Goal: Task Accomplishment & Management: Use online tool/utility

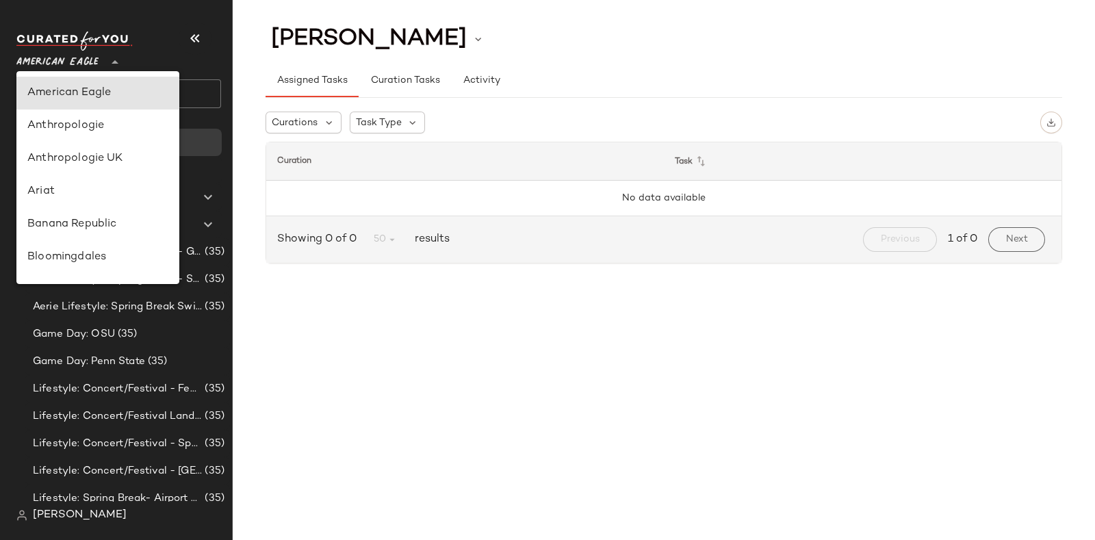
click at [116, 60] on icon at bounding box center [115, 62] width 16 height 16
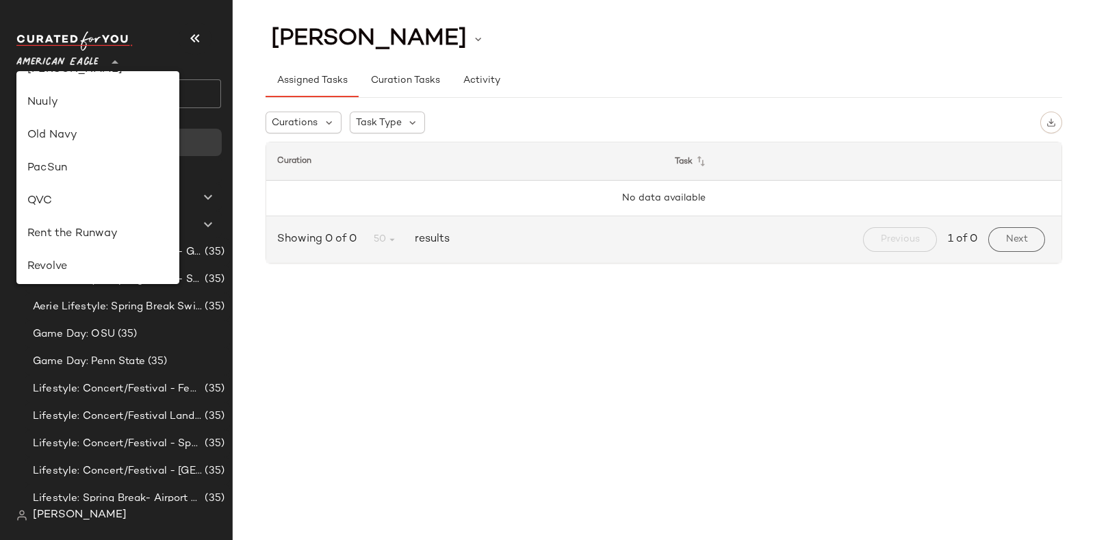
scroll to position [579, 0]
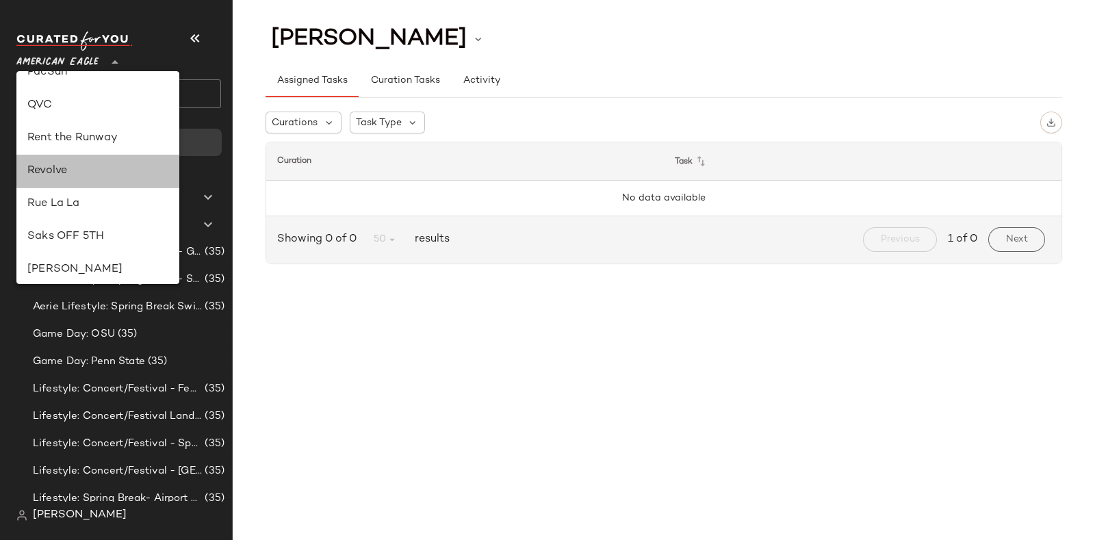
click at [75, 168] on div "Revolve" at bounding box center [97, 171] width 141 height 16
type input "**"
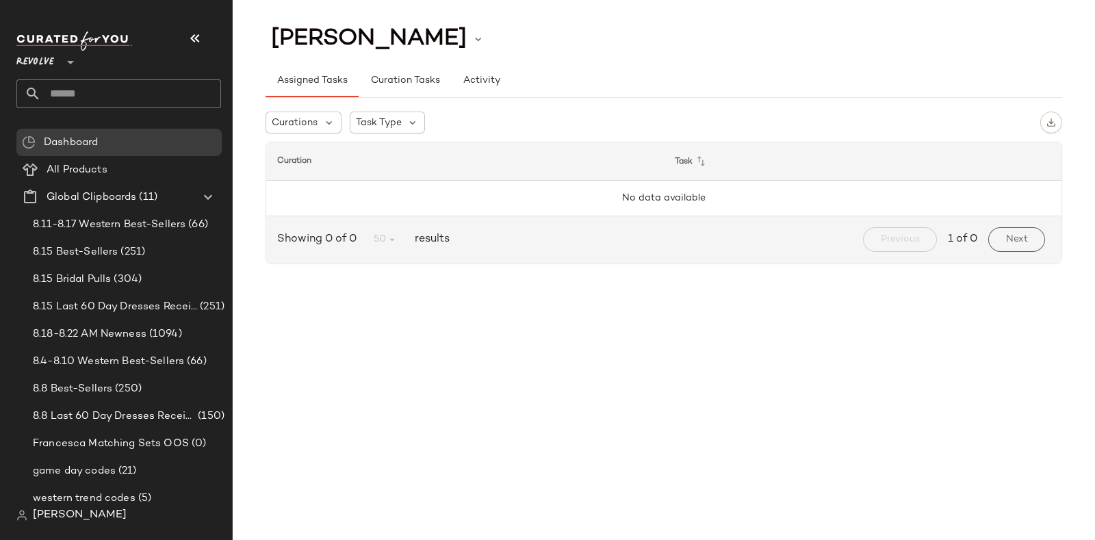
click at [155, 95] on input "text" at bounding box center [131, 93] width 180 height 29
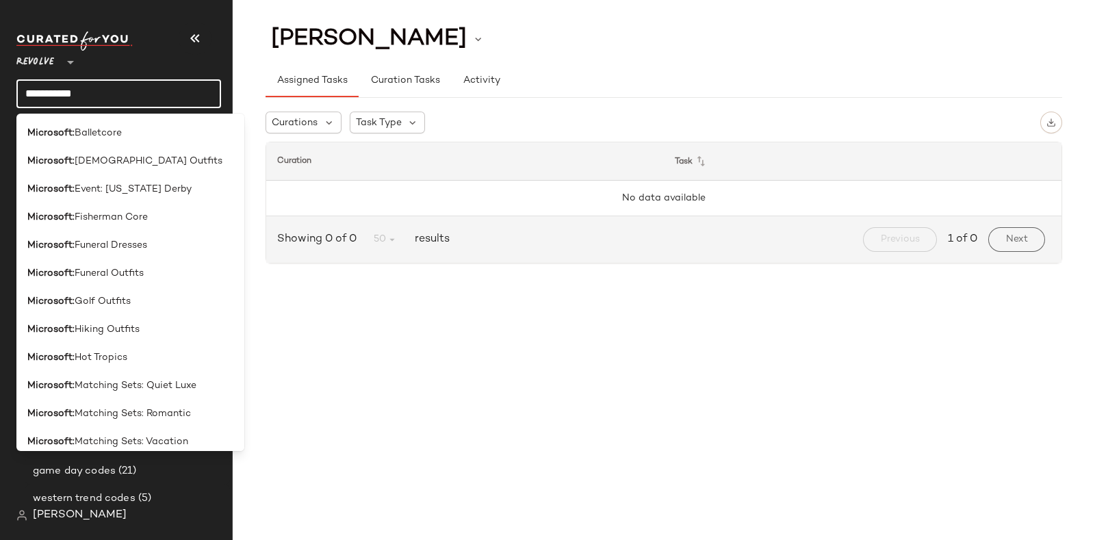
click at [155, 95] on input "**********" at bounding box center [118, 93] width 205 height 29
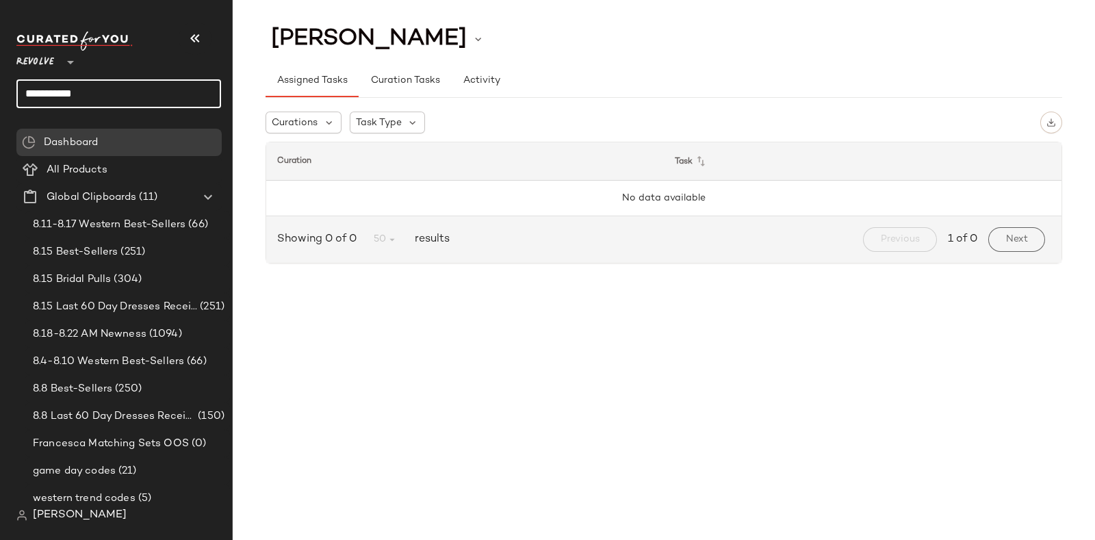
click at [132, 85] on input "**********" at bounding box center [118, 93] width 205 height 29
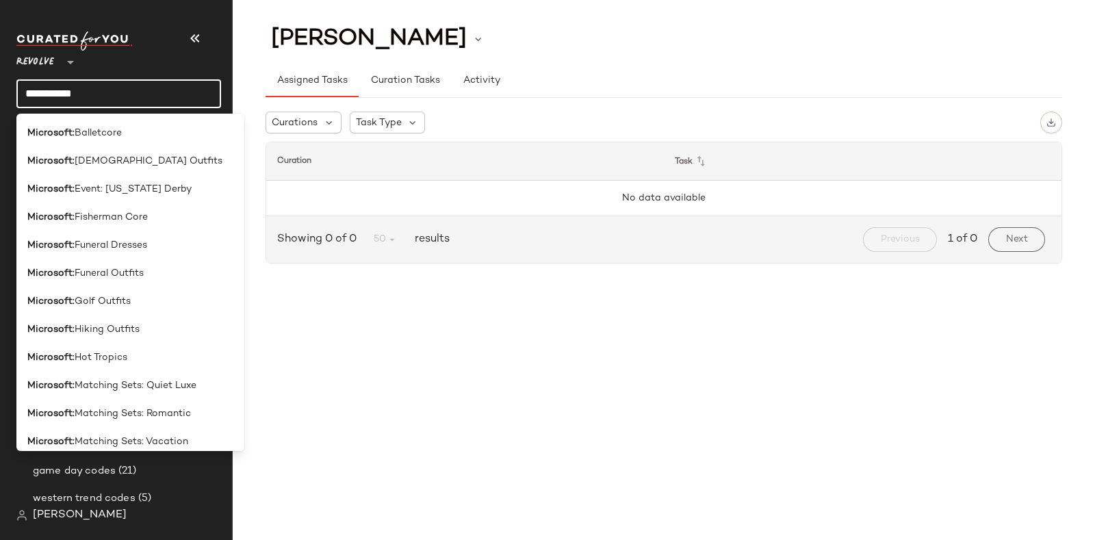
click at [132, 85] on input "**********" at bounding box center [118, 93] width 205 height 29
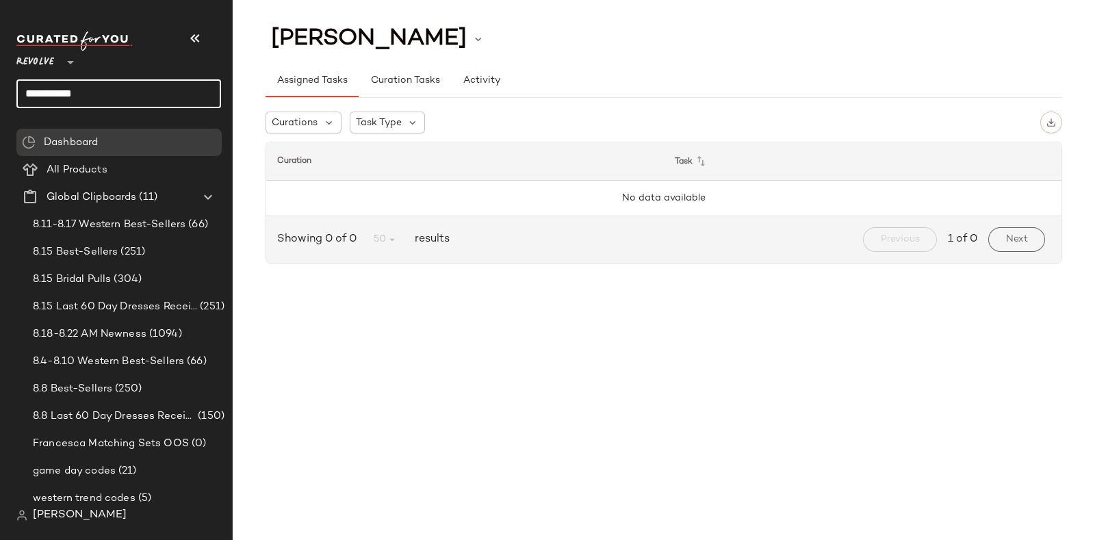
click at [132, 85] on input "**********" at bounding box center [118, 93] width 205 height 29
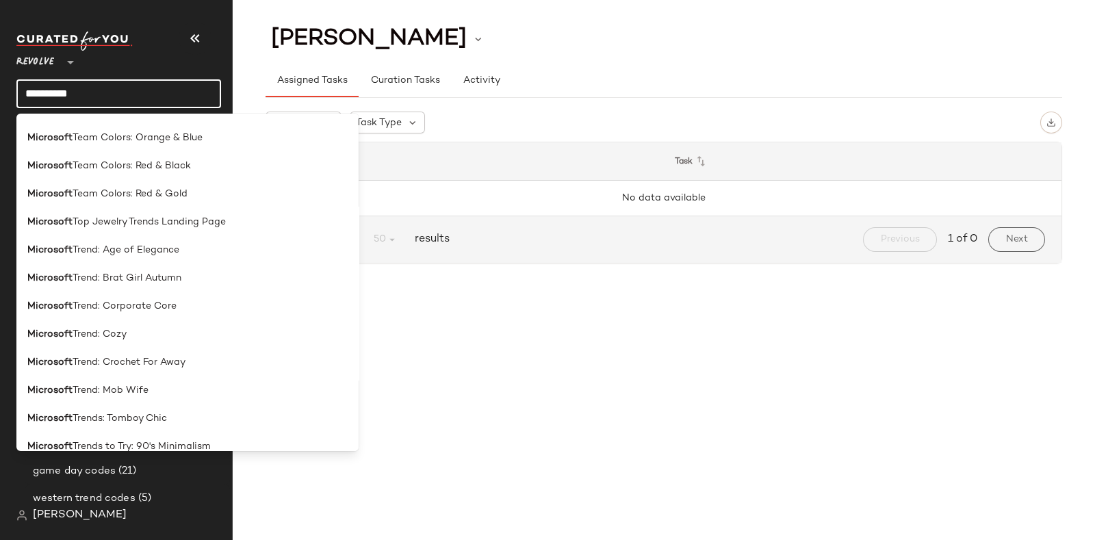
scroll to position [2672, 0]
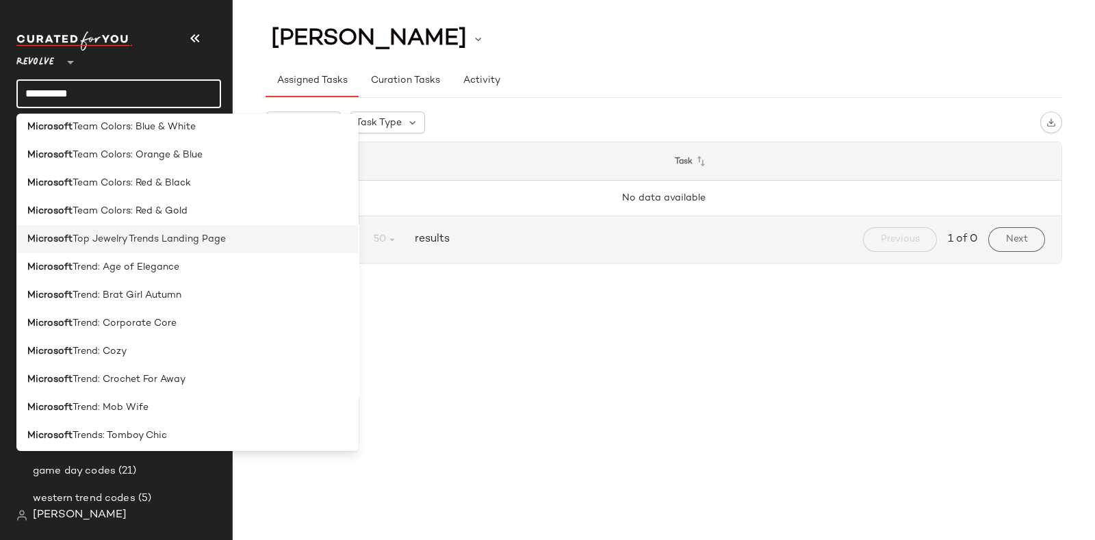
type input "*********"
click at [162, 240] on span "Top Jewelry Trends Landing Page" at bounding box center [149, 239] width 153 height 14
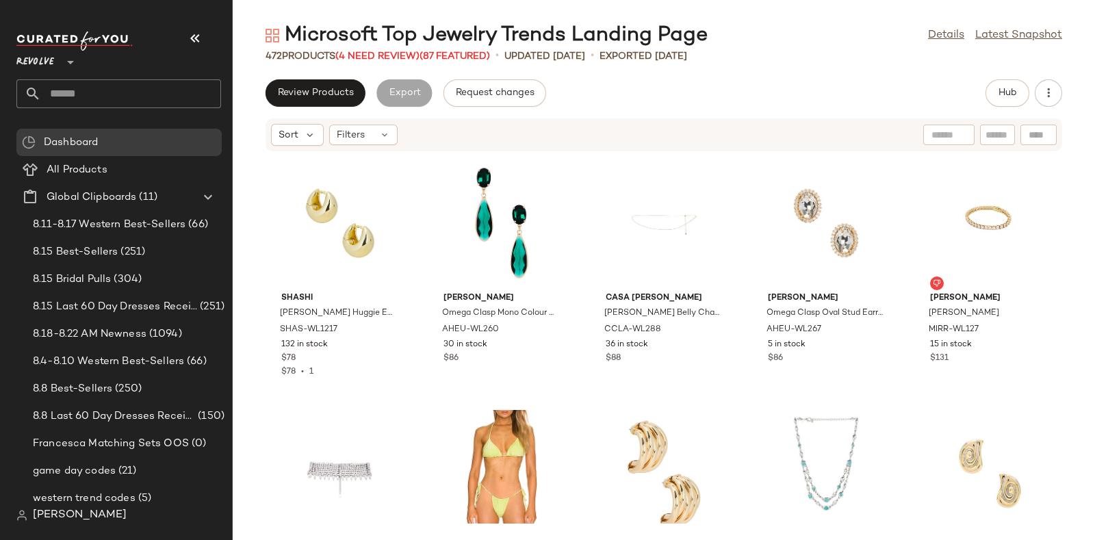
click at [373, 49] on div "472 Products (4 Need Review) (87 Featured)" at bounding box center [378, 56] width 224 height 14
click at [376, 60] on span "(4 Need Review)" at bounding box center [377, 56] width 84 height 10
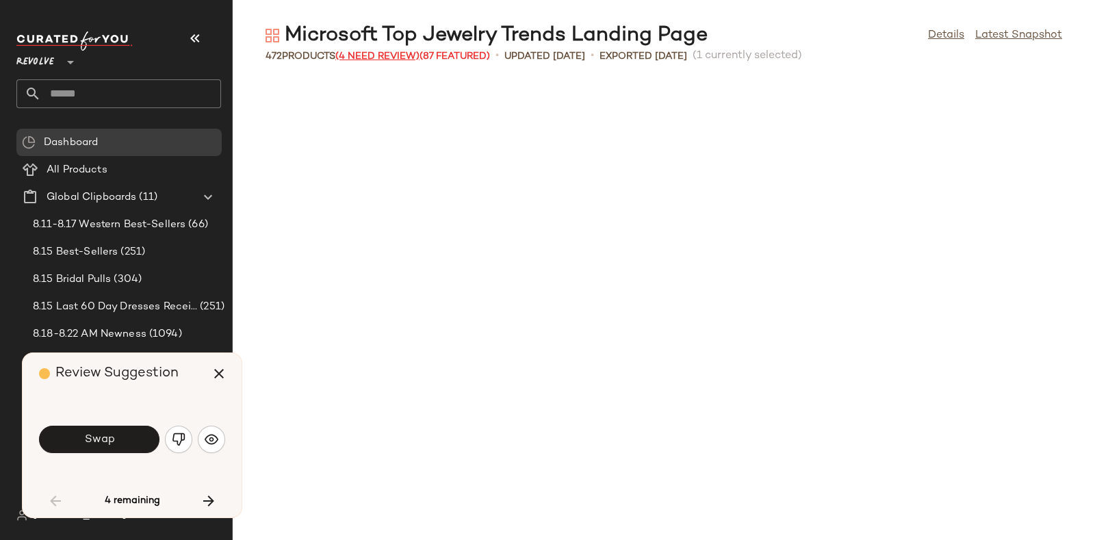
scroll to position [763, 0]
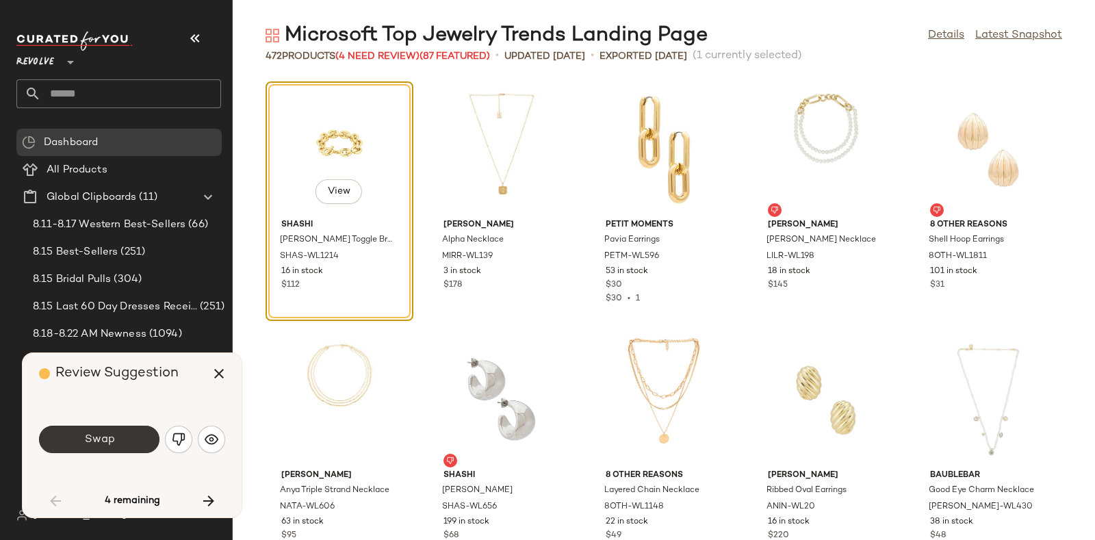
click at [128, 431] on button "Swap" at bounding box center [99, 439] width 120 height 27
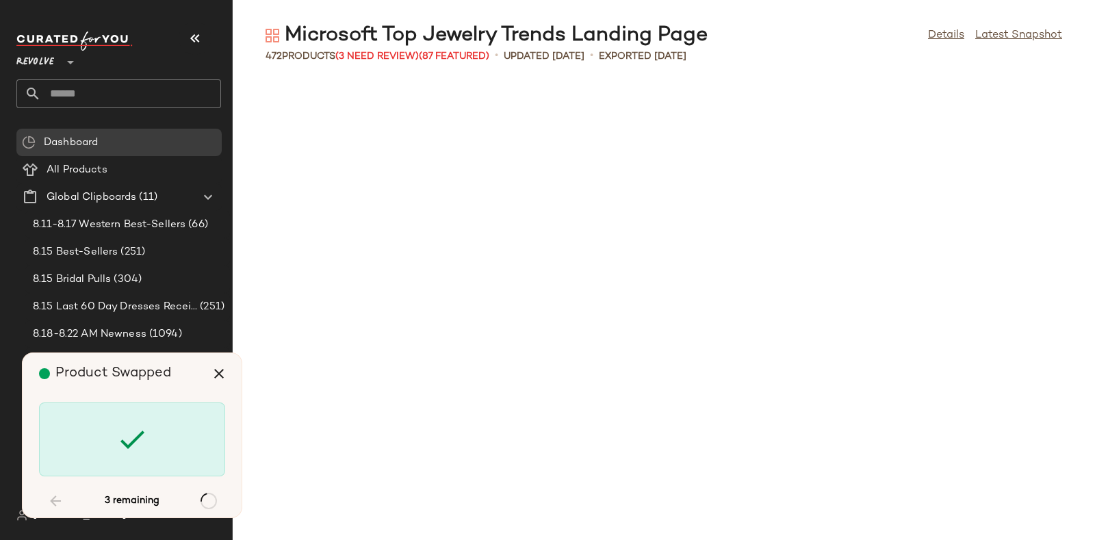
scroll to position [12525, 0]
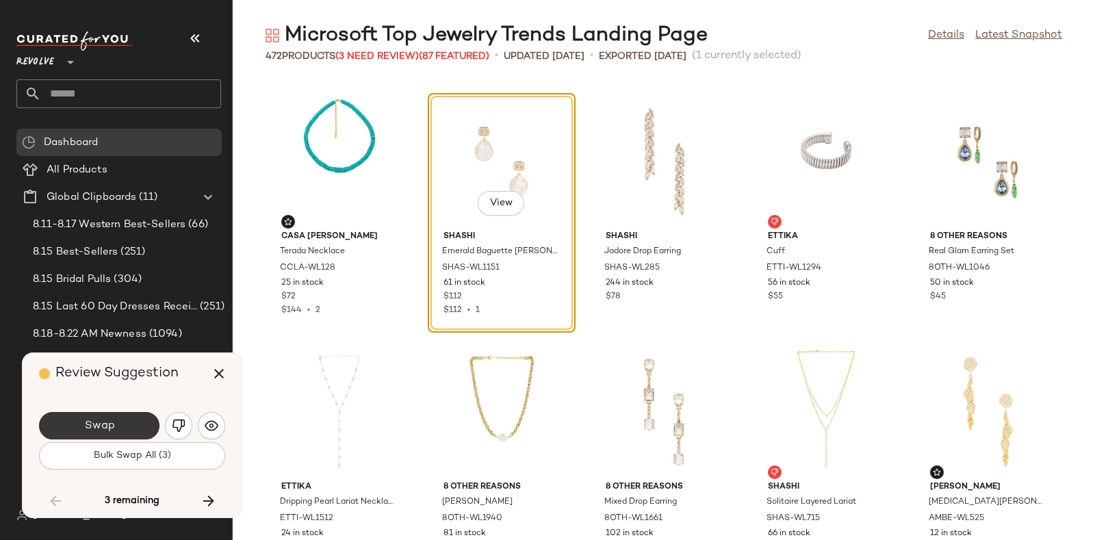
click at [109, 417] on button "Swap" at bounding box center [99, 425] width 120 height 27
click at [137, 431] on button "Bulk Swap All (3)" at bounding box center [132, 455] width 186 height 27
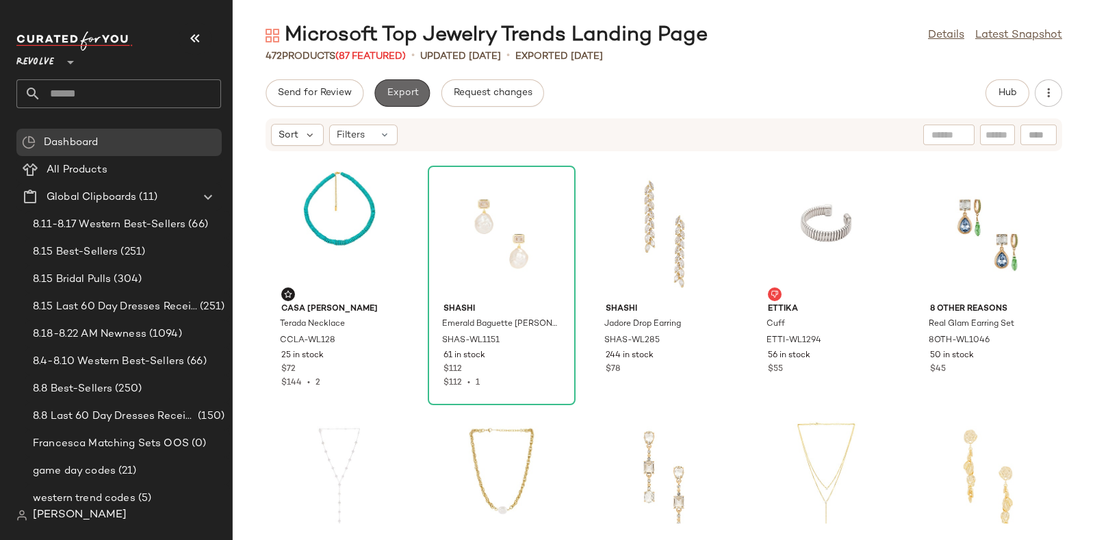
click at [391, 79] on button "Export" at bounding box center [401, 92] width 55 height 27
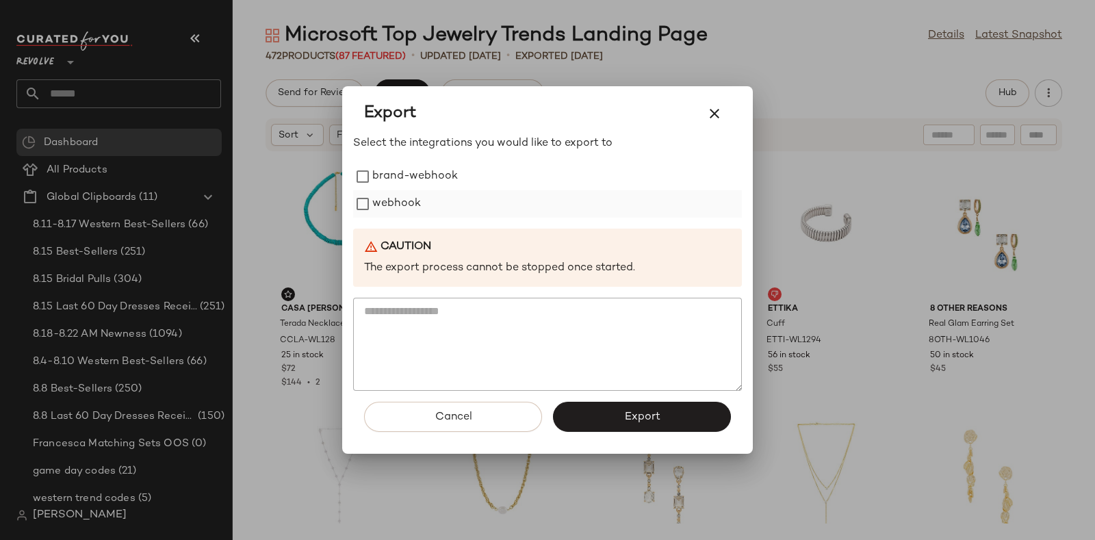
click at [378, 195] on label "webhook" at bounding box center [396, 203] width 49 height 27
click at [630, 412] on span "Export" at bounding box center [641, 417] width 36 height 13
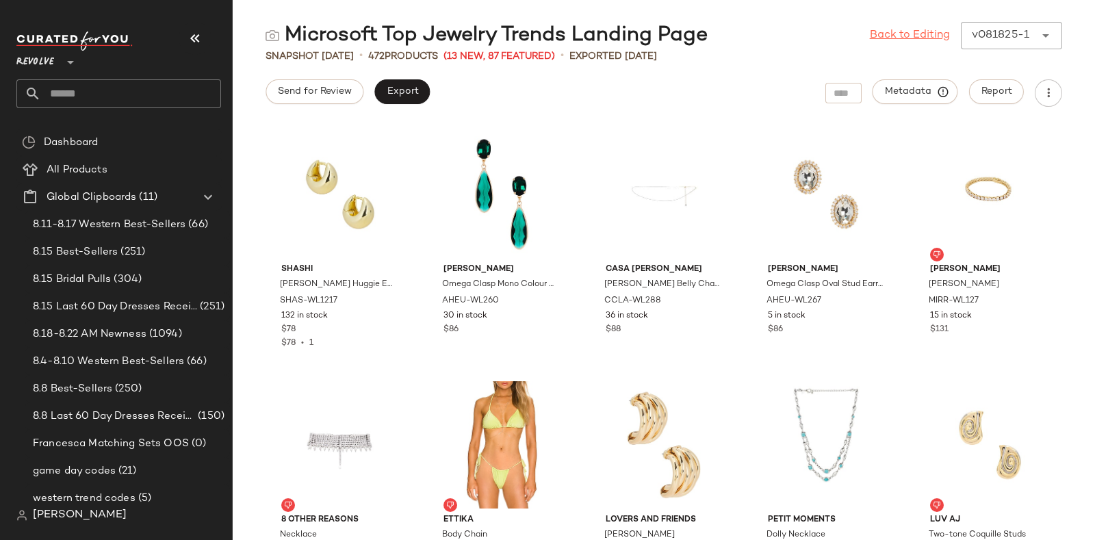
click at [875, 31] on link "Back to Editing" at bounding box center [910, 35] width 80 height 16
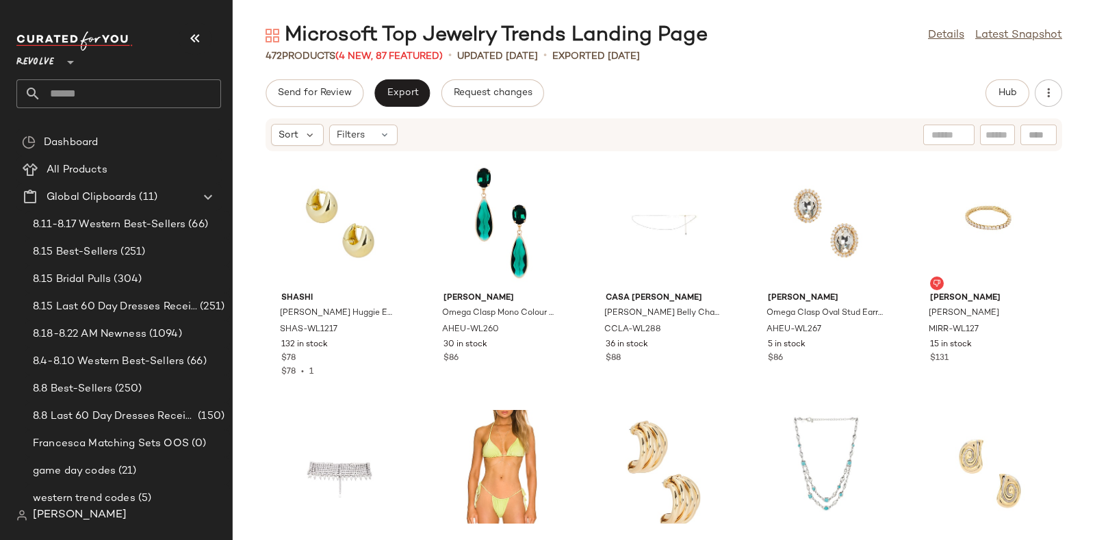
click at [192, 81] on input "text" at bounding box center [131, 93] width 180 height 29
paste input "**********"
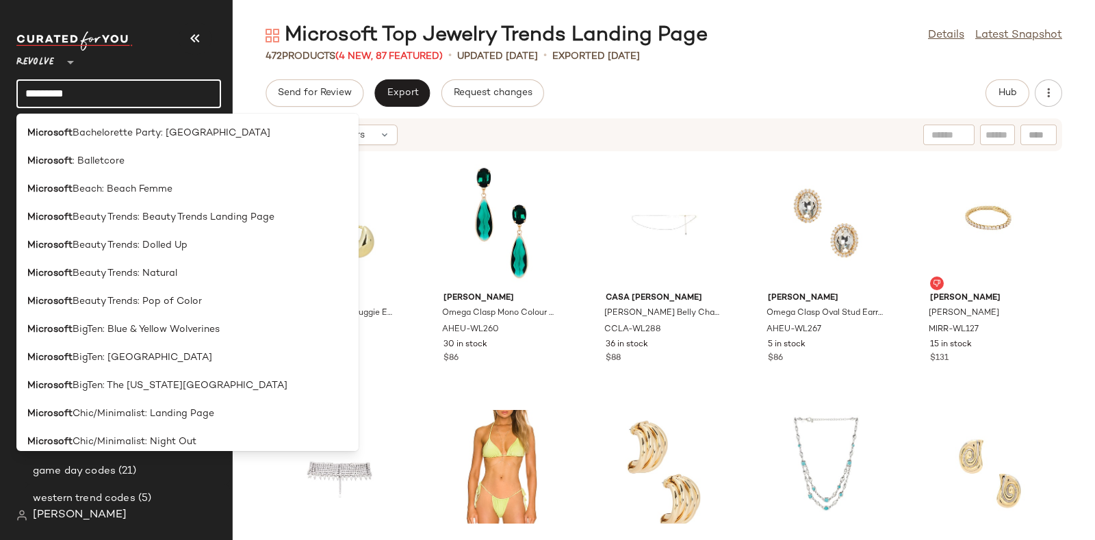
click at [192, 80] on input "*********" at bounding box center [118, 93] width 205 height 29
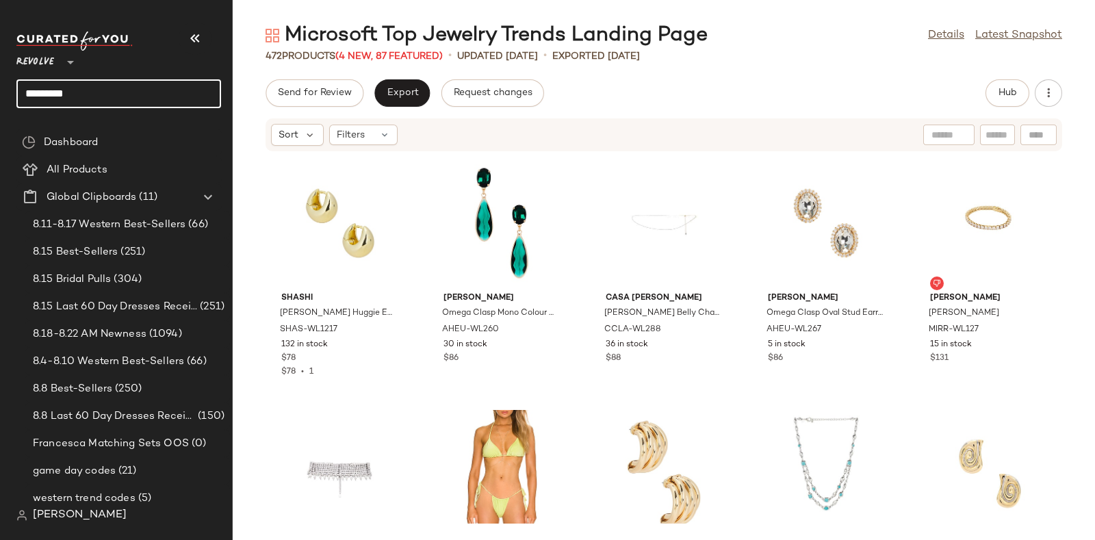
click at [193, 80] on input "*********" at bounding box center [118, 93] width 205 height 29
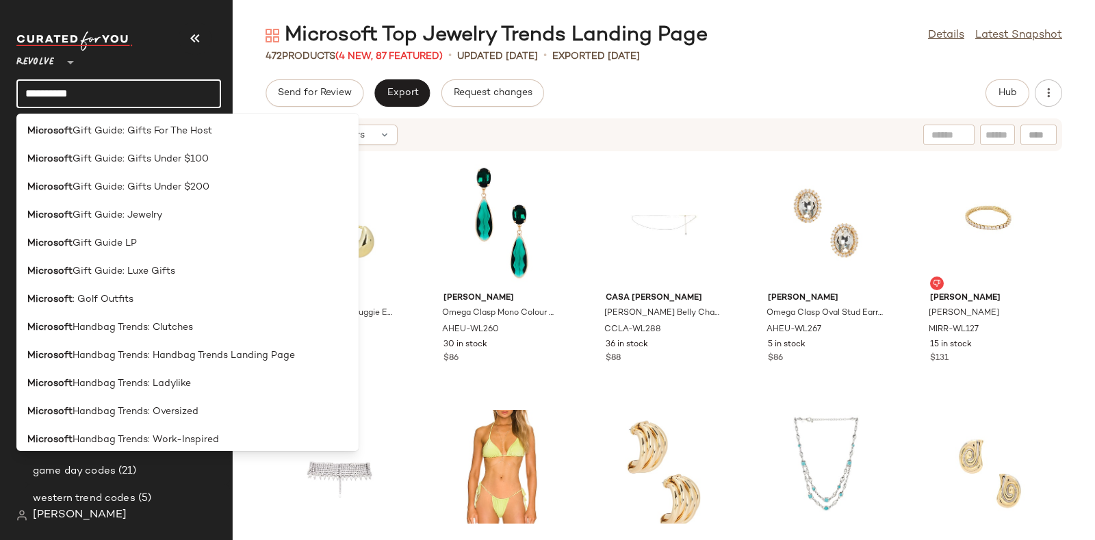
scroll to position [963, 0]
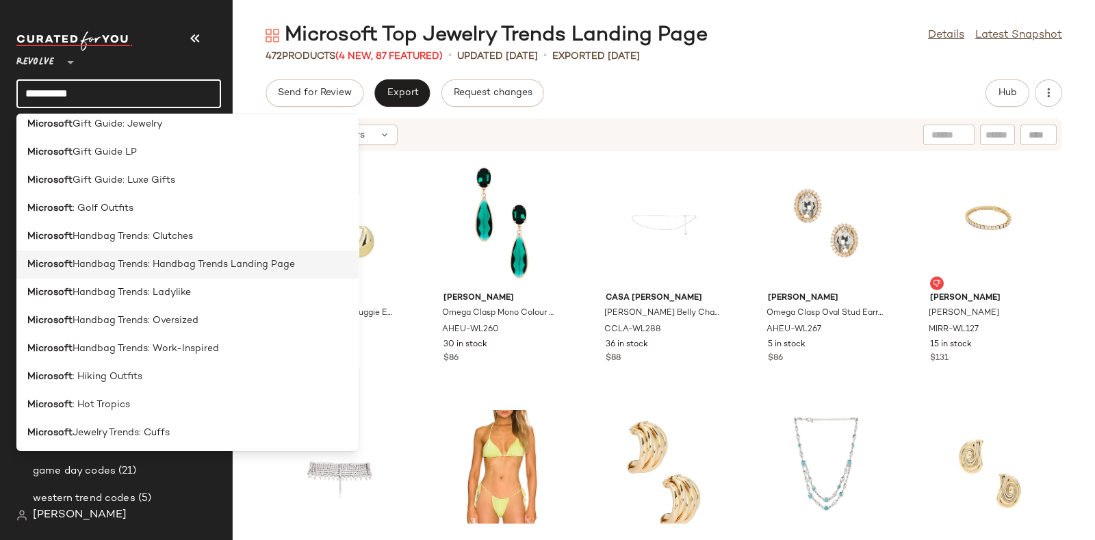
type input "*********"
click at [185, 258] on span "Handbag Trends: Handbag Trends Landing Page" at bounding box center [184, 264] width 222 height 14
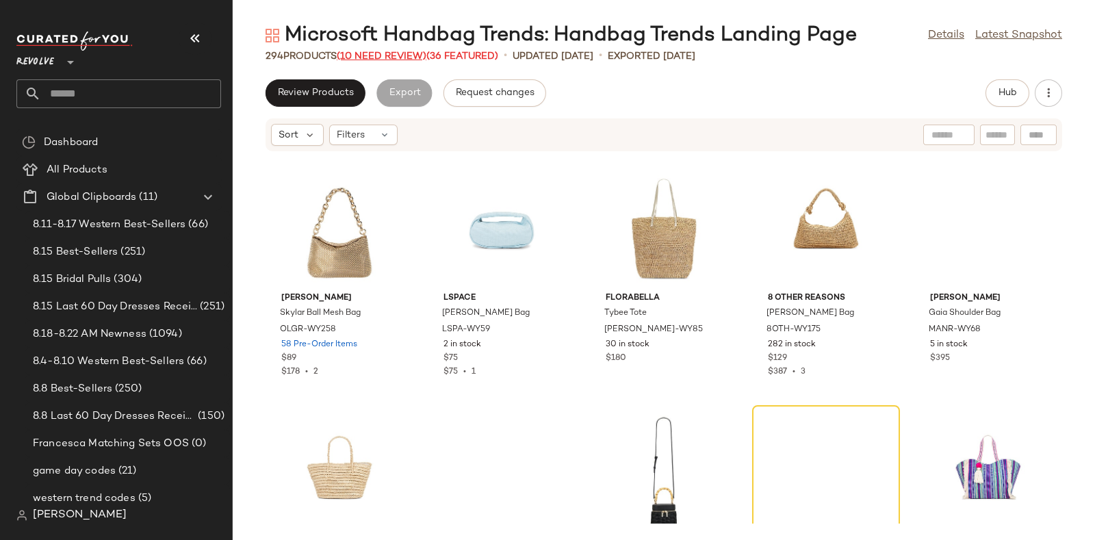
click at [376, 53] on span "(10 Need Review)" at bounding box center [382, 56] width 90 height 10
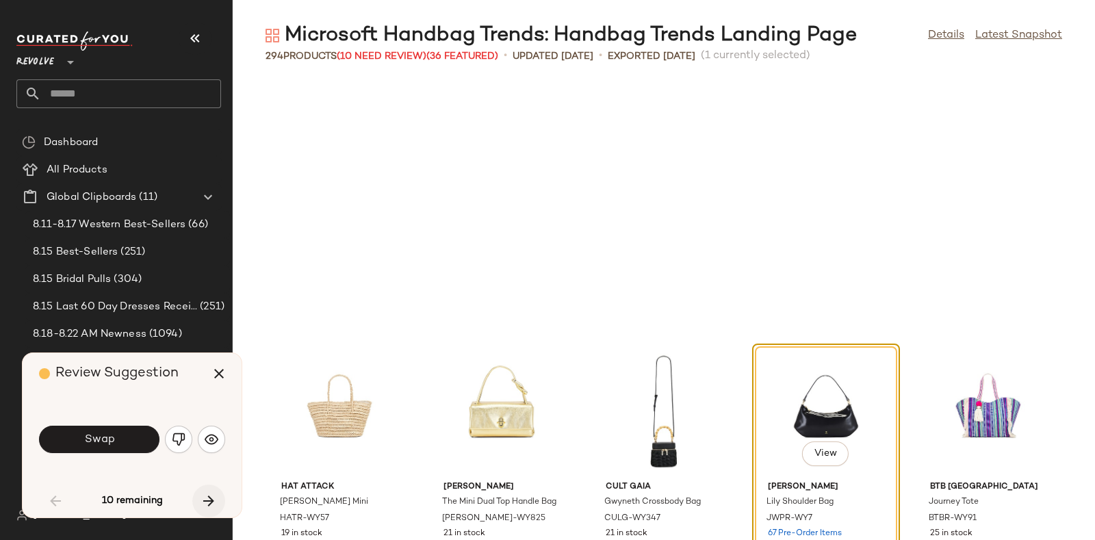
scroll to position [261, 0]
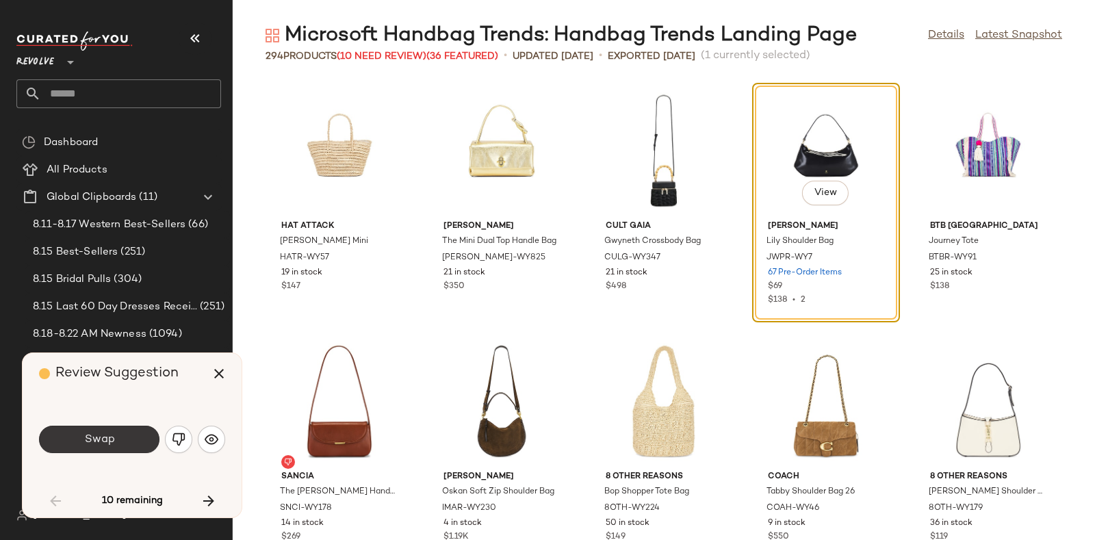
click at [88, 431] on span "Swap" at bounding box center [98, 439] width 31 height 13
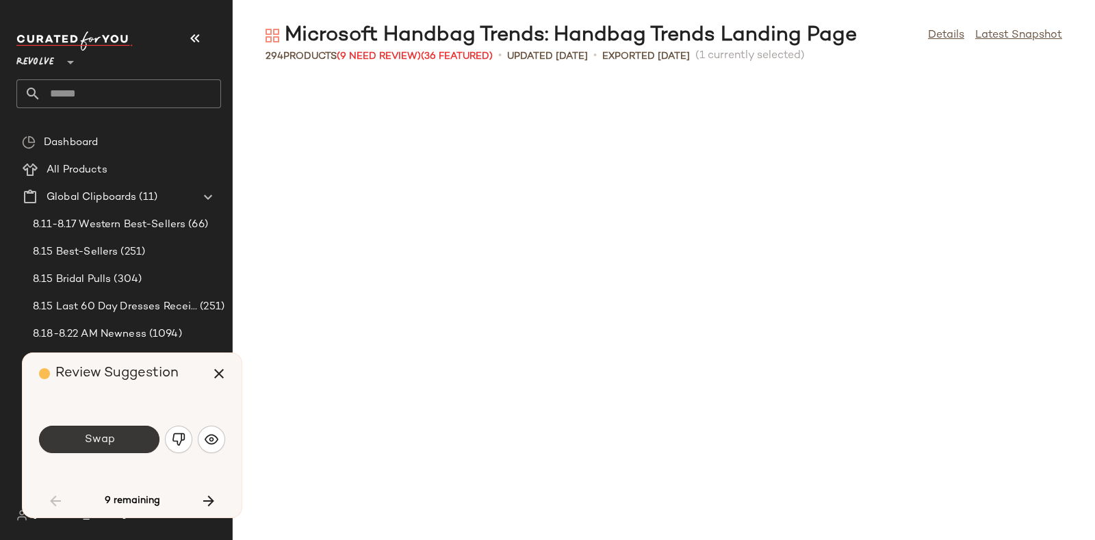
scroll to position [751, 0]
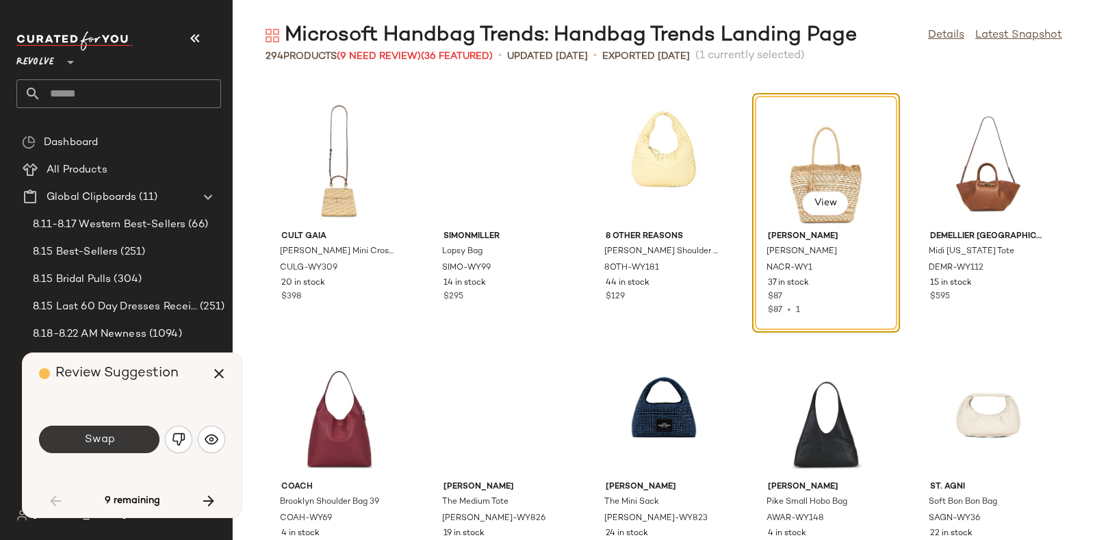
click at [88, 428] on button "Swap" at bounding box center [99, 439] width 120 height 27
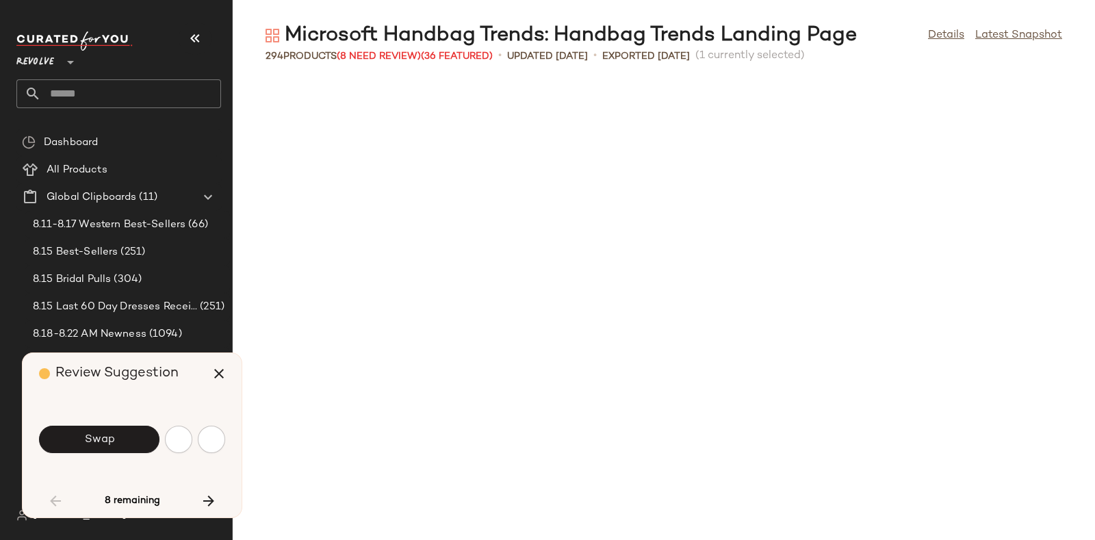
scroll to position [1252, 0]
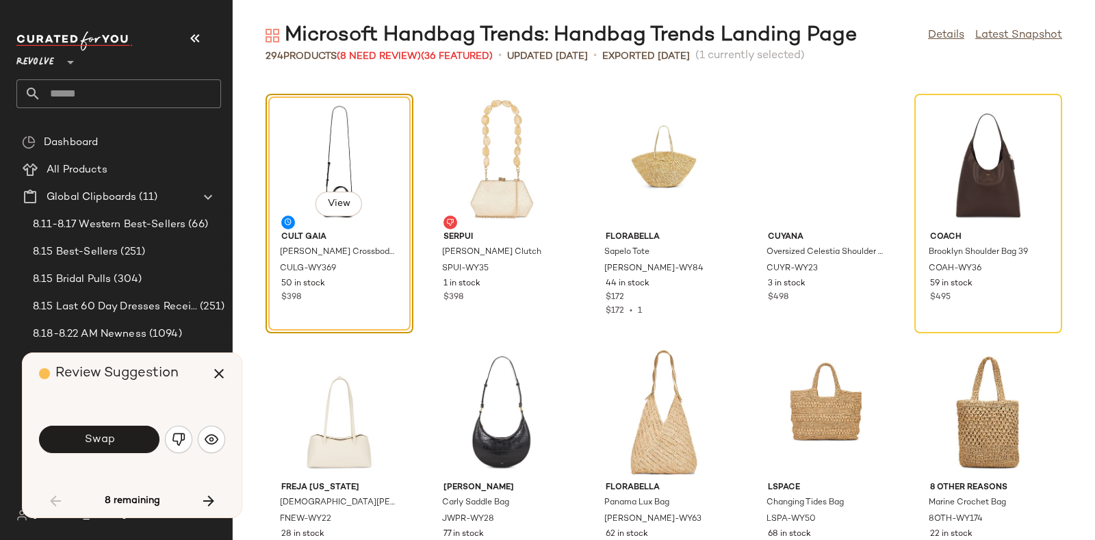
click at [88, 428] on button "Swap" at bounding box center [99, 439] width 120 height 27
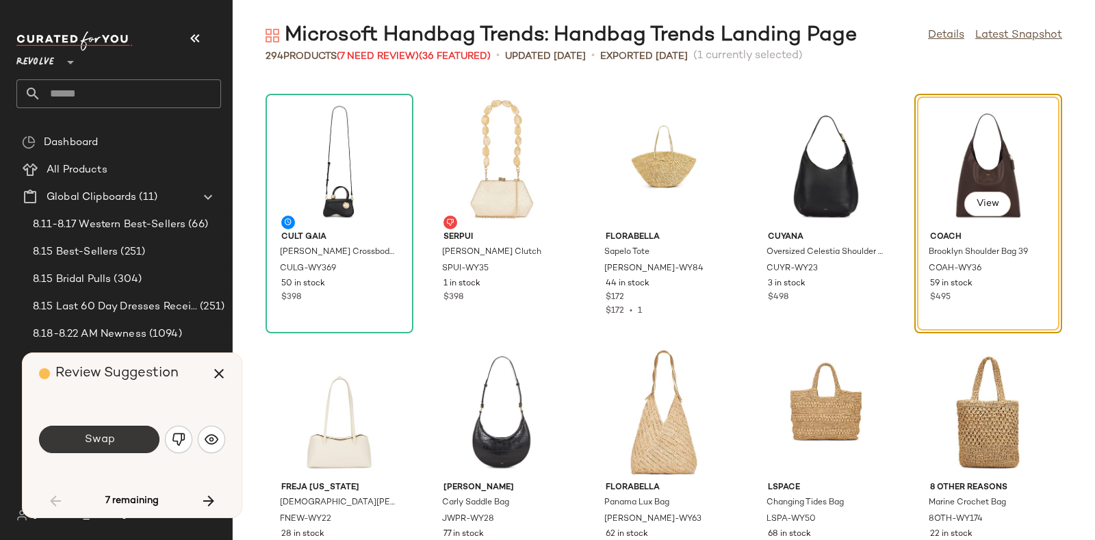
click at [95, 431] on span "Swap" at bounding box center [98, 439] width 31 height 13
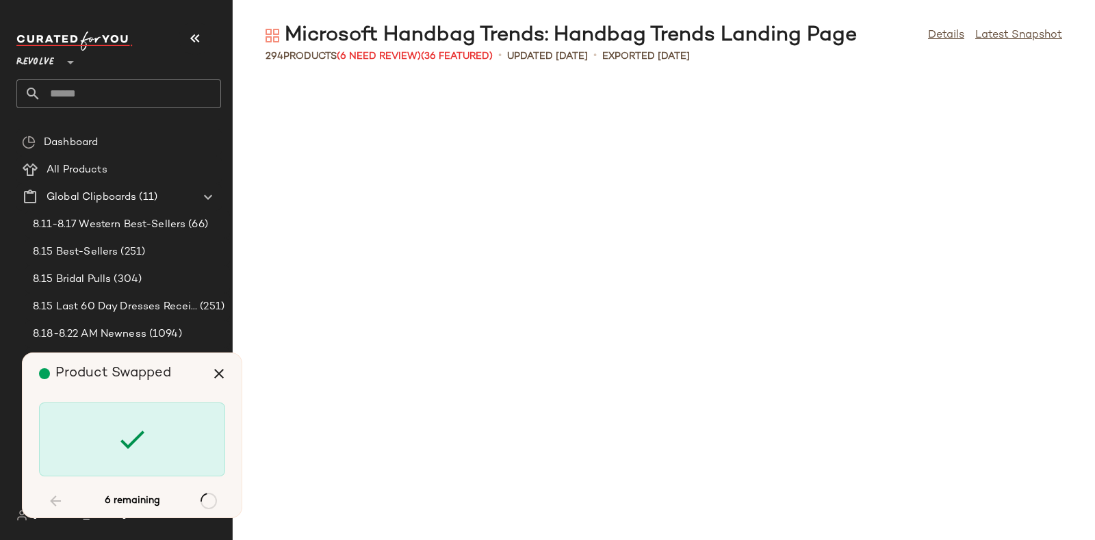
scroll to position [2254, 0]
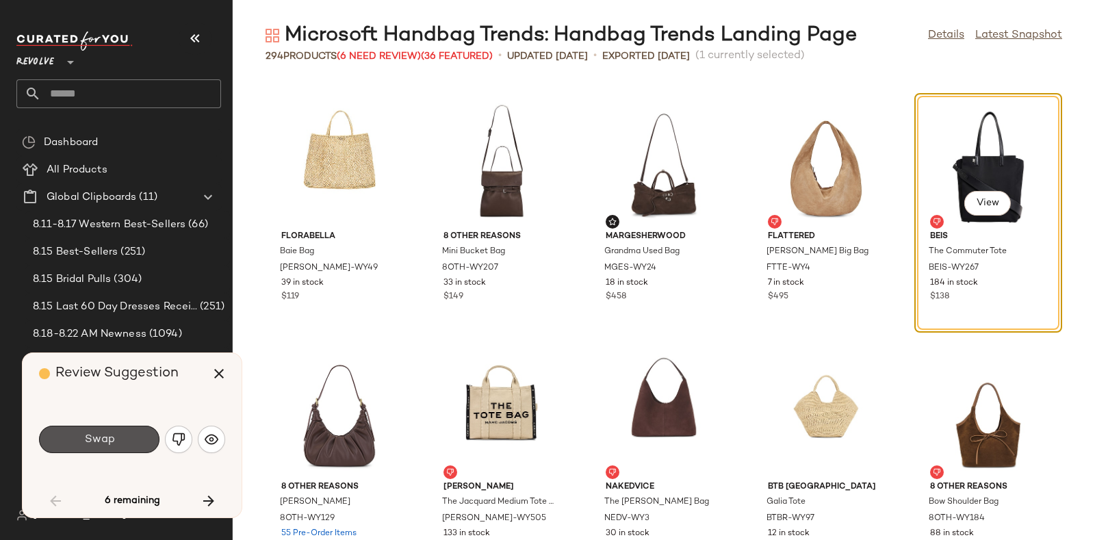
click at [95, 431] on span "Swap" at bounding box center [98, 439] width 31 height 13
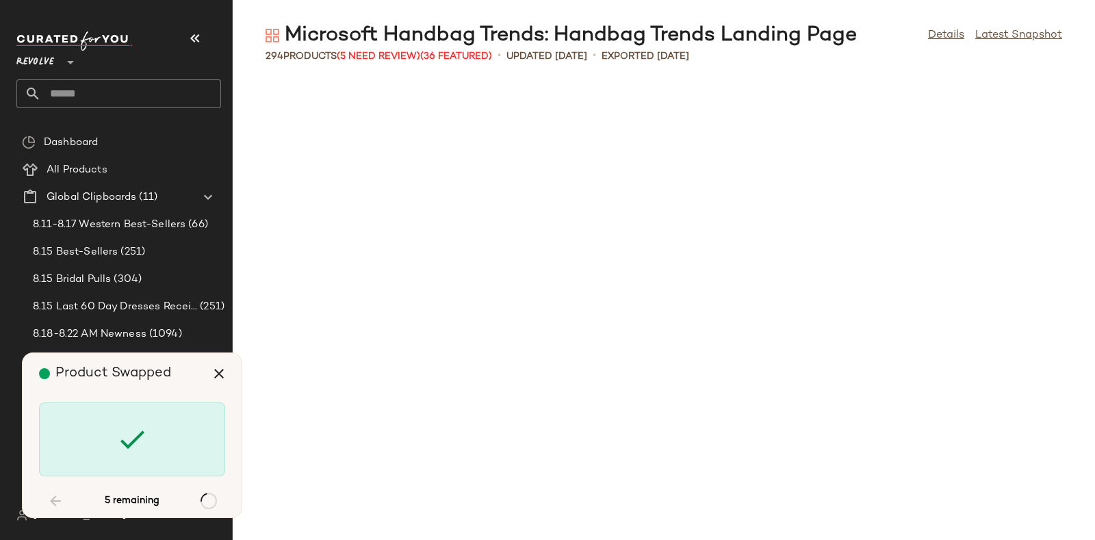
scroll to position [7014, 0]
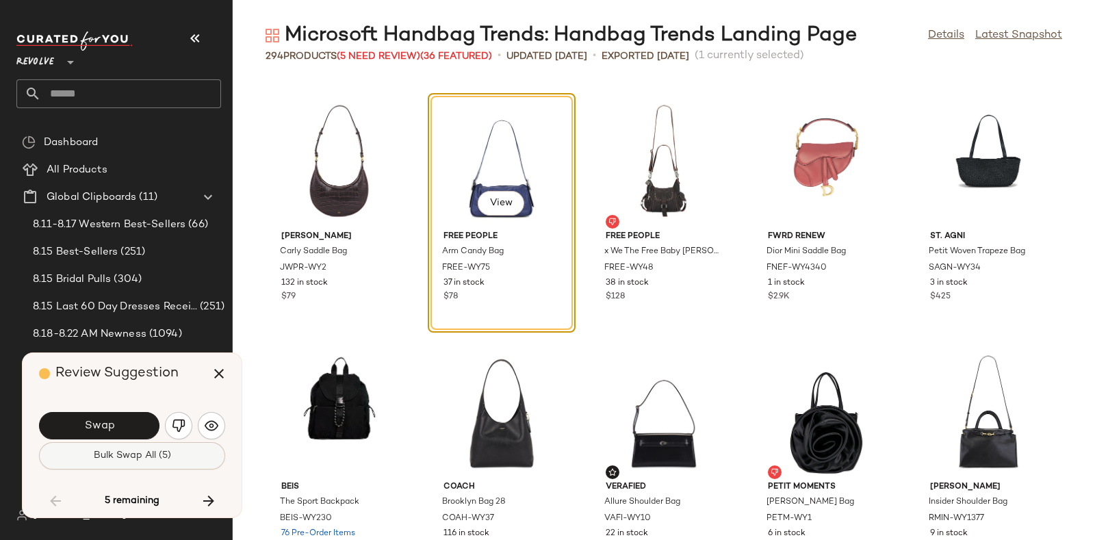
click at [120, 431] on button "Bulk Swap All (5)" at bounding box center [132, 455] width 186 height 27
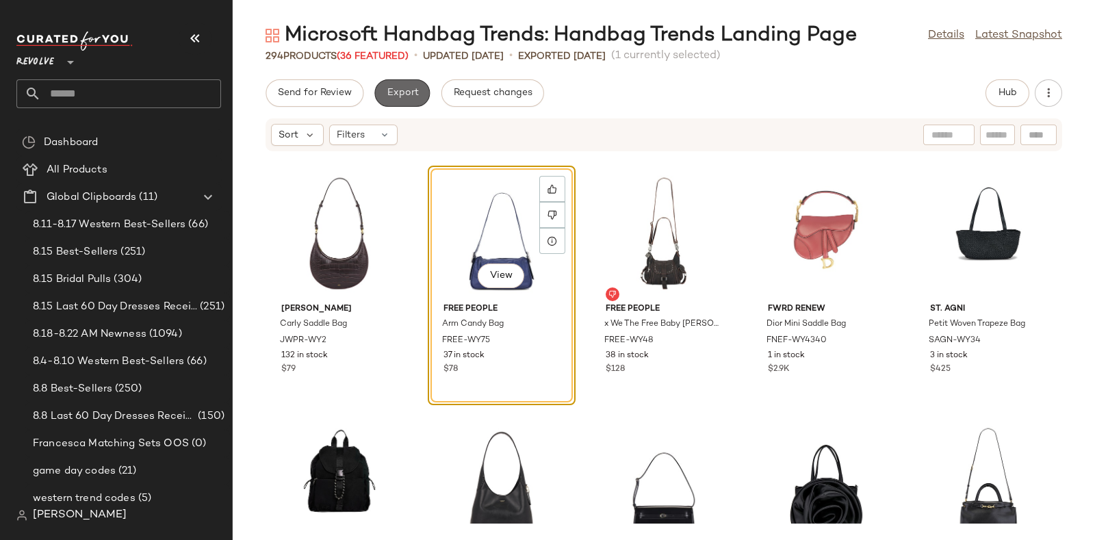
click at [394, 90] on span "Export" at bounding box center [402, 93] width 32 height 11
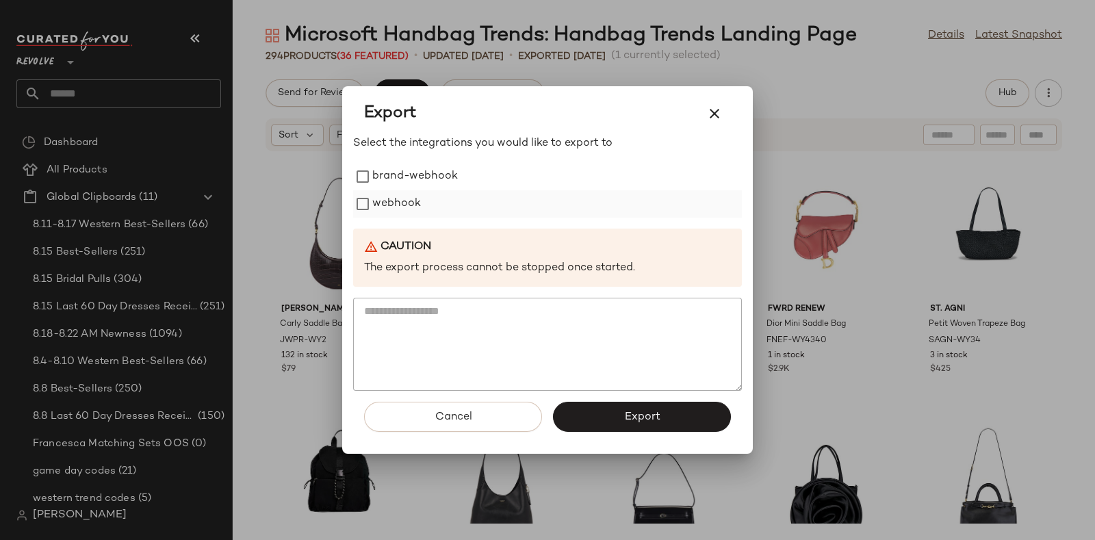
click at [388, 193] on label "webhook" at bounding box center [396, 203] width 49 height 27
click at [613, 407] on button "Export" at bounding box center [642, 417] width 178 height 30
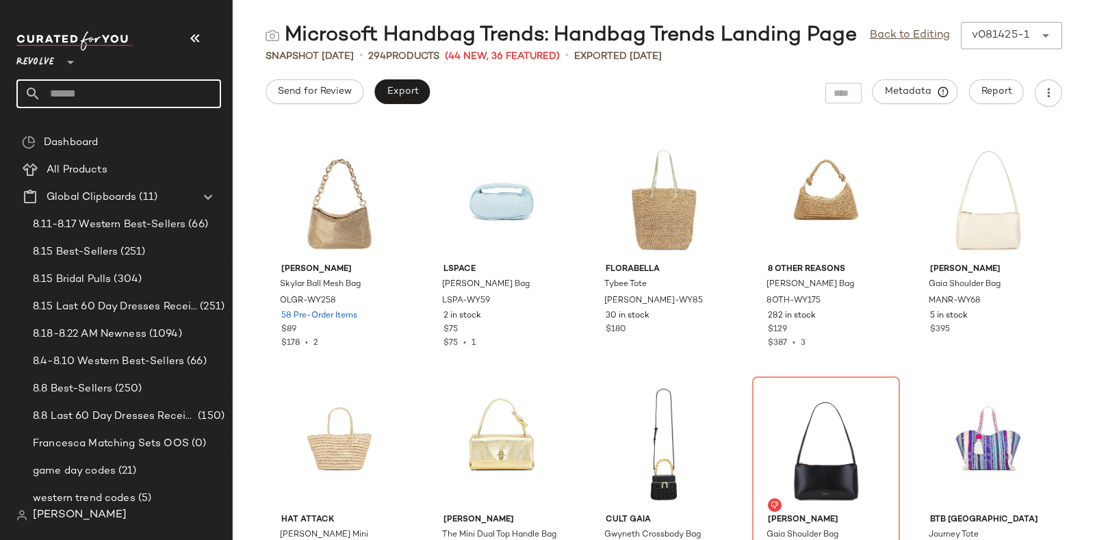
click at [131, 81] on input "text" at bounding box center [131, 93] width 180 height 29
paste input "*********"
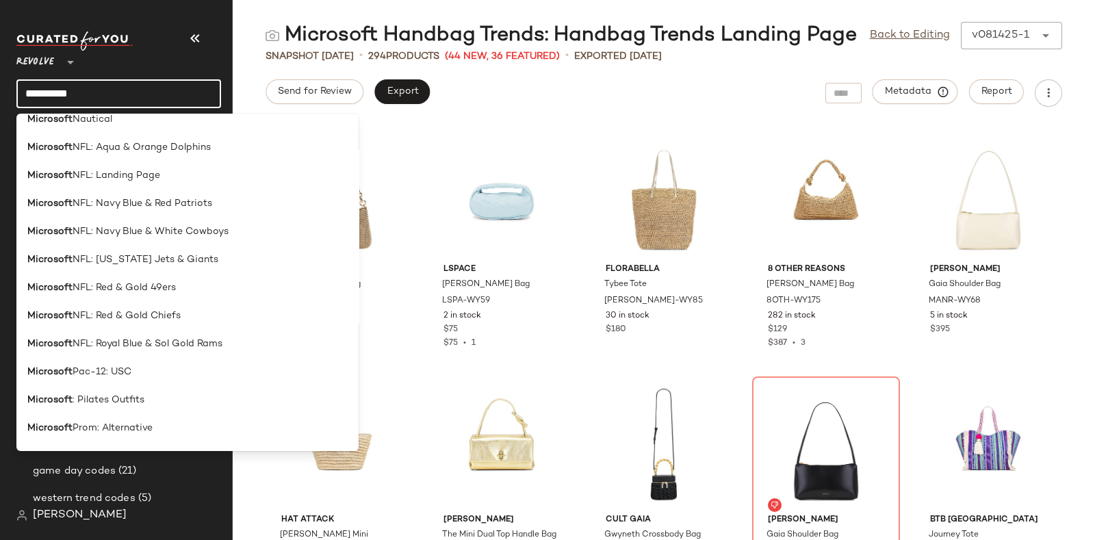
scroll to position [1528, 0]
type input "*********"
click at [154, 180] on span "NFL: Landing Page" at bounding box center [117, 177] width 88 height 14
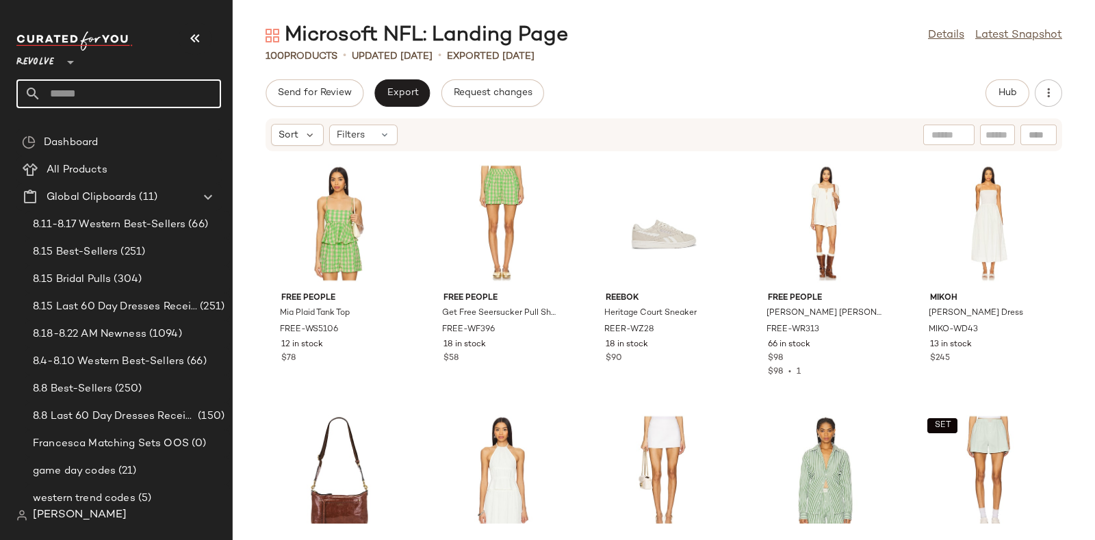
click at [131, 95] on input "text" at bounding box center [131, 93] width 180 height 29
paste input "*********"
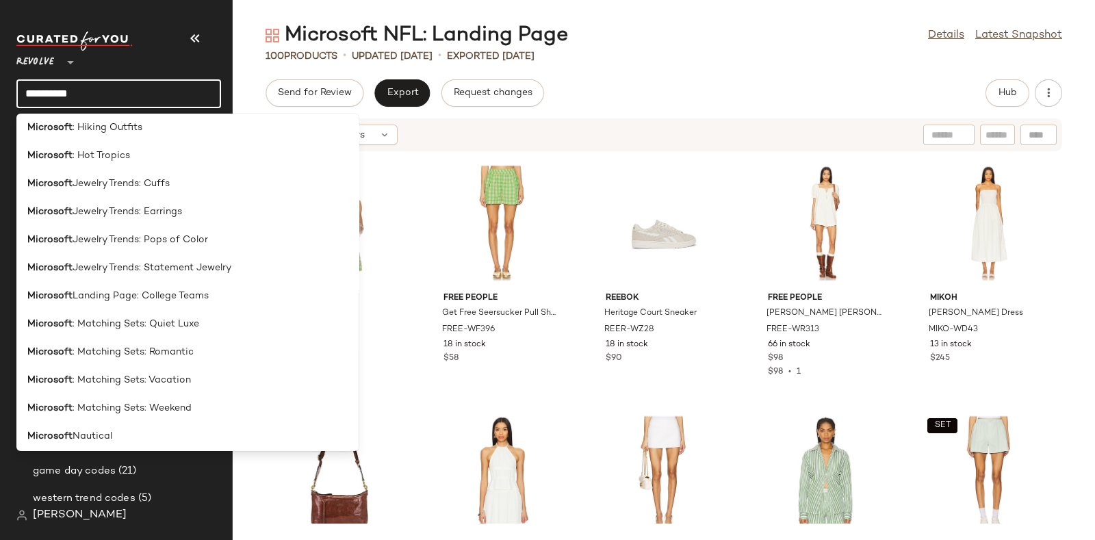
scroll to position [1212, 0]
type input "*********"
click at [168, 296] on span "Landing Page: College Teams" at bounding box center [141, 296] width 136 height 14
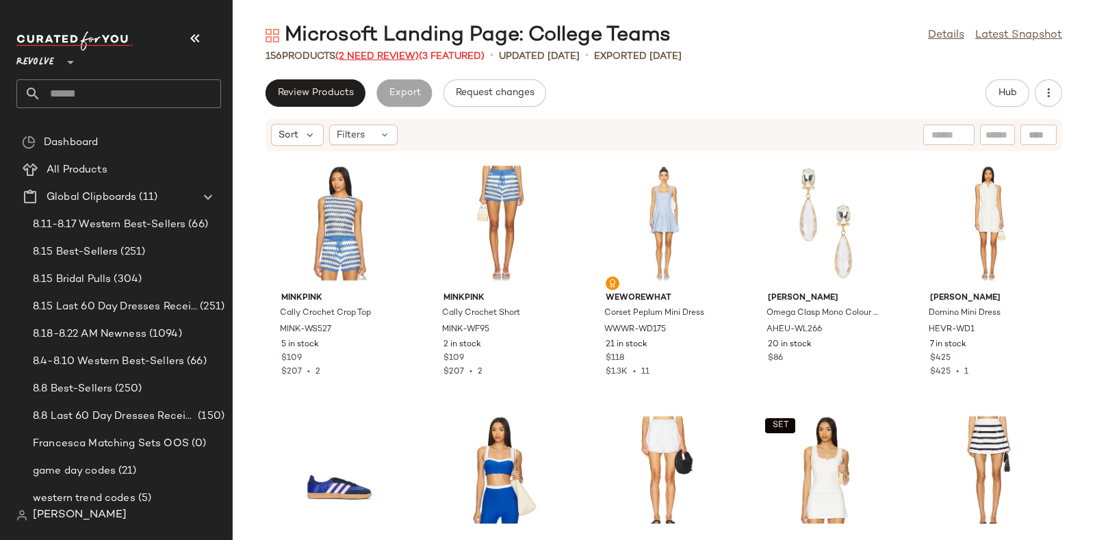
click at [372, 53] on span "(2 Need Review)" at bounding box center [376, 56] width 83 height 10
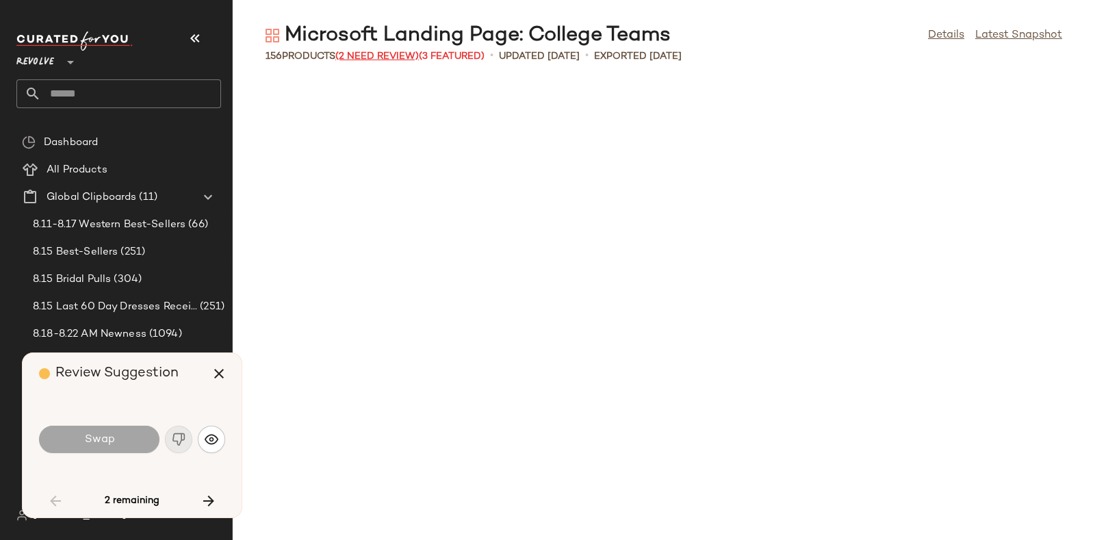
scroll to position [1502, 0]
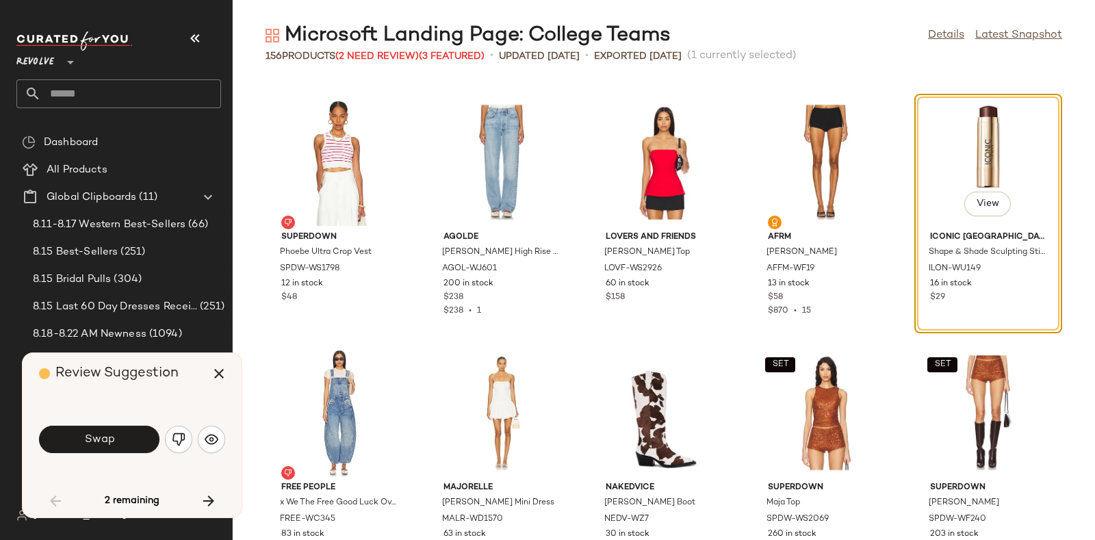
click at [179, 398] on div "Review Suggestion Swap 2 remaining" at bounding box center [132, 435] width 219 height 164
click at [133, 431] on button "Swap" at bounding box center [99, 439] width 120 height 27
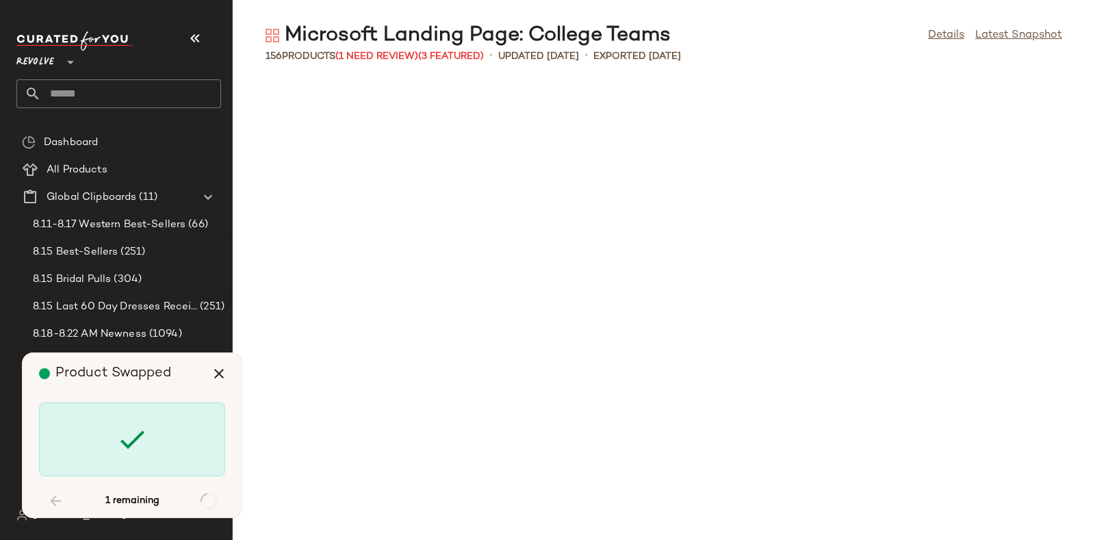
scroll to position [7264, 0]
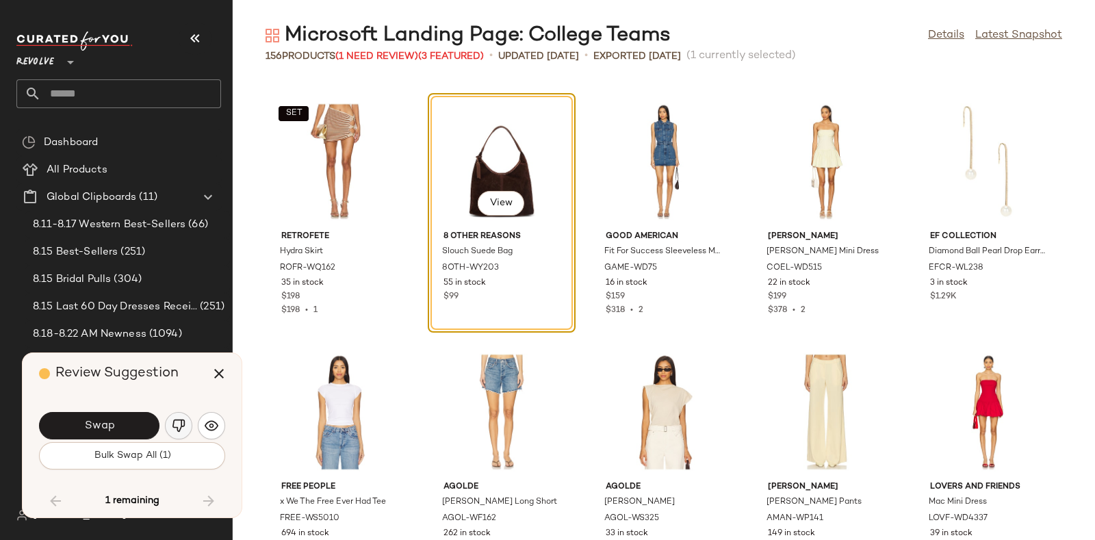
click at [179, 416] on button "button" at bounding box center [178, 425] width 27 height 27
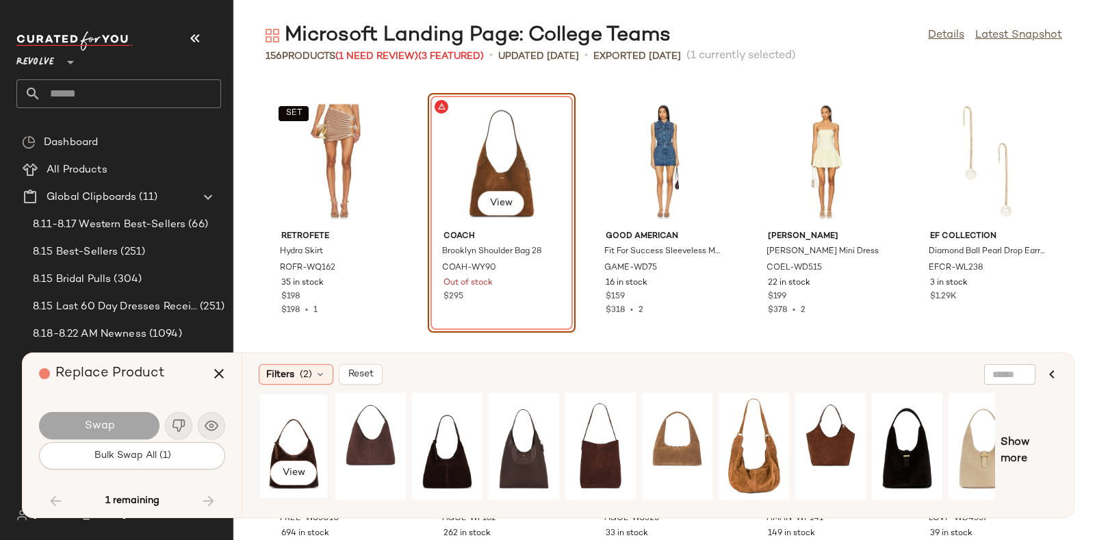
click at [310, 428] on div "View" at bounding box center [293, 446] width 61 height 97
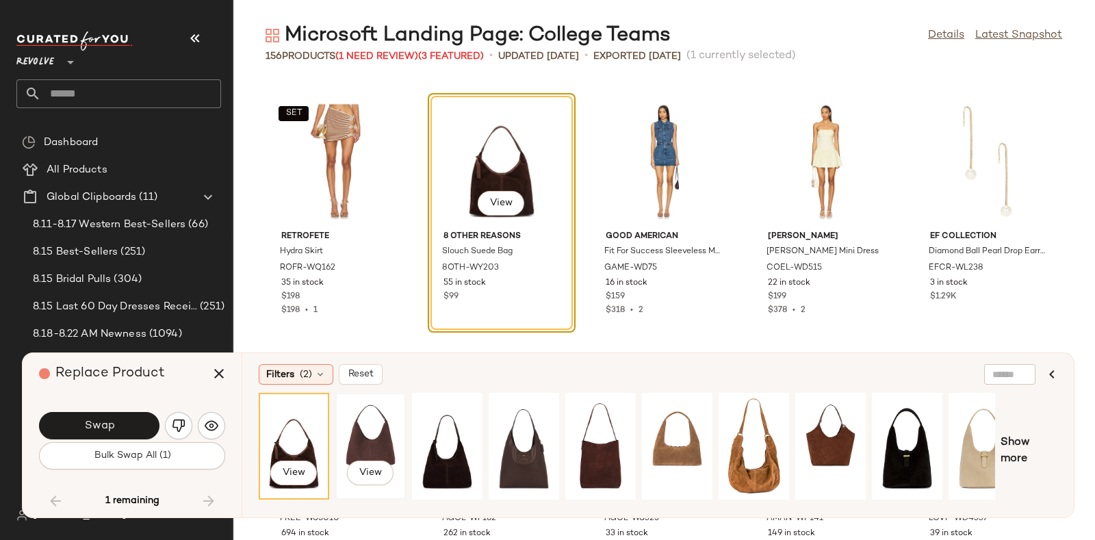
click at [374, 420] on div "View" at bounding box center [370, 446] width 61 height 97
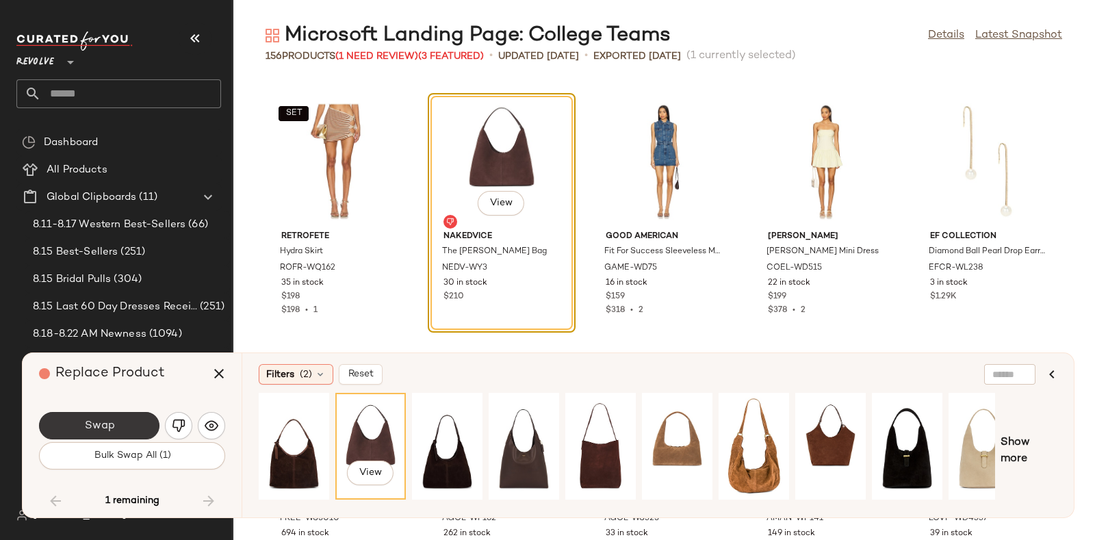
click at [87, 428] on span "Swap" at bounding box center [98, 426] width 31 height 13
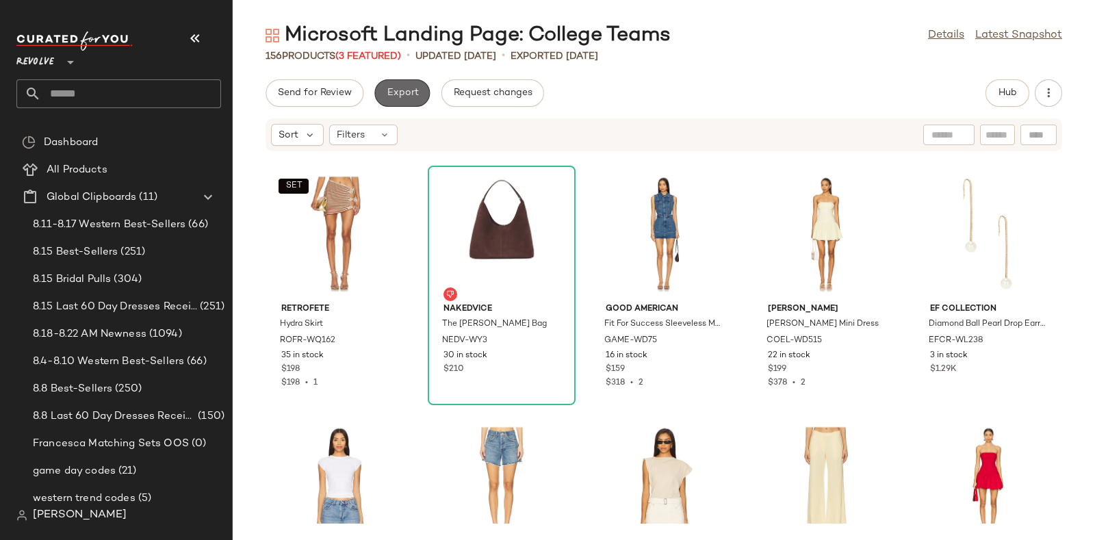
click at [409, 97] on span "Export" at bounding box center [402, 93] width 32 height 11
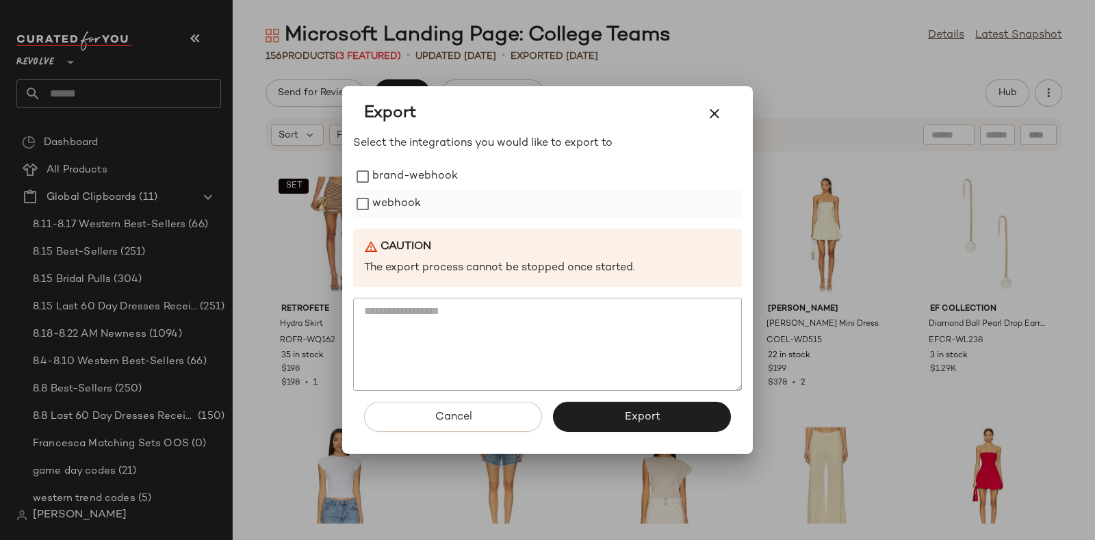
click at [407, 196] on label "webhook" at bounding box center [396, 203] width 49 height 27
click at [657, 412] on span "Export" at bounding box center [641, 417] width 36 height 13
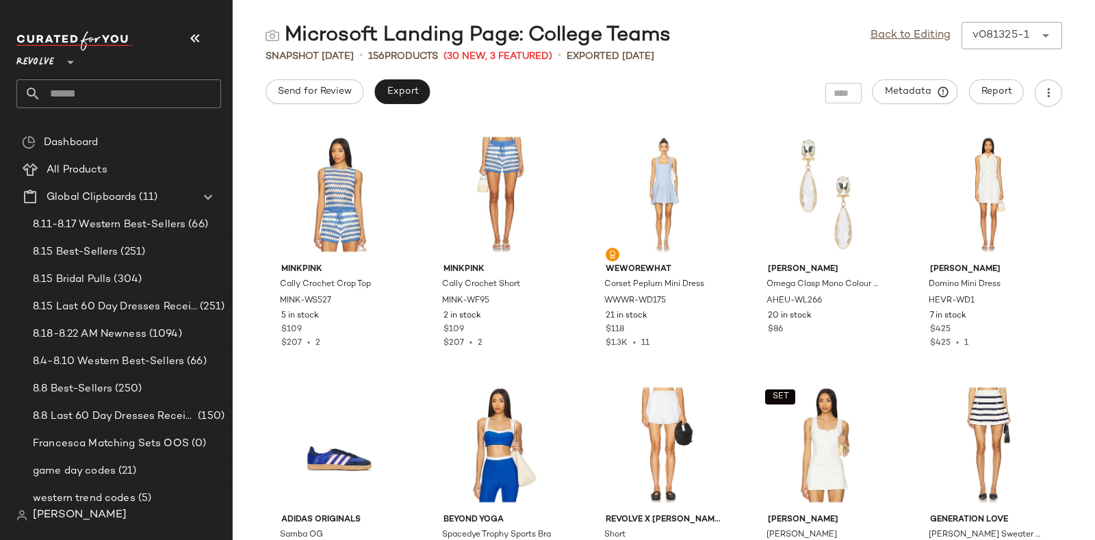
click at [134, 98] on input "text" at bounding box center [131, 93] width 180 height 29
paste input "*********"
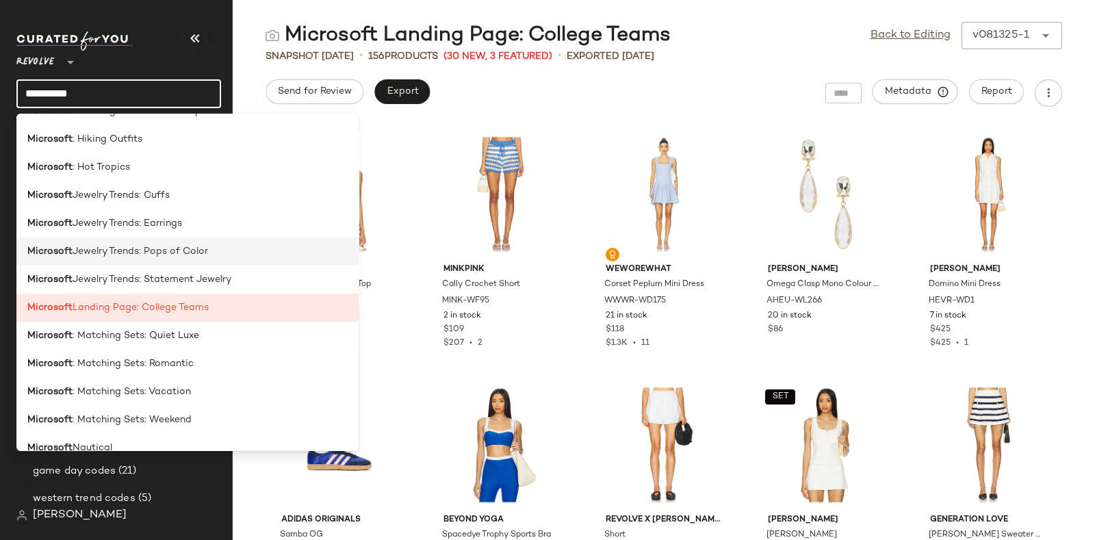
scroll to position [1187, 0]
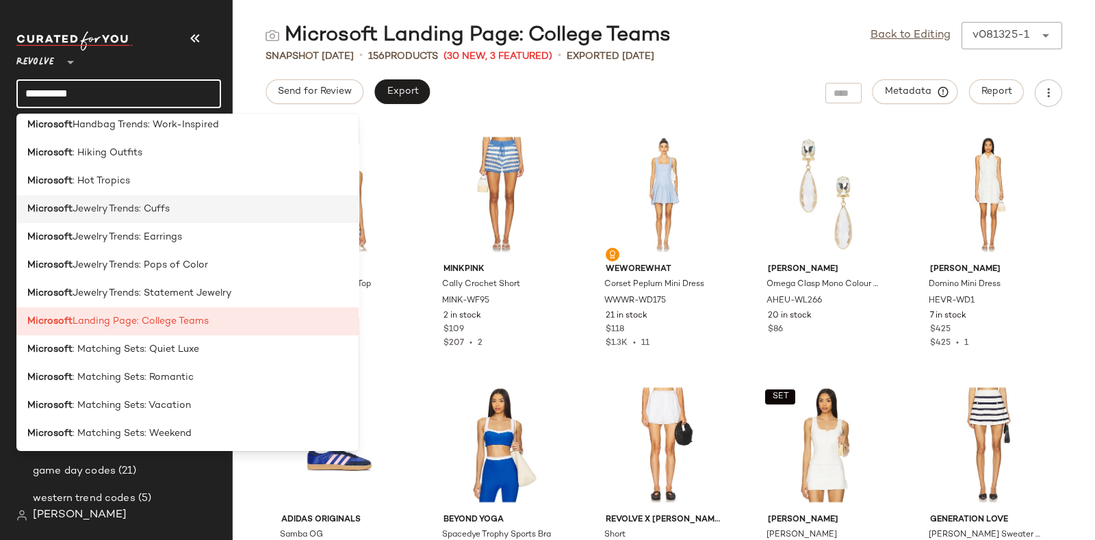
type input "*********"
click at [158, 205] on span "Jewelry Trends: Cuffs" at bounding box center [121, 209] width 97 height 14
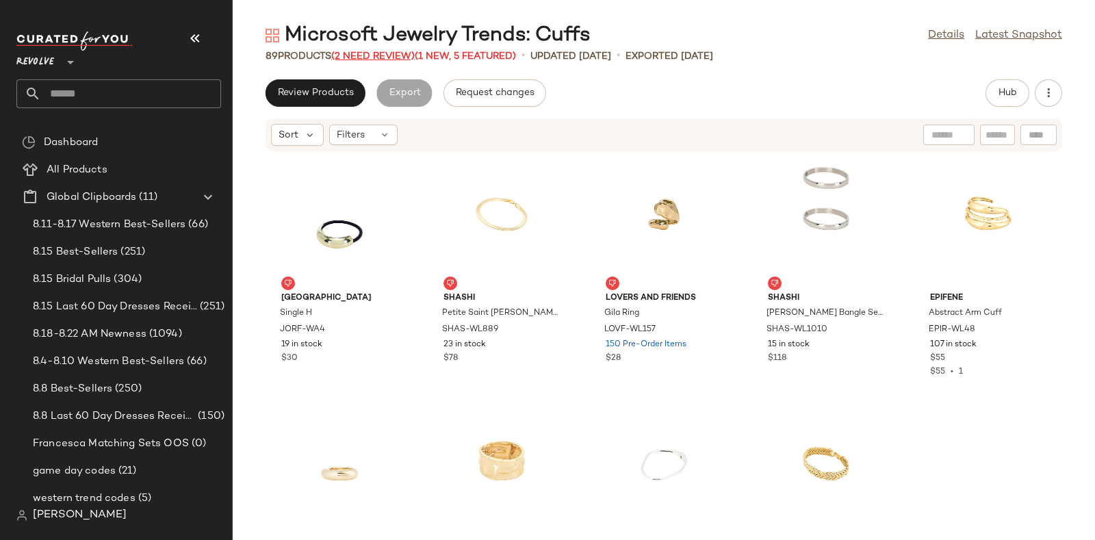
click at [370, 53] on span "(2 Need Review)" at bounding box center [372, 56] width 83 height 10
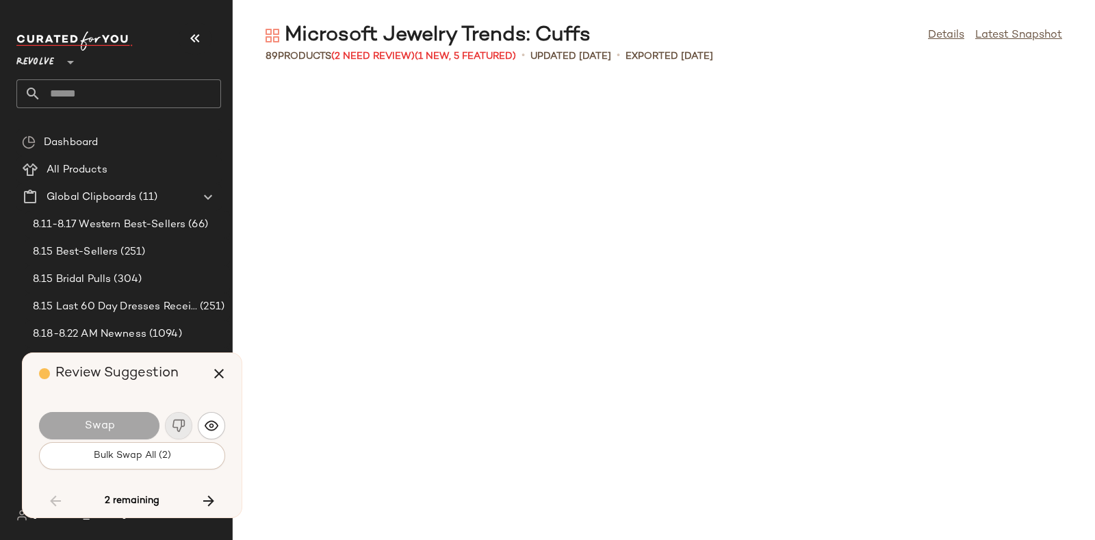
scroll to position [3757, 0]
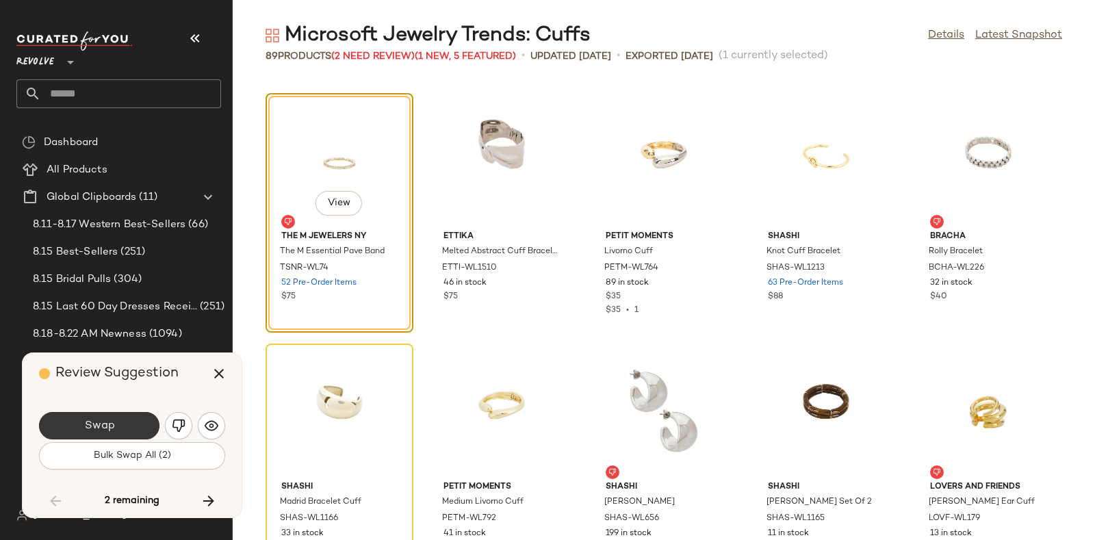
click at [137, 413] on button "Swap" at bounding box center [99, 425] width 120 height 27
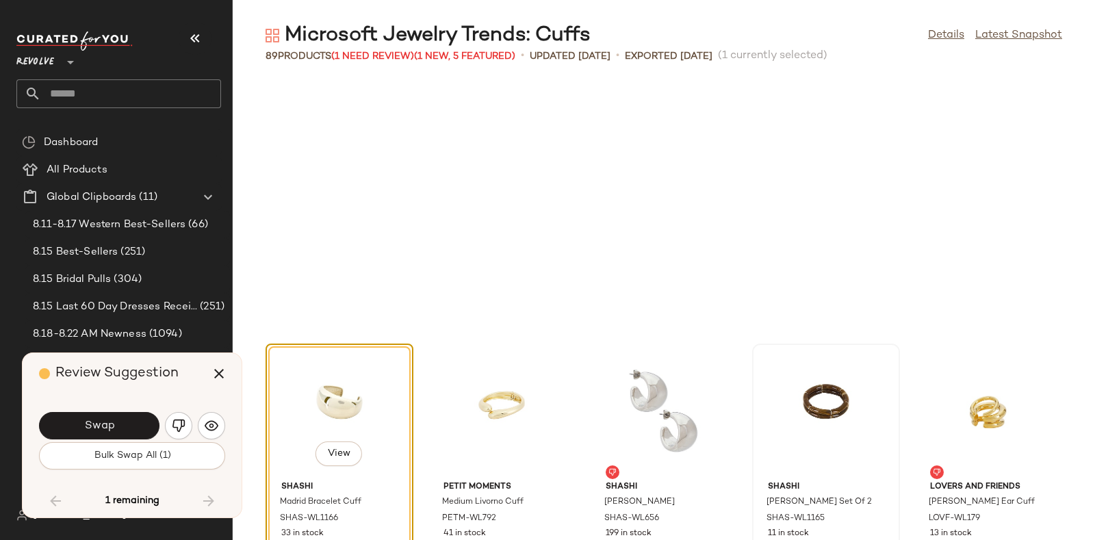
scroll to position [4007, 0]
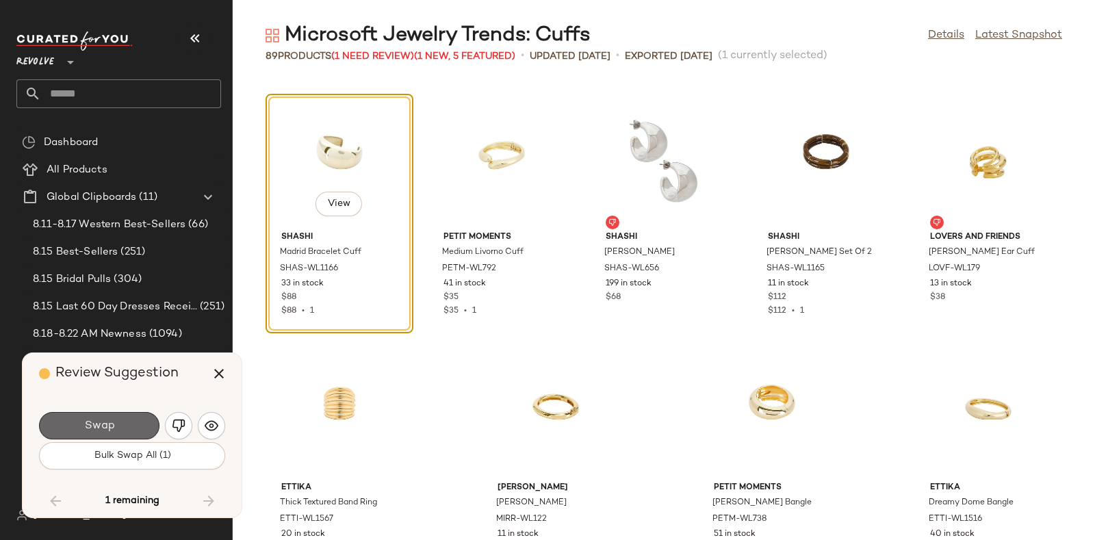
click at [105, 416] on button "Swap" at bounding box center [99, 425] width 120 height 27
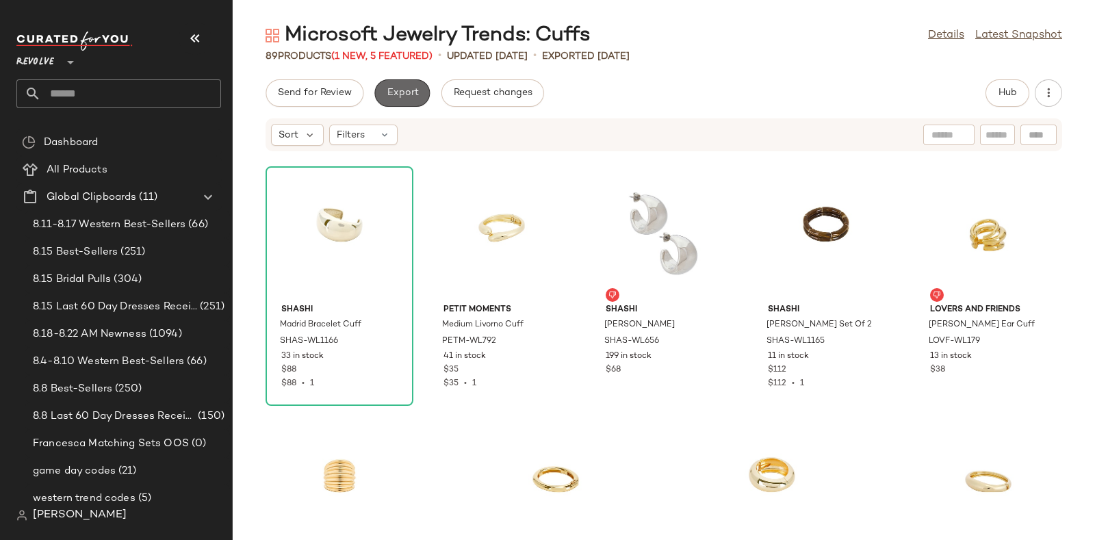
click at [400, 92] on span "Export" at bounding box center [402, 93] width 32 height 11
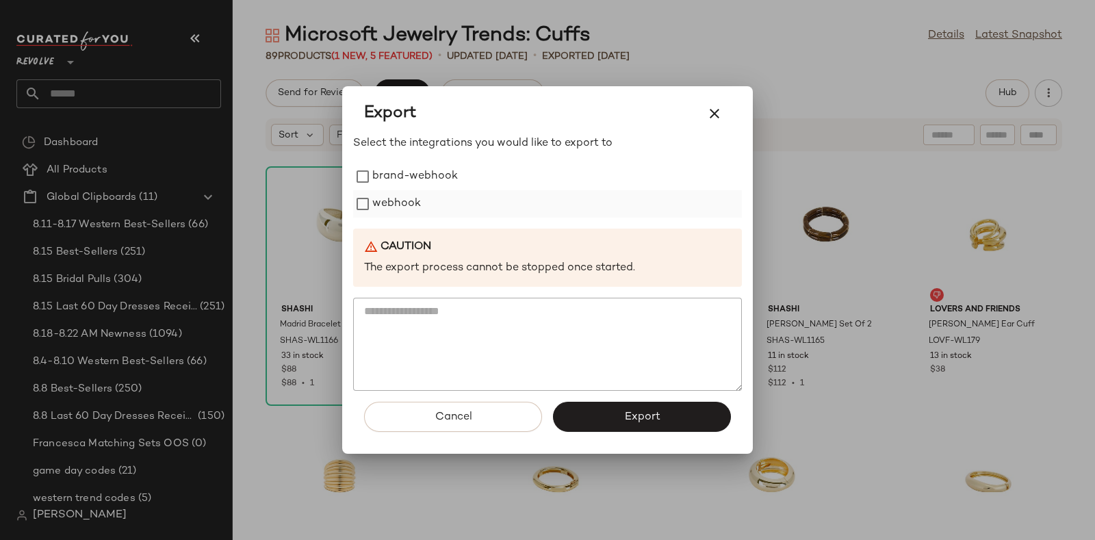
click at [394, 203] on label "webhook" at bounding box center [396, 203] width 49 height 27
click at [616, 405] on button "Export" at bounding box center [642, 417] width 178 height 30
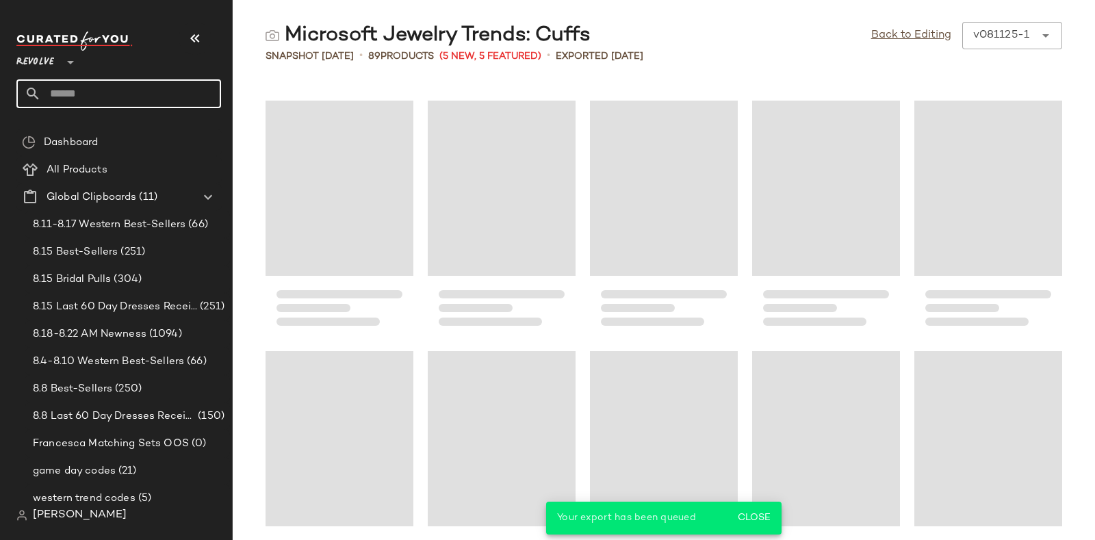
click at [148, 90] on input "text" at bounding box center [131, 93] width 180 height 29
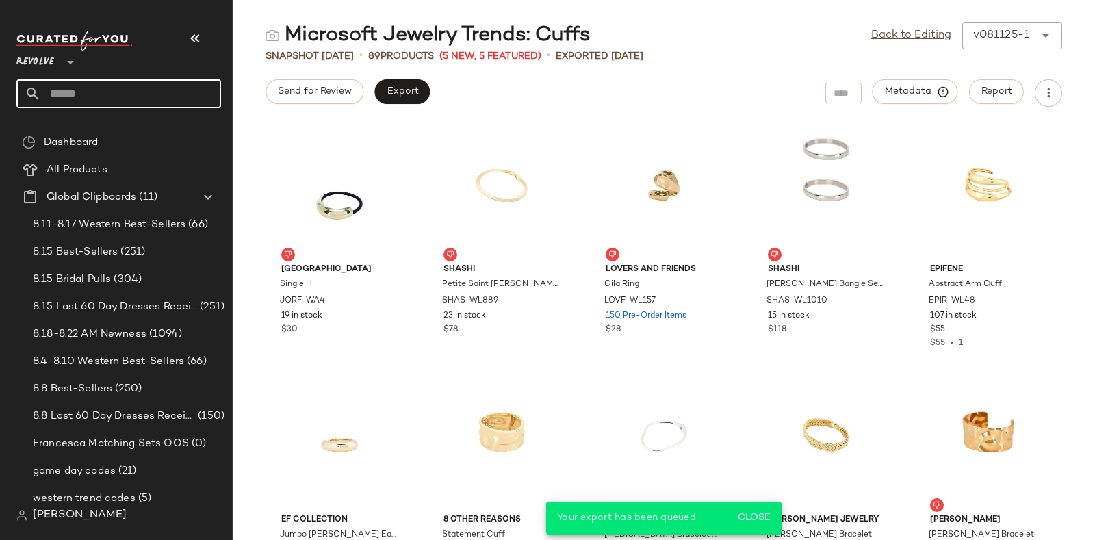
type input "*"
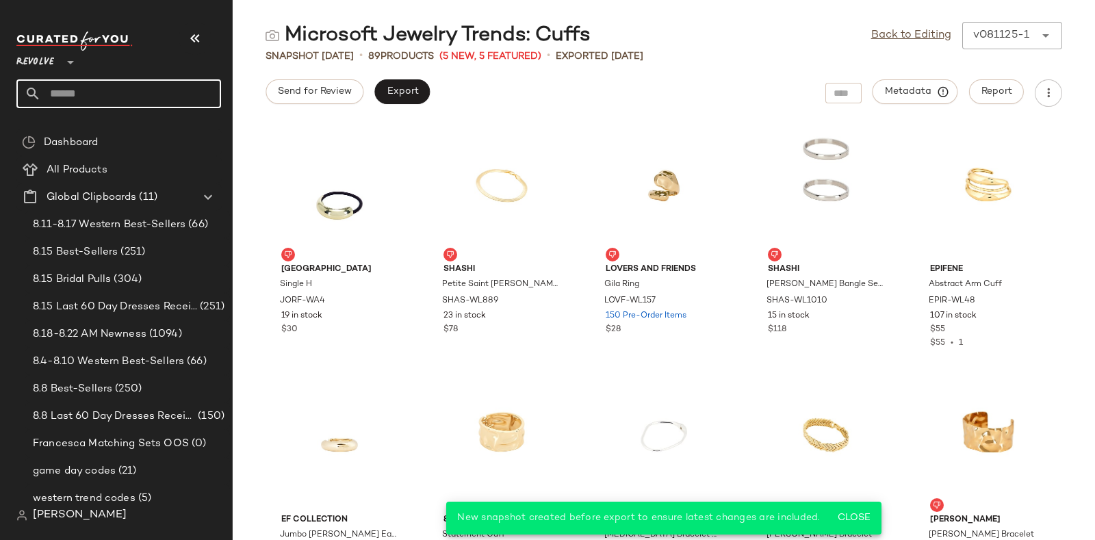
paste input "*********"
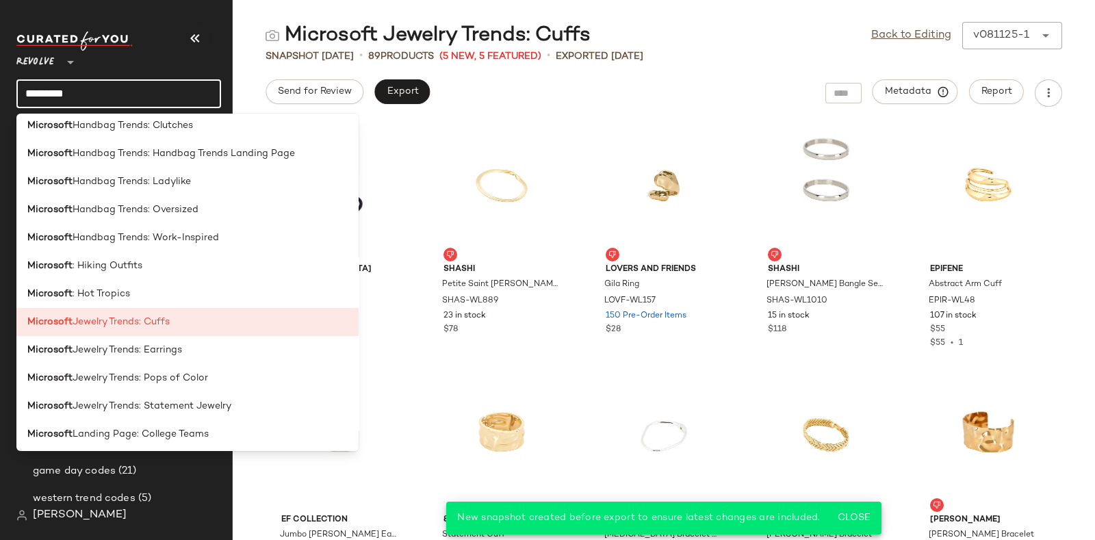
scroll to position [1130, 0]
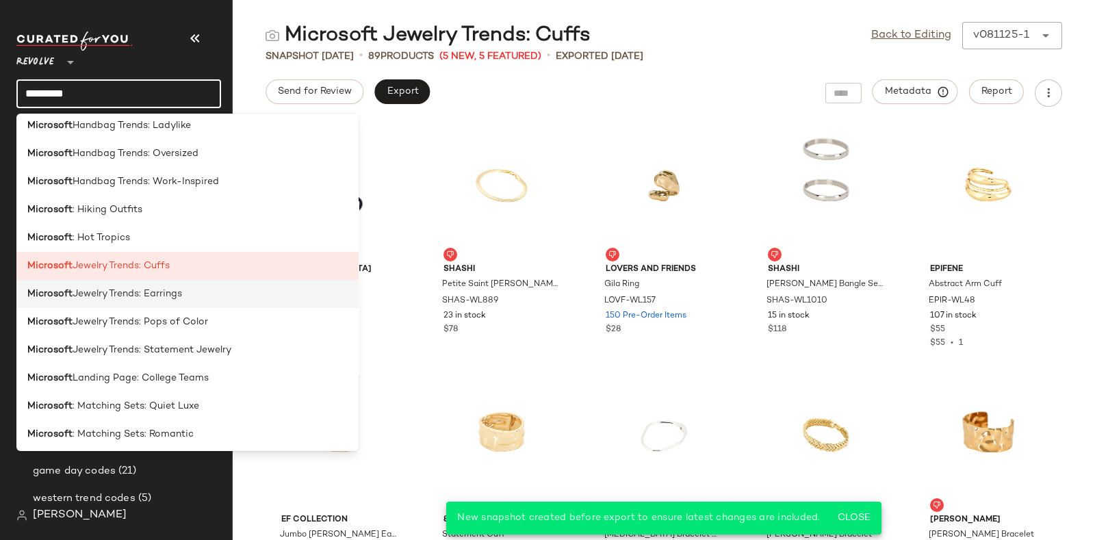
type input "*********"
click at [164, 292] on span "Jewelry Trends: Earrings" at bounding box center [128, 294] width 110 height 14
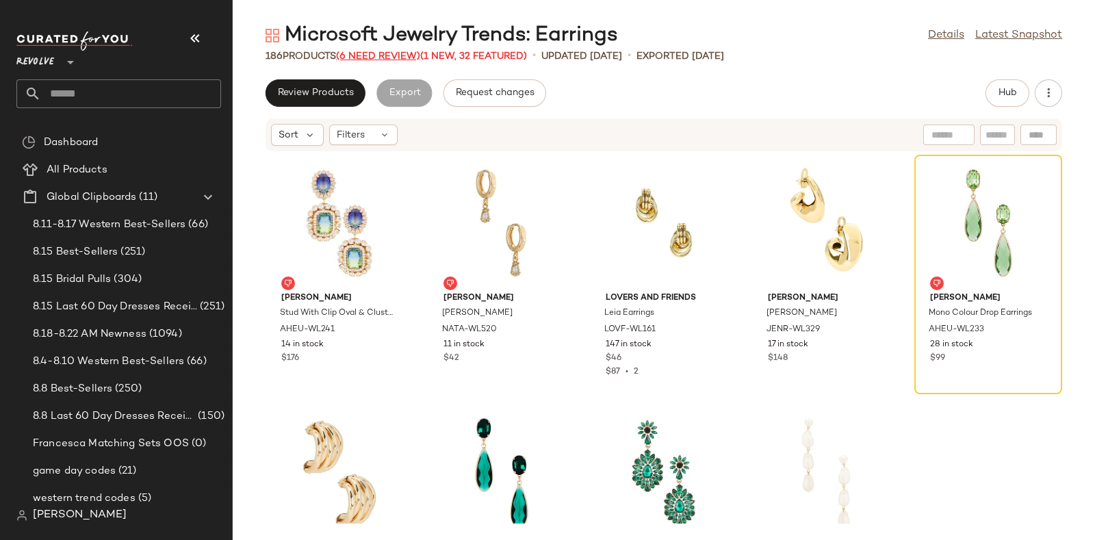
click at [378, 52] on span "(6 Need Review)" at bounding box center [378, 56] width 84 height 10
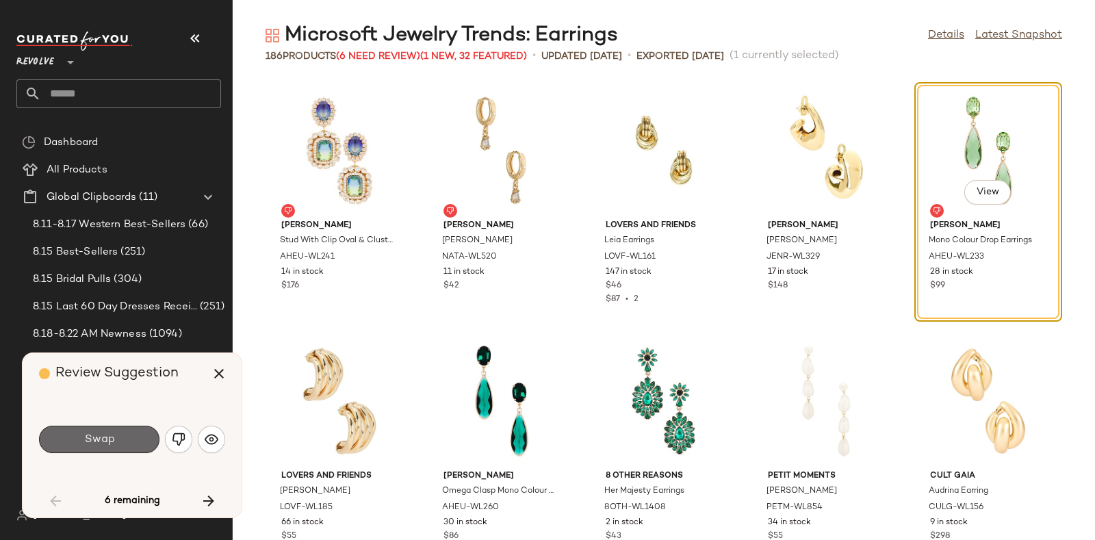
click at [107, 431] on span "Swap" at bounding box center [98, 439] width 31 height 13
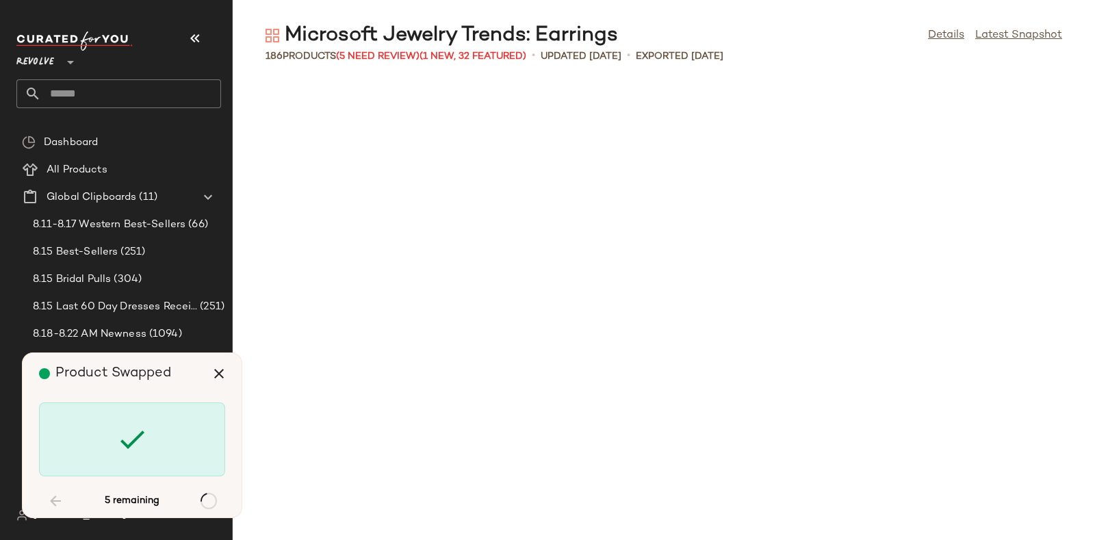
scroll to position [2004, 0]
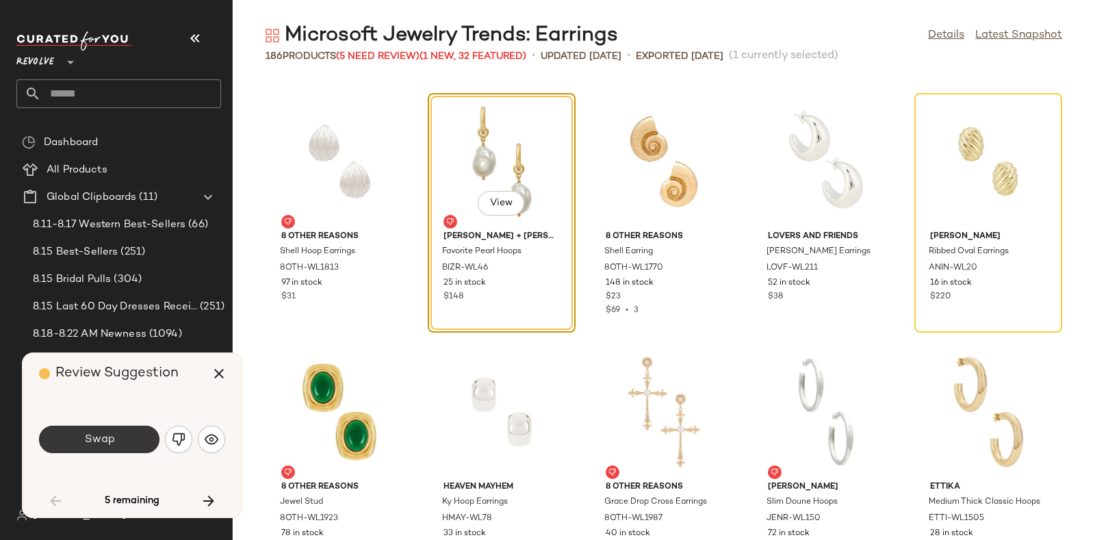
click at [107, 430] on button "Swap" at bounding box center [99, 439] width 120 height 27
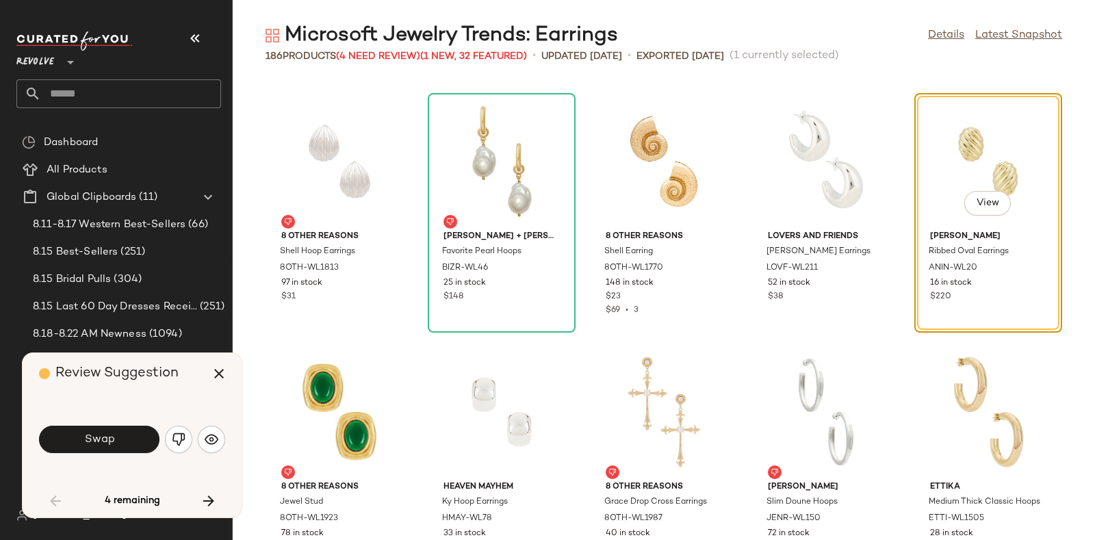
click at [107, 430] on button "Swap" at bounding box center [99, 439] width 120 height 27
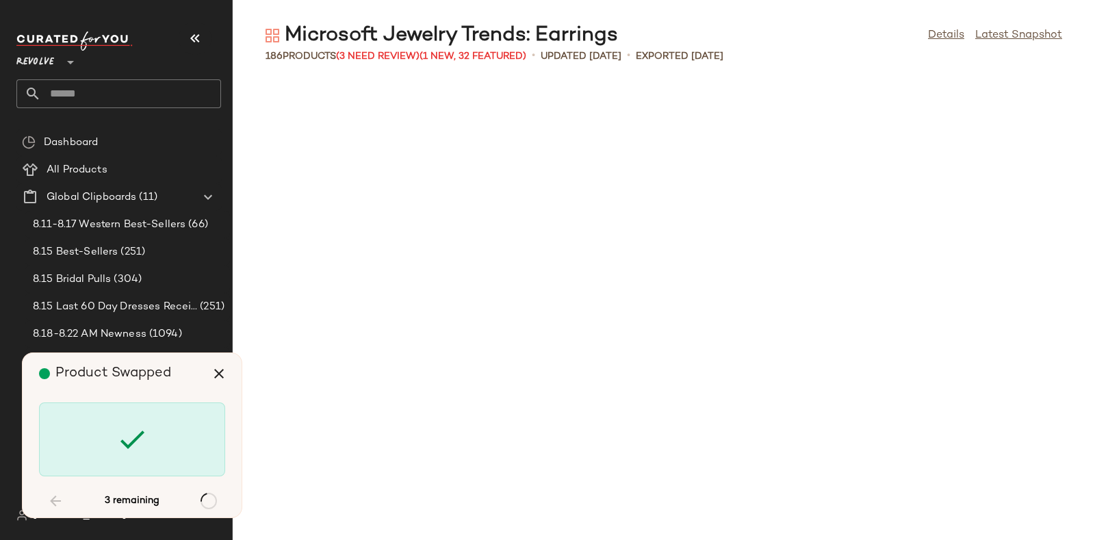
scroll to position [4509, 0]
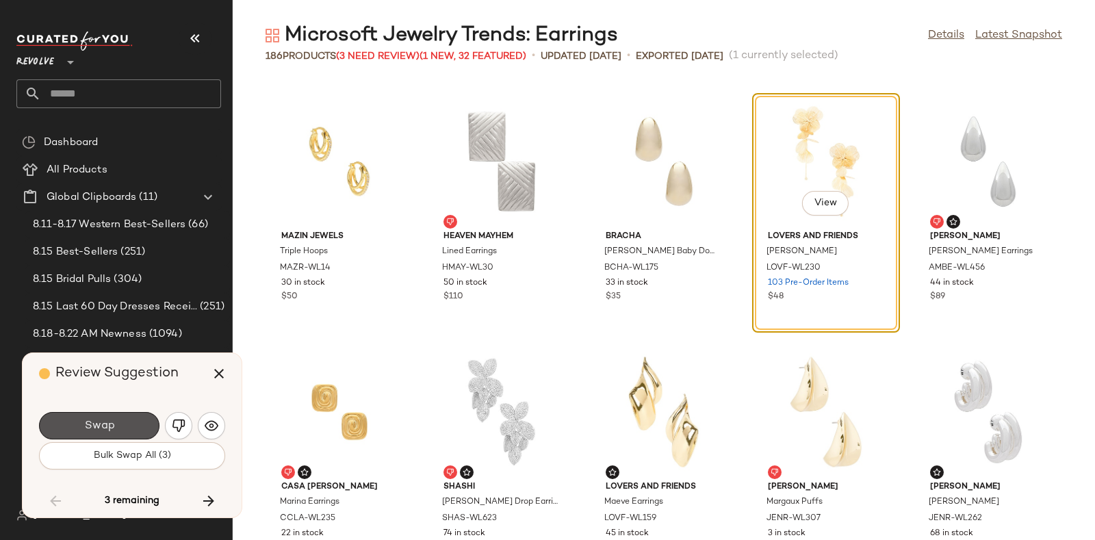
click at [107, 430] on span "Swap" at bounding box center [98, 426] width 31 height 13
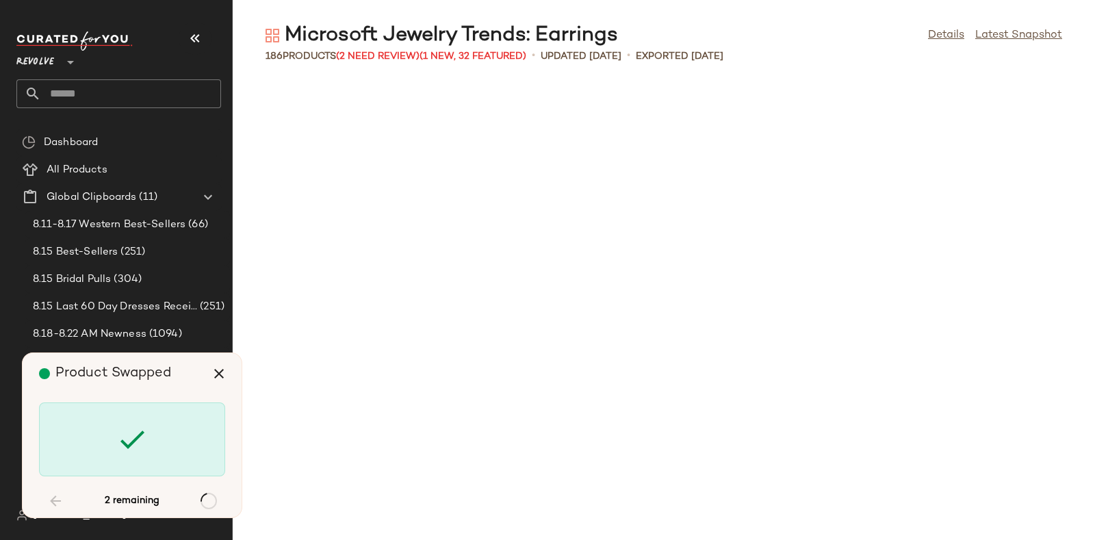
scroll to position [6262, 0]
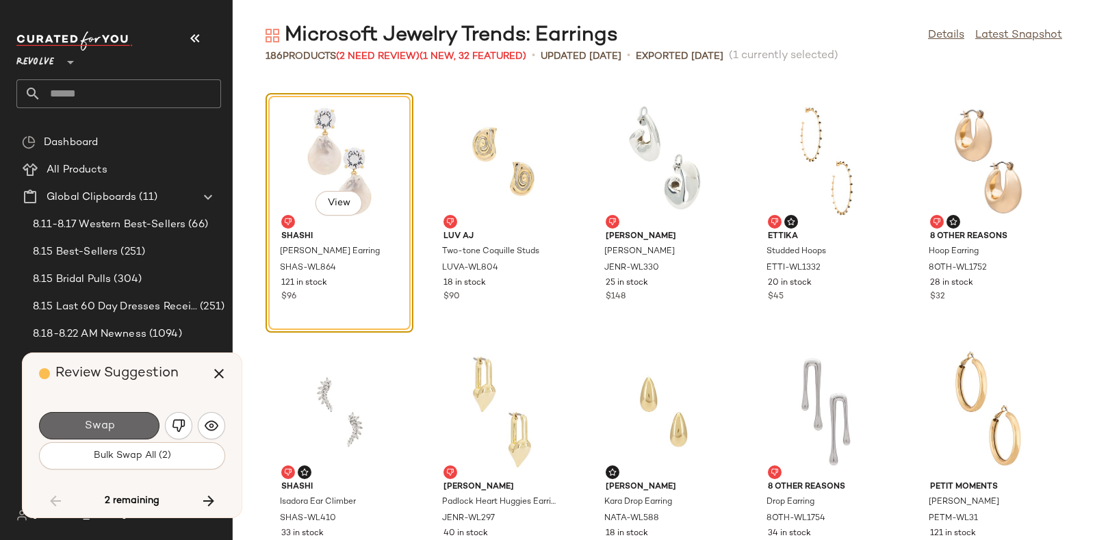
click at [110, 427] on span "Swap" at bounding box center [98, 426] width 31 height 13
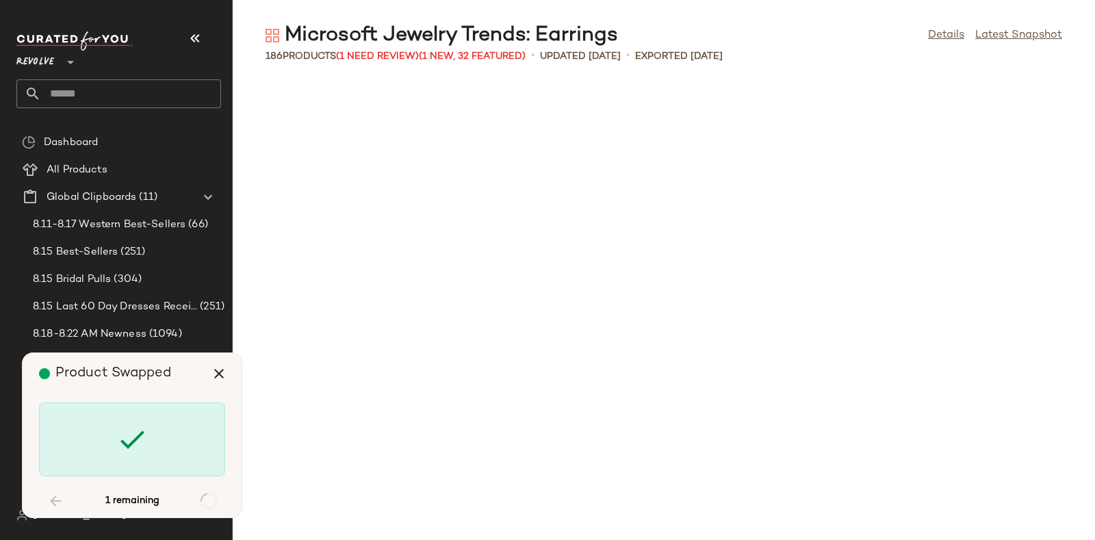
scroll to position [7515, 0]
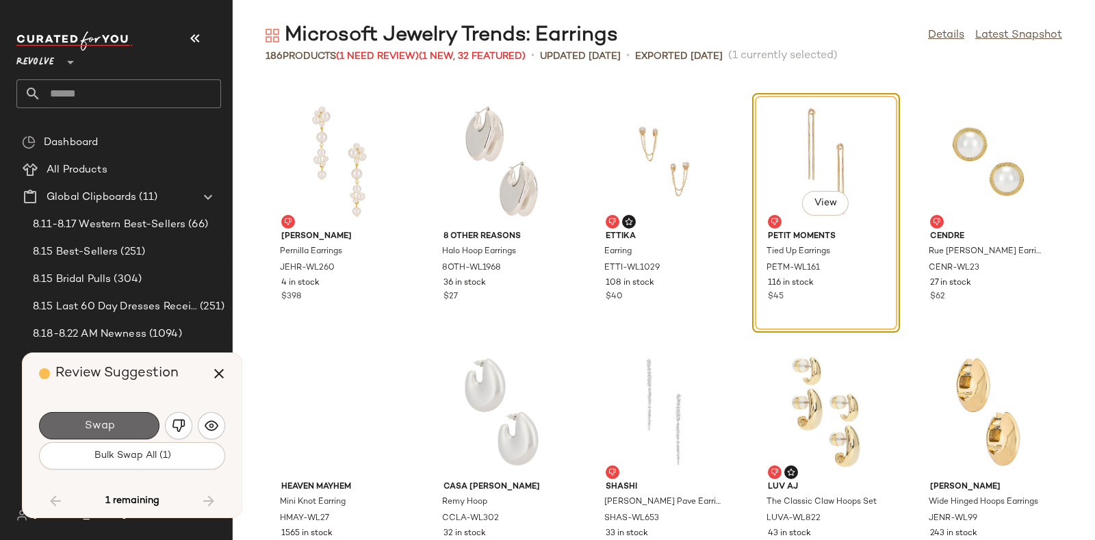
click at [117, 418] on button "Swap" at bounding box center [99, 425] width 120 height 27
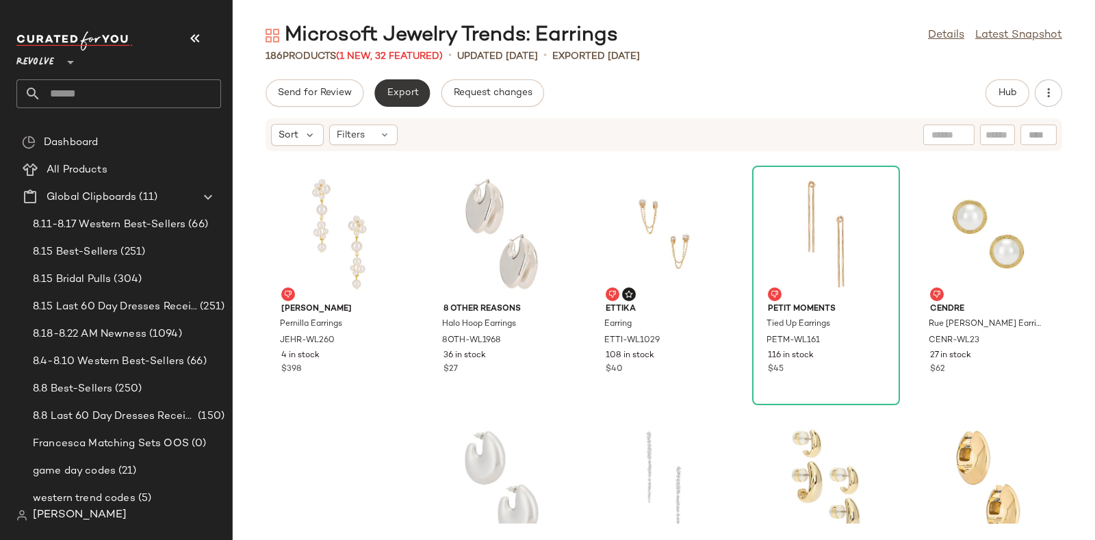
click at [404, 79] on button "Export" at bounding box center [401, 92] width 55 height 27
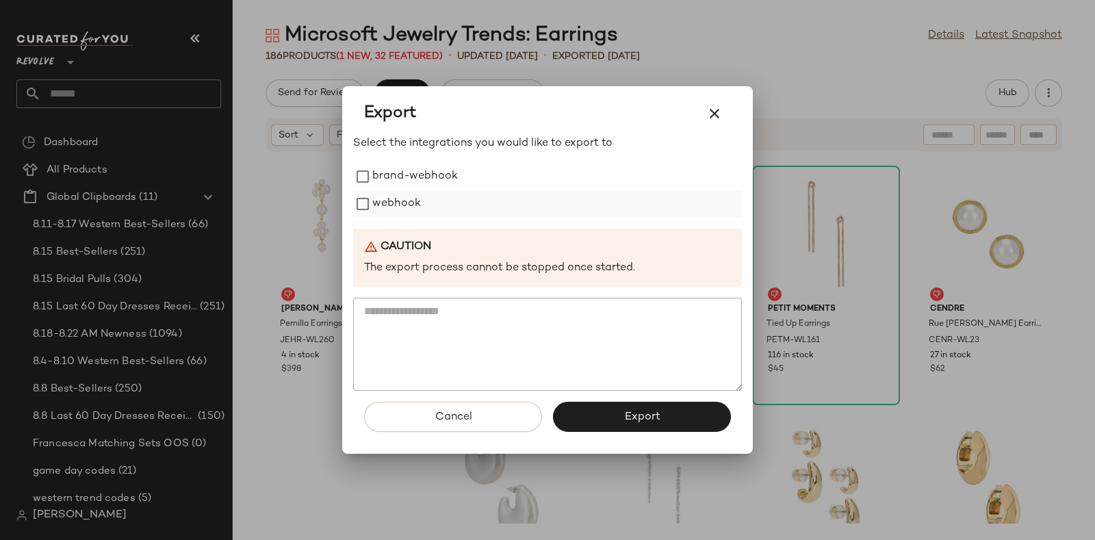
click at [403, 194] on label "webhook" at bounding box center [396, 203] width 49 height 27
click at [595, 411] on button "Export" at bounding box center [642, 417] width 178 height 30
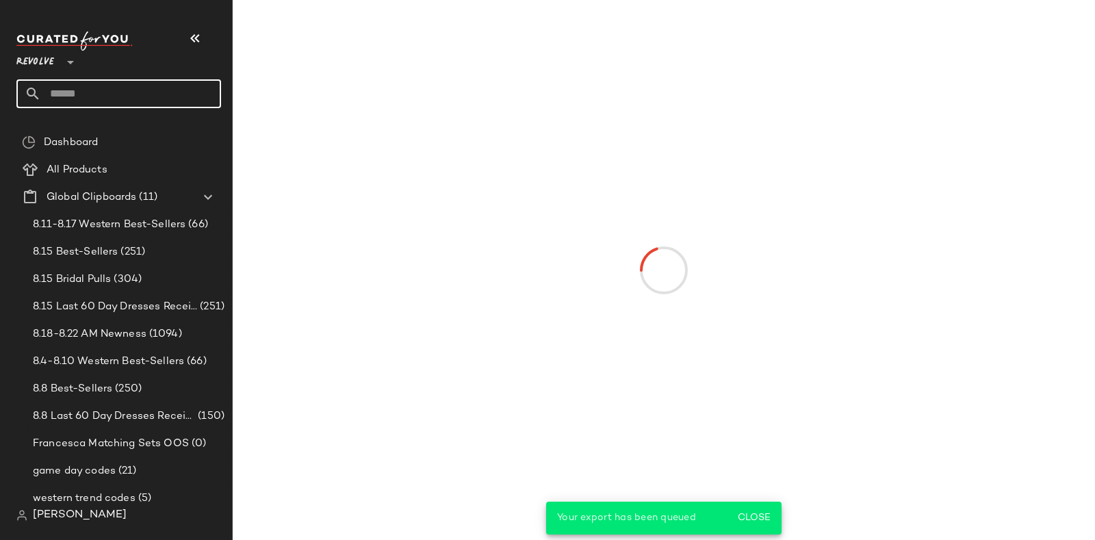
click at [148, 101] on input "text" at bounding box center [131, 93] width 180 height 29
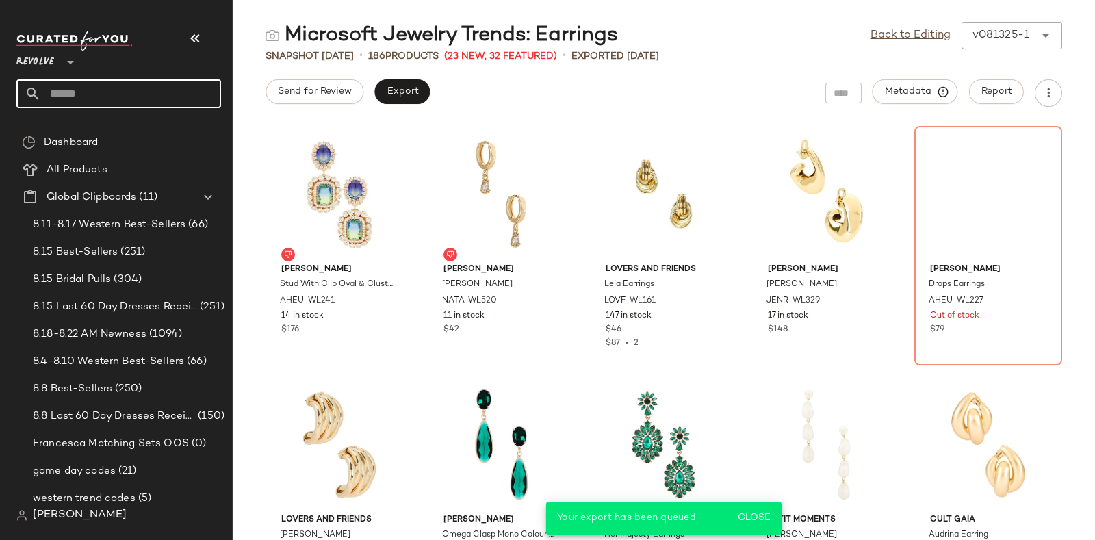
paste input "*********"
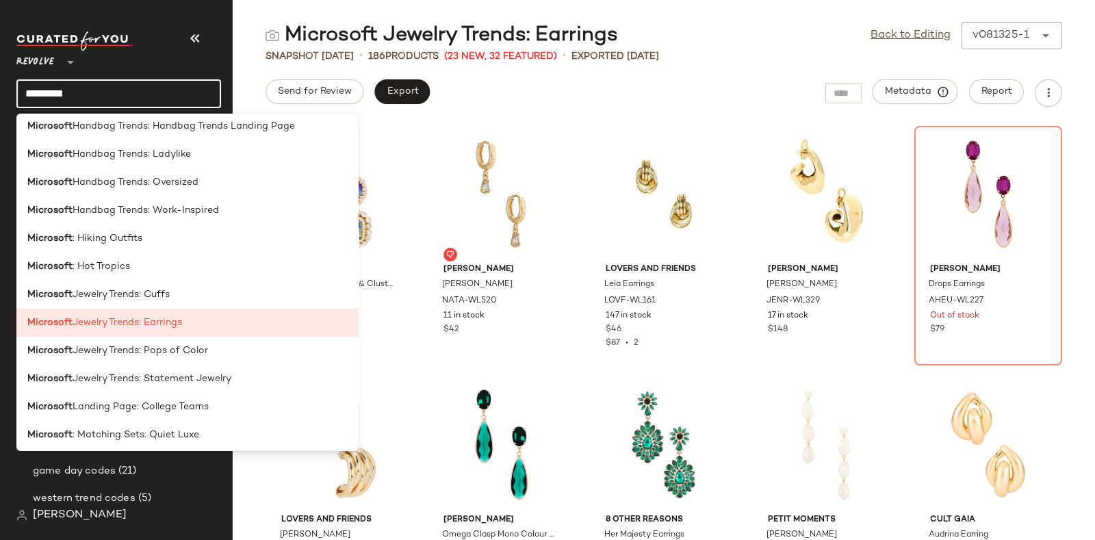
scroll to position [1139, 0]
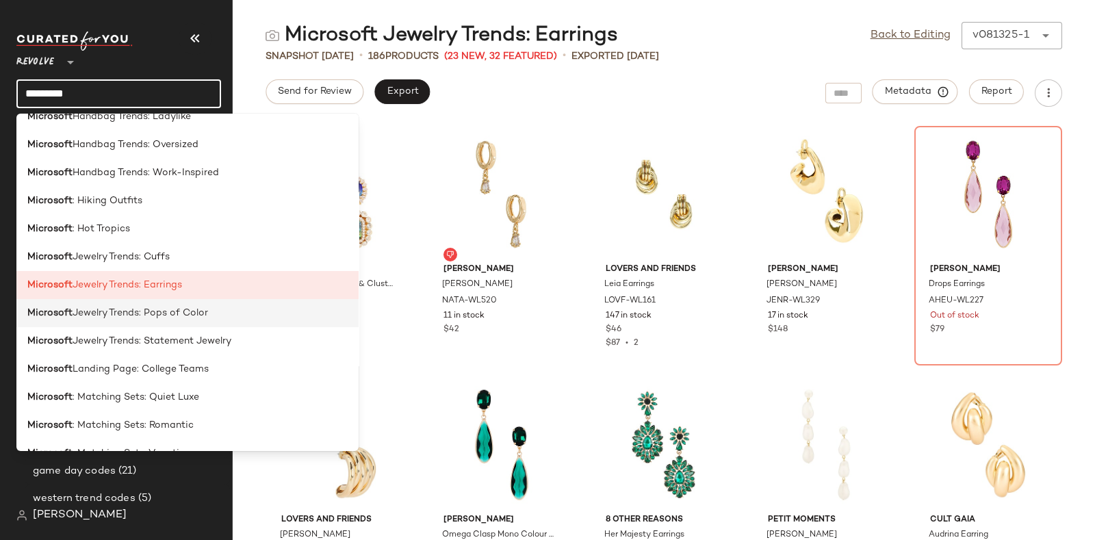
type input "*********"
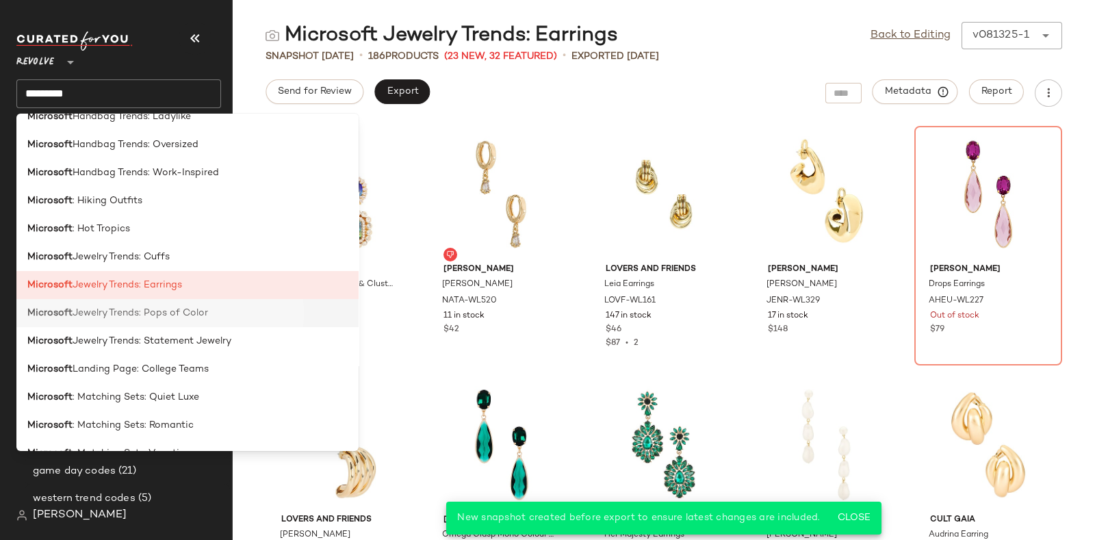
click at [182, 313] on span "Jewelry Trends: Pops of Color" at bounding box center [141, 313] width 136 height 14
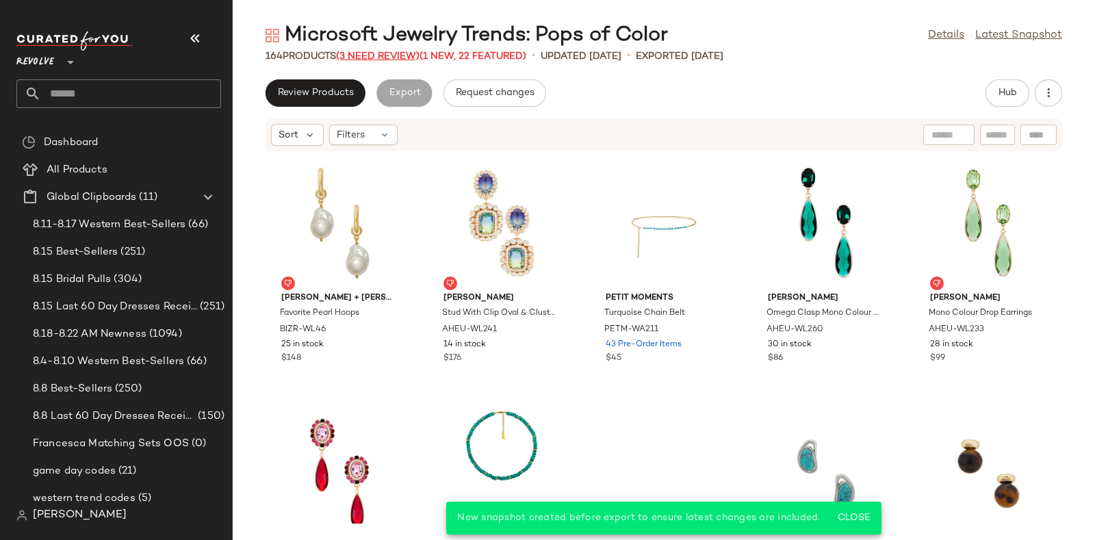
click at [380, 55] on span "(3 Need Review)" at bounding box center [377, 56] width 83 height 10
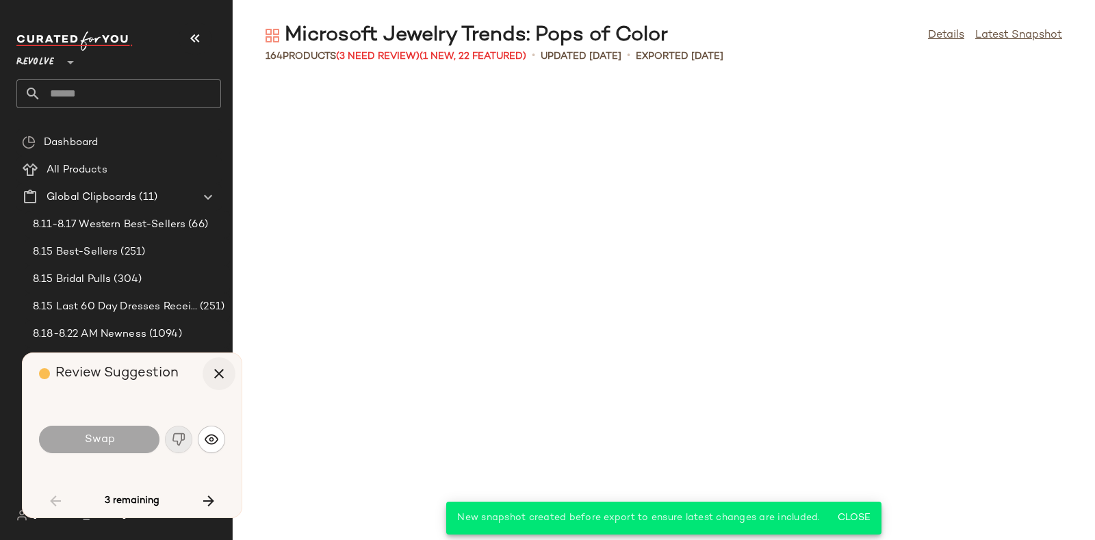
scroll to position [2254, 0]
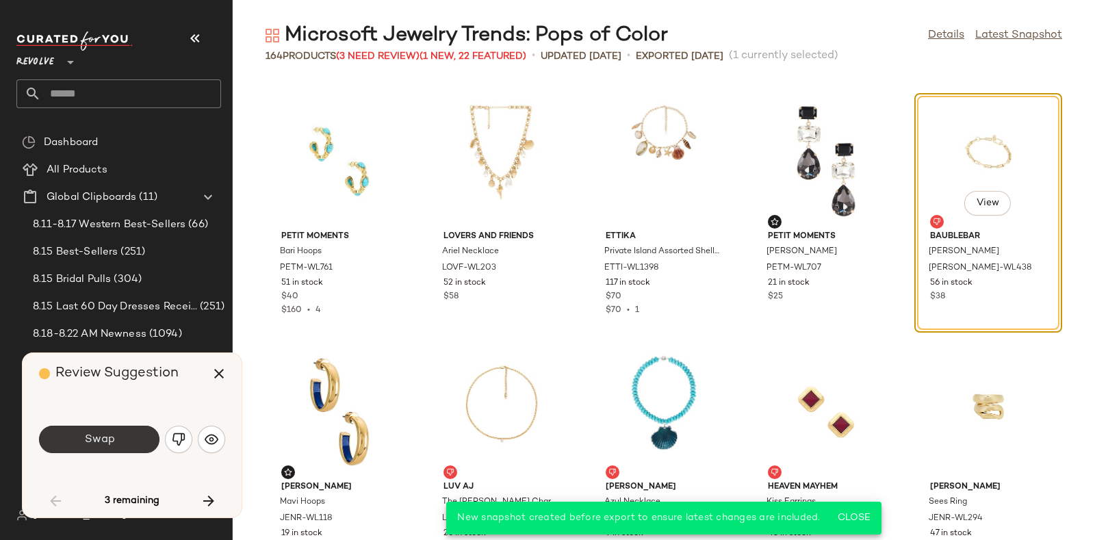
click at [133, 426] on button "Swap" at bounding box center [99, 439] width 120 height 27
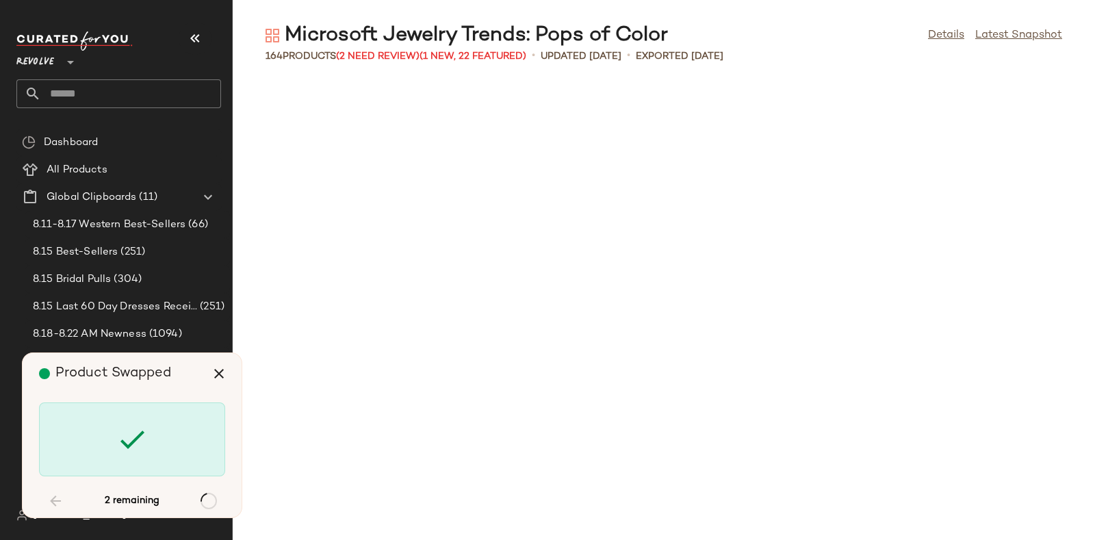
scroll to position [3256, 0]
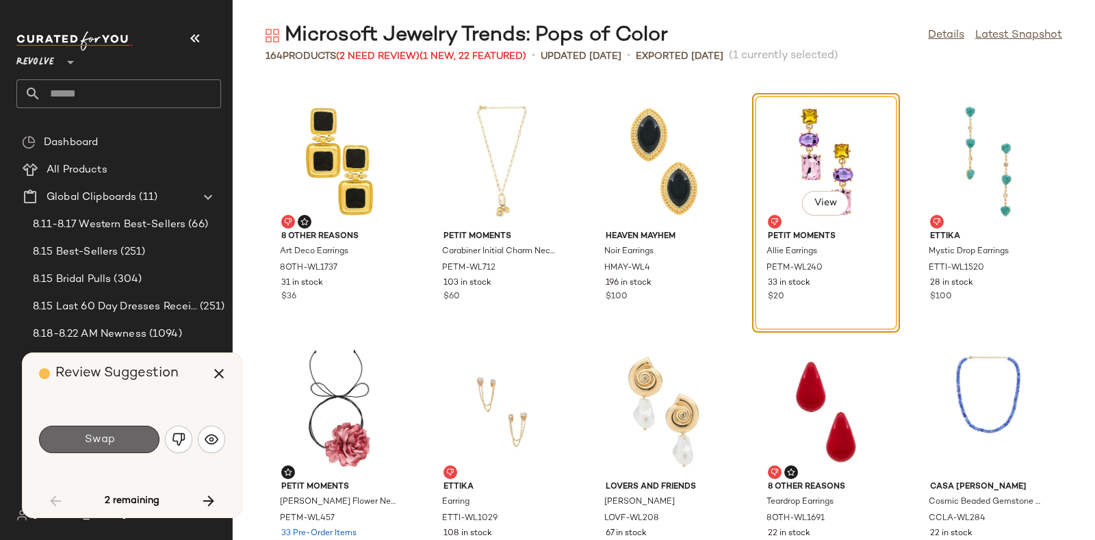
click at [126, 431] on button "Swap" at bounding box center [99, 439] width 120 height 27
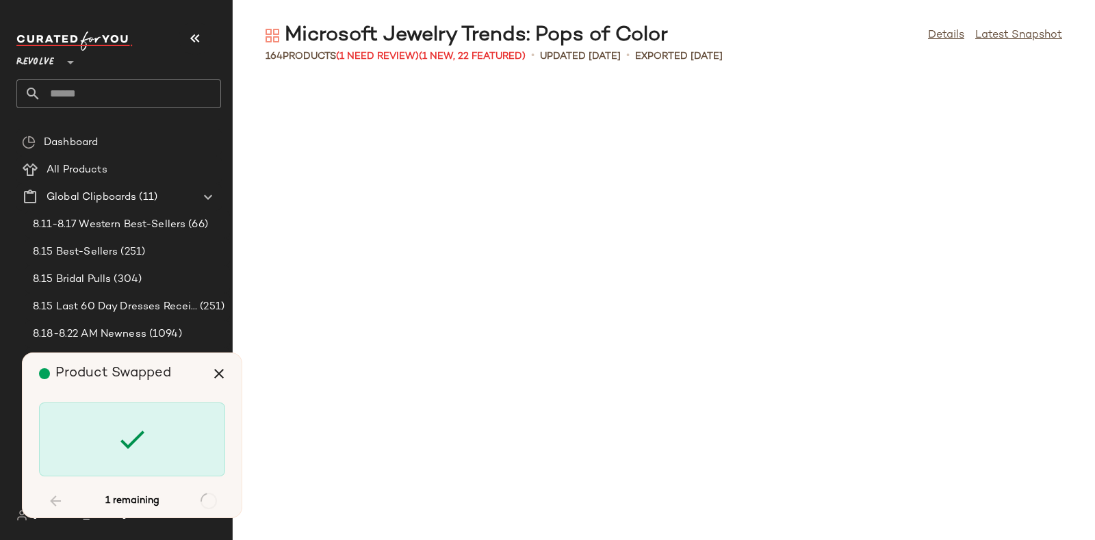
scroll to position [7515, 0]
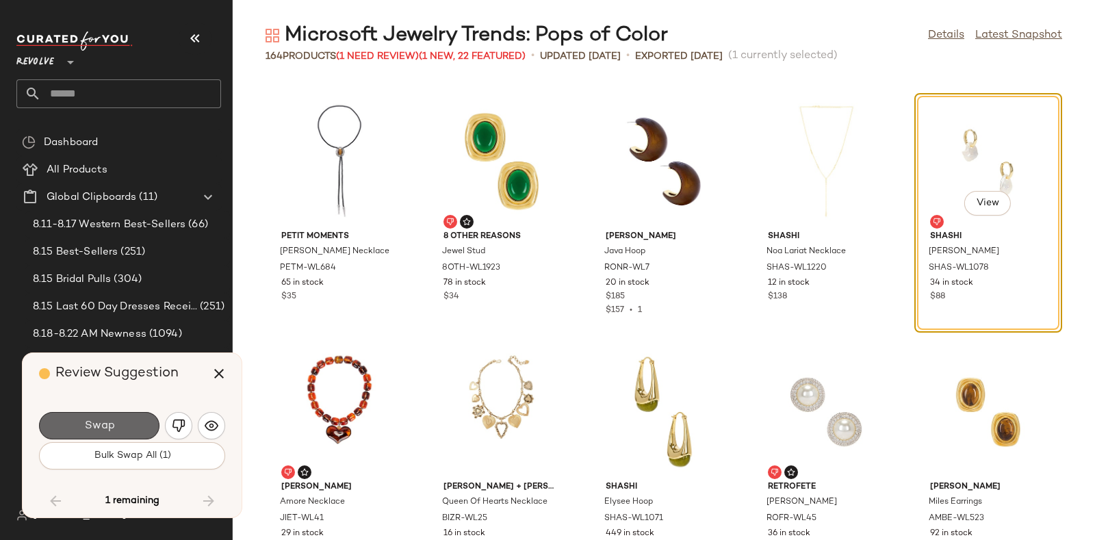
click at [137, 416] on button "Swap" at bounding box center [99, 425] width 120 height 27
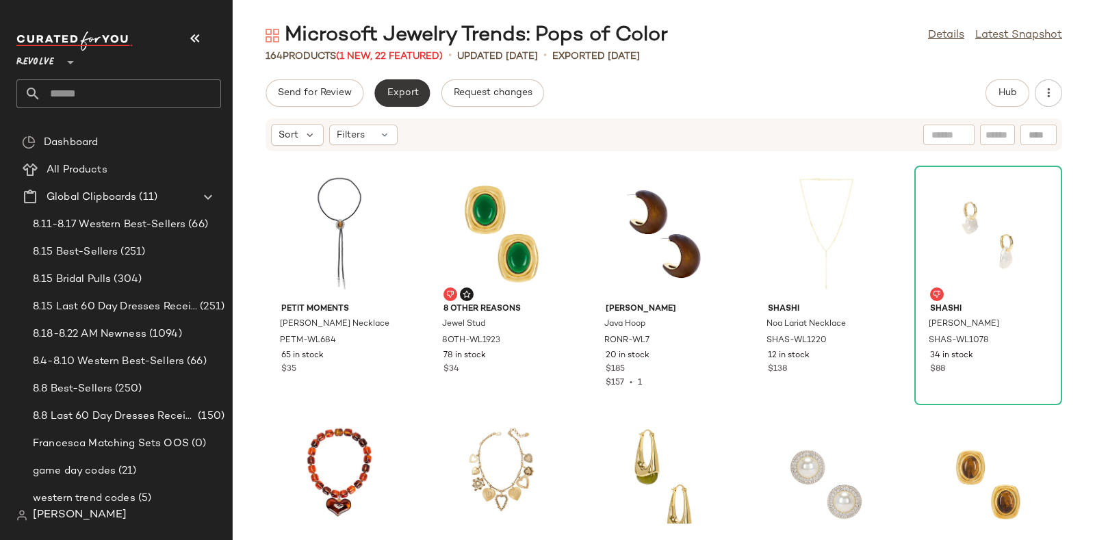
click at [399, 90] on span "Export" at bounding box center [402, 93] width 32 height 11
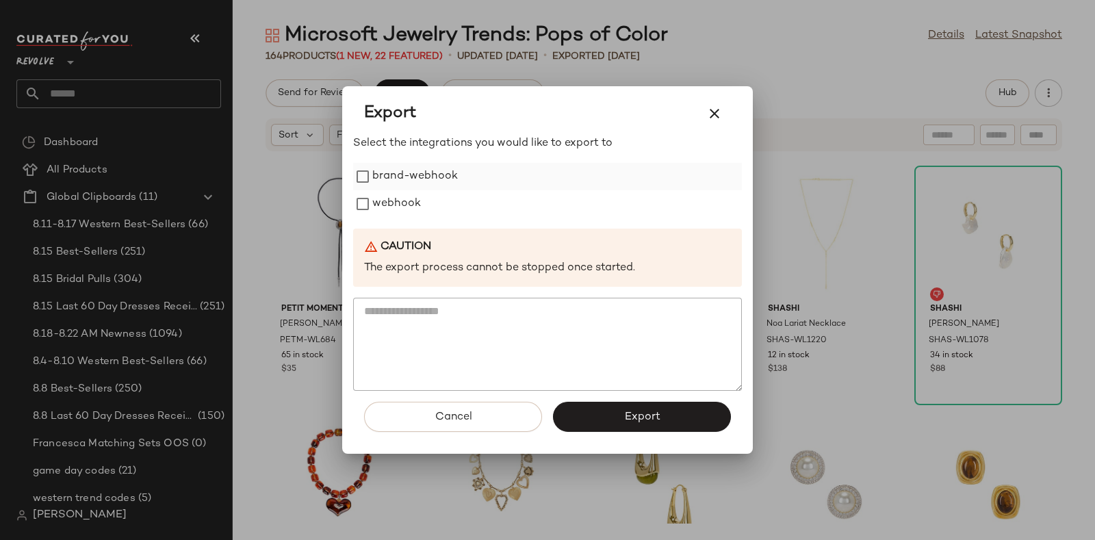
click at [395, 188] on label "brand-webhook" at bounding box center [415, 176] width 86 height 27
click at [585, 420] on button "Export" at bounding box center [642, 417] width 178 height 30
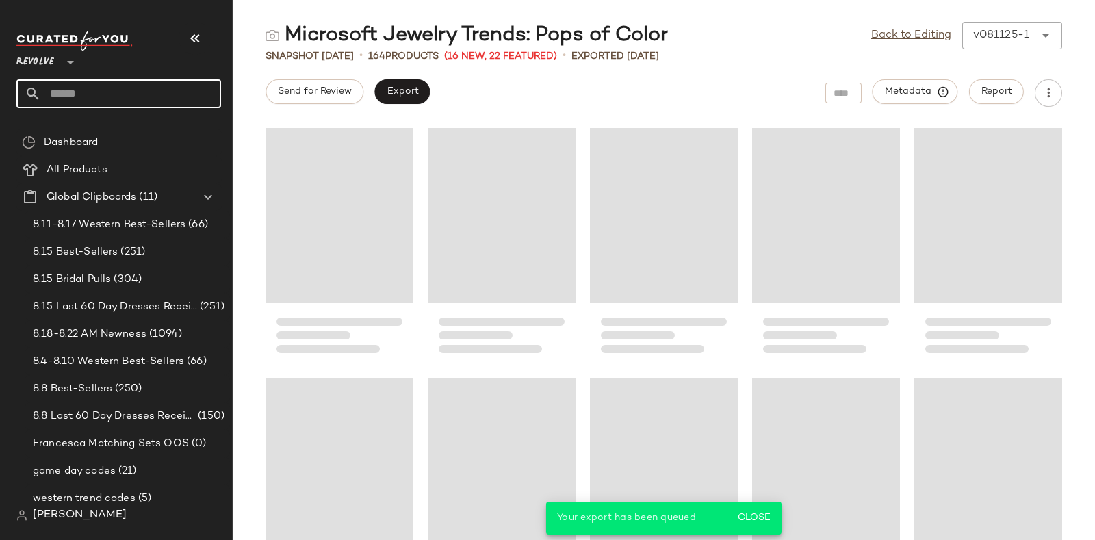
click at [129, 97] on input "text" at bounding box center [131, 93] width 180 height 29
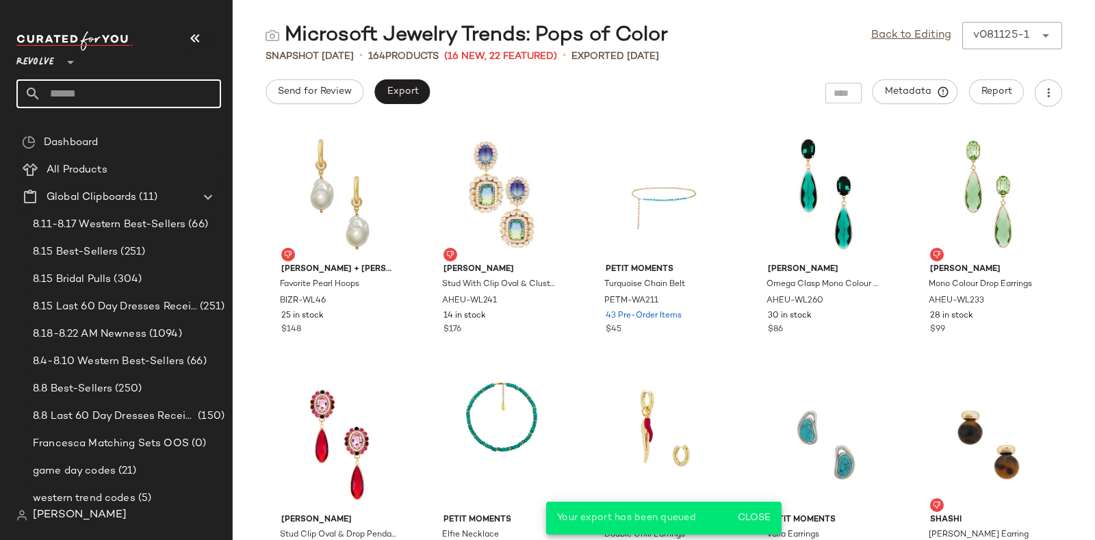
paste input "*********"
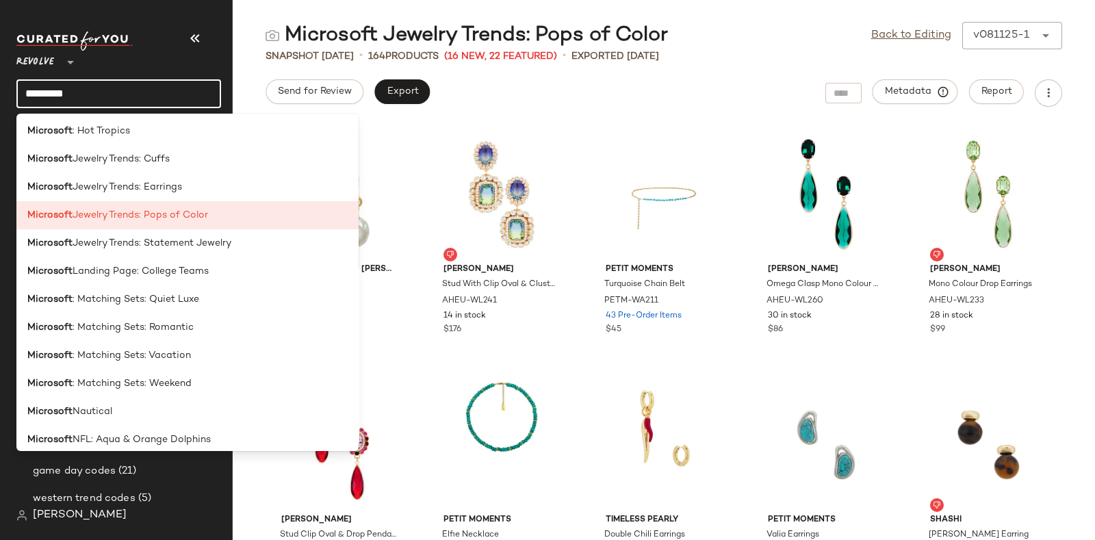
scroll to position [1238, 0]
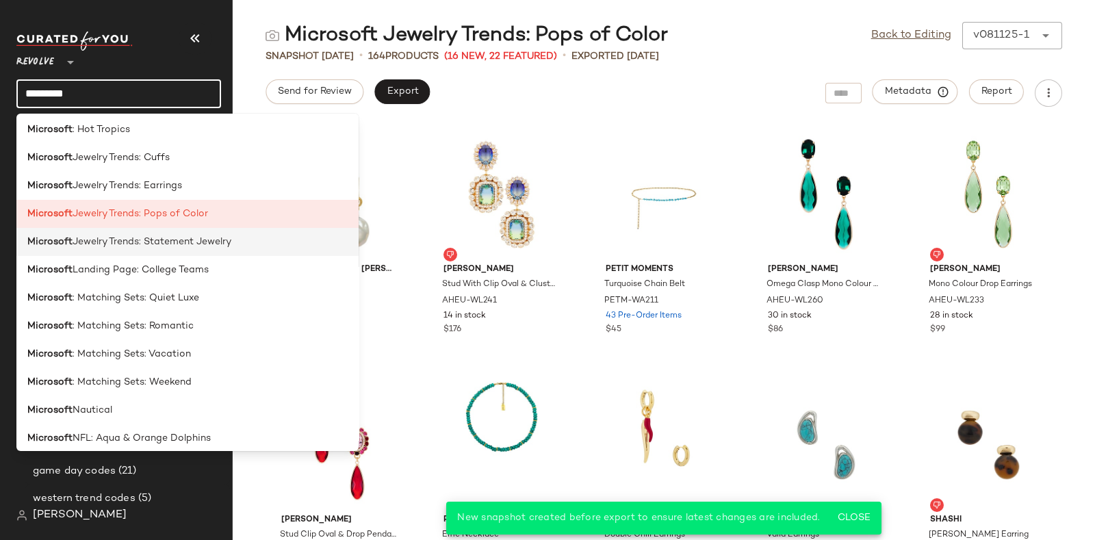
type input "*********"
click at [177, 240] on span "Jewelry Trends: Statement Jewelry" at bounding box center [152, 242] width 159 height 14
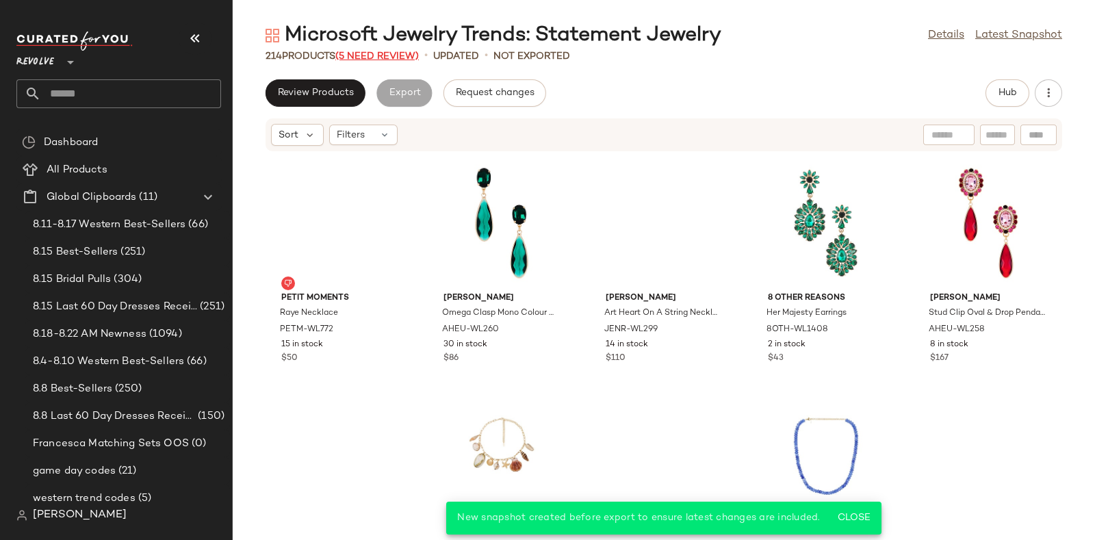
click at [376, 51] on span "(5 Need Review)" at bounding box center [376, 56] width 83 height 10
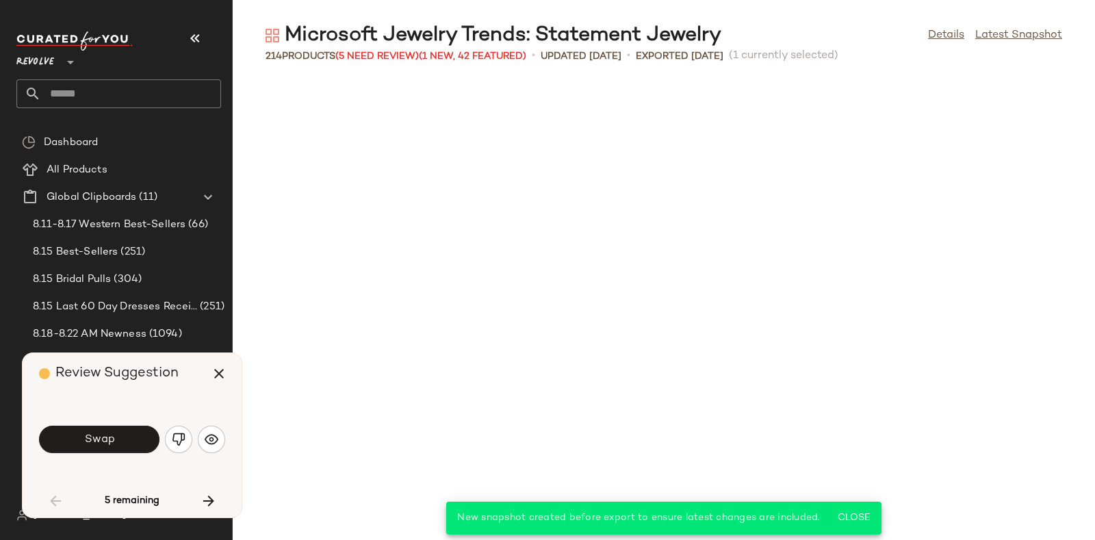
scroll to position [763, 0]
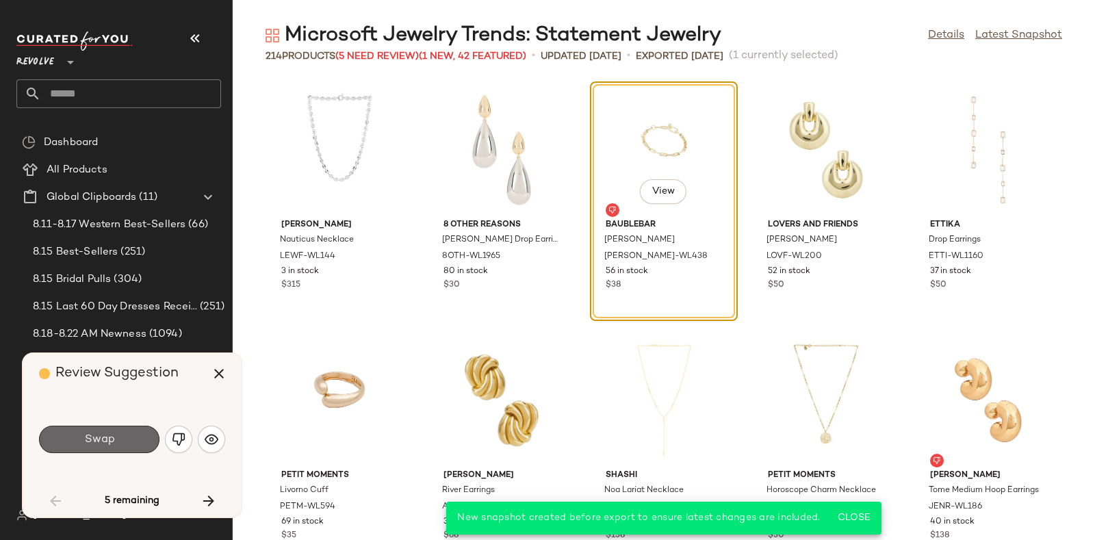
click at [135, 431] on button "Swap" at bounding box center [99, 439] width 120 height 27
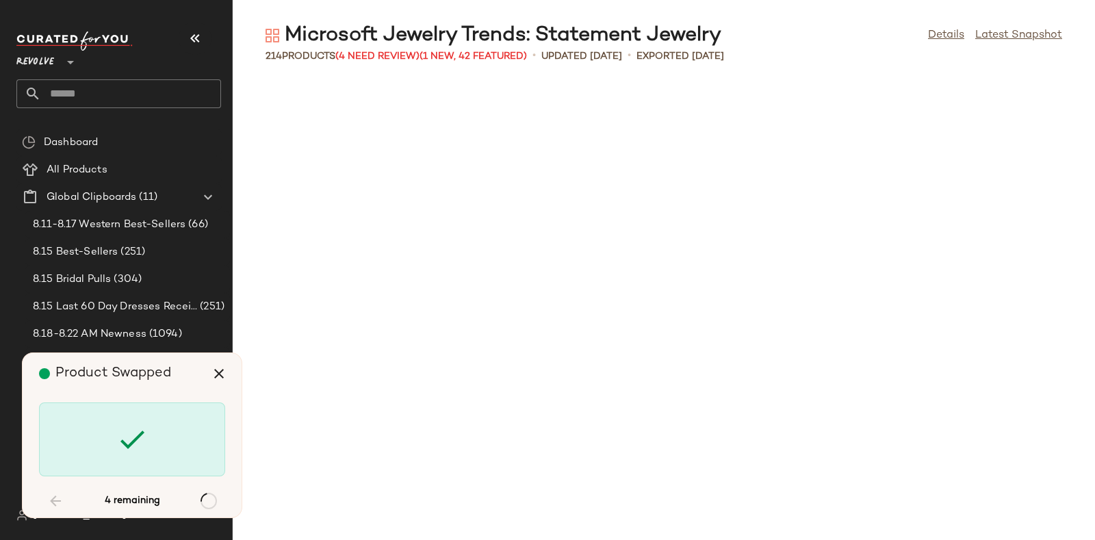
scroll to position [2004, 0]
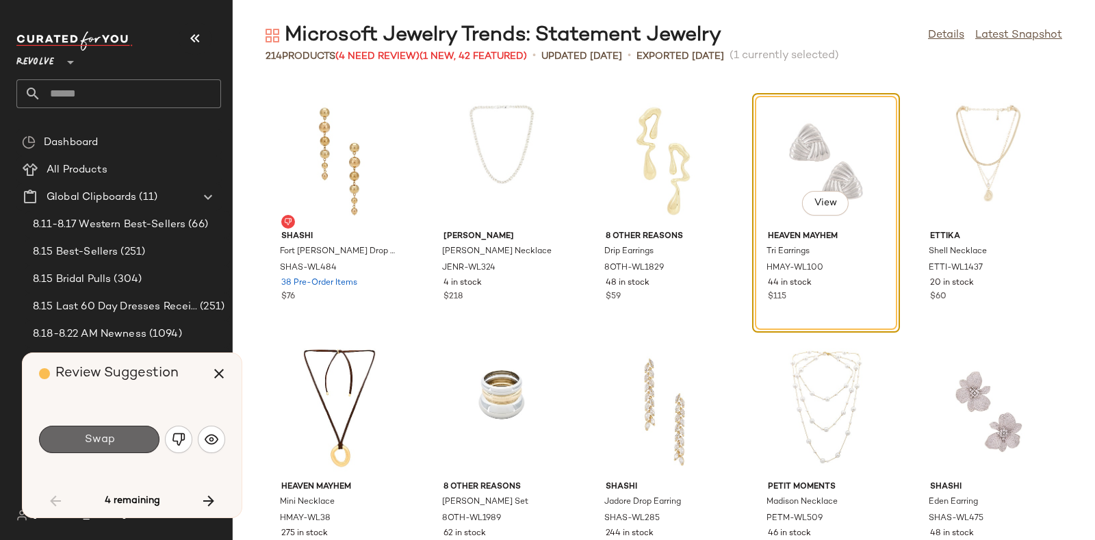
click at [131, 431] on button "Swap" at bounding box center [99, 439] width 120 height 27
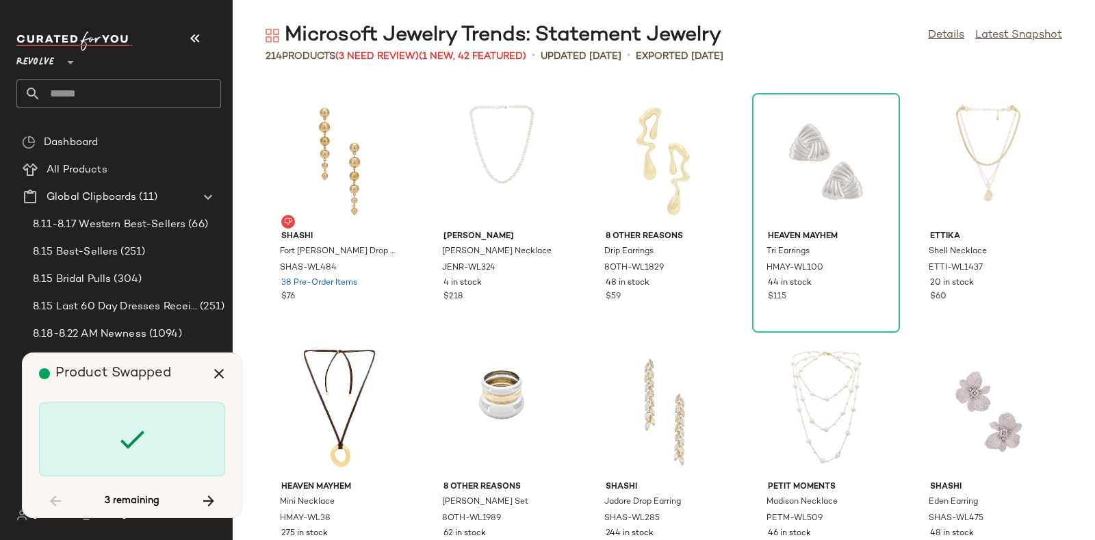
click at [131, 431] on icon at bounding box center [132, 439] width 33 height 33
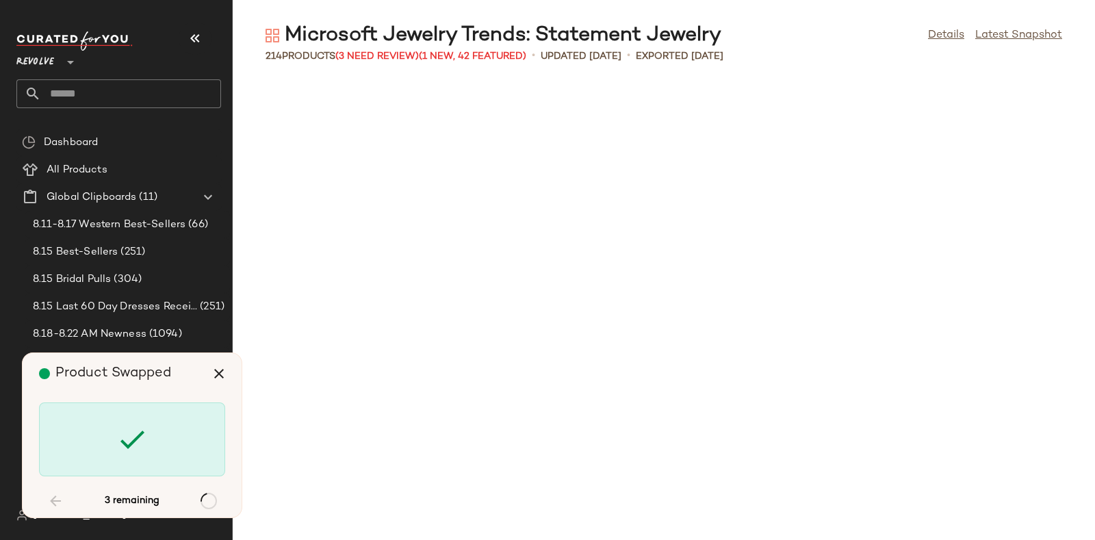
scroll to position [3256, 0]
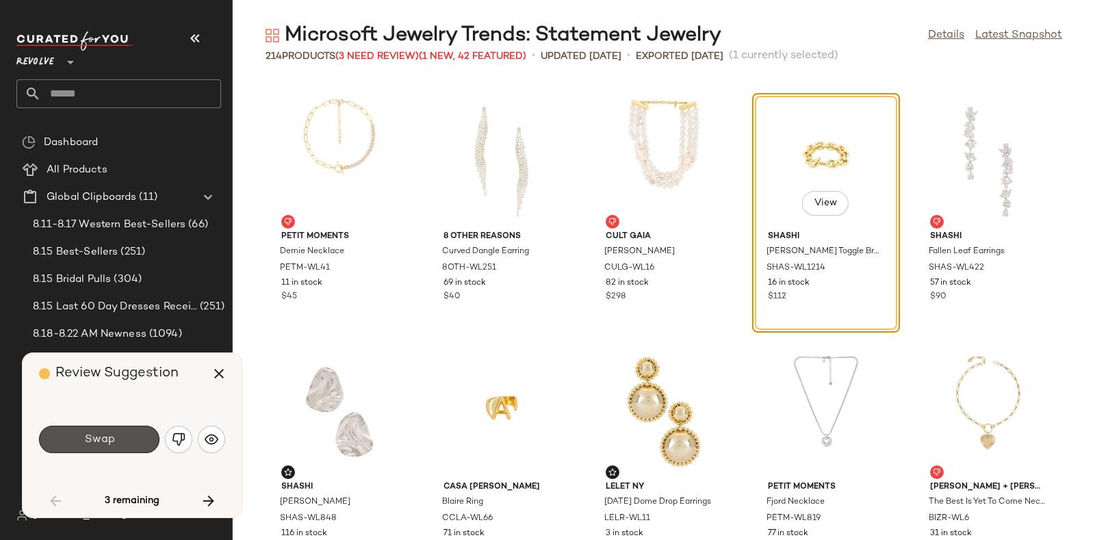
click at [131, 431] on button "Swap" at bounding box center [99, 439] width 120 height 27
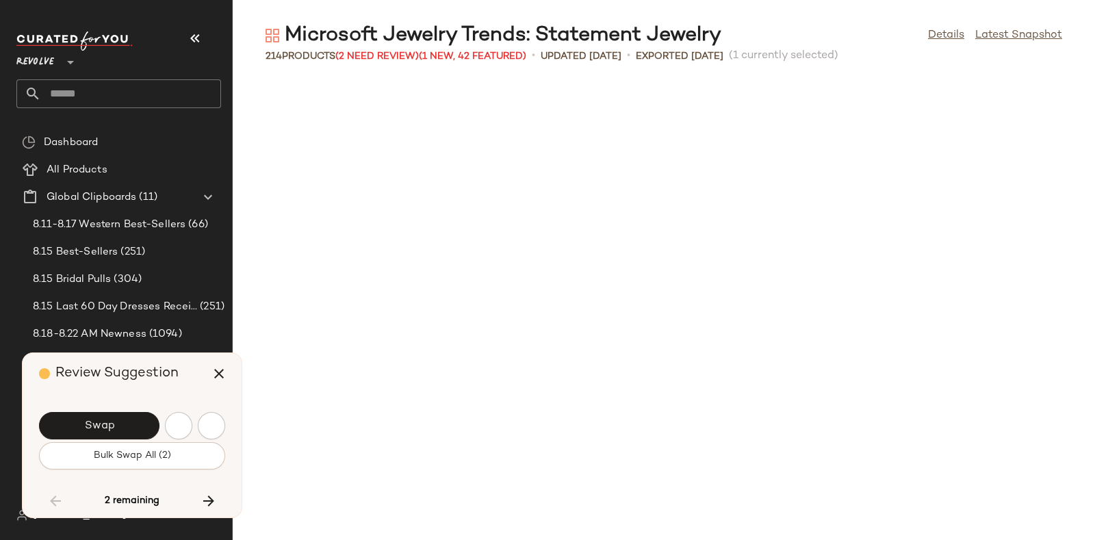
scroll to position [3757, 0]
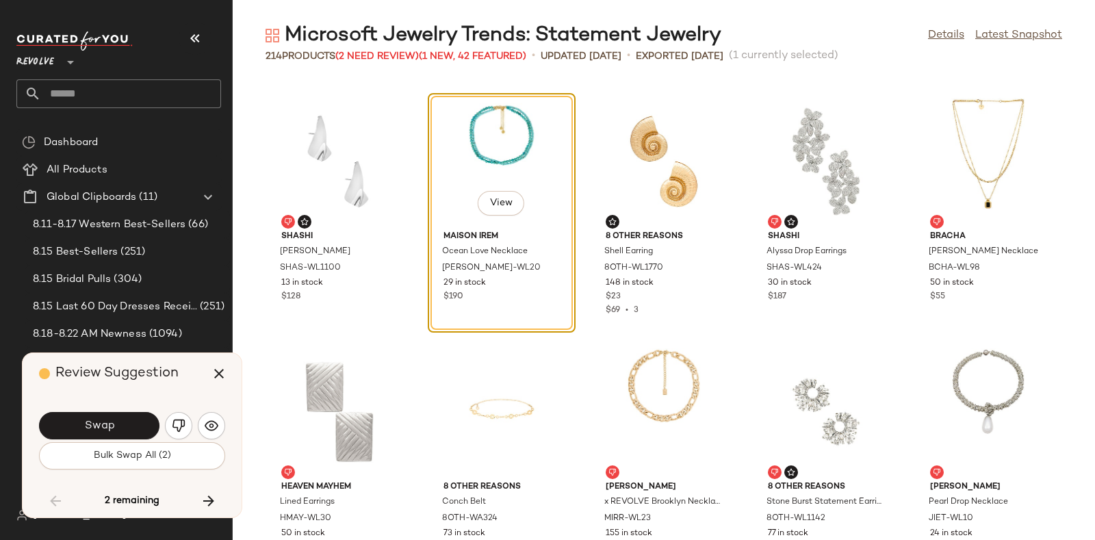
click at [131, 431] on button "Swap" at bounding box center [99, 425] width 120 height 27
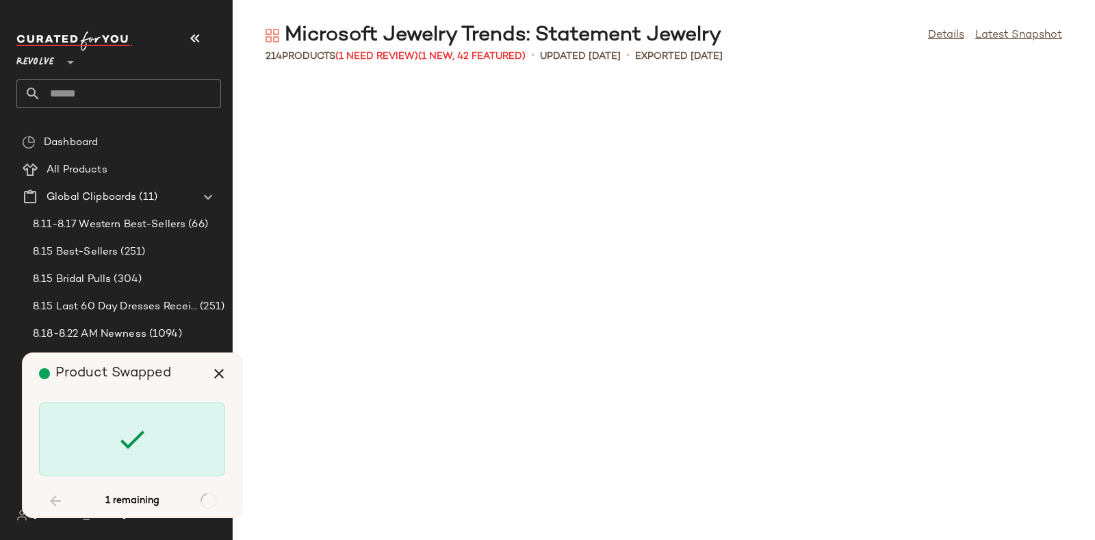
scroll to position [6763, 0]
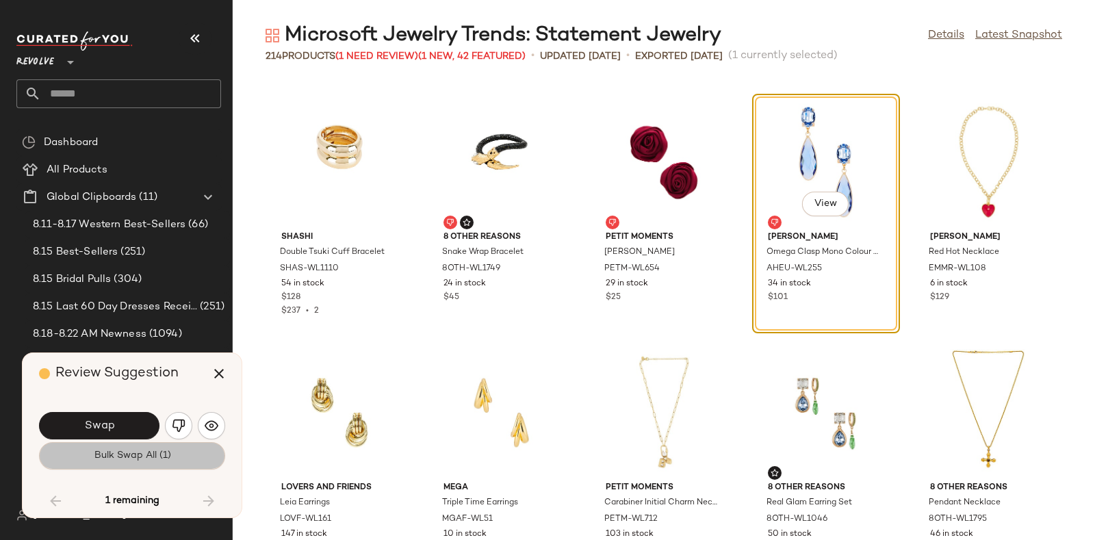
click at [146, 431] on span "Bulk Swap All (1)" at bounding box center [131, 455] width 77 height 11
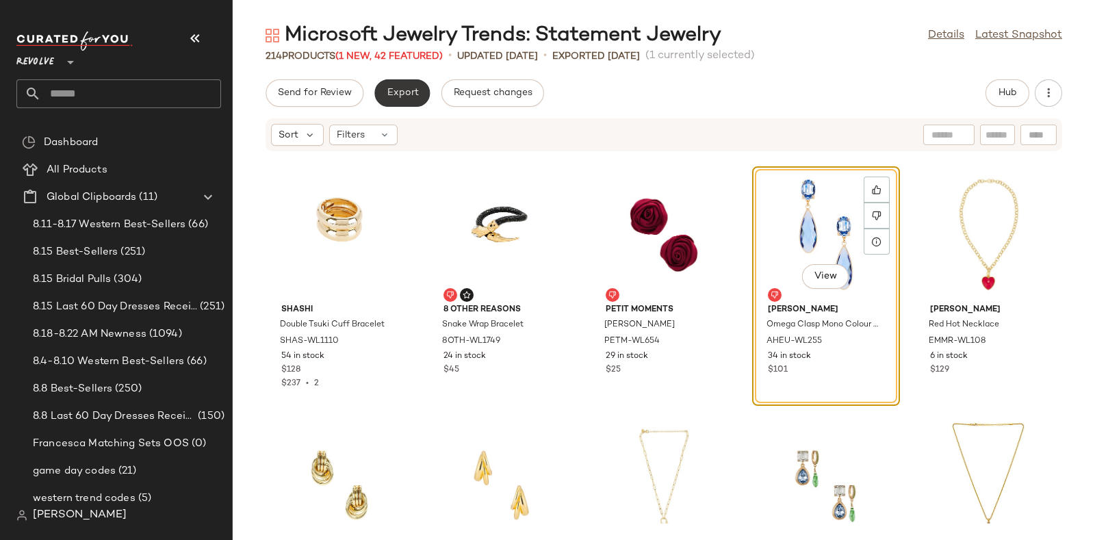
click at [399, 86] on button "Export" at bounding box center [401, 92] width 55 height 27
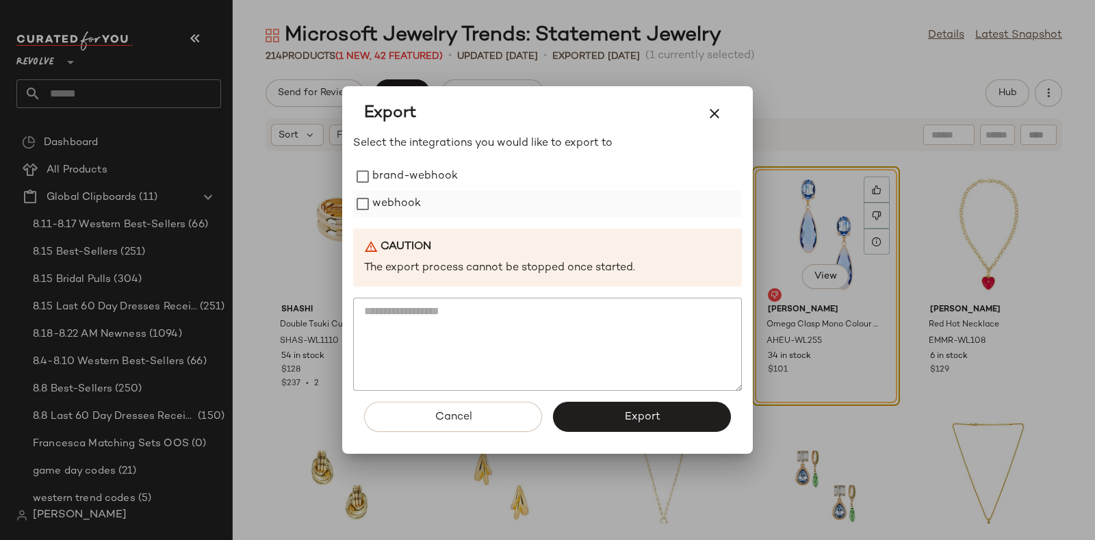
click at [395, 192] on label "webhook" at bounding box center [396, 203] width 49 height 27
click at [597, 414] on button "Export" at bounding box center [642, 417] width 178 height 30
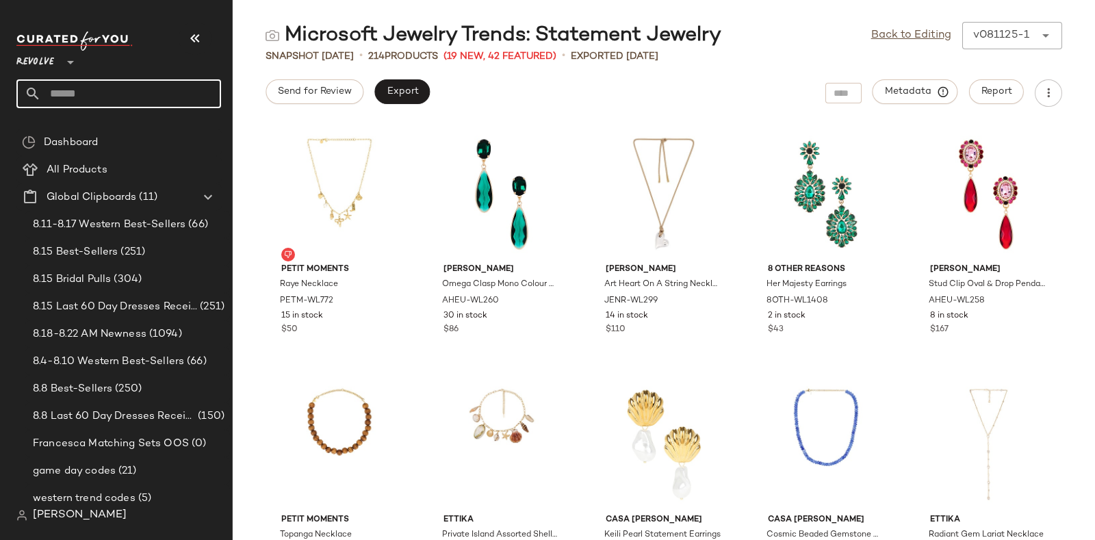
click at [166, 88] on input "text" at bounding box center [131, 93] width 180 height 29
paste input "*********"
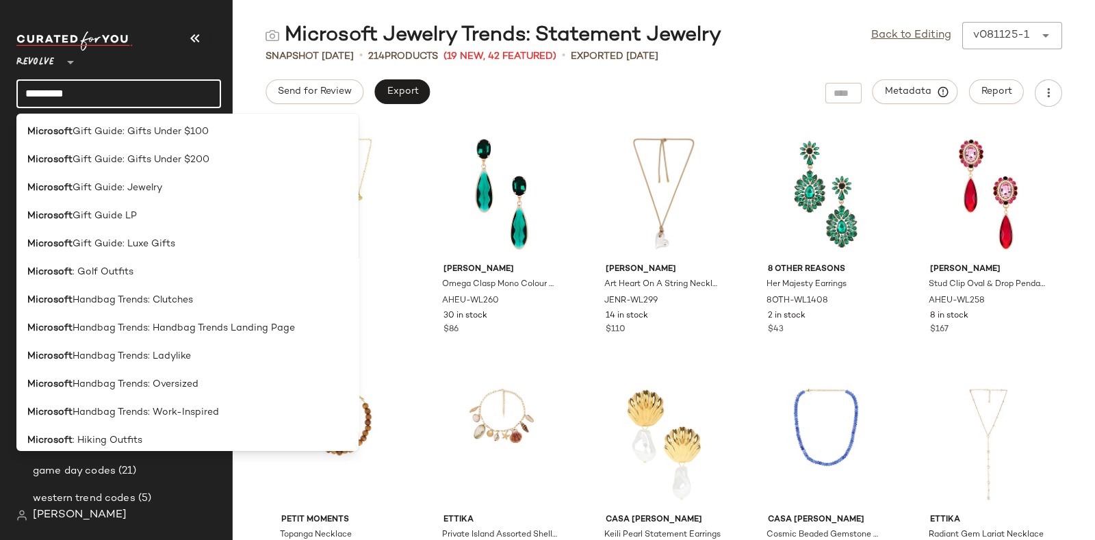
scroll to position [1014, 0]
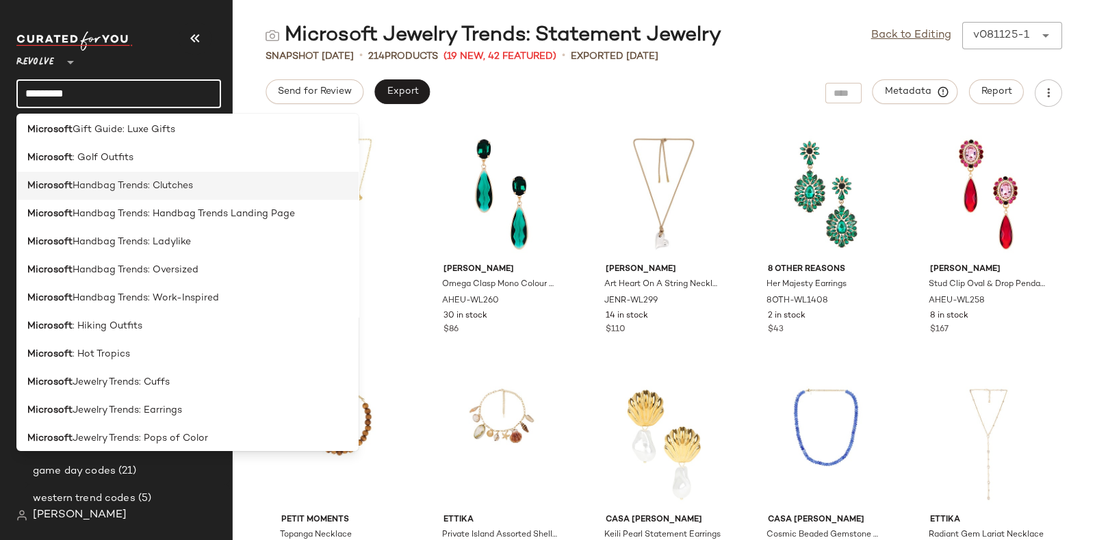
type input "*********"
click at [194, 187] on div "Microsoft Handbag Trends: Clutches" at bounding box center [187, 186] width 320 height 14
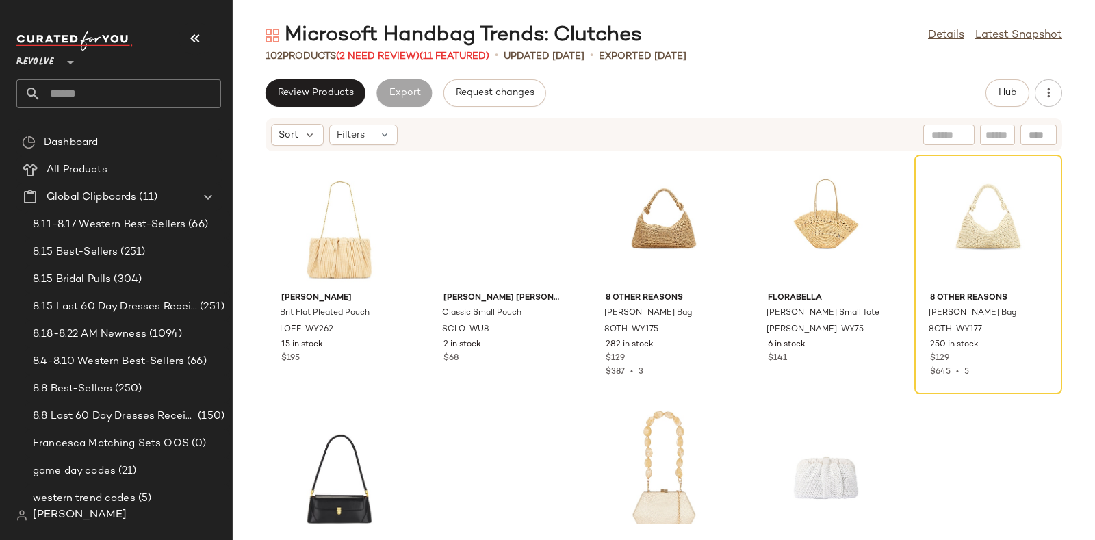
click at [362, 49] on div "102 Products (2 Need Review) (11 Featured)" at bounding box center [378, 56] width 224 height 14
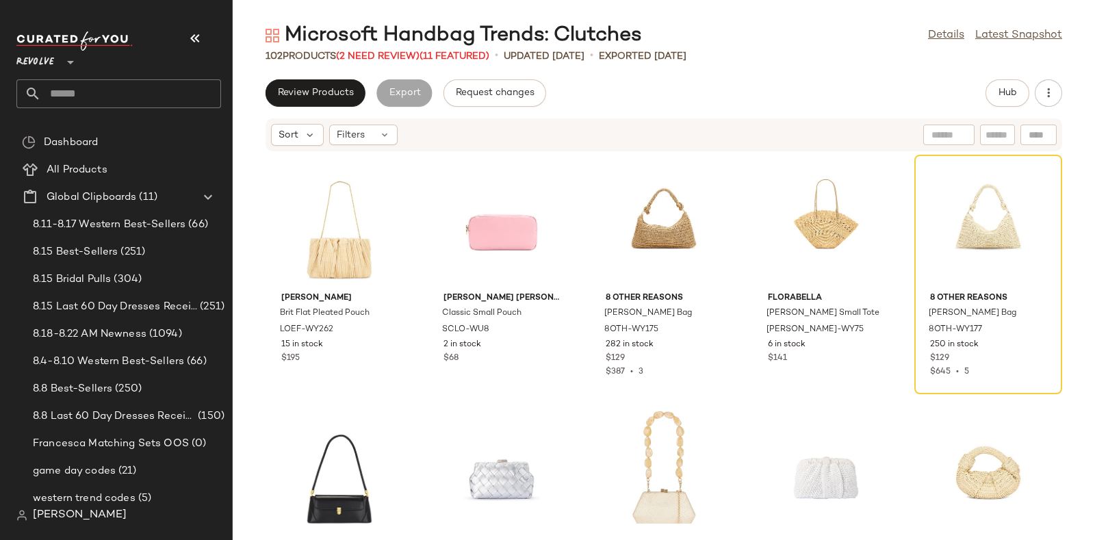
click at [362, 49] on div "102 Products (2 Need Review) (11 Featured)" at bounding box center [378, 56] width 224 height 14
click at [368, 56] on span "(2 Need Review)" at bounding box center [377, 56] width 83 height 10
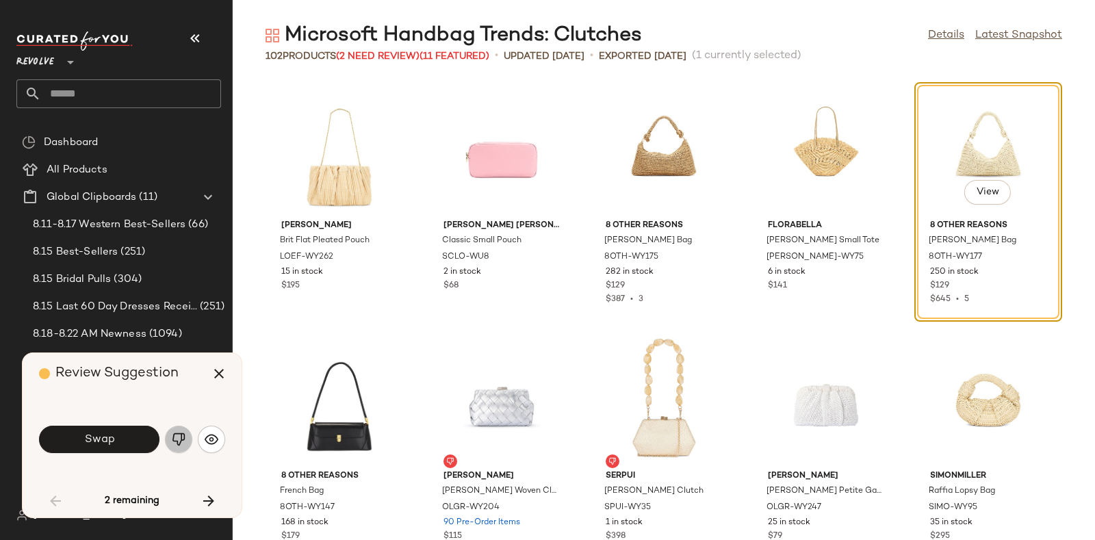
click at [179, 431] on img "button" at bounding box center [179, 440] width 14 height 14
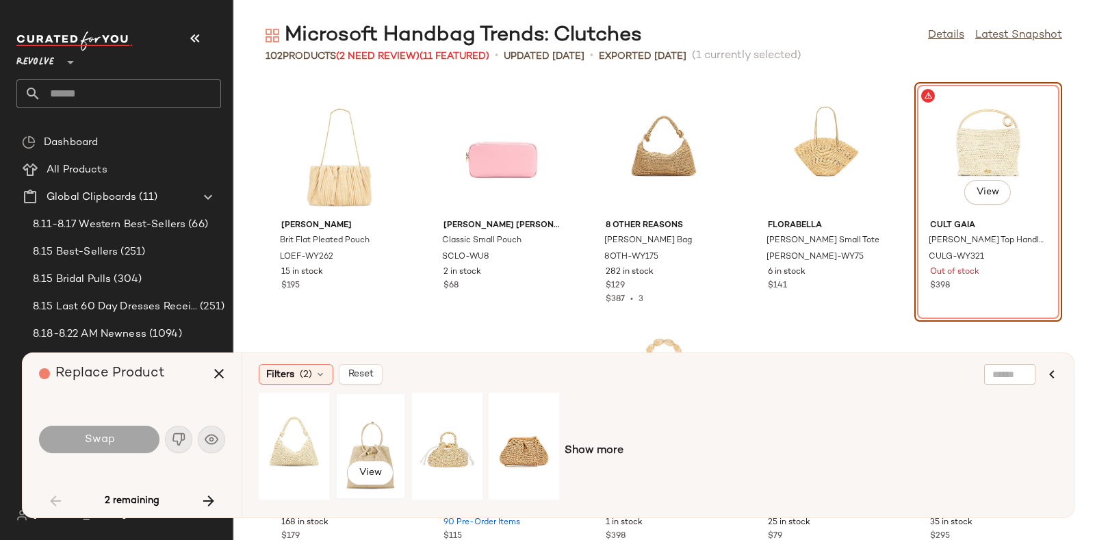
click at [387, 424] on div "View" at bounding box center [370, 446] width 61 height 97
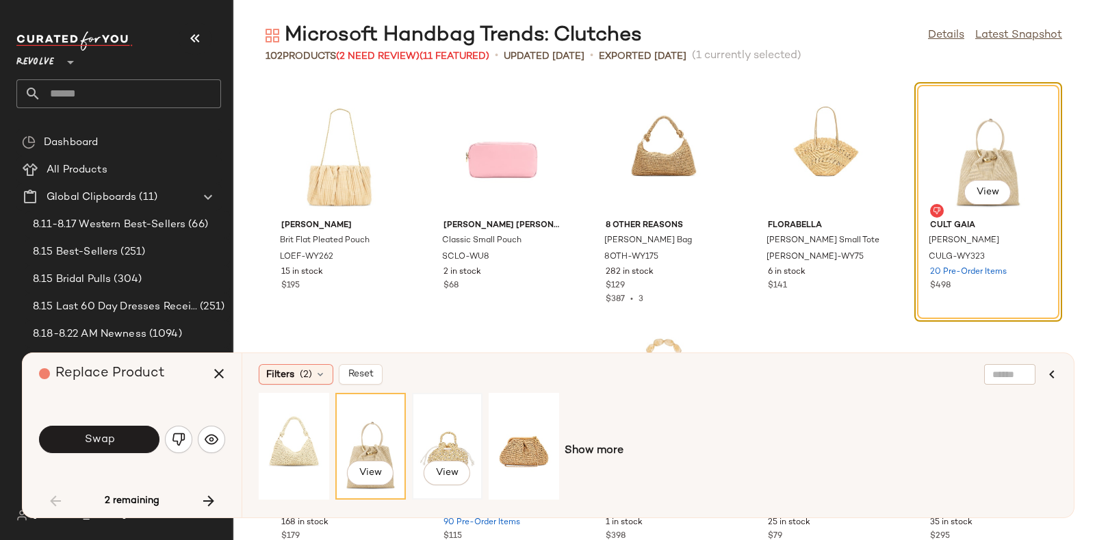
click at [461, 413] on div "View" at bounding box center [447, 446] width 61 height 97
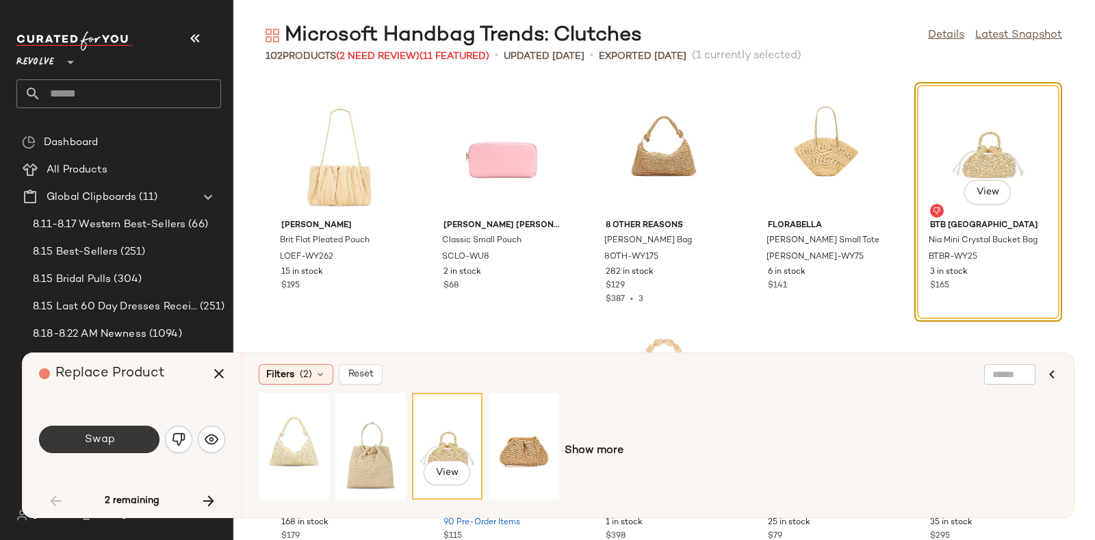
click at [113, 431] on span "Swap" at bounding box center [98, 439] width 31 height 13
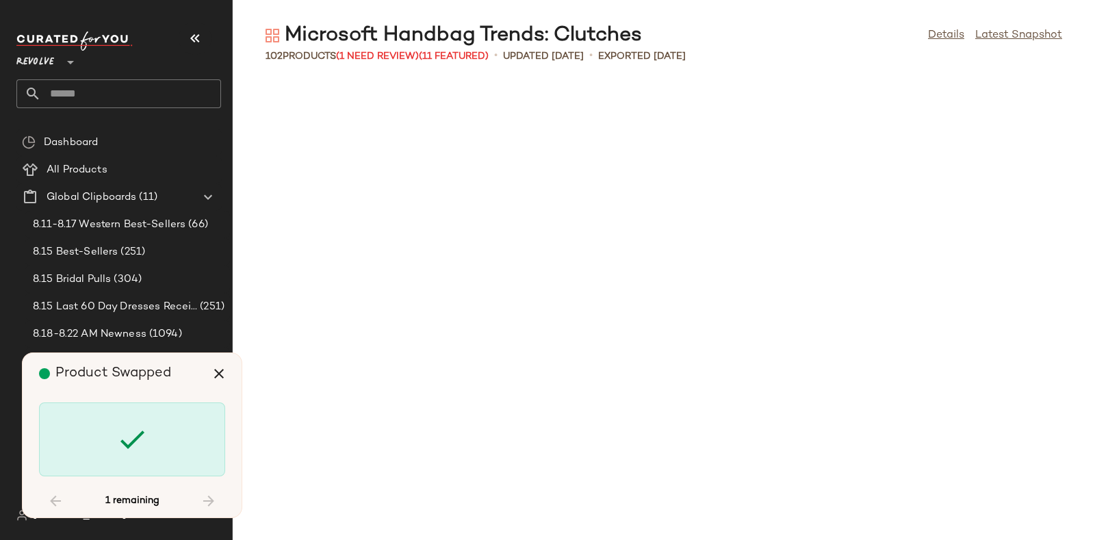
scroll to position [3757, 0]
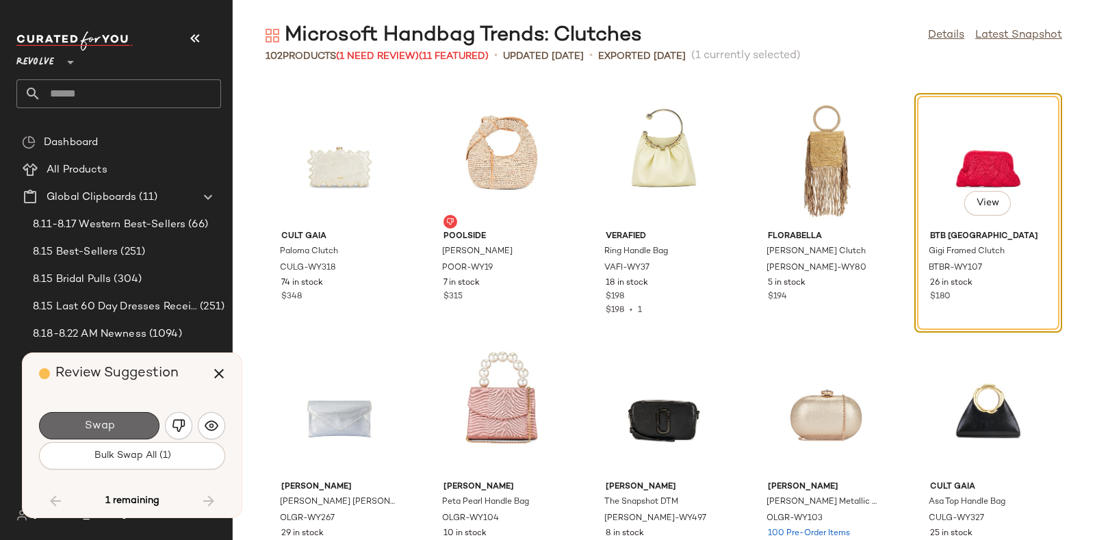
click at [137, 417] on button "Swap" at bounding box center [99, 425] width 120 height 27
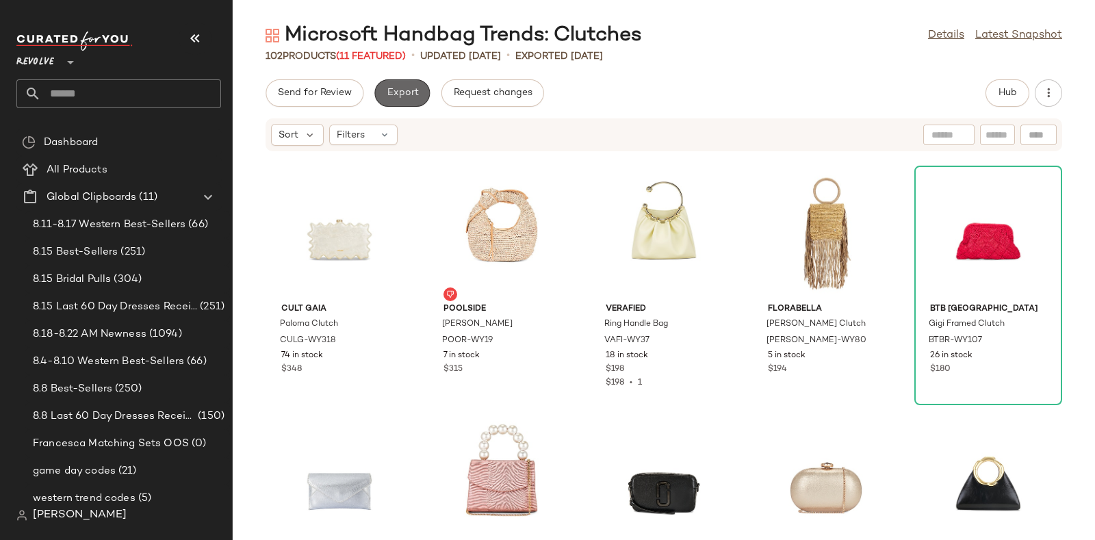
click at [400, 89] on span "Export" at bounding box center [402, 93] width 32 height 11
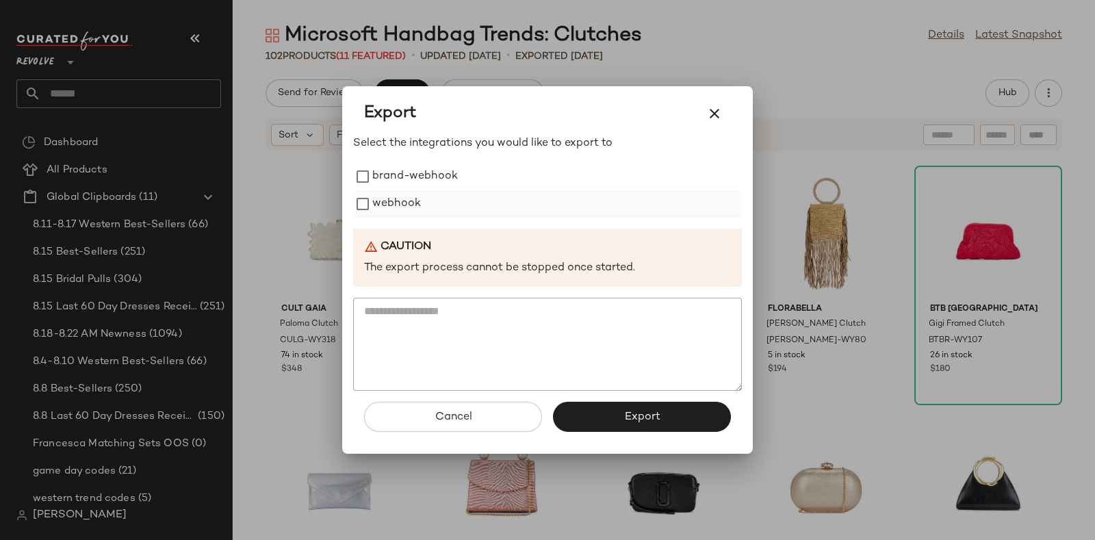
click at [392, 196] on label "webhook" at bounding box center [396, 203] width 49 height 27
click at [602, 417] on button "Export" at bounding box center [642, 417] width 178 height 30
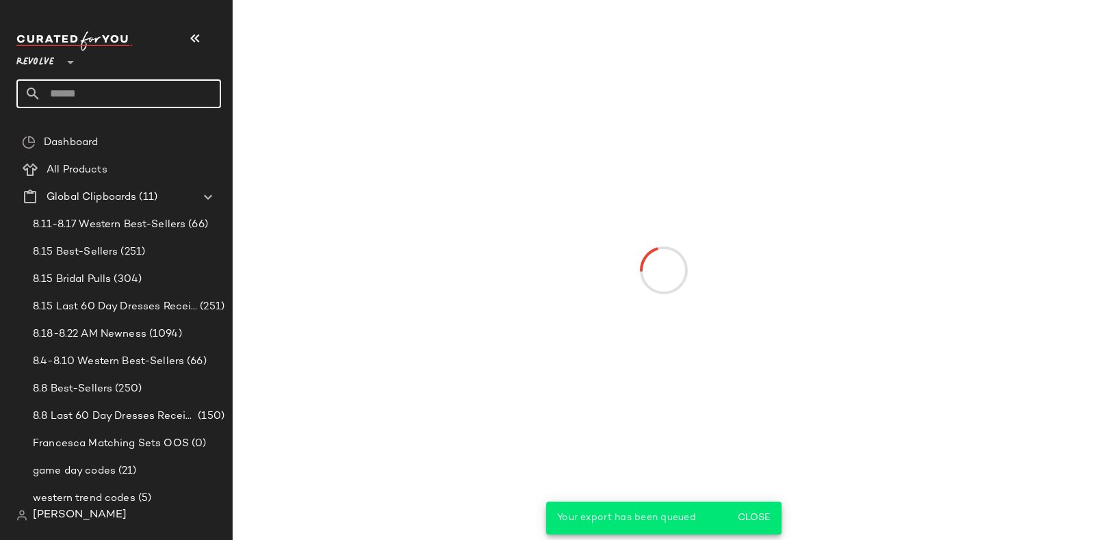
click at [159, 87] on input "text" at bounding box center [131, 93] width 180 height 29
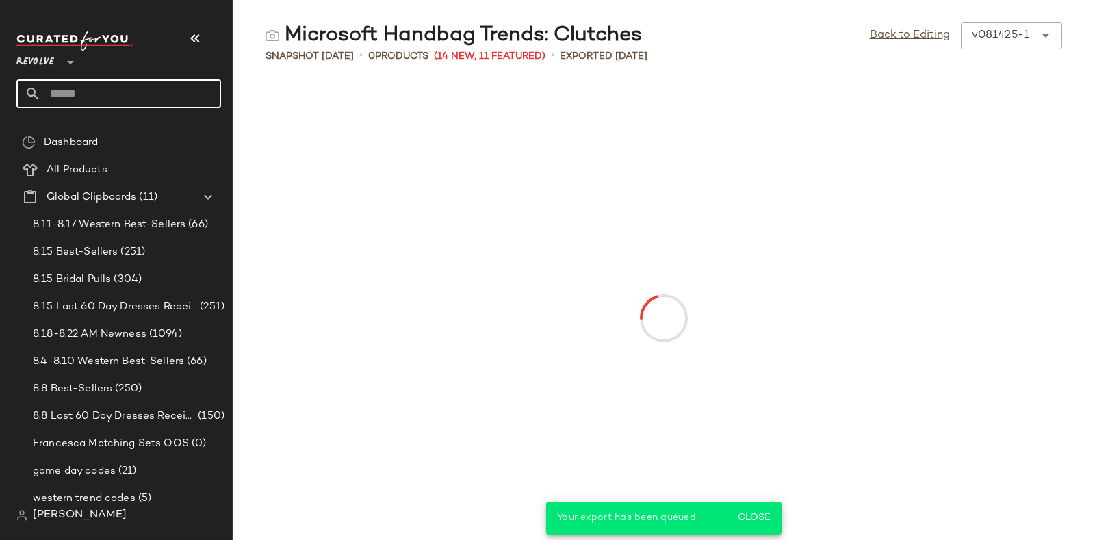
paste input "*********"
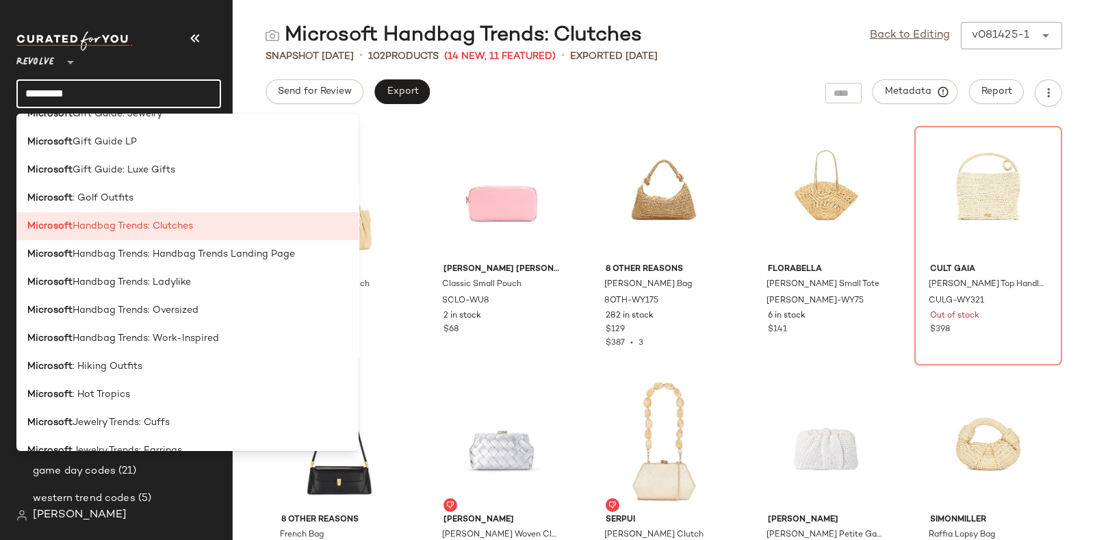
scroll to position [975, 0]
type input "*********"
click at [217, 280] on div "Microsoft Handbag Trends: Ladylike" at bounding box center [187, 281] width 320 height 14
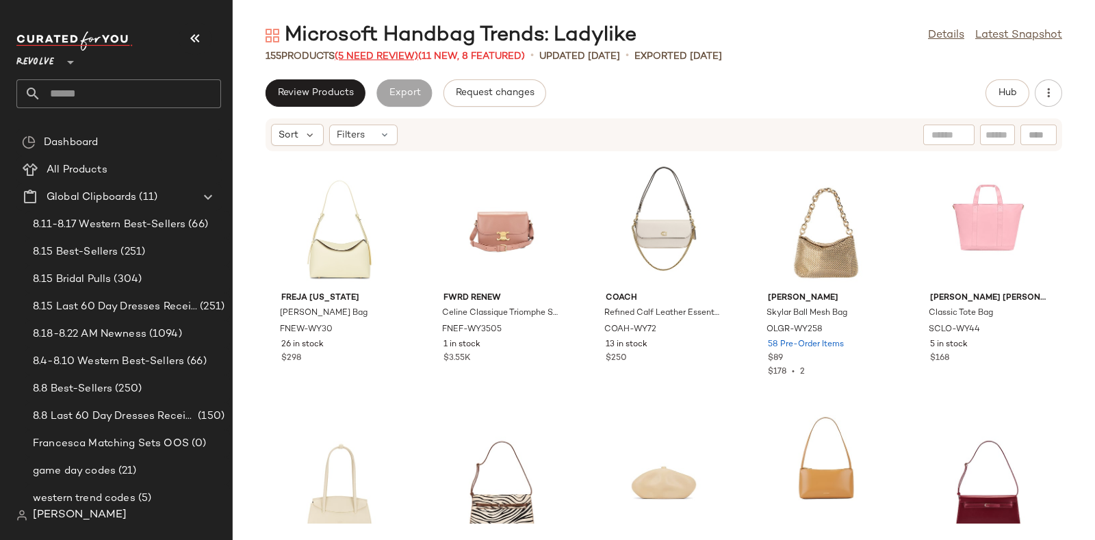
click at [376, 55] on span "(5 Need Review)" at bounding box center [376, 56] width 83 height 10
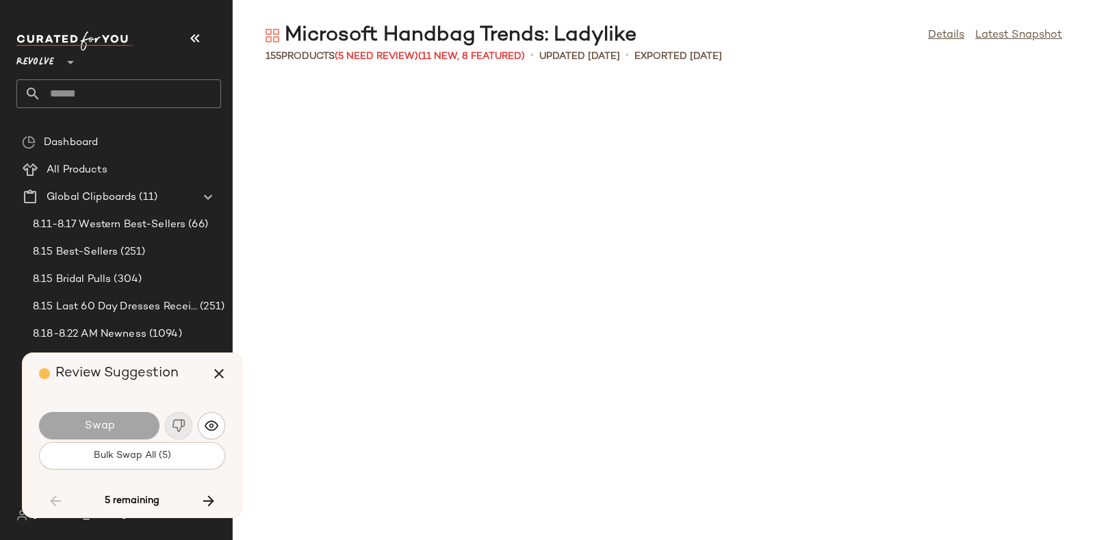
scroll to position [3507, 0]
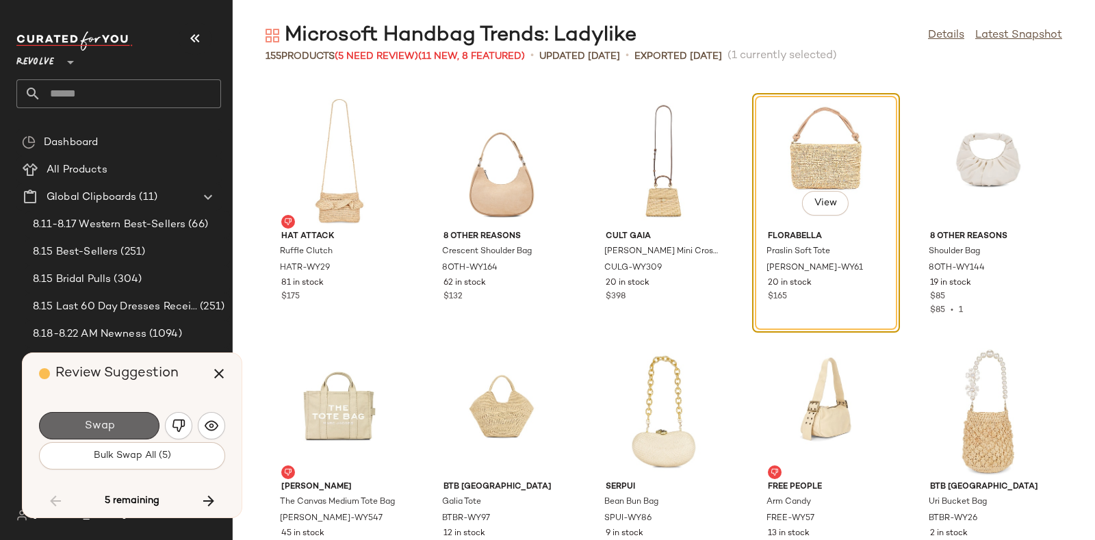
click at [137, 419] on button "Swap" at bounding box center [99, 425] width 120 height 27
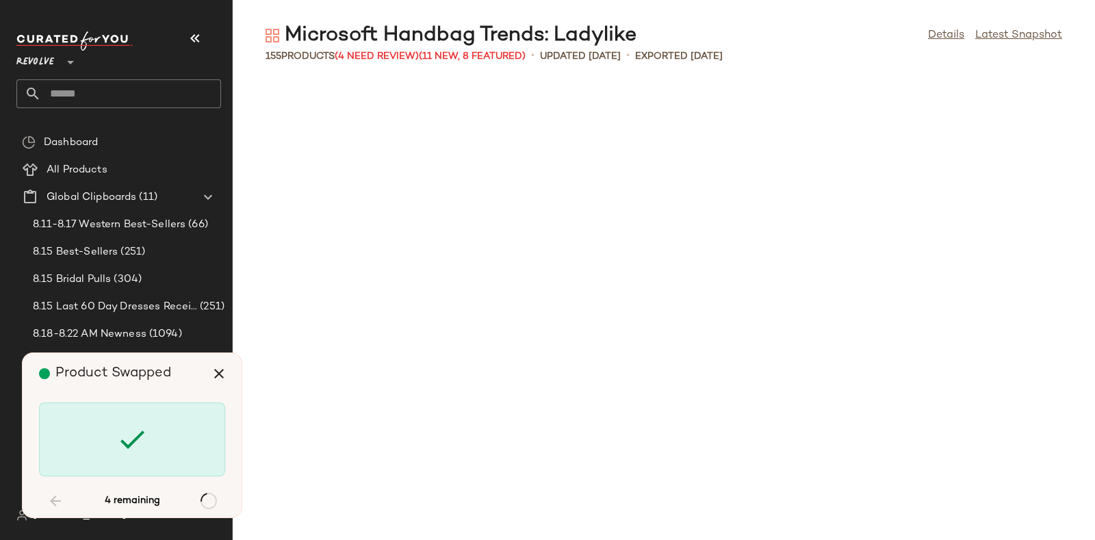
scroll to position [5761, 0]
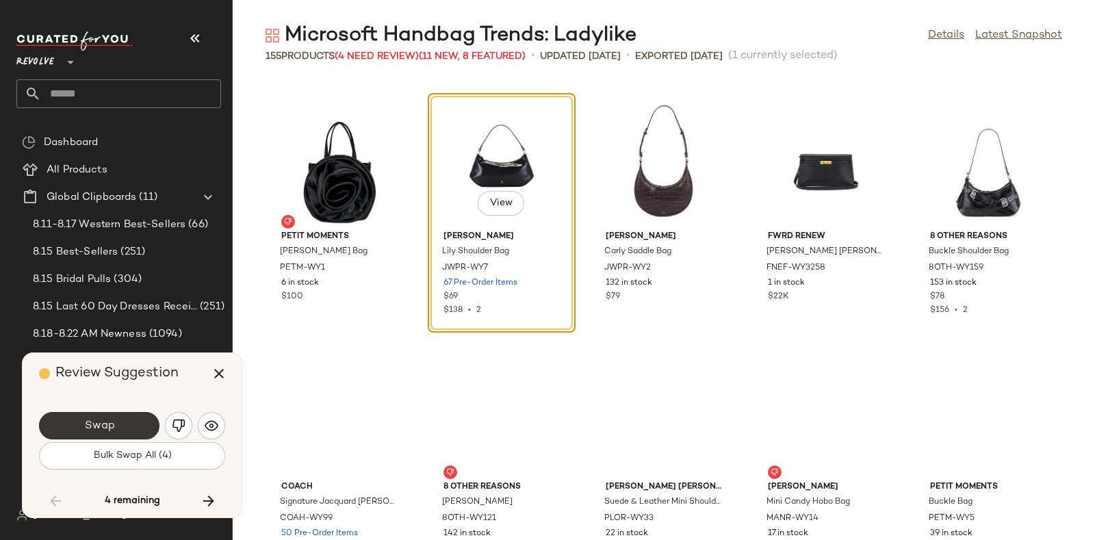
click at [119, 412] on button "Swap" at bounding box center [99, 425] width 120 height 27
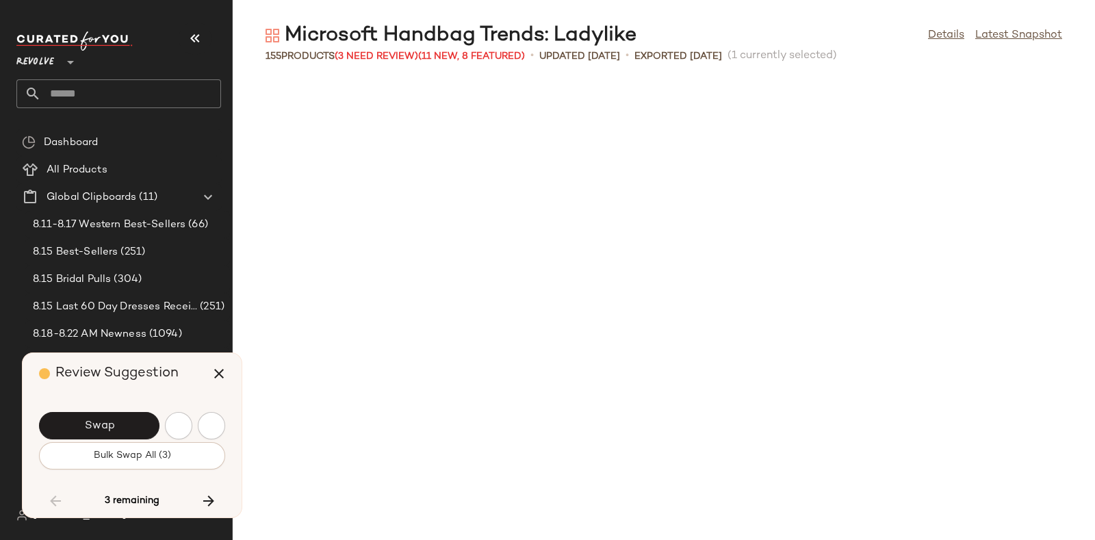
scroll to position [6262, 0]
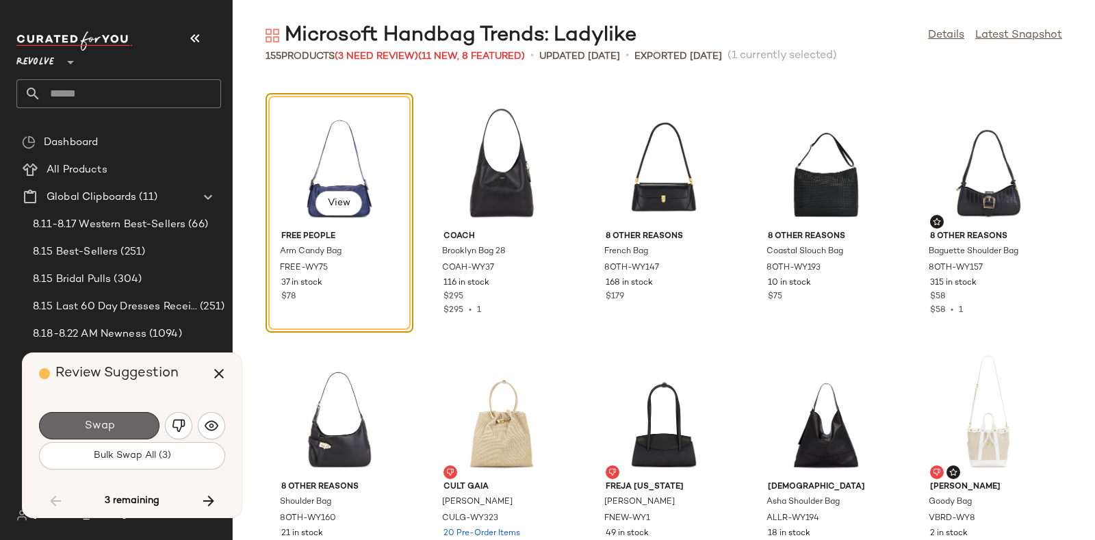
click at [140, 415] on button "Swap" at bounding box center [99, 425] width 120 height 27
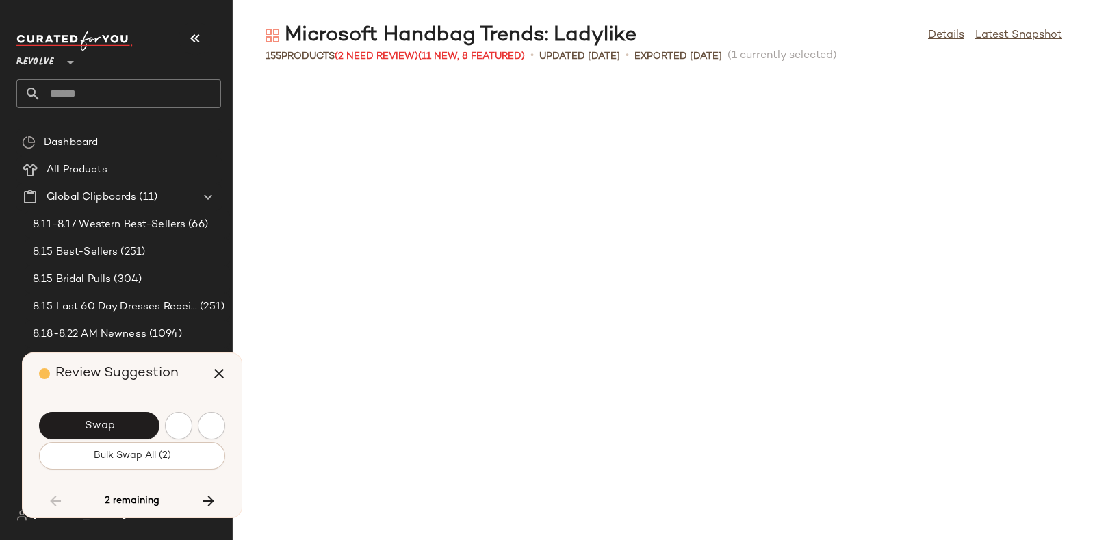
scroll to position [7014, 0]
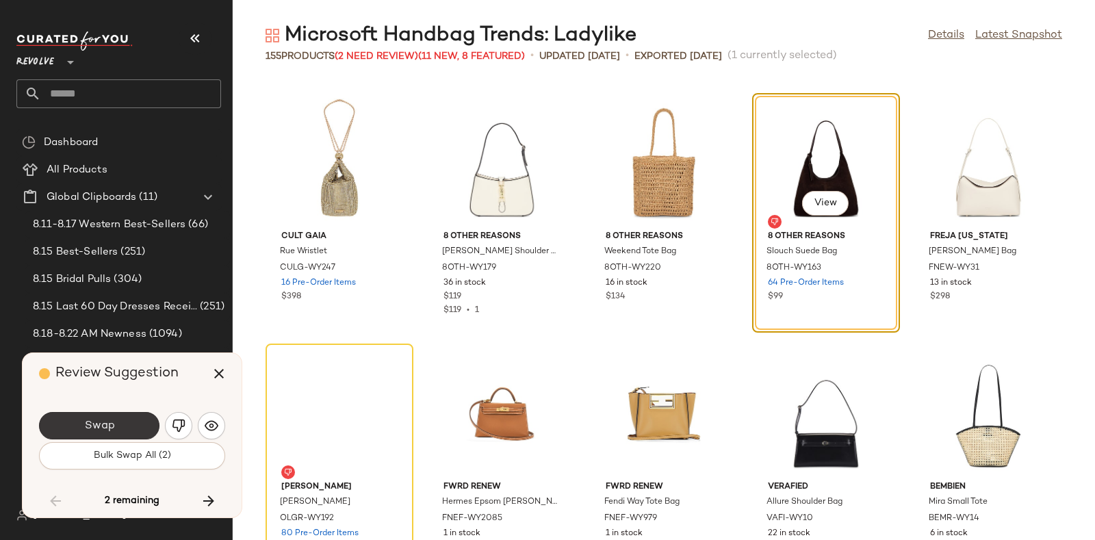
click at [130, 419] on button "Swap" at bounding box center [99, 425] width 120 height 27
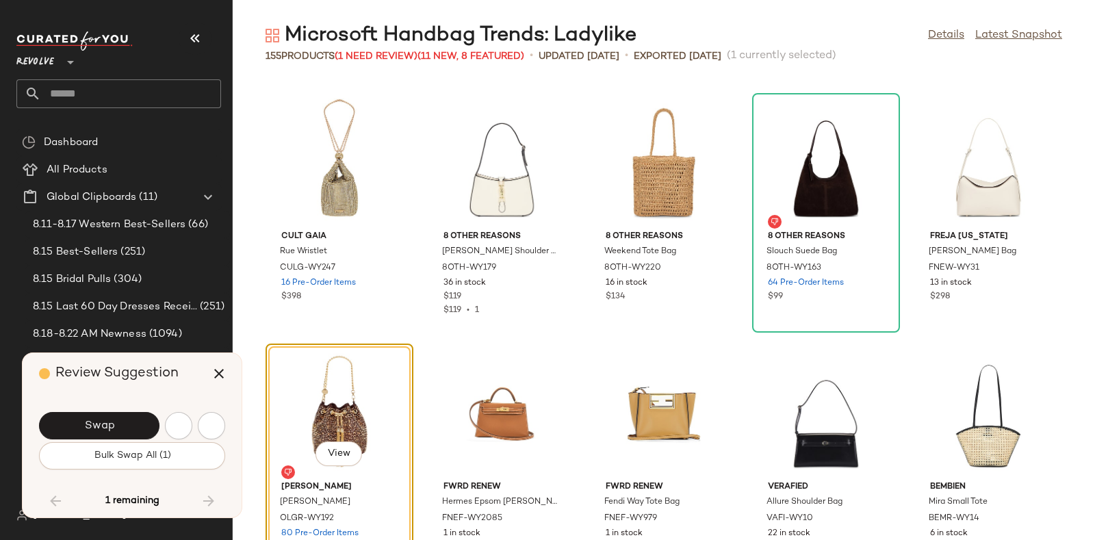
scroll to position [7264, 0]
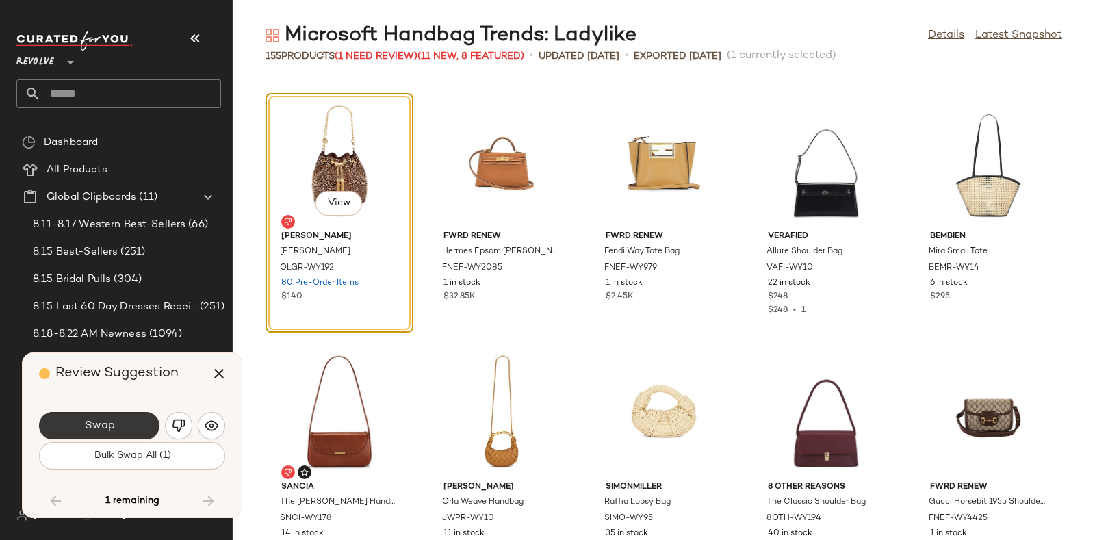
click at [130, 415] on button "Swap" at bounding box center [99, 425] width 120 height 27
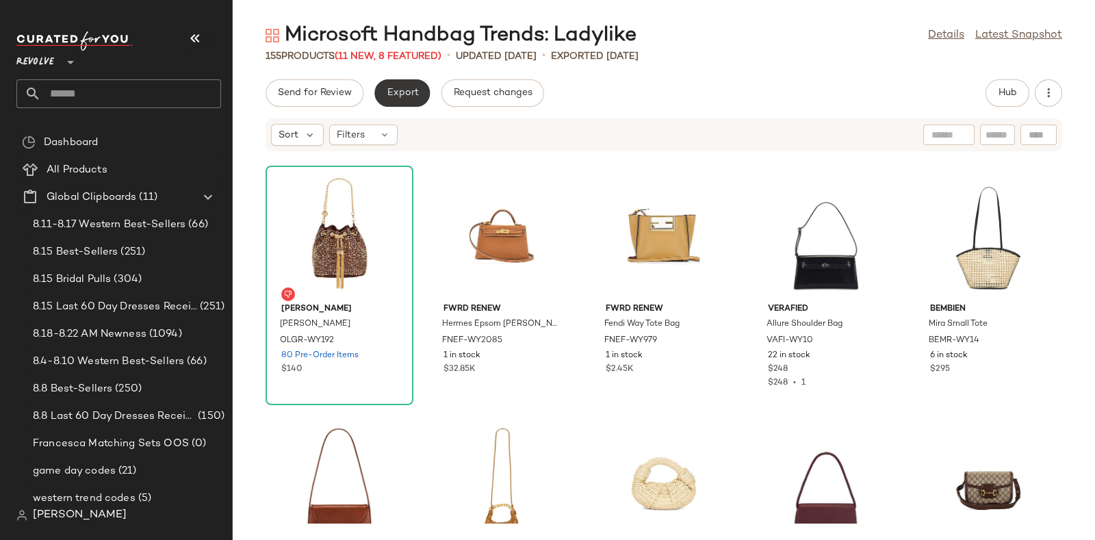
click at [398, 90] on span "Export" at bounding box center [402, 93] width 32 height 11
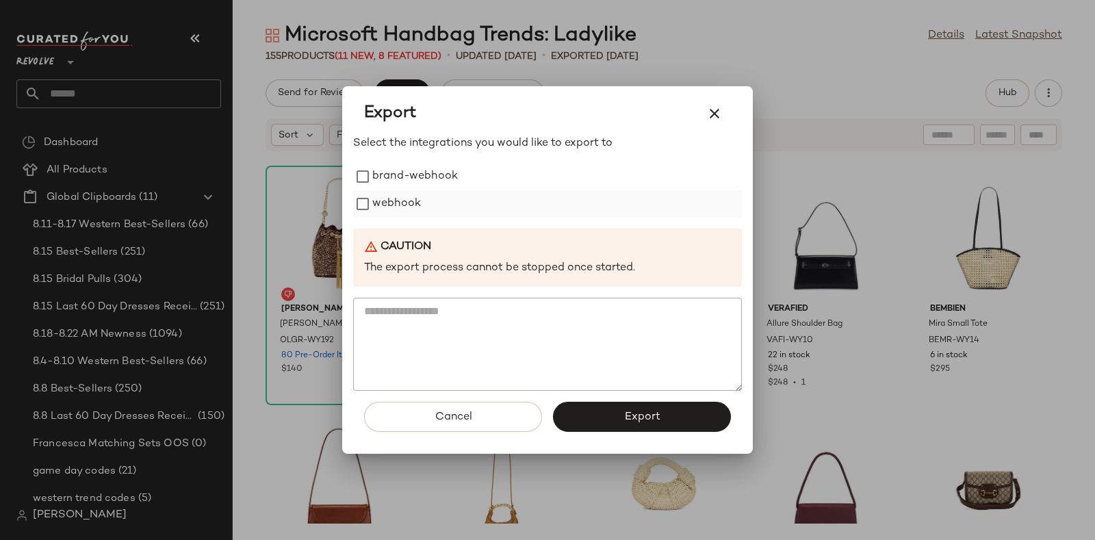
click at [389, 192] on label "webhook" at bounding box center [396, 203] width 49 height 27
click at [595, 412] on button "Export" at bounding box center [642, 417] width 178 height 30
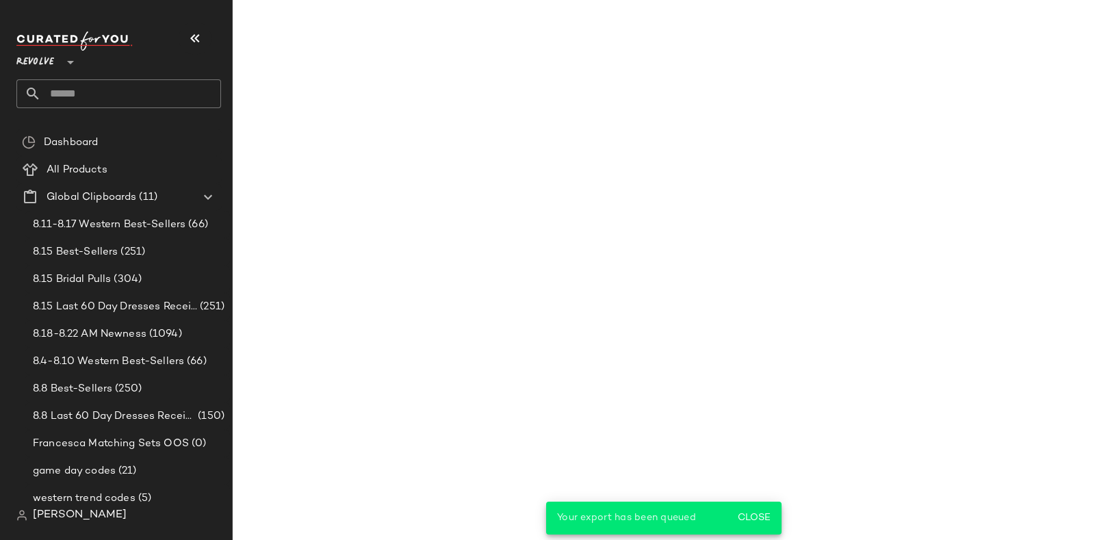
click at [174, 86] on input "text" at bounding box center [131, 93] width 180 height 29
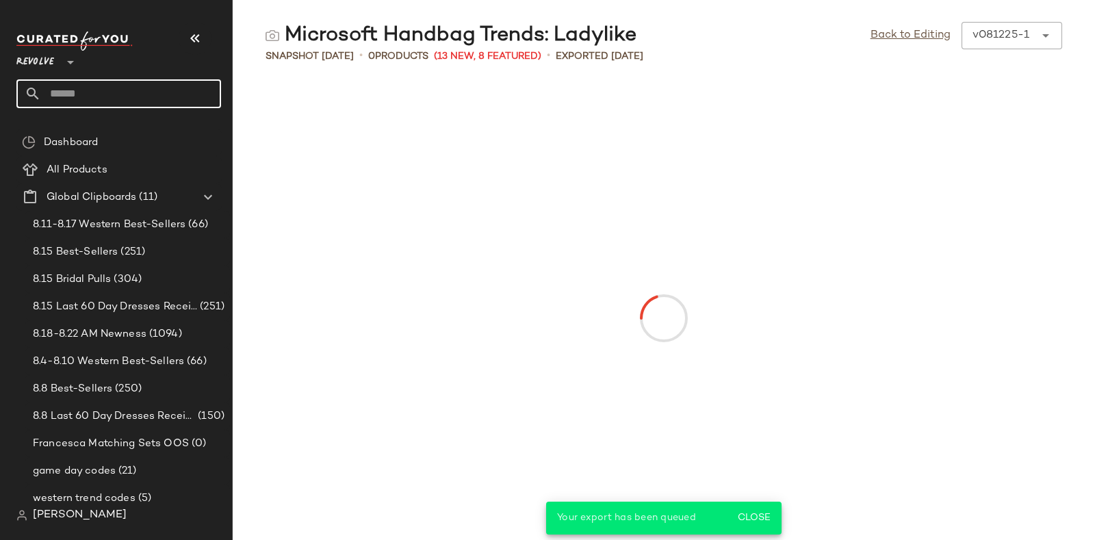
paste input "*********"
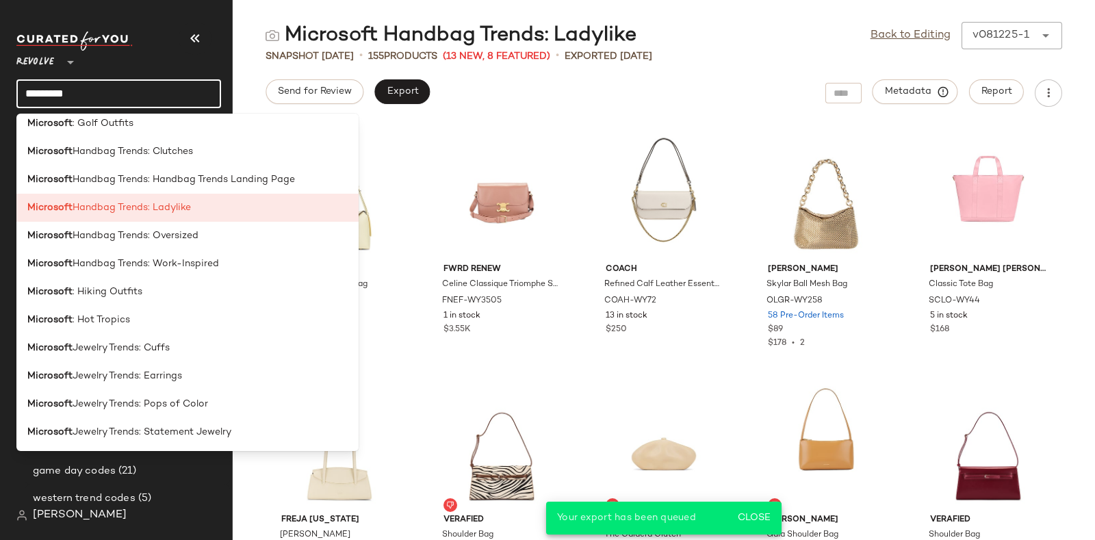
scroll to position [1049, 0]
type input "*********"
click at [179, 235] on span "Handbag Trends: Oversized" at bounding box center [136, 235] width 126 height 14
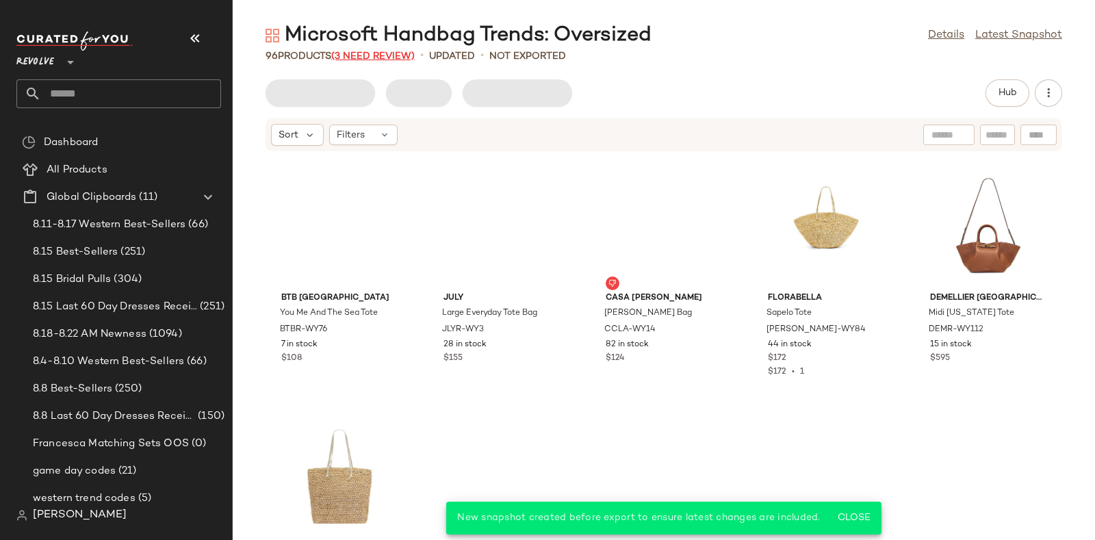
click at [368, 53] on span "(3 Need Review)" at bounding box center [372, 56] width 83 height 10
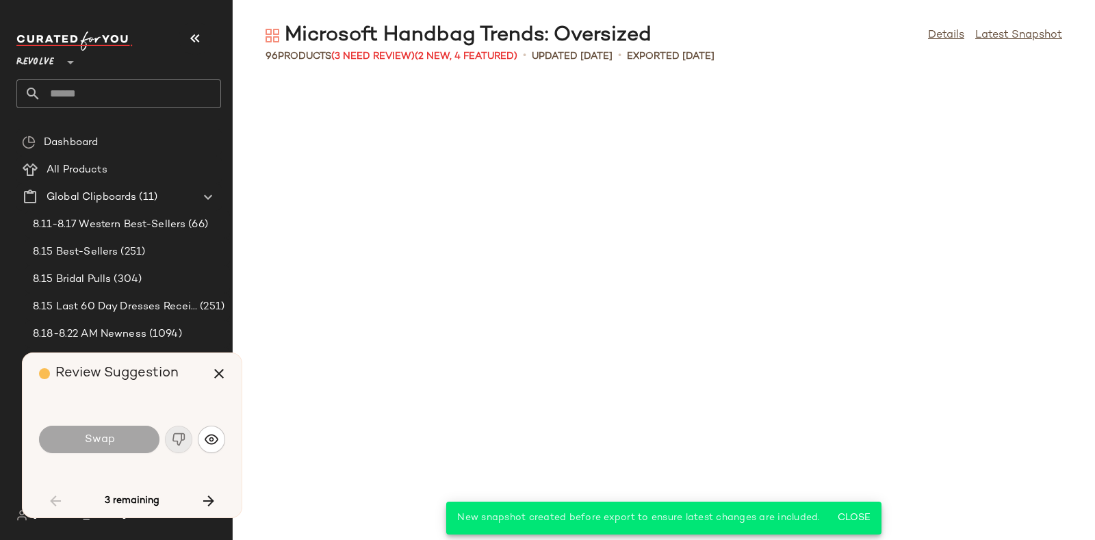
scroll to position [1502, 0]
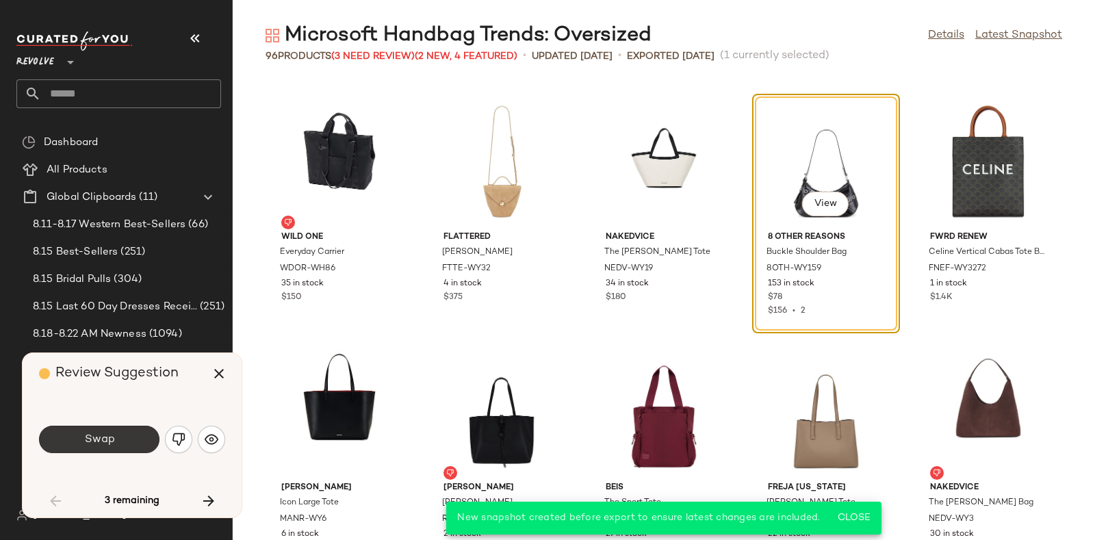
click at [102, 431] on span "Swap" at bounding box center [98, 439] width 31 height 13
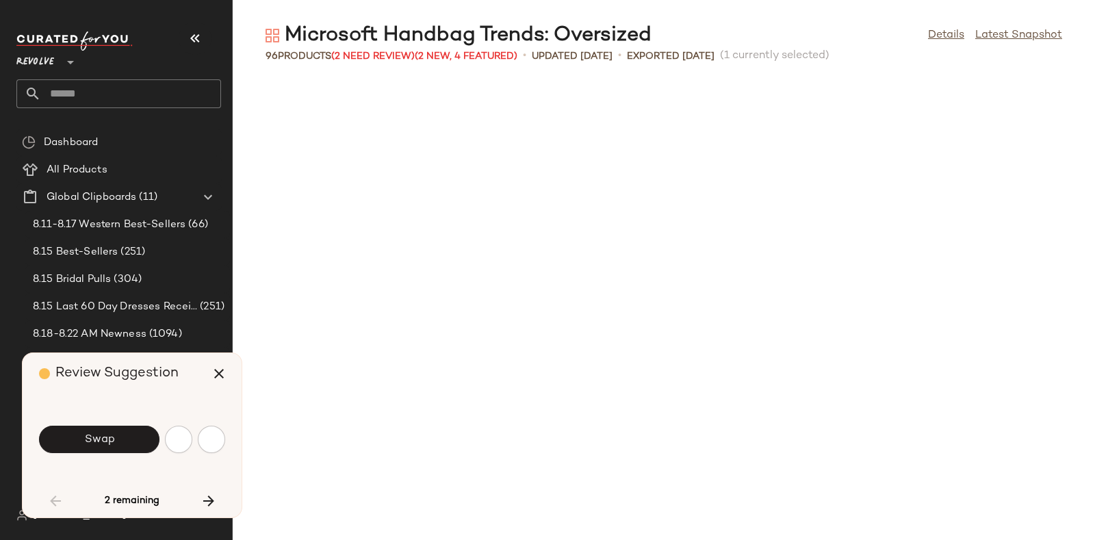
scroll to position [2254, 0]
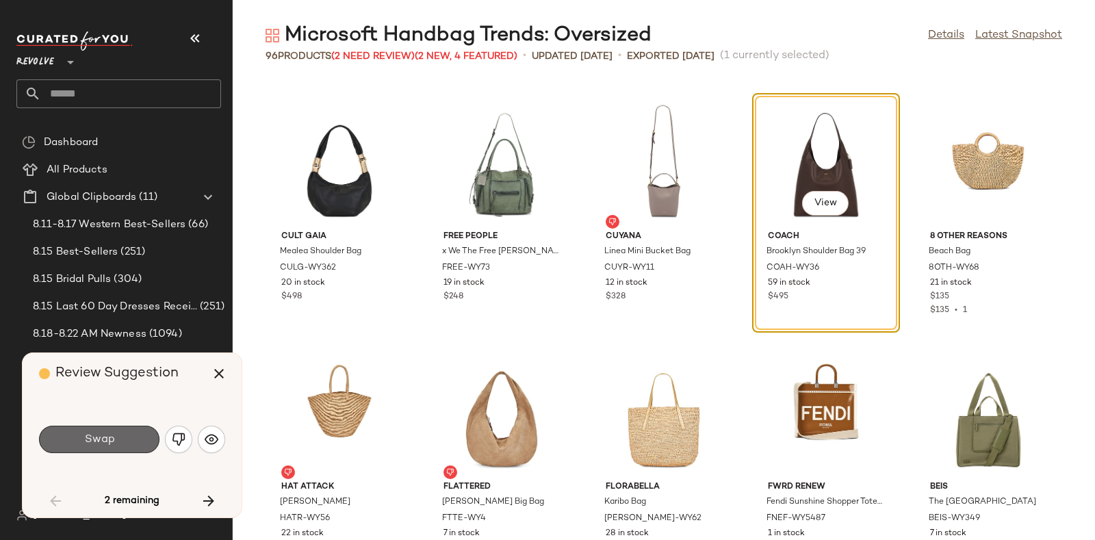
click at [123, 431] on button "Swap" at bounding box center [99, 439] width 120 height 27
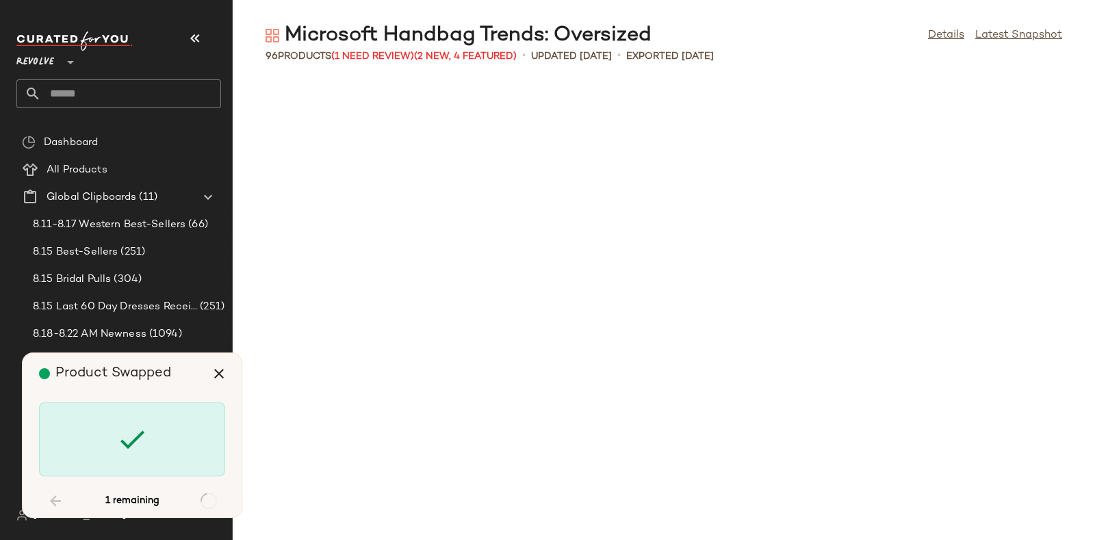
scroll to position [3507, 0]
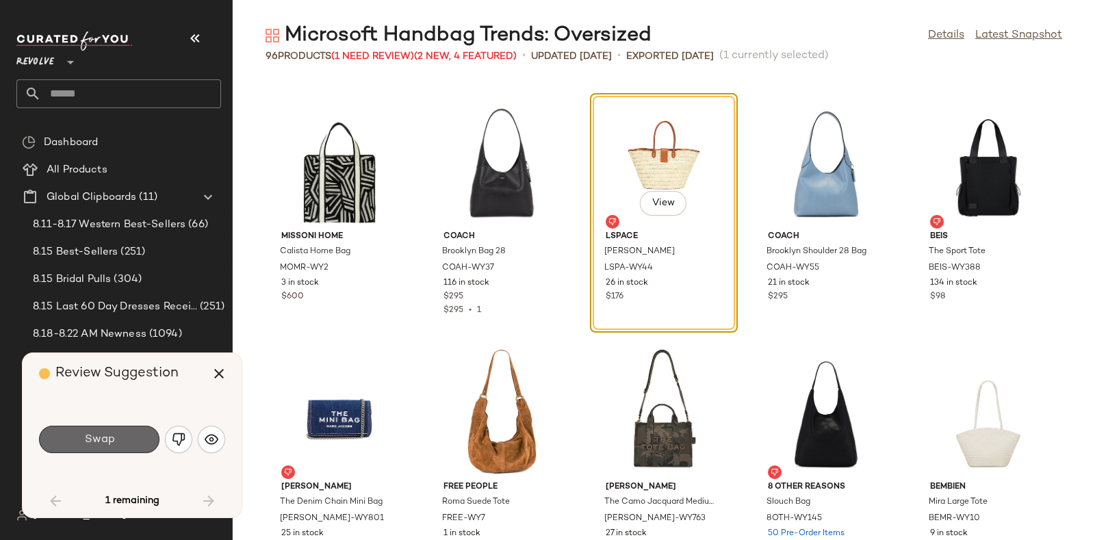
click at [136, 428] on button "Swap" at bounding box center [99, 439] width 120 height 27
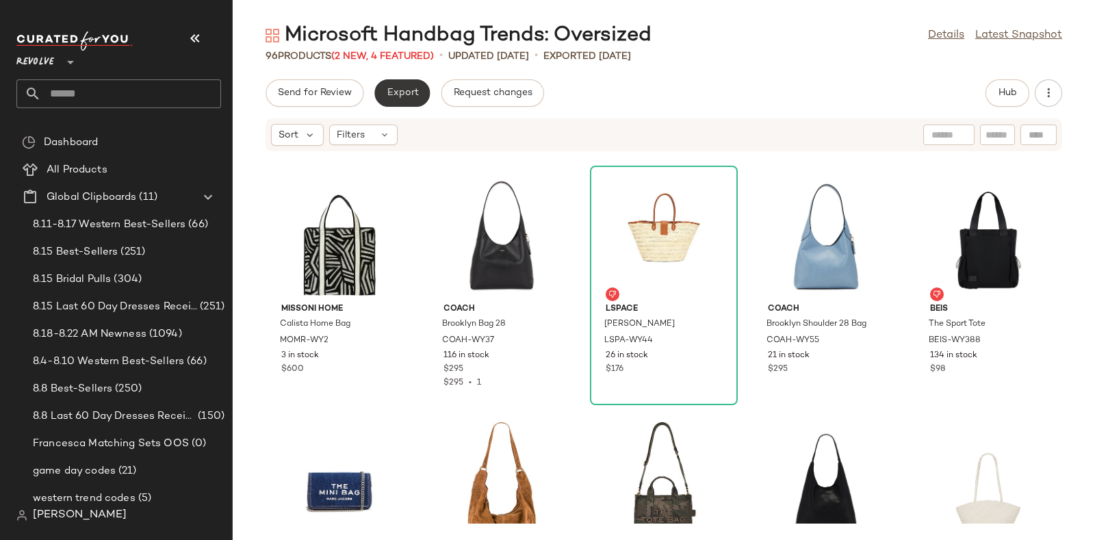
click at [410, 94] on span "Export" at bounding box center [402, 93] width 32 height 11
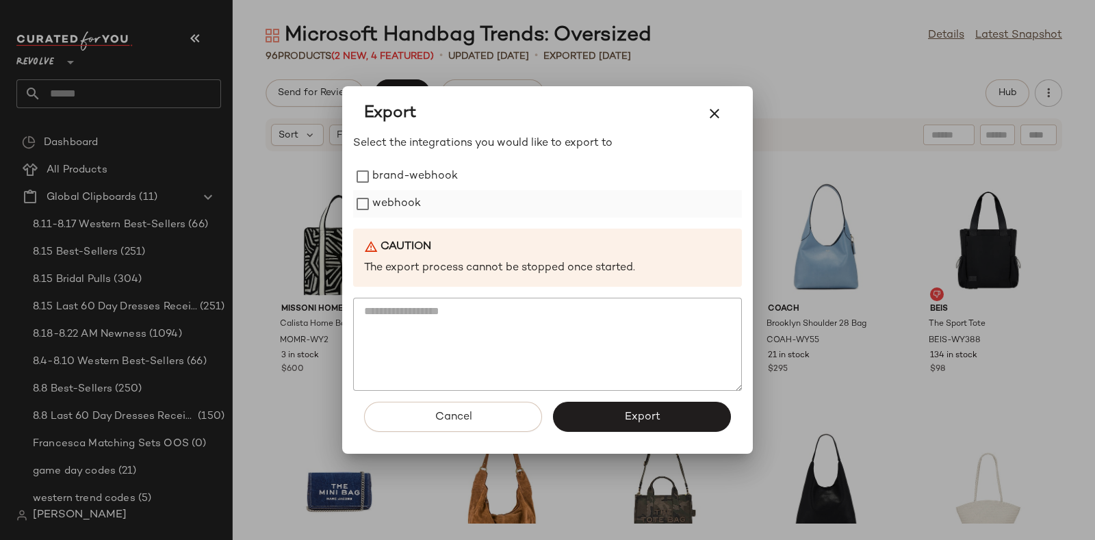
click at [400, 201] on label "webhook" at bounding box center [396, 203] width 49 height 27
click at [602, 410] on button "Export" at bounding box center [642, 417] width 178 height 30
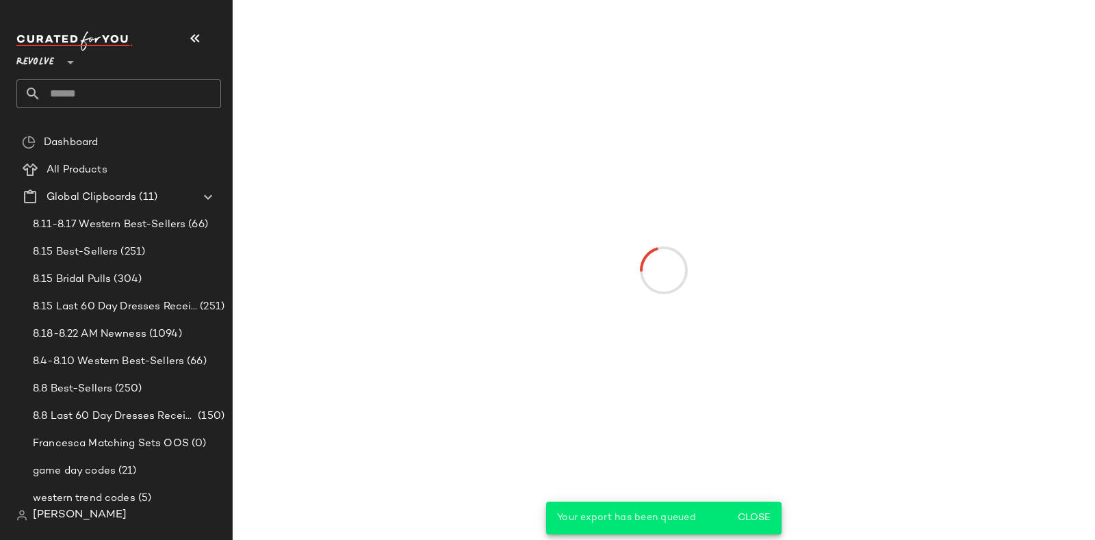
click at [176, 94] on input "text" at bounding box center [131, 93] width 180 height 29
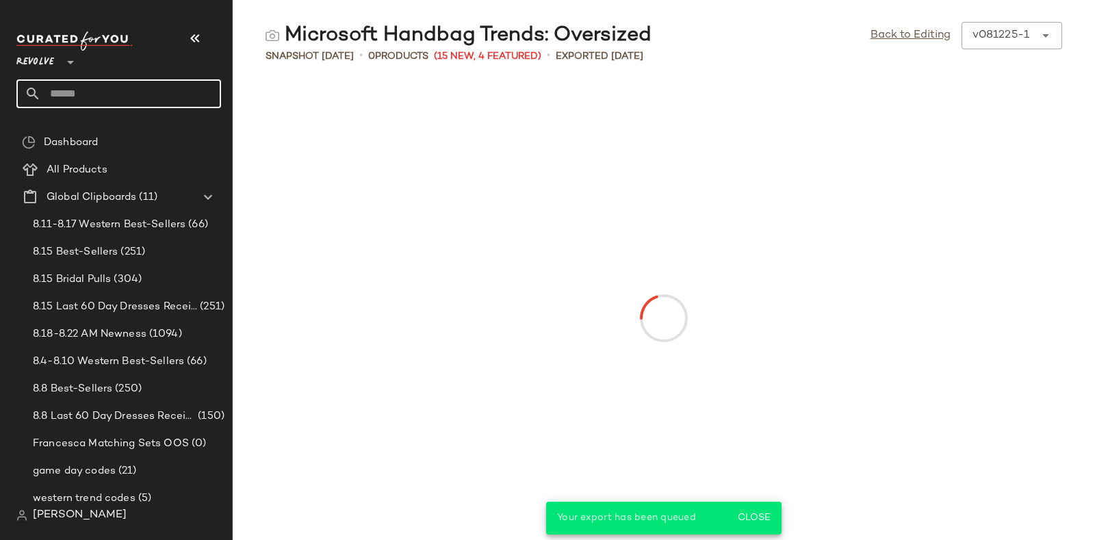
paste input "*********"
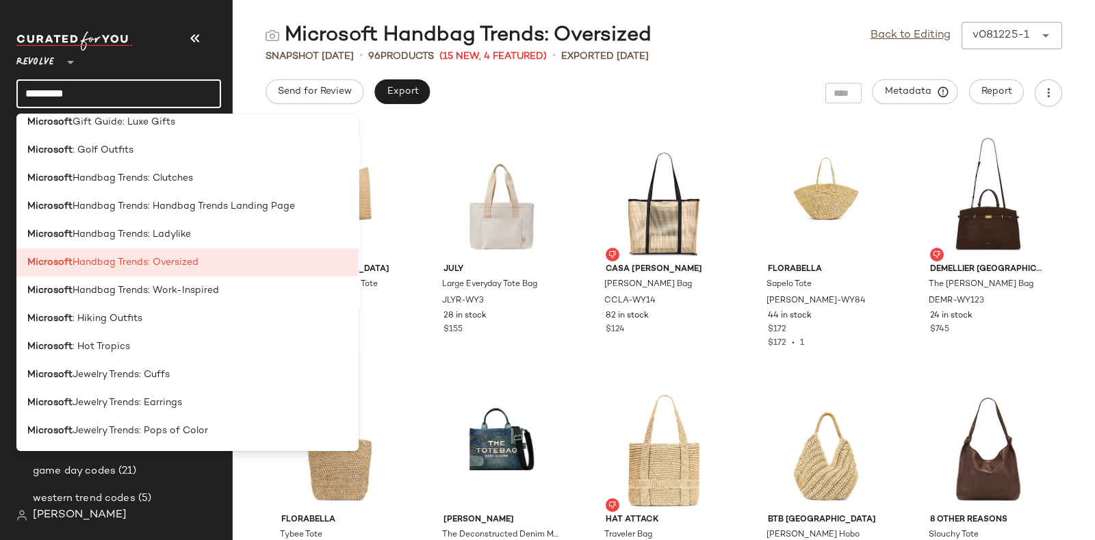
scroll to position [1096, 0]
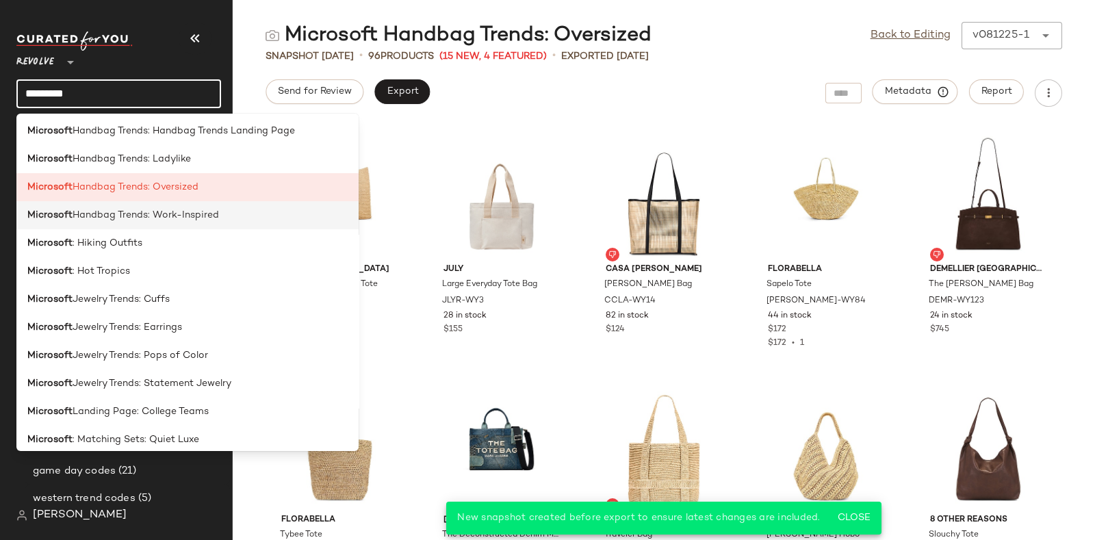
type input "*********"
click at [198, 217] on span "Handbag Trends: Work-Inspired" at bounding box center [146, 215] width 146 height 14
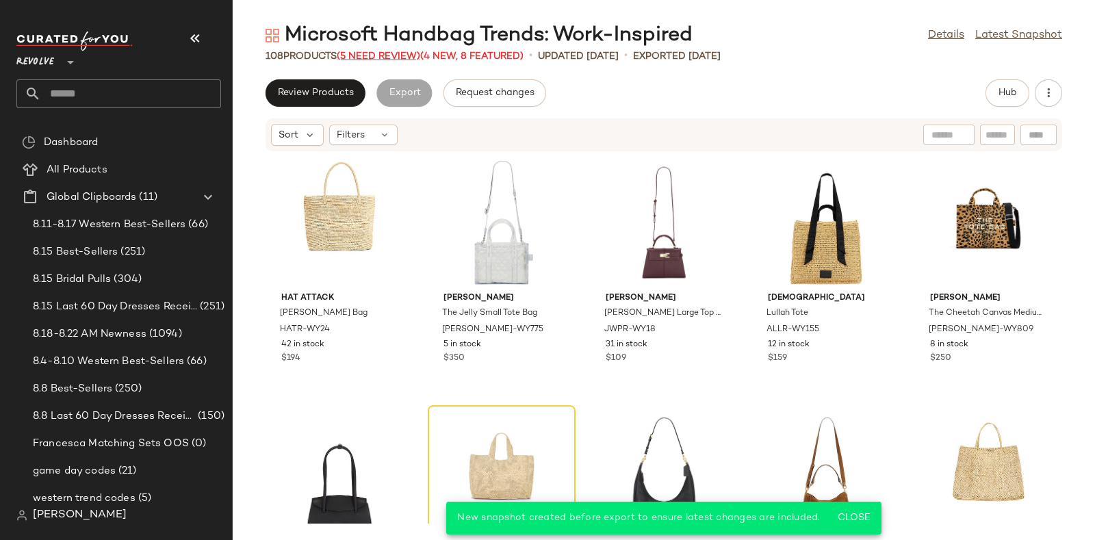
click at [373, 51] on span "(5 Need Review)" at bounding box center [378, 56] width 83 height 10
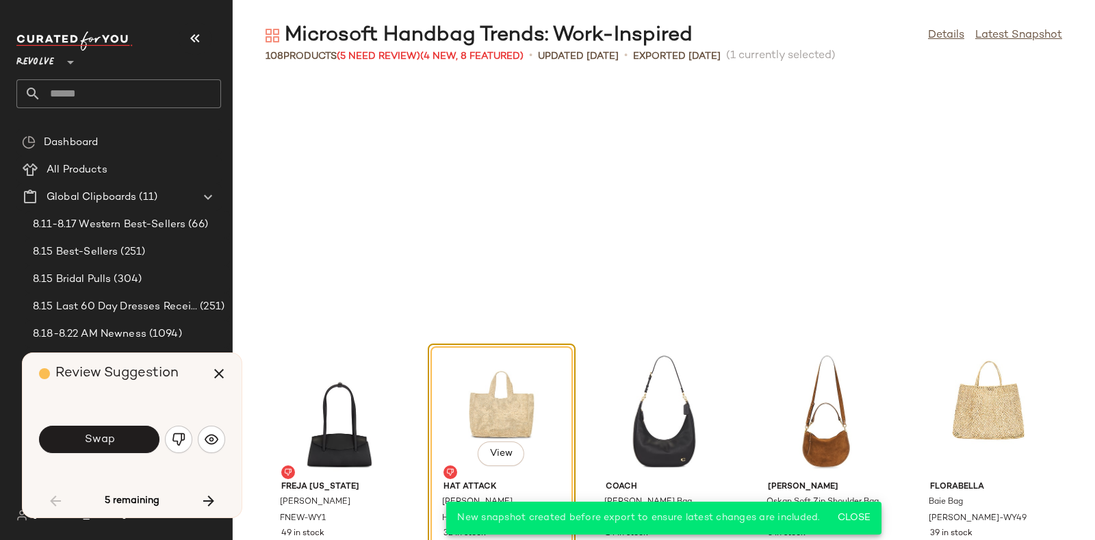
scroll to position [261, 0]
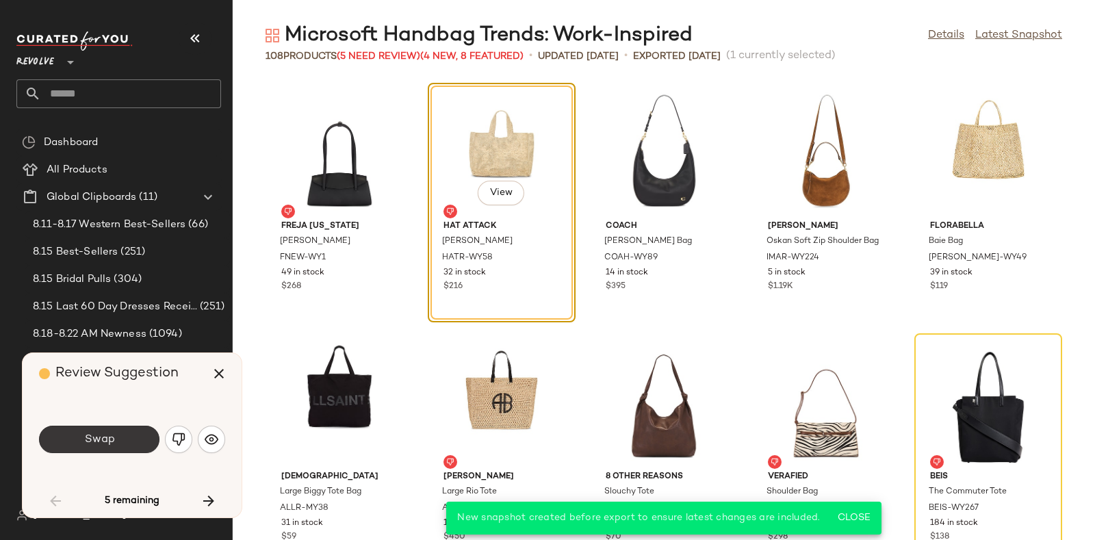
click at [113, 431] on span "Swap" at bounding box center [98, 439] width 31 height 13
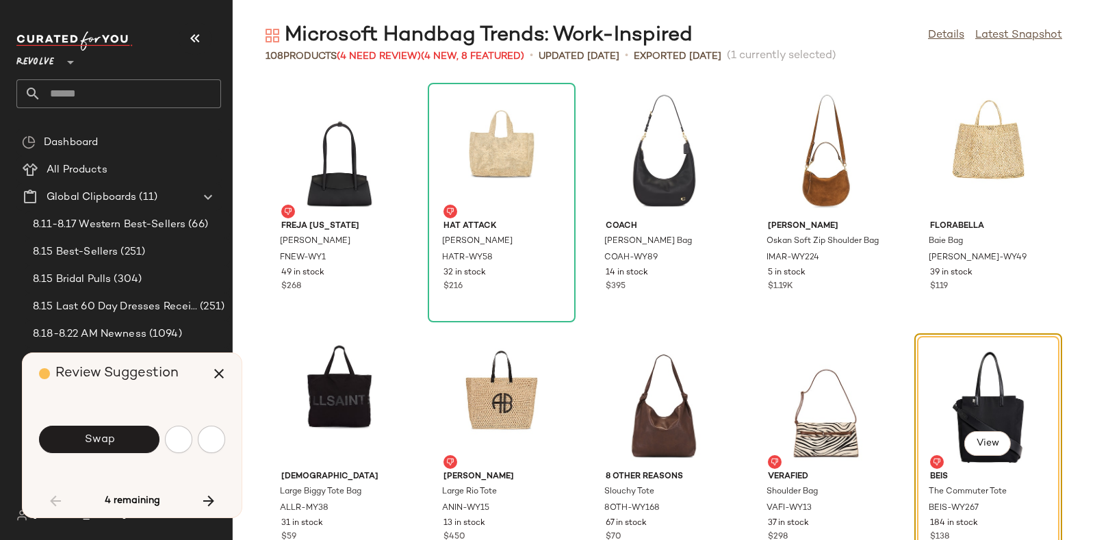
scroll to position [500, 0]
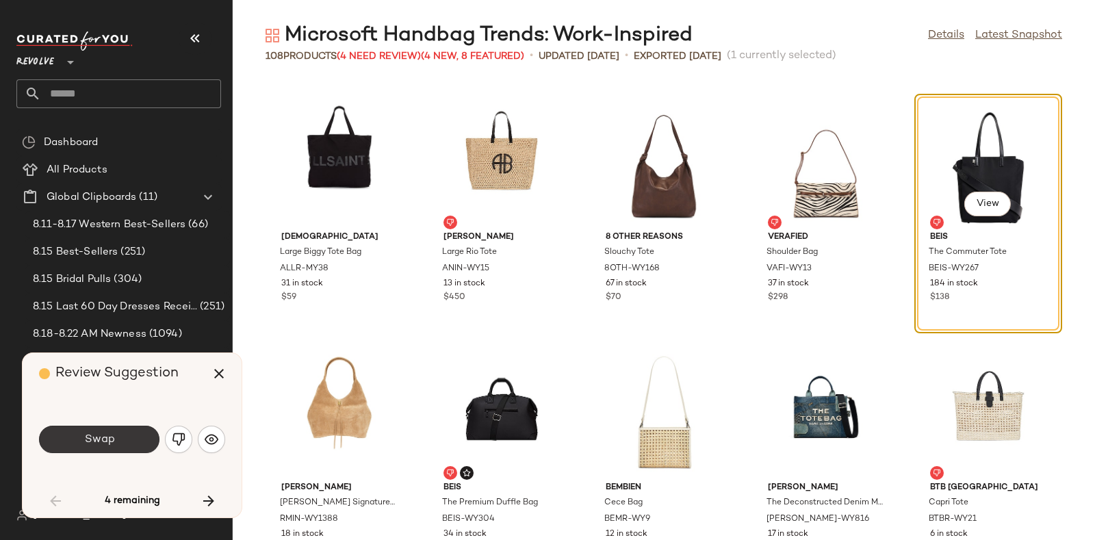
click at [105, 431] on span "Swap" at bounding box center [98, 439] width 31 height 13
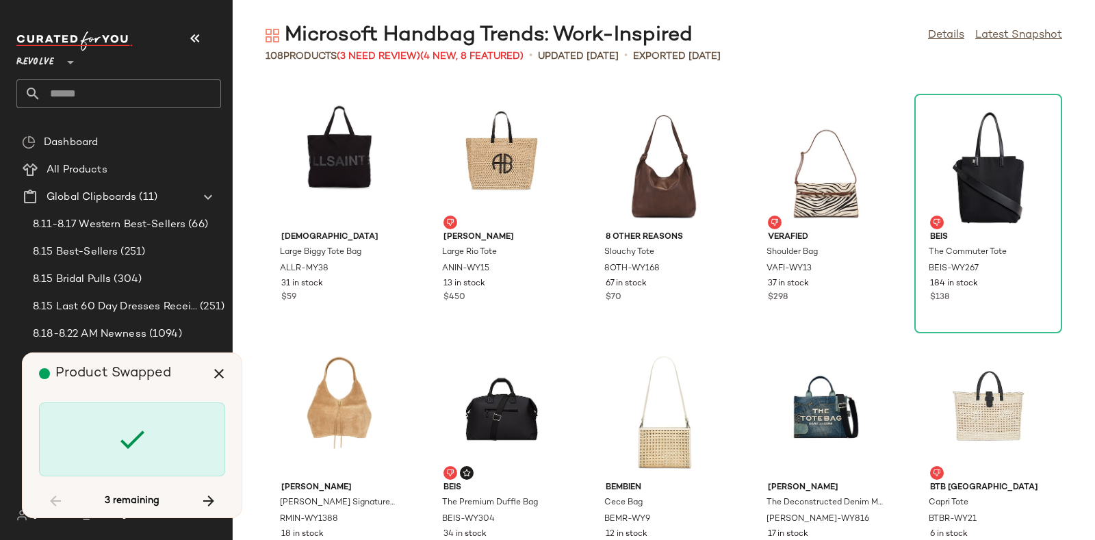
click at [105, 431] on div at bounding box center [132, 439] width 186 height 74
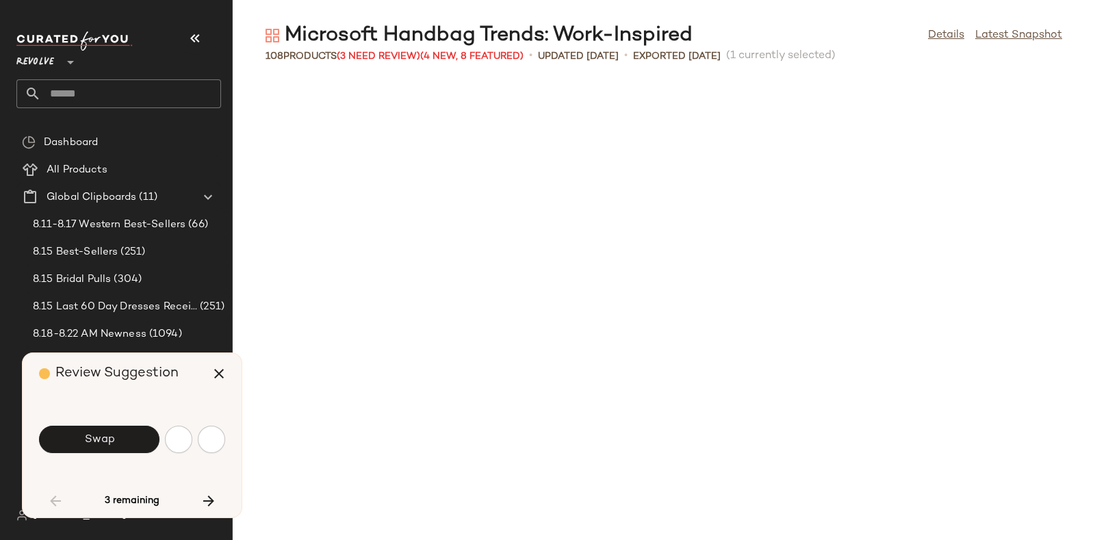
scroll to position [1002, 0]
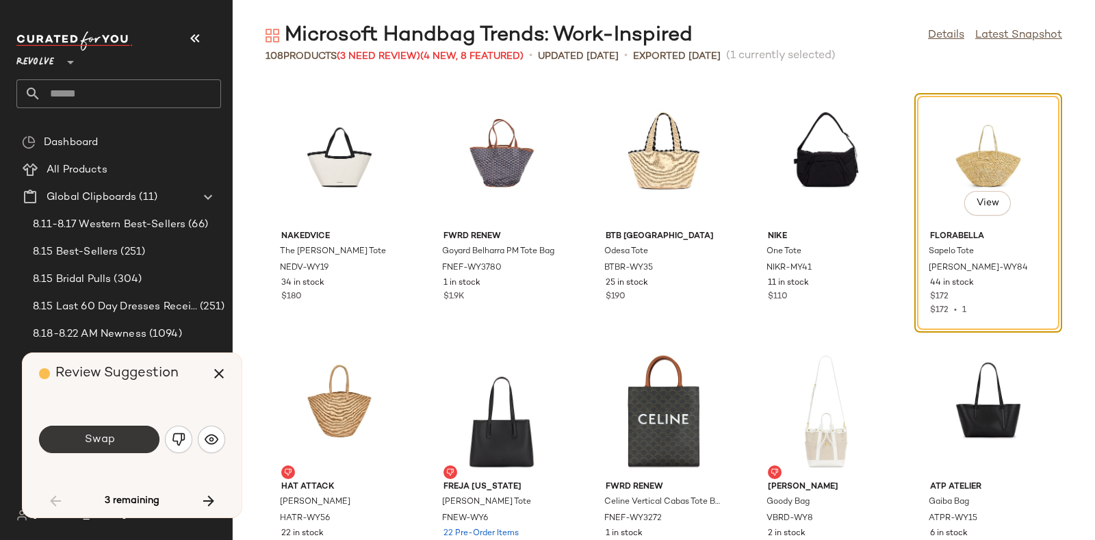
click at [126, 431] on button "Swap" at bounding box center [99, 439] width 120 height 27
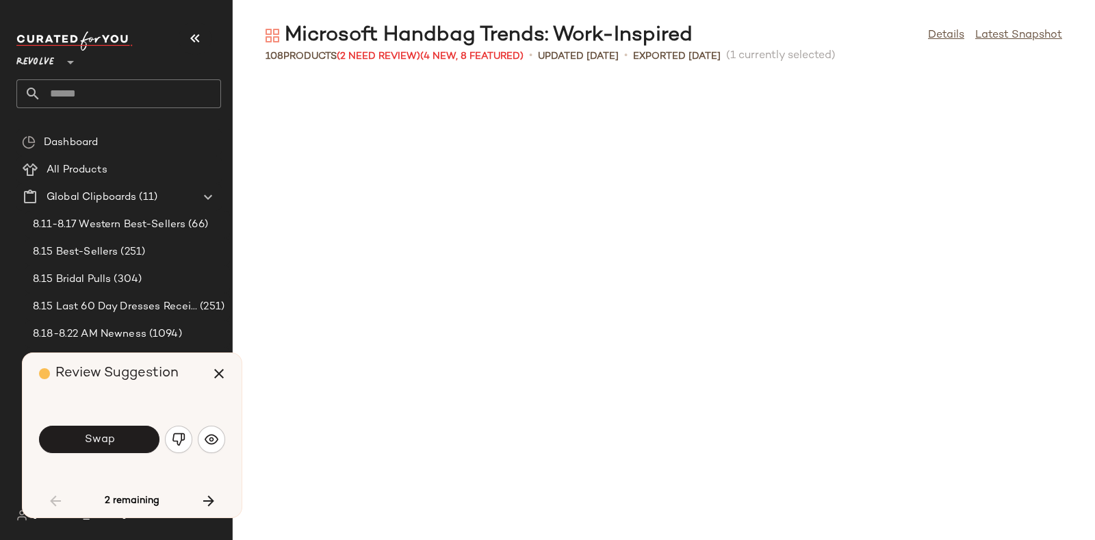
scroll to position [1502, 0]
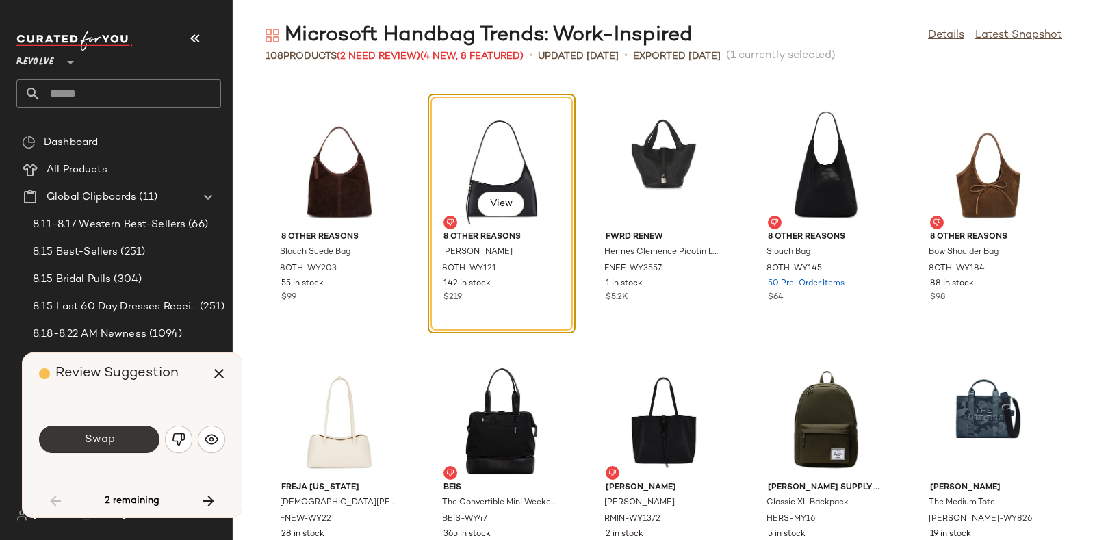
click at [129, 431] on button "Swap" at bounding box center [99, 439] width 120 height 27
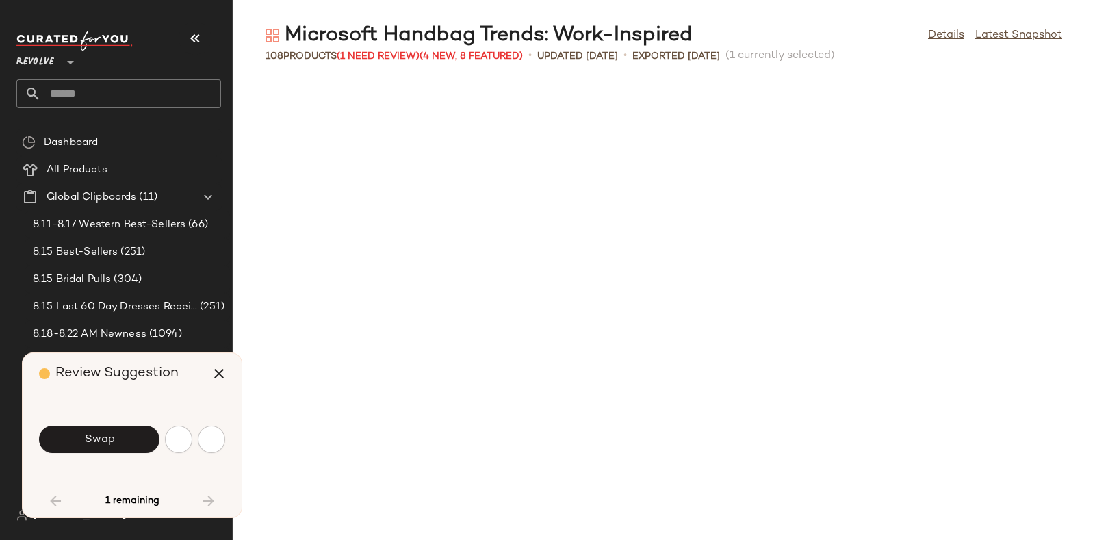
scroll to position [2004, 0]
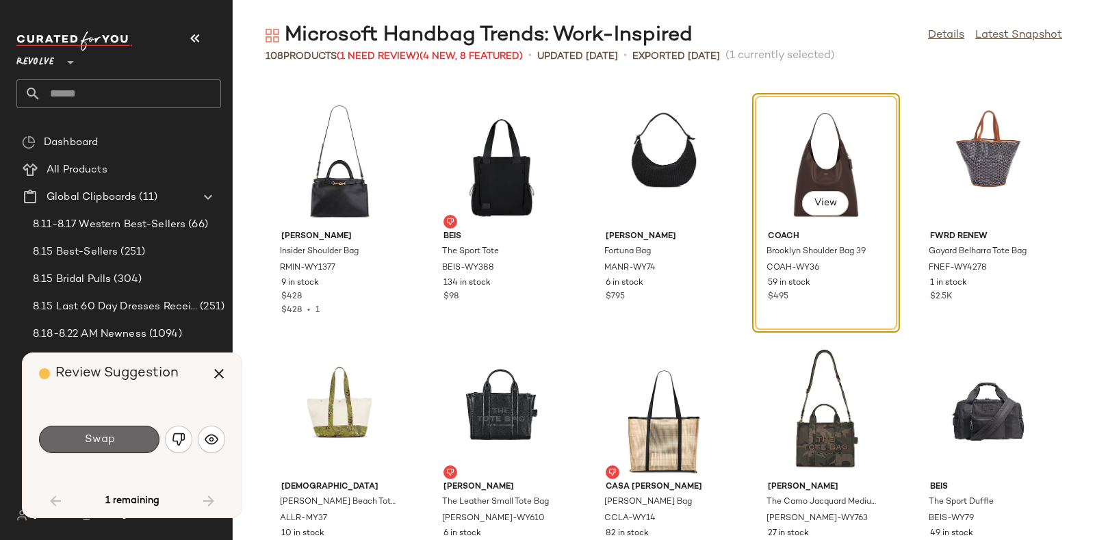
click at [123, 431] on button "Swap" at bounding box center [99, 439] width 120 height 27
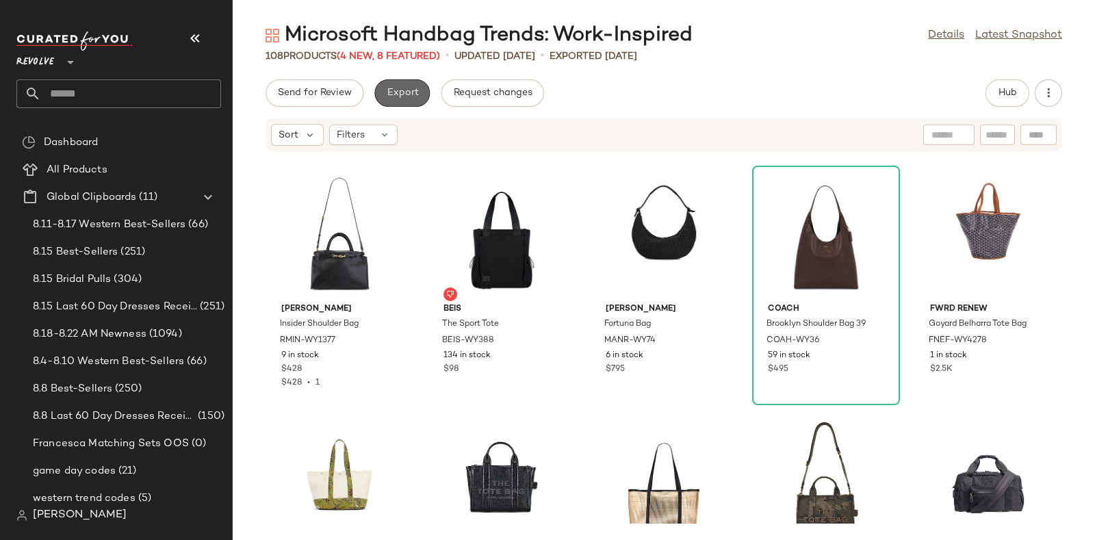
click at [408, 80] on button "Export" at bounding box center [401, 92] width 55 height 27
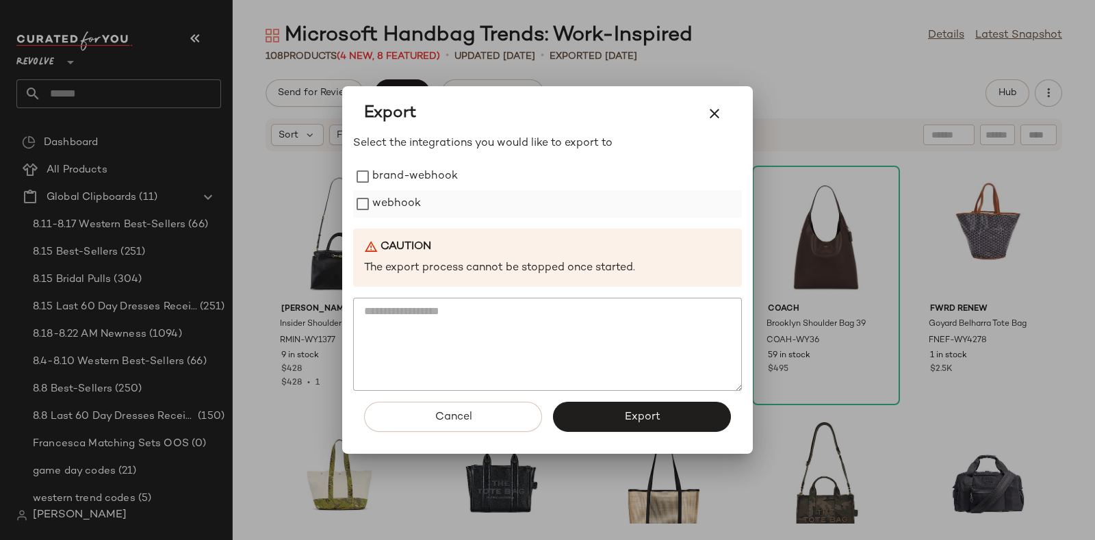
click at [407, 196] on label "webhook" at bounding box center [396, 203] width 49 height 27
click at [609, 417] on button "Export" at bounding box center [642, 417] width 178 height 30
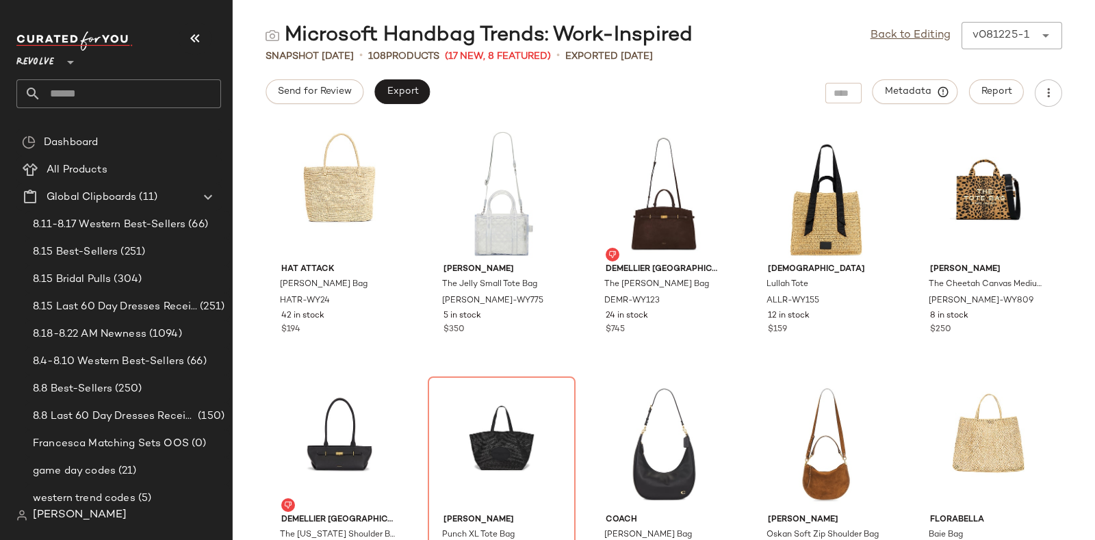
click at [107, 81] on input "text" at bounding box center [131, 93] width 180 height 29
paste input "*********"
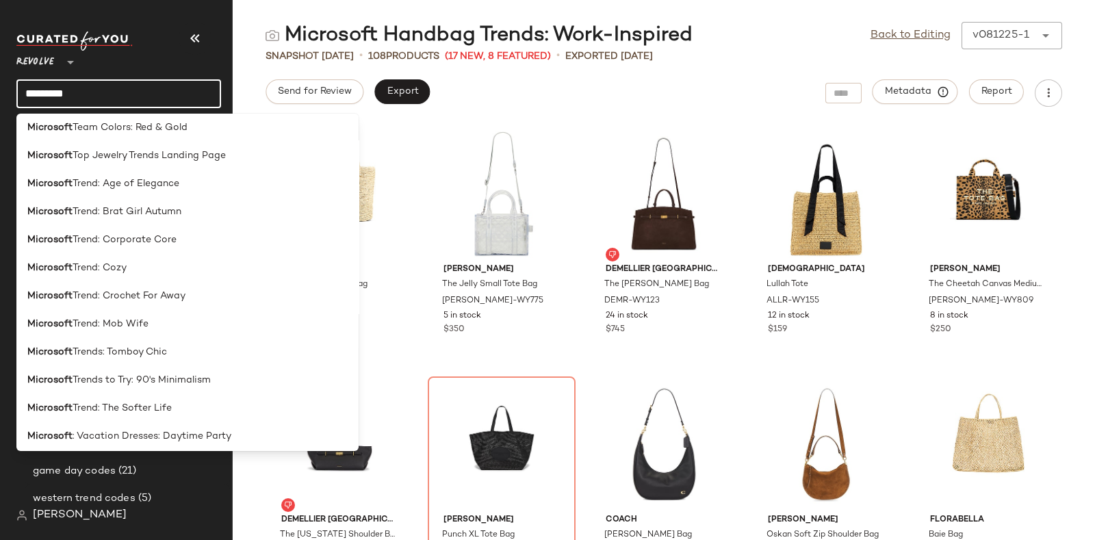
scroll to position [2755, 0]
type input "*********"
click at [163, 186] on span "Trend: Age of Elegance" at bounding box center [126, 184] width 107 height 14
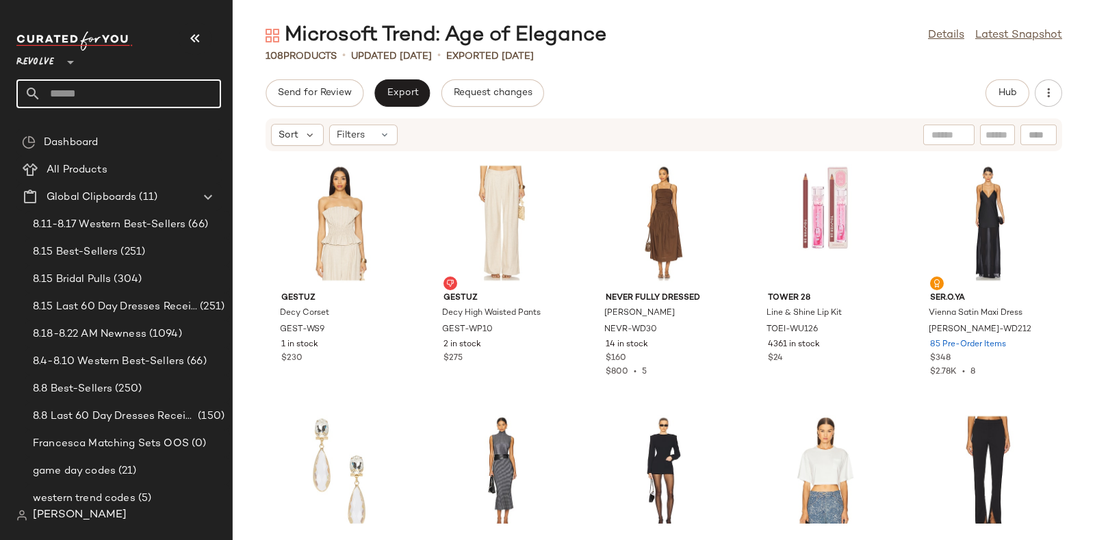
click at [203, 95] on input "text" at bounding box center [131, 93] width 180 height 29
paste input "*********"
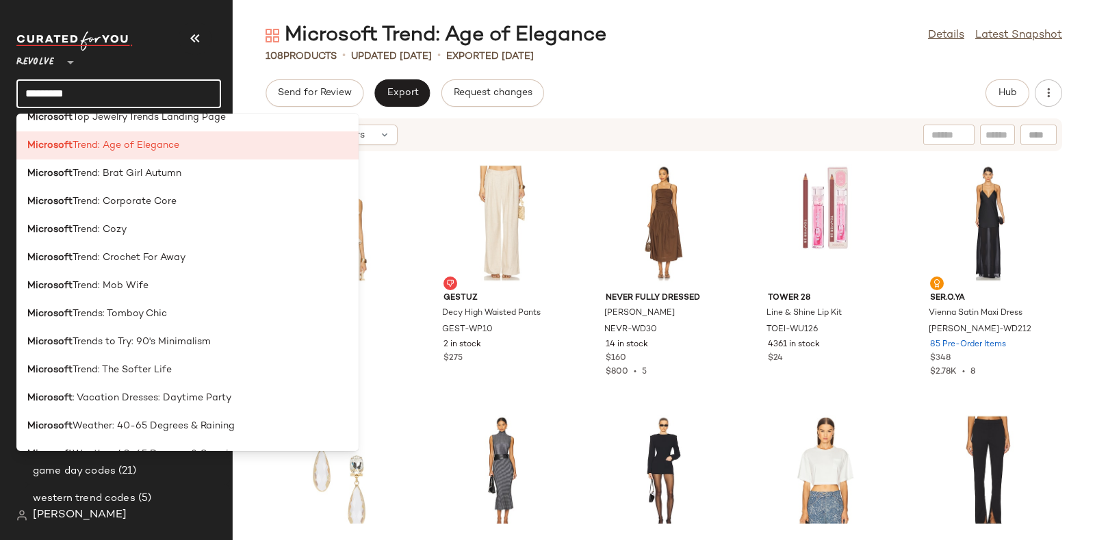
scroll to position [2785, 0]
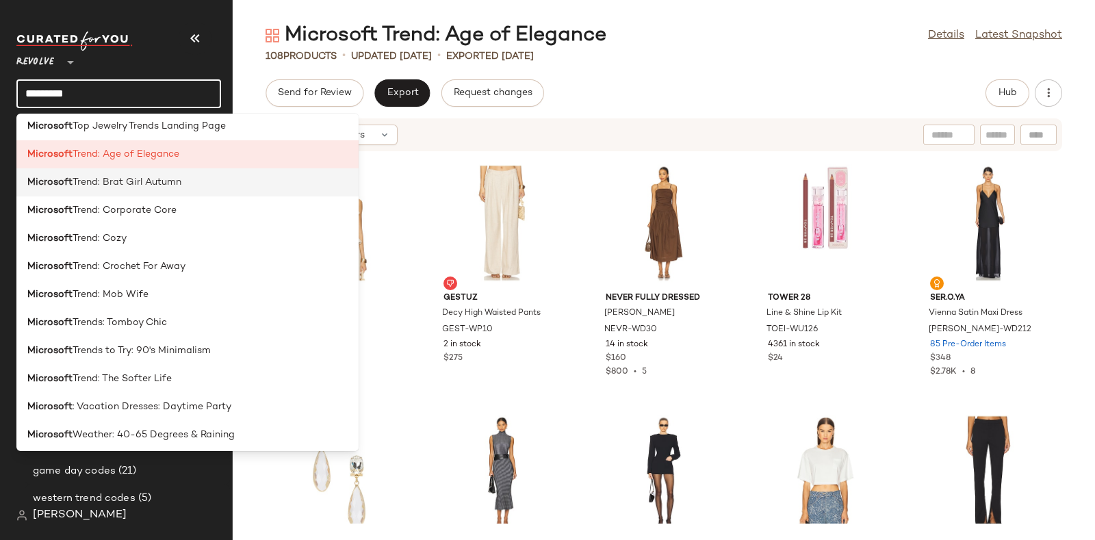
type input "*********"
click at [169, 182] on span "Trend: Brat Girl Autumn" at bounding box center [127, 182] width 109 height 14
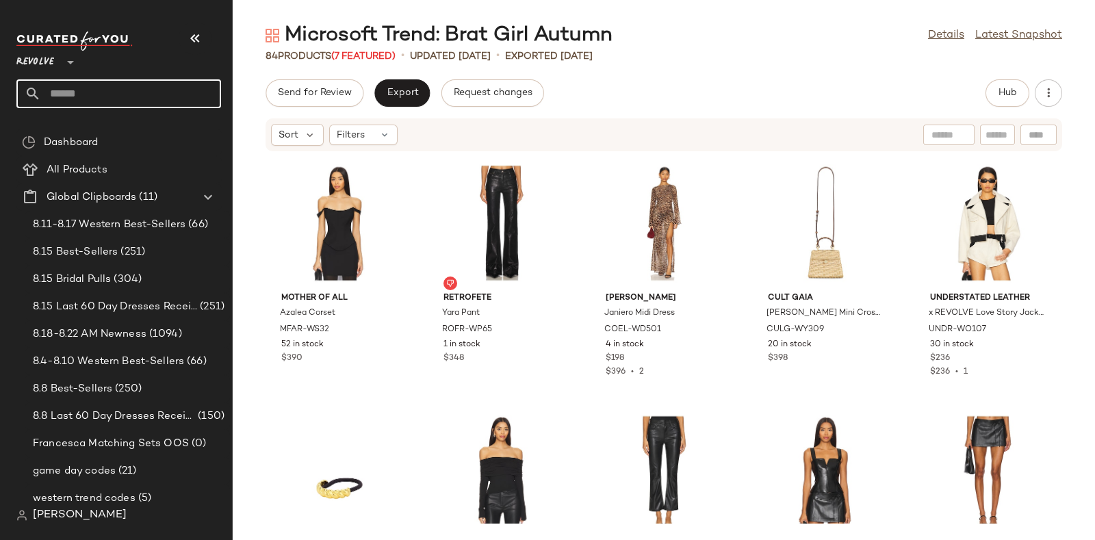
click at [182, 85] on input "text" at bounding box center [131, 93] width 180 height 29
paste input "*********"
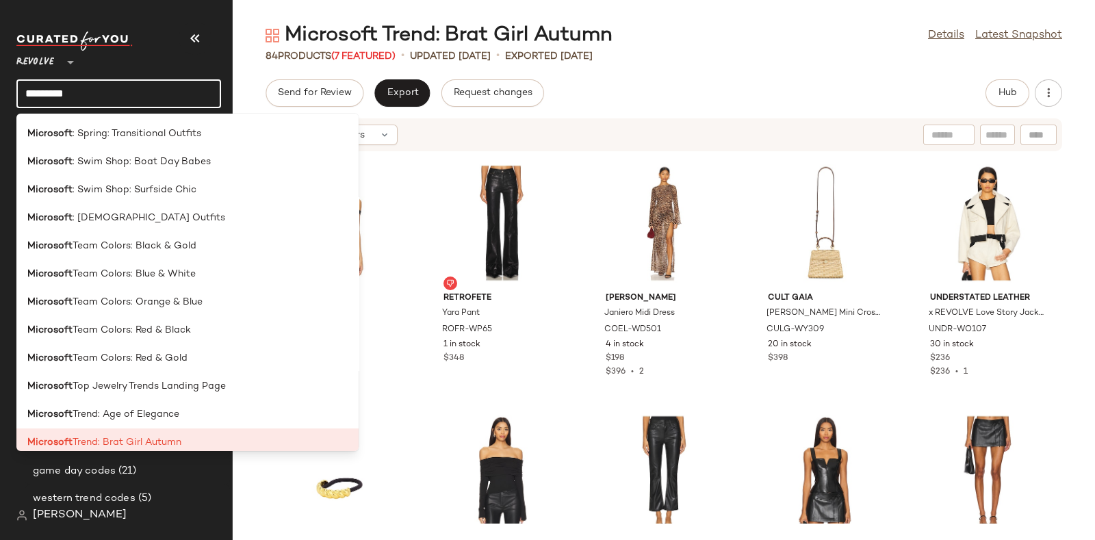
scroll to position [2691, 0]
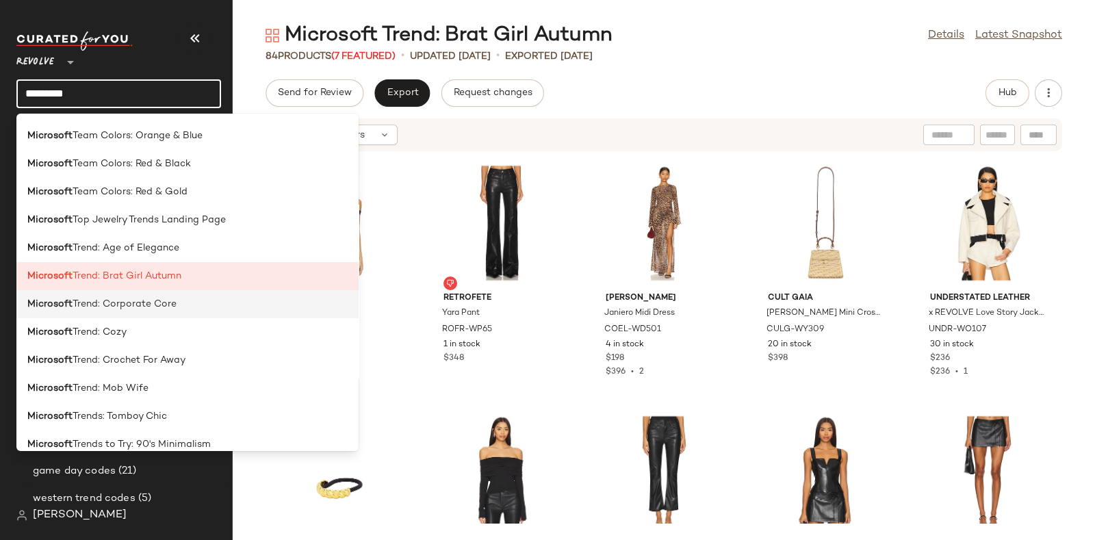
type input "*********"
click at [177, 346] on div "Microsoft Trend: Corporate Core" at bounding box center [187, 360] width 342 height 28
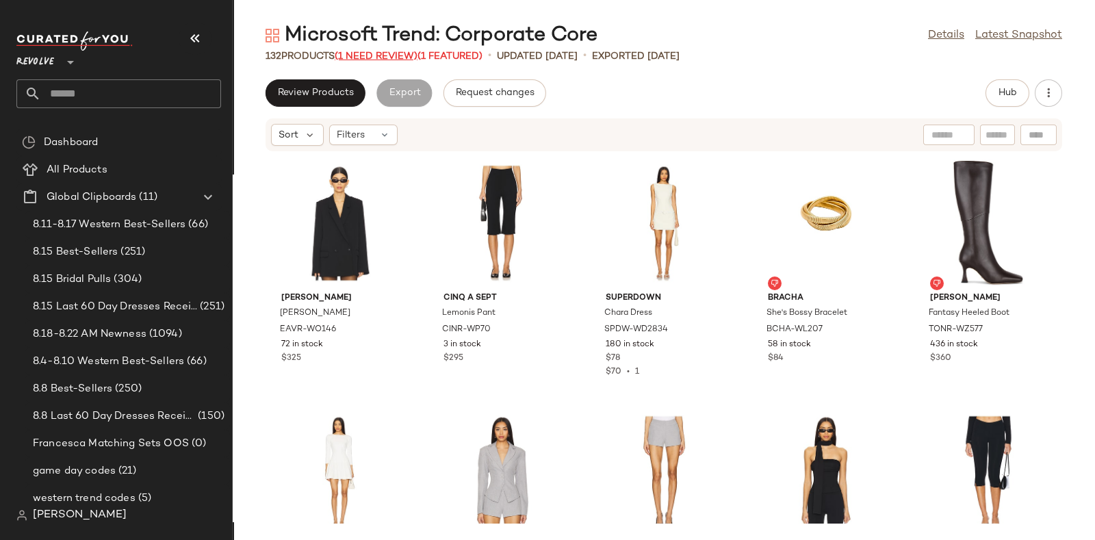
click at [376, 55] on span "(1 Need Review)" at bounding box center [376, 56] width 83 height 10
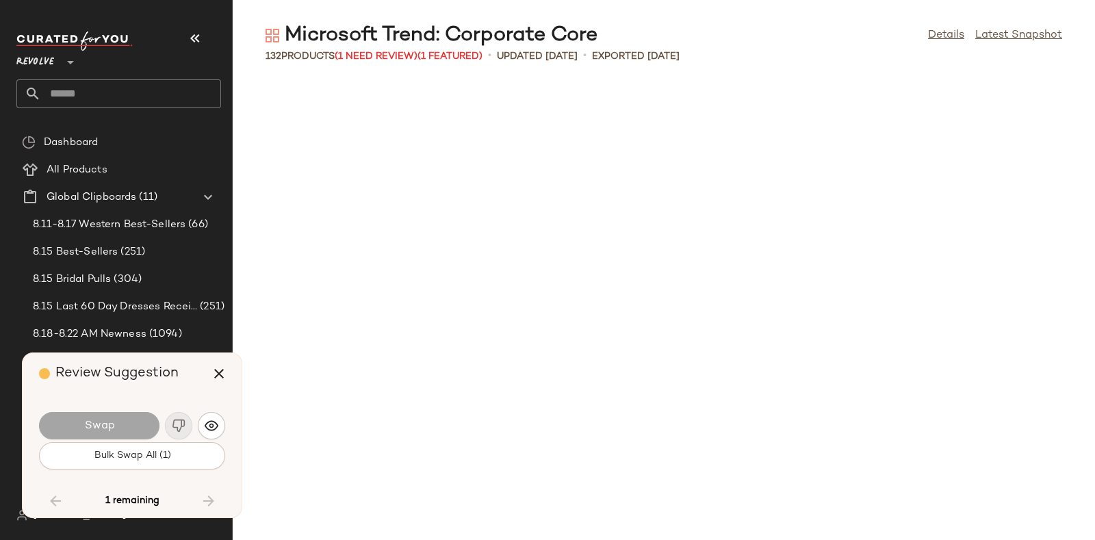
scroll to position [4007, 0]
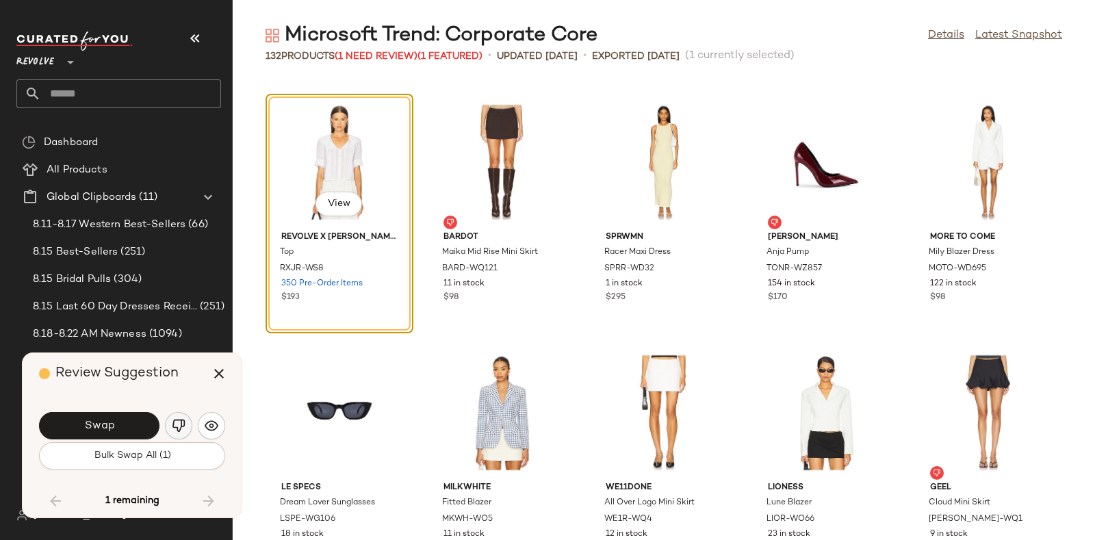
click at [172, 419] on img "button" at bounding box center [179, 426] width 14 height 14
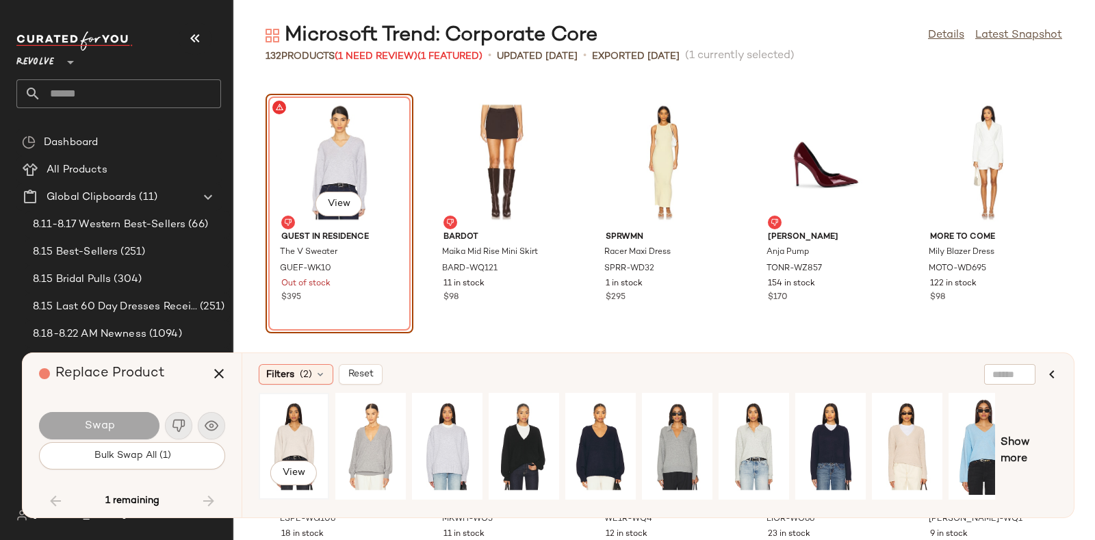
click at [277, 431] on div "View" at bounding box center [293, 446] width 61 height 97
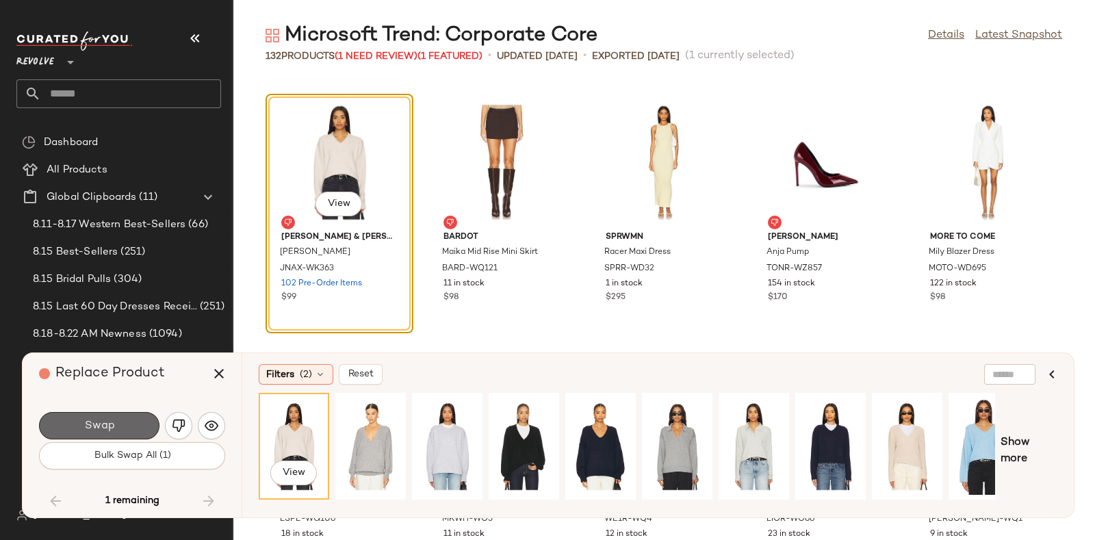
click at [112, 424] on span "Swap" at bounding box center [98, 426] width 31 height 13
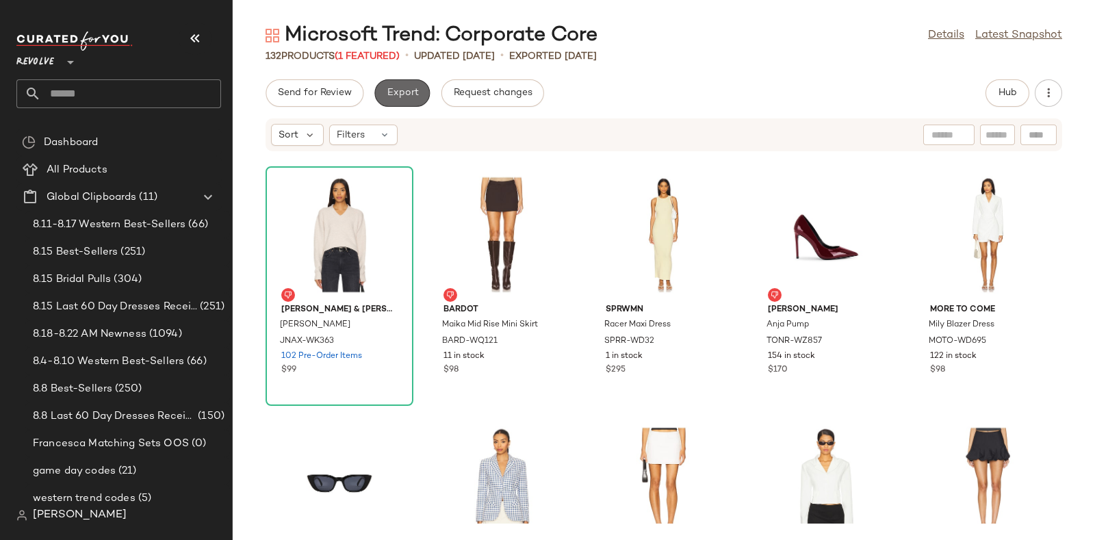
click at [400, 92] on span "Export" at bounding box center [402, 93] width 32 height 11
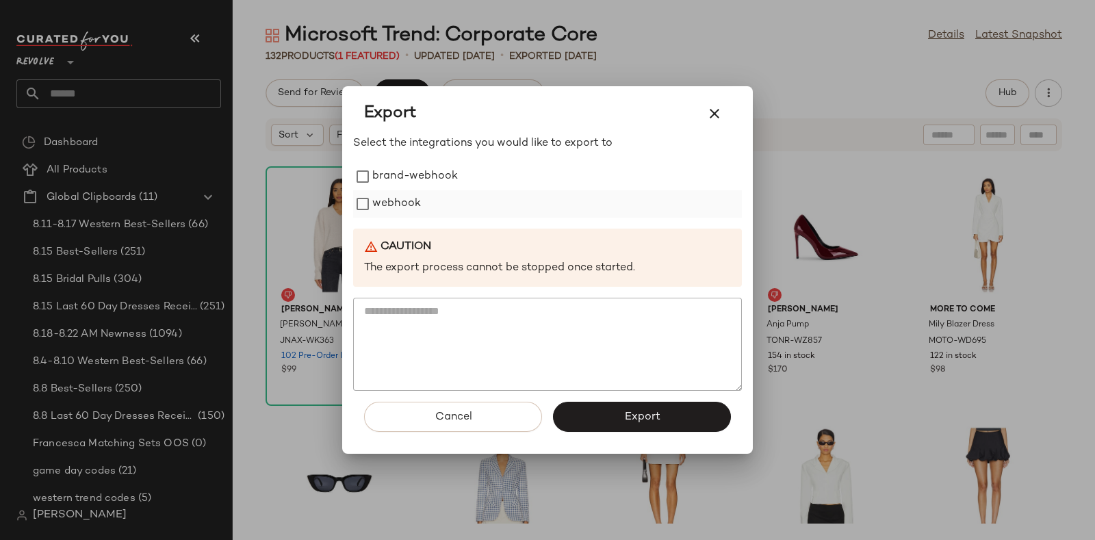
click at [398, 201] on label "webhook" at bounding box center [396, 203] width 49 height 27
click at [589, 412] on button "Export" at bounding box center [642, 417] width 178 height 30
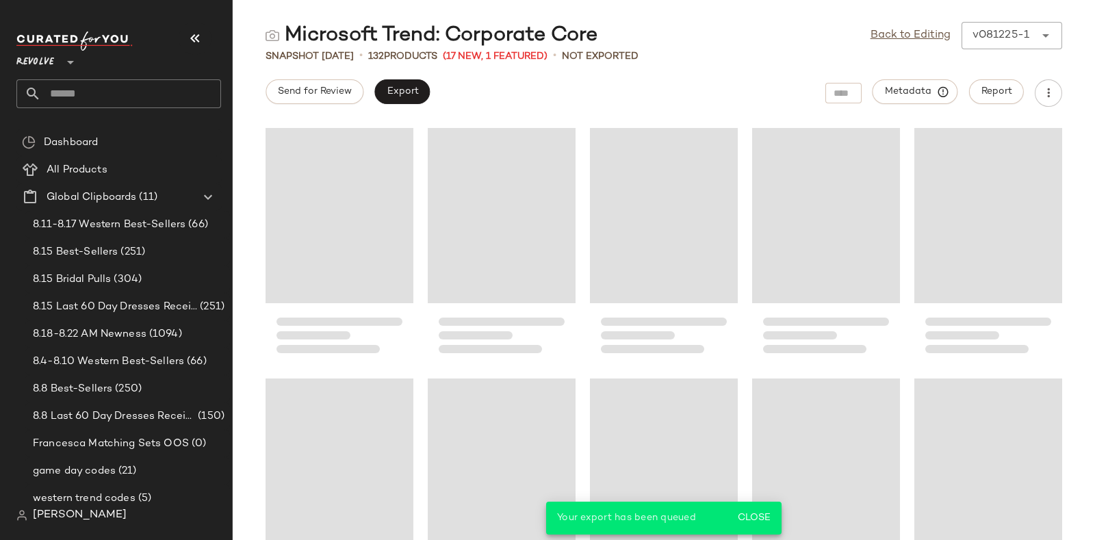
click at [155, 95] on input "text" at bounding box center [131, 93] width 180 height 29
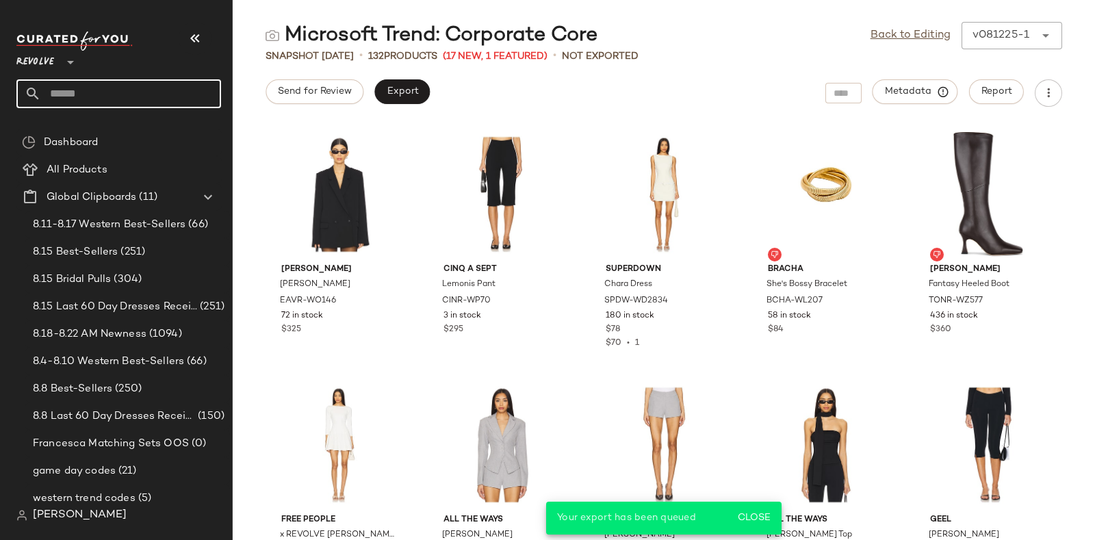
paste input "*********"
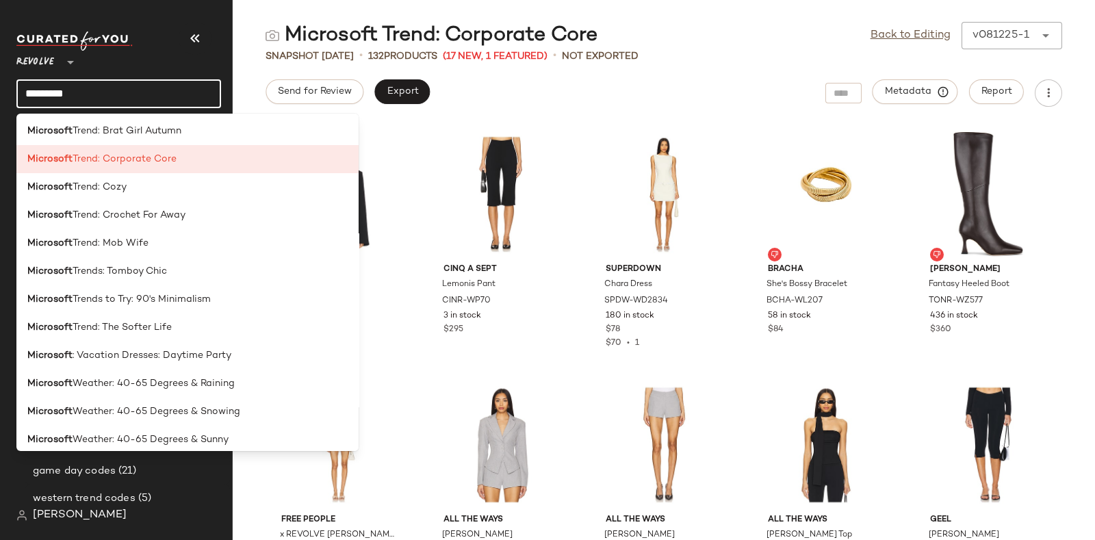
scroll to position [2823, 0]
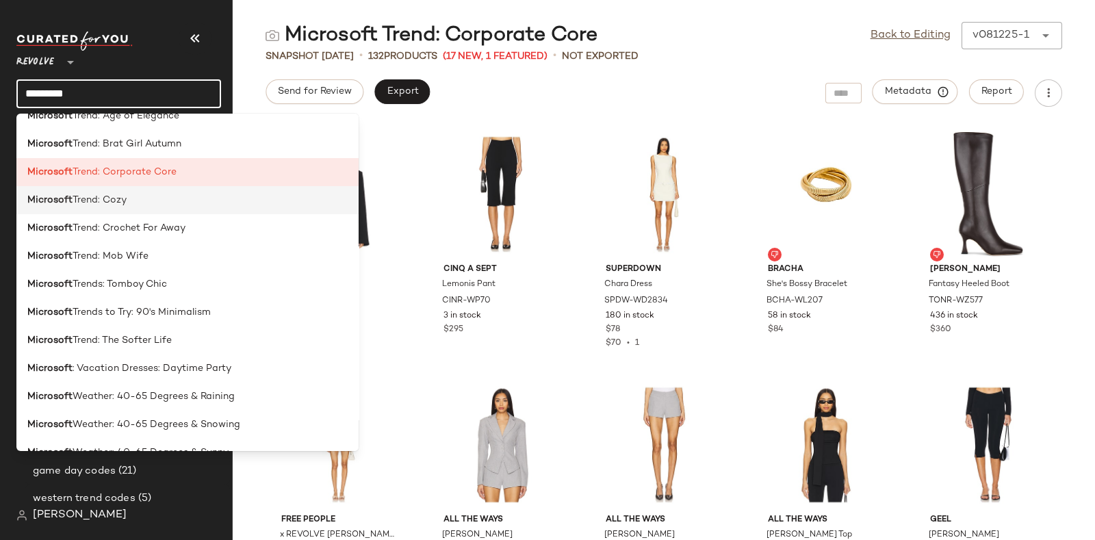
type input "*********"
click at [140, 198] on div "Microsoft Trend: Cozy" at bounding box center [187, 200] width 320 height 14
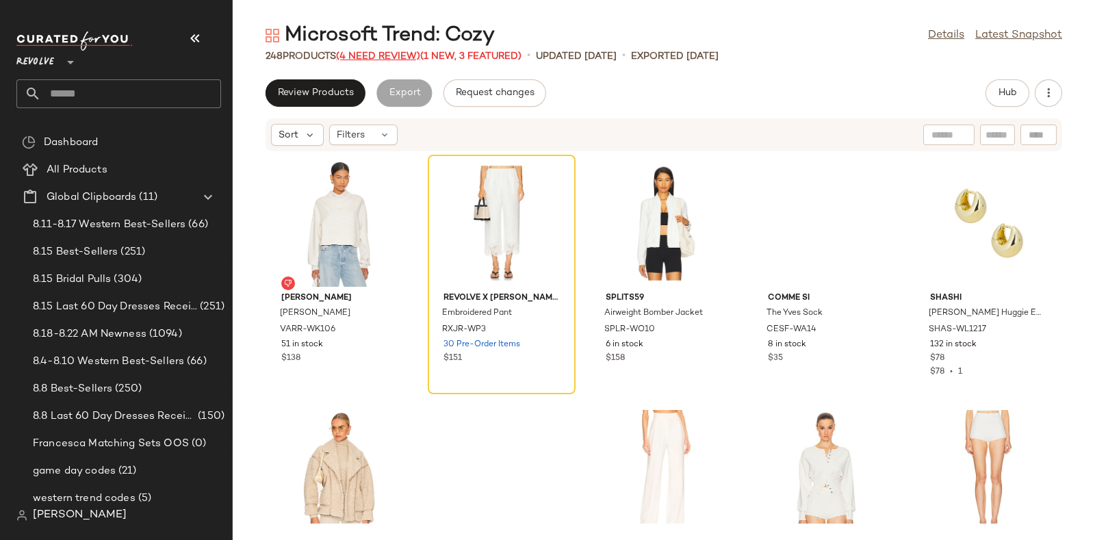
click at [400, 53] on span "(4 Need Review)" at bounding box center [378, 56] width 84 height 10
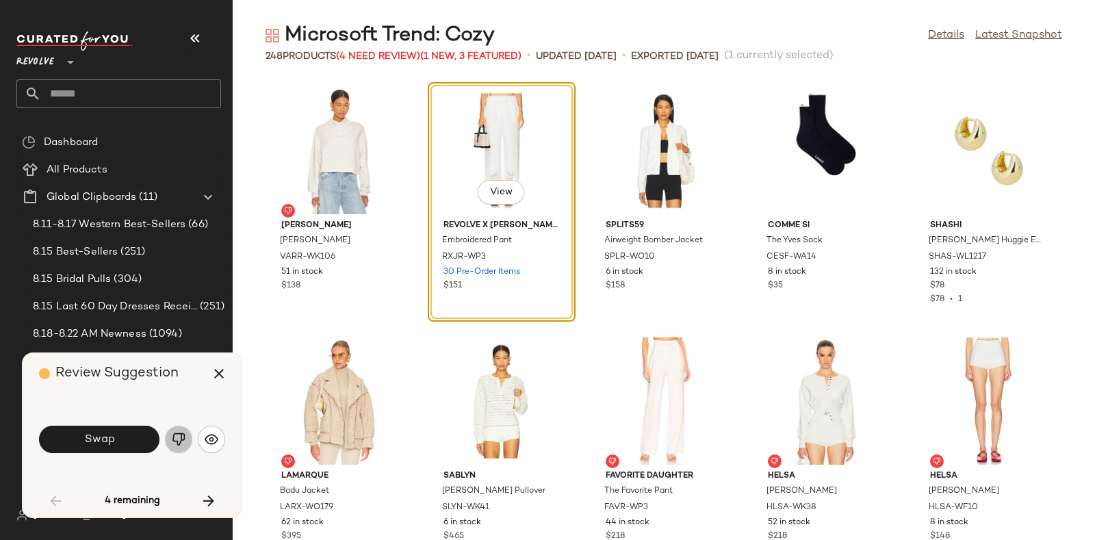
click at [175, 431] on img "button" at bounding box center [179, 440] width 14 height 14
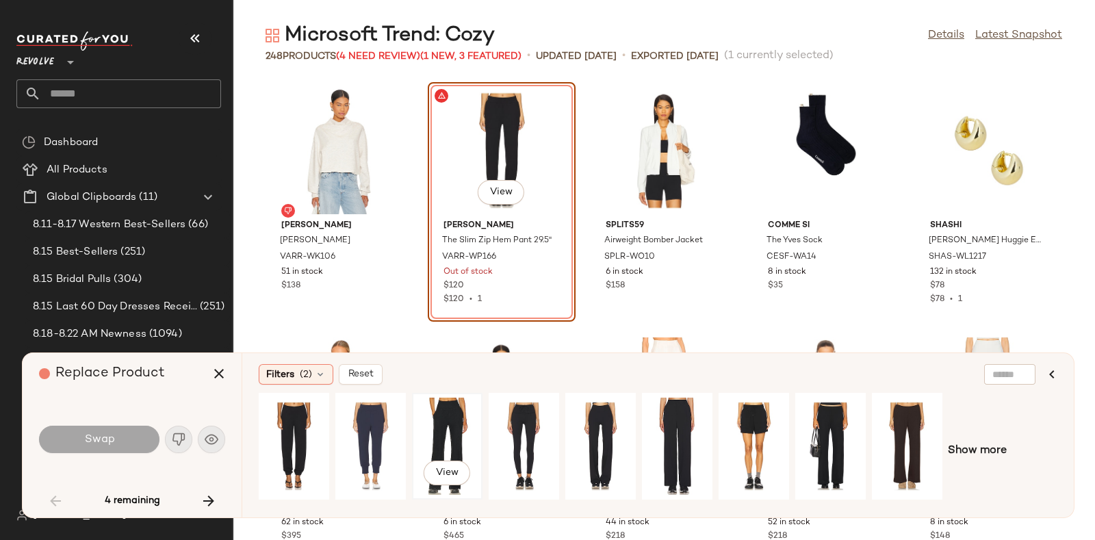
click at [458, 415] on div "View" at bounding box center [447, 446] width 61 height 97
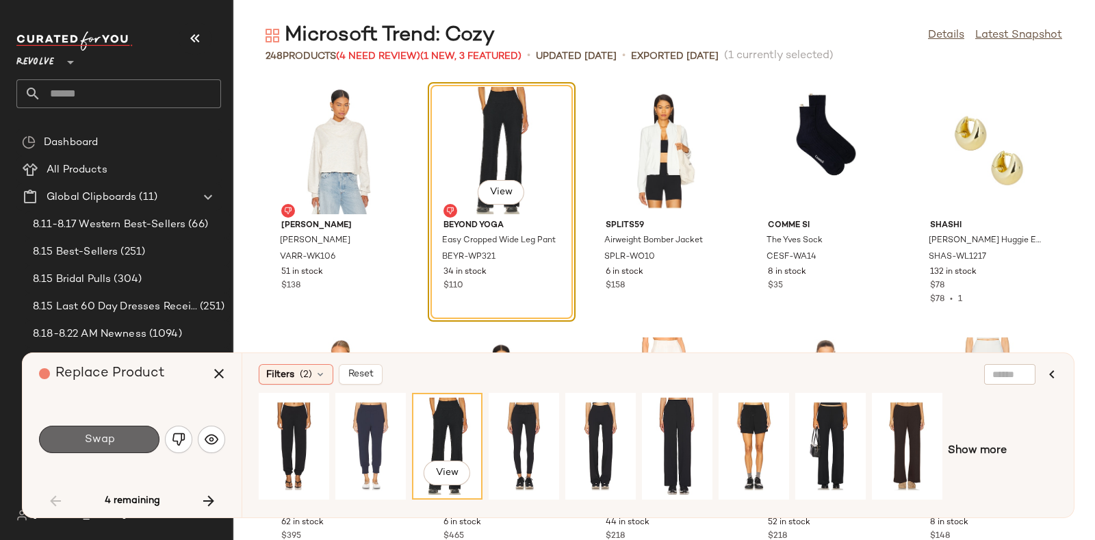
click at [107, 431] on span "Swap" at bounding box center [98, 439] width 31 height 13
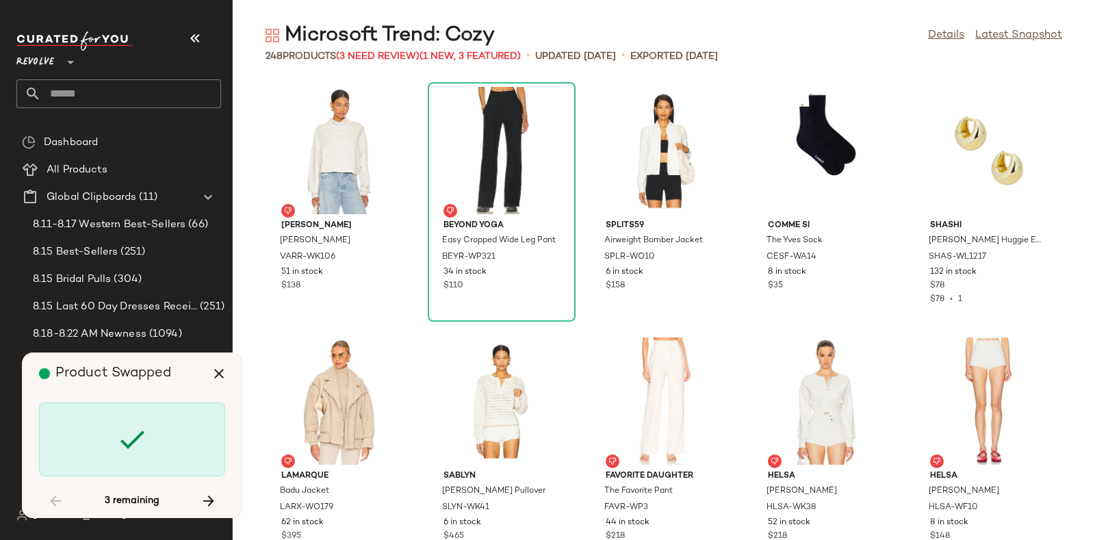
scroll to position [4759, 0]
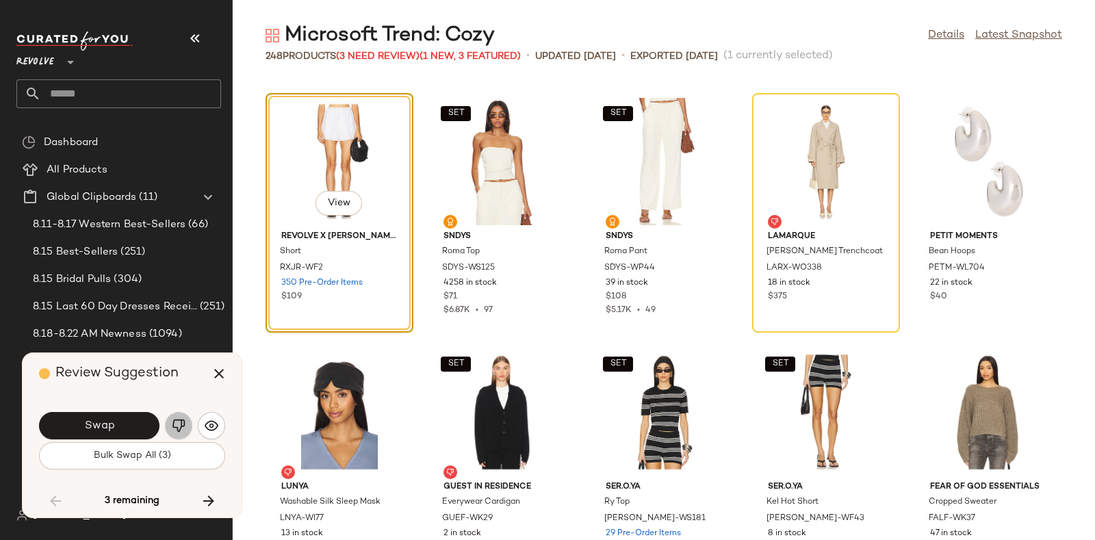
click at [176, 412] on button "button" at bounding box center [178, 425] width 27 height 27
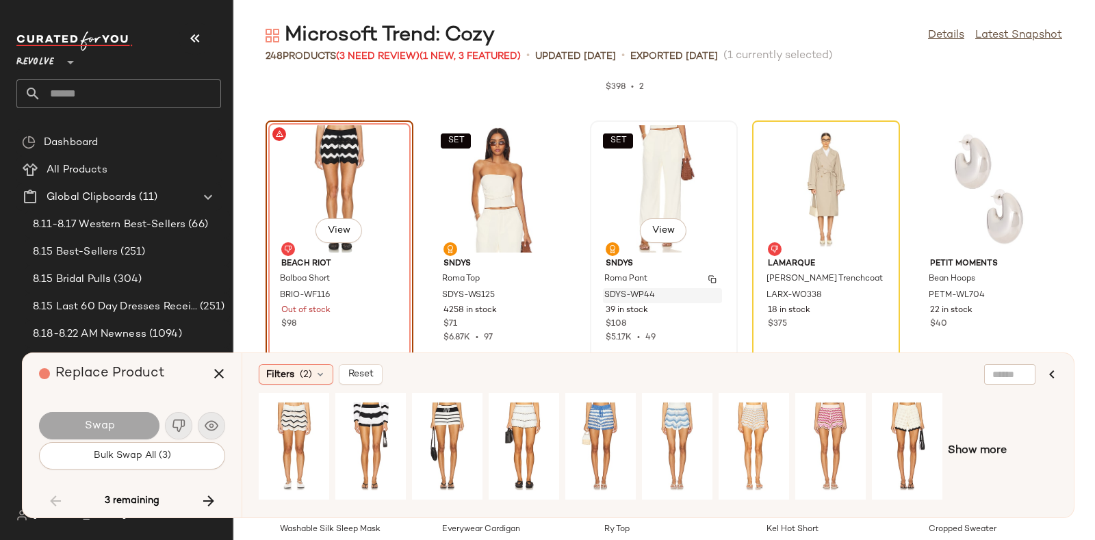
scroll to position [4731, 0]
click at [311, 424] on div "View" at bounding box center [293, 446] width 61 height 97
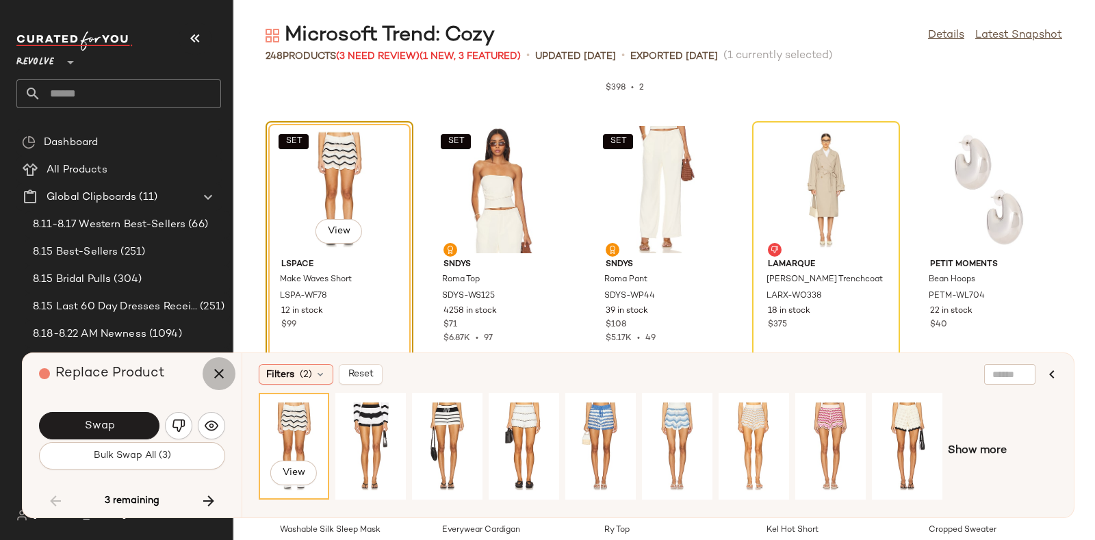
click at [216, 374] on icon "button" at bounding box center [219, 373] width 16 height 16
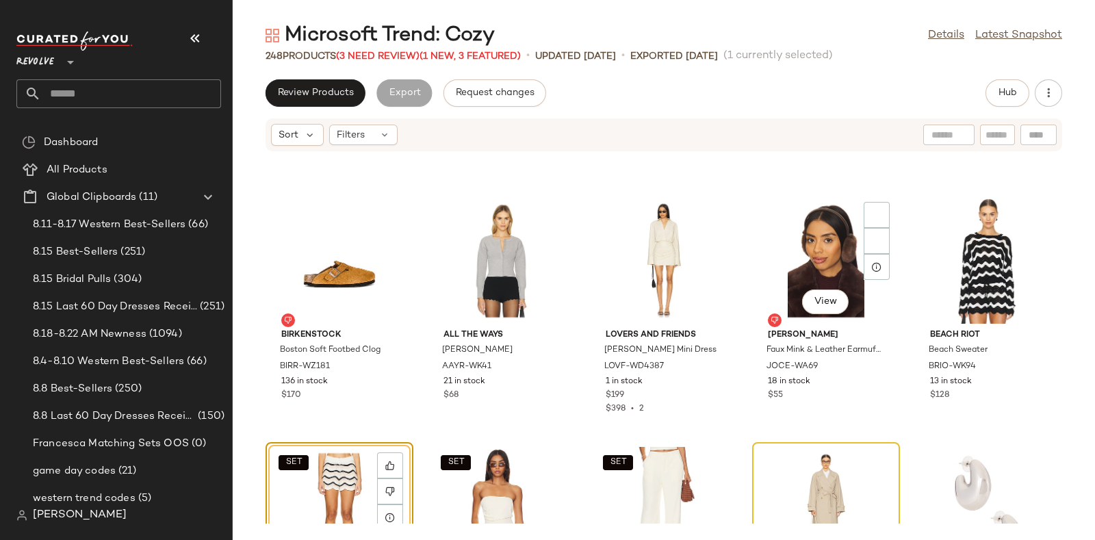
scroll to position [4466, 0]
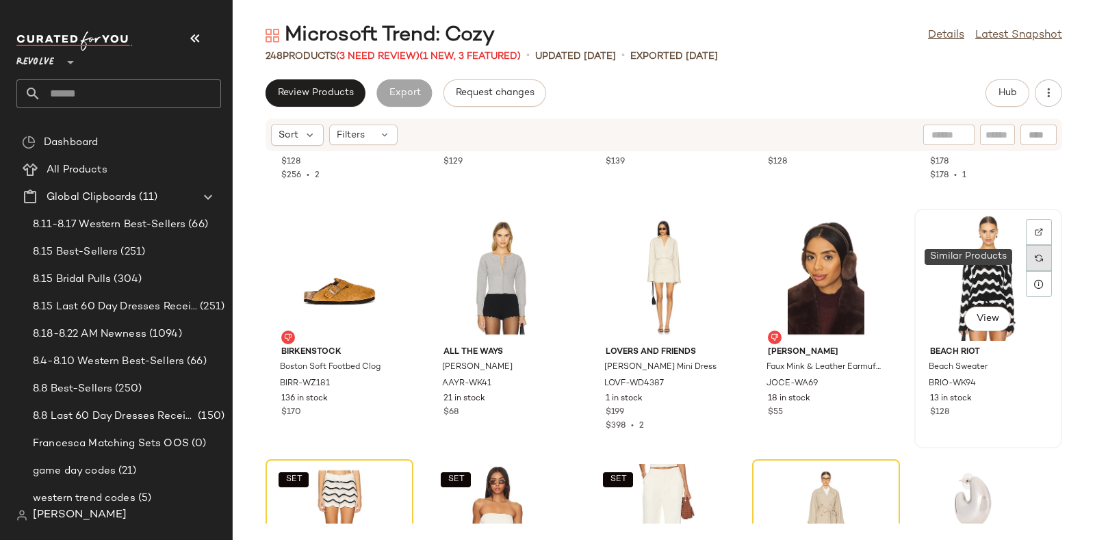
click at [875, 256] on div at bounding box center [1039, 258] width 26 height 26
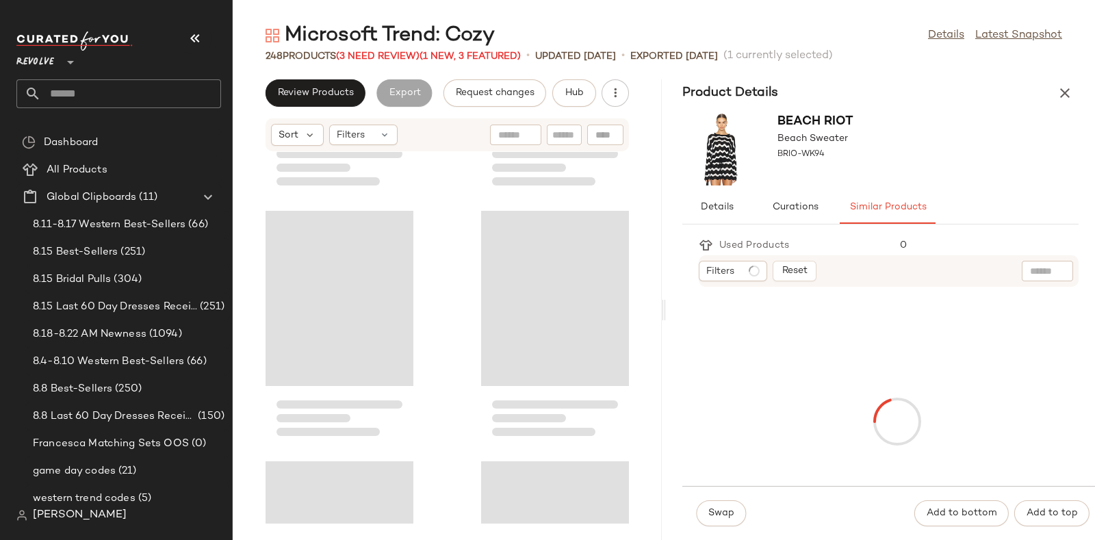
click at [875, 256] on div "Filters Reset" at bounding box center [889, 270] width 380 height 31
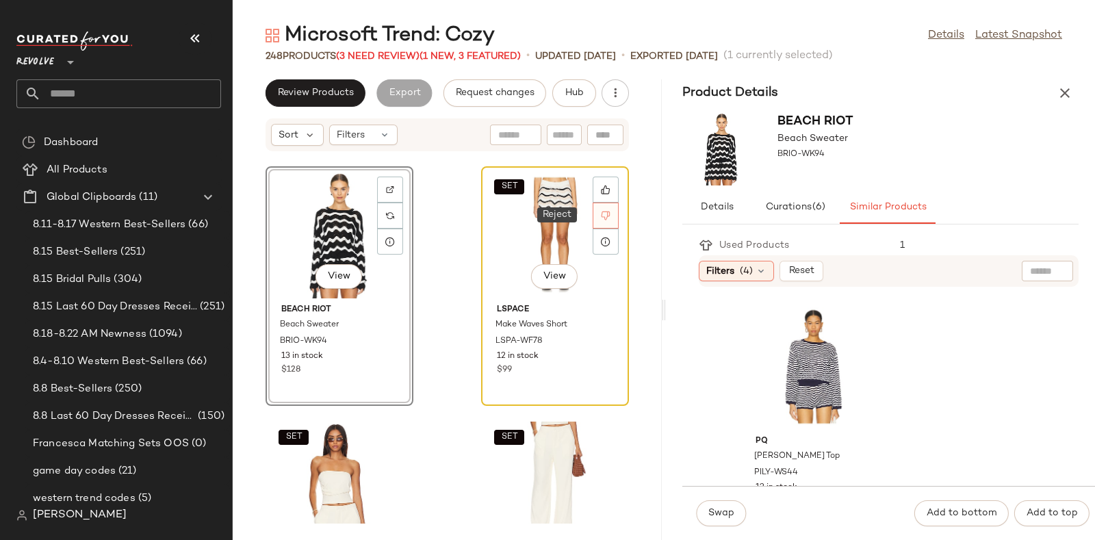
click at [601, 216] on icon at bounding box center [606, 216] width 10 height 10
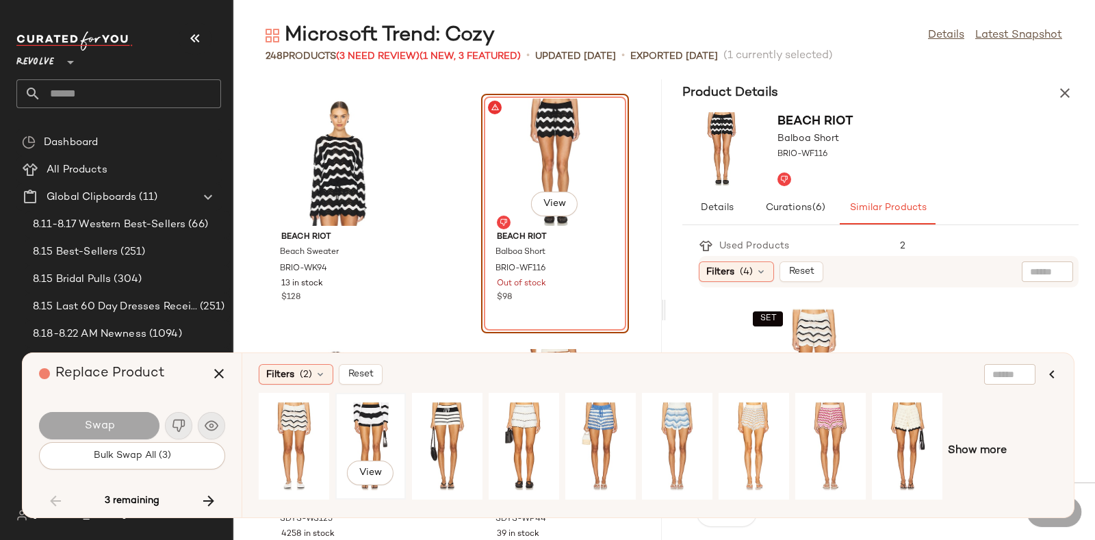
click at [374, 424] on div "View" at bounding box center [370, 446] width 61 height 97
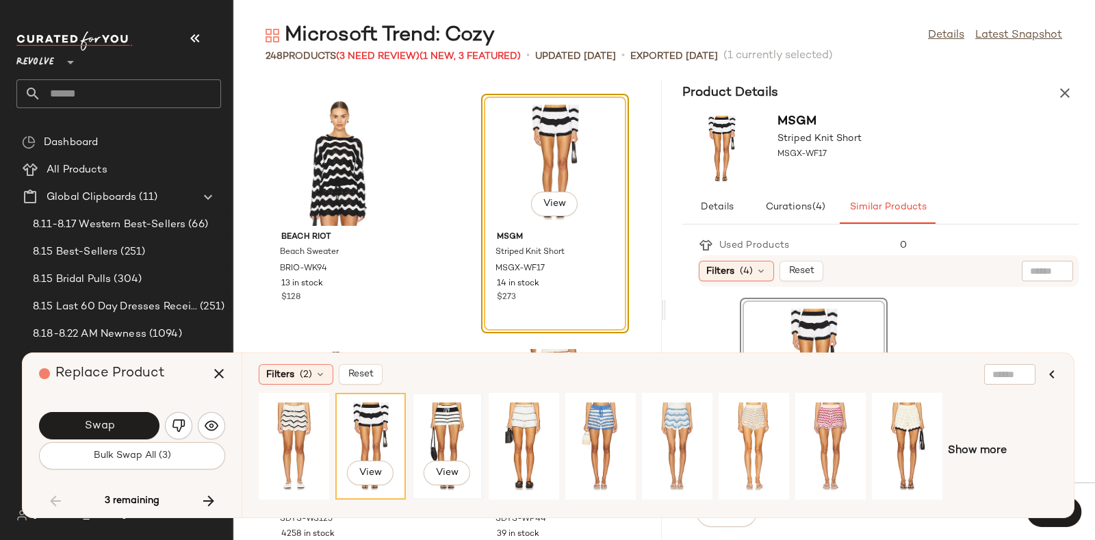
click at [450, 425] on div "View" at bounding box center [447, 446] width 61 height 97
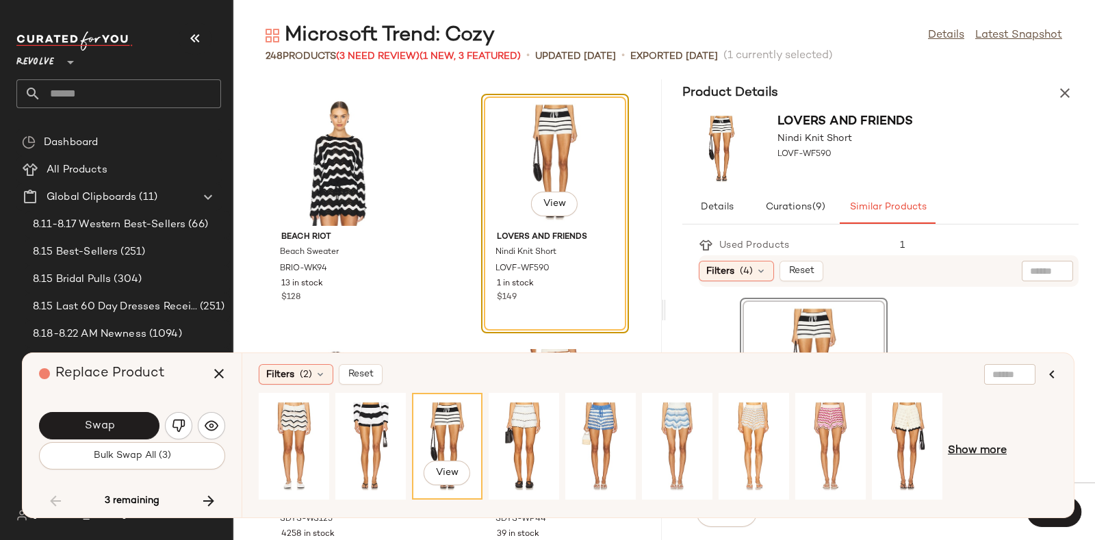
click at [875, 431] on span "Show more" at bounding box center [977, 451] width 59 height 16
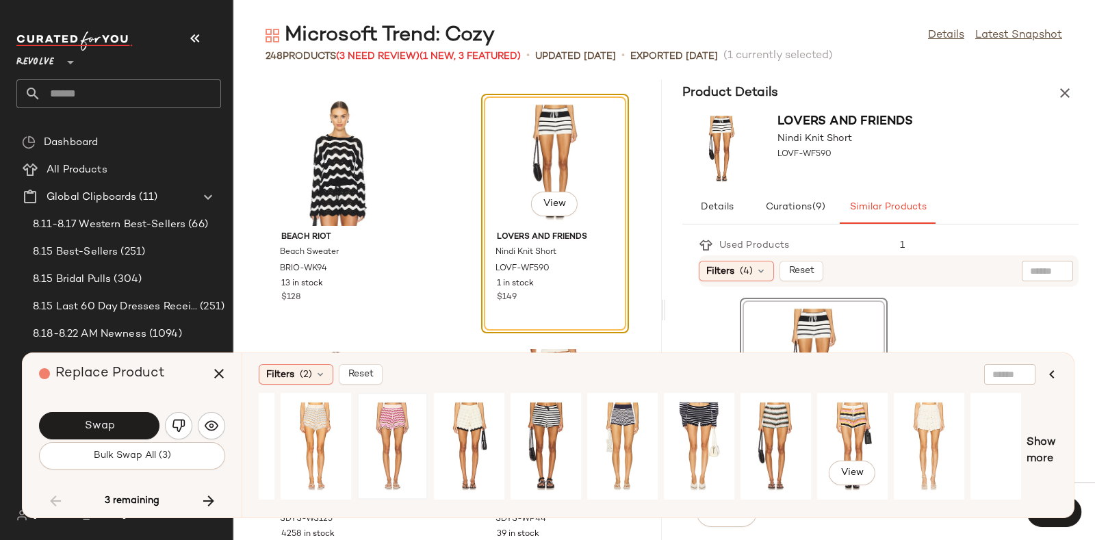
scroll to position [0, 448]
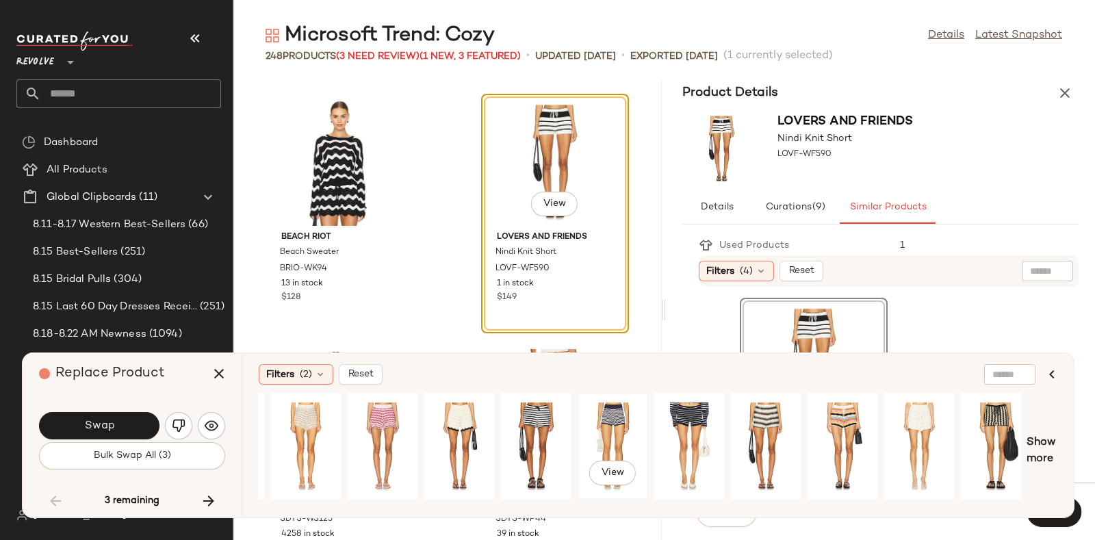
click at [620, 431] on div "View" at bounding box center [612, 446] width 61 height 97
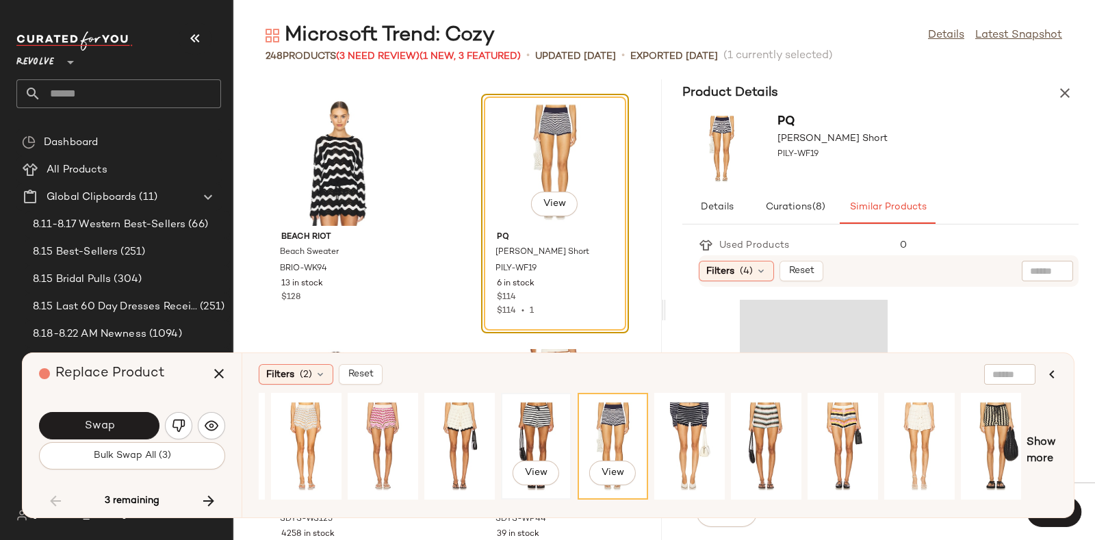
click at [512, 424] on div "View" at bounding box center [536, 446] width 61 height 97
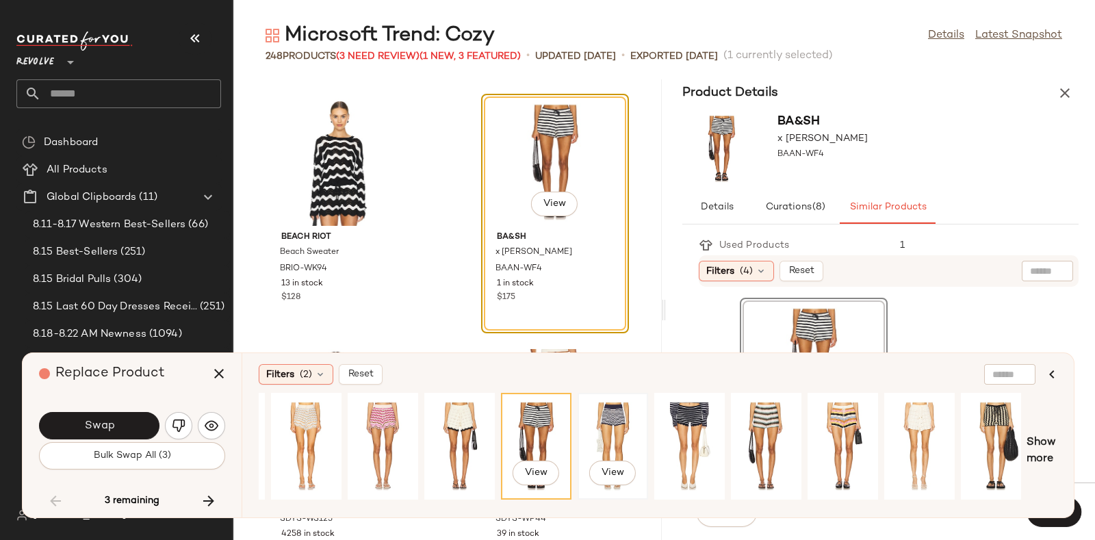
click at [619, 422] on div "View" at bounding box center [612, 446] width 61 height 97
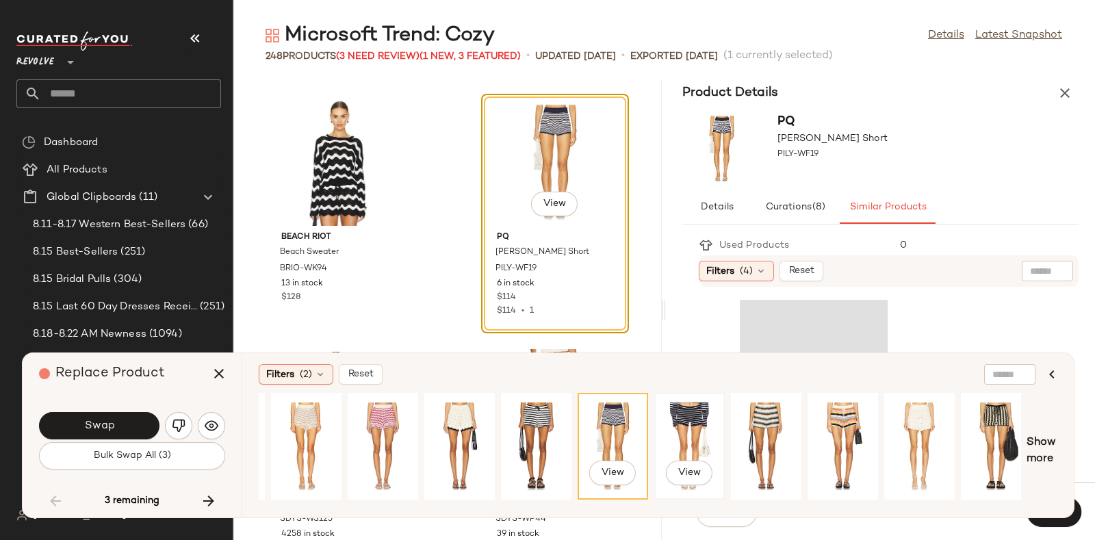
click at [702, 419] on div "View" at bounding box center [689, 446] width 61 height 97
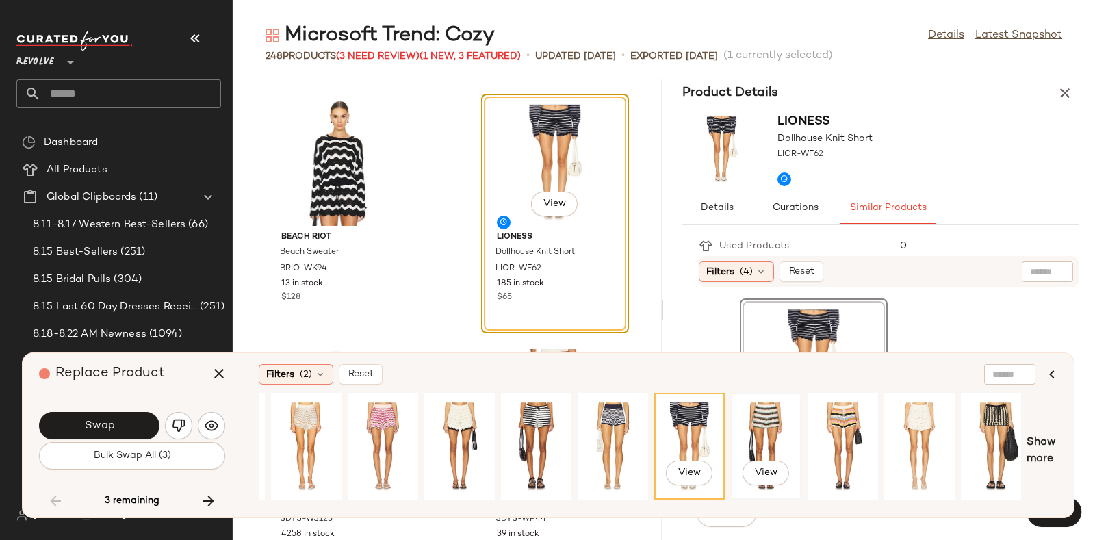
click at [743, 408] on div "View" at bounding box center [766, 446] width 61 height 97
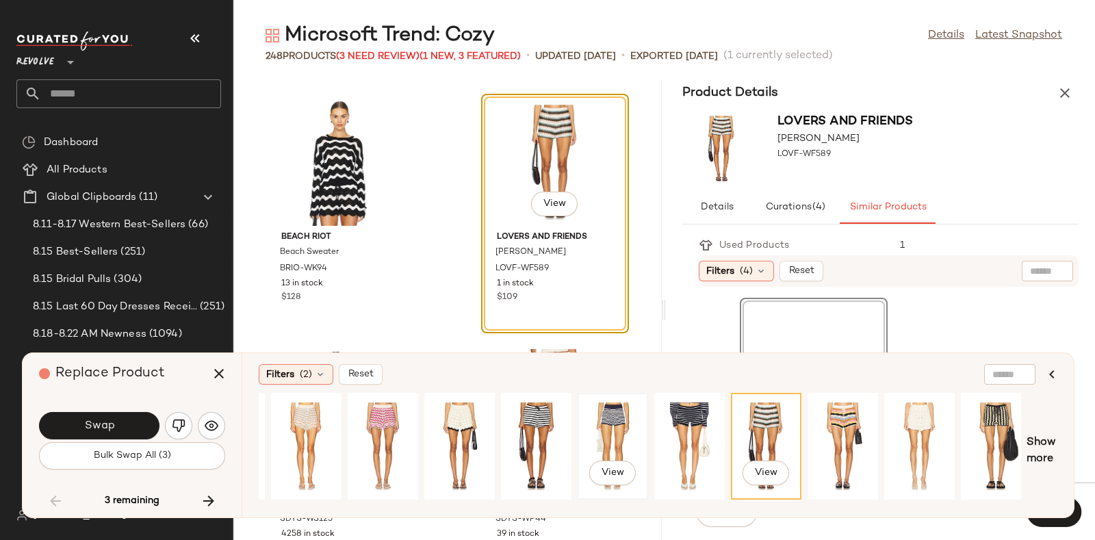
click at [602, 413] on div "View" at bounding box center [612, 446] width 61 height 97
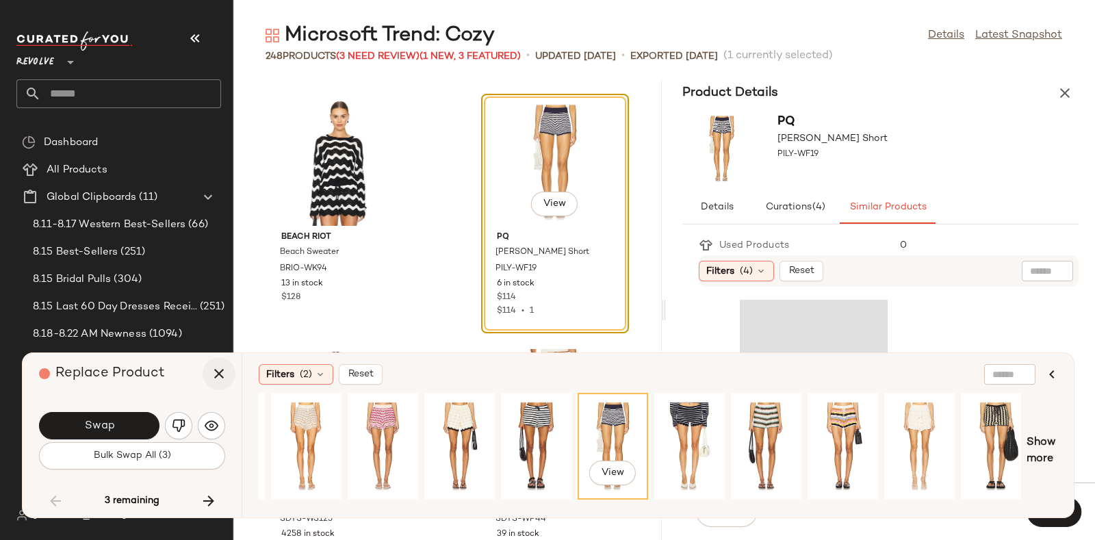
click at [214, 378] on icon "button" at bounding box center [219, 373] width 16 height 16
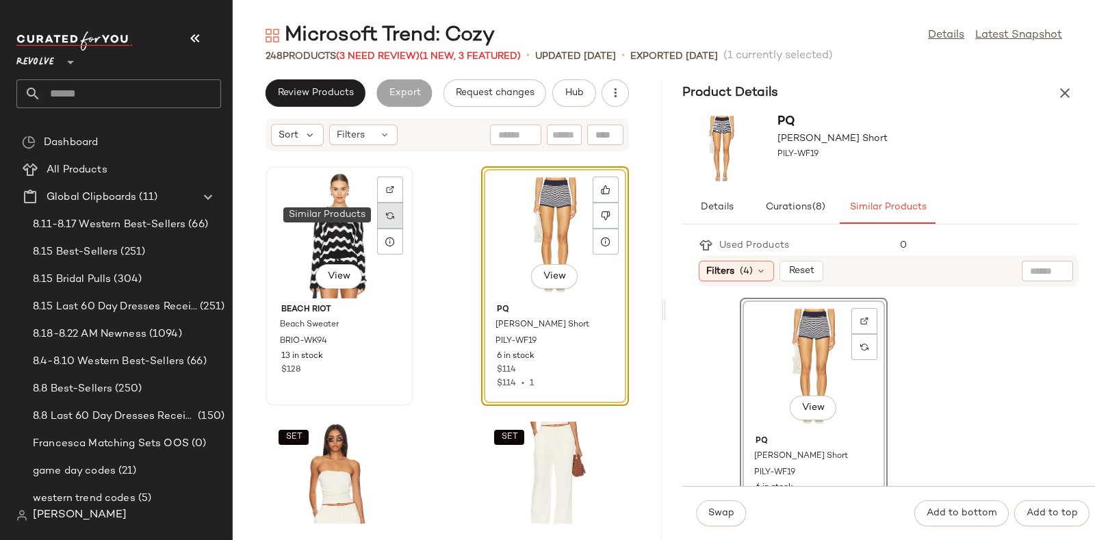
click at [392, 211] on img at bounding box center [390, 215] width 8 height 8
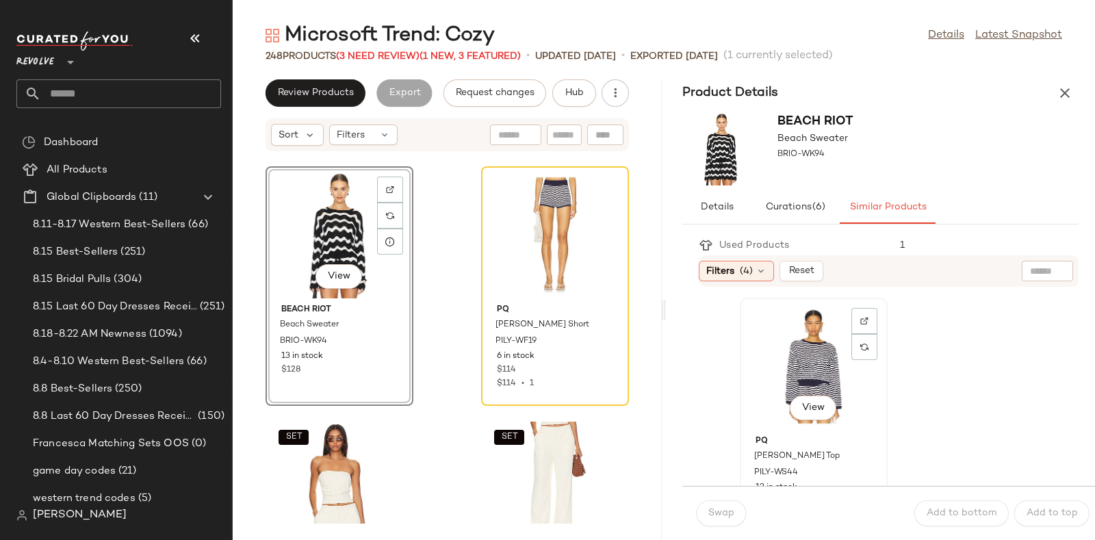
click at [824, 326] on div "View" at bounding box center [814, 366] width 138 height 127
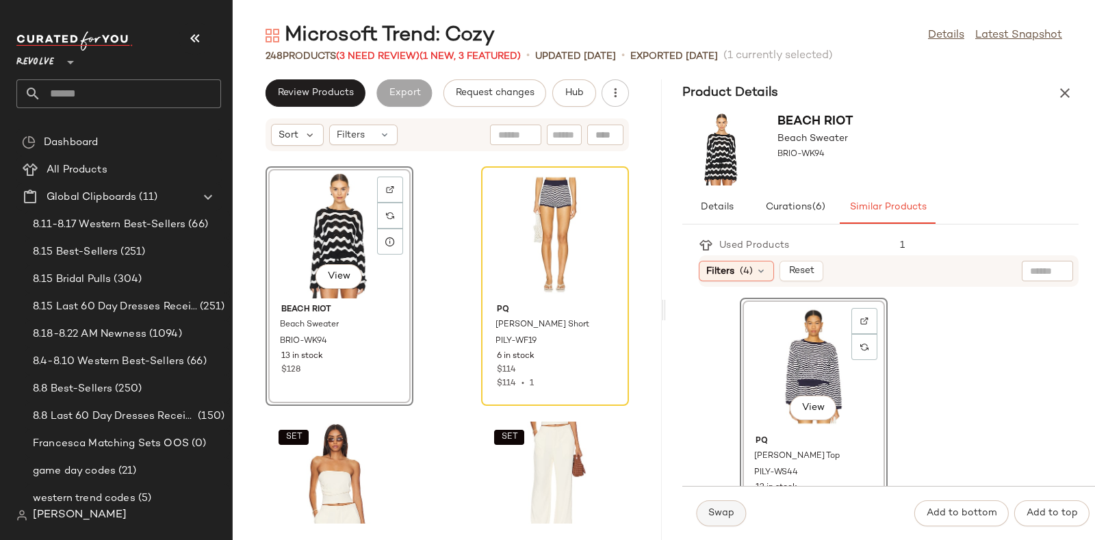
click at [719, 431] on button "Swap" at bounding box center [721, 513] width 50 height 26
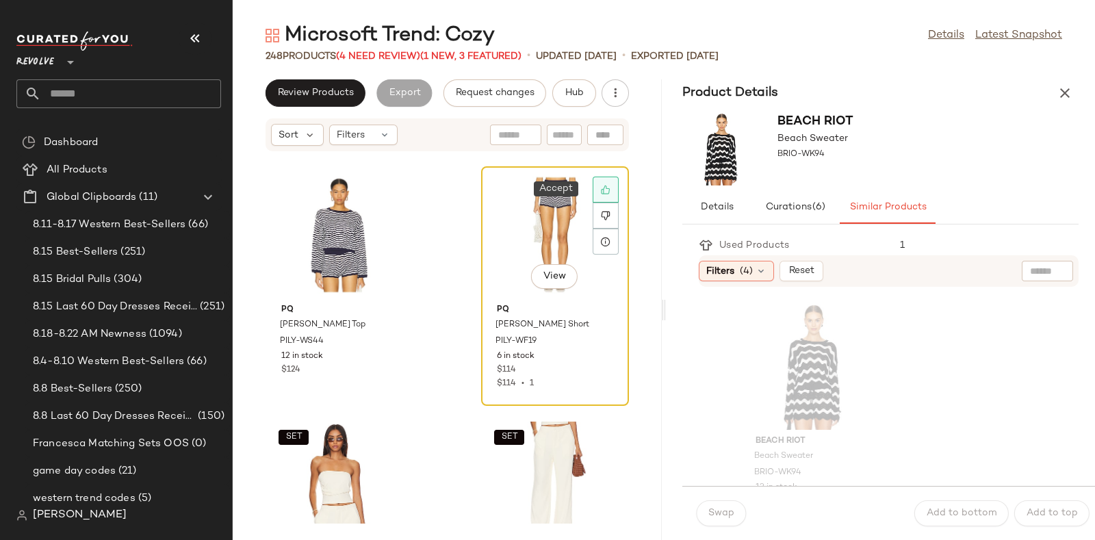
click at [601, 185] on icon at bounding box center [606, 190] width 10 height 10
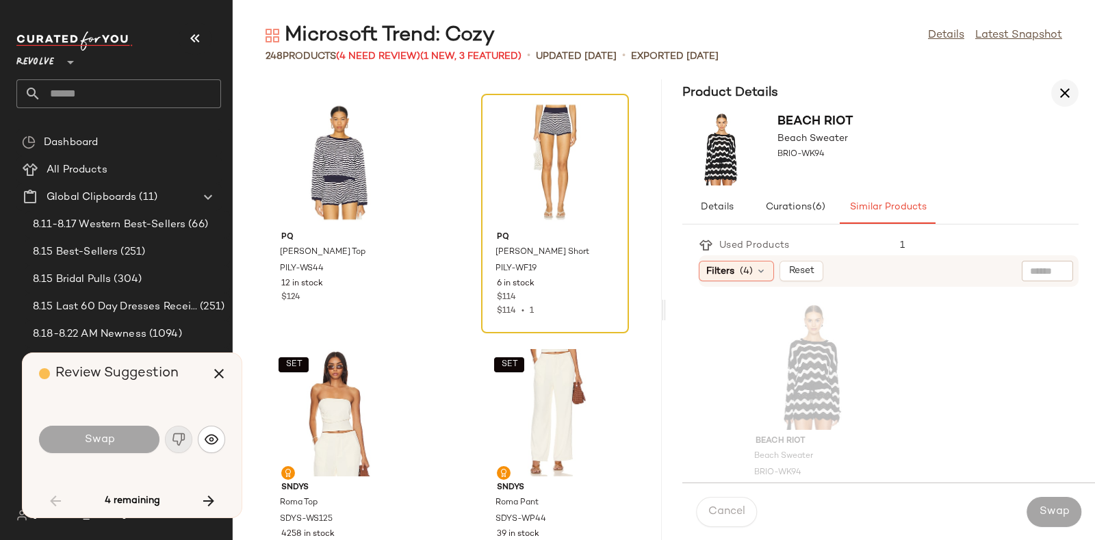
click at [875, 83] on button "button" at bounding box center [1064, 92] width 27 height 27
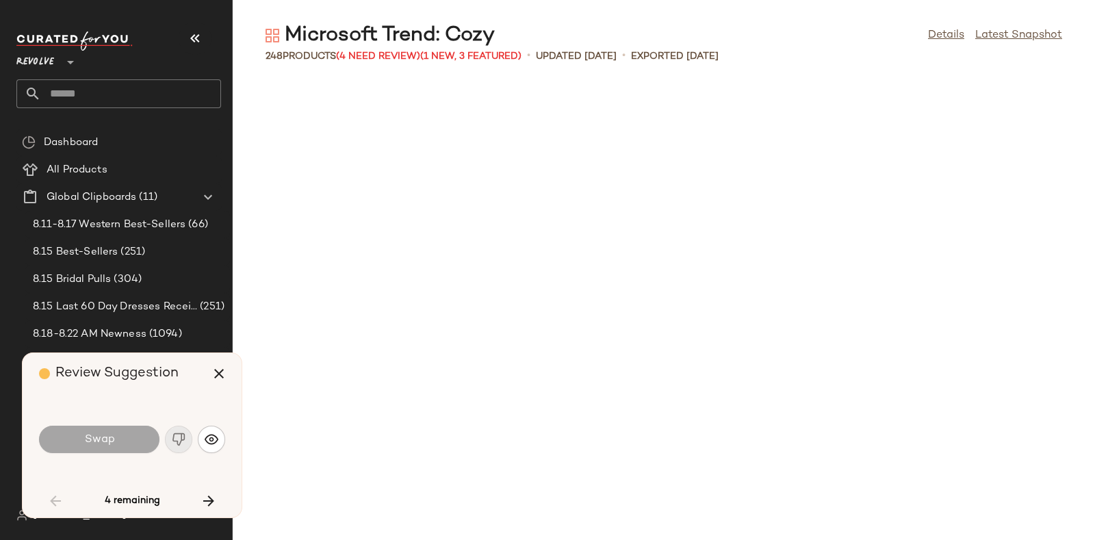
scroll to position [11522, 0]
click at [203, 431] on button "button" at bounding box center [208, 501] width 33 height 33
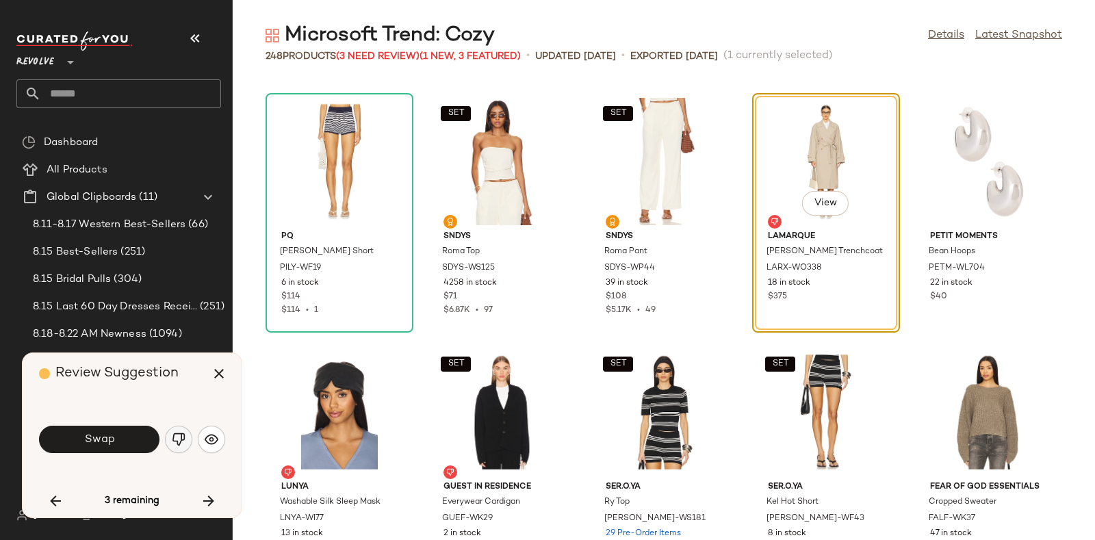
click at [175, 431] on img "button" at bounding box center [179, 440] width 14 height 14
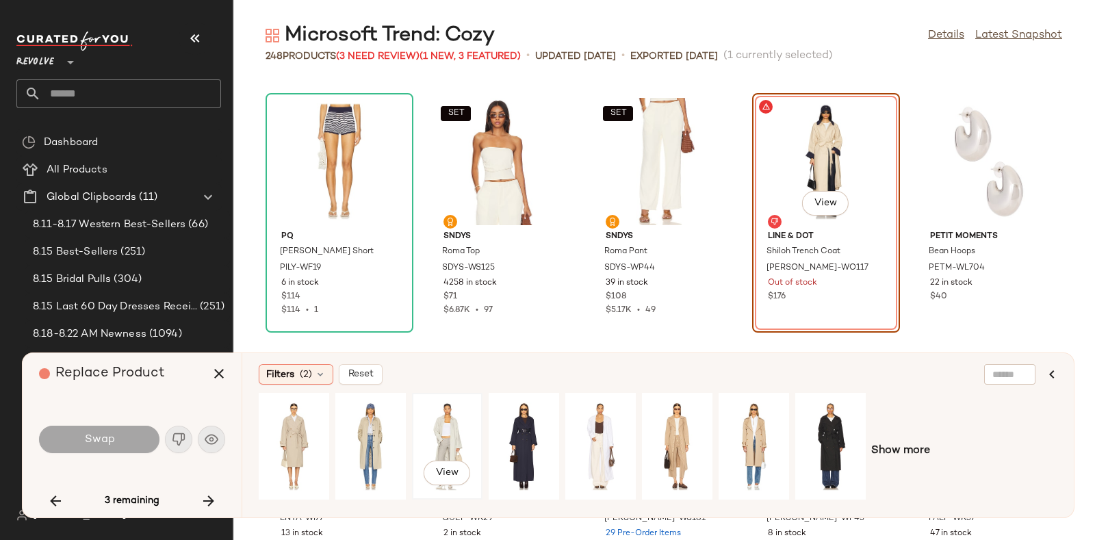
click at [443, 426] on div "View" at bounding box center [447, 446] width 61 height 97
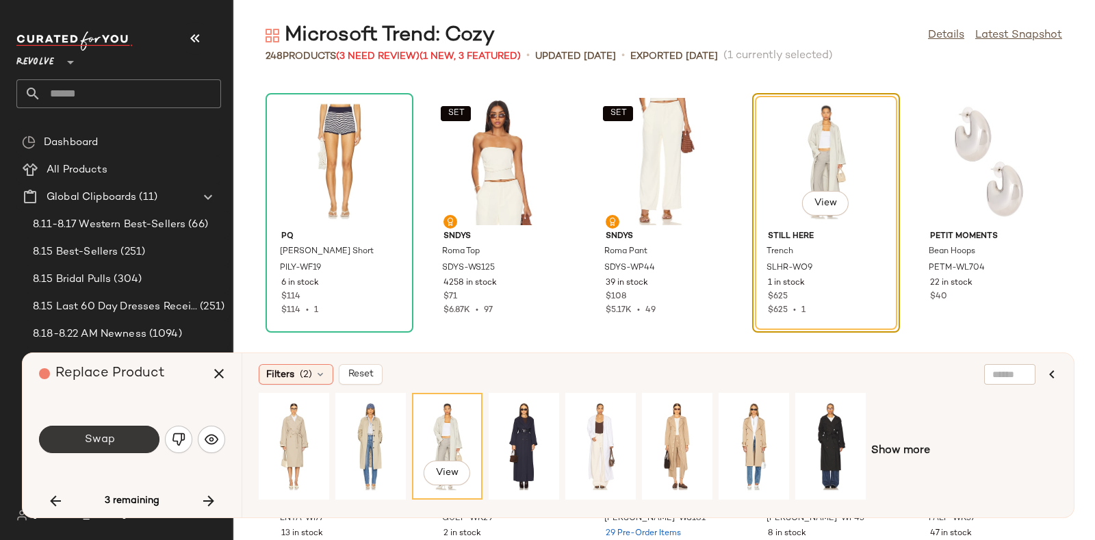
click at [141, 431] on button "Swap" at bounding box center [99, 439] width 120 height 27
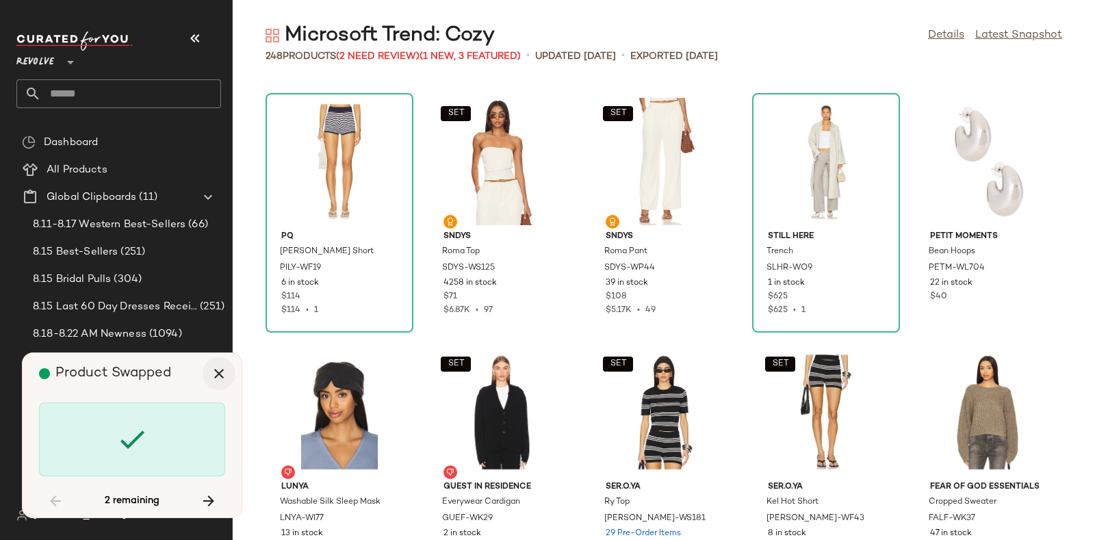
click at [230, 364] on button "button" at bounding box center [219, 373] width 33 height 33
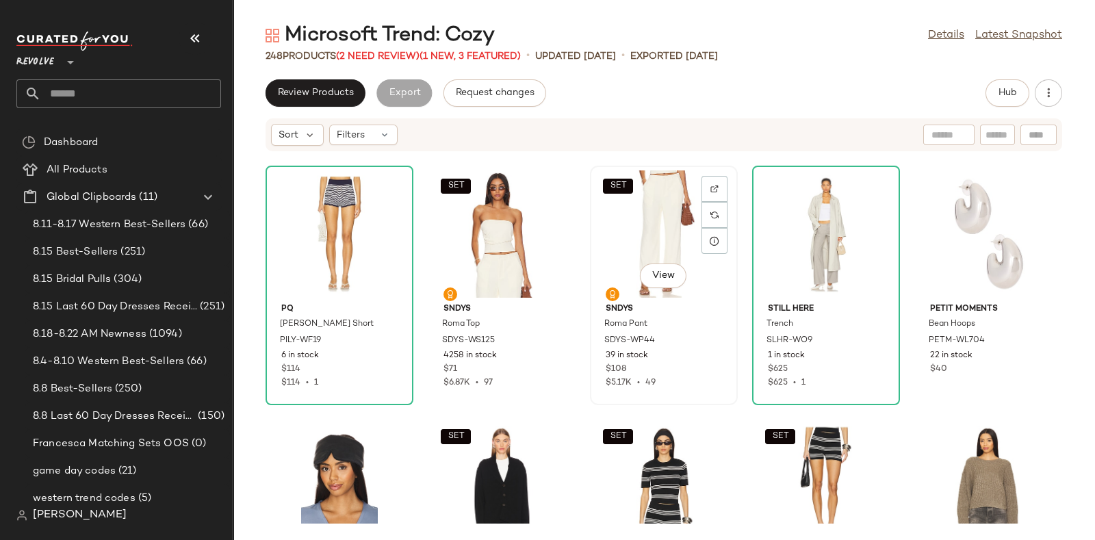
scroll to position [5004, 0]
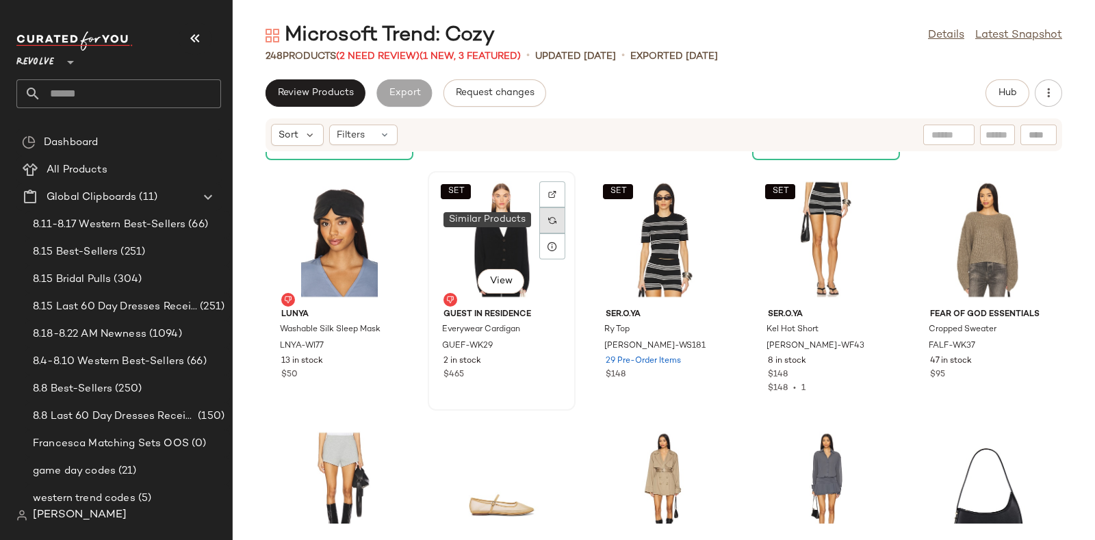
click at [548, 216] on img at bounding box center [552, 220] width 8 height 8
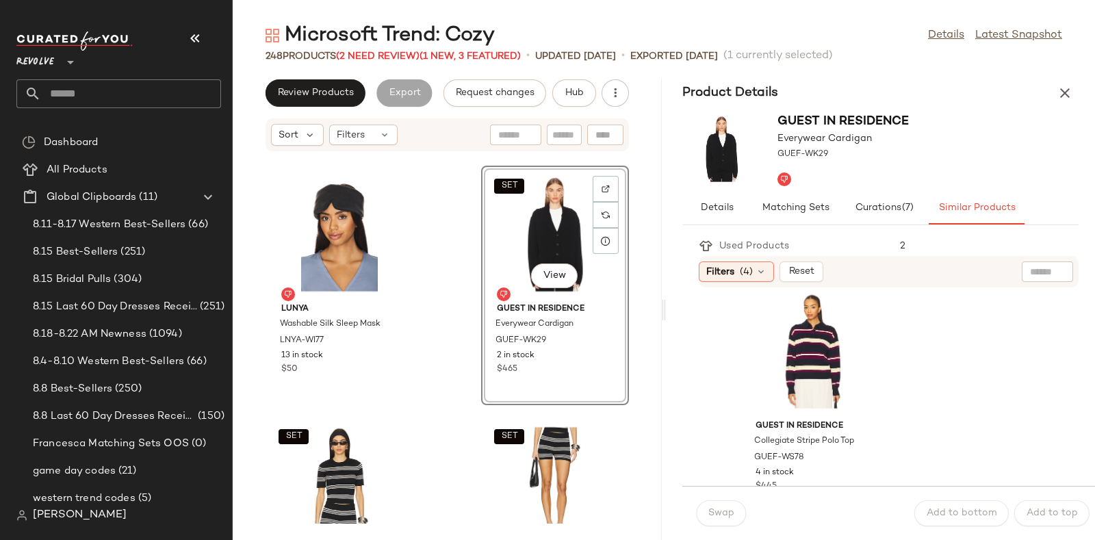
scroll to position [768, 0]
click at [825, 356] on div "View" at bounding box center [814, 350] width 138 height 127
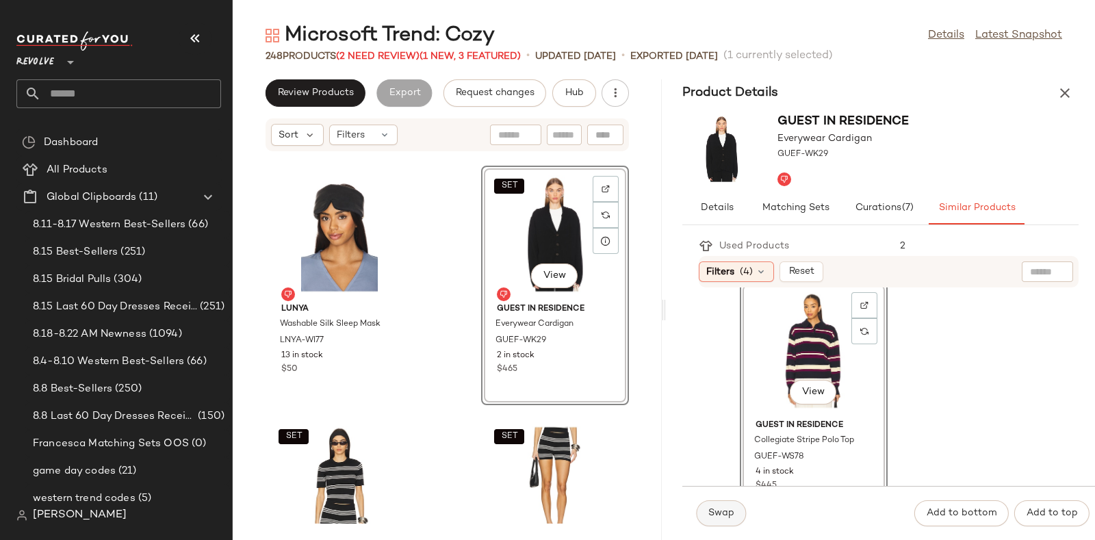
click at [729, 431] on span "Swap" at bounding box center [721, 513] width 27 height 11
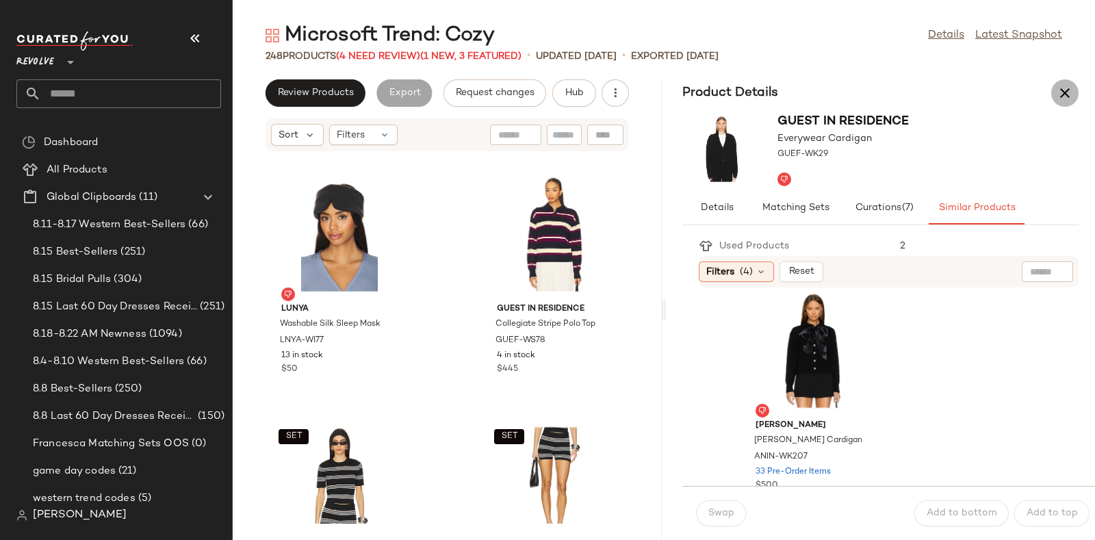
click at [875, 79] on button "button" at bounding box center [1064, 92] width 27 height 27
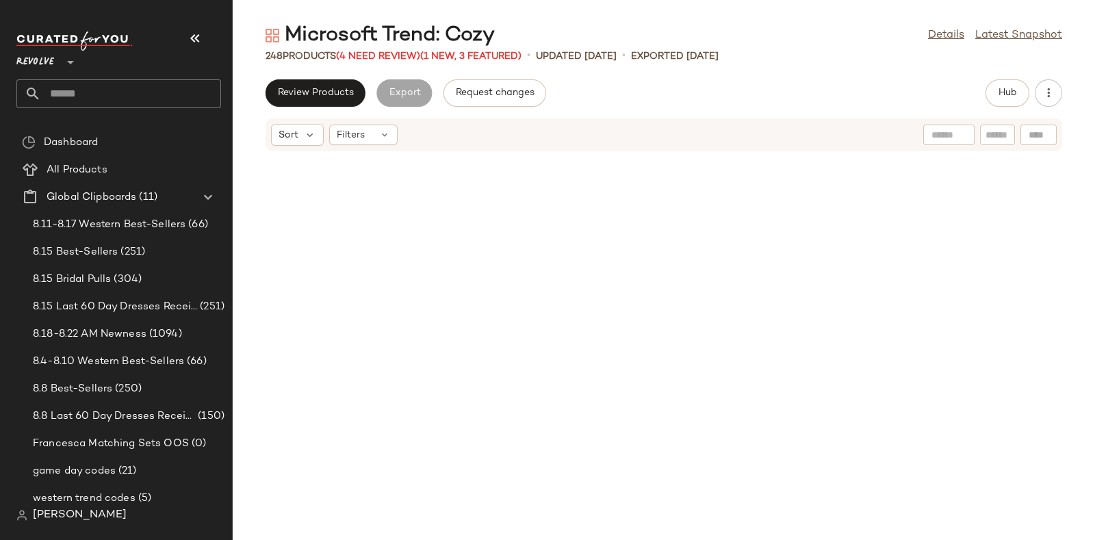
scroll to position [5009, 0]
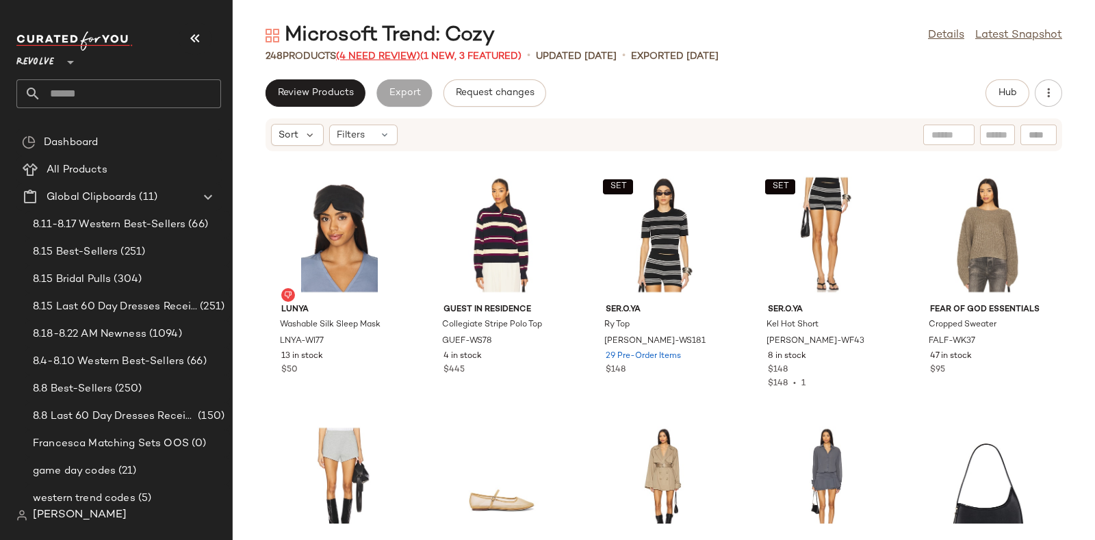
click at [368, 56] on span "(4 Need Review)" at bounding box center [378, 56] width 84 height 10
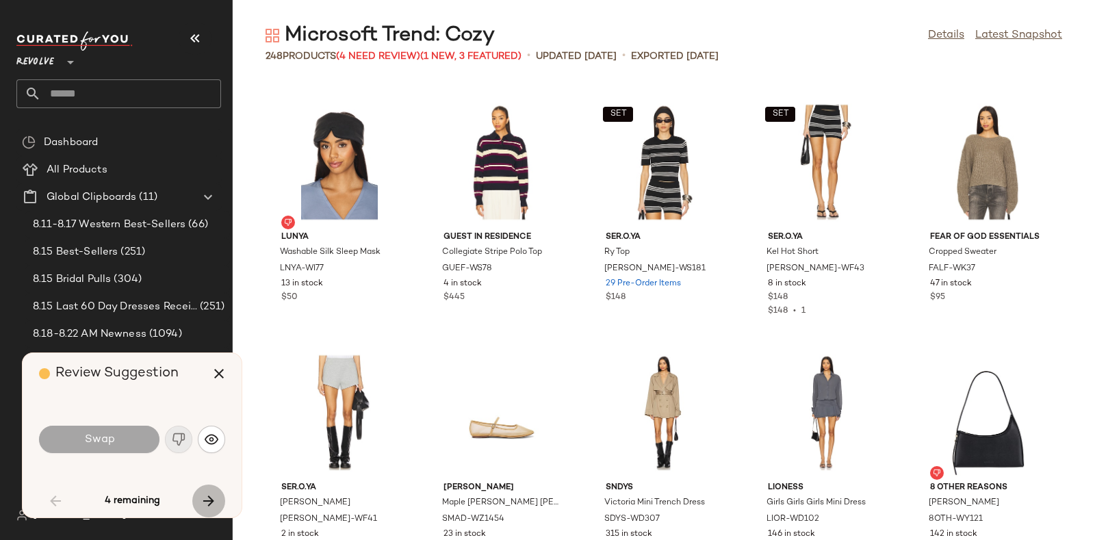
click at [205, 431] on icon "button" at bounding box center [209, 501] width 16 height 16
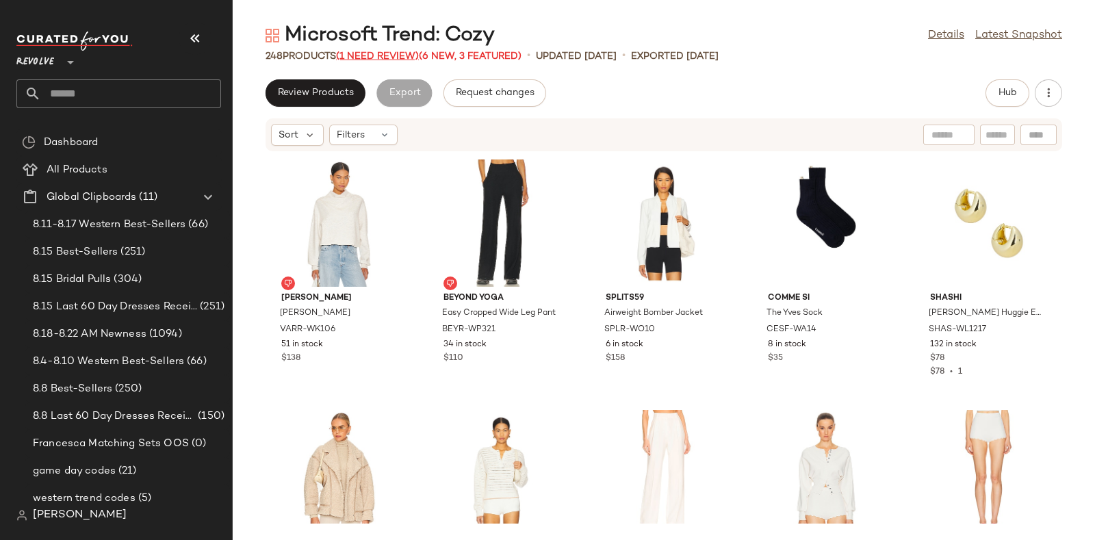
click at [398, 53] on span "(1 Need Review)" at bounding box center [377, 56] width 83 height 10
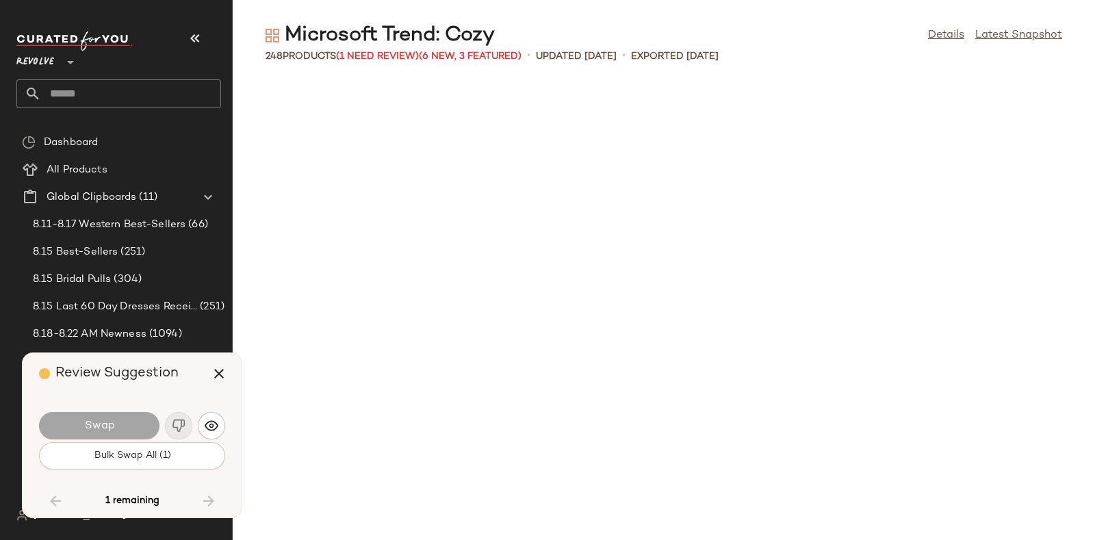
scroll to position [9769, 0]
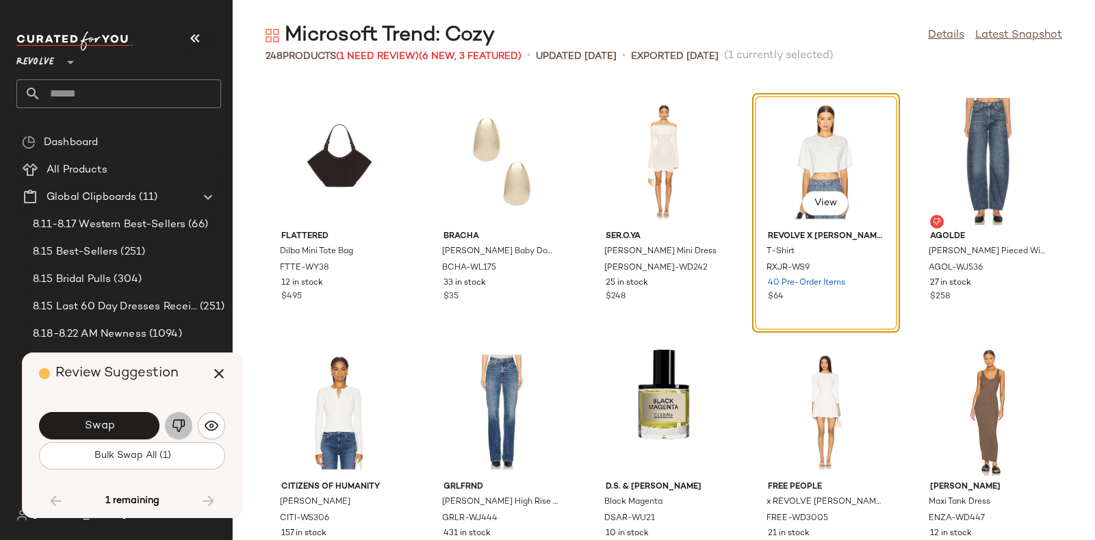
click at [175, 415] on button "button" at bounding box center [178, 425] width 27 height 27
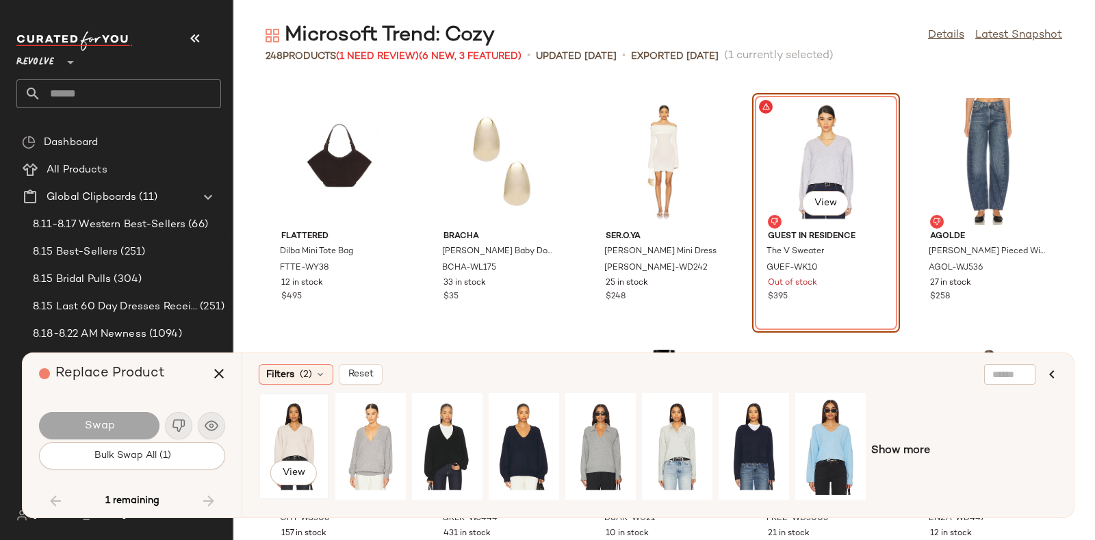
click at [313, 433] on div "View" at bounding box center [293, 446] width 61 height 97
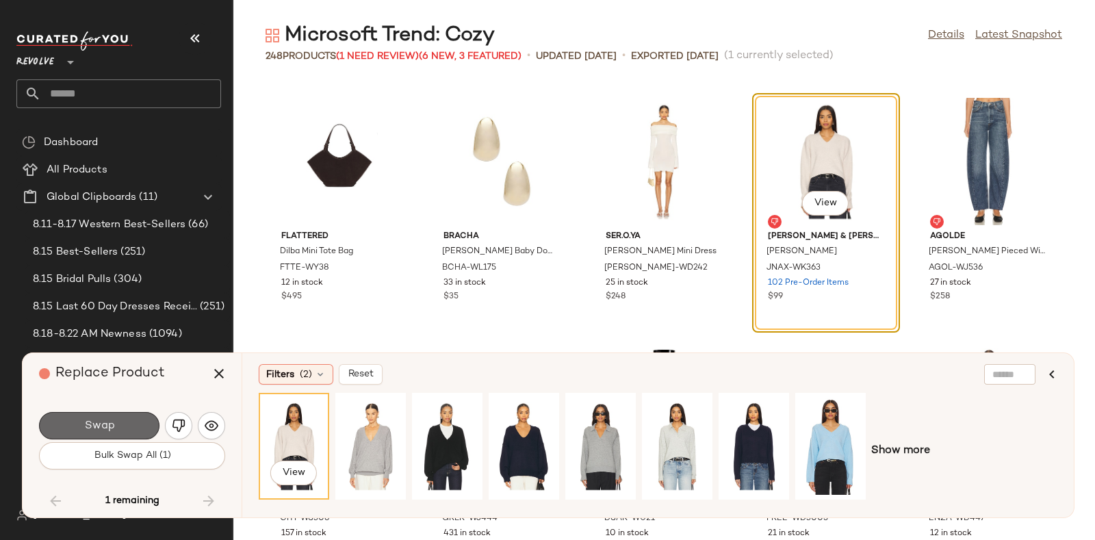
click at [124, 419] on button "Swap" at bounding box center [99, 425] width 120 height 27
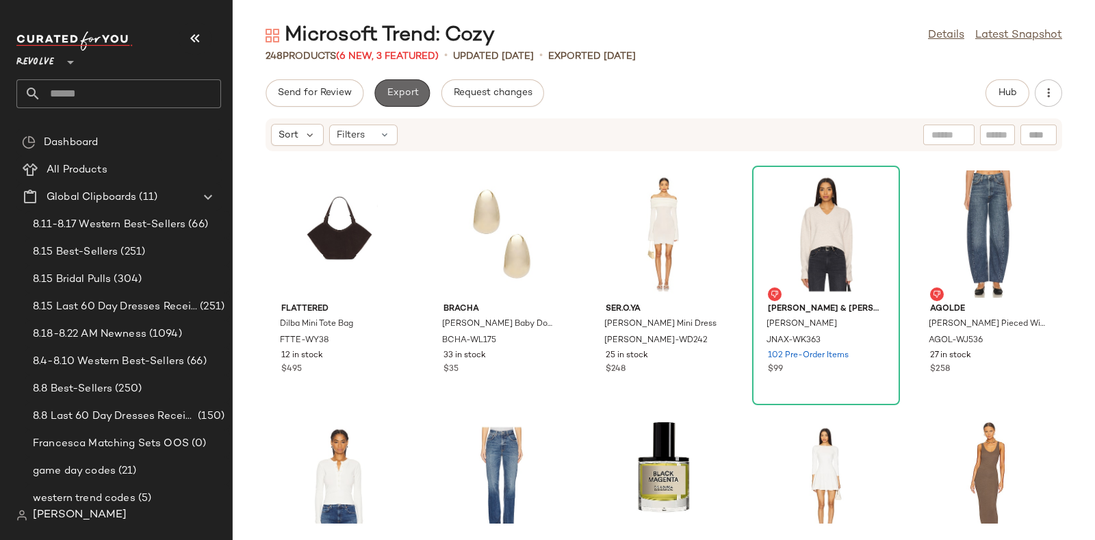
click at [391, 88] on span "Export" at bounding box center [402, 93] width 32 height 11
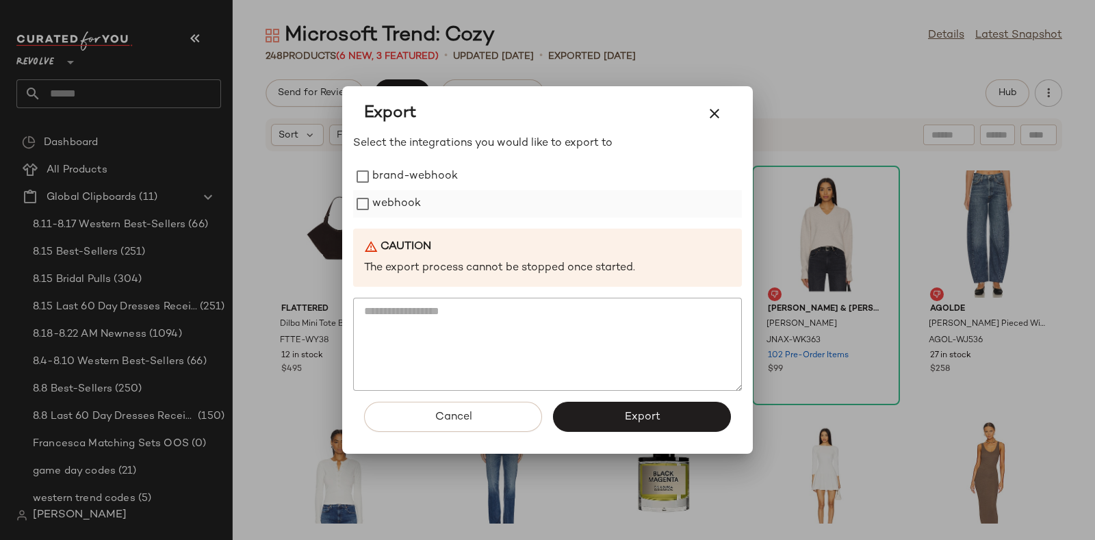
click at [410, 198] on label "webhook" at bounding box center [396, 203] width 49 height 27
click at [593, 415] on button "Export" at bounding box center [642, 417] width 178 height 30
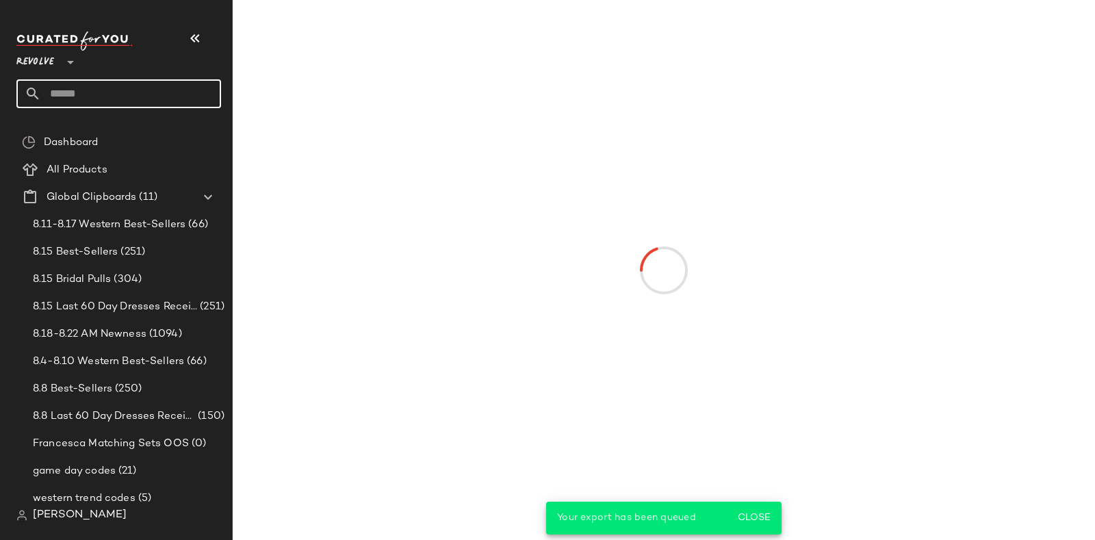
click at [140, 90] on input "text" at bounding box center [131, 93] width 180 height 29
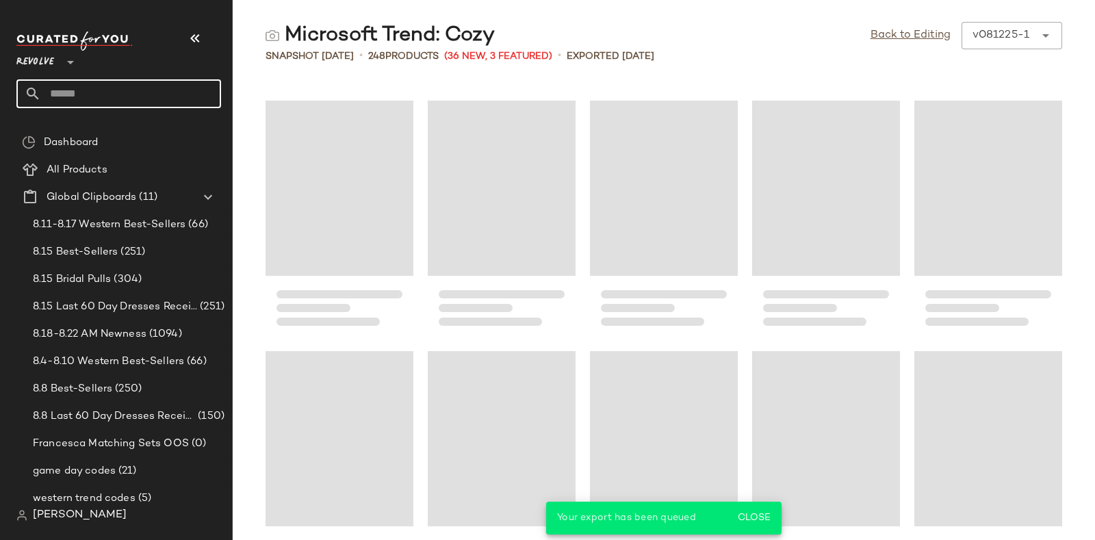
paste input "*********"
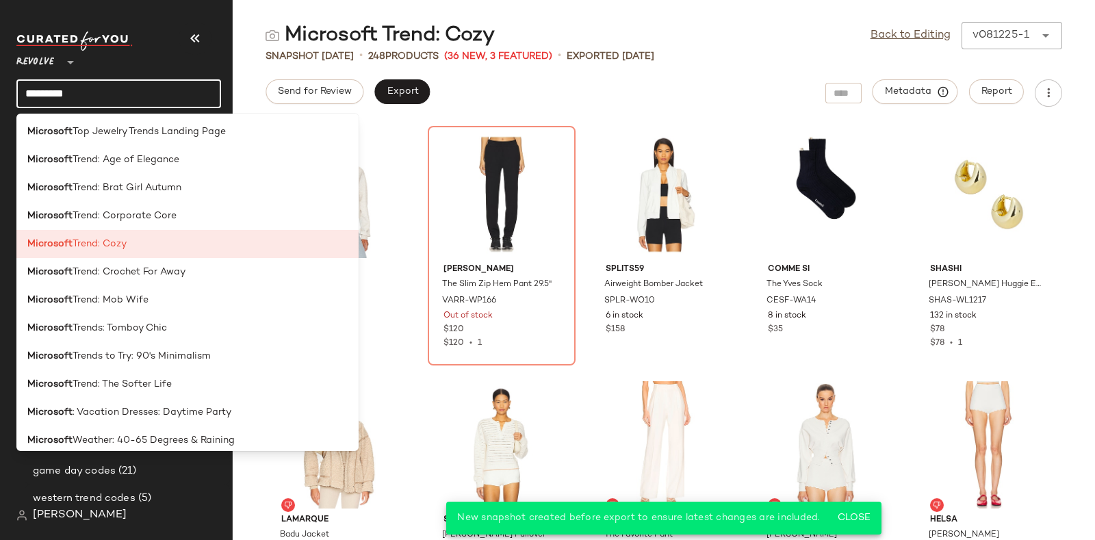
scroll to position [2780, 0]
type input "*********"
click at [181, 272] on span "Trend: Crochet For Away" at bounding box center [129, 271] width 113 height 14
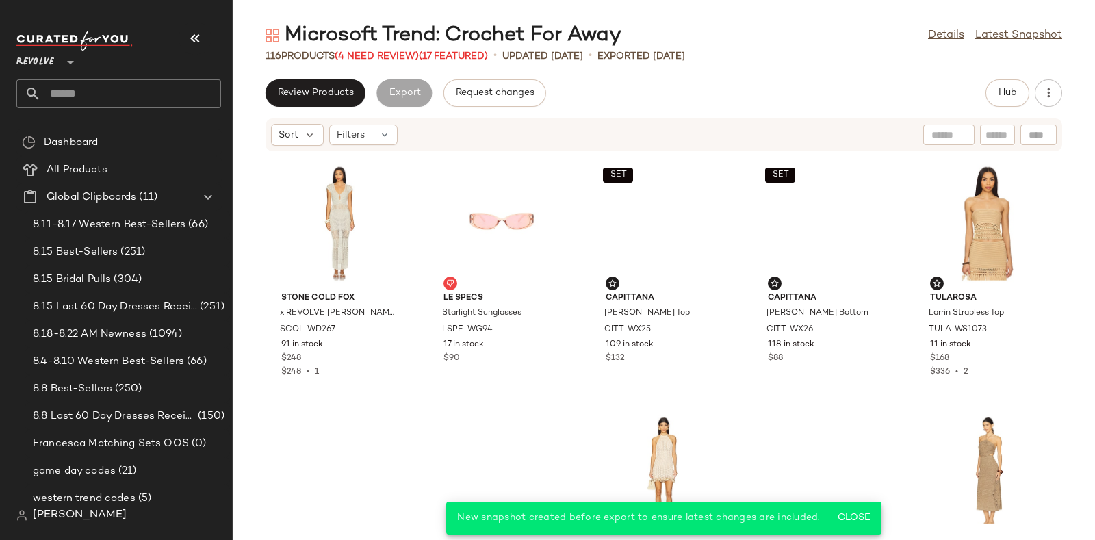
click at [380, 55] on span "(4 Need Review)" at bounding box center [377, 56] width 84 height 10
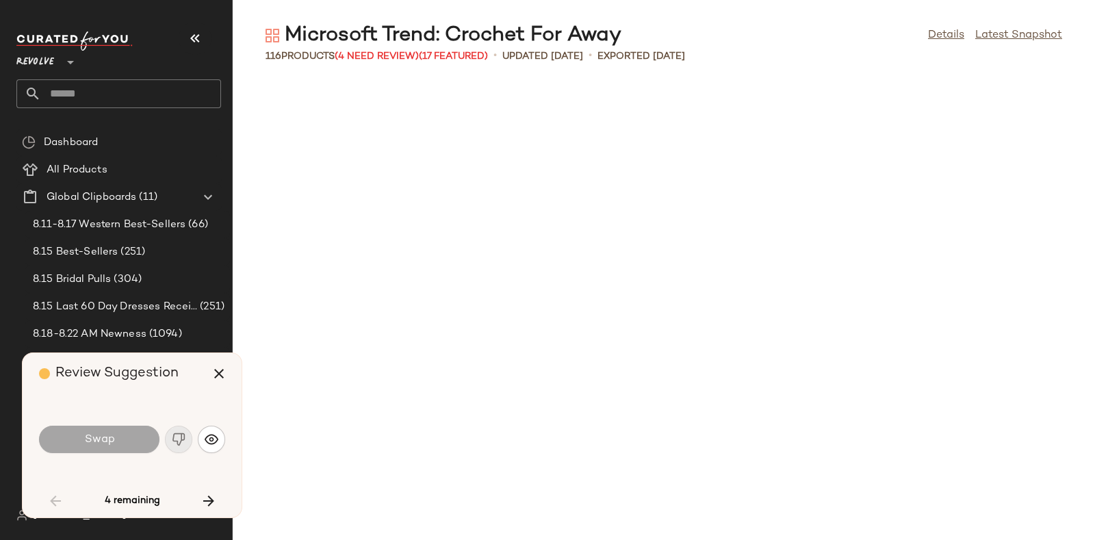
scroll to position [1753, 0]
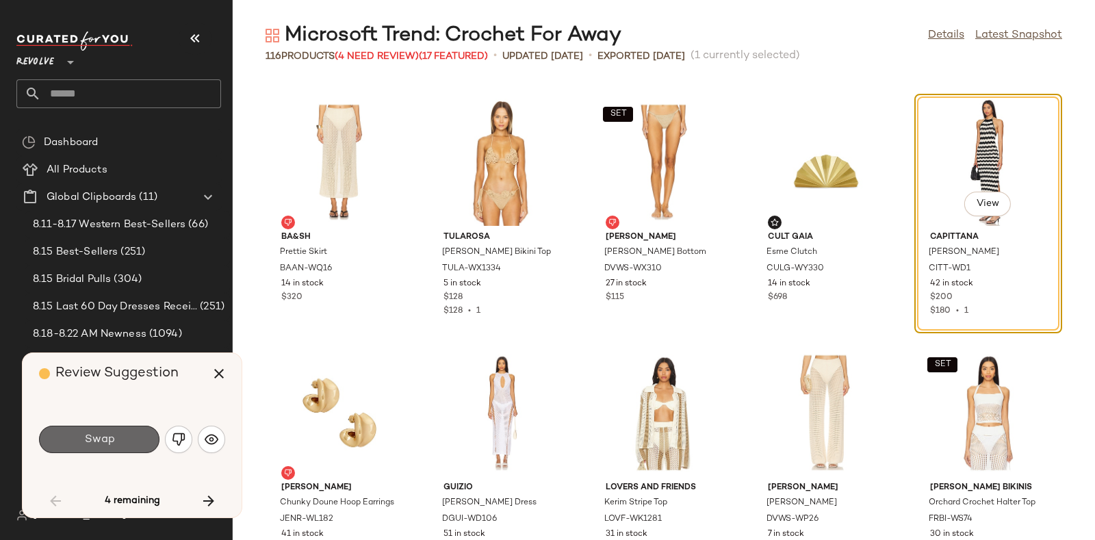
click at [127, 437] on button "Swap" at bounding box center [99, 439] width 120 height 27
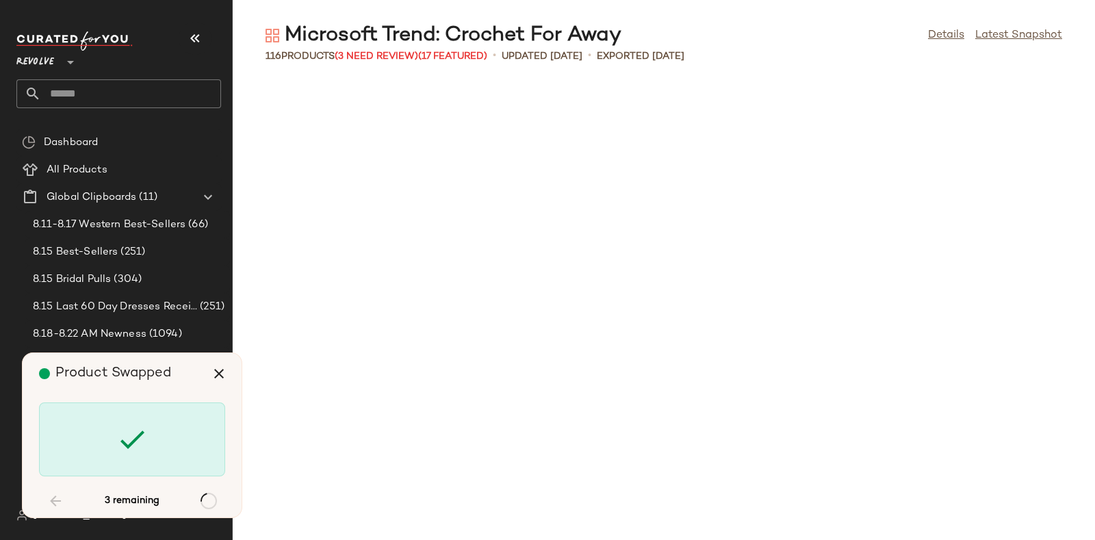
scroll to position [3005, 0]
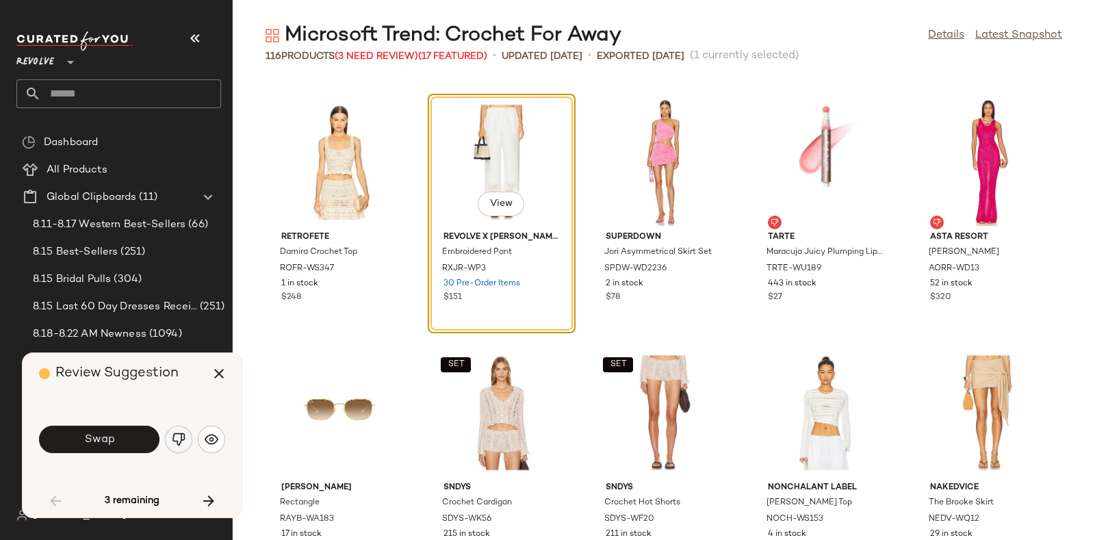
click at [175, 428] on button "button" at bounding box center [178, 439] width 27 height 27
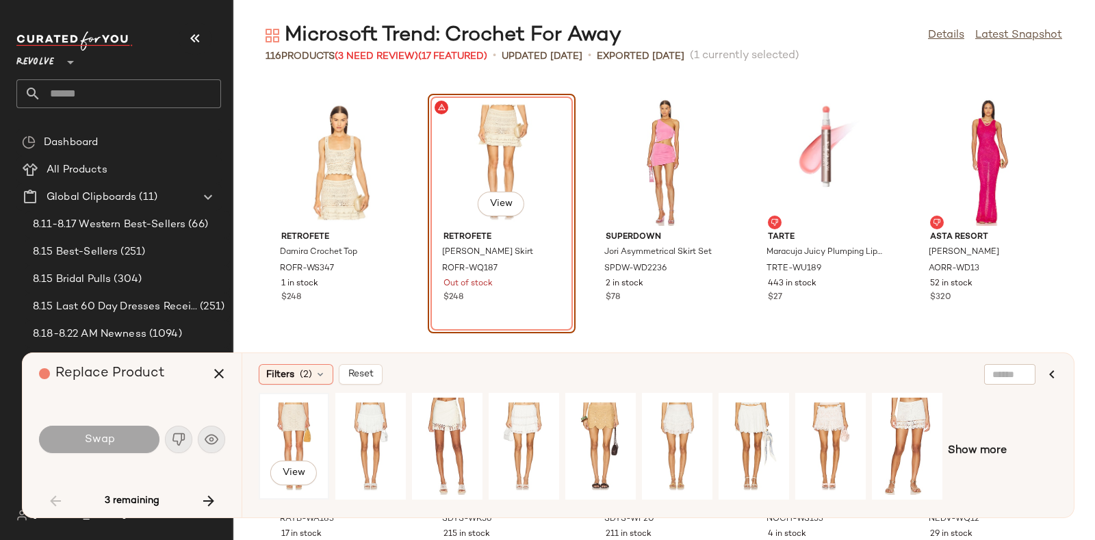
click at [295, 423] on div "View" at bounding box center [293, 446] width 61 height 97
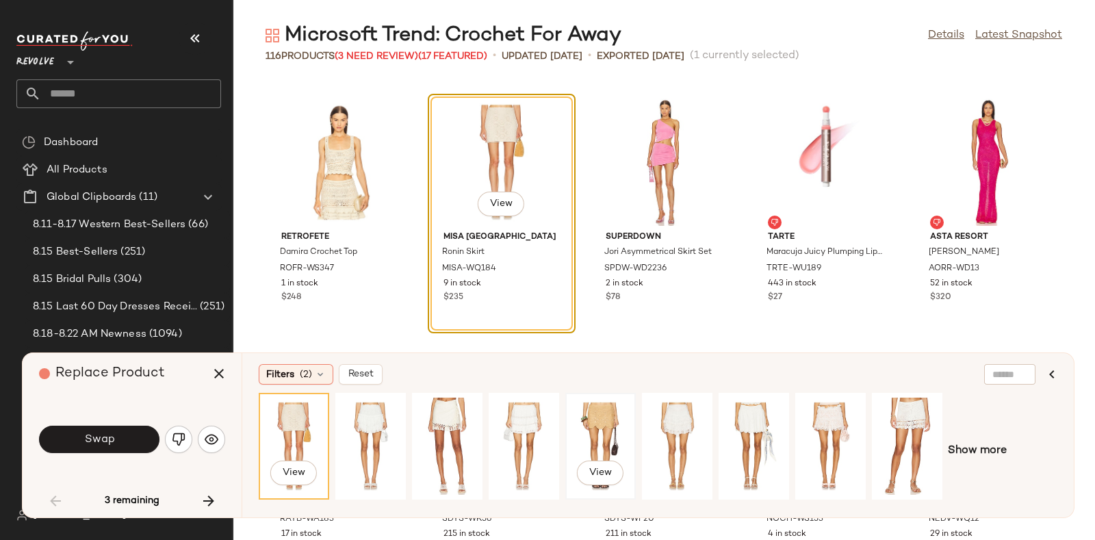
click at [591, 429] on div "View" at bounding box center [600, 446] width 61 height 97
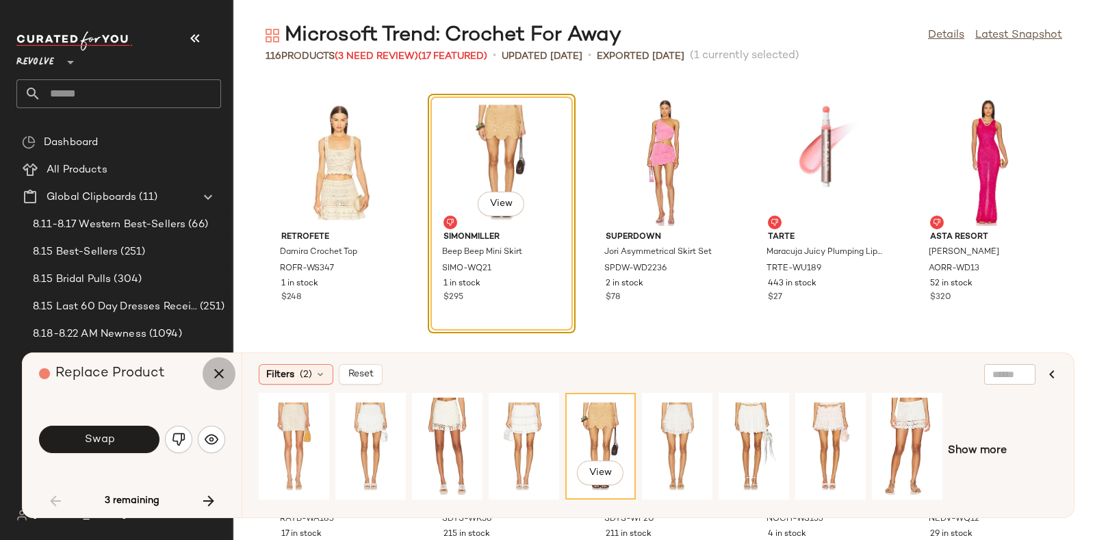
click at [220, 374] on icon "button" at bounding box center [219, 373] width 16 height 16
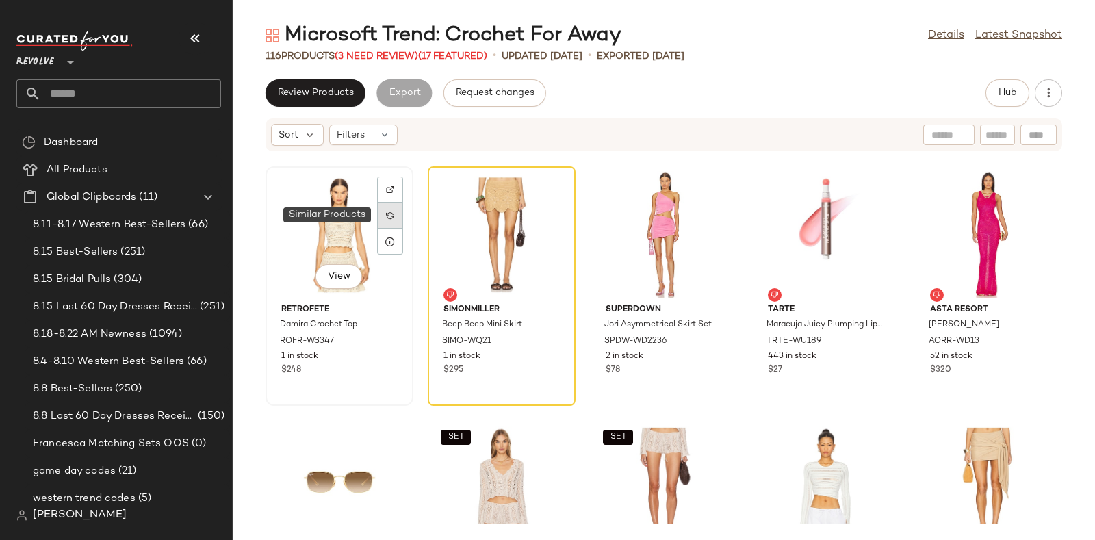
click at [387, 208] on div at bounding box center [390, 216] width 26 height 26
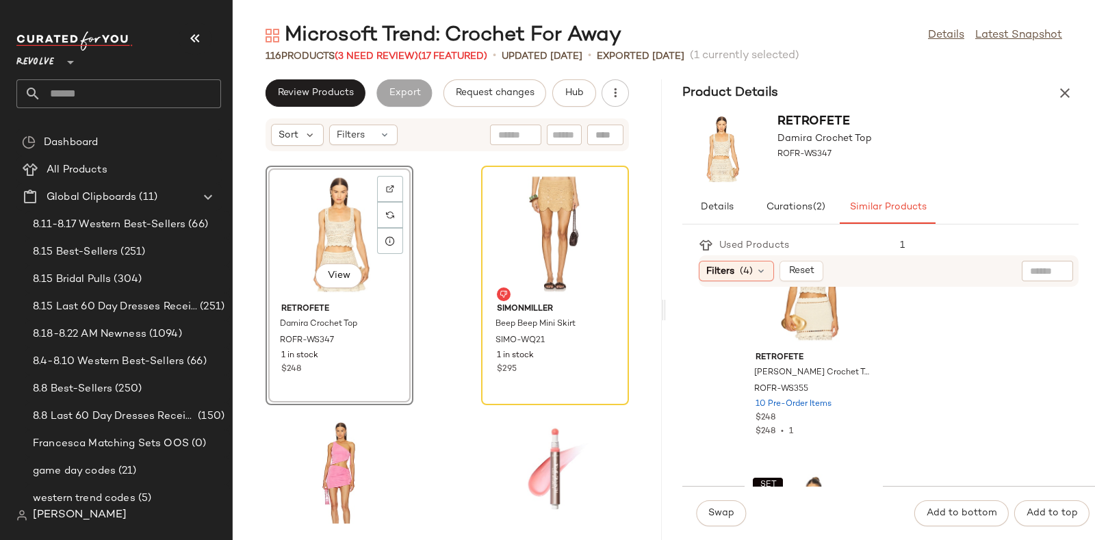
scroll to position [90, 0]
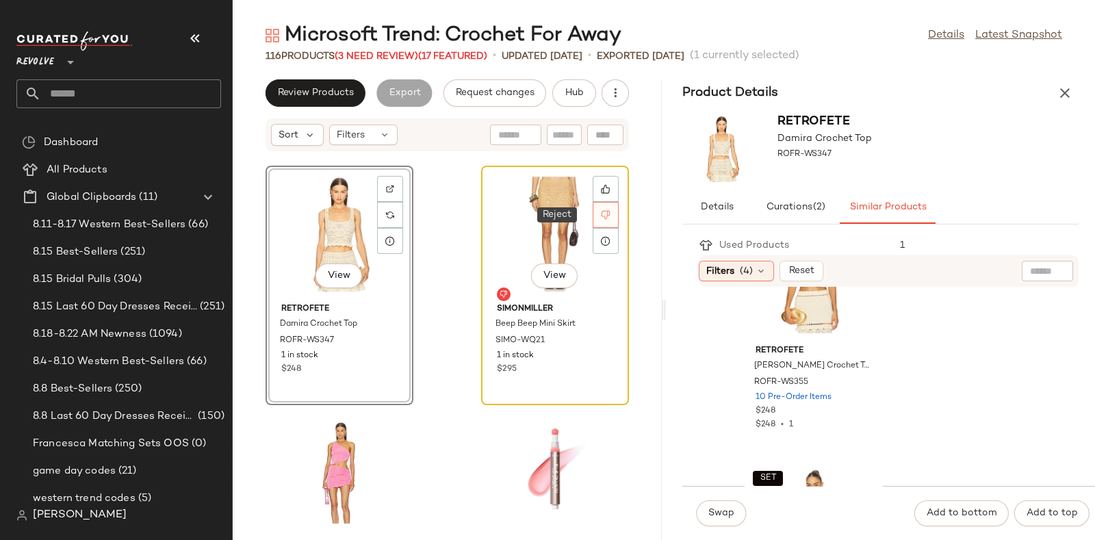
click at [601, 212] on icon at bounding box center [606, 215] width 10 height 10
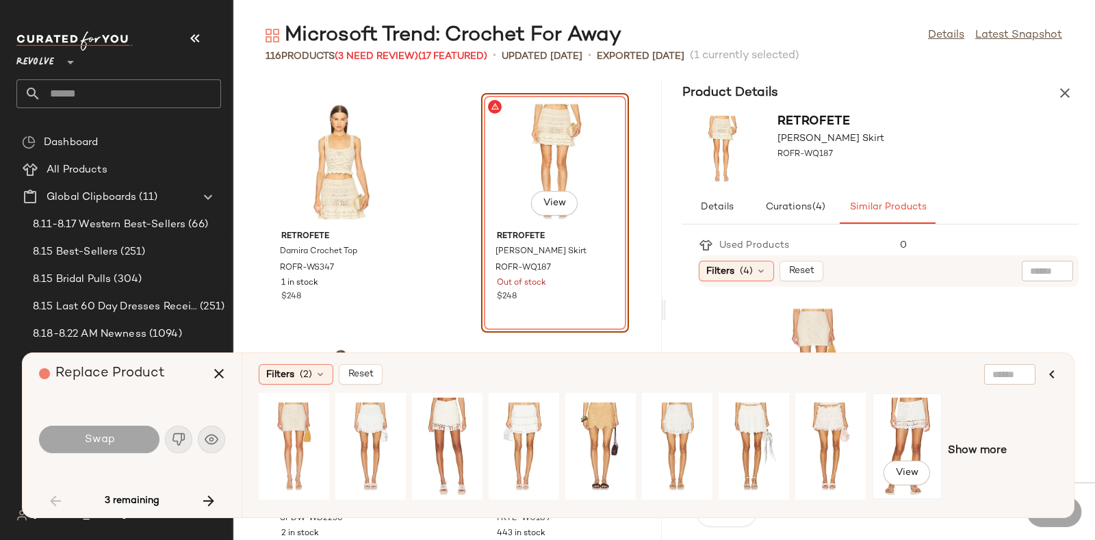
click at [897, 424] on div "View" at bounding box center [907, 446] width 61 height 97
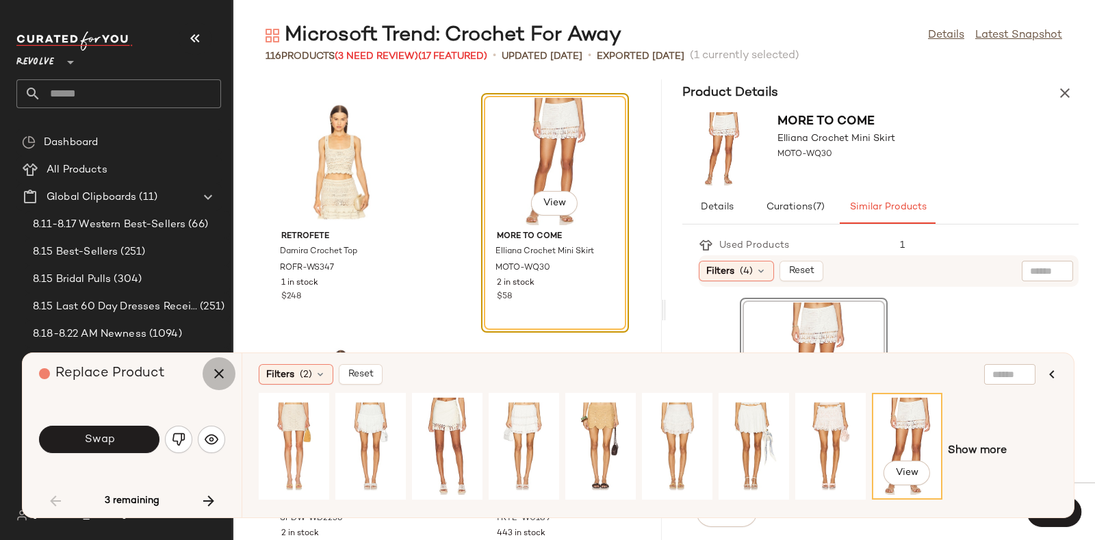
click at [211, 375] on icon "button" at bounding box center [219, 373] width 16 height 16
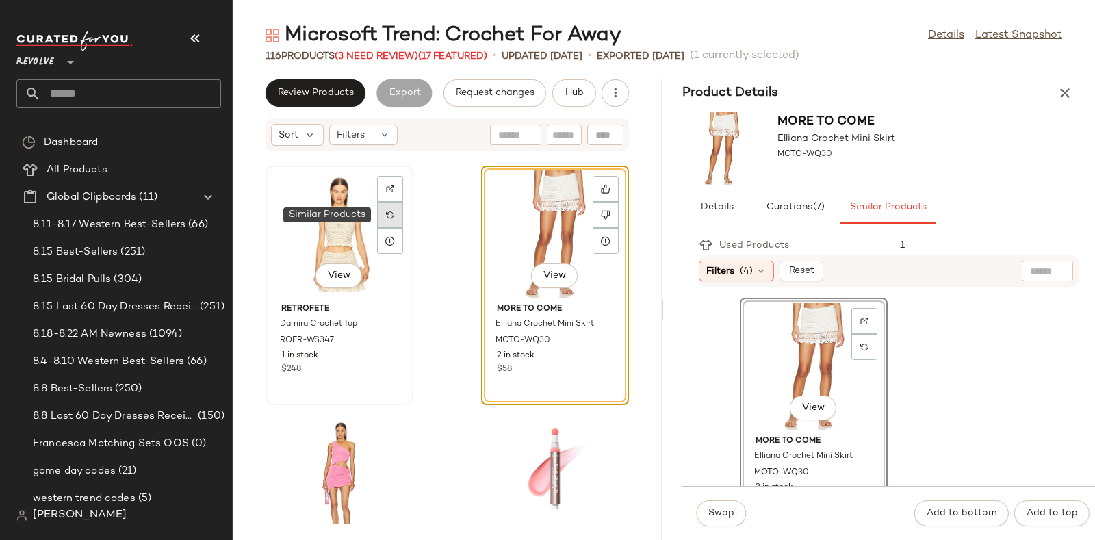
click at [387, 216] on img at bounding box center [390, 215] width 8 height 8
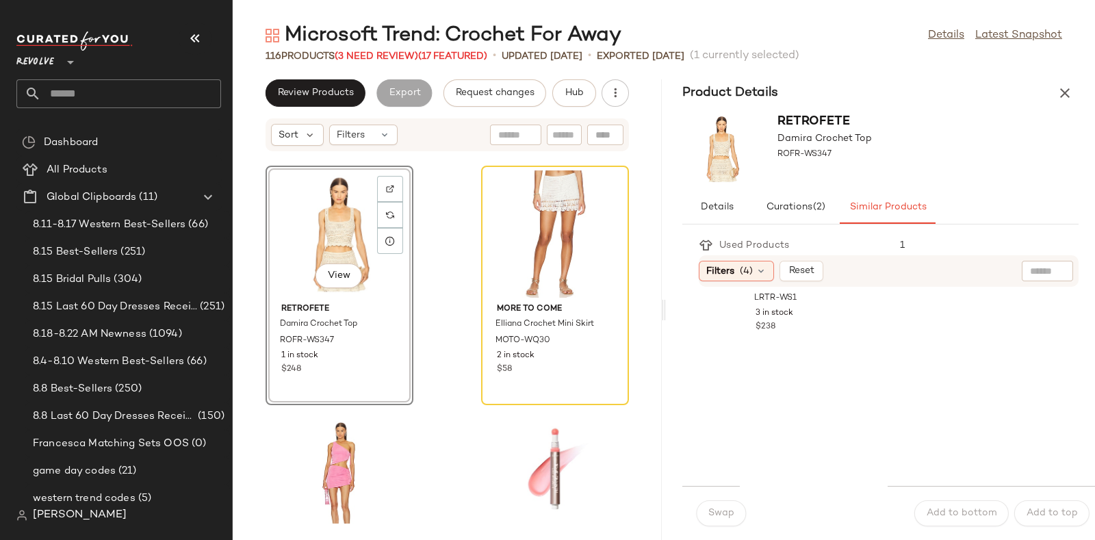
scroll to position [5785, 0]
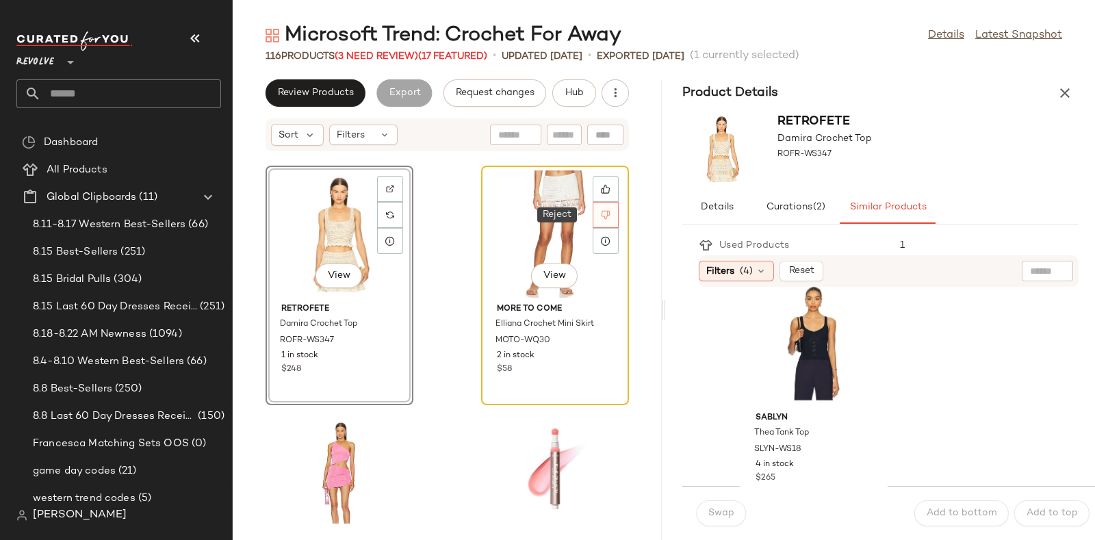
click at [593, 207] on div at bounding box center [606, 215] width 26 height 26
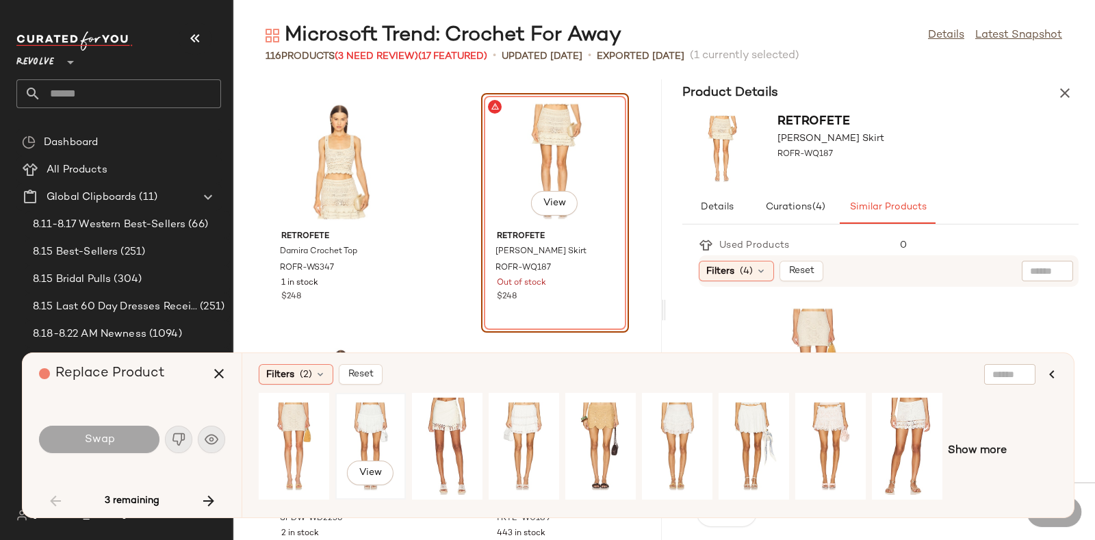
click at [370, 411] on div "View" at bounding box center [370, 446] width 61 height 97
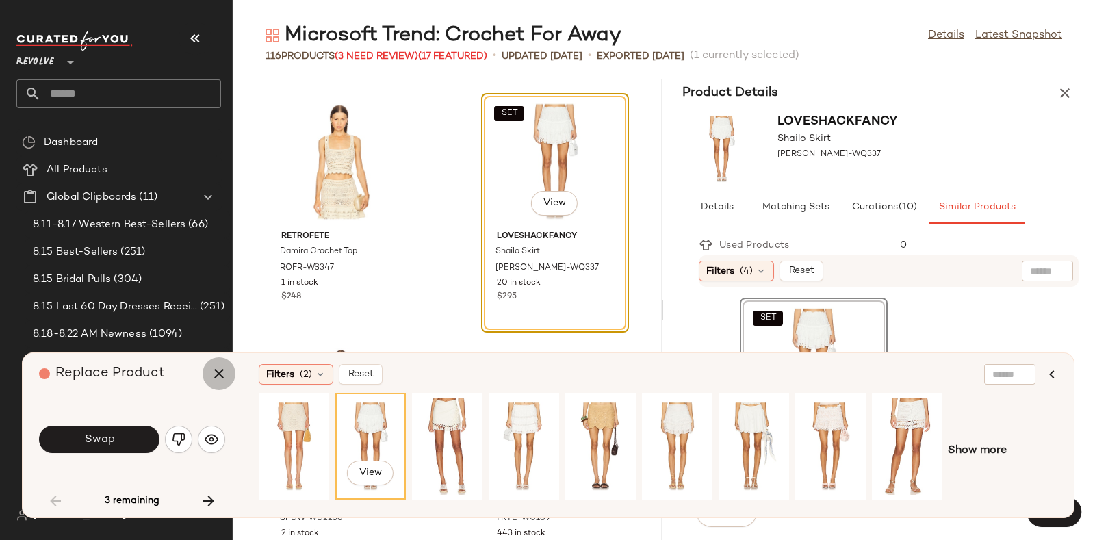
click at [215, 368] on icon "button" at bounding box center [219, 373] width 16 height 16
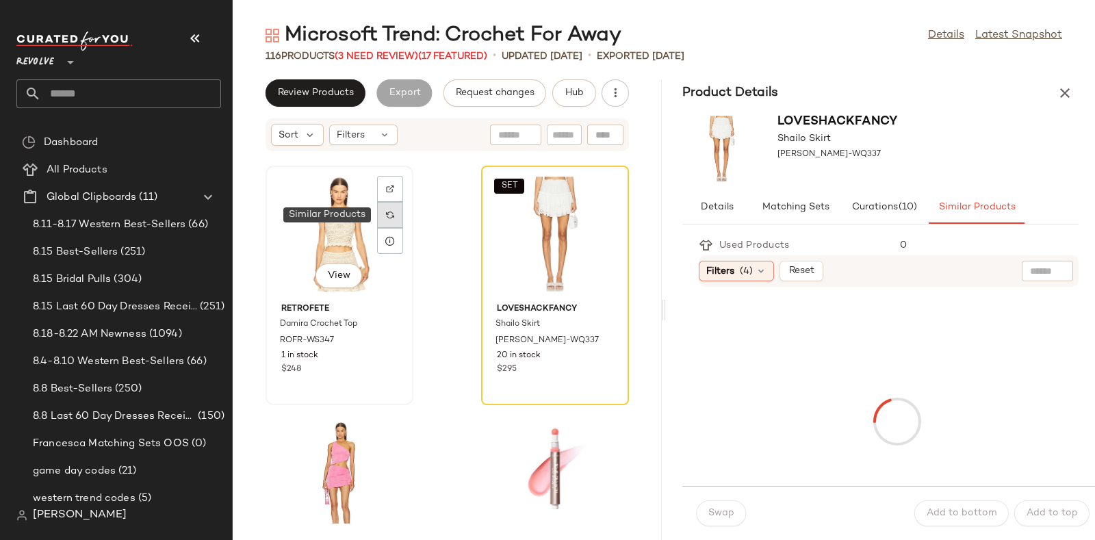
click at [394, 218] on img at bounding box center [390, 215] width 8 height 8
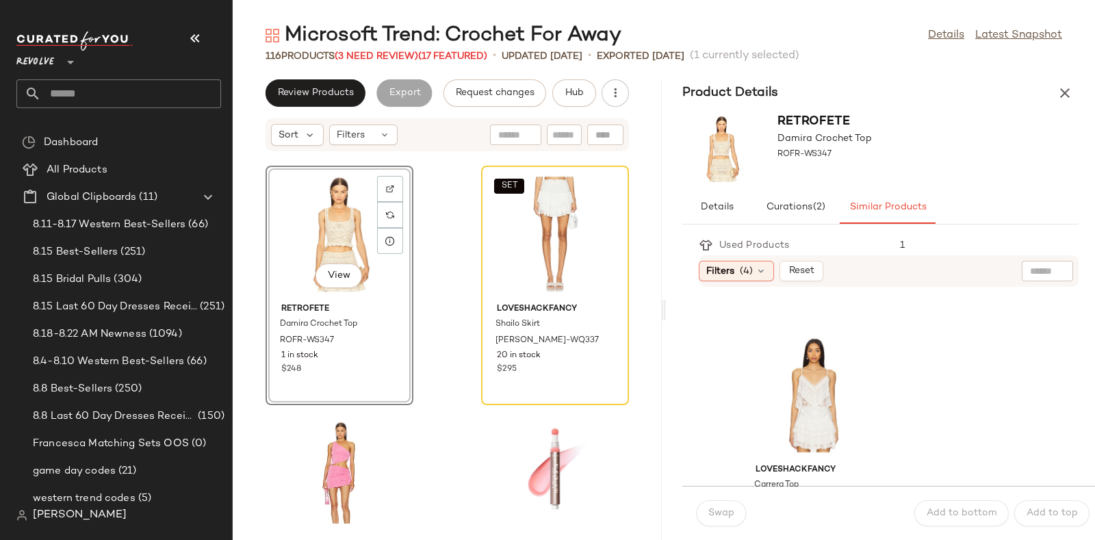
scroll to position [3504, 0]
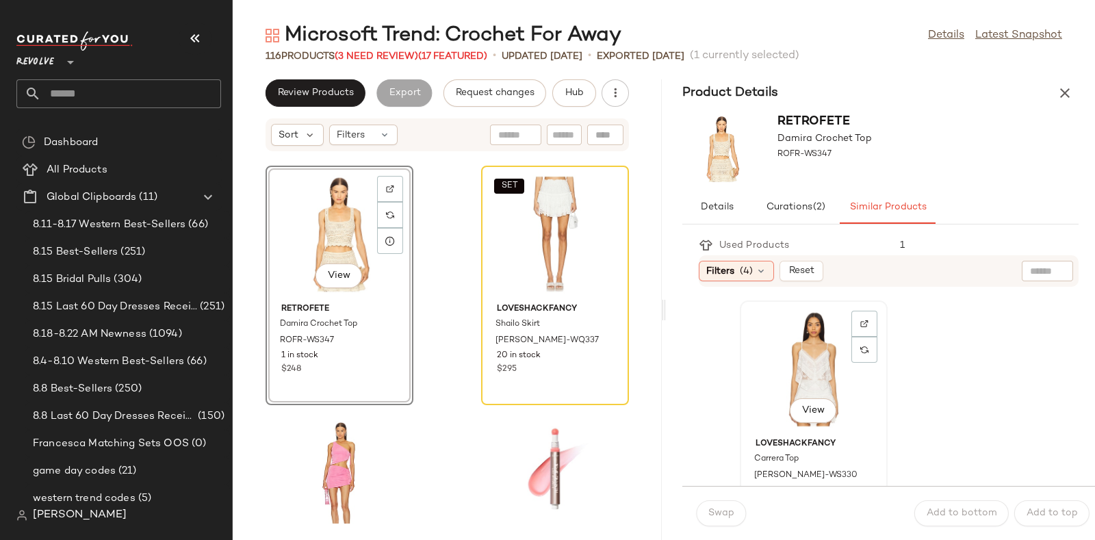
click at [804, 344] on div "View" at bounding box center [814, 368] width 138 height 127
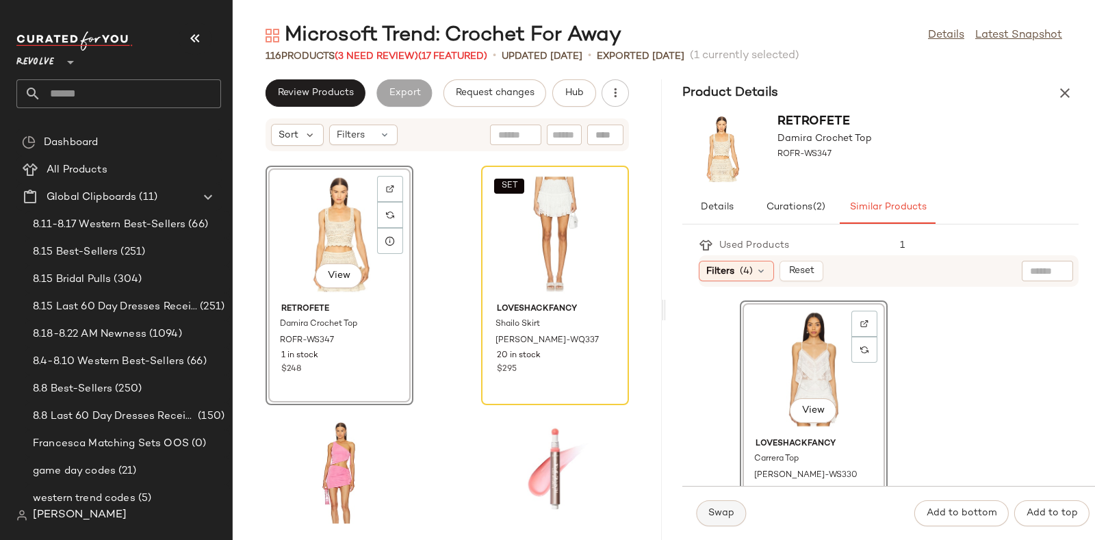
click at [719, 512] on span "Swap" at bounding box center [721, 513] width 27 height 11
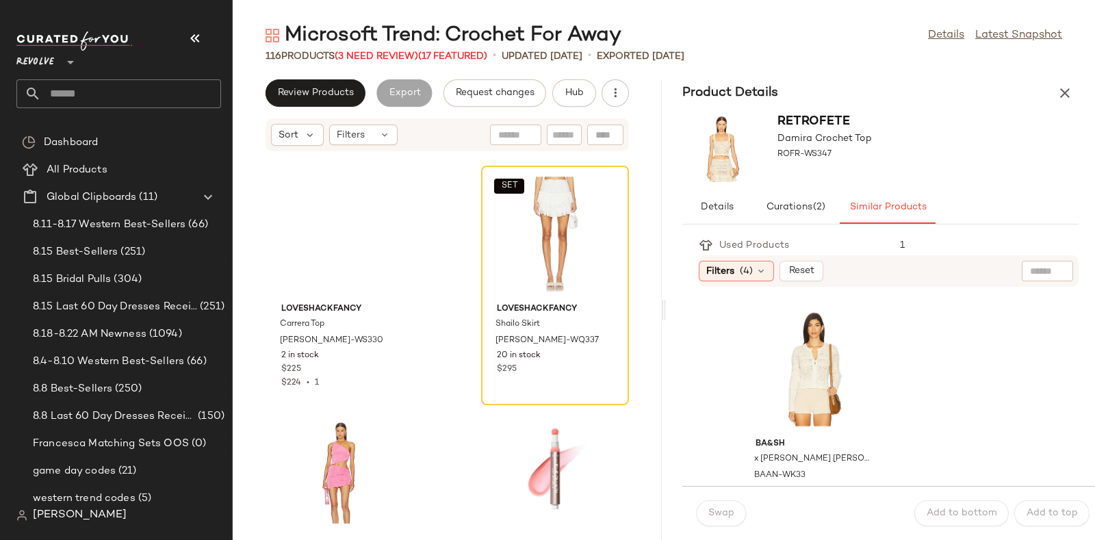
scroll to position [3754, 0]
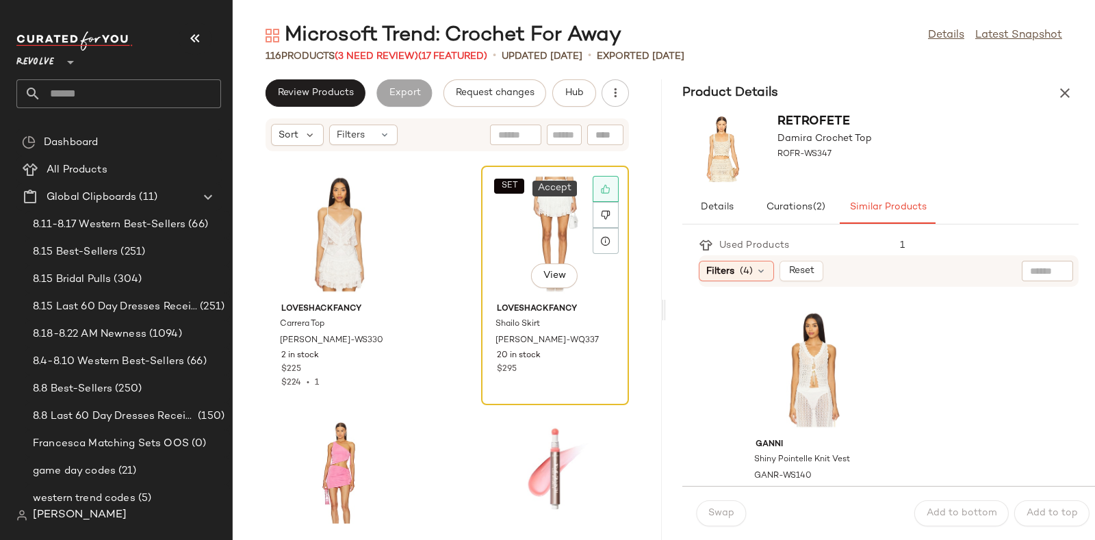
click at [601, 184] on icon at bounding box center [606, 189] width 10 height 10
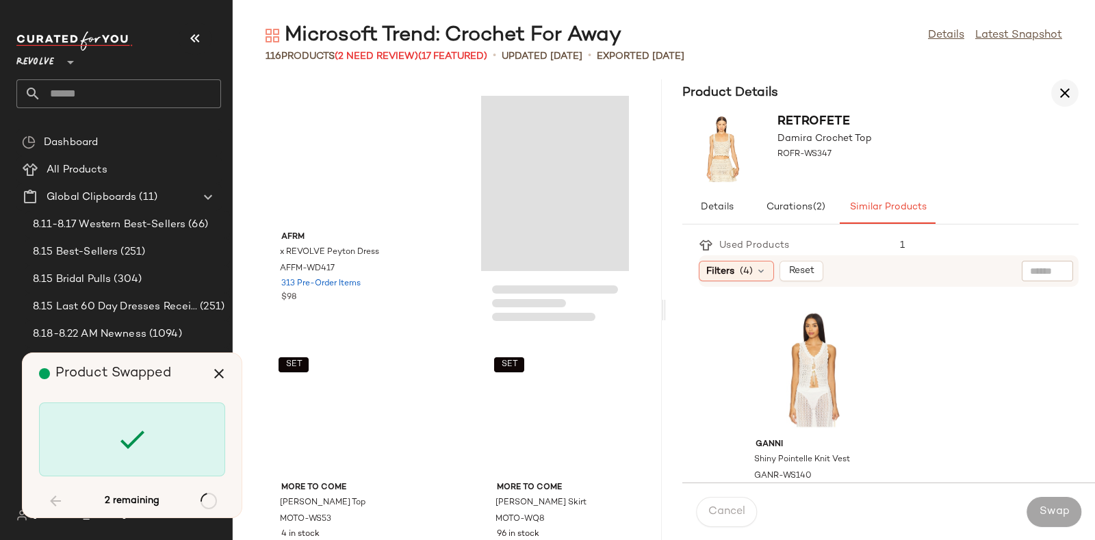
click at [1061, 85] on icon "button" at bounding box center [1065, 93] width 16 height 16
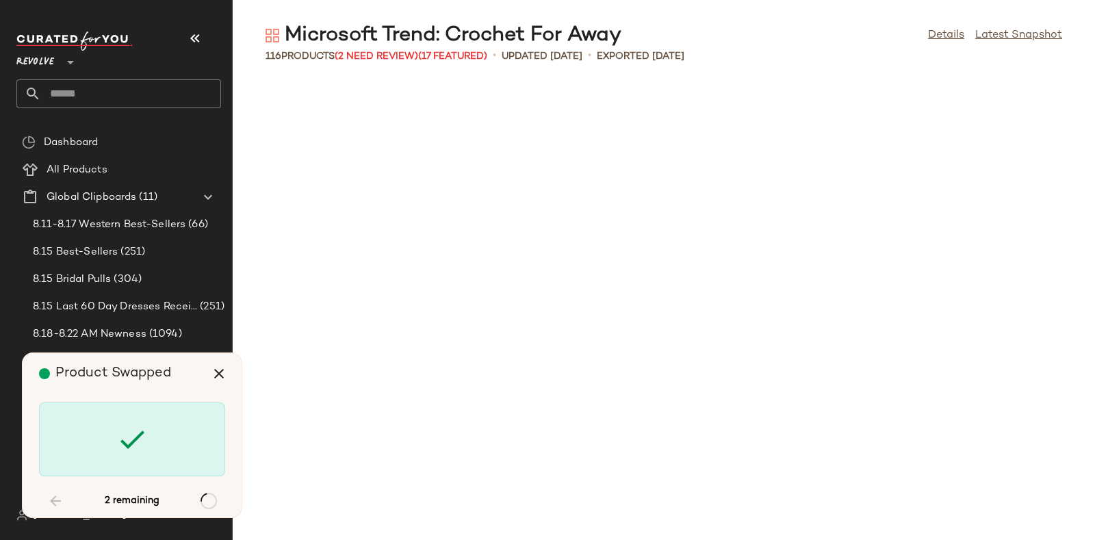
scroll to position [5553, 0]
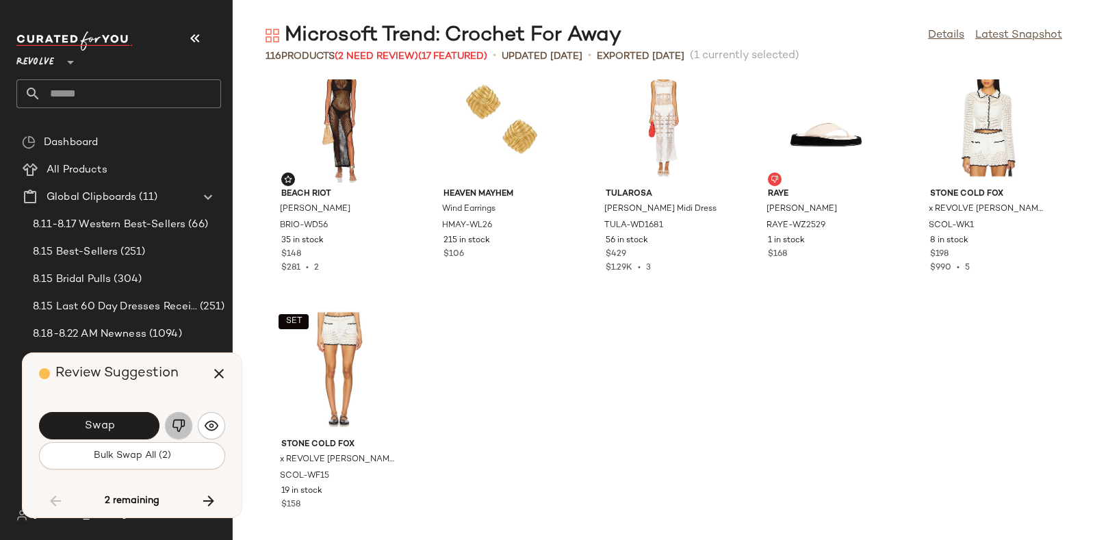
click at [172, 425] on img "button" at bounding box center [179, 426] width 14 height 14
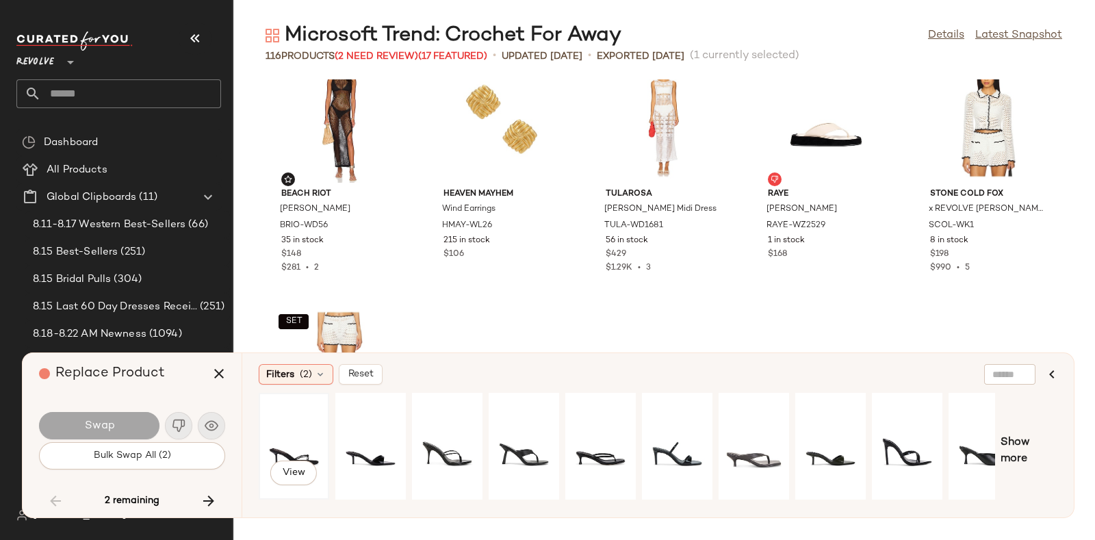
click at [302, 419] on div "View" at bounding box center [293, 446] width 61 height 97
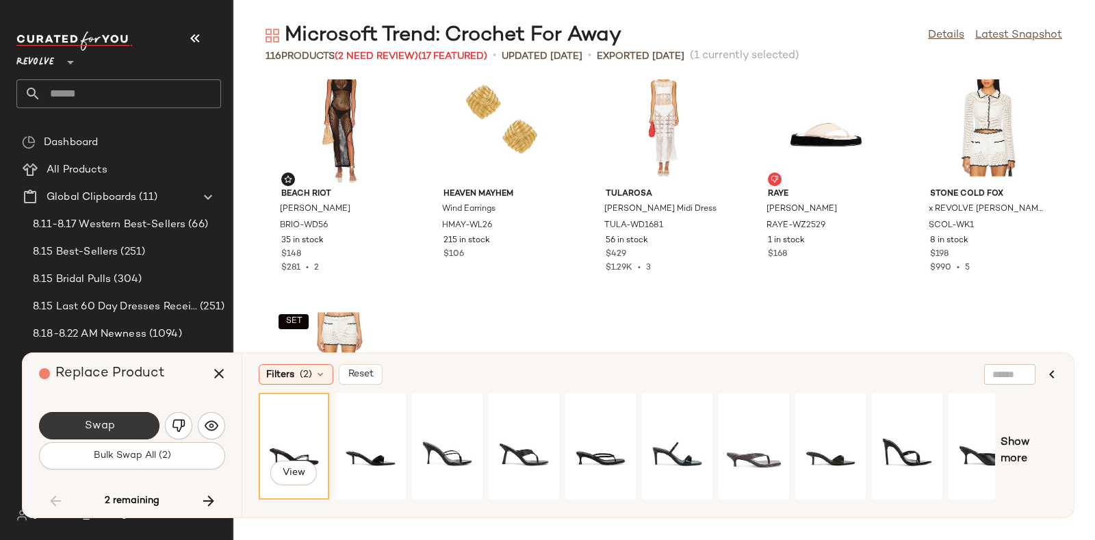
click at [120, 420] on button "Swap" at bounding box center [99, 425] width 120 height 27
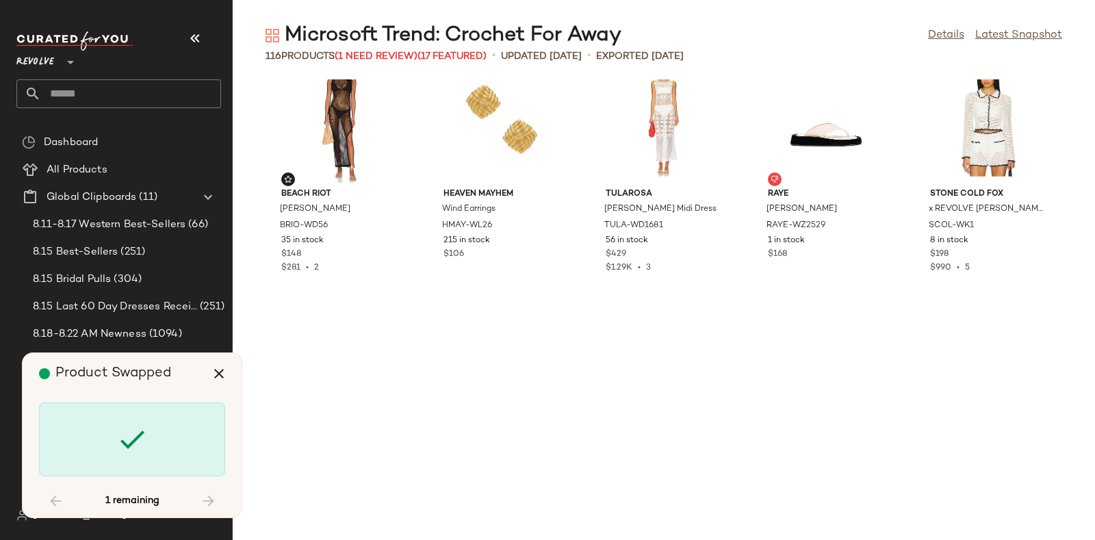
scroll to position [4759, 0]
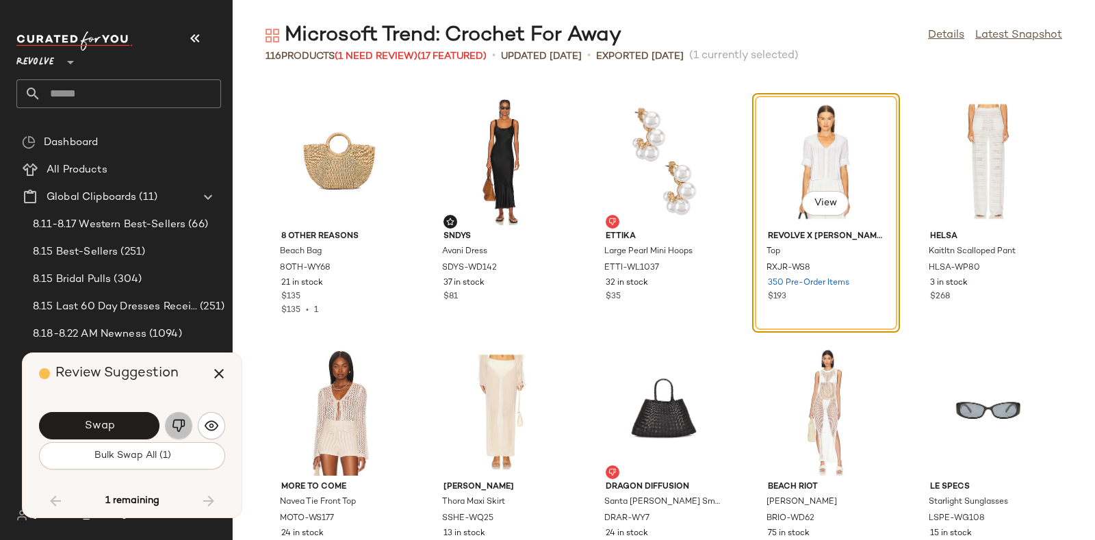
click at [172, 421] on img "button" at bounding box center [179, 426] width 14 height 14
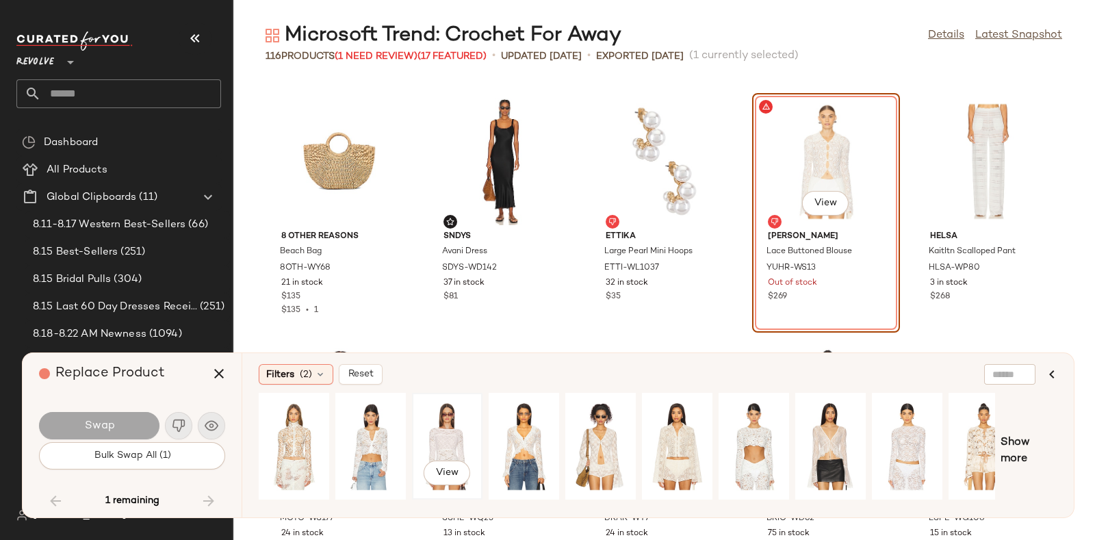
click at [446, 426] on div "View" at bounding box center [447, 446] width 61 height 97
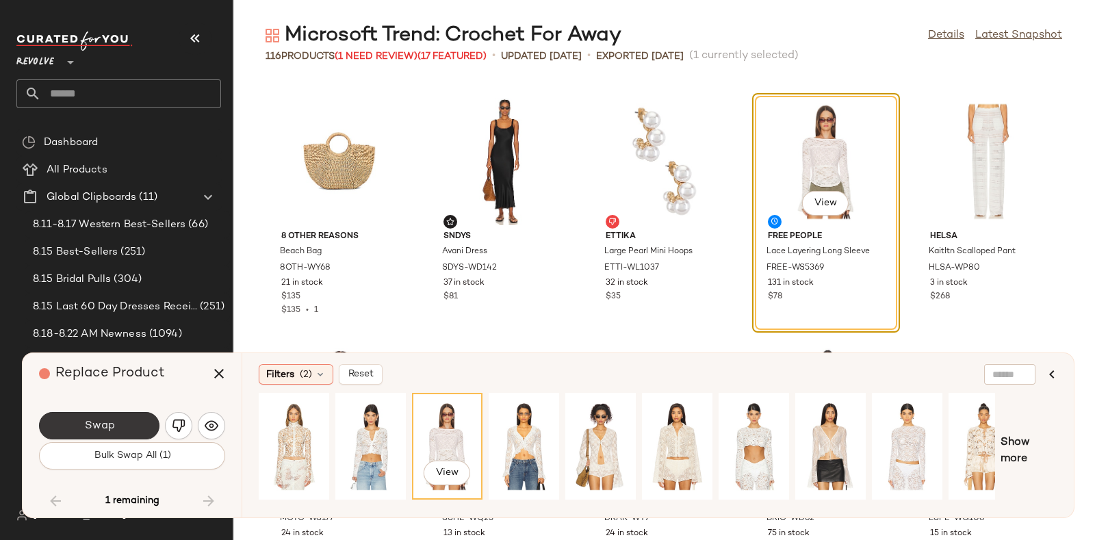
click at [139, 426] on button "Swap" at bounding box center [99, 425] width 120 height 27
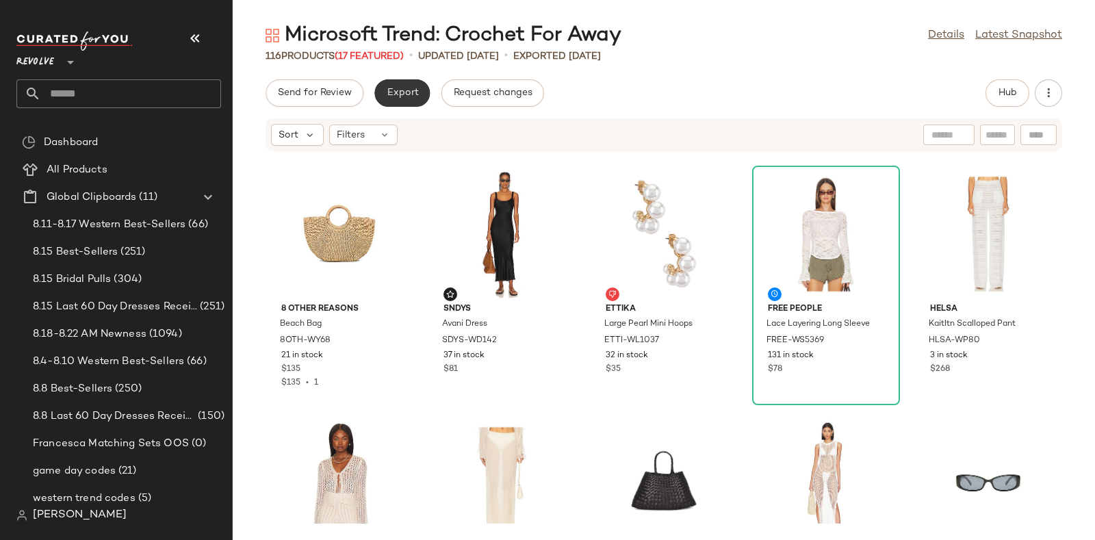
click at [394, 92] on span "Export" at bounding box center [402, 93] width 32 height 11
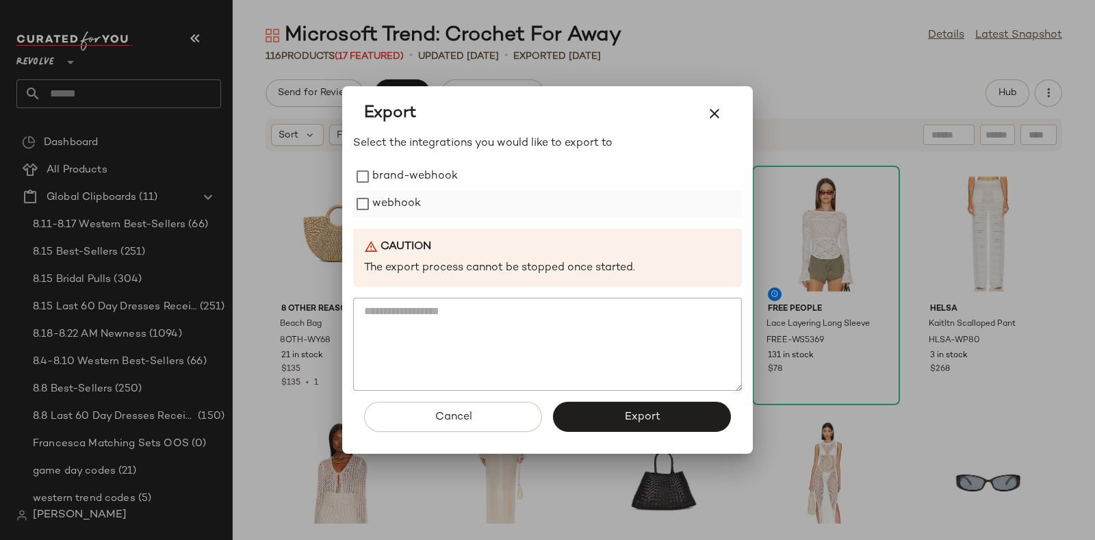
click at [402, 197] on label "webhook" at bounding box center [396, 203] width 49 height 27
click at [609, 415] on button "Export" at bounding box center [642, 417] width 178 height 30
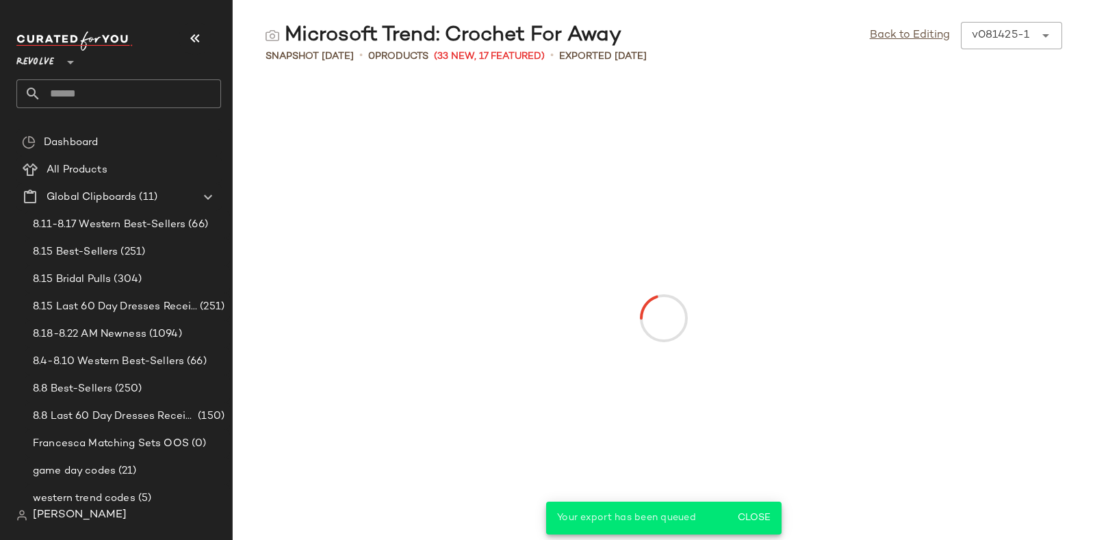
click at [122, 93] on input "text" at bounding box center [131, 93] width 180 height 29
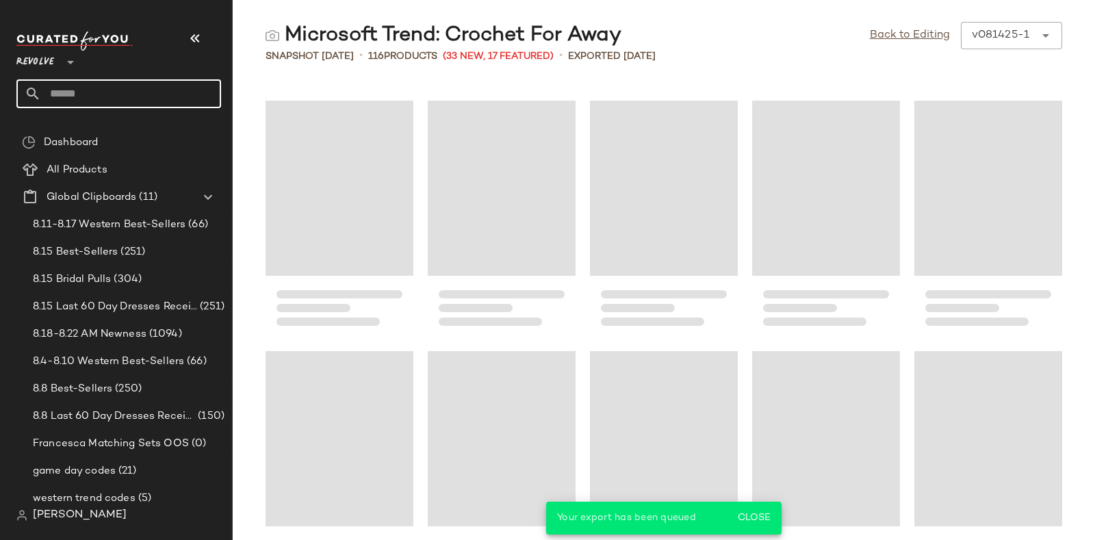
paste input "*********"
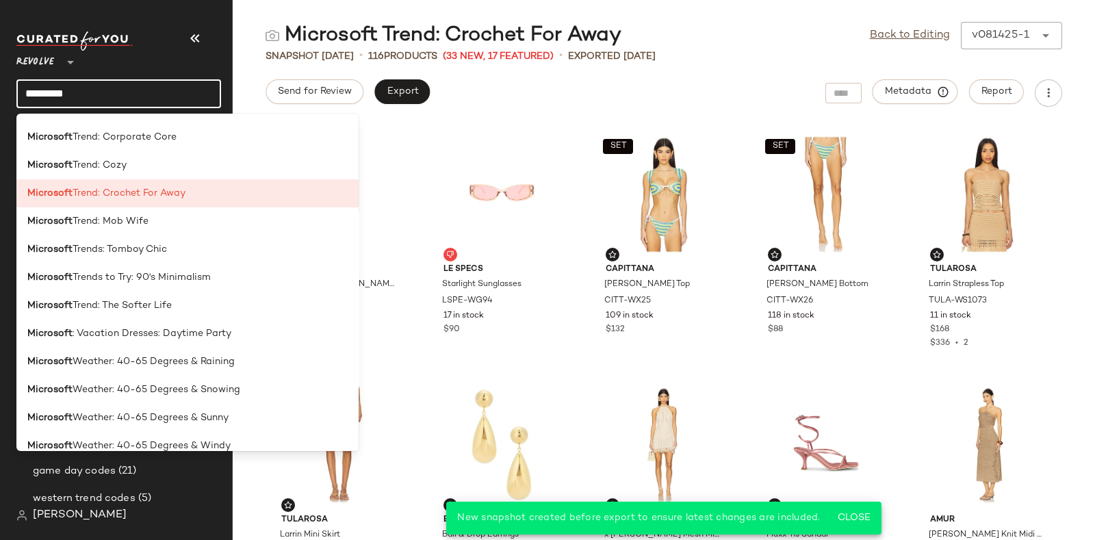
scroll to position [2859, 0]
type input "*********"
click at [168, 220] on div "Microsoft Trend: Mob Wife" at bounding box center [187, 221] width 320 height 14
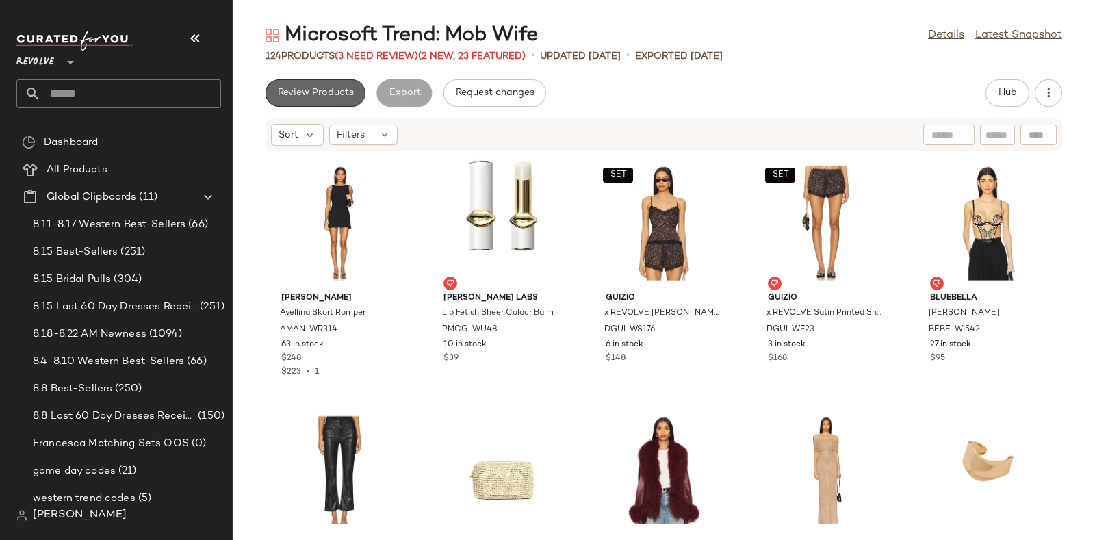
click at [332, 89] on span "Review Products" at bounding box center [315, 93] width 77 height 11
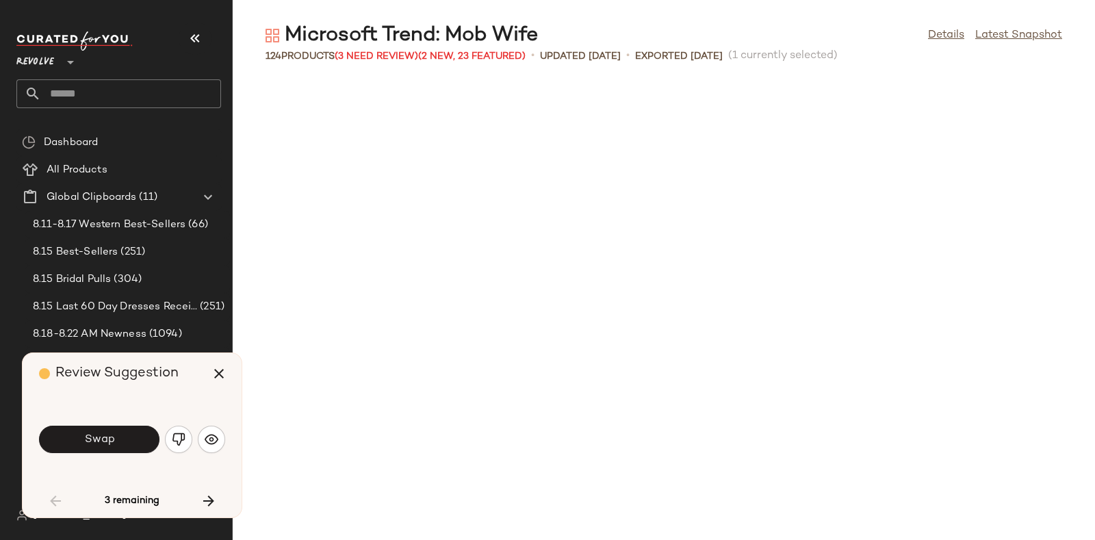
scroll to position [763, 0]
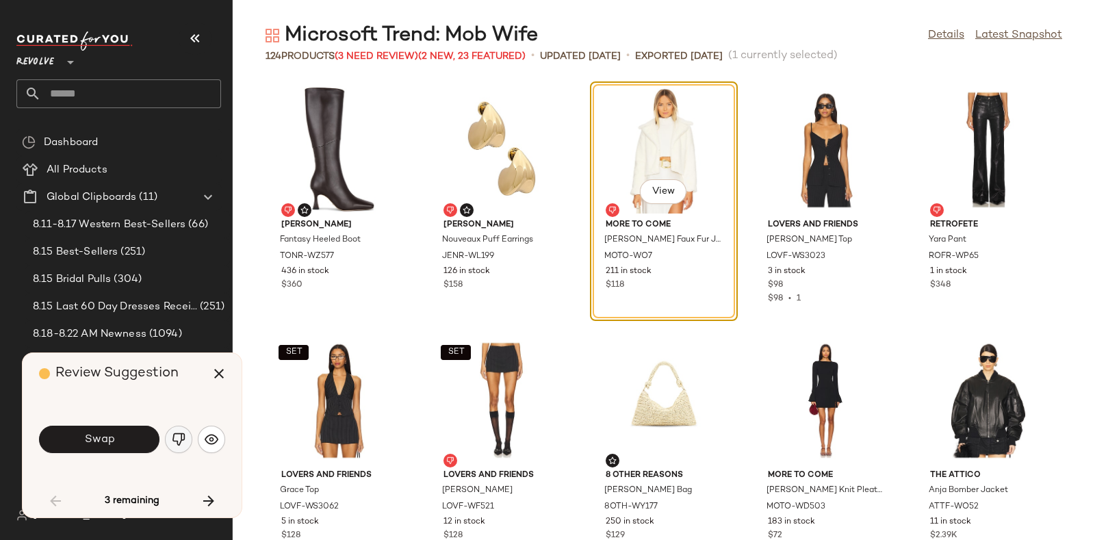
click at [175, 433] on img "button" at bounding box center [179, 440] width 14 height 14
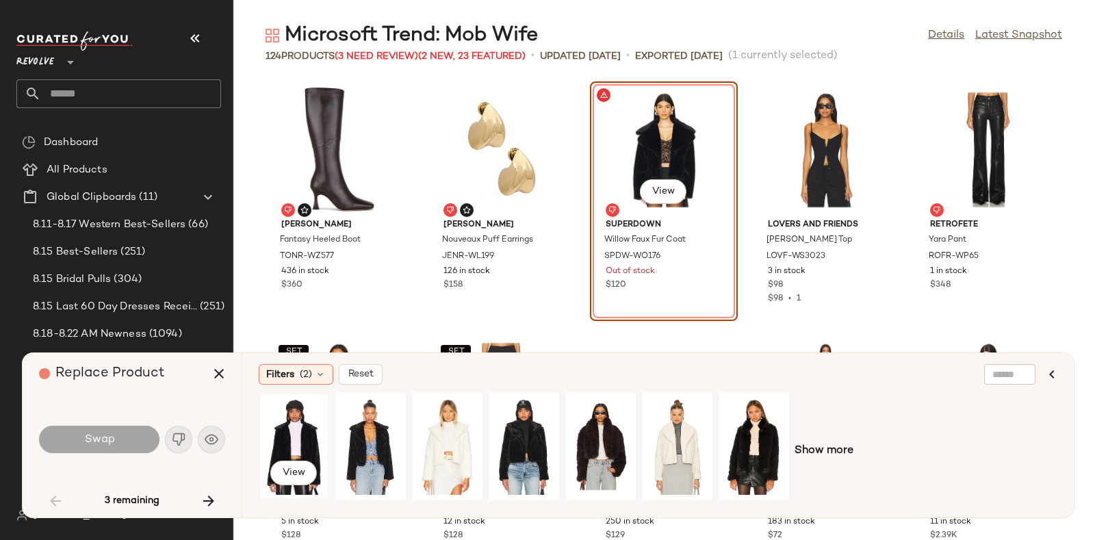
click at [294, 427] on div "View" at bounding box center [293, 446] width 61 height 97
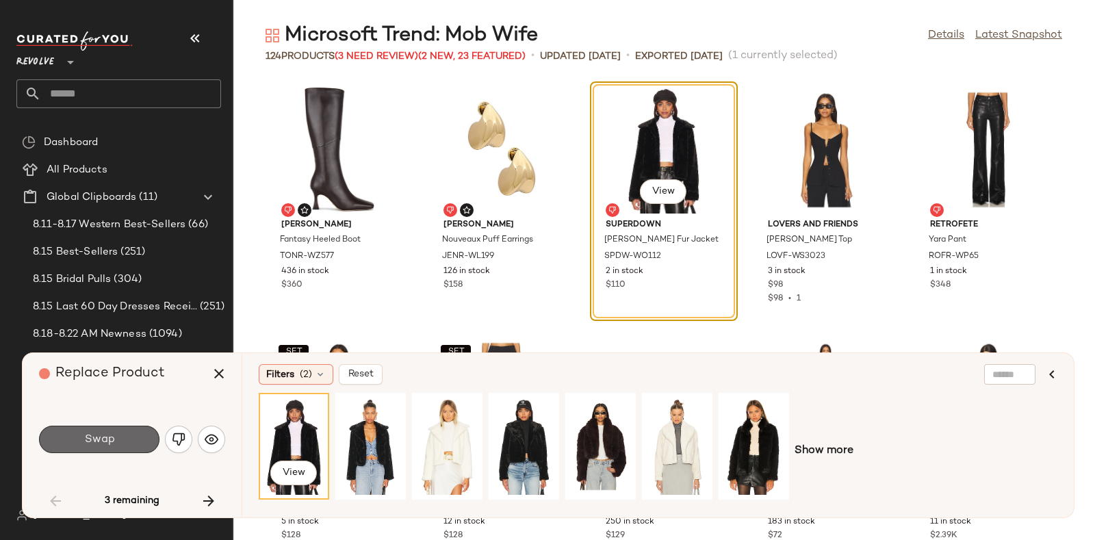
click at [115, 435] on button "Swap" at bounding box center [99, 439] width 120 height 27
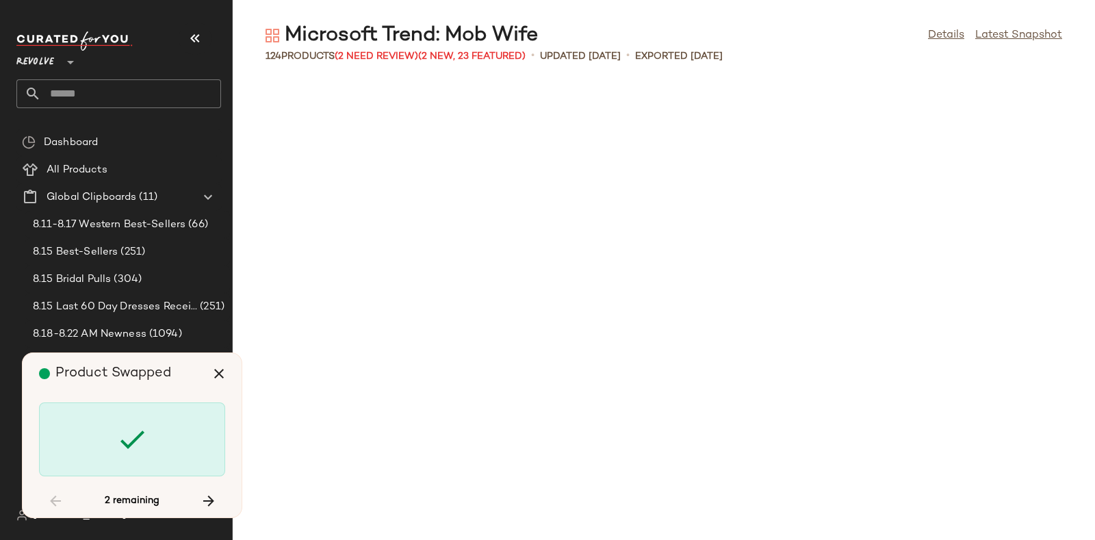
scroll to position [3757, 0]
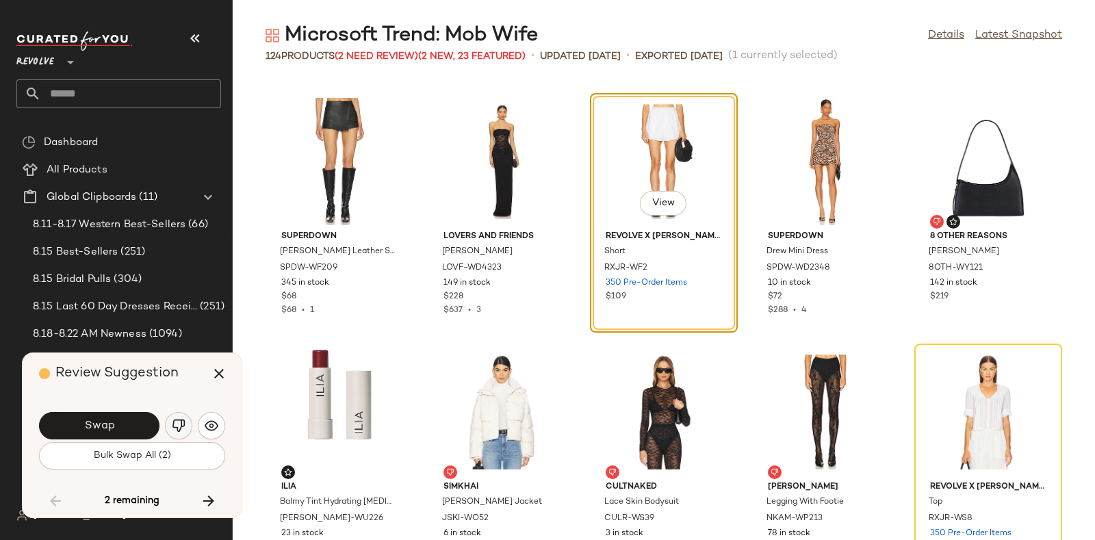
click at [171, 418] on button "button" at bounding box center [178, 425] width 27 height 27
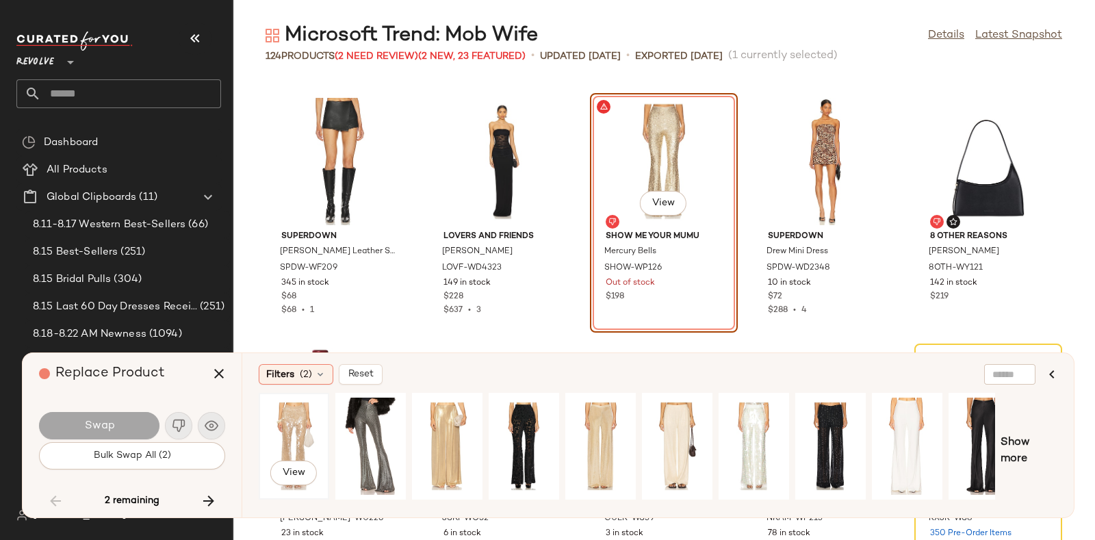
click at [300, 431] on div "View" at bounding box center [293, 446] width 61 height 97
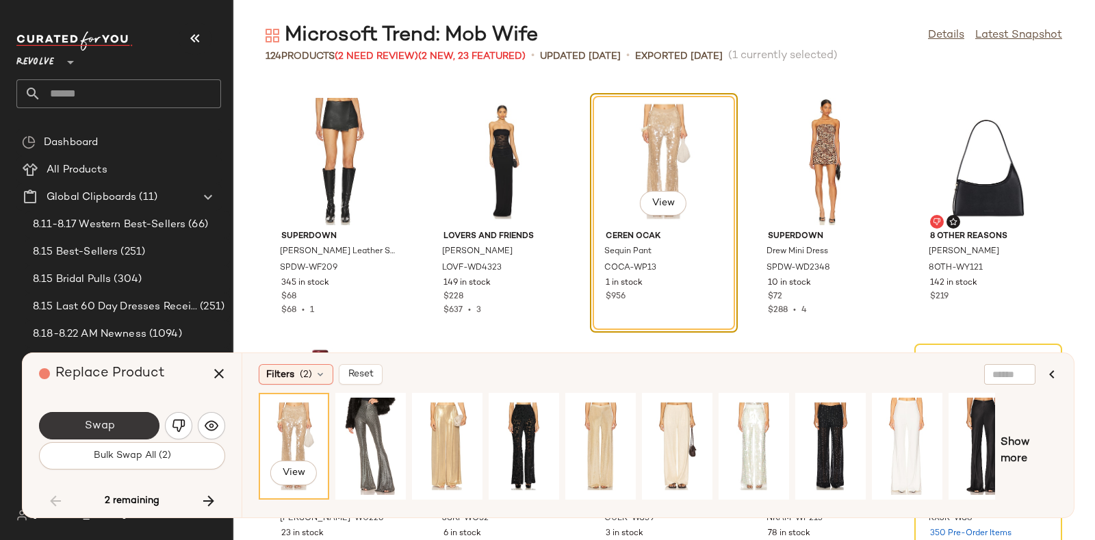
click at [137, 425] on button "Swap" at bounding box center [99, 425] width 120 height 27
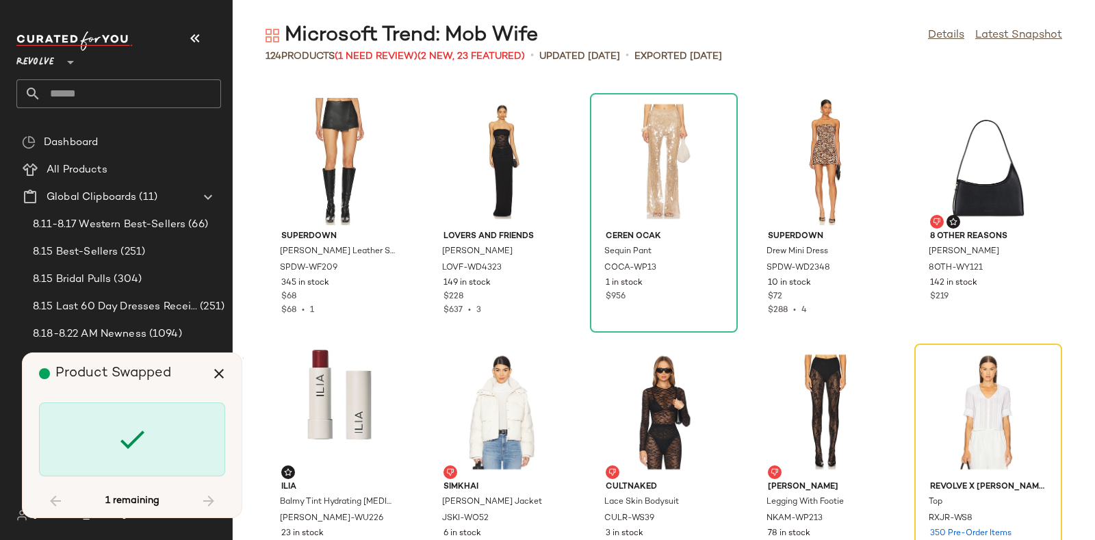
click at [164, 397] on div "Product Swapped 1 remaining" at bounding box center [132, 435] width 219 height 164
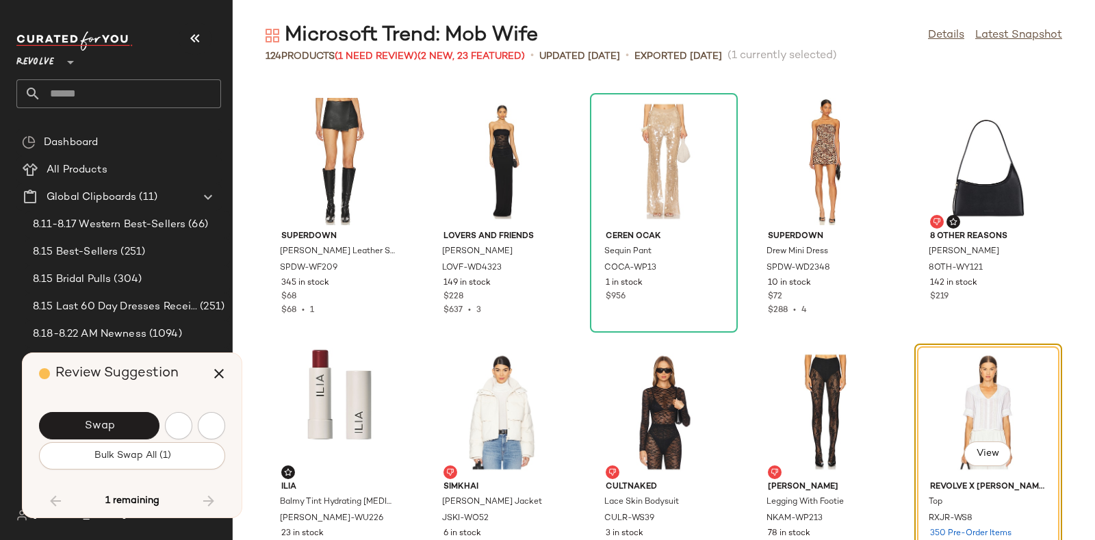
scroll to position [4007, 0]
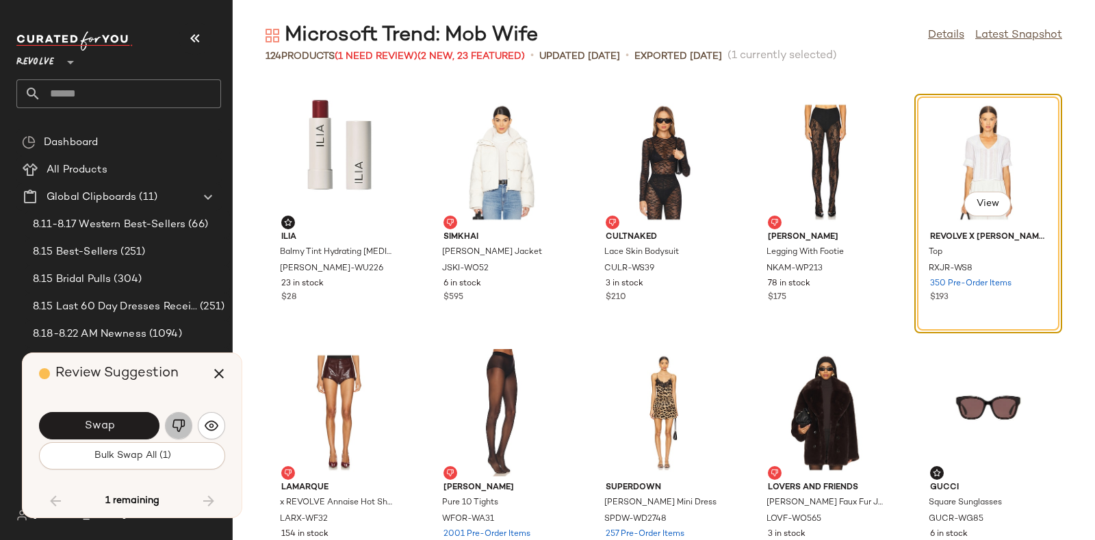
click at [179, 420] on img "button" at bounding box center [179, 426] width 14 height 14
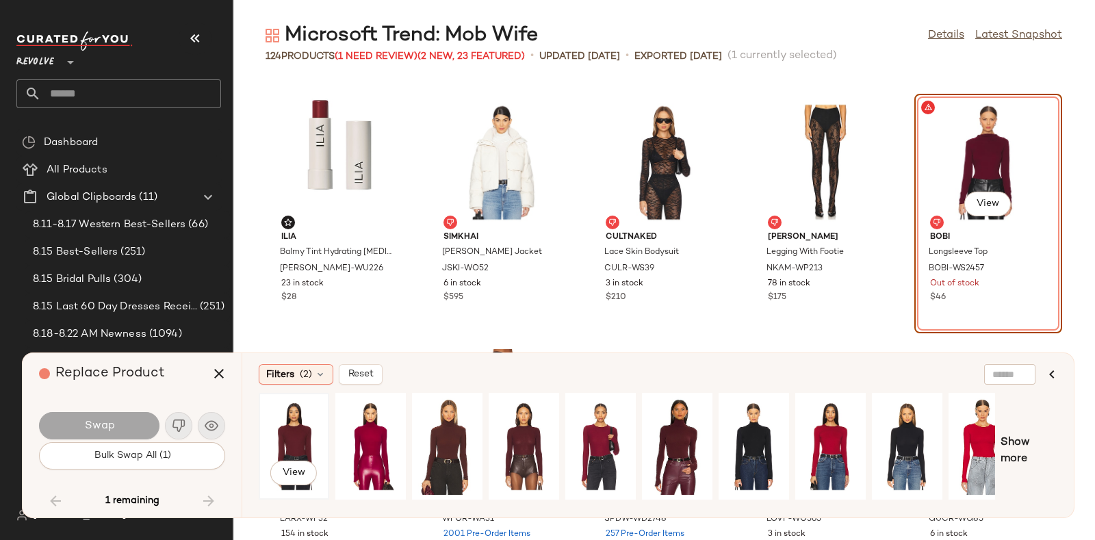
click at [307, 430] on div "View" at bounding box center [293, 446] width 61 height 97
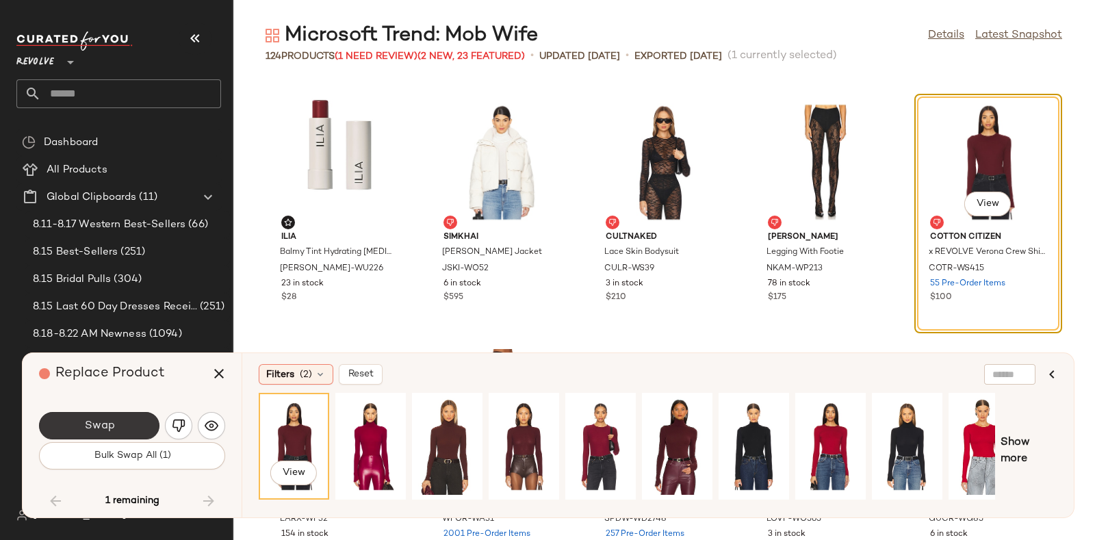
click at [121, 422] on button "Swap" at bounding box center [99, 425] width 120 height 27
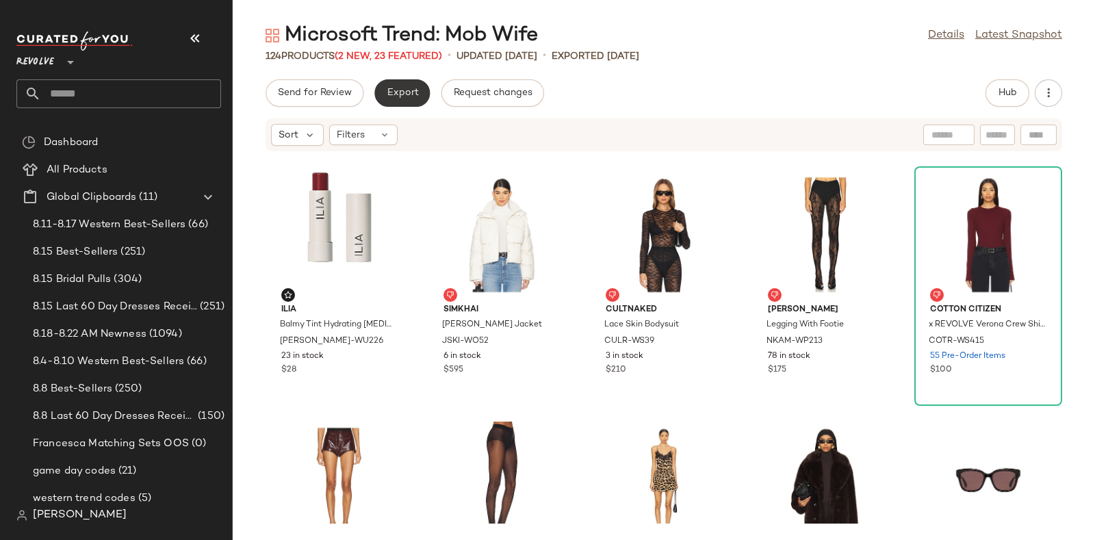
click at [403, 94] on span "Export" at bounding box center [402, 93] width 32 height 11
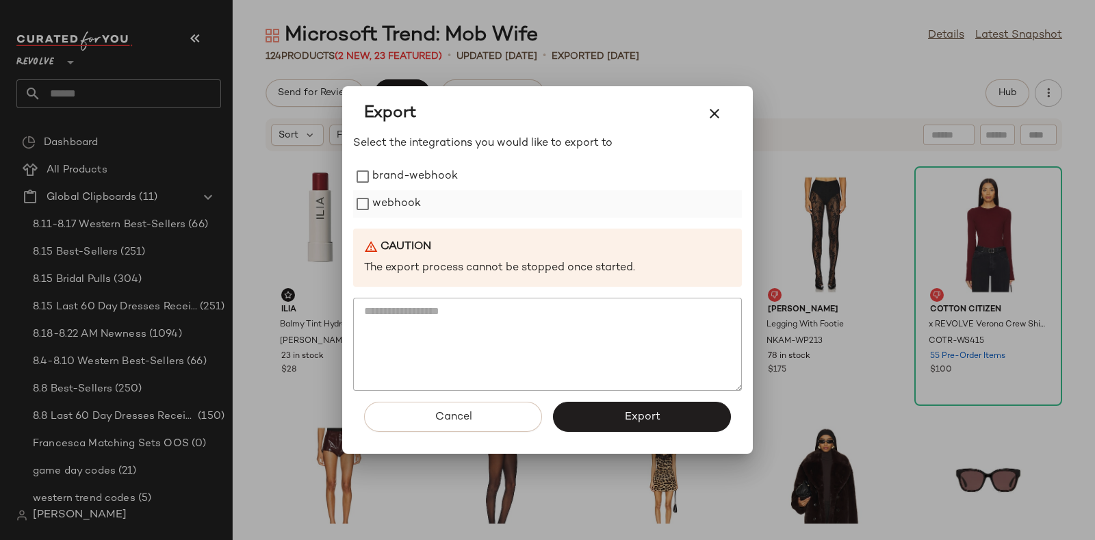
click at [400, 192] on label "webhook" at bounding box center [396, 203] width 49 height 27
click at [613, 411] on button "Export" at bounding box center [642, 417] width 178 height 30
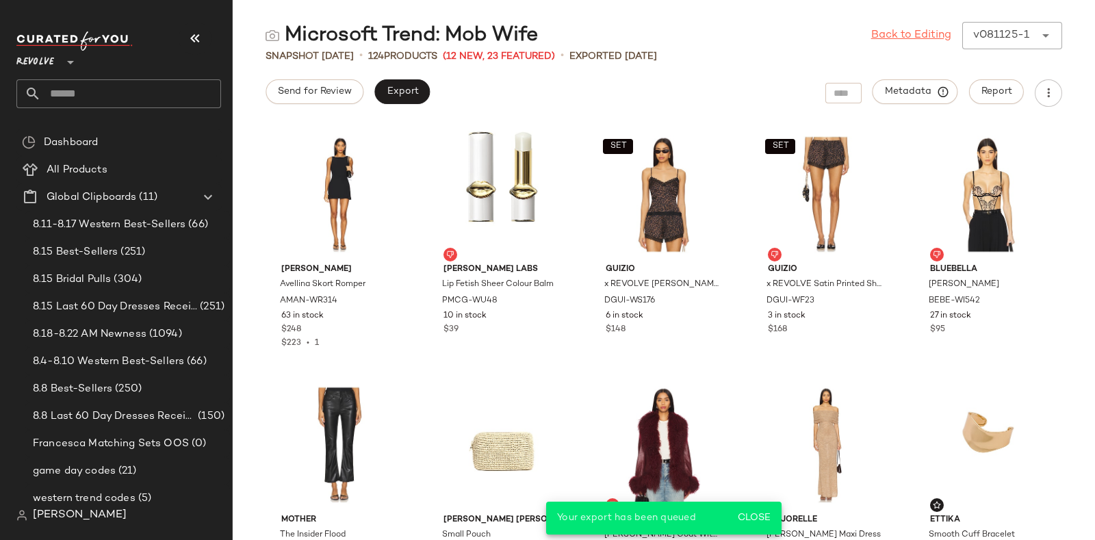
click at [911, 34] on link "Back to Editing" at bounding box center [911, 35] width 80 height 16
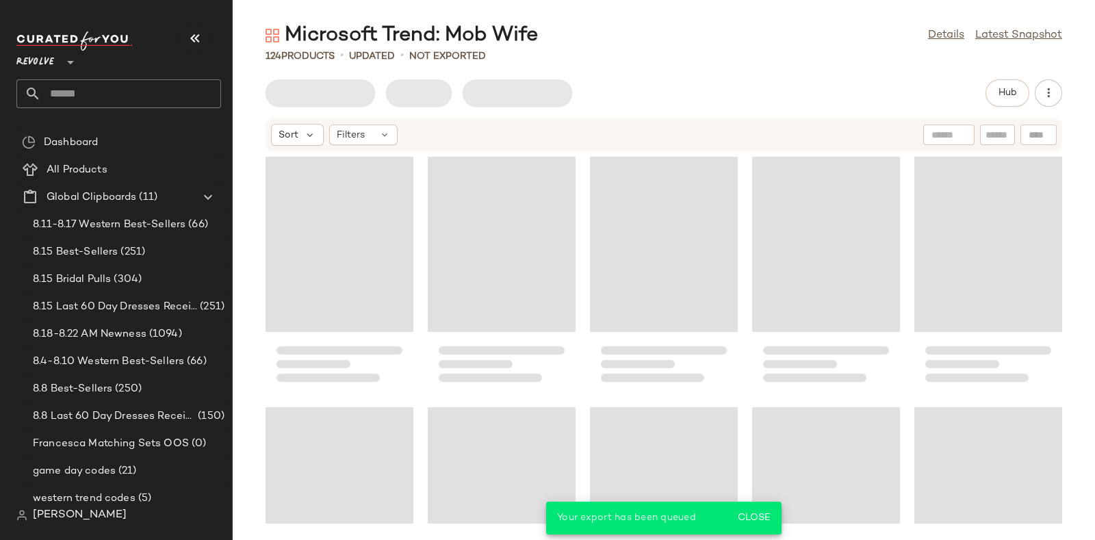
click at [759, 38] on div "Microsoft Trend: Mob Wife Details Latest Snapshot" at bounding box center [664, 35] width 862 height 27
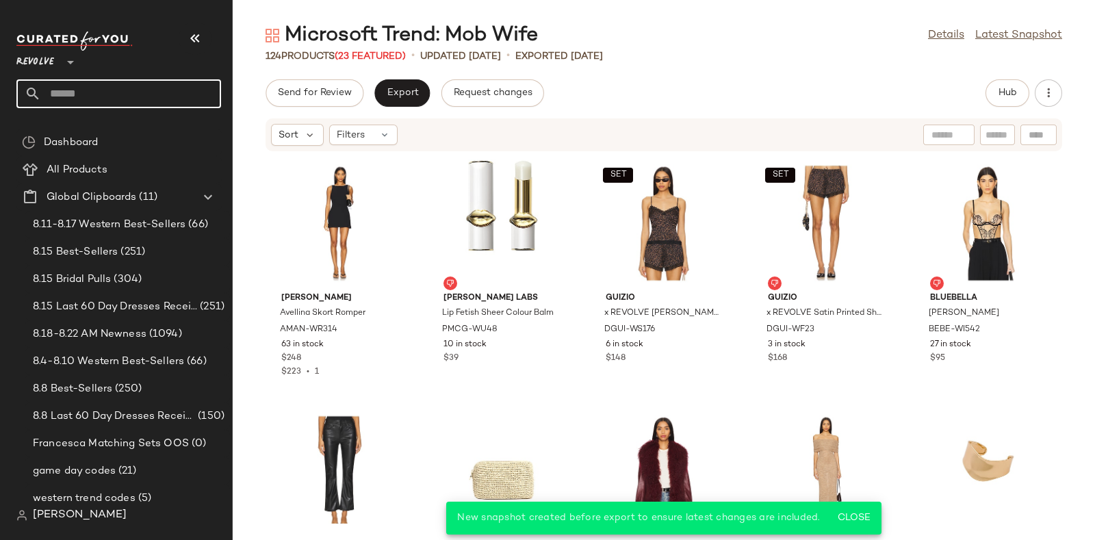
click at [170, 87] on input "text" at bounding box center [131, 93] width 180 height 29
paste input "*********"
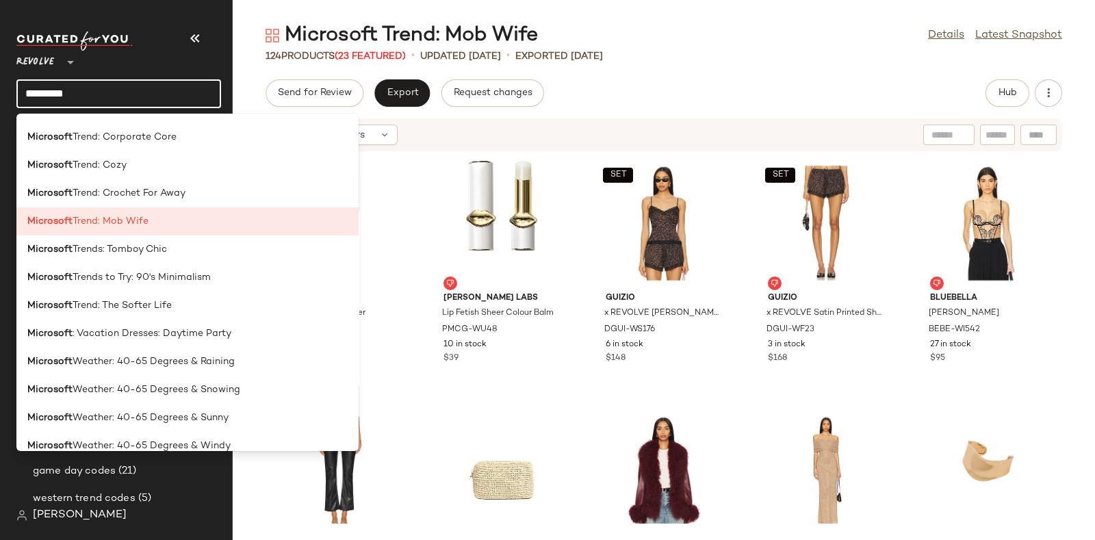
scroll to position [2857, 0]
type input "*********"
click at [177, 255] on div "Microsoft Trends: Tomboy Chic" at bounding box center [187, 250] width 320 height 14
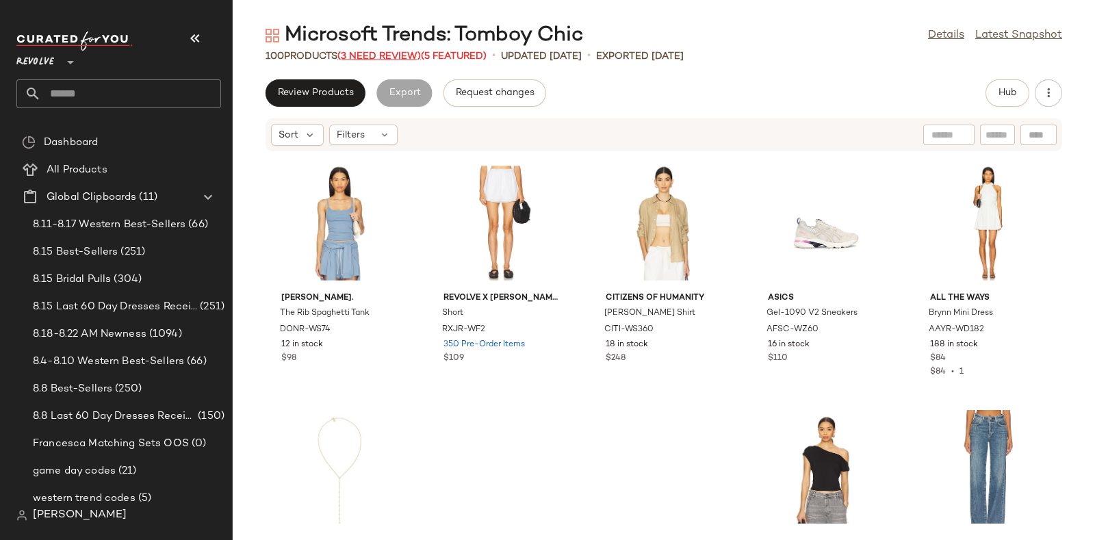
click at [378, 53] on span "(3 Need Review)" at bounding box center [378, 56] width 83 height 10
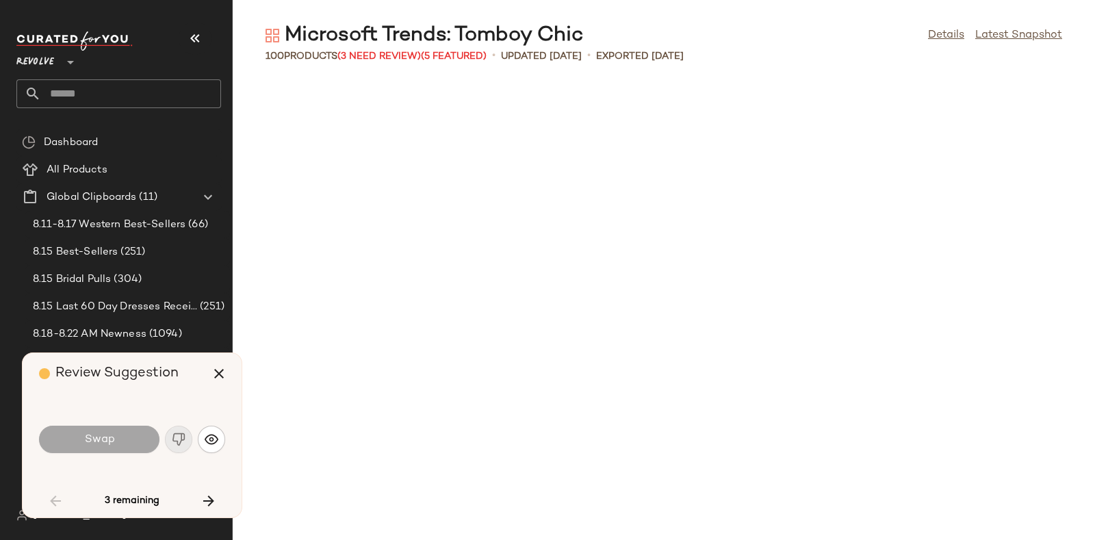
scroll to position [1002, 0]
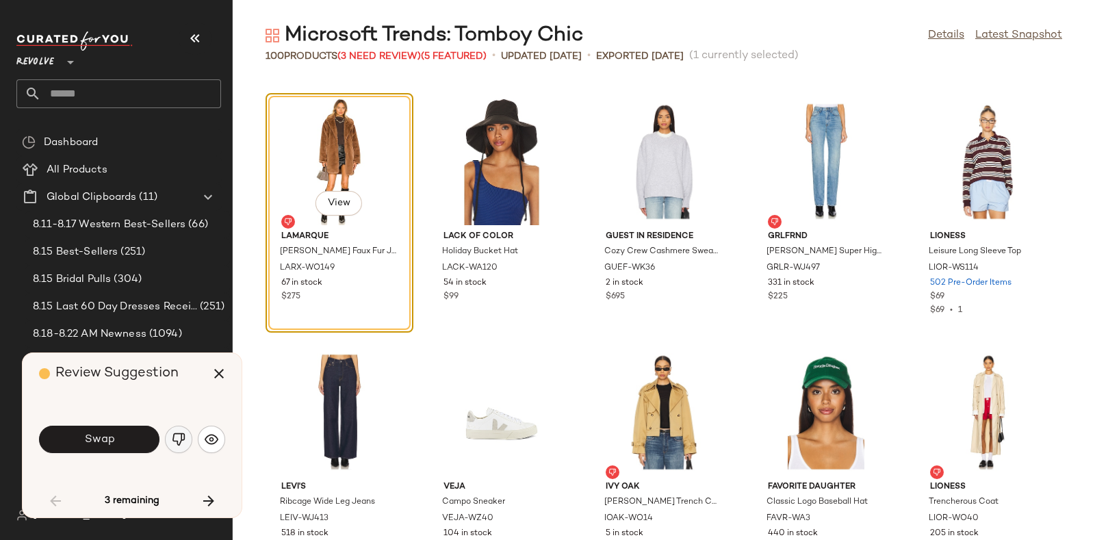
click at [174, 433] on img "button" at bounding box center [179, 440] width 14 height 14
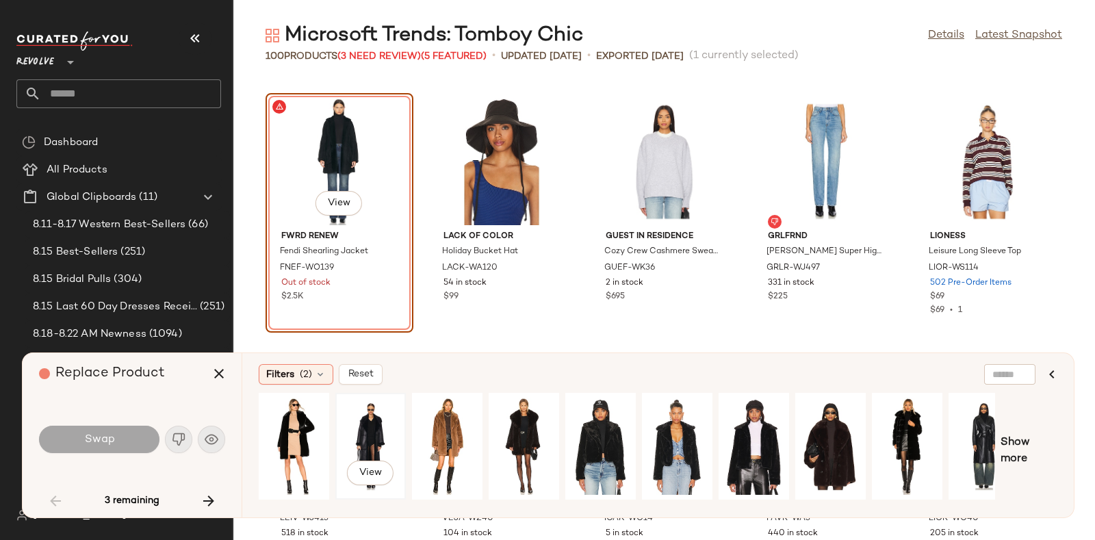
click at [348, 417] on div "View" at bounding box center [370, 446] width 61 height 97
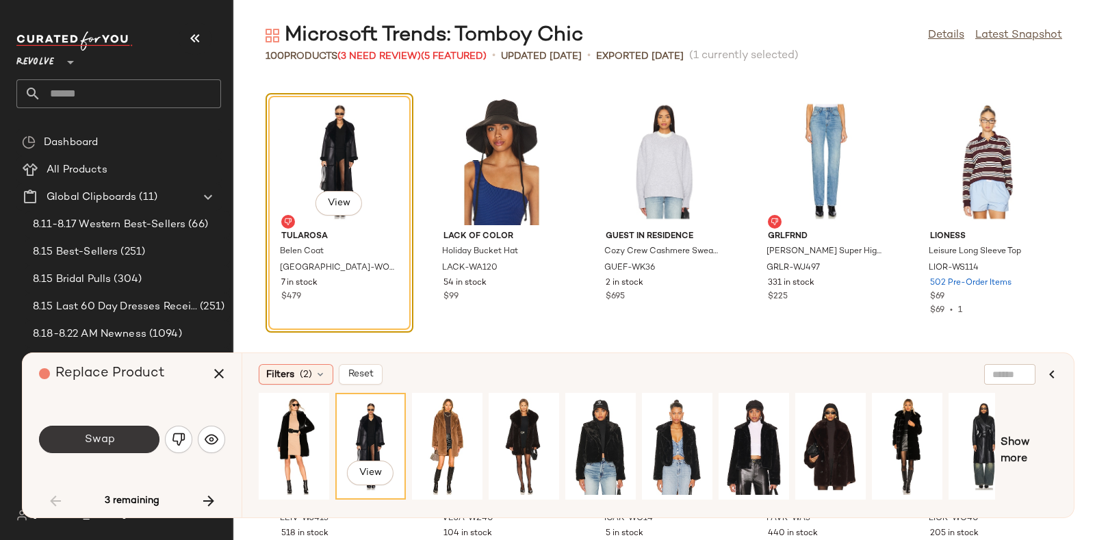
click at [125, 430] on button "Swap" at bounding box center [99, 439] width 120 height 27
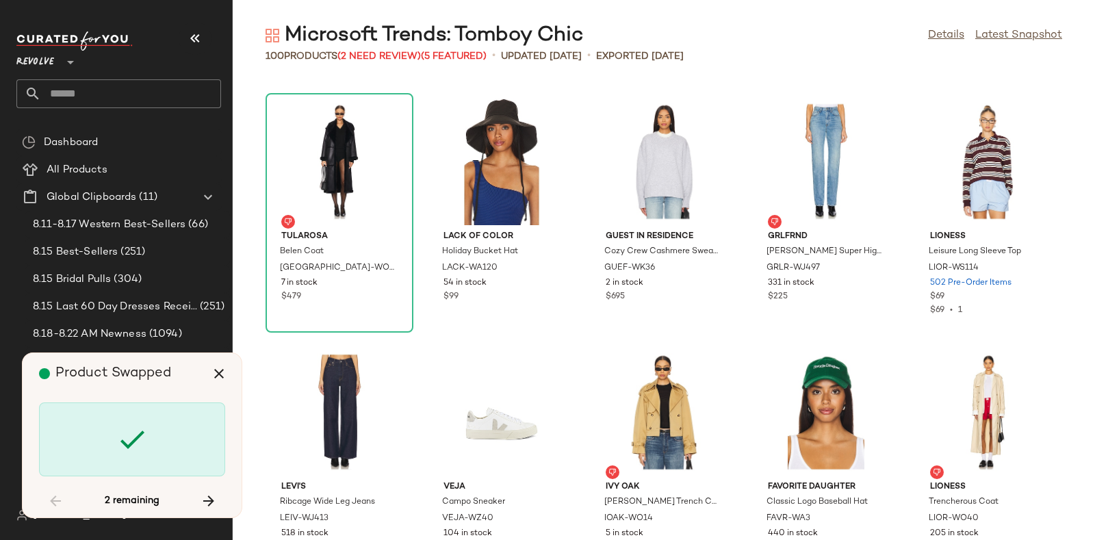
click at [176, 378] on div "Product Swapped" at bounding box center [137, 373] width 196 height 41
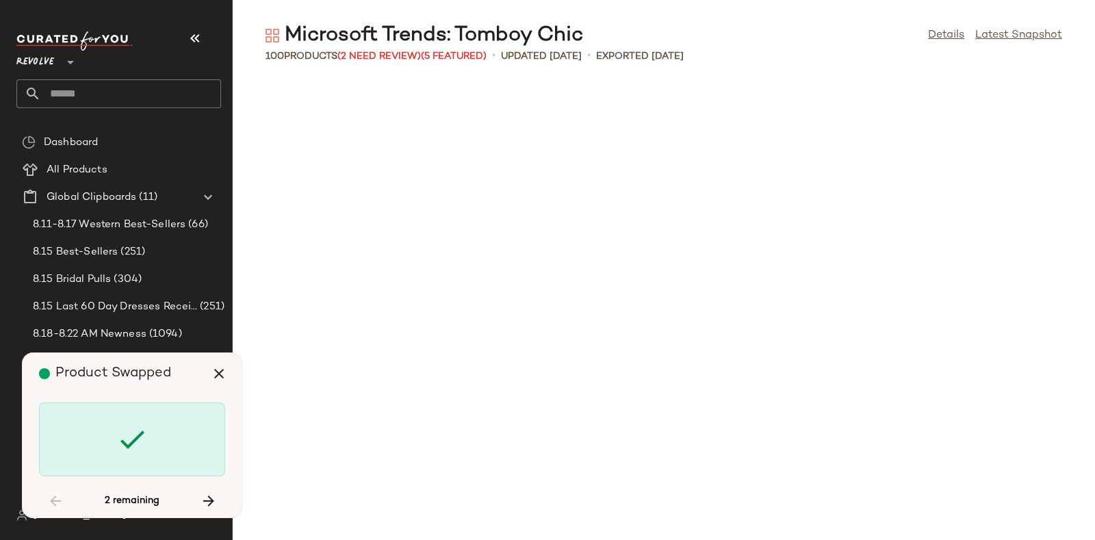
scroll to position [3256, 0]
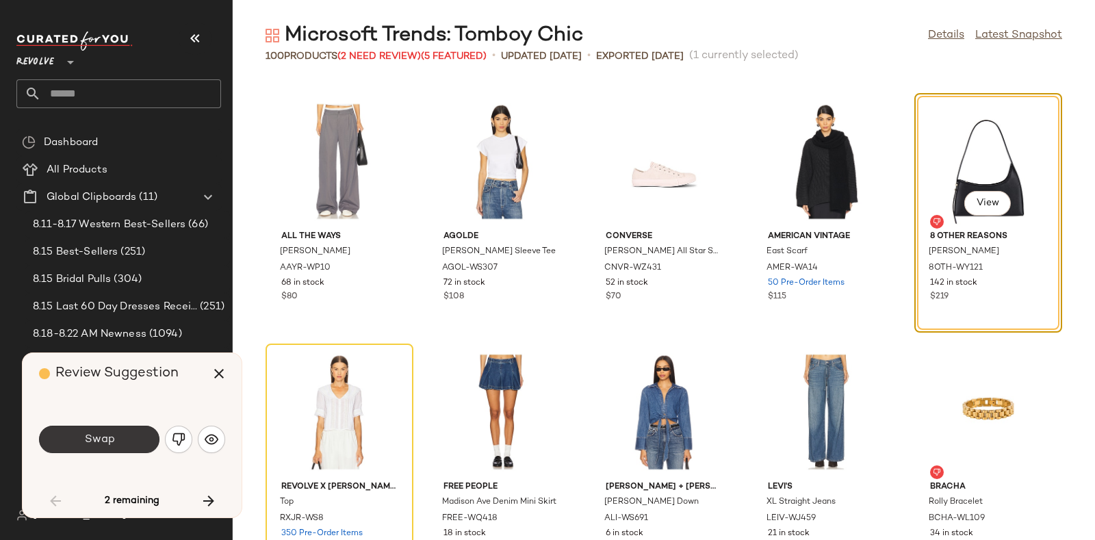
click at [139, 428] on button "Swap" at bounding box center [99, 439] width 120 height 27
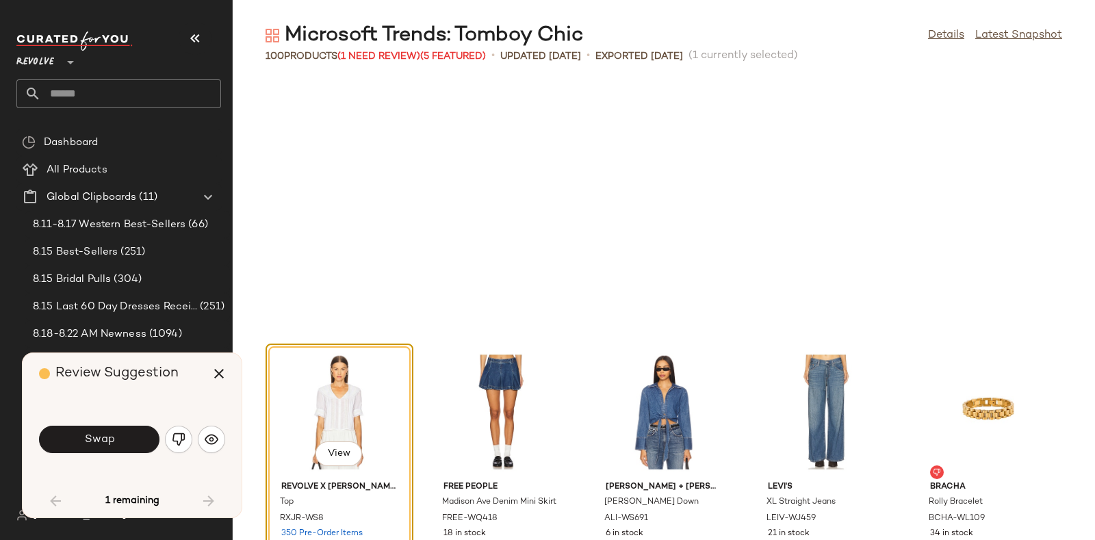
scroll to position [3507, 0]
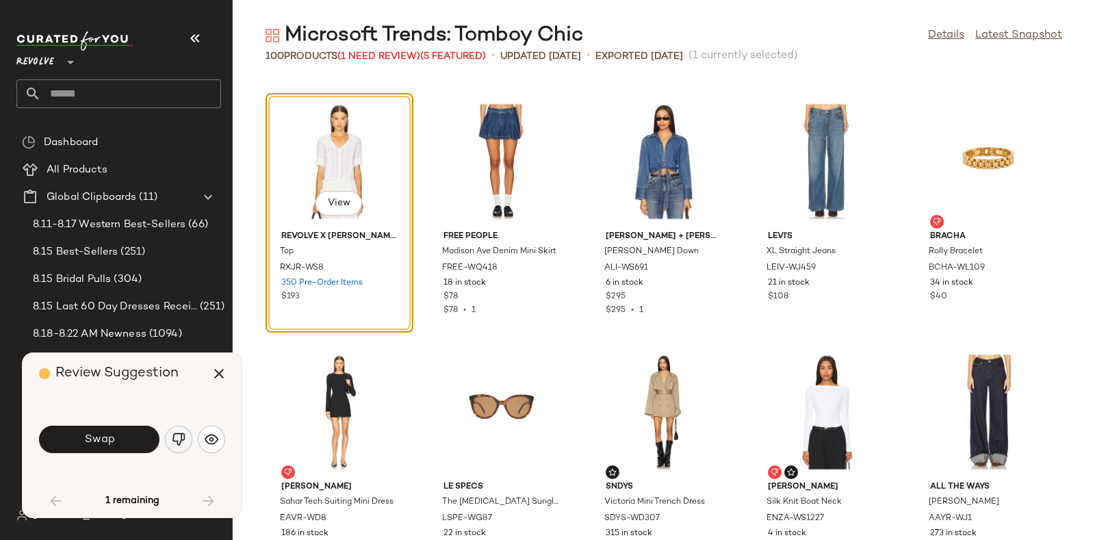
click at [175, 439] on img "button" at bounding box center [179, 440] width 14 height 14
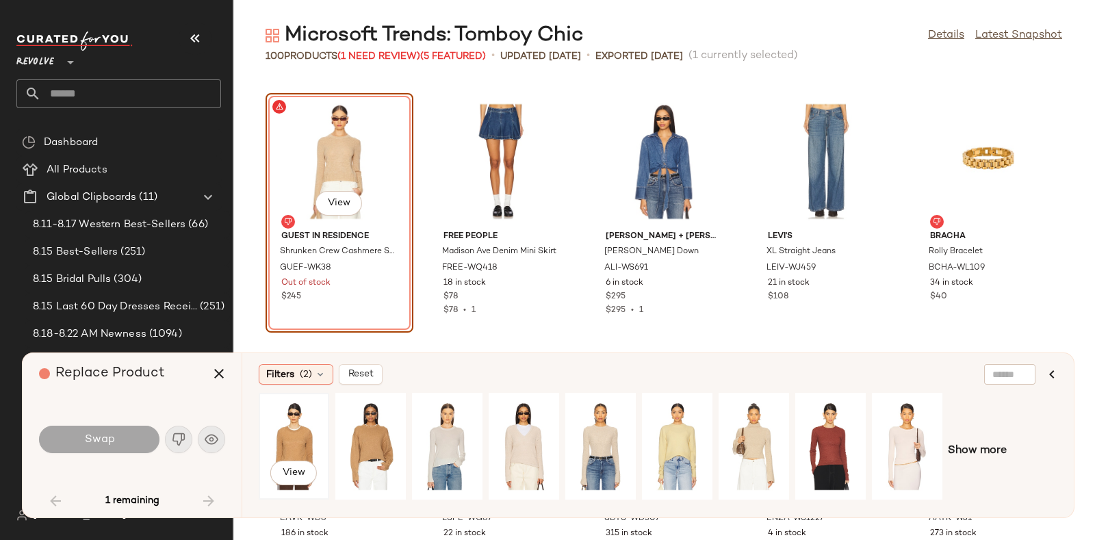
click at [288, 429] on div "View" at bounding box center [293, 446] width 61 height 97
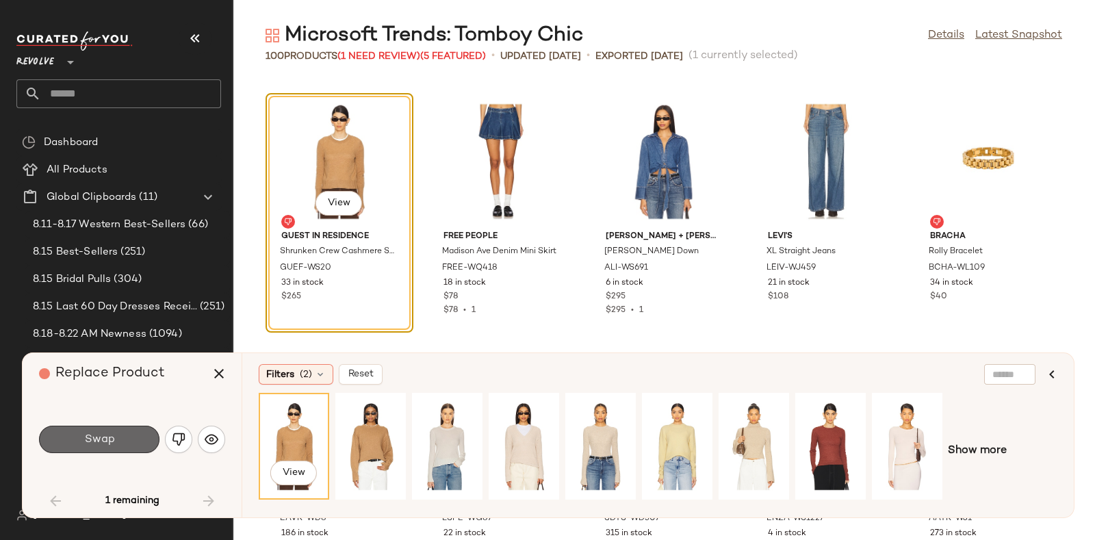
click at [92, 435] on span "Swap" at bounding box center [98, 439] width 31 height 13
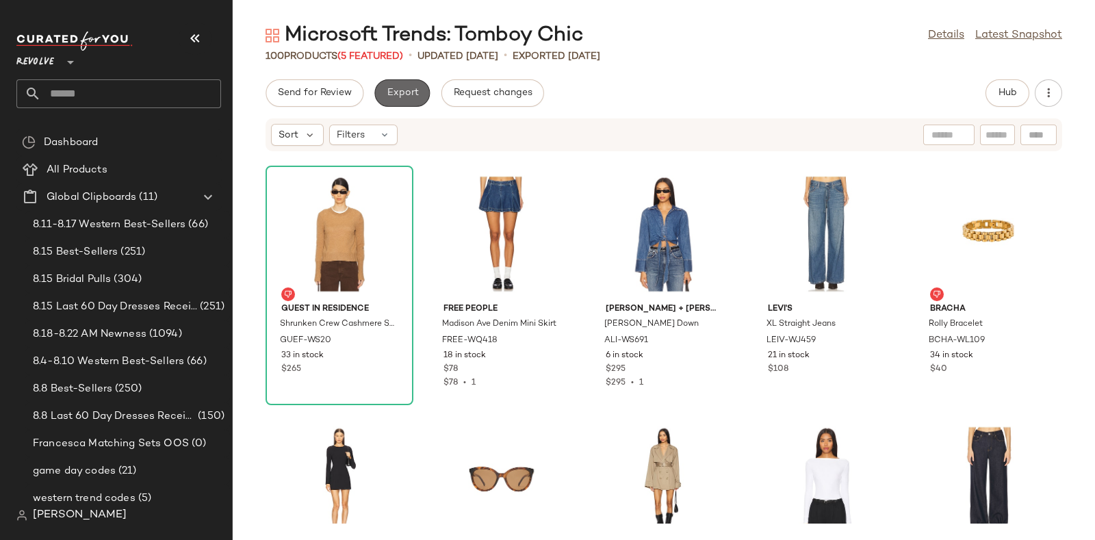
click at [401, 90] on span "Export" at bounding box center [402, 93] width 32 height 11
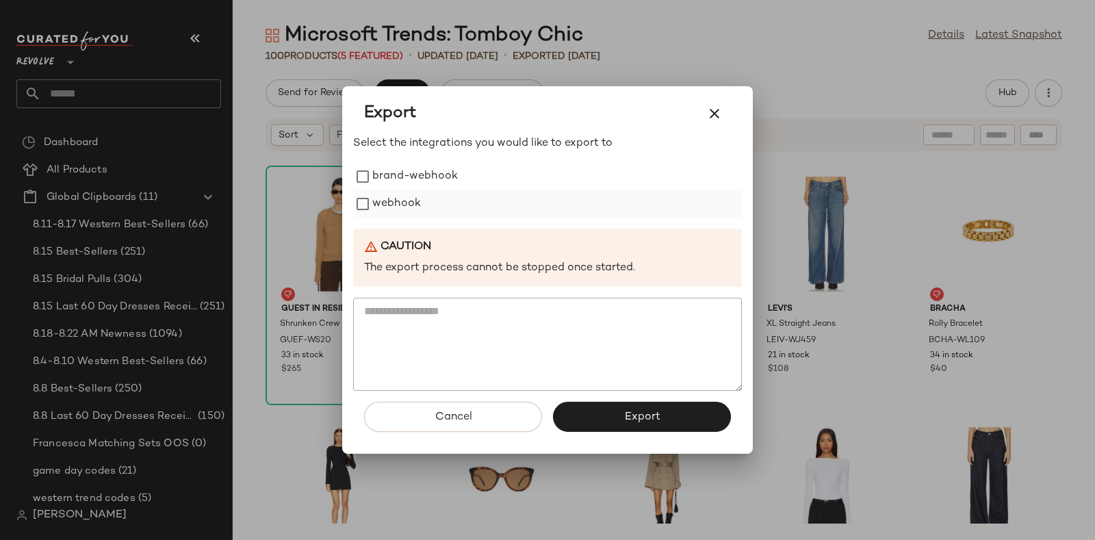
click at [417, 191] on label "webhook" at bounding box center [396, 203] width 49 height 27
click at [592, 404] on button "Export" at bounding box center [642, 417] width 178 height 30
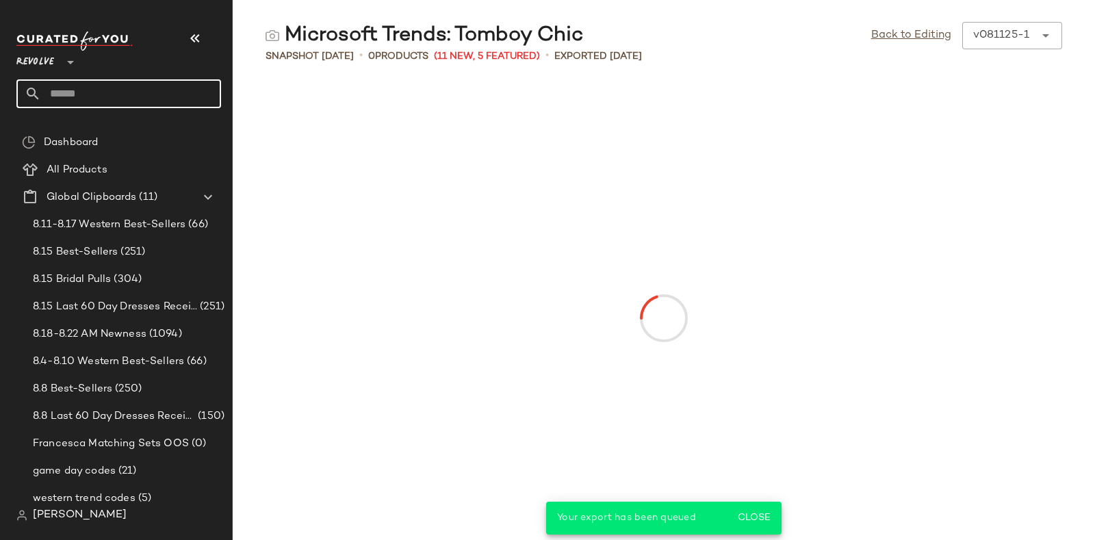
click at [163, 96] on input "text" at bounding box center [131, 93] width 180 height 29
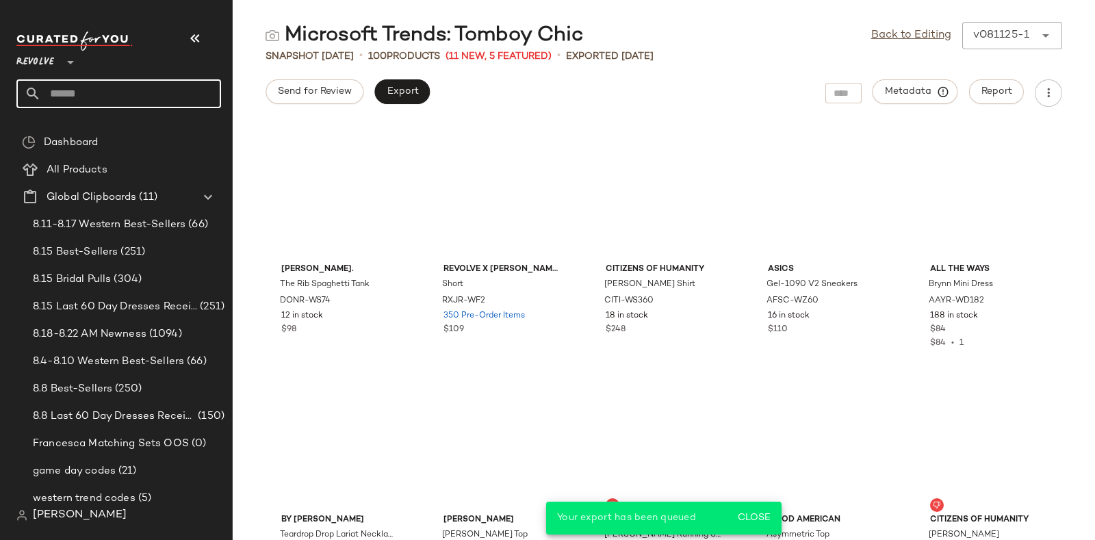
paste input "*********"
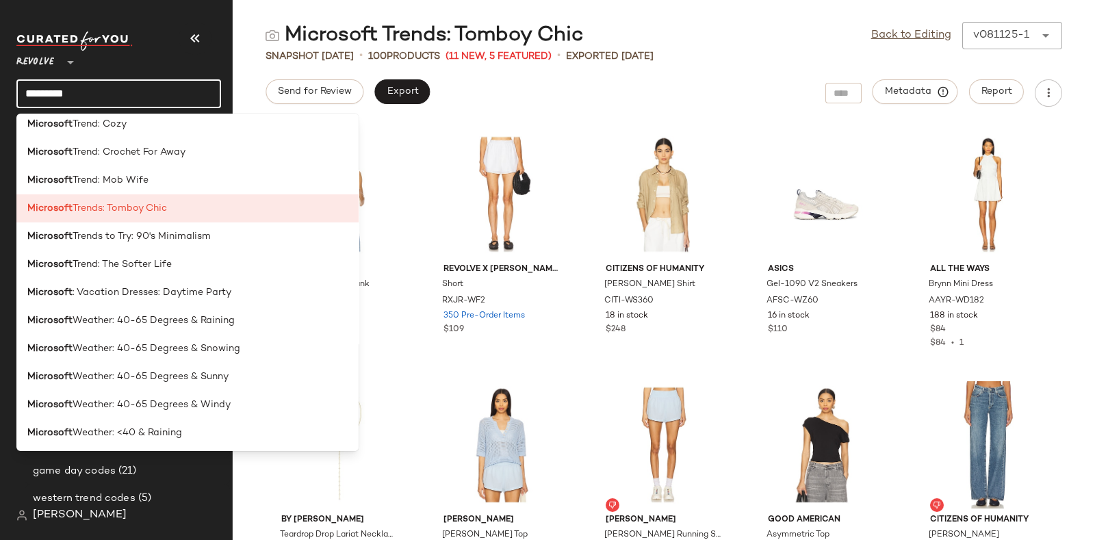
scroll to position [2913, 0]
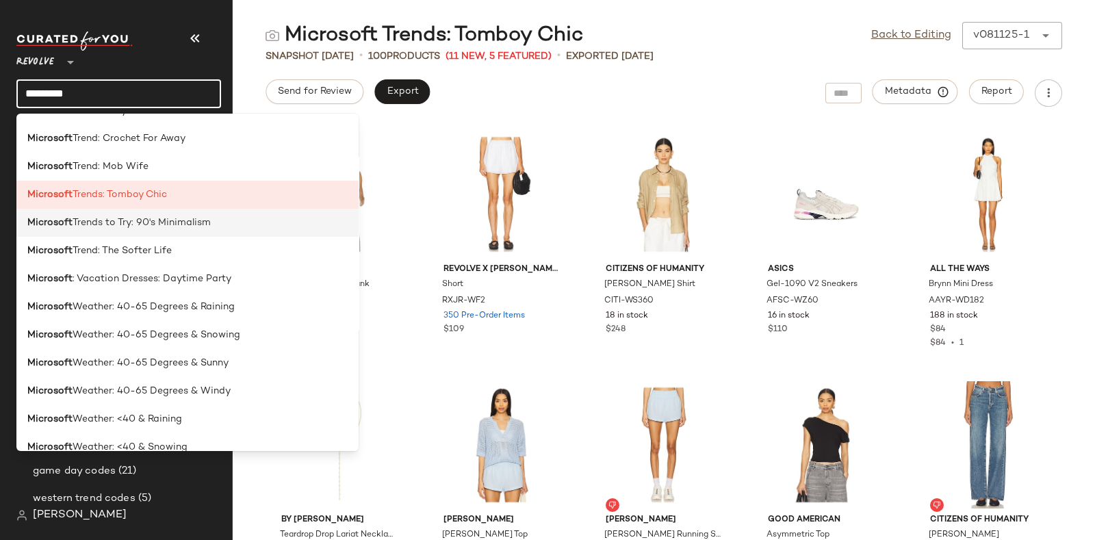
type input "*********"
click at [190, 265] on div "Microsoft Trends to Try: 90's Minimalism" at bounding box center [187, 279] width 342 height 28
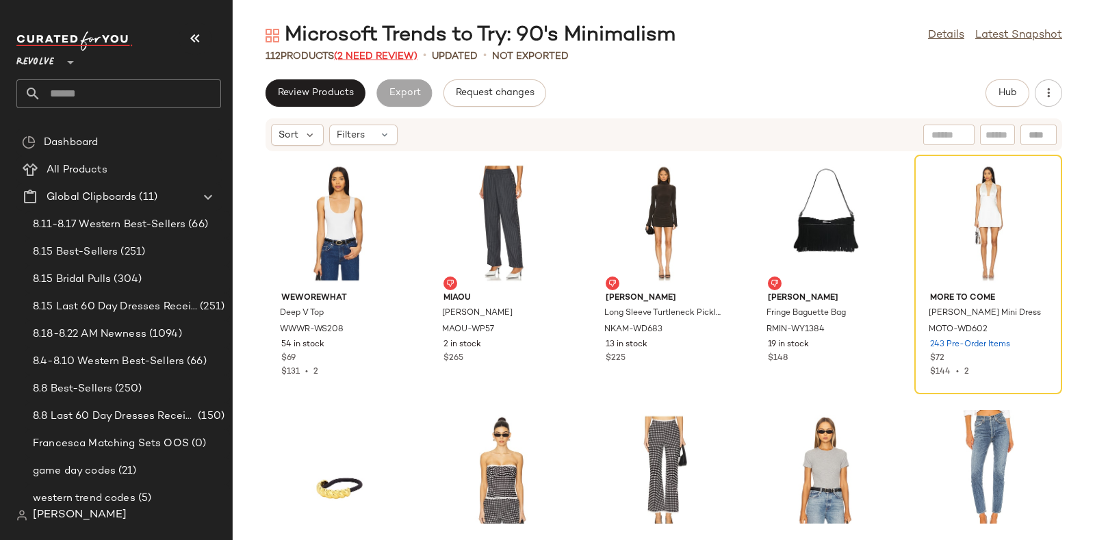
click at [402, 55] on span "(2 Need Review)" at bounding box center [375, 56] width 83 height 10
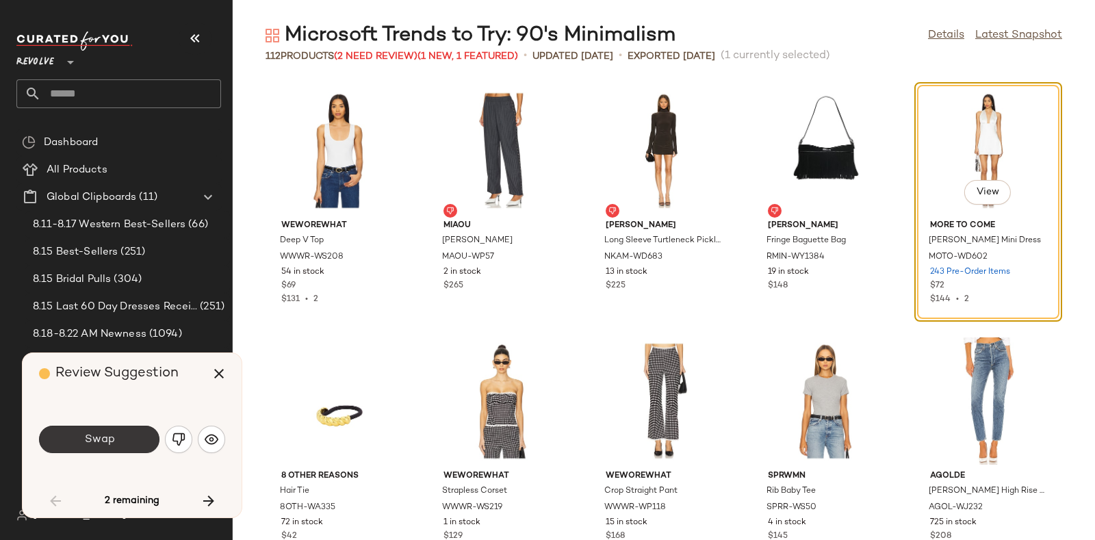
click at [133, 439] on button "Swap" at bounding box center [99, 439] width 120 height 27
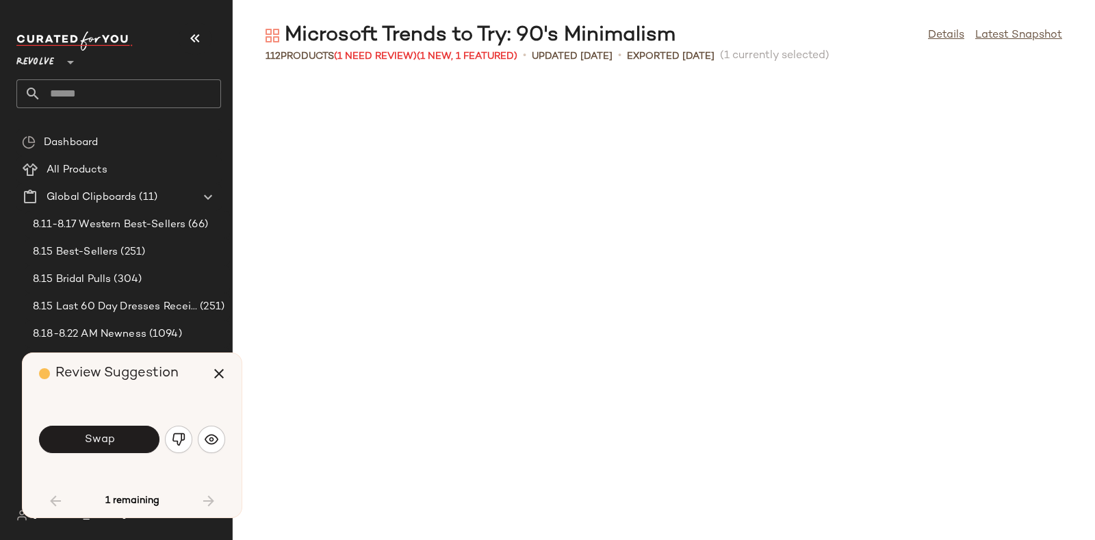
scroll to position [511, 0]
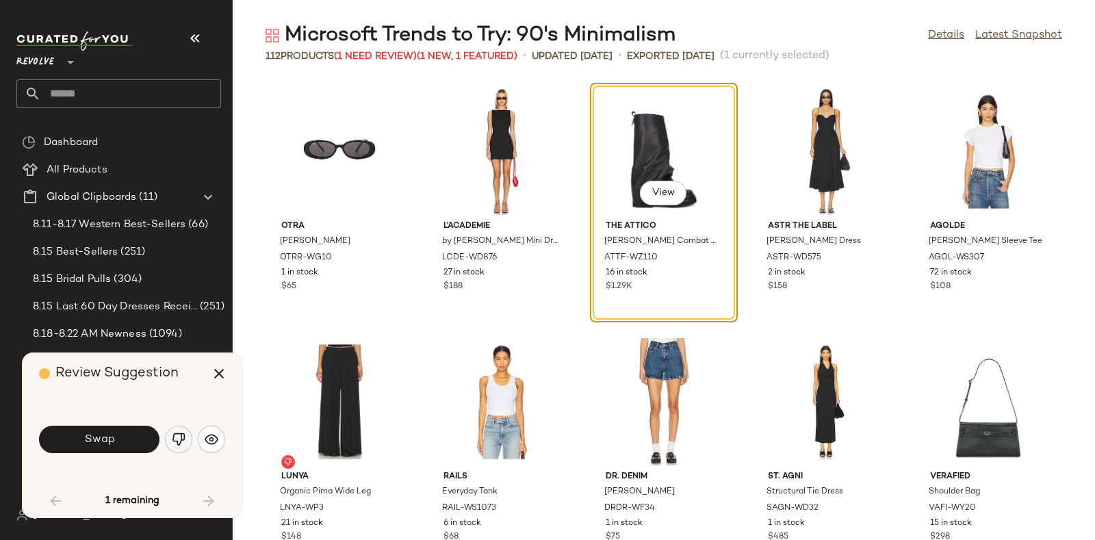
click at [182, 437] on img "button" at bounding box center [179, 440] width 14 height 14
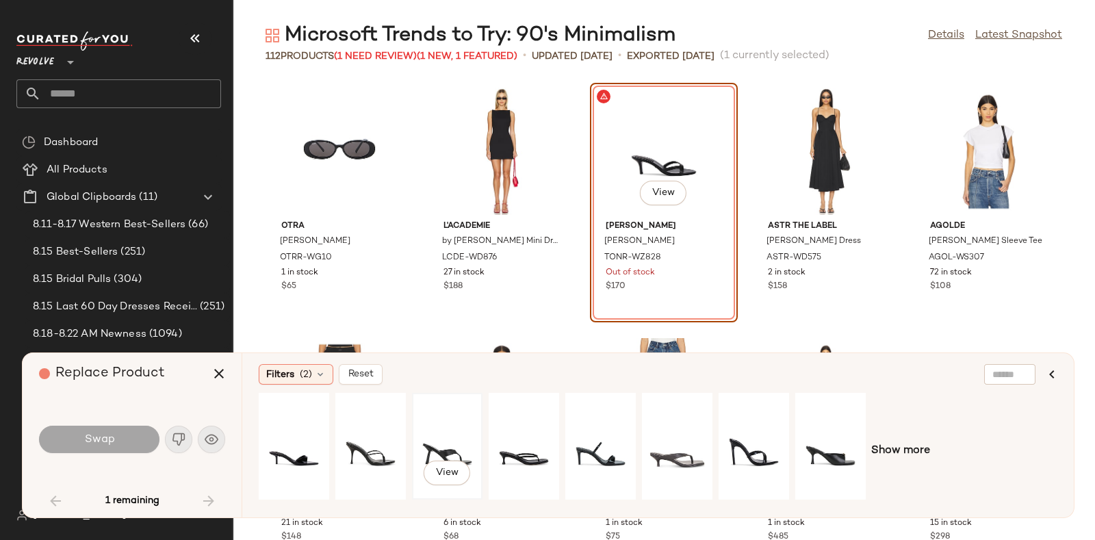
click at [456, 435] on div "View" at bounding box center [447, 446] width 61 height 97
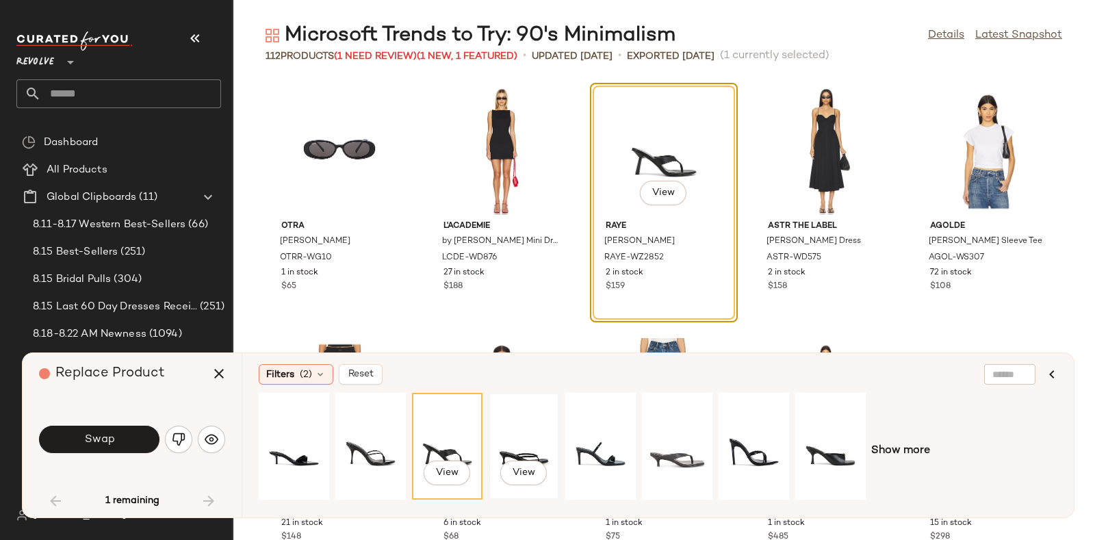
click at [522, 441] on div "View" at bounding box center [523, 446] width 61 height 97
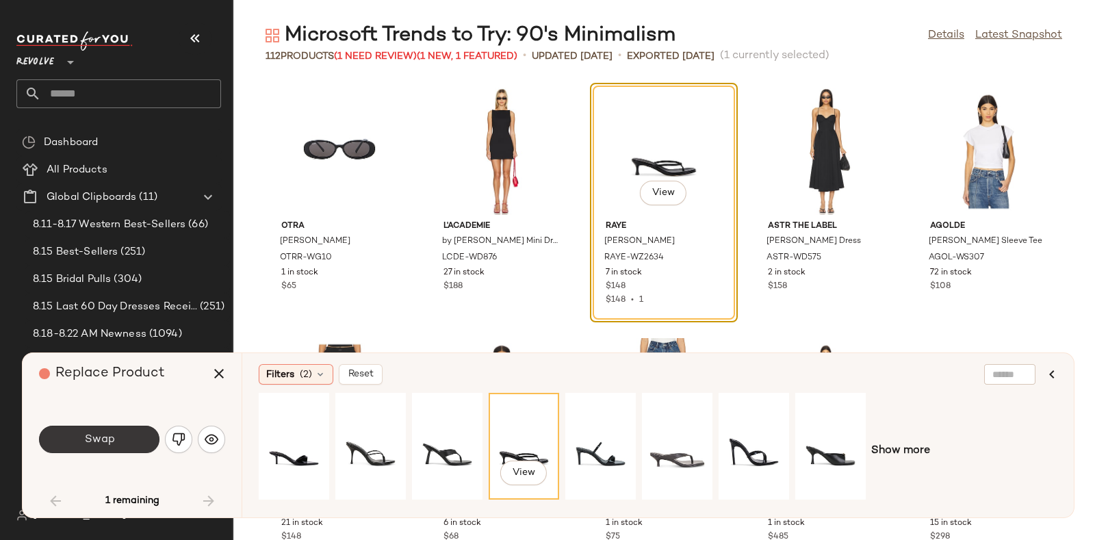
click at [126, 439] on button "Swap" at bounding box center [99, 439] width 120 height 27
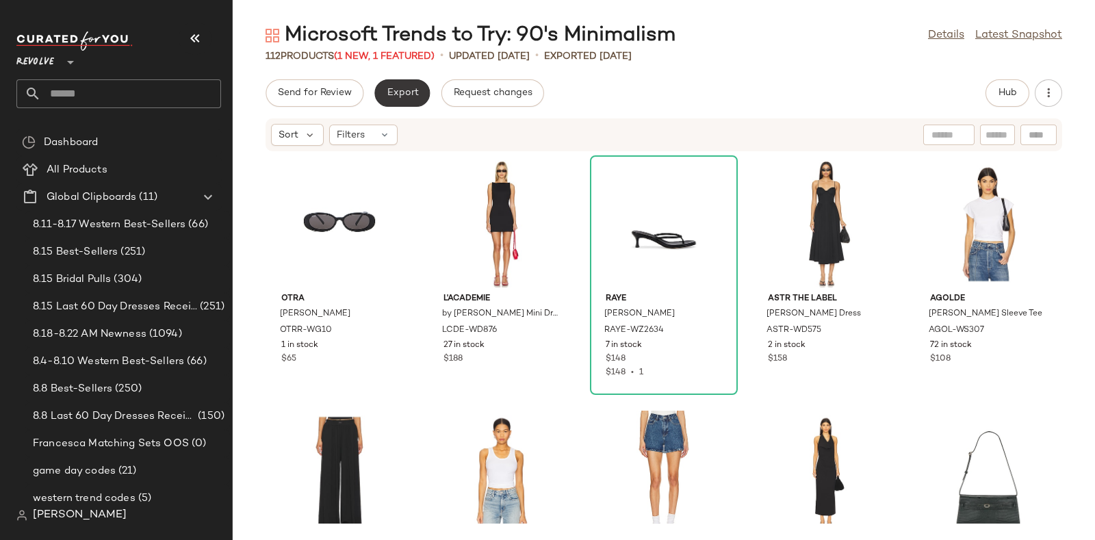
click at [396, 89] on span "Export" at bounding box center [402, 93] width 32 height 11
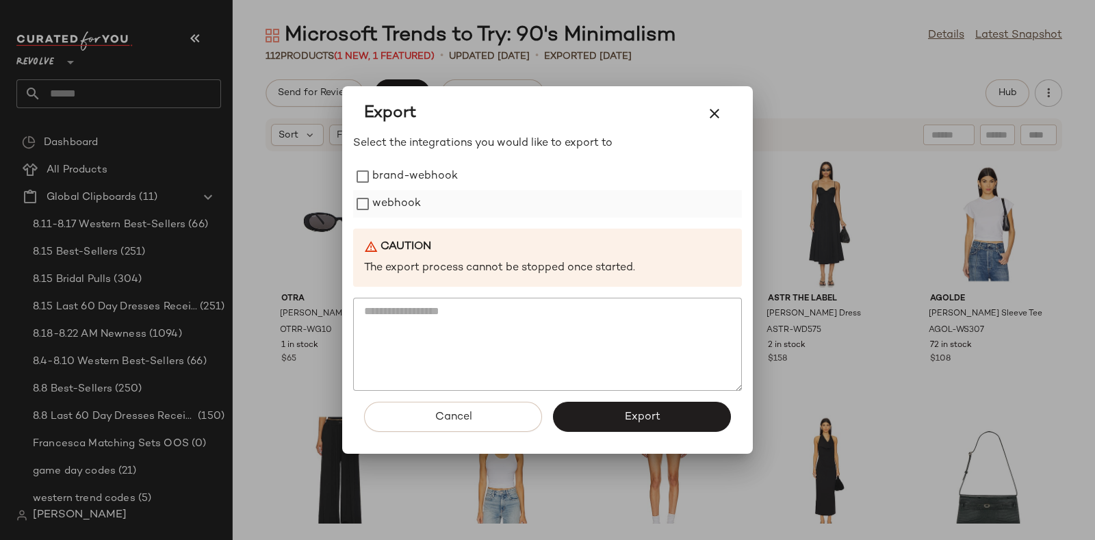
click at [402, 196] on label "webhook" at bounding box center [396, 203] width 49 height 27
click at [603, 412] on button "Export" at bounding box center [642, 417] width 178 height 30
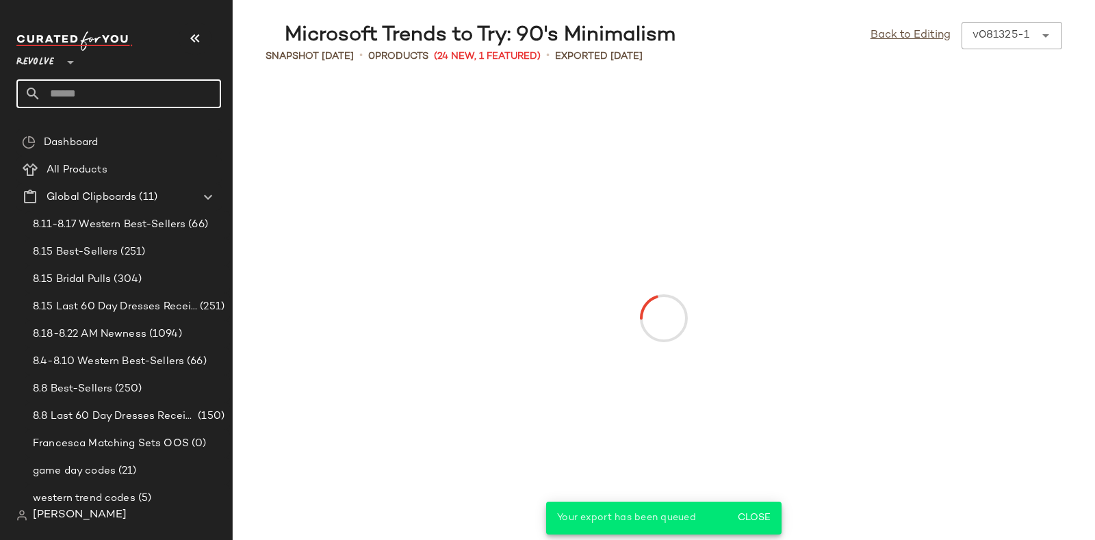
click at [153, 93] on input "text" at bounding box center [131, 93] width 180 height 29
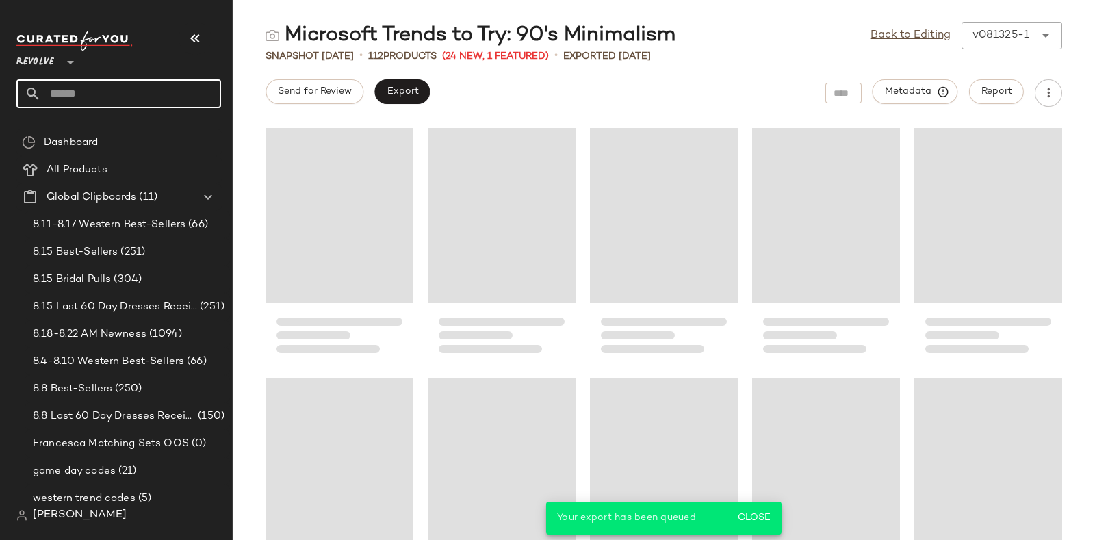
paste input "*********"
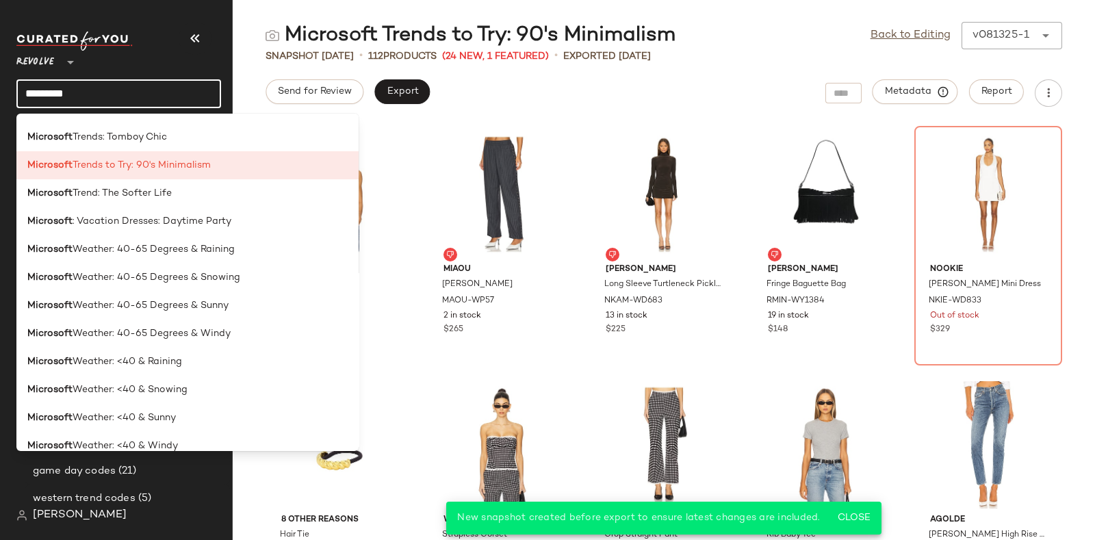
scroll to position [2970, 0]
type input "*********"
click at [211, 236] on div "Microsoft Trend: The Softer Life" at bounding box center [187, 250] width 342 height 28
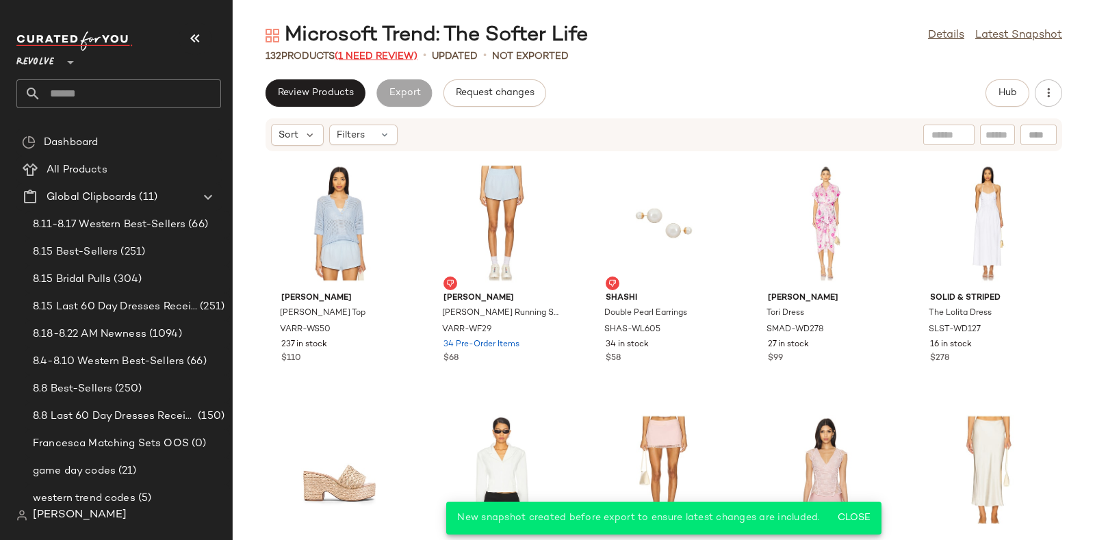
click at [372, 55] on span "(1 Need Review)" at bounding box center [376, 56] width 83 height 10
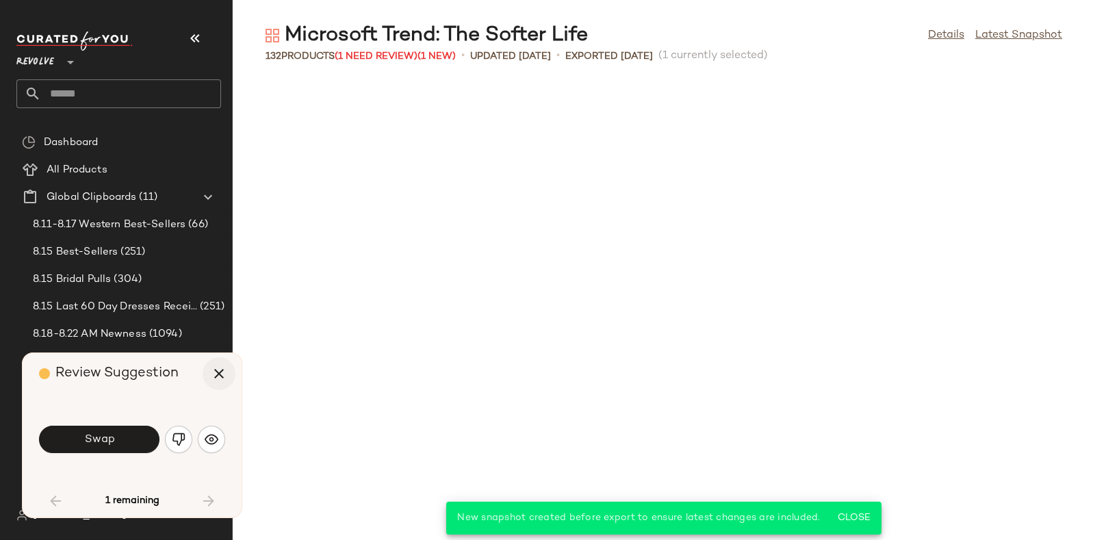
scroll to position [511, 0]
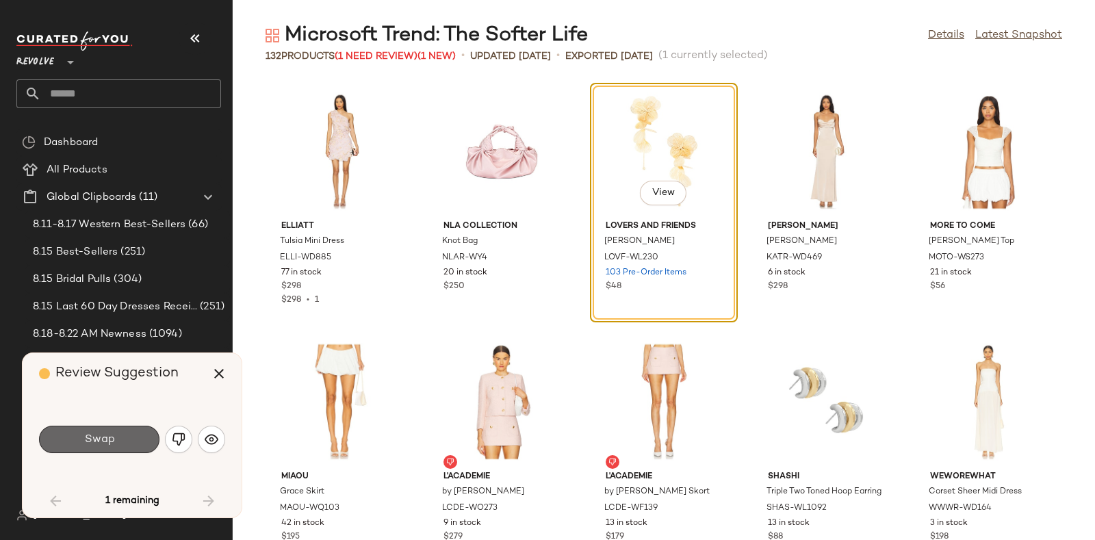
click at [128, 436] on button "Swap" at bounding box center [99, 439] width 120 height 27
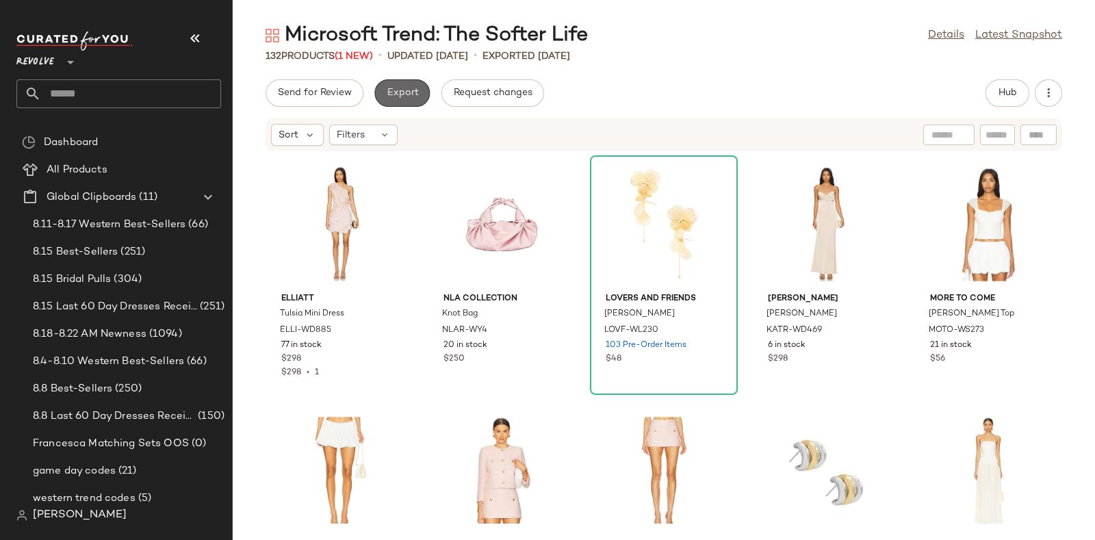
click at [390, 86] on button "Export" at bounding box center [401, 92] width 55 height 27
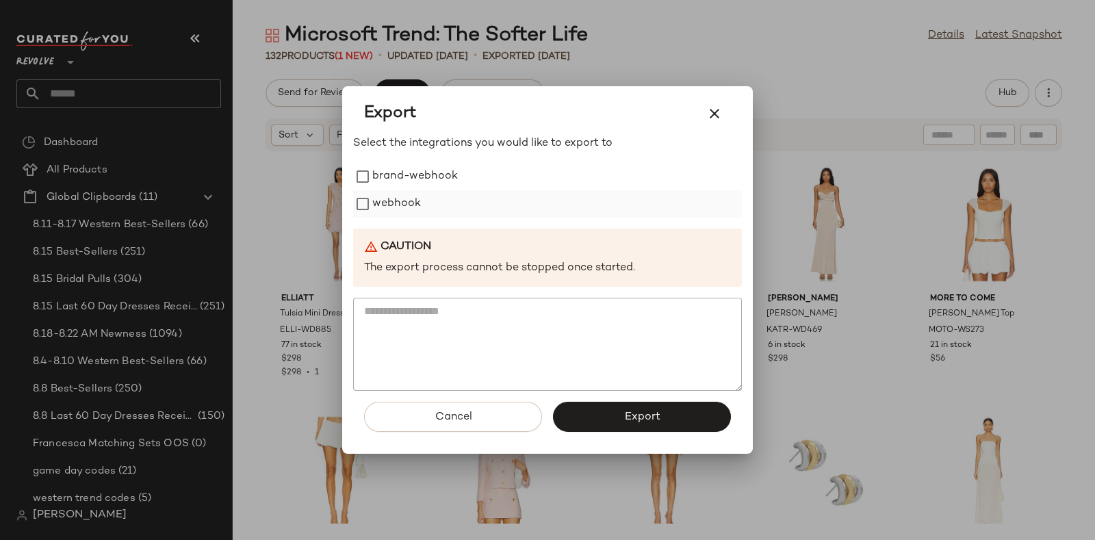
click at [391, 200] on label "webhook" at bounding box center [396, 203] width 49 height 27
click at [591, 408] on button "Export" at bounding box center [642, 417] width 178 height 30
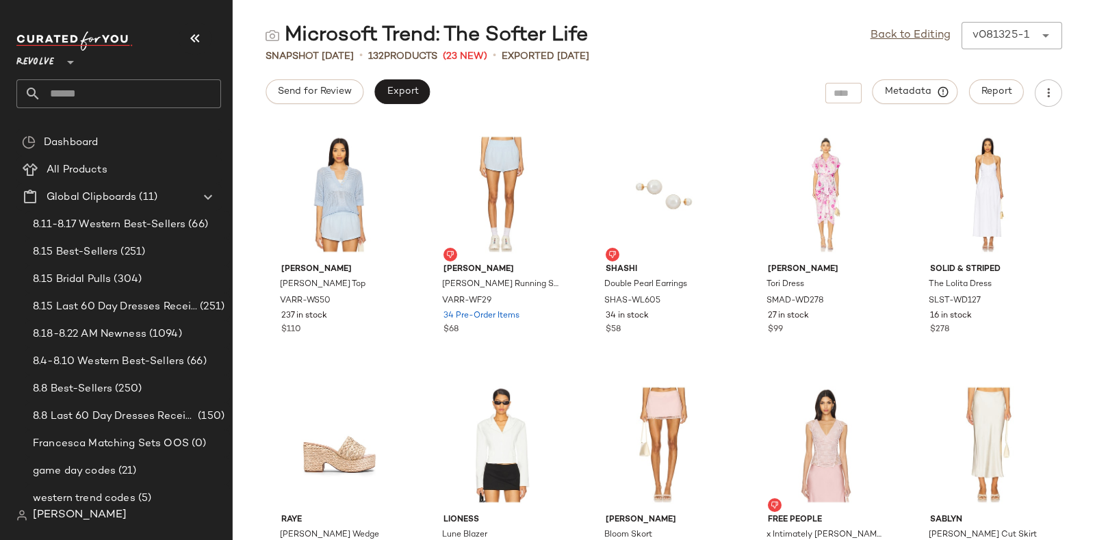
click at [171, 92] on input "text" at bounding box center [131, 93] width 180 height 29
paste input "*********"
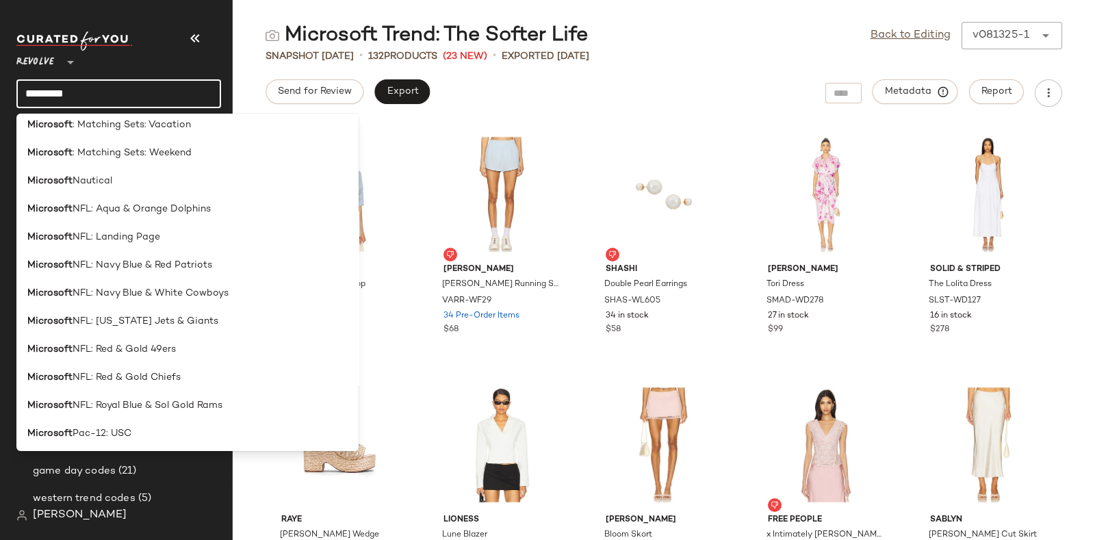
scroll to position [1461, 0]
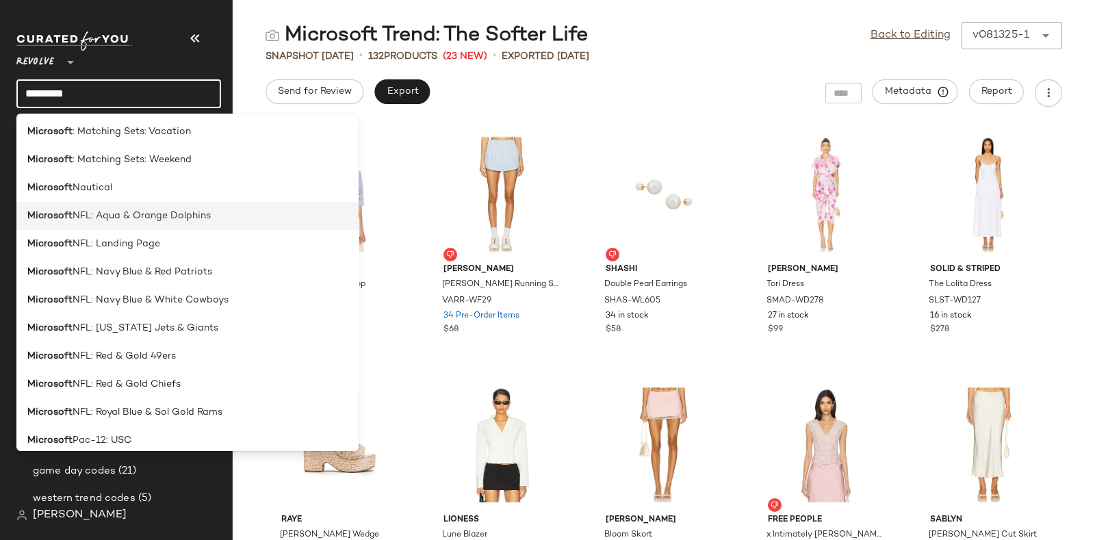
type input "*********"
click at [185, 211] on span "NFL: Aqua & Orange Dolphins" at bounding box center [142, 216] width 138 height 14
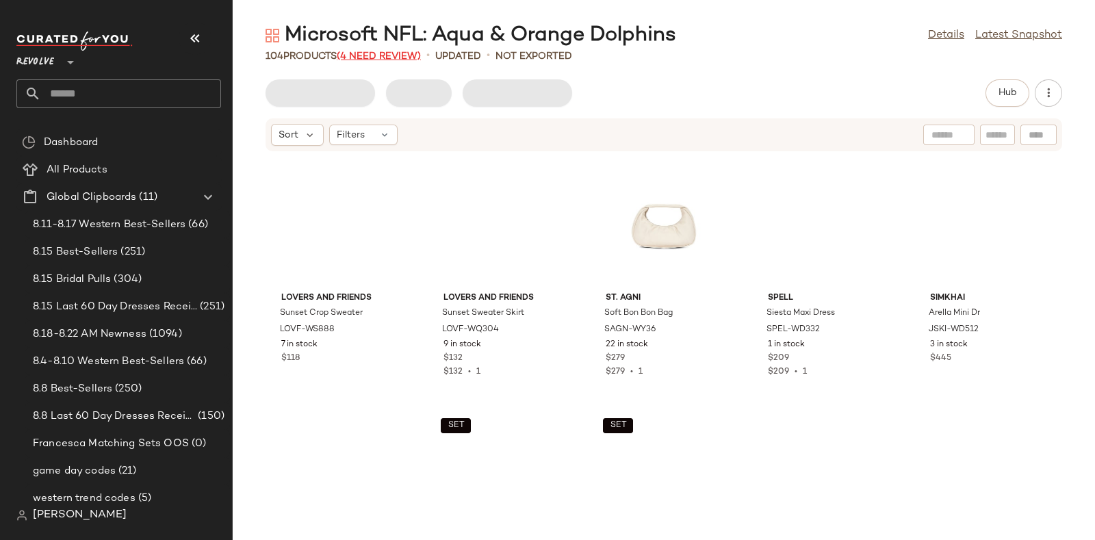
click at [378, 54] on span "(4 Need Review)" at bounding box center [379, 56] width 84 height 10
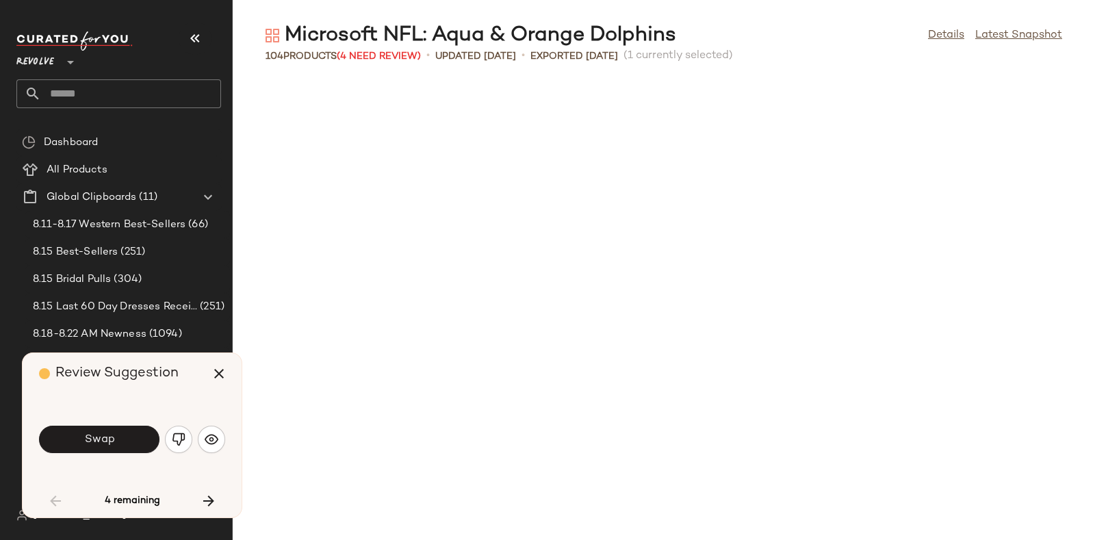
scroll to position [763, 0]
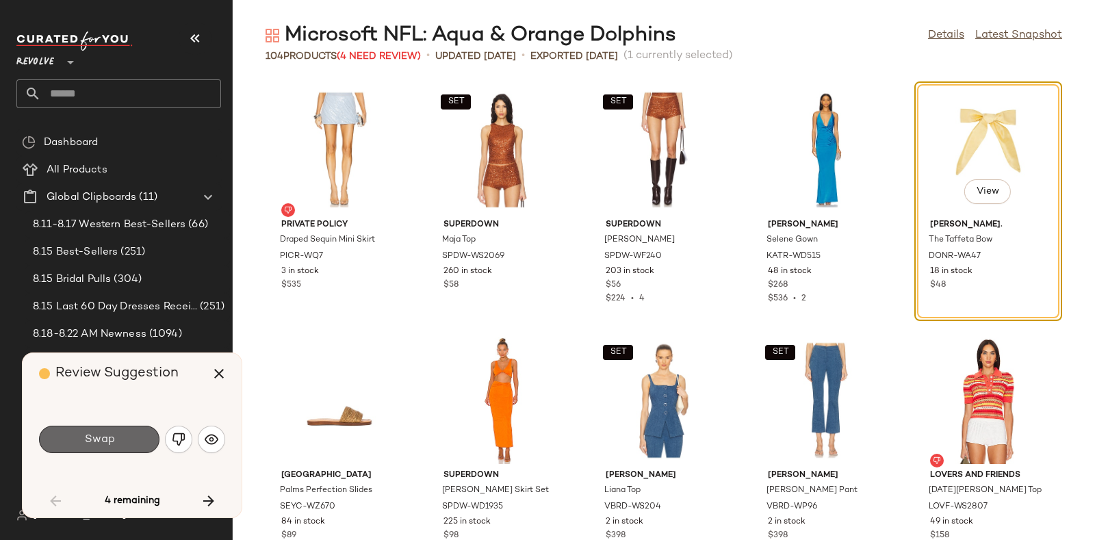
click at [130, 430] on button "Swap" at bounding box center [99, 439] width 120 height 27
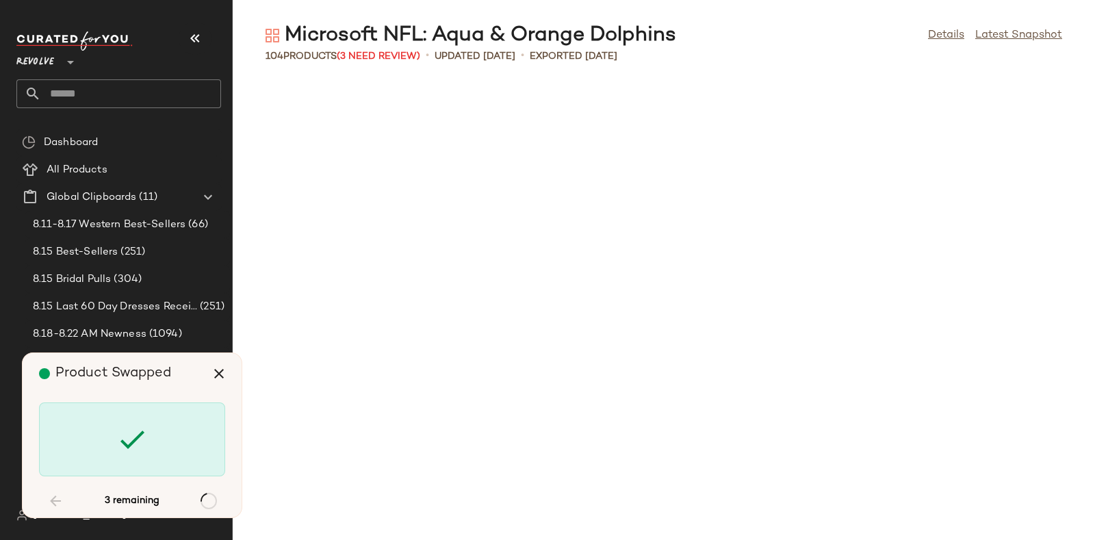
scroll to position [1753, 0]
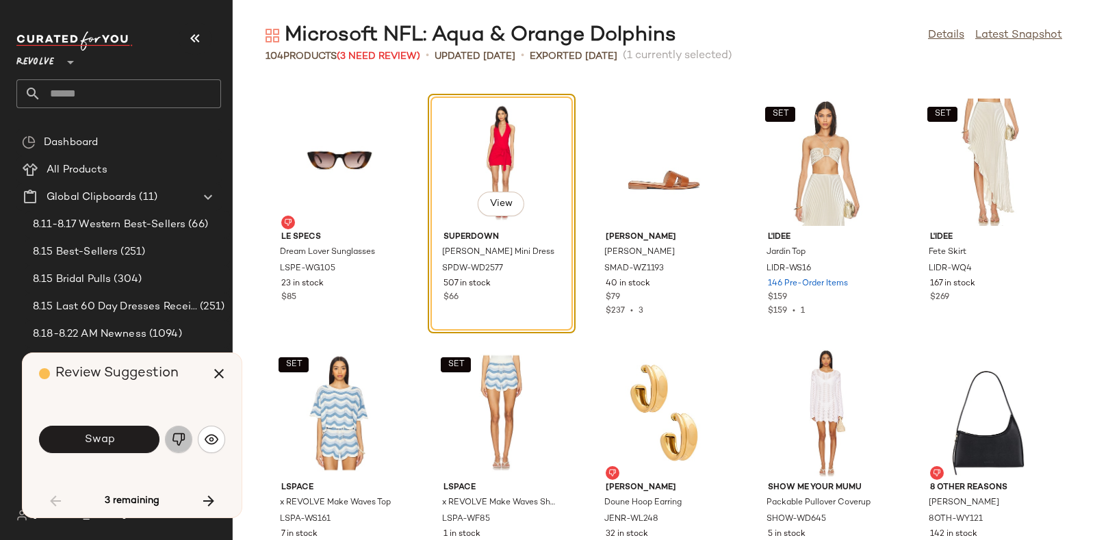
click at [175, 433] on img "button" at bounding box center [179, 440] width 14 height 14
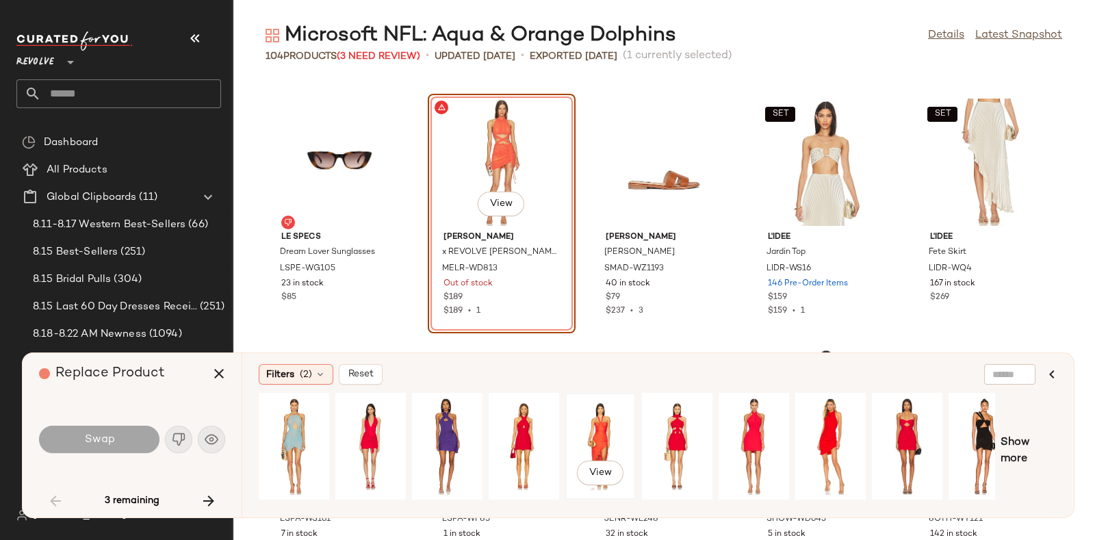
drag, startPoint x: 616, startPoint y: 426, endPoint x: 592, endPoint y: 422, distance: 24.3
click at [592, 422] on div "View" at bounding box center [600, 446] width 61 height 97
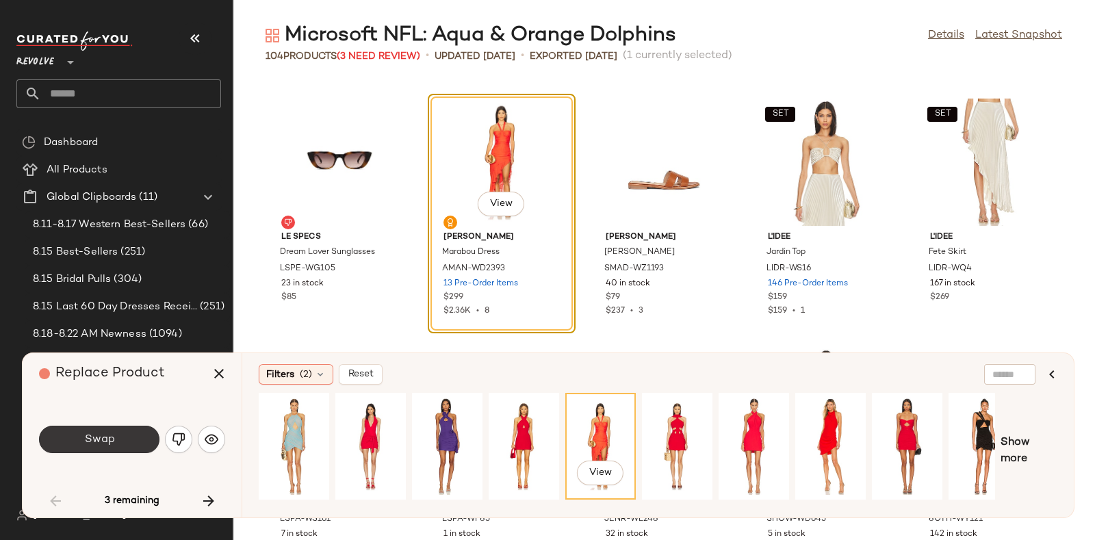
click at [112, 430] on button "Swap" at bounding box center [99, 439] width 120 height 27
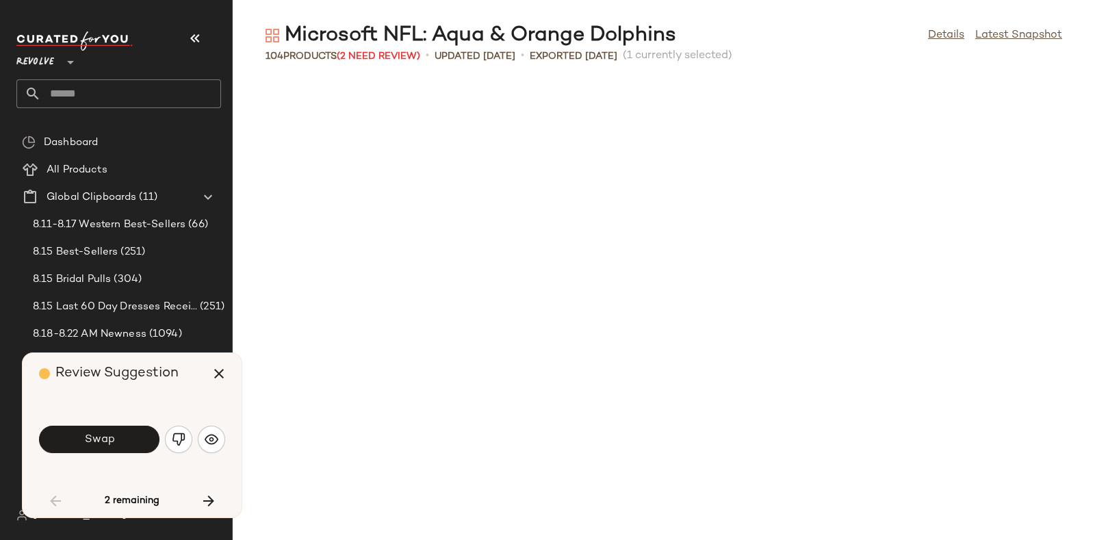
scroll to position [2254, 0]
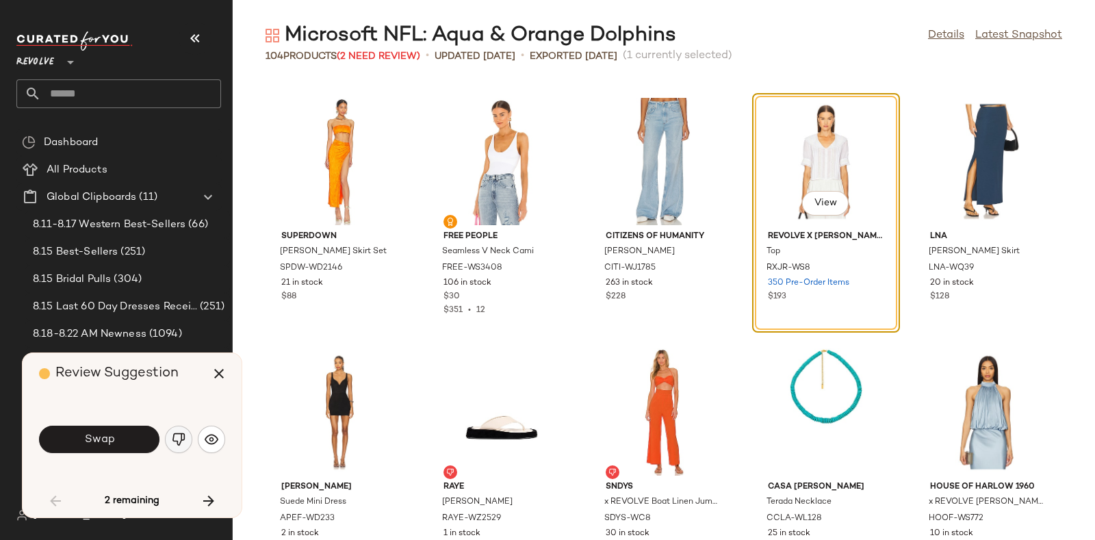
click at [178, 432] on button "button" at bounding box center [178, 439] width 27 height 27
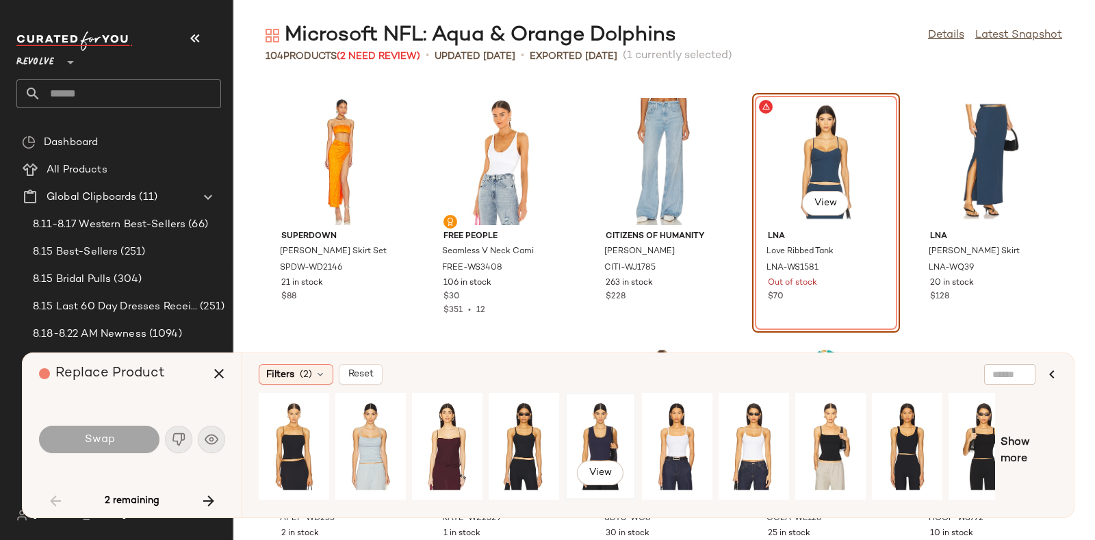
click at [604, 427] on div "View" at bounding box center [600, 446] width 61 height 97
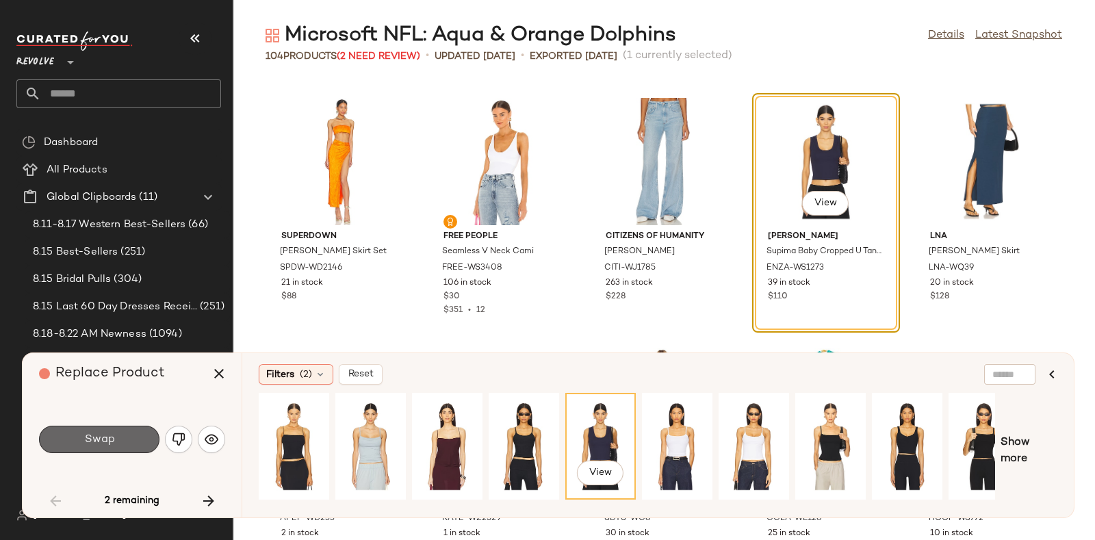
click at [123, 436] on button "Swap" at bounding box center [99, 439] width 120 height 27
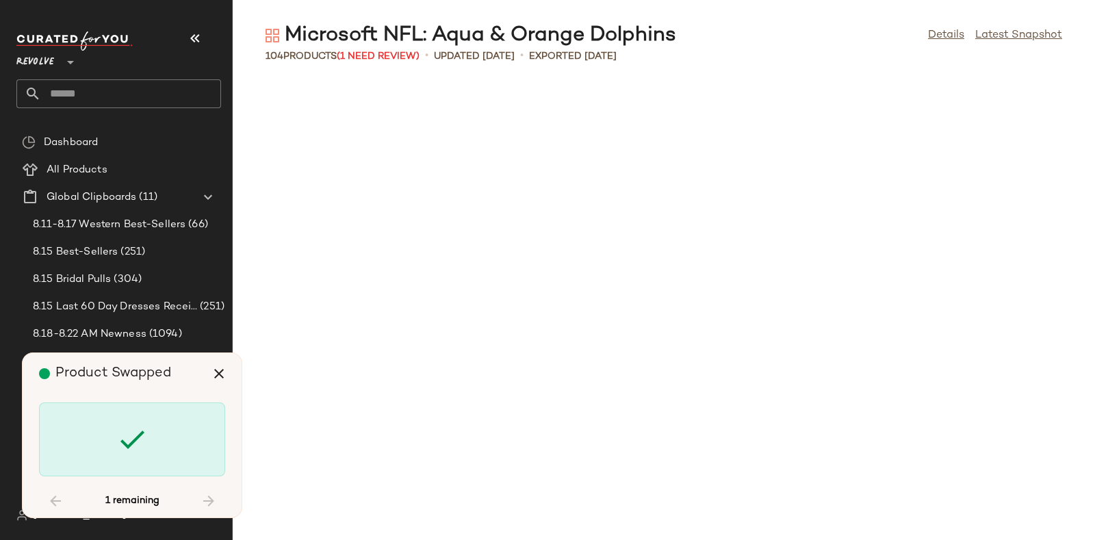
scroll to position [3757, 0]
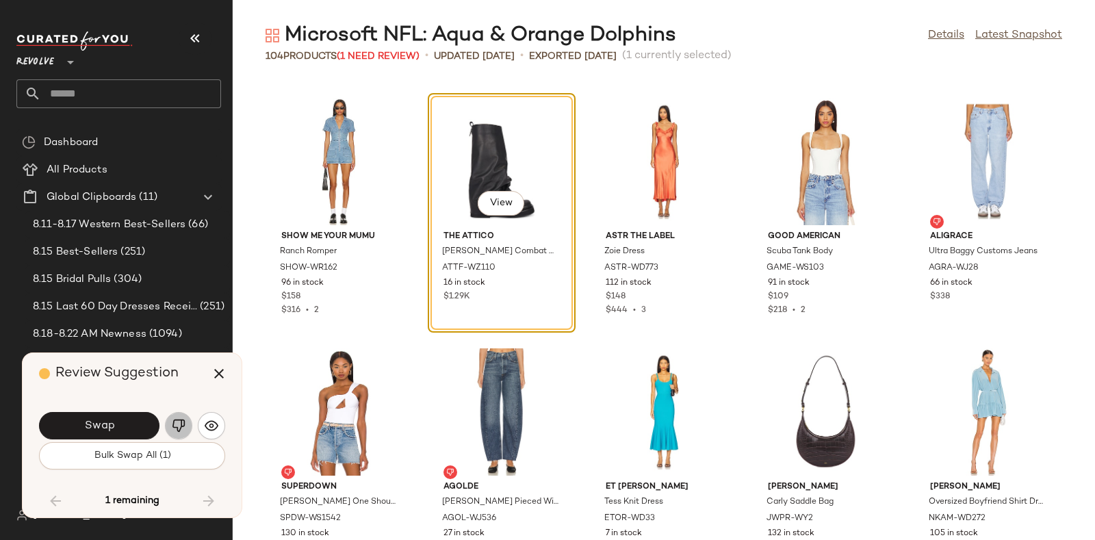
click at [177, 424] on img "button" at bounding box center [179, 426] width 14 height 14
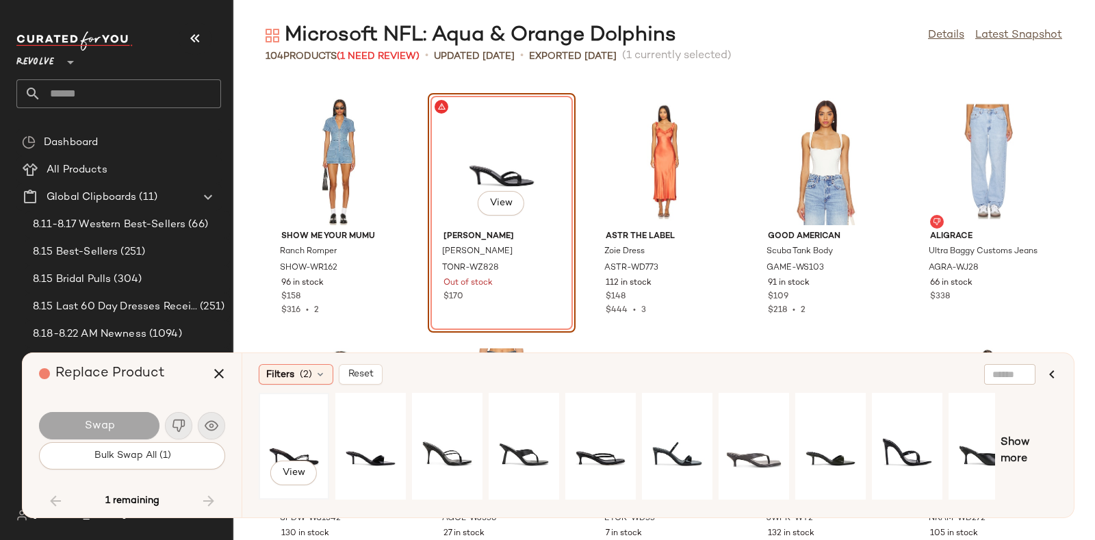
click at [290, 430] on div "View" at bounding box center [293, 446] width 61 height 97
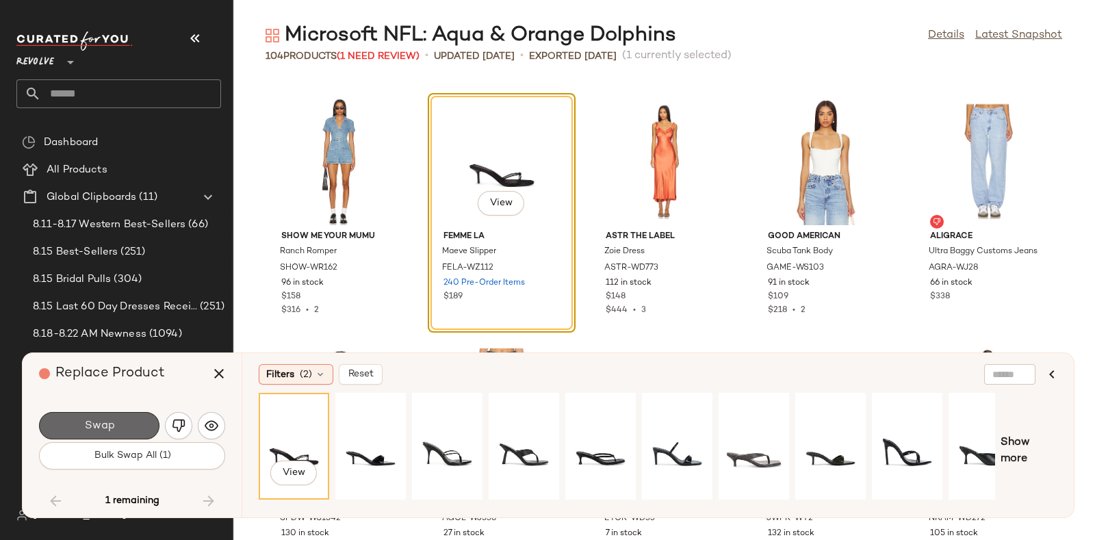
click at [130, 416] on button "Swap" at bounding box center [99, 425] width 120 height 27
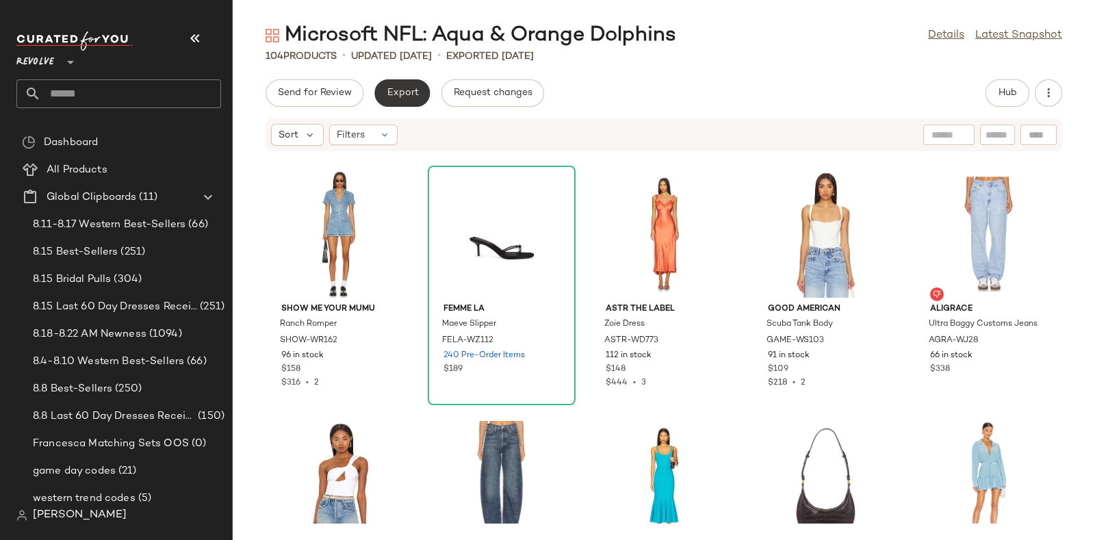
click at [396, 90] on span "Export" at bounding box center [402, 93] width 32 height 11
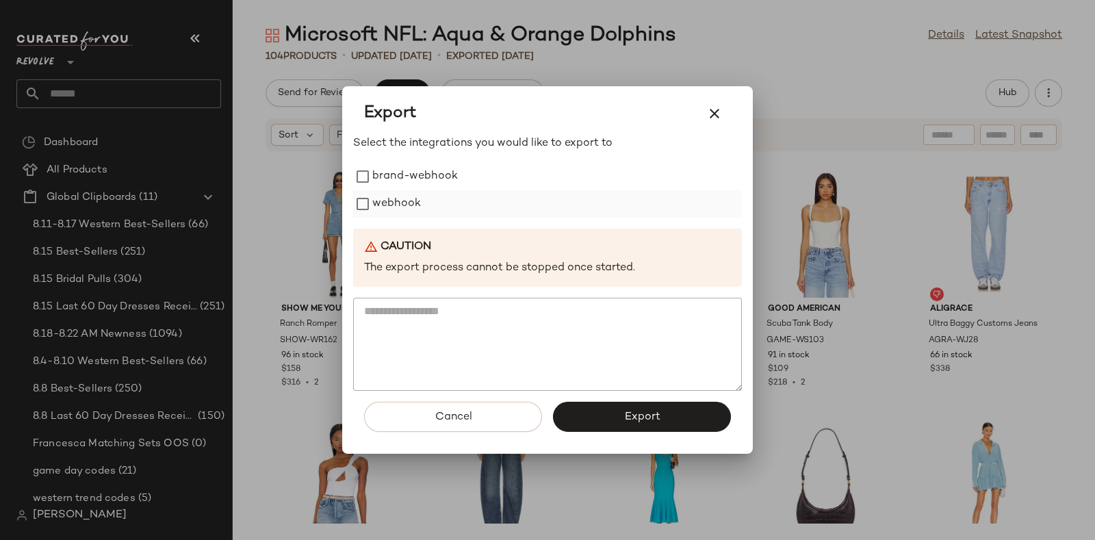
click at [391, 200] on label "webhook" at bounding box center [396, 203] width 49 height 27
click at [592, 411] on button "Export" at bounding box center [642, 417] width 178 height 30
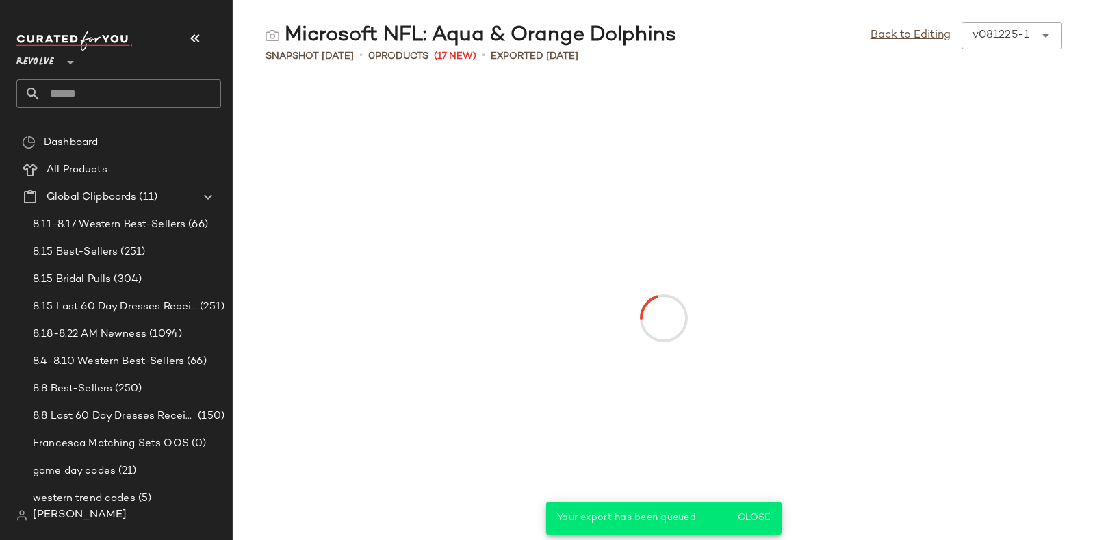
click at [177, 96] on input "text" at bounding box center [131, 93] width 180 height 29
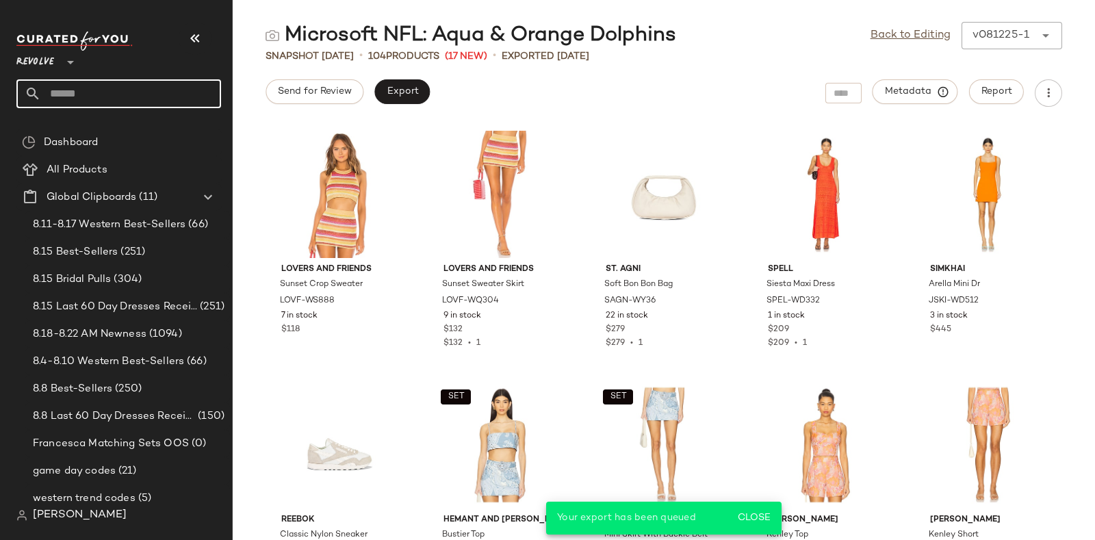
paste input "*********"
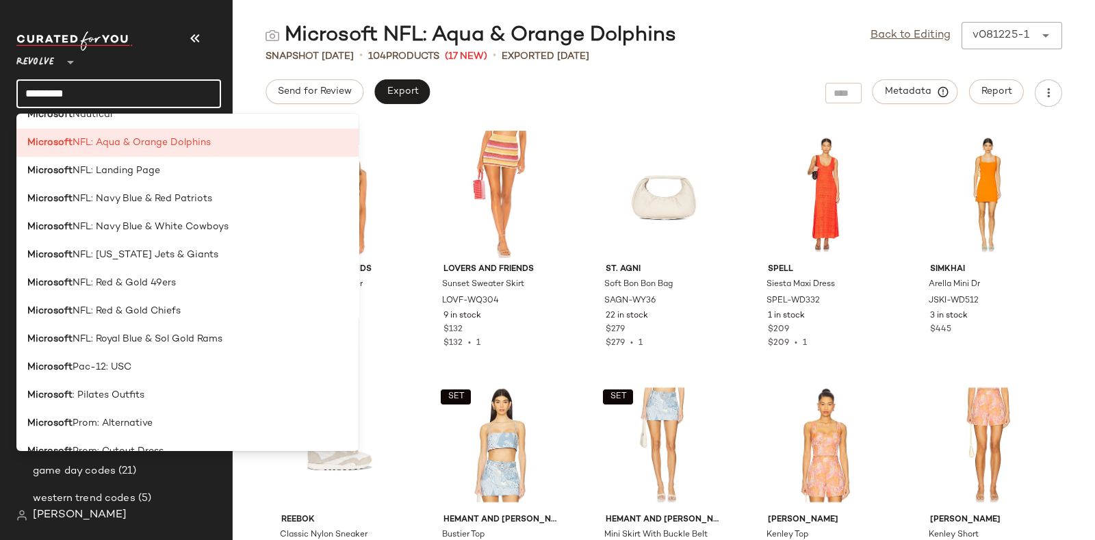
scroll to position [1519, 0]
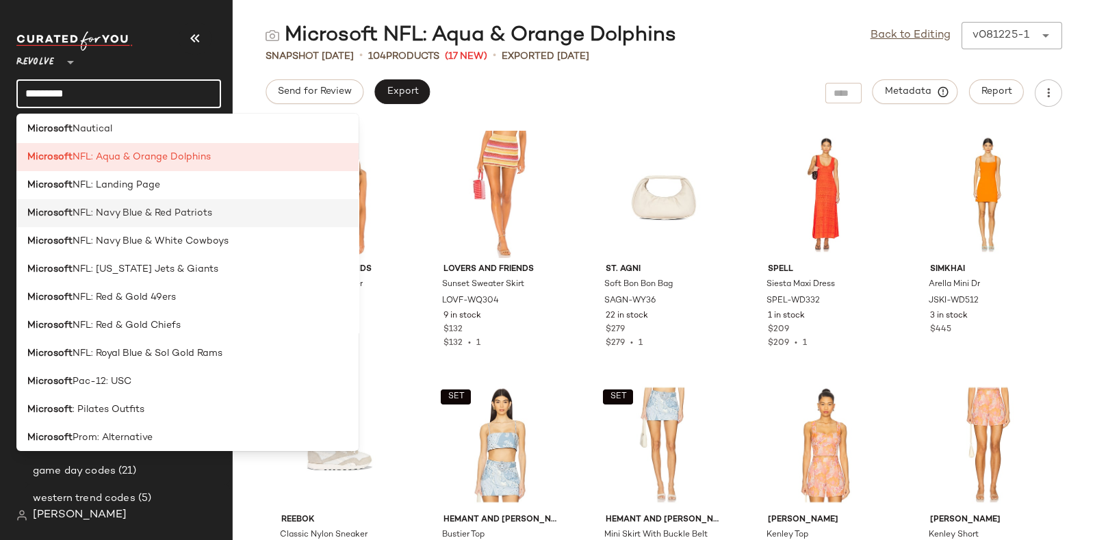
type input "*********"
click at [176, 211] on span "NFL: Navy Blue & Red Patriots" at bounding box center [143, 213] width 140 height 14
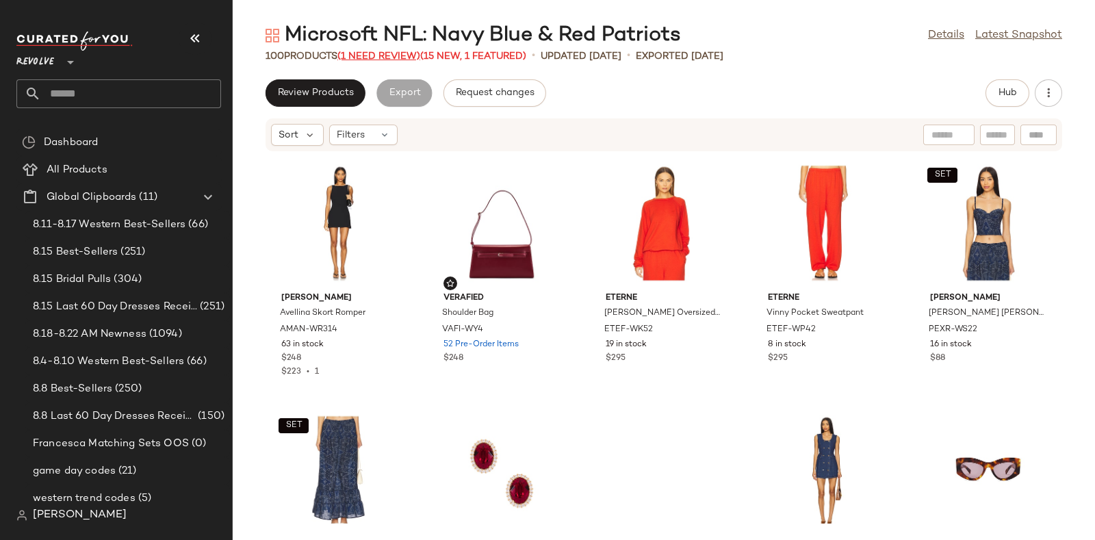
click at [376, 51] on span "(1 Need Review)" at bounding box center [378, 56] width 83 height 10
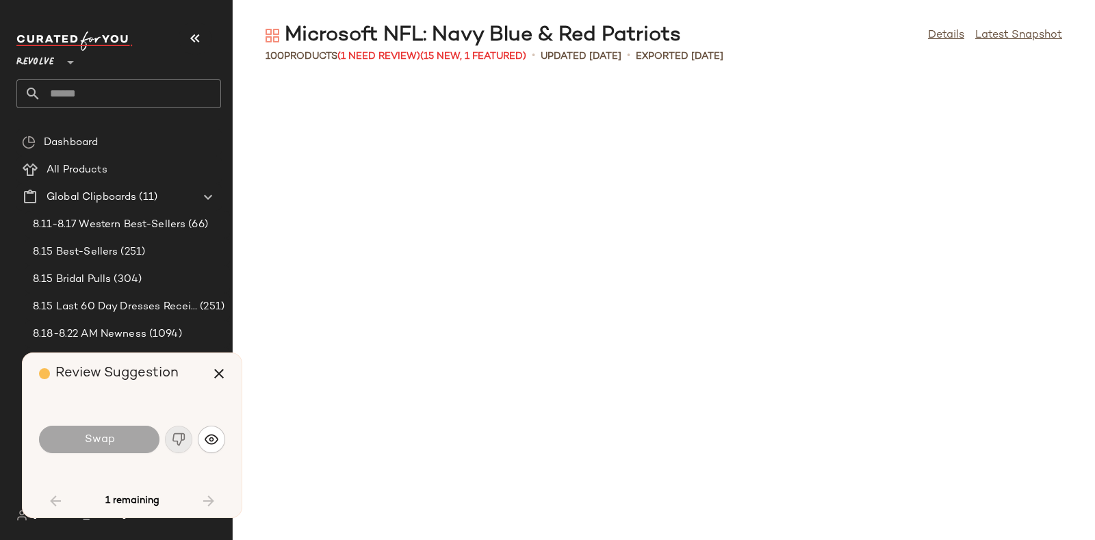
scroll to position [1502, 0]
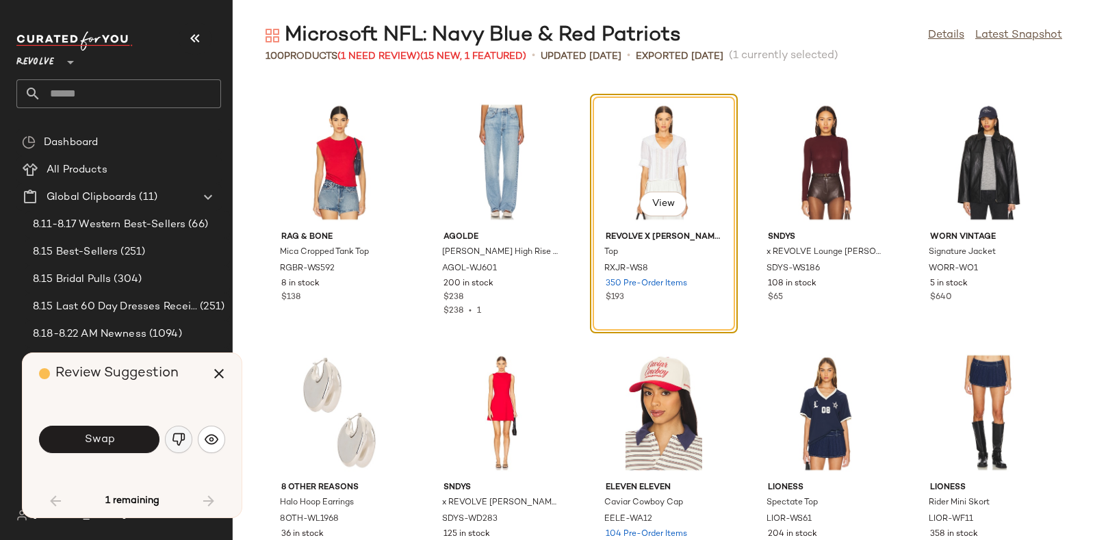
click at [170, 435] on button "button" at bounding box center [178, 439] width 27 height 27
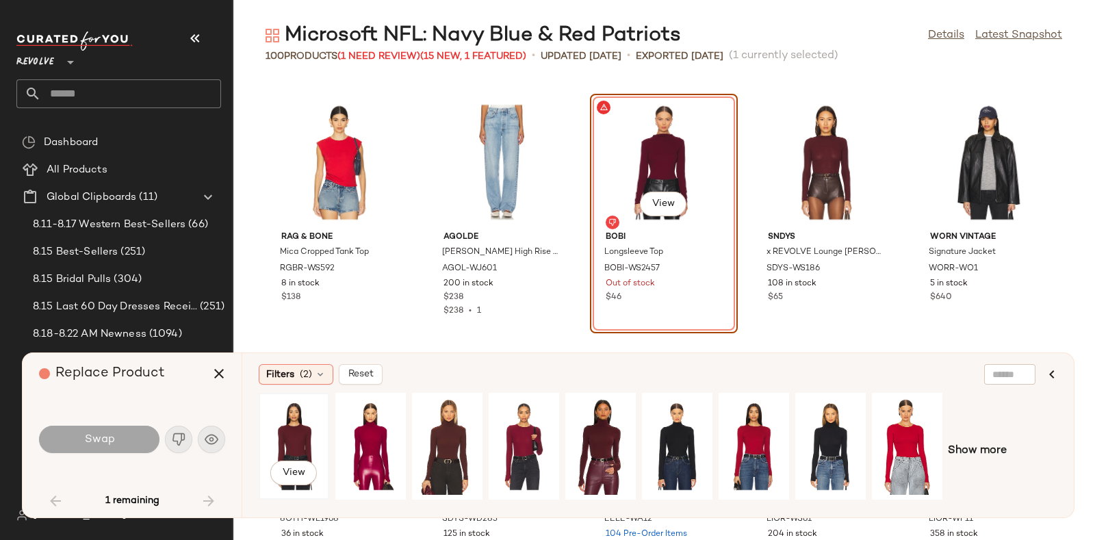
click at [292, 428] on div "View" at bounding box center [293, 446] width 61 height 97
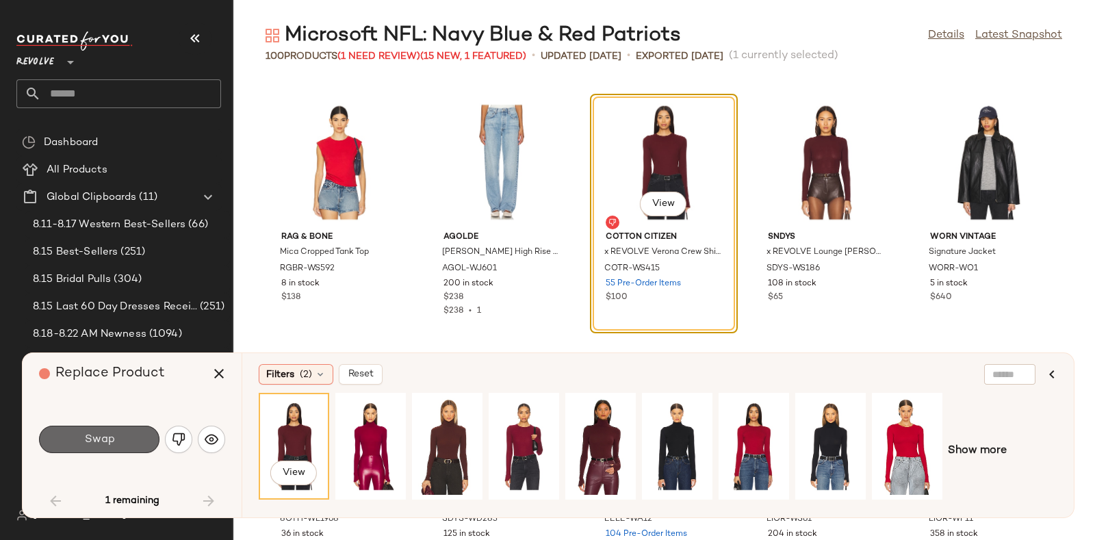
click at [124, 435] on button "Swap" at bounding box center [99, 439] width 120 height 27
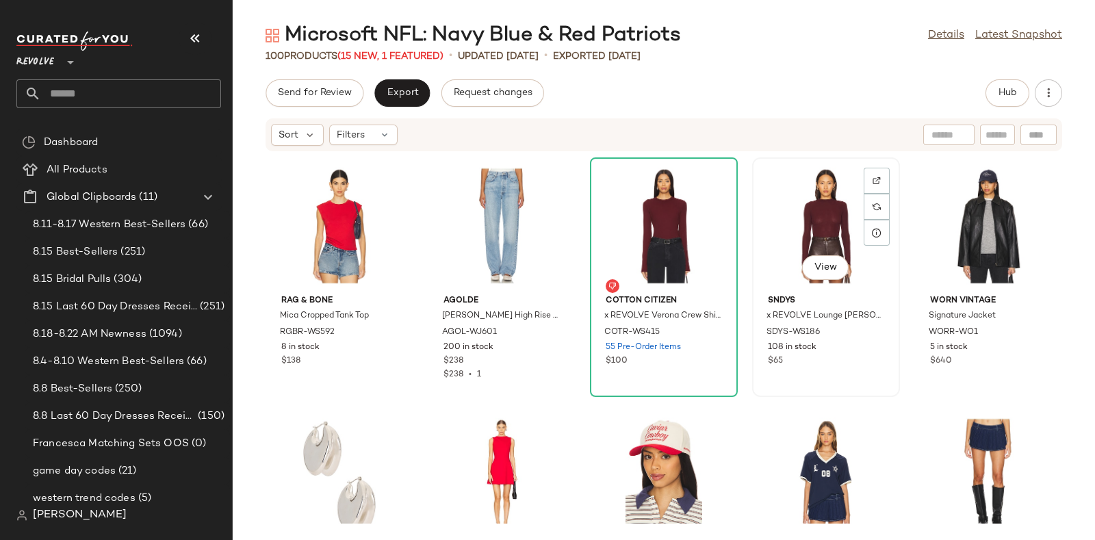
scroll to position [1510, 0]
click at [873, 205] on img at bounding box center [877, 207] width 8 height 8
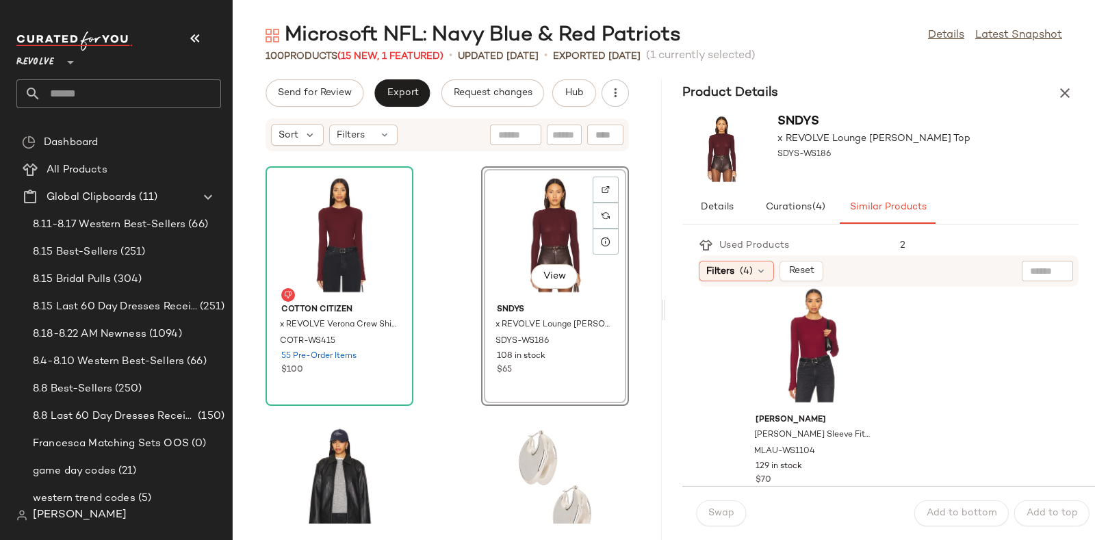
scroll to position [22, 0]
click at [1057, 87] on icon "button" at bounding box center [1065, 93] width 16 height 16
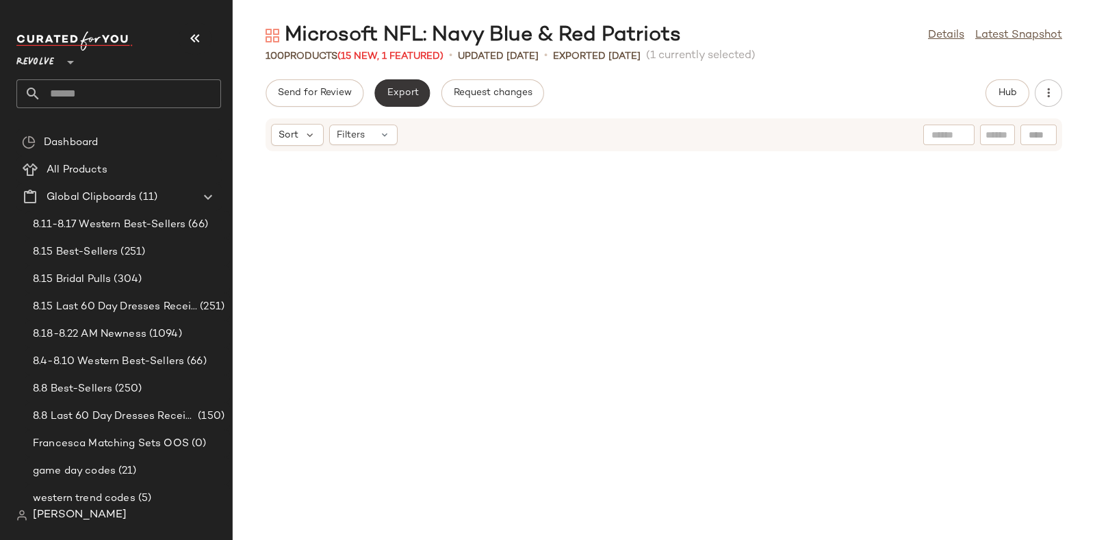
scroll to position [1502, 0]
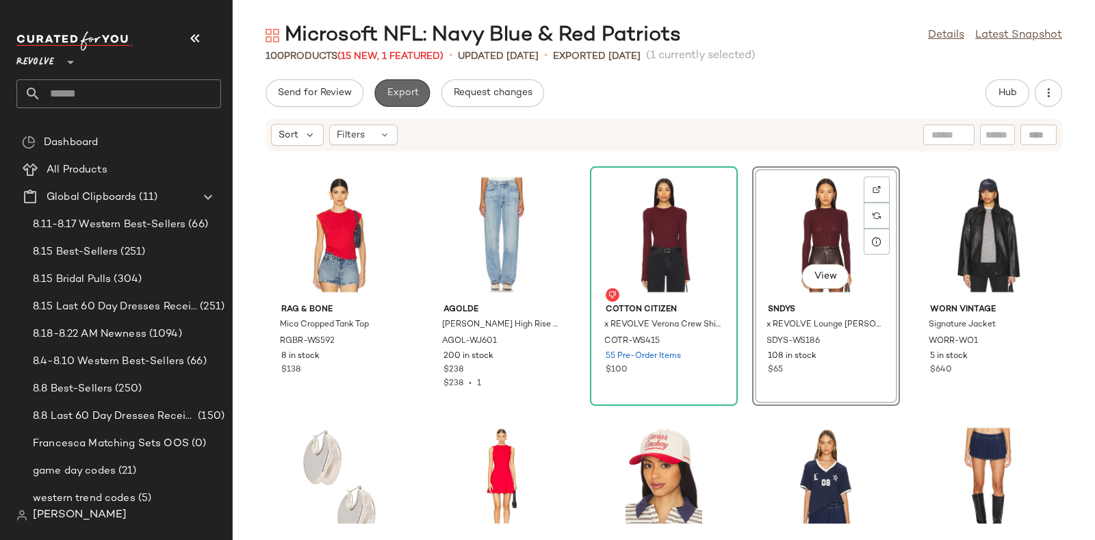
click at [394, 92] on span "Export" at bounding box center [402, 93] width 32 height 11
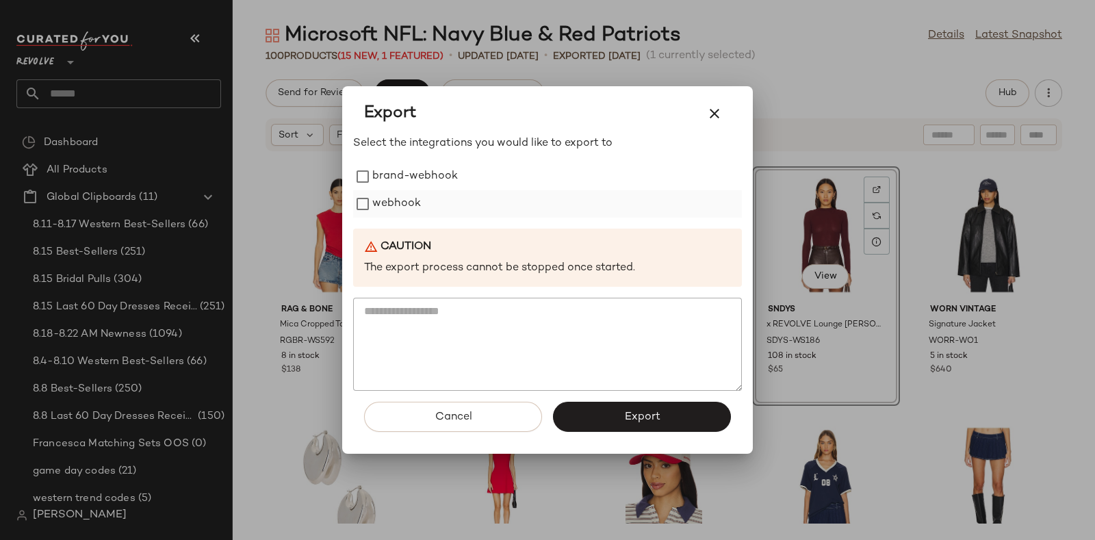
click at [395, 197] on label "webhook" at bounding box center [396, 203] width 49 height 27
click at [598, 404] on button "Export" at bounding box center [642, 417] width 178 height 30
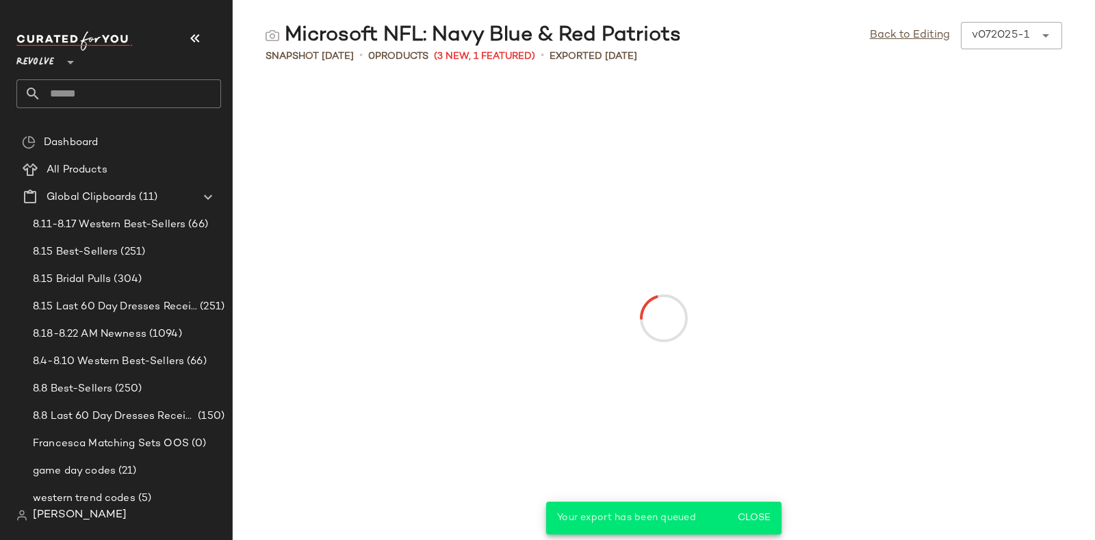
click at [164, 98] on input "text" at bounding box center [131, 93] width 180 height 29
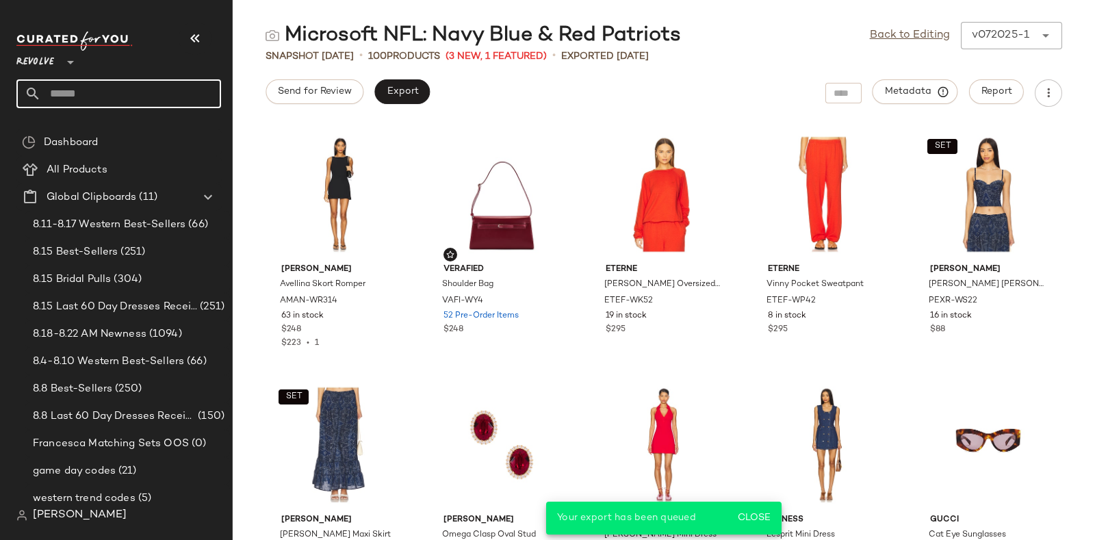
paste input "*********"
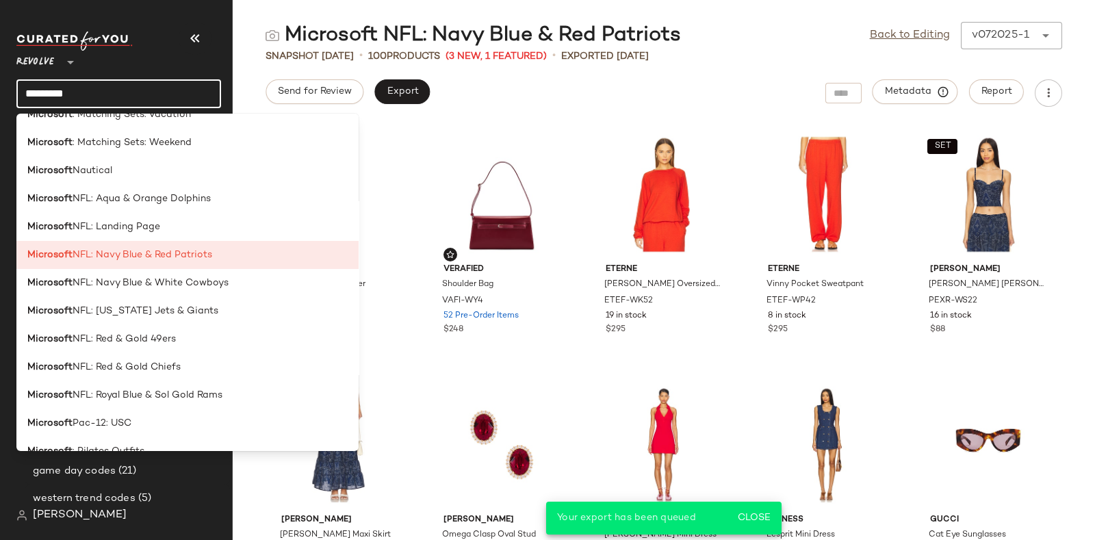
scroll to position [1476, 0]
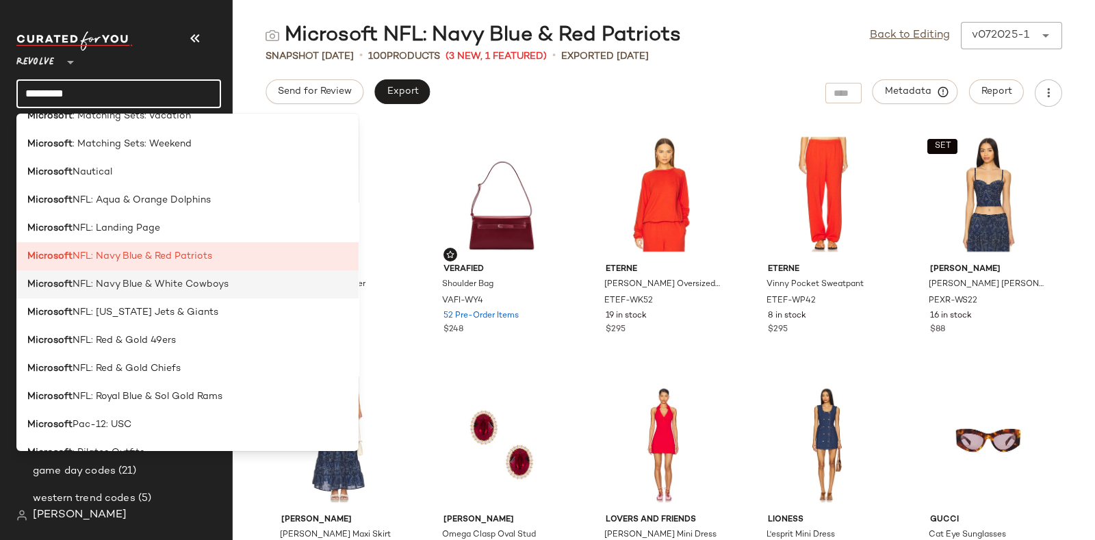
type input "*********"
click at [185, 286] on span "NFL: Navy Blue & White Cowboys" at bounding box center [151, 284] width 156 height 14
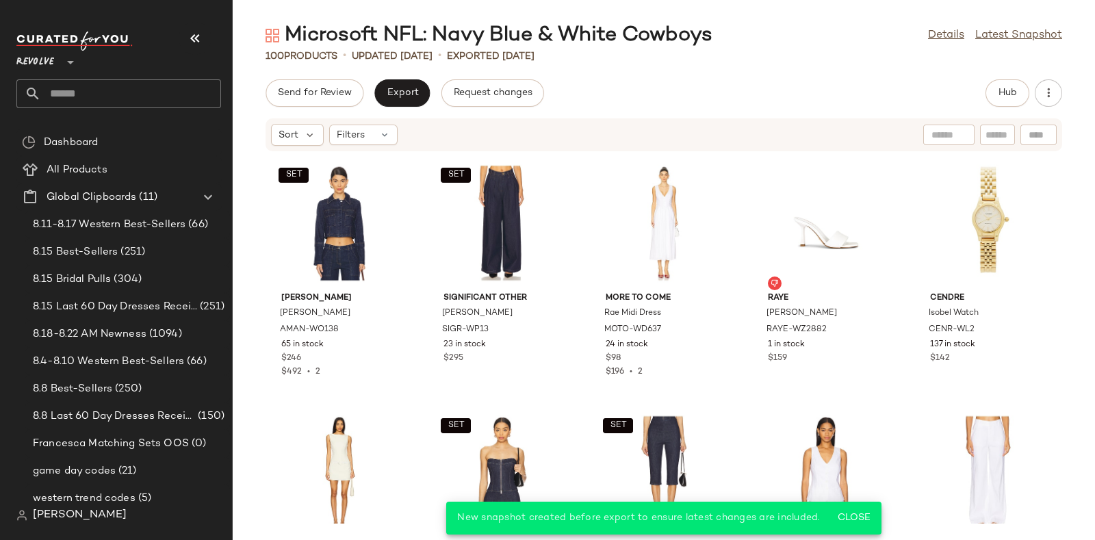
click at [205, 89] on input "text" at bounding box center [131, 93] width 180 height 29
paste input "*********"
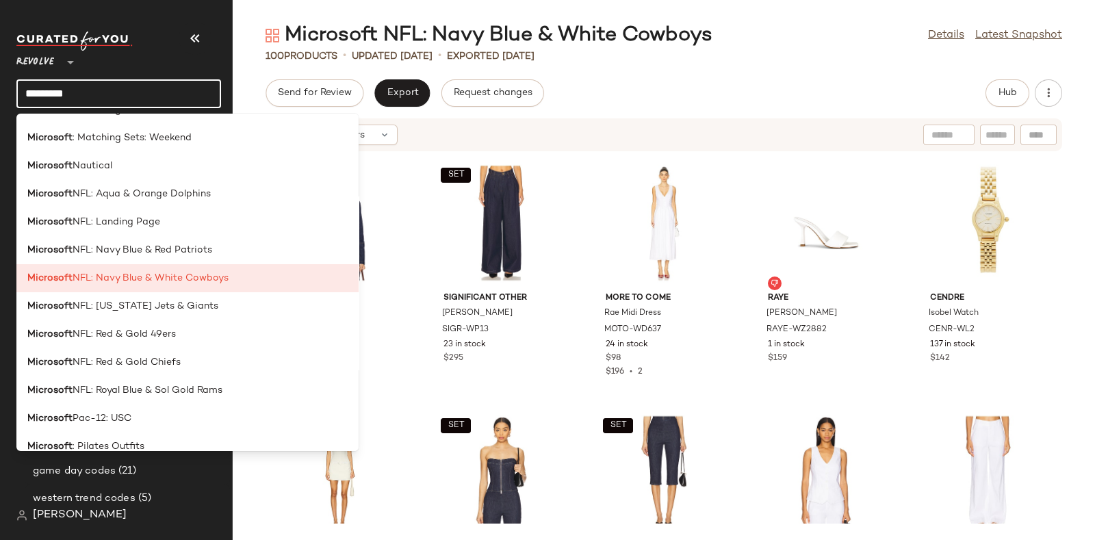
scroll to position [1489, 0]
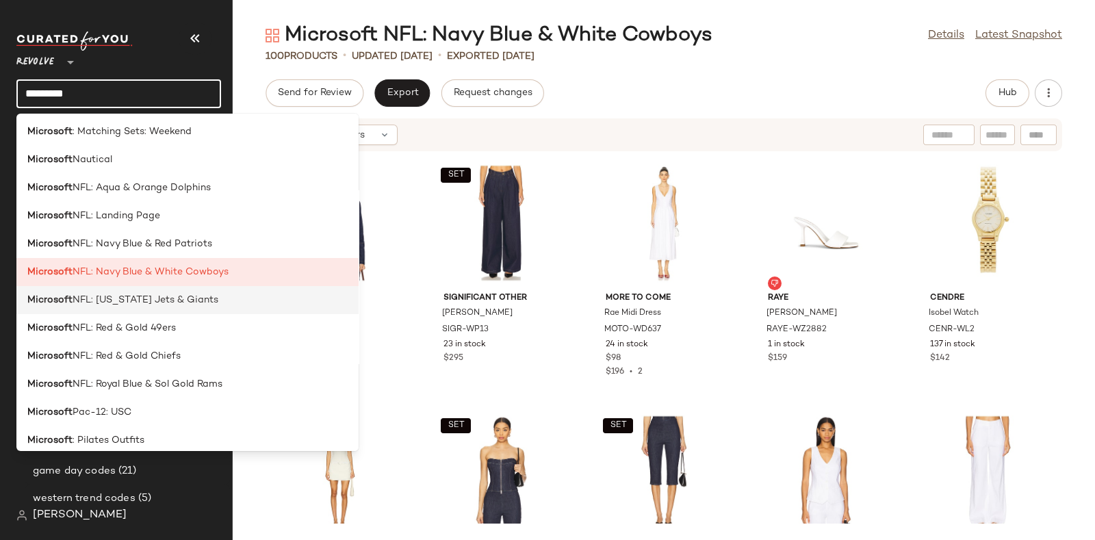
type input "*********"
click at [198, 298] on span "NFL: New York Jets & Giants" at bounding box center [146, 300] width 146 height 14
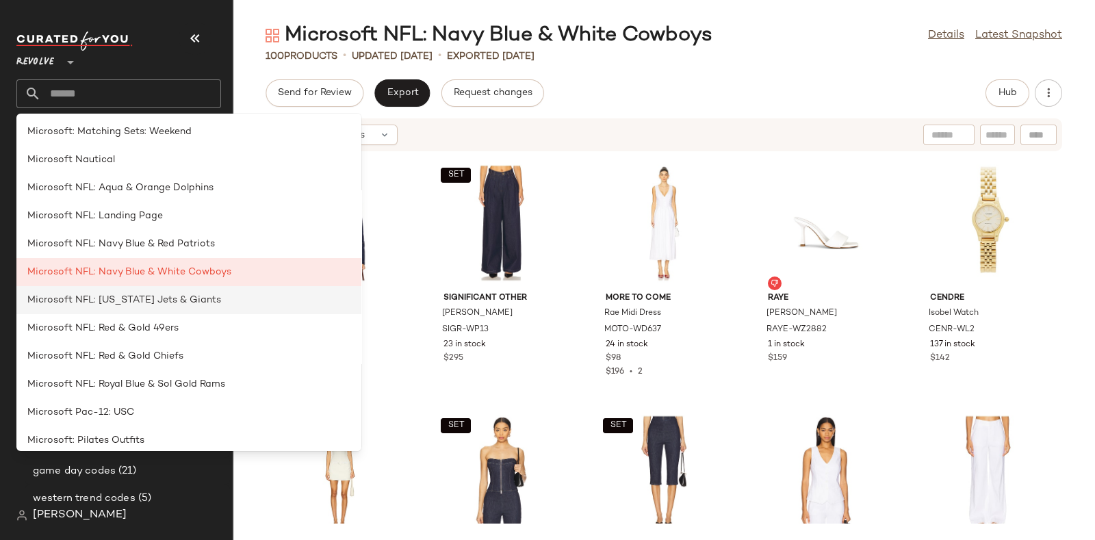
click at [198, 298] on div "8.15 Last 60 Day Dresses Receipt (251)" at bounding box center [127, 306] width 205 height 27
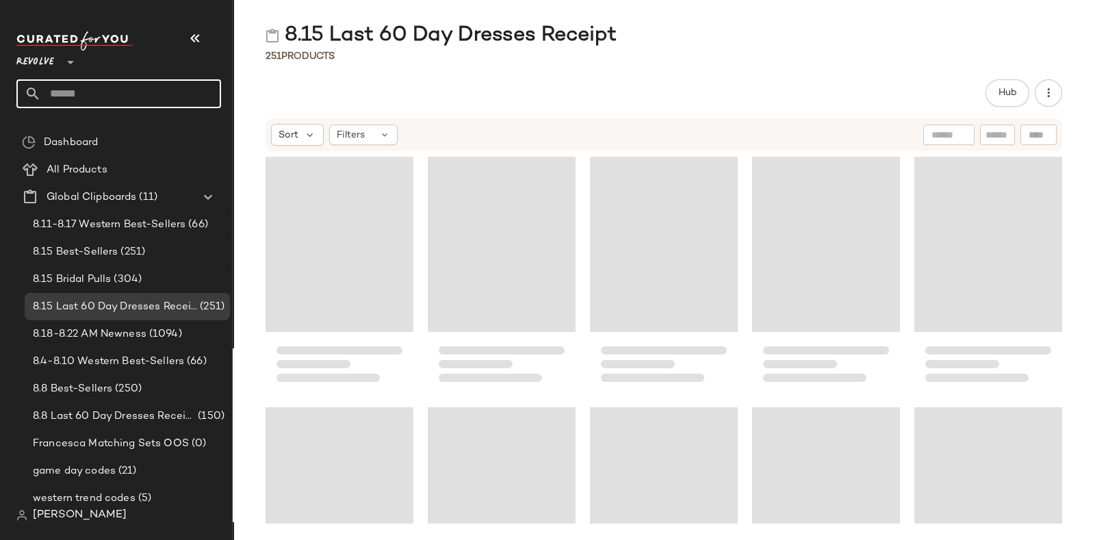
click at [176, 87] on input "text" at bounding box center [131, 93] width 180 height 29
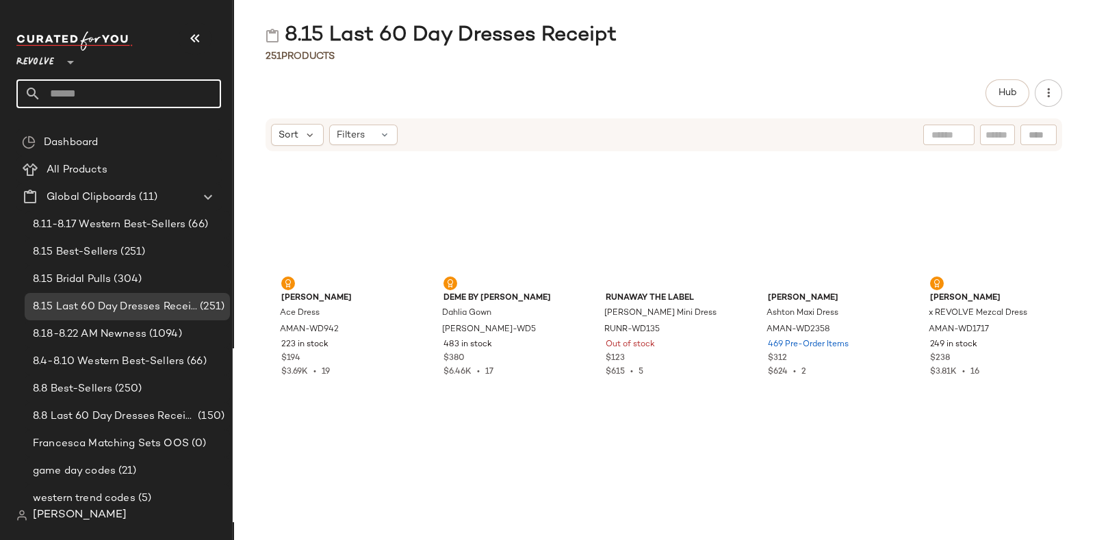
paste input "*********"
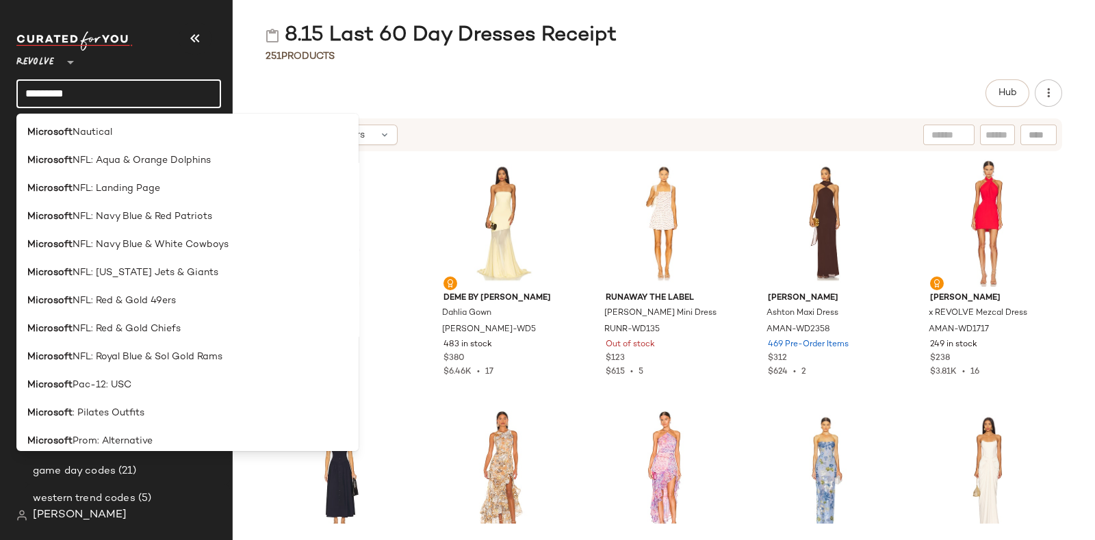
scroll to position [1469, 0]
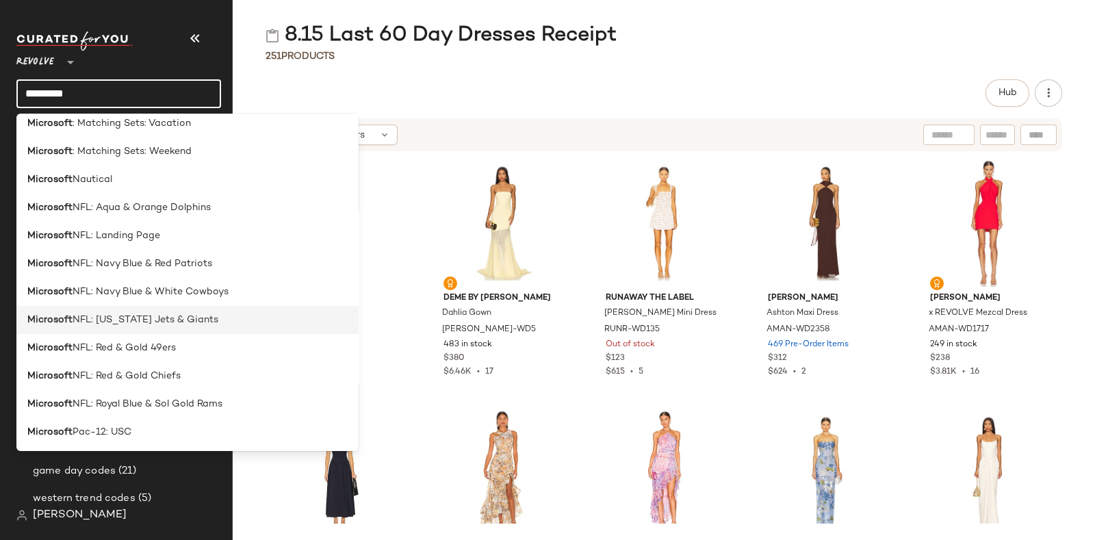
type input "*********"
click at [210, 315] on div "Microsoft NFL: New York Jets & Giants" at bounding box center [187, 320] width 320 height 14
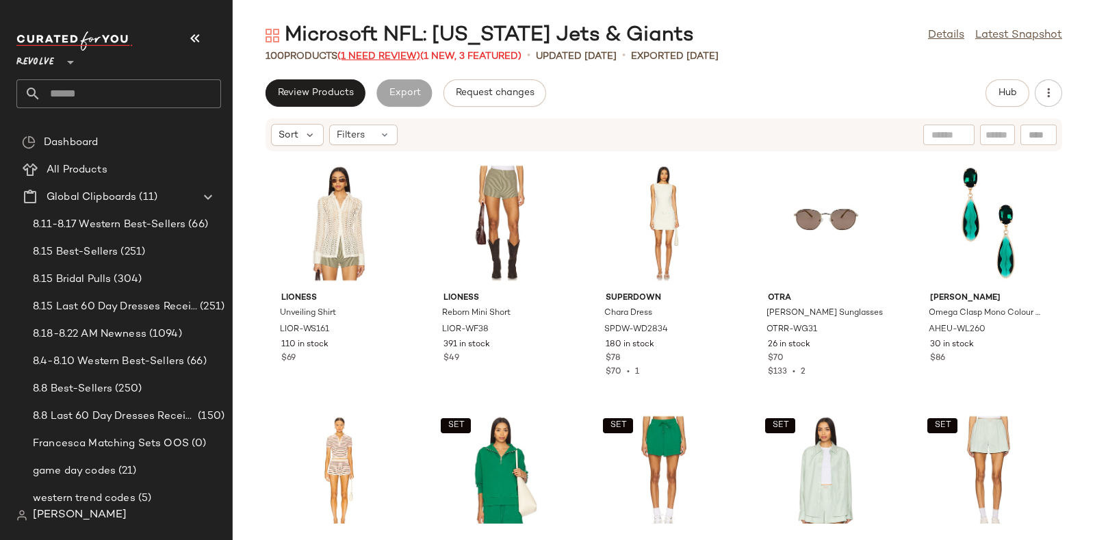
click at [373, 55] on span "(1 Need Review)" at bounding box center [378, 56] width 83 height 10
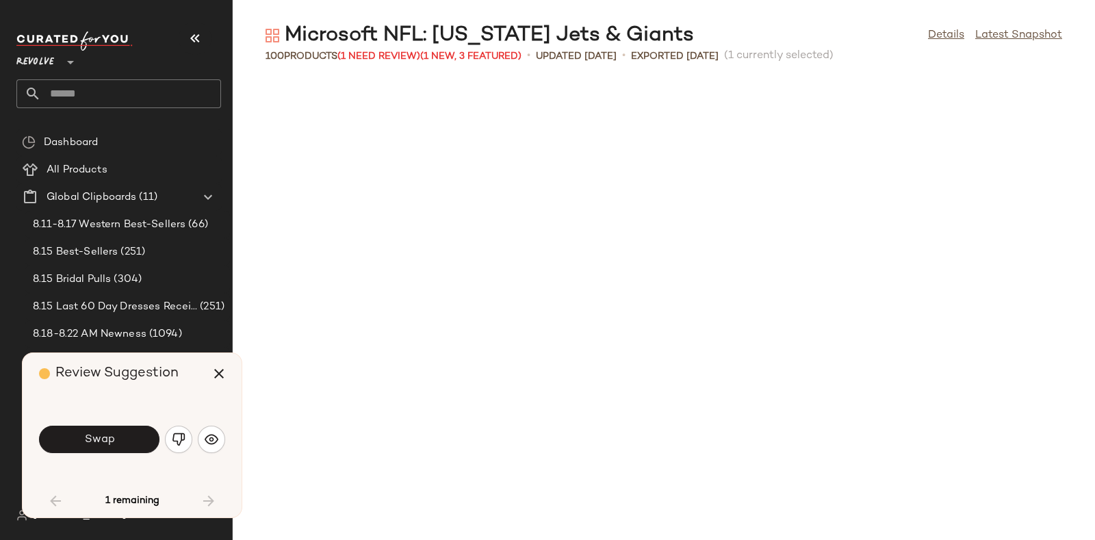
scroll to position [763, 0]
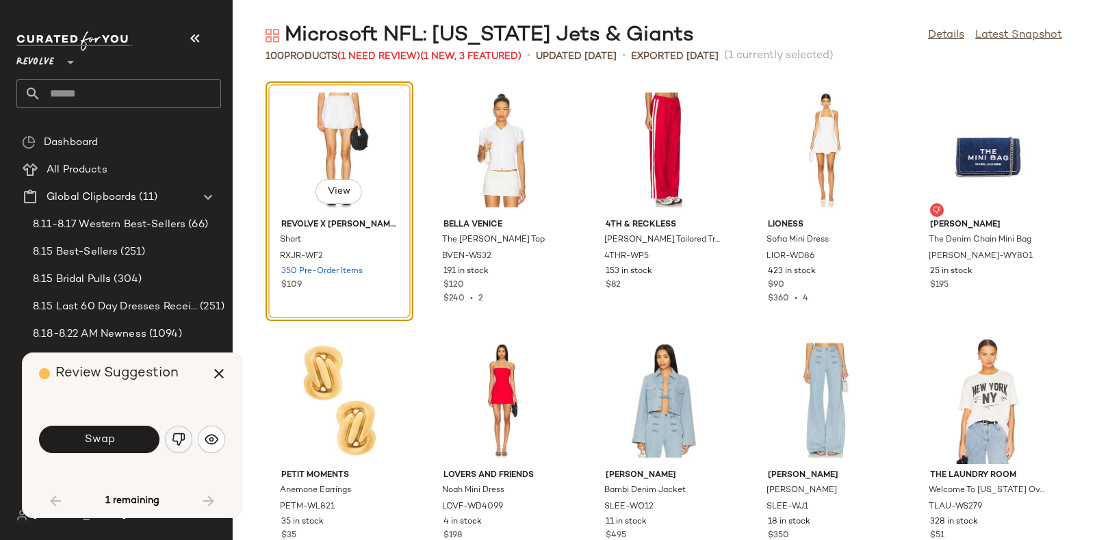
click at [172, 436] on img "button" at bounding box center [179, 440] width 14 height 14
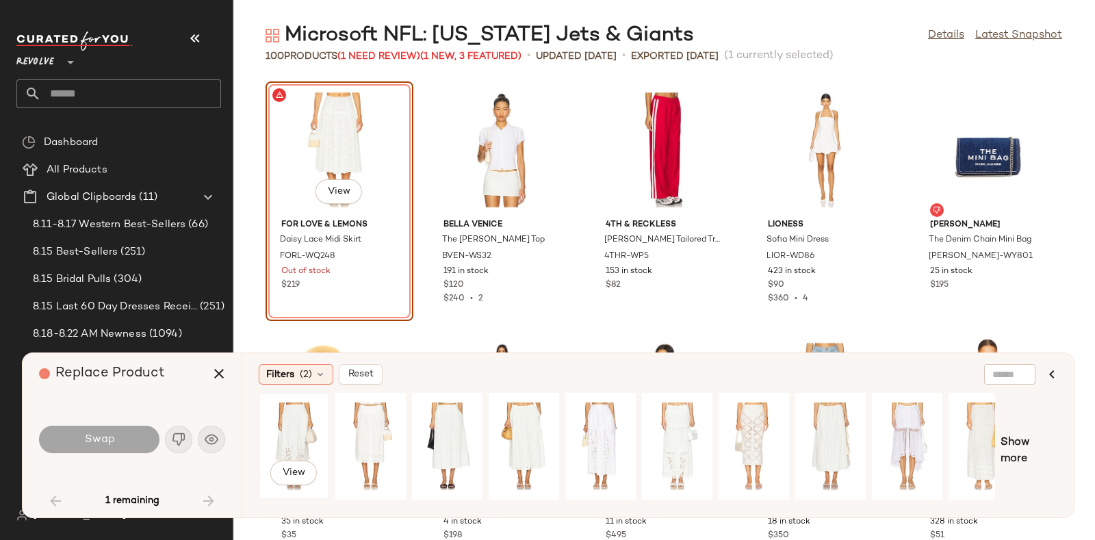
click at [291, 422] on div "View" at bounding box center [293, 446] width 61 height 97
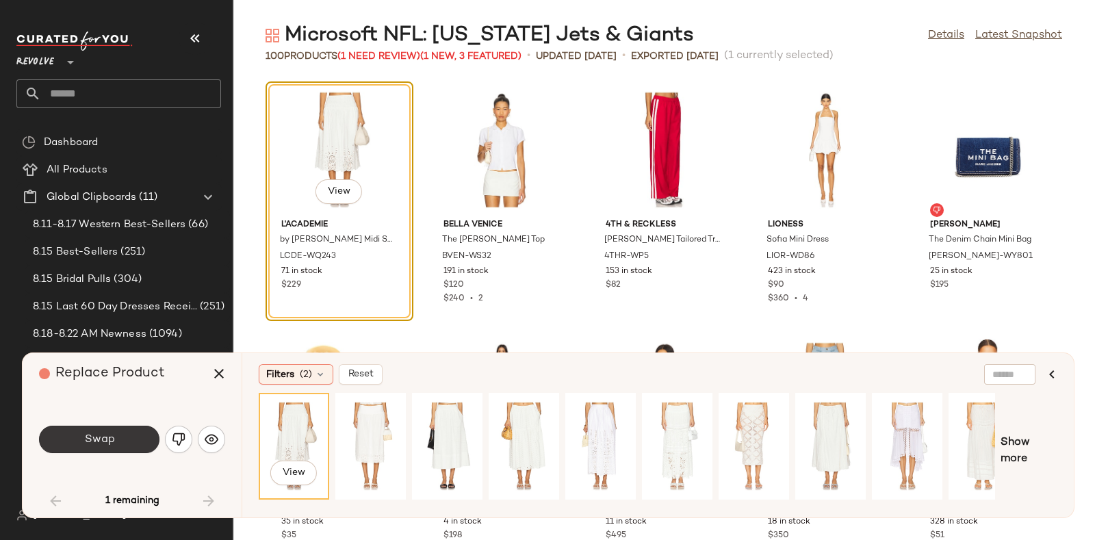
click at [83, 437] on span "Swap" at bounding box center [98, 439] width 31 height 13
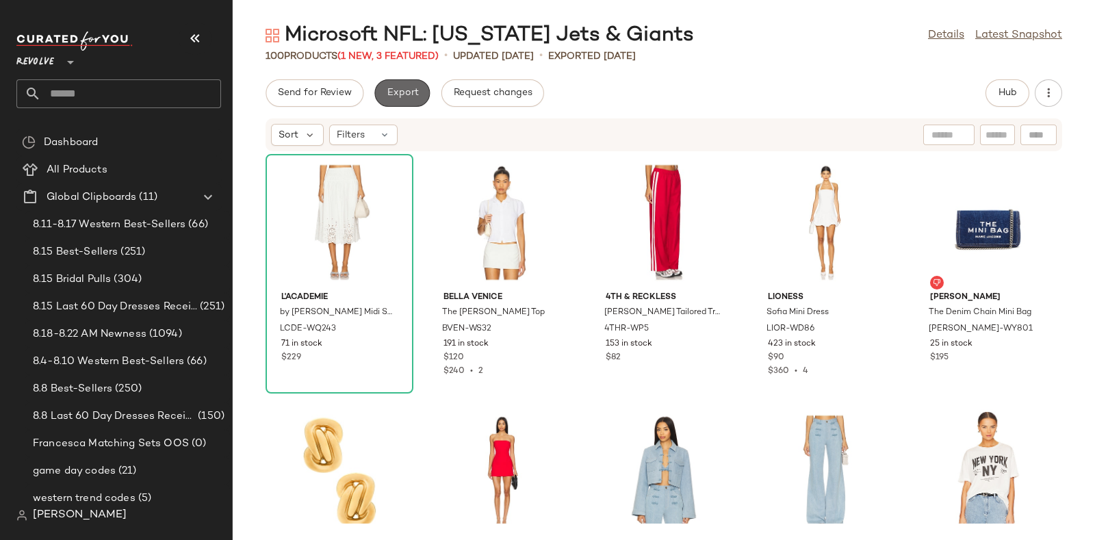
click at [400, 90] on span "Export" at bounding box center [402, 93] width 32 height 11
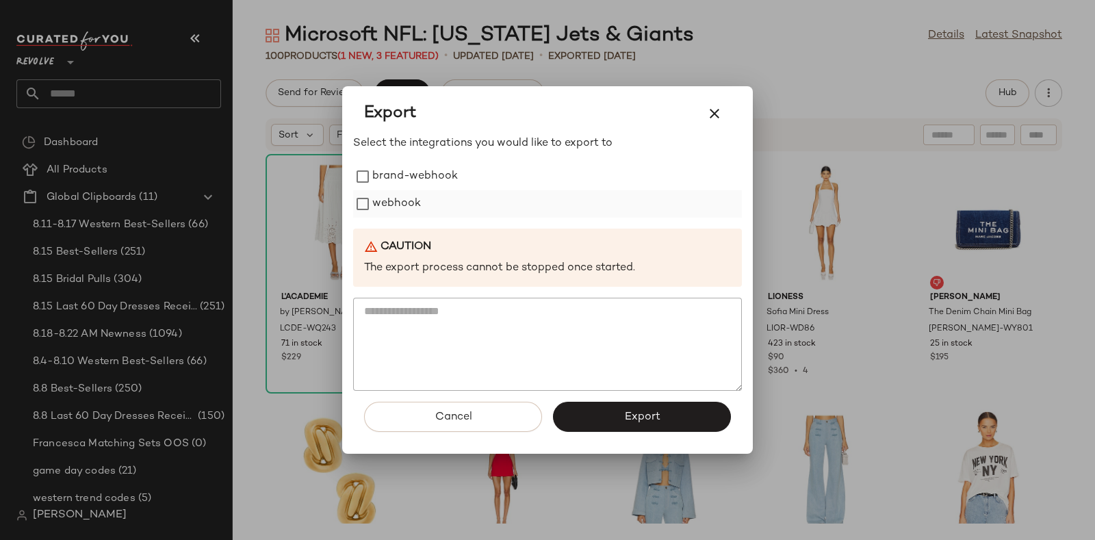
click at [415, 193] on label "webhook" at bounding box center [396, 203] width 49 height 27
click at [586, 420] on button "Export" at bounding box center [642, 417] width 178 height 30
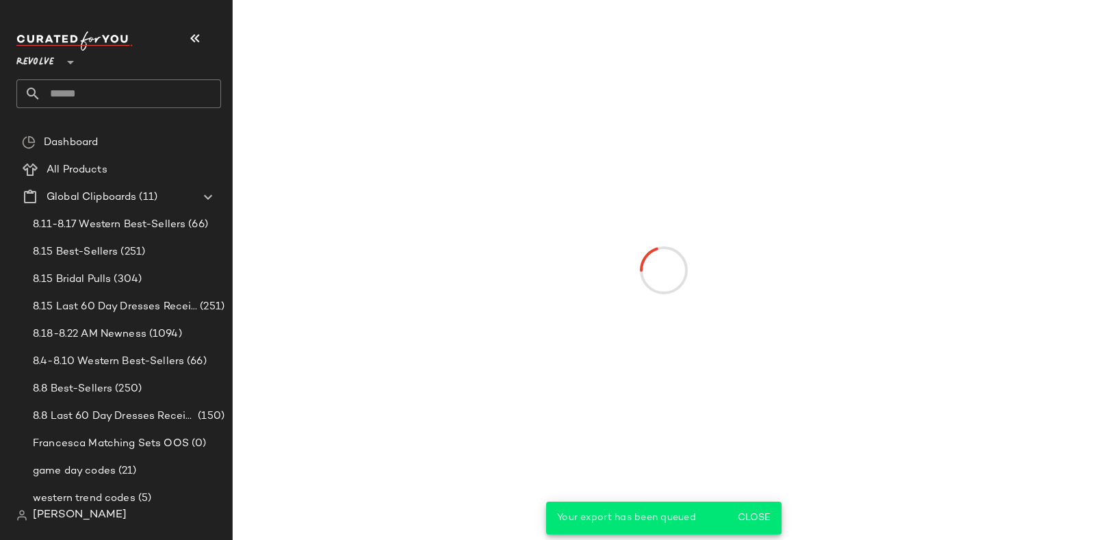
click at [154, 96] on input "text" at bounding box center [131, 93] width 180 height 29
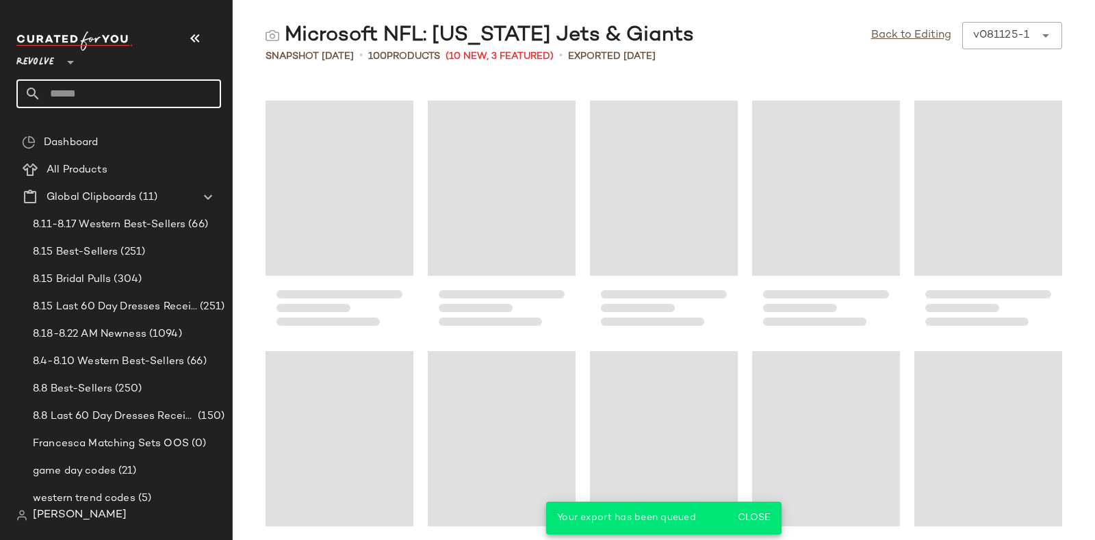
click at [154, 96] on input "text" at bounding box center [131, 93] width 180 height 29
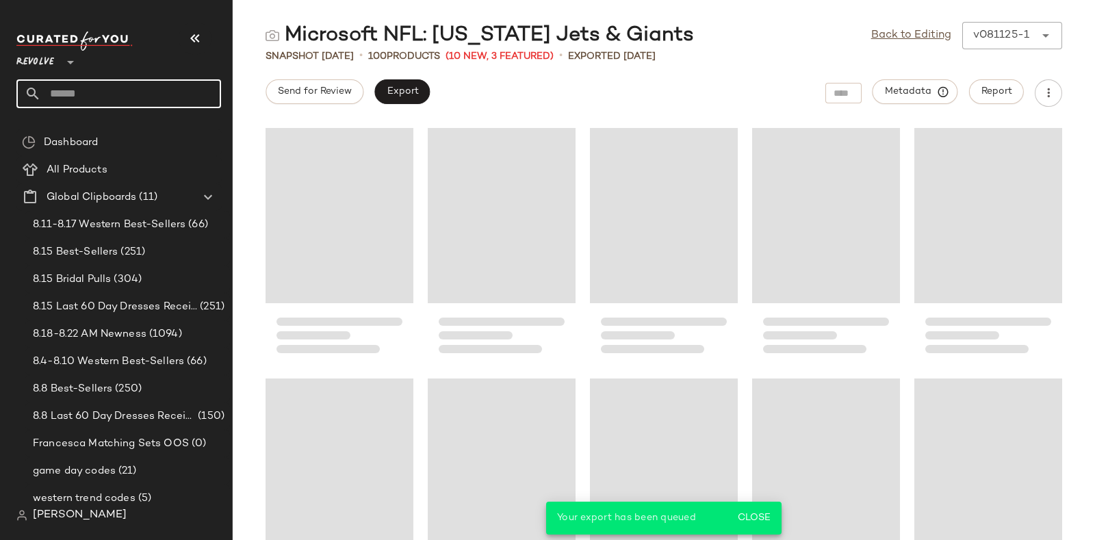
paste input "*********"
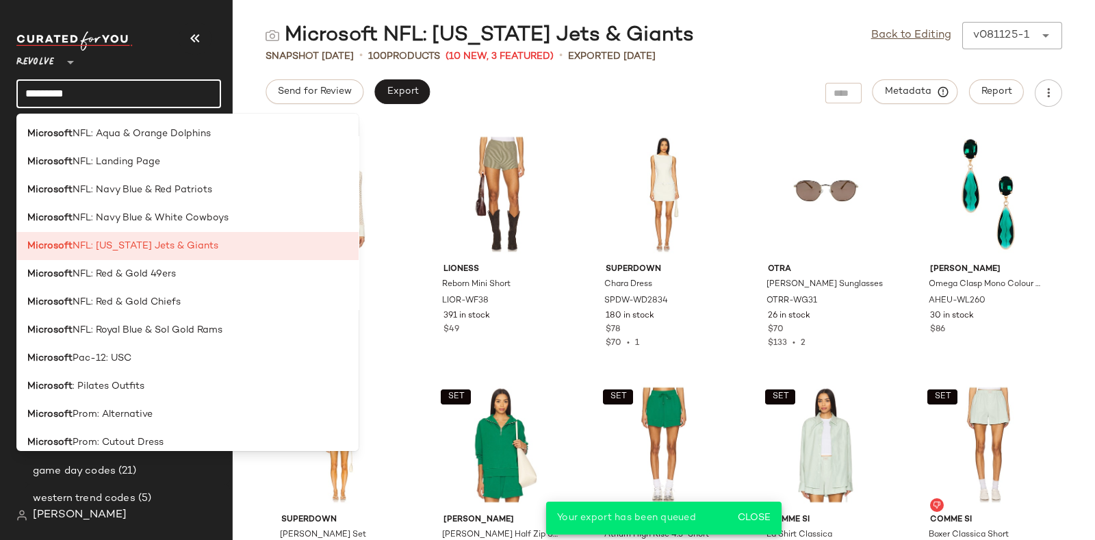
scroll to position [1574, 0]
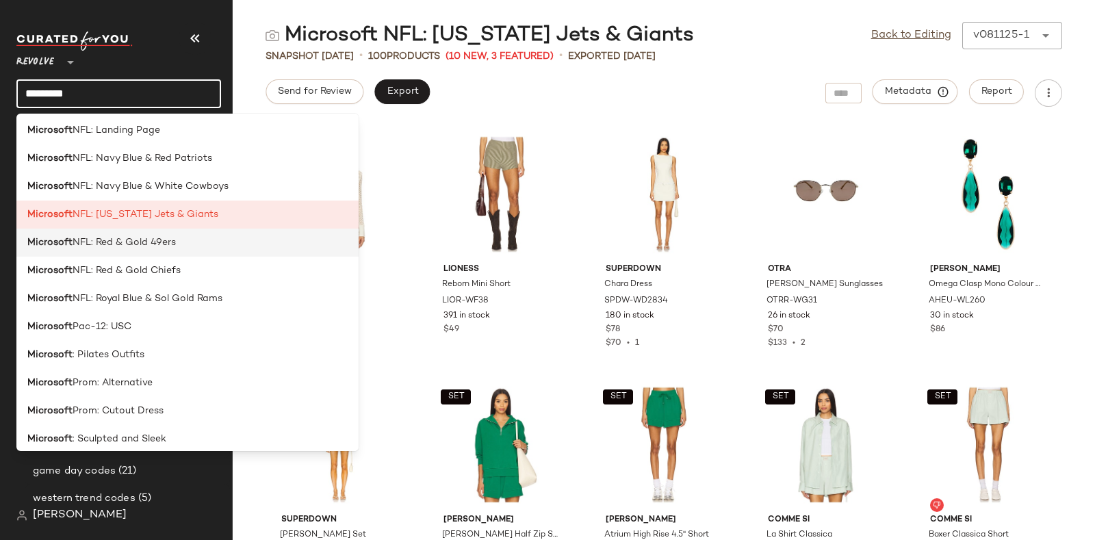
type input "*********"
click at [168, 246] on span "NFL: Red & Gold 49ers" at bounding box center [124, 242] width 103 height 14
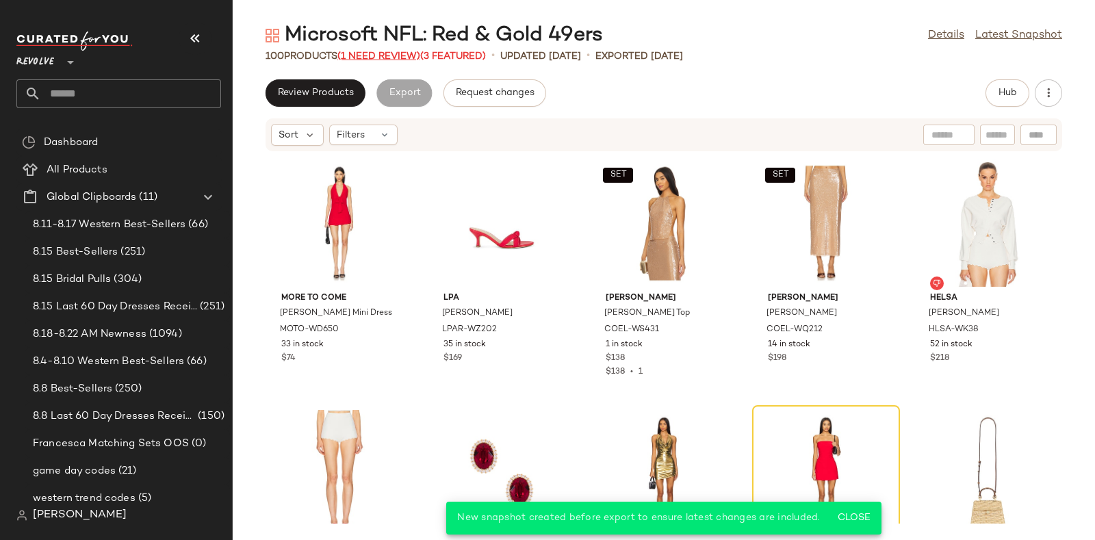
click at [376, 53] on span "(1 Need Review)" at bounding box center [378, 56] width 83 height 10
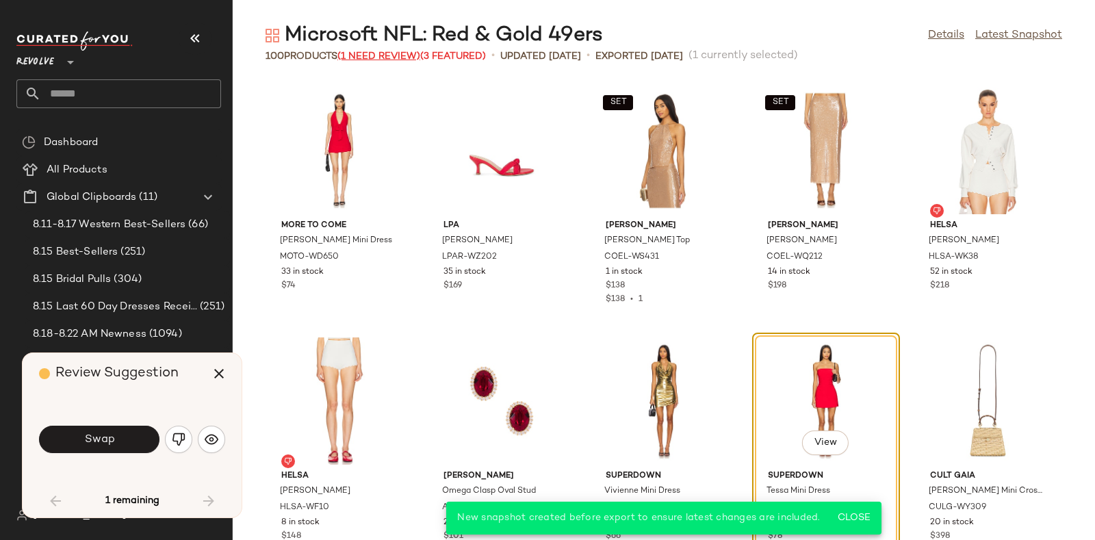
scroll to position [261, 0]
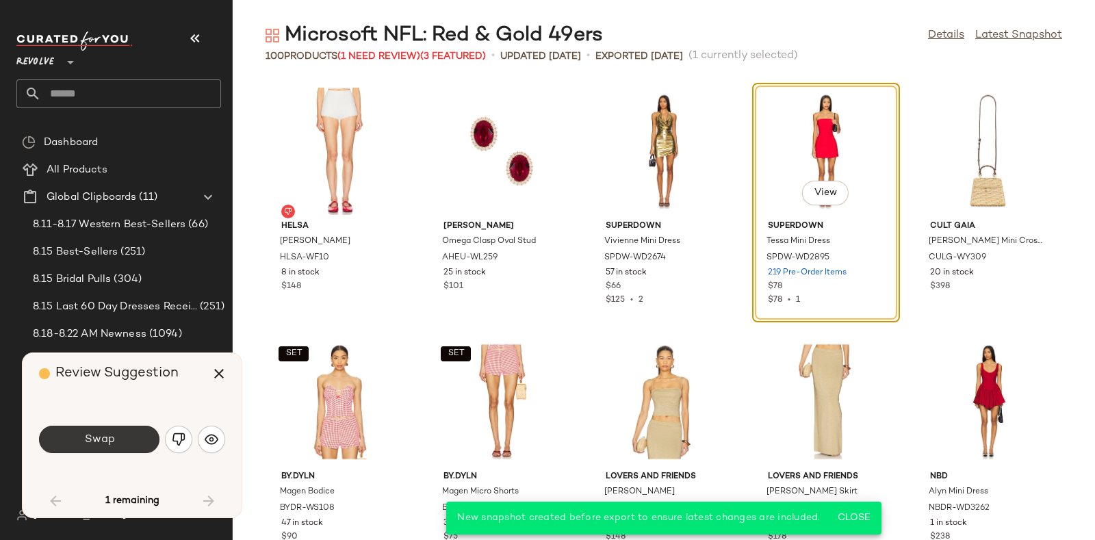
click at [107, 445] on span "Swap" at bounding box center [98, 439] width 31 height 13
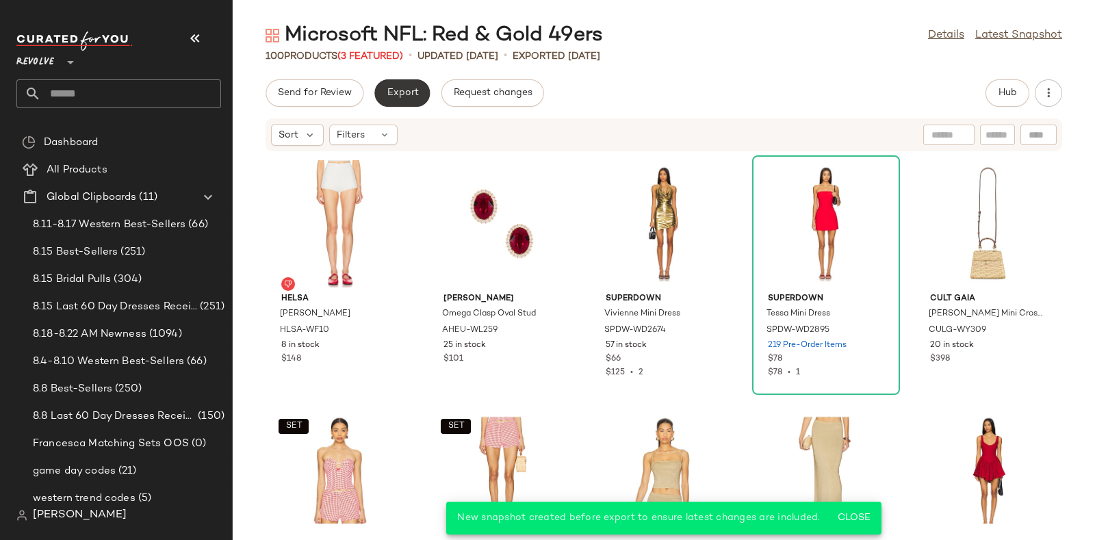
click at [400, 89] on span "Export" at bounding box center [402, 93] width 32 height 11
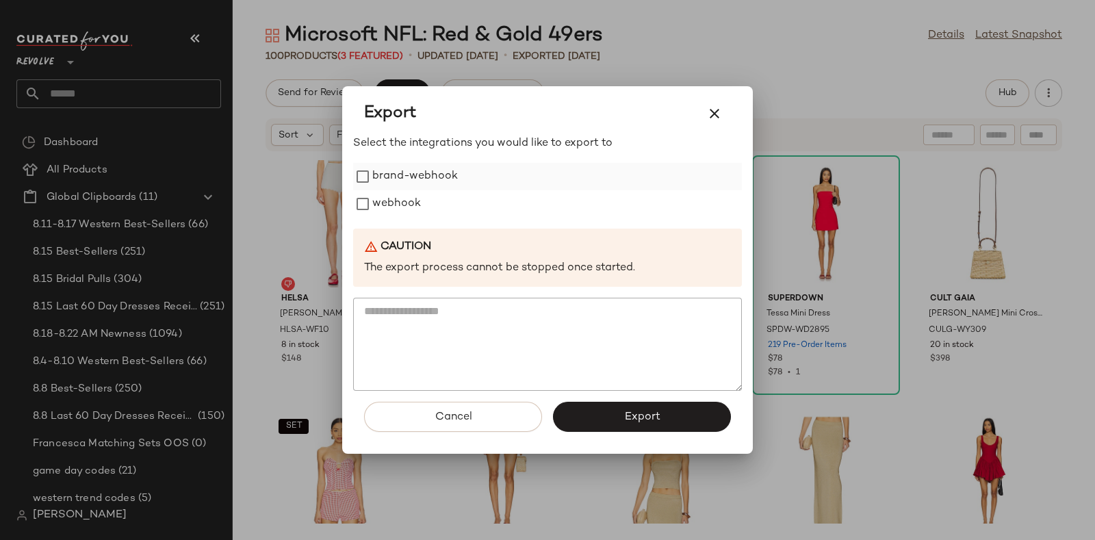
click at [408, 187] on label "brand-webhook" at bounding box center [415, 176] width 86 height 27
click at [409, 200] on label "webhook" at bounding box center [396, 203] width 49 height 27
click at [394, 175] on label "brand-webhook" at bounding box center [415, 176] width 86 height 27
click at [600, 414] on button "Export" at bounding box center [642, 417] width 178 height 30
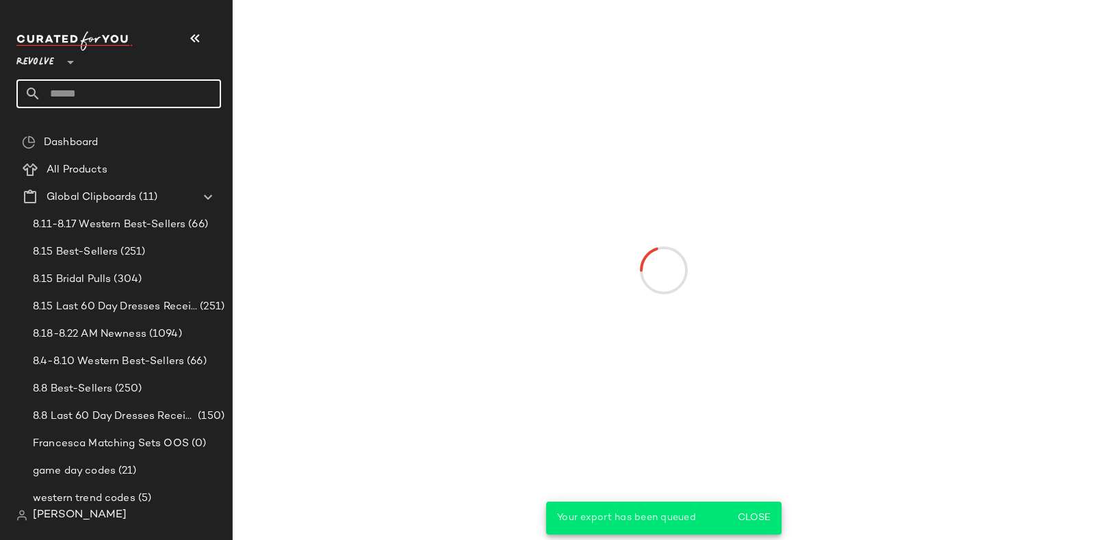
click at [159, 86] on input "text" at bounding box center [131, 93] width 180 height 29
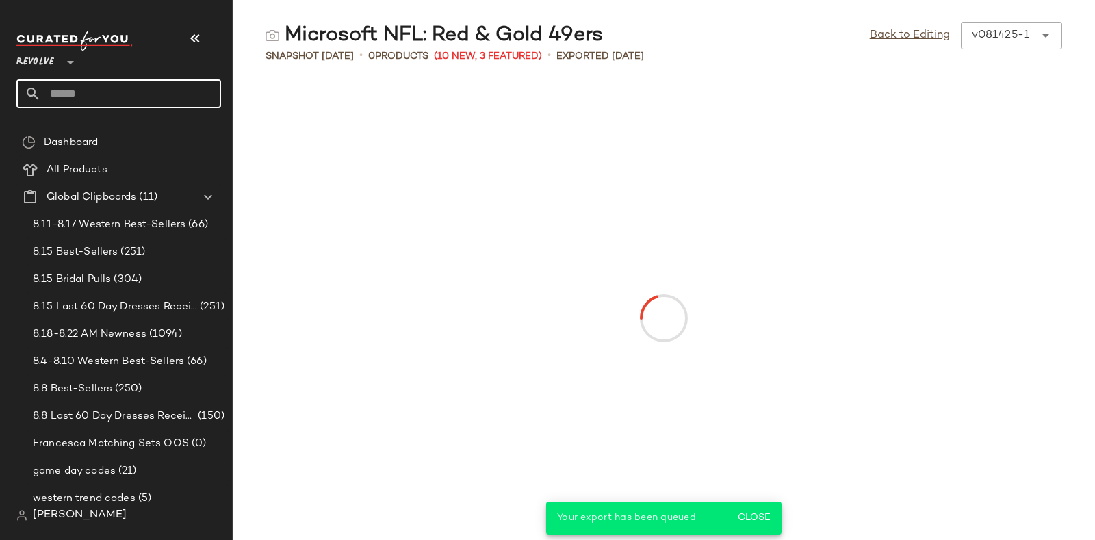
paste input "*********"
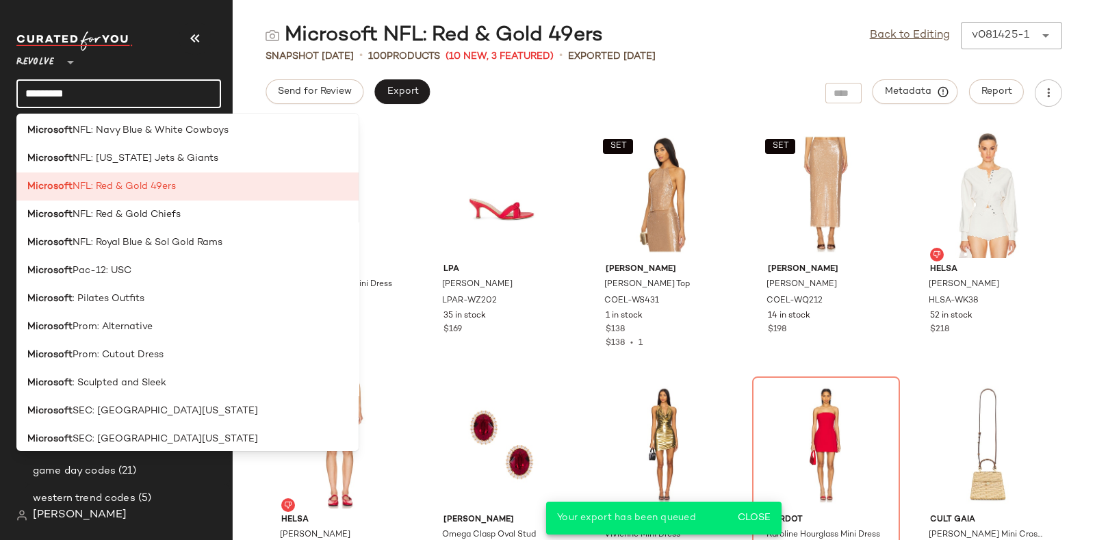
scroll to position [1629, 0]
type input "*********"
click at [181, 209] on div "Microsoft NFL: Red & Gold Chiefs" at bounding box center [187, 216] width 320 height 14
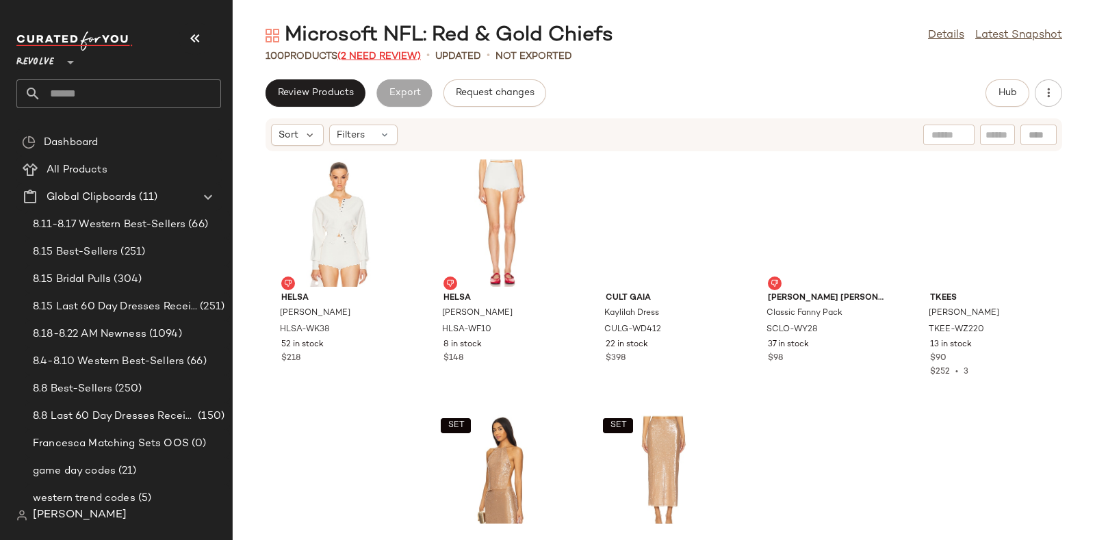
click at [376, 56] on span "(2 Need Review)" at bounding box center [378, 56] width 83 height 10
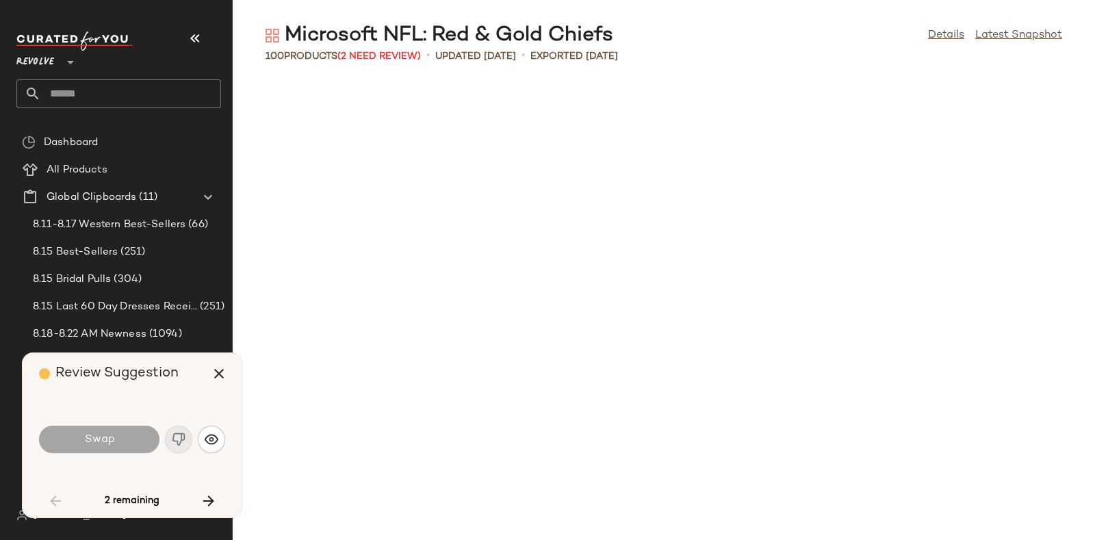
scroll to position [1753, 0]
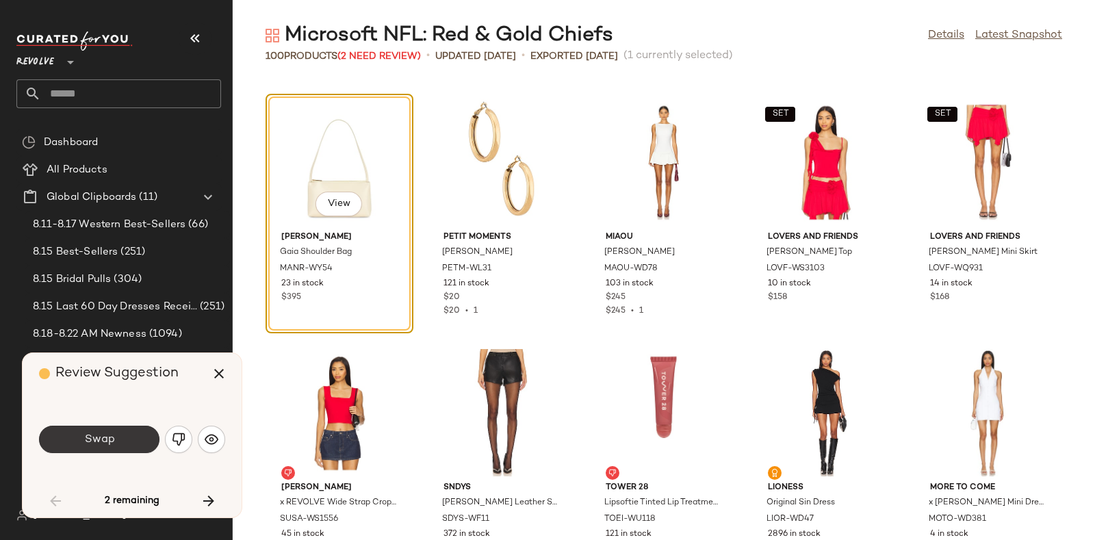
click at [129, 435] on button "Swap" at bounding box center [99, 439] width 120 height 27
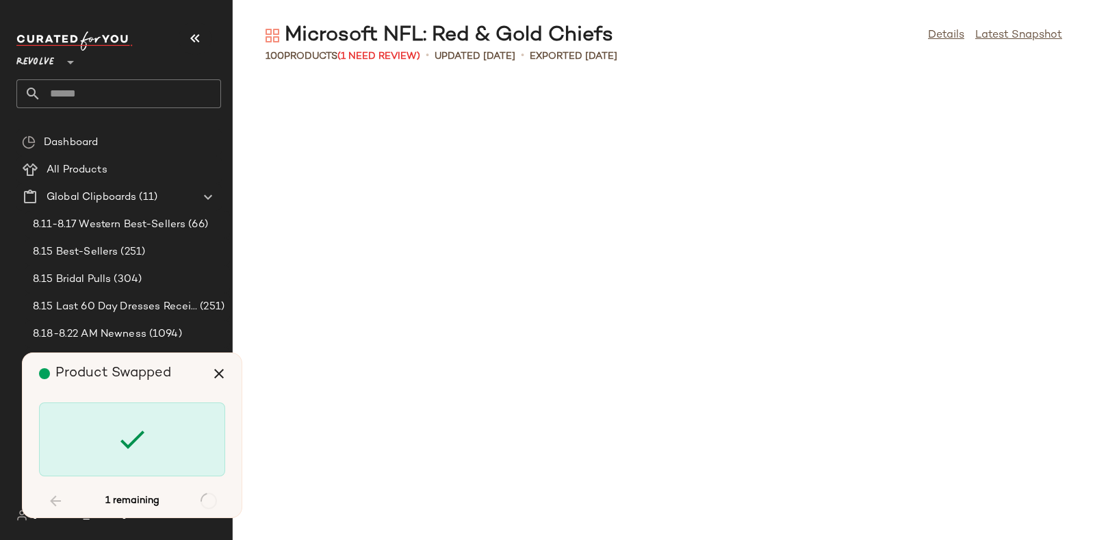
scroll to position [4509, 0]
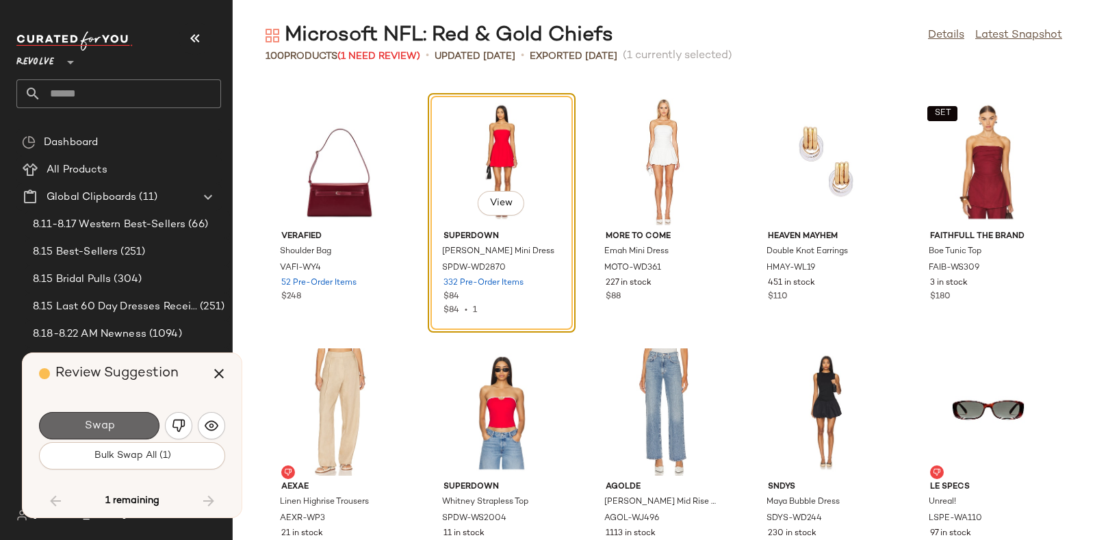
click at [130, 416] on button "Swap" at bounding box center [99, 425] width 120 height 27
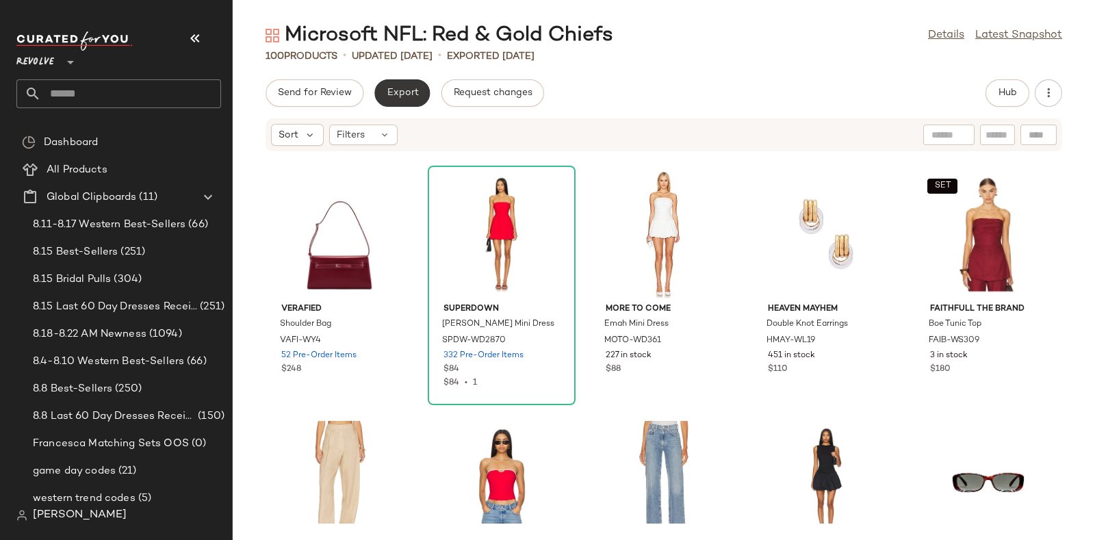
click at [400, 88] on span "Export" at bounding box center [402, 93] width 32 height 11
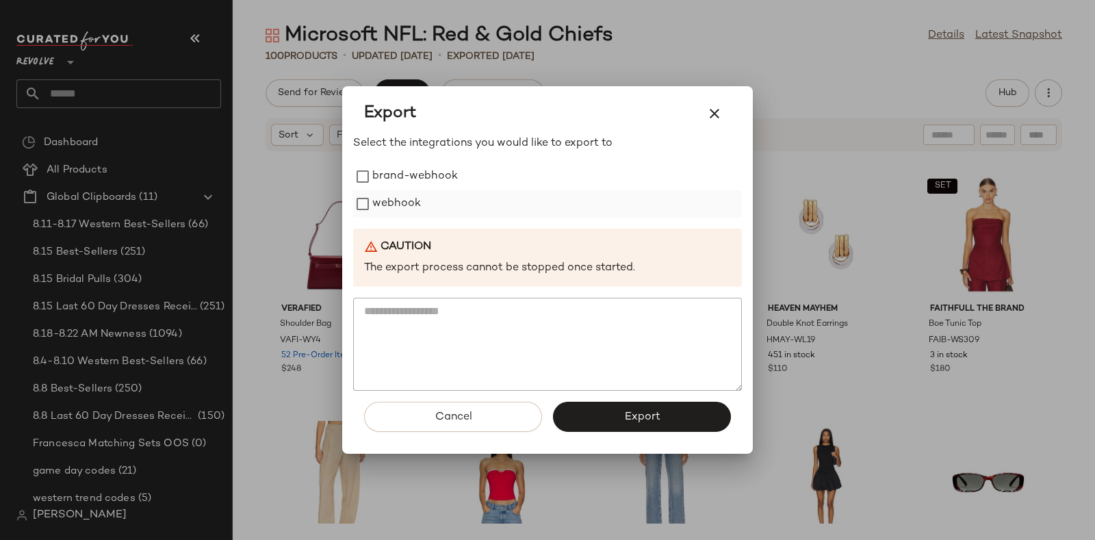
click at [394, 198] on label "webhook" at bounding box center [396, 203] width 49 height 27
click at [604, 412] on button "Export" at bounding box center [642, 417] width 178 height 30
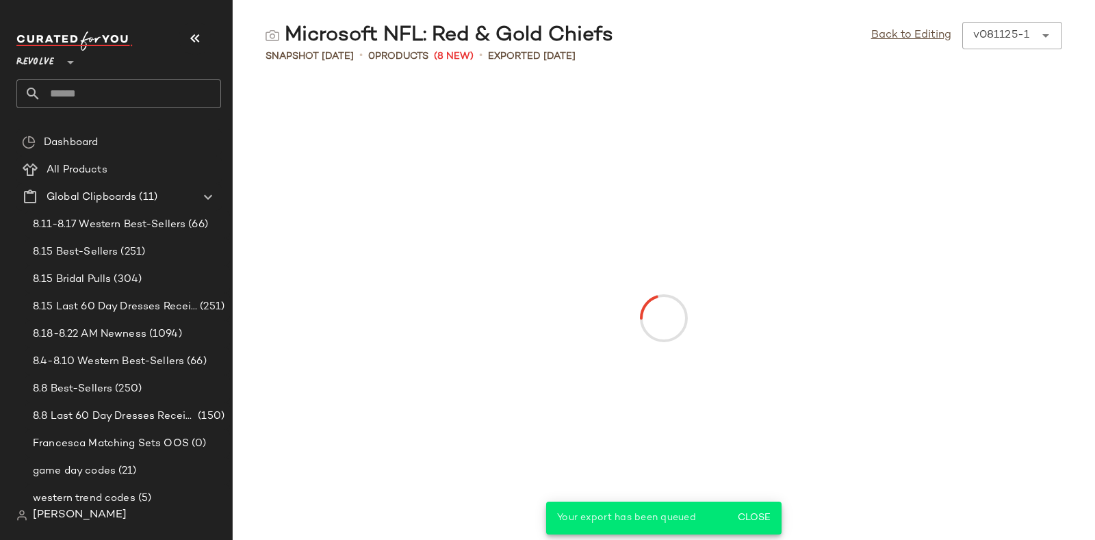
click at [160, 78] on div "Revolve **" at bounding box center [118, 69] width 205 height 77
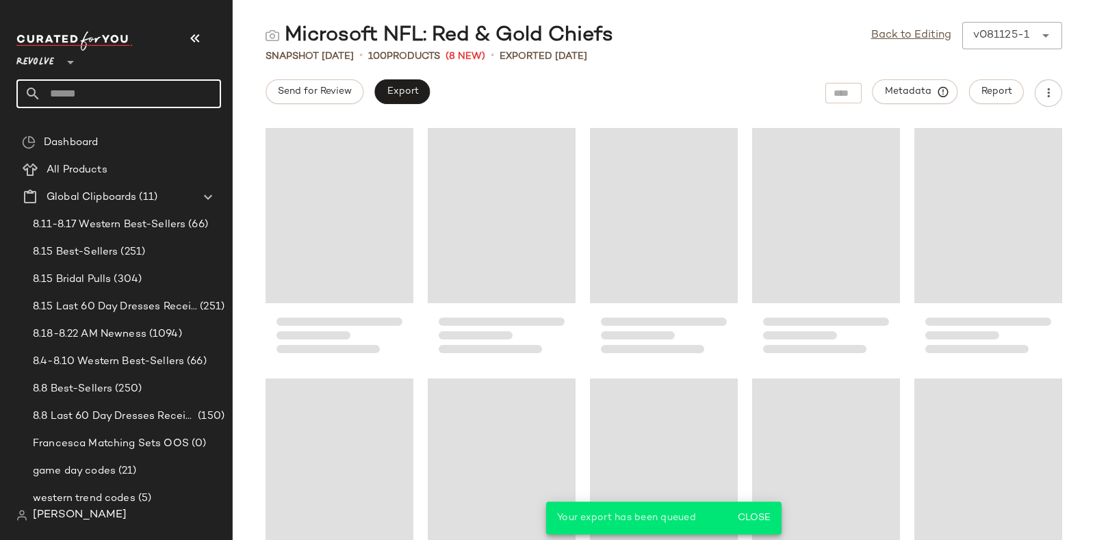
click at [162, 88] on input "text" at bounding box center [131, 93] width 180 height 29
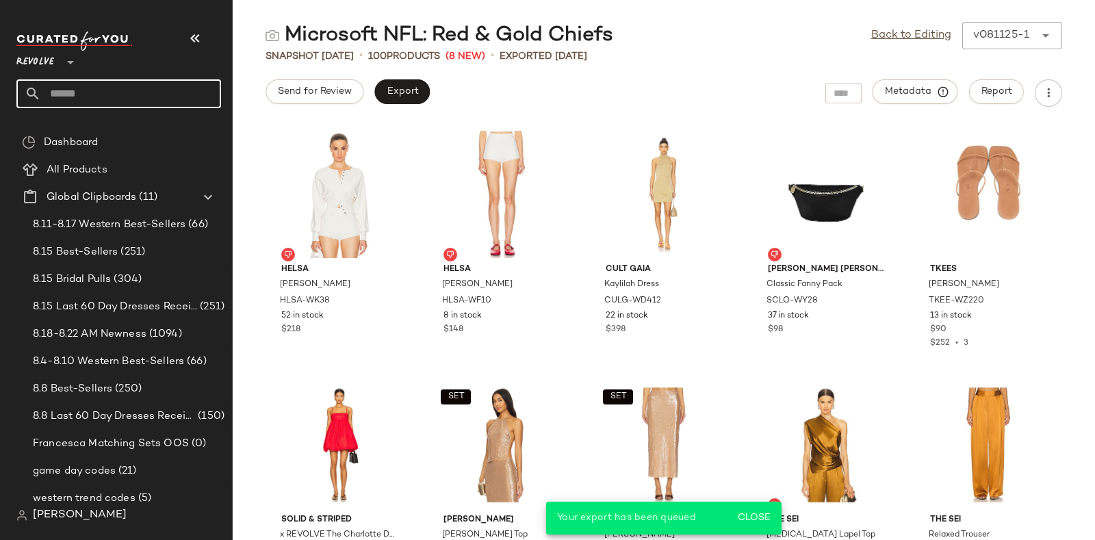
paste input "*********"
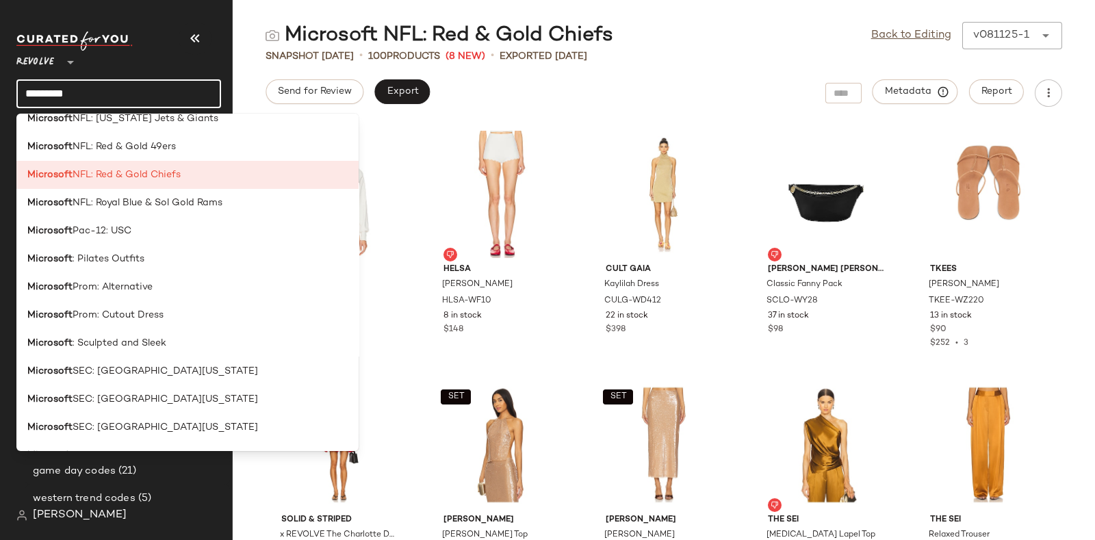
scroll to position [1653, 0]
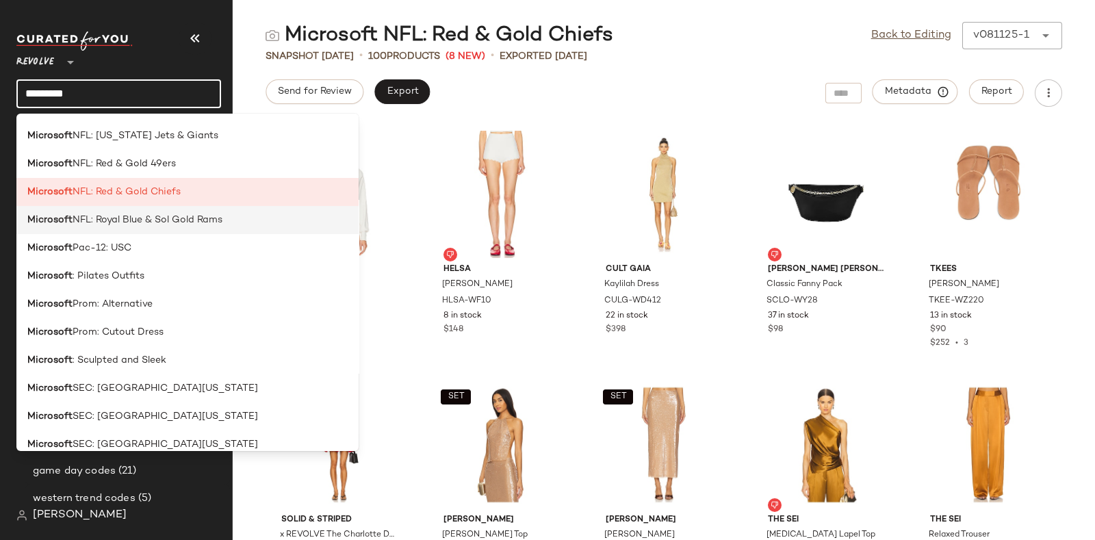
type input "*********"
click at [198, 219] on span "NFL: Royal Blue & Sol Gold Rams" at bounding box center [148, 220] width 150 height 14
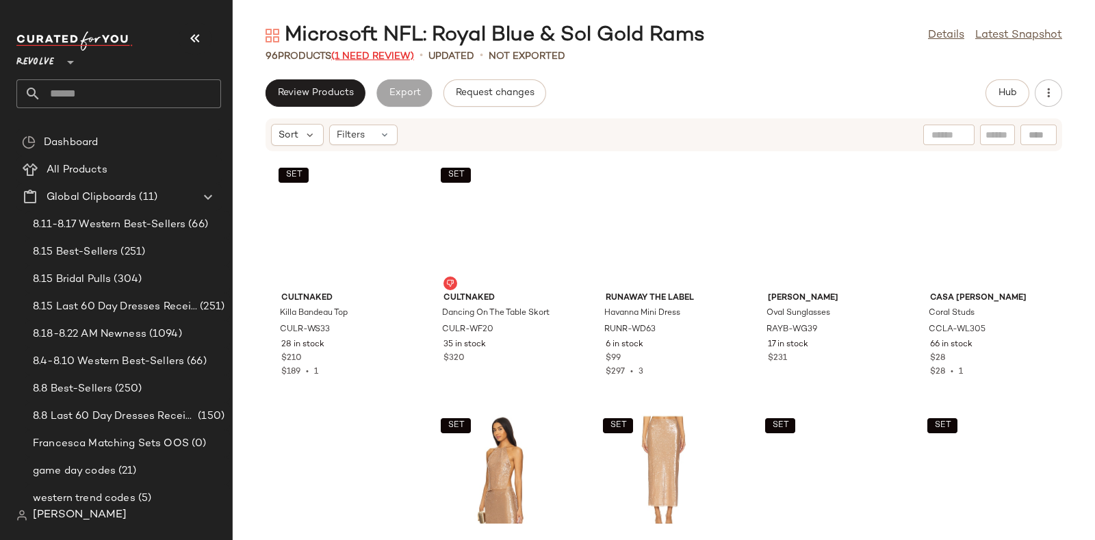
click at [370, 53] on span "(1 Need Review)" at bounding box center [372, 56] width 83 height 10
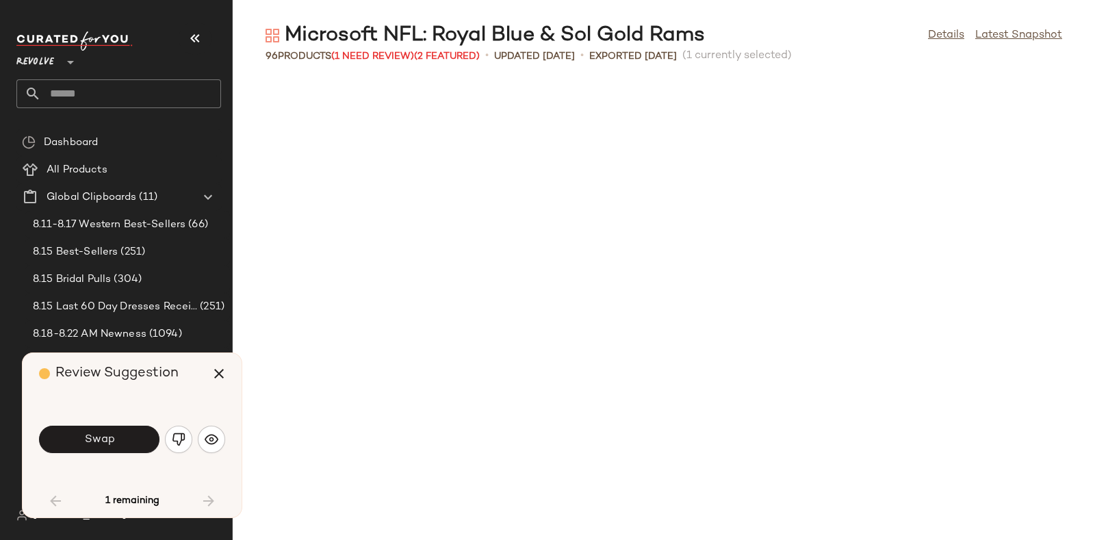
scroll to position [511, 0]
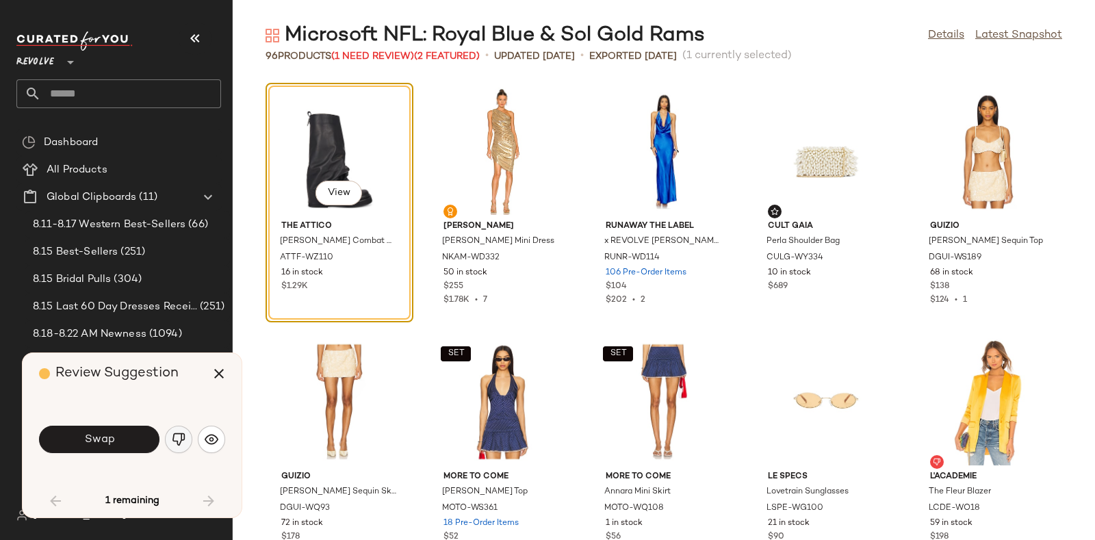
click at [175, 434] on img "button" at bounding box center [179, 440] width 14 height 14
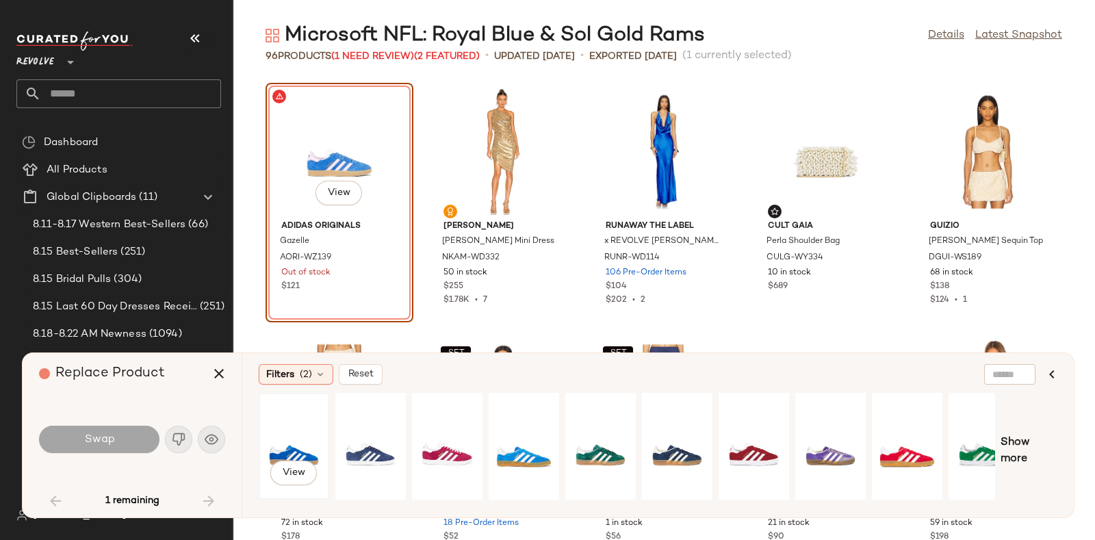
click at [290, 437] on div "View" at bounding box center [293, 446] width 61 height 97
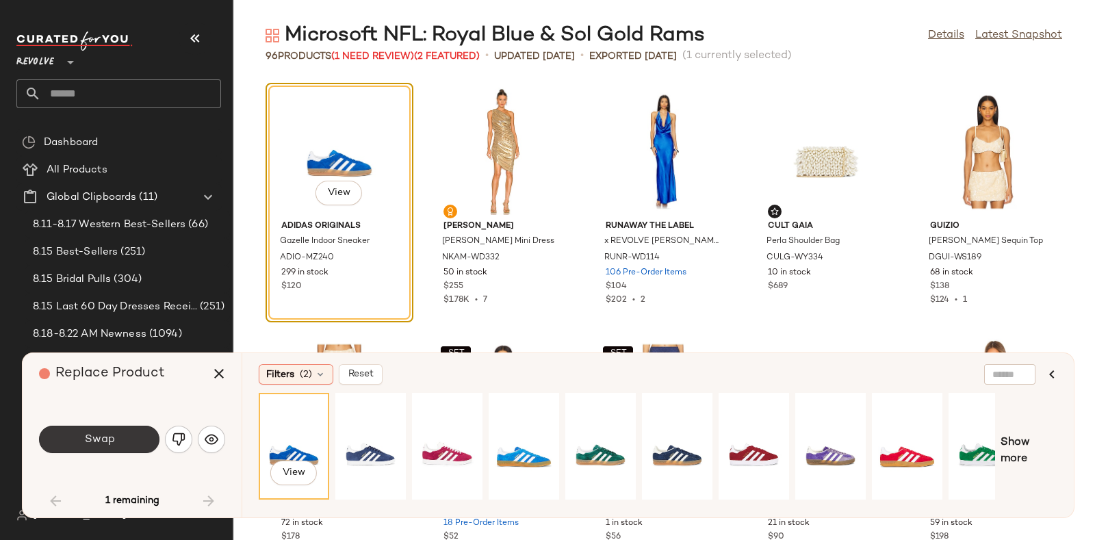
click at [106, 435] on span "Swap" at bounding box center [98, 439] width 31 height 13
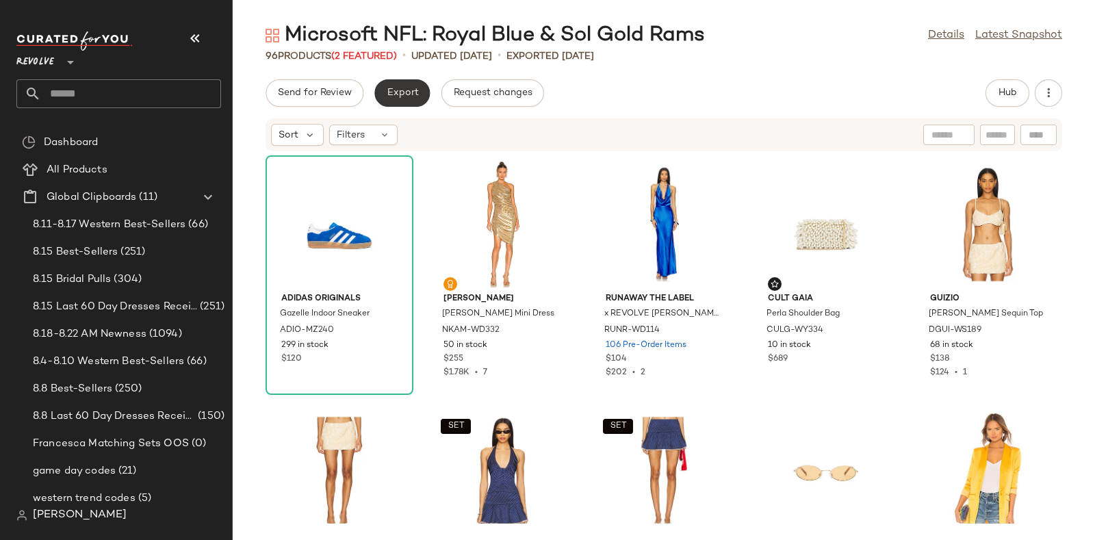
click at [400, 90] on span "Export" at bounding box center [402, 93] width 32 height 11
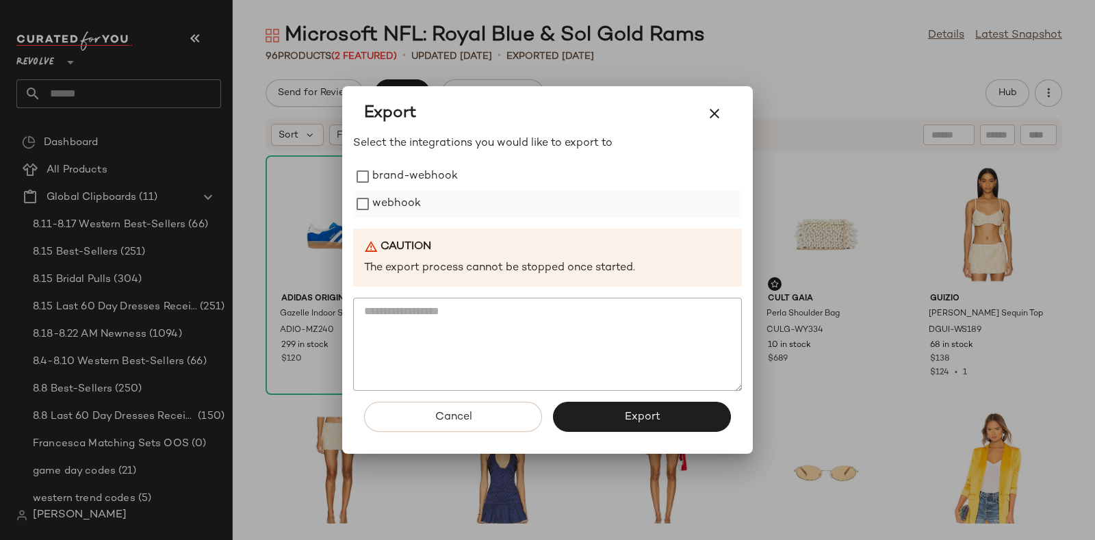
click at [413, 199] on label "webhook" at bounding box center [396, 203] width 49 height 27
click at [606, 419] on button "Export" at bounding box center [642, 417] width 178 height 30
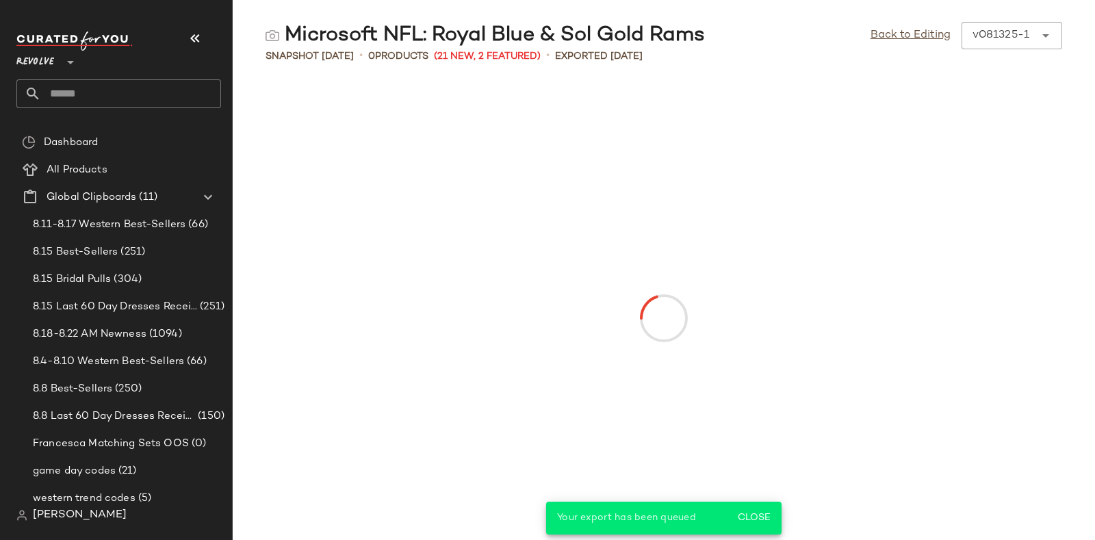
click at [166, 90] on input "text" at bounding box center [131, 93] width 180 height 29
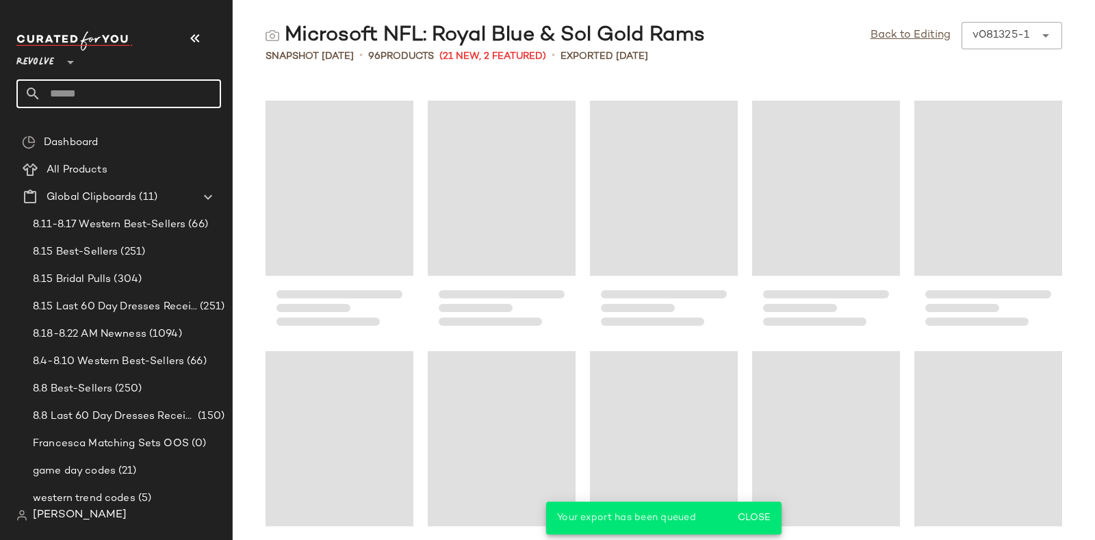
paste input "*********"
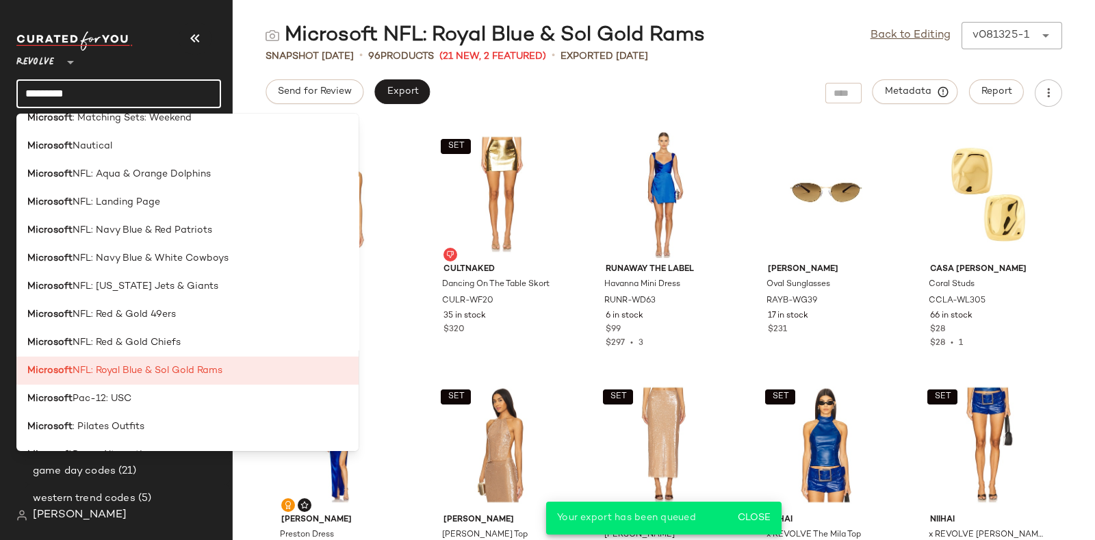
scroll to position [1685, 0]
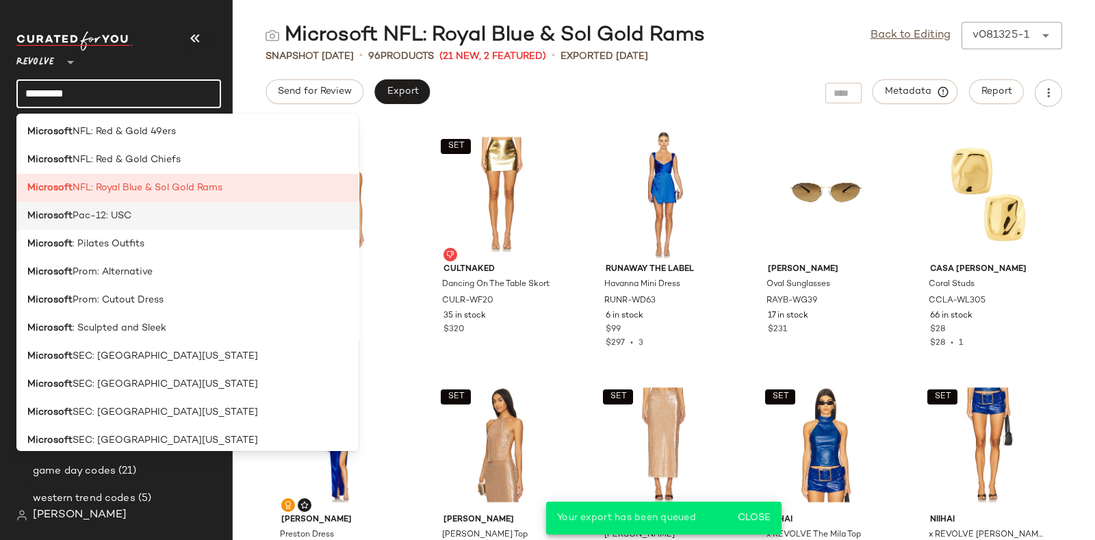
type input "*********"
click at [157, 222] on div "Microsoft Pac-12: USC" at bounding box center [187, 216] width 320 height 14
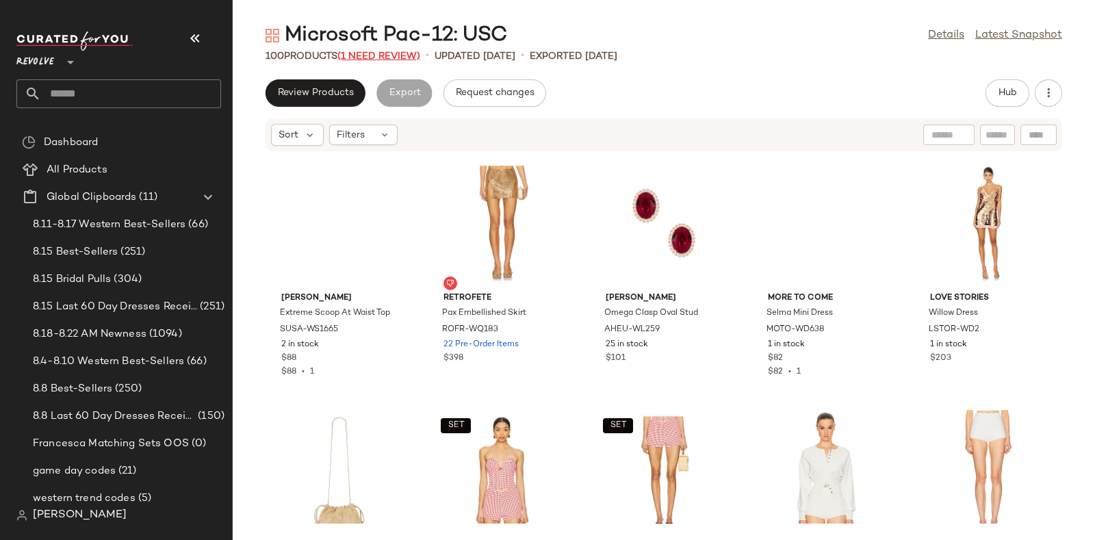
click at [380, 55] on span "(1 Need Review)" at bounding box center [378, 56] width 83 height 10
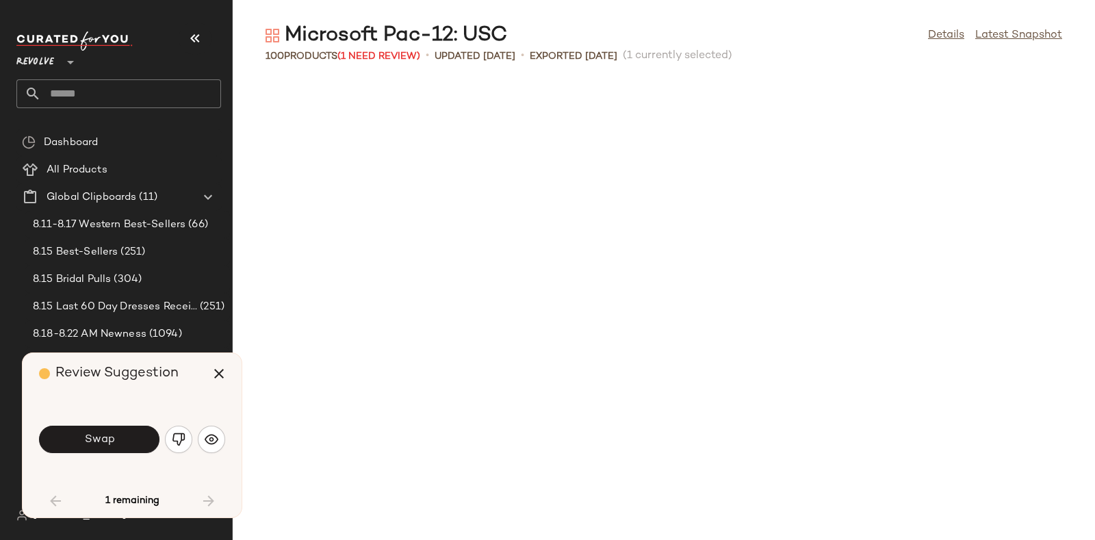
scroll to position [511, 0]
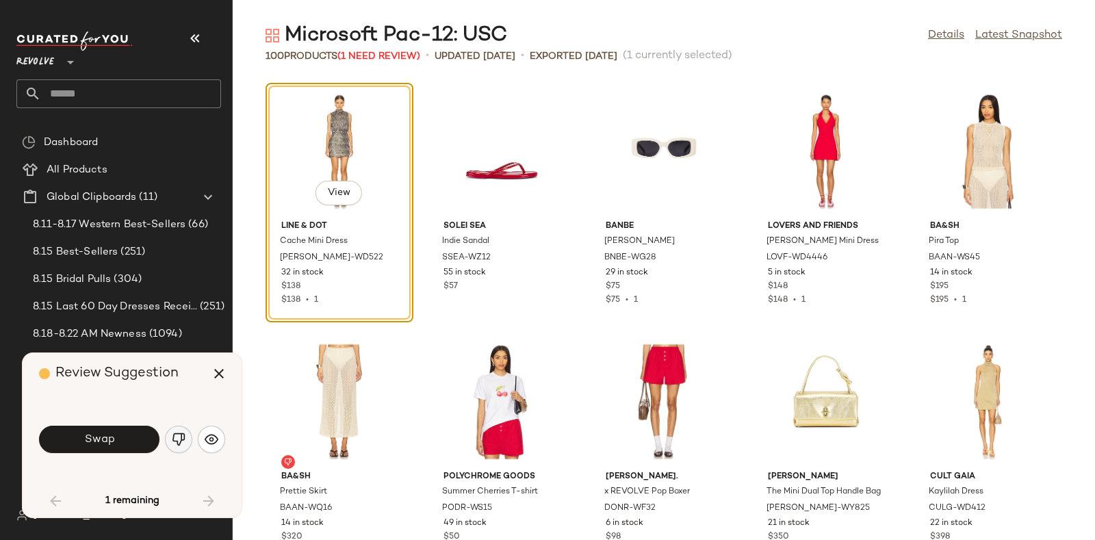
click at [179, 433] on img "button" at bounding box center [179, 440] width 14 height 14
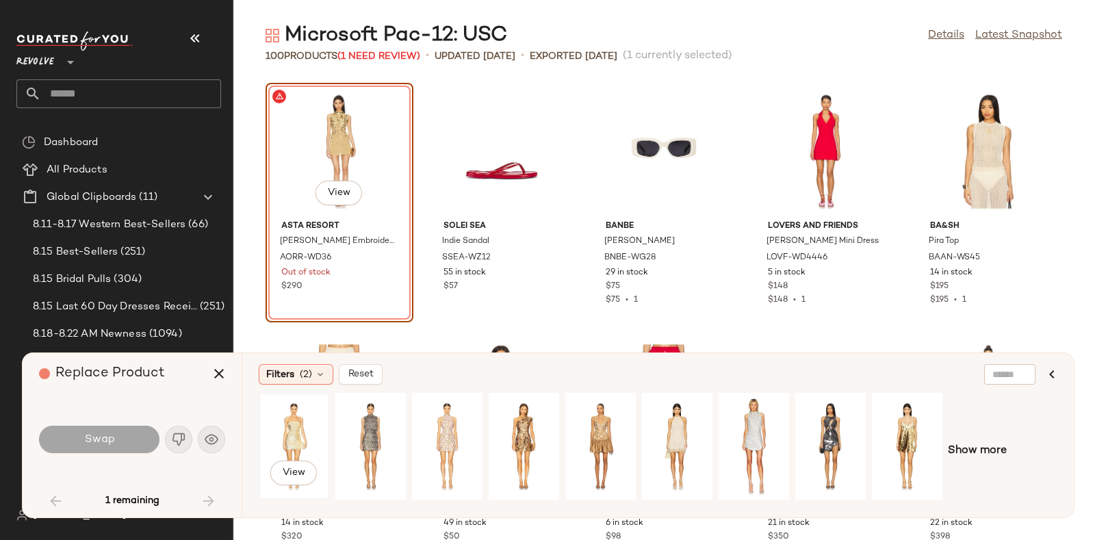
click at [287, 422] on div "View" at bounding box center [293, 446] width 61 height 97
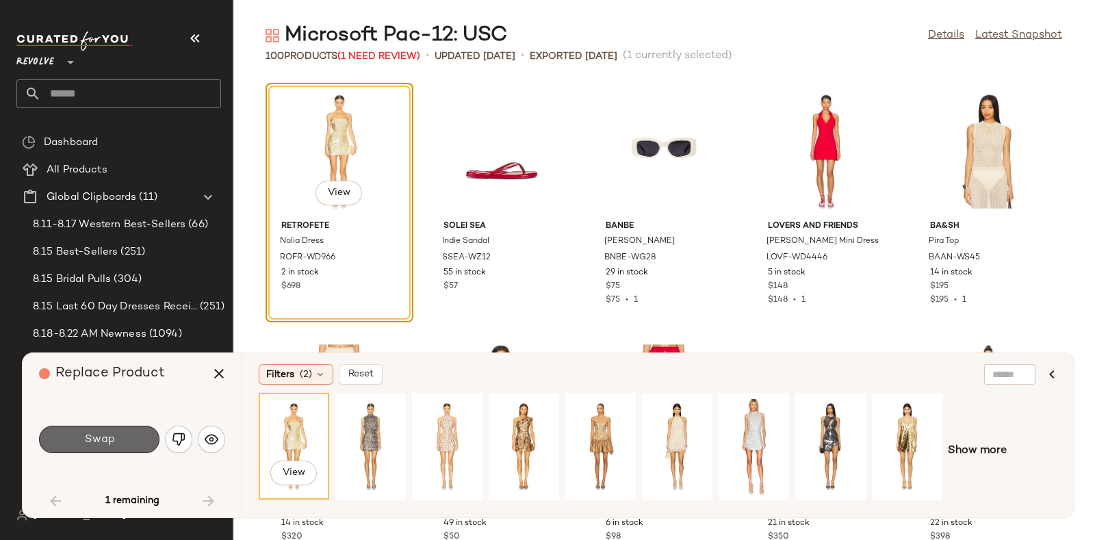
click at [122, 435] on button "Swap" at bounding box center [99, 439] width 120 height 27
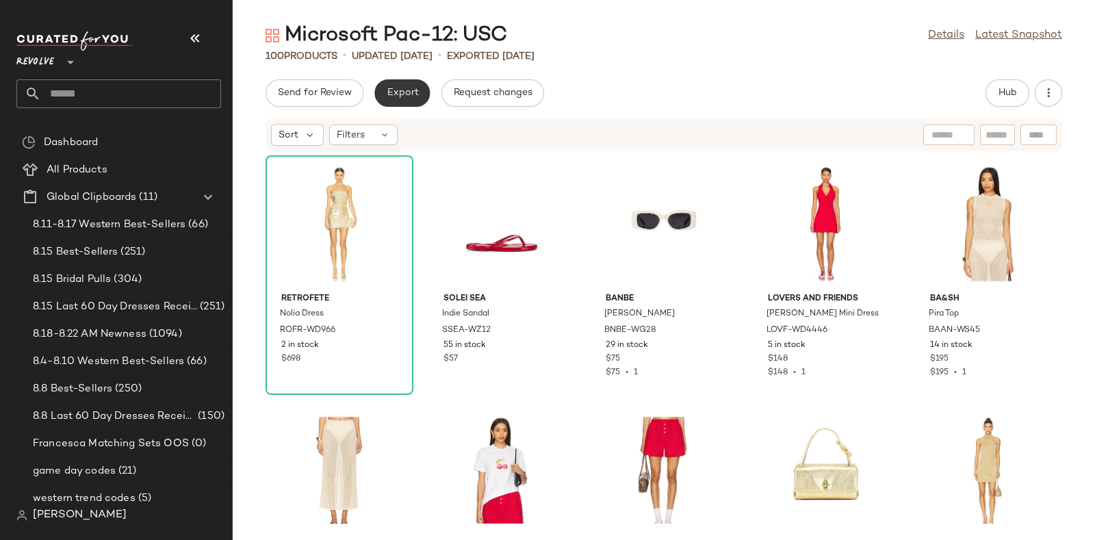
click at [401, 86] on button "Export" at bounding box center [401, 92] width 55 height 27
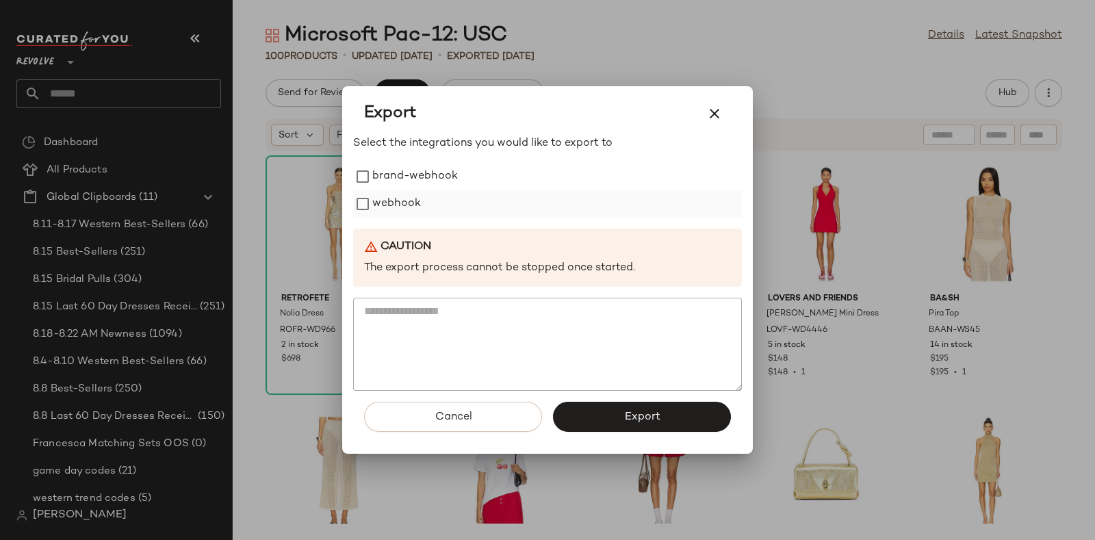
click at [401, 205] on label "webhook" at bounding box center [396, 203] width 49 height 27
click at [589, 412] on button "Export" at bounding box center [642, 417] width 178 height 30
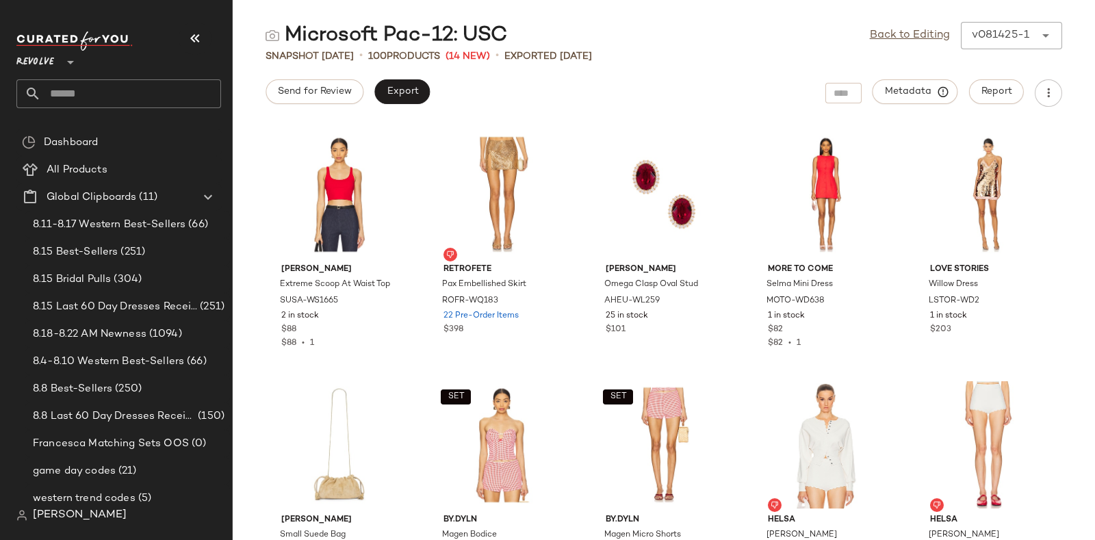
click at [112, 92] on input "text" at bounding box center [131, 93] width 180 height 29
paste input "*********"
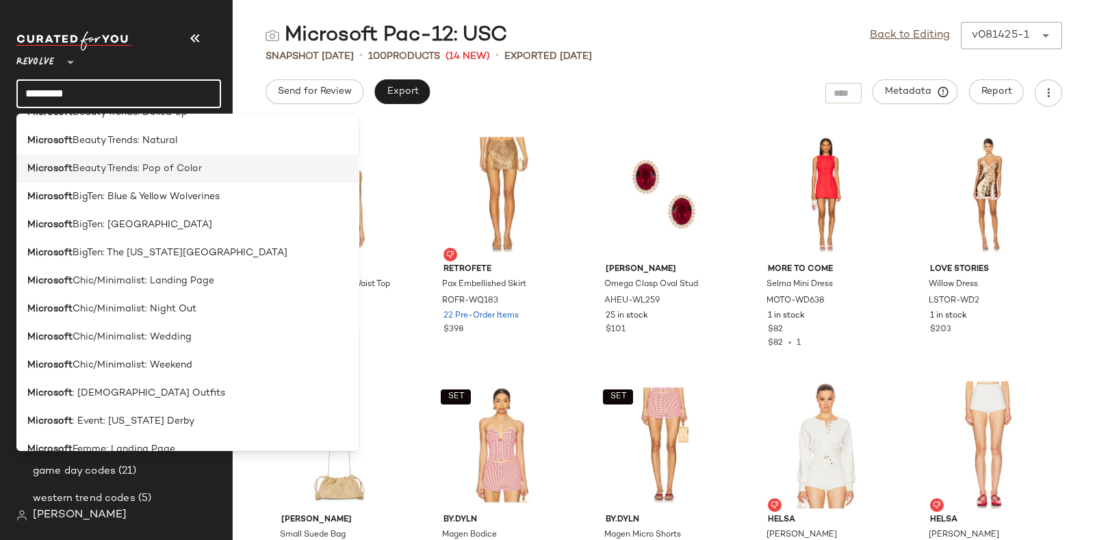
scroll to position [119, 0]
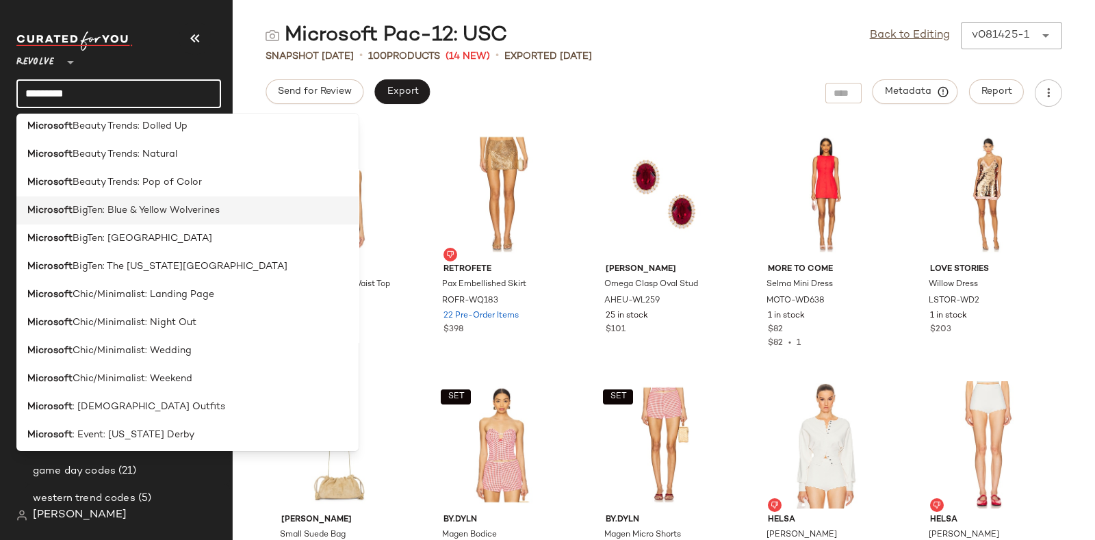
type input "*********"
click at [207, 209] on span "BigTen: Blue & Yellow Wolverines" at bounding box center [146, 210] width 147 height 14
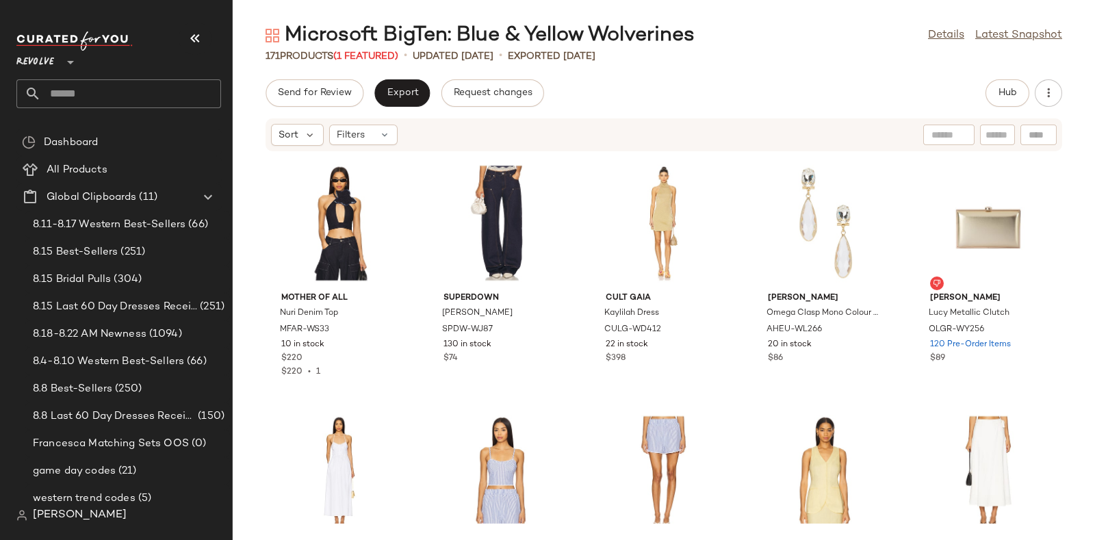
click at [185, 89] on input "text" at bounding box center [131, 93] width 180 height 29
paste input "*********"
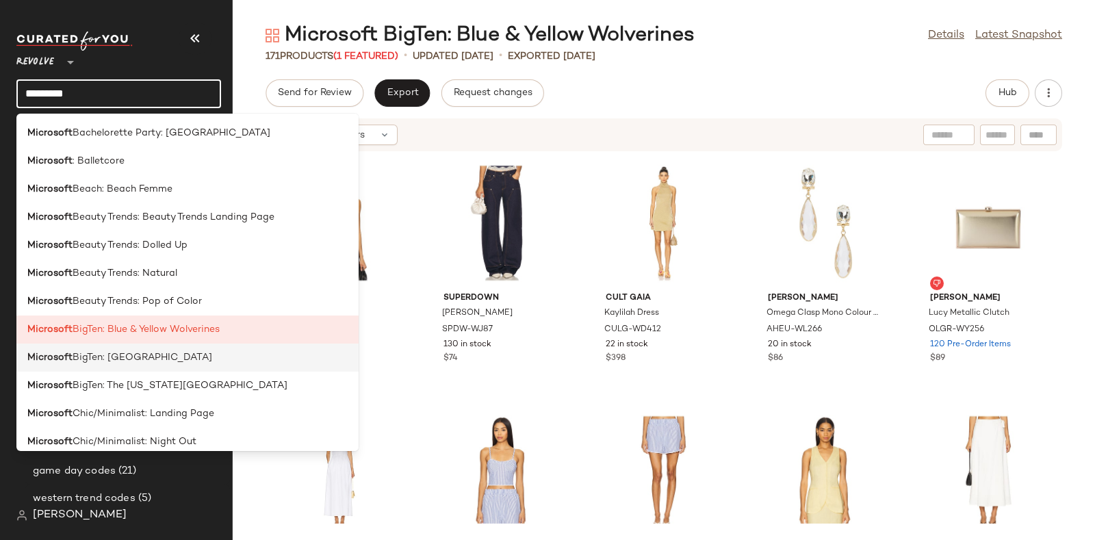
type input "*********"
click at [194, 361] on span "BigTen: Penn State University" at bounding box center [143, 357] width 140 height 14
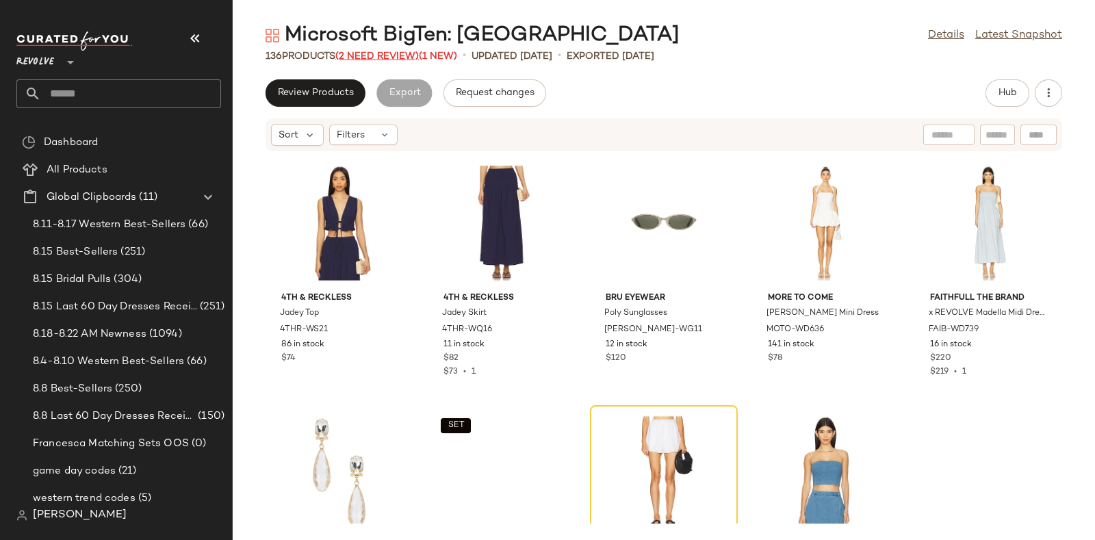
click at [374, 56] on span "(2 Need Review)" at bounding box center [376, 56] width 83 height 10
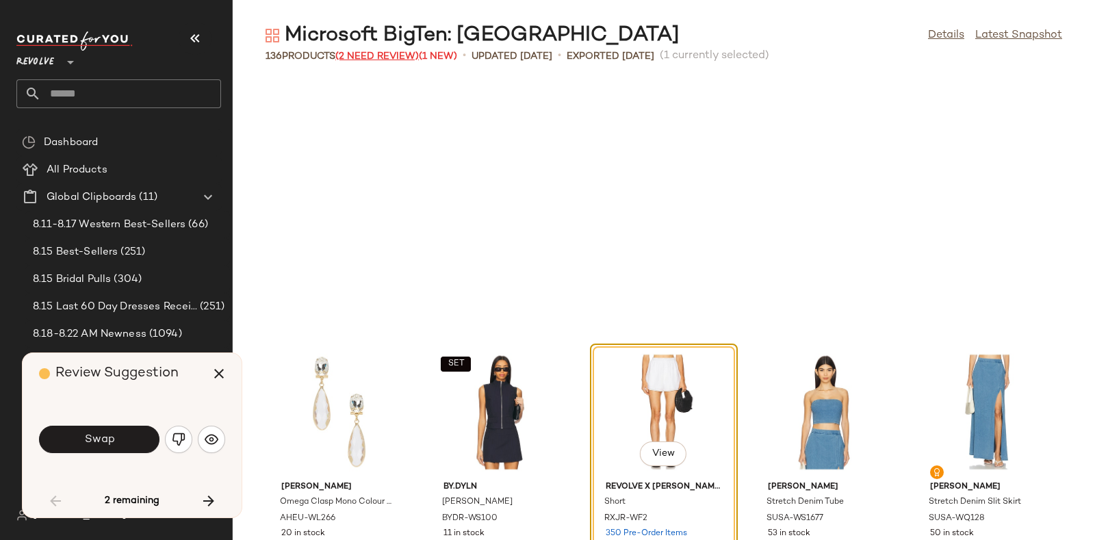
scroll to position [261, 0]
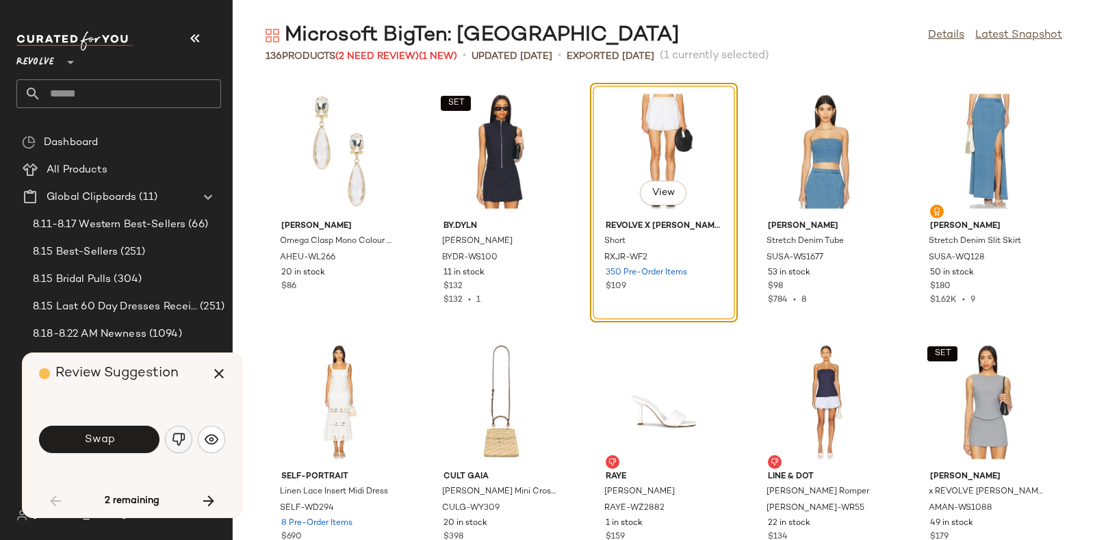
click at [175, 433] on img "button" at bounding box center [179, 440] width 14 height 14
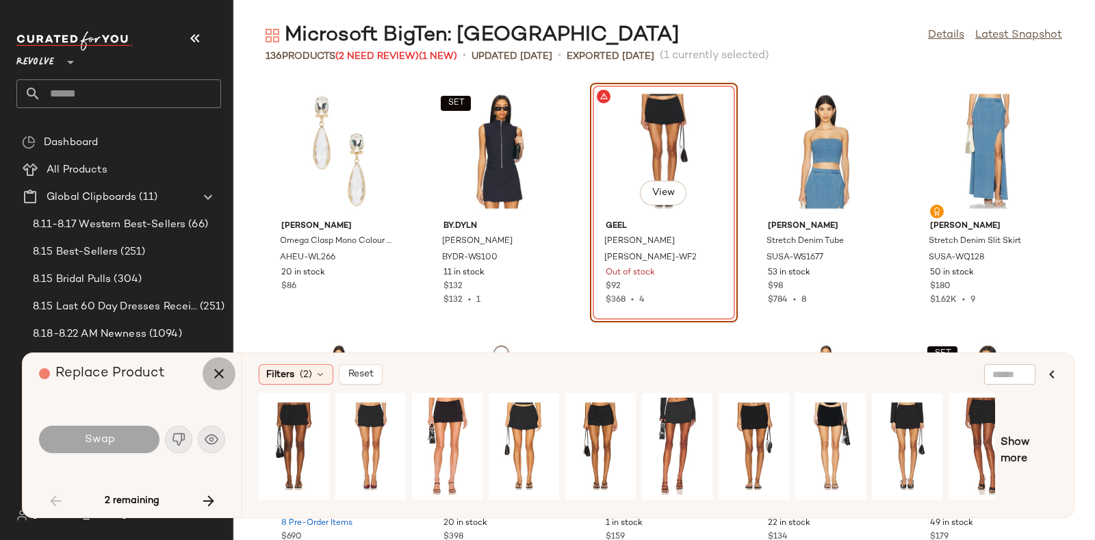
click at [219, 371] on icon "button" at bounding box center [219, 373] width 16 height 16
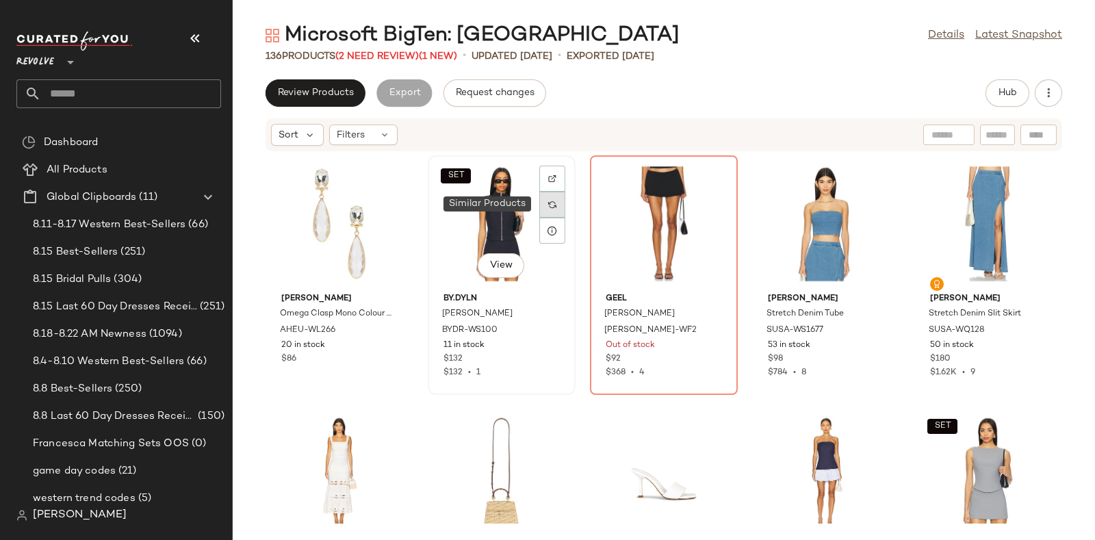
click at [553, 207] on img at bounding box center [552, 205] width 8 height 8
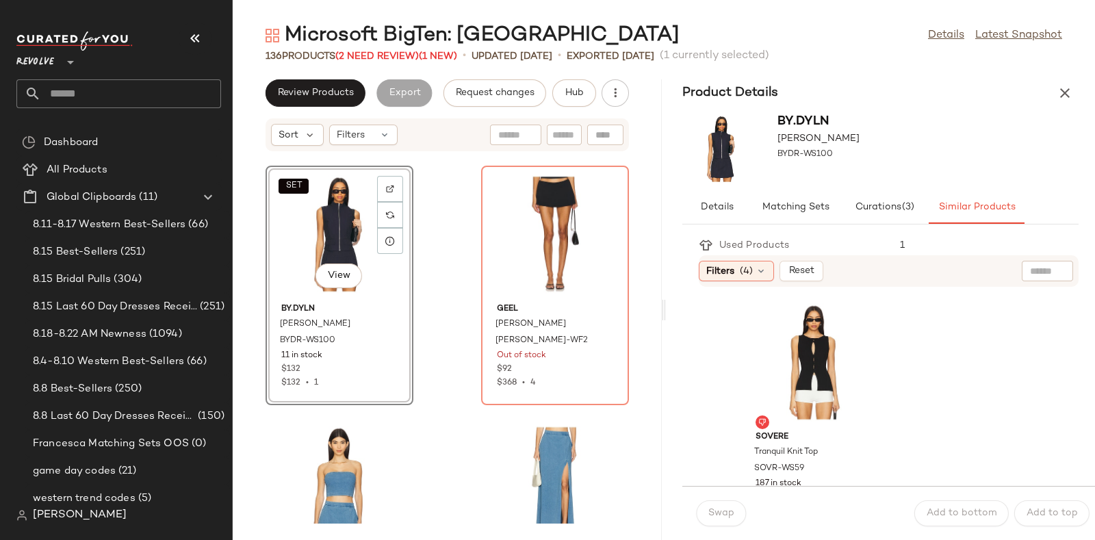
scroll to position [2763, 0]
click at [794, 330] on div "View" at bounding box center [814, 358] width 138 height 127
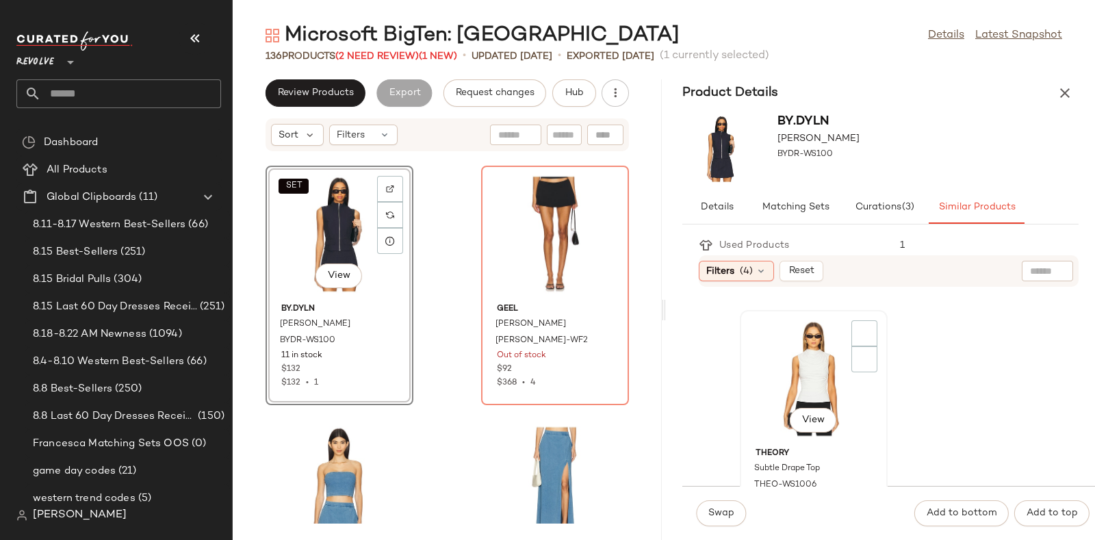
click at [798, 355] on div "View" at bounding box center [814, 378] width 138 height 127
click at [724, 505] on button "Swap" at bounding box center [721, 513] width 50 height 26
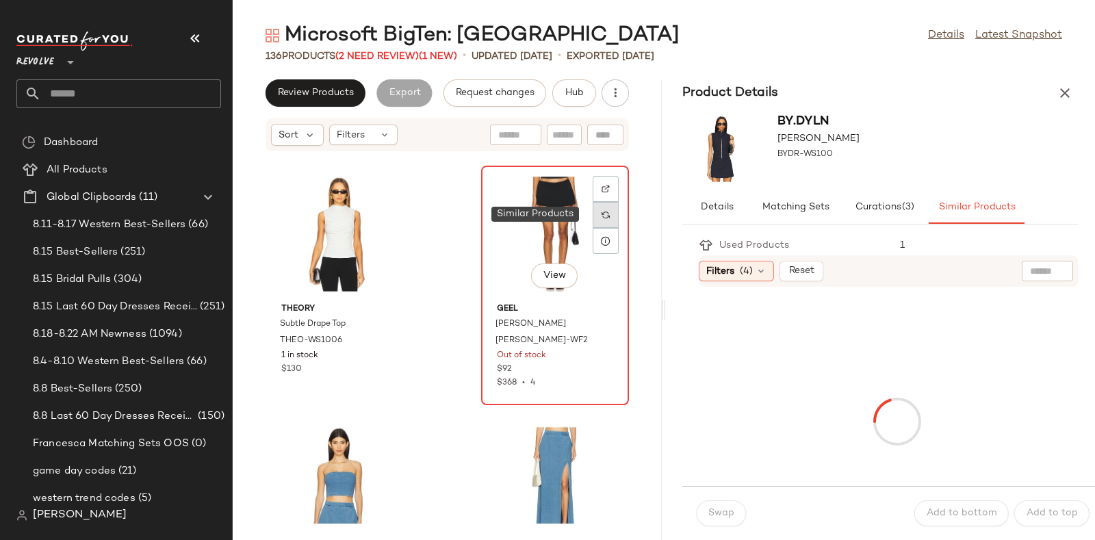
click at [602, 214] on img at bounding box center [606, 215] width 8 height 8
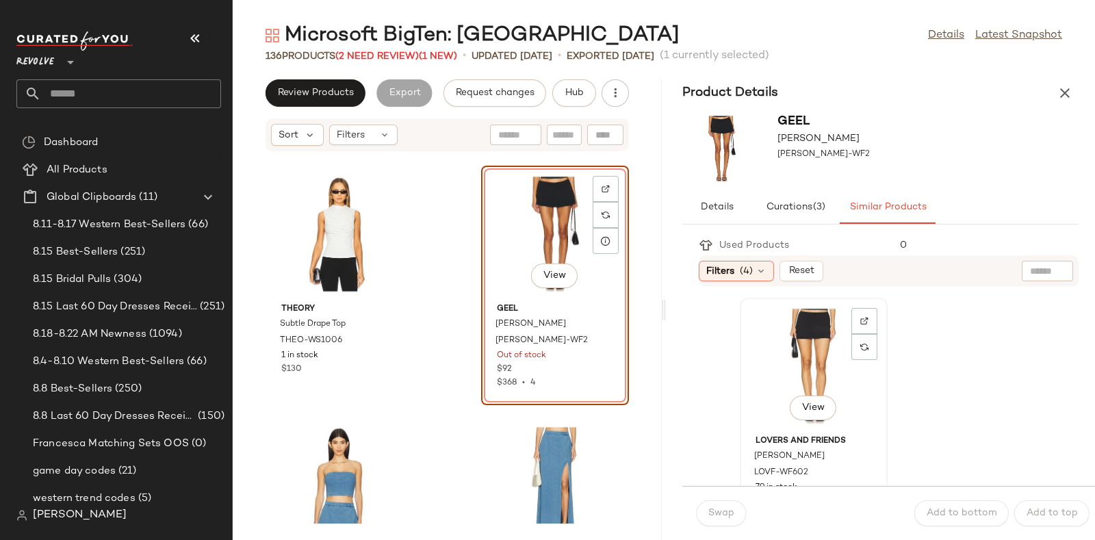
click at [801, 377] on div "View" at bounding box center [814, 366] width 138 height 127
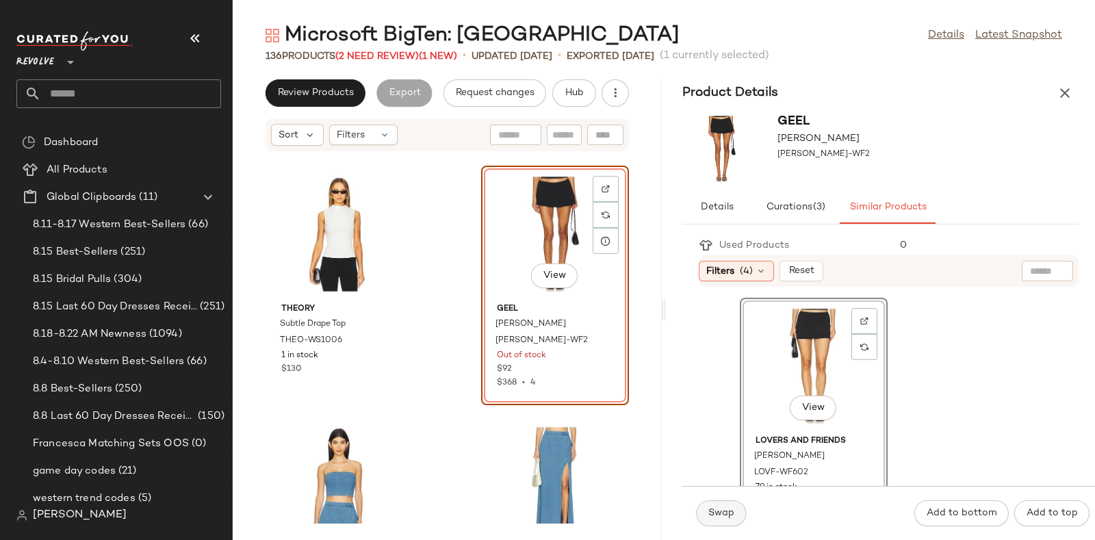
click at [723, 508] on span "Swap" at bounding box center [721, 513] width 27 height 11
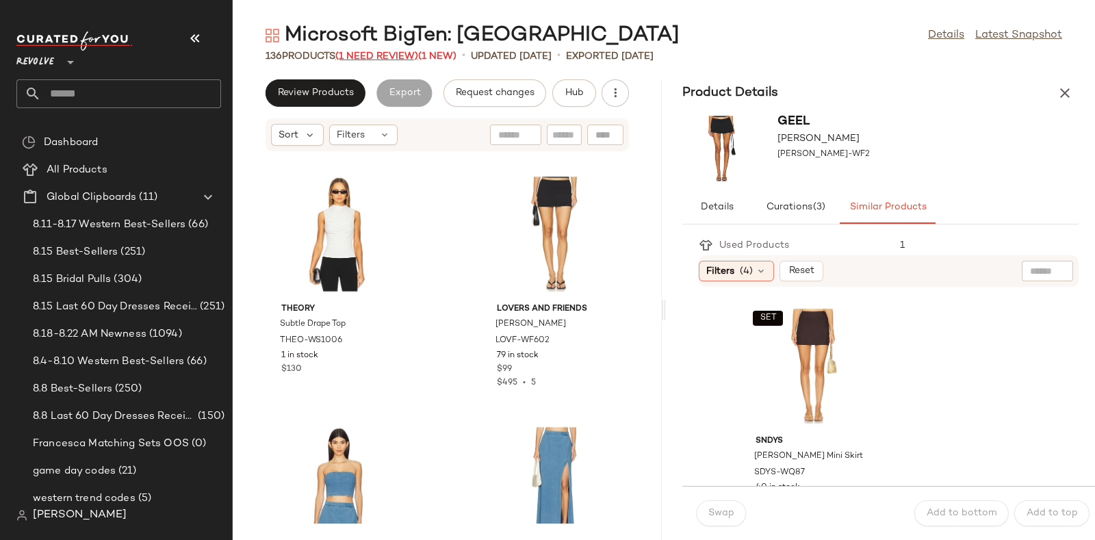
click at [390, 53] on span "(1 Need Review)" at bounding box center [376, 56] width 83 height 10
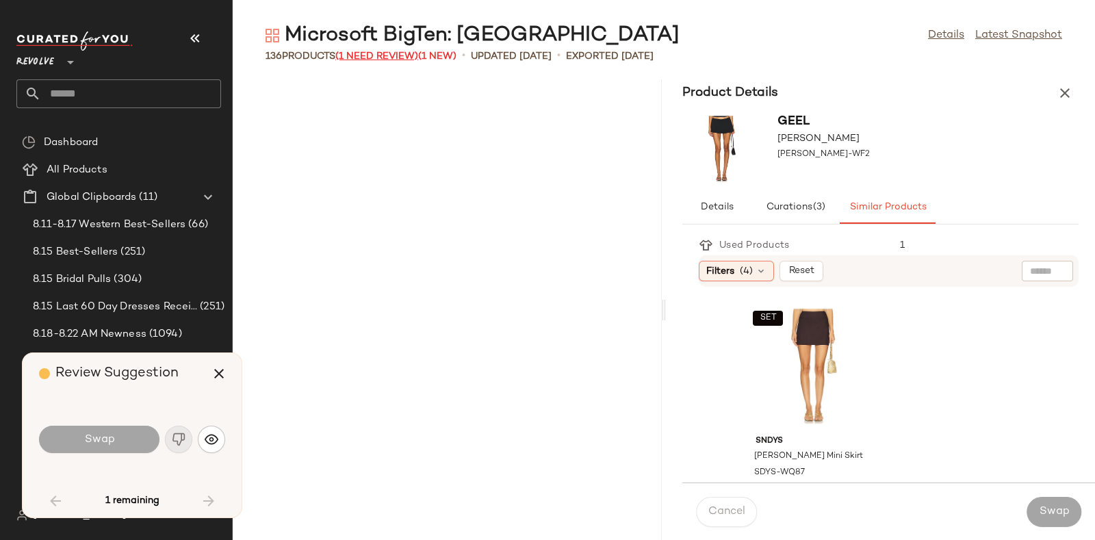
scroll to position [4258, 0]
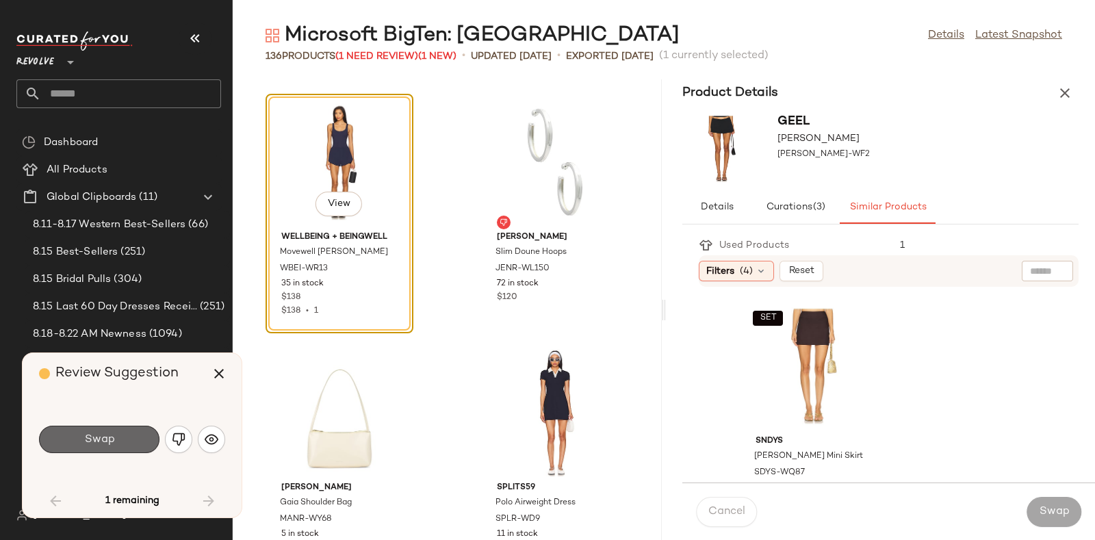
click at [138, 433] on button "Swap" at bounding box center [99, 439] width 120 height 27
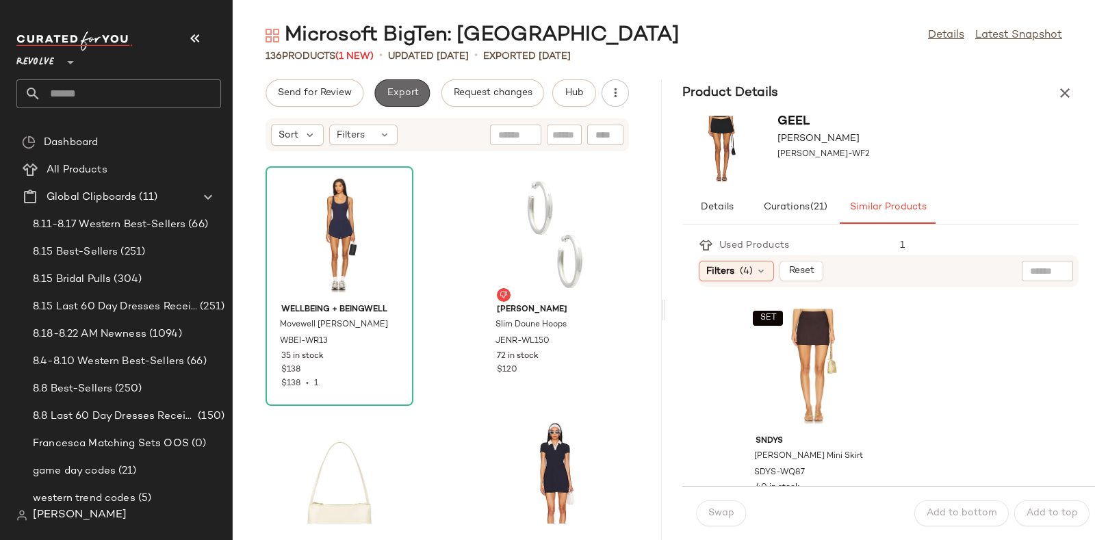
click at [390, 94] on span "Export" at bounding box center [402, 93] width 32 height 11
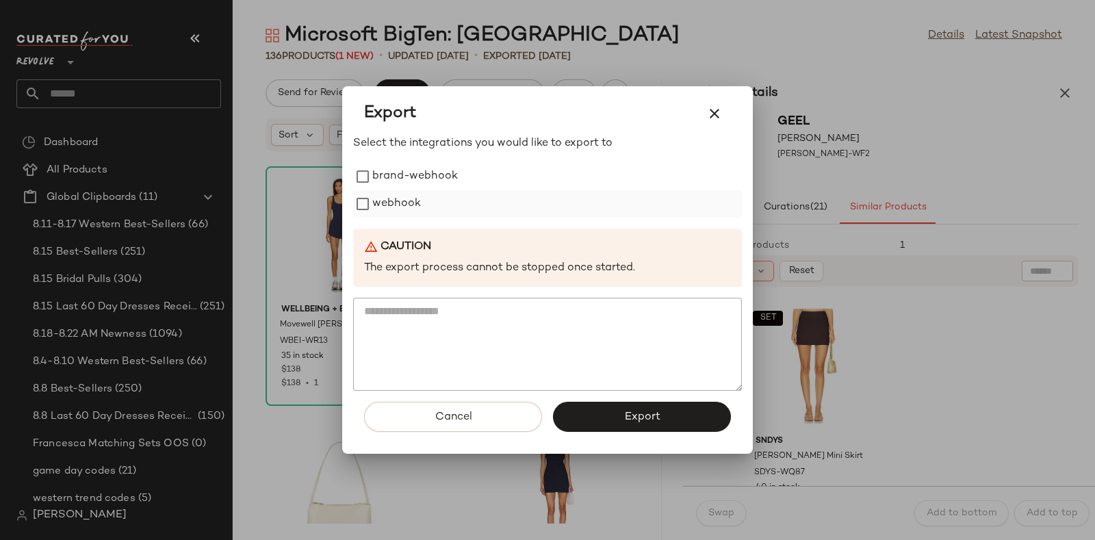
click at [407, 198] on label "webhook" at bounding box center [396, 203] width 49 height 27
click at [604, 407] on button "Export" at bounding box center [642, 417] width 178 height 30
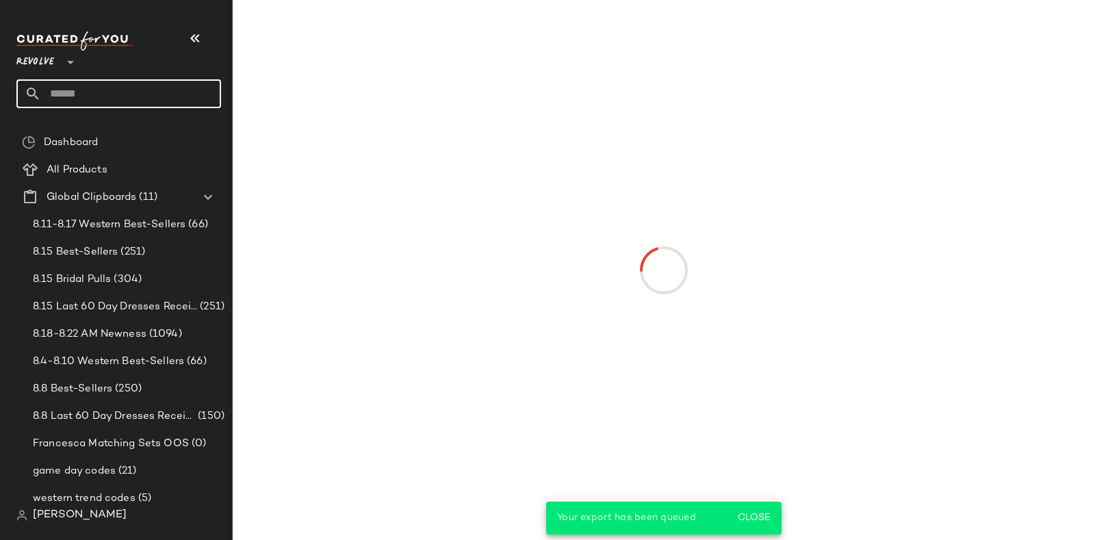
click at [132, 94] on input "text" at bounding box center [131, 93] width 180 height 29
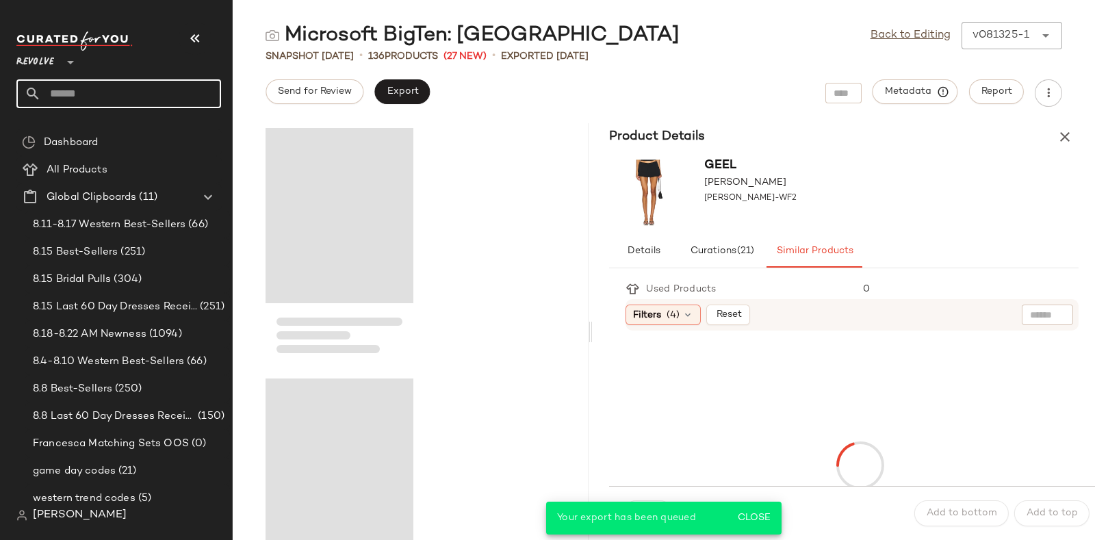
paste input "*********"
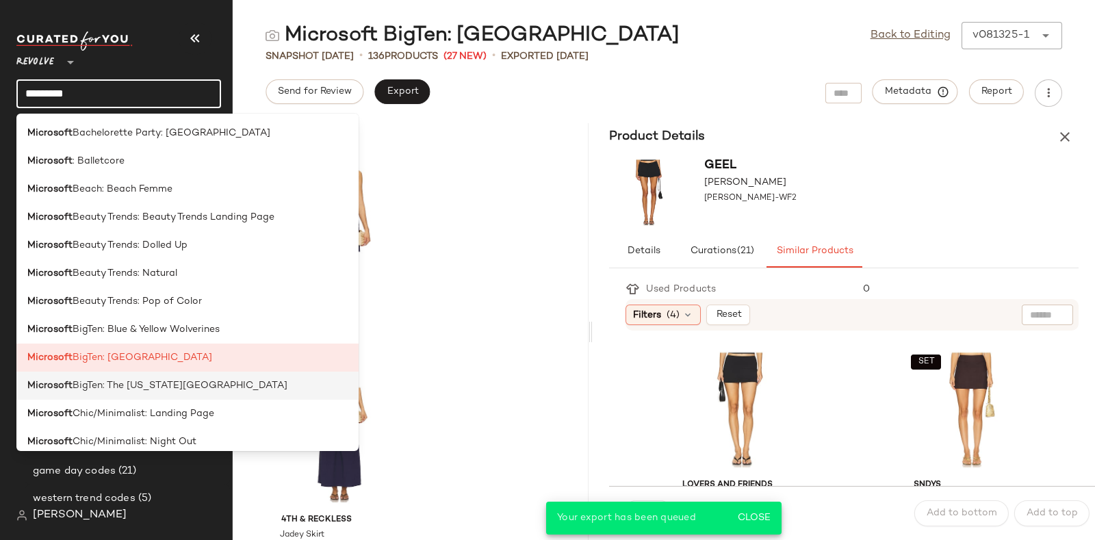
type input "*********"
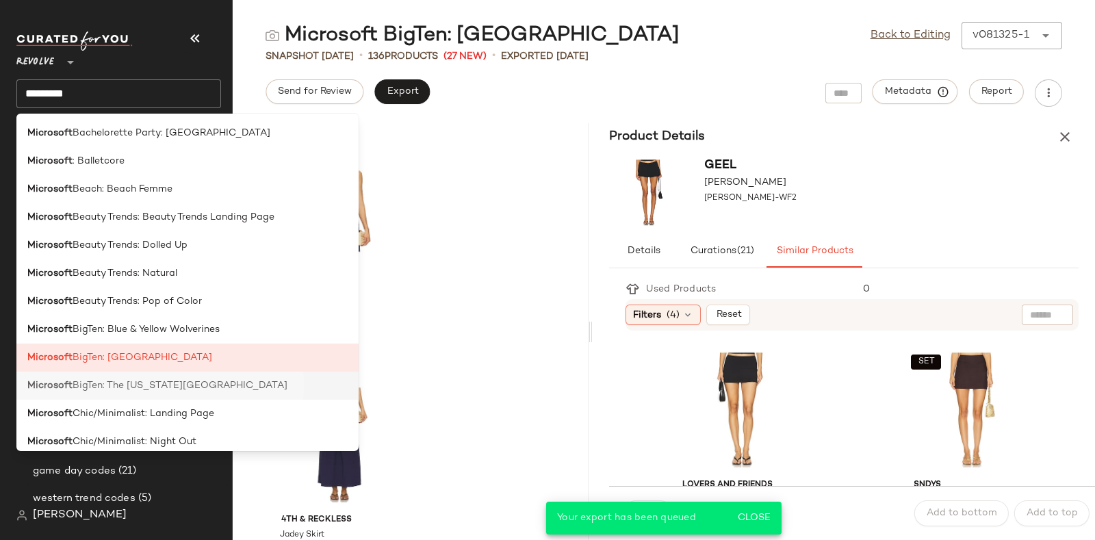
click at [197, 384] on span "BigTen: The Ohio State University" at bounding box center [180, 385] width 215 height 14
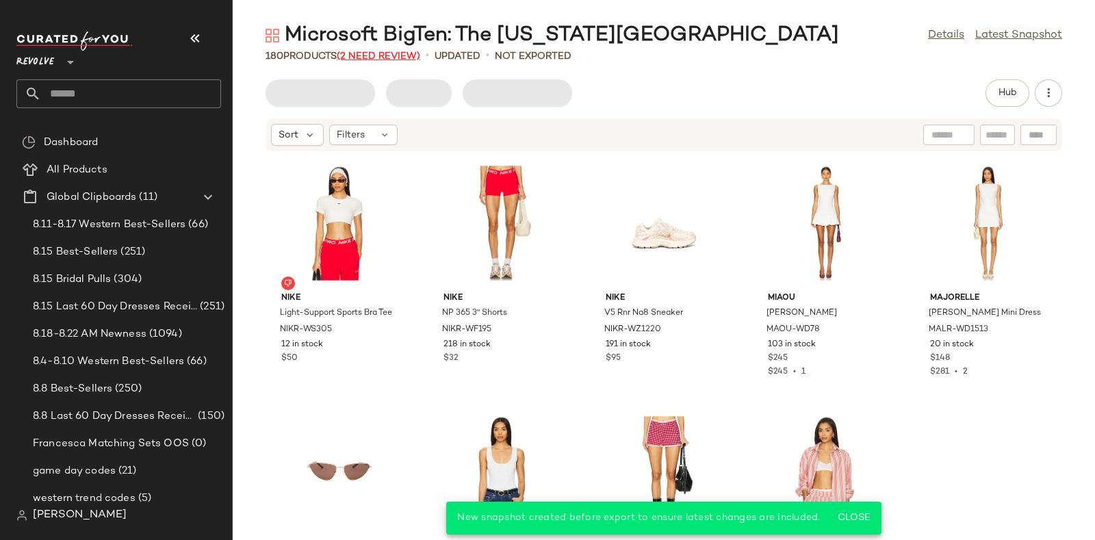
click at [380, 51] on span "(2 Need Review)" at bounding box center [378, 56] width 83 height 10
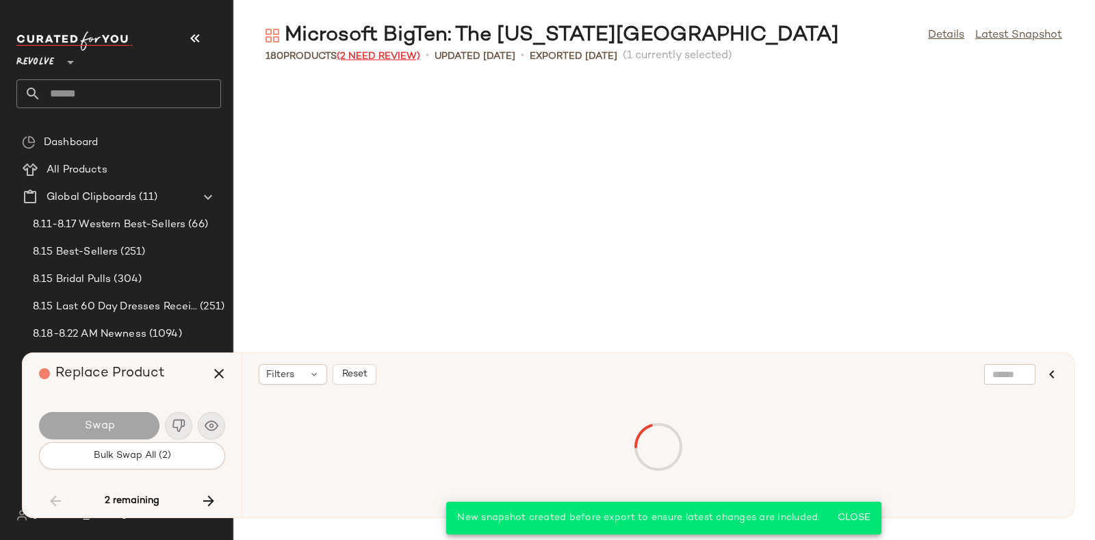
scroll to position [5761, 0]
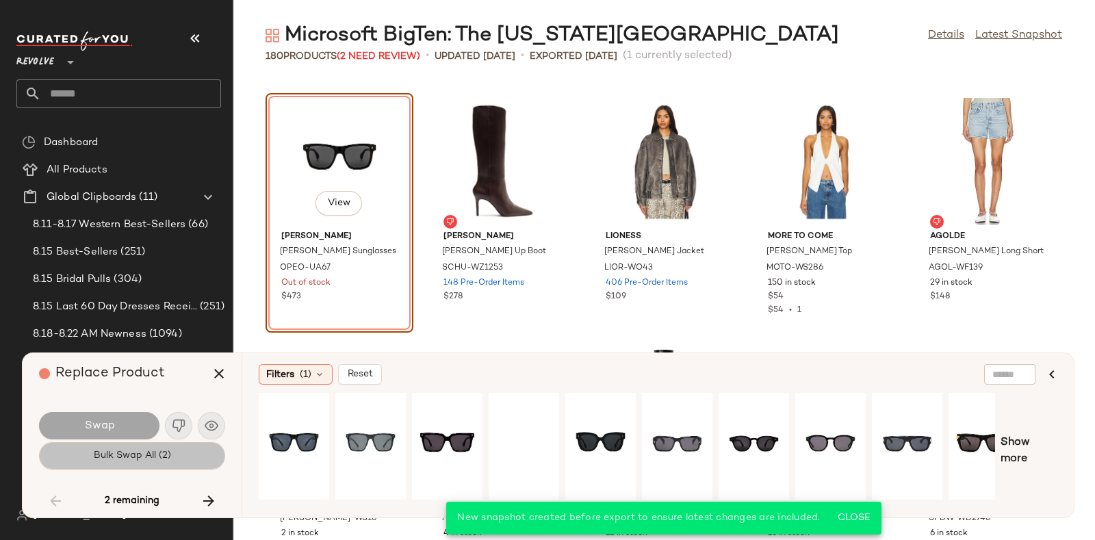
click at [148, 459] on span "Bulk Swap All (2)" at bounding box center [132, 455] width 78 height 11
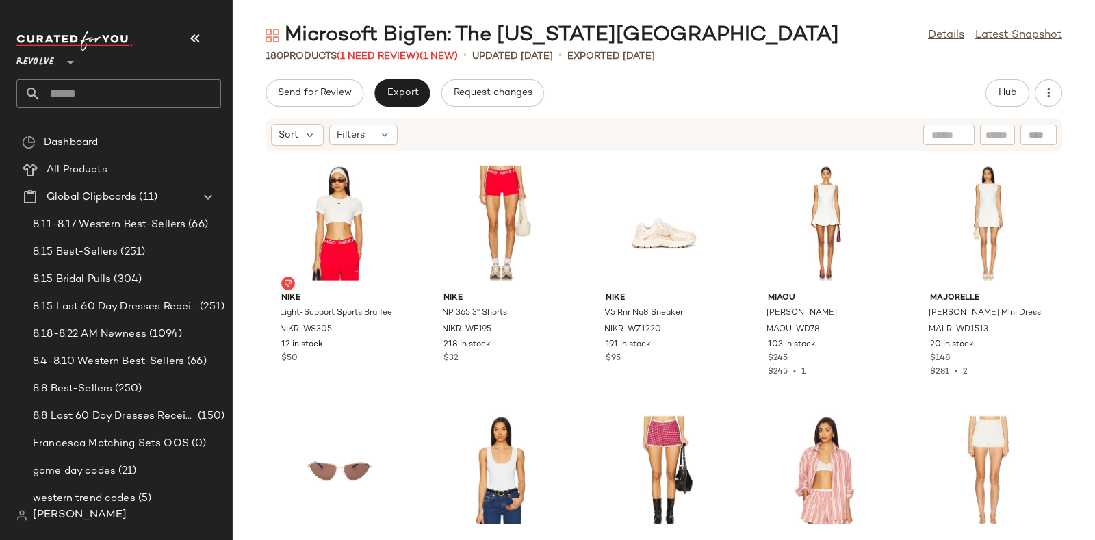
click at [389, 53] on span "(1 Need Review)" at bounding box center [378, 56] width 83 height 10
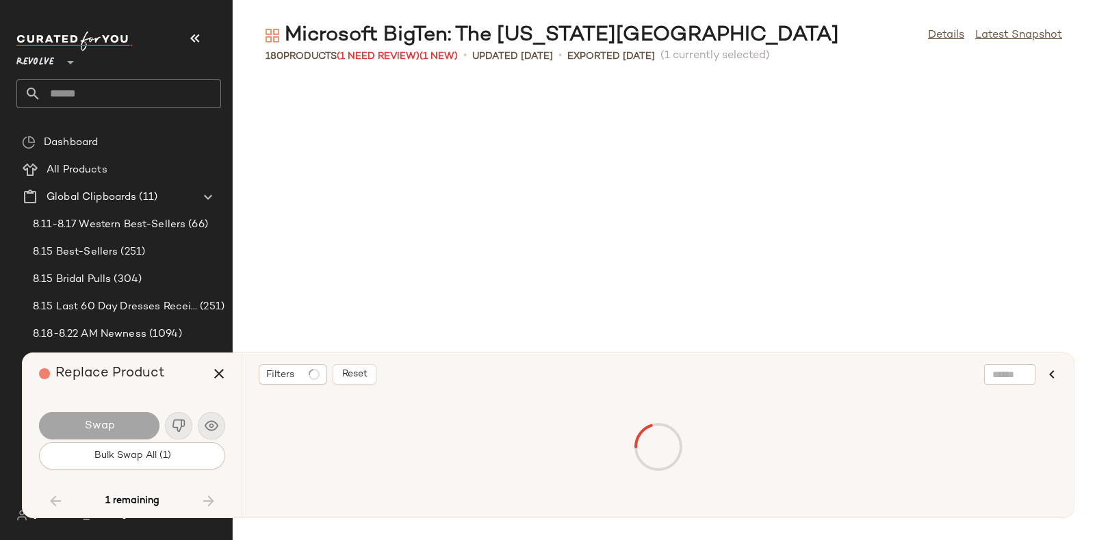
scroll to position [5761, 0]
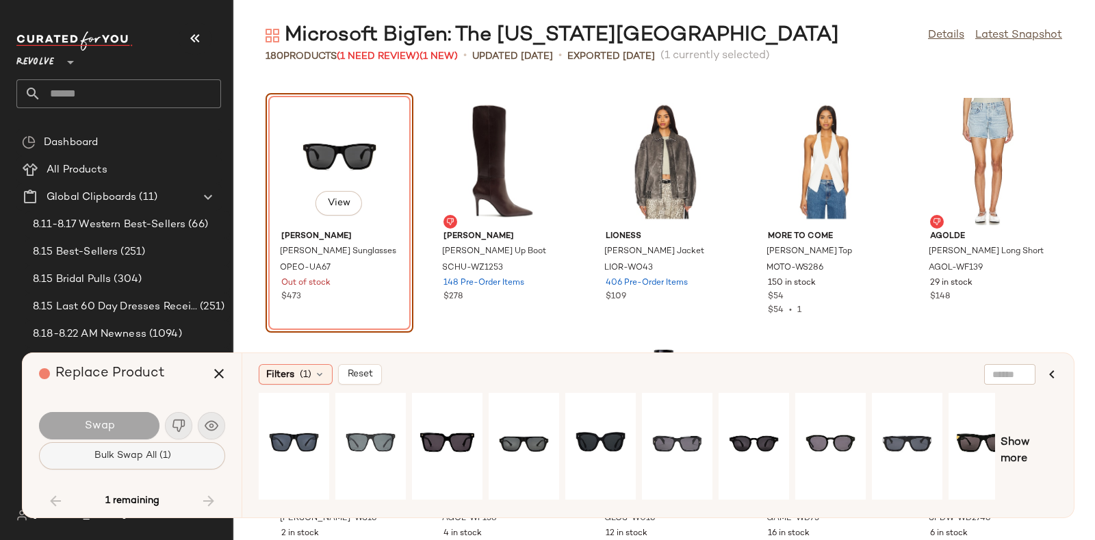
click at [169, 456] on span "Bulk Swap All (1)" at bounding box center [131, 455] width 77 height 11
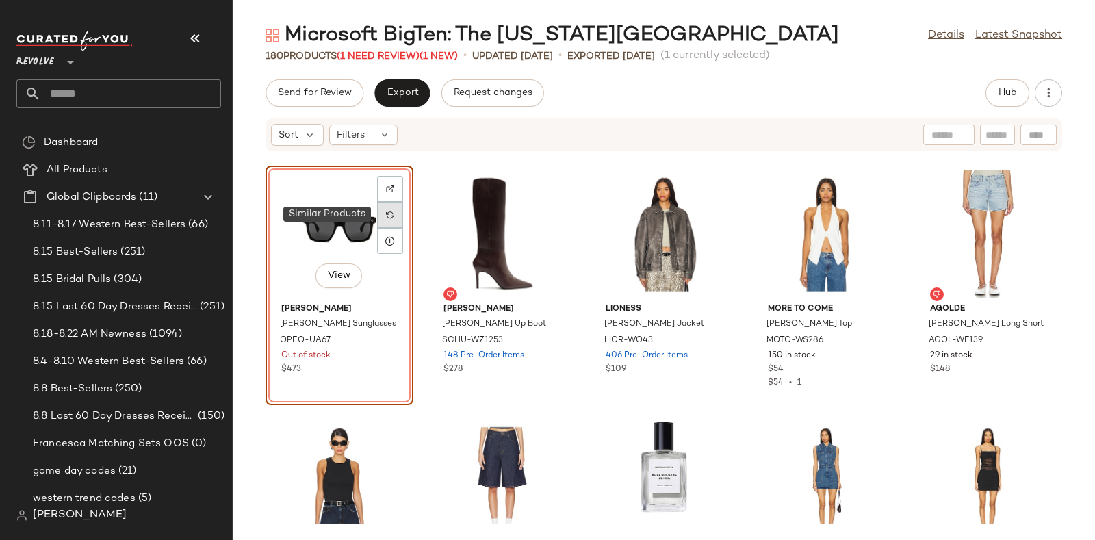
click at [396, 212] on div at bounding box center [390, 215] width 26 height 26
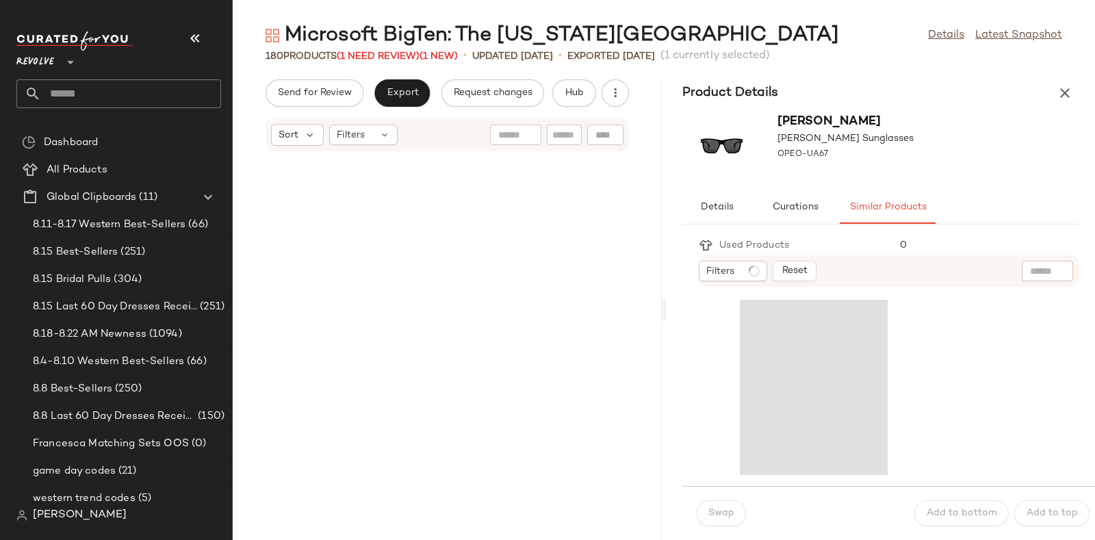
scroll to position [14277, 0]
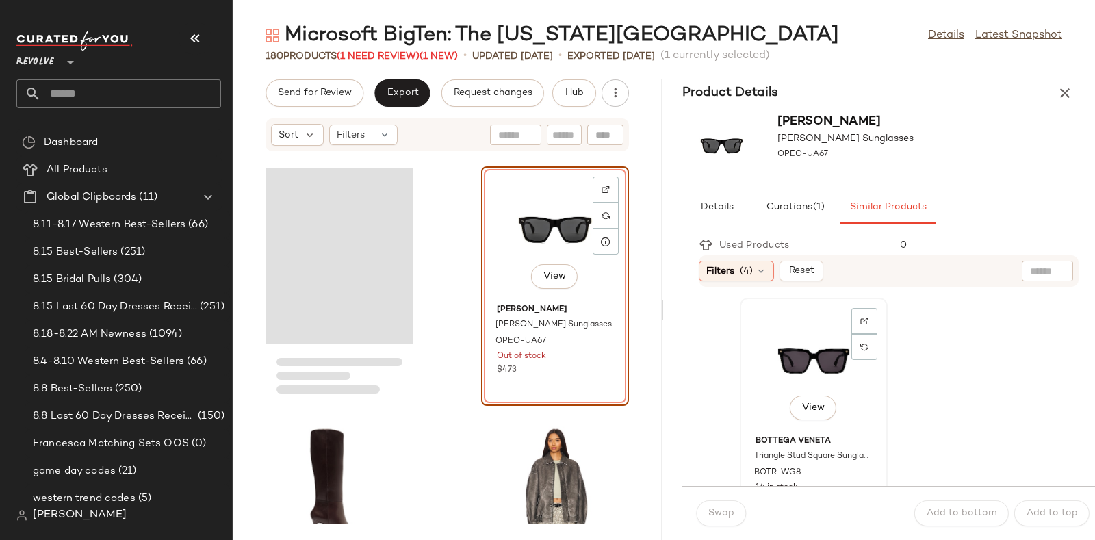
click at [791, 358] on div "View" at bounding box center [814, 366] width 138 height 127
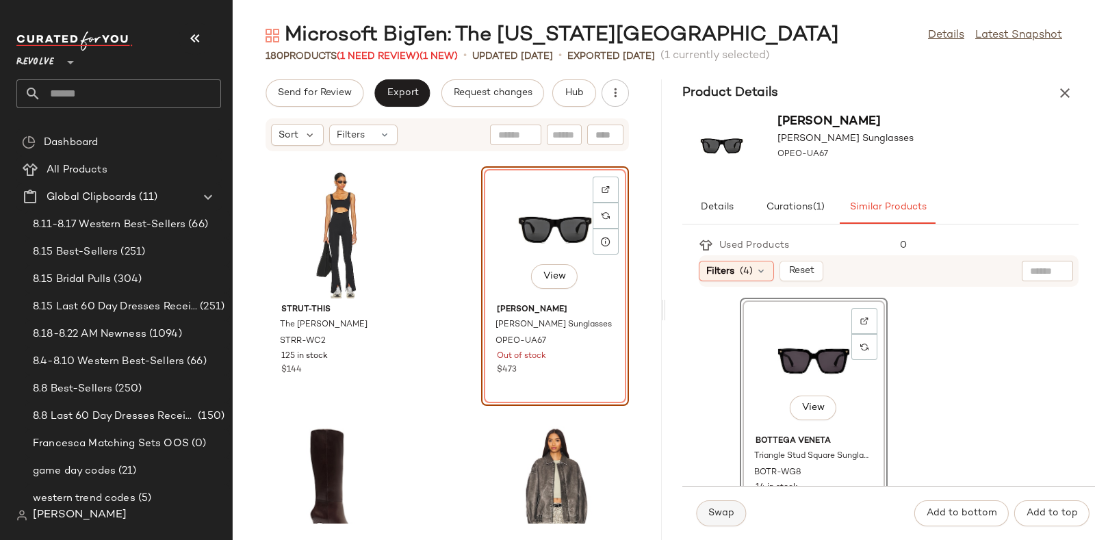
click at [729, 502] on button "Swap" at bounding box center [721, 513] width 50 height 26
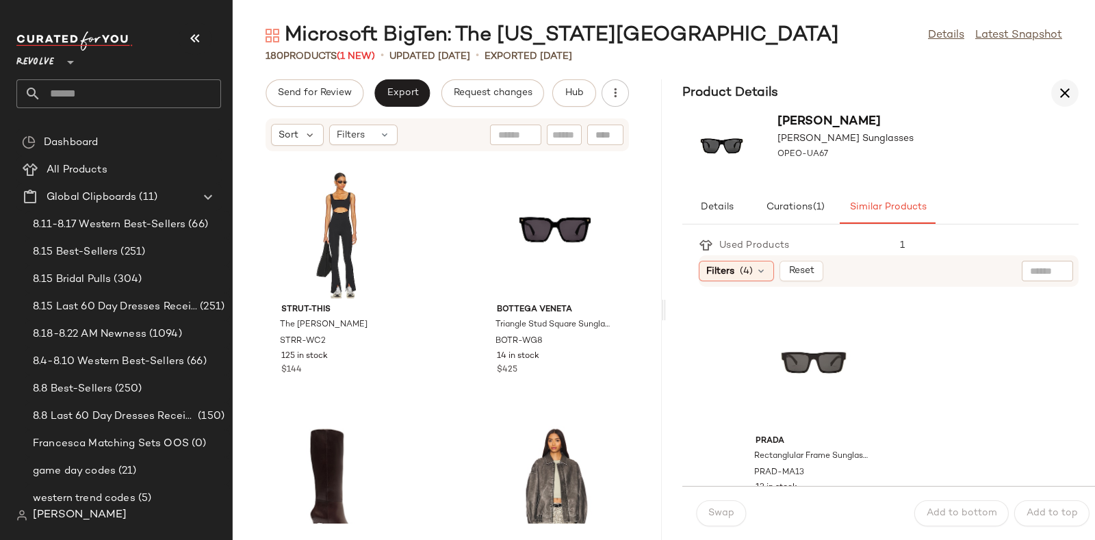
click at [1062, 87] on icon "button" at bounding box center [1065, 93] width 16 height 16
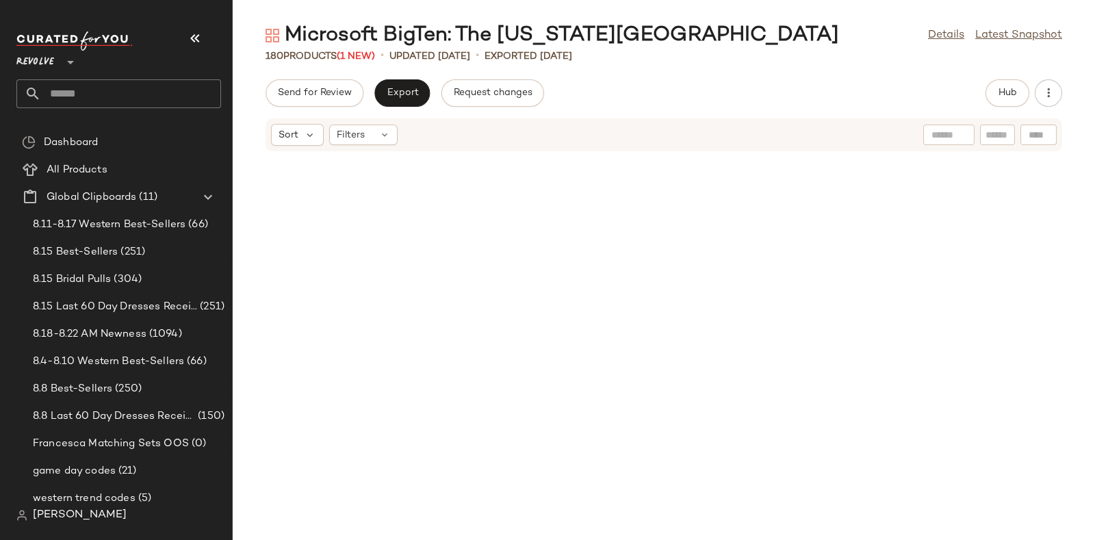
scroll to position [5510, 0]
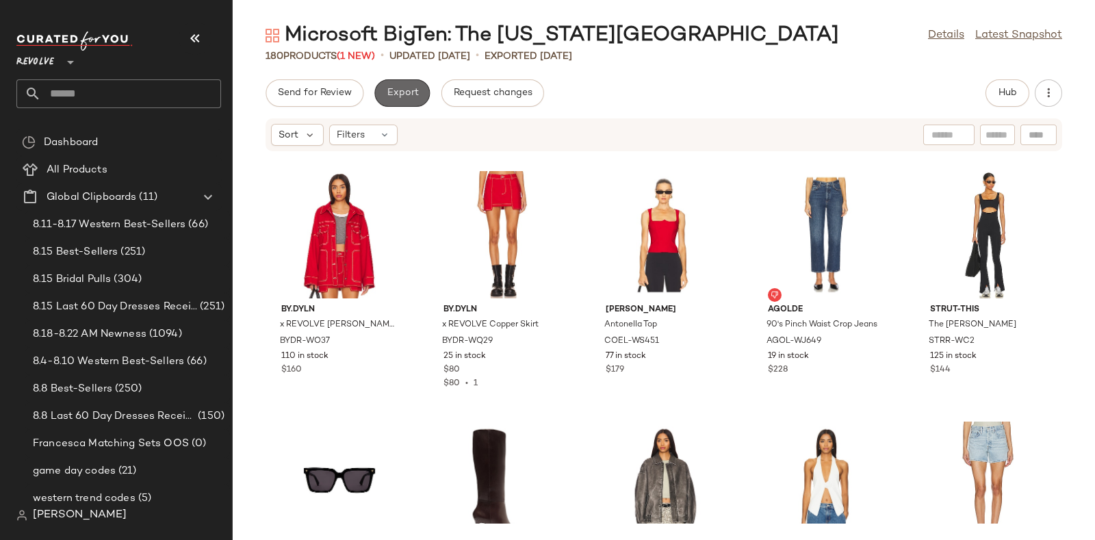
click at [403, 92] on span "Export" at bounding box center [402, 93] width 32 height 11
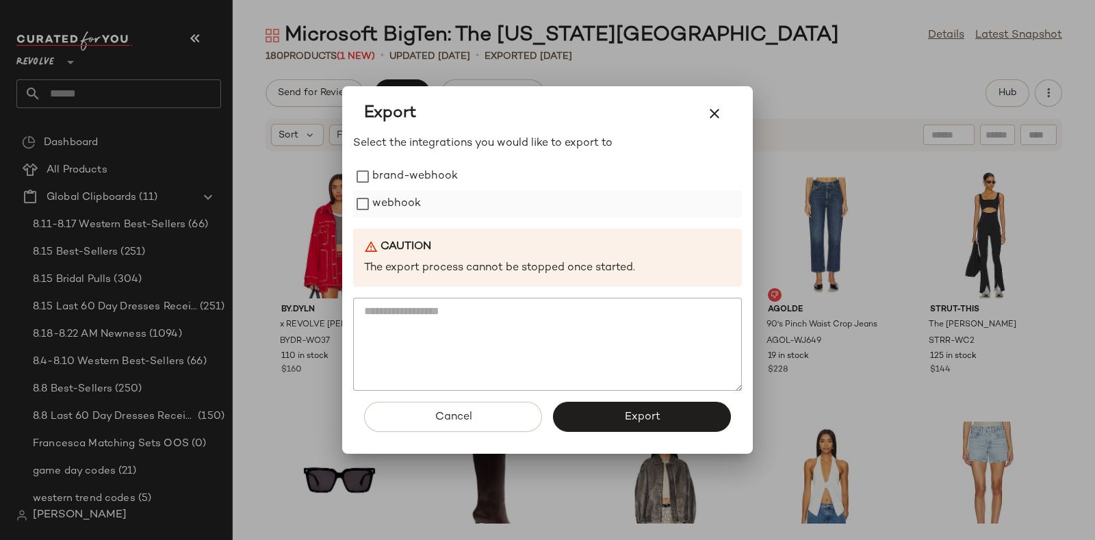
click at [402, 196] on label "webhook" at bounding box center [396, 203] width 49 height 27
click at [604, 422] on button "Export" at bounding box center [642, 417] width 178 height 30
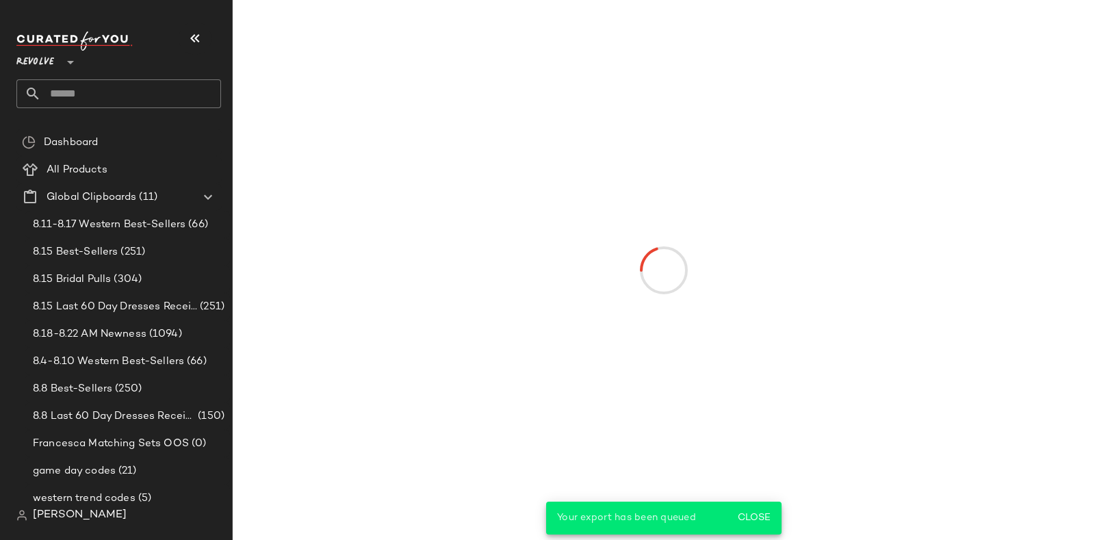
click at [73, 92] on input "text" at bounding box center [131, 93] width 180 height 29
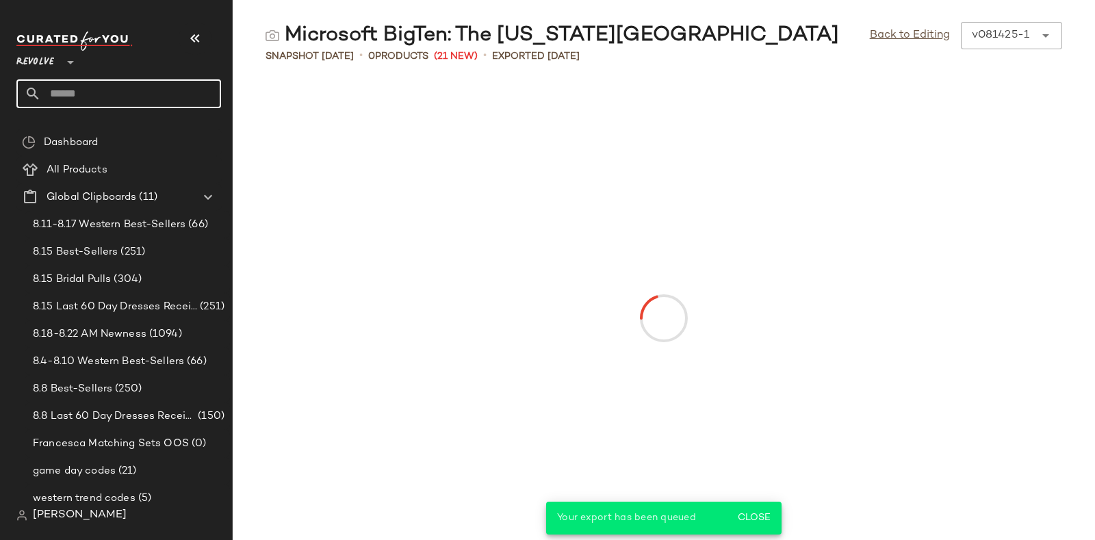
paste input "*********"
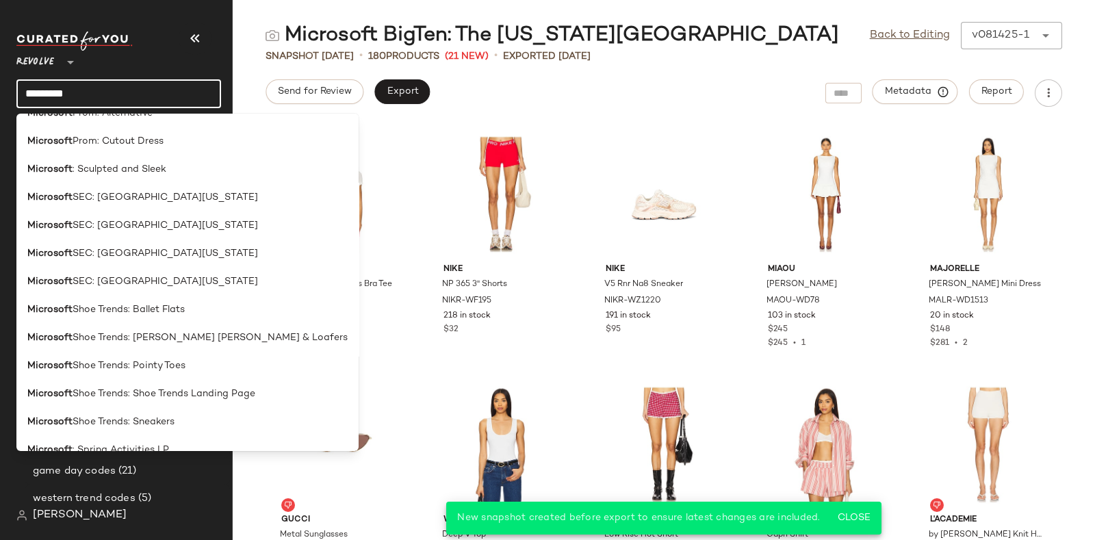
scroll to position [1842, 0]
type input "*********"
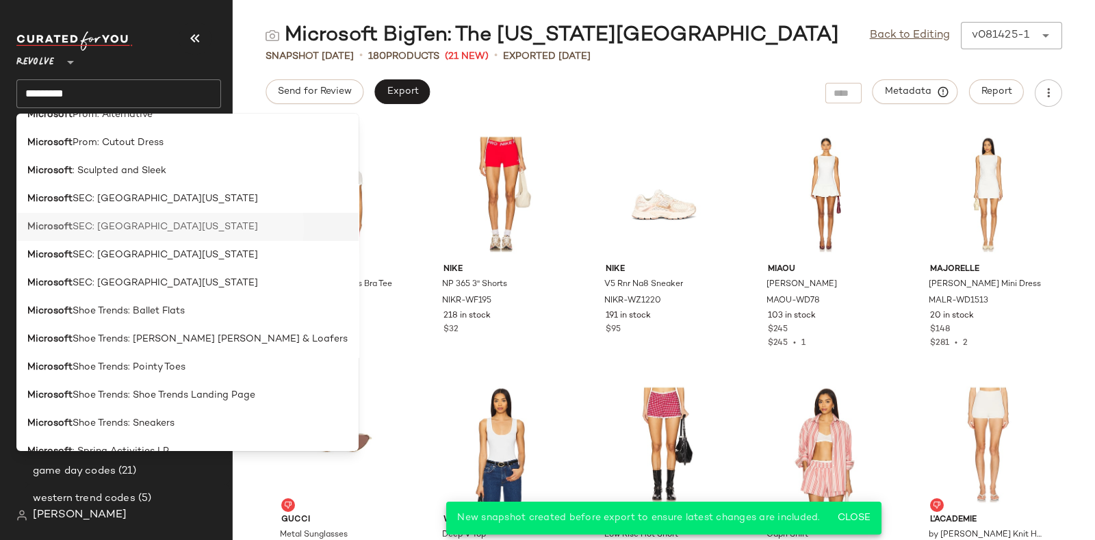
click at [172, 231] on span "SEC: University of Florida" at bounding box center [165, 227] width 185 height 14
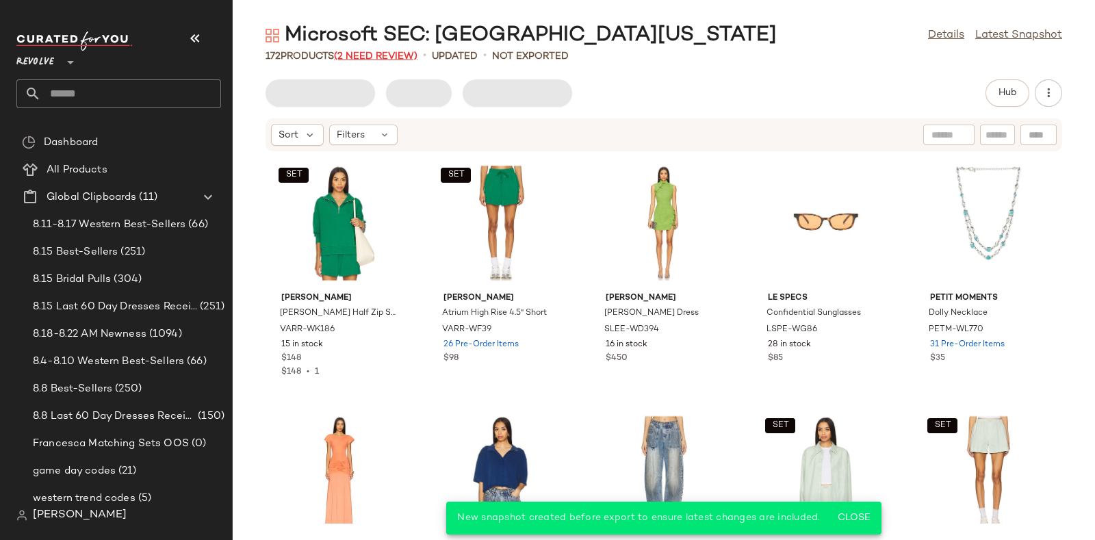
click at [374, 54] on span "(2 Need Review)" at bounding box center [375, 56] width 83 height 10
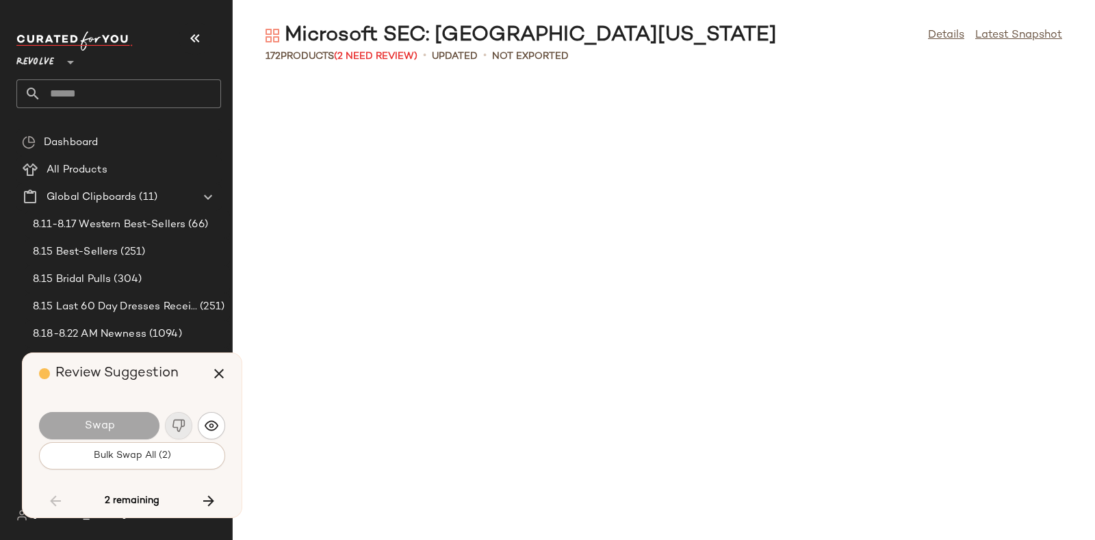
scroll to position [7014, 0]
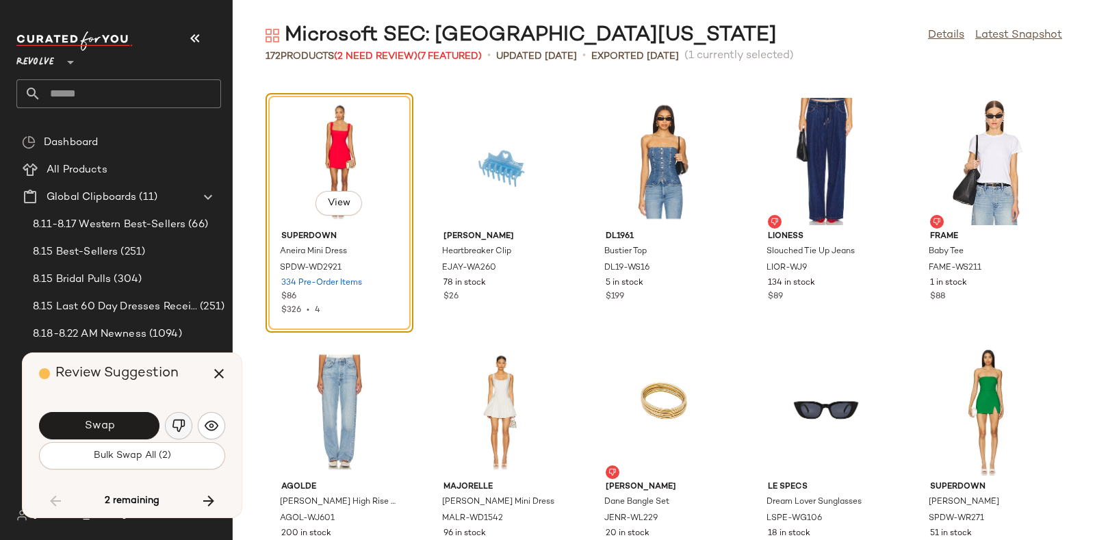
click at [177, 422] on img "button" at bounding box center [179, 426] width 14 height 14
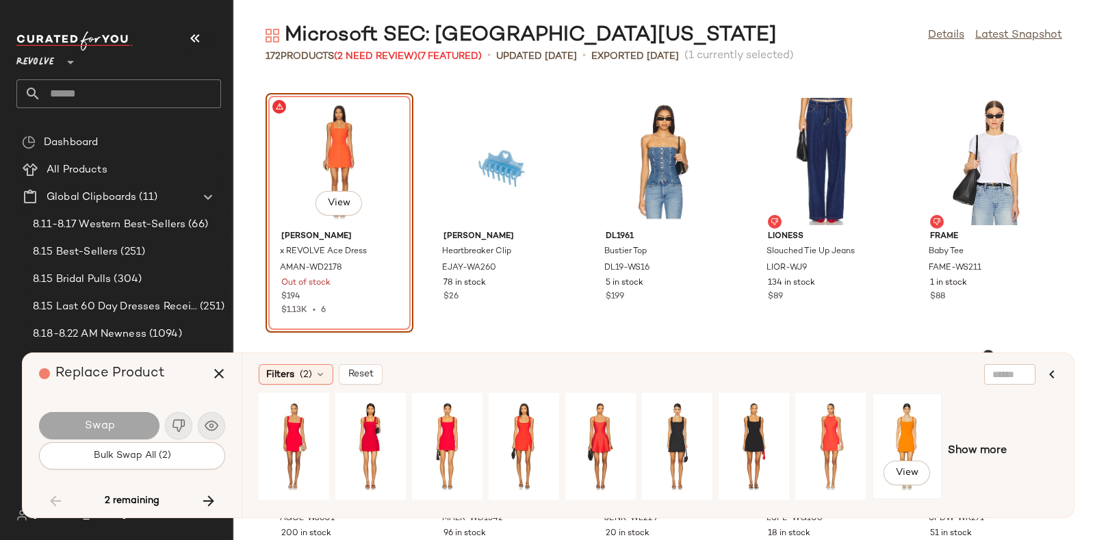
click at [900, 420] on div "View" at bounding box center [907, 446] width 61 height 97
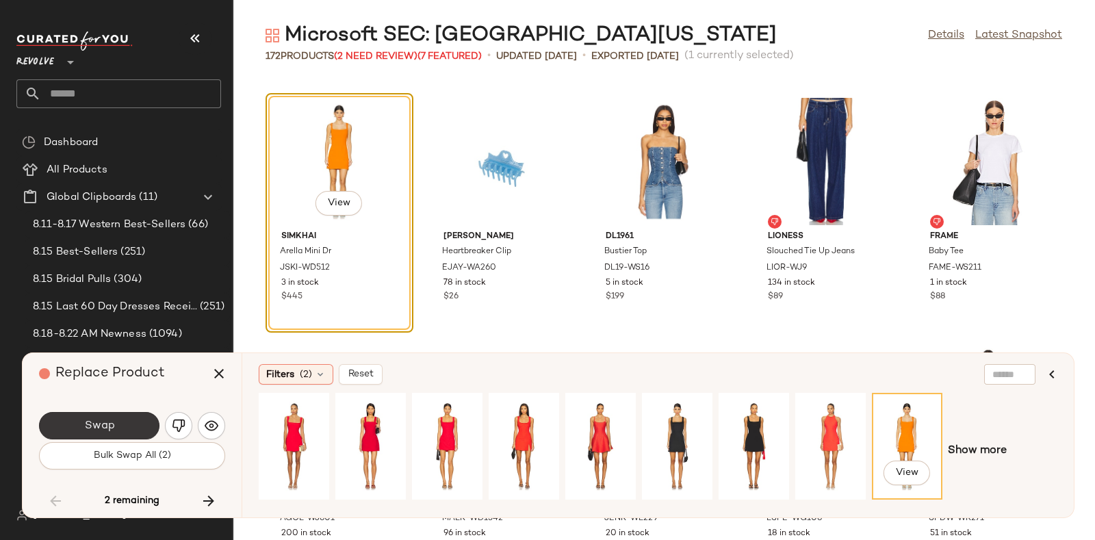
click at [129, 419] on button "Swap" at bounding box center [99, 425] width 120 height 27
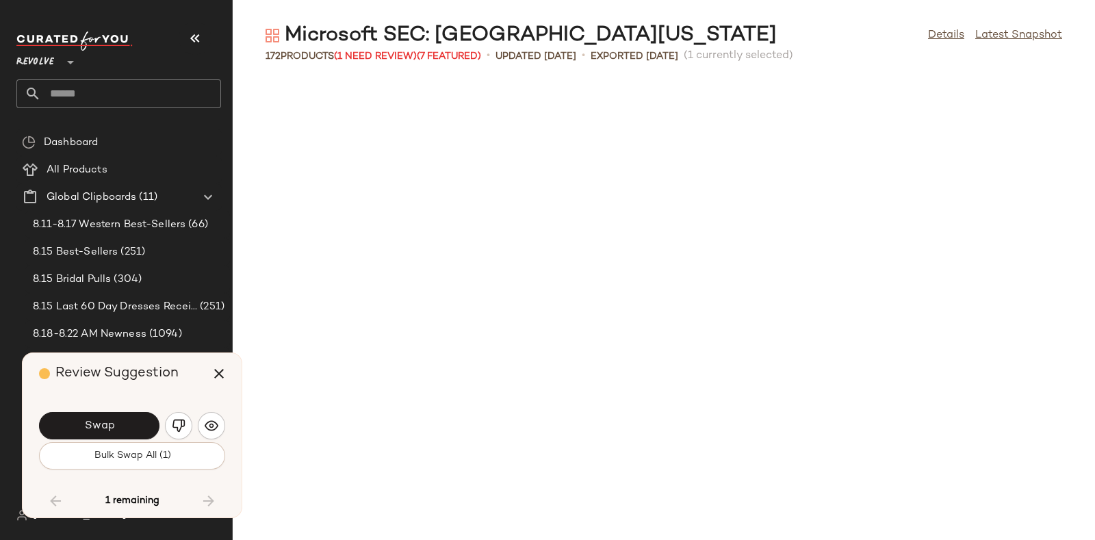
scroll to position [7515, 0]
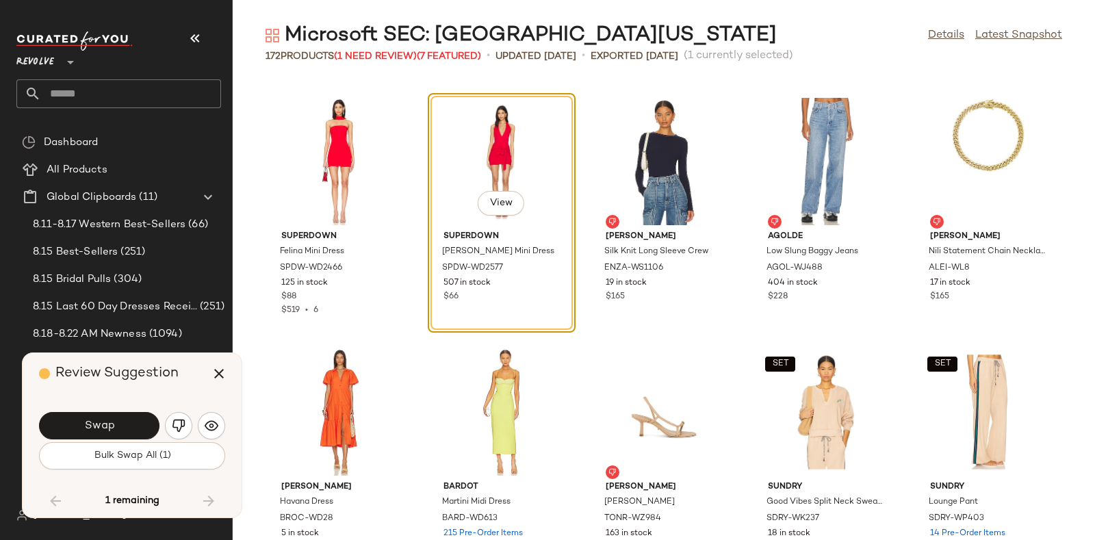
click at [175, 407] on div "Swap Bulk Swap All (1)" at bounding box center [132, 439] width 186 height 74
click at [180, 419] on img "button" at bounding box center [179, 426] width 14 height 14
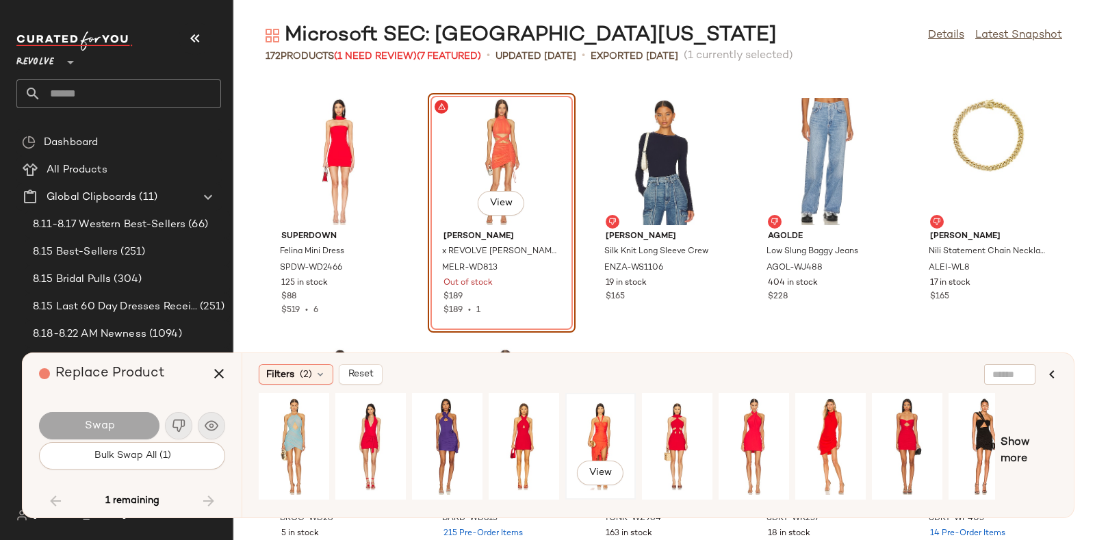
click at [598, 412] on div "View" at bounding box center [600, 446] width 61 height 97
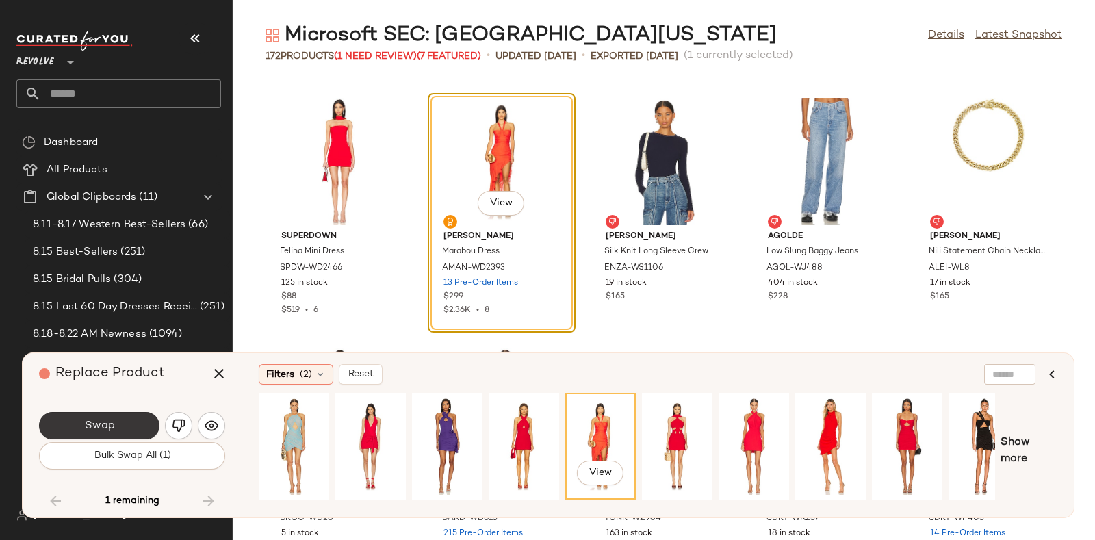
click at [105, 415] on button "Swap" at bounding box center [99, 425] width 120 height 27
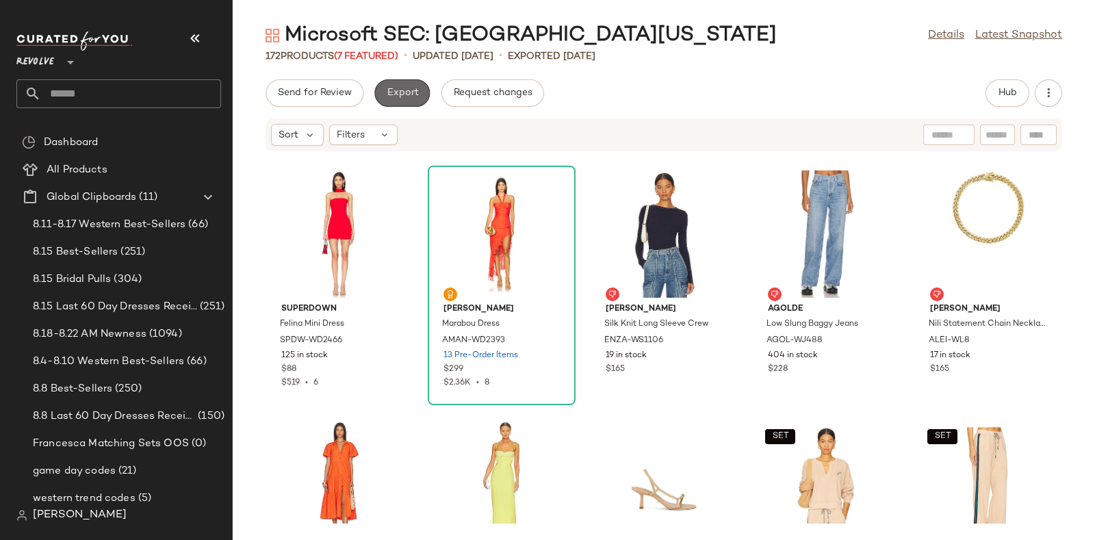
click at [409, 83] on button "Export" at bounding box center [401, 92] width 55 height 27
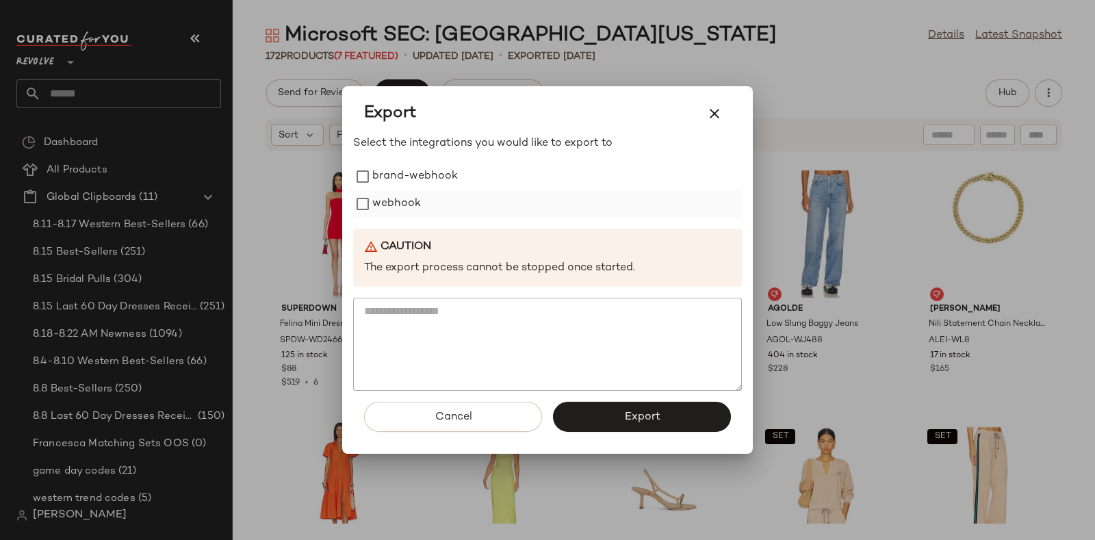
click at [391, 196] on label "webhook" at bounding box center [396, 203] width 49 height 27
click at [614, 415] on button "Export" at bounding box center [642, 417] width 178 height 30
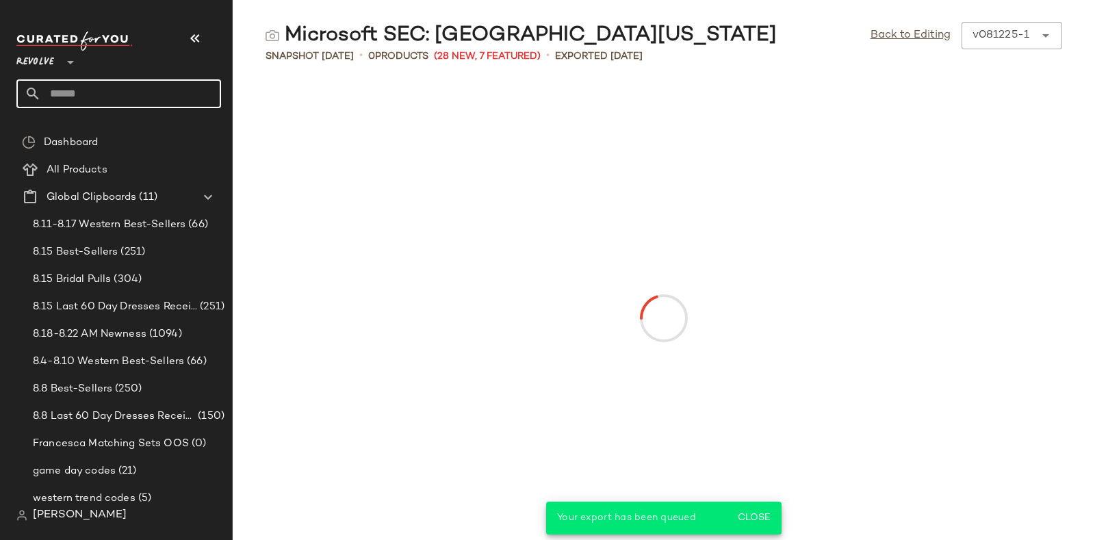
click at [142, 92] on input "text" at bounding box center [131, 93] width 180 height 29
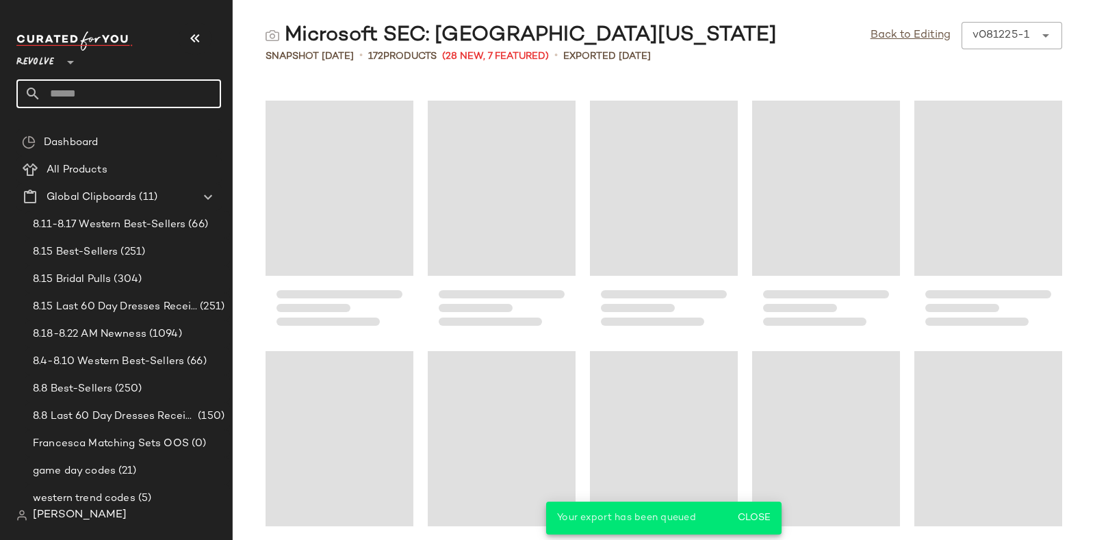
paste input "*********"
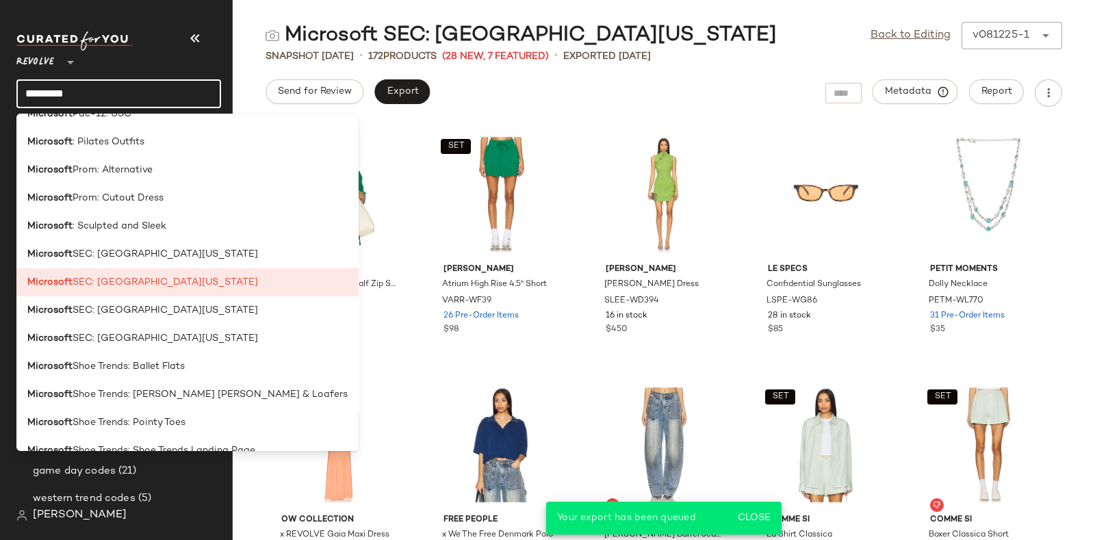
scroll to position [1788, 0]
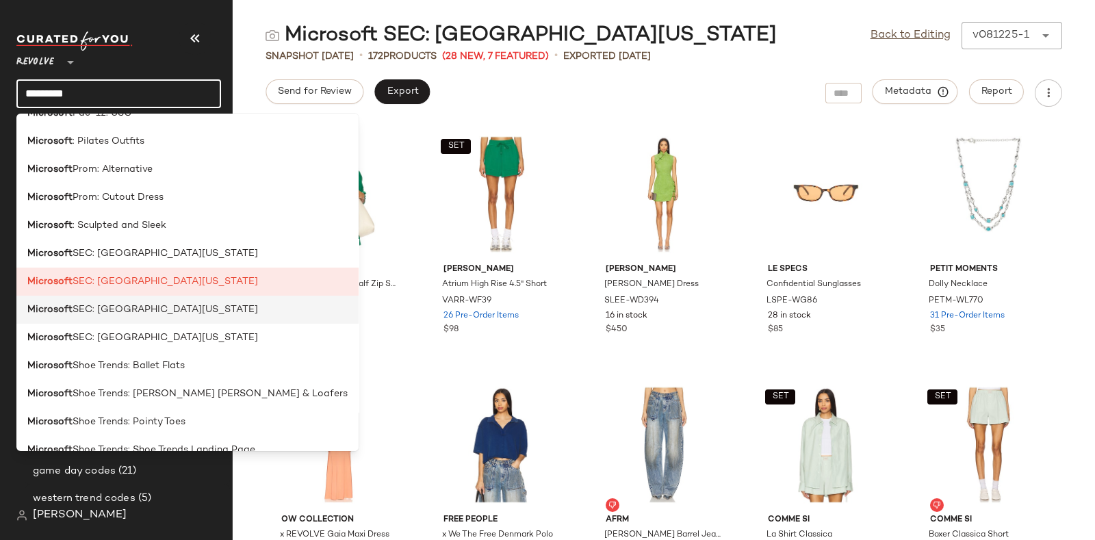
type input "*********"
click at [183, 309] on span "SEC: University of Georgia" at bounding box center [165, 310] width 185 height 14
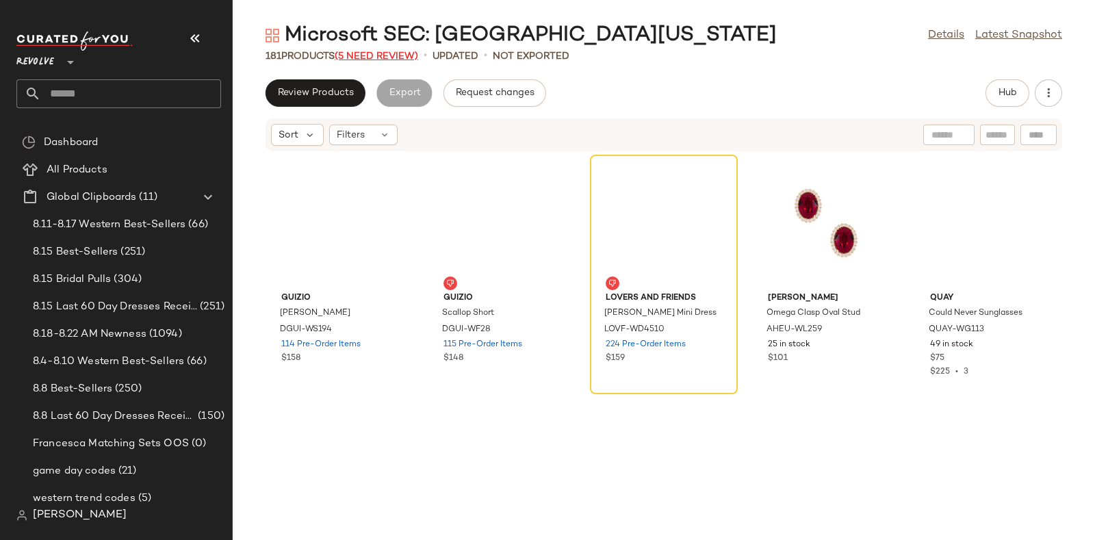
click at [378, 51] on span "(5 Need Review)" at bounding box center [376, 56] width 83 height 10
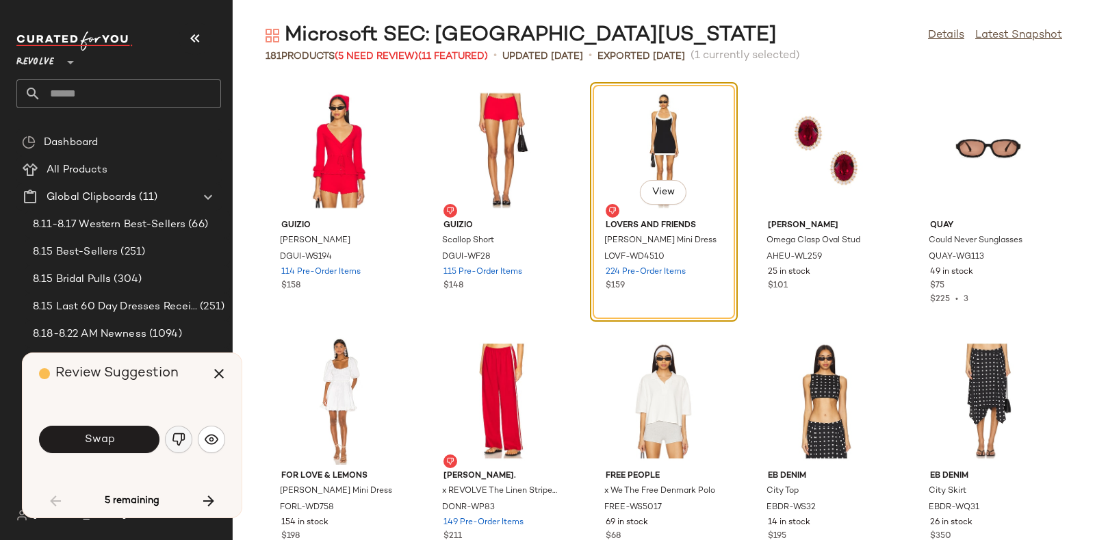
click at [181, 443] on img "button" at bounding box center [179, 440] width 14 height 14
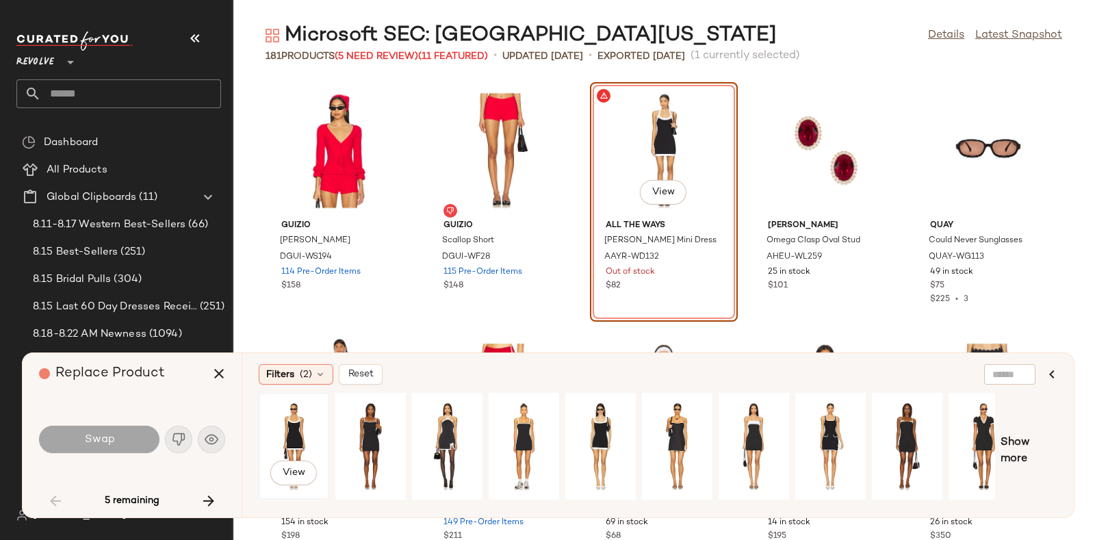
click at [284, 416] on div "View" at bounding box center [293, 446] width 61 height 97
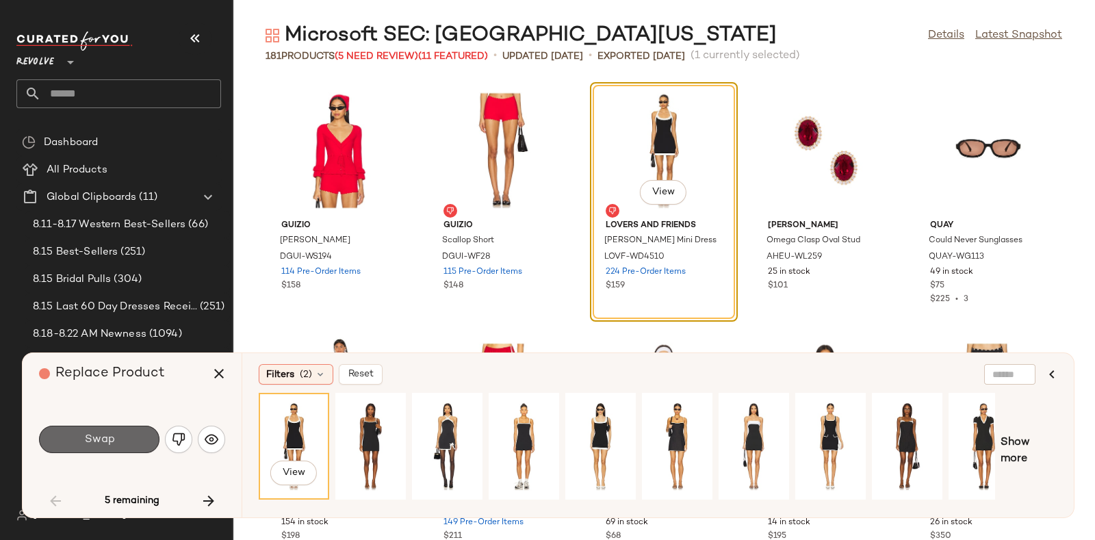
click at [116, 433] on button "Swap" at bounding box center [99, 439] width 120 height 27
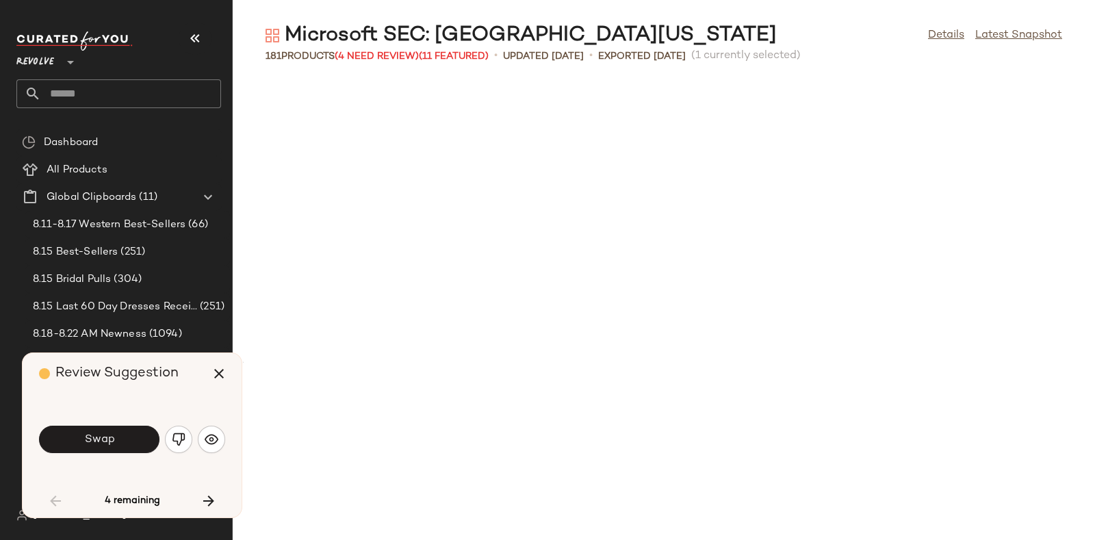
scroll to position [511, 0]
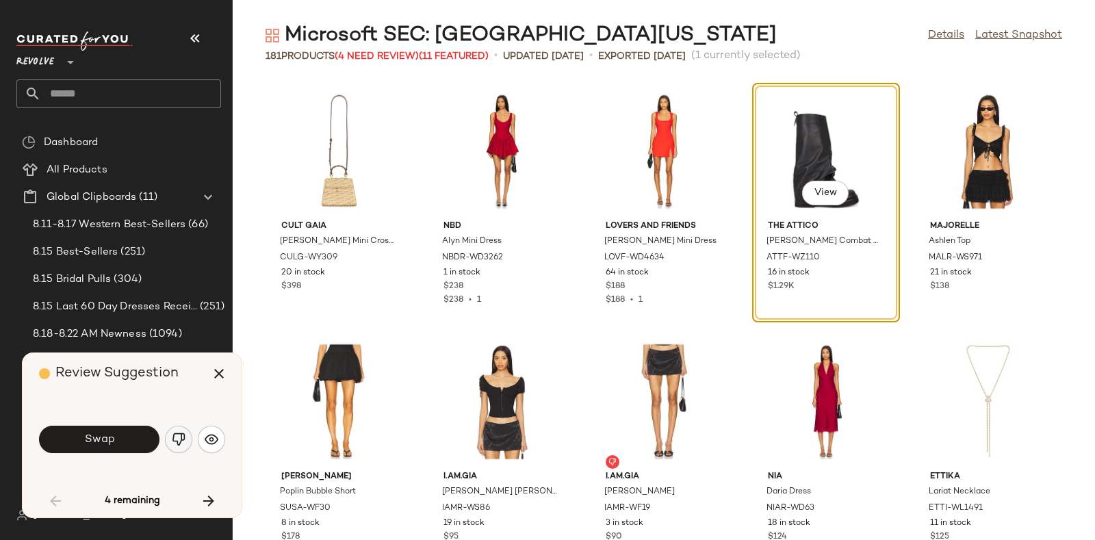
click at [176, 433] on img "button" at bounding box center [179, 440] width 14 height 14
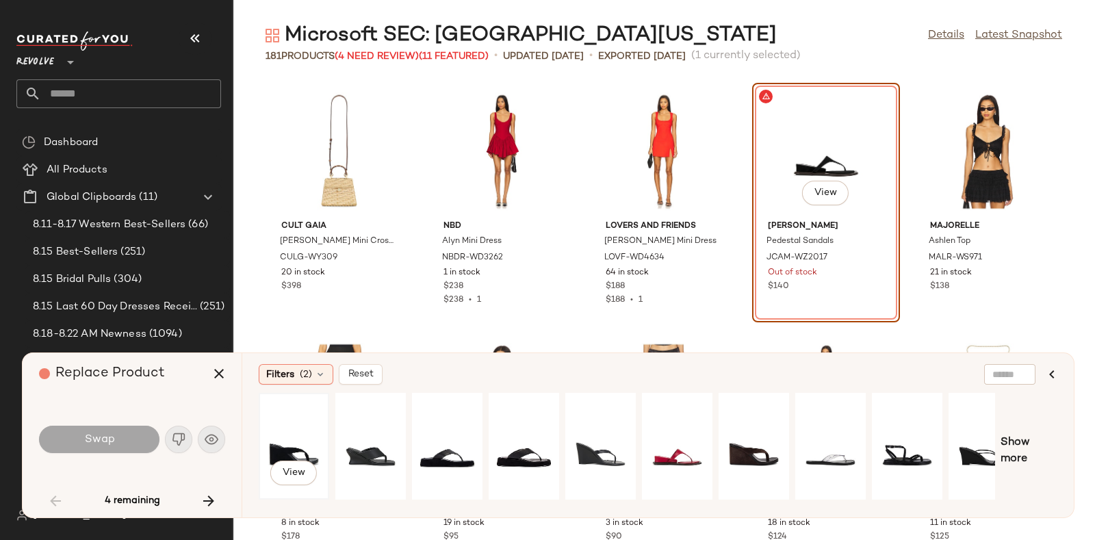
click at [301, 436] on div "View" at bounding box center [293, 446] width 61 height 97
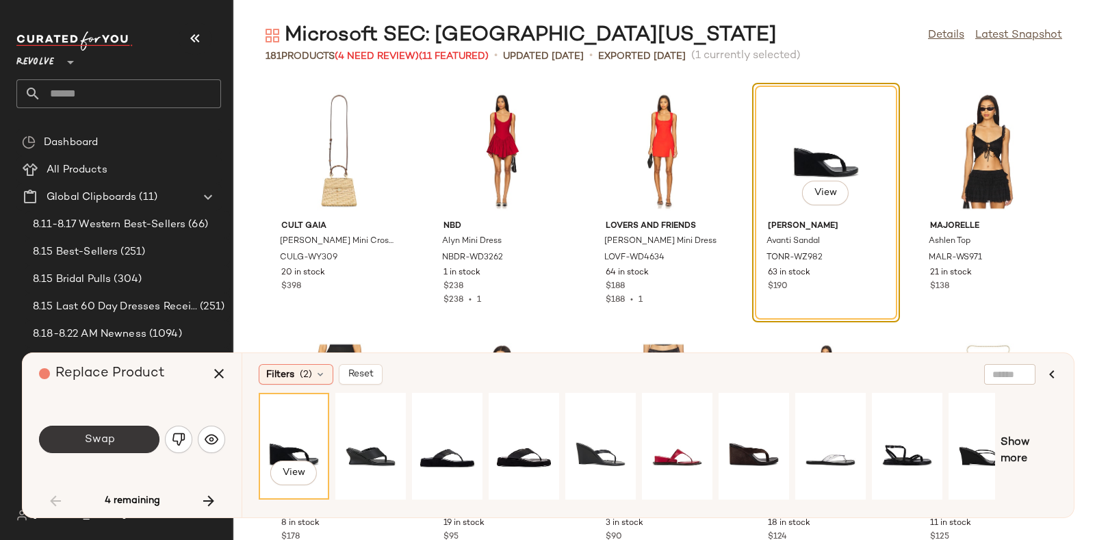
click at [132, 429] on button "Swap" at bounding box center [99, 439] width 120 height 27
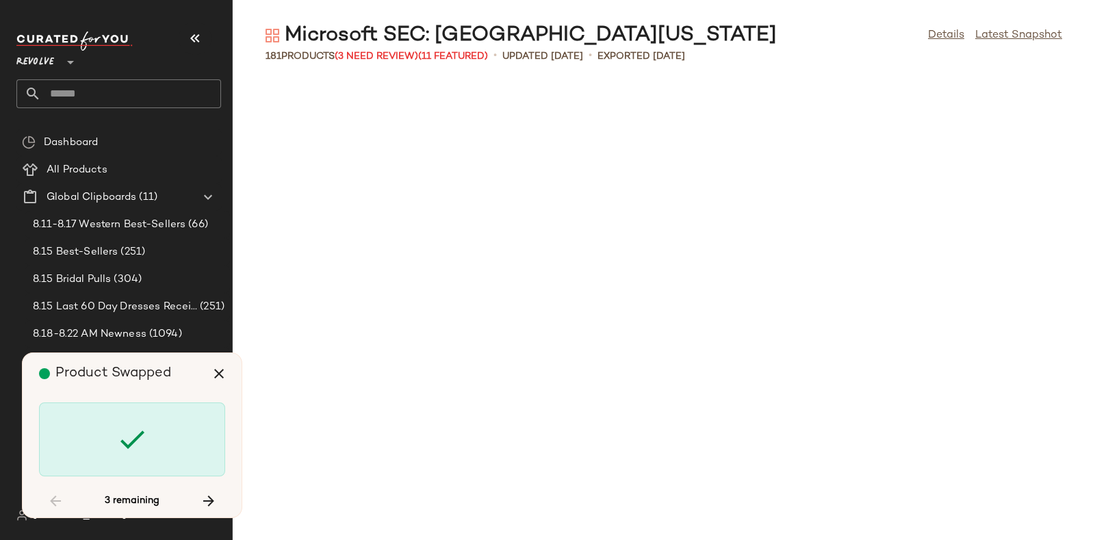
scroll to position [2254, 0]
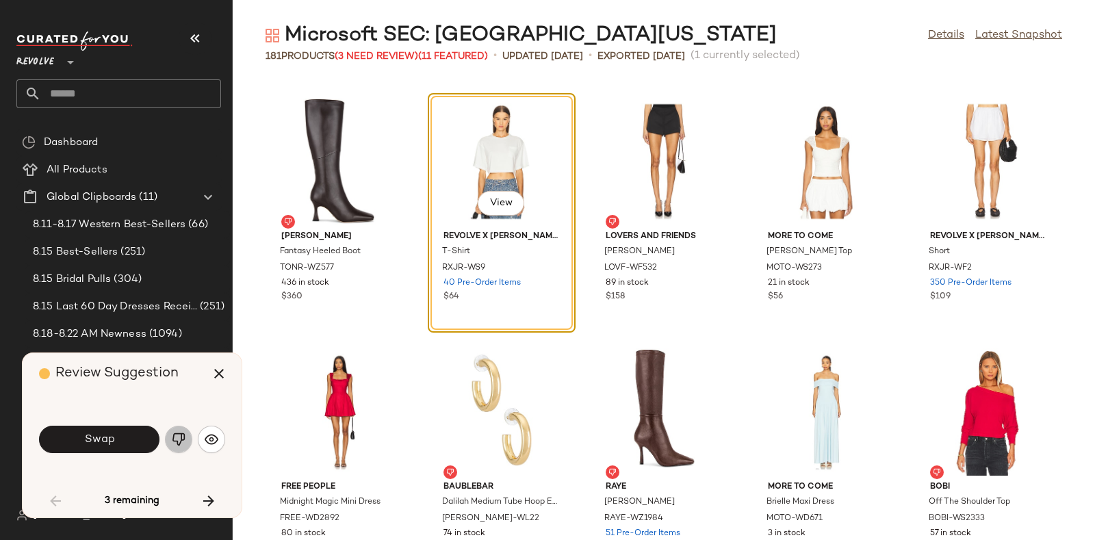
click at [181, 432] on button "button" at bounding box center [178, 439] width 27 height 27
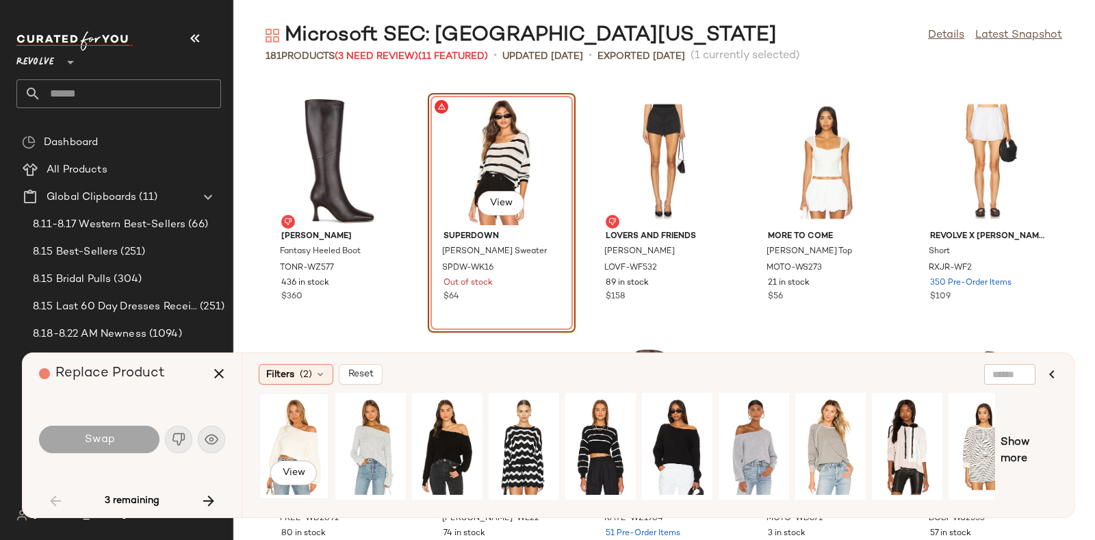
click at [310, 433] on div "View" at bounding box center [293, 446] width 61 height 97
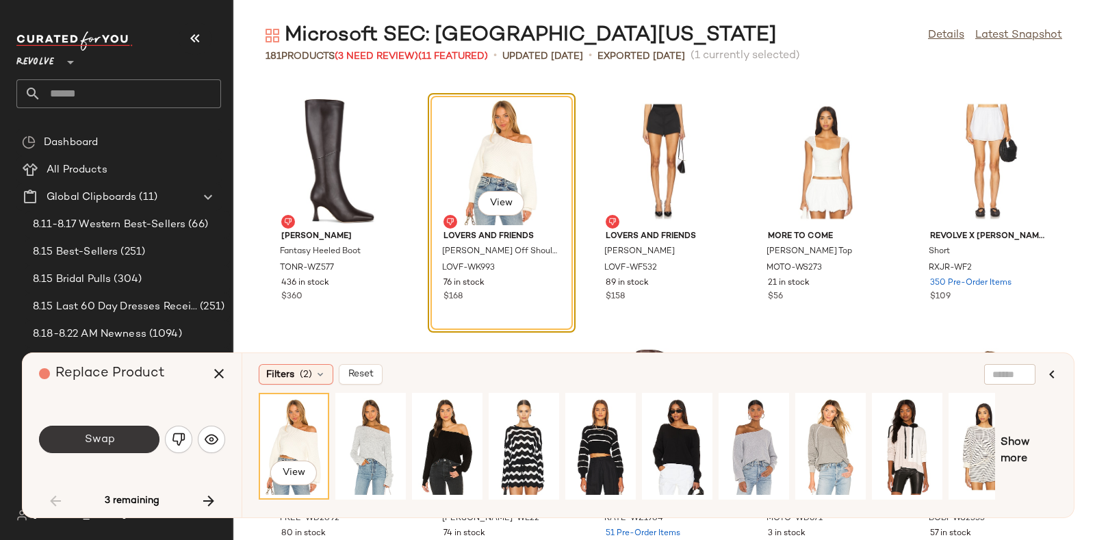
click at [120, 439] on button "Swap" at bounding box center [99, 439] width 120 height 27
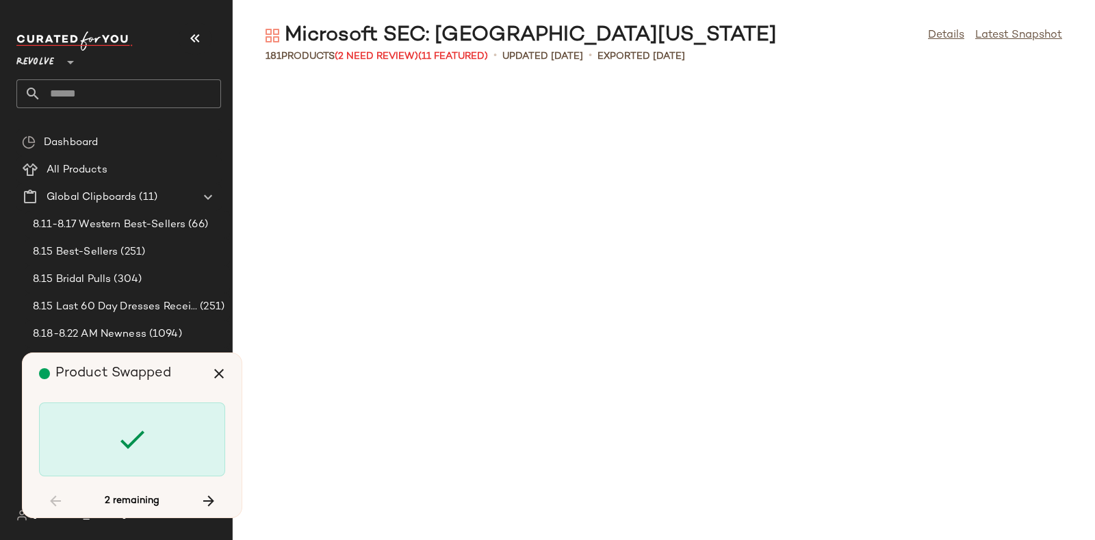
scroll to position [5761, 0]
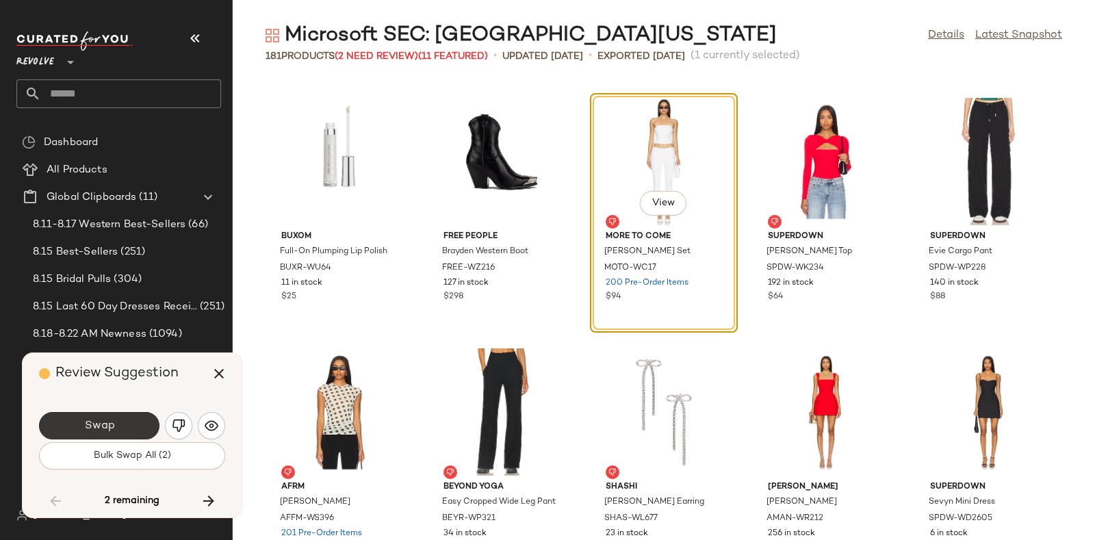
click at [137, 418] on button "Swap" at bounding box center [99, 425] width 120 height 27
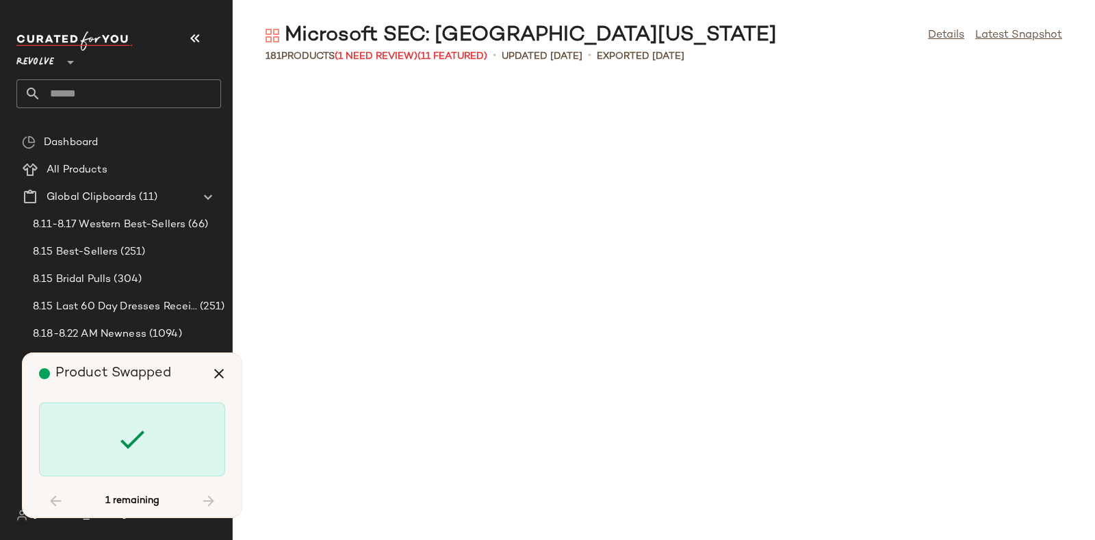
scroll to position [7515, 0]
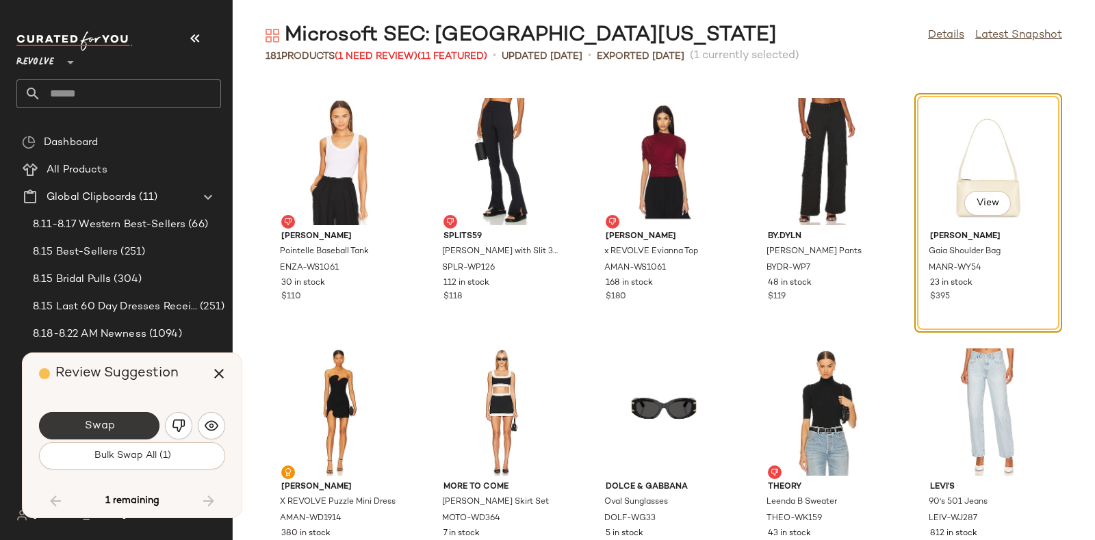
click at [136, 420] on button "Swap" at bounding box center [99, 425] width 120 height 27
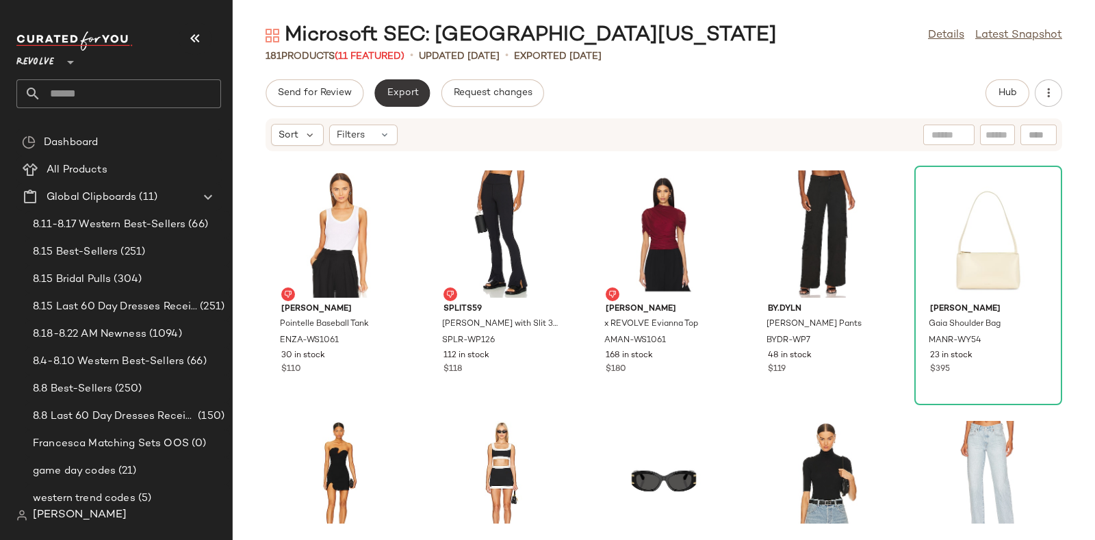
click at [396, 90] on span "Export" at bounding box center [402, 93] width 32 height 11
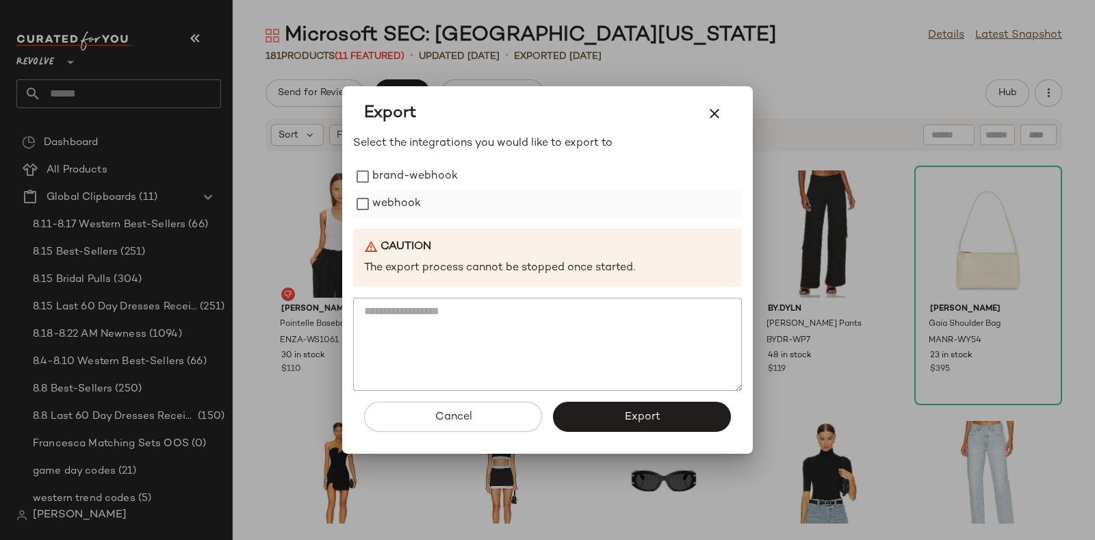
click at [408, 200] on label "webhook" at bounding box center [396, 203] width 49 height 27
click at [589, 406] on button "Export" at bounding box center [642, 417] width 178 height 30
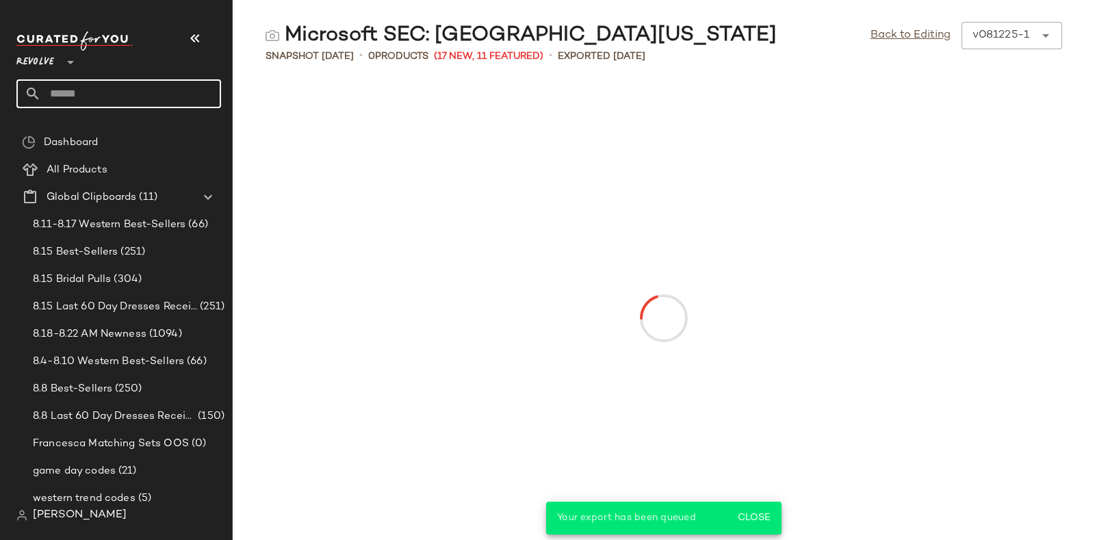
click at [152, 88] on input "text" at bounding box center [131, 93] width 180 height 29
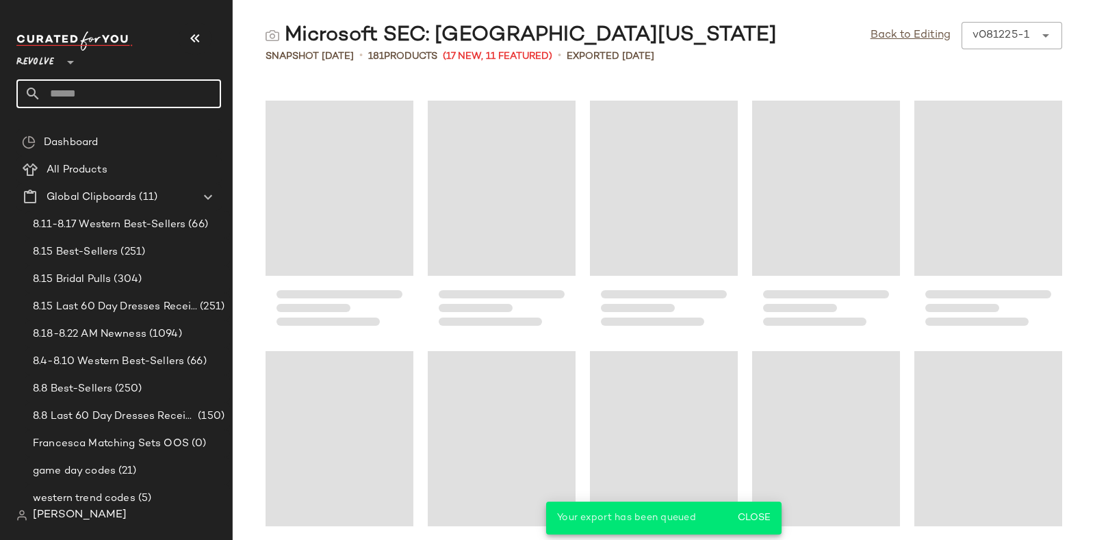
paste input "*********"
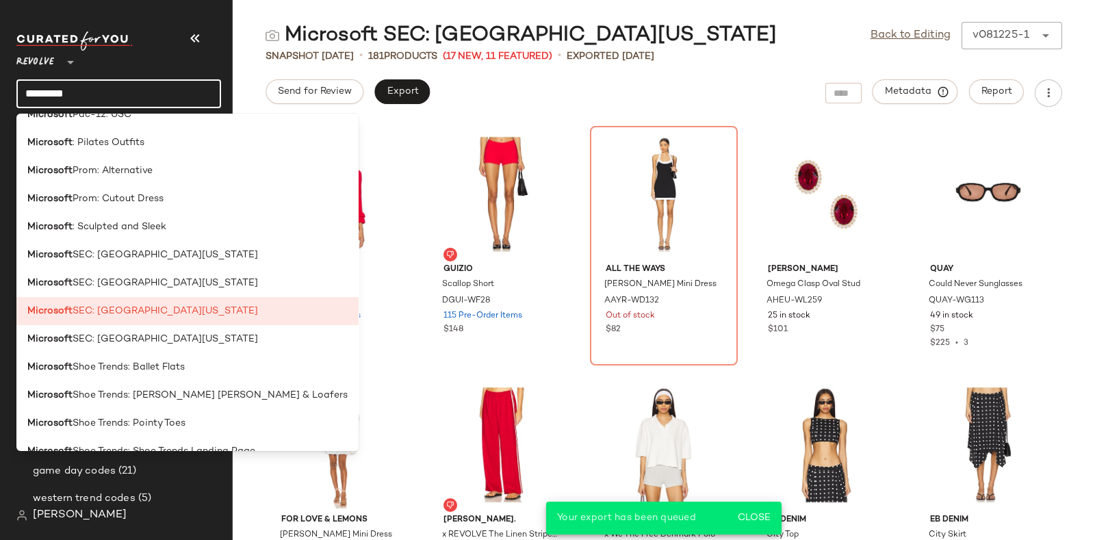
scroll to position [1812, 0]
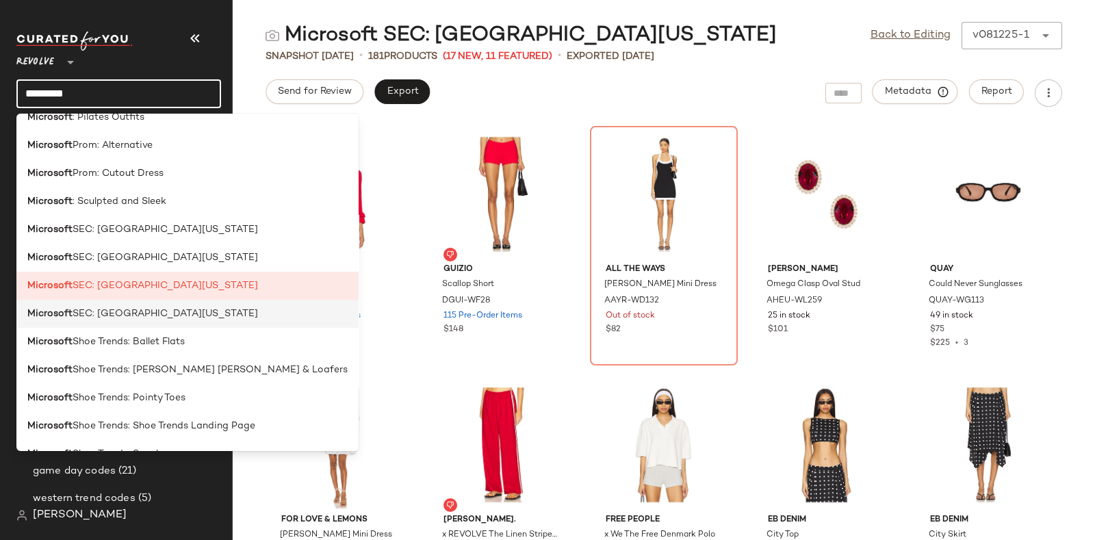
type input "*********"
click at [189, 318] on div "Microsoft SEC: University of Texas" at bounding box center [187, 314] width 320 height 14
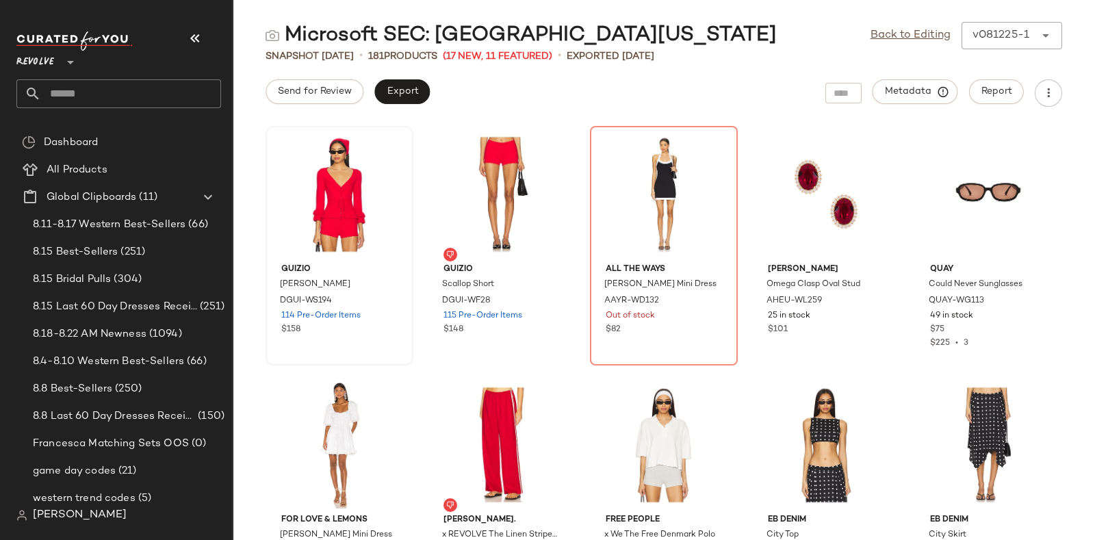
drag, startPoint x: 189, startPoint y: 318, endPoint x: 400, endPoint y: 230, distance: 229.2
click at [400, 230] on div "Revolve ** Dashboard All Products Global Clipboards (11) 8.11-8.17 Western Best…" at bounding box center [547, 270] width 1095 height 540
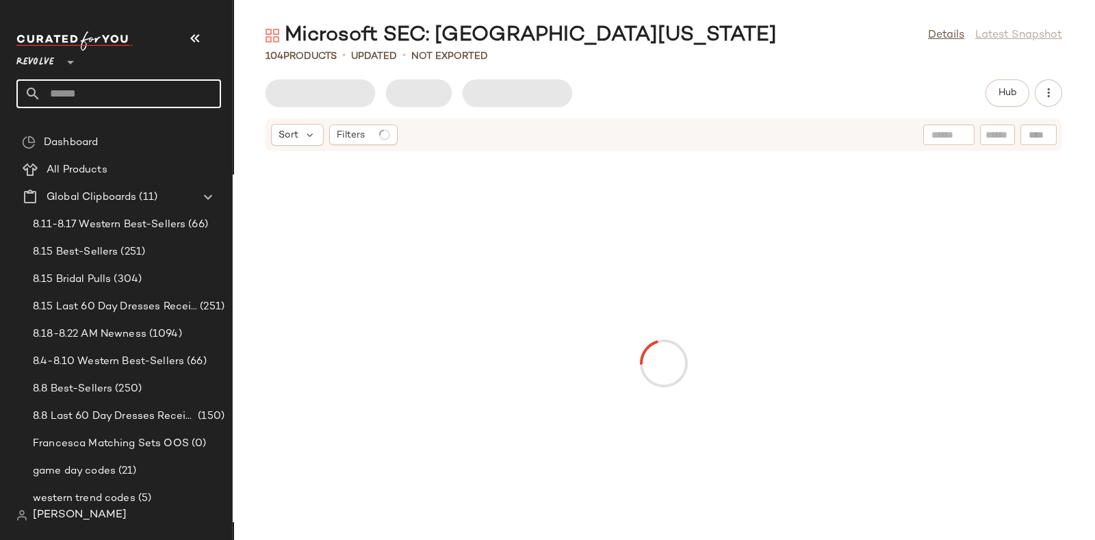
click at [178, 90] on input "text" at bounding box center [131, 93] width 180 height 29
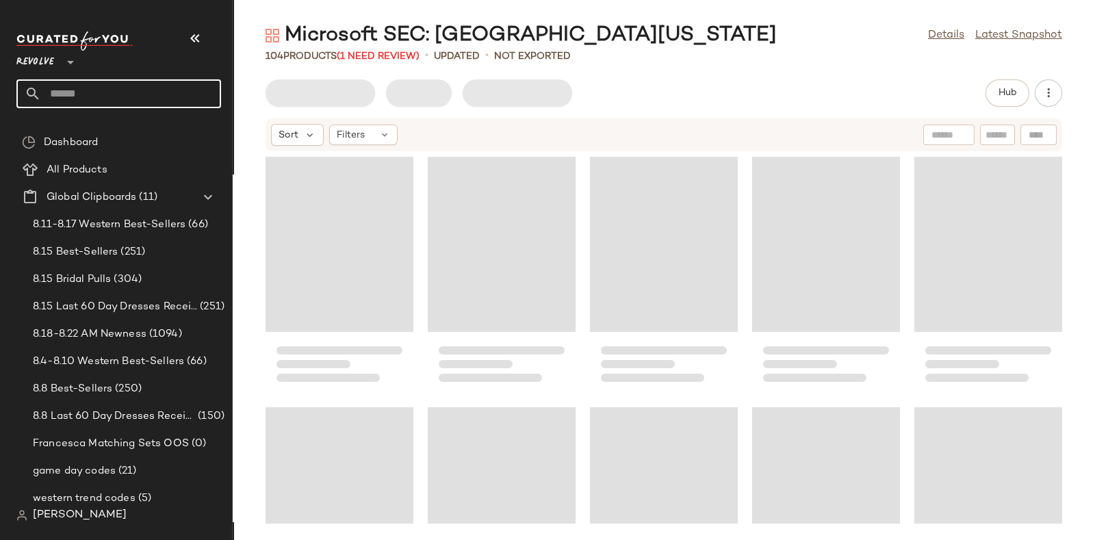
paste input "*********"
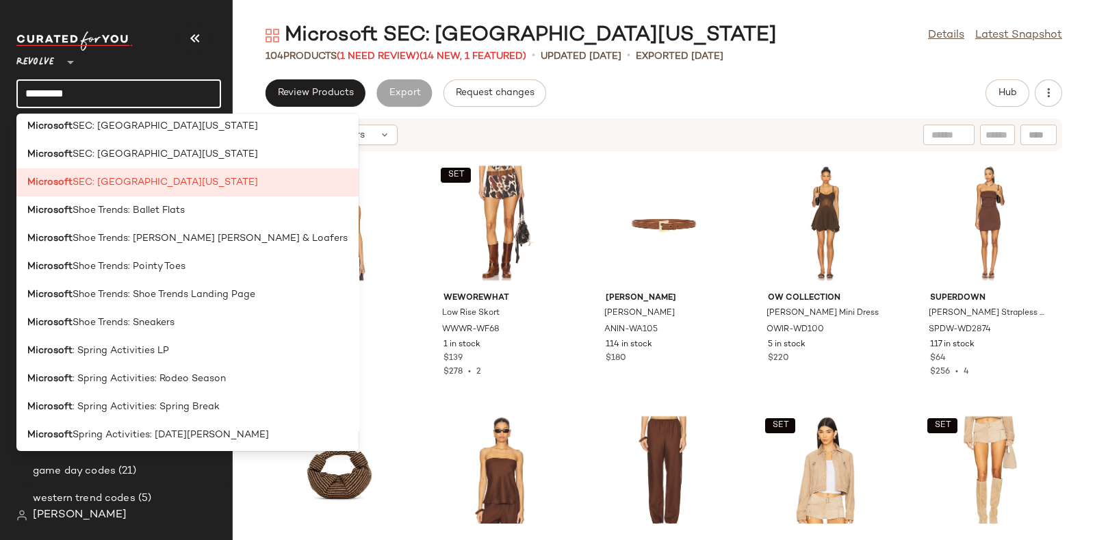
scroll to position [1940, 0]
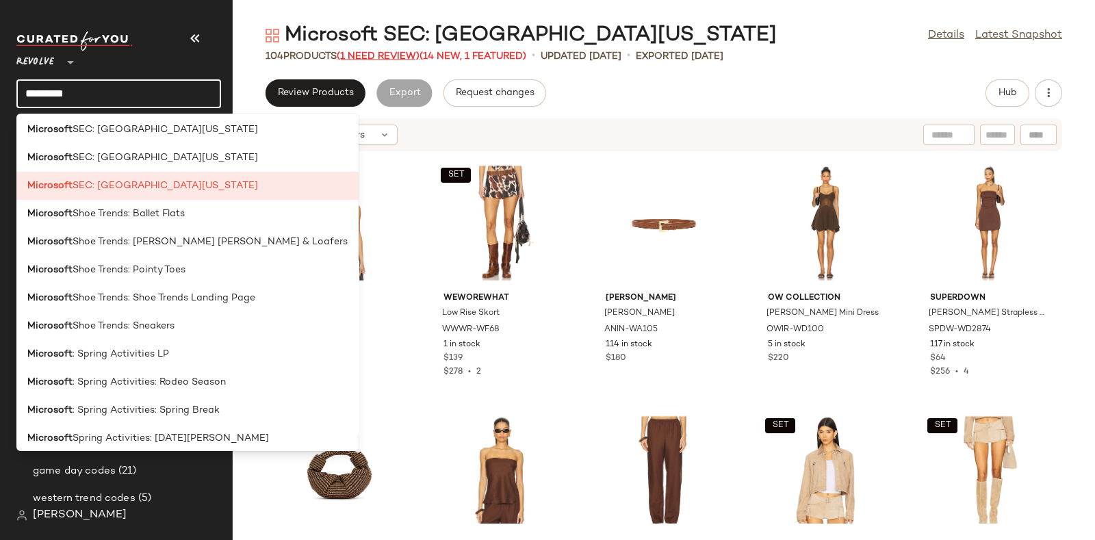
click at [381, 55] on span "(1 Need Review)" at bounding box center [378, 56] width 83 height 10
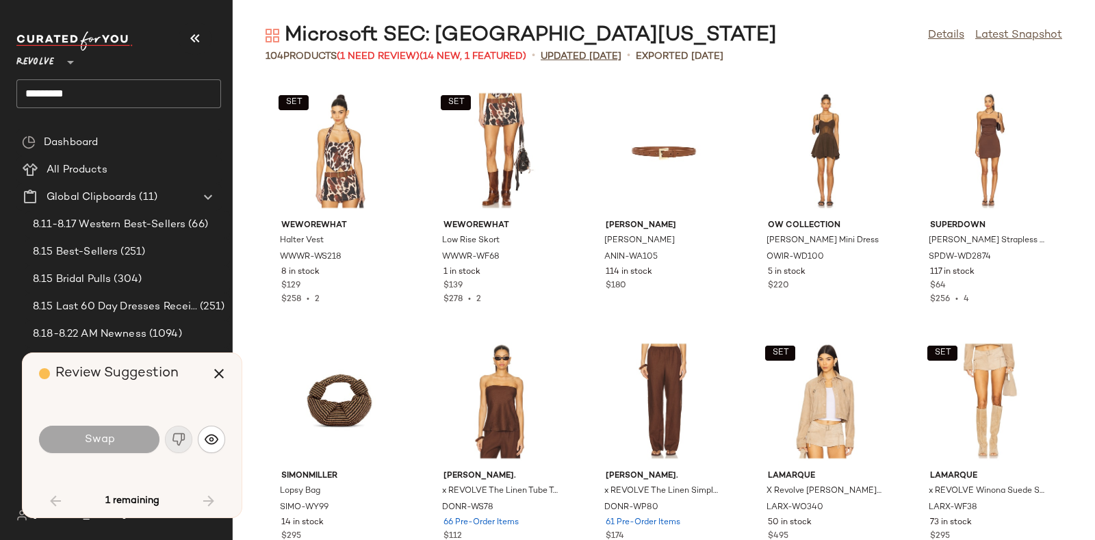
scroll to position [3507, 0]
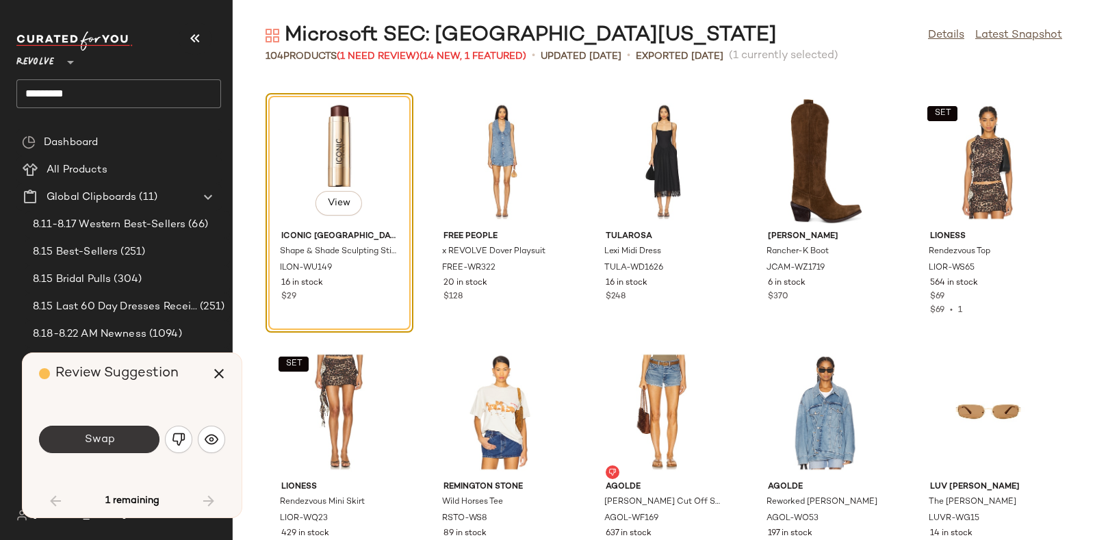
click at [141, 429] on button "Swap" at bounding box center [99, 439] width 120 height 27
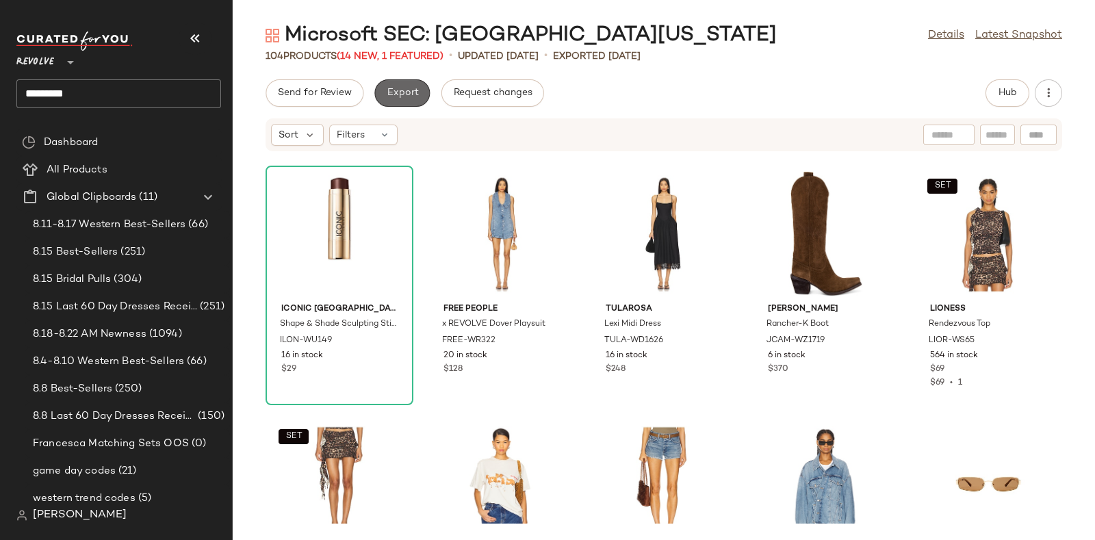
click at [409, 89] on span "Export" at bounding box center [402, 93] width 32 height 11
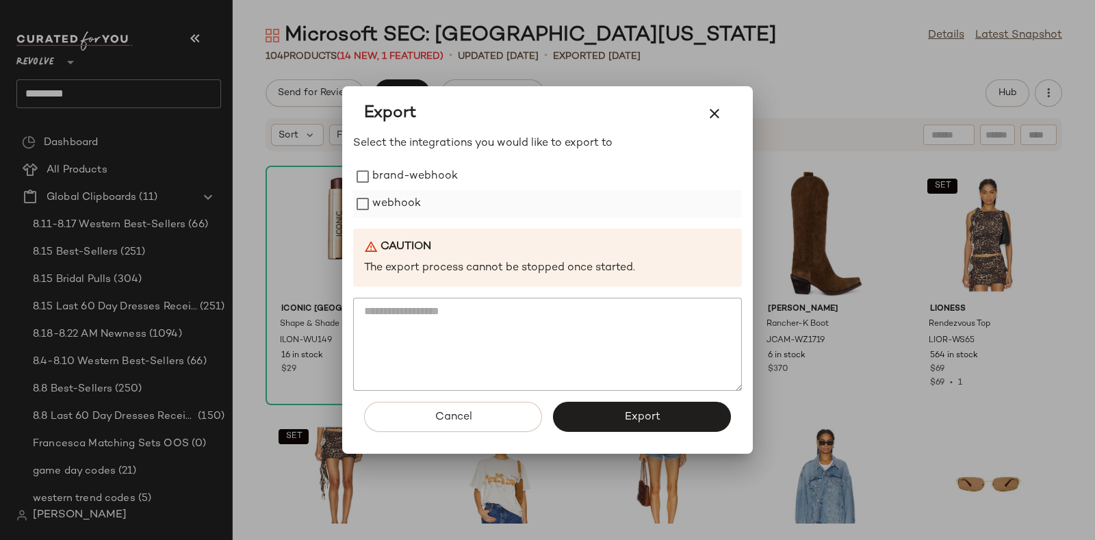
click at [406, 200] on label "webhook" at bounding box center [396, 203] width 49 height 27
click at [586, 404] on button "Export" at bounding box center [642, 417] width 178 height 30
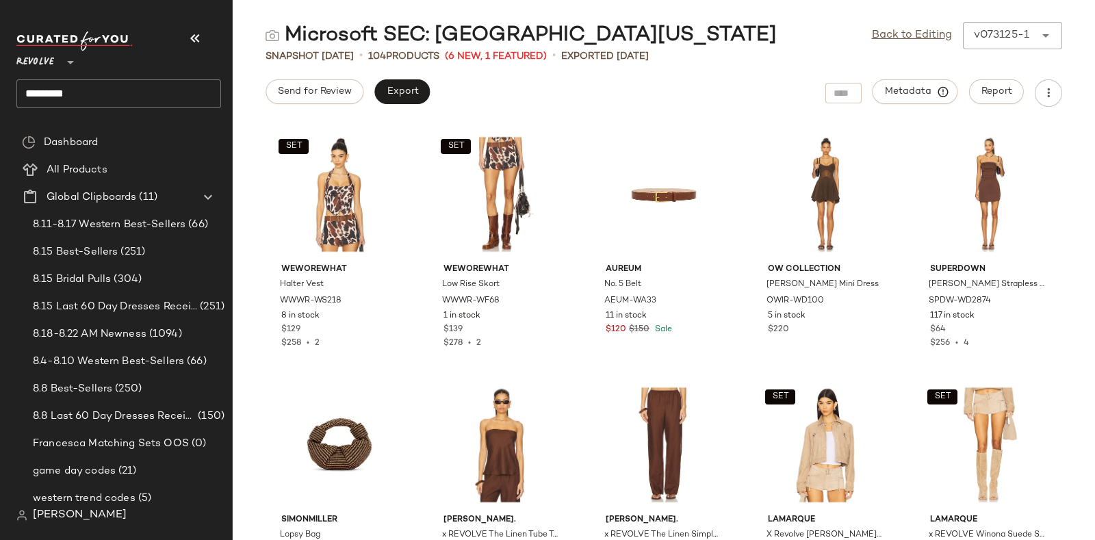
click at [147, 90] on input "*********" at bounding box center [118, 93] width 205 height 29
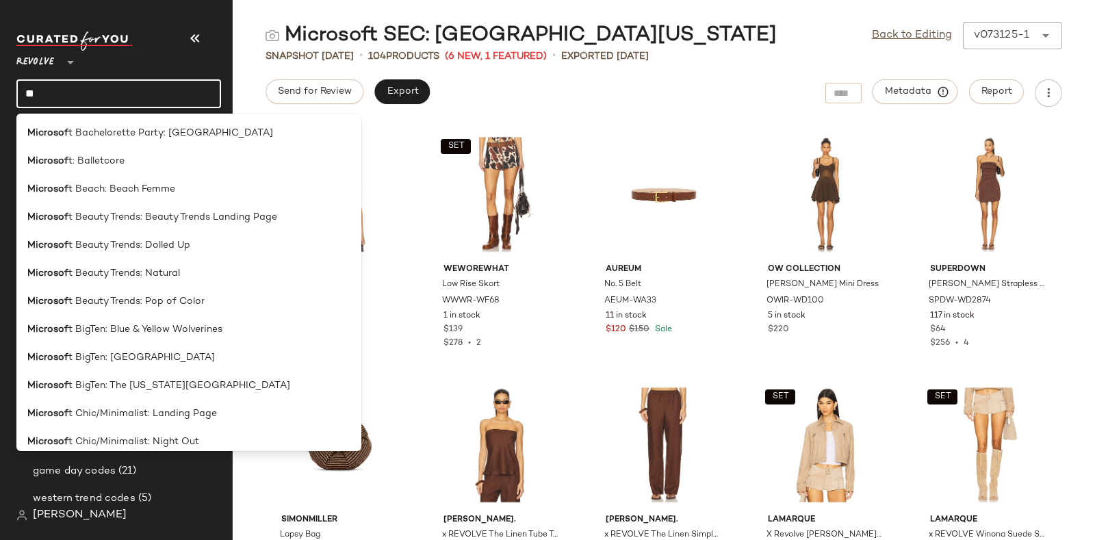
type input "*"
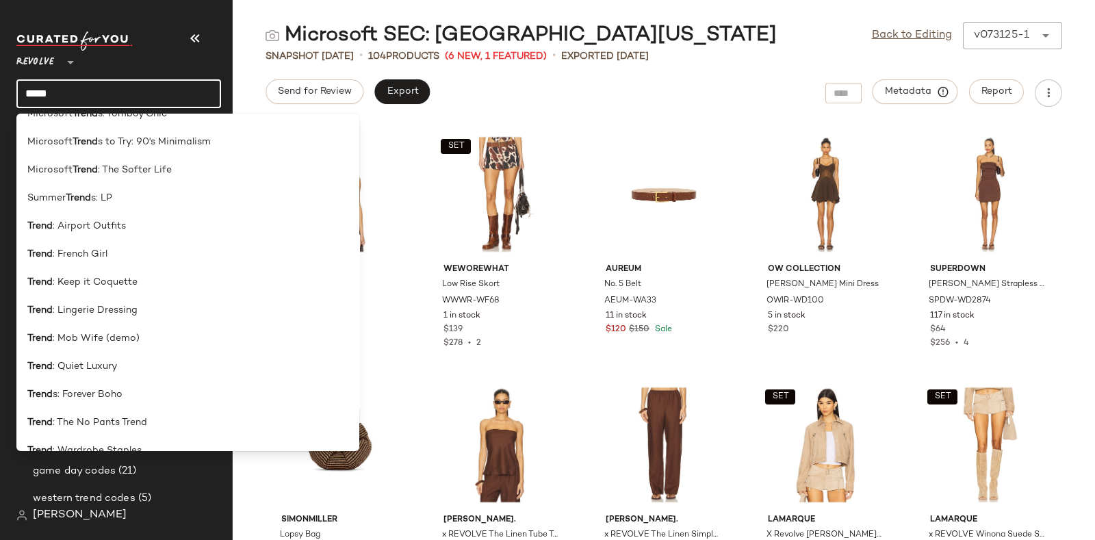
scroll to position [795, 0]
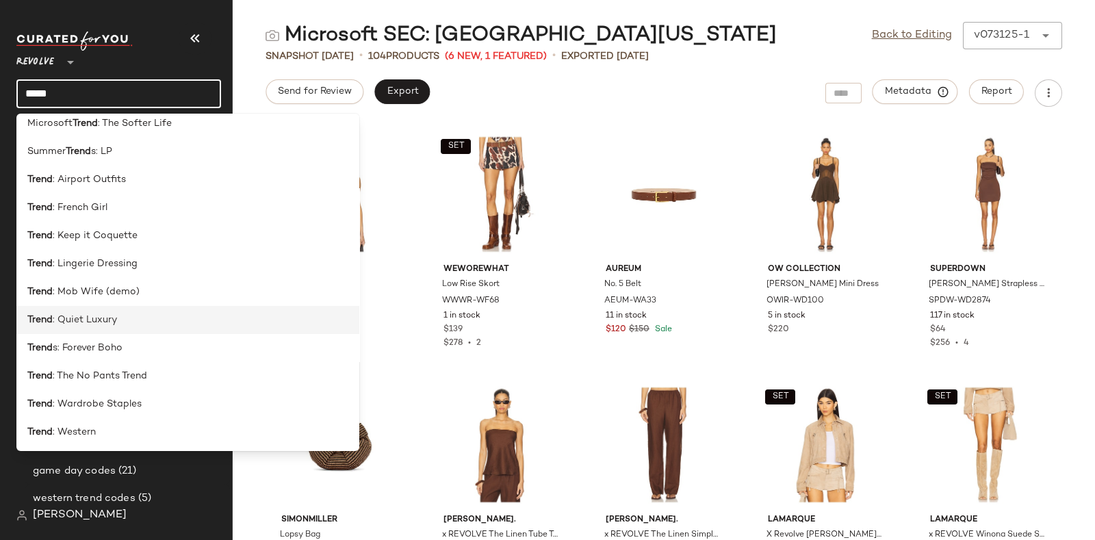
type input "*****"
click at [142, 324] on div "Trend : Quiet Luxury" at bounding box center [187, 320] width 321 height 14
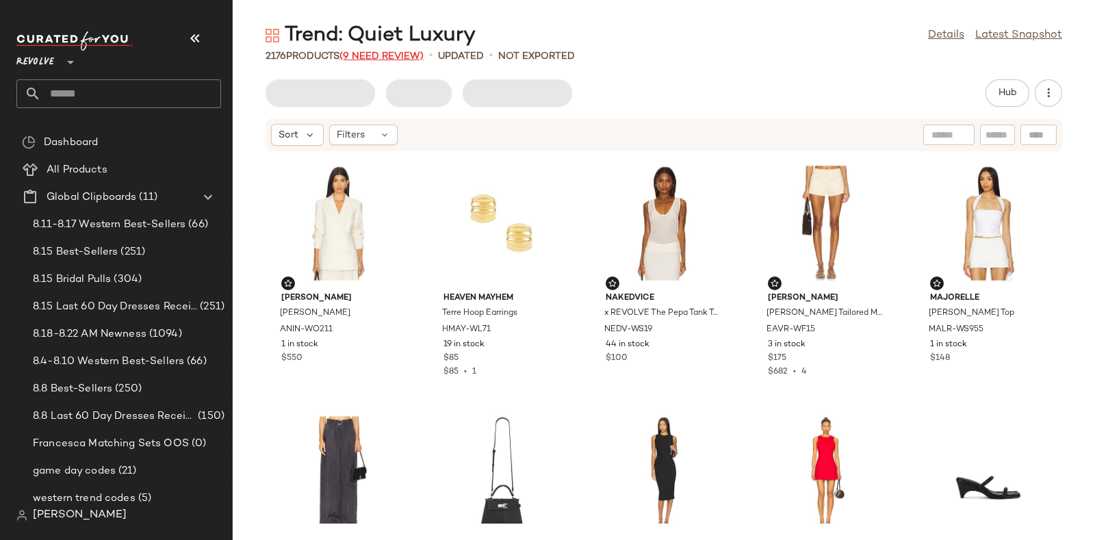
click at [394, 52] on span "(9 Need Review)" at bounding box center [381, 56] width 84 height 10
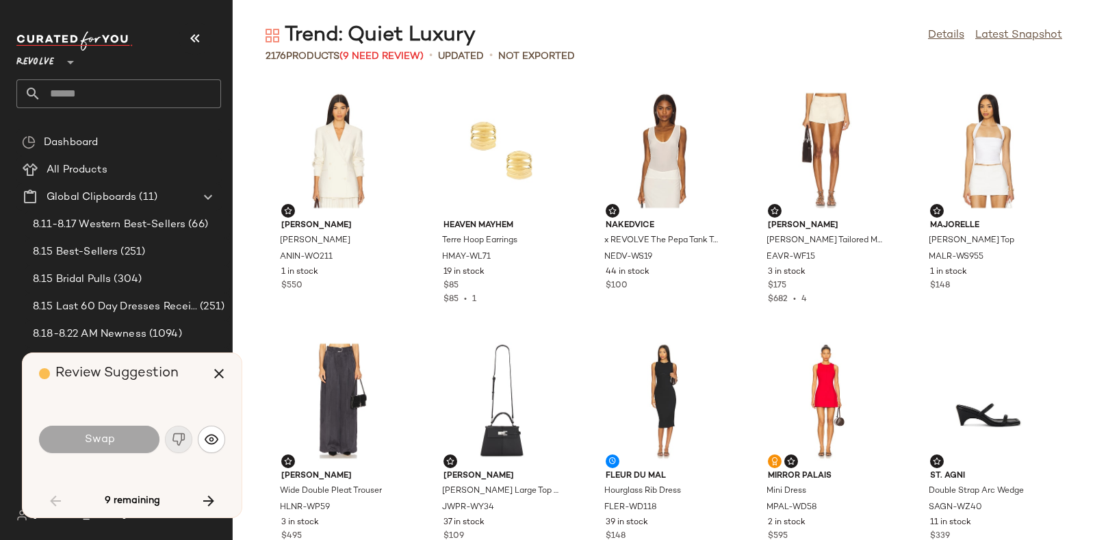
scroll to position [2504, 0]
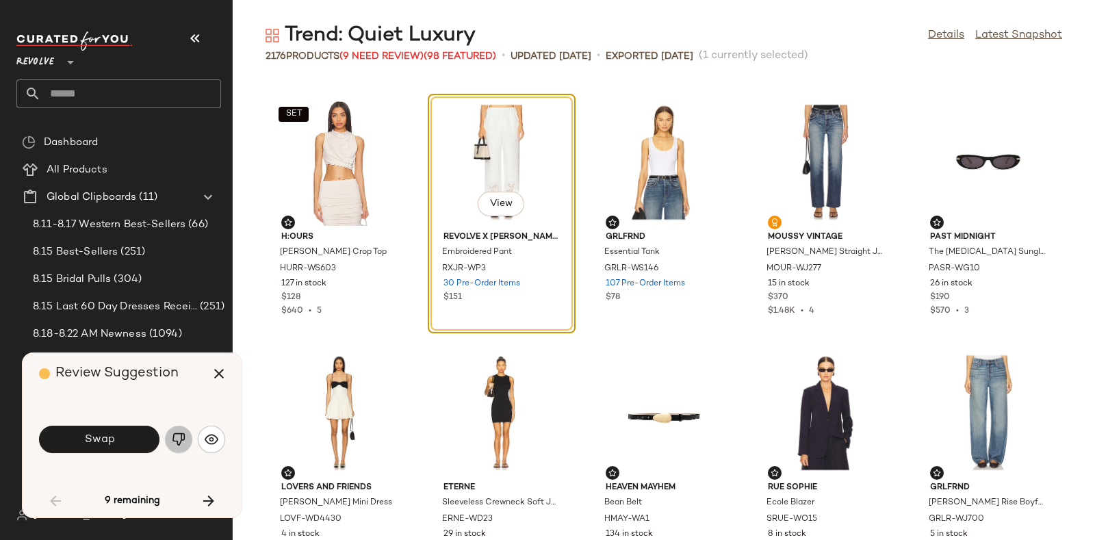
click at [179, 435] on img "button" at bounding box center [179, 440] width 14 height 14
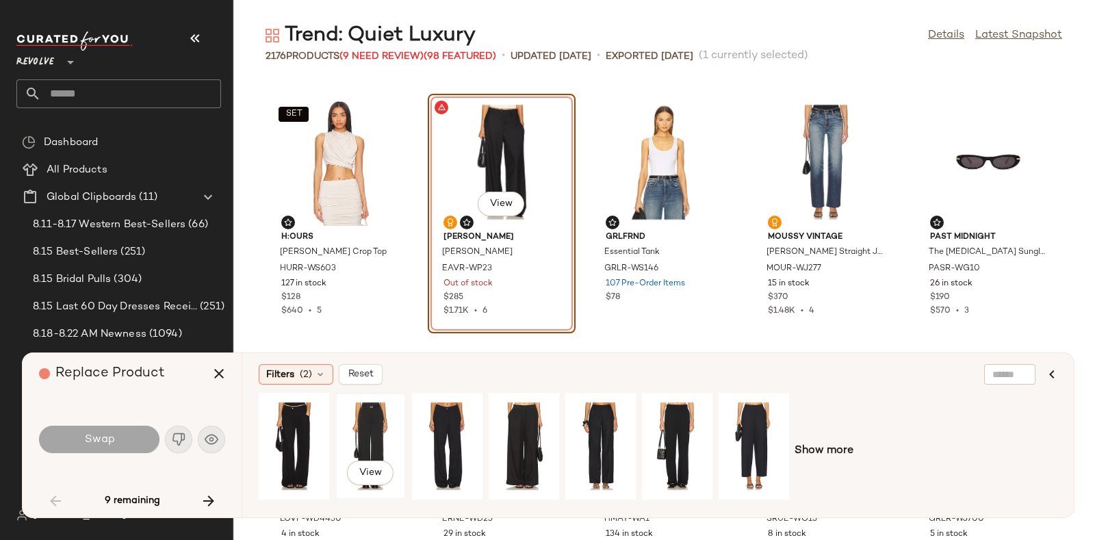
click at [370, 435] on div "View" at bounding box center [370, 446] width 61 height 97
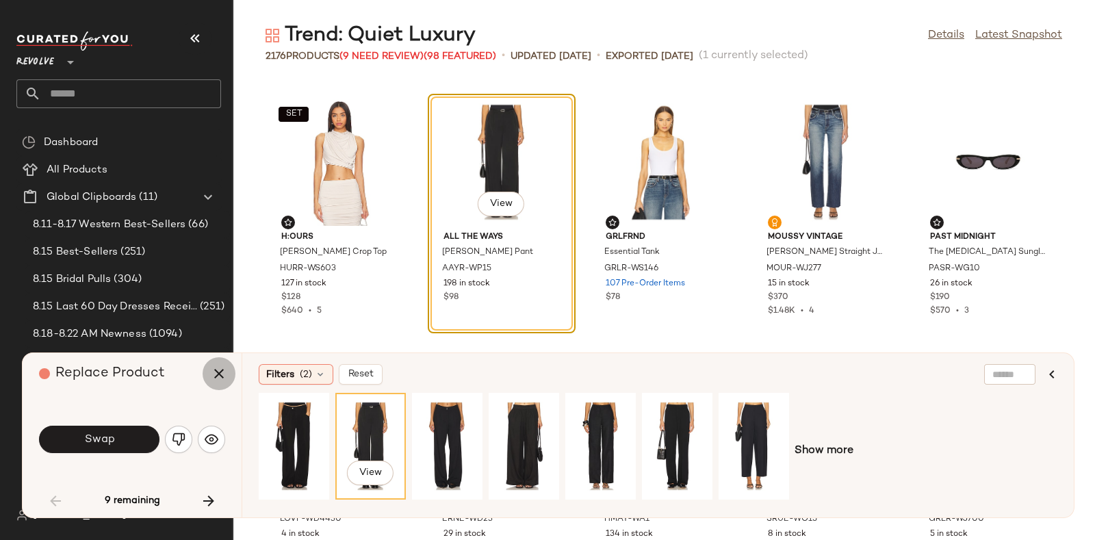
click at [216, 368] on icon "button" at bounding box center [219, 373] width 16 height 16
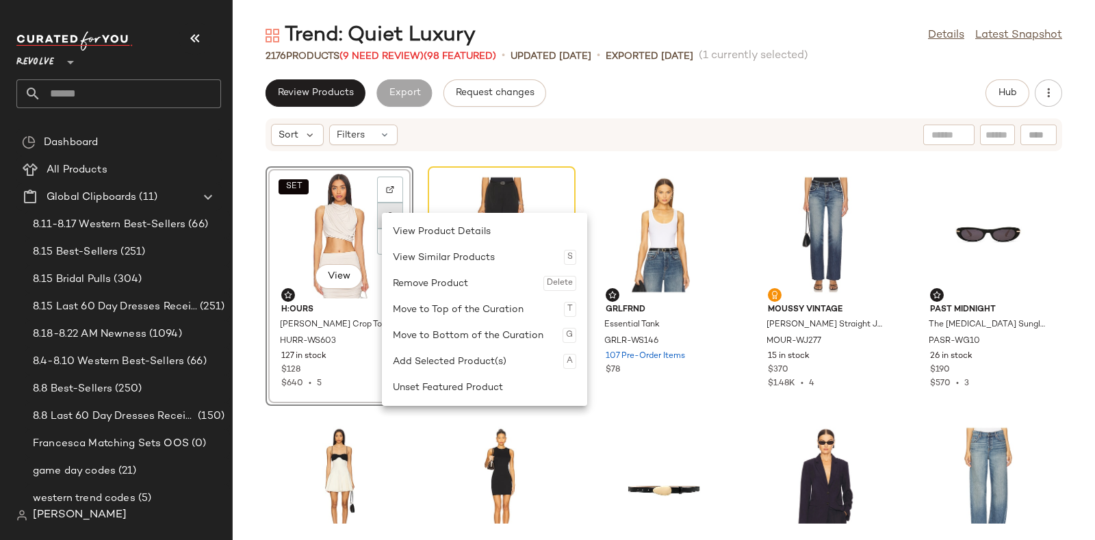
click at [392, 211] on img at bounding box center [390, 215] width 8 height 8
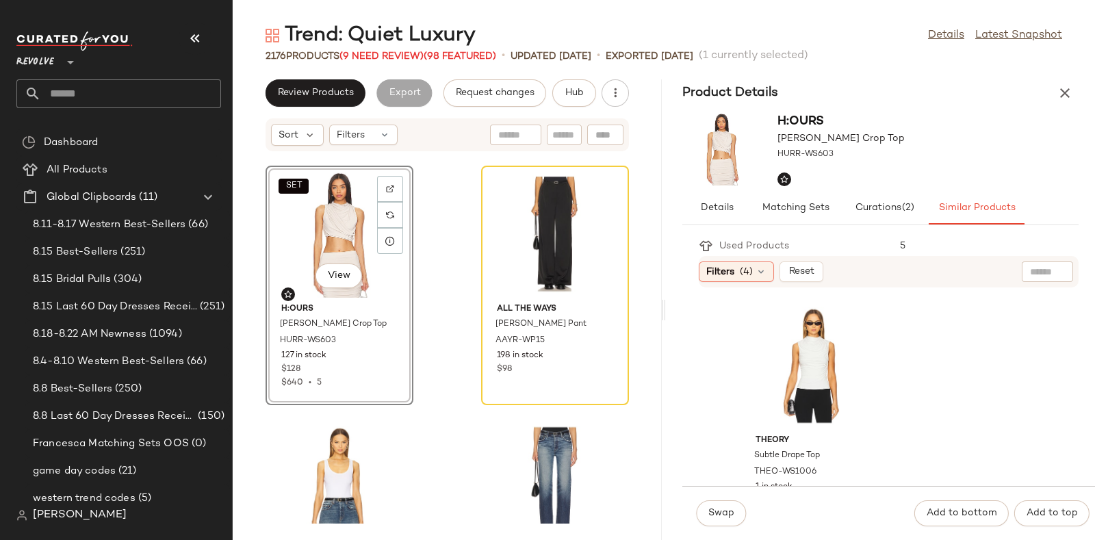
scroll to position [2521, 0]
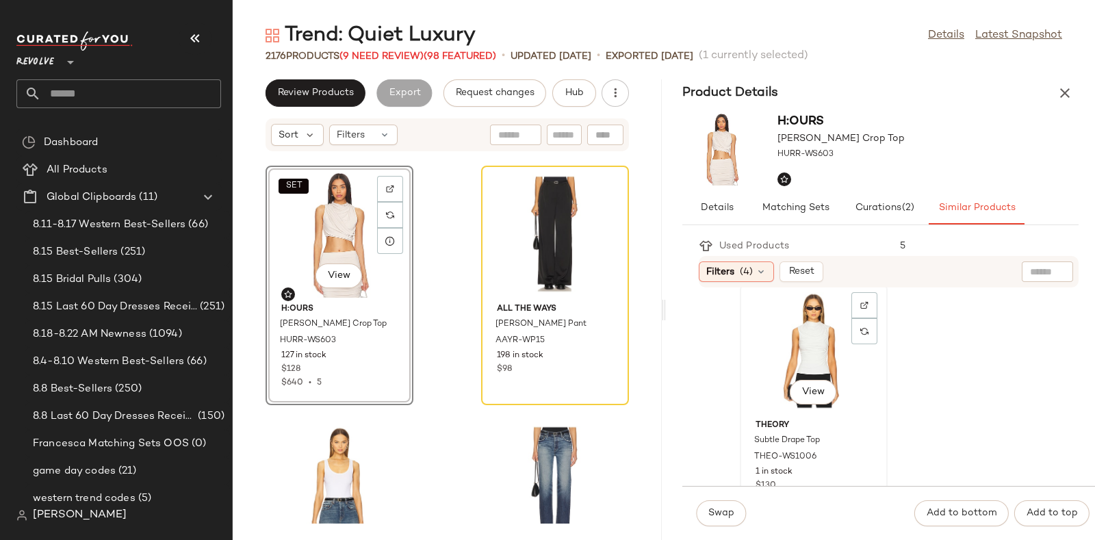
click at [806, 326] on div "View" at bounding box center [814, 350] width 138 height 127
click at [712, 512] on span "Swap" at bounding box center [721, 513] width 27 height 11
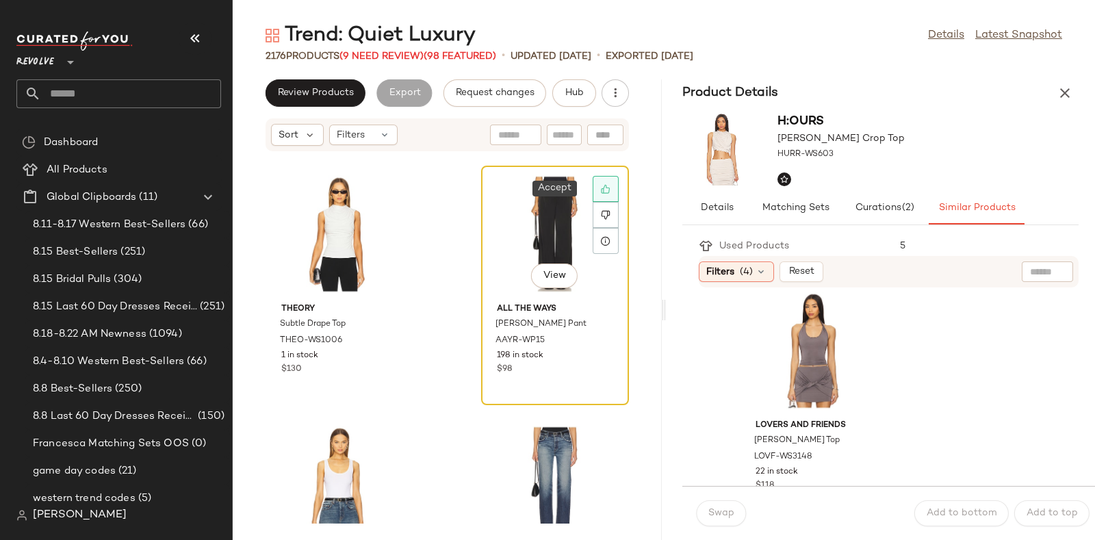
click at [601, 184] on icon at bounding box center [606, 189] width 10 height 10
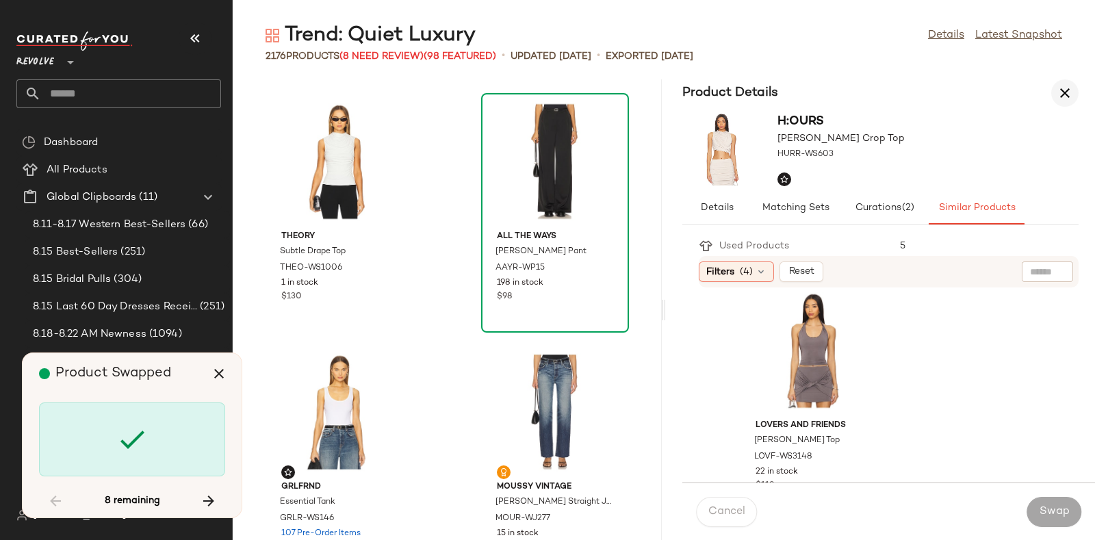
click at [1057, 85] on icon "button" at bounding box center [1065, 93] width 16 height 16
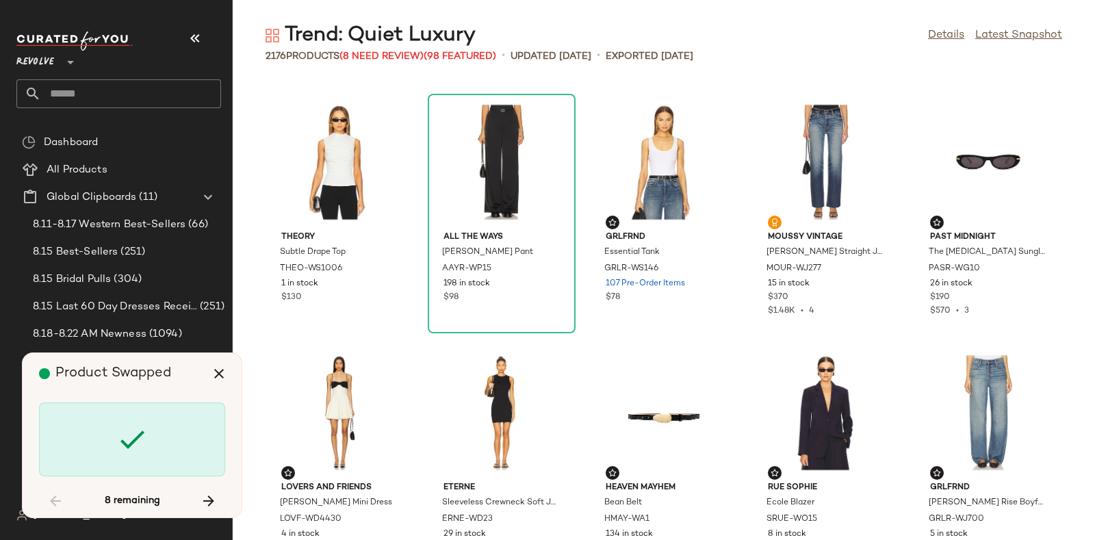
click at [370, 49] on div "2176 Products (8 Need Review) (98 Featured)" at bounding box center [381, 56] width 231 height 14
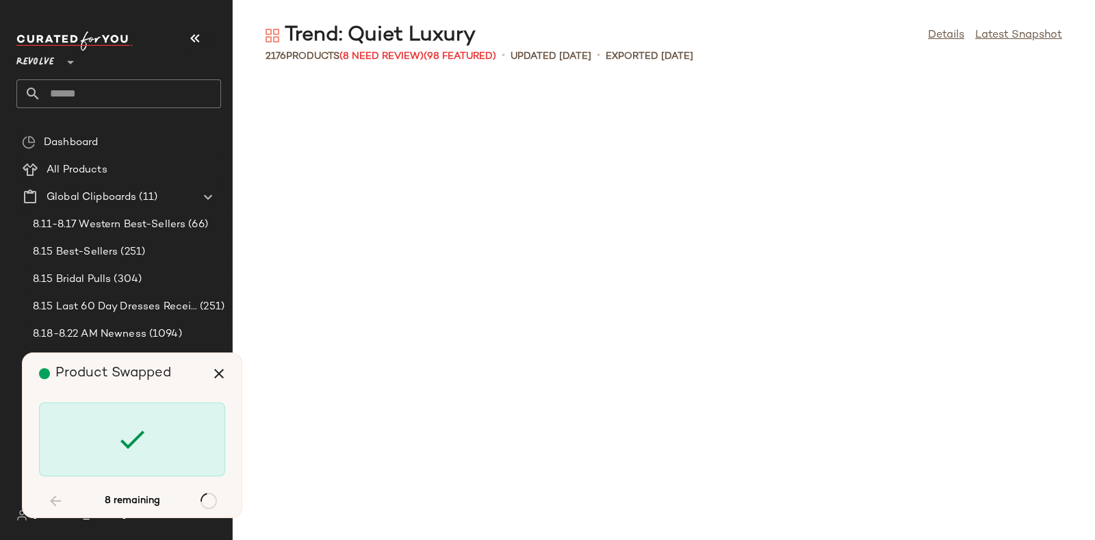
scroll to position [8517, 0]
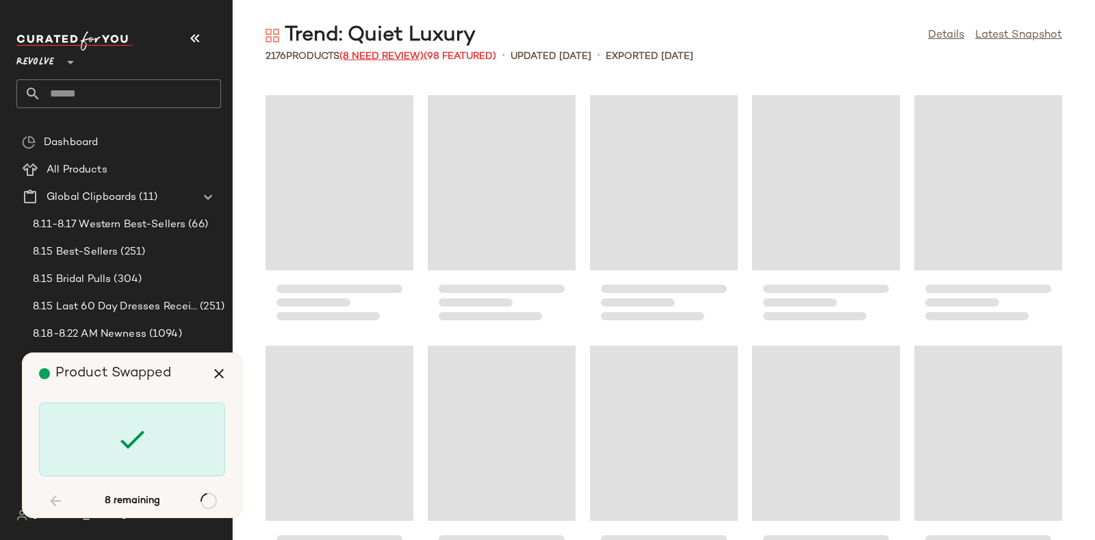
click at [378, 56] on span "(8 Need Review)" at bounding box center [381, 56] width 84 height 10
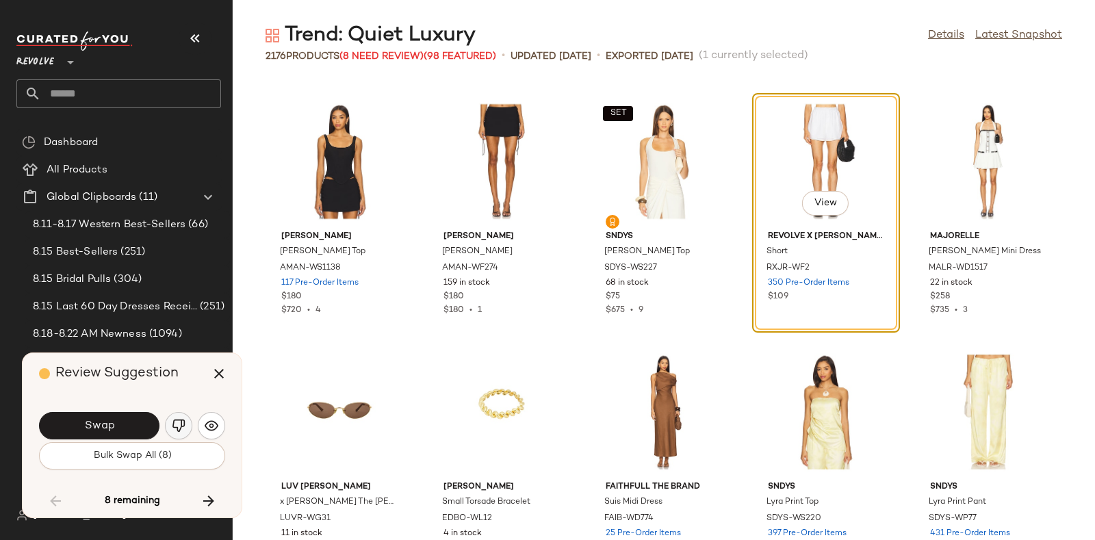
click at [174, 417] on button "button" at bounding box center [178, 425] width 27 height 27
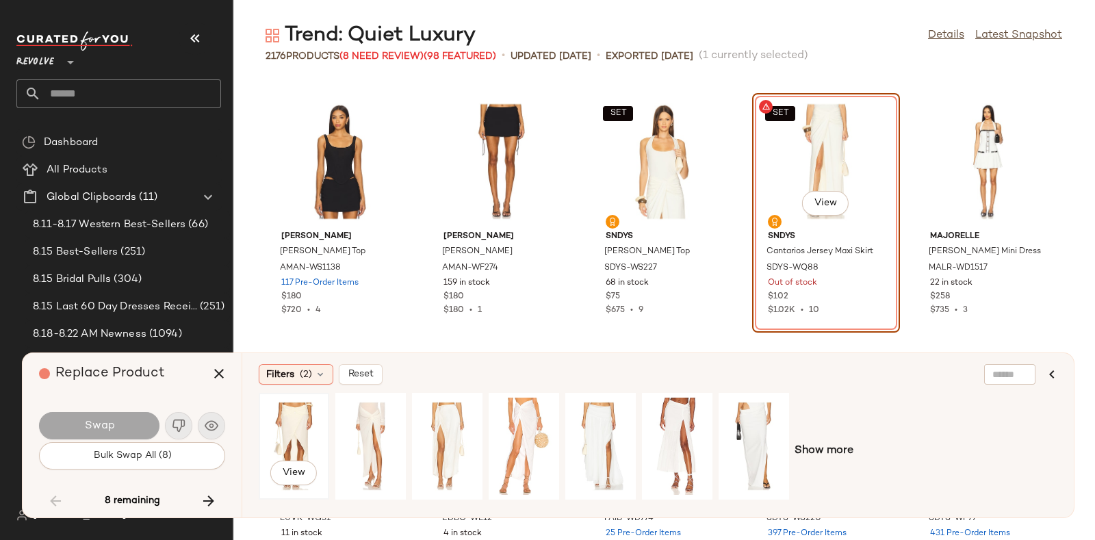
click at [283, 415] on div "View" at bounding box center [293, 446] width 61 height 97
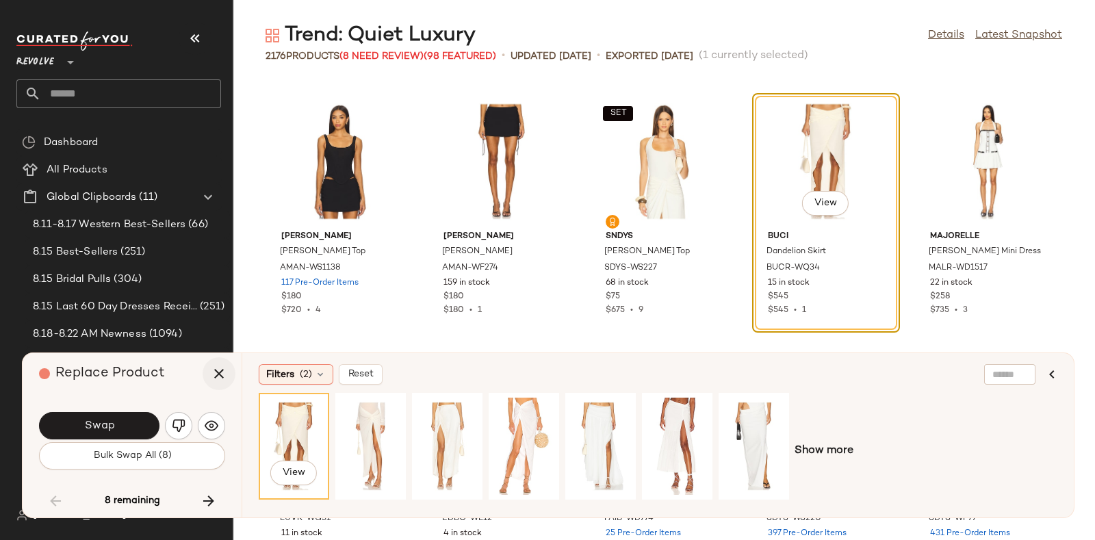
click at [214, 363] on button "button" at bounding box center [219, 373] width 33 height 33
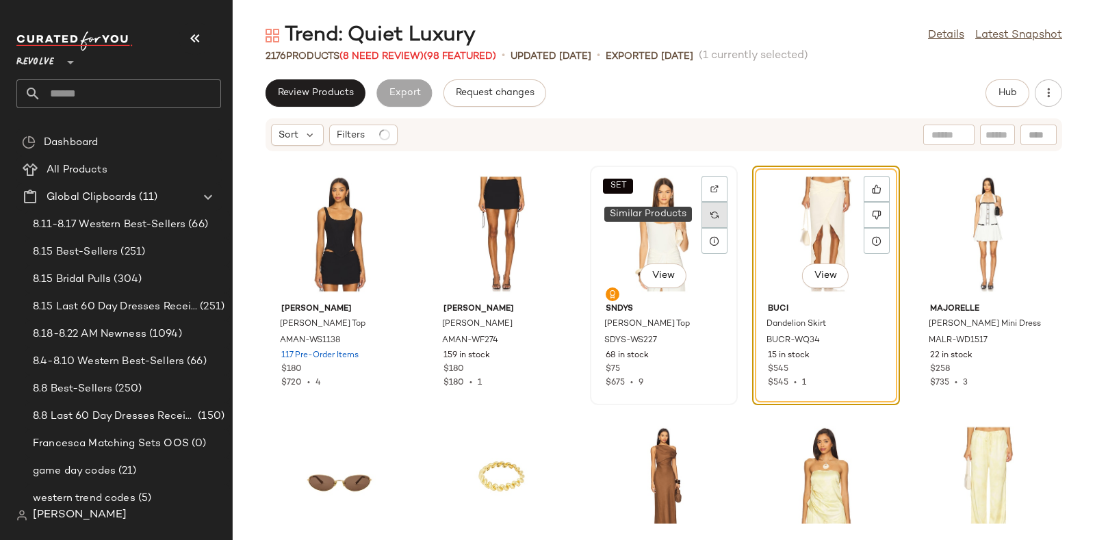
click at [715, 209] on div at bounding box center [715, 215] width 26 height 26
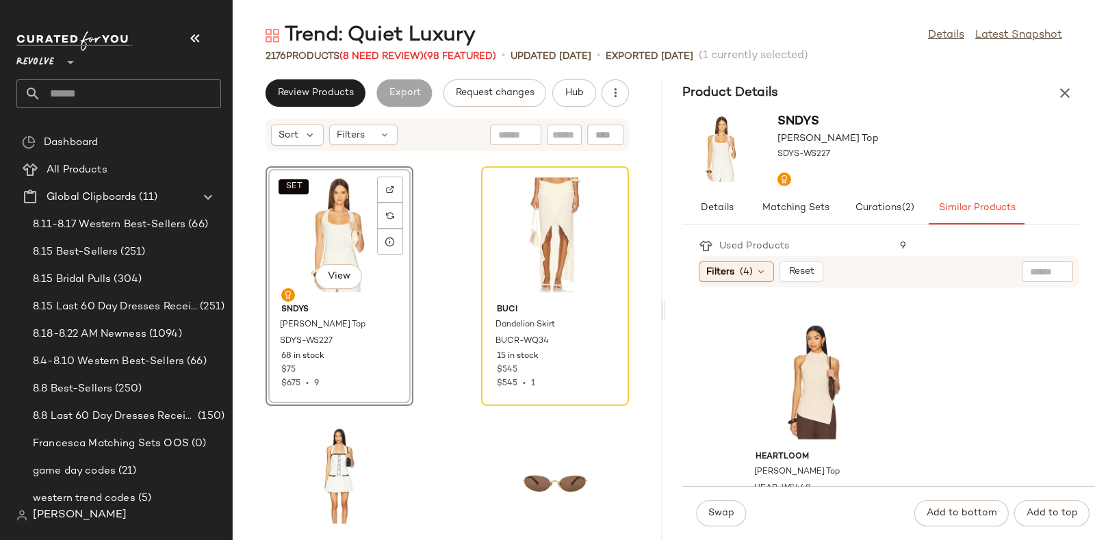
scroll to position [234, 0]
click at [840, 368] on div "View" at bounding box center [814, 383] width 138 height 127
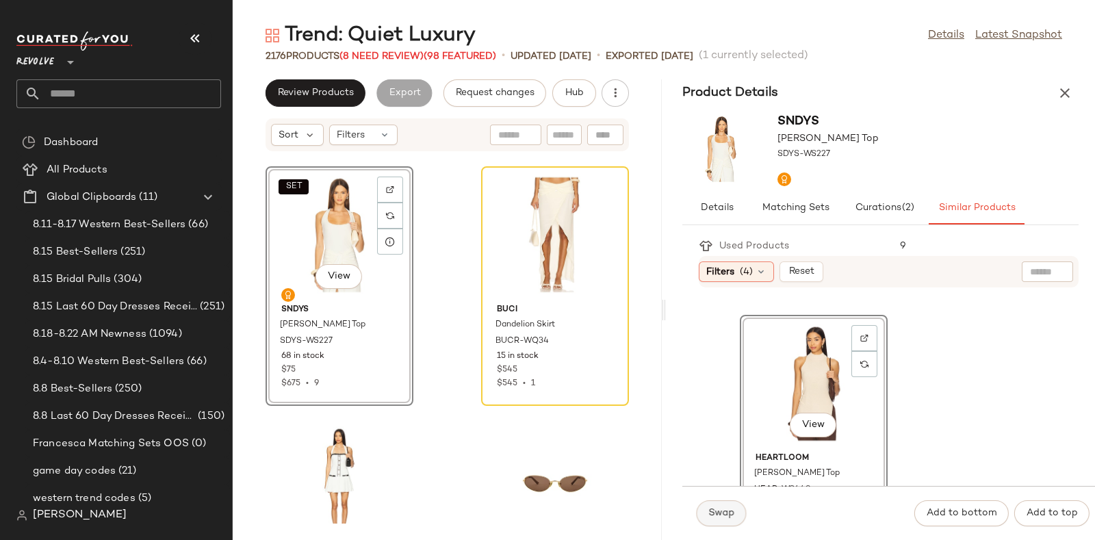
click at [726, 515] on span "Swap" at bounding box center [721, 513] width 27 height 11
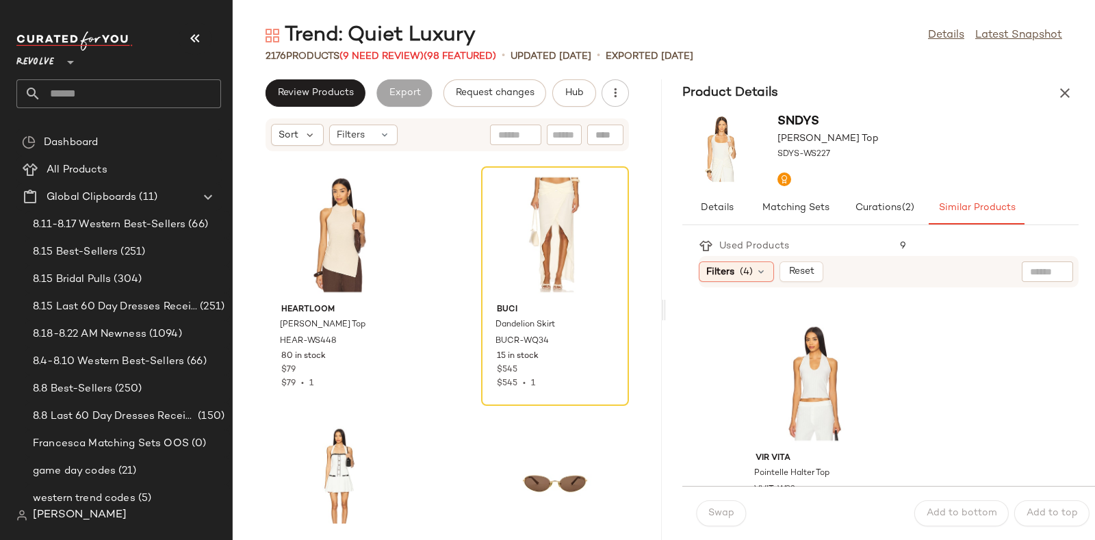
scroll to position [485, 0]
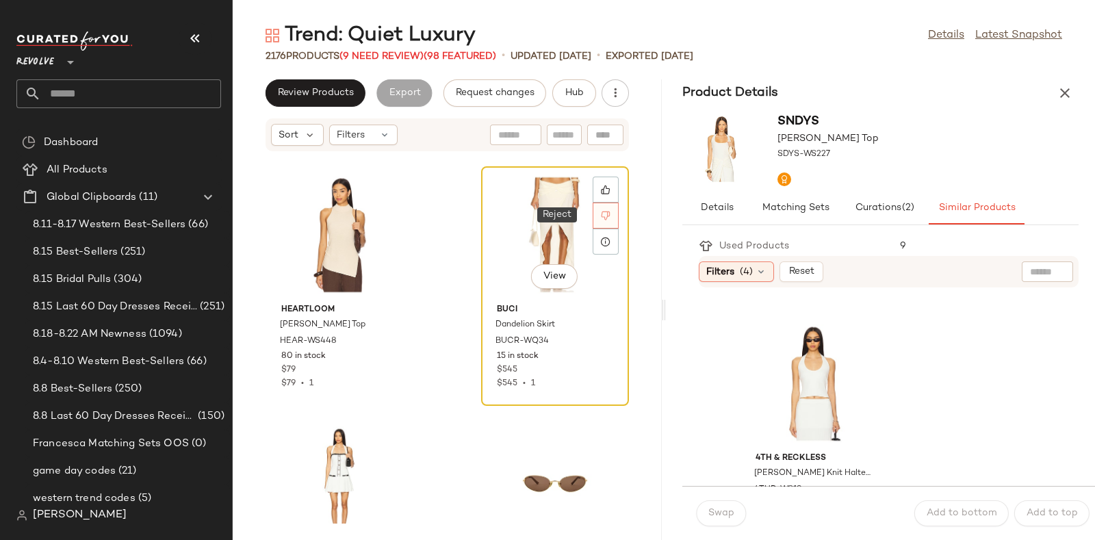
click at [601, 211] on icon at bounding box center [606, 216] width 10 height 10
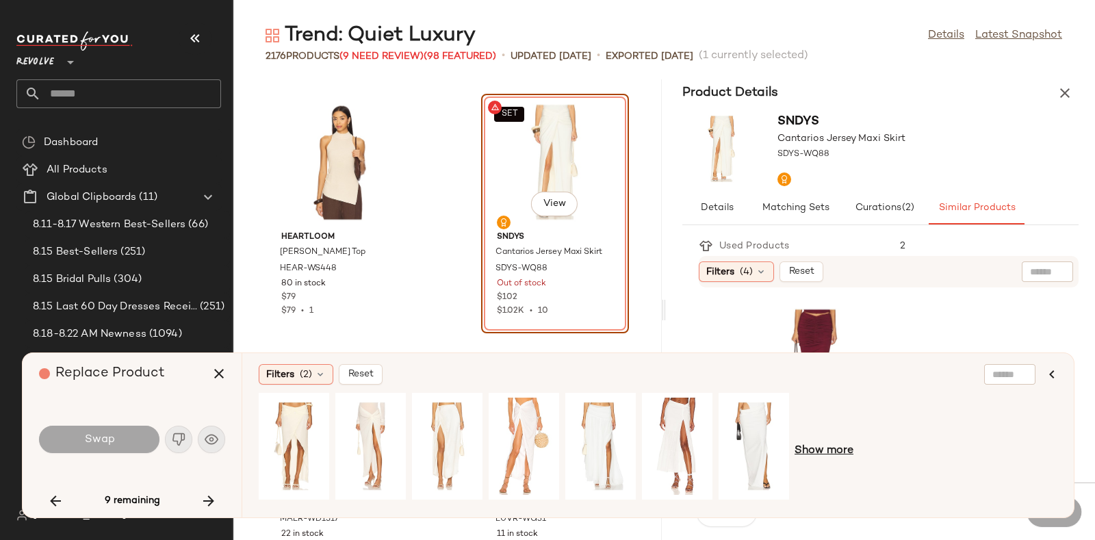
click at [818, 450] on span "Show more" at bounding box center [824, 451] width 59 height 16
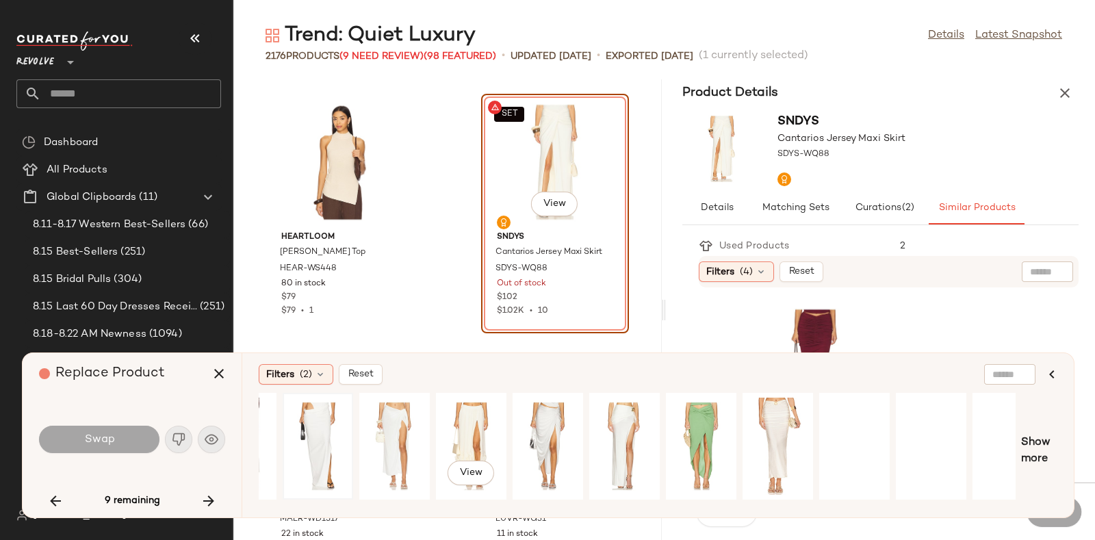
scroll to position [0, 462]
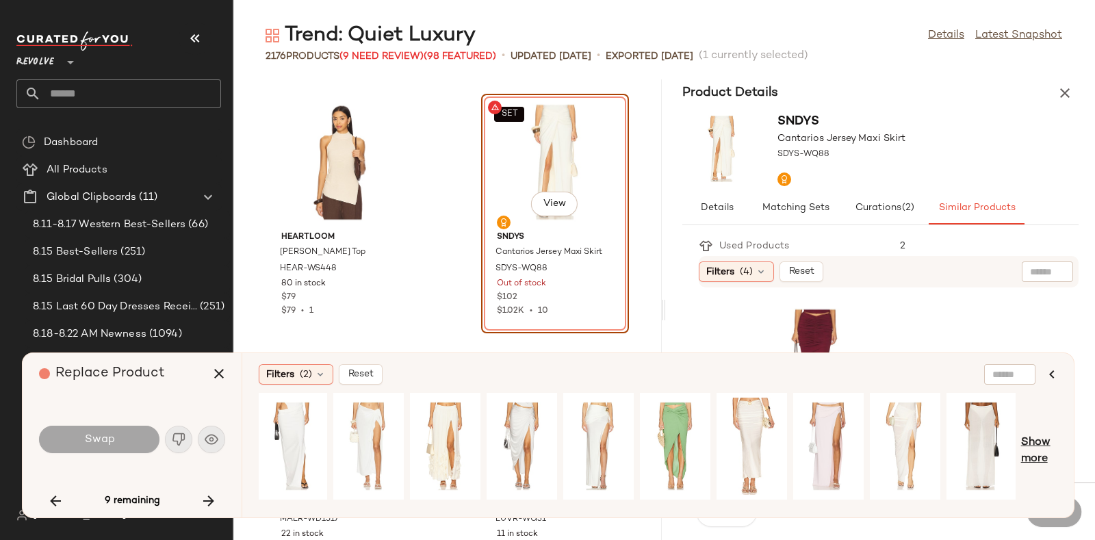
click at [1040, 435] on span "Show more" at bounding box center [1039, 451] width 36 height 33
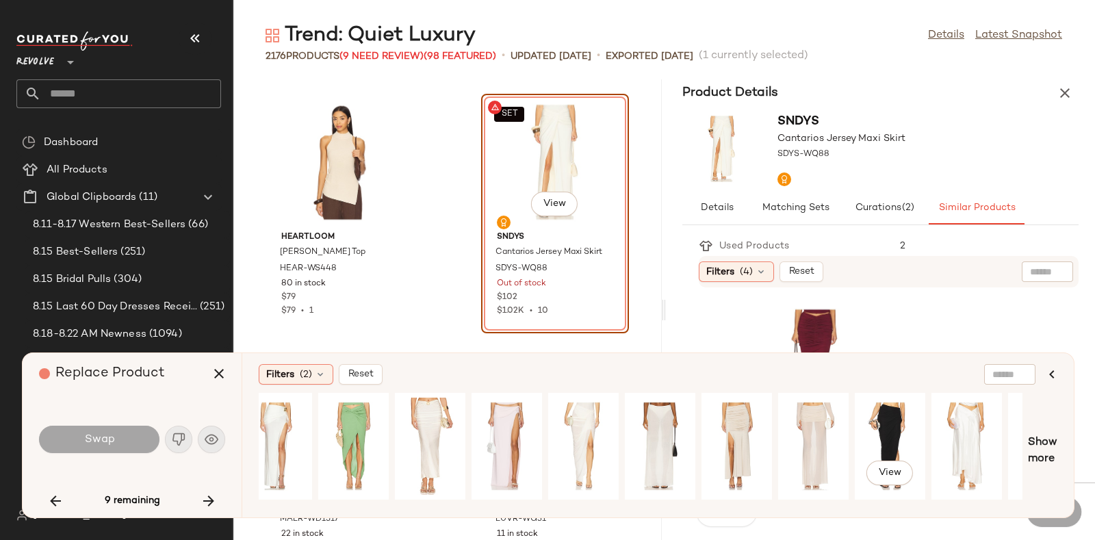
scroll to position [0, 914]
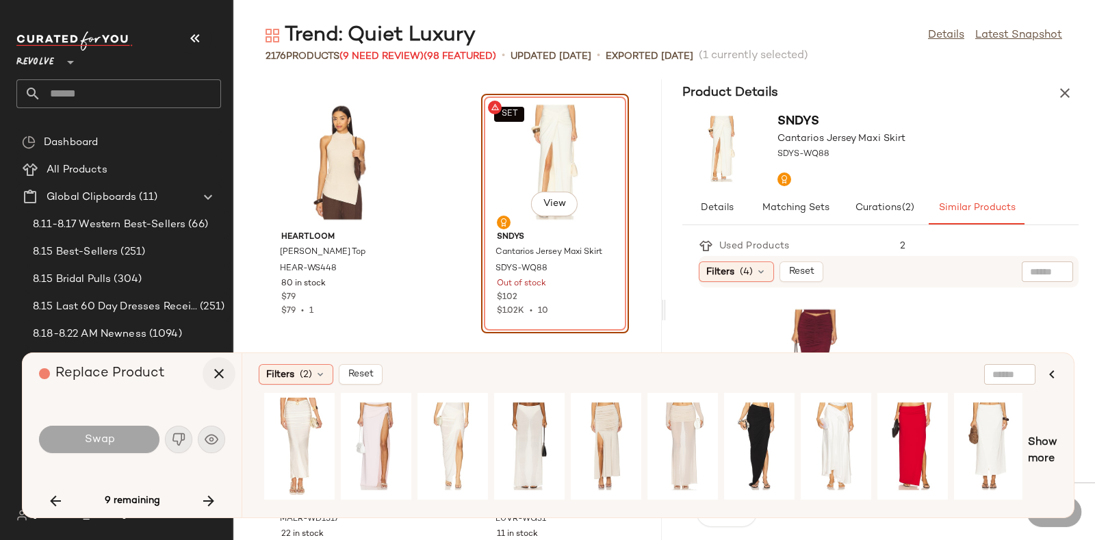
click at [219, 361] on button "button" at bounding box center [219, 373] width 33 height 33
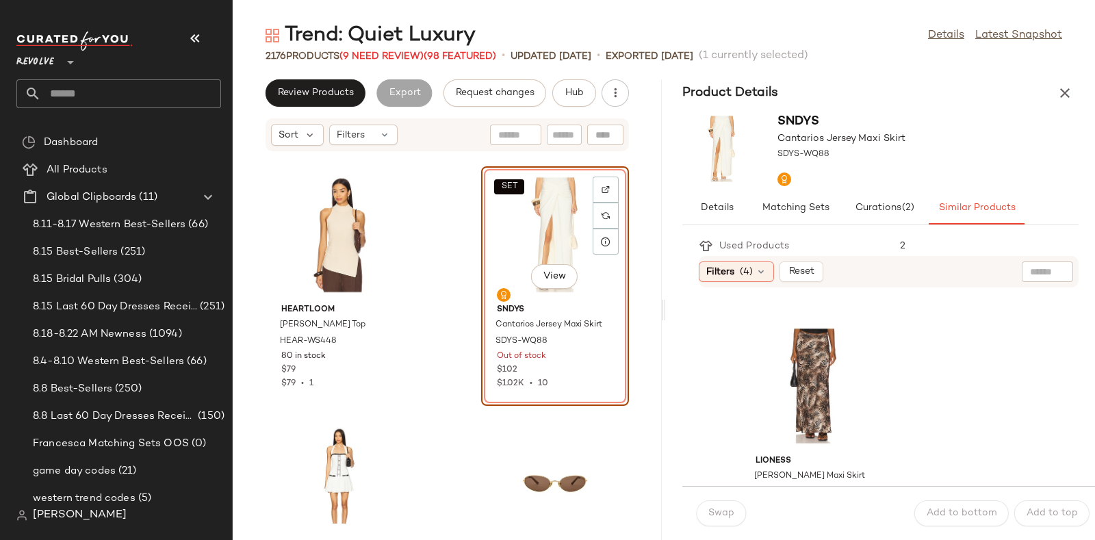
scroll to position [5492, 0]
click at [814, 359] on div "View" at bounding box center [814, 385] width 138 height 127
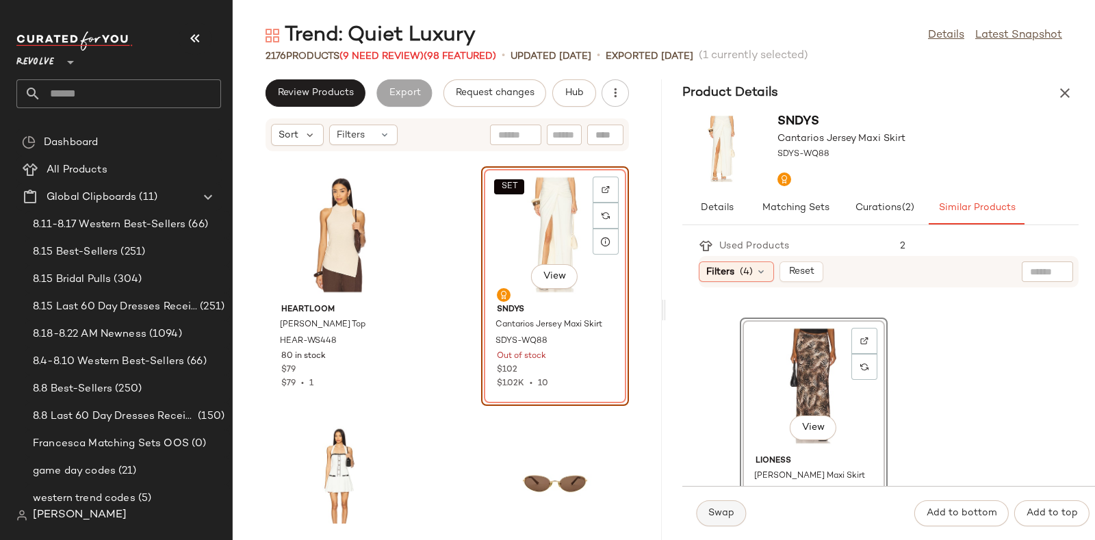
click at [717, 516] on span "Swap" at bounding box center [721, 513] width 27 height 11
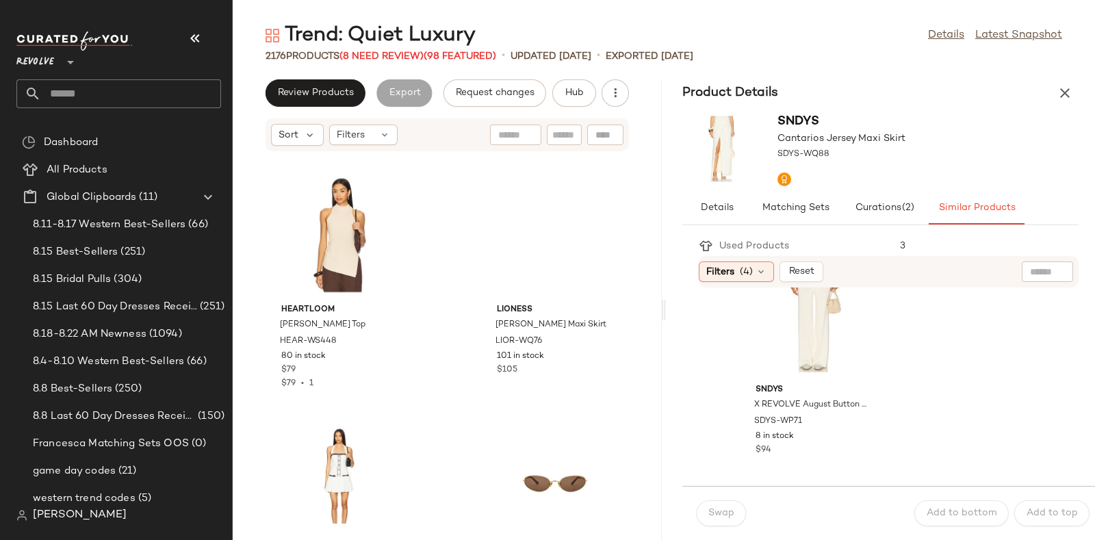
scroll to position [5311, 0]
click at [1057, 88] on icon "button" at bounding box center [1065, 93] width 16 height 16
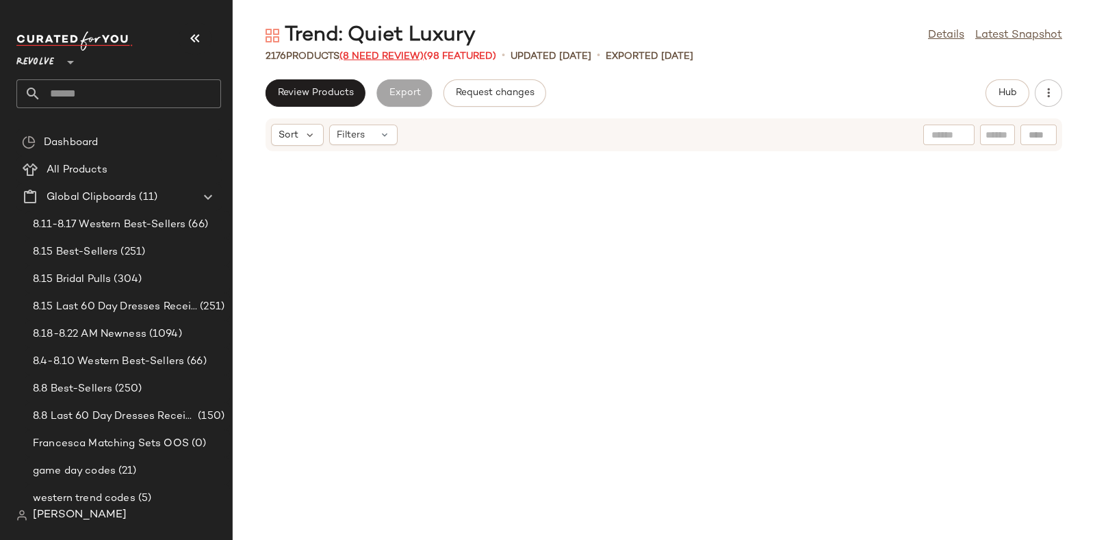
scroll to position [8517, 0]
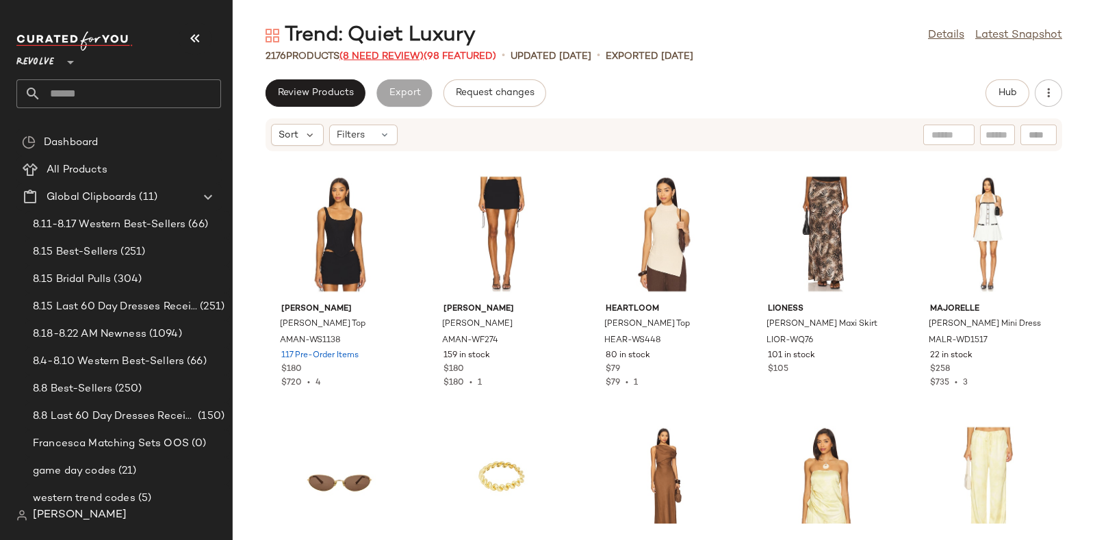
click at [382, 53] on span "(8 Need Review)" at bounding box center [381, 56] width 84 height 10
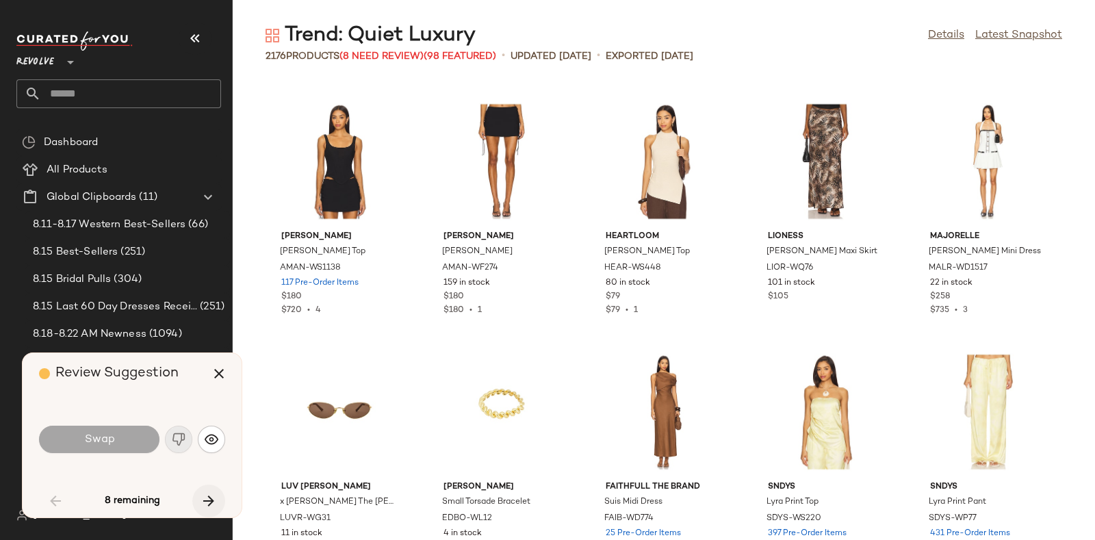
click at [212, 493] on icon "button" at bounding box center [209, 501] width 16 height 16
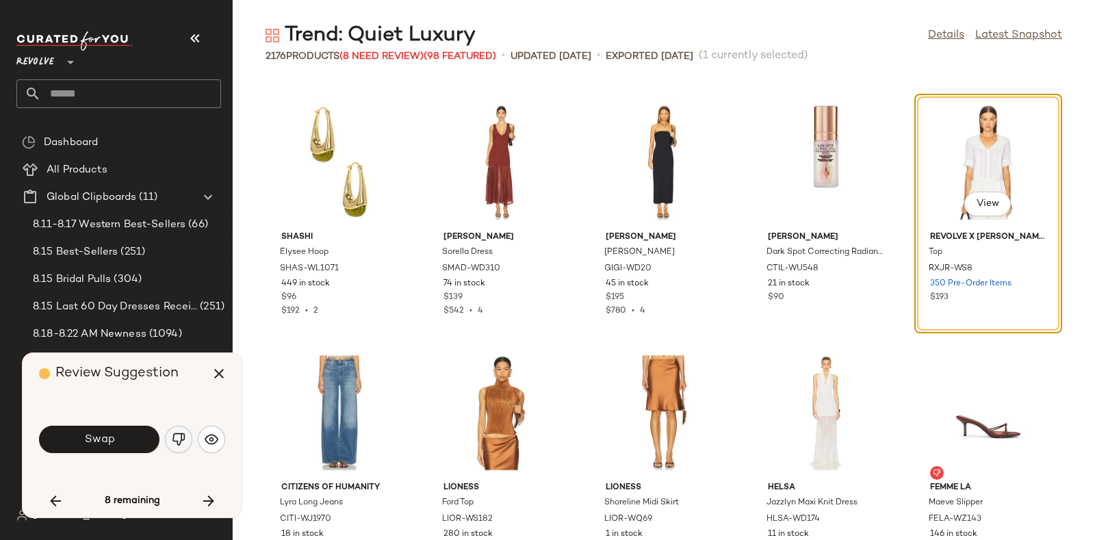
click at [173, 433] on img "button" at bounding box center [179, 440] width 14 height 14
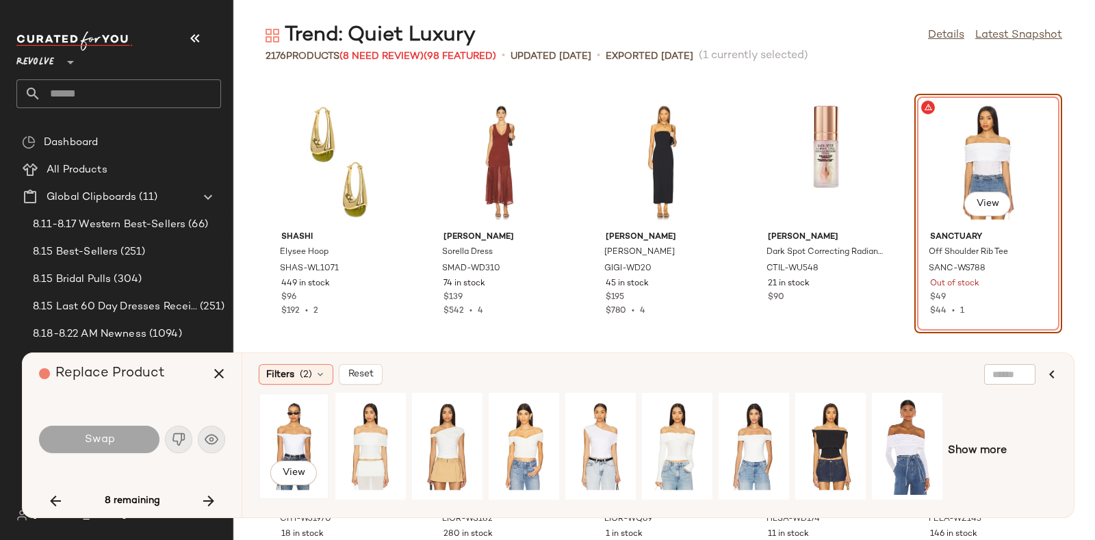
click at [270, 425] on div "View" at bounding box center [293, 446] width 61 height 97
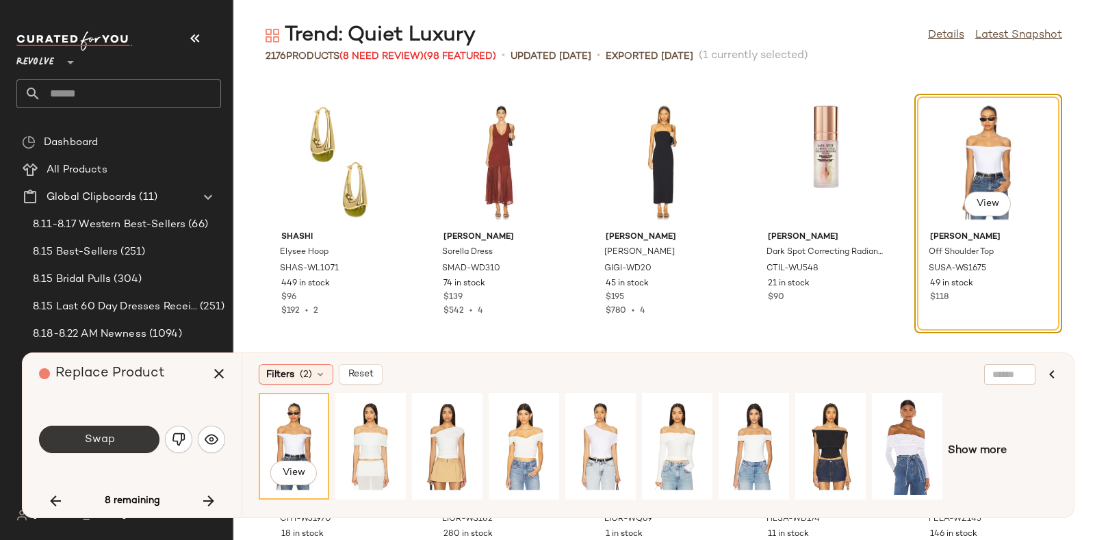
click at [131, 433] on button "Swap" at bounding box center [99, 439] width 120 height 27
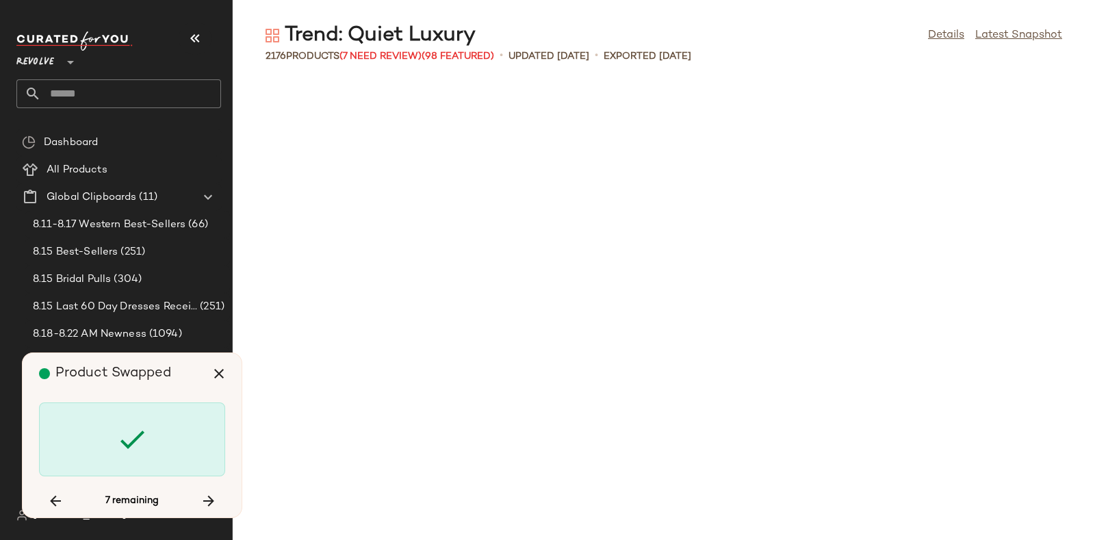
scroll to position [44838, 0]
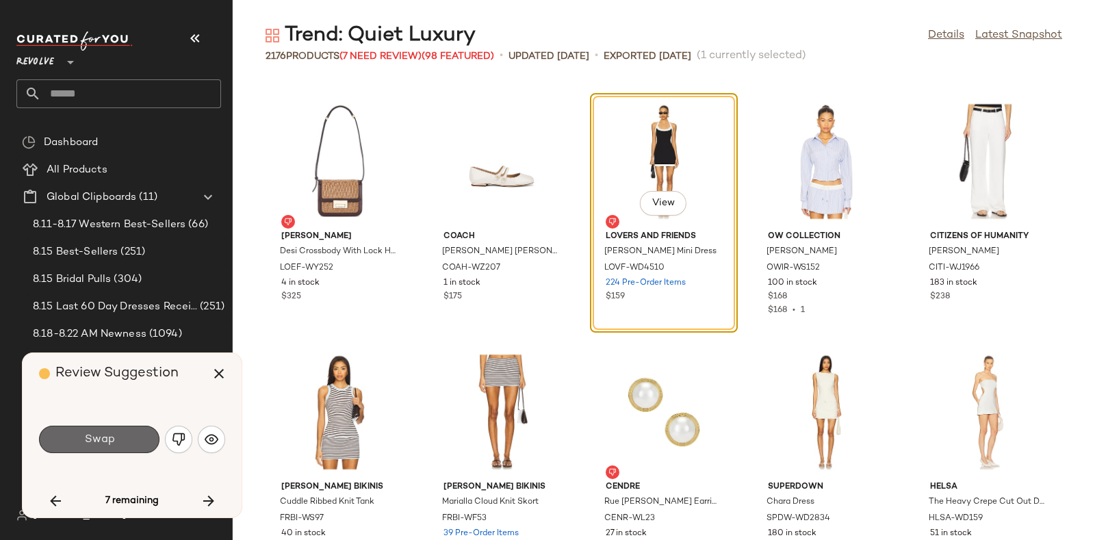
click at [138, 434] on button "Swap" at bounding box center [99, 439] width 120 height 27
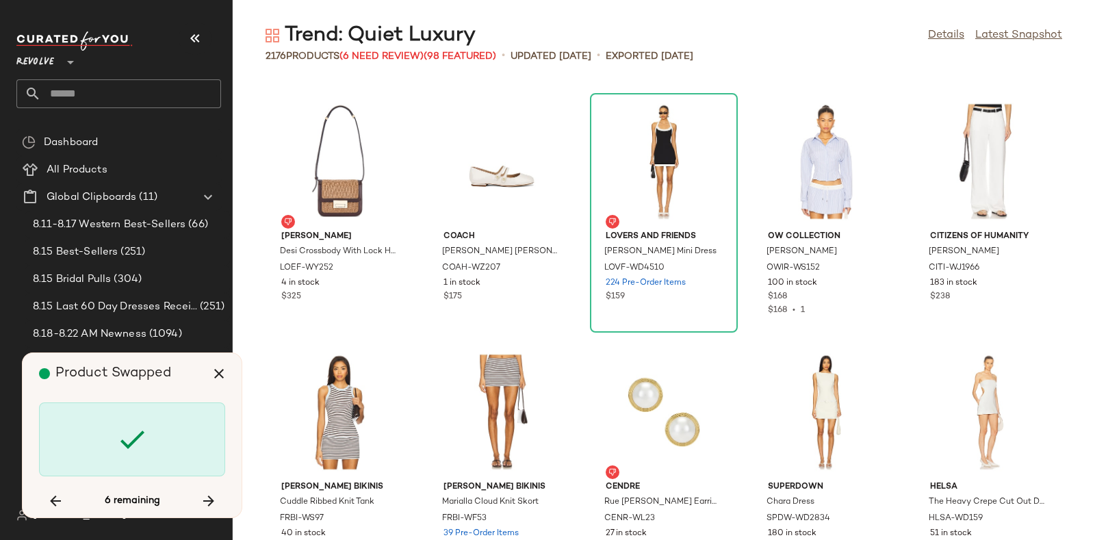
scroll to position [49848, 0]
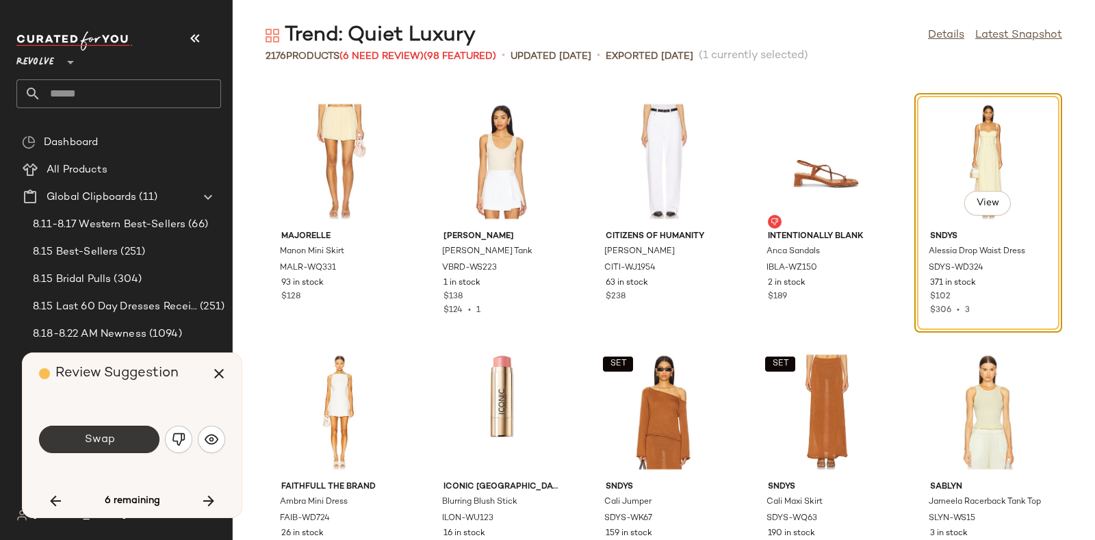
click at [131, 436] on button "Swap" at bounding box center [99, 439] width 120 height 27
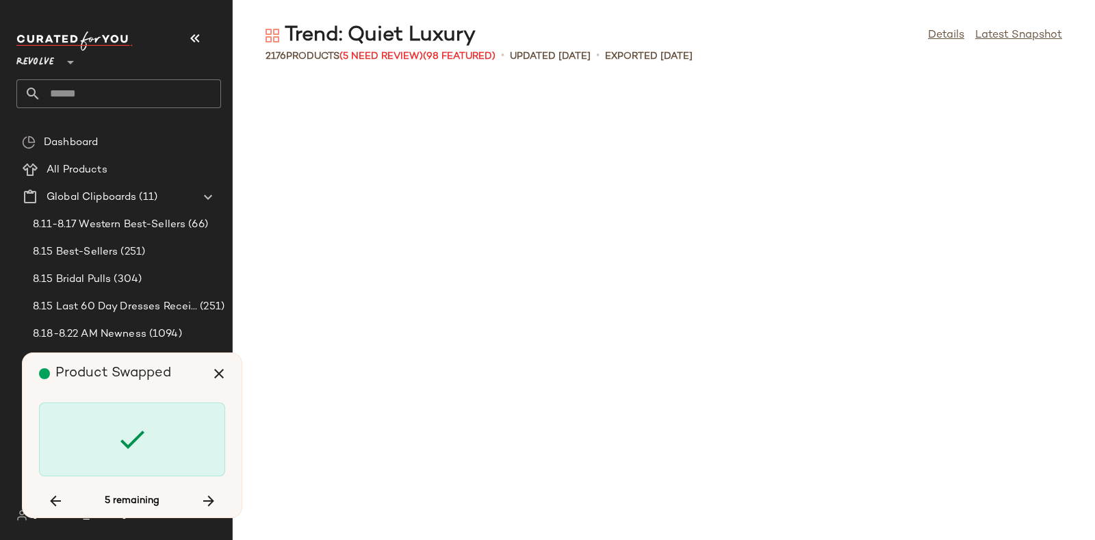
scroll to position [54106, 0]
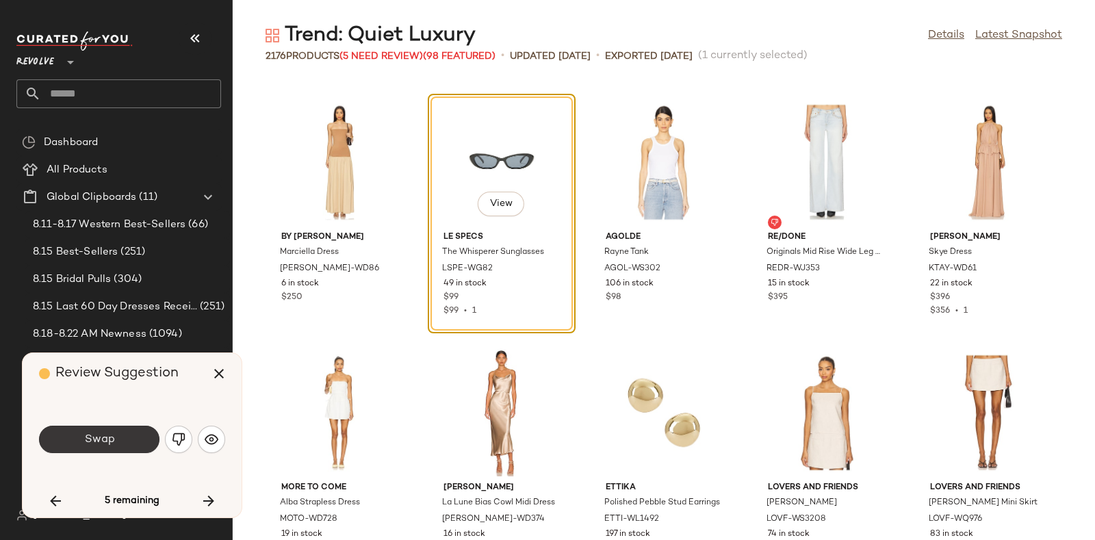
click at [136, 434] on button "Swap" at bounding box center [99, 439] width 120 height 27
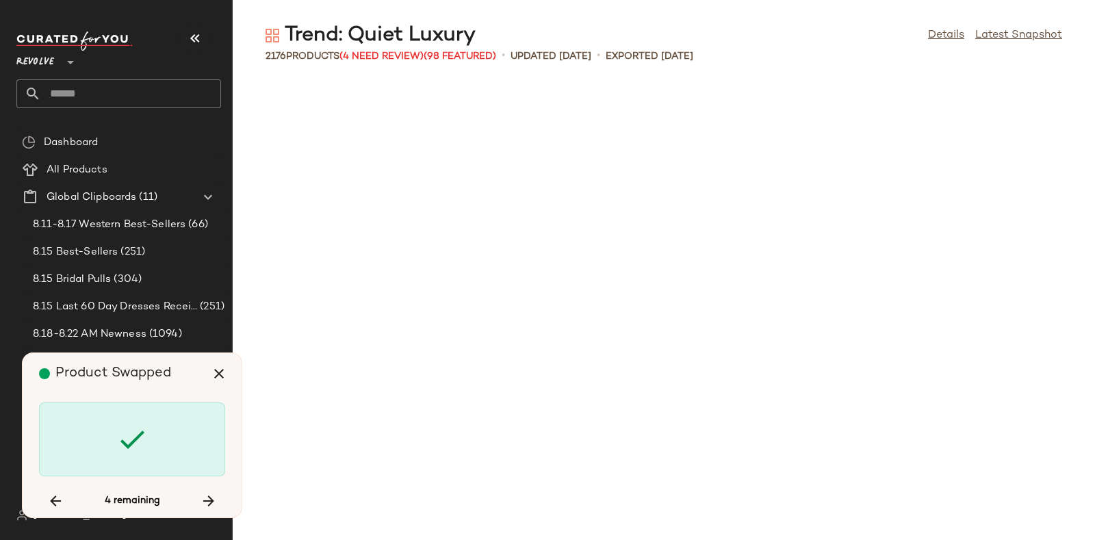
scroll to position [66630, 0]
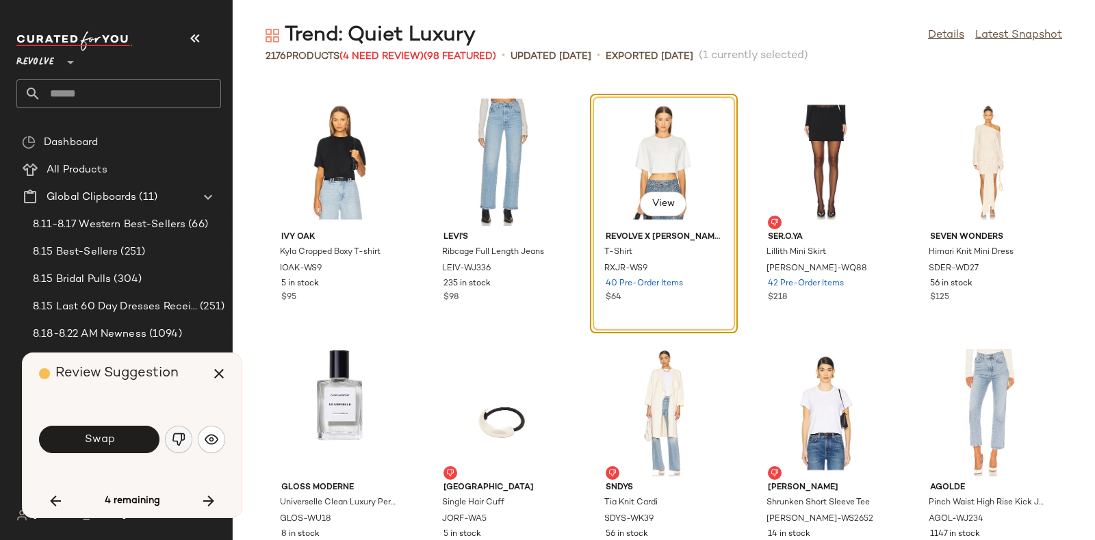
click at [175, 427] on button "button" at bounding box center [178, 439] width 27 height 27
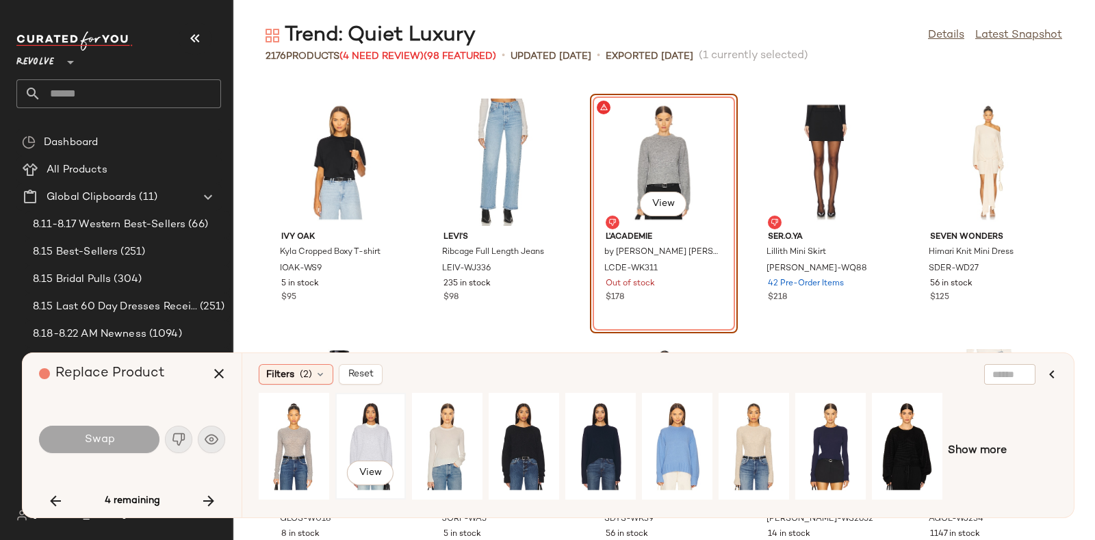
click at [366, 424] on div "View" at bounding box center [370, 446] width 61 height 97
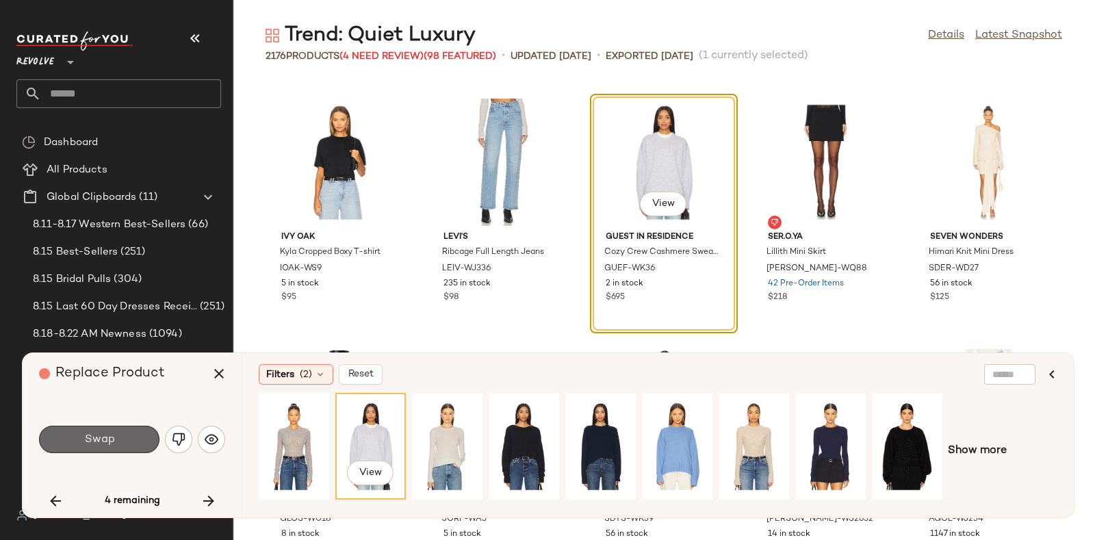
click at [133, 428] on button "Swap" at bounding box center [99, 439] width 120 height 27
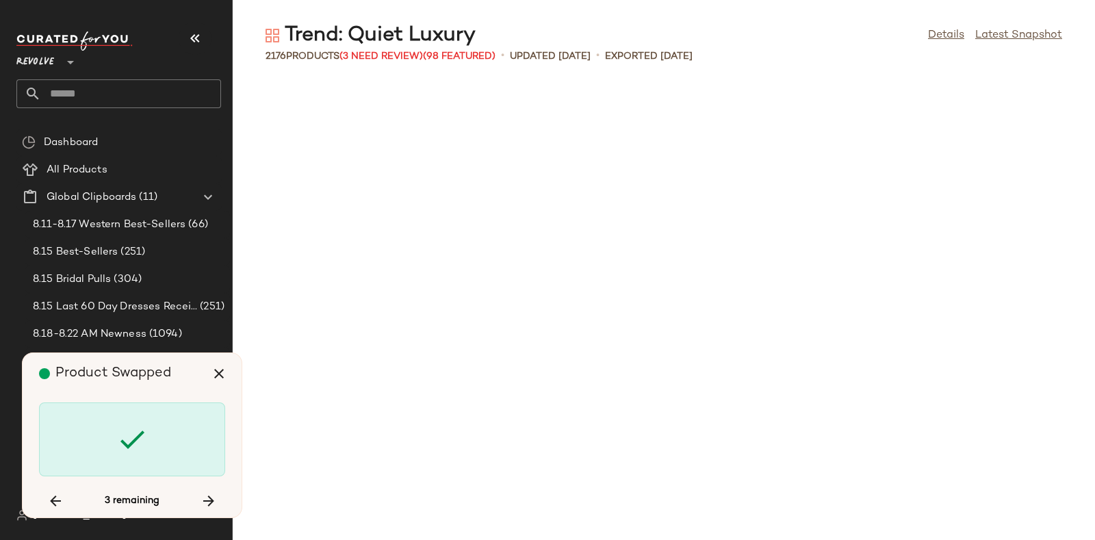
scroll to position [71390, 0]
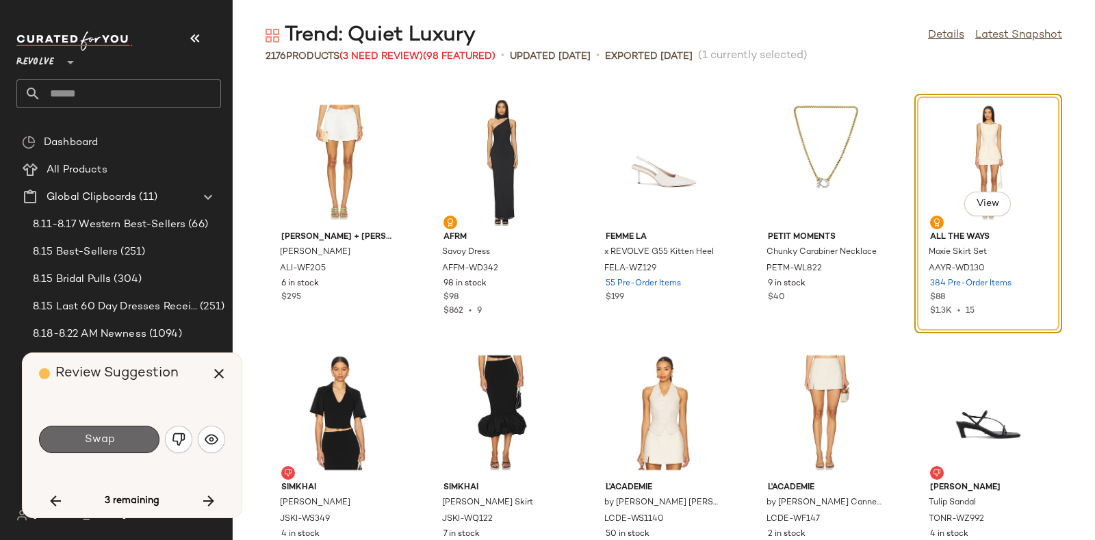
click at [133, 428] on button "Swap" at bounding box center [99, 439] width 120 height 27
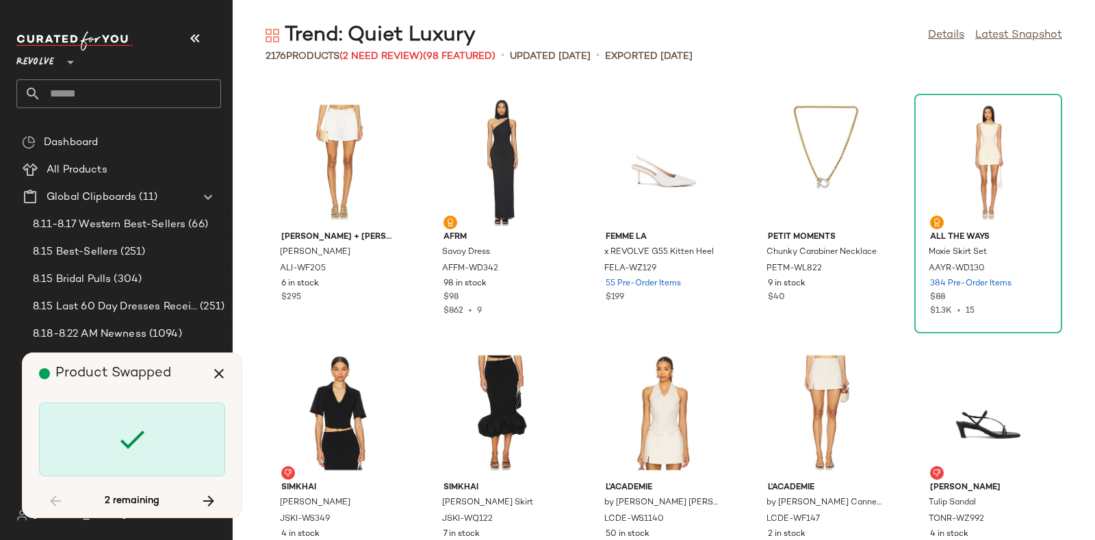
click at [185, 375] on div "Product Swapped" at bounding box center [137, 373] width 196 height 41
click at [199, 489] on button "button" at bounding box center [208, 501] width 33 height 33
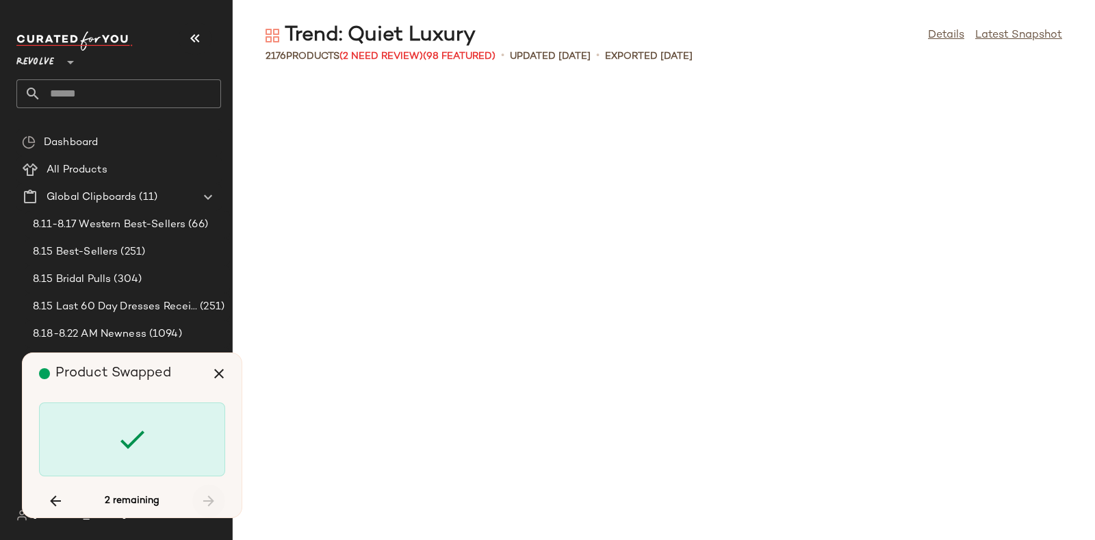
scroll to position [97442, 0]
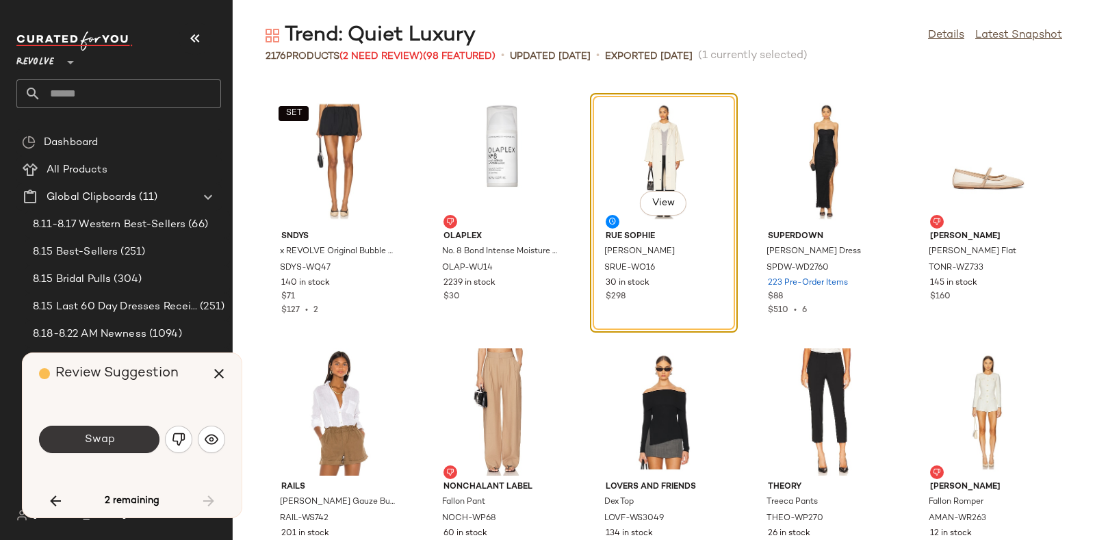
click at [137, 436] on button "Swap" at bounding box center [99, 439] width 120 height 27
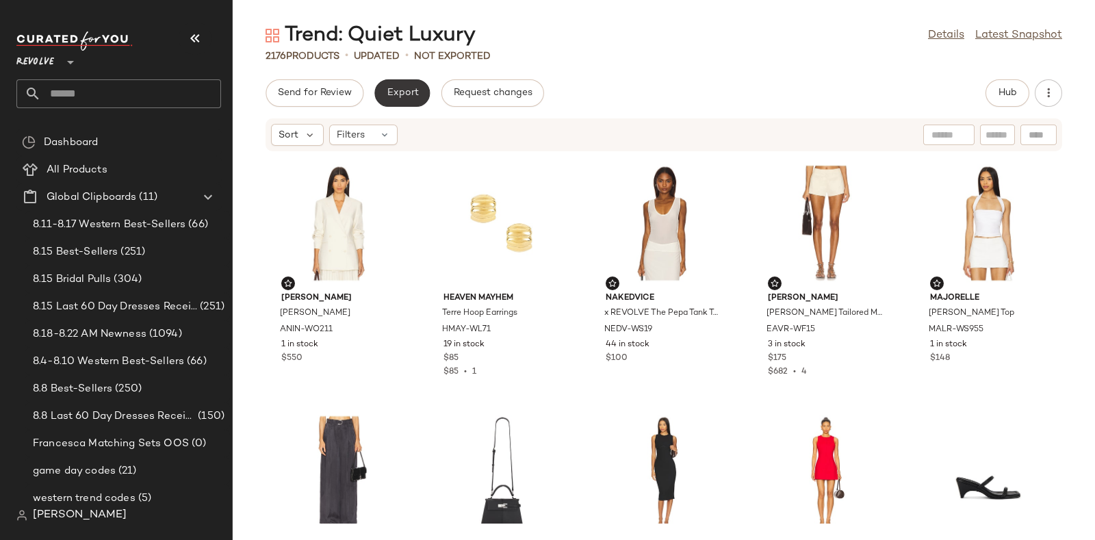
click at [390, 89] on span "Export" at bounding box center [402, 93] width 32 height 11
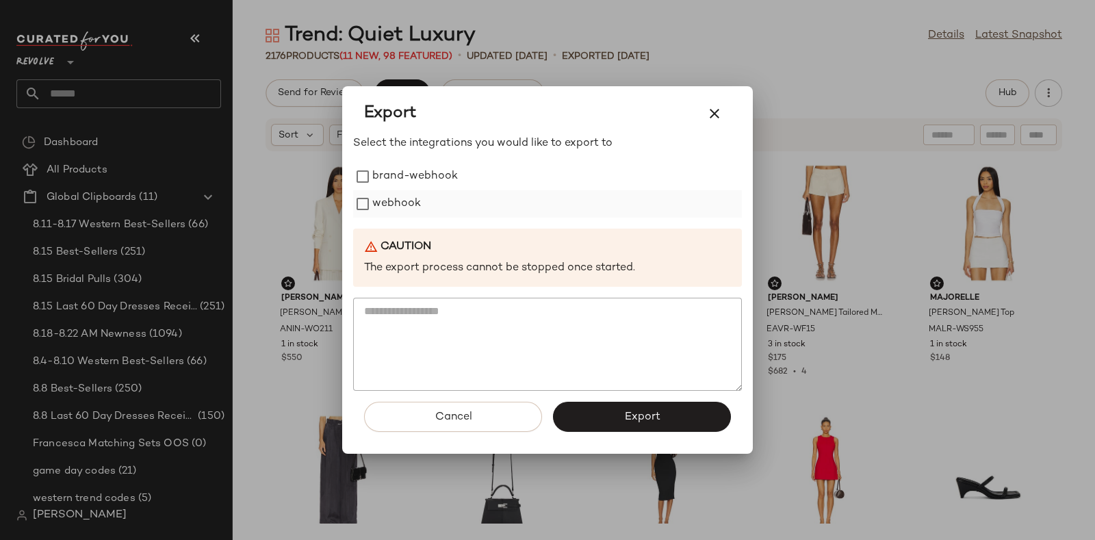
click at [390, 198] on label "webhook" at bounding box center [396, 203] width 49 height 27
click at [582, 403] on button "Export" at bounding box center [642, 417] width 178 height 30
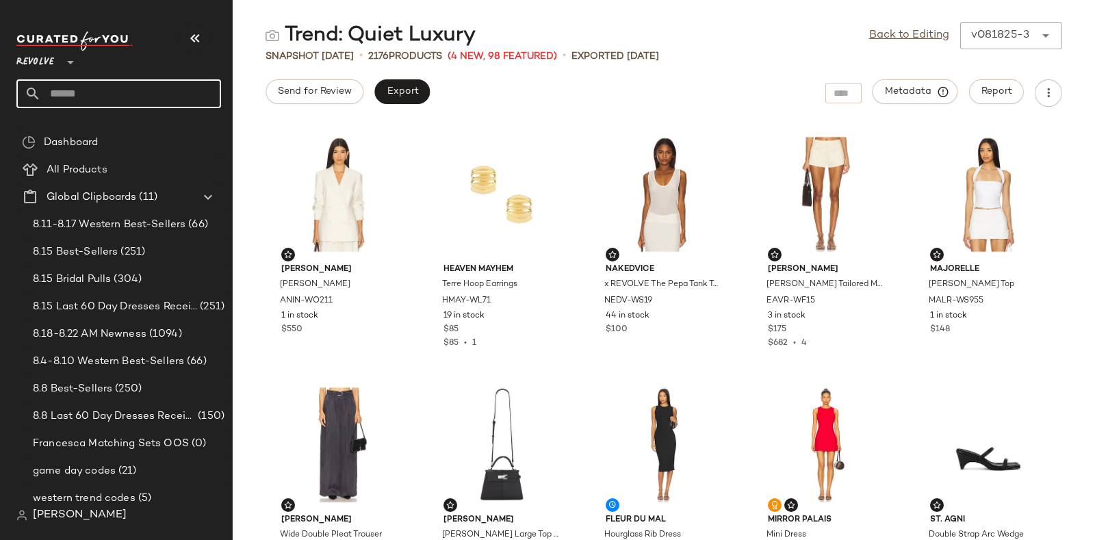
click at [155, 96] on input "text" at bounding box center [131, 93] width 180 height 29
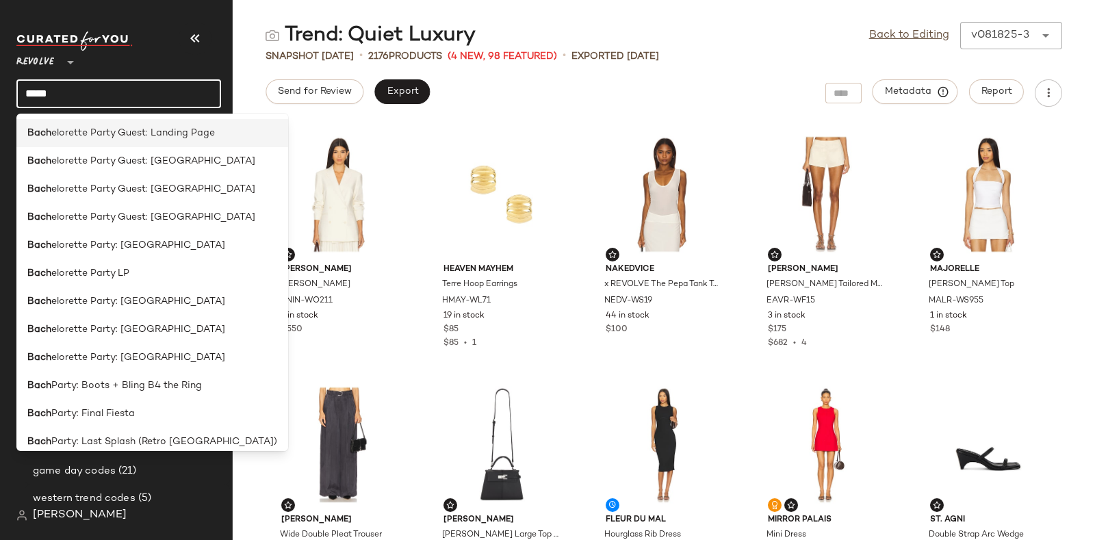
type input "****"
click at [175, 135] on span "elorette Party Guest: Landing Page" at bounding box center [133, 133] width 164 height 14
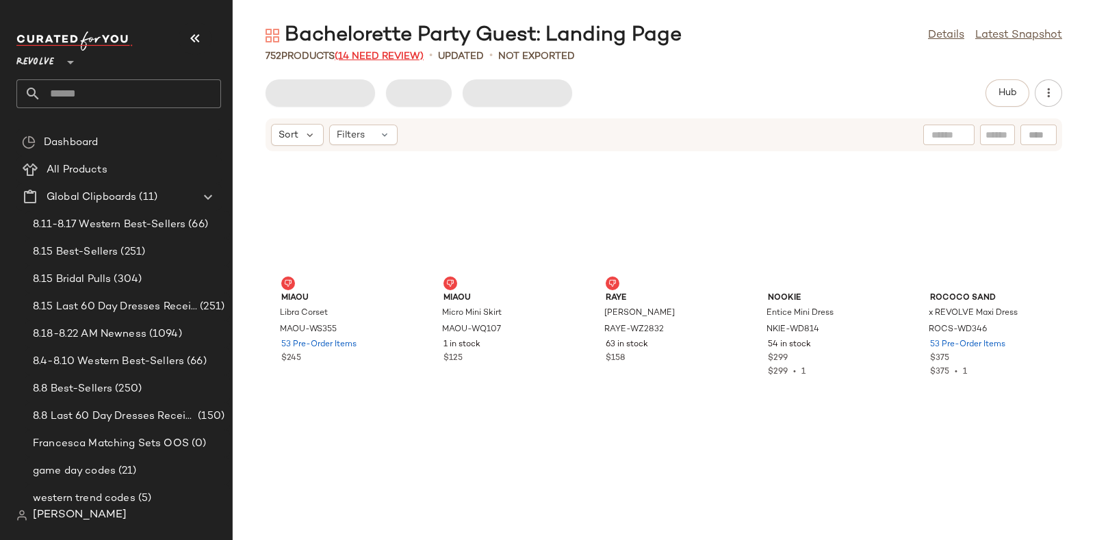
click at [372, 56] on span "(14 Need Review)" at bounding box center [379, 56] width 89 height 10
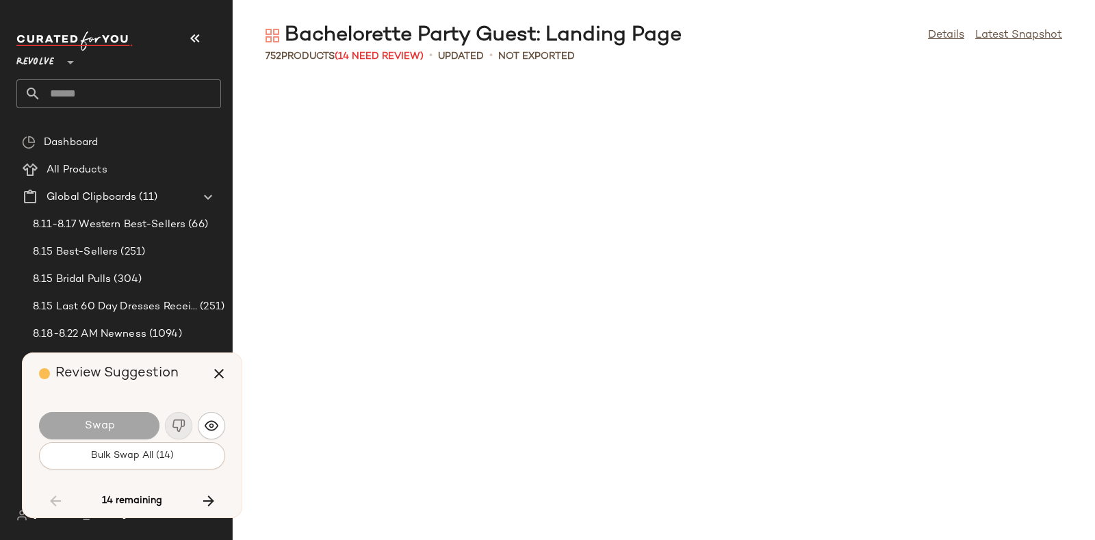
scroll to position [4509, 0]
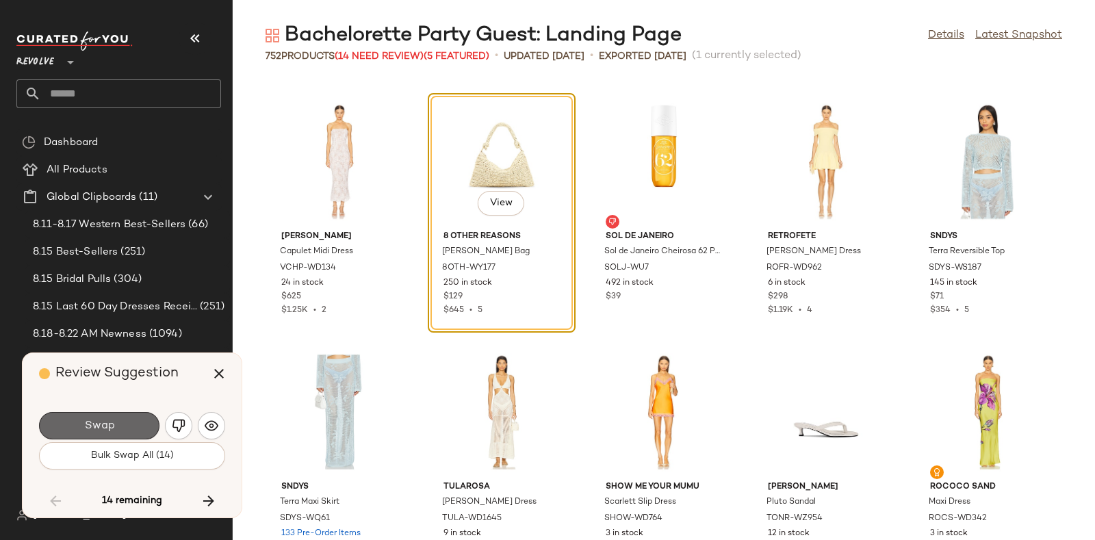
click at [125, 425] on button "Swap" at bounding box center [99, 425] width 120 height 27
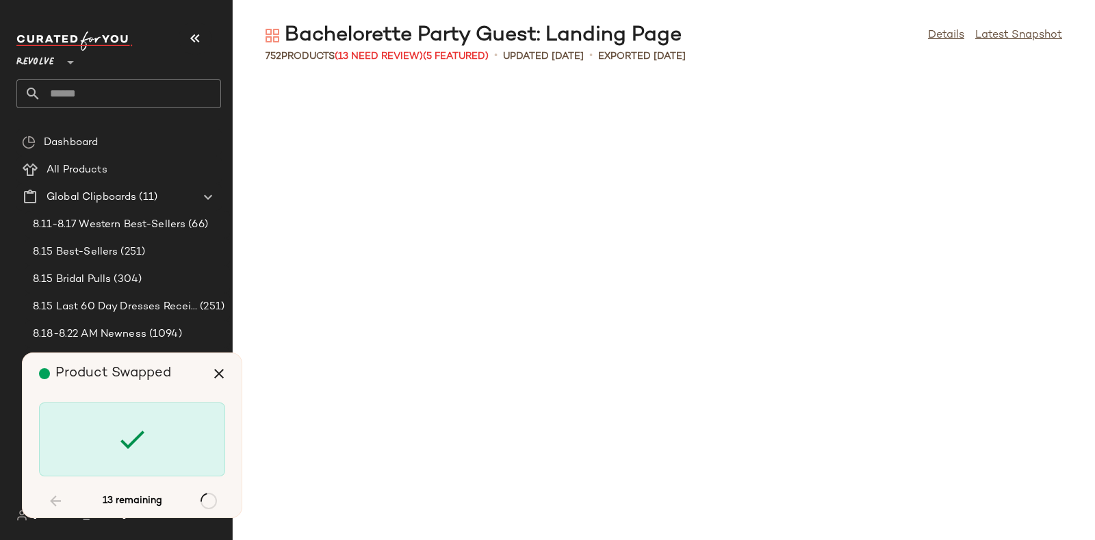
scroll to position [6512, 0]
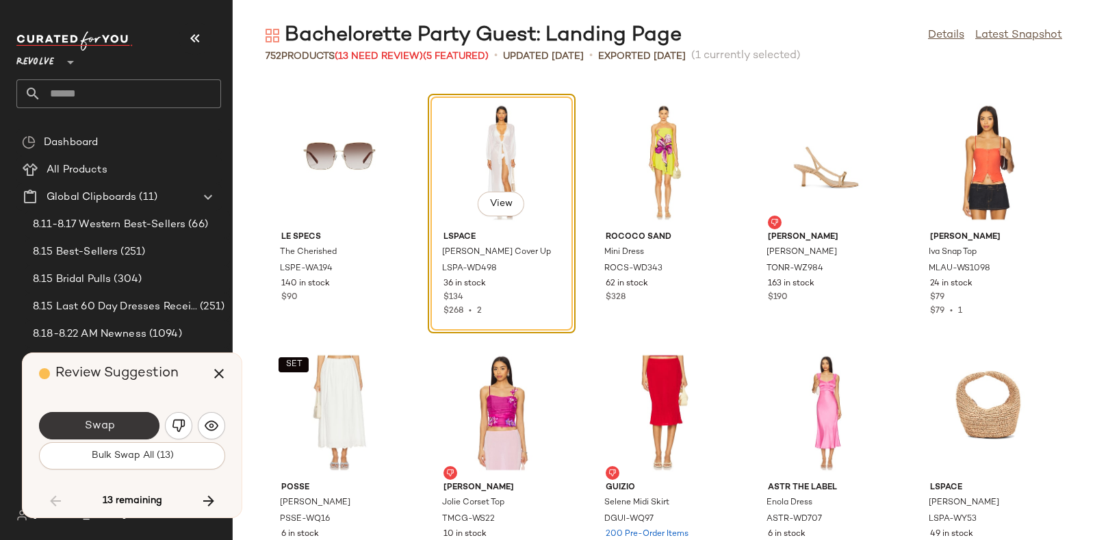
click at [137, 420] on button "Swap" at bounding box center [99, 425] width 120 height 27
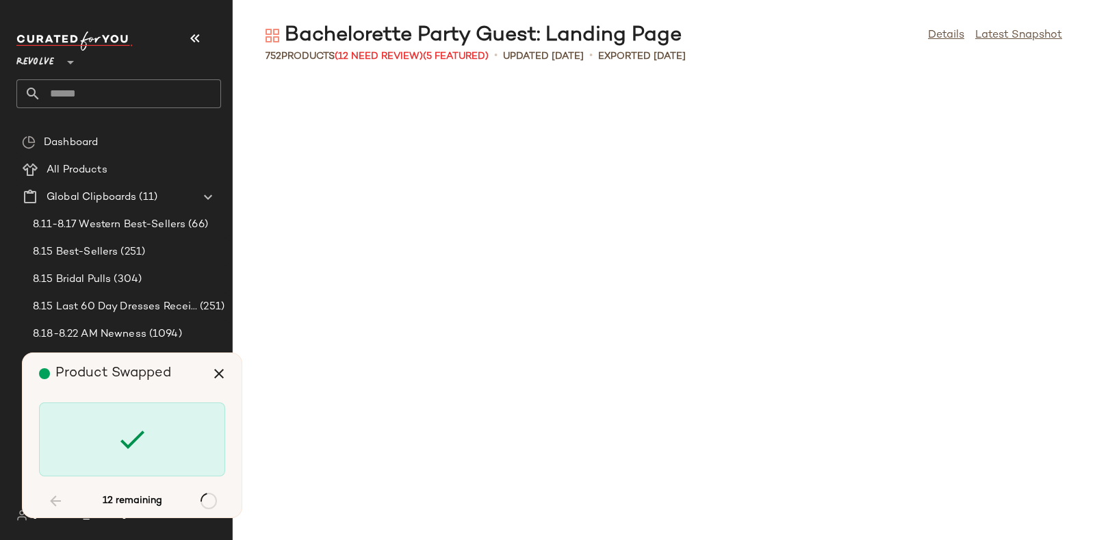
scroll to position [7515, 0]
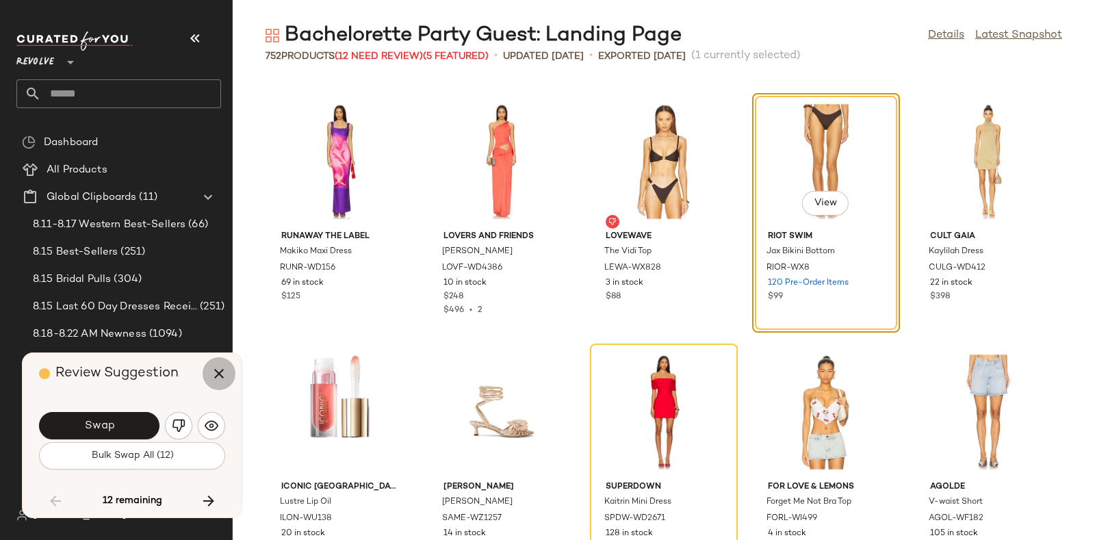
click at [213, 375] on icon "button" at bounding box center [219, 373] width 16 height 16
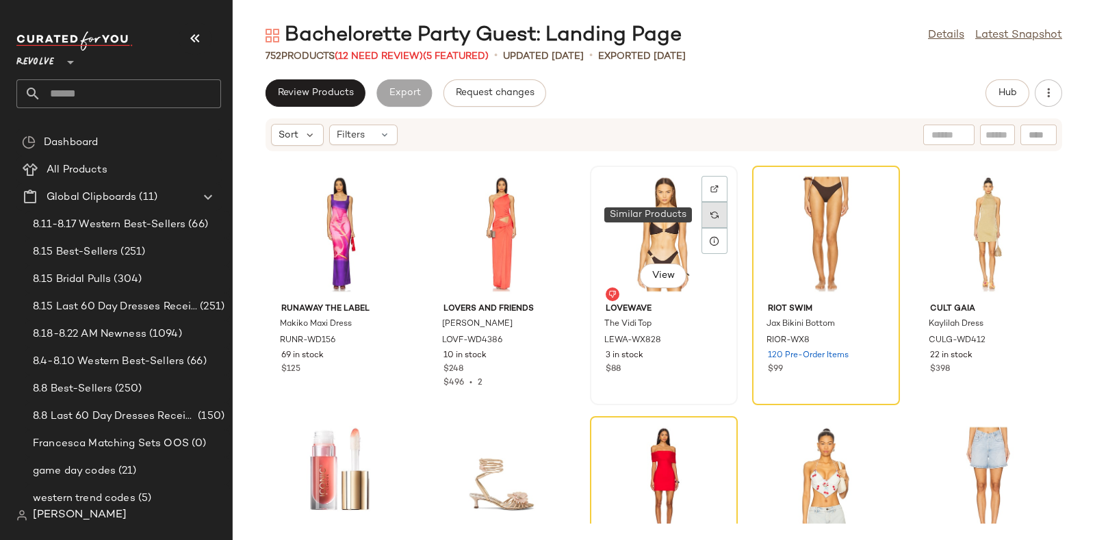
click at [706, 217] on div at bounding box center [715, 215] width 26 height 26
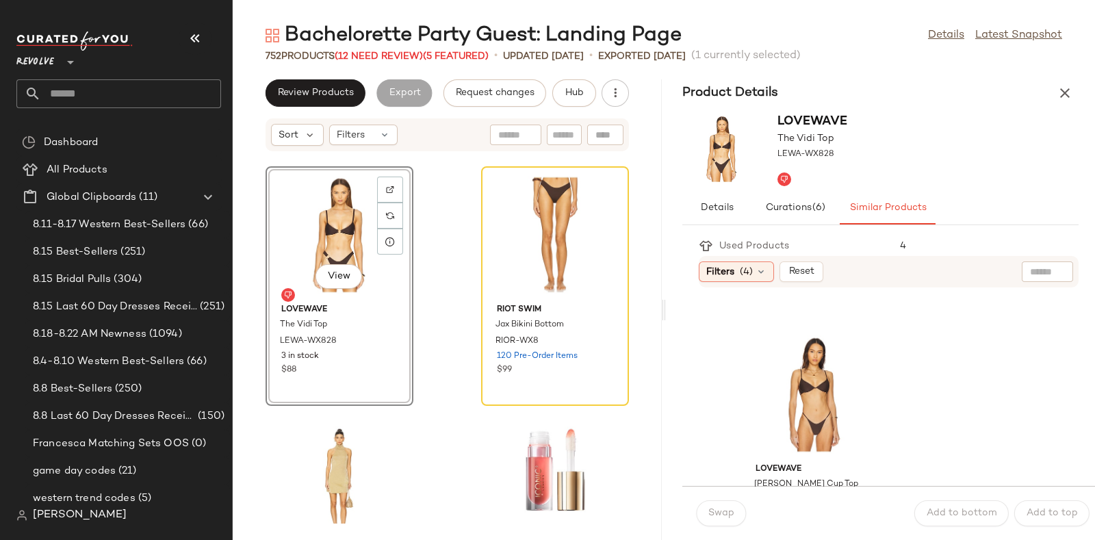
scroll to position [454, 0]
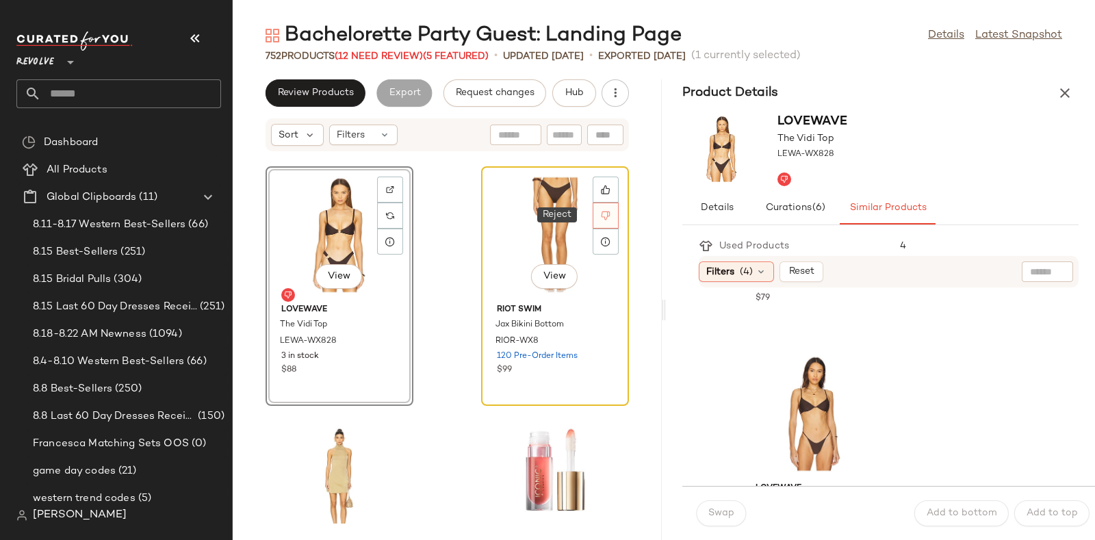
click at [602, 214] on icon at bounding box center [606, 215] width 9 height 9
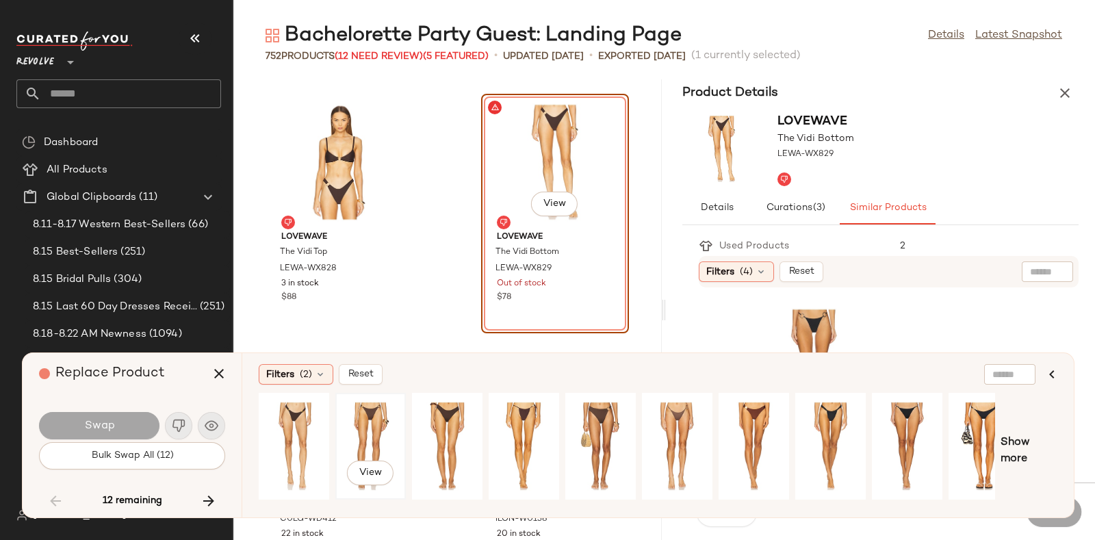
click at [381, 415] on div "View" at bounding box center [370, 446] width 61 height 97
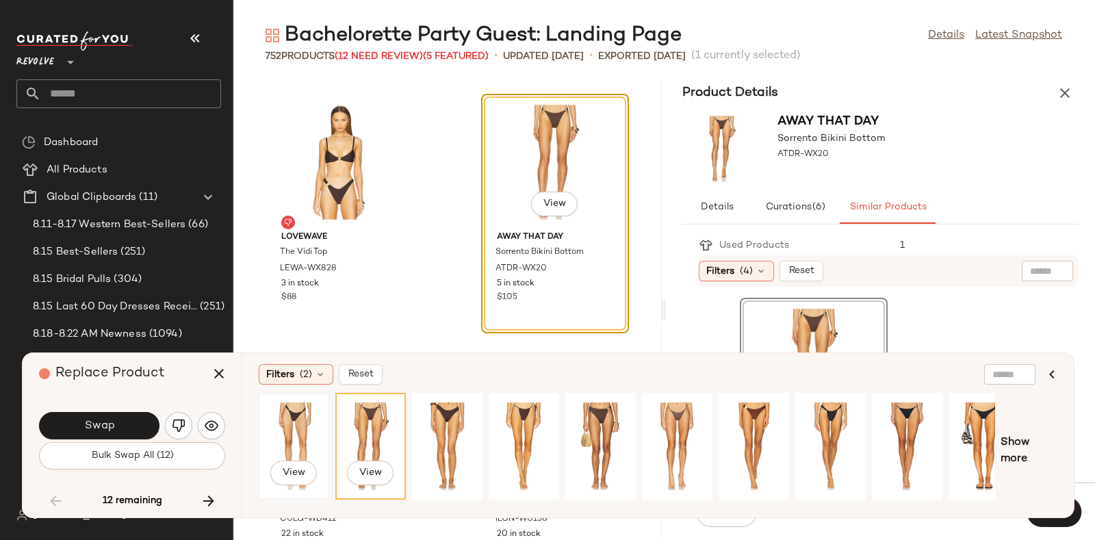
click at [300, 425] on div "View" at bounding box center [293, 446] width 61 height 97
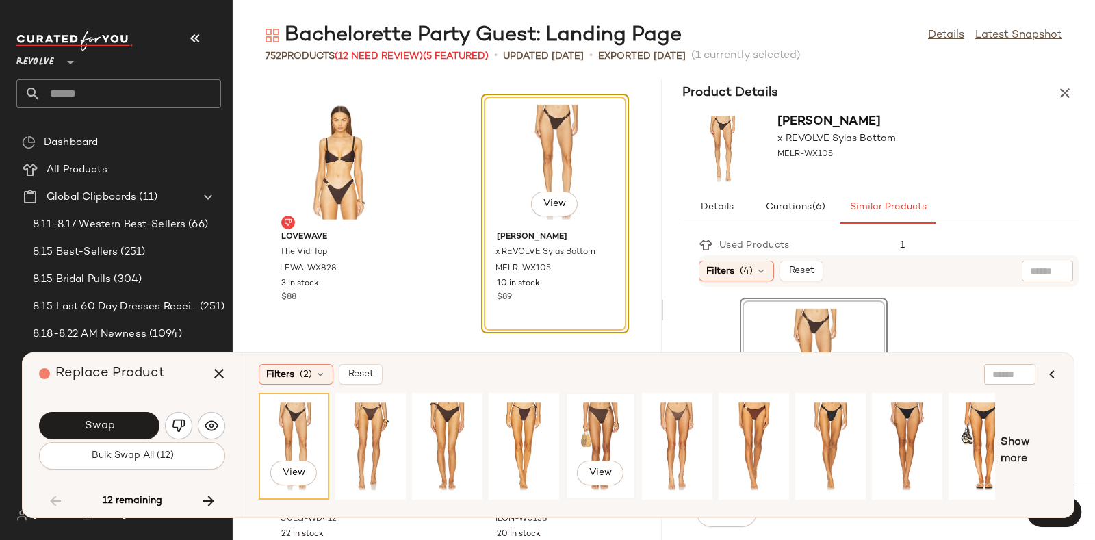
click at [593, 415] on div "View" at bounding box center [600, 446] width 61 height 97
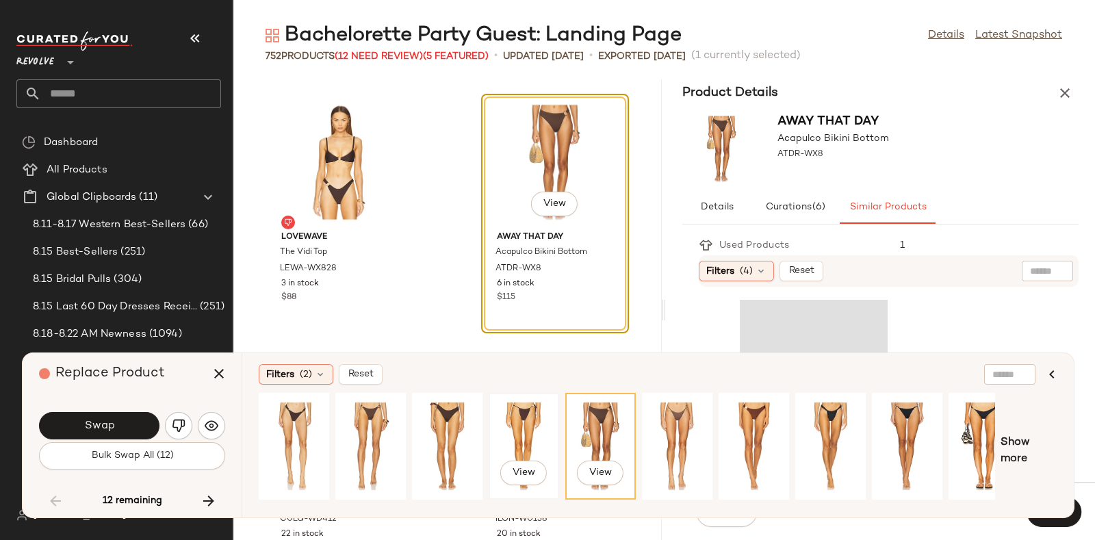
click at [529, 417] on div "View" at bounding box center [523, 446] width 61 height 97
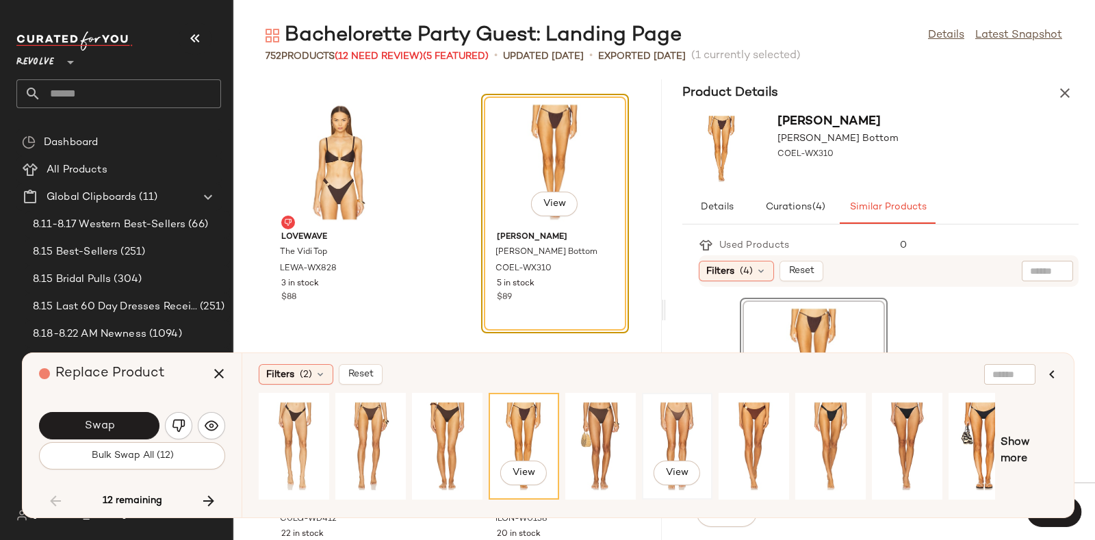
click at [684, 419] on div "View" at bounding box center [677, 446] width 61 height 97
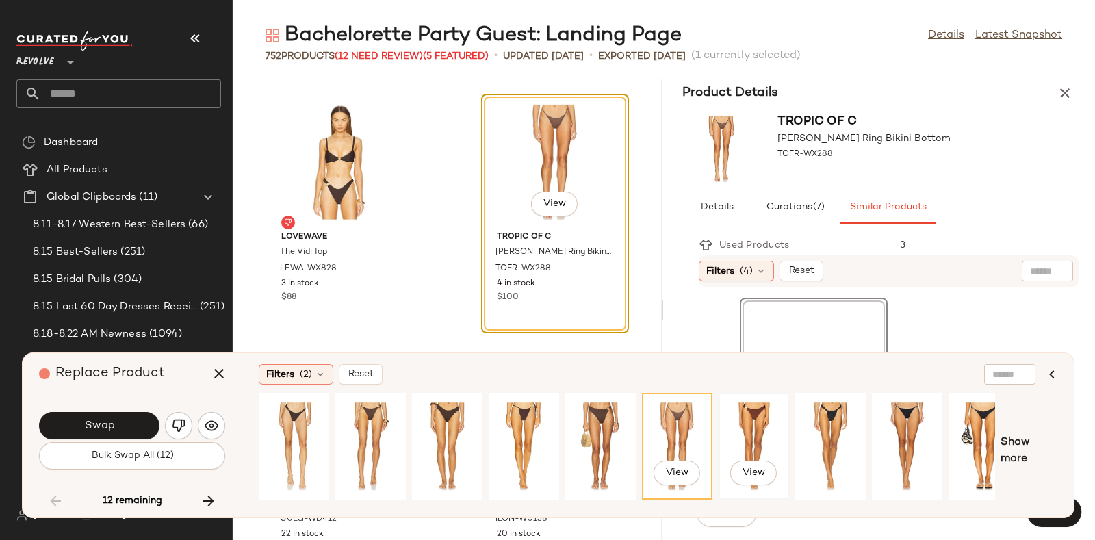
click at [758, 416] on div "View" at bounding box center [753, 446] width 61 height 97
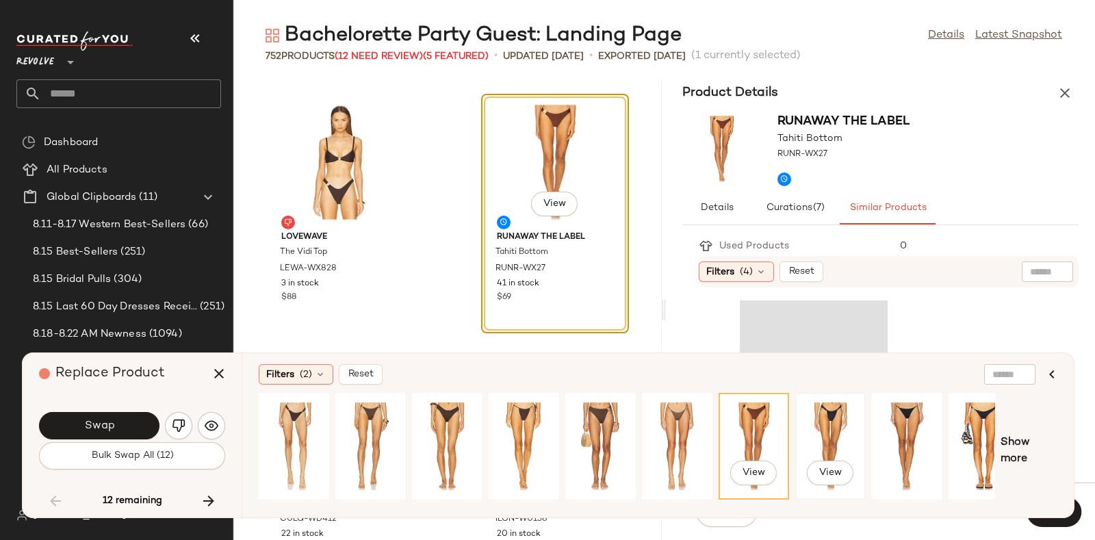
click at [813, 418] on div "View" at bounding box center [830, 446] width 61 height 97
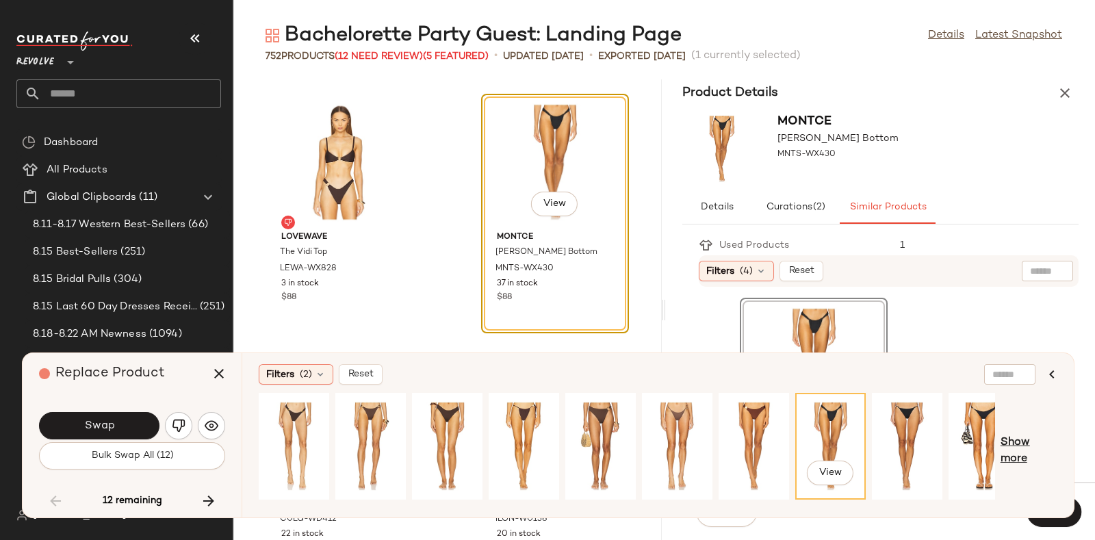
click at [1013, 443] on span "Show more" at bounding box center [1029, 451] width 57 height 33
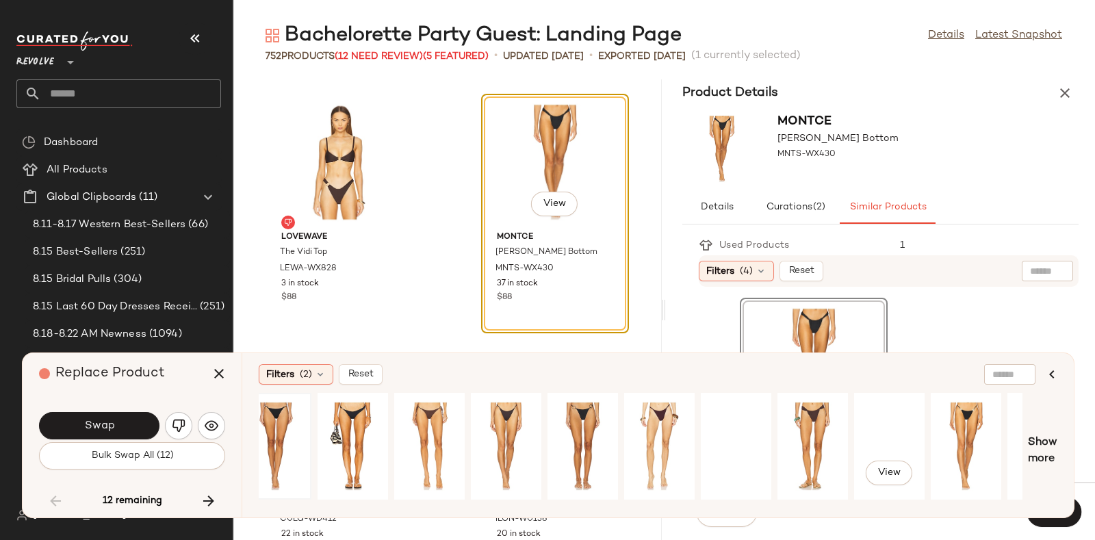
scroll to position [0, 661]
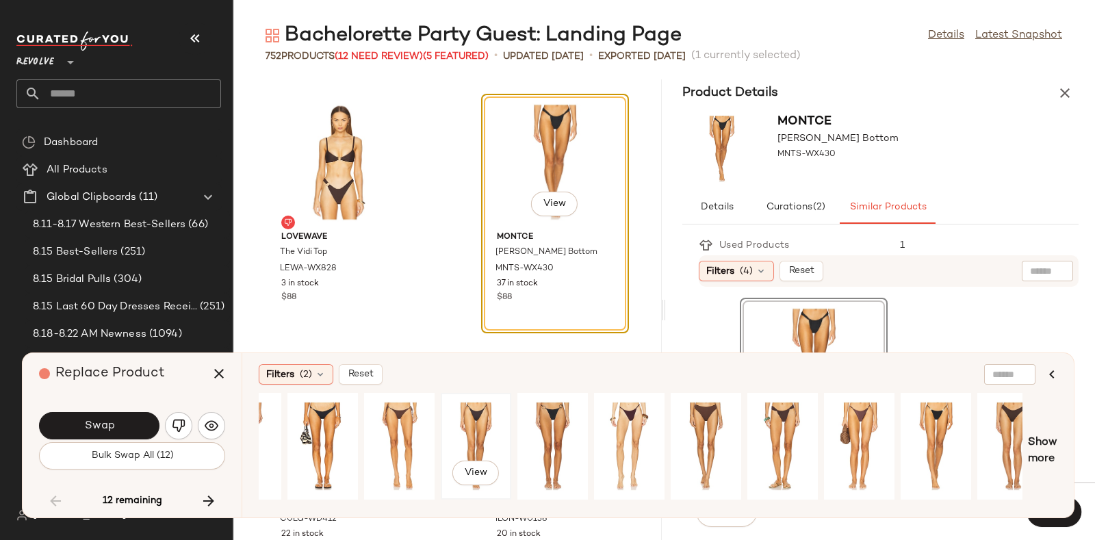
click at [468, 433] on div "View" at bounding box center [476, 446] width 61 height 97
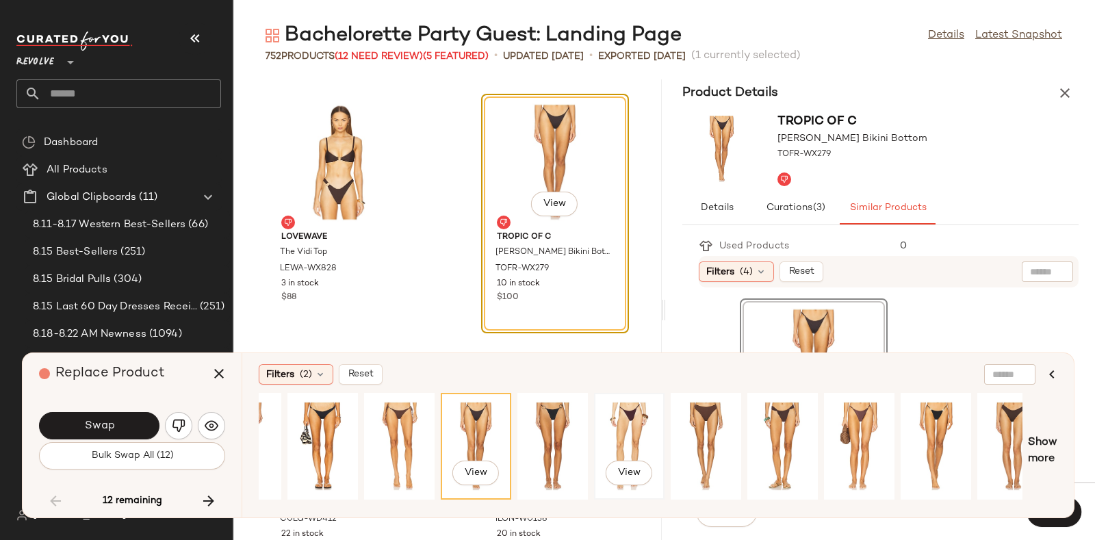
click at [622, 436] on div "View" at bounding box center [629, 446] width 61 height 97
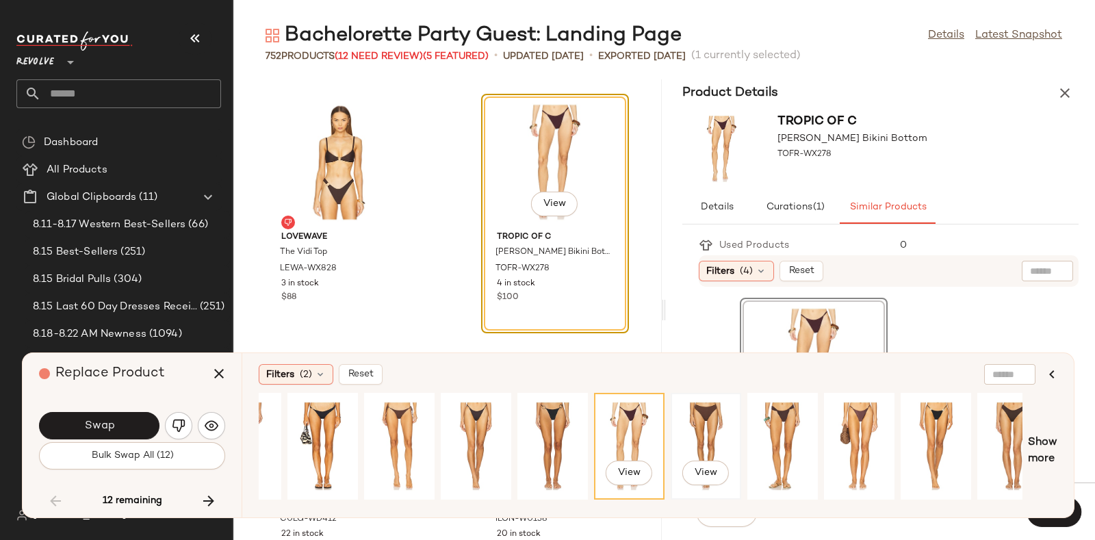
click at [701, 420] on div "View" at bounding box center [706, 446] width 61 height 97
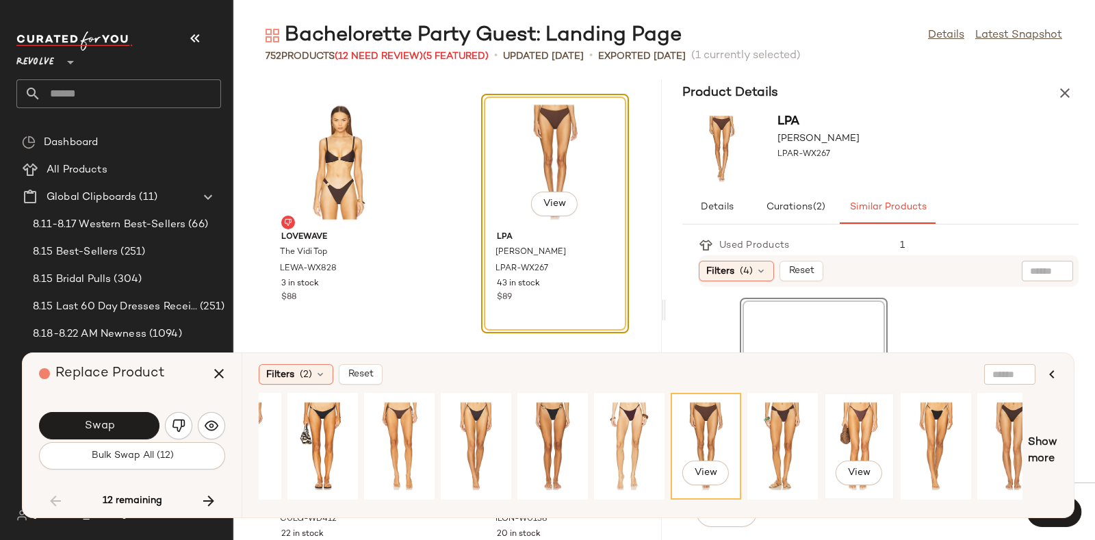
scroll to position [0, 762]
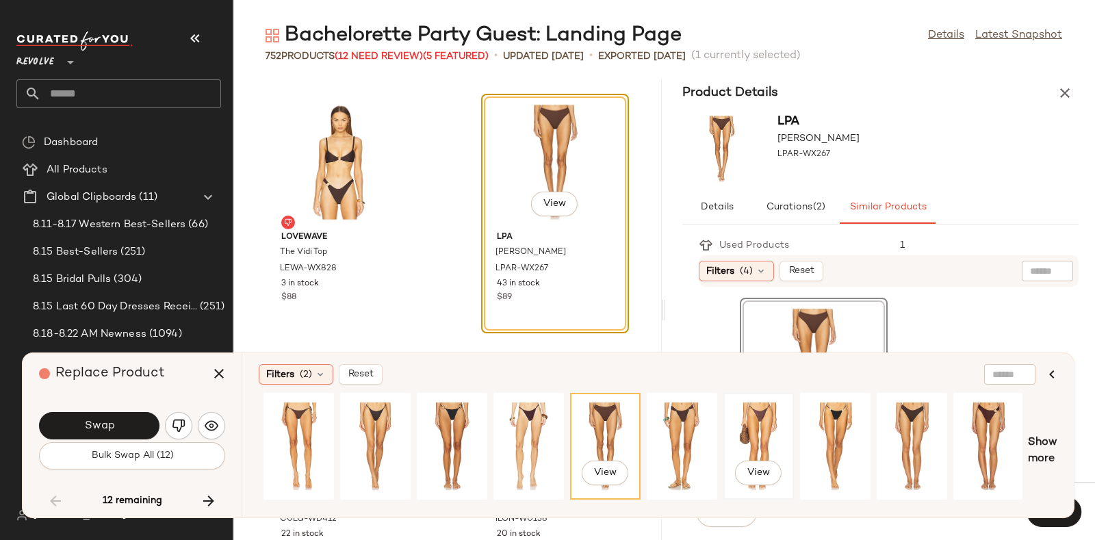
click at [757, 409] on div "View" at bounding box center [758, 446] width 61 height 97
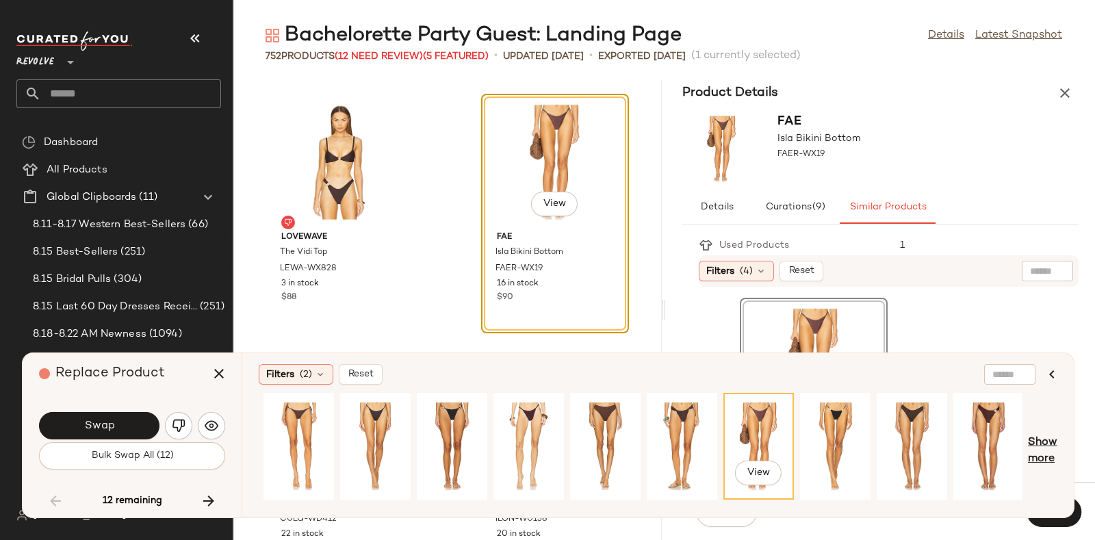
click at [1039, 446] on span "Show more" at bounding box center [1042, 451] width 29 height 33
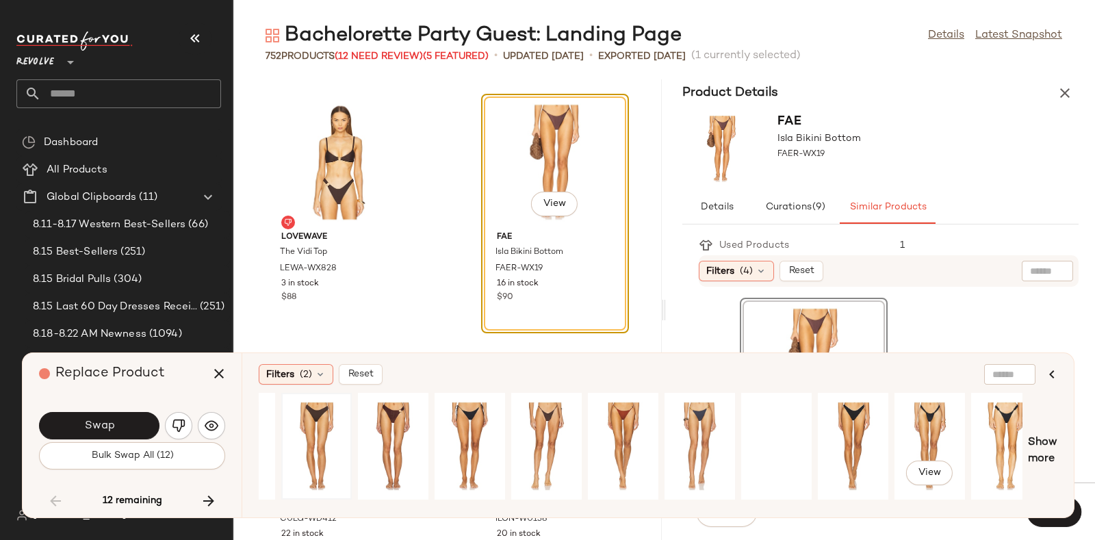
scroll to position [0, 1366]
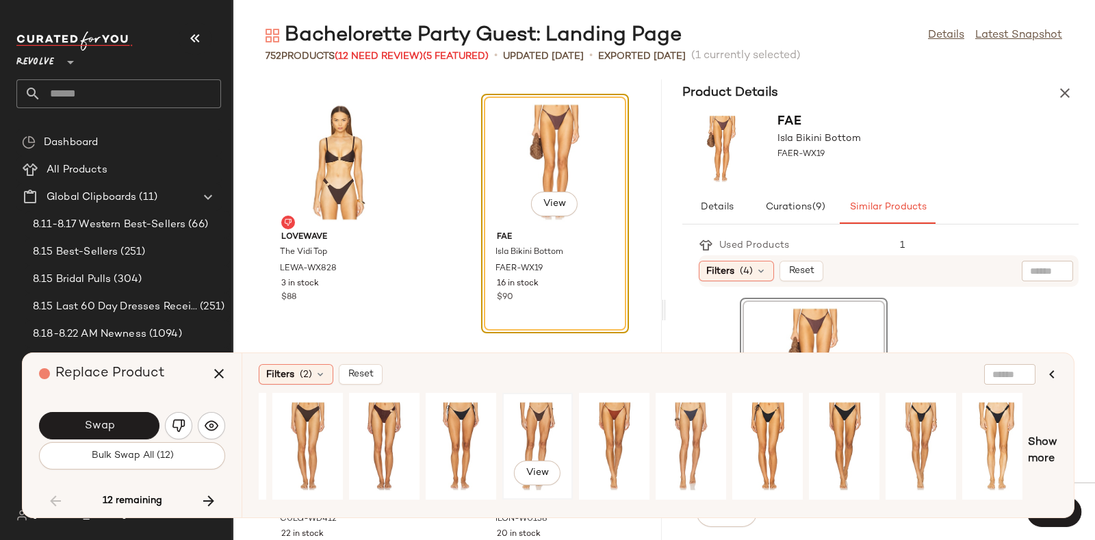
click at [530, 417] on div "View" at bounding box center [537, 446] width 61 height 97
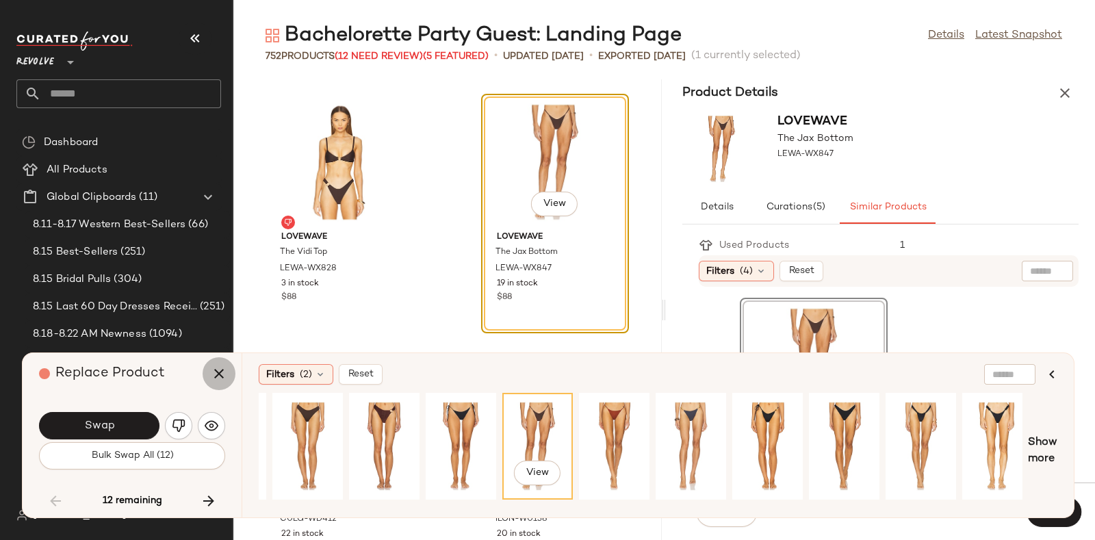
click at [214, 372] on icon "button" at bounding box center [219, 373] width 16 height 16
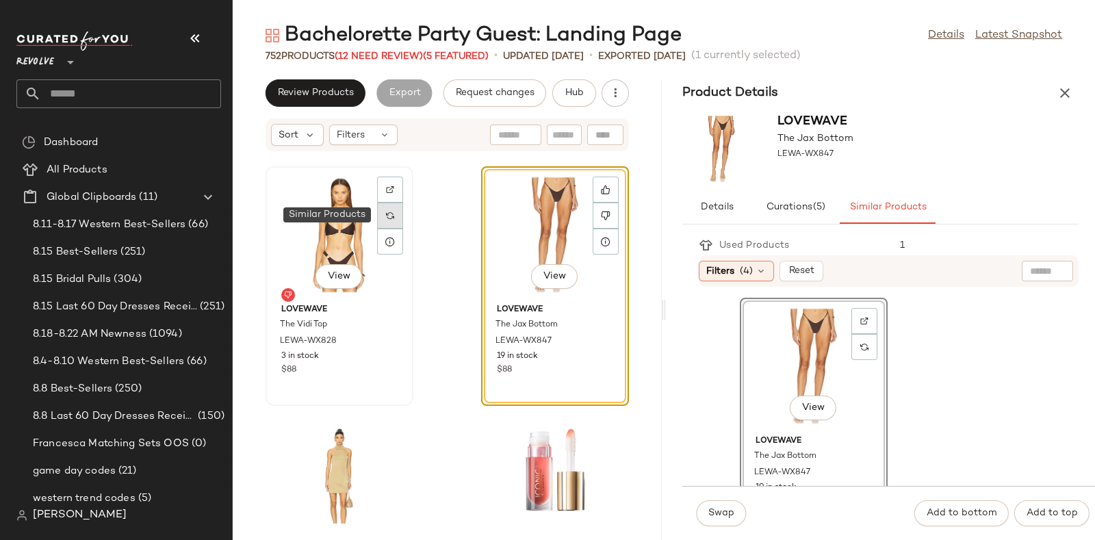
click at [394, 212] on img at bounding box center [390, 215] width 8 height 8
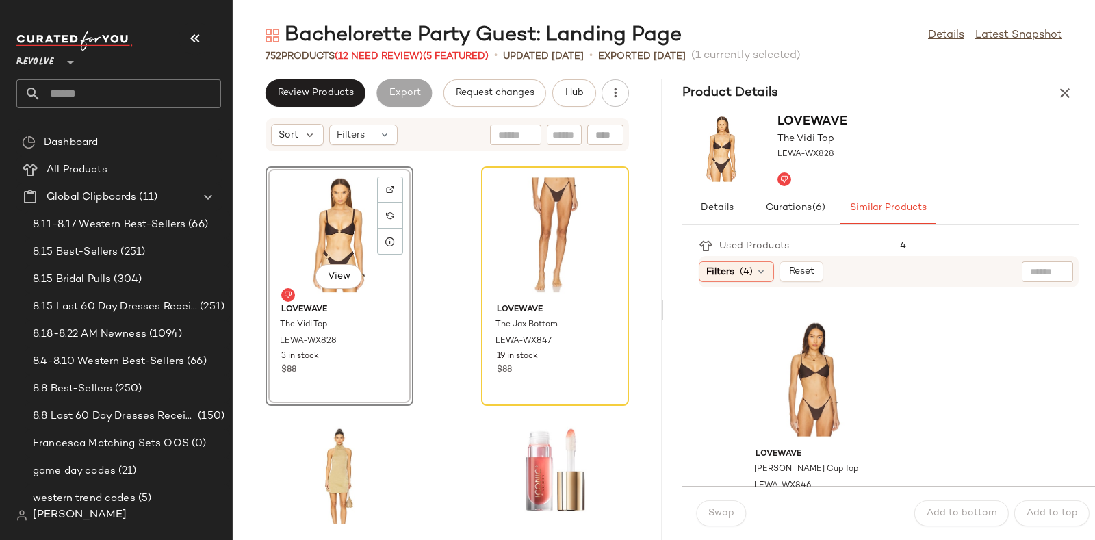
scroll to position [487, 0]
click at [833, 370] on div "View" at bounding box center [814, 381] width 138 height 127
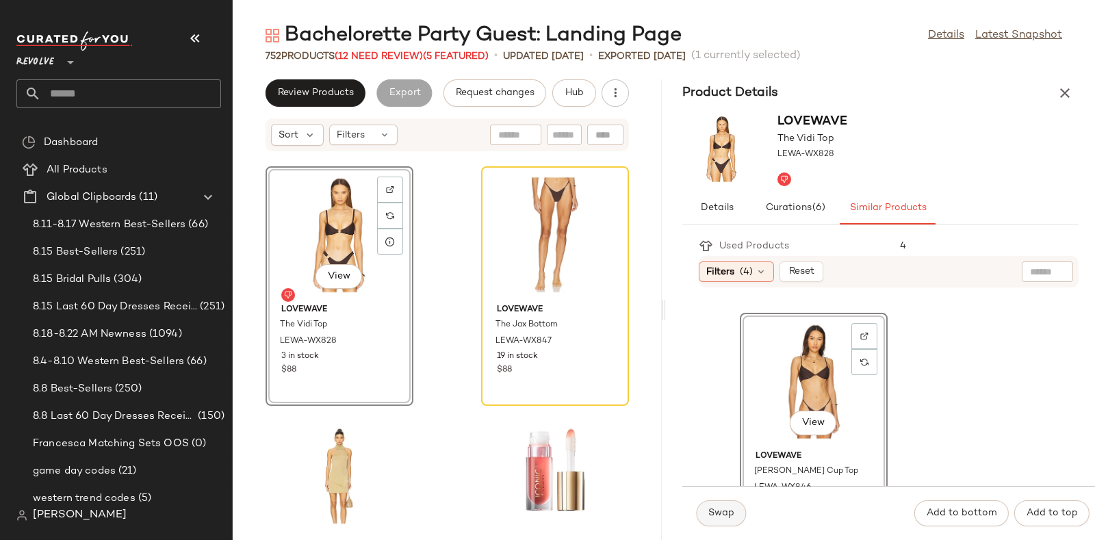
click at [718, 511] on span "Swap" at bounding box center [721, 513] width 27 height 11
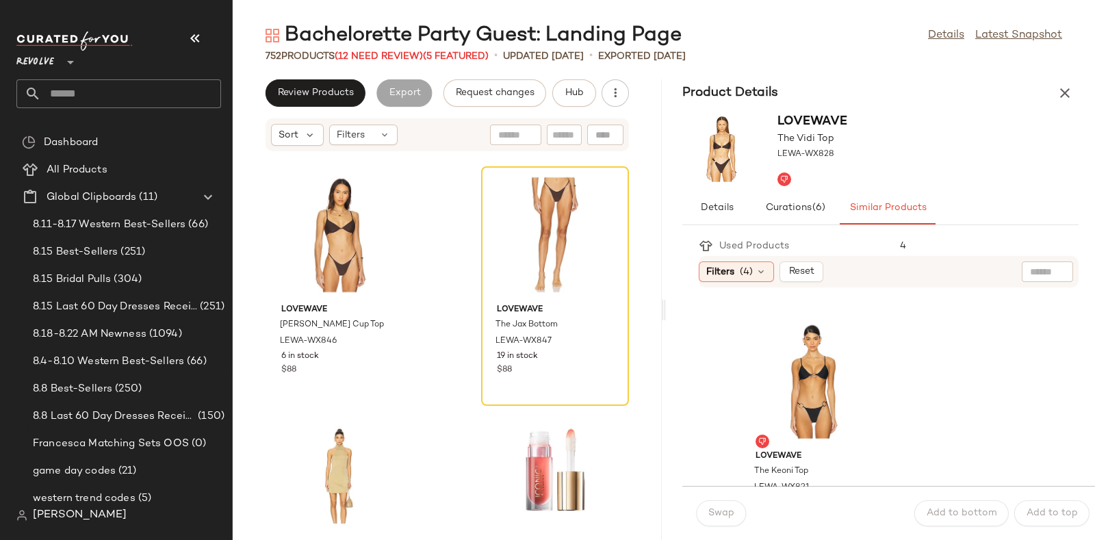
scroll to position [738, 0]
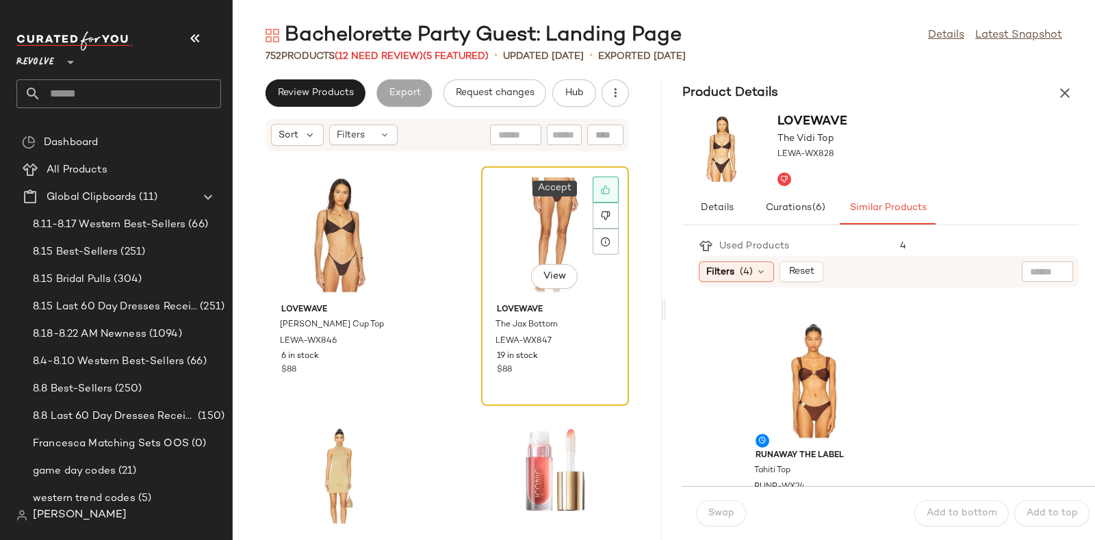
click at [601, 190] on icon at bounding box center [606, 190] width 10 height 10
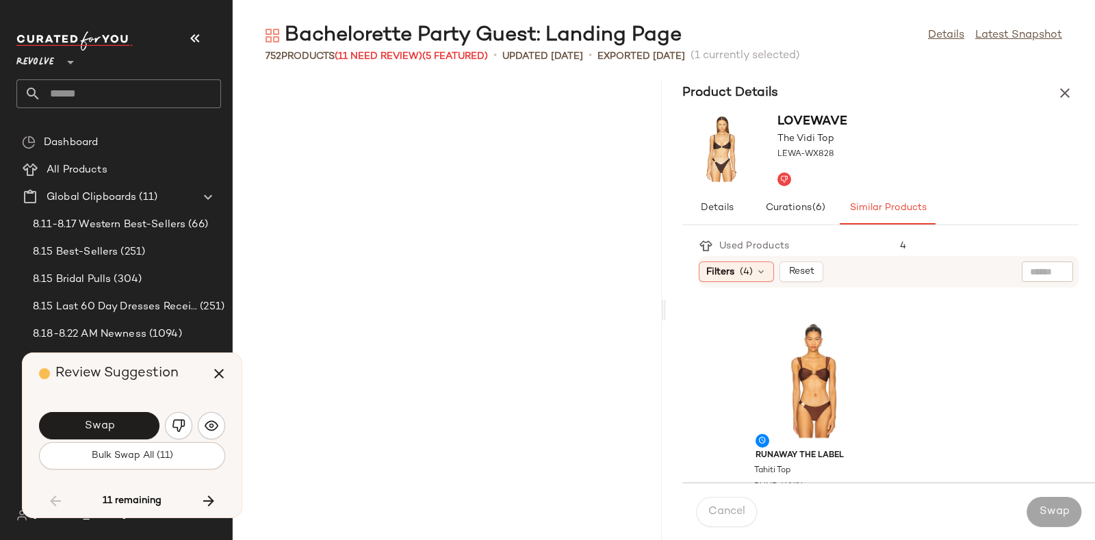
scroll to position [19538, 0]
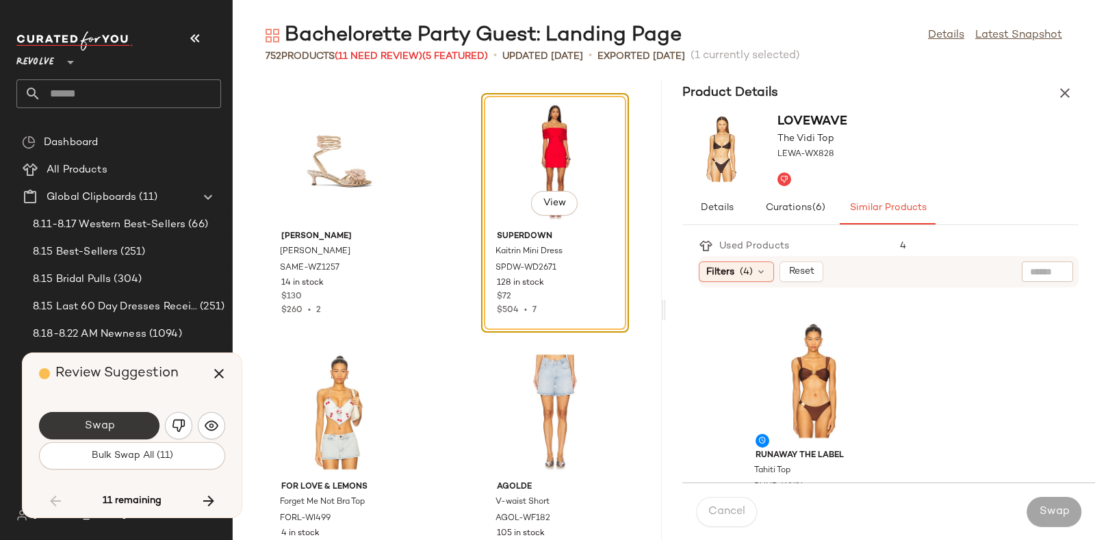
click at [125, 420] on button "Swap" at bounding box center [99, 425] width 120 height 27
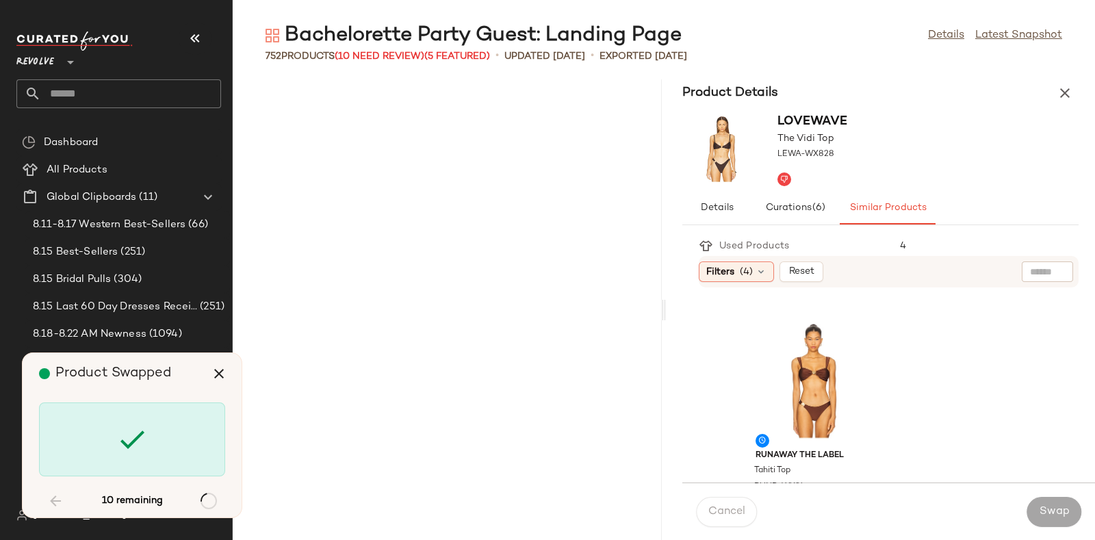
scroll to position [25550, 0]
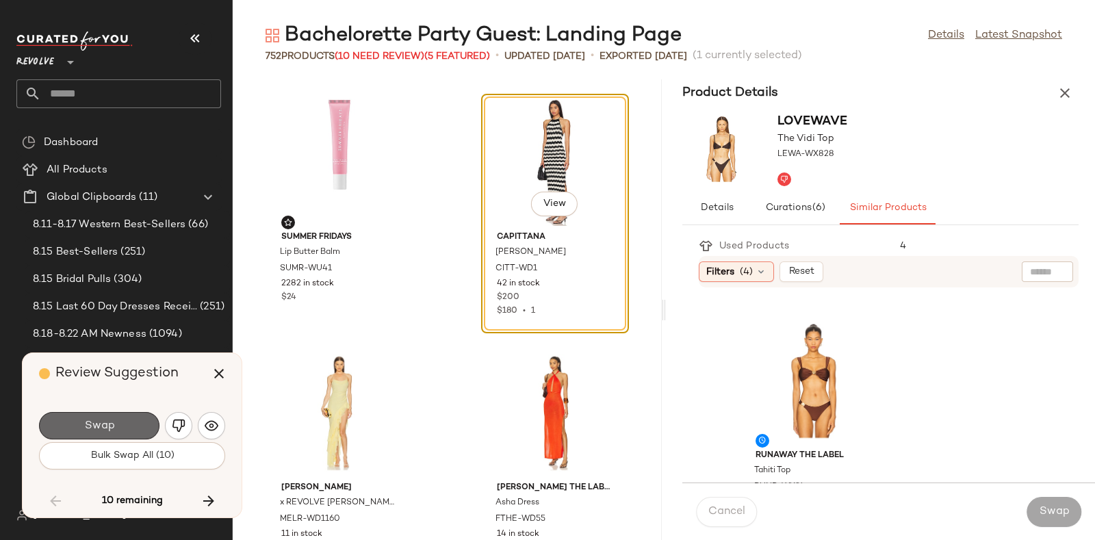
click at [125, 415] on button "Swap" at bounding box center [99, 425] width 120 height 27
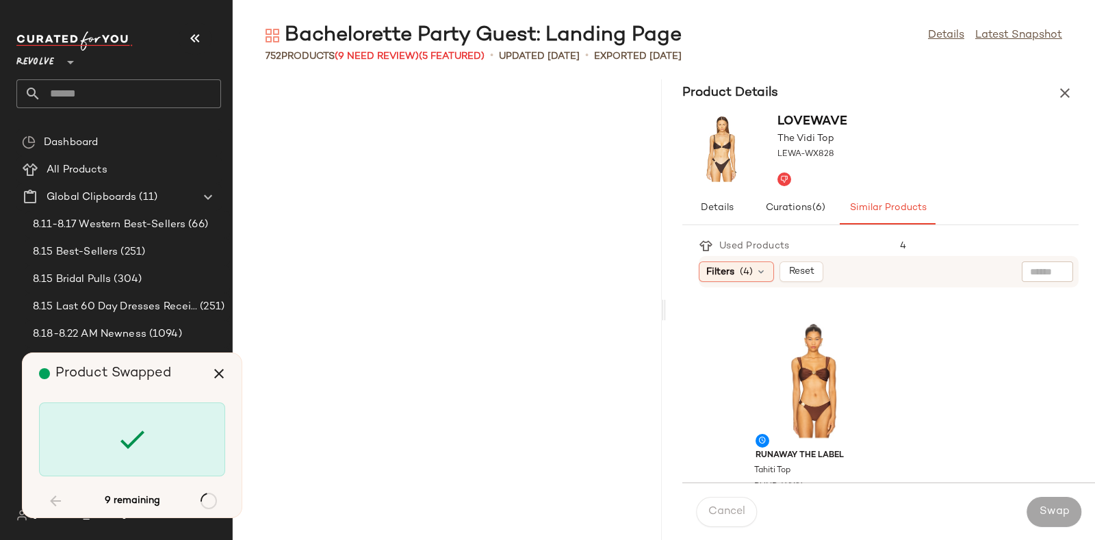
scroll to position [38325, 0]
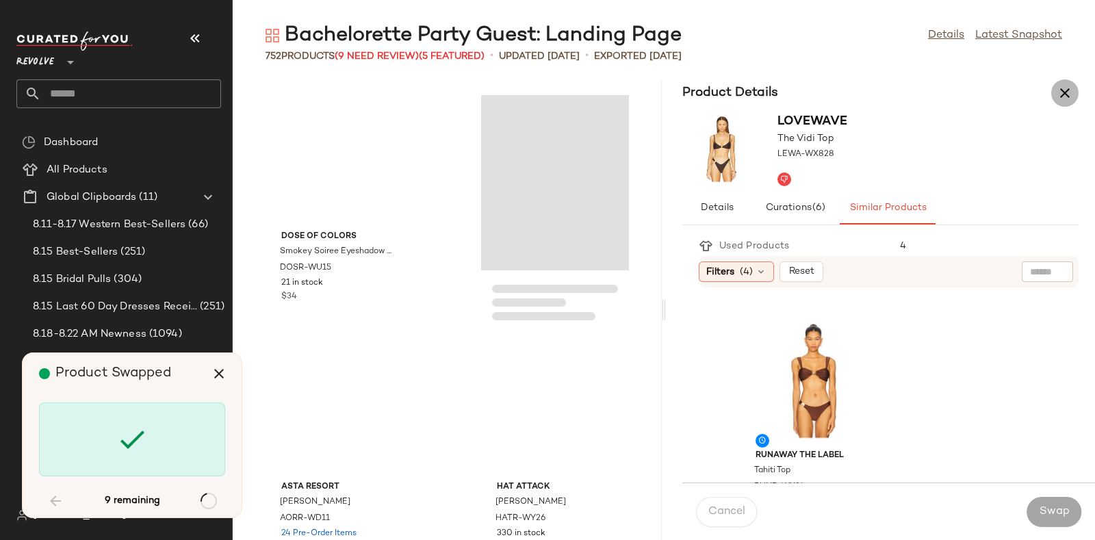
click at [1070, 87] on icon "button" at bounding box center [1065, 93] width 16 height 16
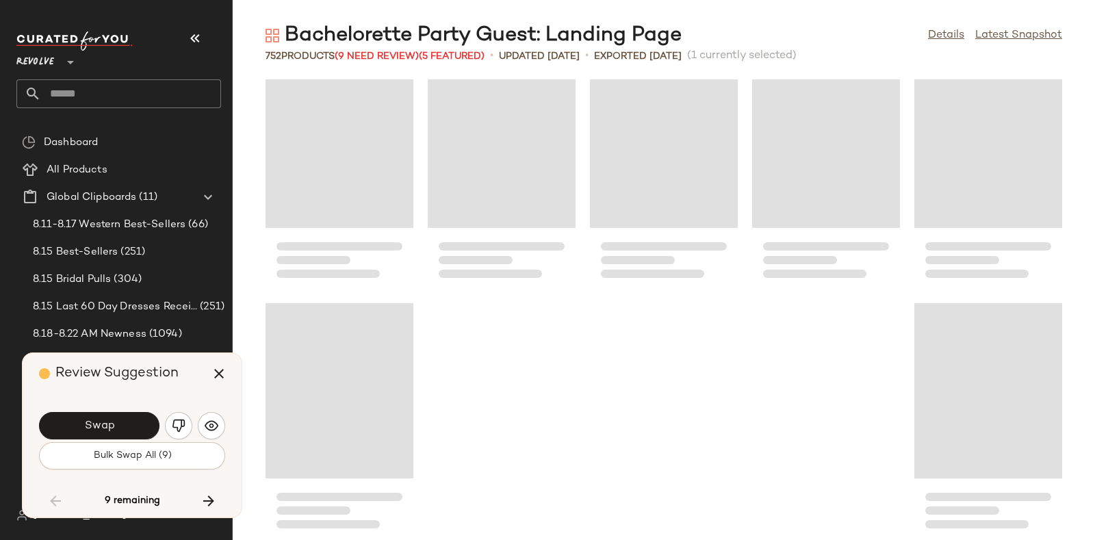
scroll to position [37366, 0]
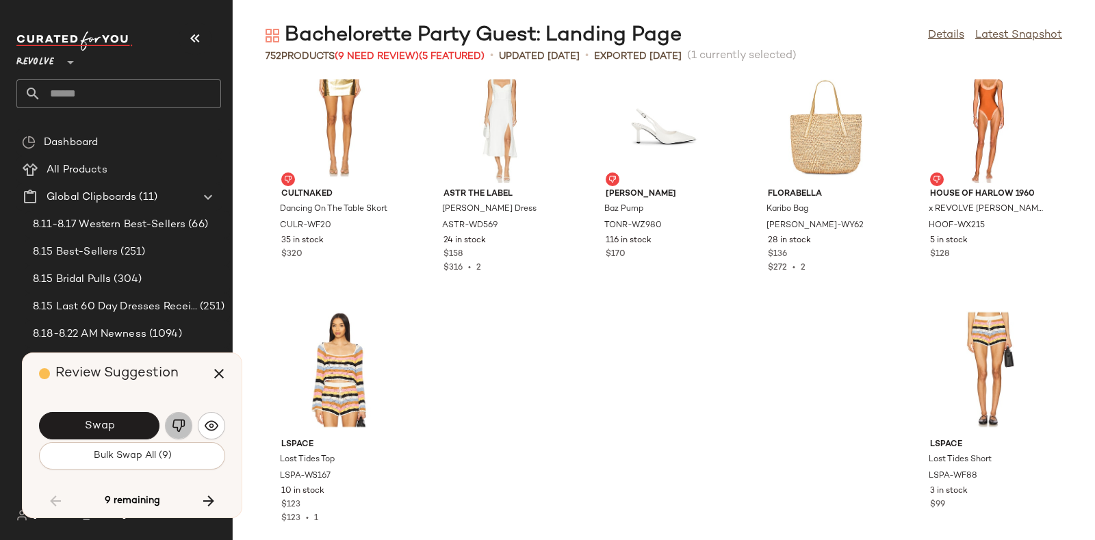
click at [169, 422] on button "button" at bounding box center [178, 425] width 27 height 27
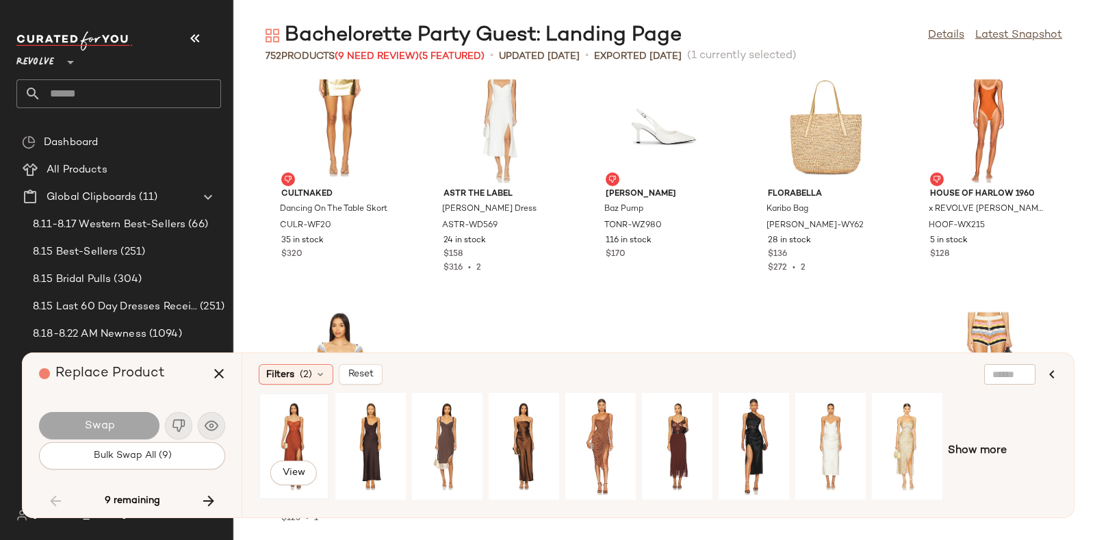
click at [303, 413] on div "View" at bounding box center [293, 446] width 61 height 97
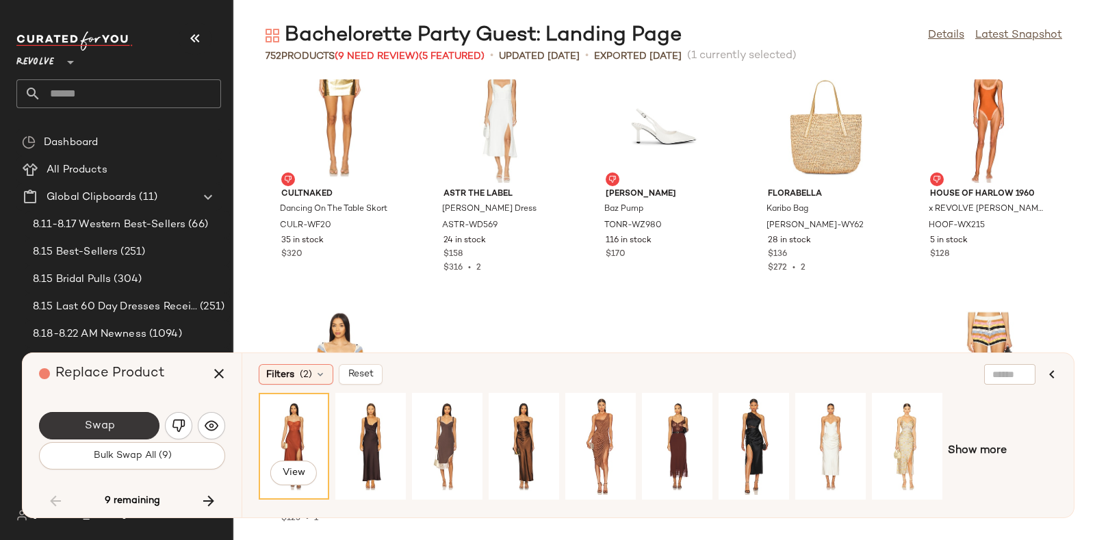
click at [128, 424] on button "Swap" at bounding box center [99, 425] width 120 height 27
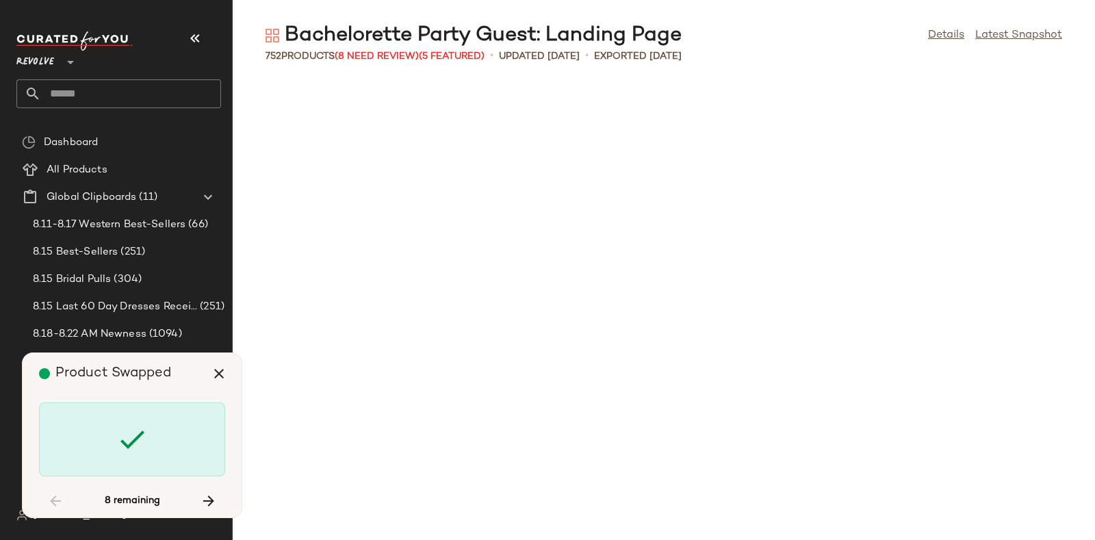
scroll to position [17284, 0]
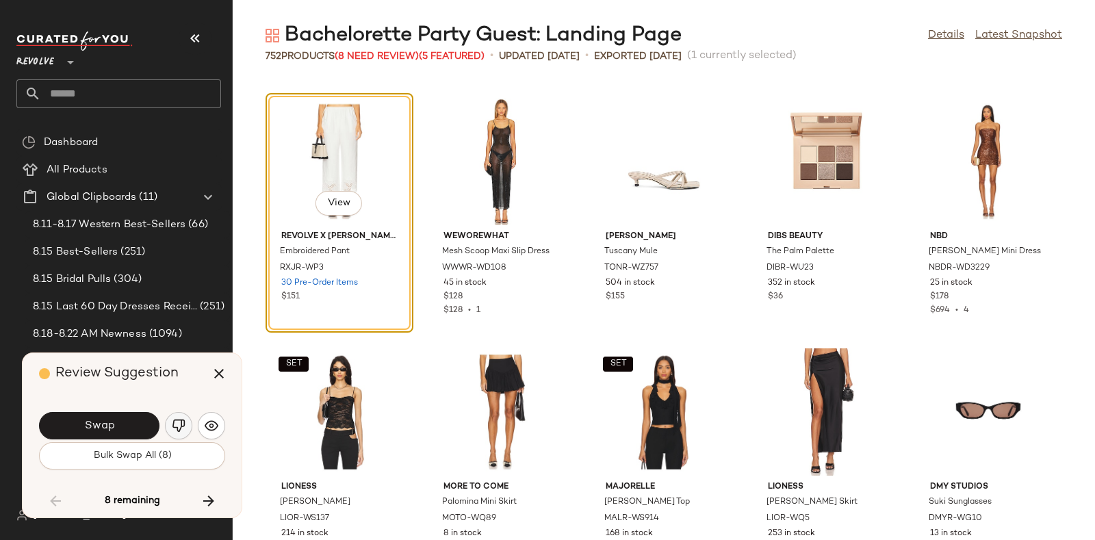
click at [174, 420] on img "button" at bounding box center [179, 426] width 14 height 14
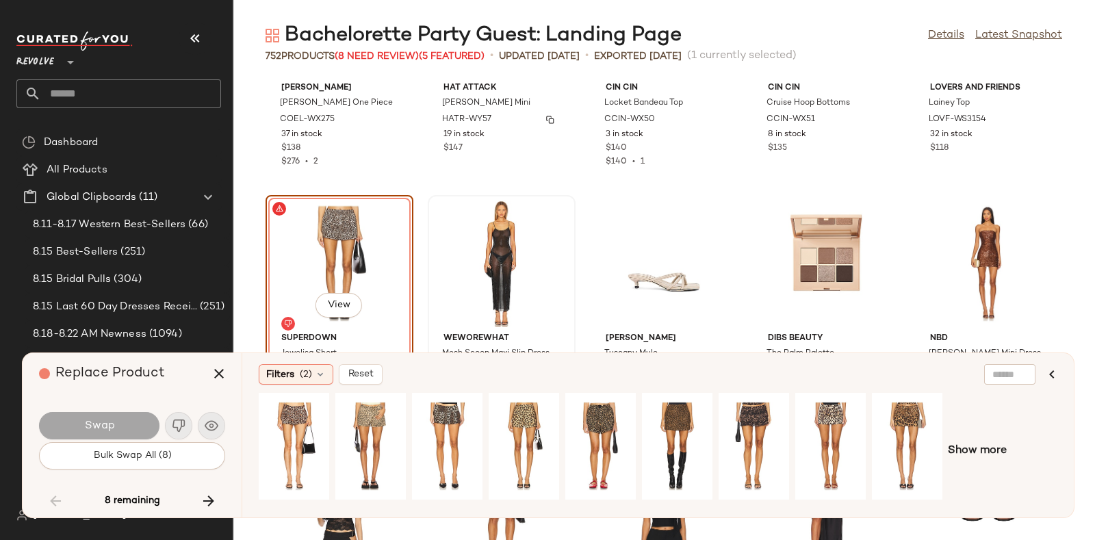
scroll to position [17192, 0]
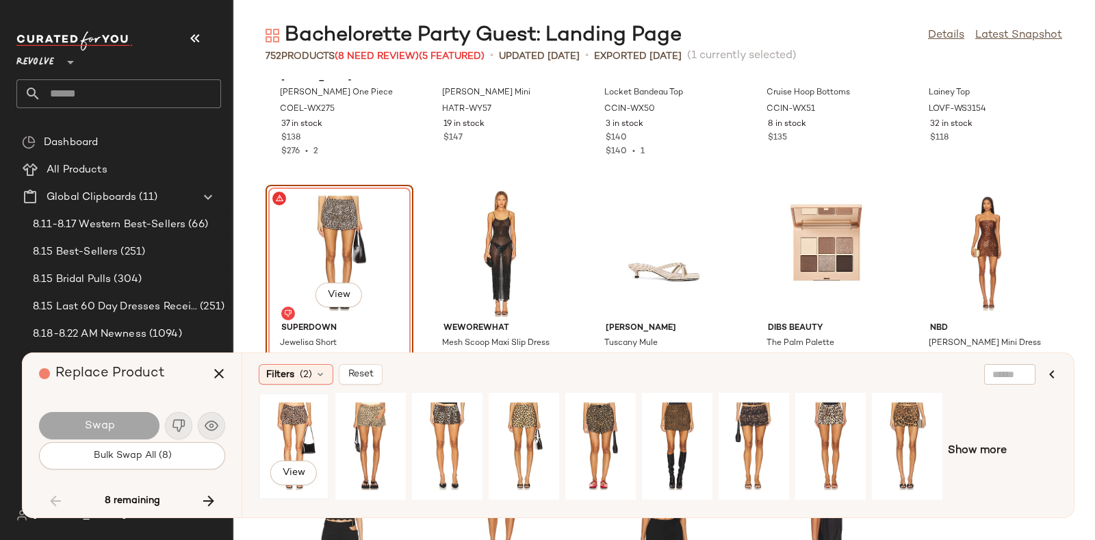
click at [295, 422] on div "View" at bounding box center [293, 446] width 61 height 97
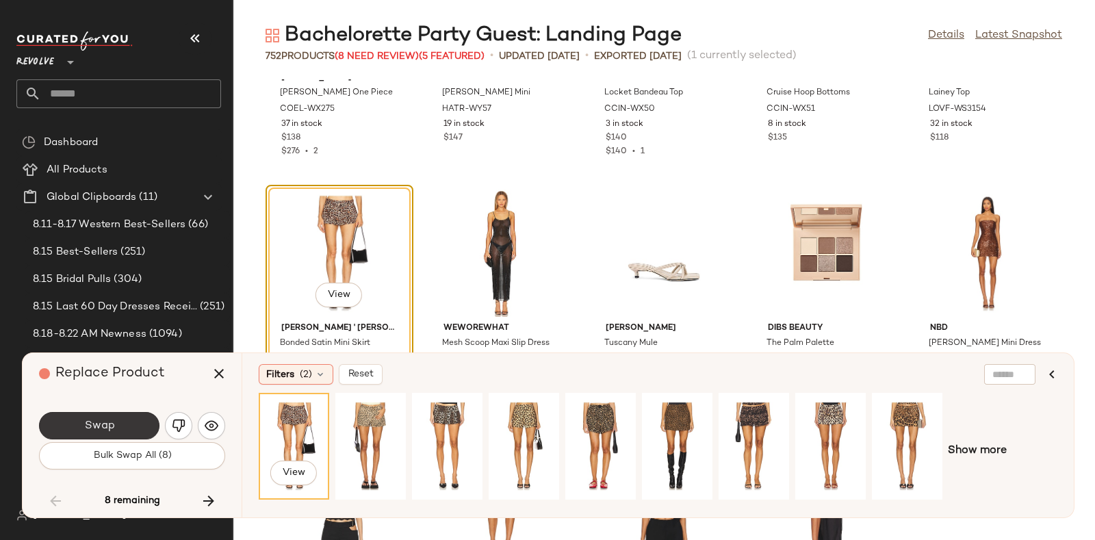
click at [134, 415] on button "Swap" at bounding box center [99, 425] width 120 height 27
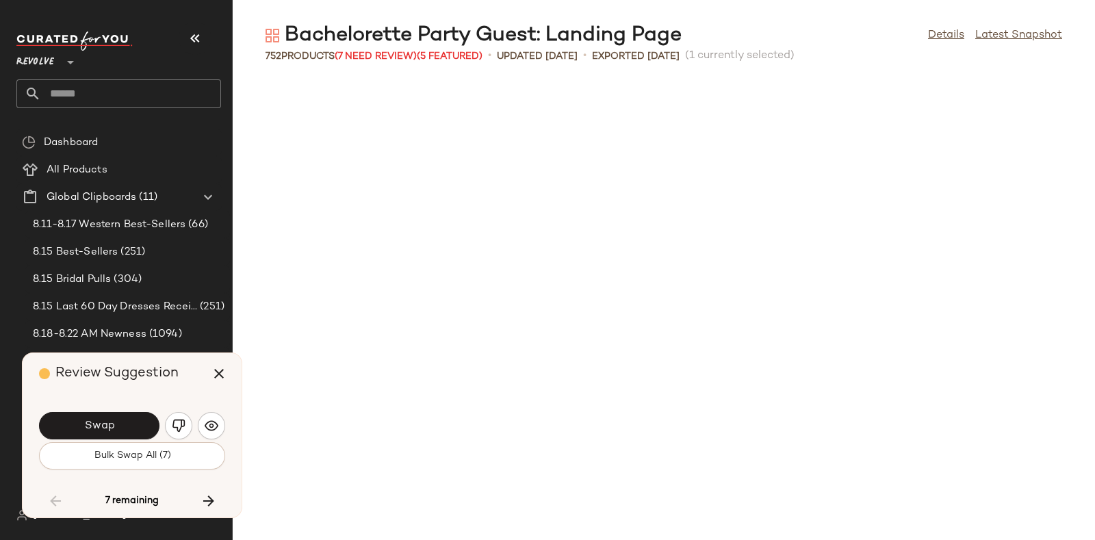
scroll to position [18035, 0]
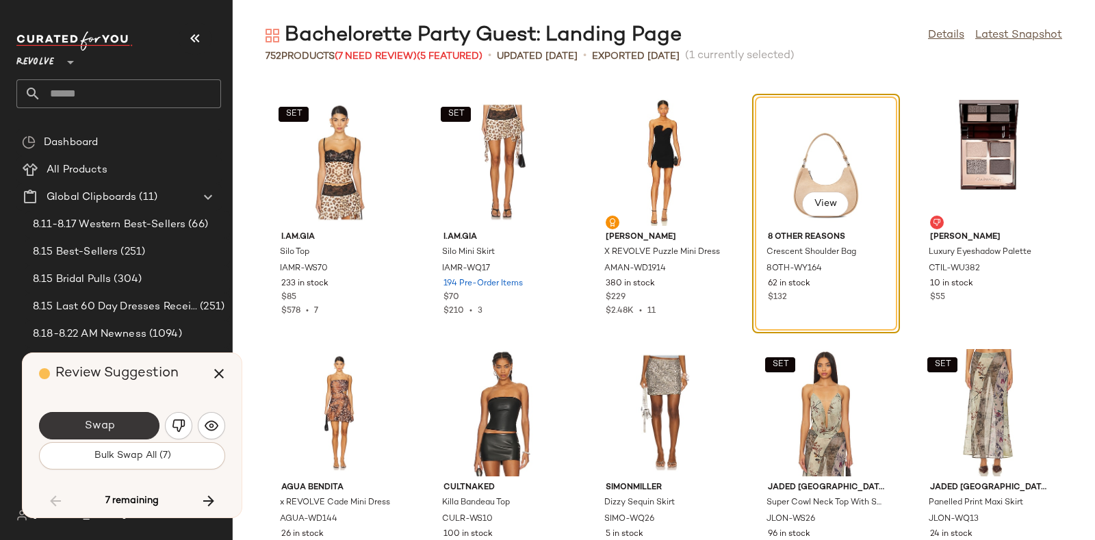
click at [140, 414] on button "Swap" at bounding box center [99, 425] width 120 height 27
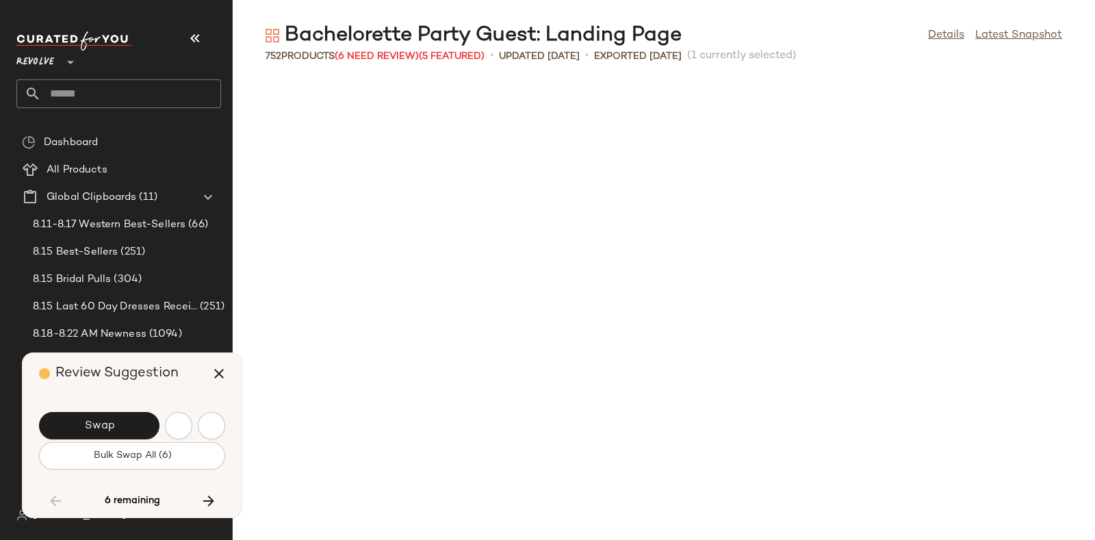
scroll to position [18786, 0]
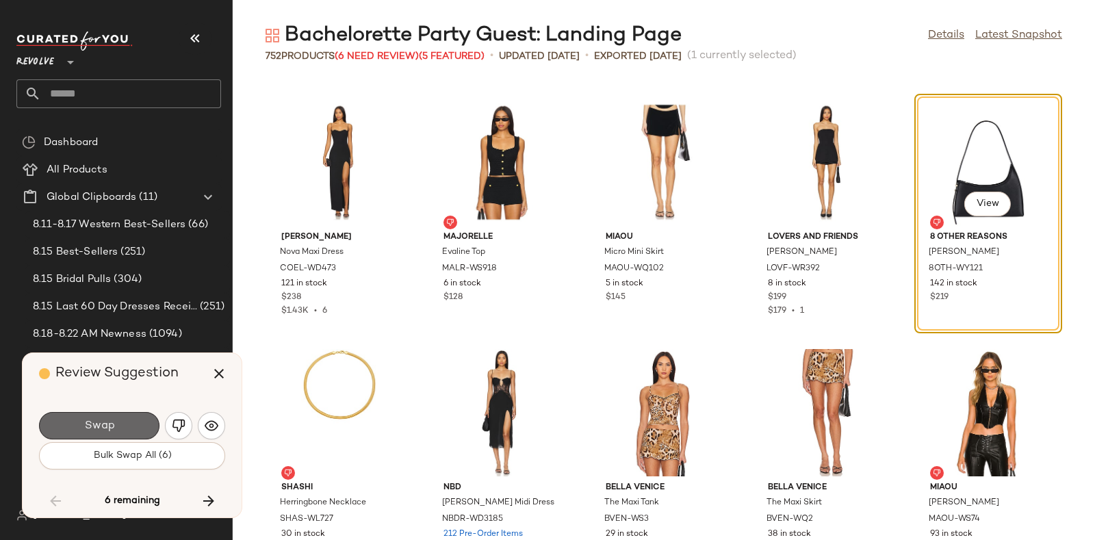
click at [129, 419] on button "Swap" at bounding box center [99, 425] width 120 height 27
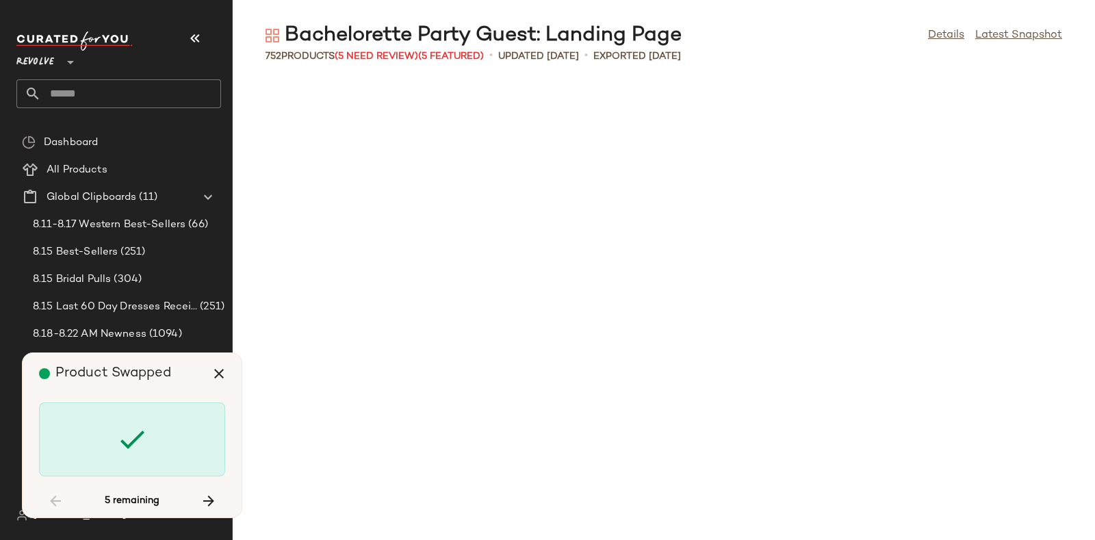
scroll to position [20039, 0]
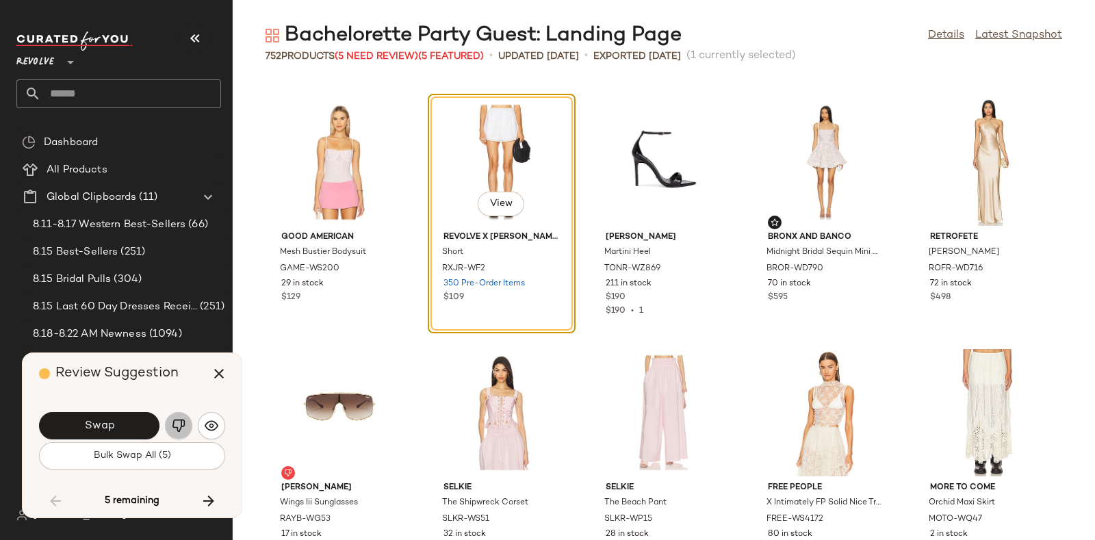
click at [178, 421] on img "button" at bounding box center [179, 426] width 14 height 14
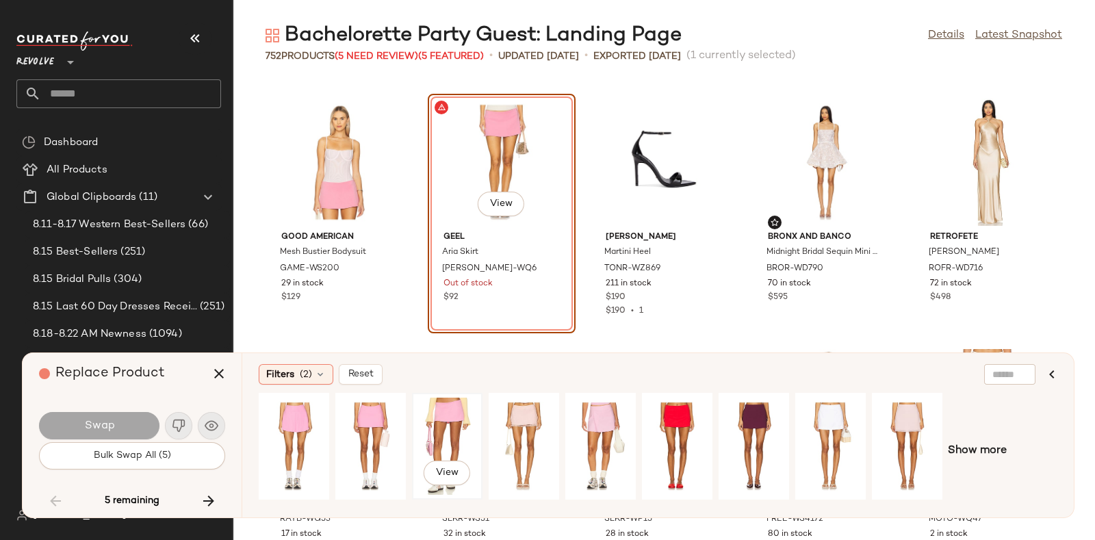
click at [453, 419] on div "View" at bounding box center [447, 446] width 61 height 97
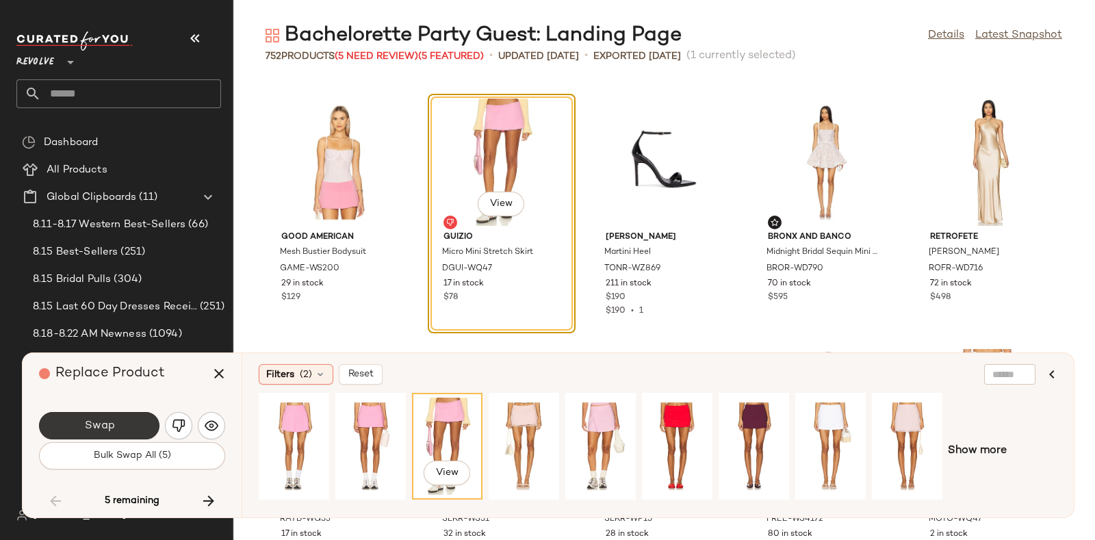
click at [140, 416] on button "Swap" at bounding box center [99, 425] width 120 height 27
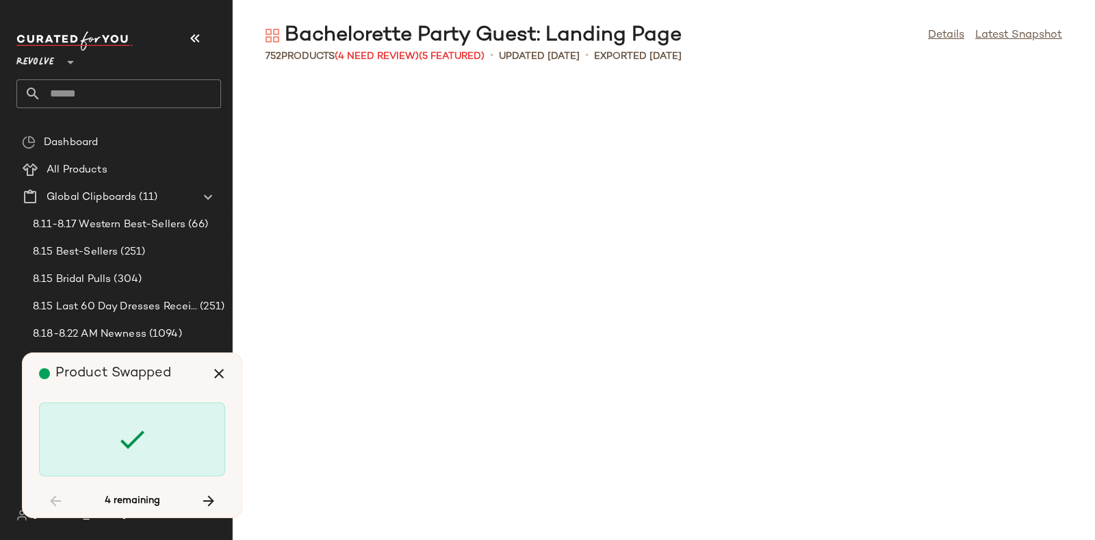
scroll to position [21542, 0]
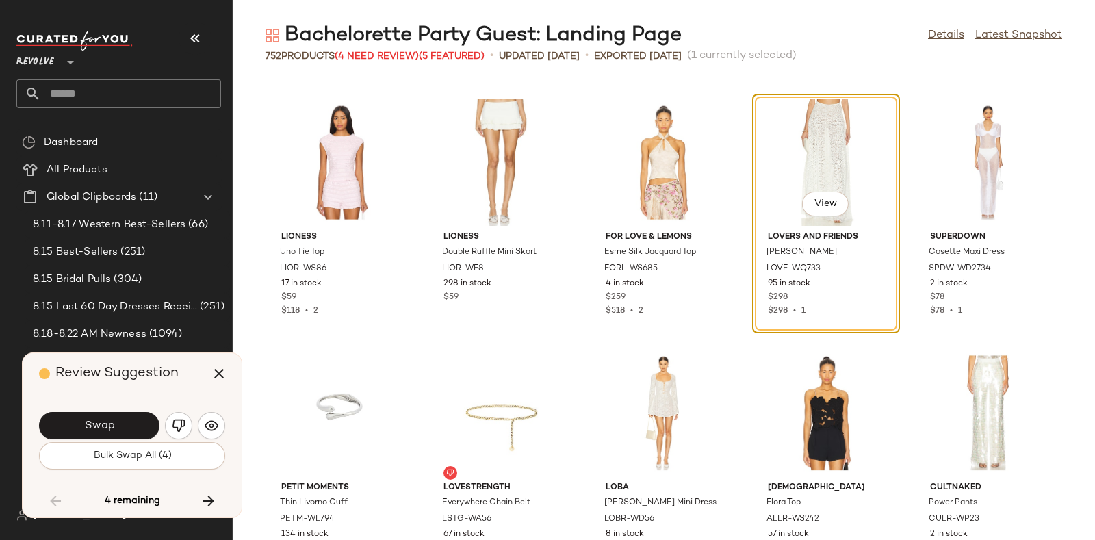
click at [375, 55] on span "(4 Need Review)" at bounding box center [377, 56] width 84 height 10
click at [172, 456] on button "Bulk Swap All (4)" at bounding box center [132, 455] width 186 height 27
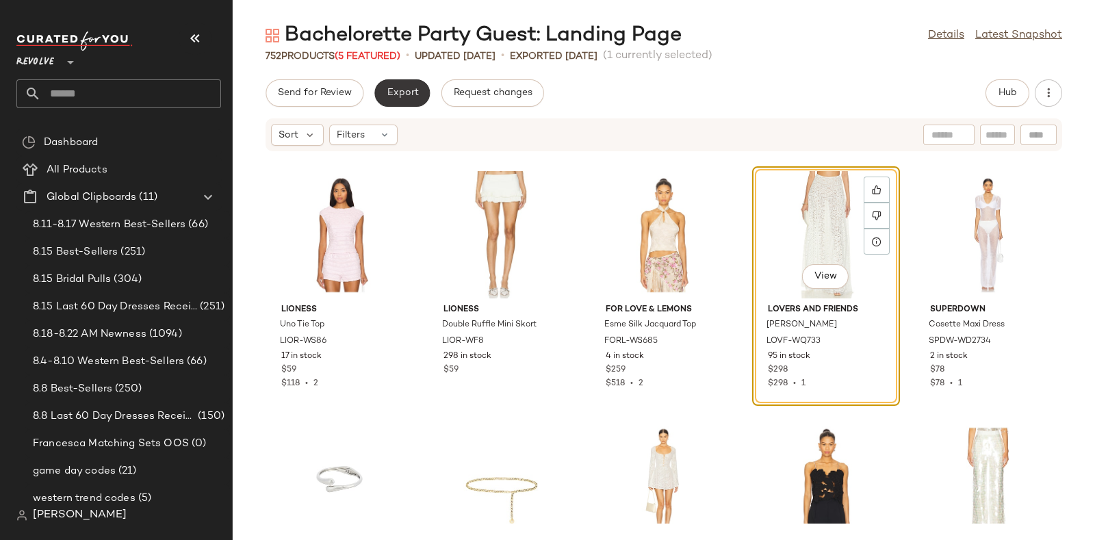
click at [400, 88] on span "Export" at bounding box center [402, 93] width 32 height 11
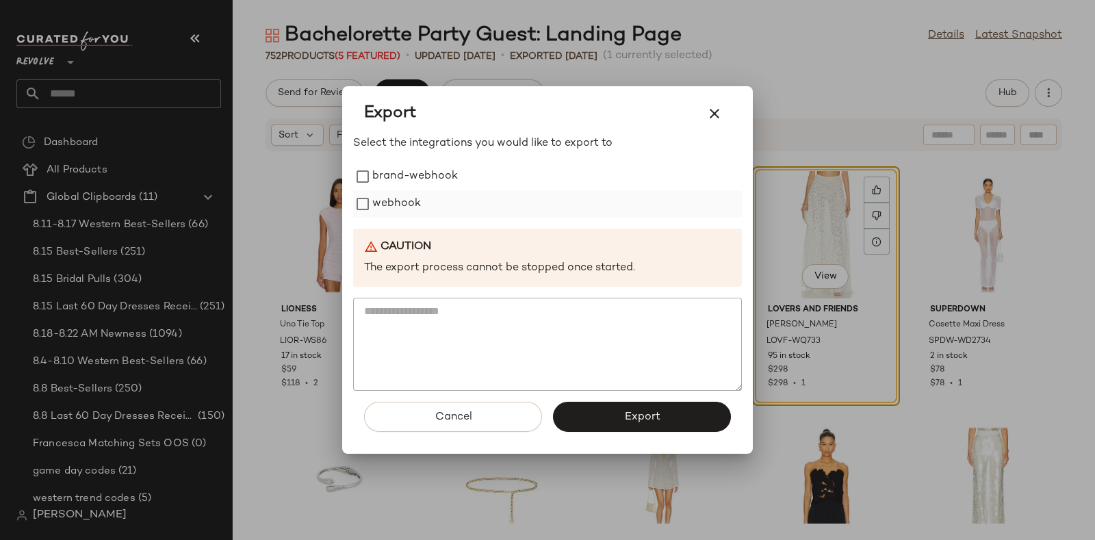
click at [402, 206] on label "webhook" at bounding box center [396, 203] width 49 height 27
click at [601, 409] on button "Export" at bounding box center [642, 417] width 178 height 30
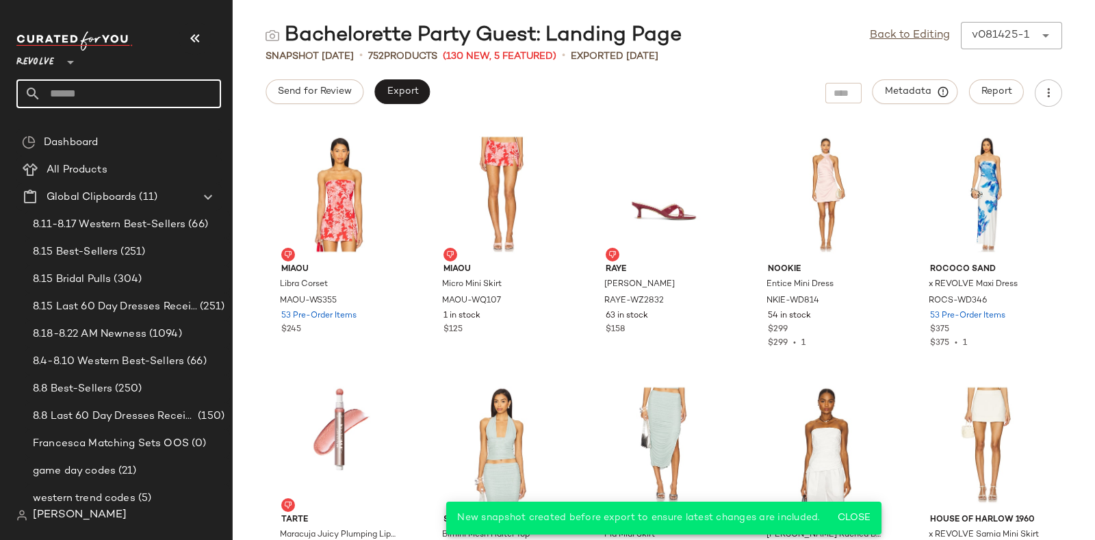
click at [147, 96] on input "text" at bounding box center [131, 93] width 180 height 29
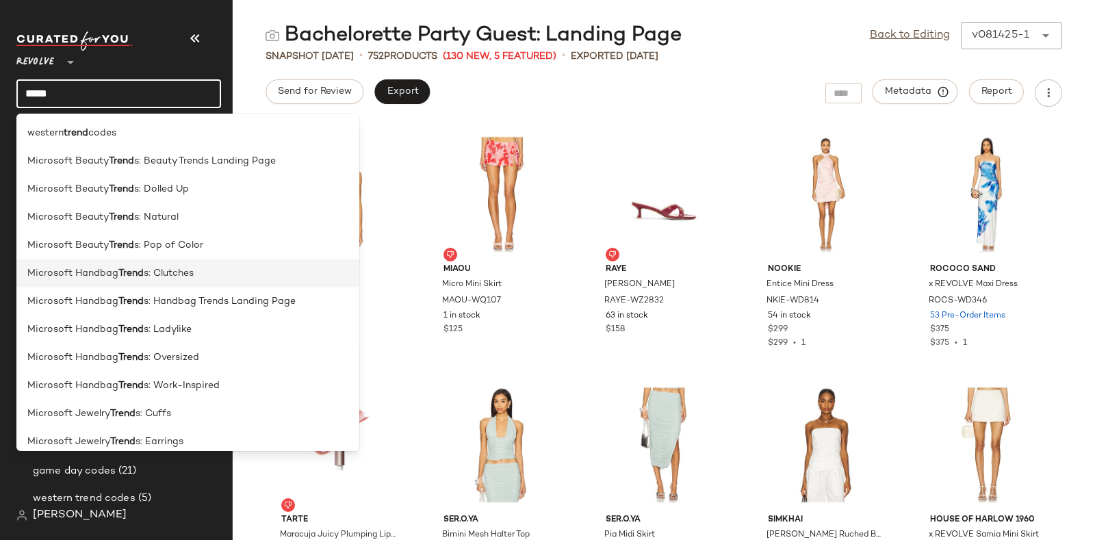
scroll to position [795, 0]
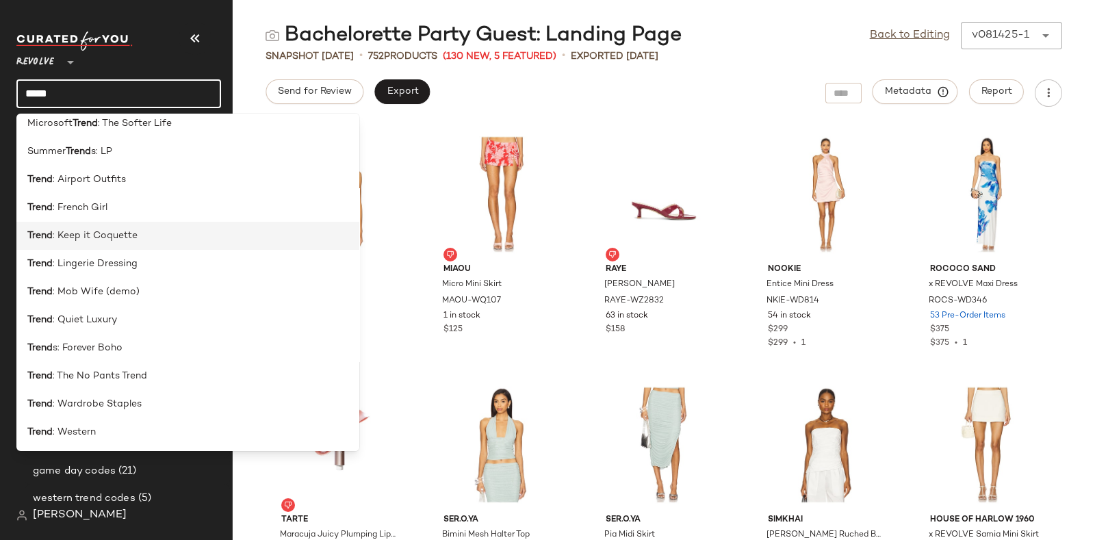
type input "*****"
click at [157, 239] on div "Trend : Keep it Coquette" at bounding box center [187, 236] width 321 height 14
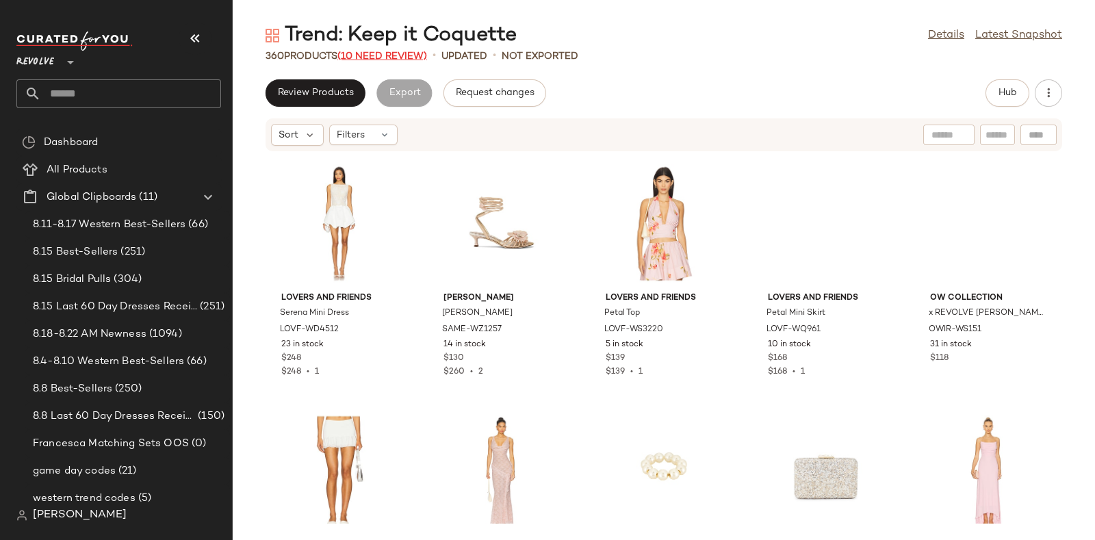
click at [376, 53] on span "(10 Need Review)" at bounding box center [382, 56] width 90 height 10
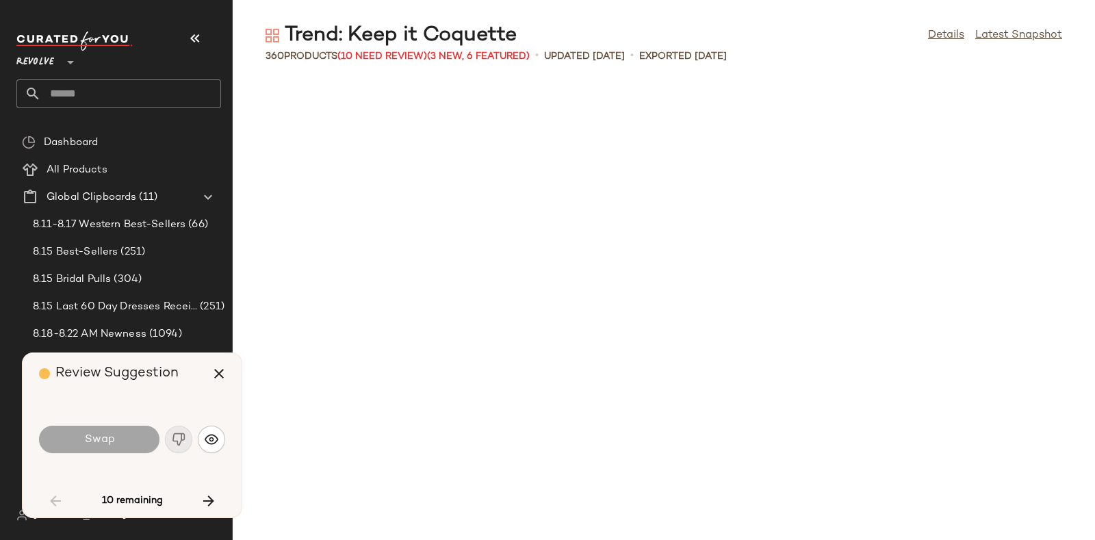
scroll to position [1753, 0]
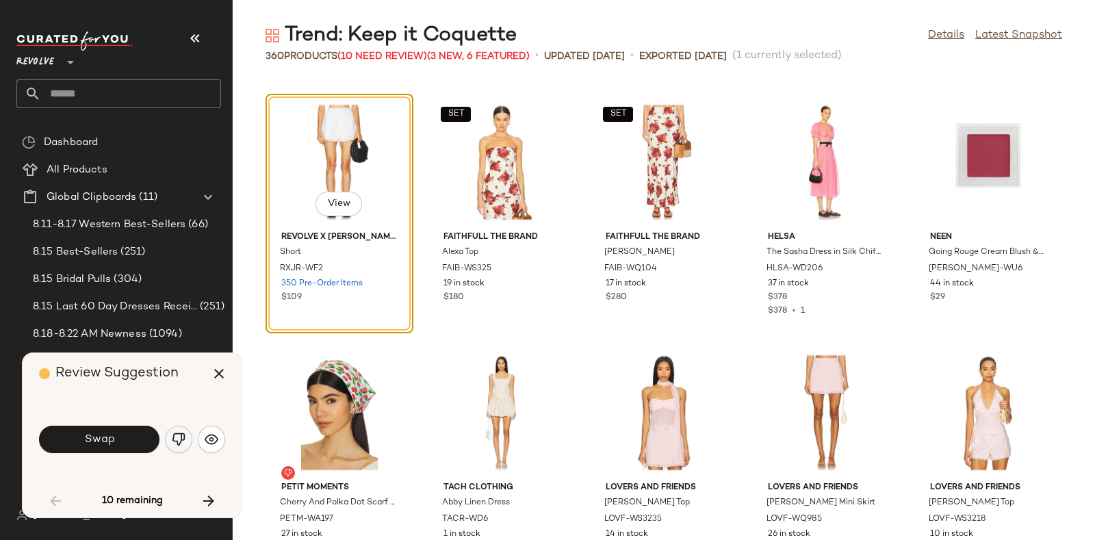
click at [176, 431] on button "button" at bounding box center [178, 439] width 27 height 27
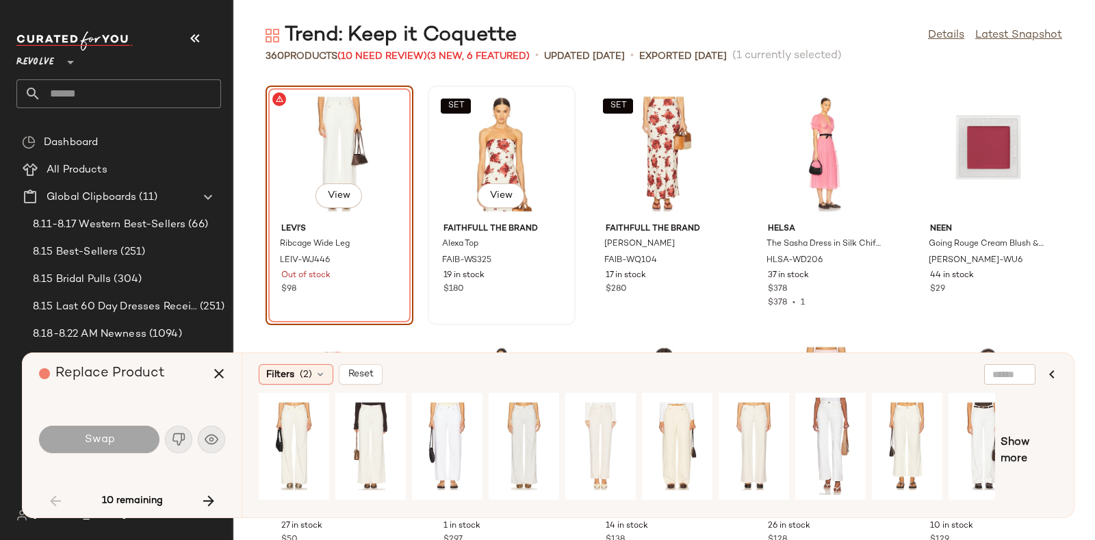
scroll to position [1762, 0]
click at [287, 422] on div "View" at bounding box center [293, 446] width 61 height 97
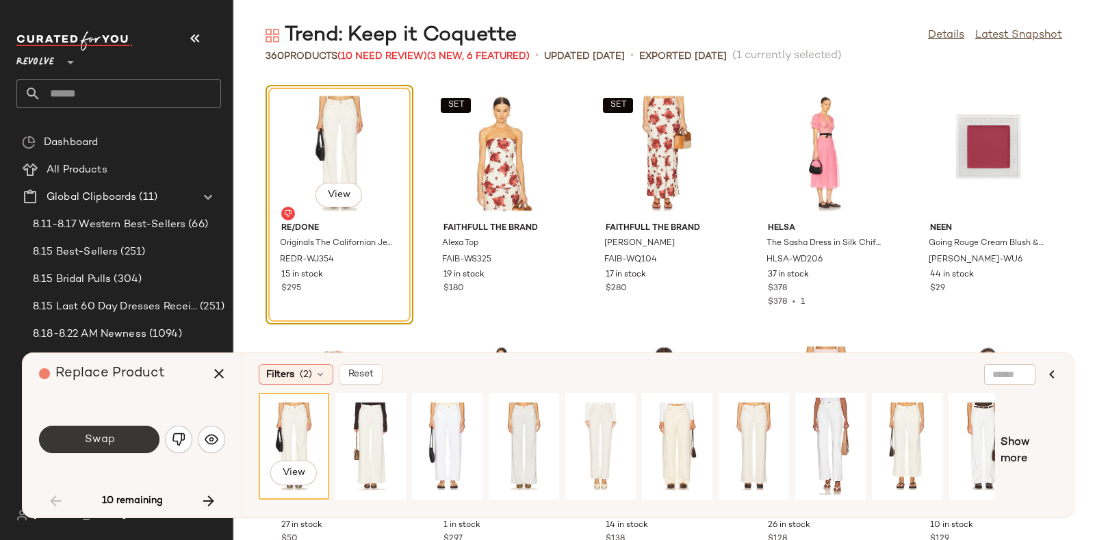
click at [113, 435] on span "Swap" at bounding box center [98, 439] width 31 height 13
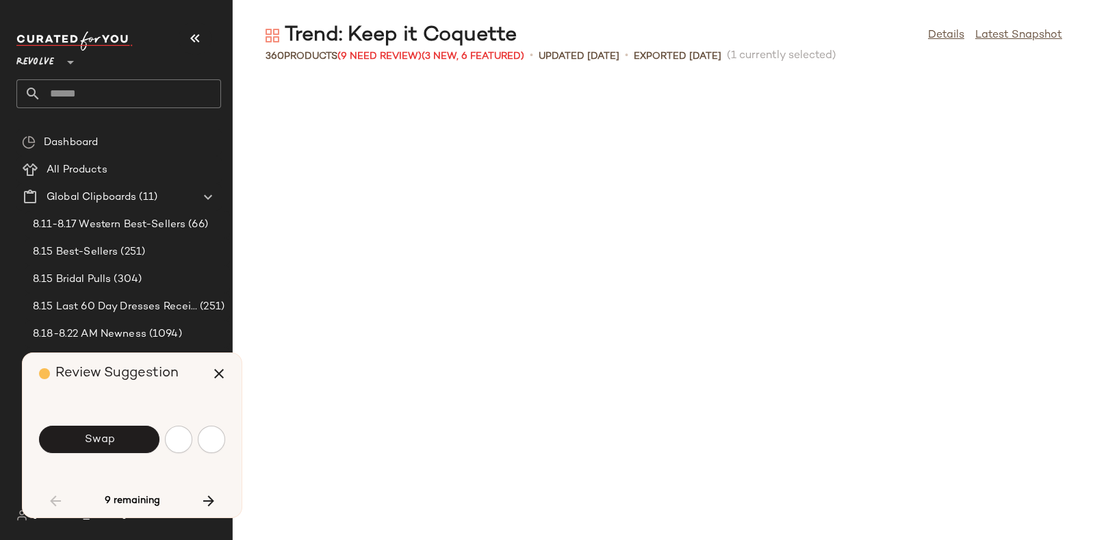
scroll to position [2504, 0]
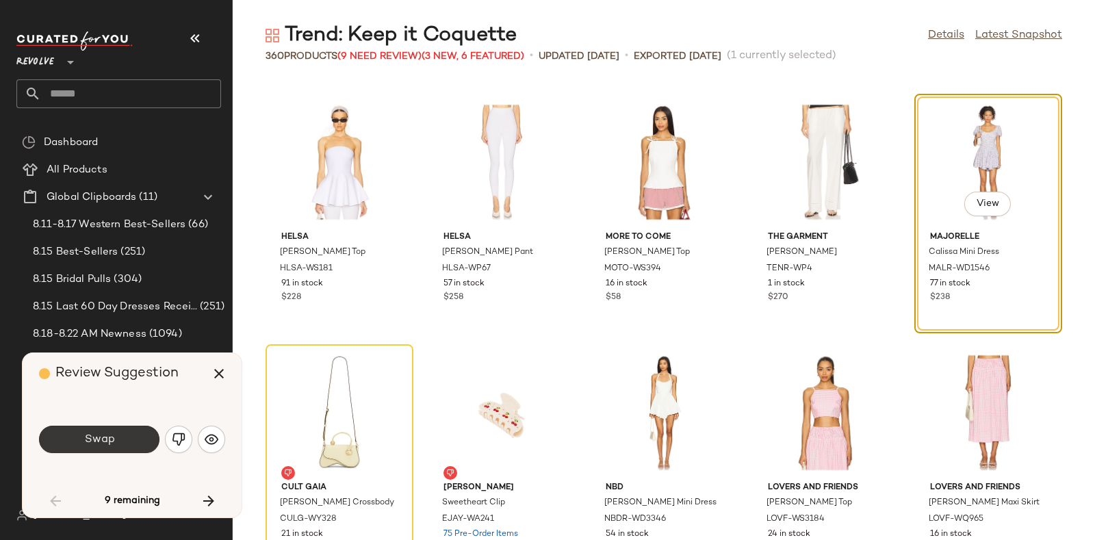
click at [119, 429] on button "Swap" at bounding box center [99, 439] width 120 height 27
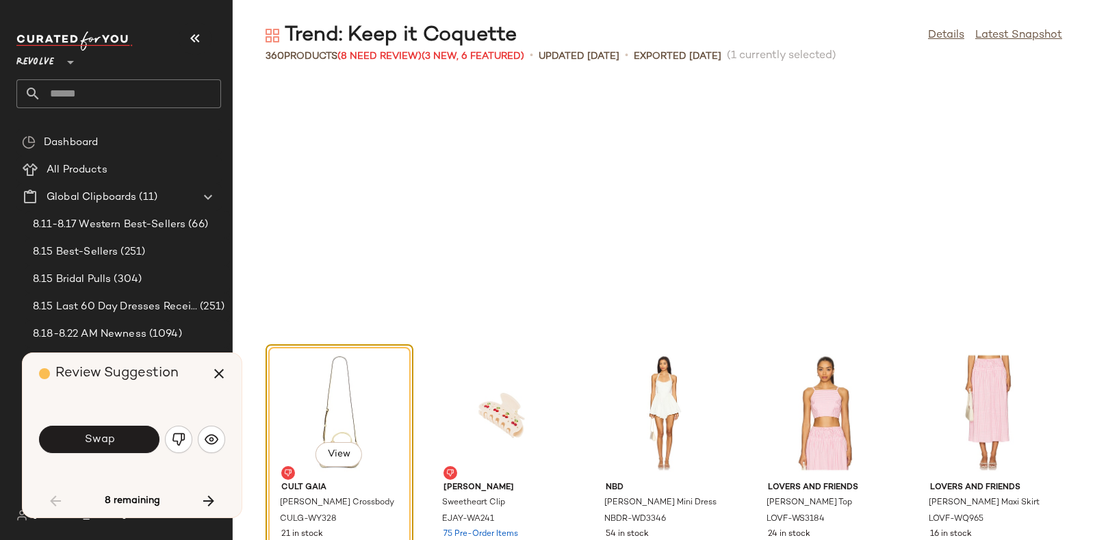
scroll to position [2755, 0]
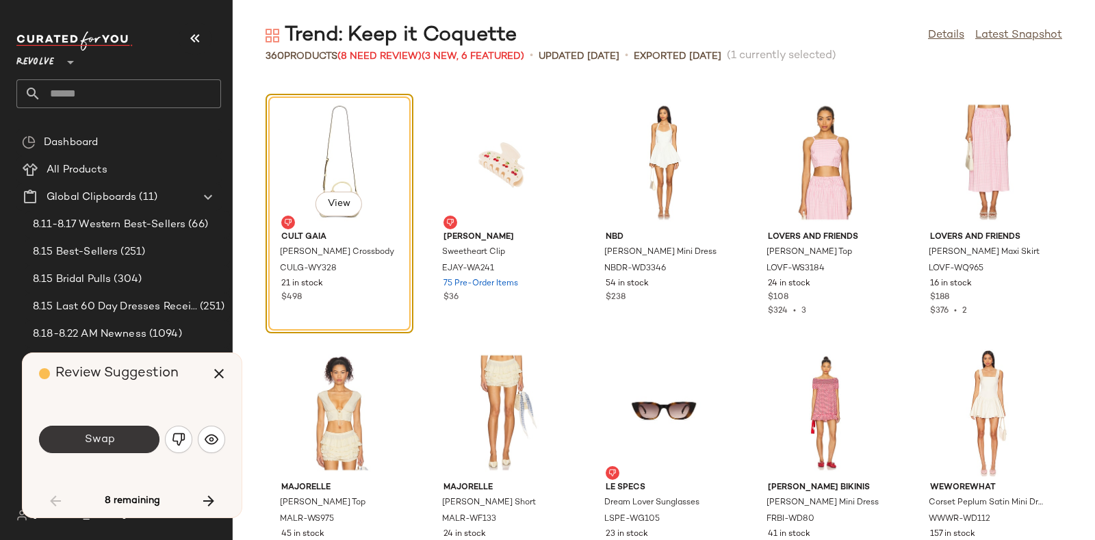
click at [120, 441] on button "Swap" at bounding box center [99, 439] width 120 height 27
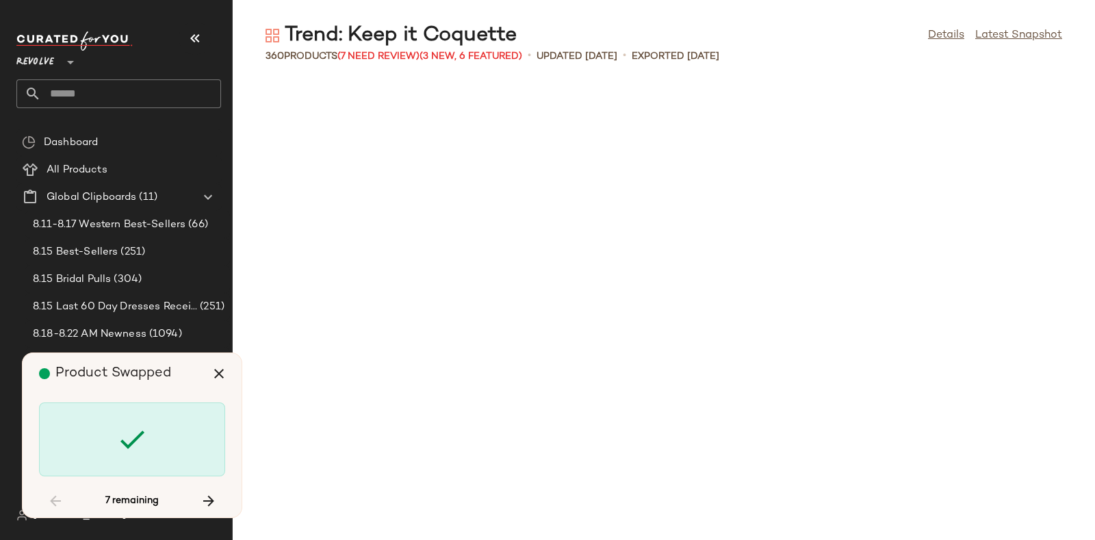
scroll to position [4509, 0]
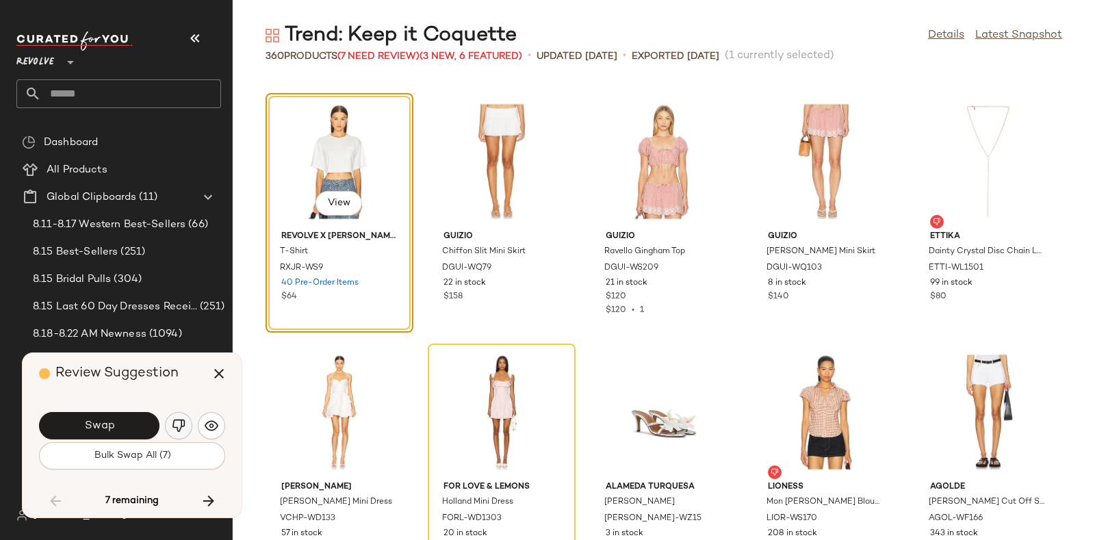
click at [174, 423] on img "button" at bounding box center [179, 426] width 14 height 14
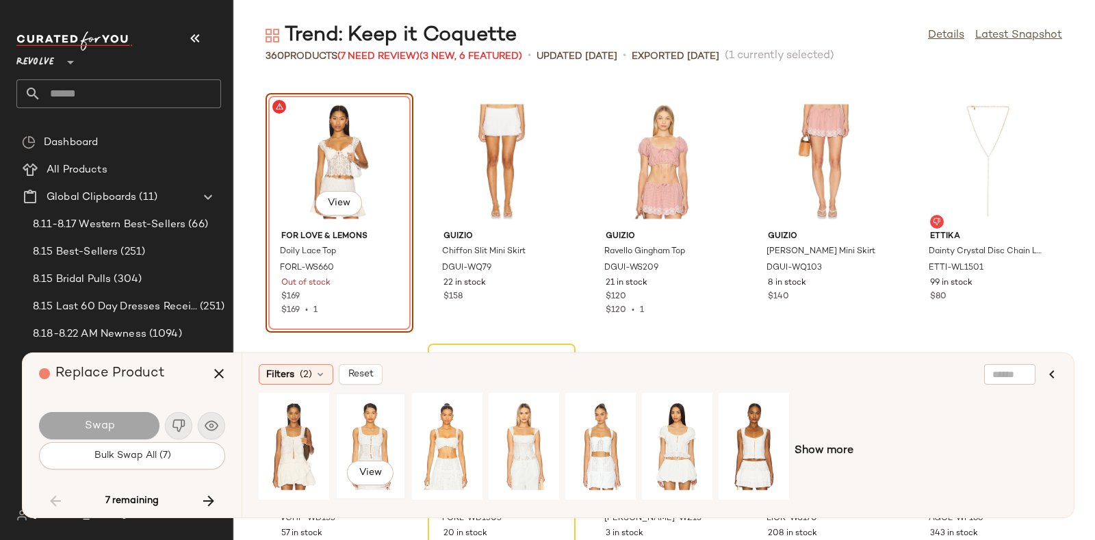
click at [377, 432] on div "View" at bounding box center [370, 446] width 61 height 97
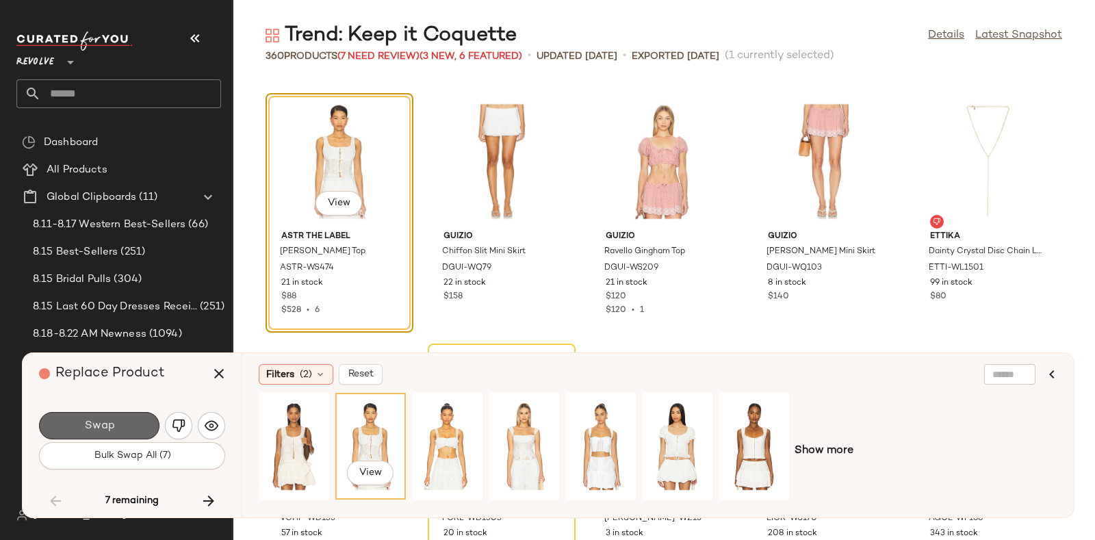
click at [109, 423] on span "Swap" at bounding box center [98, 426] width 31 height 13
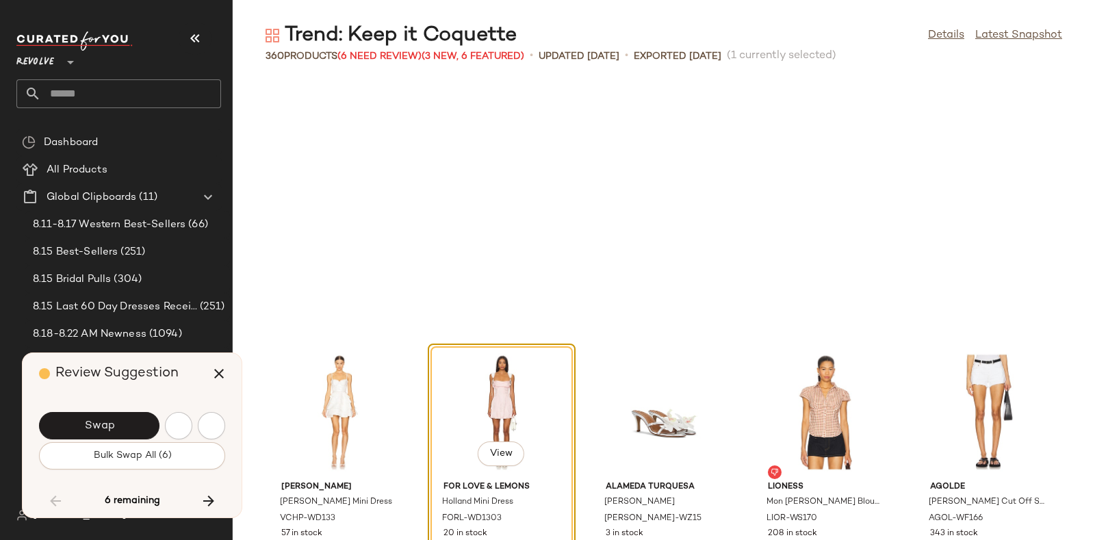
scroll to position [4759, 0]
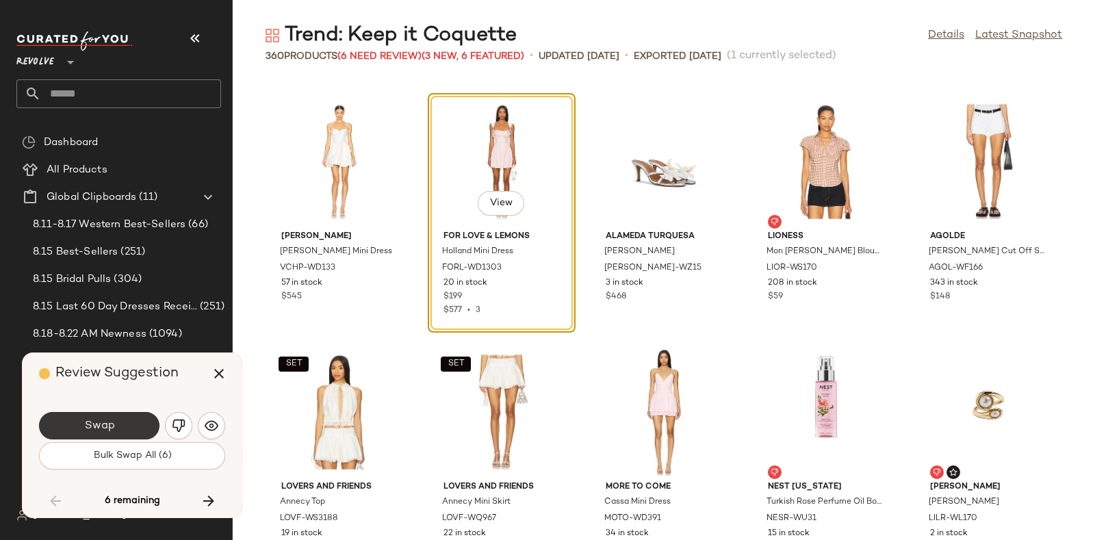
click at [127, 415] on button "Swap" at bounding box center [99, 425] width 120 height 27
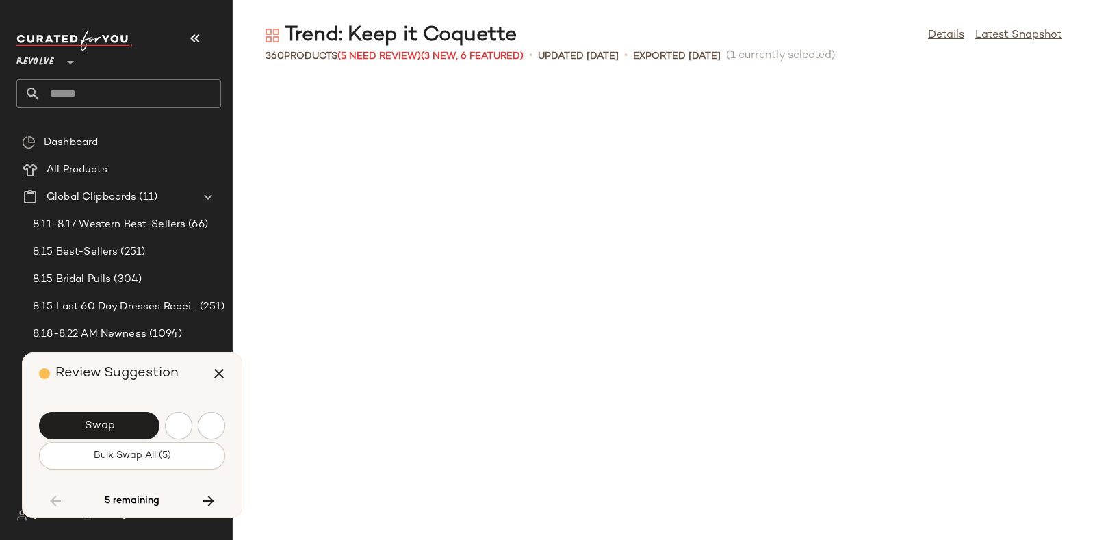
scroll to position [5510, 0]
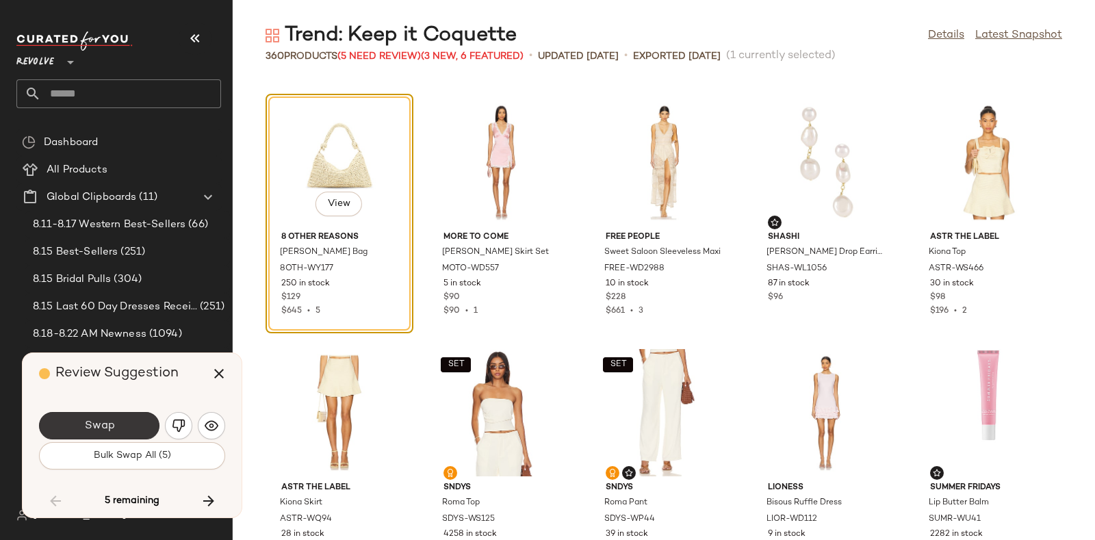
click at [136, 415] on button "Swap" at bounding box center [99, 425] width 120 height 27
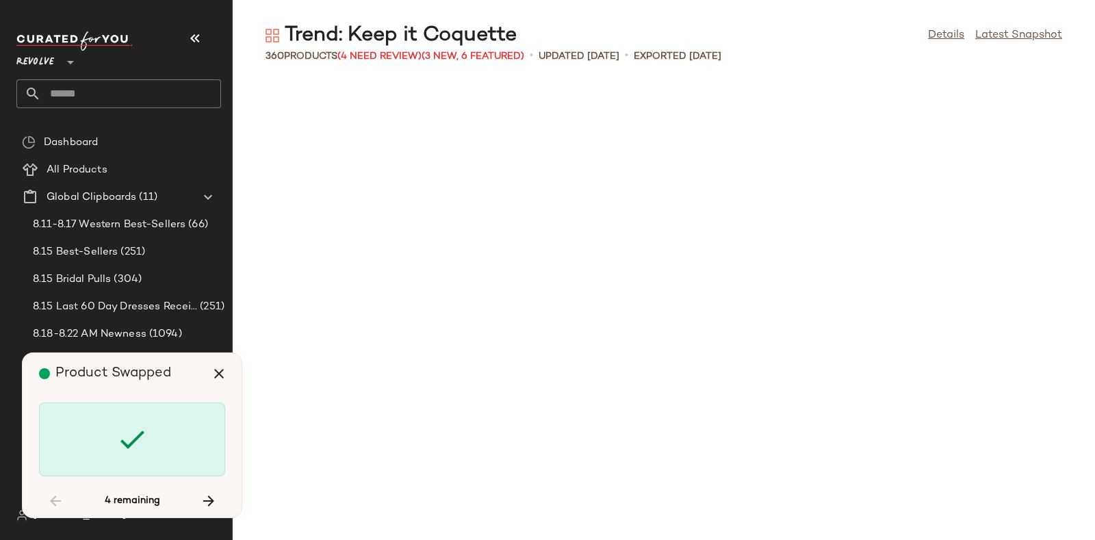
scroll to position [9268, 0]
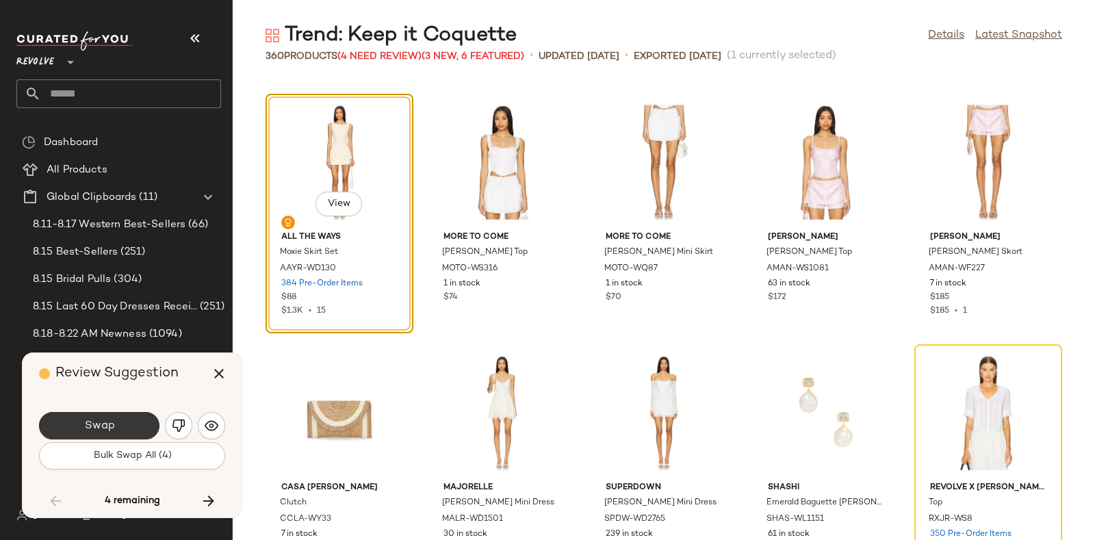
click at [125, 421] on button "Swap" at bounding box center [99, 425] width 120 height 27
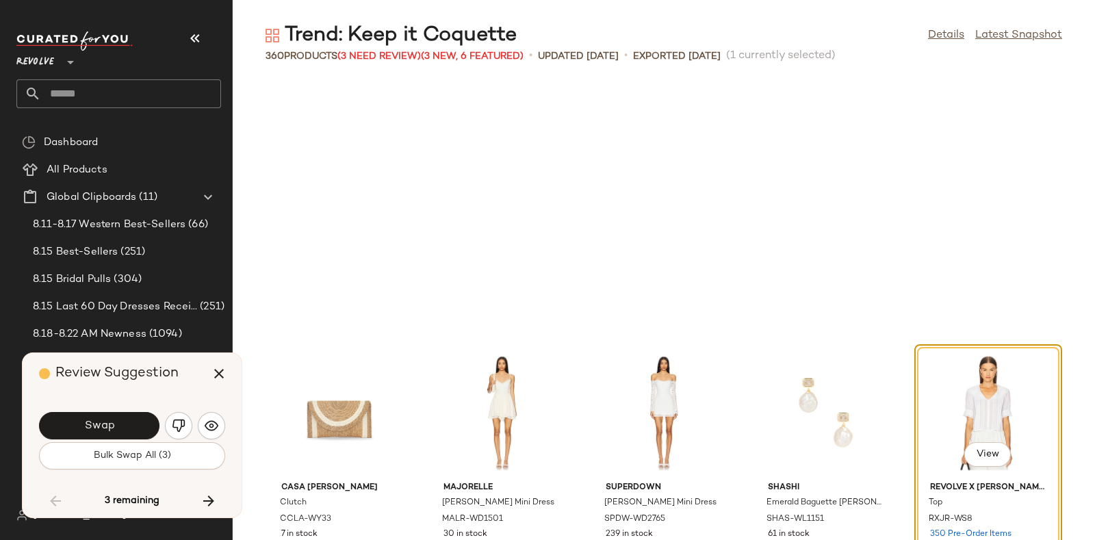
scroll to position [9519, 0]
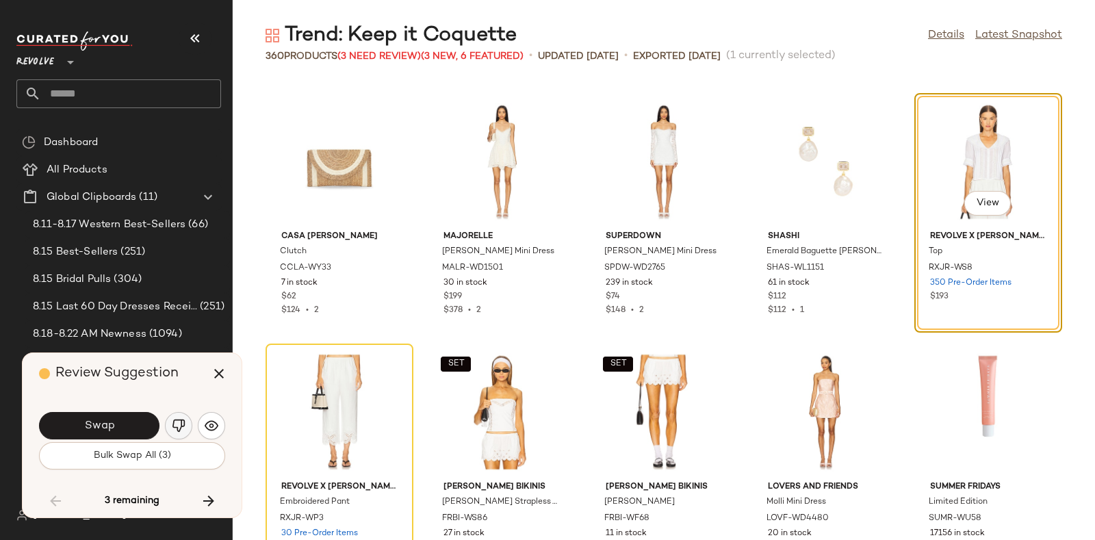
click at [178, 422] on img "button" at bounding box center [179, 426] width 14 height 14
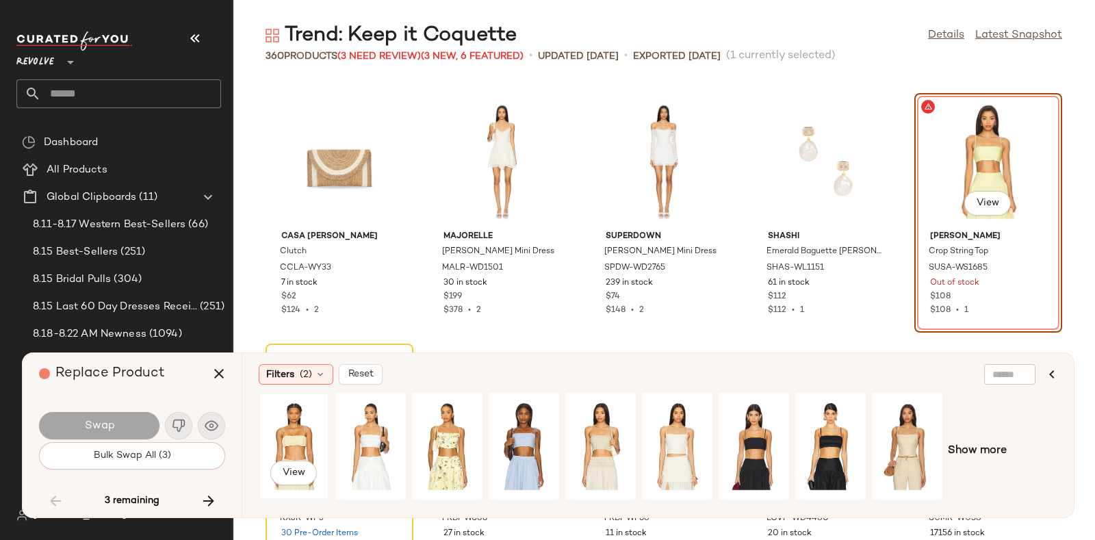
click at [302, 439] on div "View" at bounding box center [293, 446] width 61 height 97
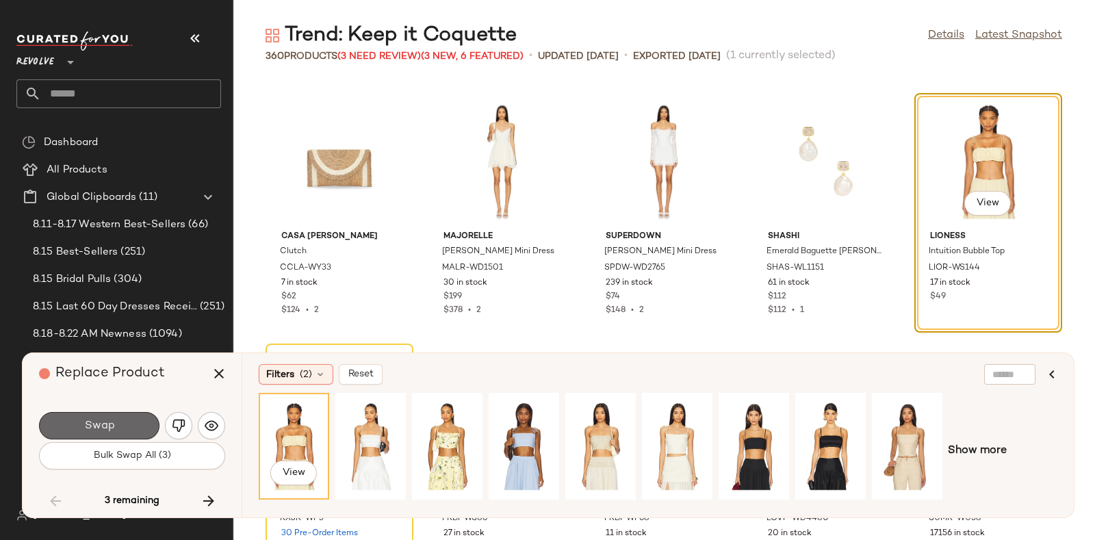
click at [138, 417] on button "Swap" at bounding box center [99, 425] width 120 height 27
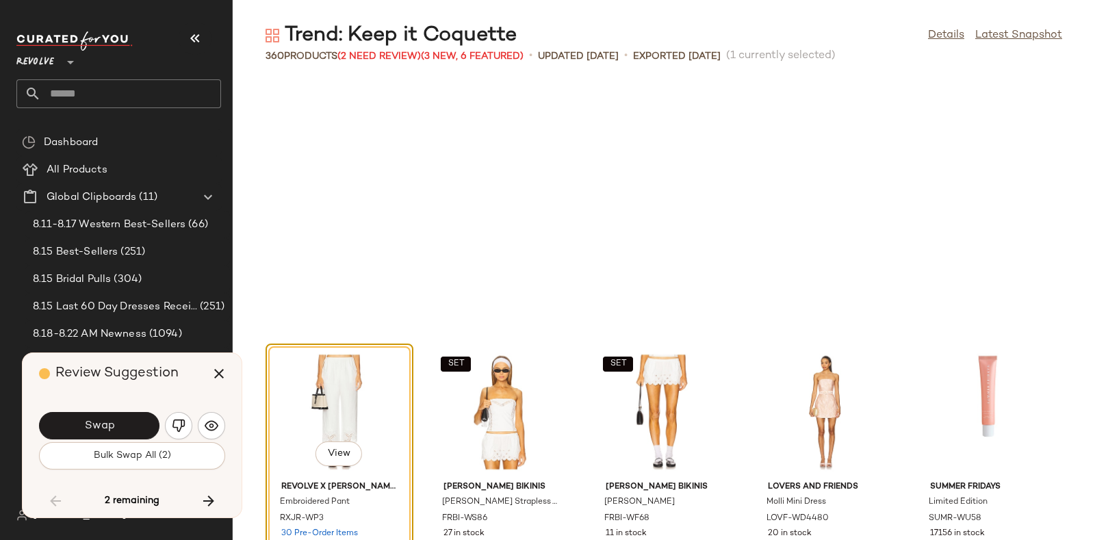
scroll to position [9769, 0]
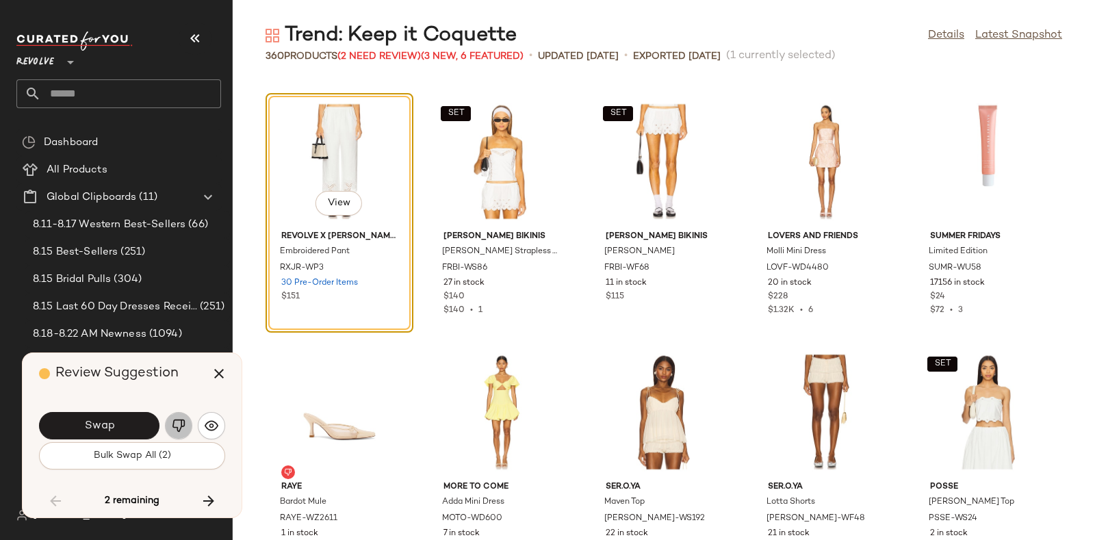
click at [175, 422] on img "button" at bounding box center [179, 426] width 14 height 14
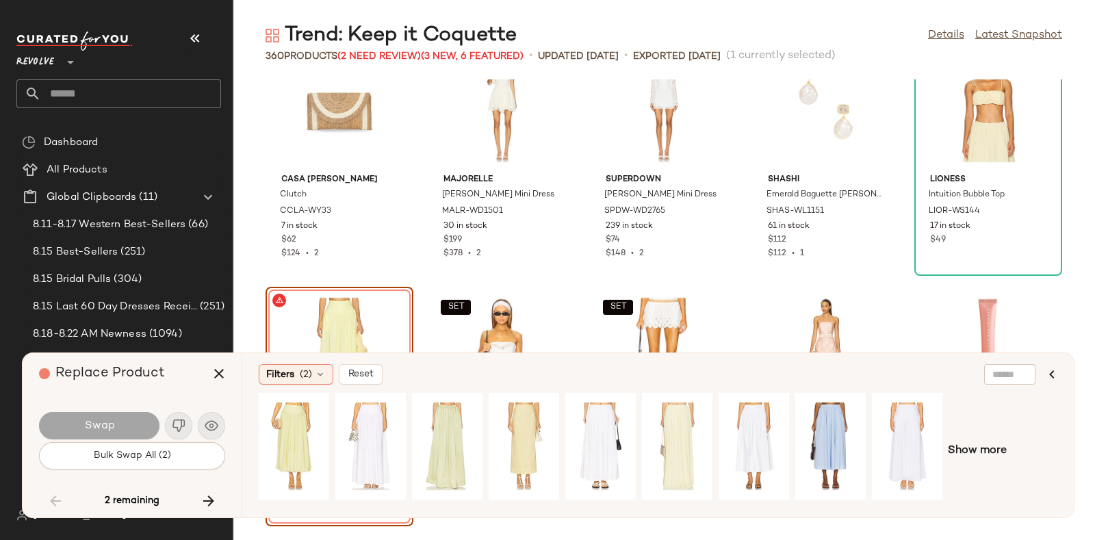
scroll to position [9578, 0]
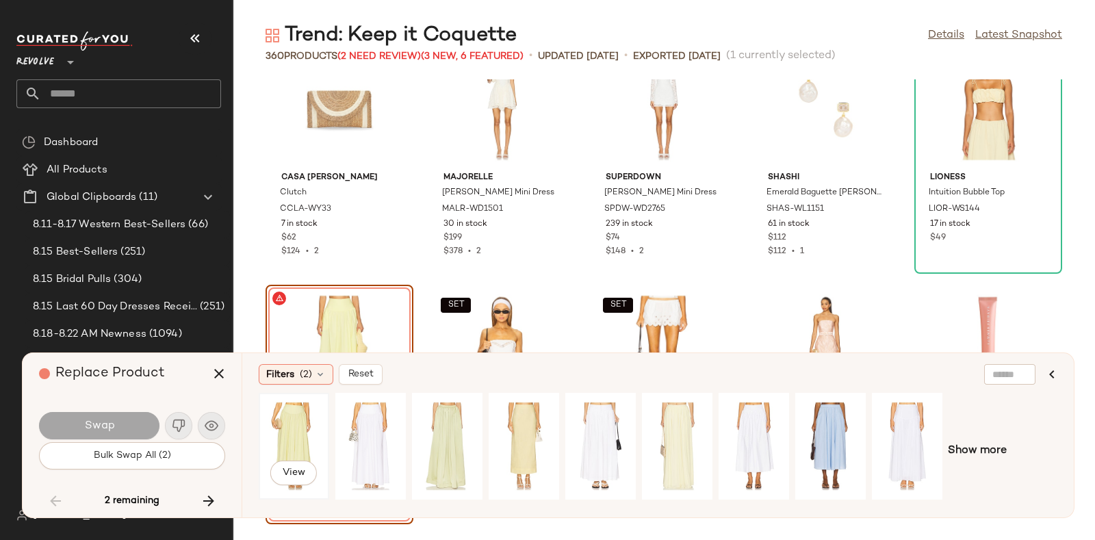
click at [300, 405] on div "View" at bounding box center [293, 446] width 61 height 97
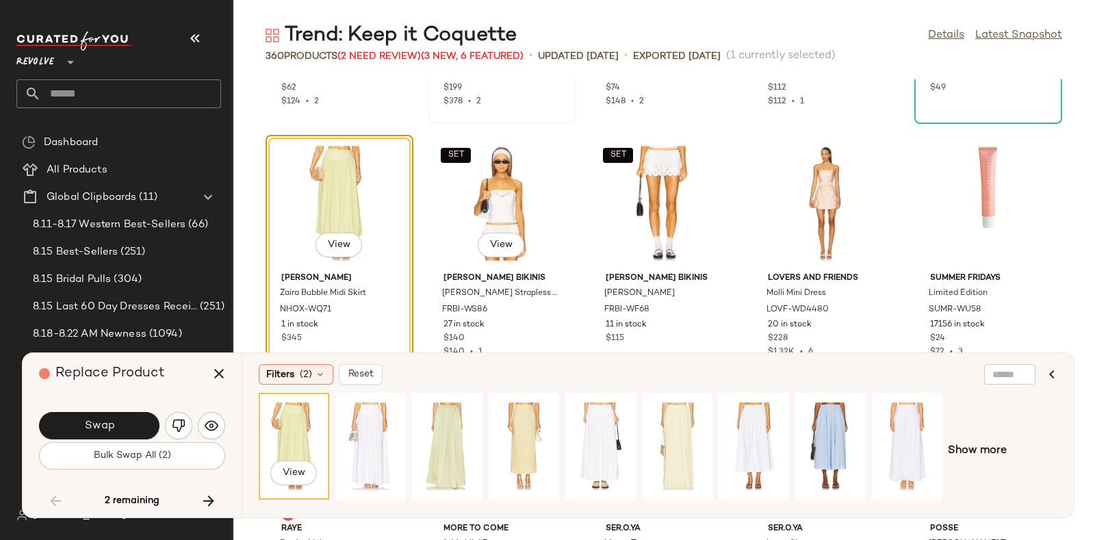
scroll to position [9697, 0]
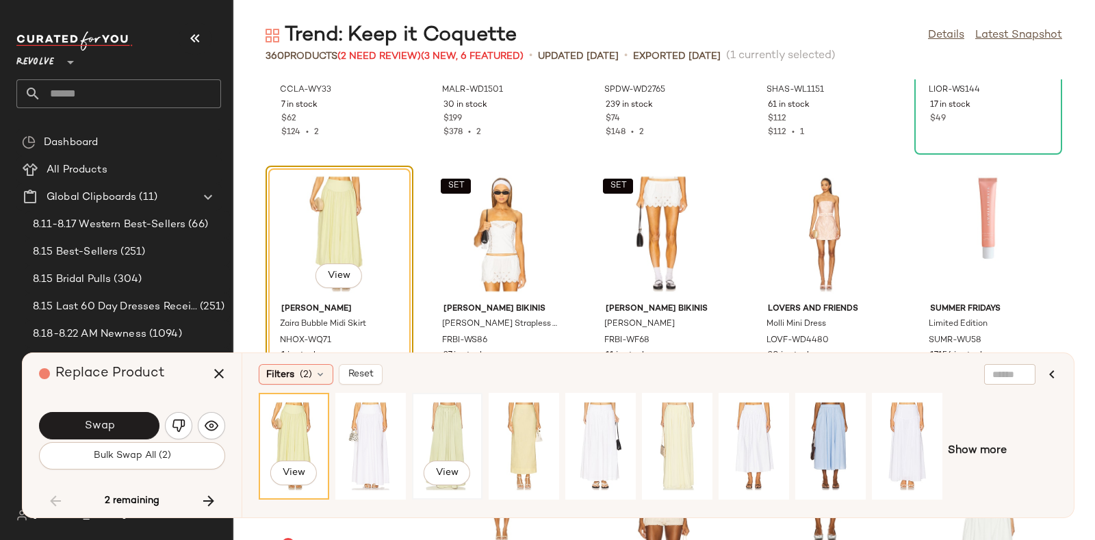
click at [440, 439] on div "View" at bounding box center [447, 446] width 61 height 97
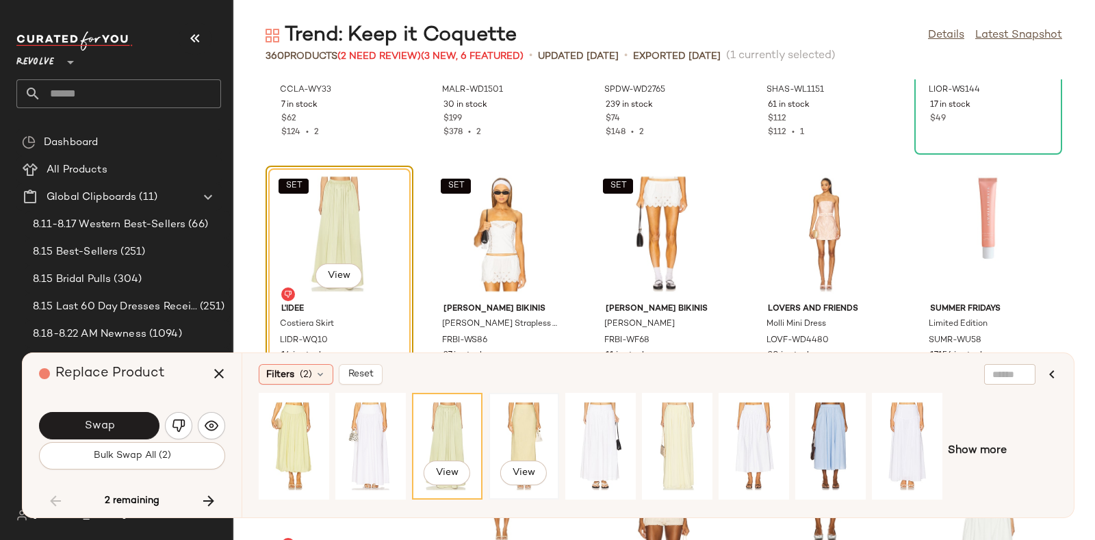
click at [535, 420] on div "View" at bounding box center [523, 446] width 61 height 97
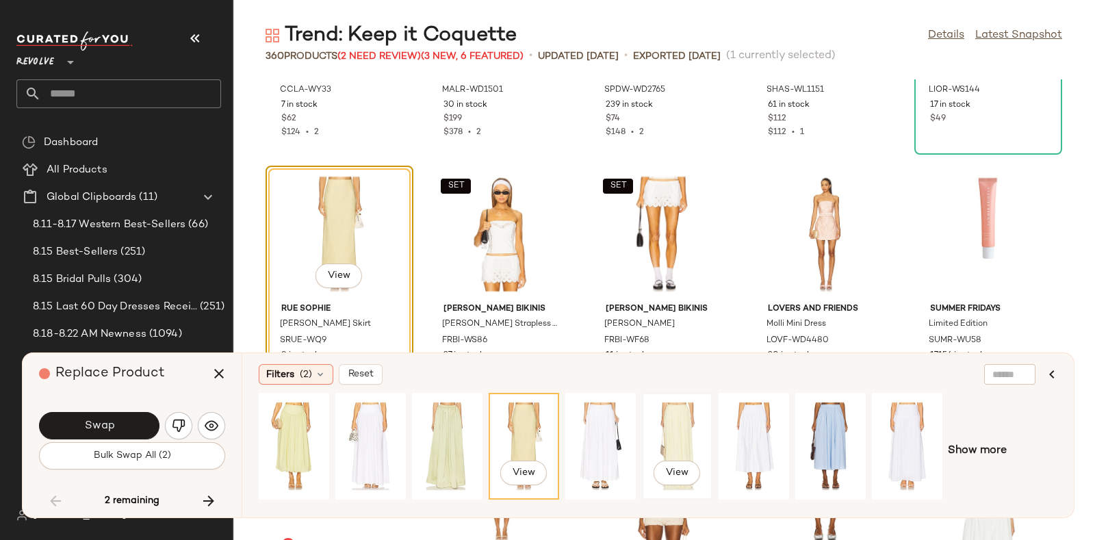
click at [670, 435] on div "View" at bounding box center [677, 446] width 61 height 97
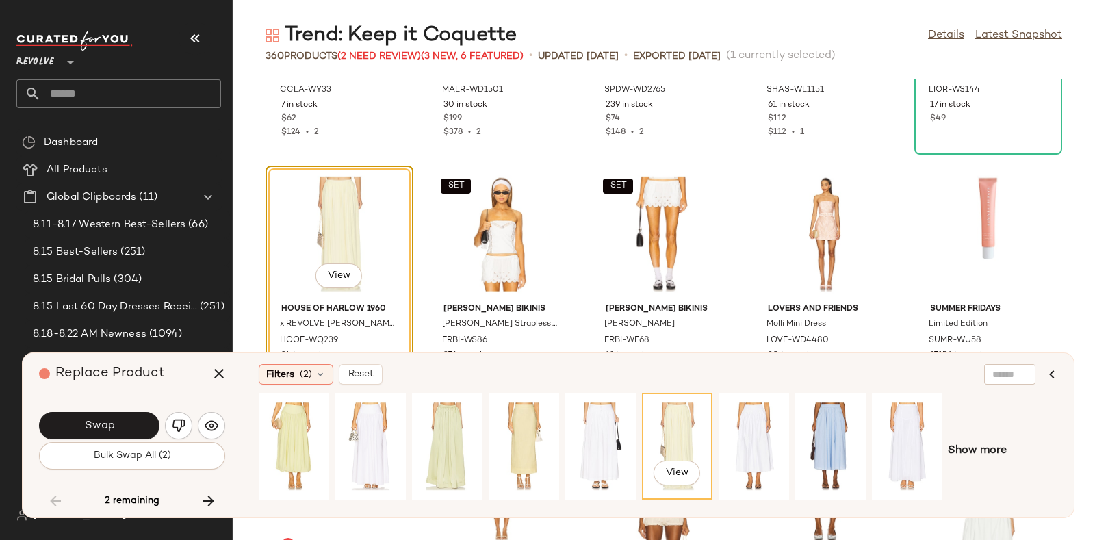
click at [975, 450] on span "Show more" at bounding box center [977, 451] width 59 height 16
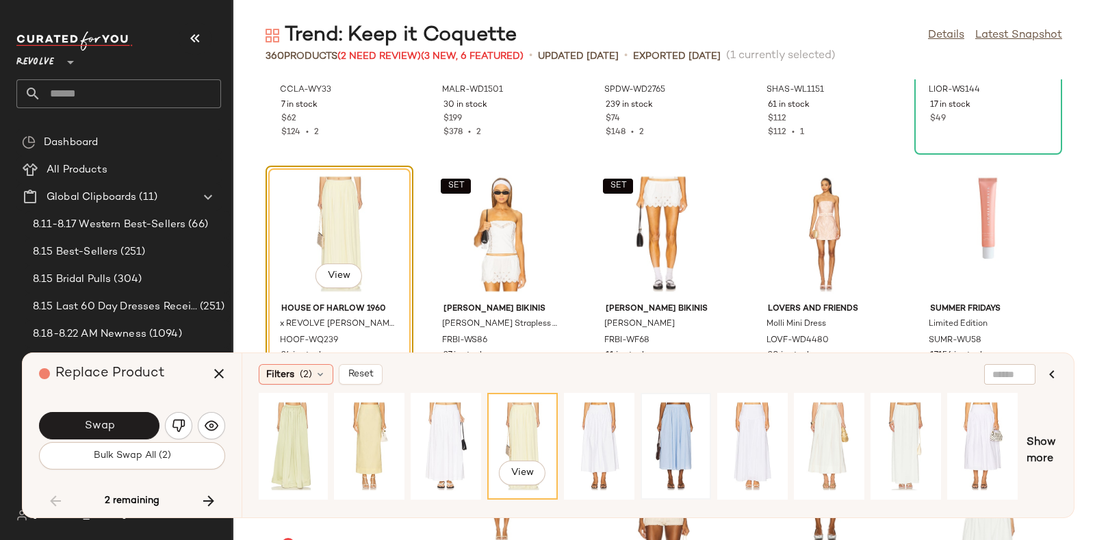
scroll to position [0, 0]
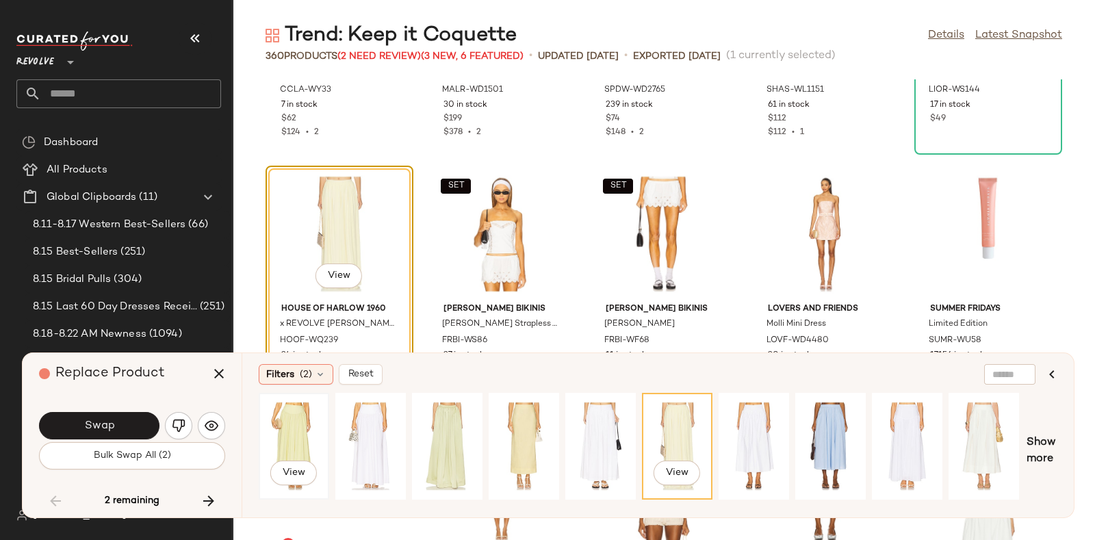
click at [300, 410] on div "View" at bounding box center [293, 446] width 61 height 97
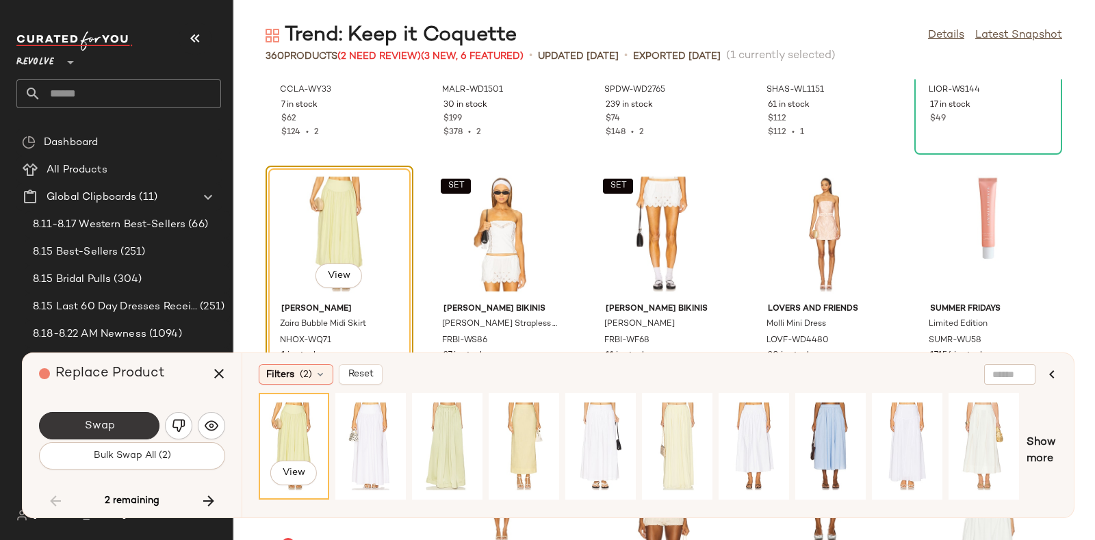
click at [135, 419] on button "Swap" at bounding box center [99, 425] width 120 height 27
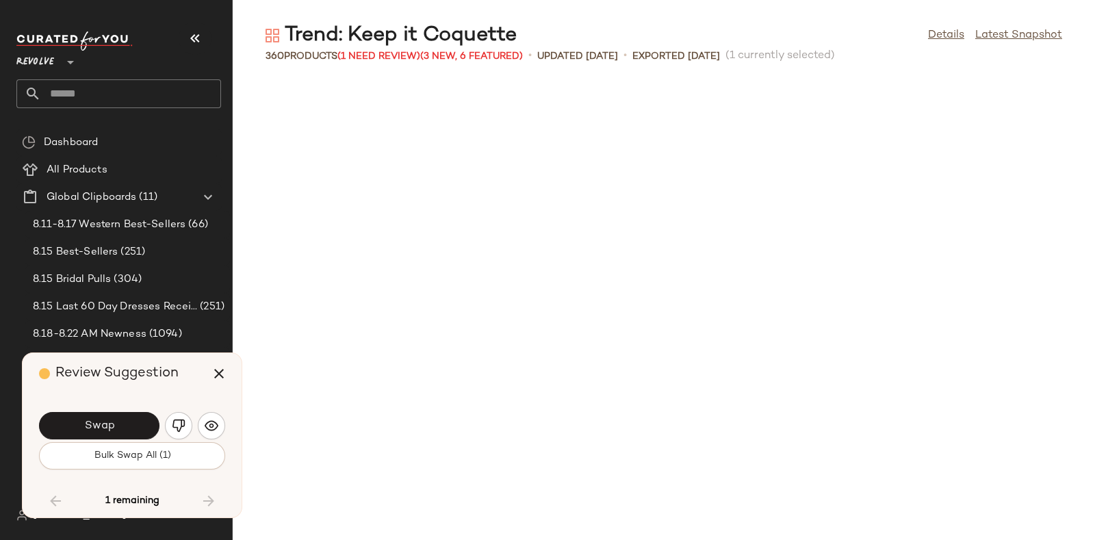
scroll to position [10520, 0]
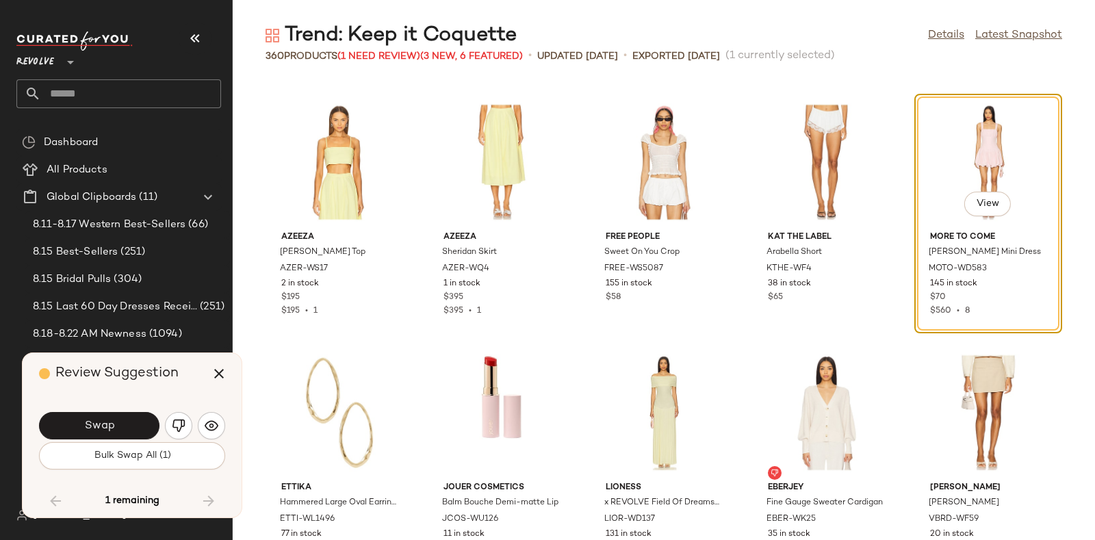
click at [128, 410] on div "Swap" at bounding box center [132, 425] width 186 height 33
click at [130, 414] on button "Swap" at bounding box center [99, 425] width 120 height 27
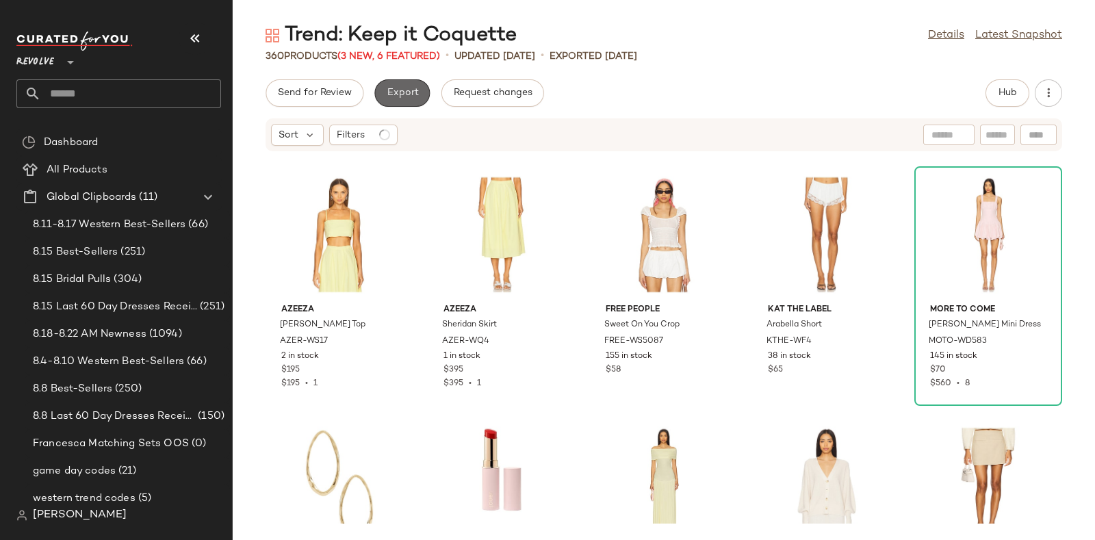
click at [398, 88] on span "Export" at bounding box center [402, 93] width 32 height 11
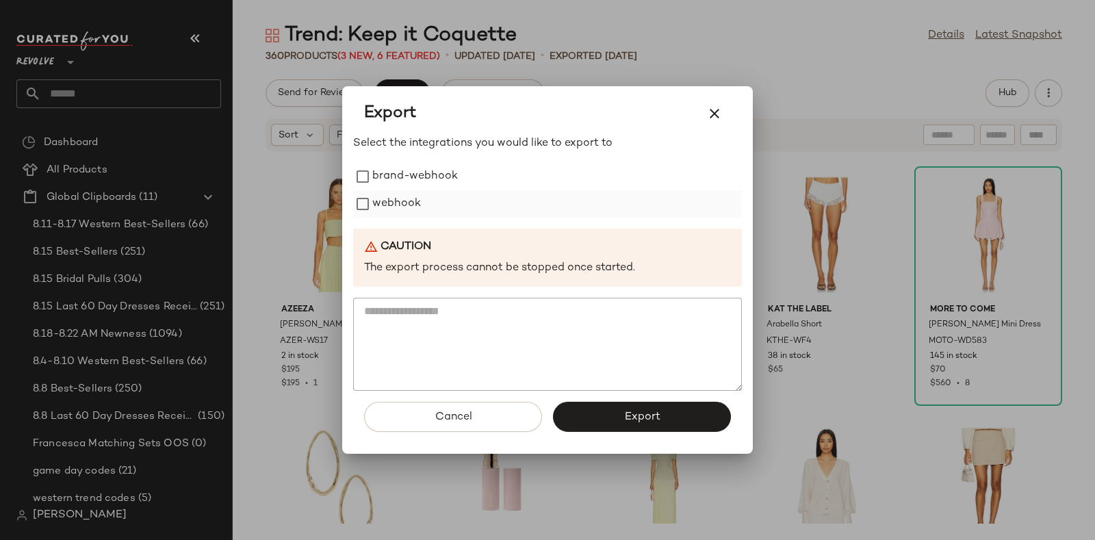
click at [411, 196] on label "webhook" at bounding box center [396, 203] width 49 height 27
click at [604, 409] on button "Export" at bounding box center [642, 417] width 178 height 30
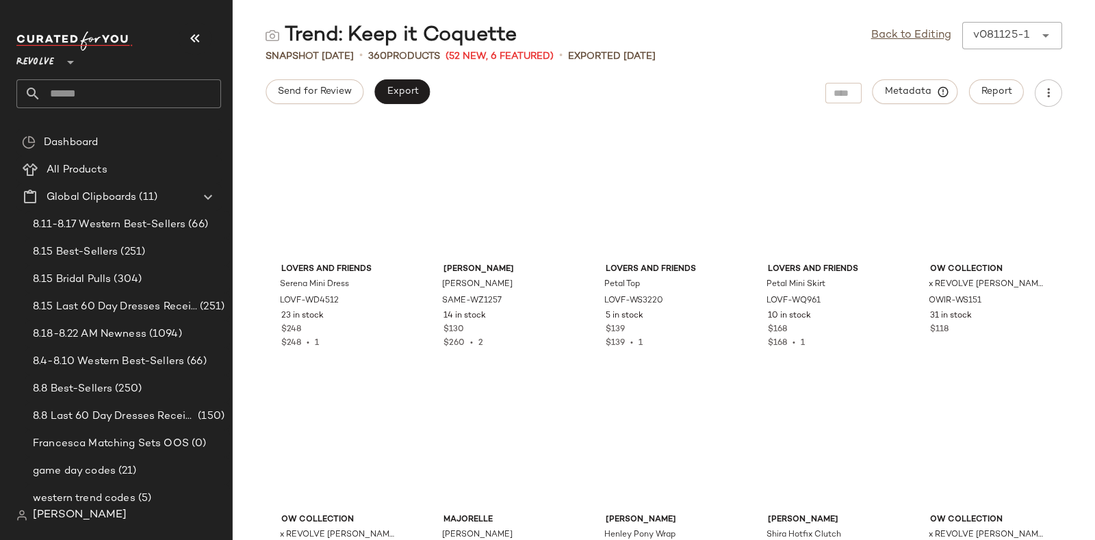
click at [124, 92] on input "text" at bounding box center [131, 93] width 180 height 29
type input "*"
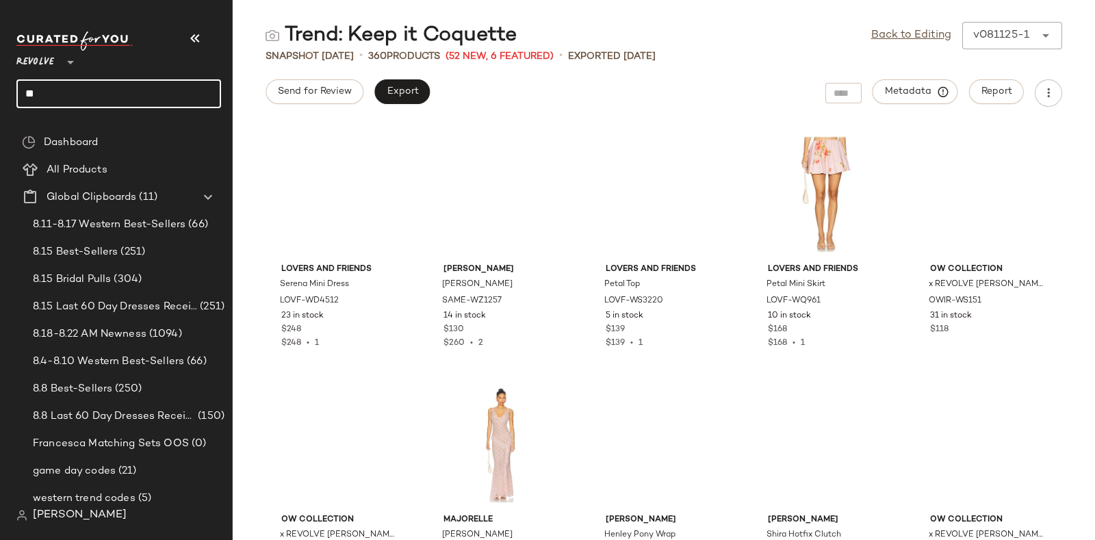
type input "*"
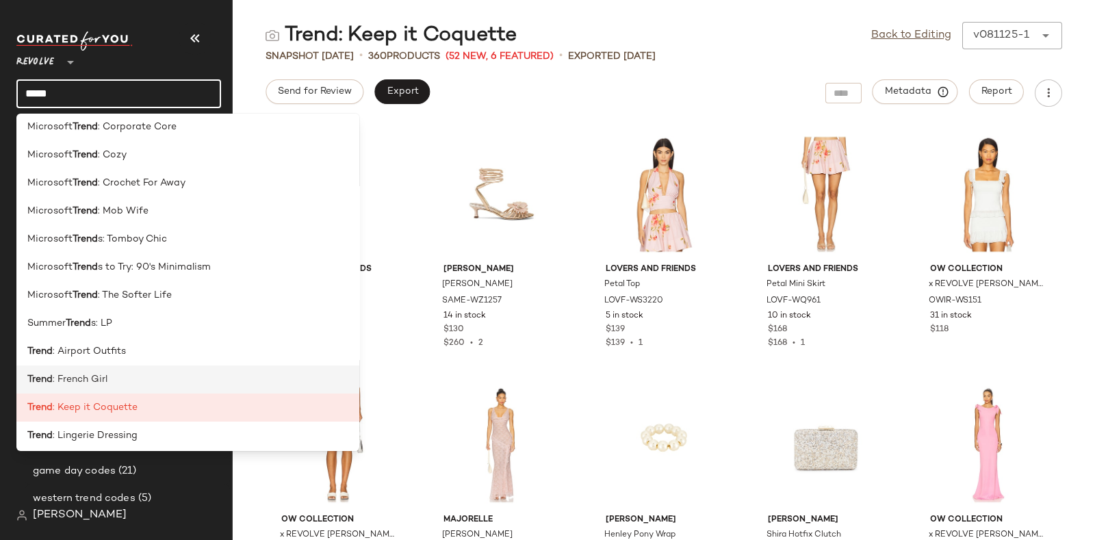
scroll to position [623, 0]
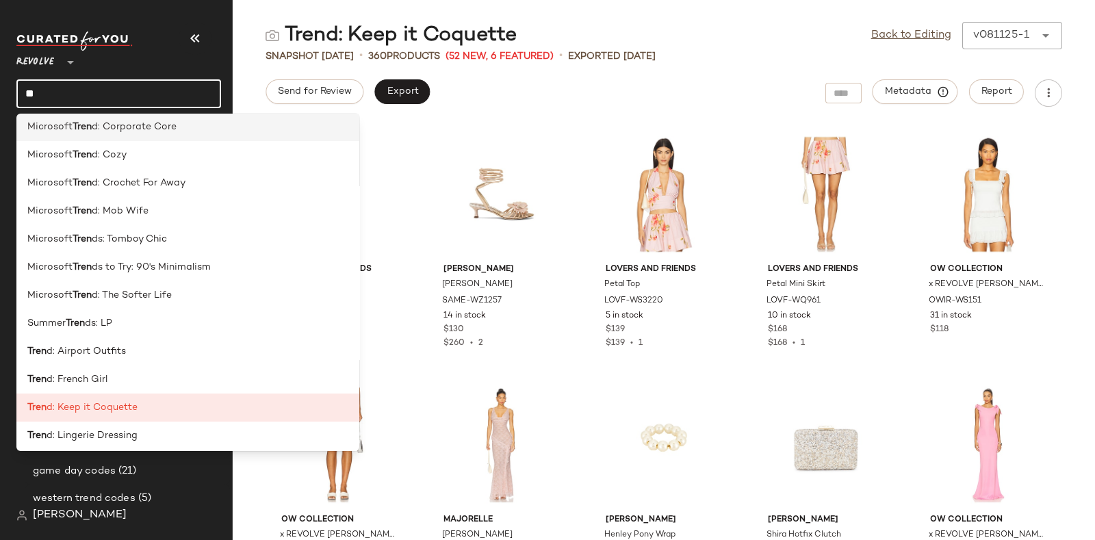
type input "*"
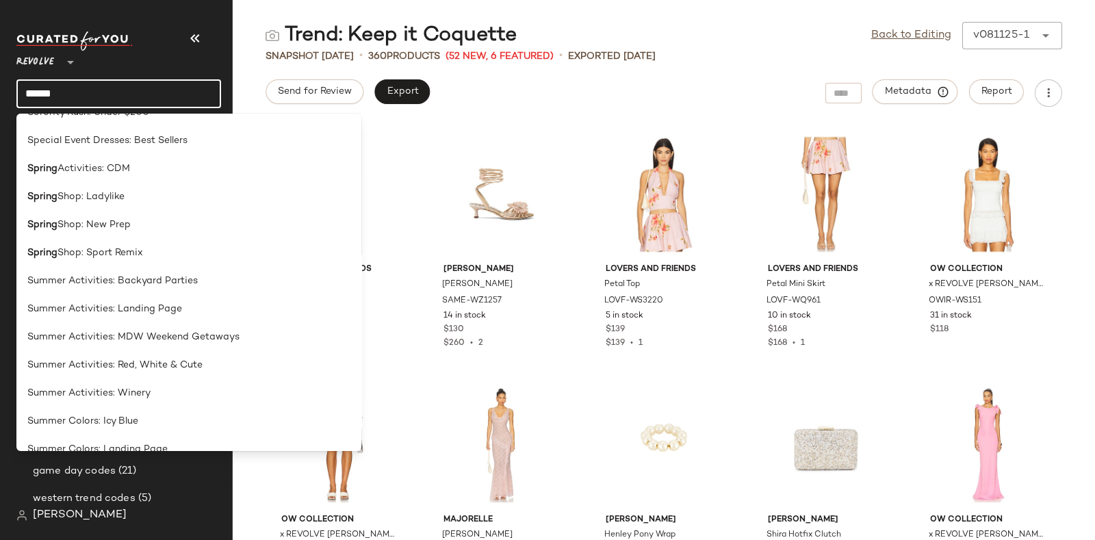
scroll to position [9406, 0]
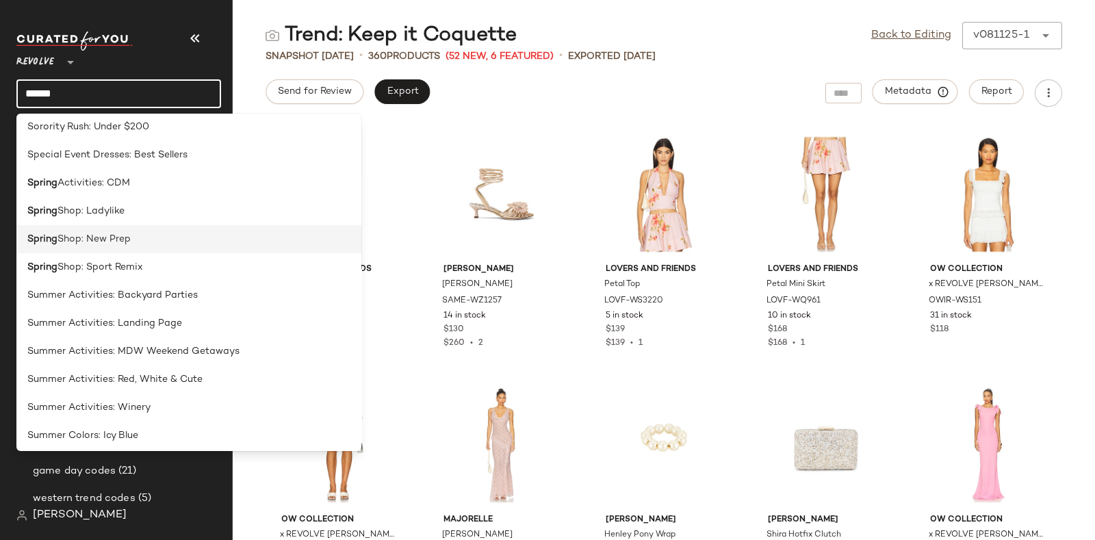
type input "******"
click at [141, 240] on div "Spring Shop: New Prep" at bounding box center [188, 239] width 323 height 14
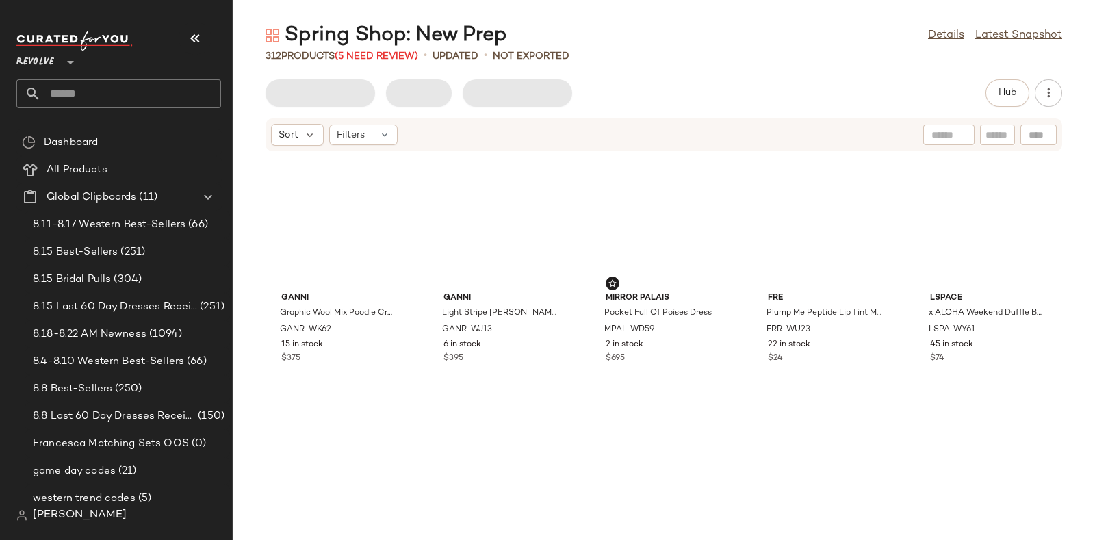
click at [364, 51] on span "(5 Need Review)" at bounding box center [376, 56] width 83 height 10
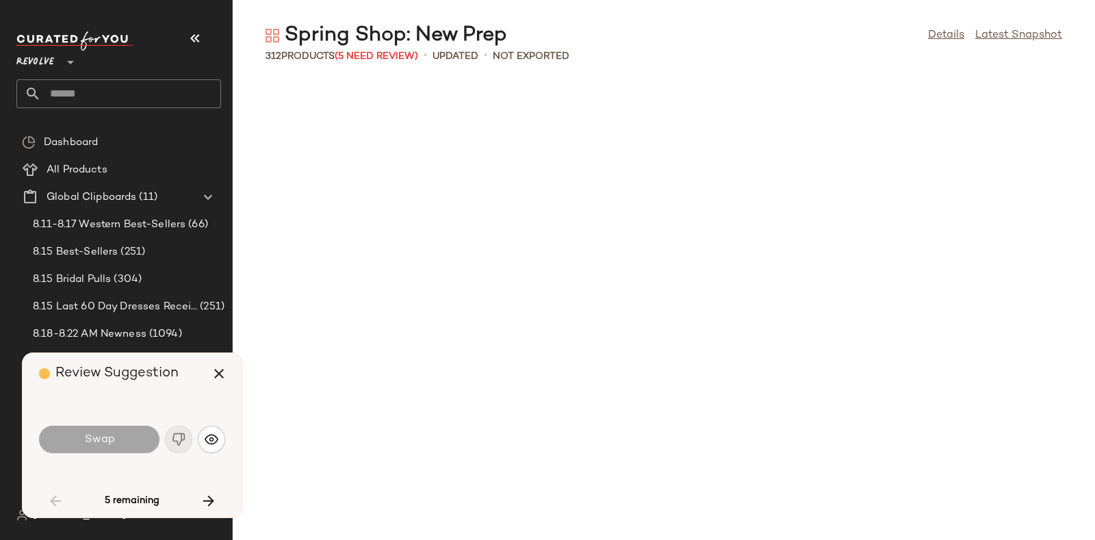
scroll to position [1502, 0]
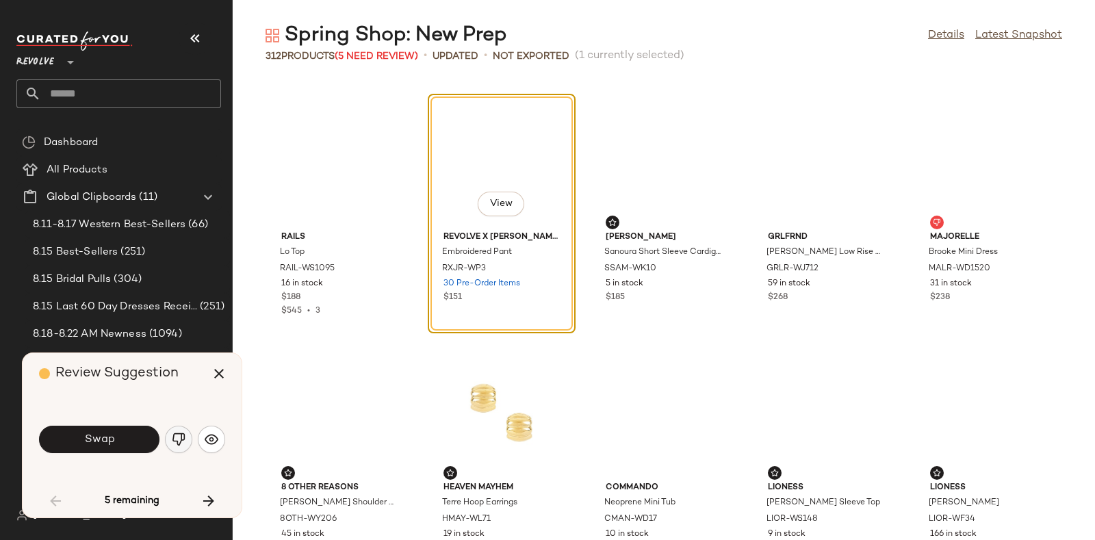
click at [180, 440] on img "button" at bounding box center [179, 440] width 14 height 14
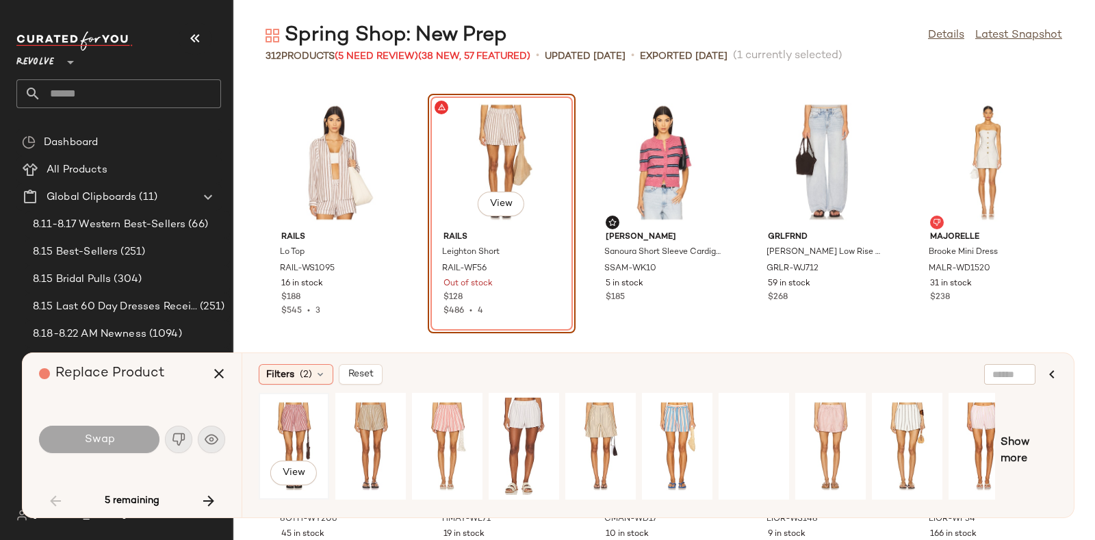
click at [294, 409] on div "View" at bounding box center [293, 446] width 61 height 97
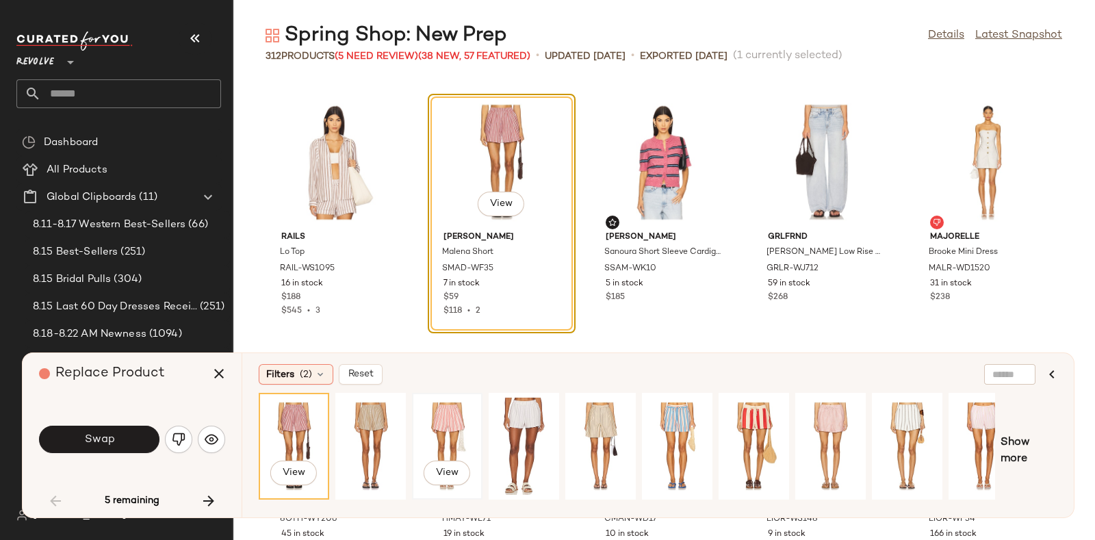
click at [447, 415] on div "View" at bounding box center [447, 446] width 61 height 97
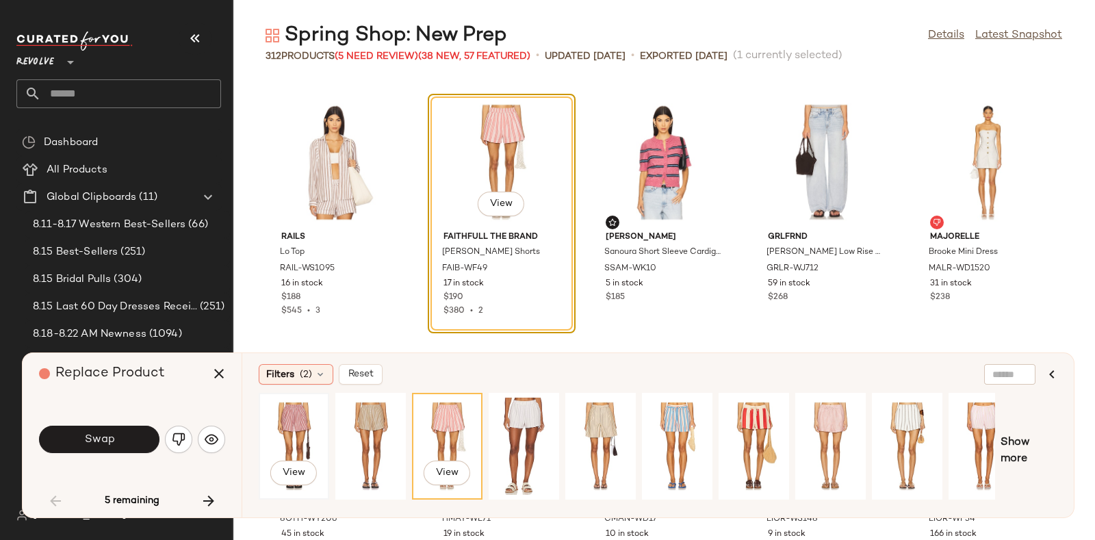
click at [304, 415] on div "View" at bounding box center [293, 446] width 61 height 97
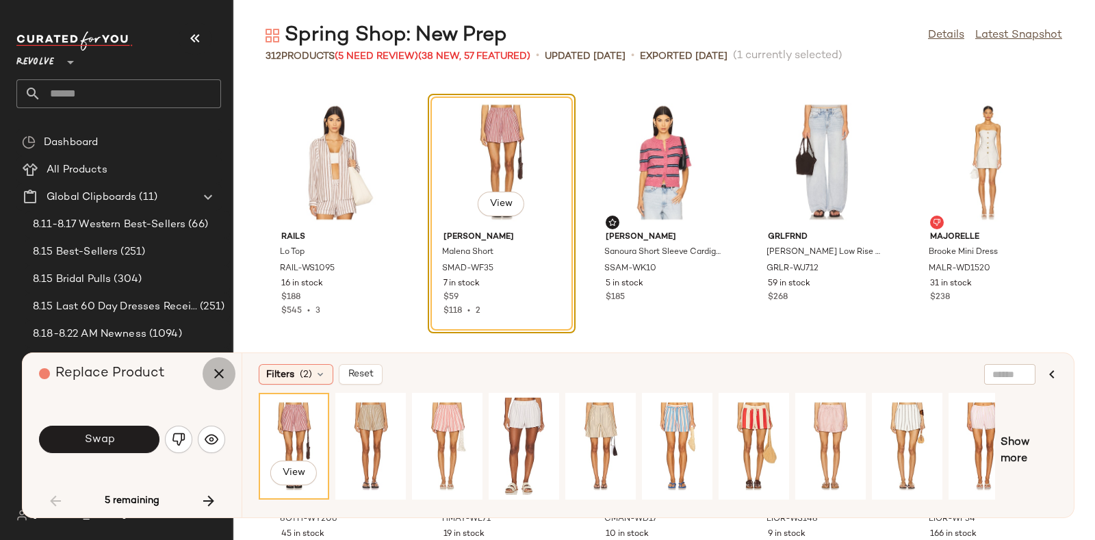
click at [216, 366] on icon "button" at bounding box center [219, 373] width 16 height 16
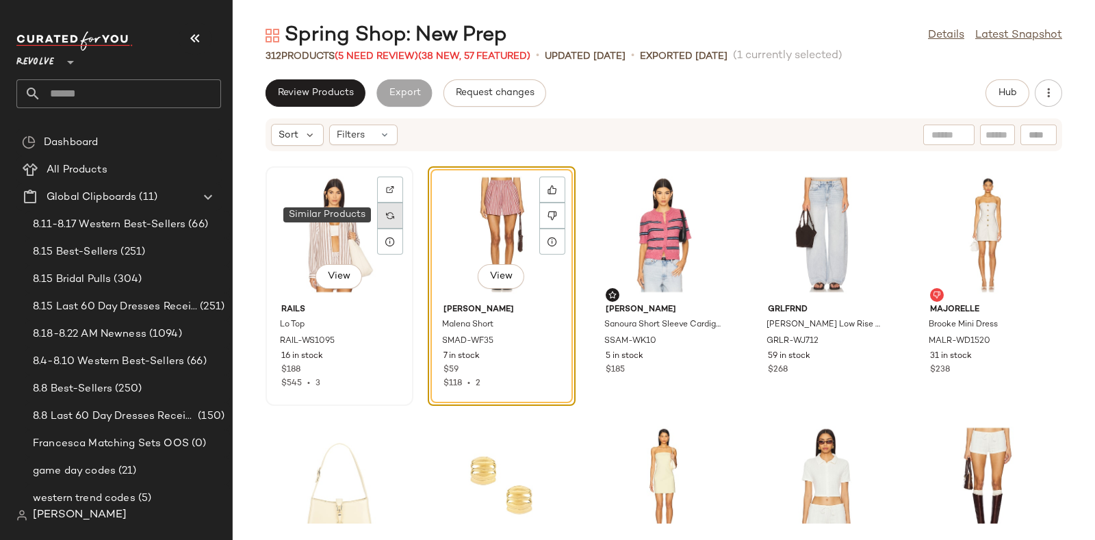
click at [390, 212] on img at bounding box center [390, 215] width 8 height 8
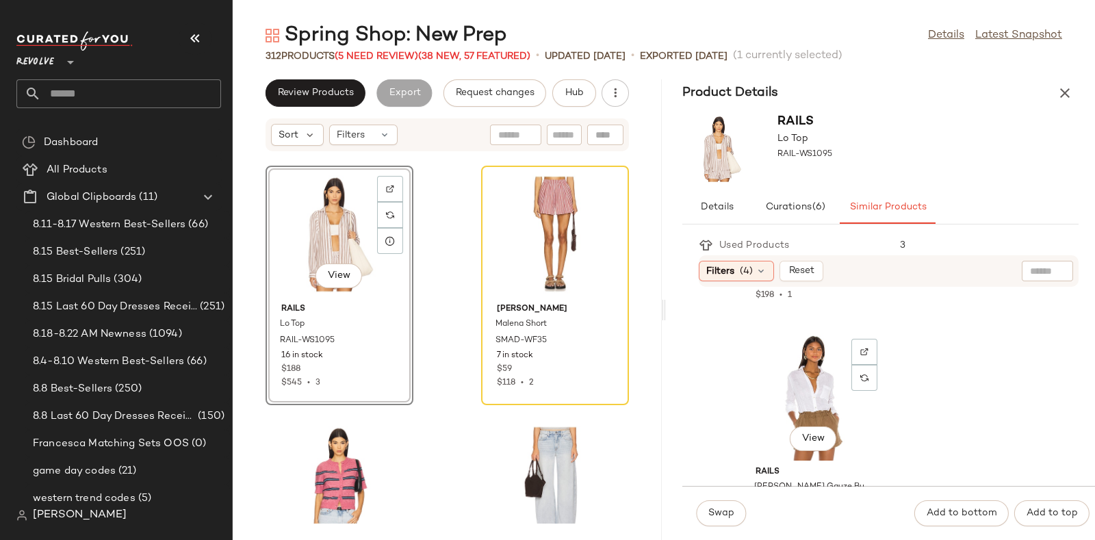
scroll to position [3028, 0]
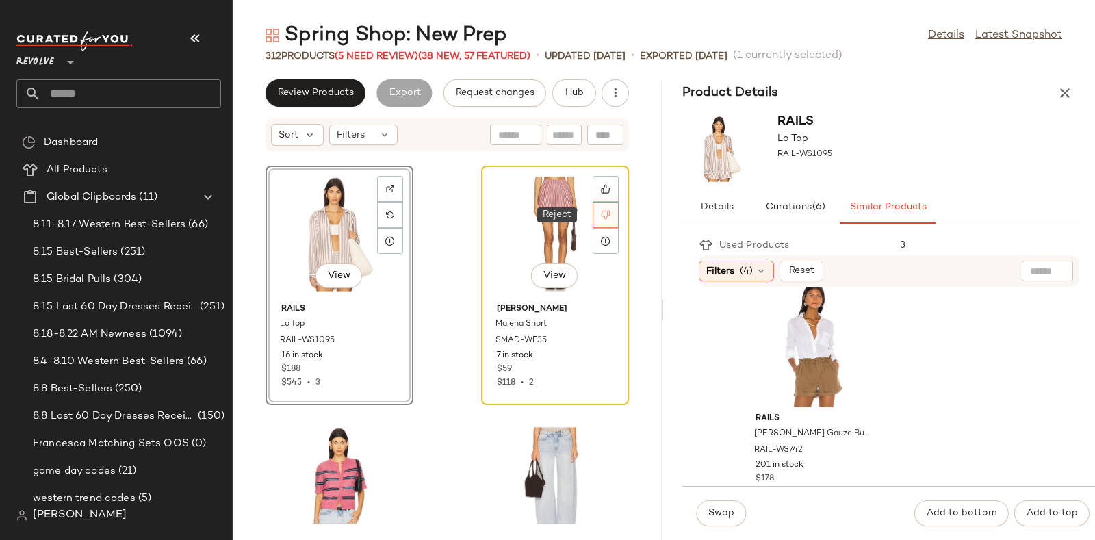
click at [593, 207] on div at bounding box center [606, 215] width 26 height 26
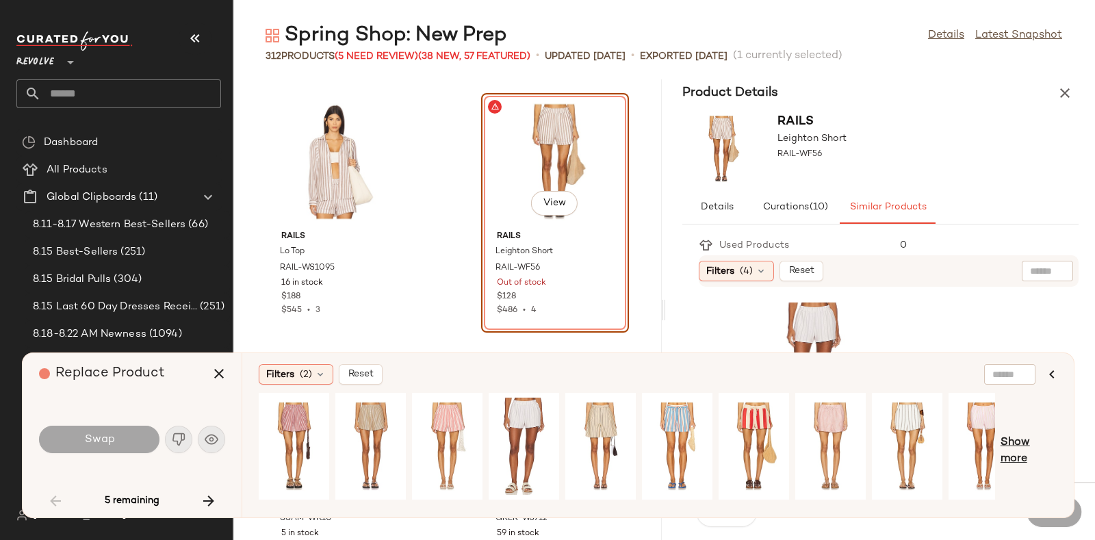
click at [1023, 436] on span "Show more" at bounding box center [1029, 451] width 57 height 33
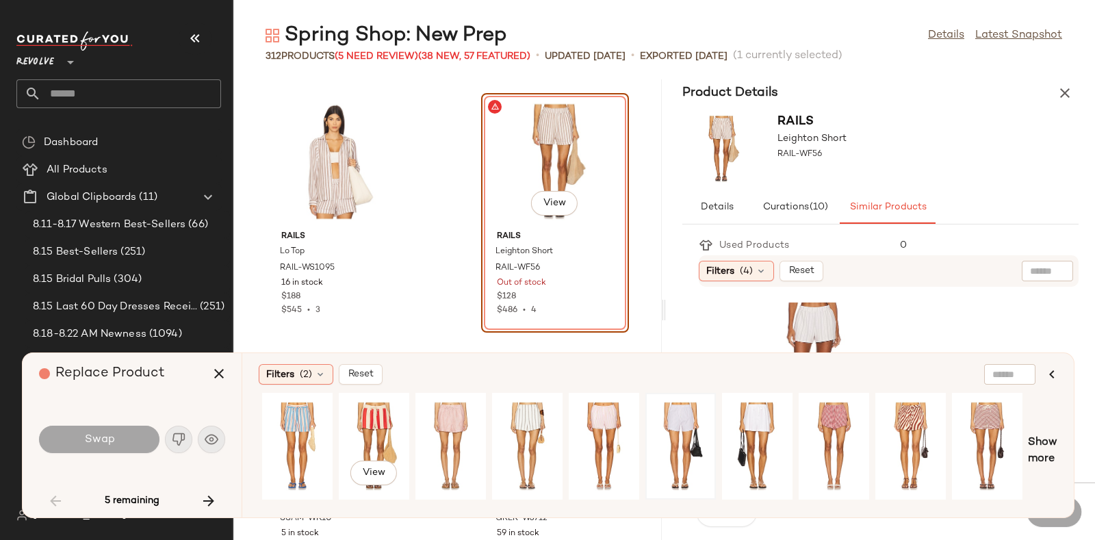
scroll to position [0, 381]
click at [661, 424] on div "View" at bounding box center [680, 446] width 61 height 97
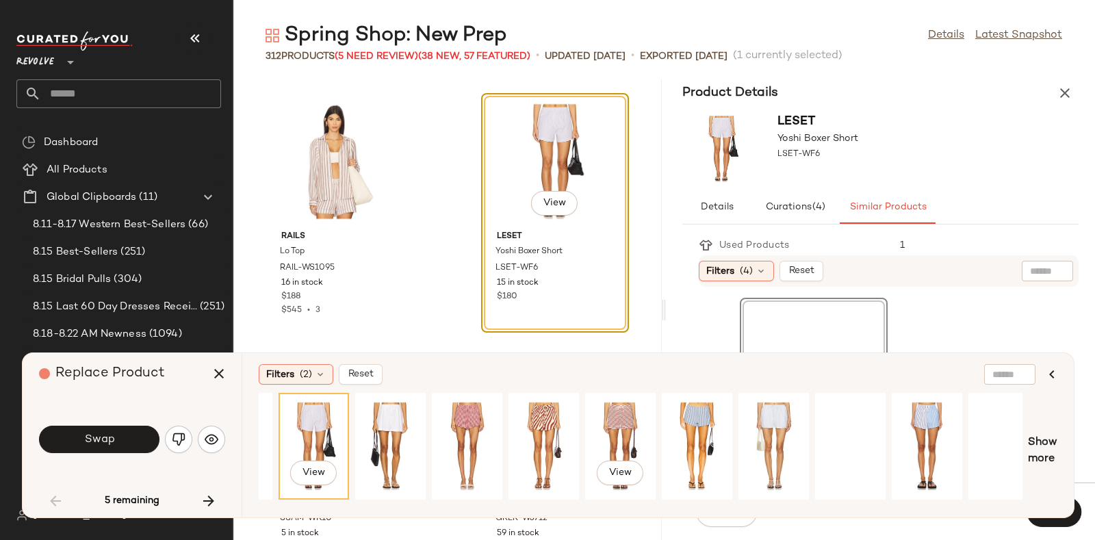
scroll to position [0, 762]
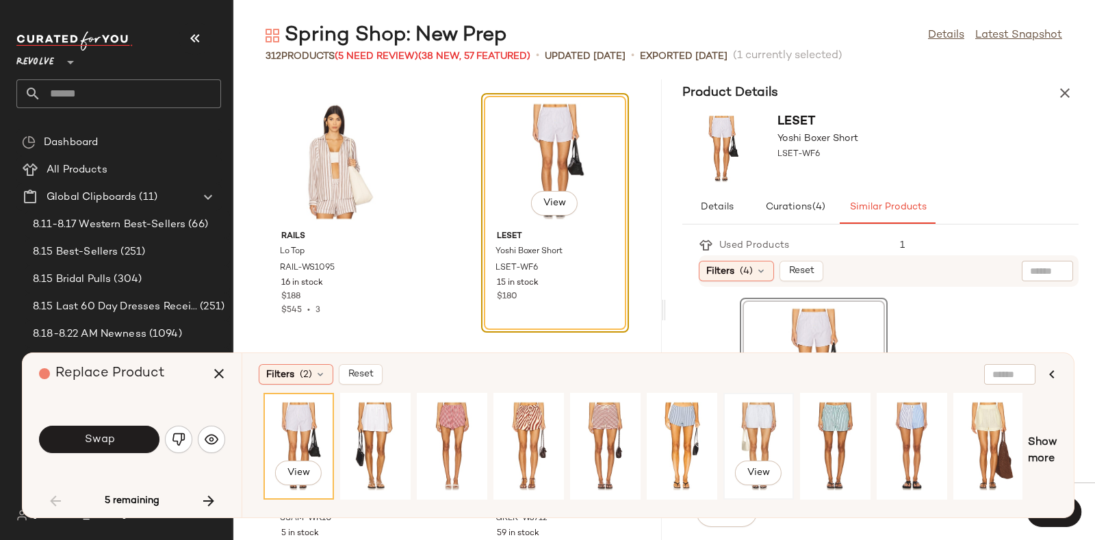
click at [761, 415] on div "View" at bounding box center [758, 446] width 61 height 97
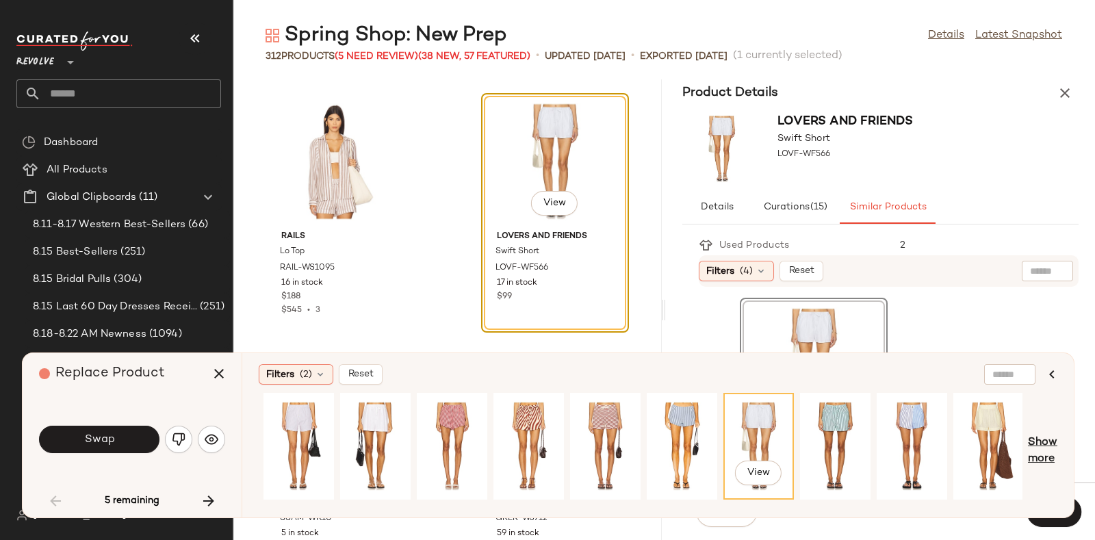
click at [1045, 452] on span "Show more" at bounding box center [1042, 451] width 29 height 33
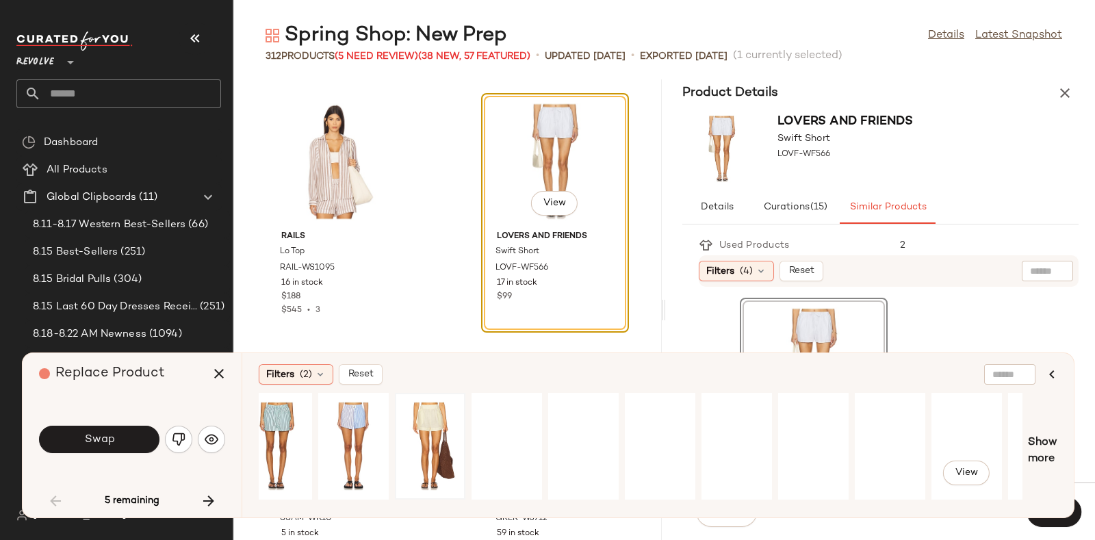
scroll to position [0, 1322]
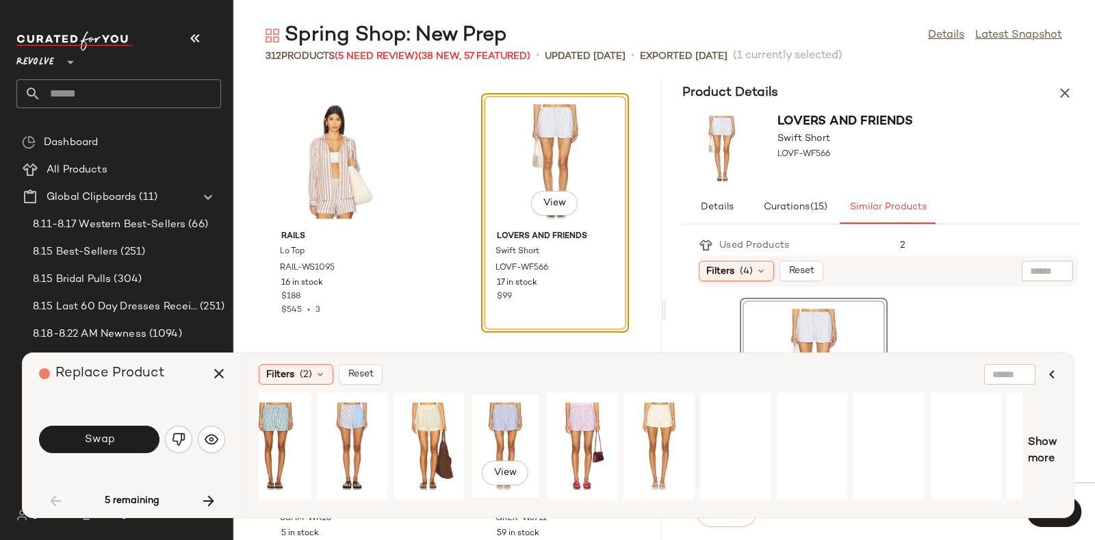
click at [496, 420] on div "View" at bounding box center [505, 446] width 61 height 97
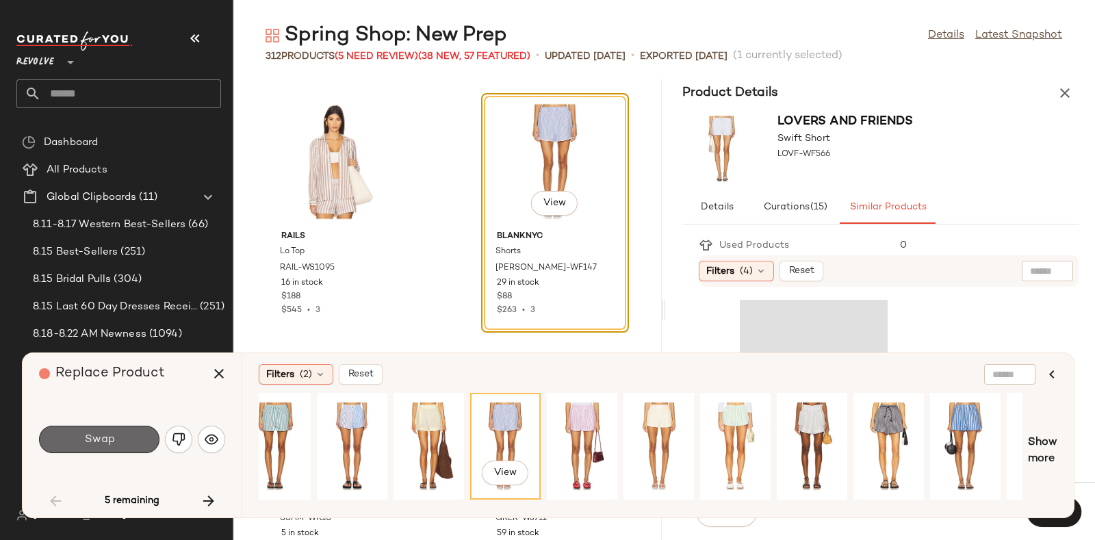
click at [117, 428] on button "Swap" at bounding box center [99, 439] width 120 height 27
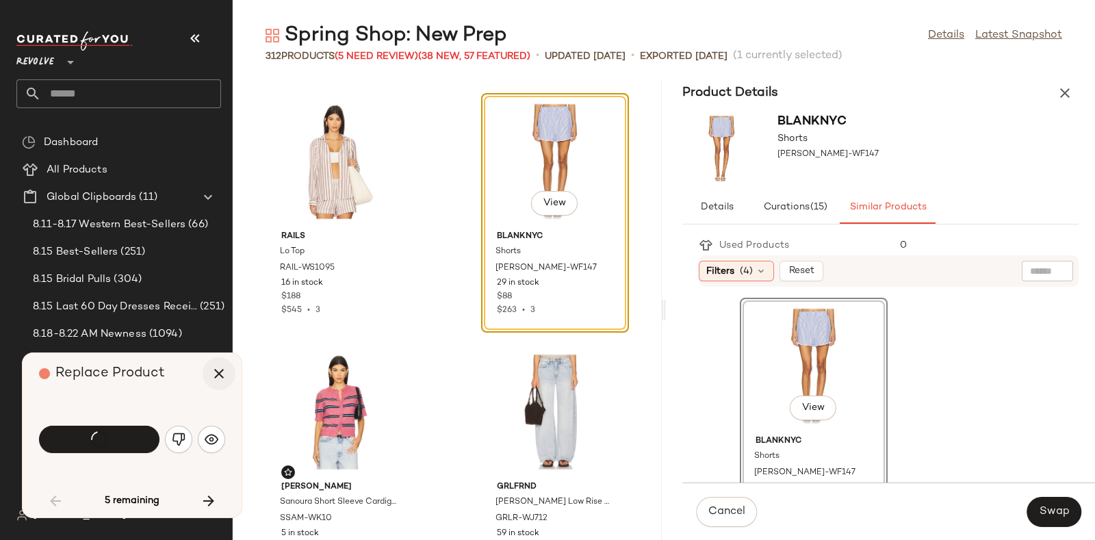
click at [222, 370] on icon "button" at bounding box center [219, 373] width 16 height 16
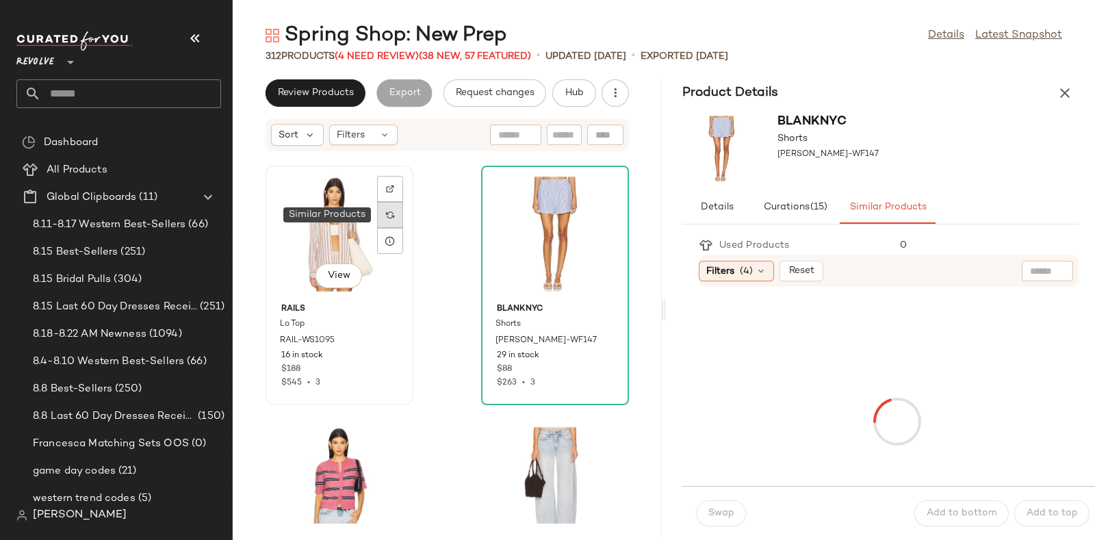
click at [383, 215] on div at bounding box center [390, 215] width 26 height 26
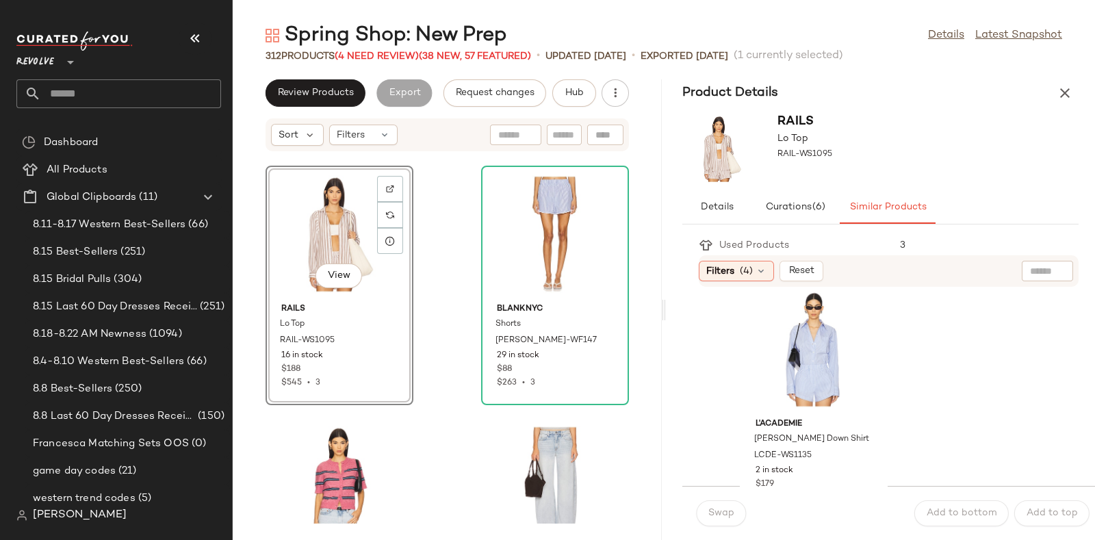
scroll to position [3775, 0]
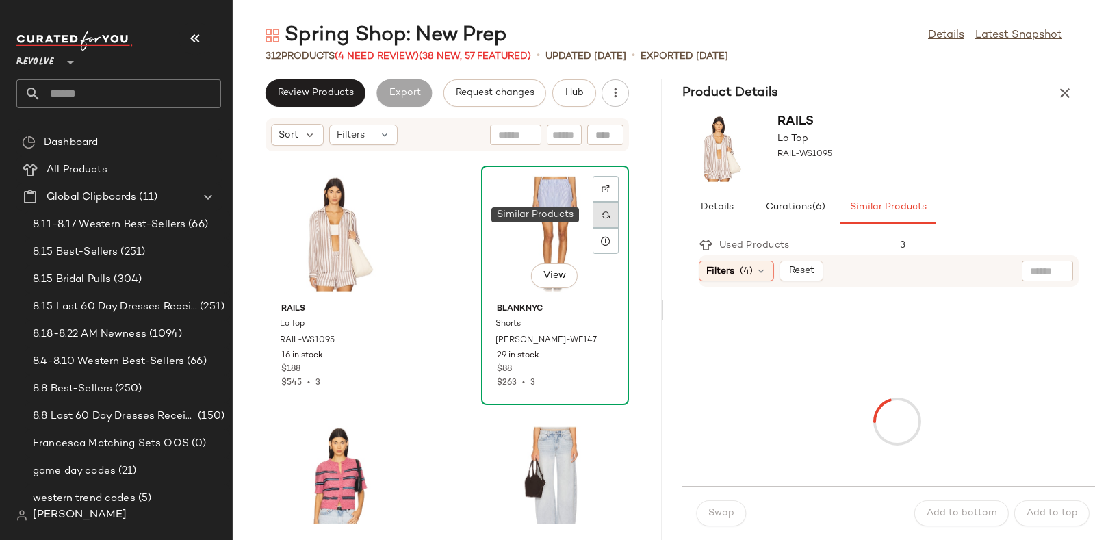
click at [602, 211] on img at bounding box center [606, 215] width 8 height 8
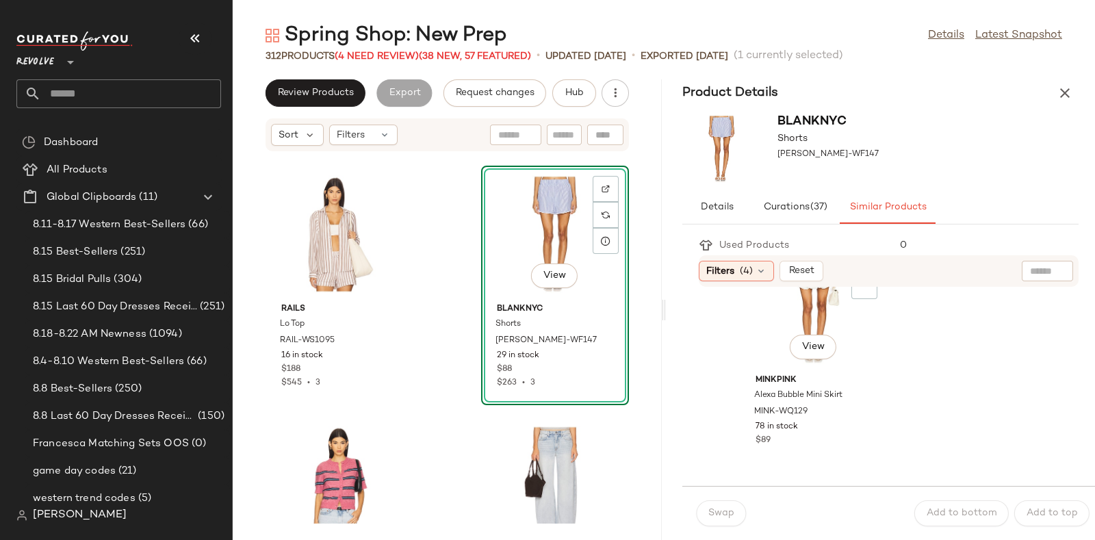
scroll to position [5789, 0]
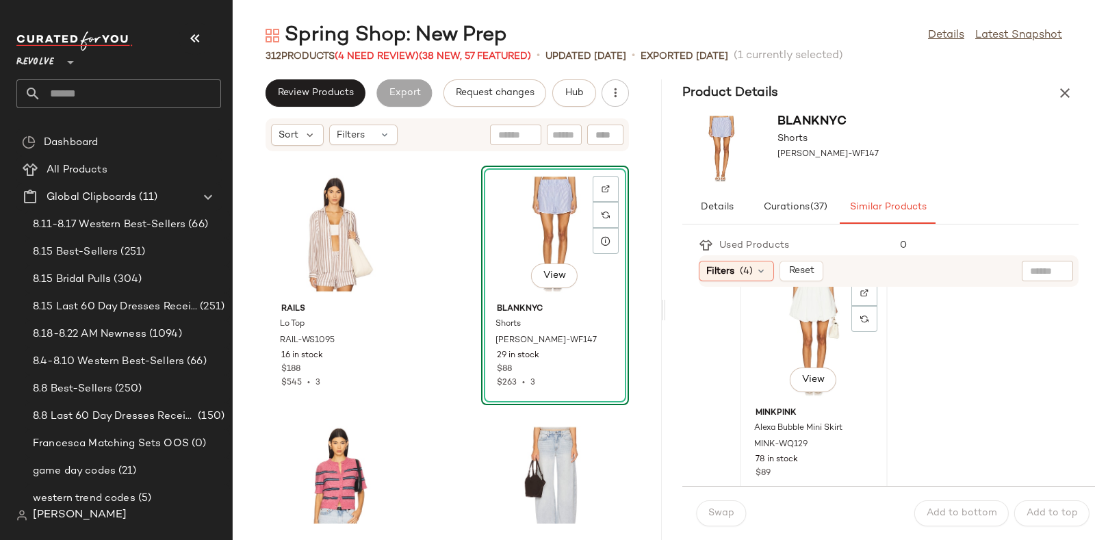
click at [823, 307] on div "View" at bounding box center [814, 337] width 138 height 127
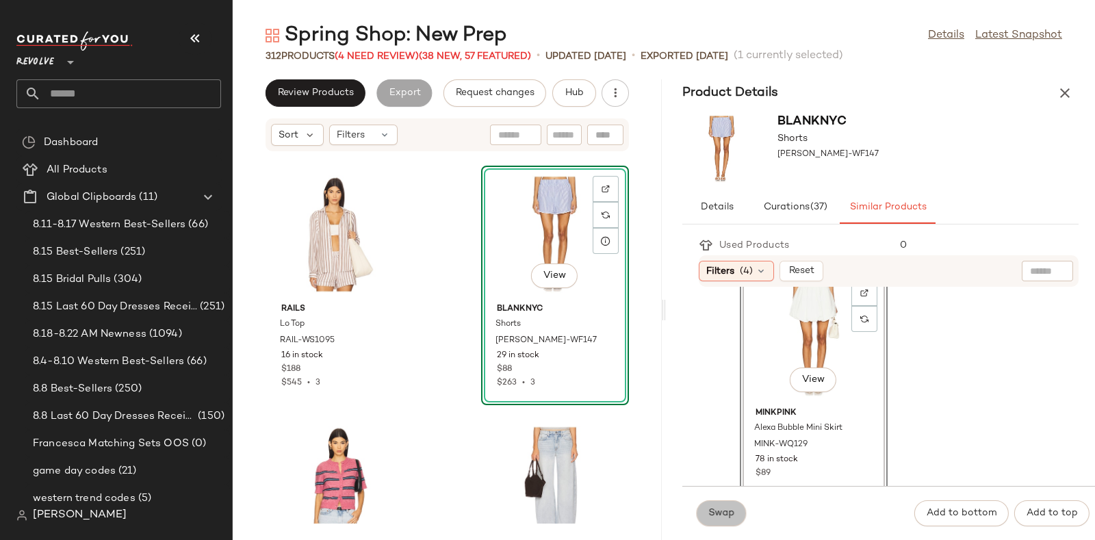
click at [721, 508] on span "Swap" at bounding box center [721, 513] width 27 height 11
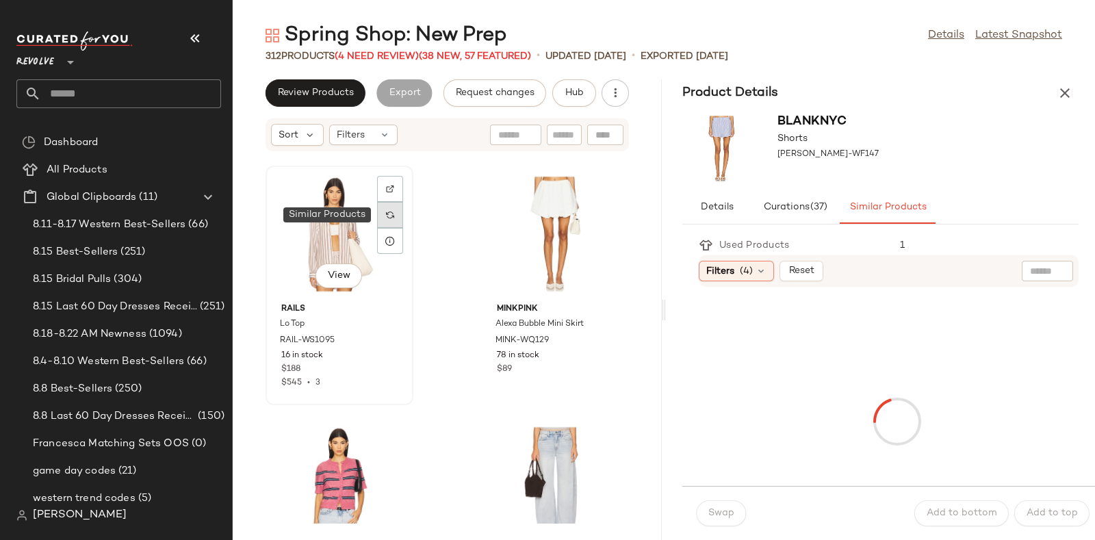
click at [383, 210] on div at bounding box center [390, 215] width 26 height 26
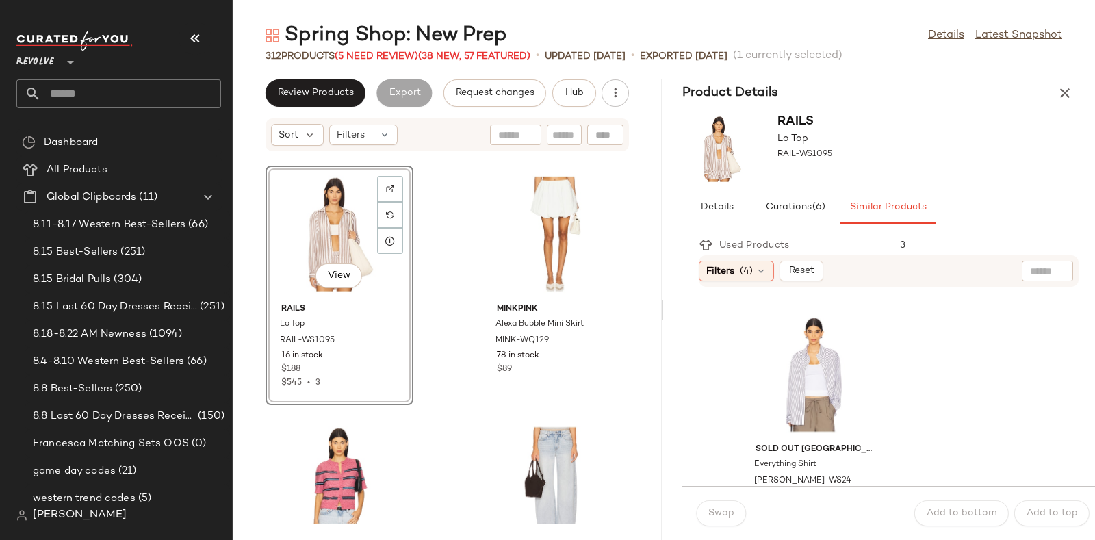
scroll to position [250, 0]
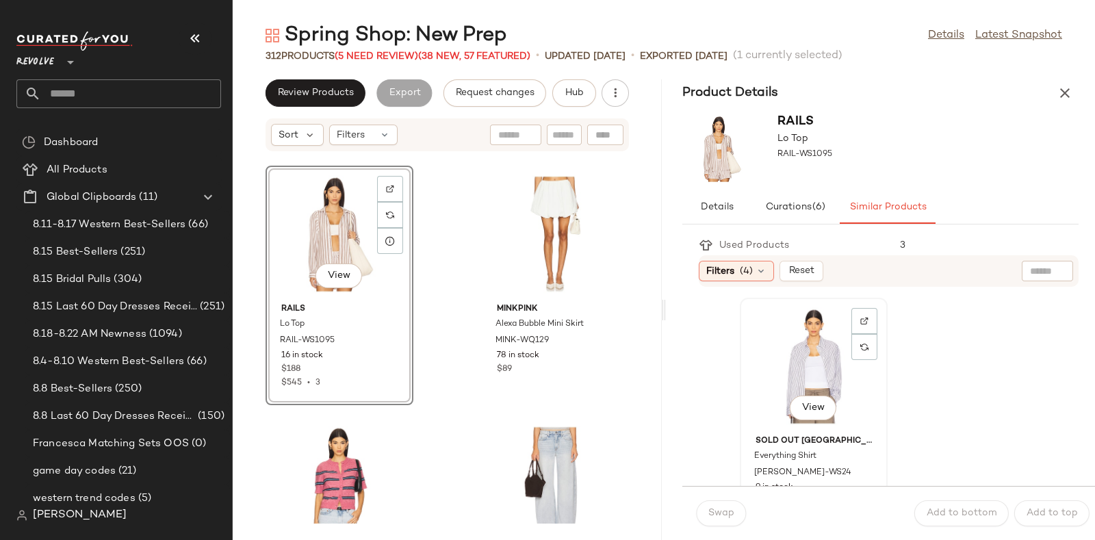
click at [804, 356] on div "View" at bounding box center [814, 366] width 138 height 127
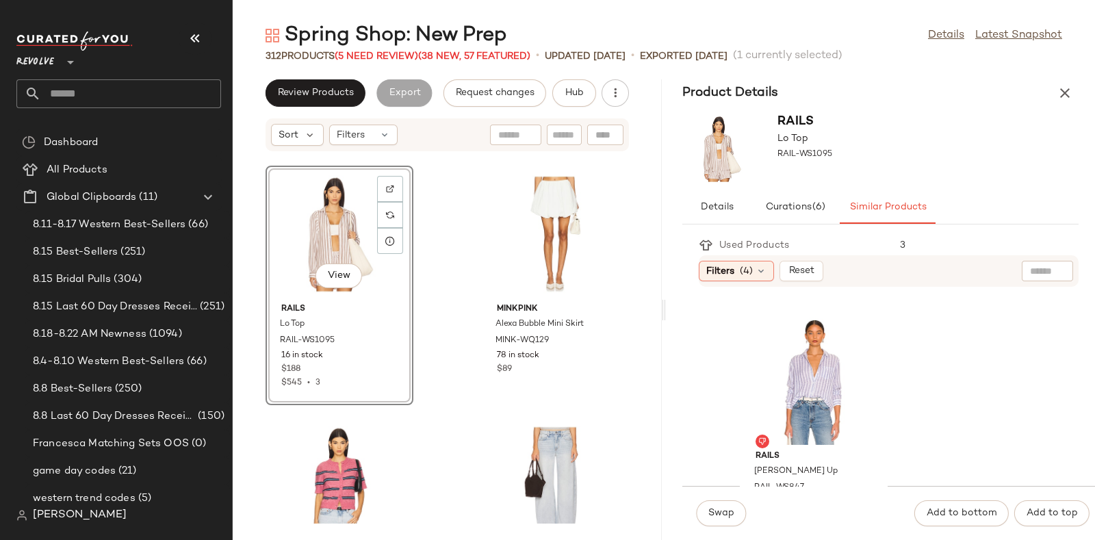
scroll to position [988, 0]
click at [812, 365] on div "View" at bounding box center [814, 379] width 138 height 127
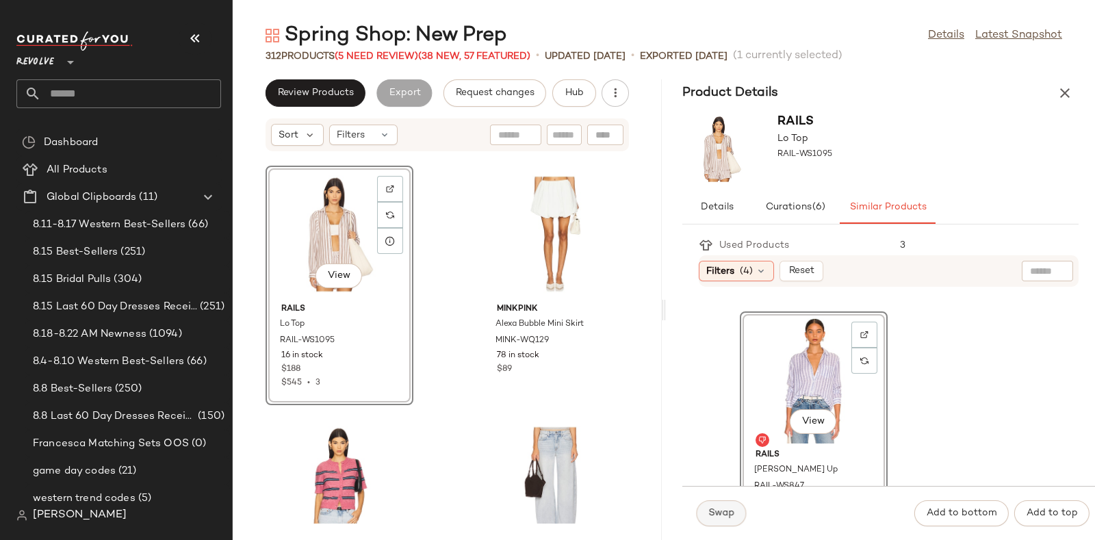
click at [724, 505] on button "Swap" at bounding box center [721, 513] width 50 height 26
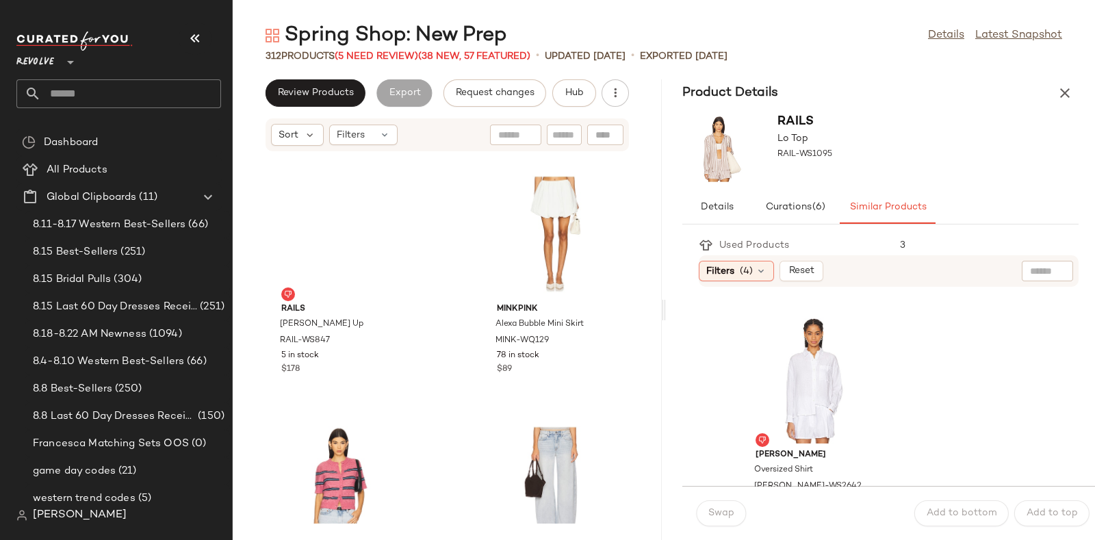
scroll to position [1238, 0]
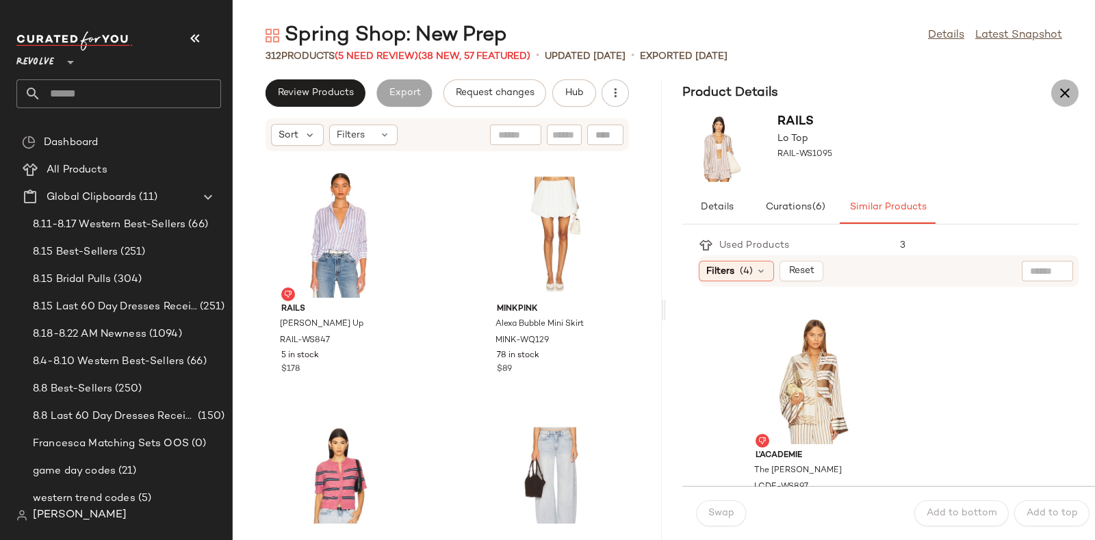
click at [1066, 85] on icon "button" at bounding box center [1065, 93] width 16 height 16
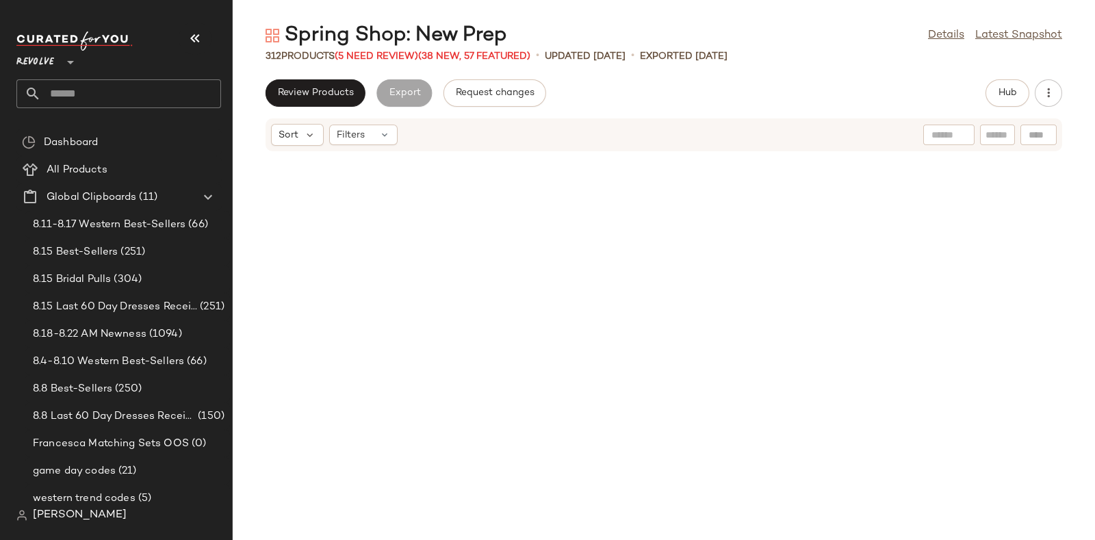
scroll to position [3506, 0]
click at [373, 53] on span "(5 Need Review)" at bounding box center [376, 56] width 83 height 10
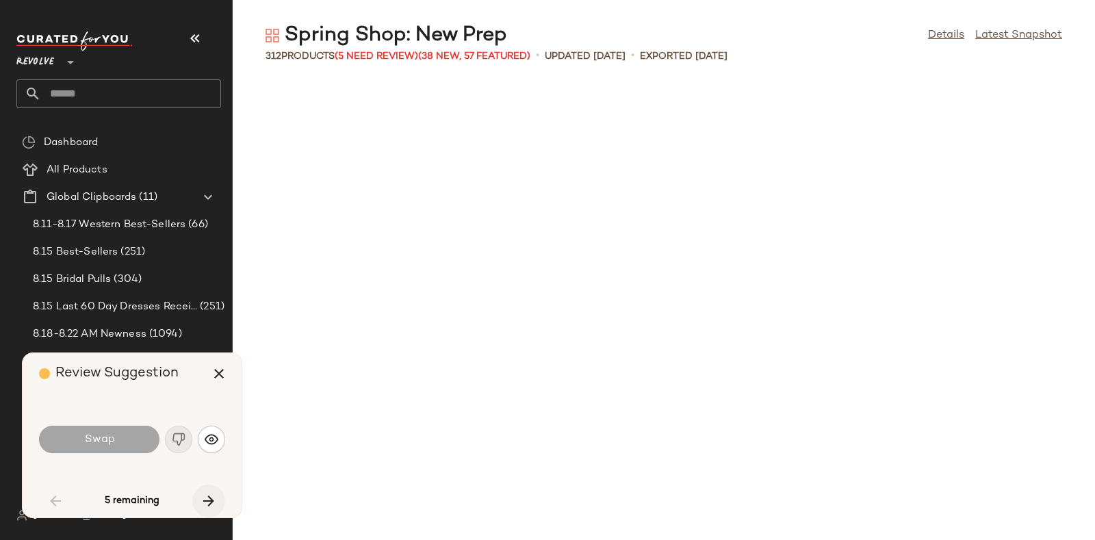
click at [216, 498] on icon "button" at bounding box center [209, 501] width 16 height 16
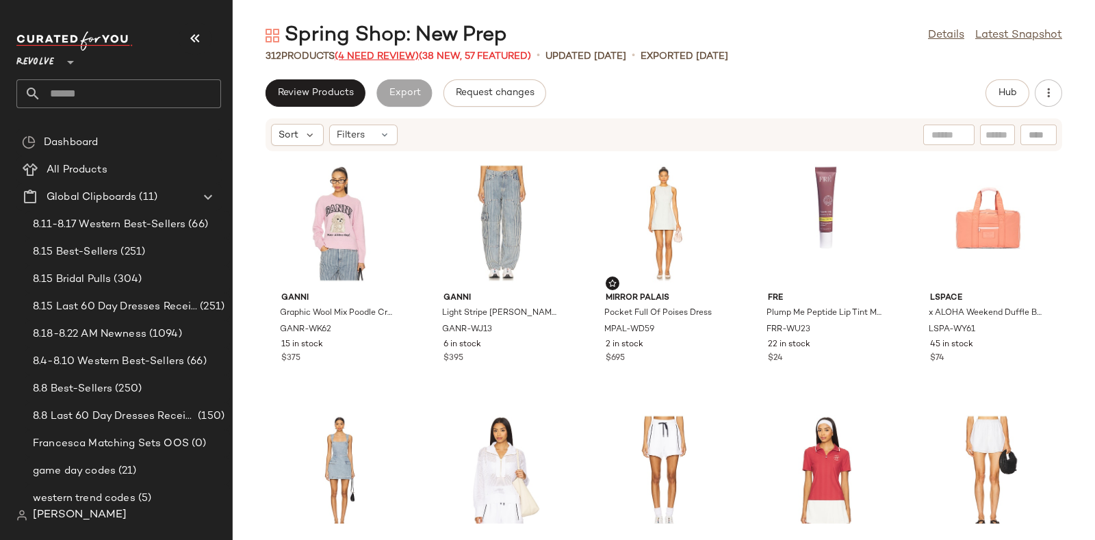
click at [379, 53] on span "(4 Need Review)" at bounding box center [377, 56] width 84 height 10
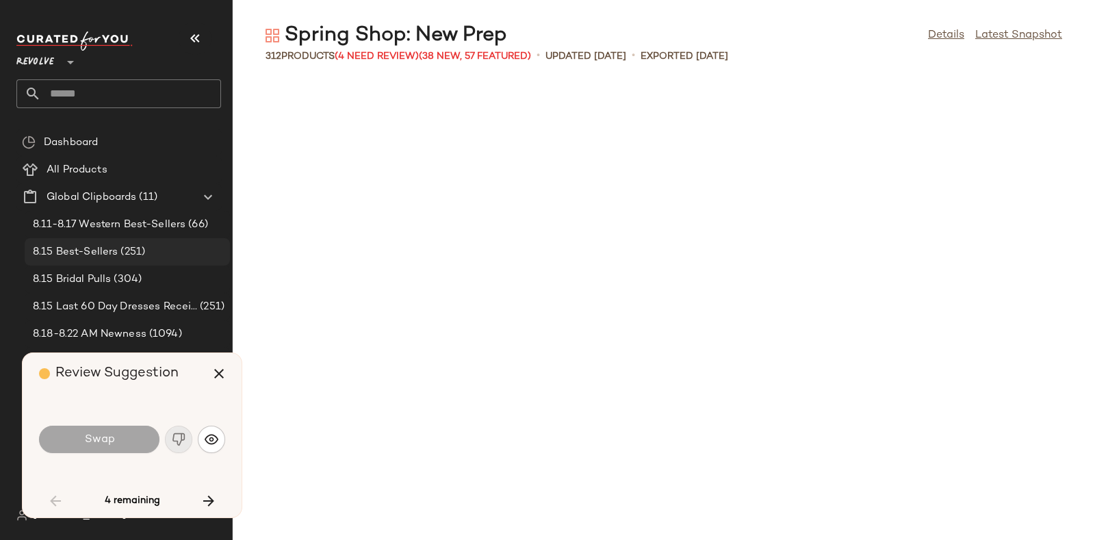
scroll to position [2504, 0]
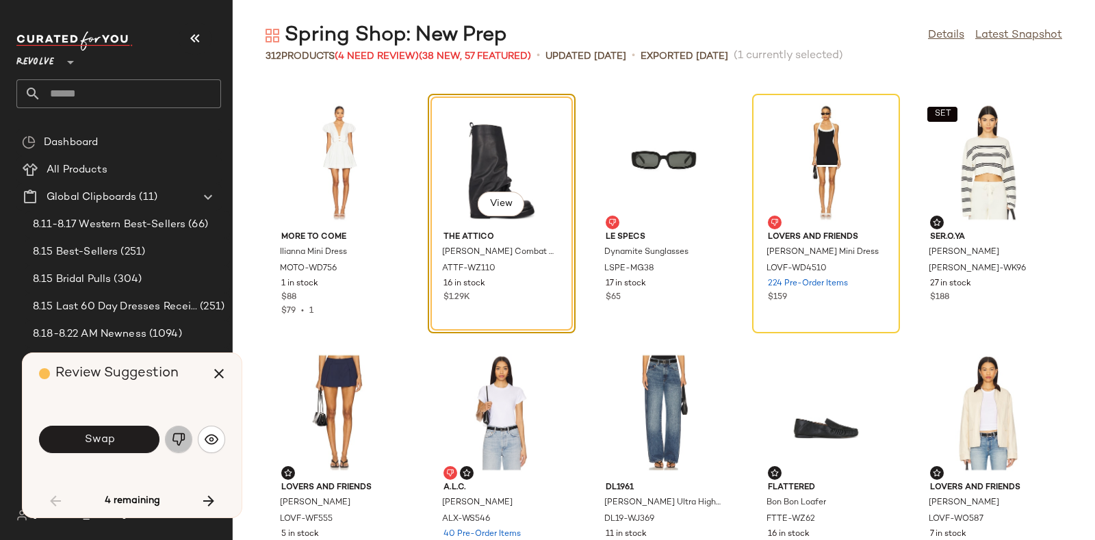
click at [172, 433] on img "button" at bounding box center [179, 440] width 14 height 14
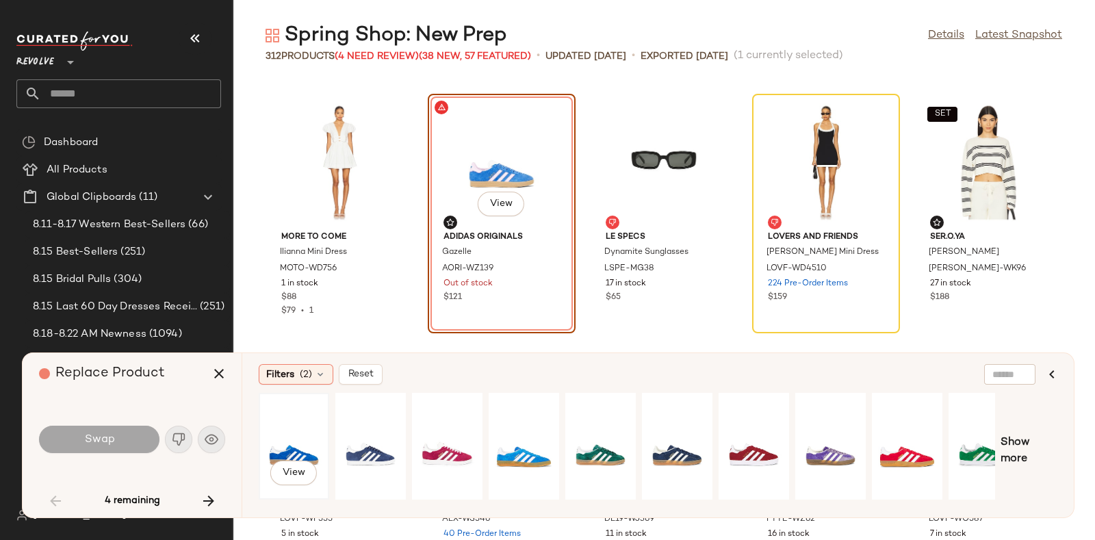
click at [294, 427] on div "View" at bounding box center [293, 446] width 61 height 97
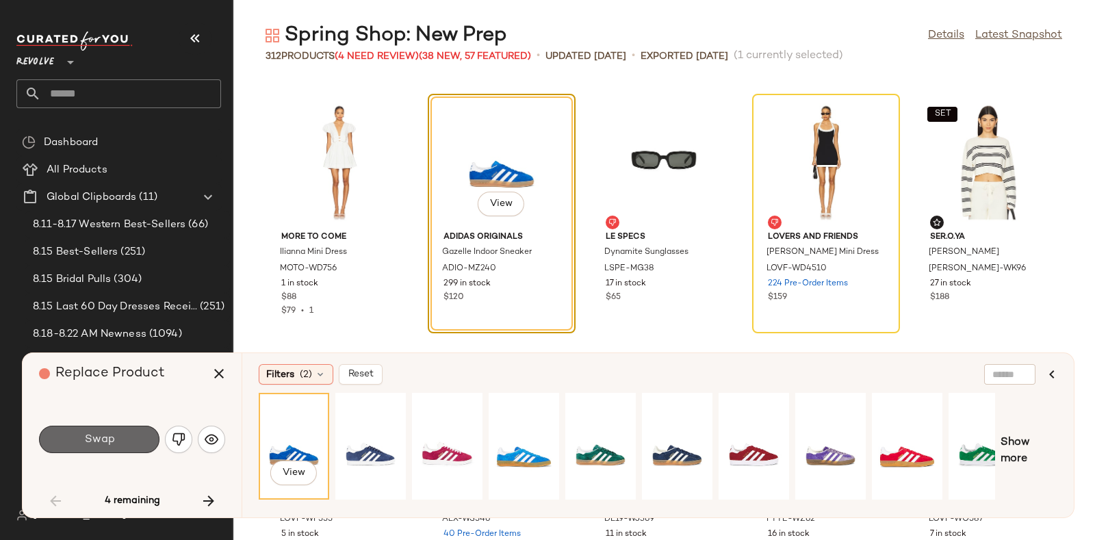
click at [116, 444] on button "Swap" at bounding box center [99, 439] width 120 height 27
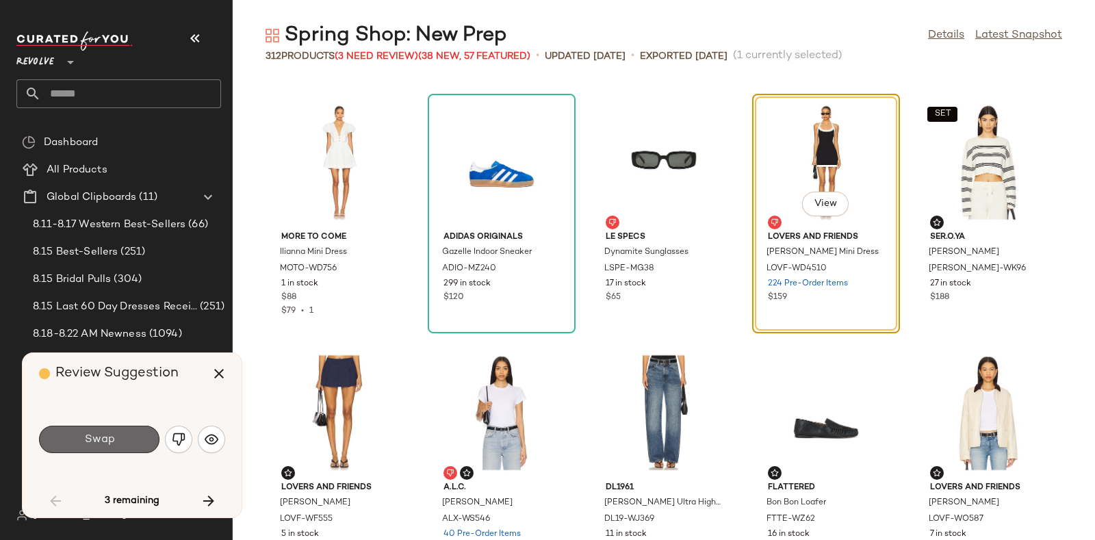
click at [110, 431] on button "Swap" at bounding box center [99, 439] width 120 height 27
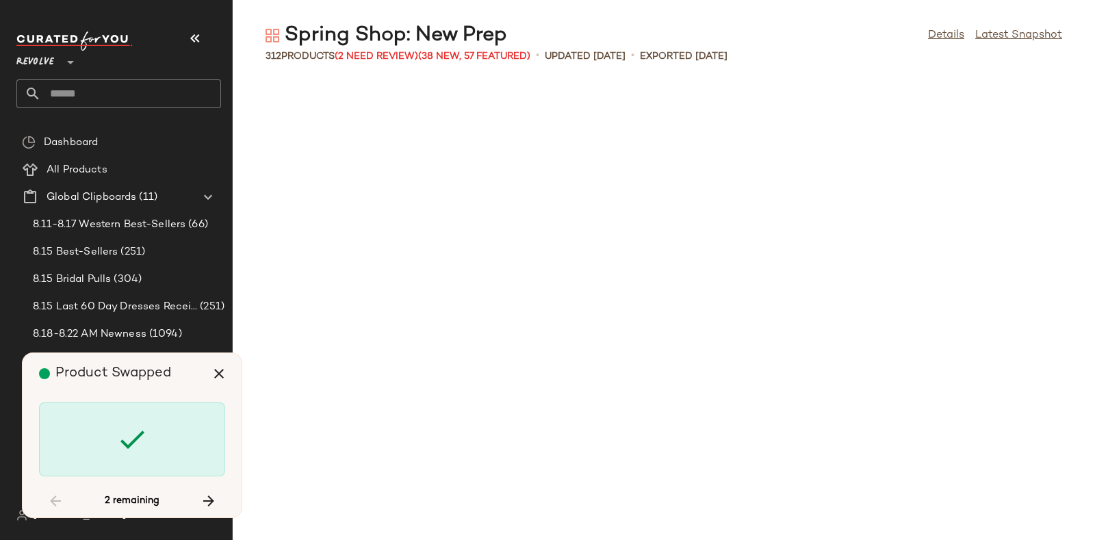
scroll to position [6763, 0]
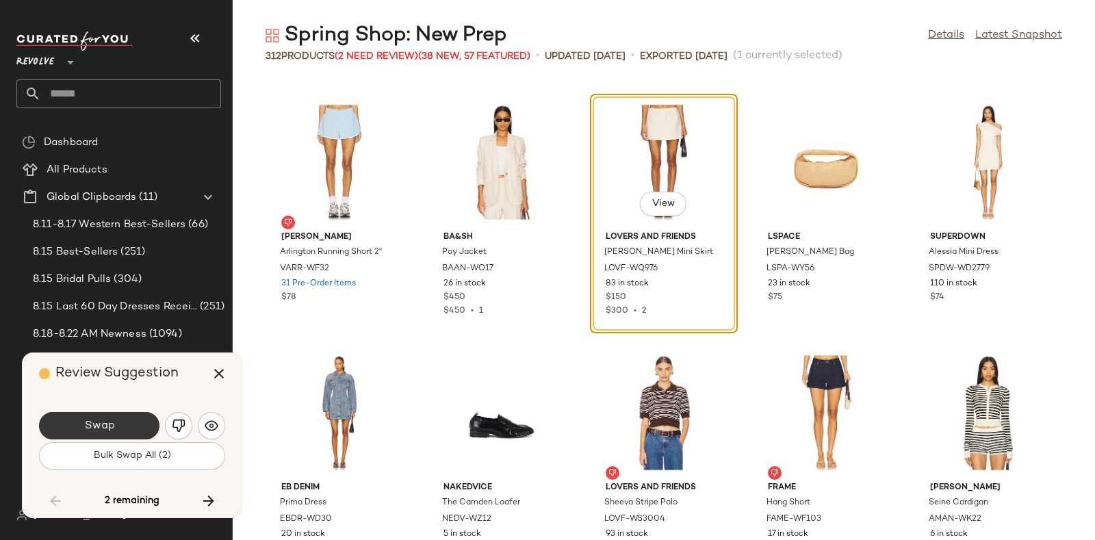
click at [127, 422] on button "Swap" at bounding box center [99, 425] width 120 height 27
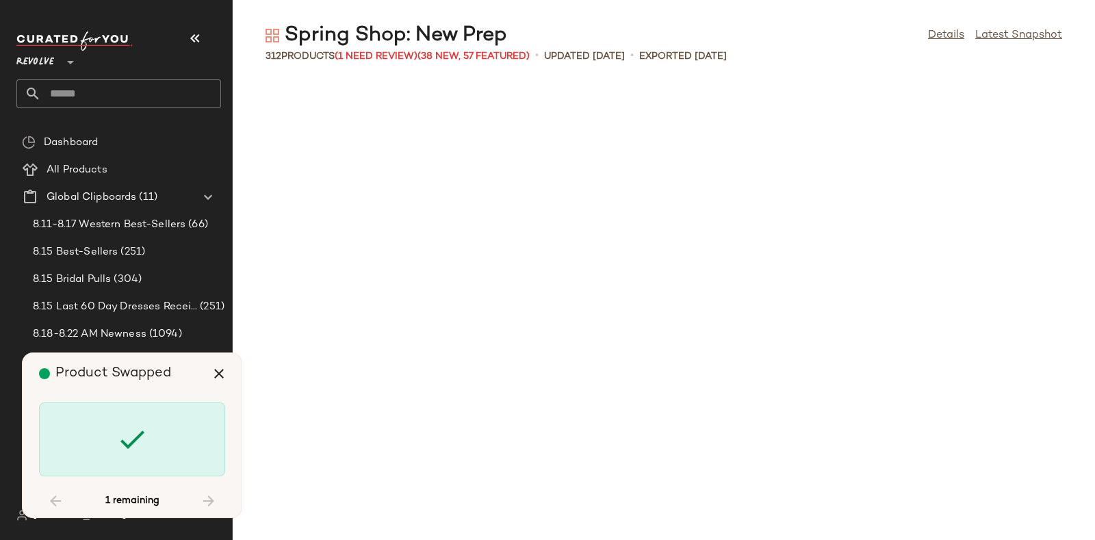
scroll to position [9017, 0]
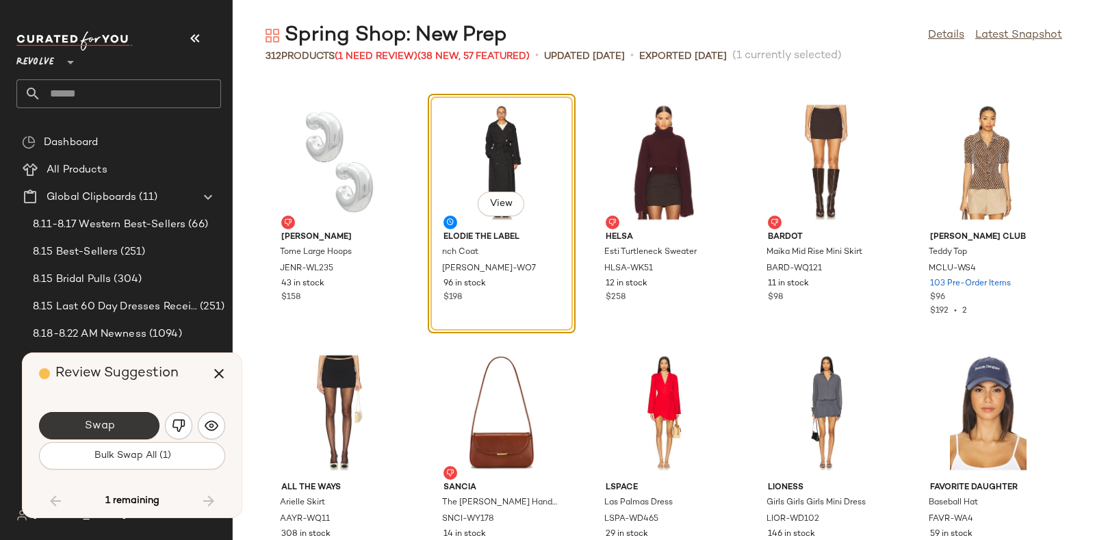
click at [125, 417] on button "Swap" at bounding box center [99, 425] width 120 height 27
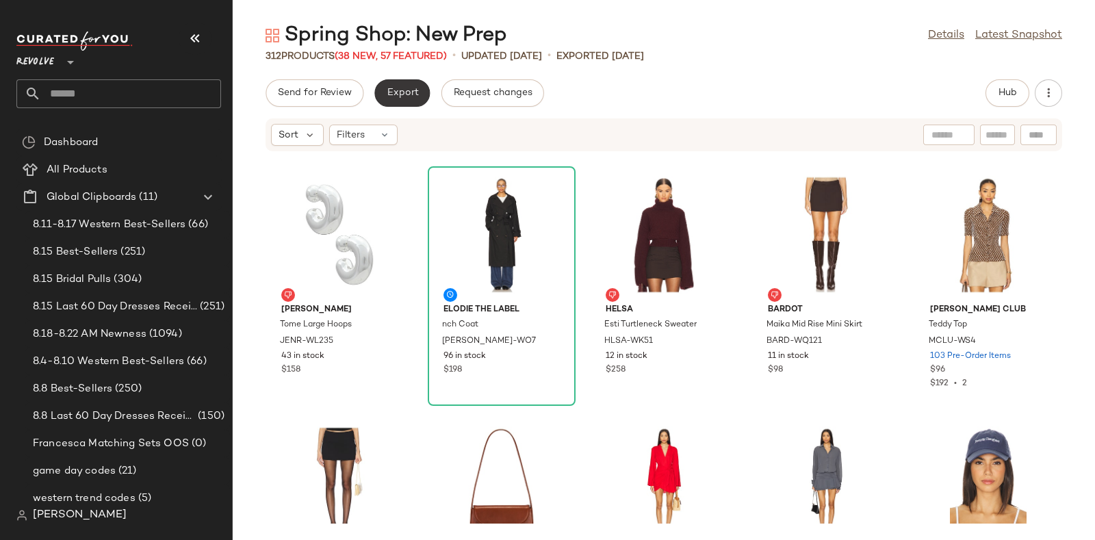
click at [410, 83] on button "Export" at bounding box center [401, 92] width 55 height 27
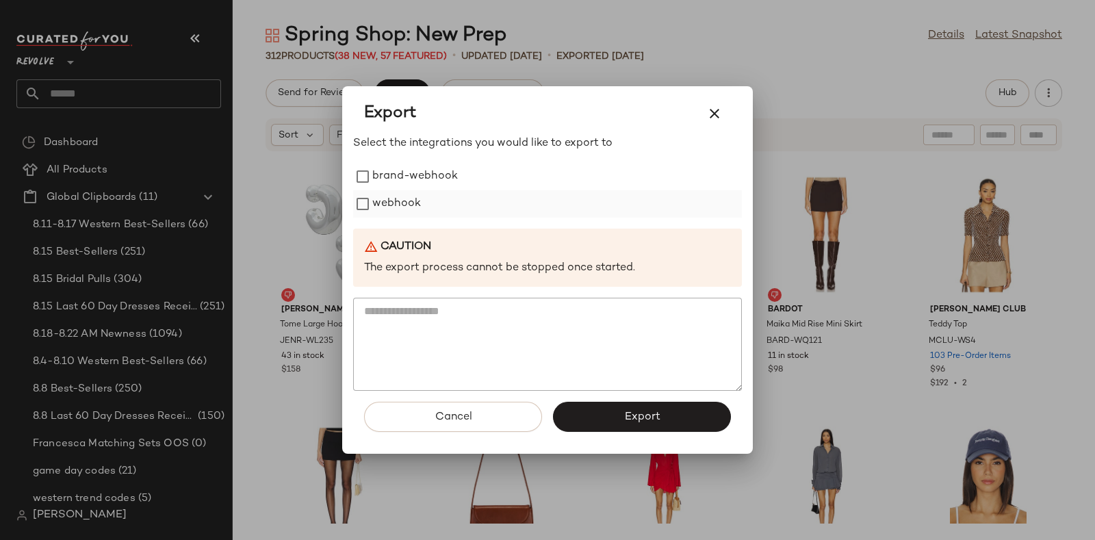
click at [398, 203] on label "webhook" at bounding box center [396, 203] width 49 height 27
click at [612, 409] on button "Export" at bounding box center [642, 417] width 178 height 30
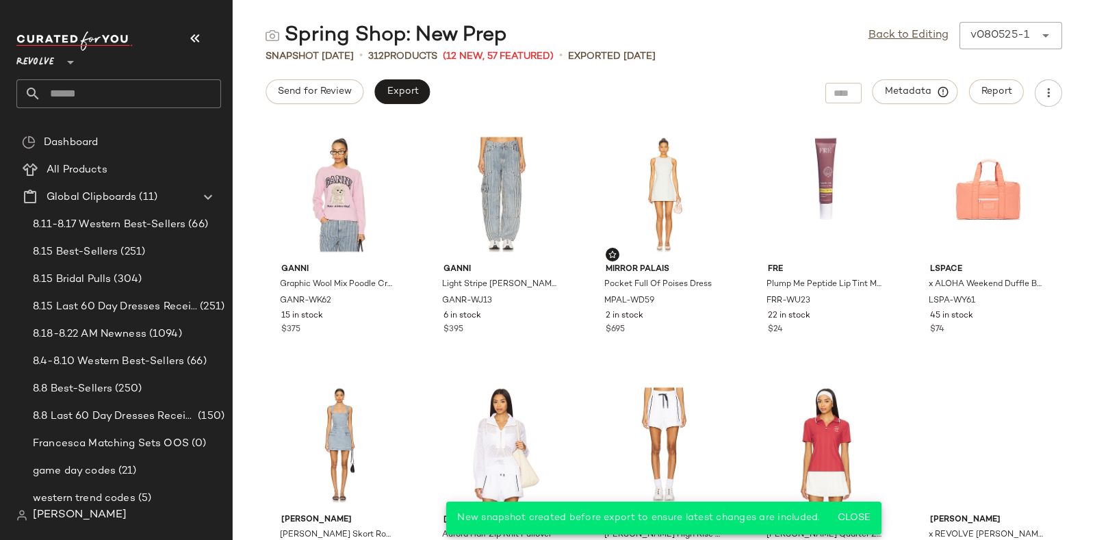
click at [96, 93] on input "text" at bounding box center [131, 93] width 180 height 29
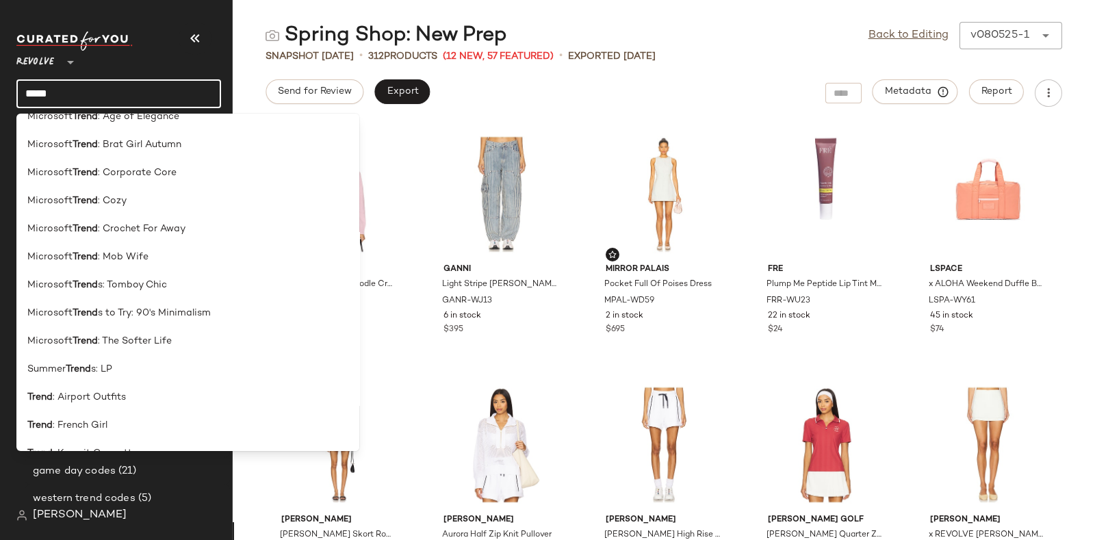
scroll to position [795, 0]
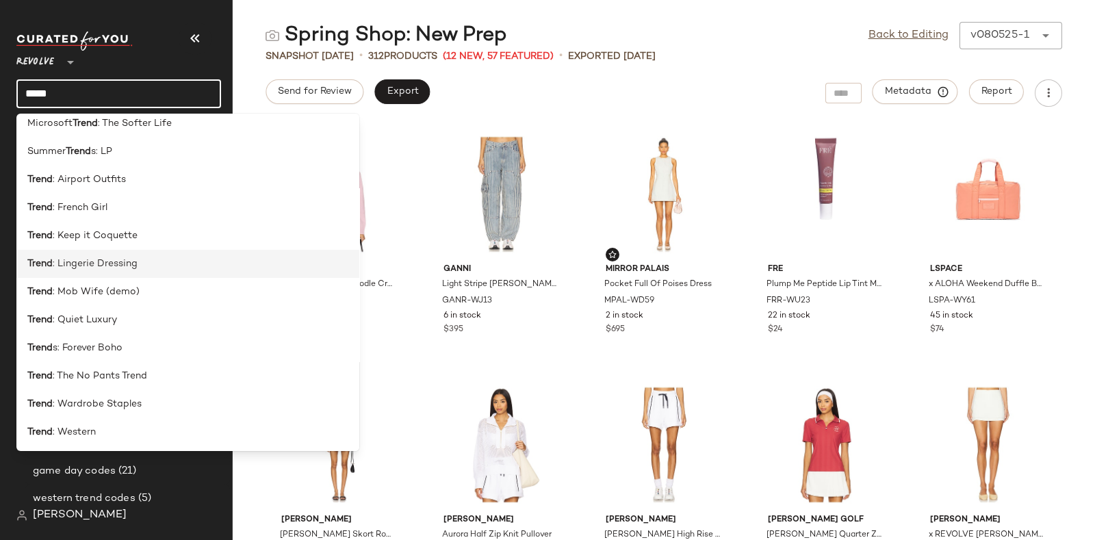
type input "*****"
click at [155, 261] on div "Trend : Lingerie Dressing" at bounding box center [187, 264] width 321 height 14
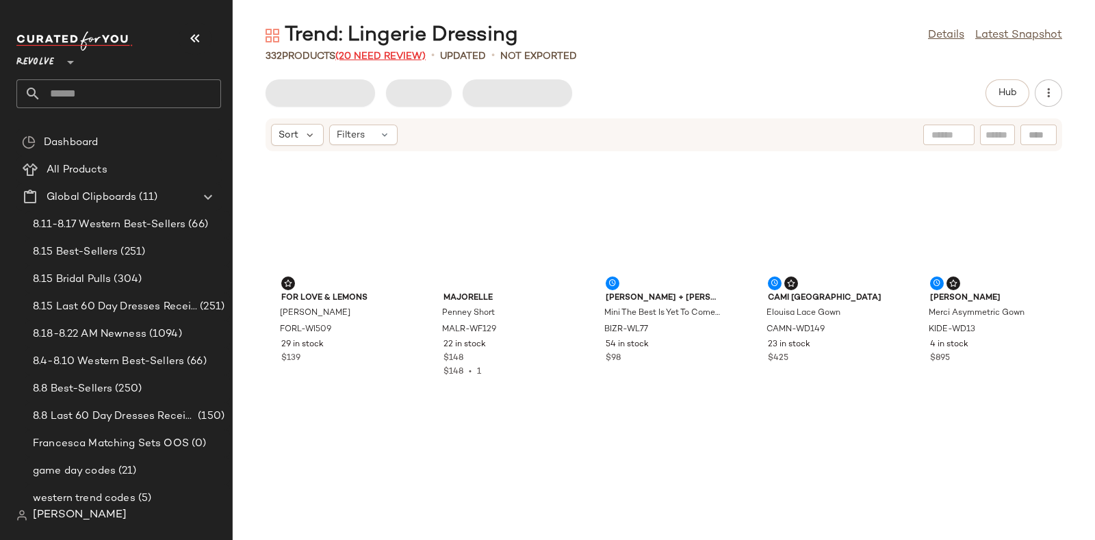
click at [376, 52] on span "(20 Need Review)" at bounding box center [380, 56] width 90 height 10
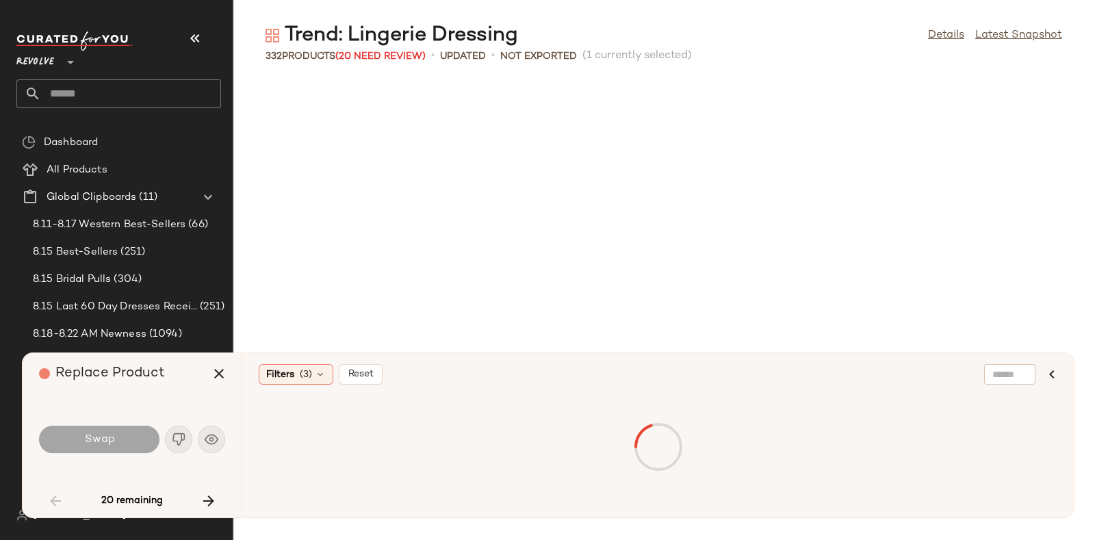
scroll to position [763, 0]
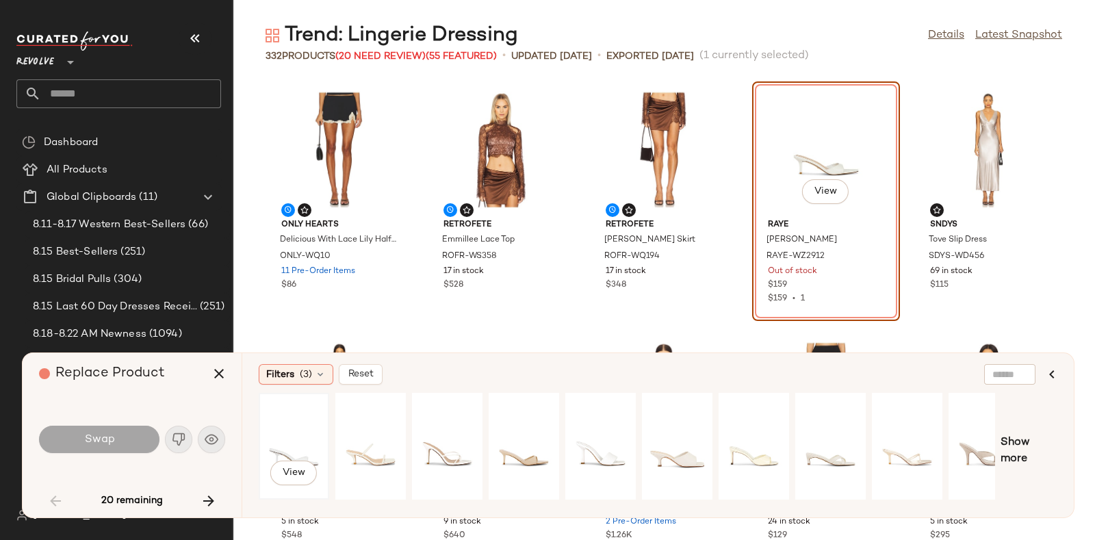
click at [281, 419] on div "View" at bounding box center [293, 446] width 61 height 97
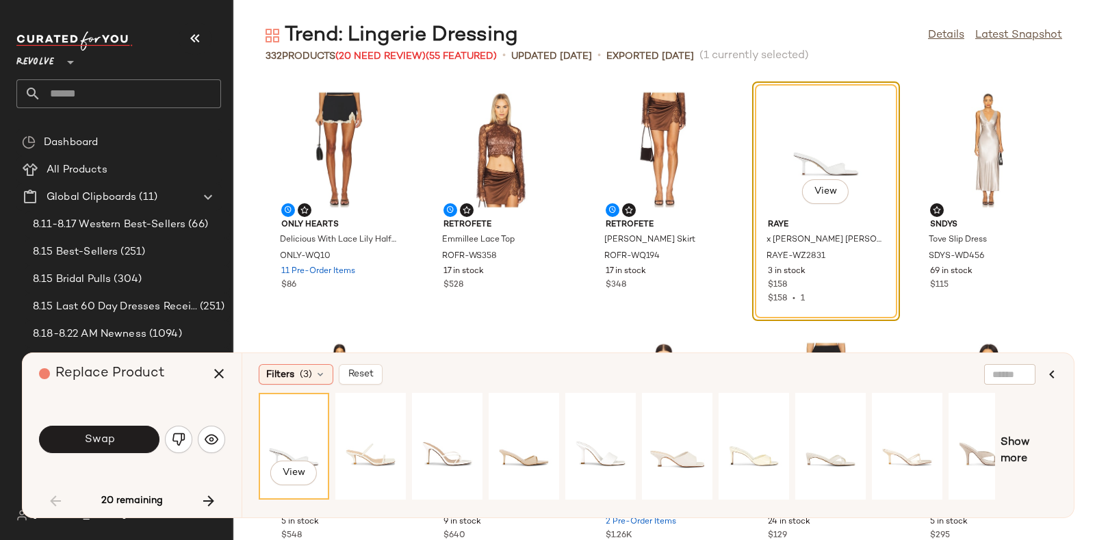
click at [127, 415] on div "Swap" at bounding box center [132, 439] width 186 height 74
click at [131, 433] on button "Swap" at bounding box center [99, 439] width 120 height 27
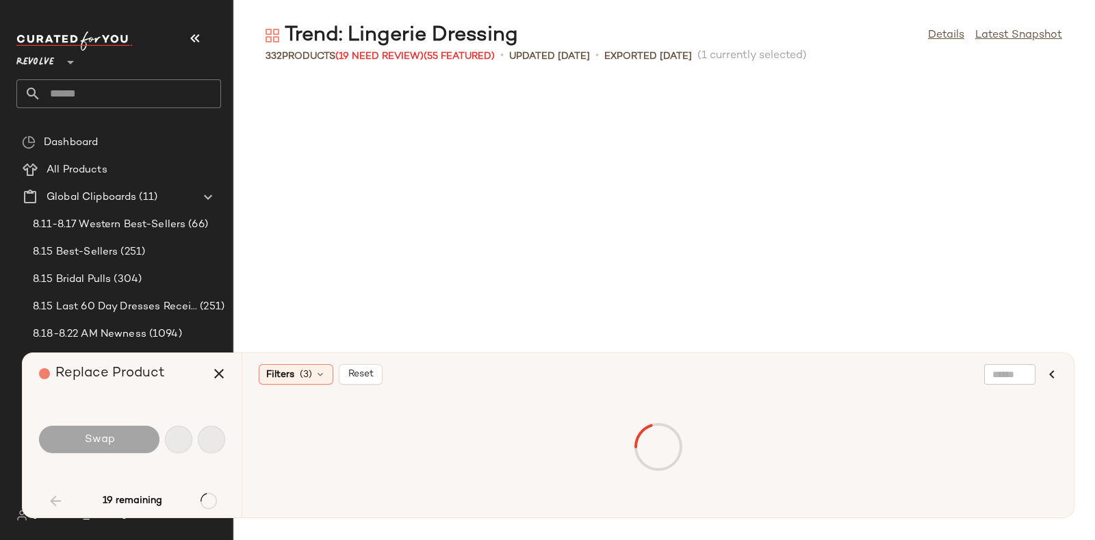
scroll to position [3005, 0]
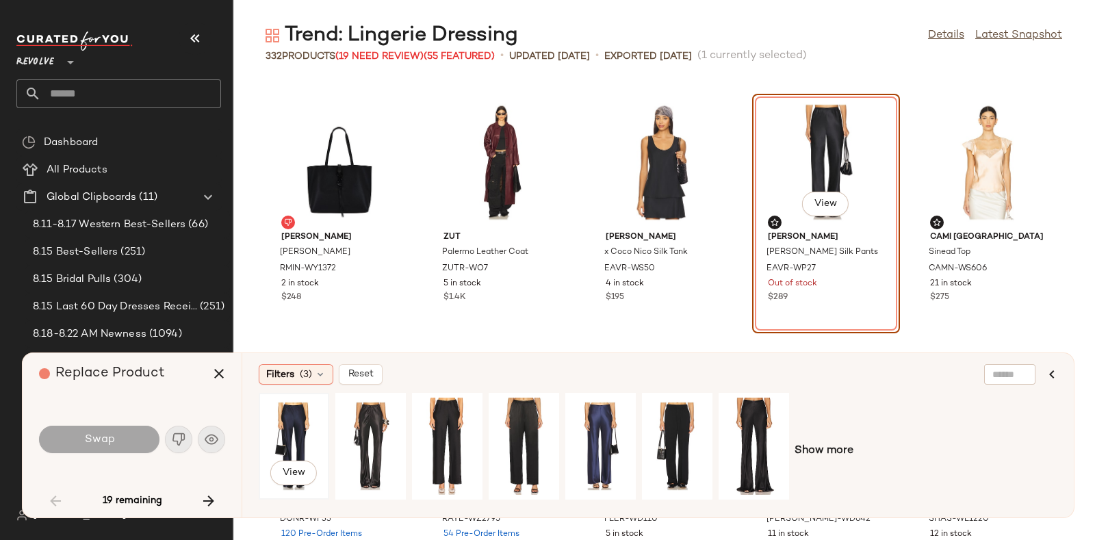
click at [294, 430] on div "View" at bounding box center [293, 446] width 61 height 97
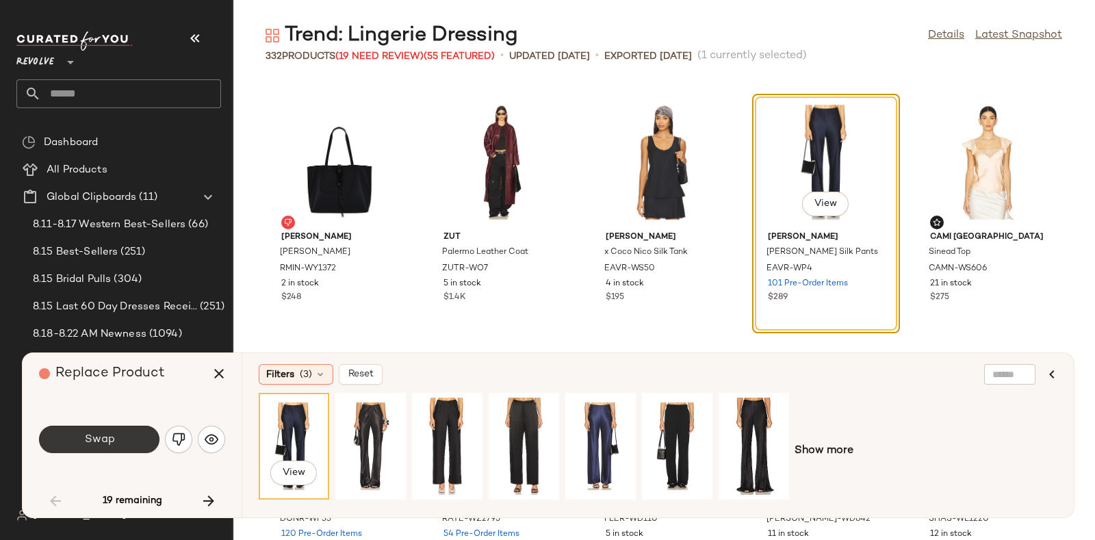
click at [127, 438] on button "Swap" at bounding box center [99, 439] width 120 height 27
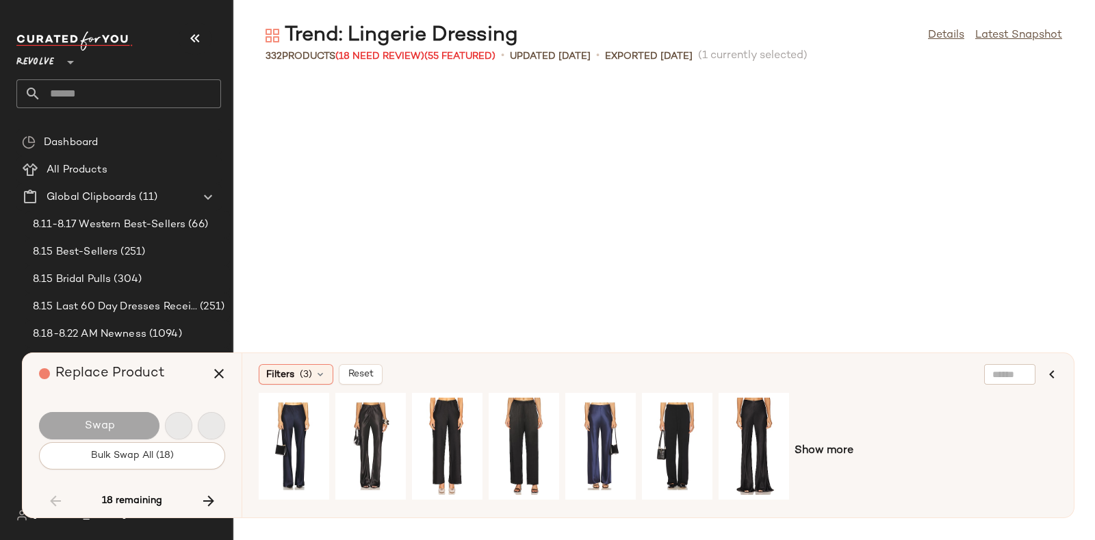
scroll to position [6512, 0]
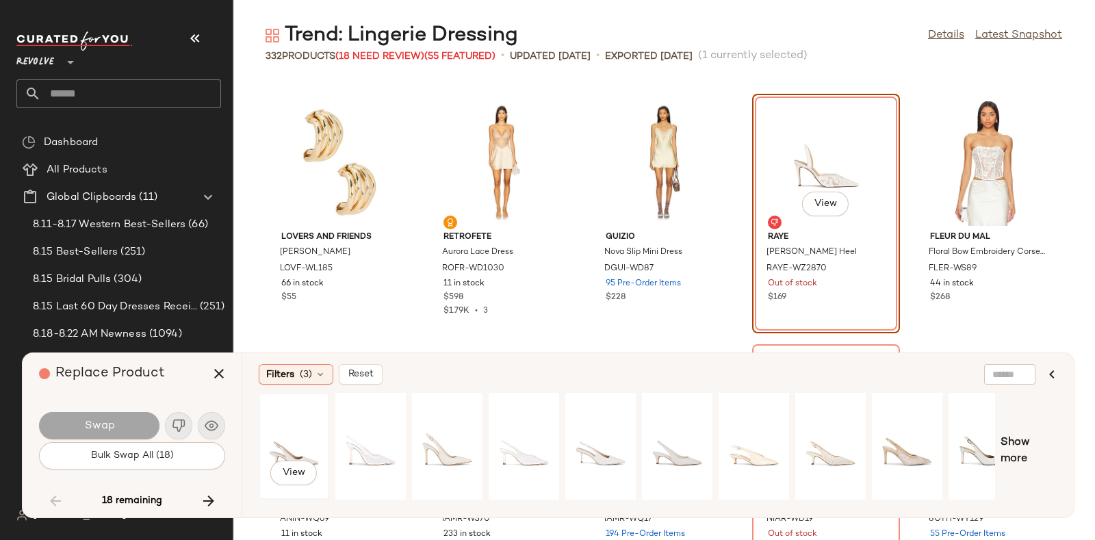
click at [281, 424] on div "View" at bounding box center [293, 446] width 61 height 97
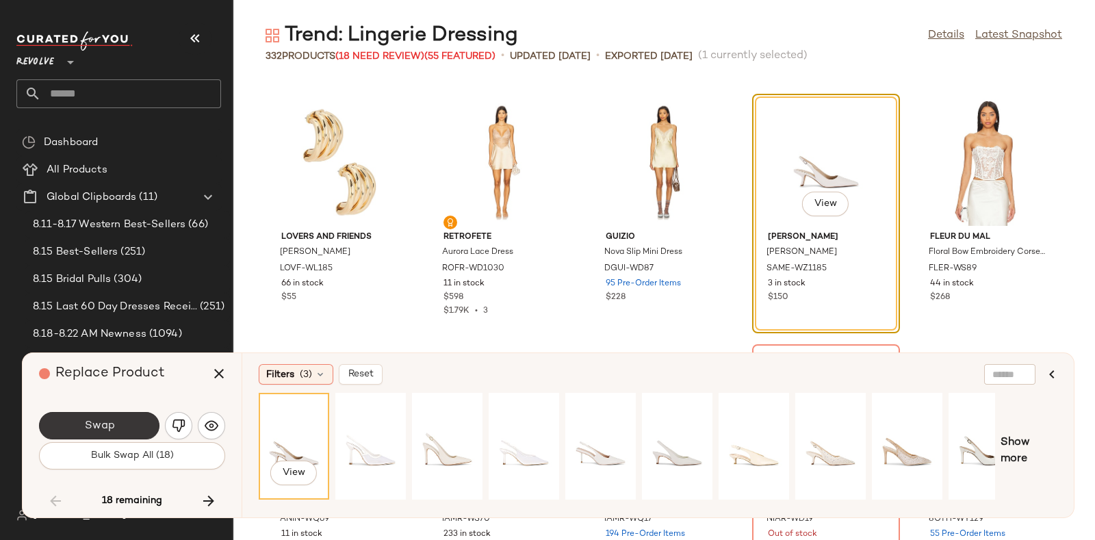
click at [127, 422] on button "Swap" at bounding box center [99, 425] width 120 height 27
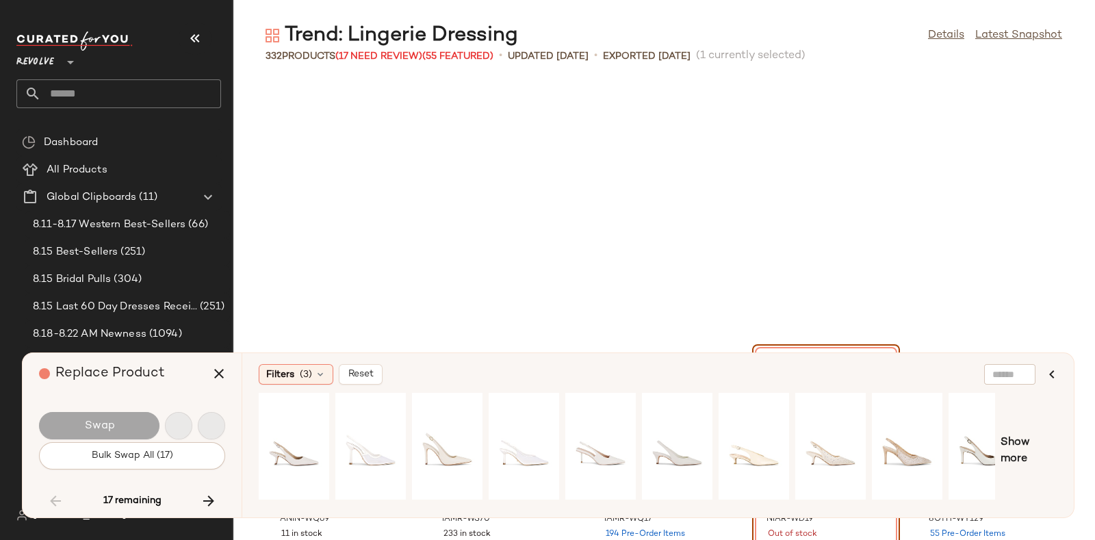
scroll to position [6763, 0]
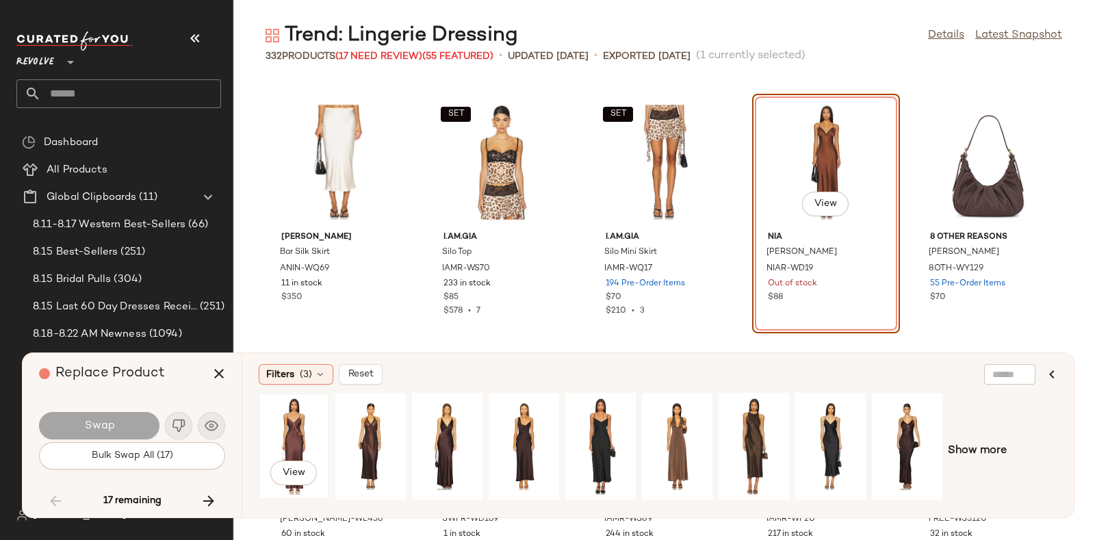
click at [296, 423] on div "View" at bounding box center [293, 446] width 61 height 97
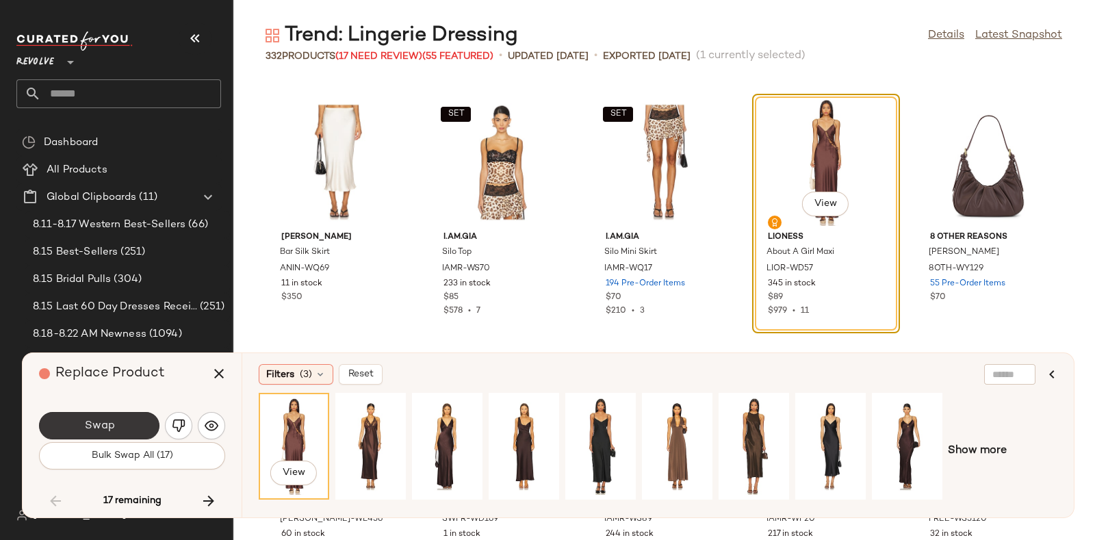
click at [134, 415] on button "Swap" at bounding box center [99, 425] width 120 height 27
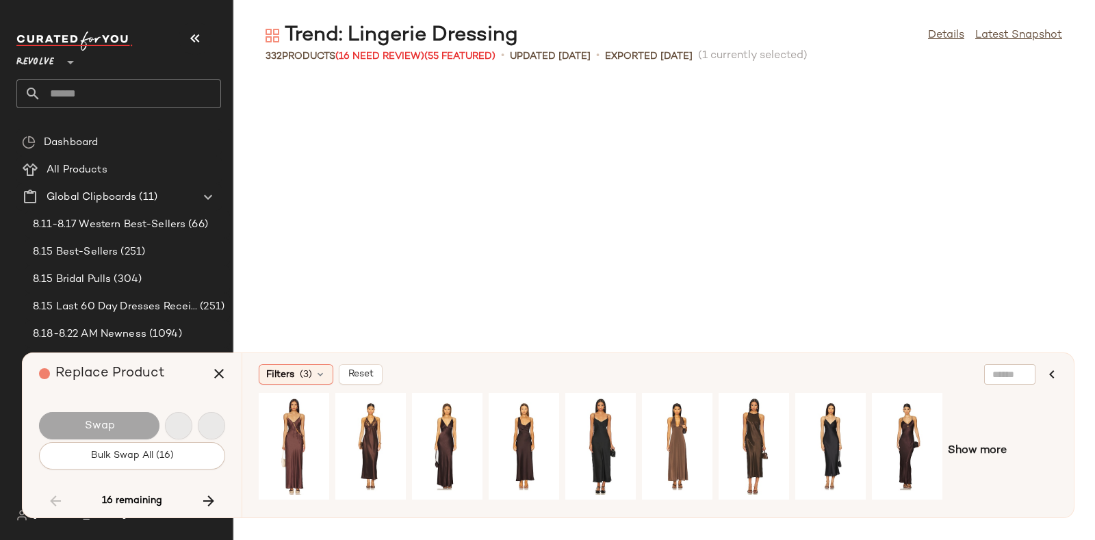
scroll to position [7264, 0]
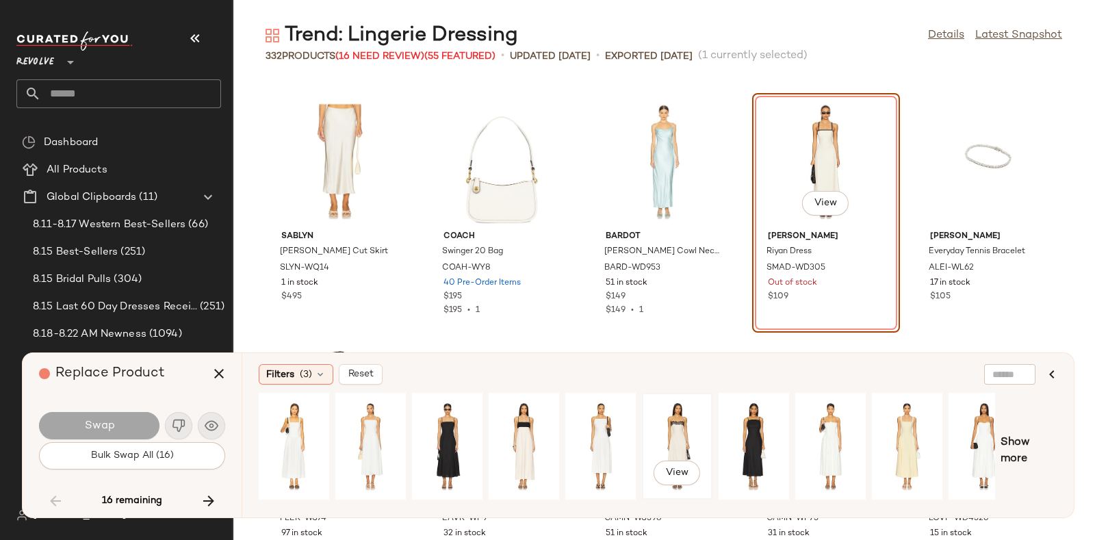
click at [682, 412] on div "View" at bounding box center [677, 446] width 61 height 97
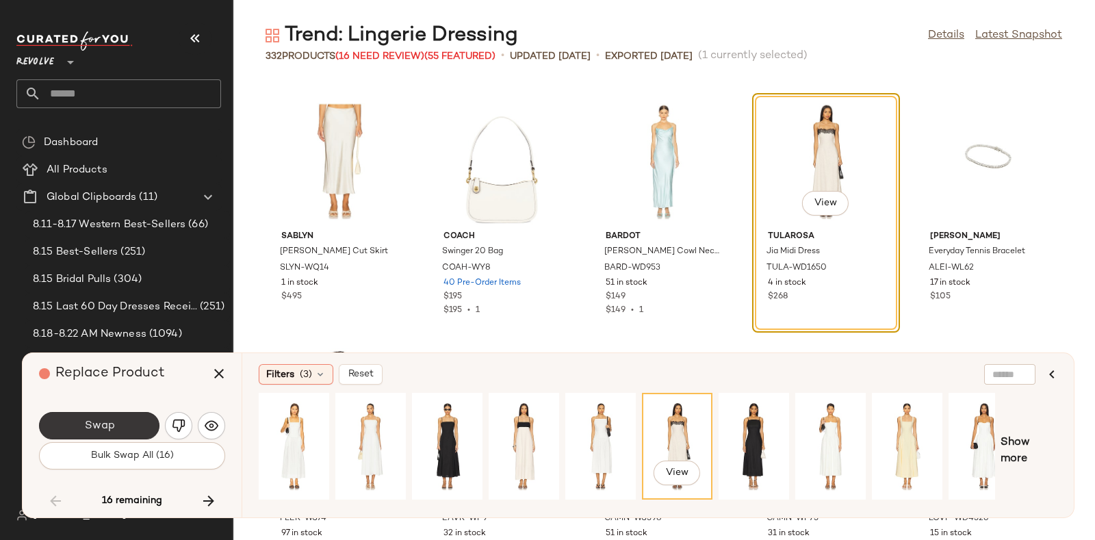
click at [128, 428] on button "Swap" at bounding box center [99, 425] width 120 height 27
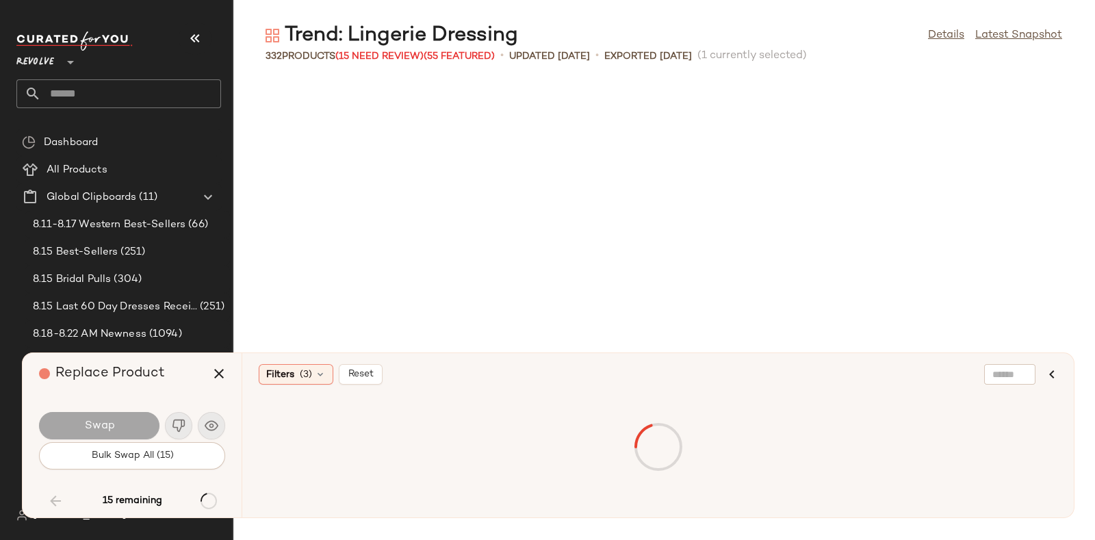
scroll to position [8015, 0]
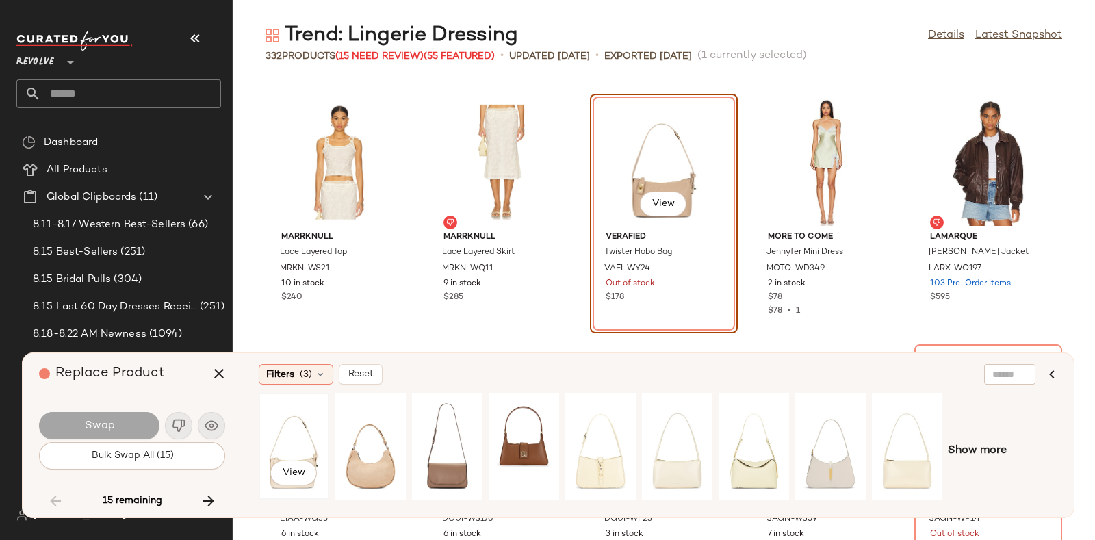
click at [281, 443] on div "View" at bounding box center [293, 446] width 61 height 97
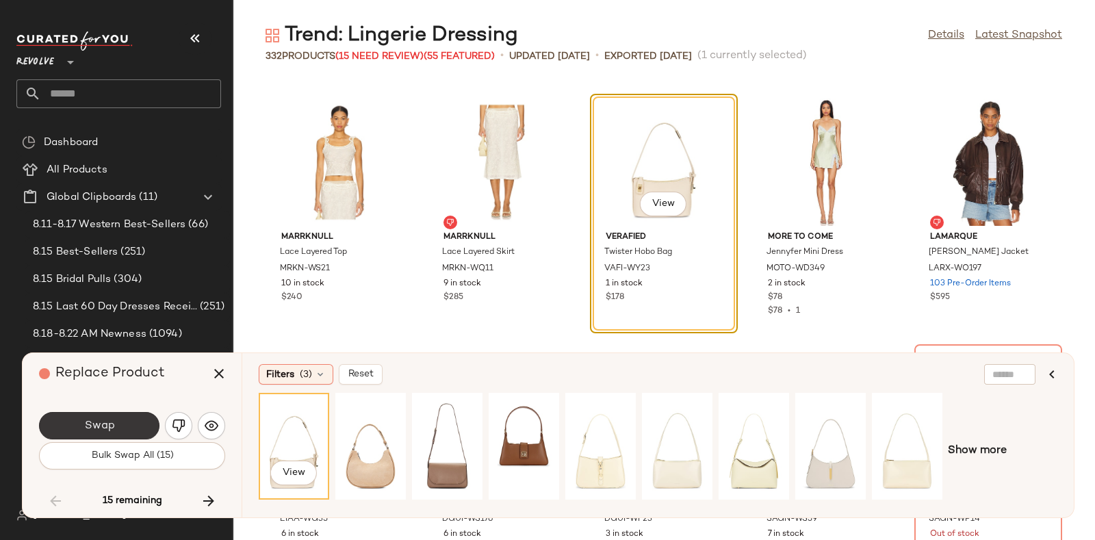
click at [139, 424] on button "Swap" at bounding box center [99, 425] width 120 height 27
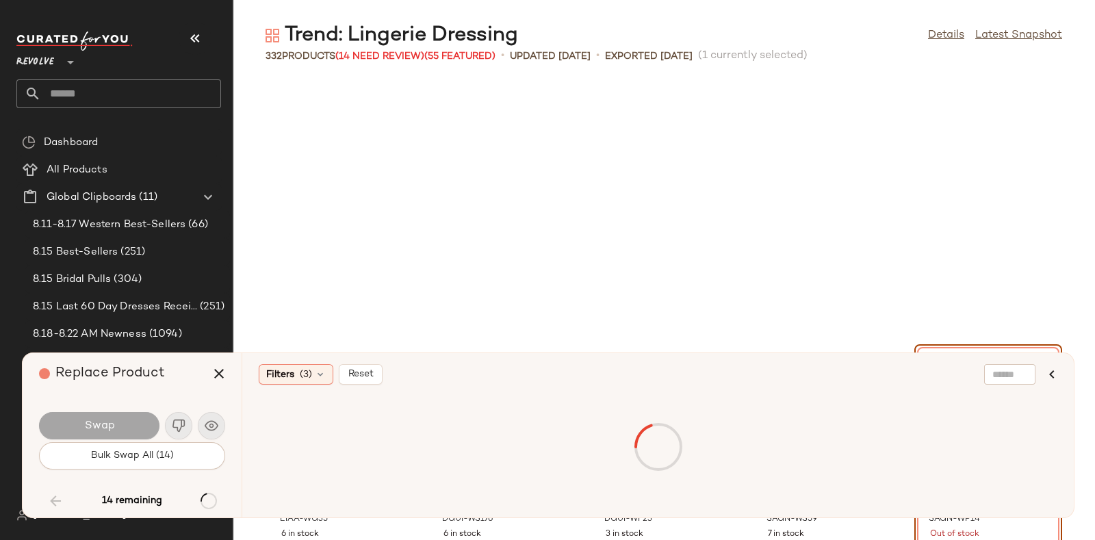
scroll to position [8266, 0]
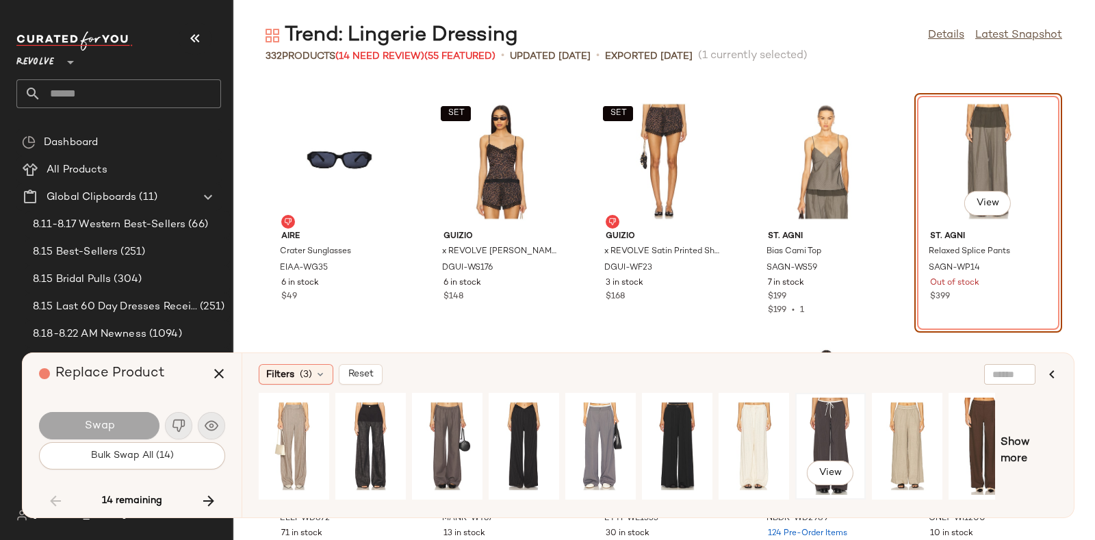
click at [824, 426] on div "View" at bounding box center [830, 446] width 61 height 97
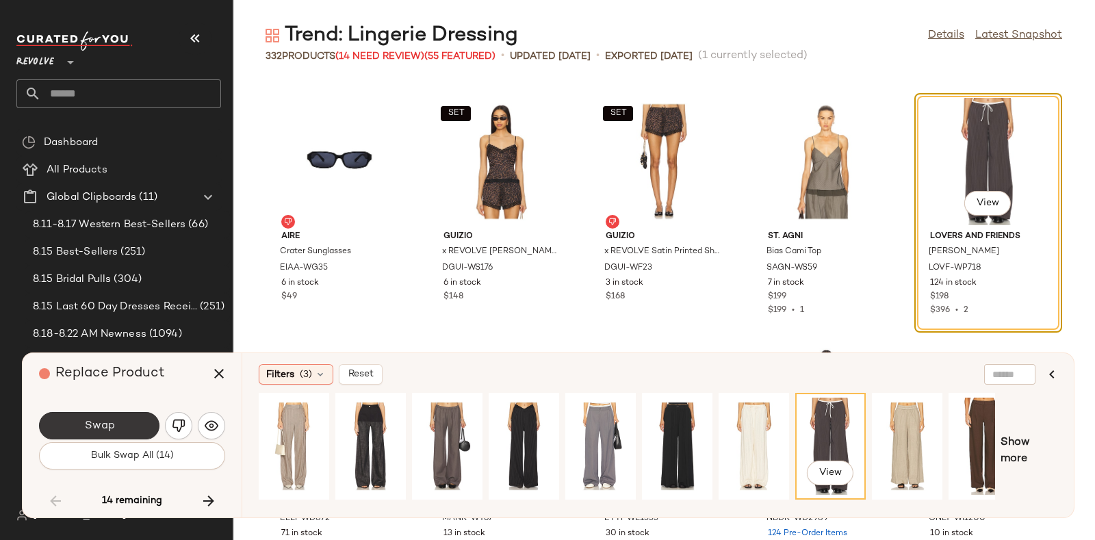
click at [115, 420] on button "Swap" at bounding box center [99, 425] width 120 height 27
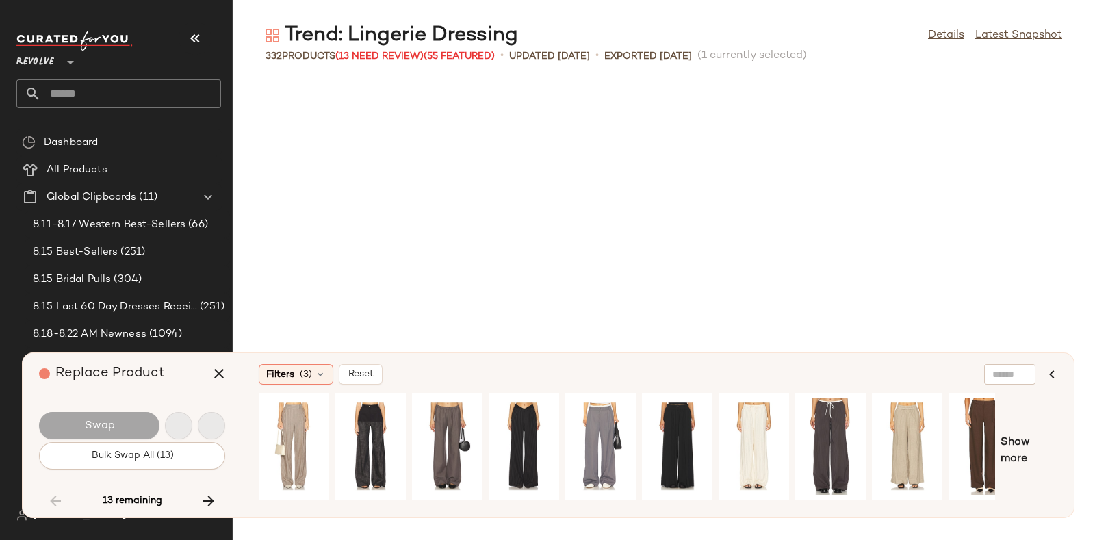
scroll to position [8767, 0]
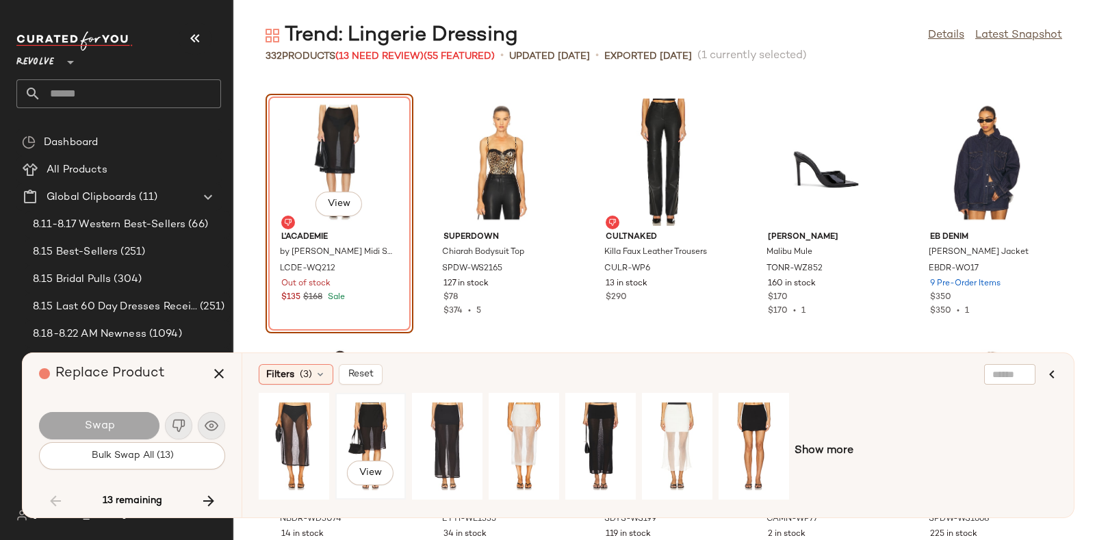
click at [358, 413] on div "View" at bounding box center [370, 446] width 61 height 97
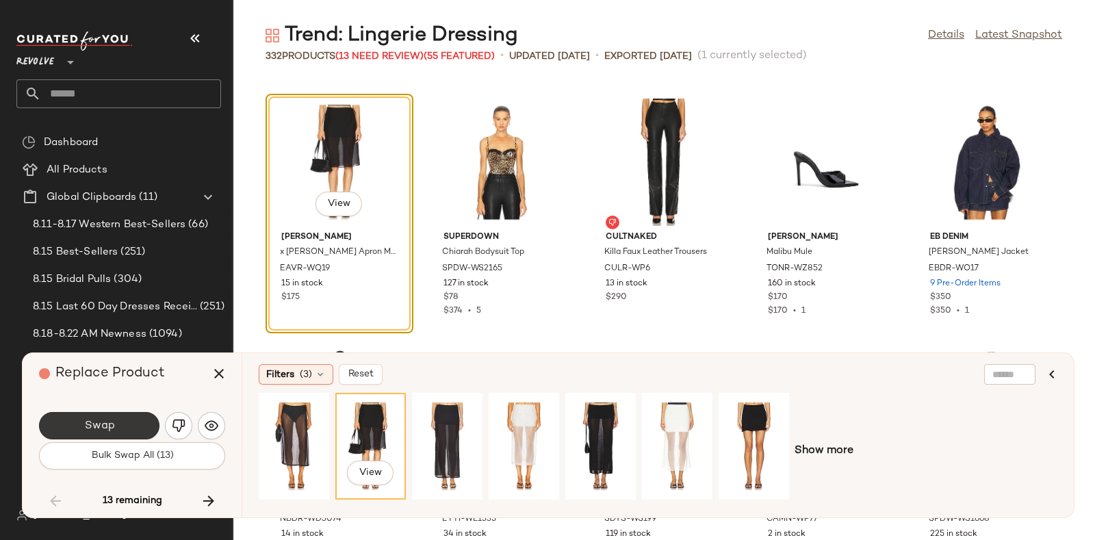
click at [107, 415] on button "Swap" at bounding box center [99, 425] width 120 height 27
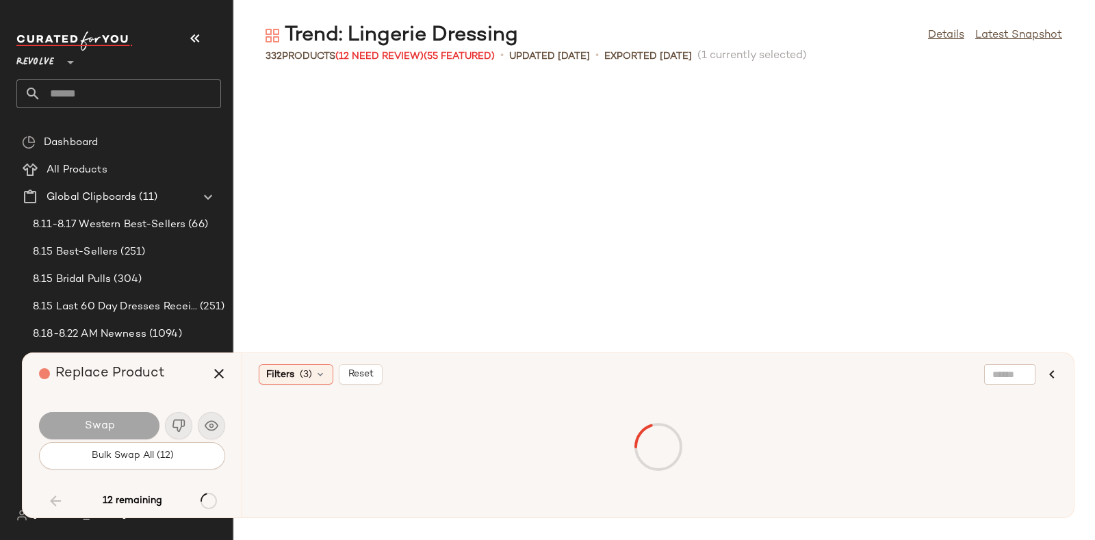
scroll to position [9769, 0]
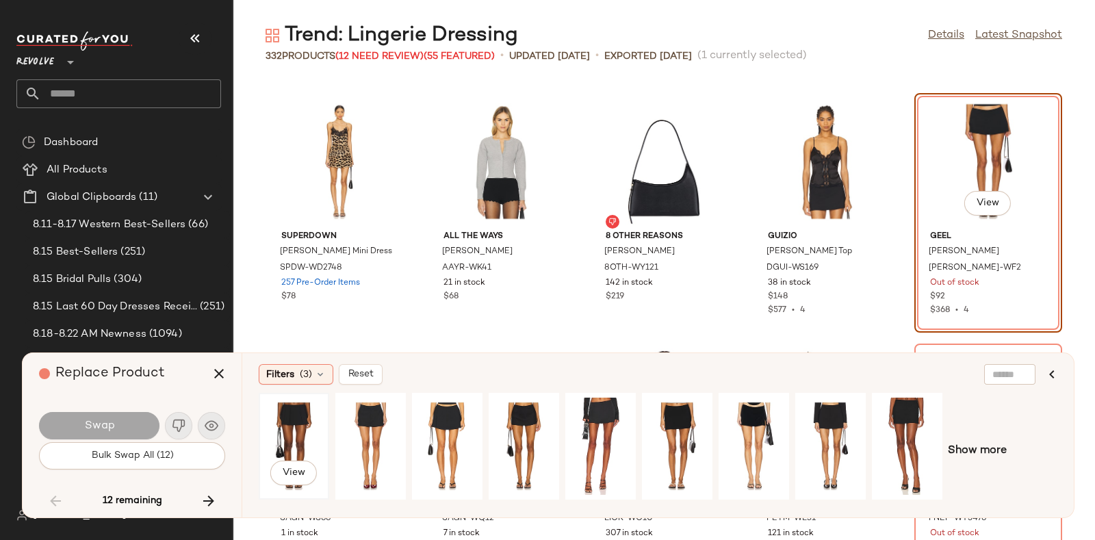
click at [290, 426] on div "View" at bounding box center [293, 446] width 61 height 97
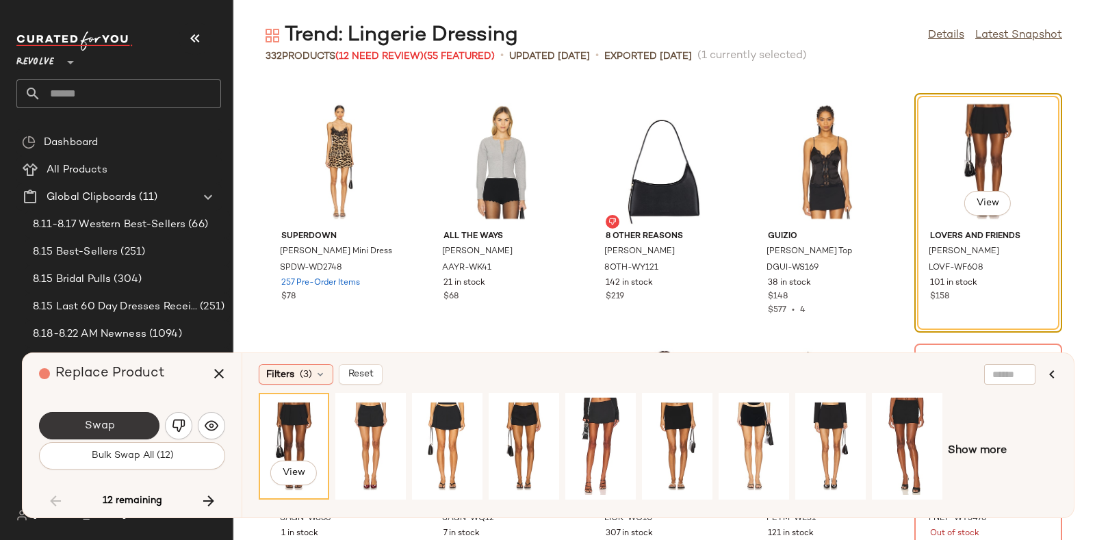
click at [127, 415] on button "Swap" at bounding box center [99, 425] width 120 height 27
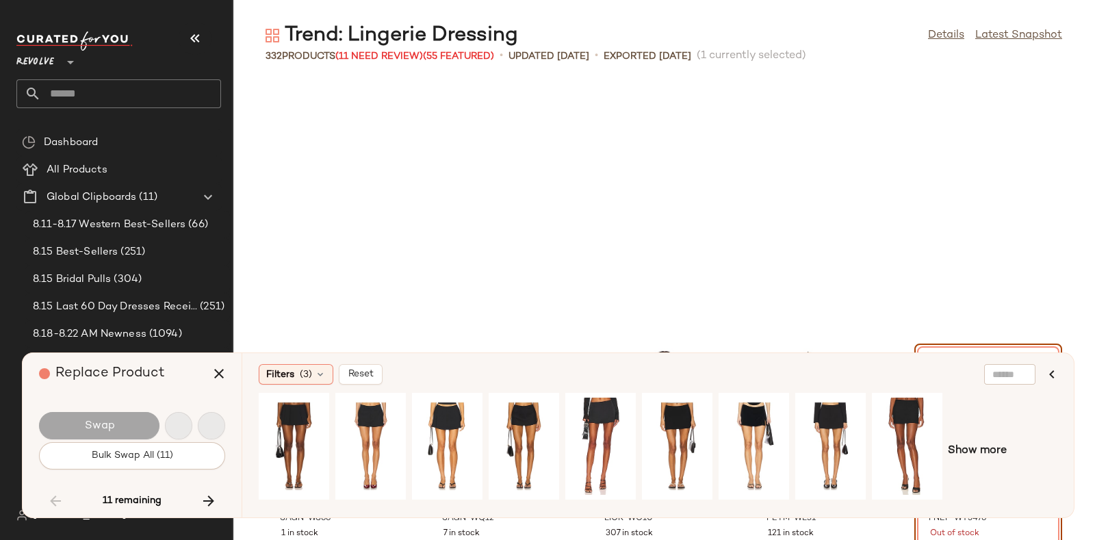
scroll to position [10019, 0]
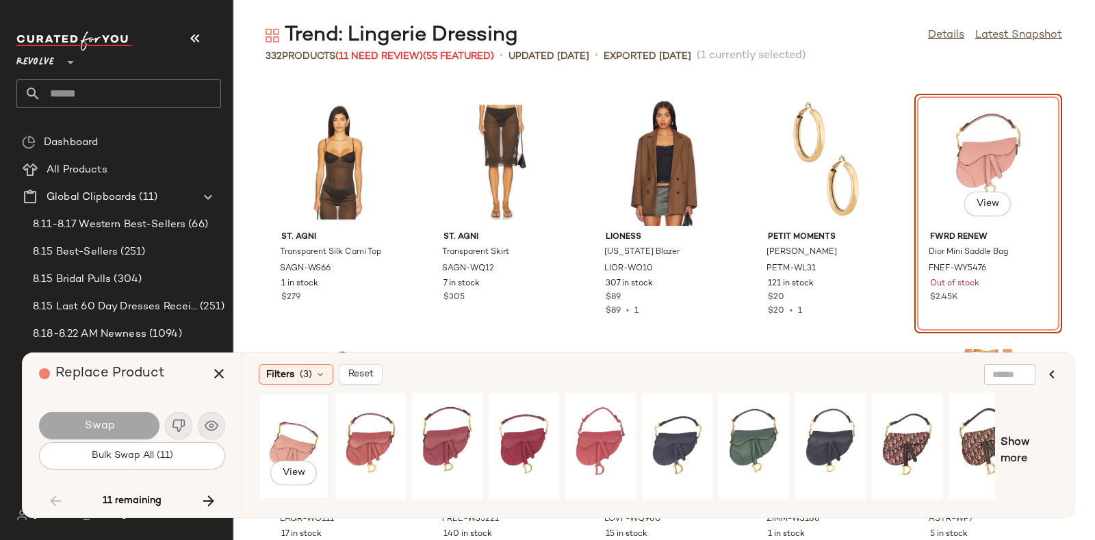
click at [298, 424] on div "View" at bounding box center [293, 446] width 61 height 97
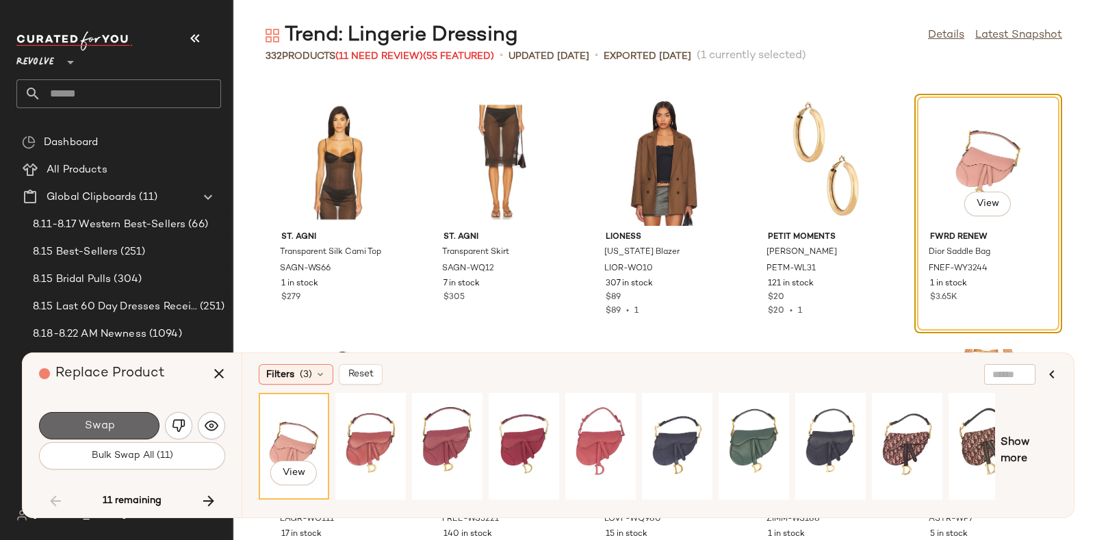
click at [130, 415] on button "Swap" at bounding box center [99, 425] width 120 height 27
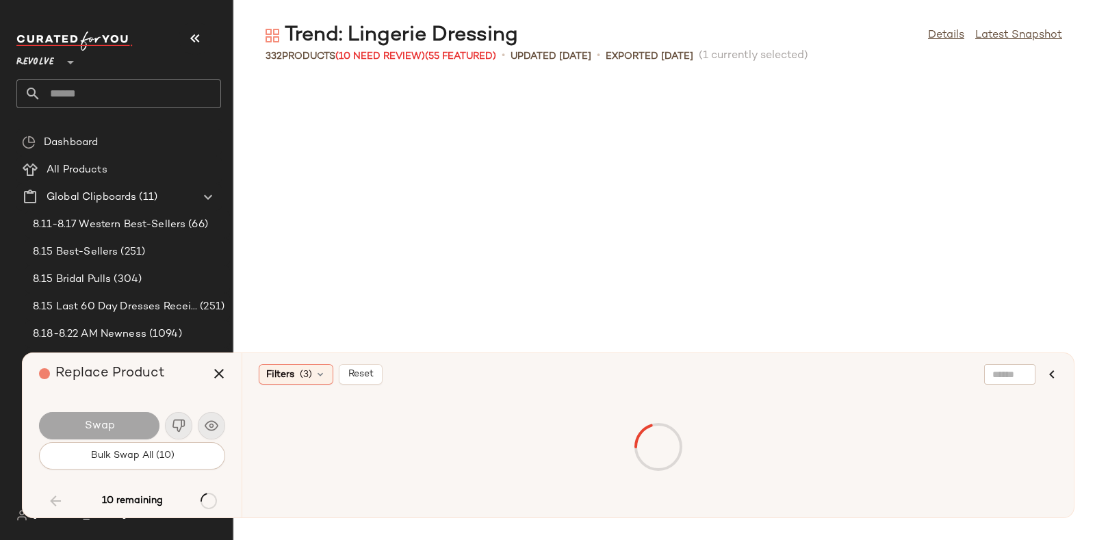
scroll to position [10520, 0]
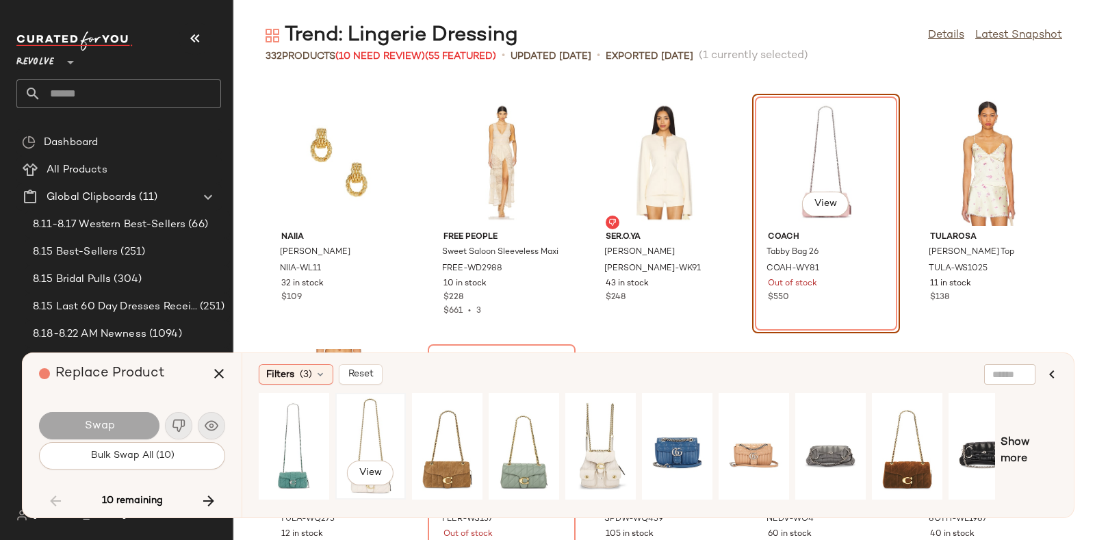
click at [371, 432] on div "View" at bounding box center [370, 446] width 61 height 97
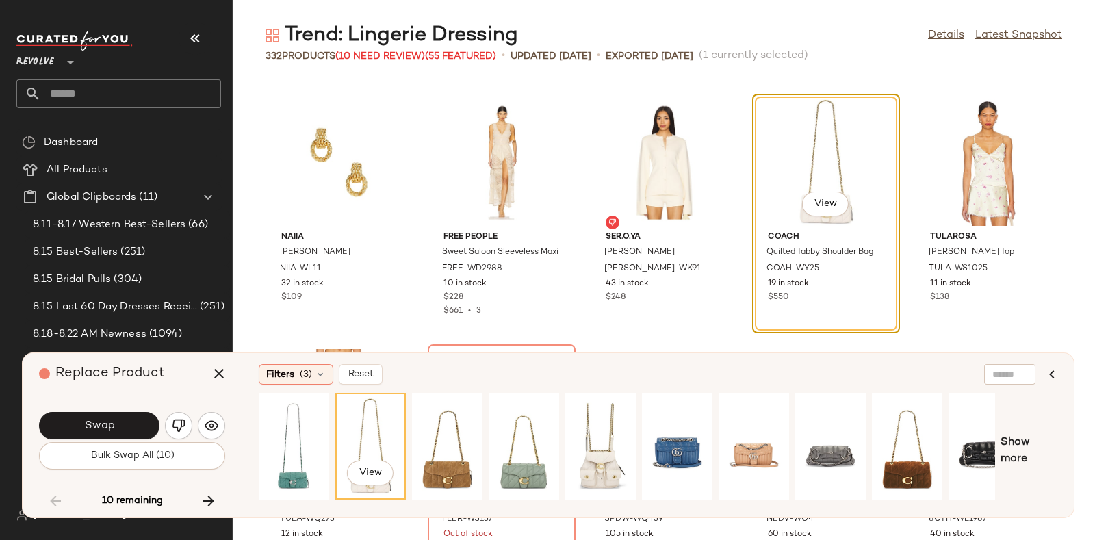
click at [123, 409] on div "Swap" at bounding box center [132, 425] width 186 height 33
click at [140, 422] on button "Swap" at bounding box center [99, 425] width 120 height 27
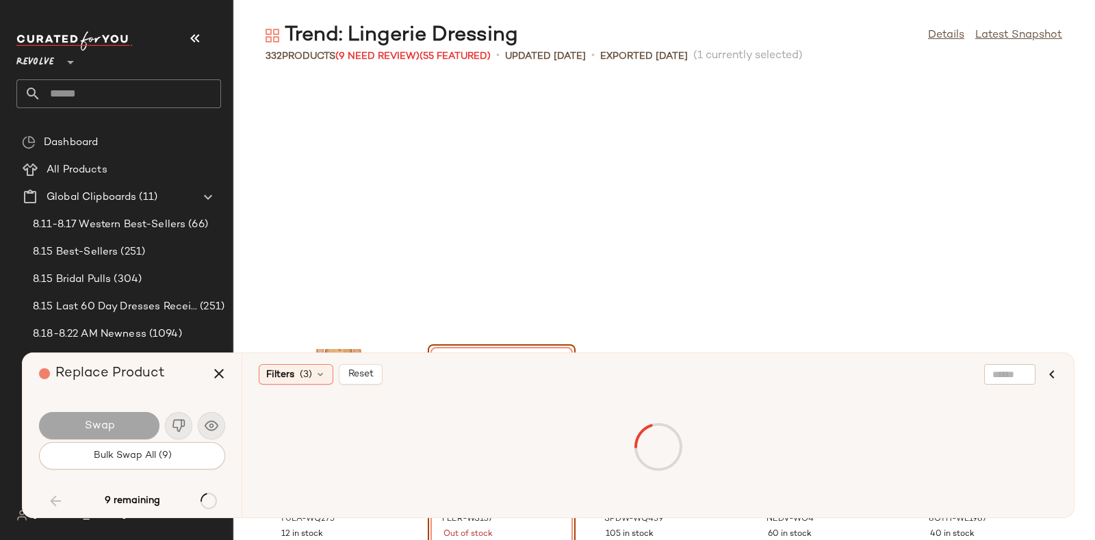
scroll to position [10771, 0]
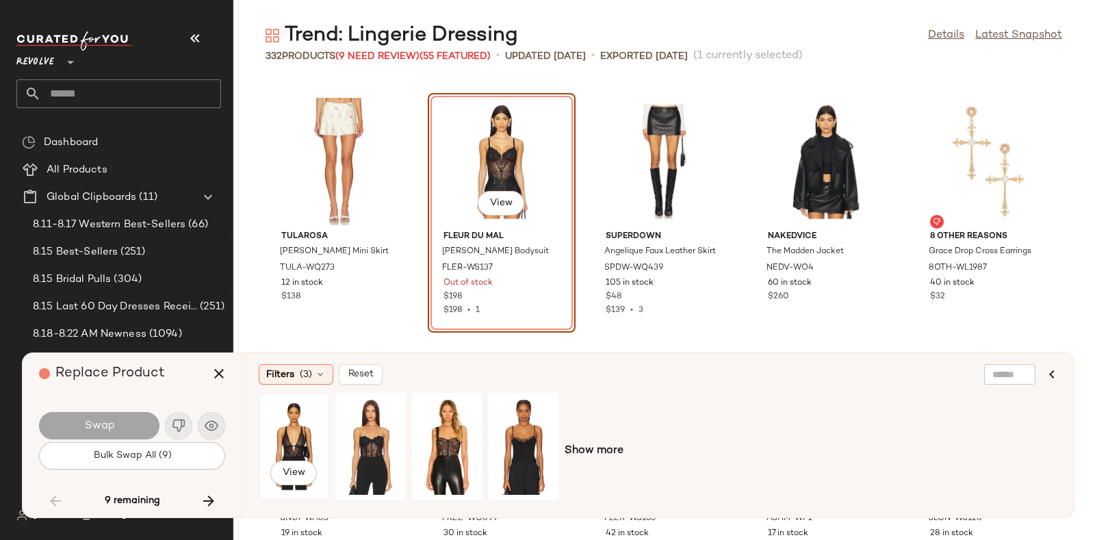
click at [289, 420] on div "View" at bounding box center [293, 446] width 61 height 97
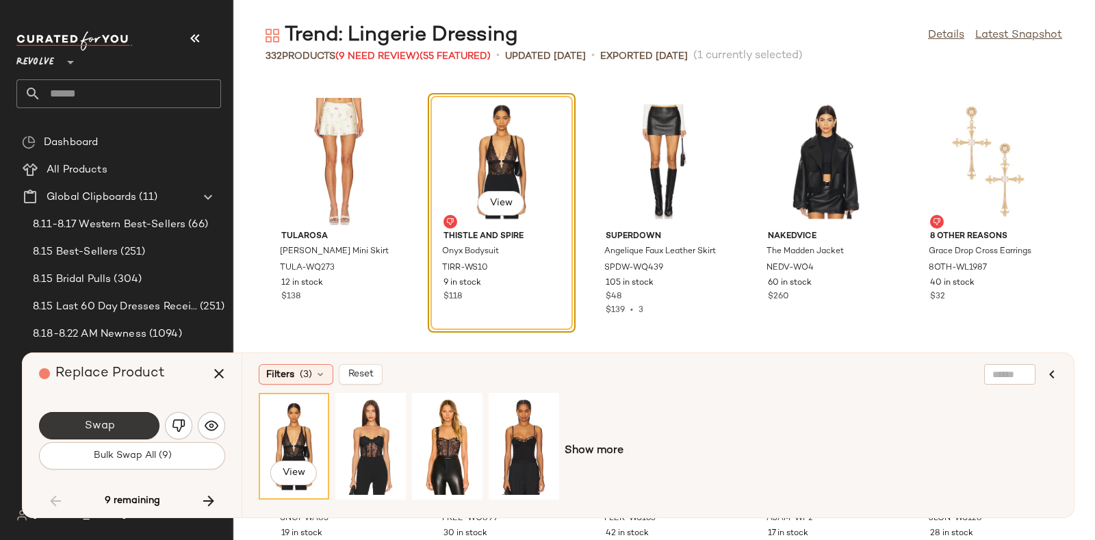
click at [136, 420] on button "Swap" at bounding box center [99, 425] width 120 height 27
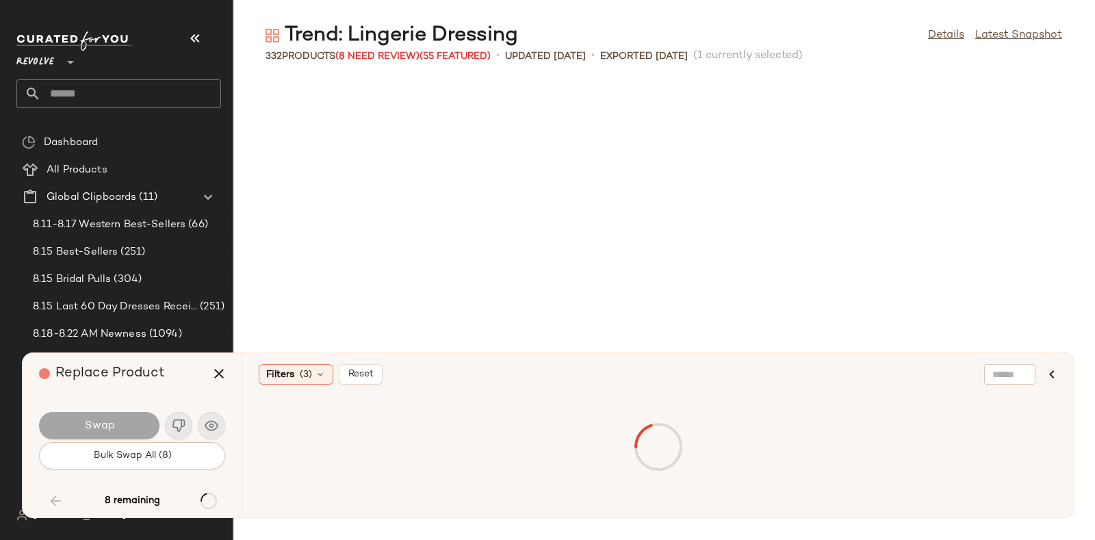
scroll to position [12774, 0]
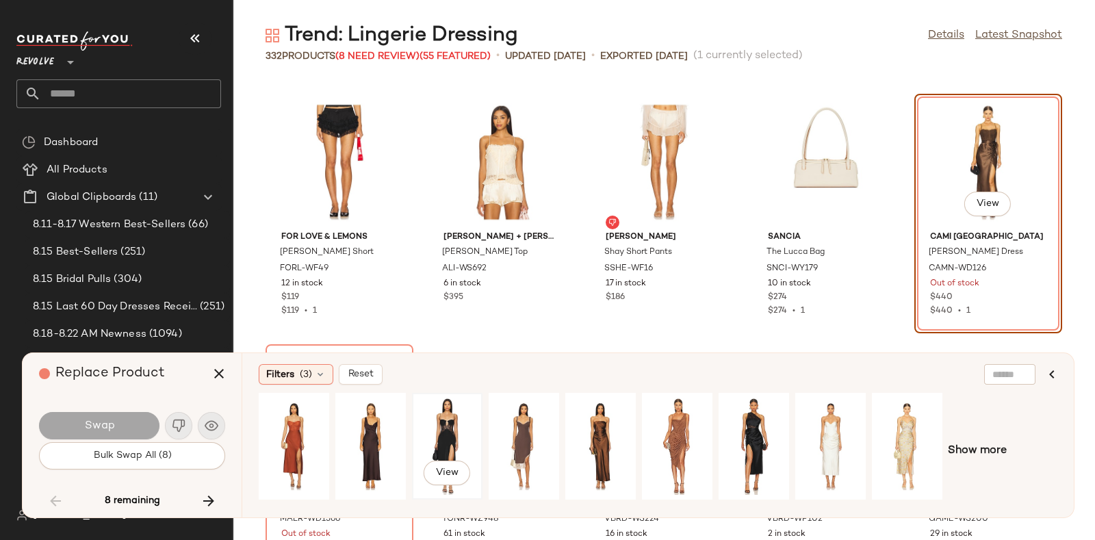
click at [441, 428] on div "View" at bounding box center [447, 446] width 61 height 97
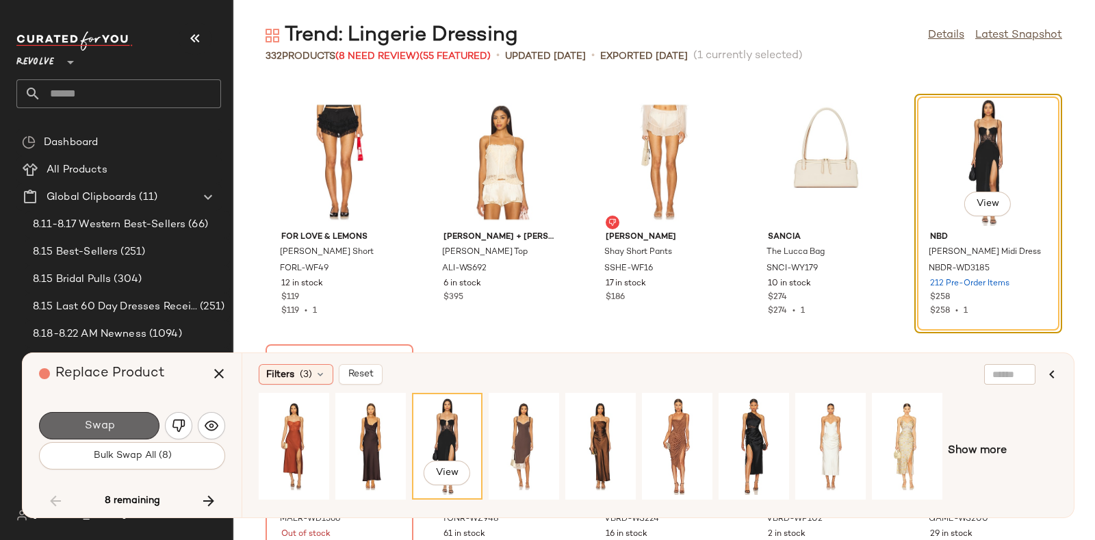
click at [129, 412] on button "Swap" at bounding box center [99, 425] width 120 height 27
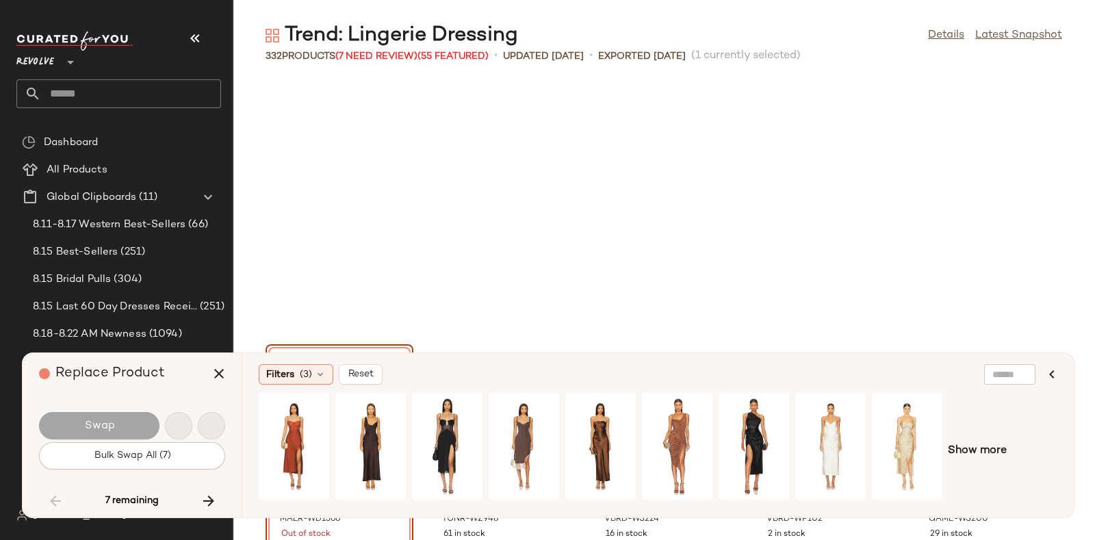
scroll to position [13025, 0]
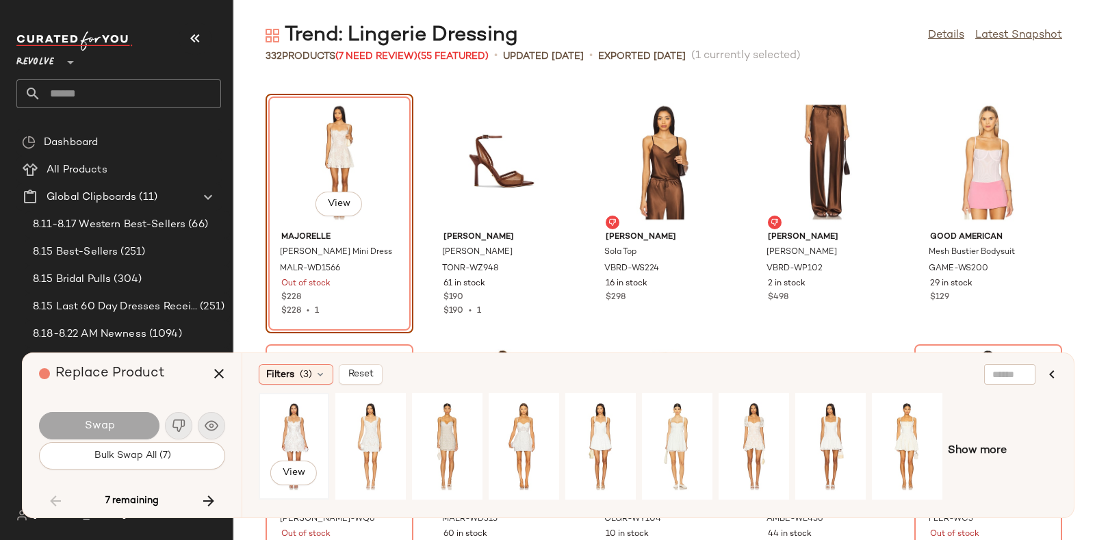
click at [300, 422] on div "View" at bounding box center [293, 446] width 61 height 97
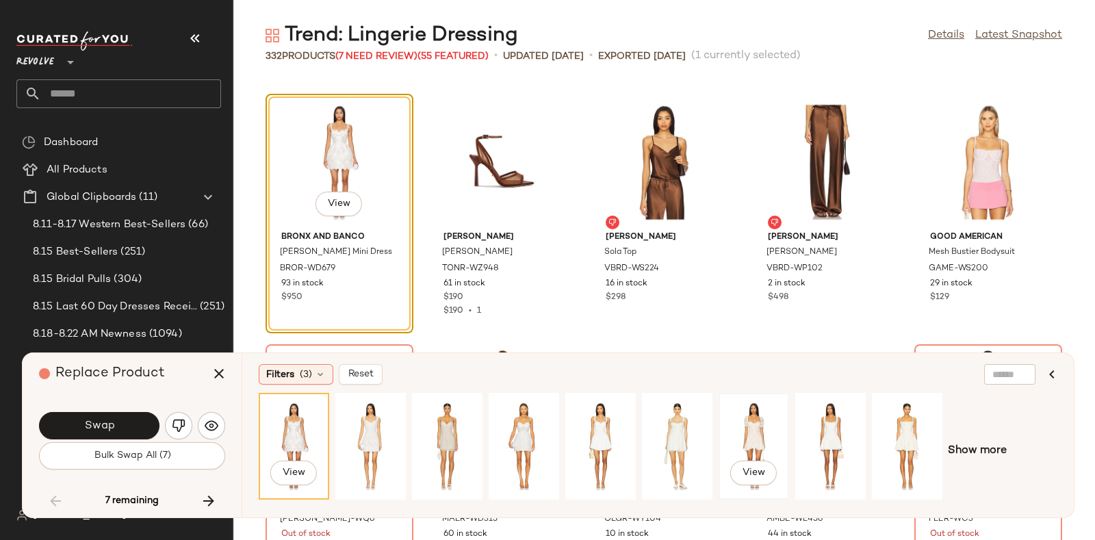
click at [753, 427] on div "View" at bounding box center [753, 446] width 61 height 97
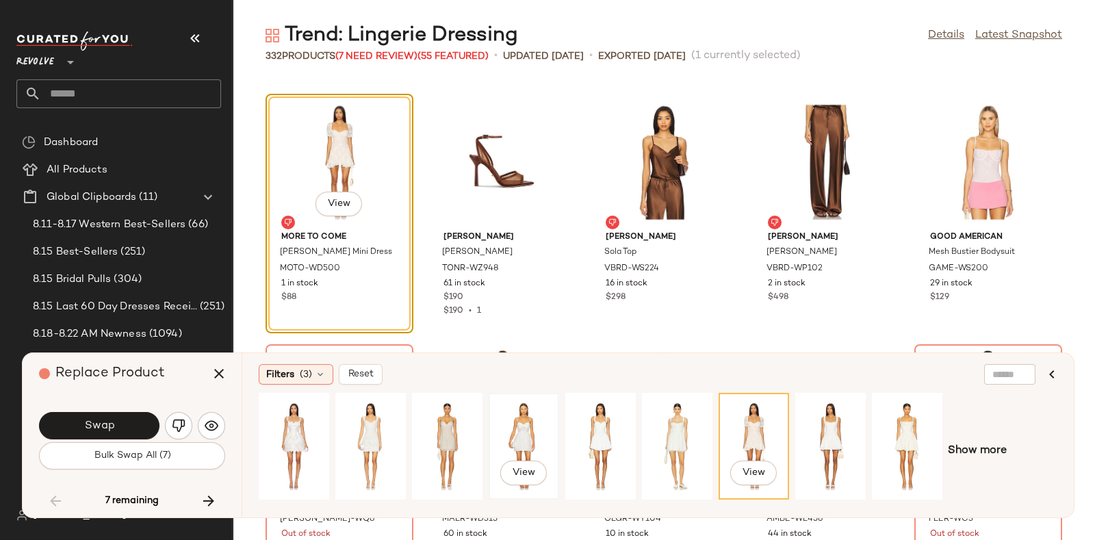
click at [529, 428] on div "View" at bounding box center [523, 446] width 61 height 97
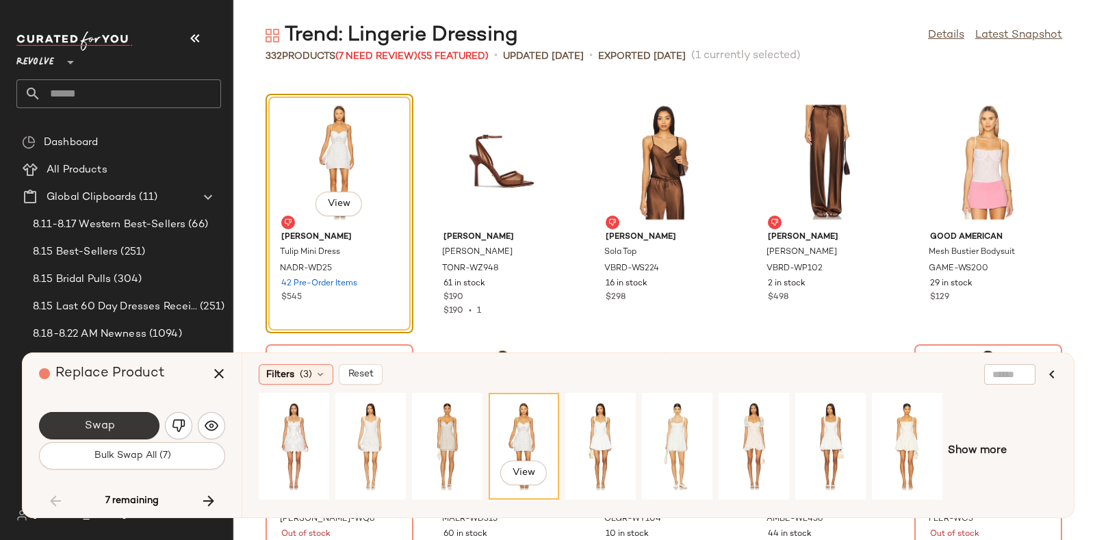
click at [120, 415] on button "Swap" at bounding box center [99, 425] width 120 height 27
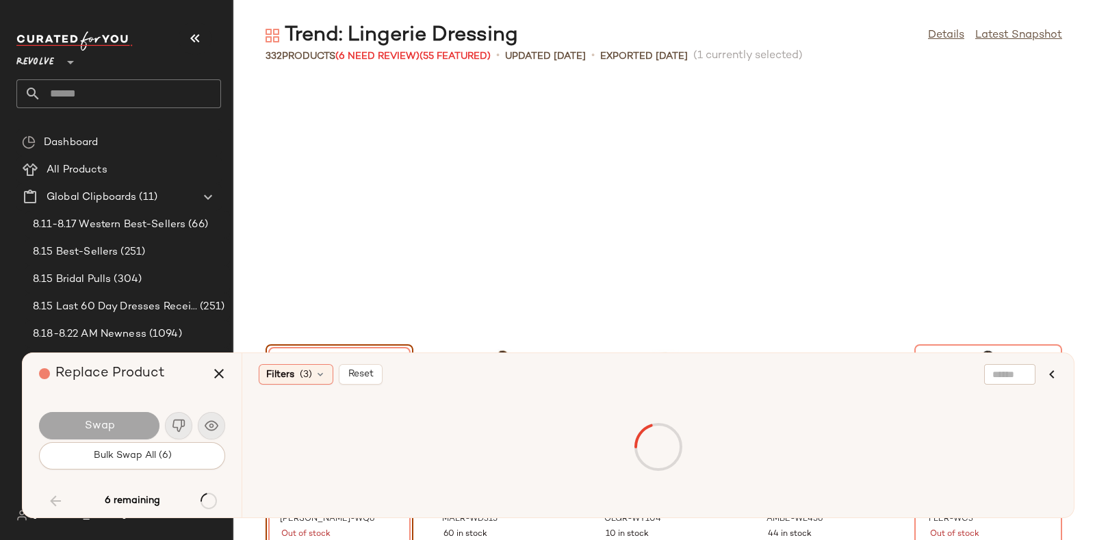
scroll to position [13276, 0]
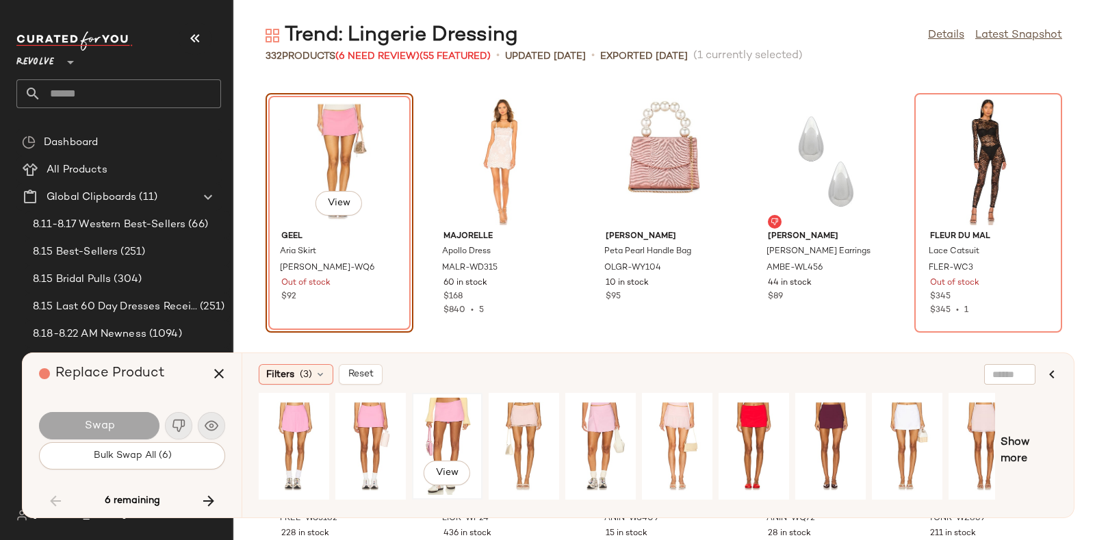
drag, startPoint x: 448, startPoint y: 407, endPoint x: 452, endPoint y: 414, distance: 8.9
click at [452, 414] on div "View" at bounding box center [447, 446] width 61 height 97
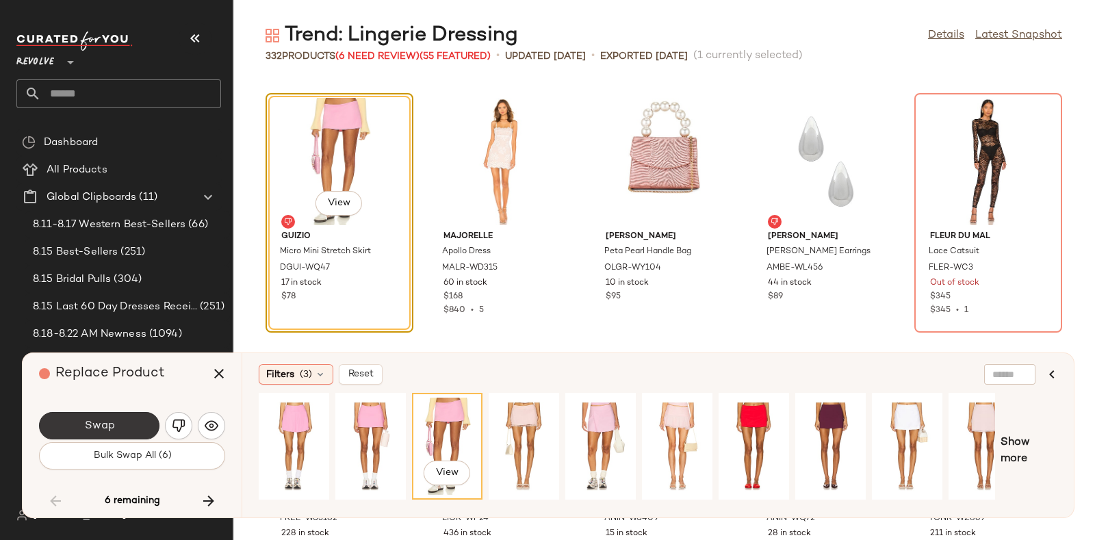
click at [137, 421] on button "Swap" at bounding box center [99, 425] width 120 height 27
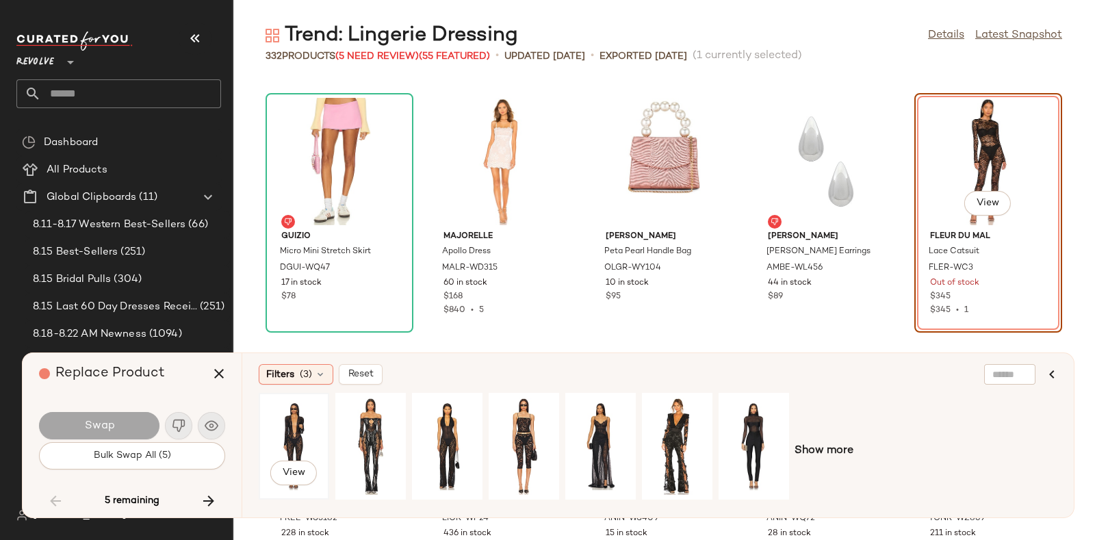
click at [291, 426] on div "View" at bounding box center [293, 446] width 61 height 97
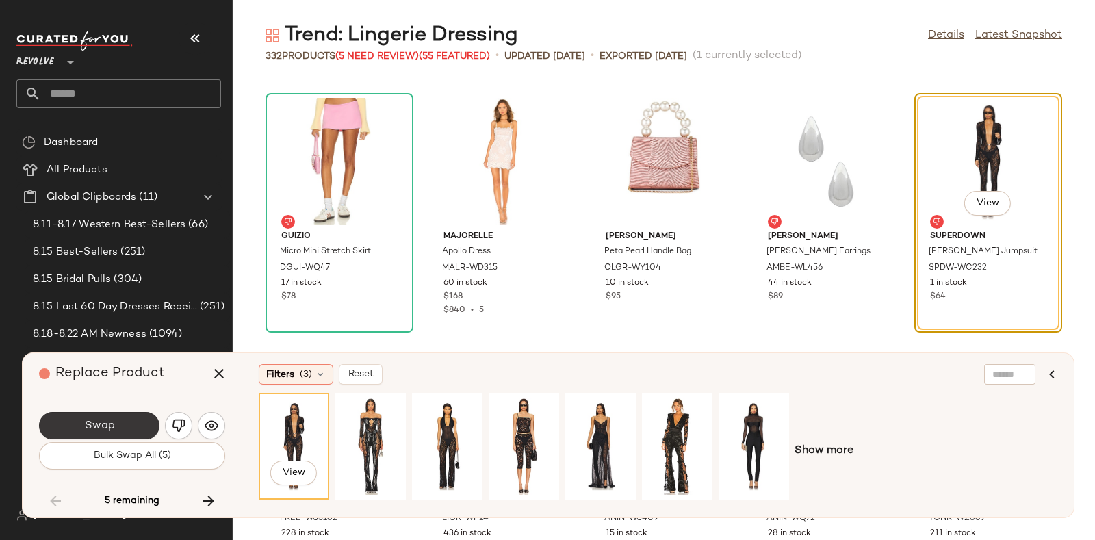
click at [123, 411] on div "Swap" at bounding box center [132, 425] width 186 height 33
click at [133, 419] on button "Swap" at bounding box center [99, 425] width 120 height 27
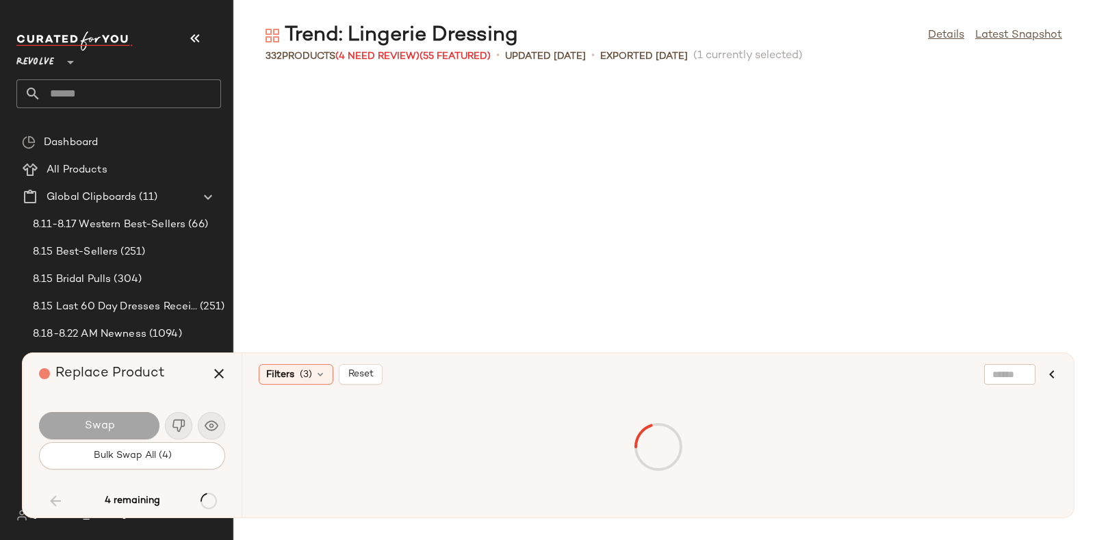
scroll to position [14529, 0]
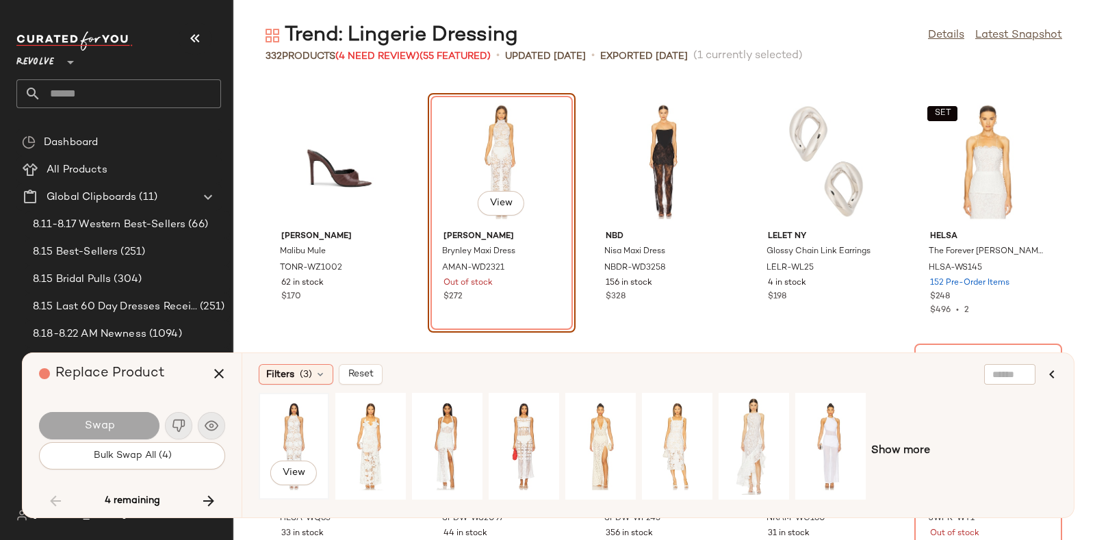
click at [279, 420] on div "View" at bounding box center [293, 446] width 61 height 97
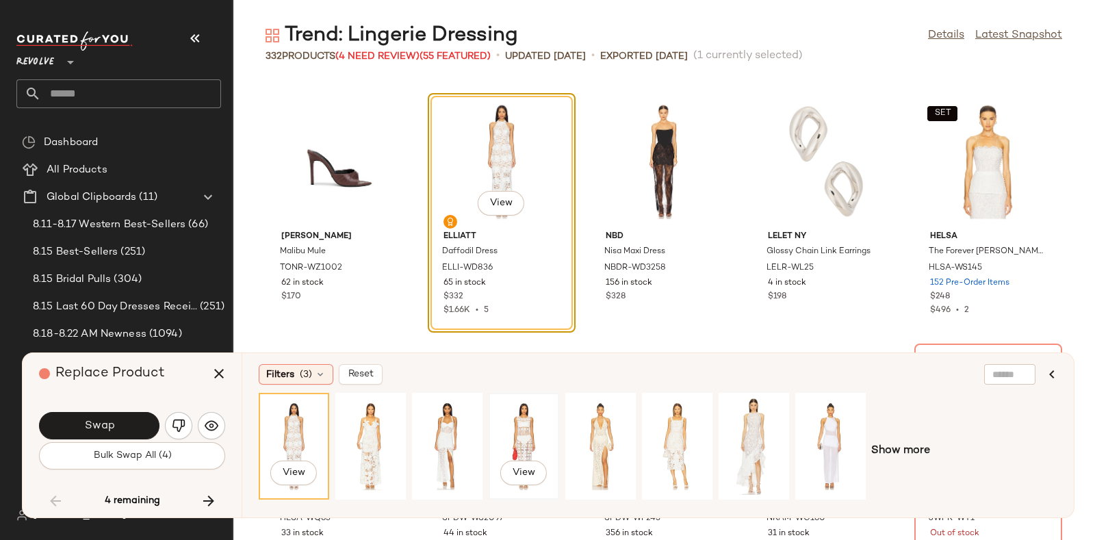
click at [508, 427] on div "View" at bounding box center [523, 446] width 61 height 97
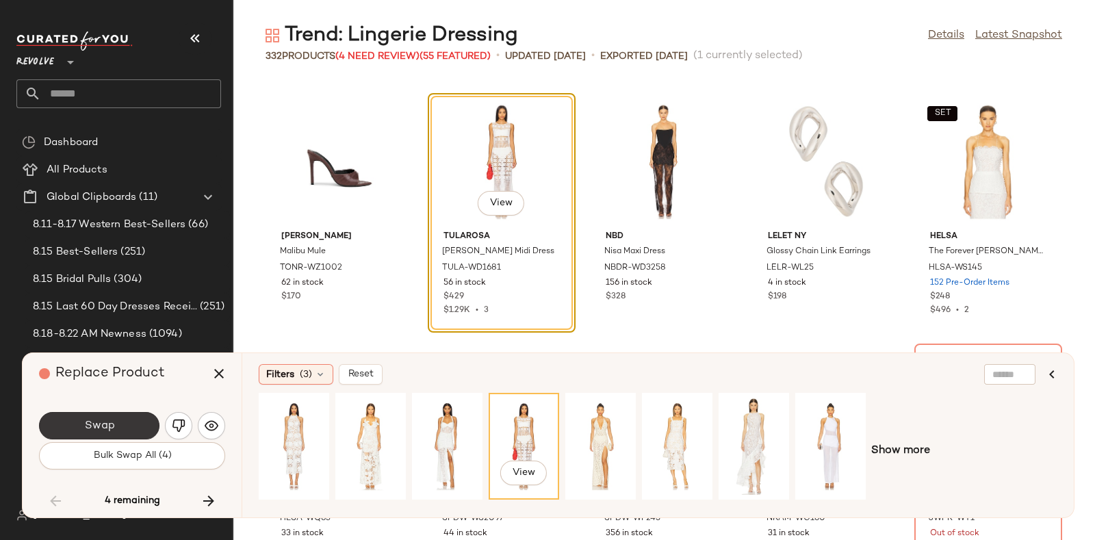
click at [133, 419] on button "Swap" at bounding box center [99, 425] width 120 height 27
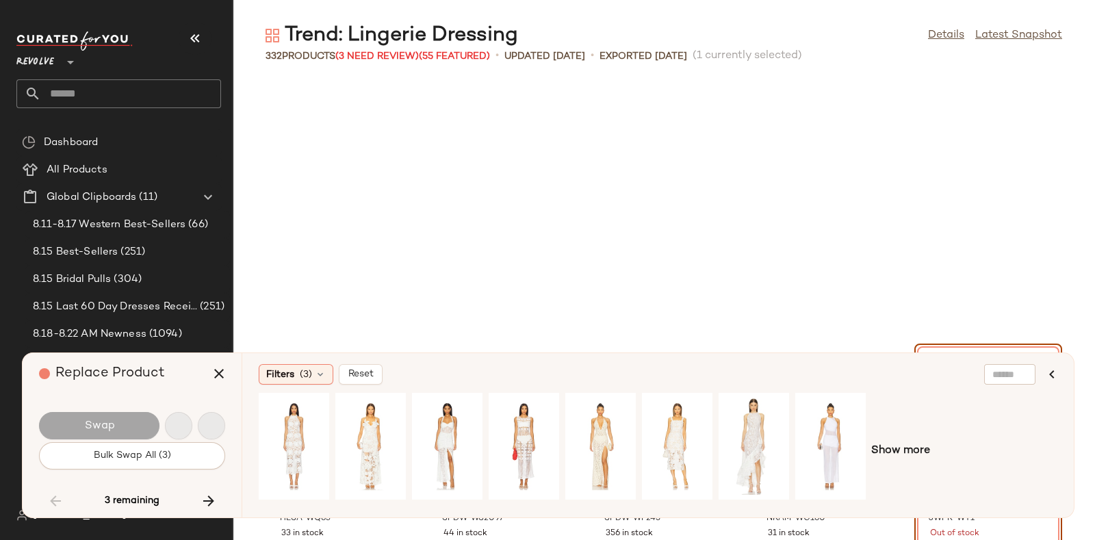
scroll to position [14779, 0]
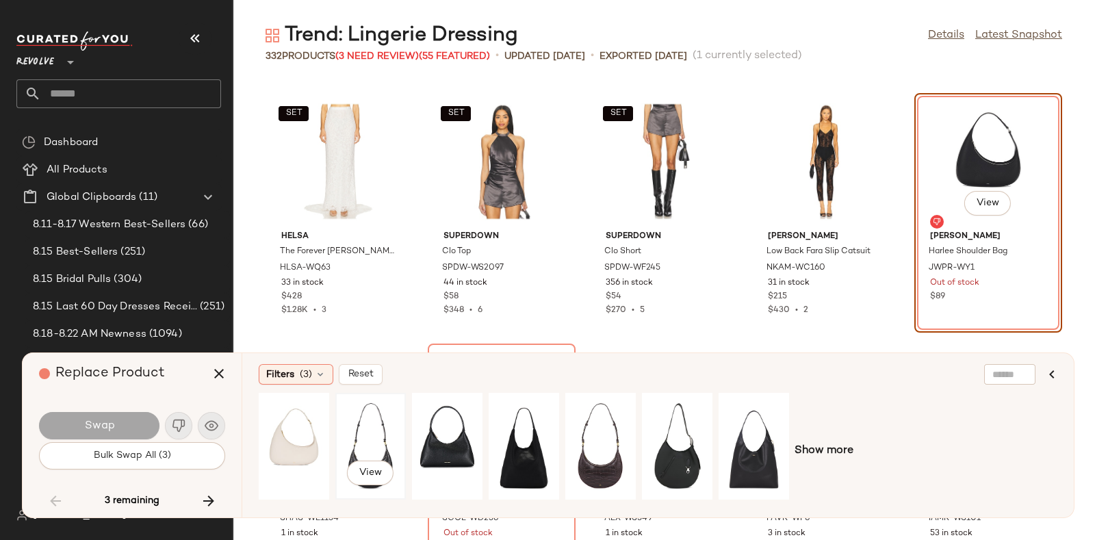
click at [358, 436] on div "View" at bounding box center [370, 446] width 61 height 97
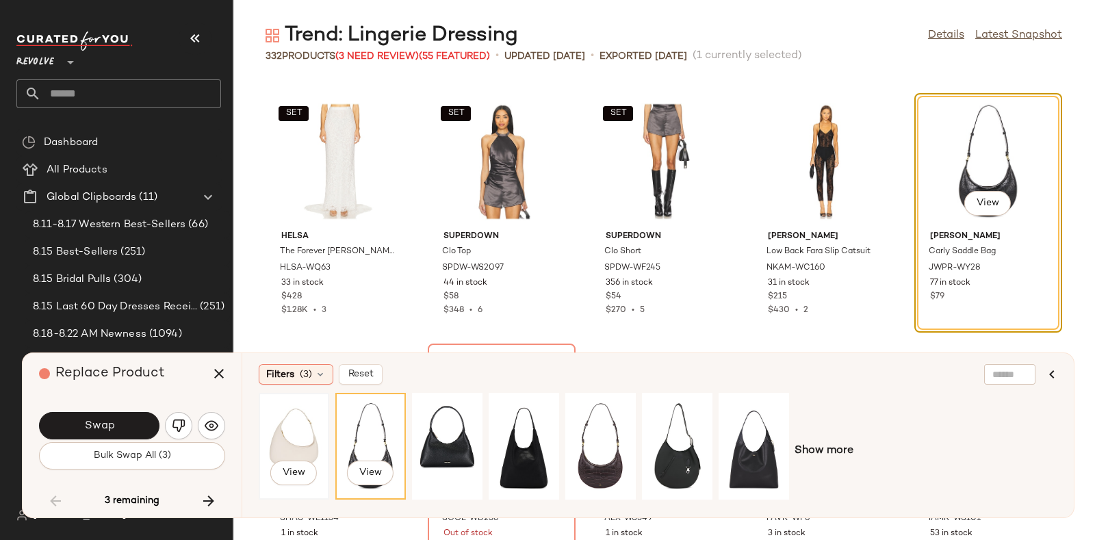
click at [301, 435] on div "View" at bounding box center [293, 446] width 61 height 97
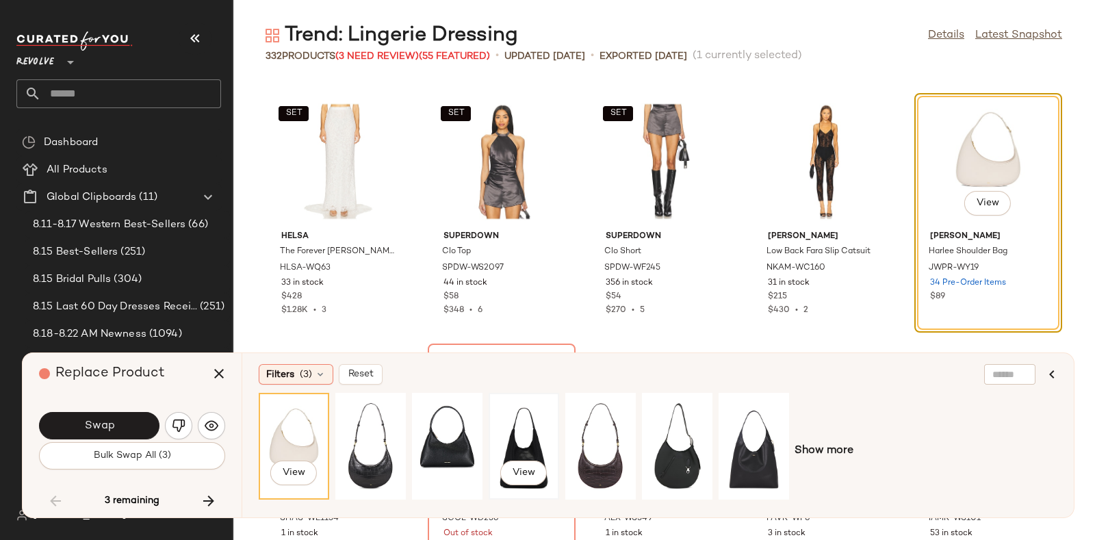
click at [518, 448] on div "View" at bounding box center [523, 446] width 61 height 97
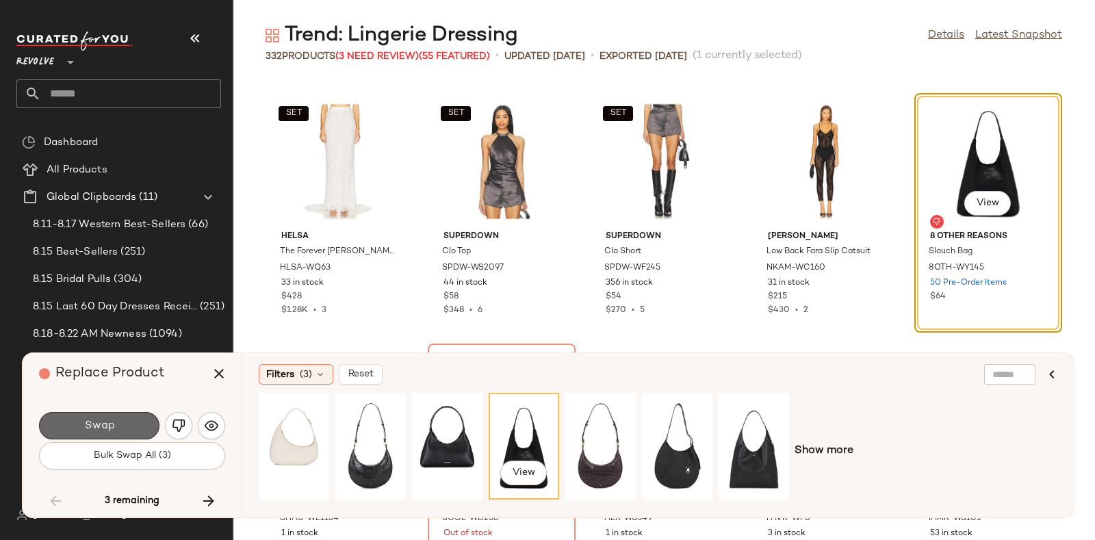
click at [136, 419] on button "Swap" at bounding box center [99, 425] width 120 height 27
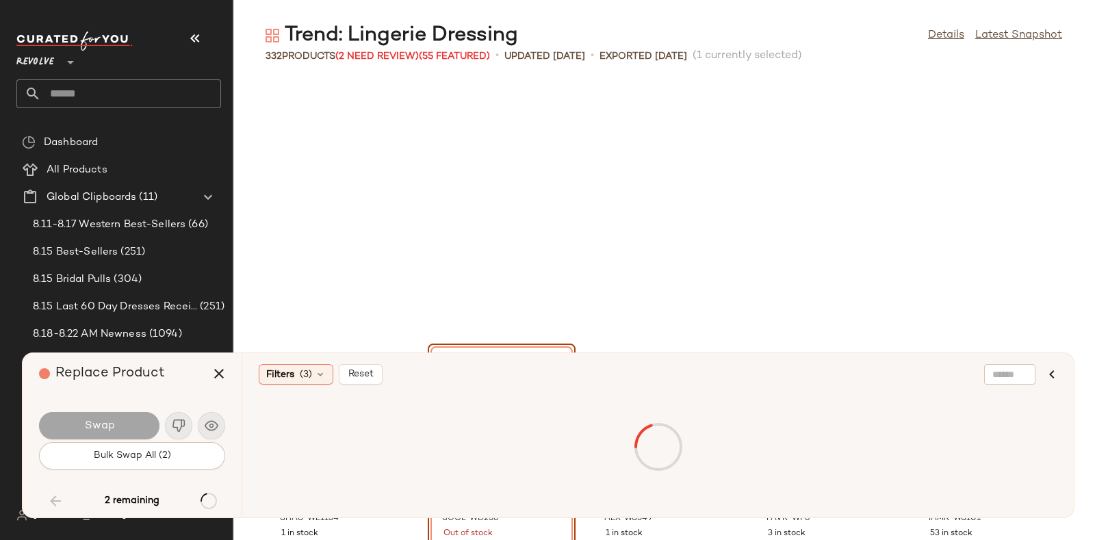
scroll to position [15030, 0]
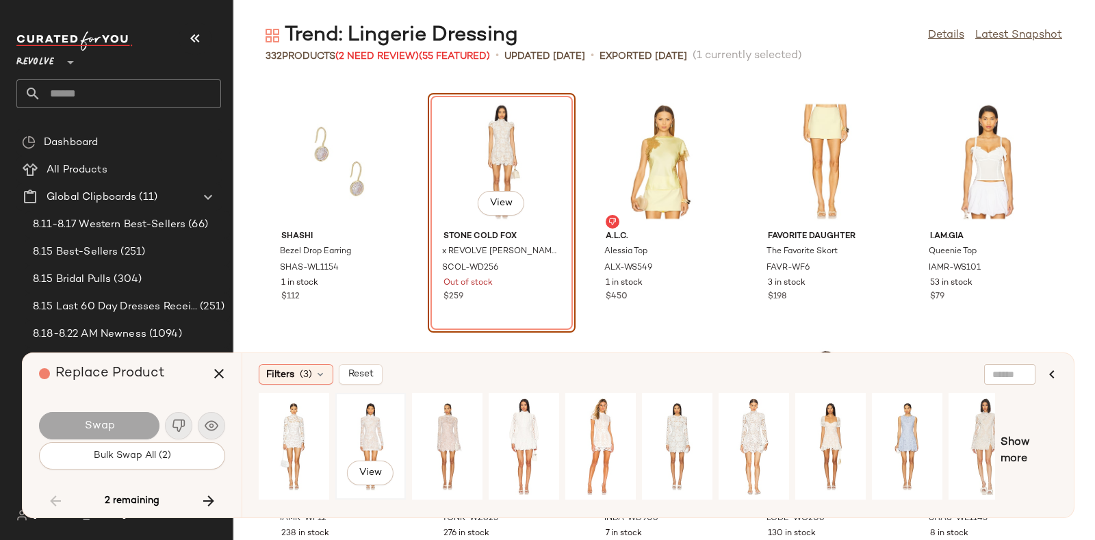
click at [383, 420] on div "View" at bounding box center [370, 446] width 61 height 97
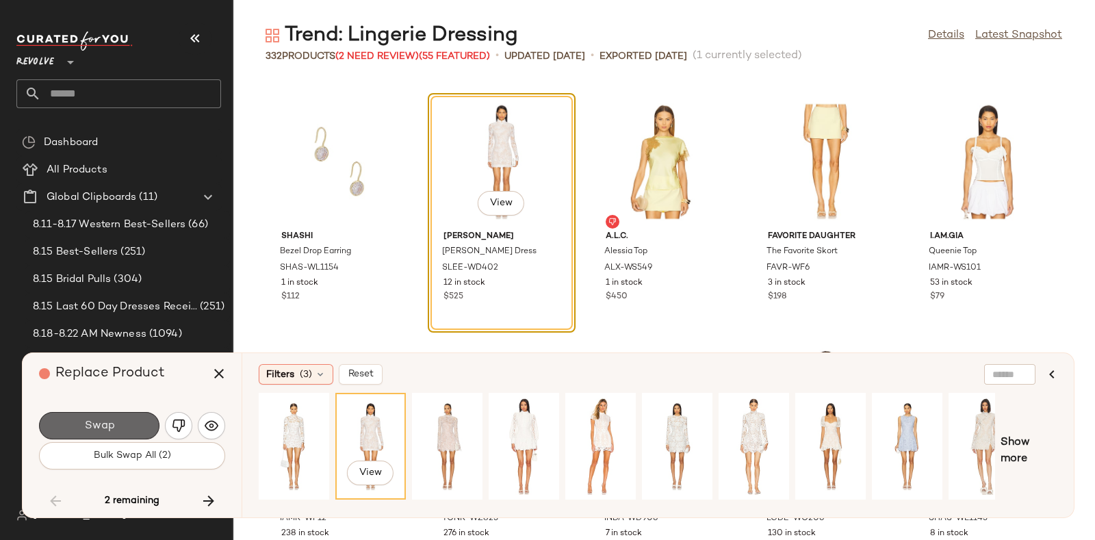
click at [117, 416] on button "Swap" at bounding box center [99, 425] width 120 height 27
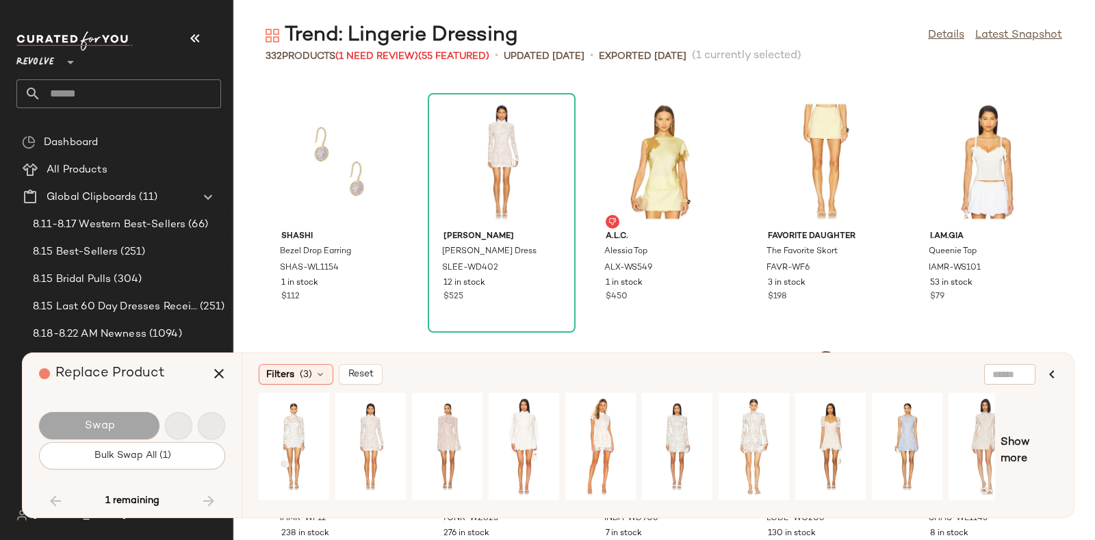
scroll to position [16282, 0]
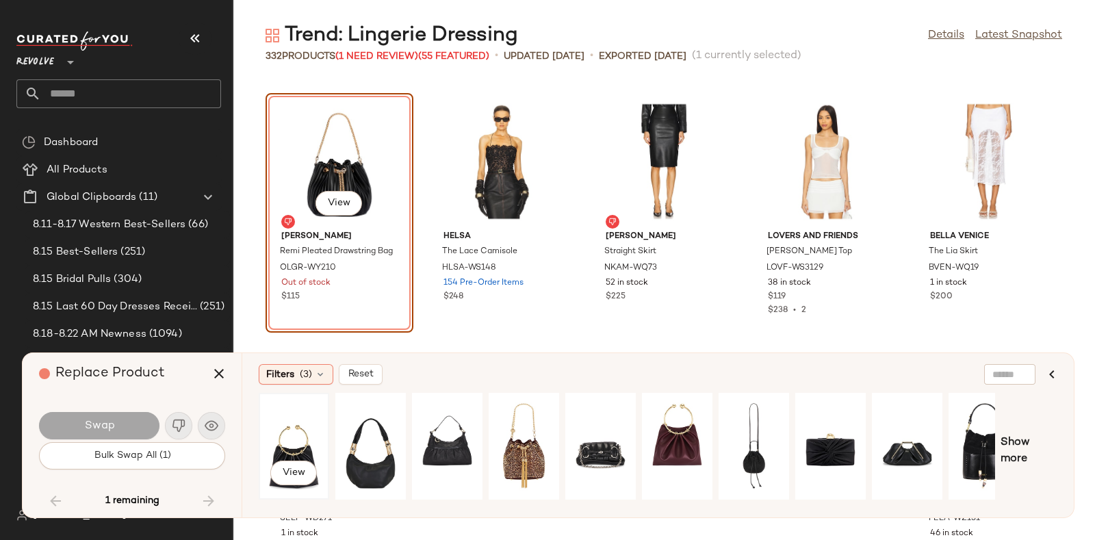
click at [285, 434] on div "View" at bounding box center [293, 446] width 61 height 97
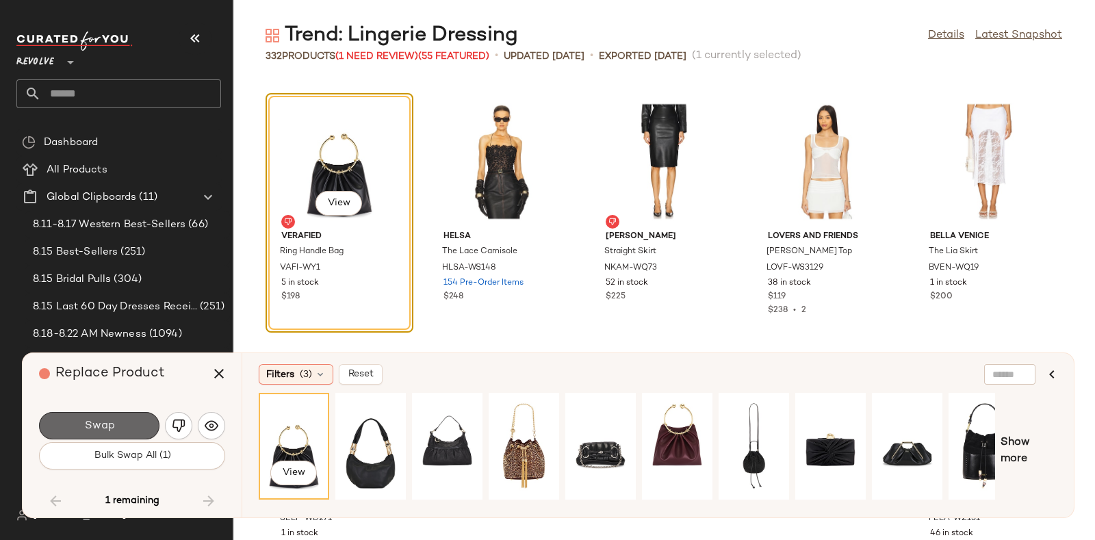
click at [129, 415] on button "Swap" at bounding box center [99, 425] width 120 height 27
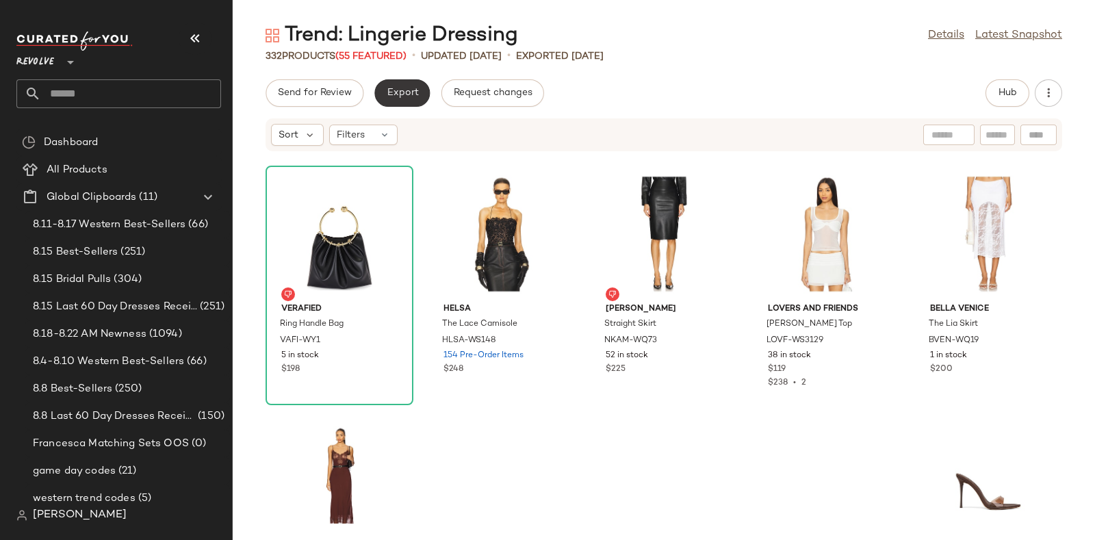
click at [390, 89] on span "Export" at bounding box center [402, 93] width 32 height 11
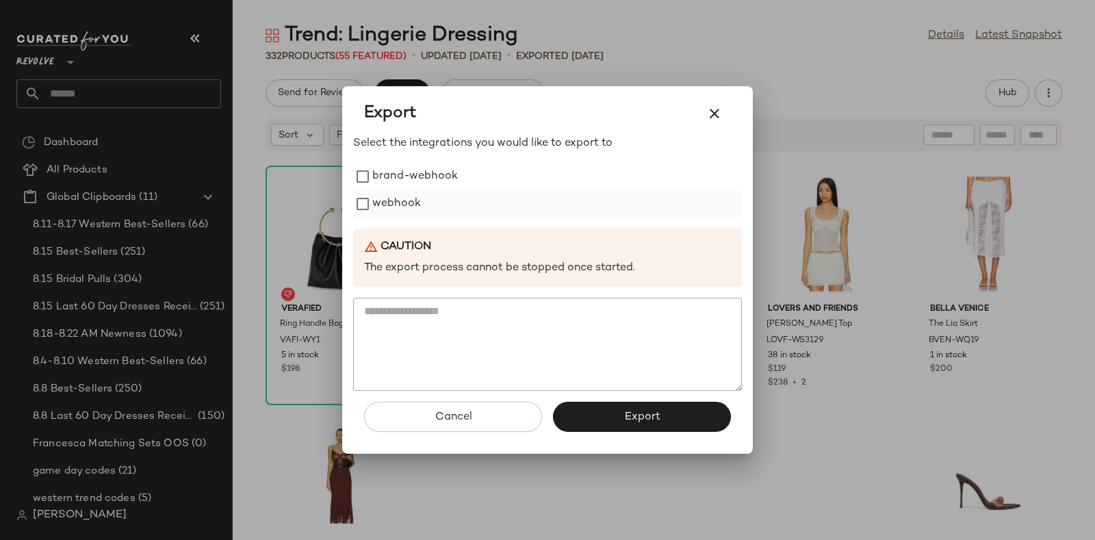
click at [410, 200] on label "webhook" at bounding box center [396, 203] width 49 height 27
click at [610, 409] on button "Export" at bounding box center [642, 417] width 178 height 30
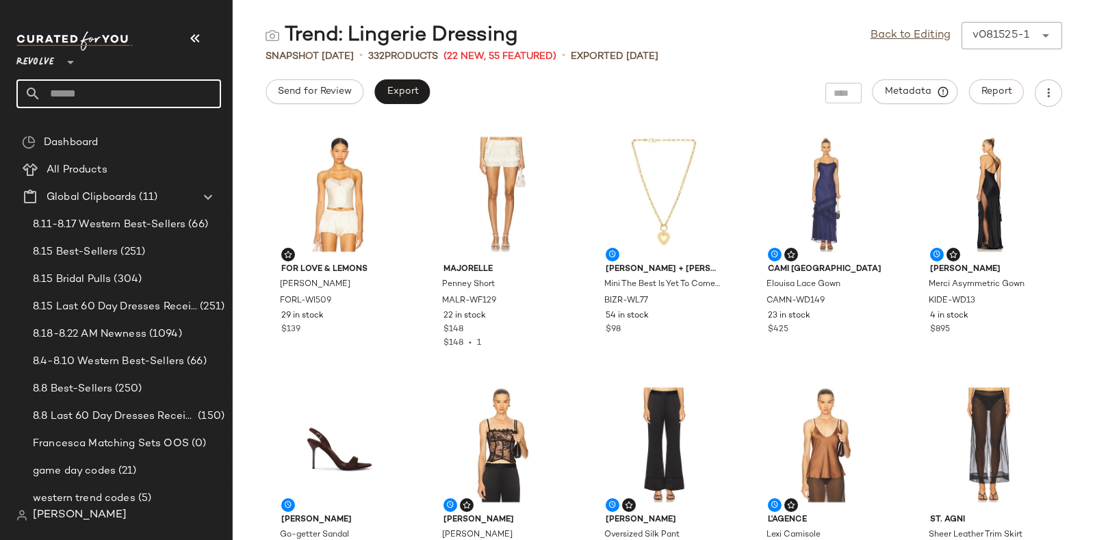
click at [147, 97] on input "text" at bounding box center [131, 93] width 180 height 29
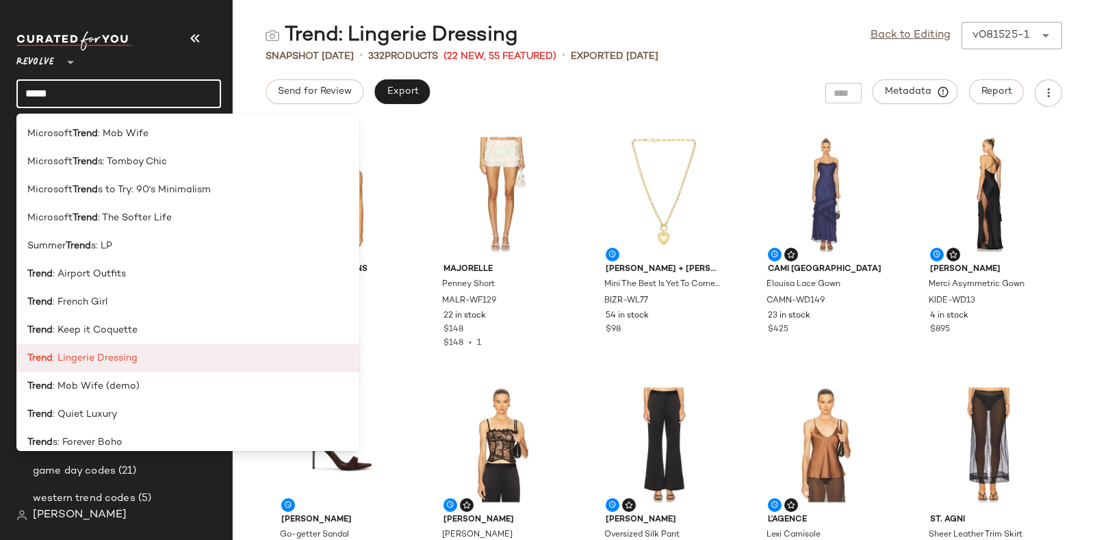
scroll to position [795, 0]
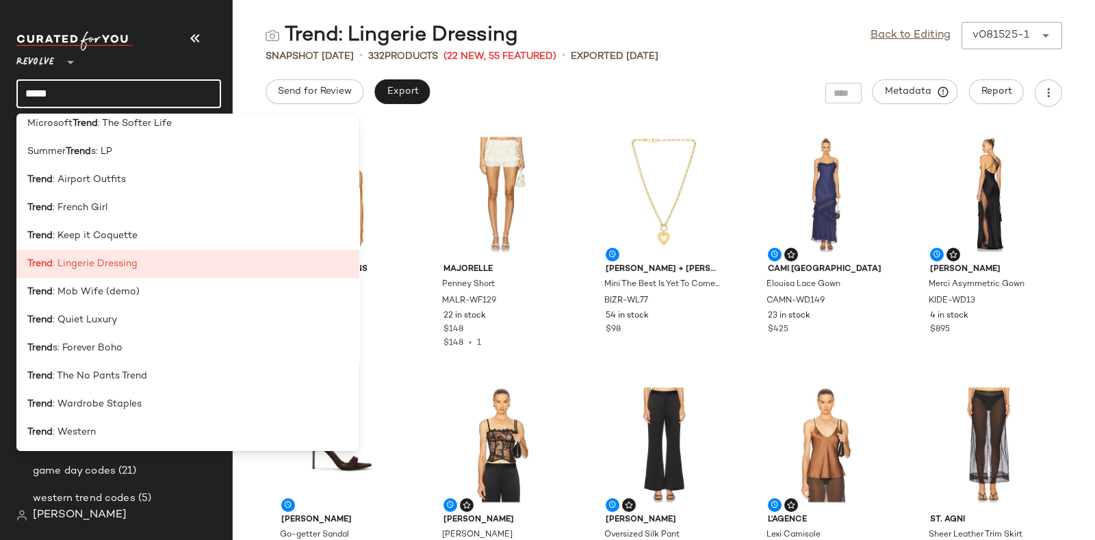
type input "*****"
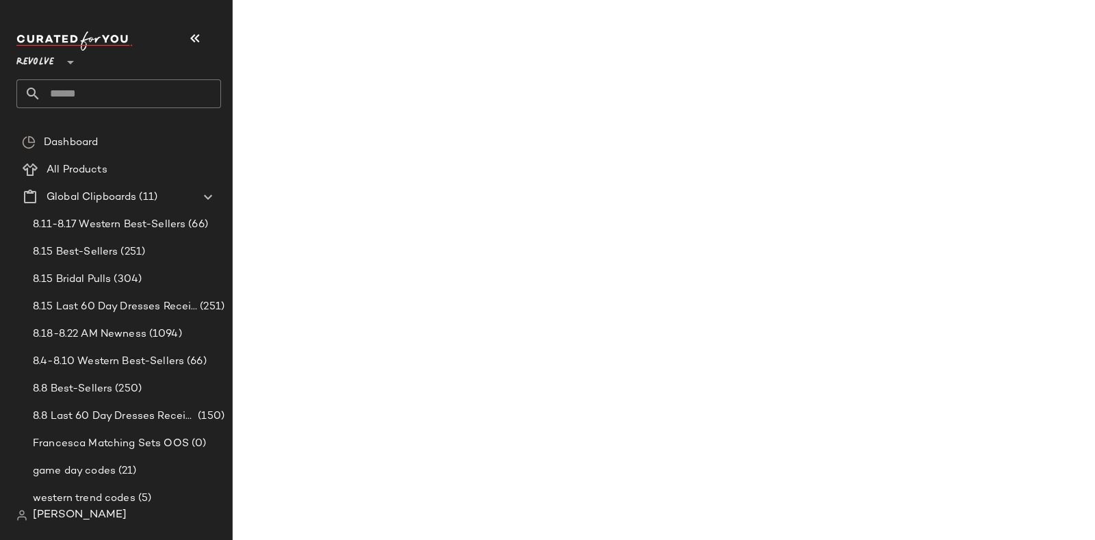
click at [135, 92] on input "text" at bounding box center [131, 93] width 180 height 29
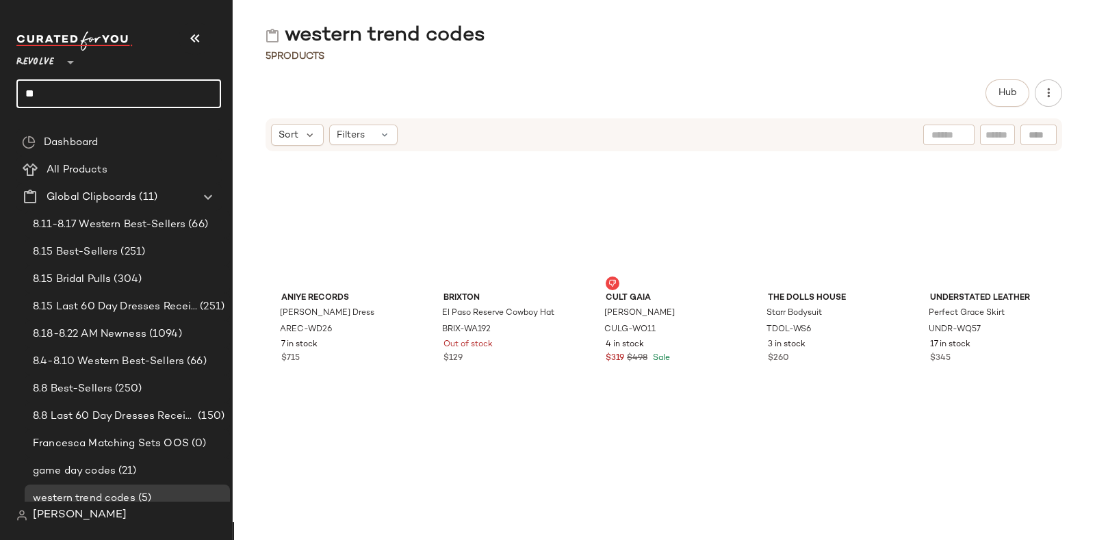
type input "*"
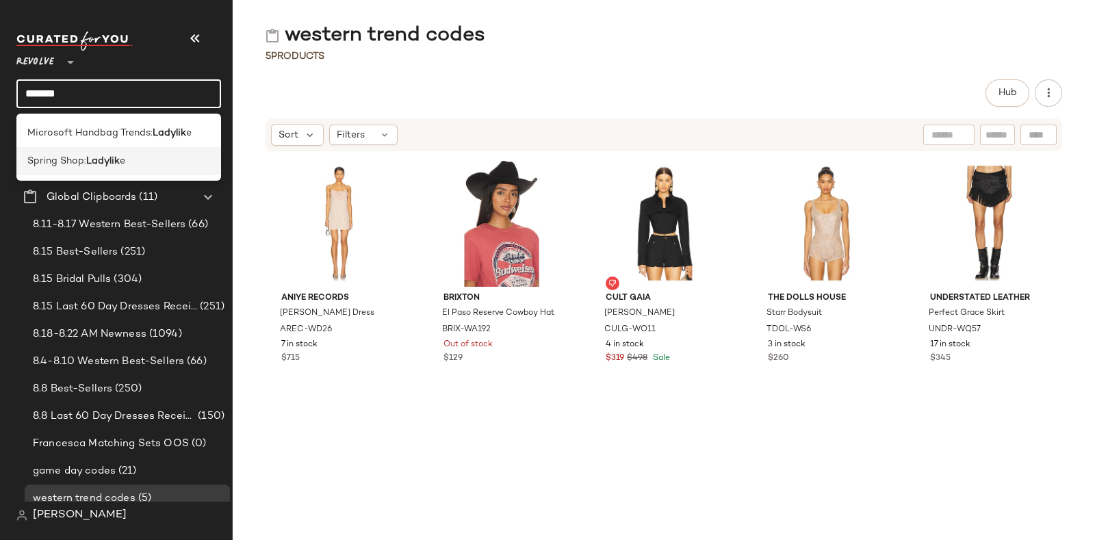
type input "*******"
click at [133, 157] on div "Spring Shop: Ladylik e" at bounding box center [118, 161] width 183 height 14
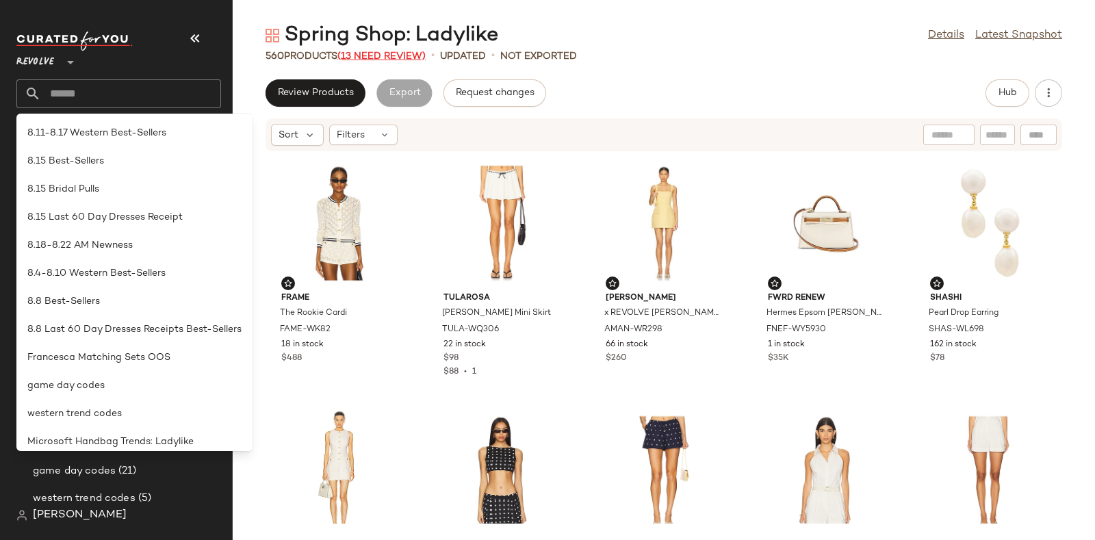
click at [400, 51] on span "(13 Need Review)" at bounding box center [381, 56] width 88 height 10
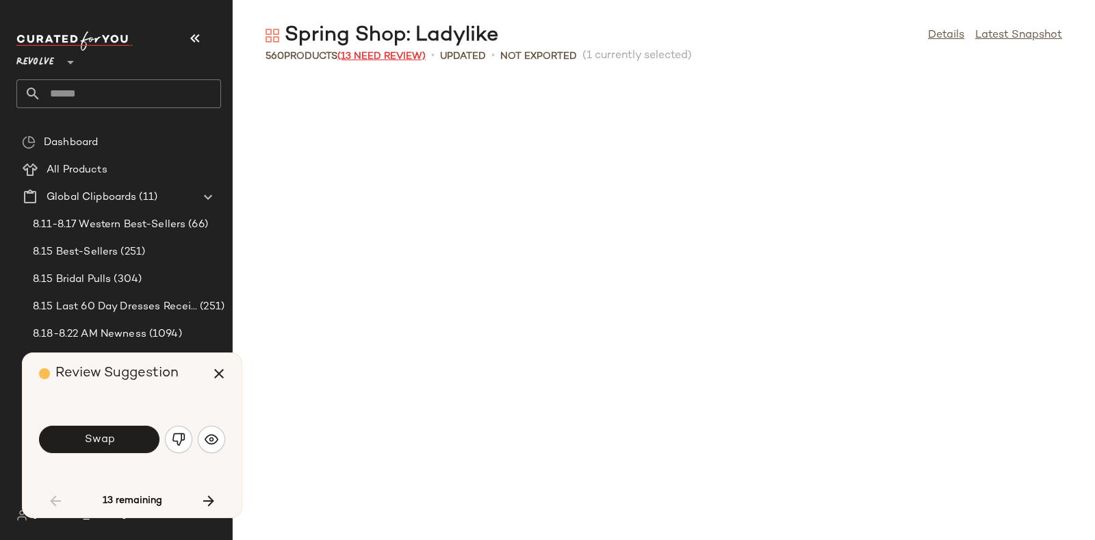
scroll to position [763, 0]
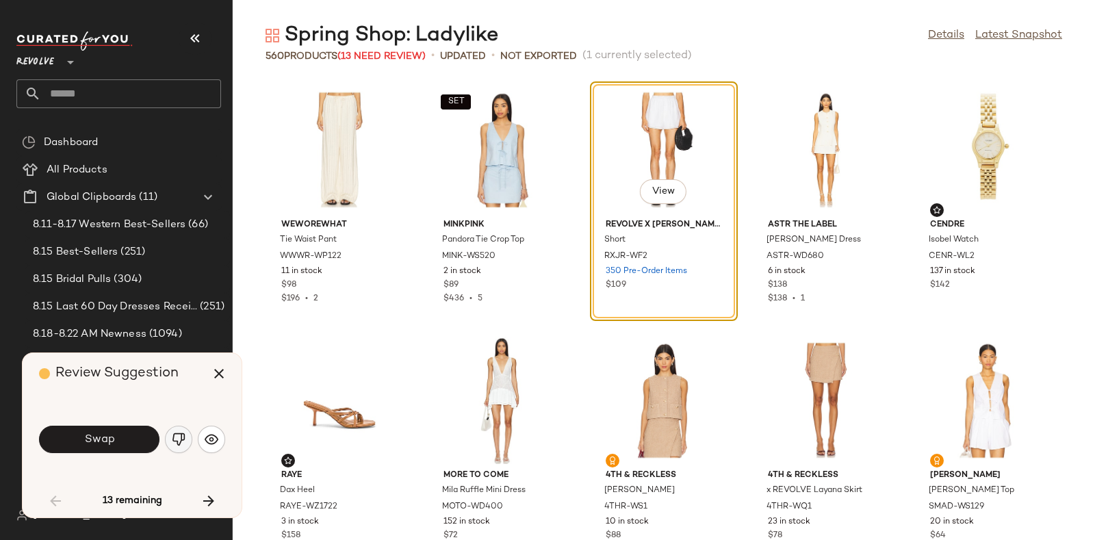
click at [177, 433] on img "button" at bounding box center [179, 440] width 14 height 14
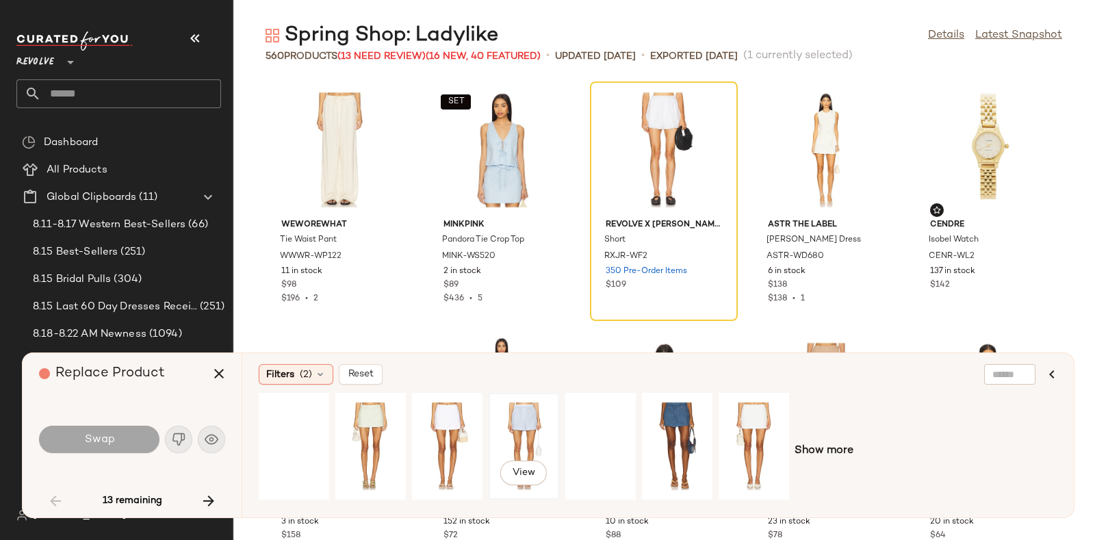
click at [536, 409] on div "View" at bounding box center [523, 446] width 61 height 97
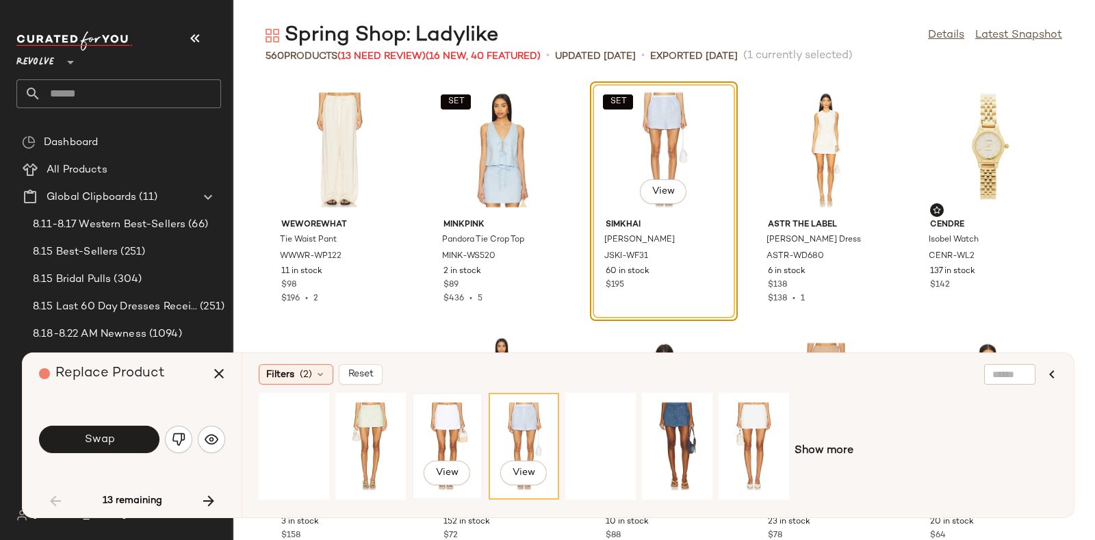
click at [456, 415] on div "View" at bounding box center [447, 446] width 61 height 97
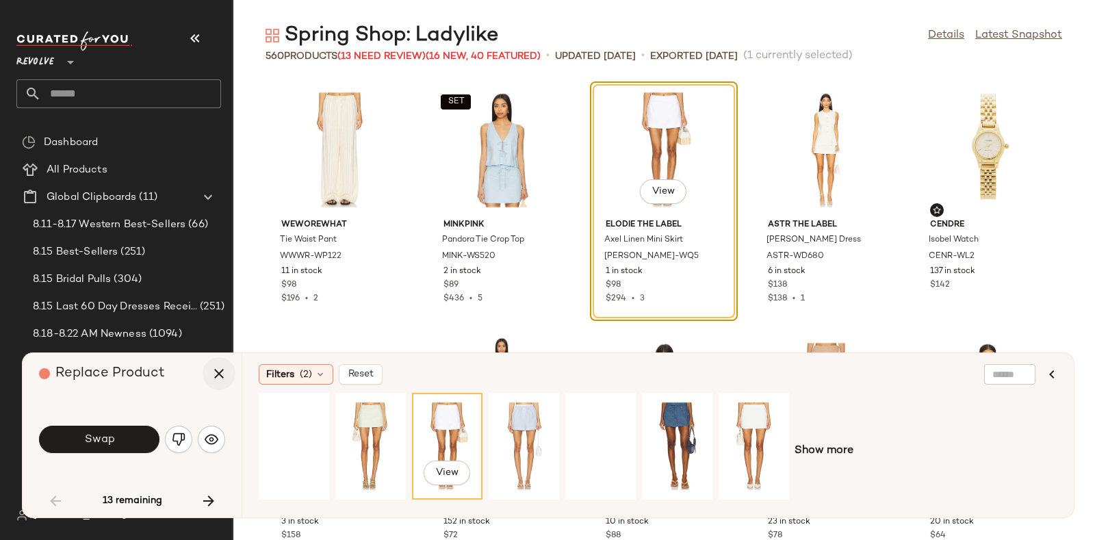
click at [219, 367] on icon "button" at bounding box center [219, 373] width 16 height 16
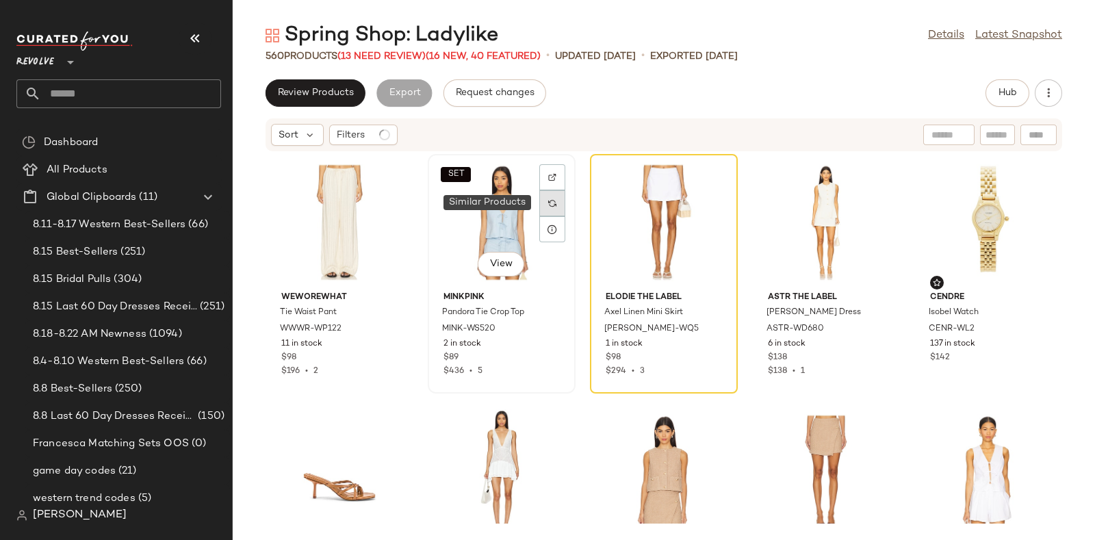
click at [549, 201] on img at bounding box center [552, 203] width 8 height 8
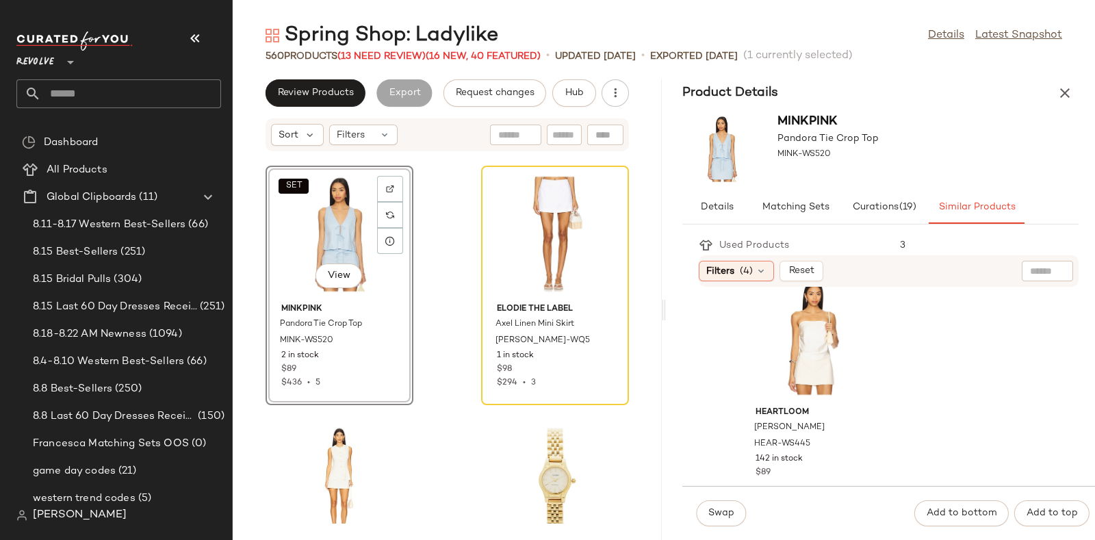
scroll to position [1796, 0]
click at [812, 333] on div "View" at bounding box center [814, 323] width 138 height 127
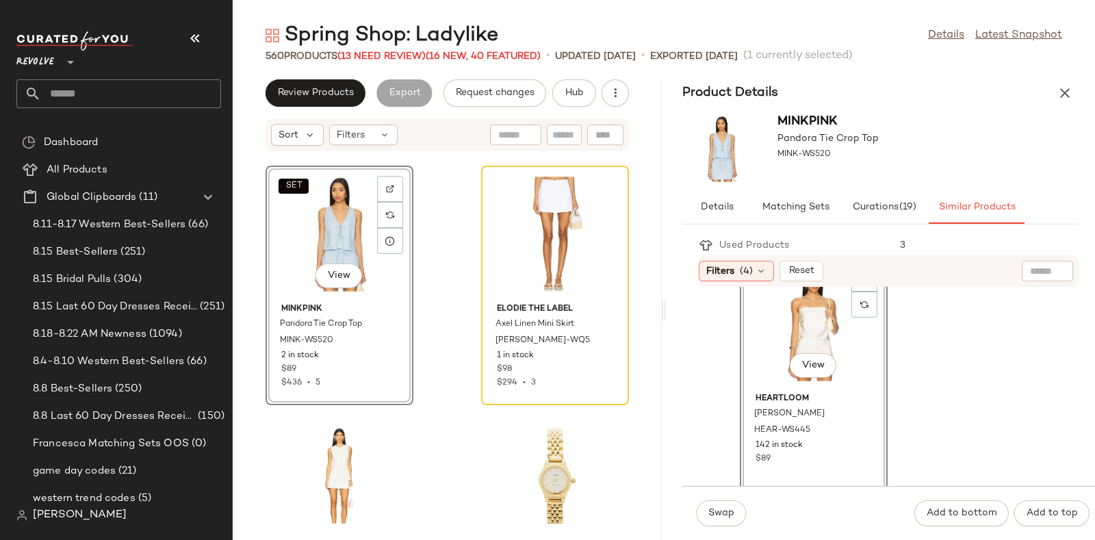
click at [716, 497] on div "Swap Add to bottom Add to top" at bounding box center [888, 513] width 413 height 54
click at [726, 509] on span "Swap" at bounding box center [721, 513] width 27 height 11
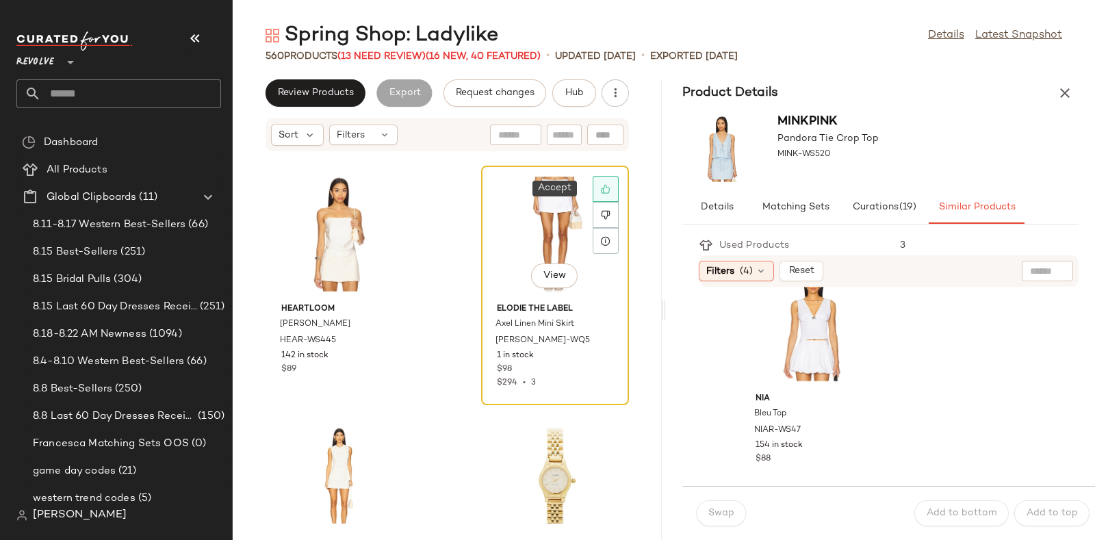
click at [601, 186] on icon at bounding box center [606, 189] width 10 height 10
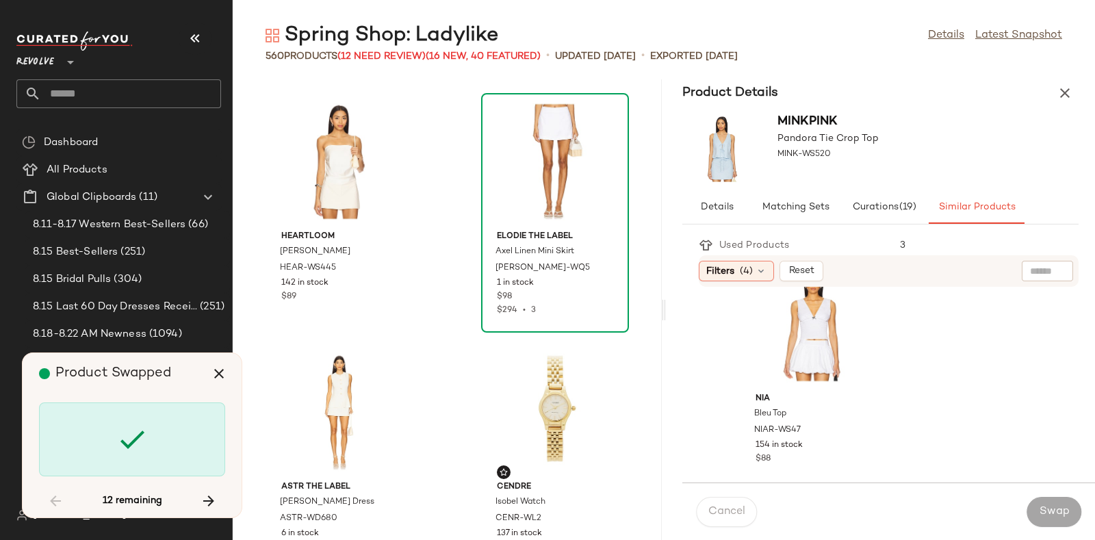
click at [1071, 73] on div "Spring Shop: Ladylike Details Latest Snapshot 560 Products (12 Need Review) (16…" at bounding box center [664, 281] width 862 height 518
click at [1067, 86] on icon "button" at bounding box center [1065, 93] width 16 height 16
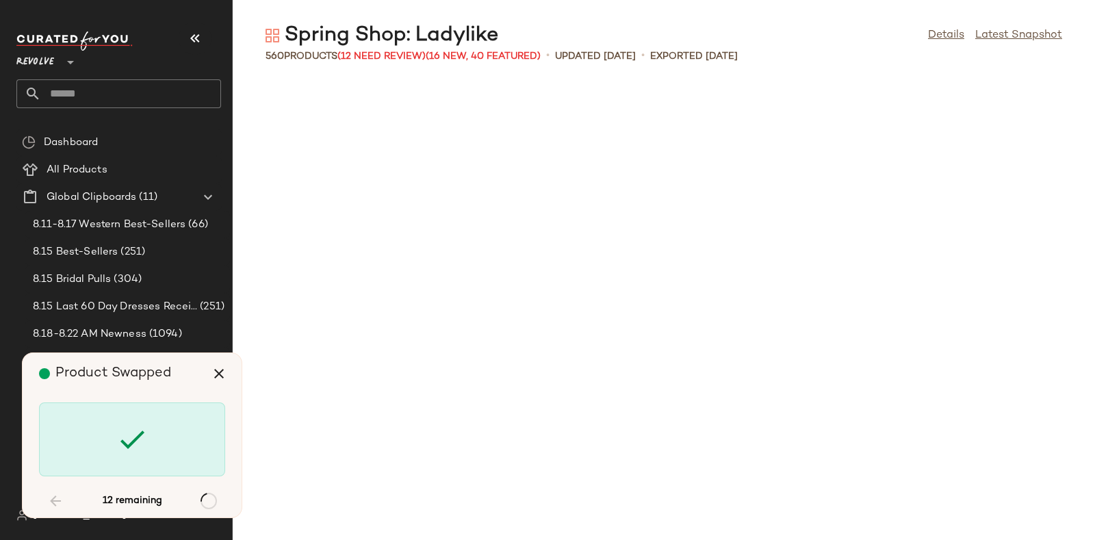
scroll to position [4759, 0]
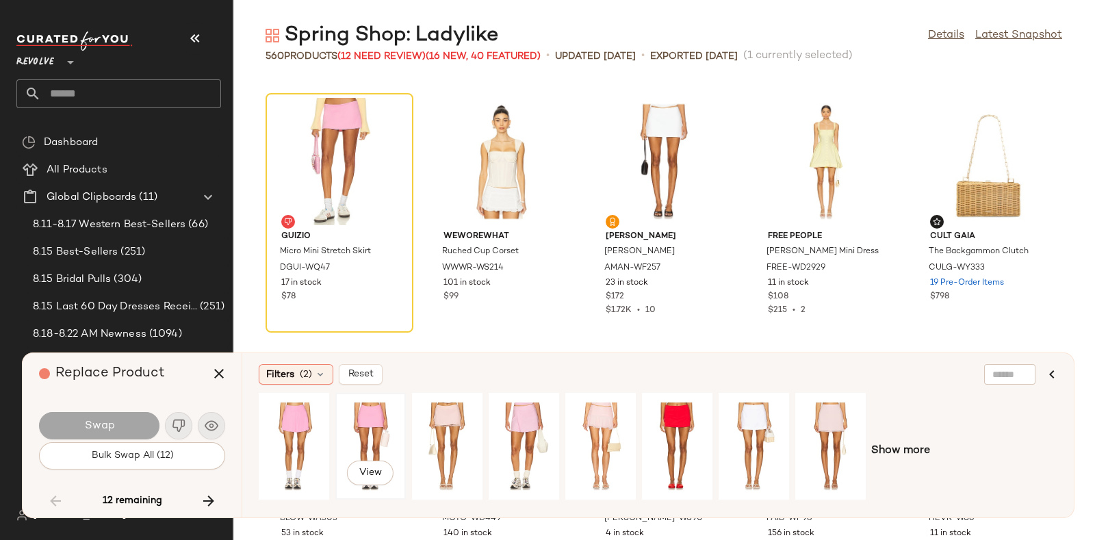
click at [385, 429] on div "View" at bounding box center [370, 446] width 61 height 97
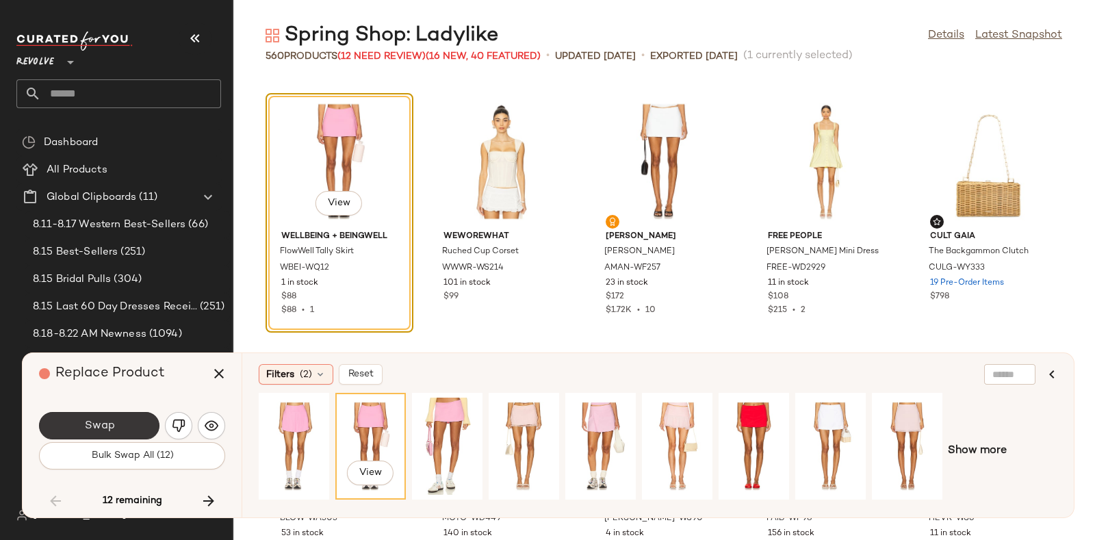
click at [112, 427] on span "Swap" at bounding box center [98, 426] width 31 height 13
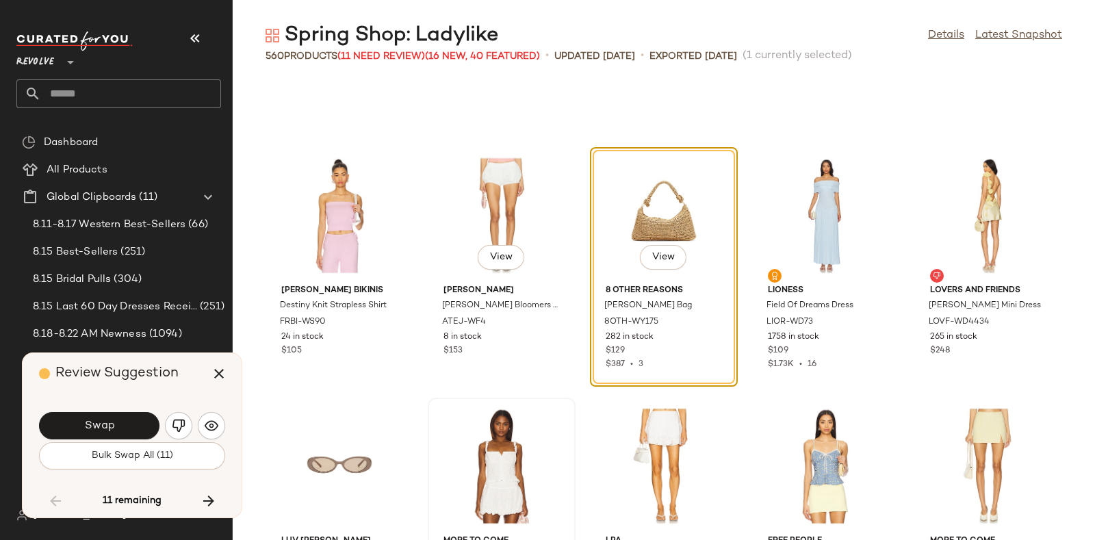
scroll to position [5957, 0]
click at [117, 420] on button "Swap" at bounding box center [99, 425] width 120 height 27
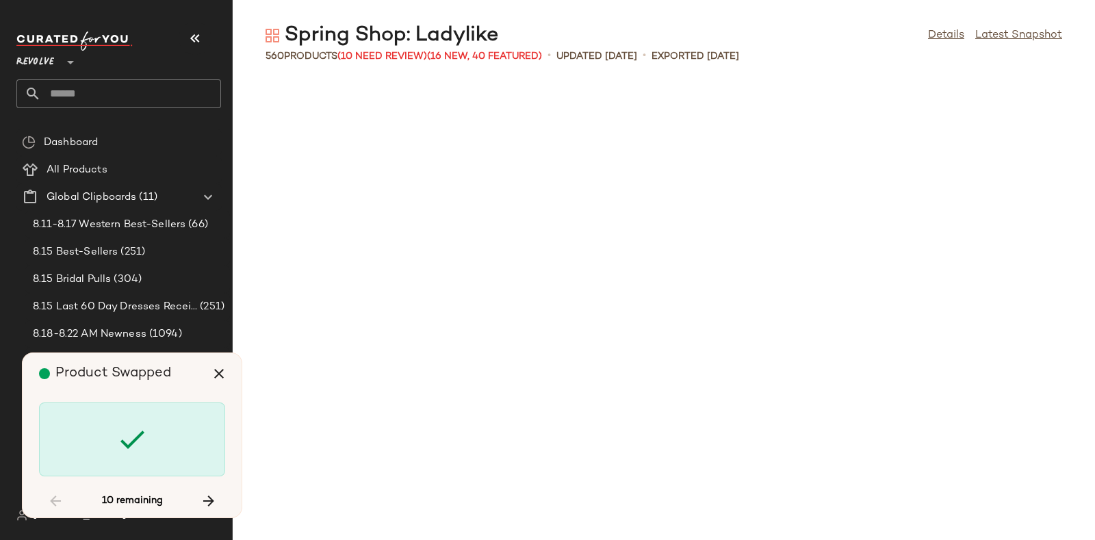
scroll to position [7264, 0]
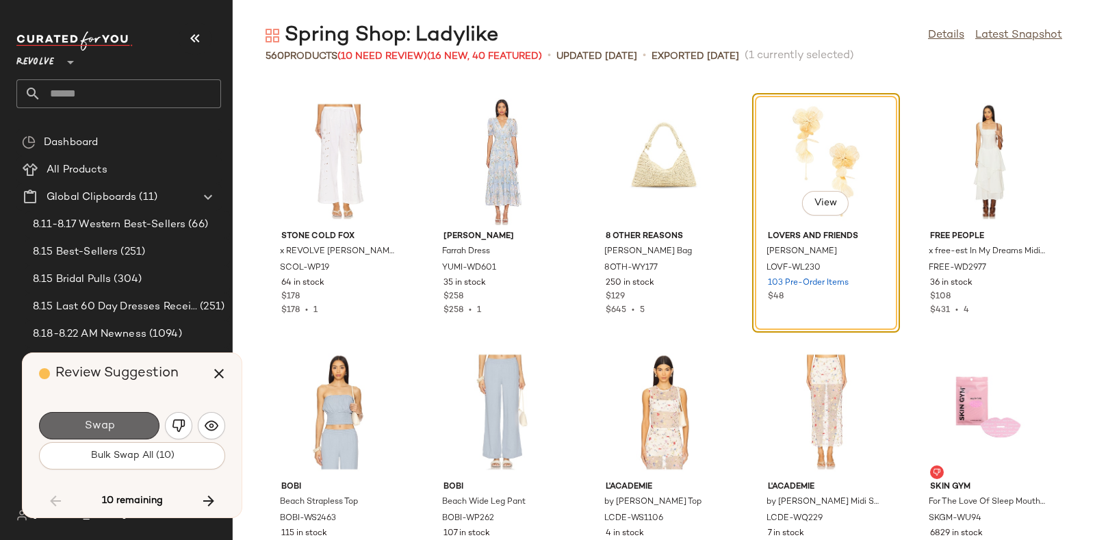
click at [125, 415] on button "Swap" at bounding box center [99, 425] width 120 height 27
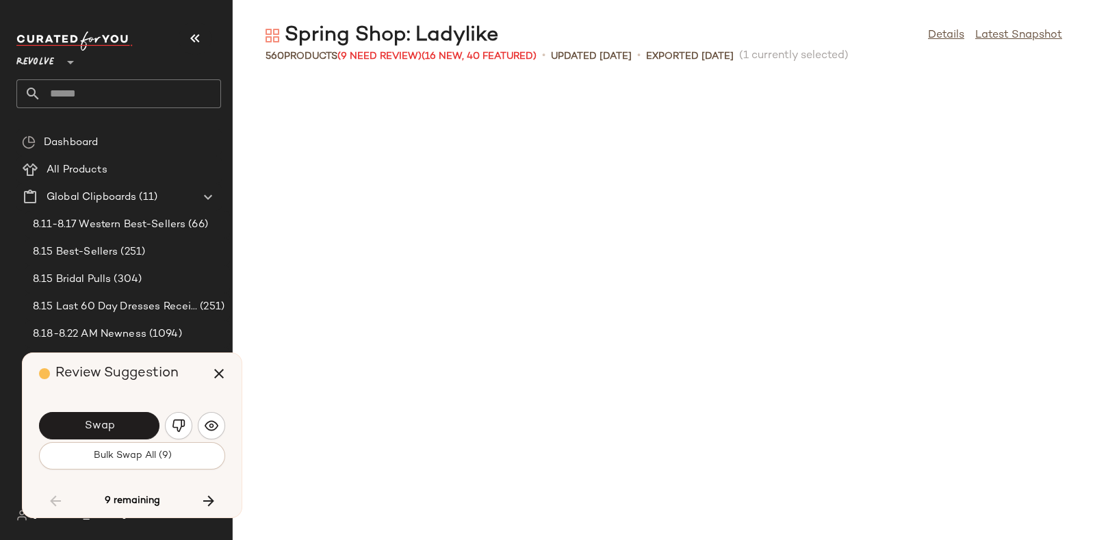
scroll to position [7765, 0]
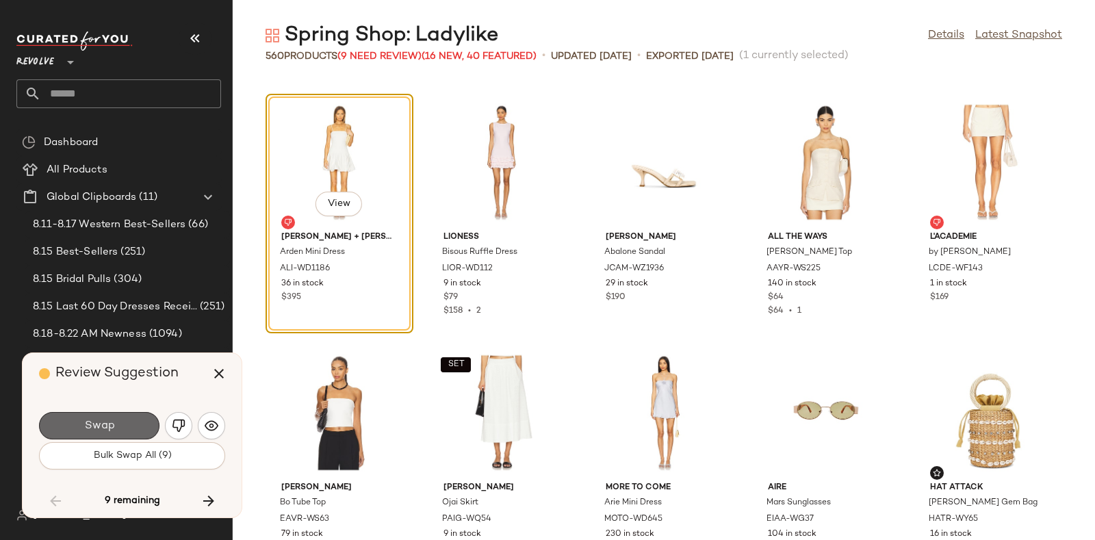
click at [133, 421] on button "Swap" at bounding box center [99, 425] width 120 height 27
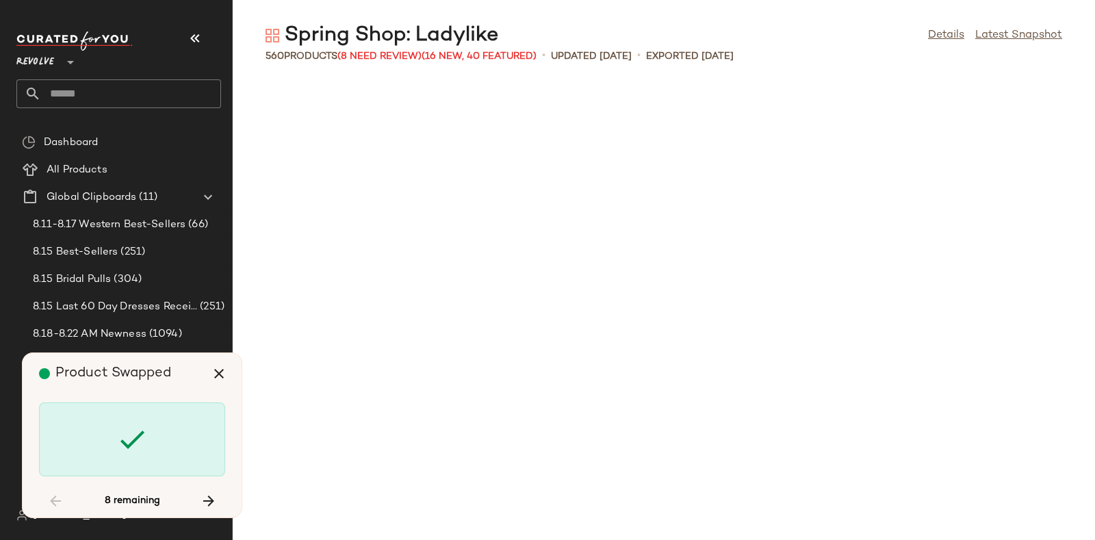
scroll to position [11272, 0]
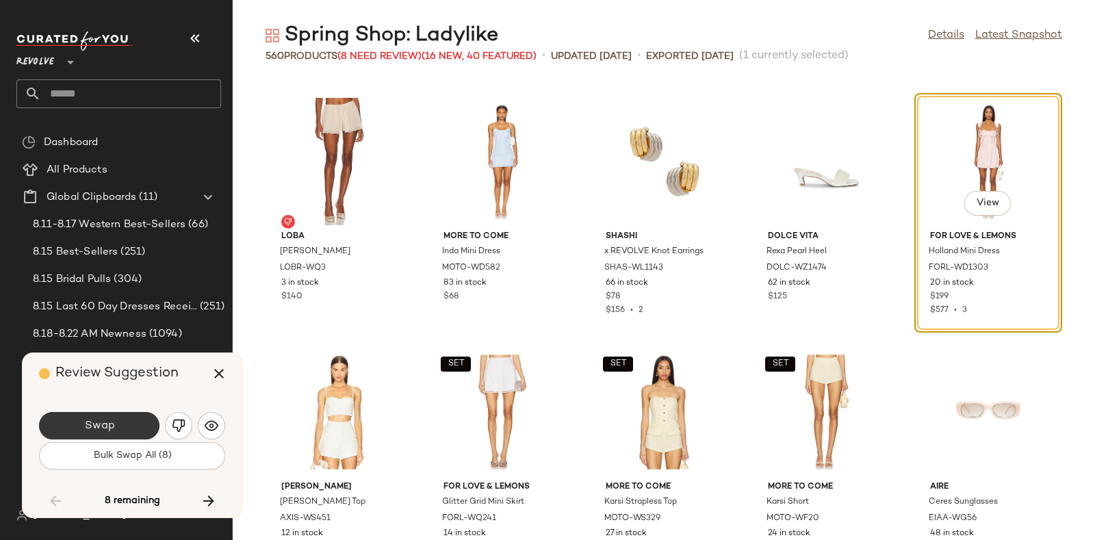
click at [134, 422] on button "Swap" at bounding box center [99, 425] width 120 height 27
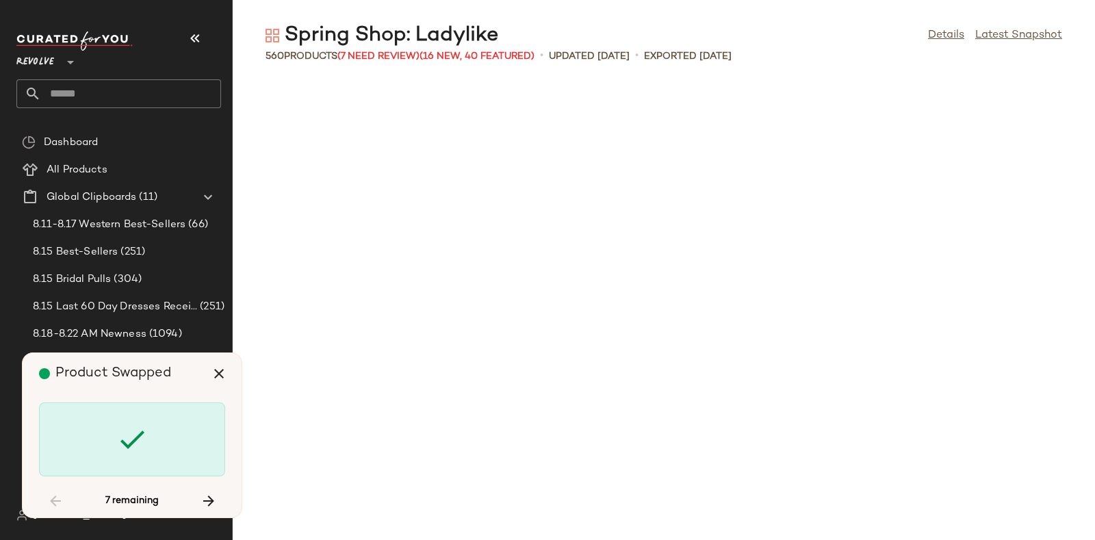
scroll to position [13777, 0]
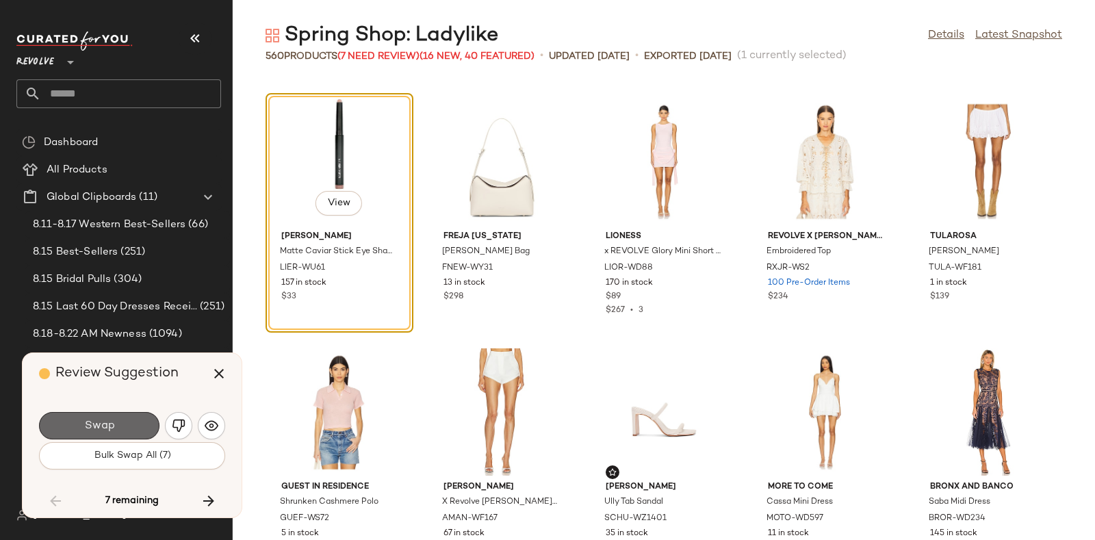
click at [142, 417] on button "Swap" at bounding box center [99, 425] width 120 height 27
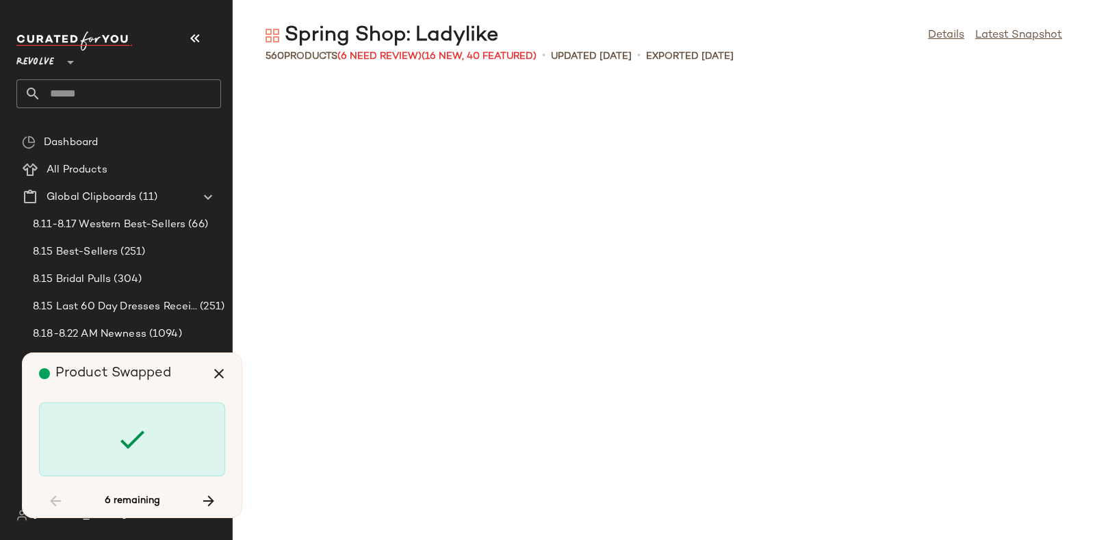
scroll to position [16032, 0]
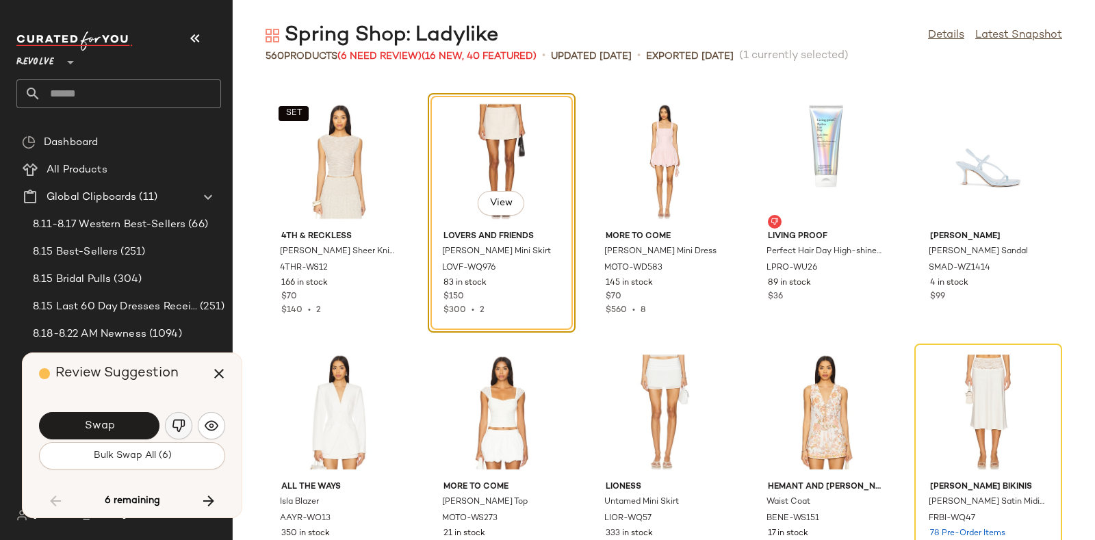
click at [176, 415] on button "button" at bounding box center [178, 425] width 27 height 27
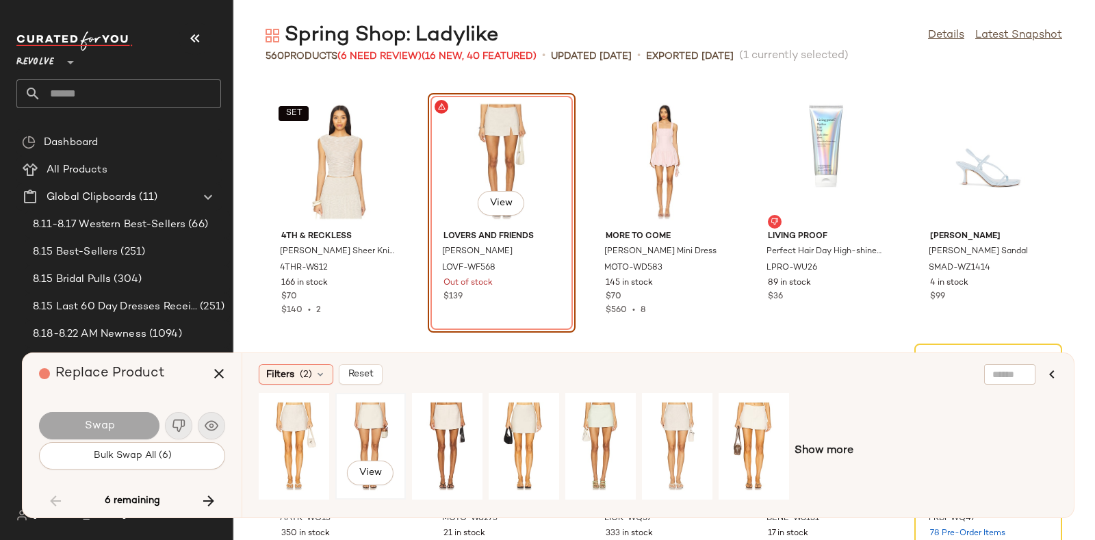
click at [355, 413] on div "View" at bounding box center [370, 446] width 61 height 97
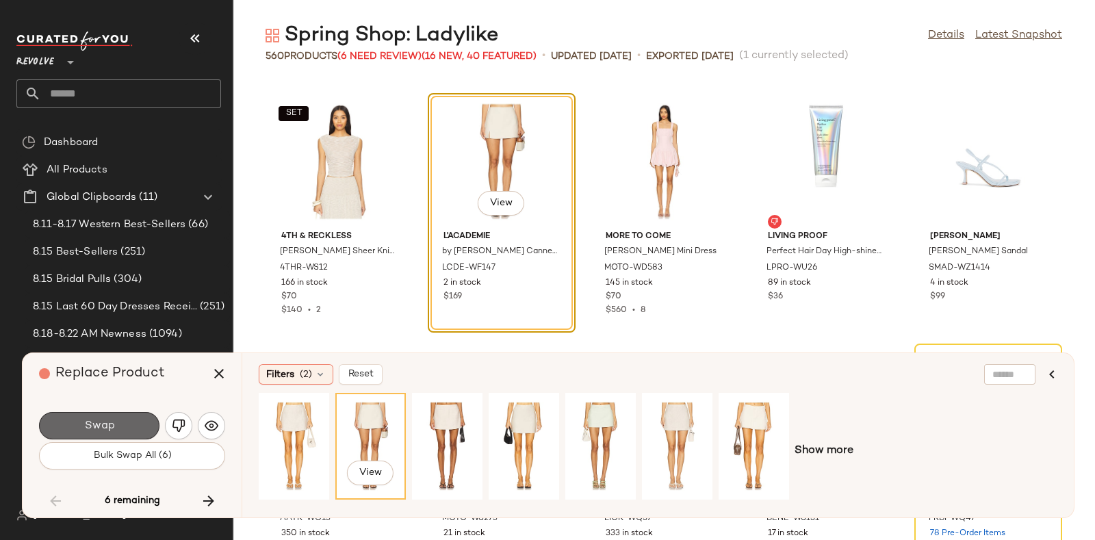
click at [127, 417] on button "Swap" at bounding box center [99, 425] width 120 height 27
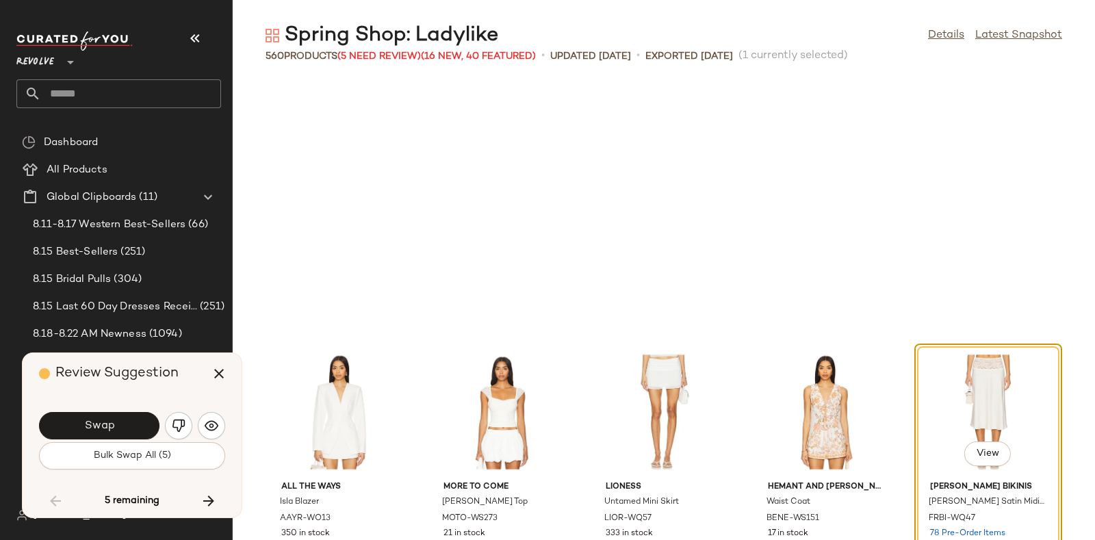
scroll to position [16282, 0]
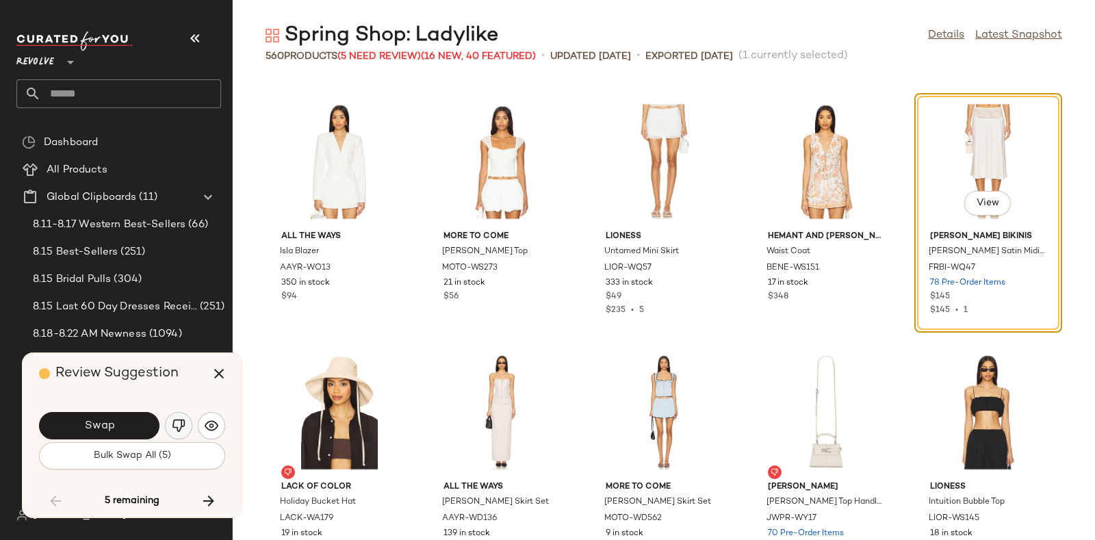
click at [181, 419] on img "button" at bounding box center [179, 426] width 14 height 14
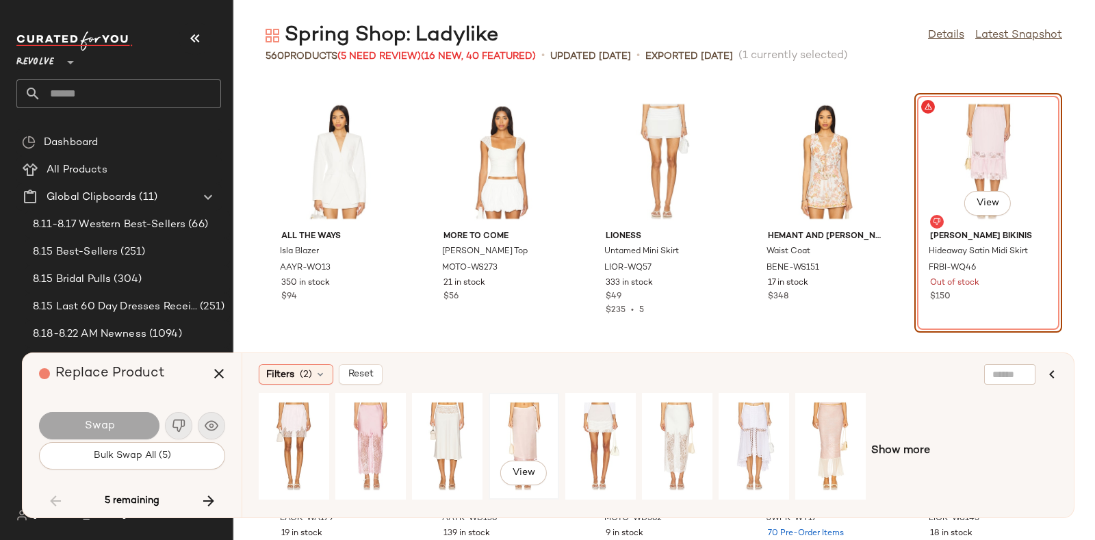
click at [539, 423] on div "View" at bounding box center [523, 446] width 61 height 97
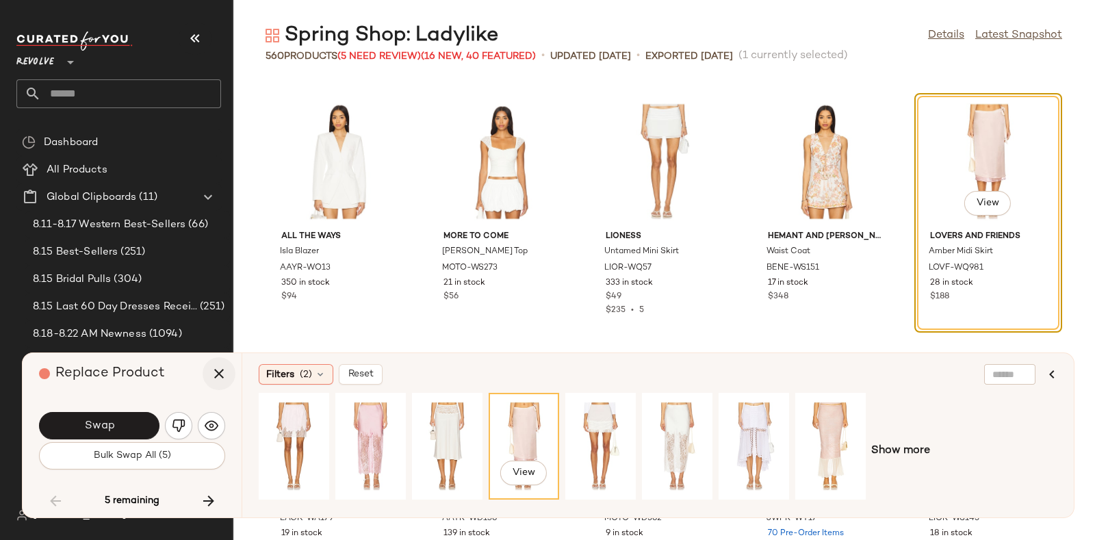
click at [216, 369] on icon "button" at bounding box center [219, 373] width 16 height 16
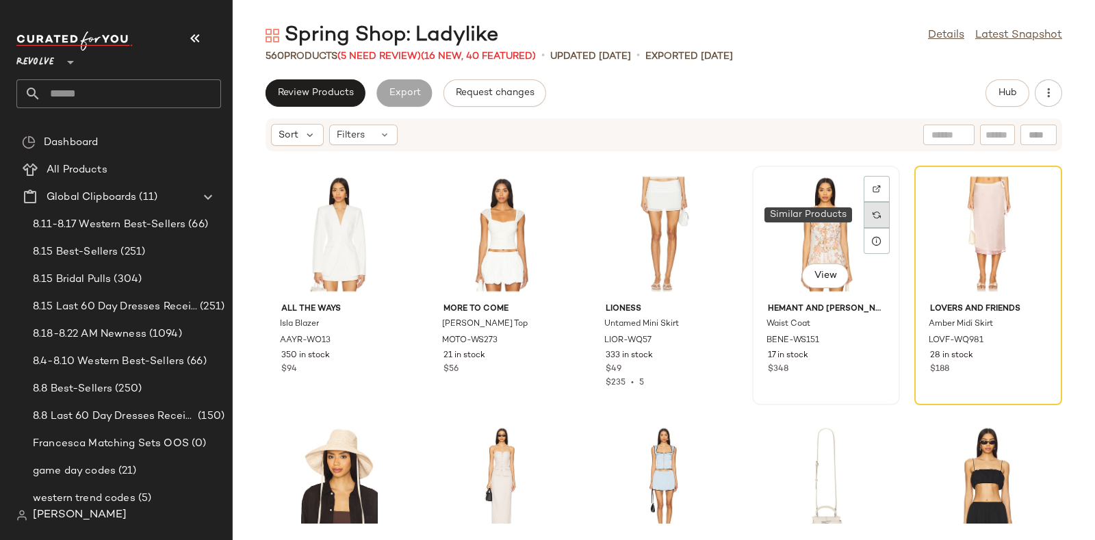
click at [873, 214] on img at bounding box center [877, 215] width 8 height 8
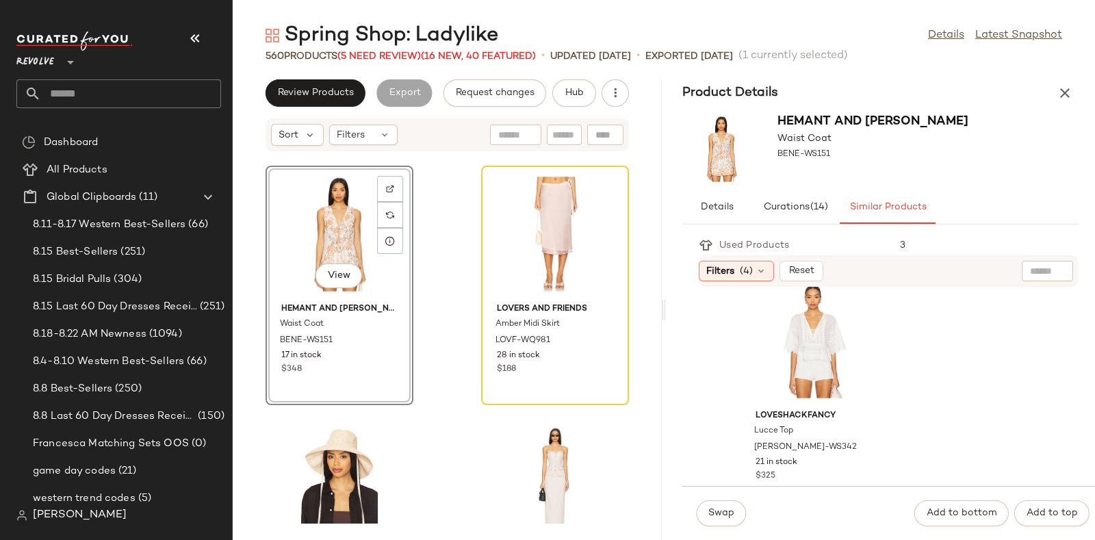
scroll to position [981, 0]
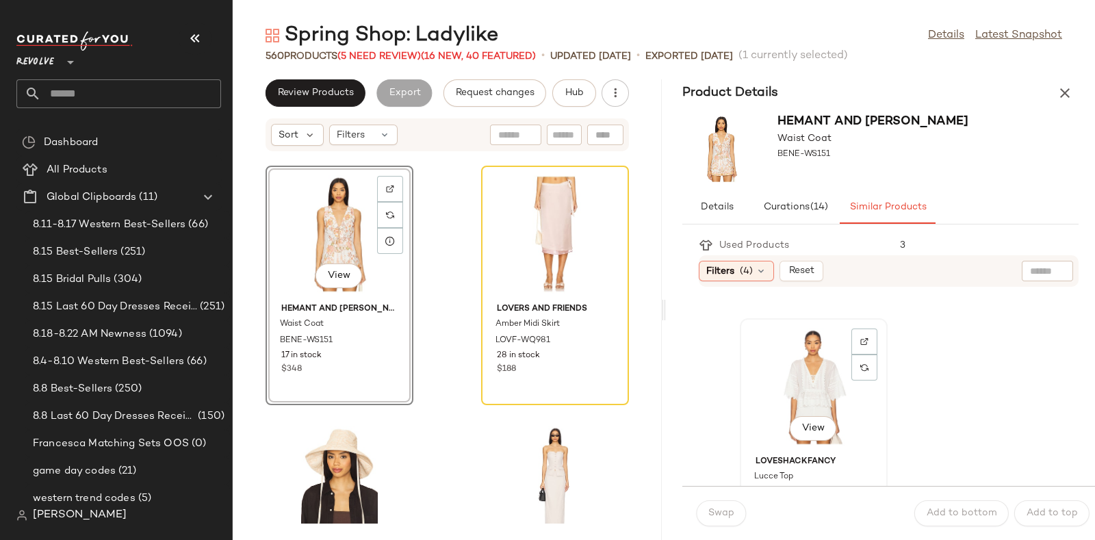
click at [825, 355] on div "View" at bounding box center [814, 386] width 138 height 127
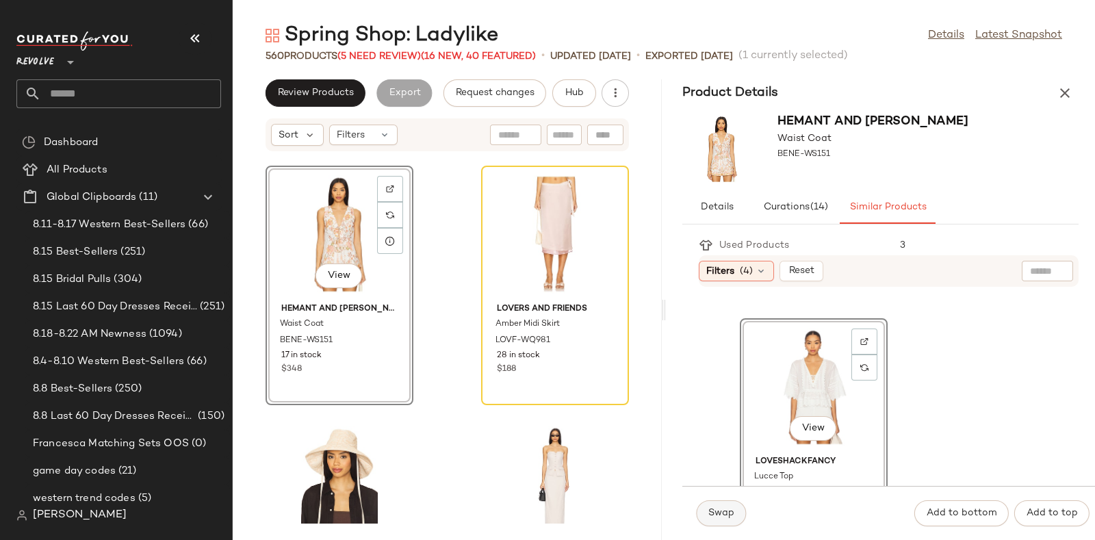
click at [714, 509] on span "Swap" at bounding box center [721, 513] width 27 height 11
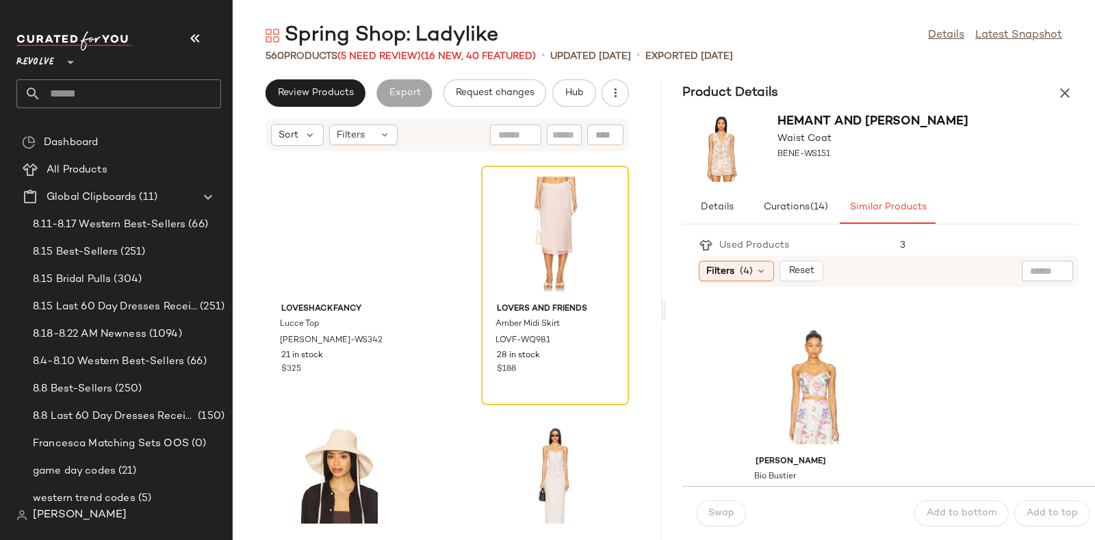
scroll to position [1231, 0]
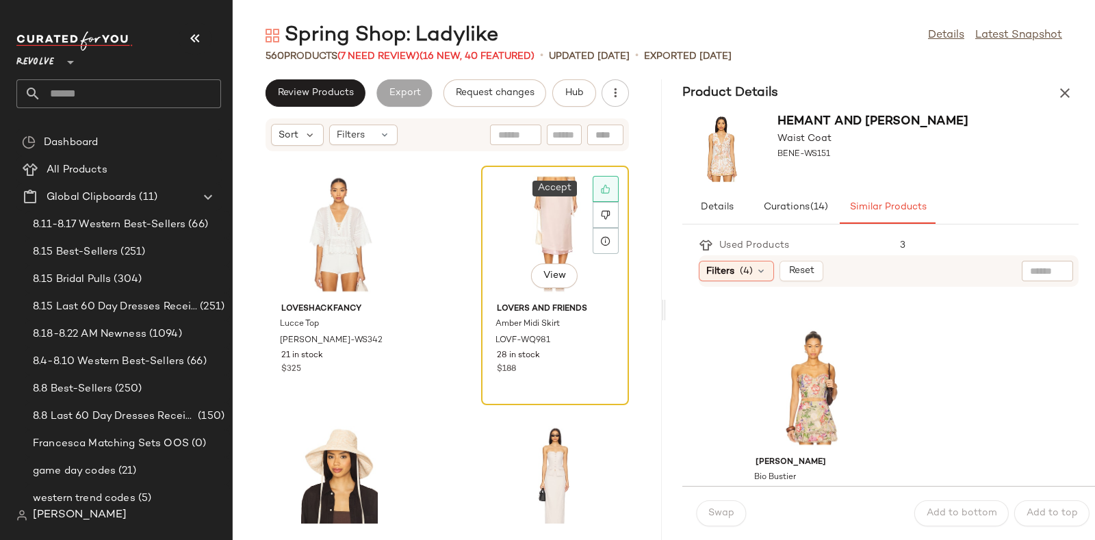
click at [601, 188] on icon at bounding box center [606, 189] width 10 height 10
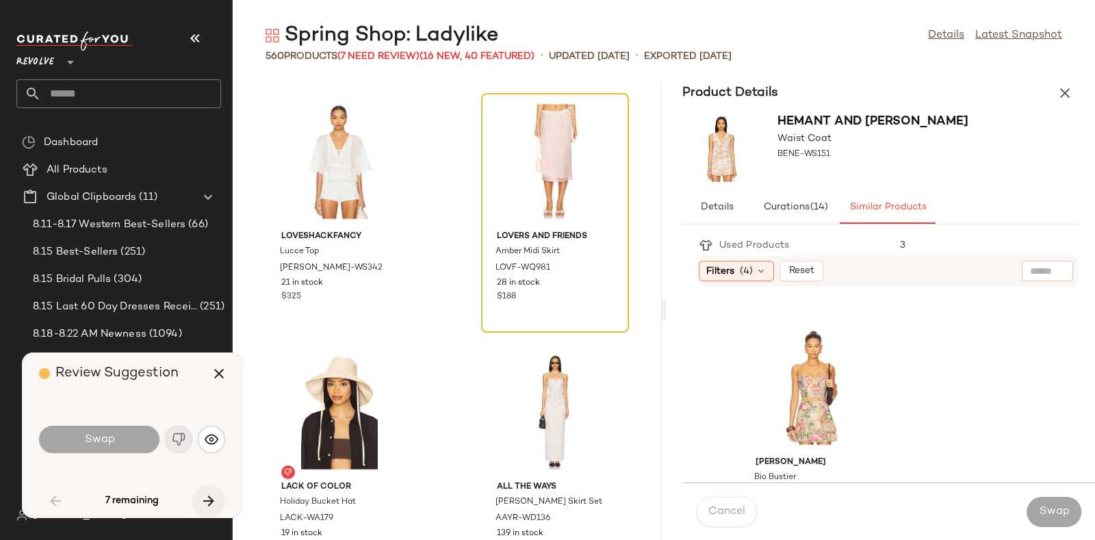
click at [207, 498] on icon "button" at bounding box center [209, 501] width 16 height 16
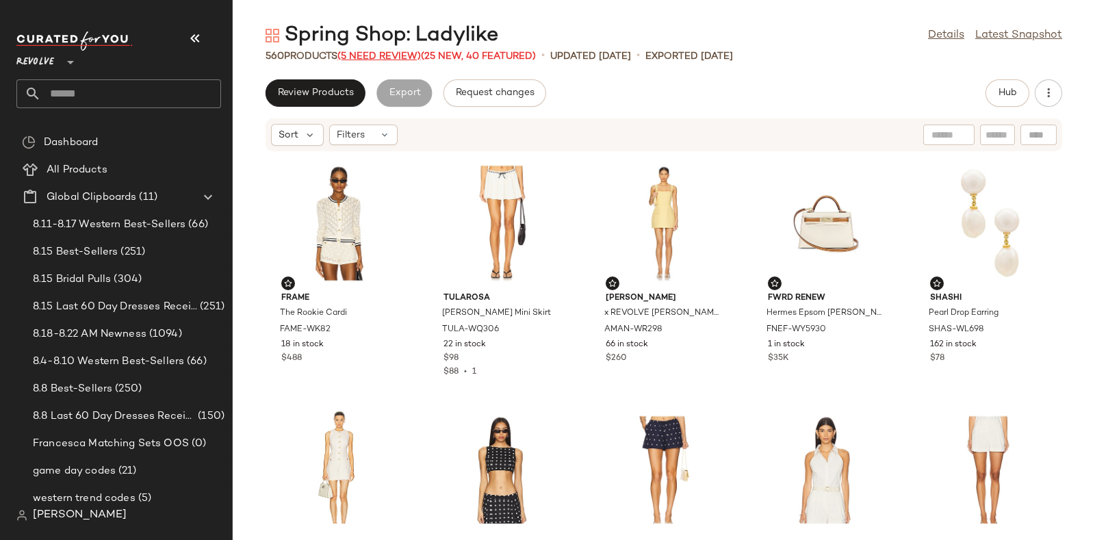
click at [395, 51] on span "(5 Need Review)" at bounding box center [378, 56] width 83 height 10
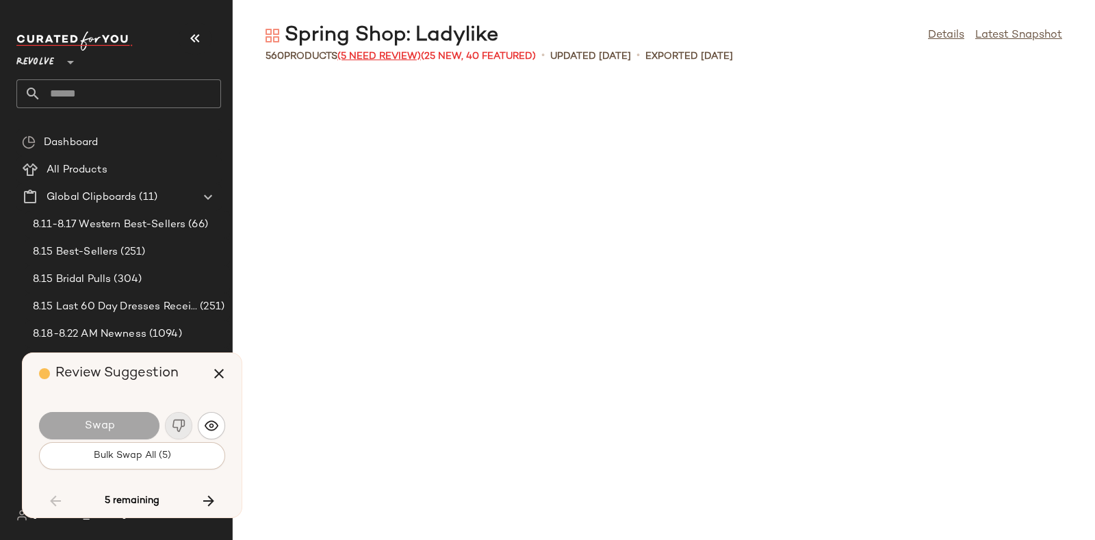
scroll to position [16282, 0]
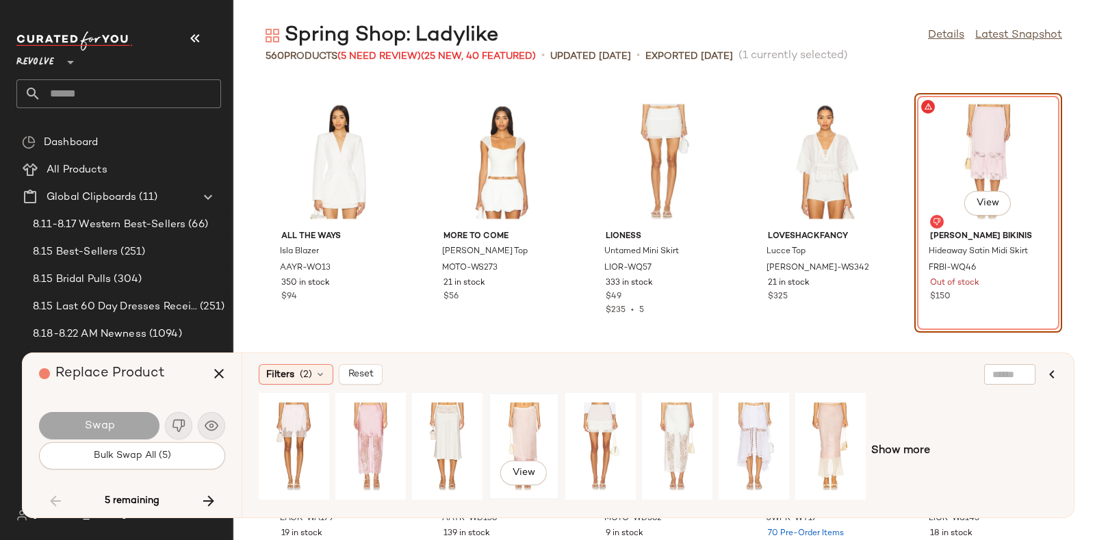
click at [513, 433] on div "View" at bounding box center [523, 446] width 61 height 97
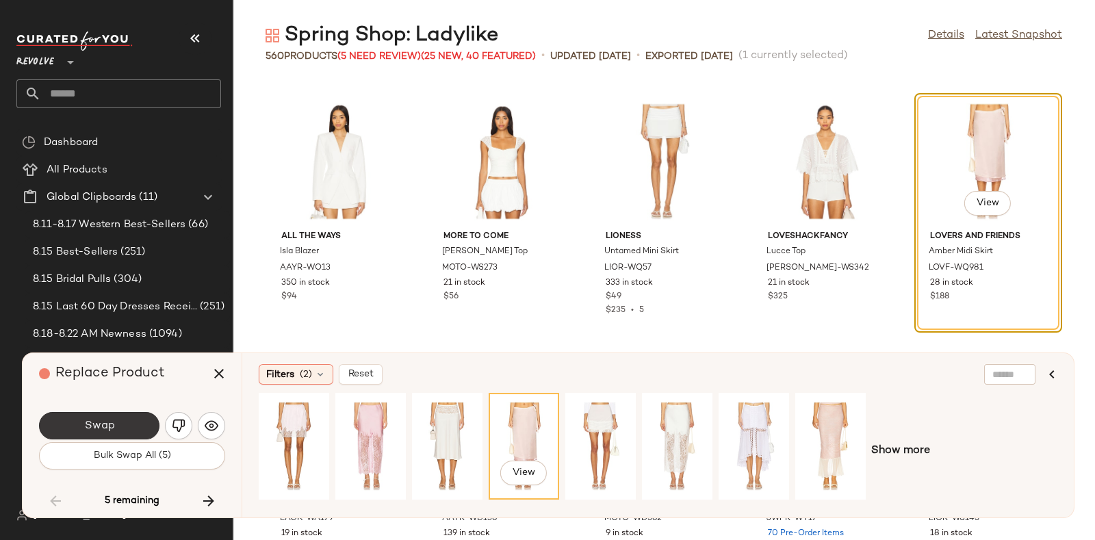
click at [125, 414] on button "Swap" at bounding box center [99, 425] width 120 height 27
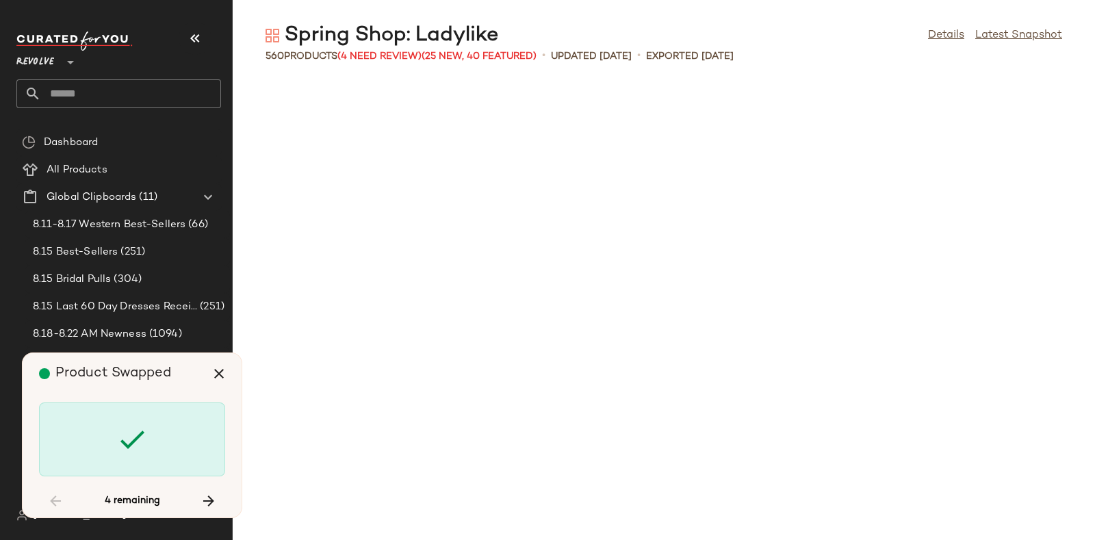
scroll to position [22043, 0]
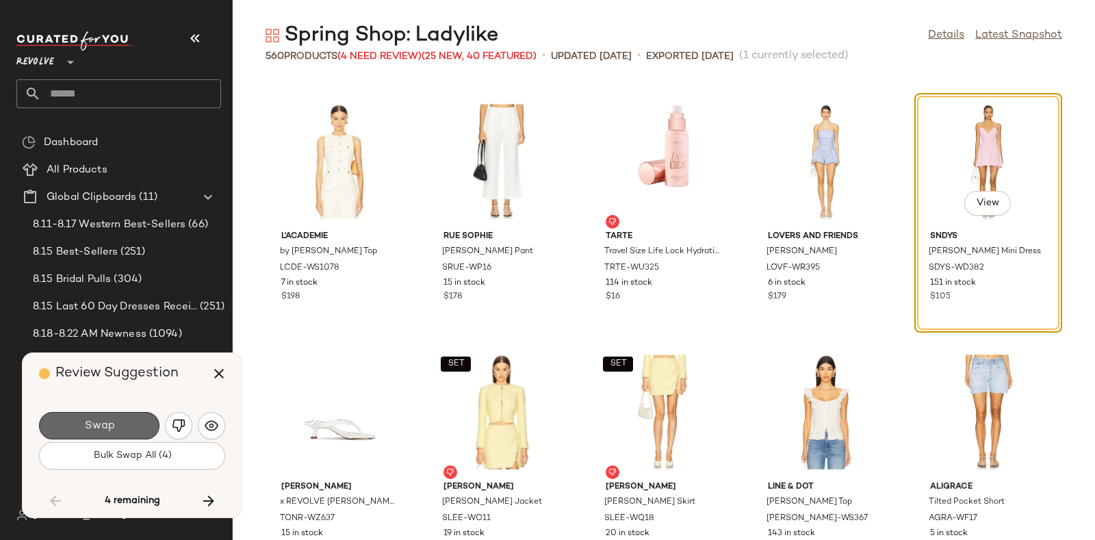
click at [134, 412] on button "Swap" at bounding box center [99, 425] width 120 height 27
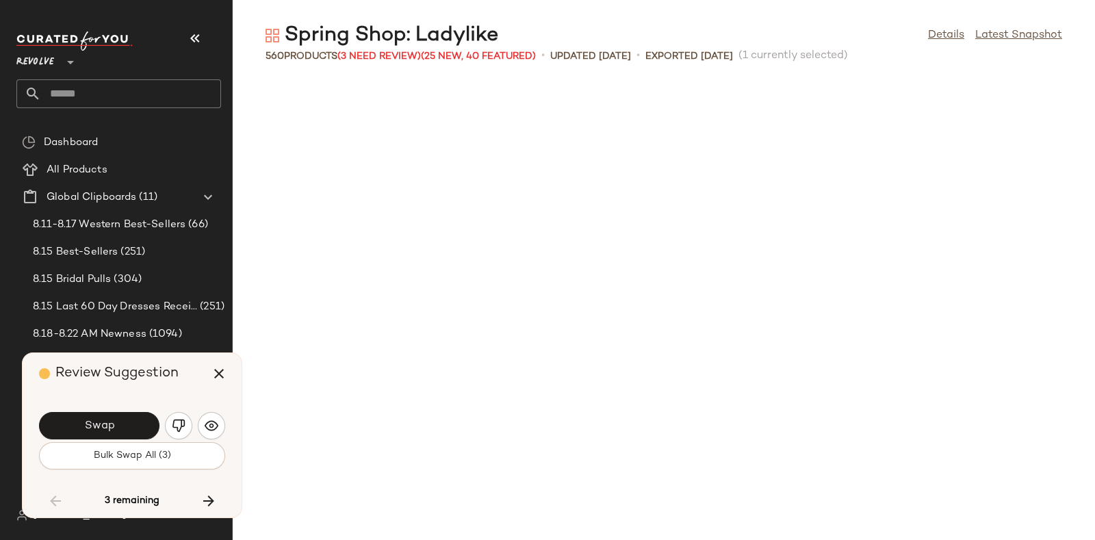
scroll to position [22544, 0]
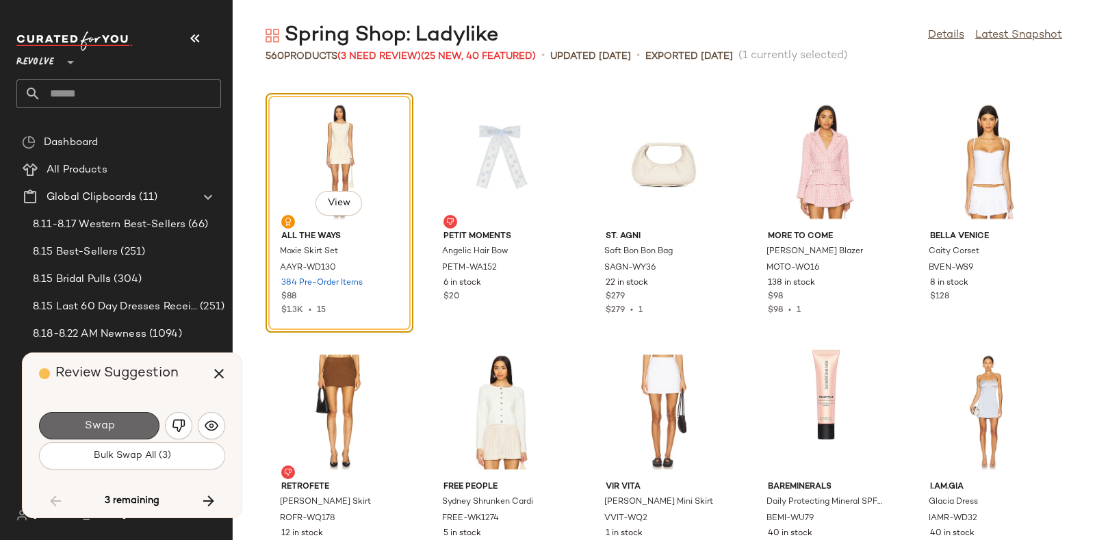
click at [137, 420] on button "Swap" at bounding box center [99, 425] width 120 height 27
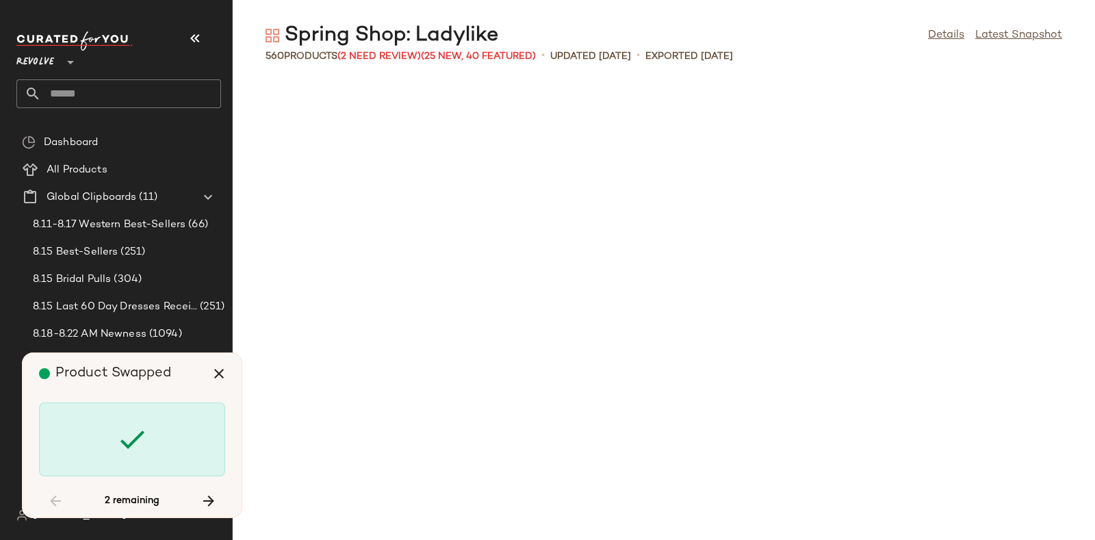
scroll to position [23546, 0]
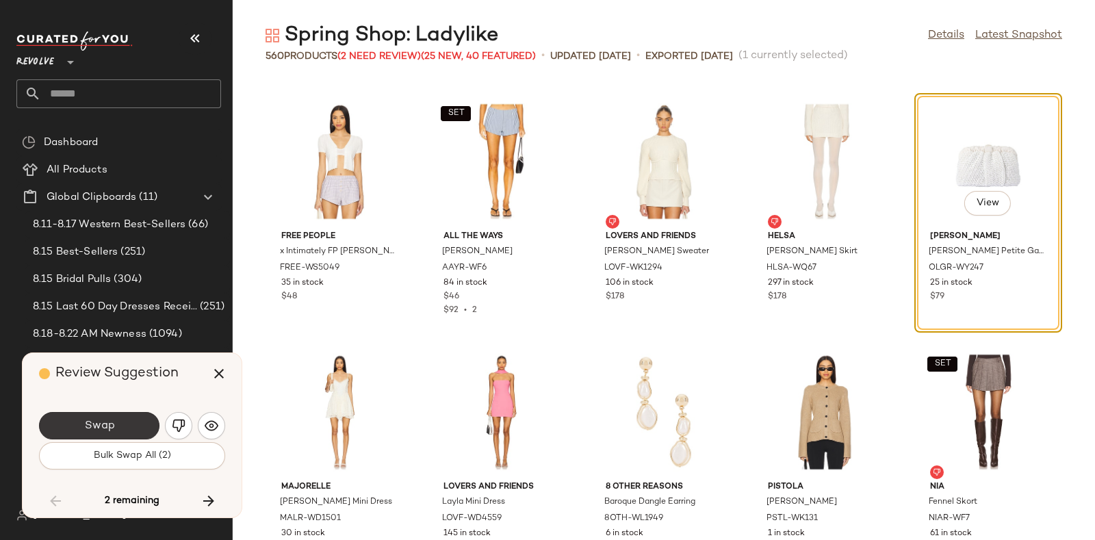
click at [136, 420] on button "Swap" at bounding box center [99, 425] width 120 height 27
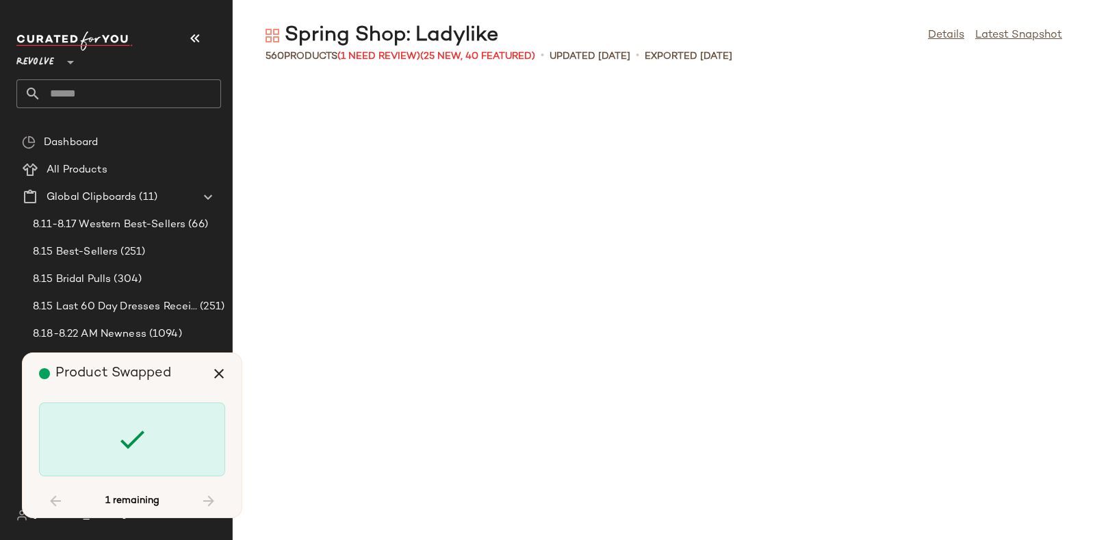
scroll to position [24548, 0]
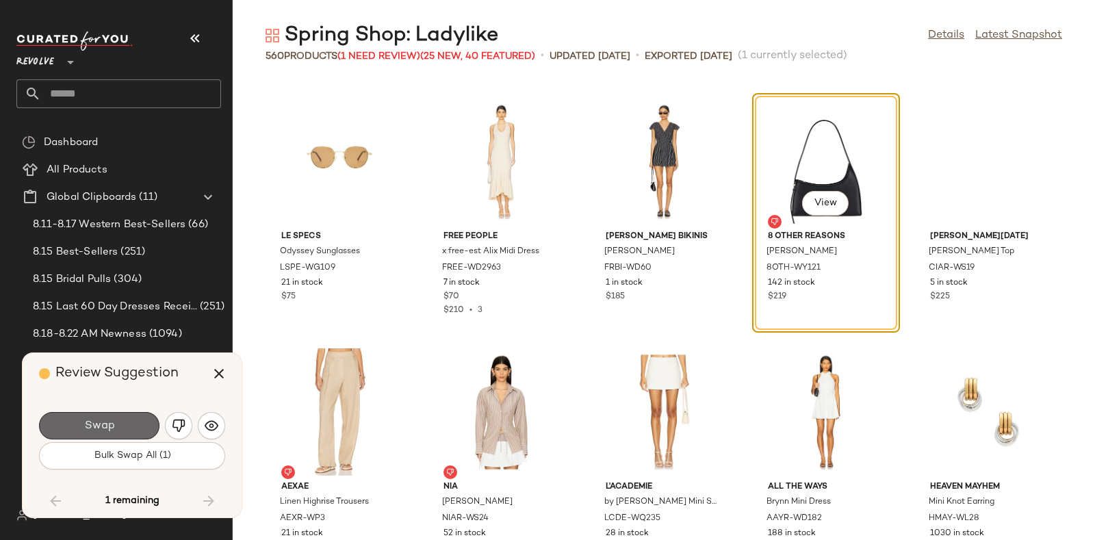
click at [142, 415] on button "Swap" at bounding box center [99, 425] width 120 height 27
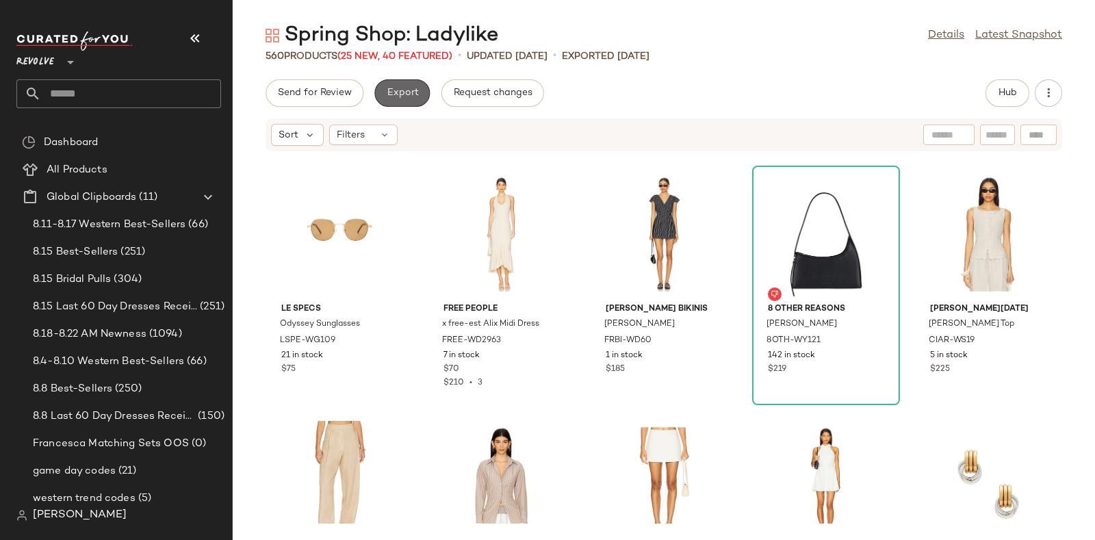
click at [396, 93] on span "Export" at bounding box center [402, 93] width 32 height 11
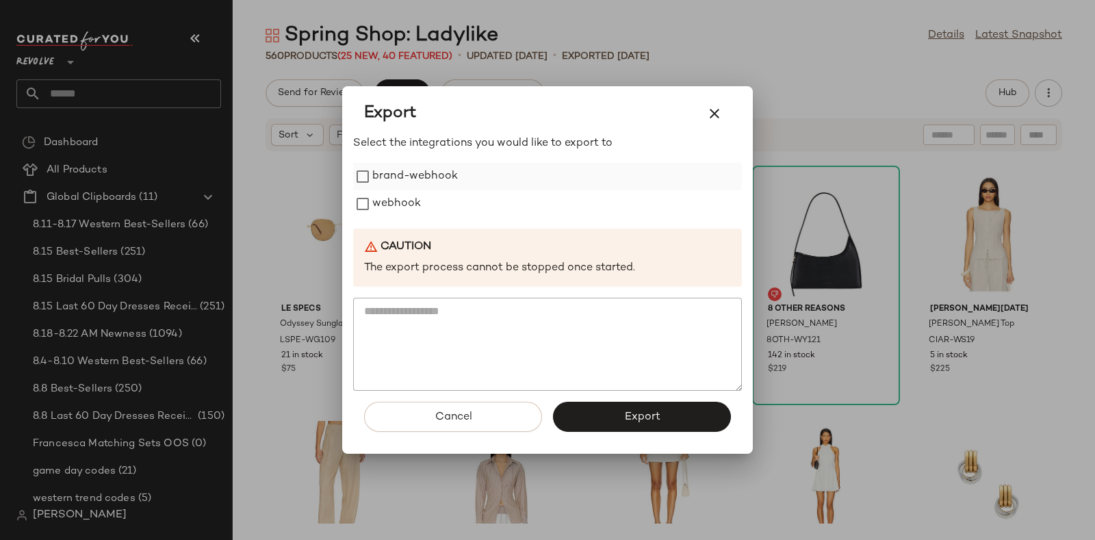
click at [413, 187] on label "brand-webhook" at bounding box center [415, 176] width 86 height 27
click at [415, 196] on label "webhook" at bounding box center [396, 203] width 49 height 27
click at [411, 177] on label "brand-webhook" at bounding box center [415, 176] width 86 height 27
click at [613, 424] on button "Export" at bounding box center [642, 417] width 178 height 30
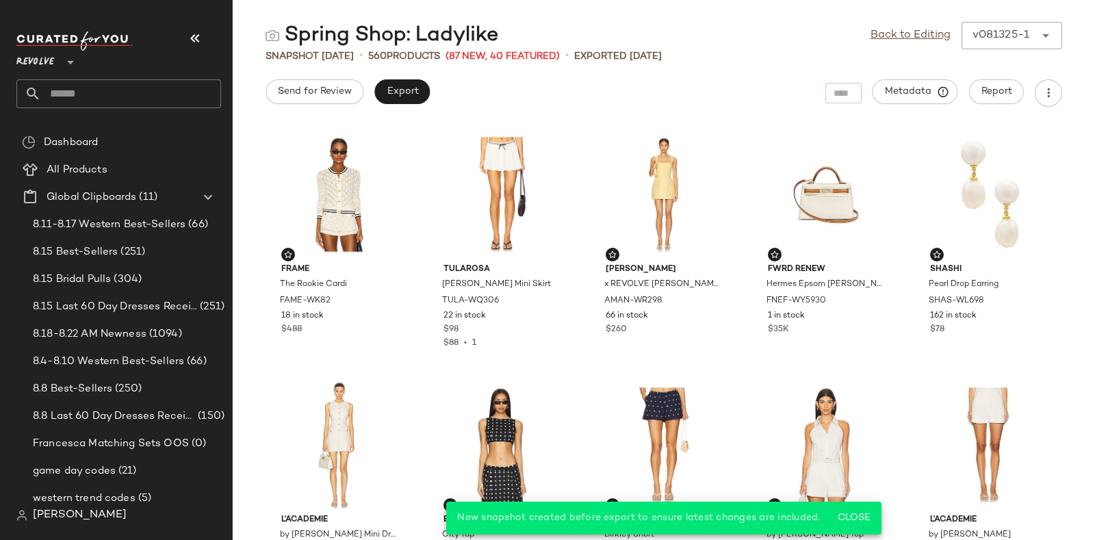
click at [152, 87] on input "text" at bounding box center [131, 93] width 180 height 29
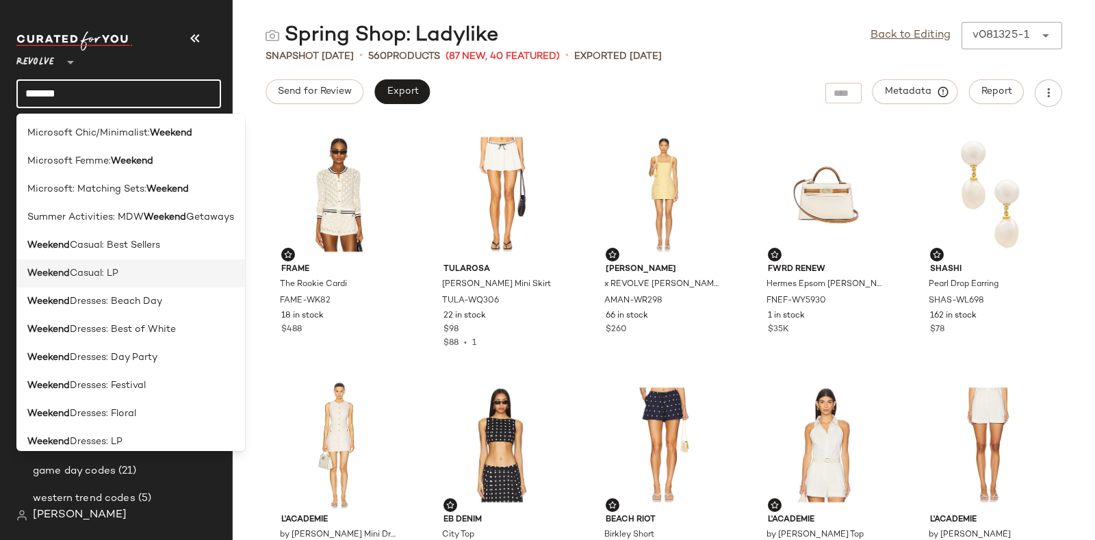
type input "*******"
click at [149, 274] on div "Weekend Casual: LP" at bounding box center [130, 273] width 207 height 14
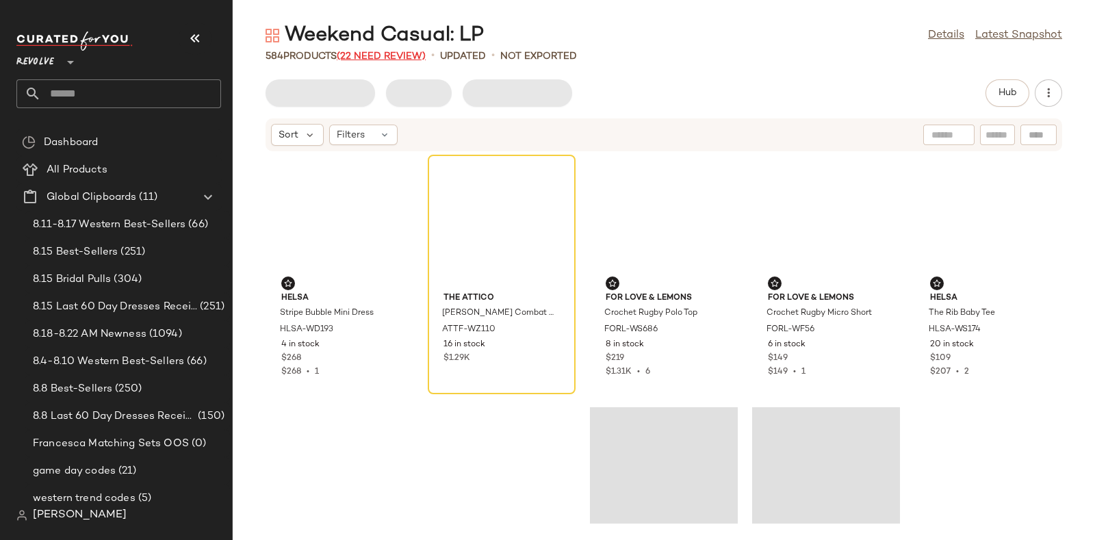
click at [376, 53] on span "(22 Need Review)" at bounding box center [381, 56] width 89 height 10
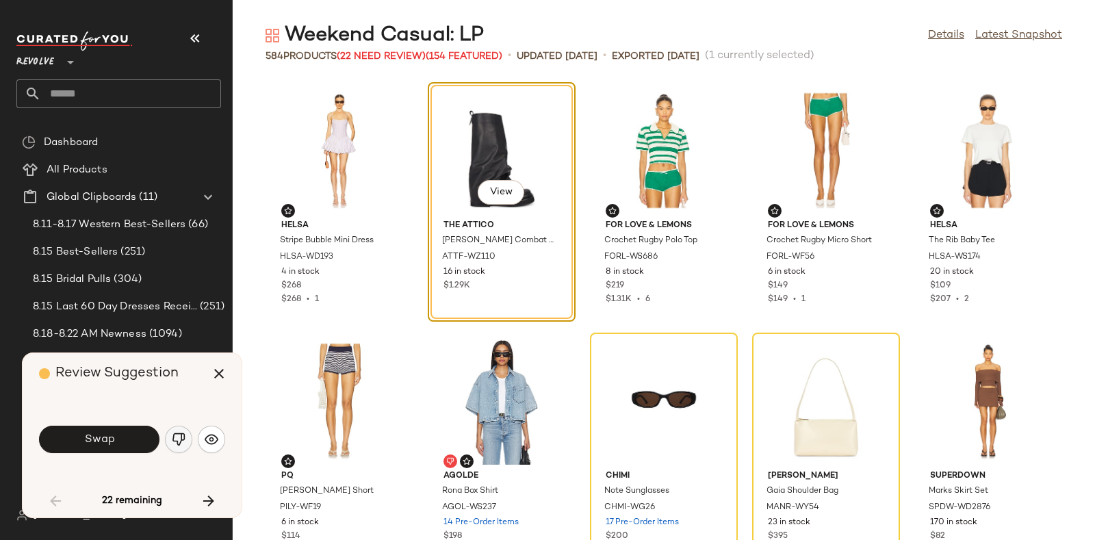
click at [176, 432] on button "button" at bounding box center [178, 439] width 27 height 27
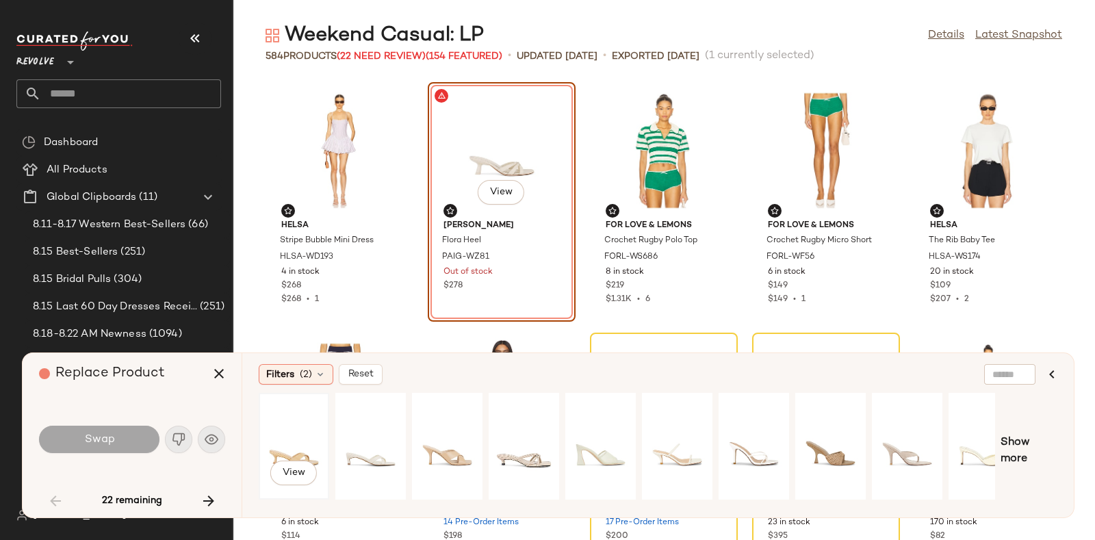
click at [287, 439] on div "View" at bounding box center [293, 446] width 61 height 97
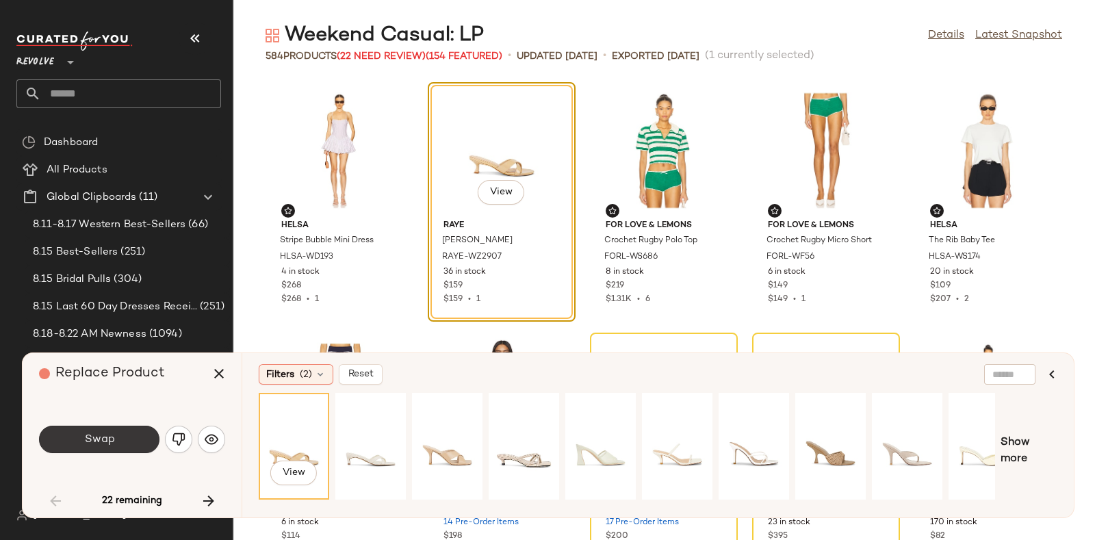
click at [119, 440] on button "Swap" at bounding box center [99, 439] width 120 height 27
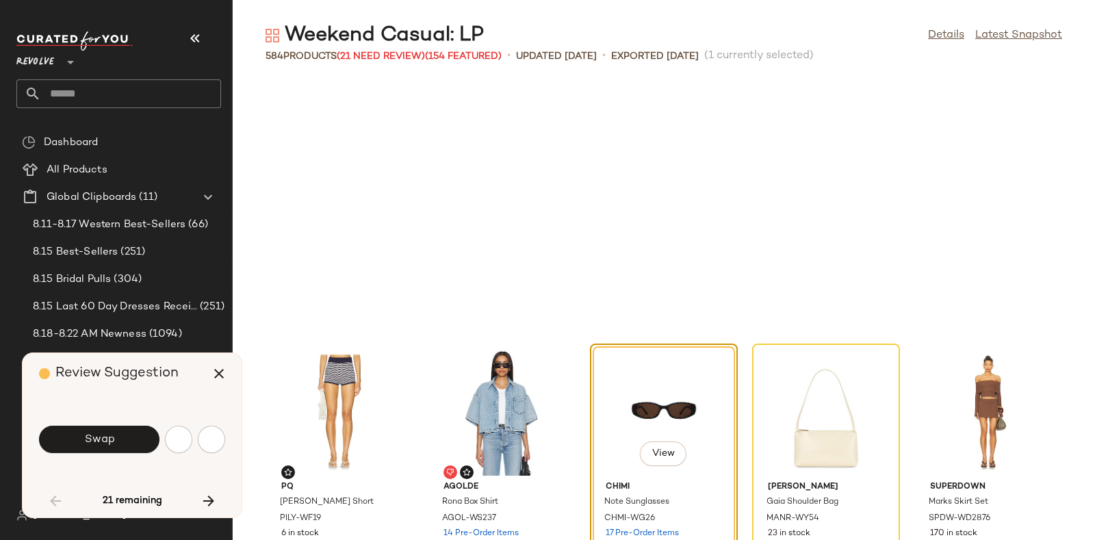
scroll to position [261, 0]
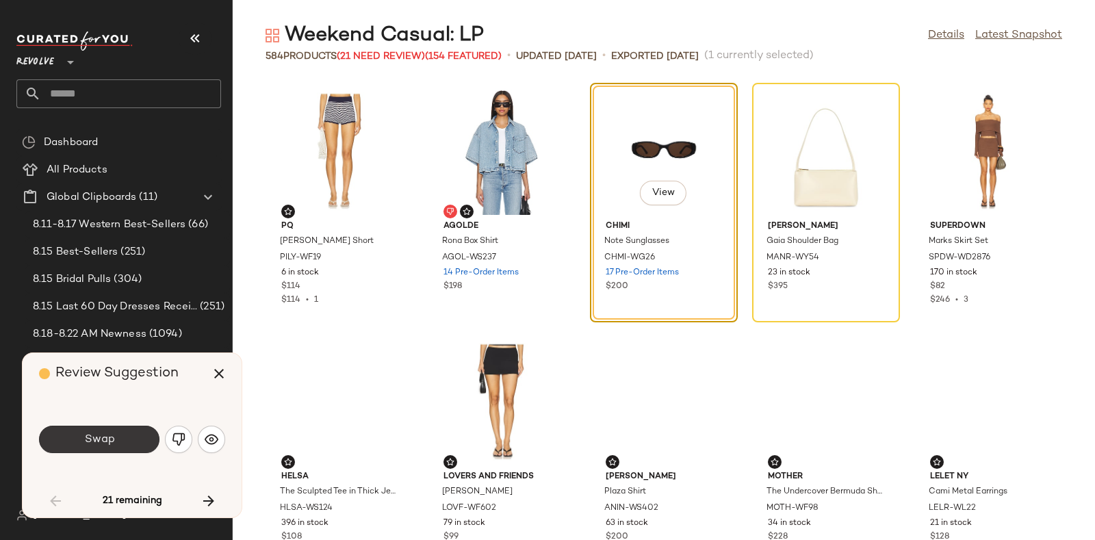
click at [132, 436] on button "Swap" at bounding box center [99, 439] width 120 height 27
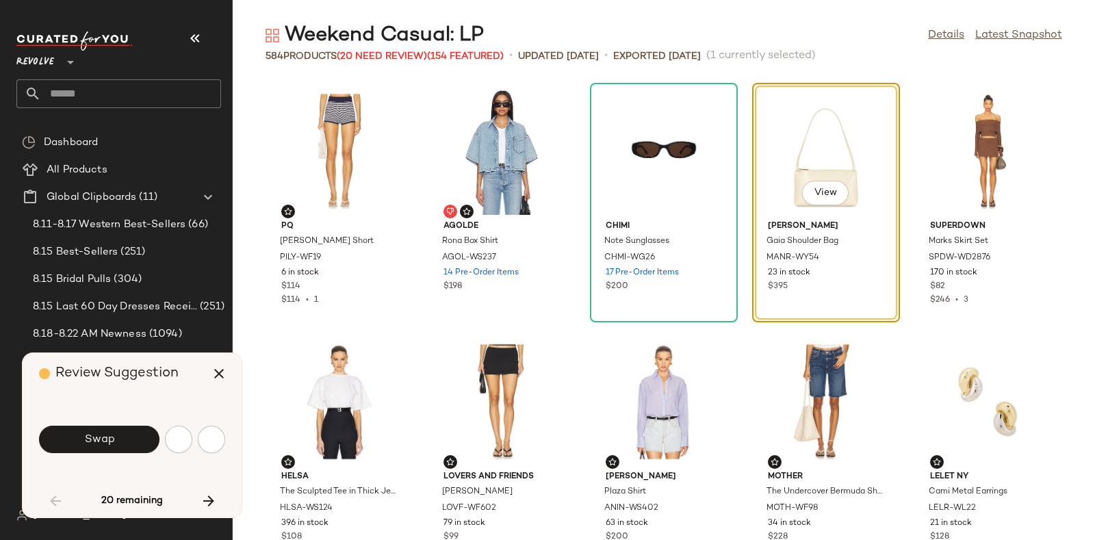
scroll to position [250, 0]
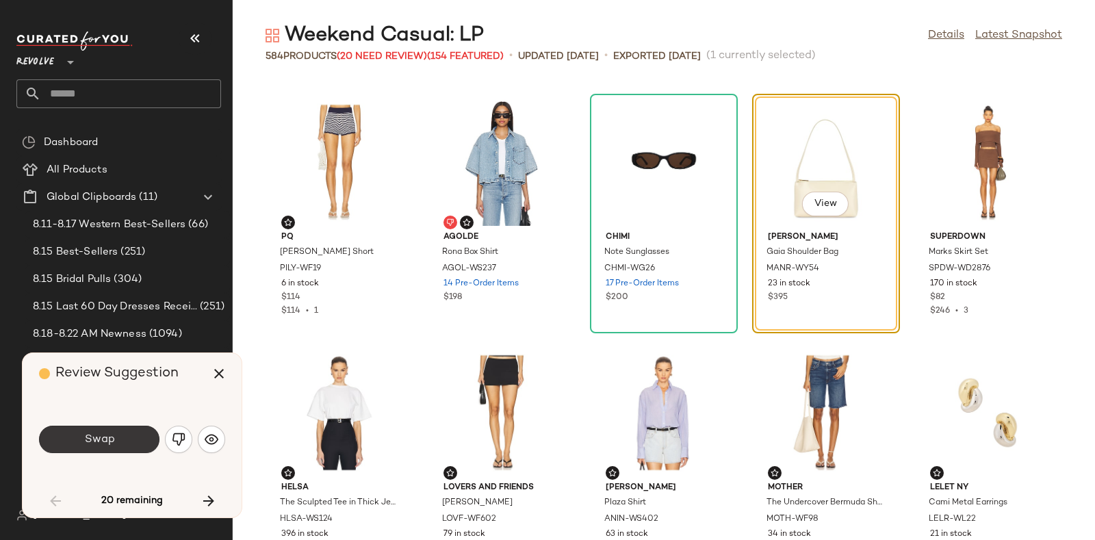
click at [128, 435] on button "Swap" at bounding box center [99, 439] width 120 height 27
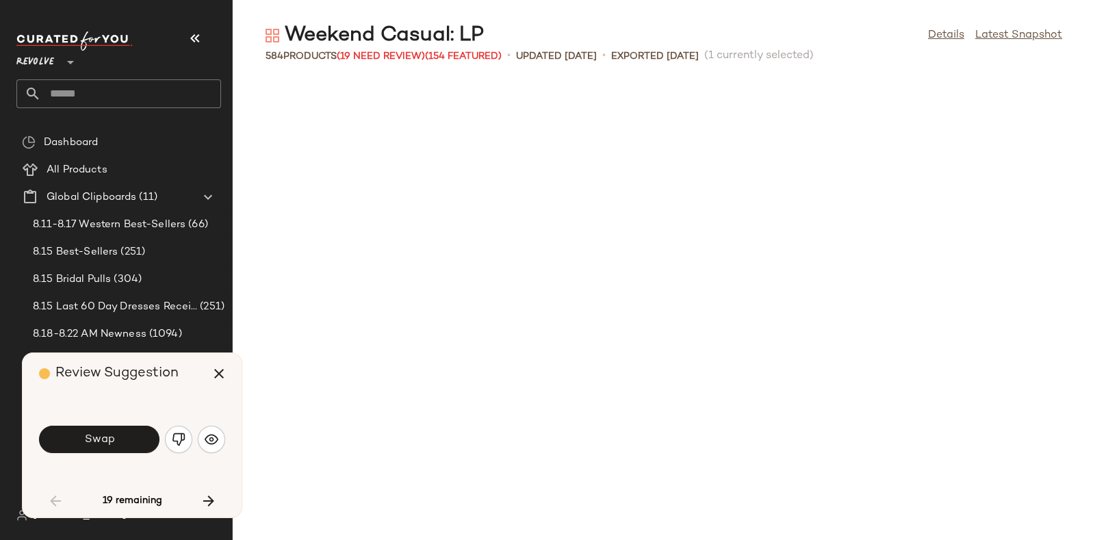
scroll to position [751, 0]
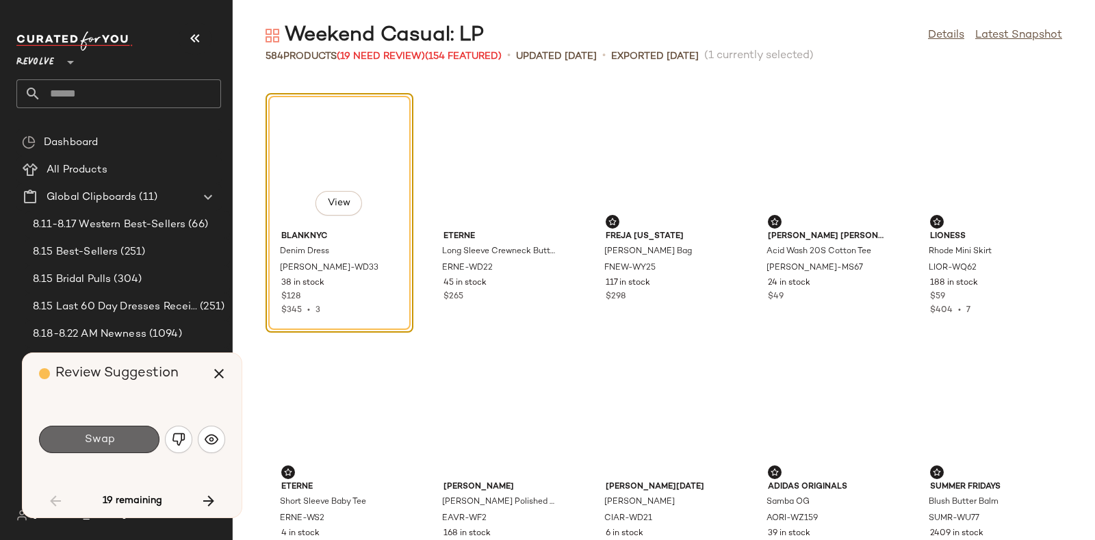
click at [136, 433] on button "Swap" at bounding box center [99, 439] width 120 height 27
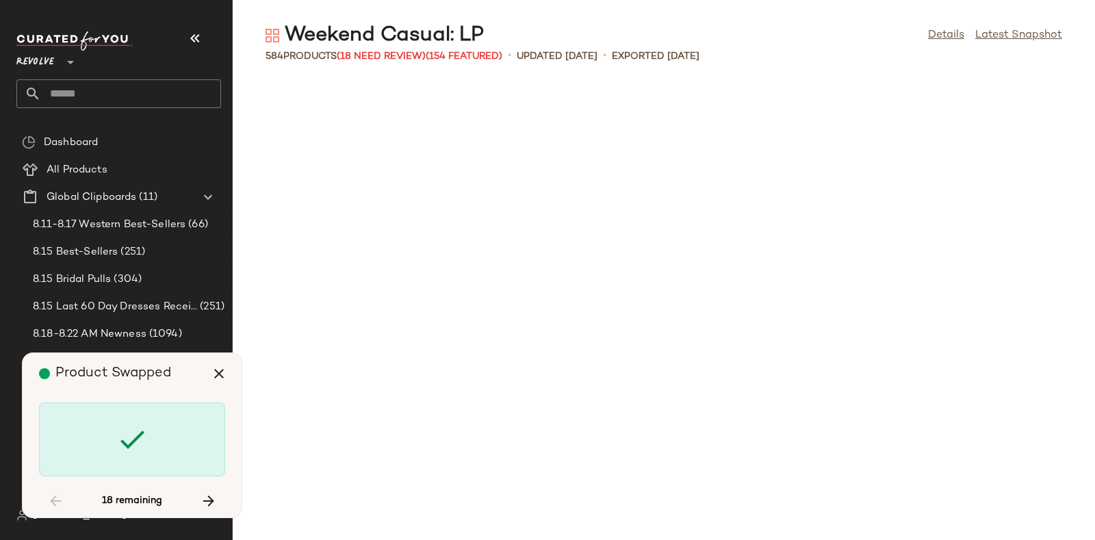
scroll to position [2504, 0]
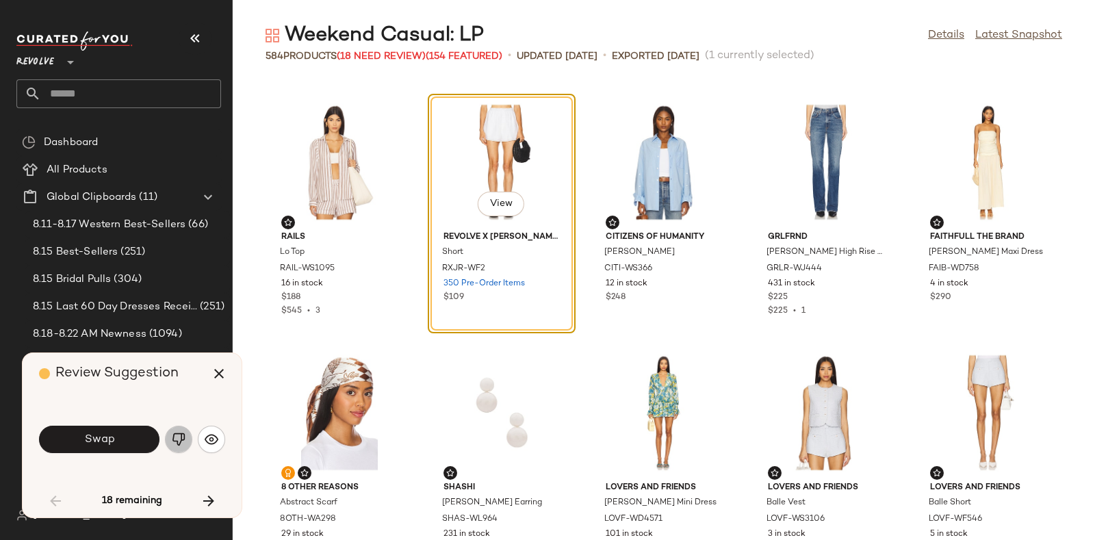
click at [174, 435] on img "button" at bounding box center [179, 440] width 14 height 14
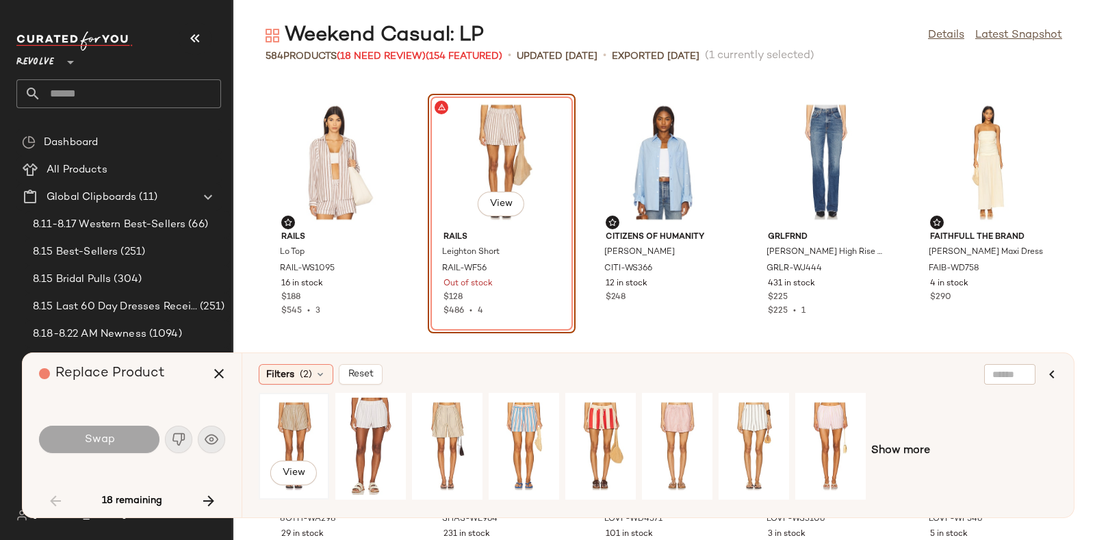
click at [300, 415] on div "View" at bounding box center [293, 446] width 61 height 97
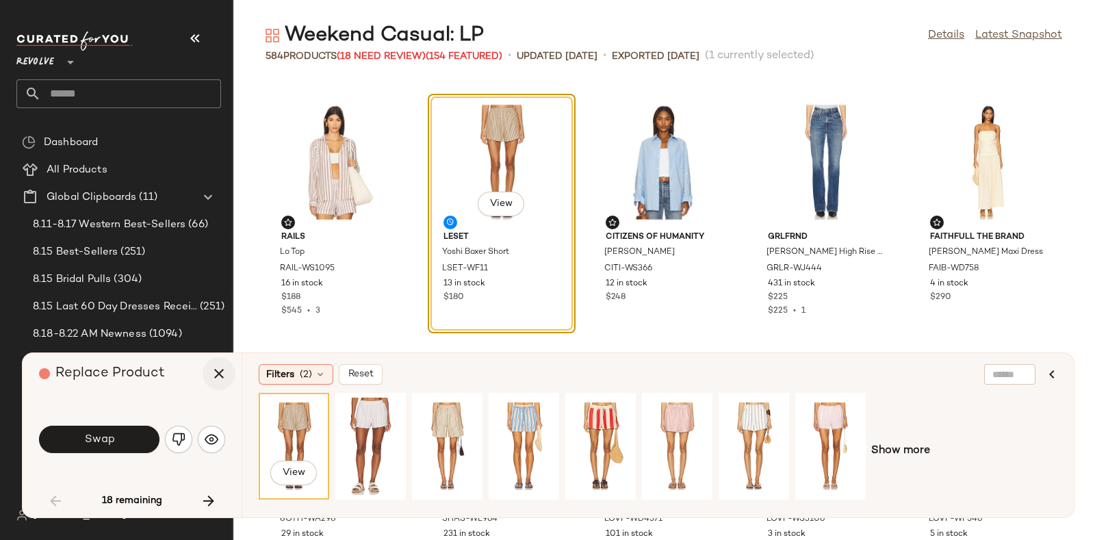
click at [224, 374] on icon "button" at bounding box center [219, 373] width 16 height 16
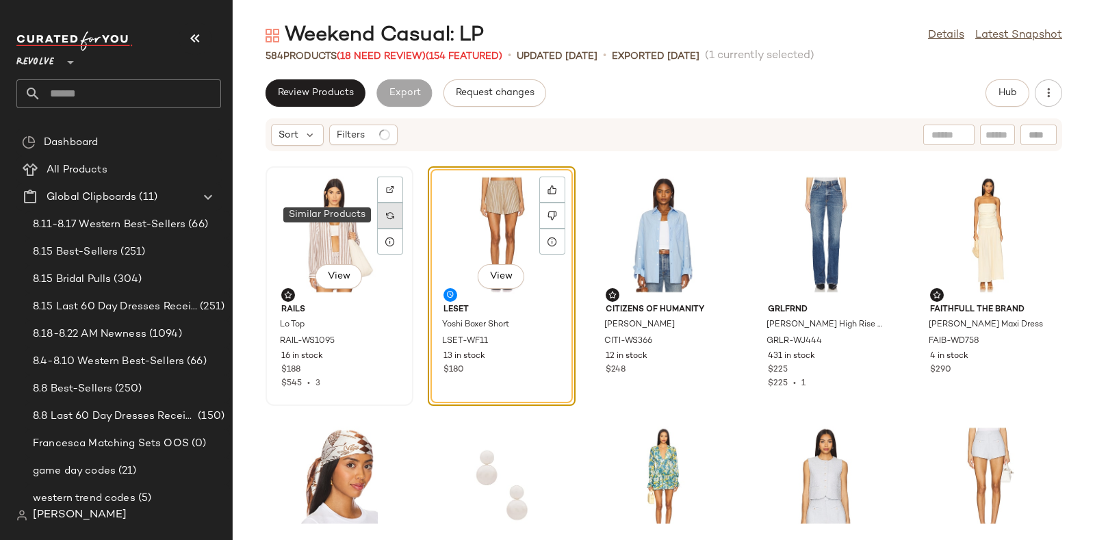
click at [389, 214] on img at bounding box center [390, 215] width 8 height 8
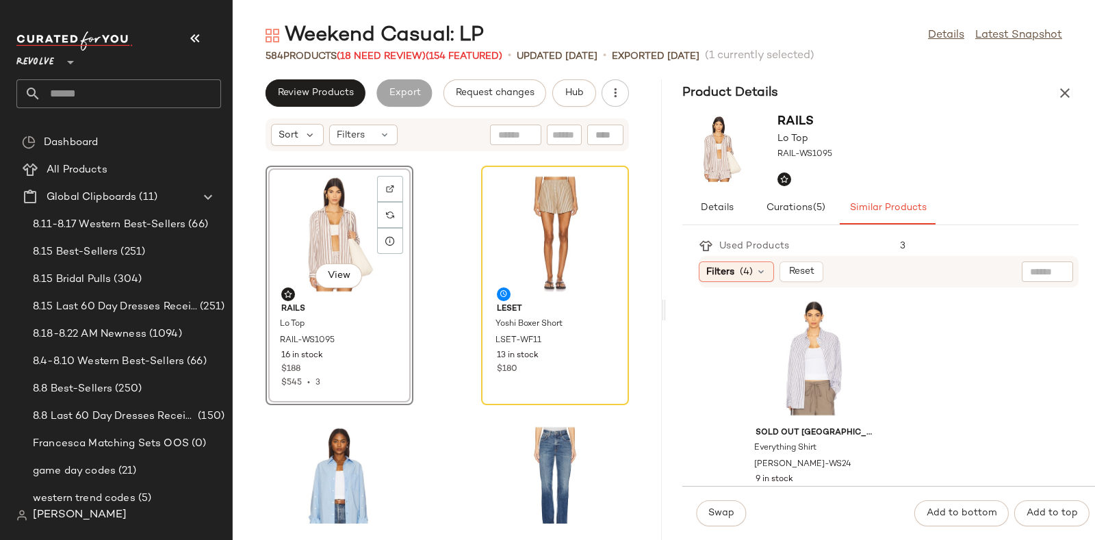
scroll to position [246, 0]
click at [823, 364] on div "View" at bounding box center [814, 370] width 138 height 127
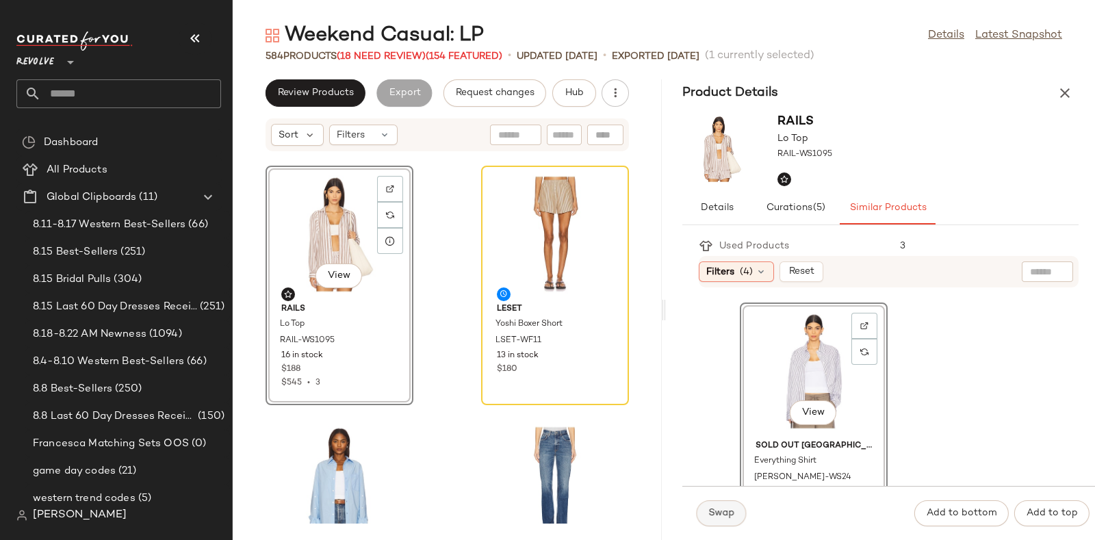
click at [717, 506] on button "Swap" at bounding box center [721, 513] width 50 height 26
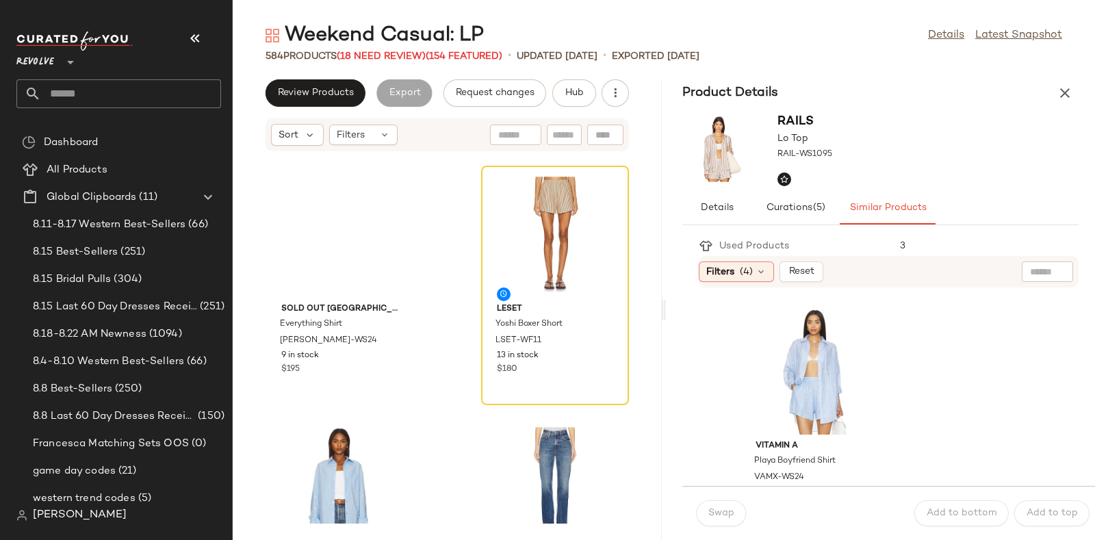
scroll to position [496, 0]
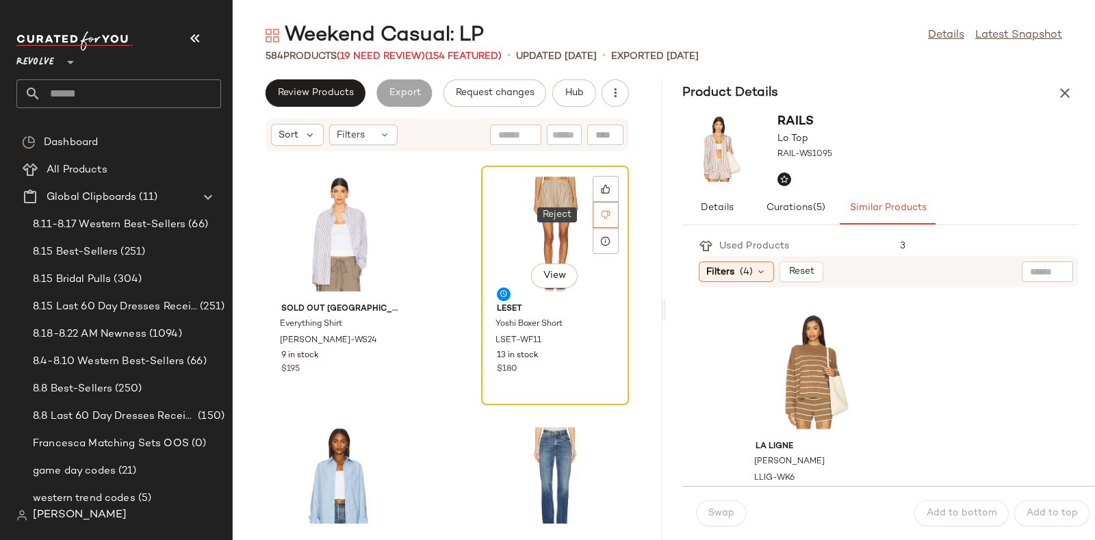
click at [601, 215] on icon at bounding box center [606, 215] width 10 height 10
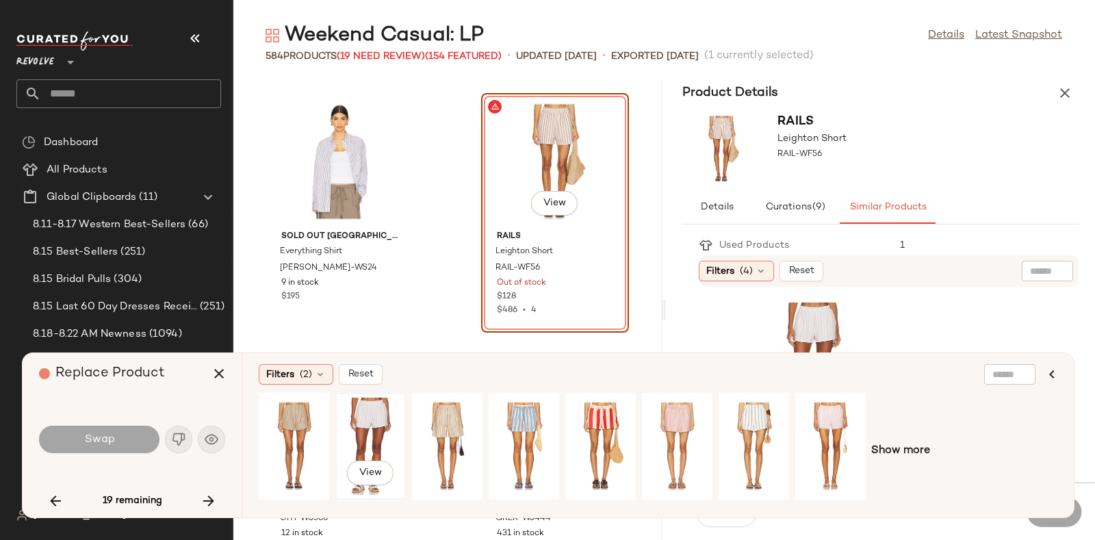
click at [366, 420] on div "View" at bounding box center [370, 446] width 61 height 97
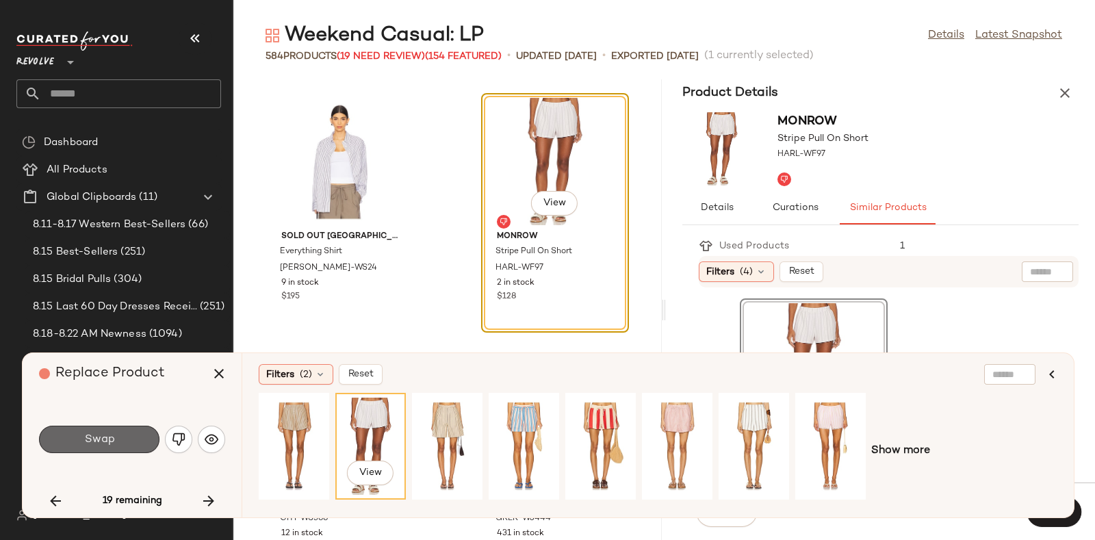
click at [102, 434] on span "Swap" at bounding box center [98, 439] width 31 height 13
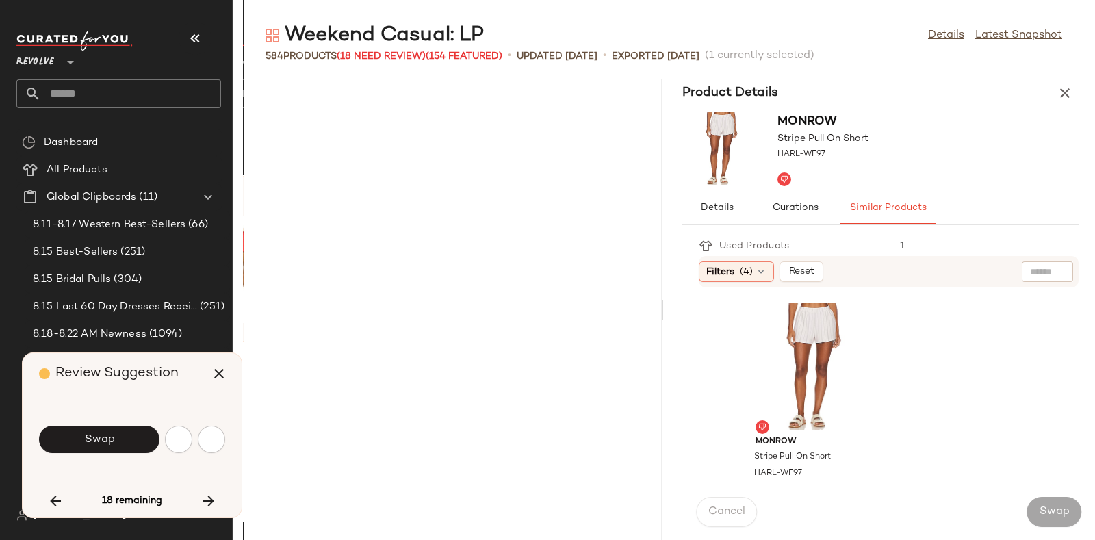
scroll to position [7765, 0]
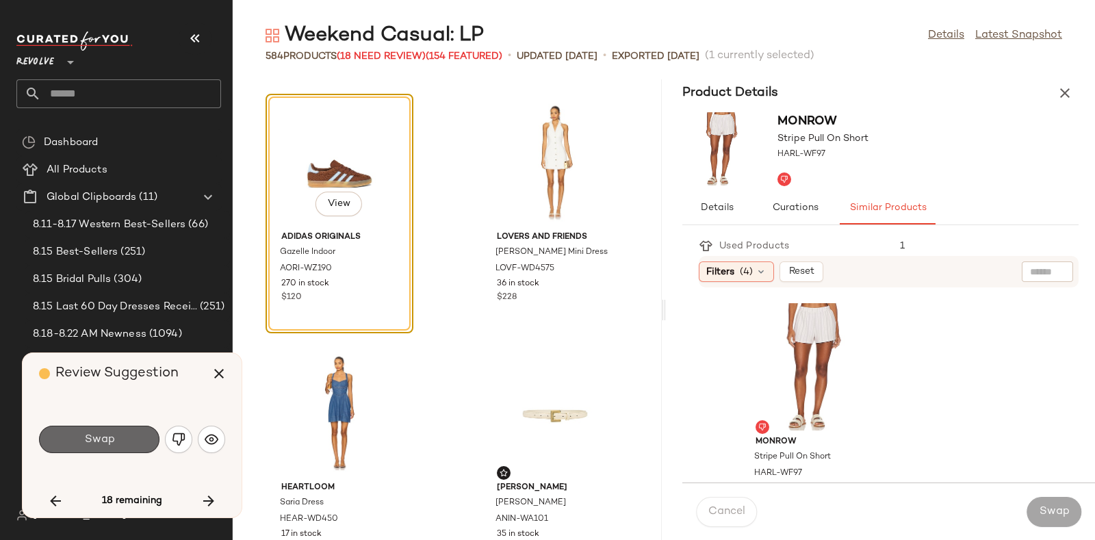
click at [127, 429] on button "Swap" at bounding box center [99, 439] width 120 height 27
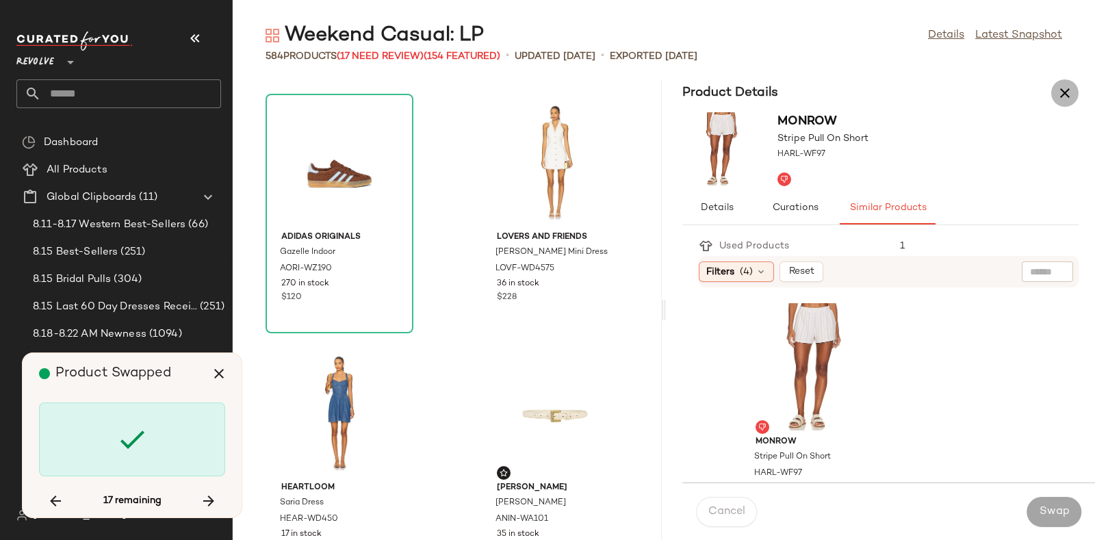
click at [1061, 88] on icon "button" at bounding box center [1065, 93] width 16 height 16
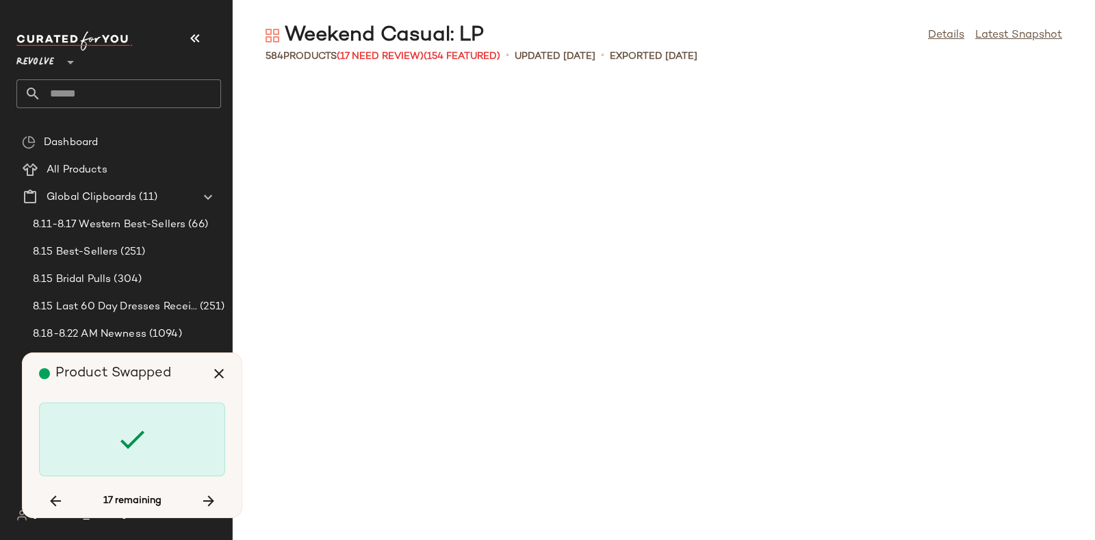
scroll to position [6512, 0]
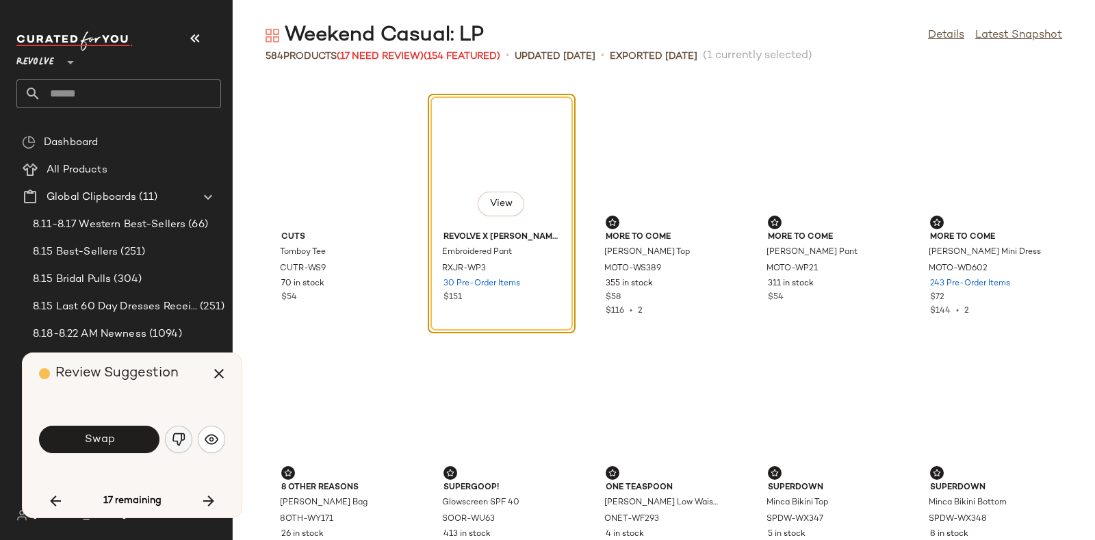
click at [177, 430] on button "button" at bounding box center [178, 439] width 27 height 27
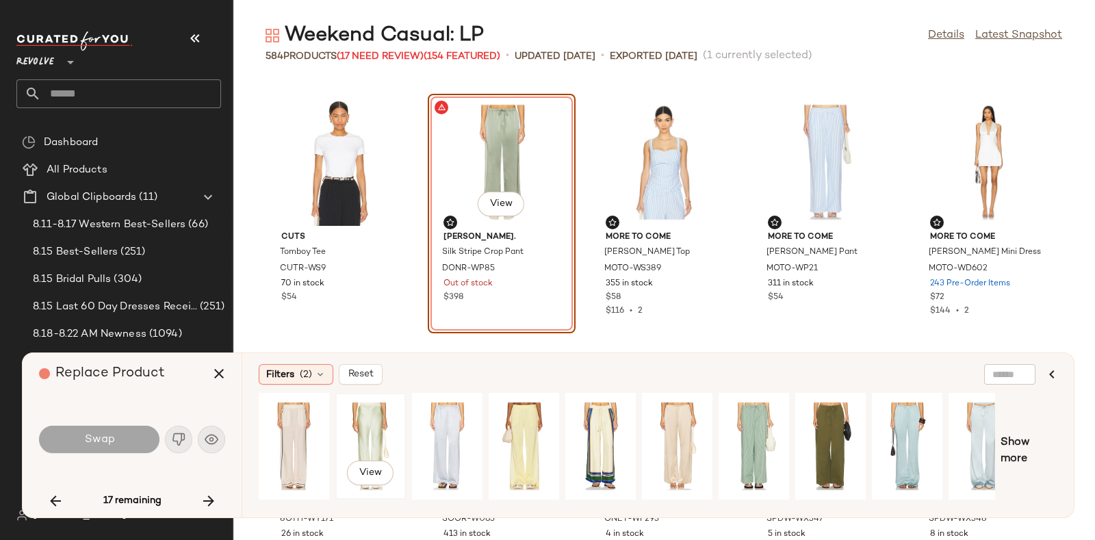
click at [354, 417] on div "View" at bounding box center [370, 446] width 61 height 97
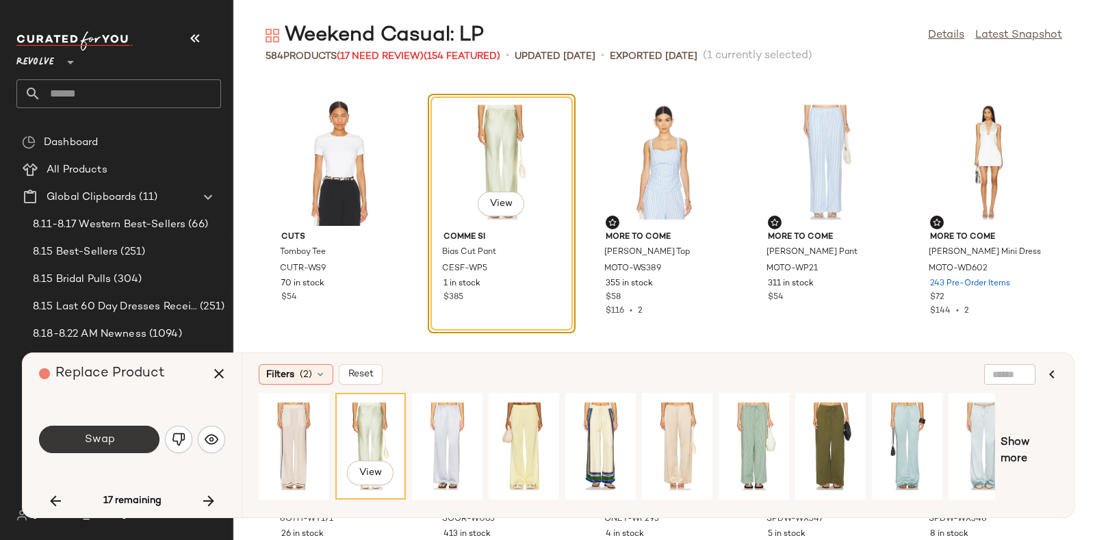
click at [133, 437] on button "Swap" at bounding box center [99, 439] width 120 height 27
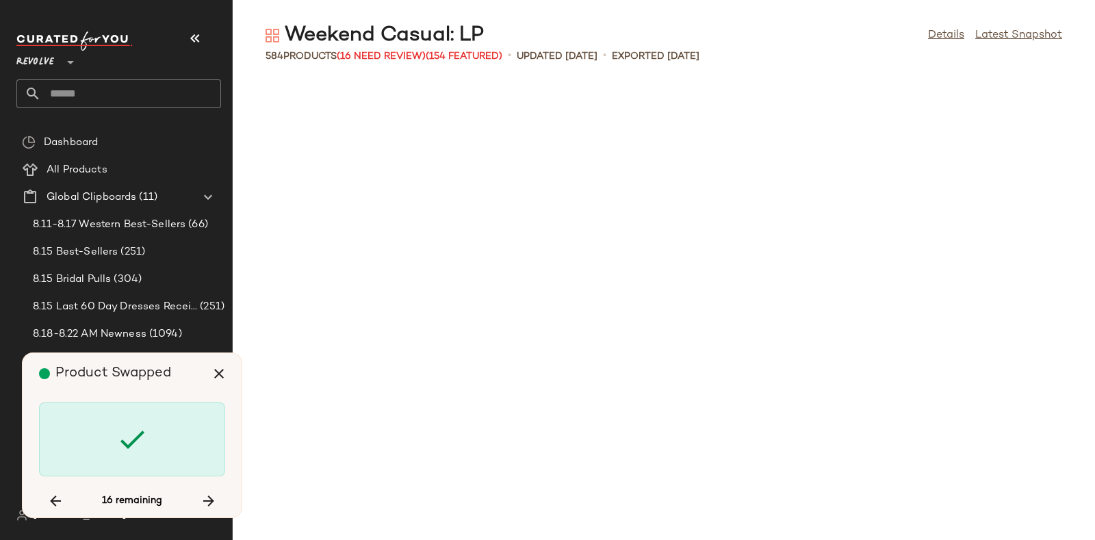
scroll to position [8266, 0]
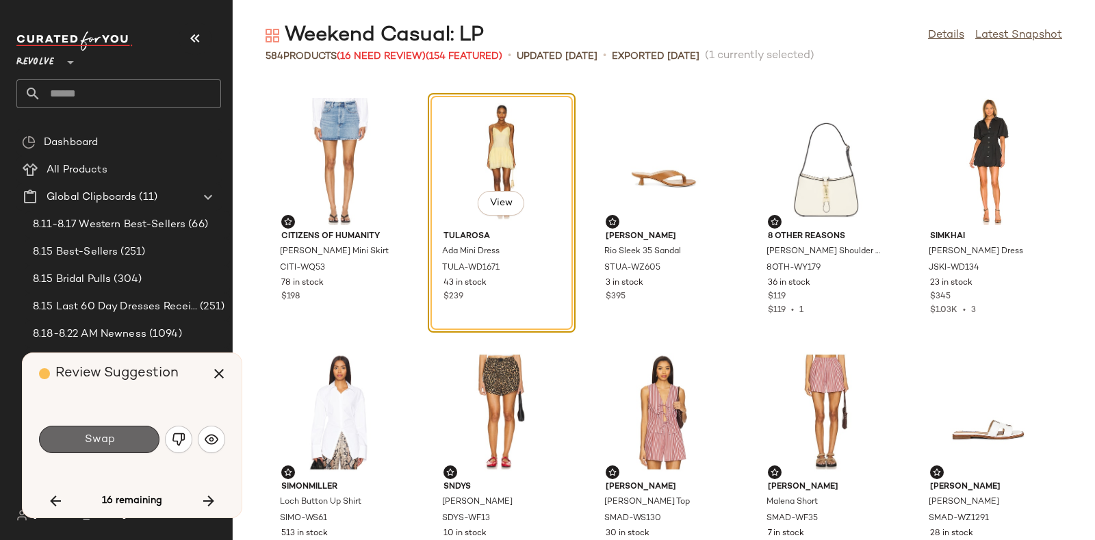
click at [133, 429] on button "Swap" at bounding box center [99, 439] width 120 height 27
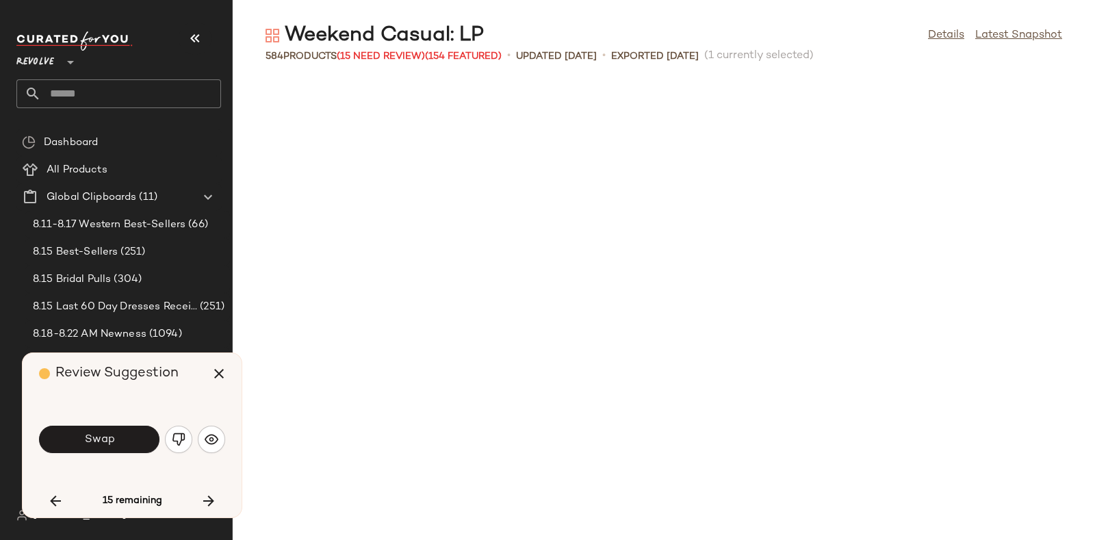
scroll to position [8767, 0]
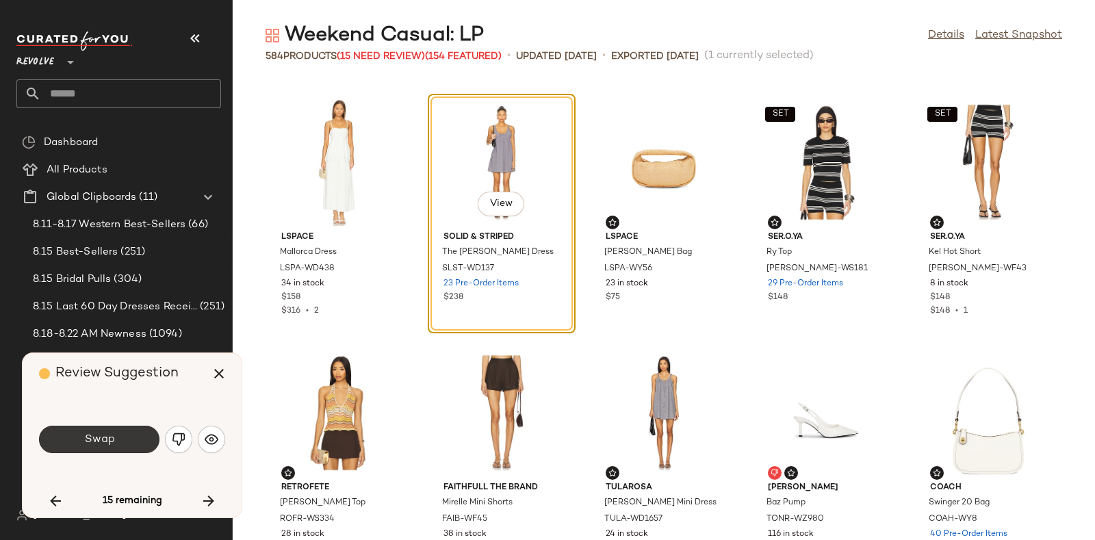
click at [132, 431] on button "Swap" at bounding box center [99, 439] width 120 height 27
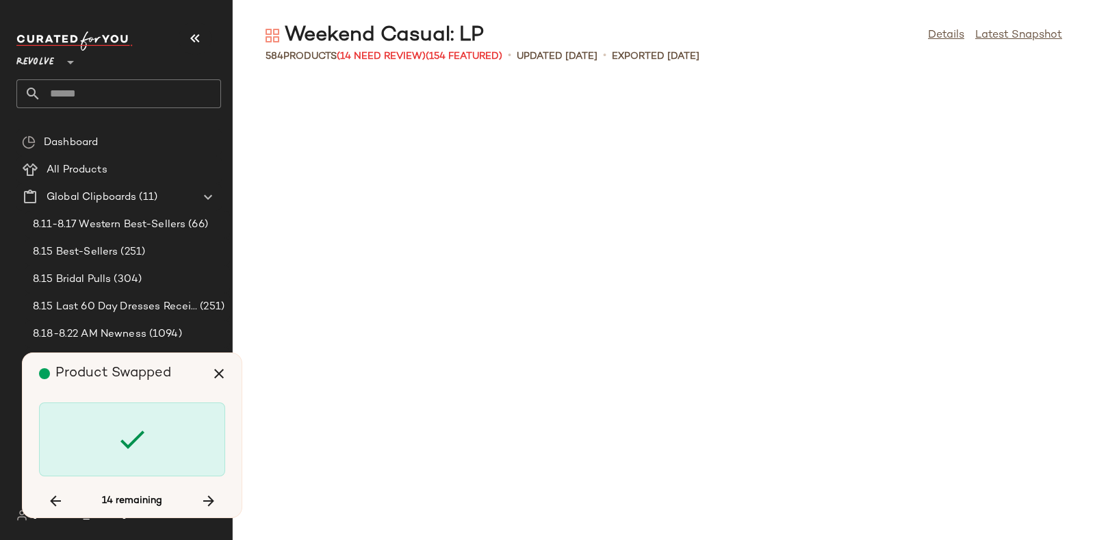
scroll to position [10771, 0]
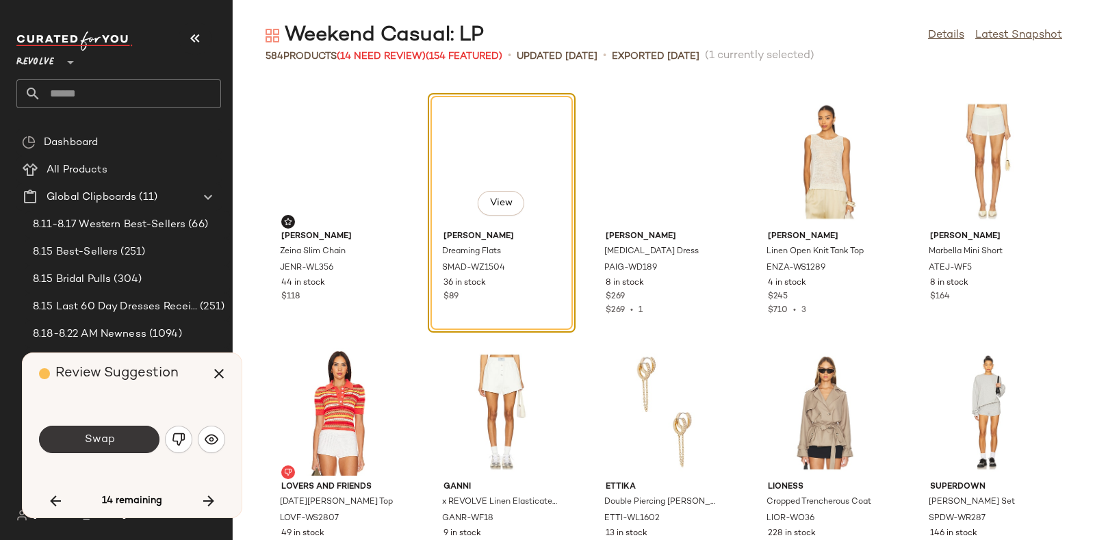
click at [134, 433] on button "Swap" at bounding box center [99, 439] width 120 height 27
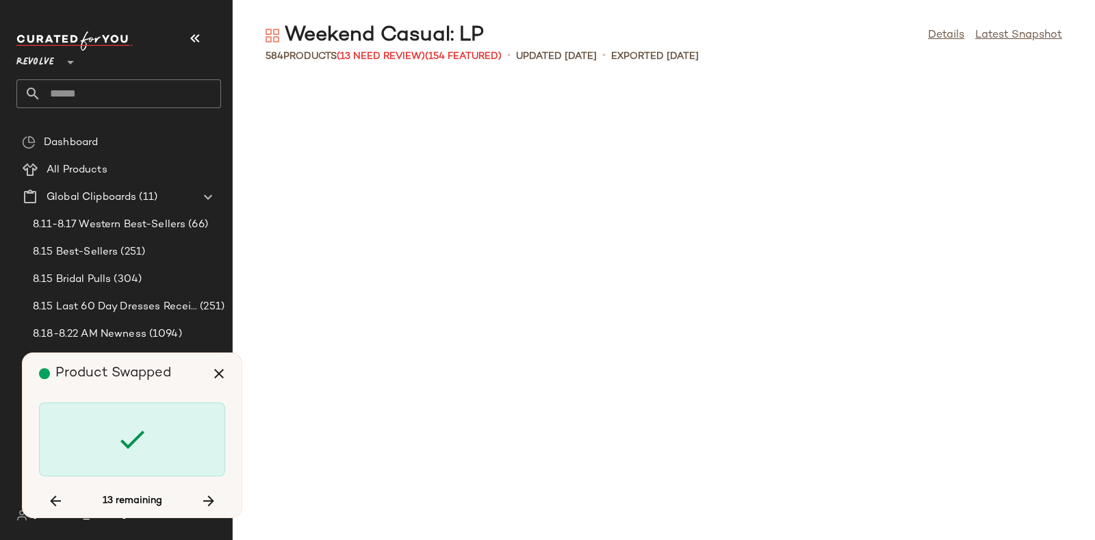
scroll to position [14529, 0]
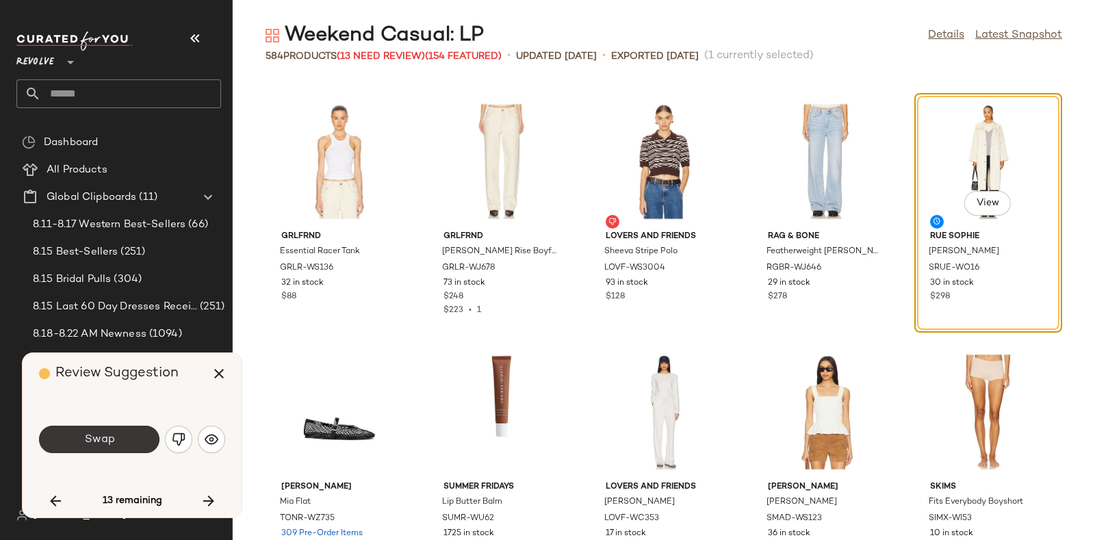
click at [130, 426] on button "Swap" at bounding box center [99, 439] width 120 height 27
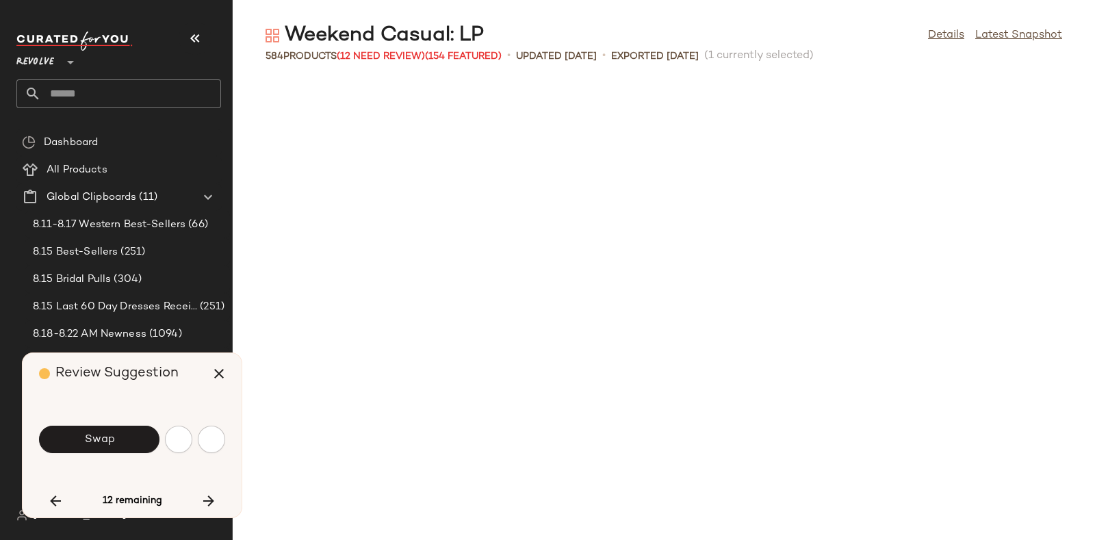
scroll to position [15030, 0]
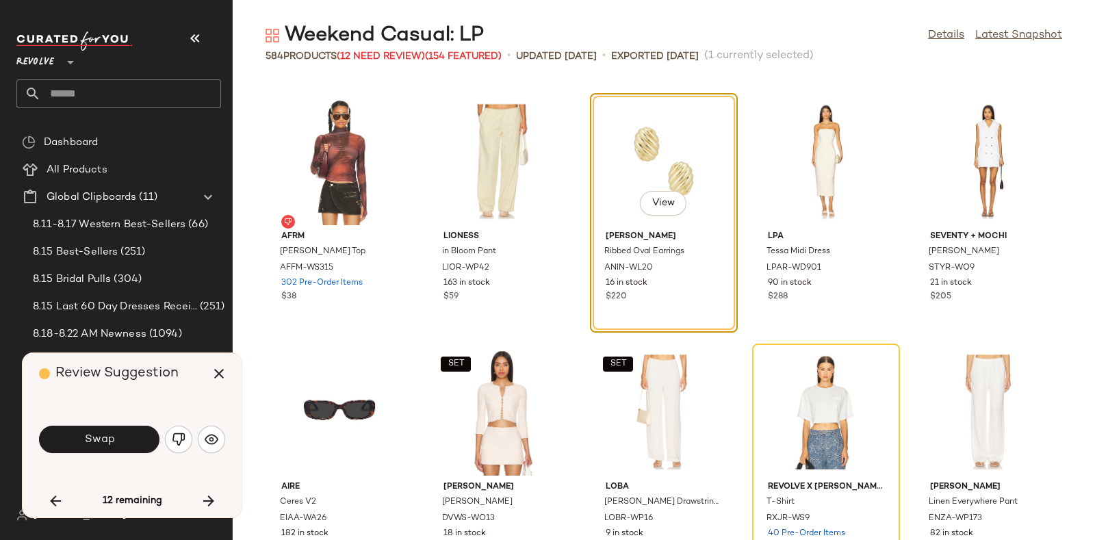
click at [130, 425] on div "Swap" at bounding box center [132, 439] width 186 height 33
click at [131, 441] on button "Swap" at bounding box center [99, 439] width 120 height 27
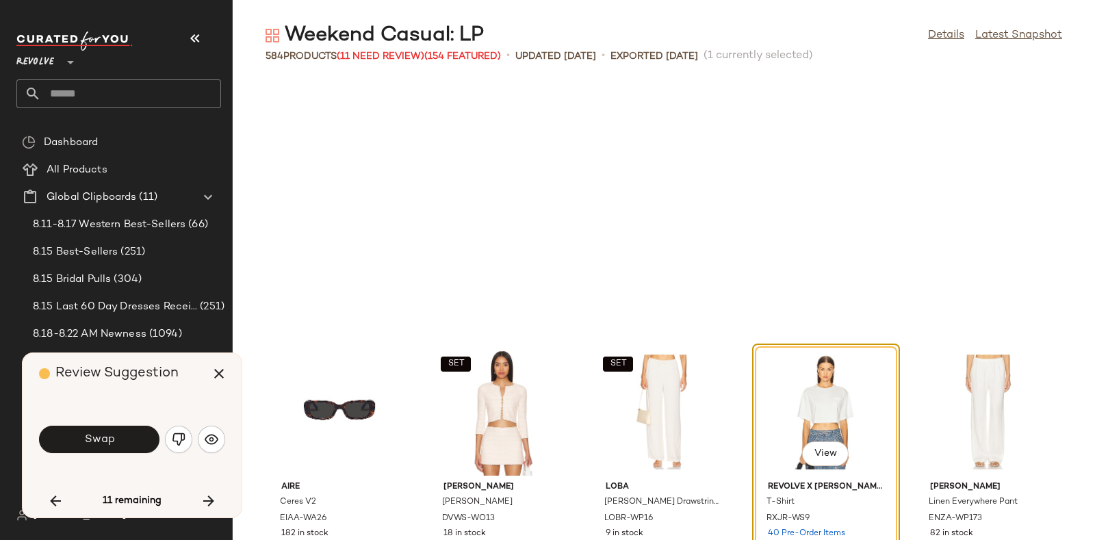
scroll to position [15279, 0]
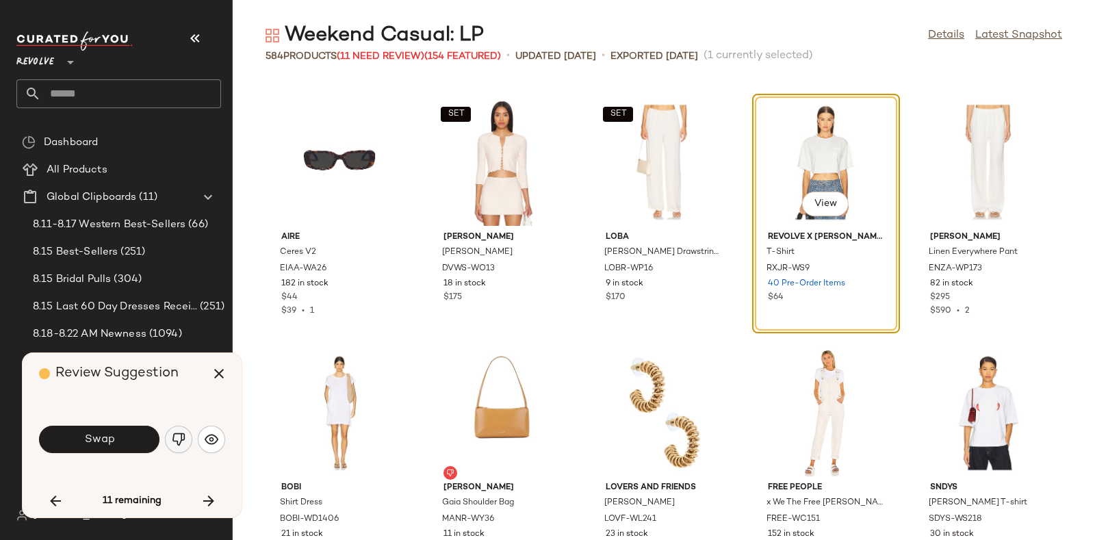
click at [185, 431] on button "button" at bounding box center [178, 439] width 27 height 27
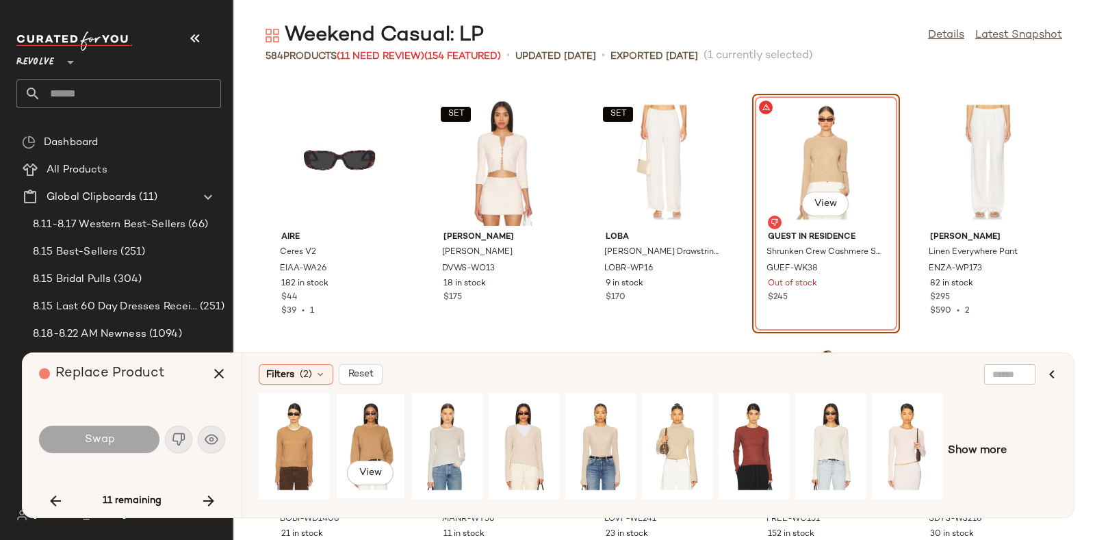
click at [381, 430] on div "View" at bounding box center [370, 446] width 61 height 97
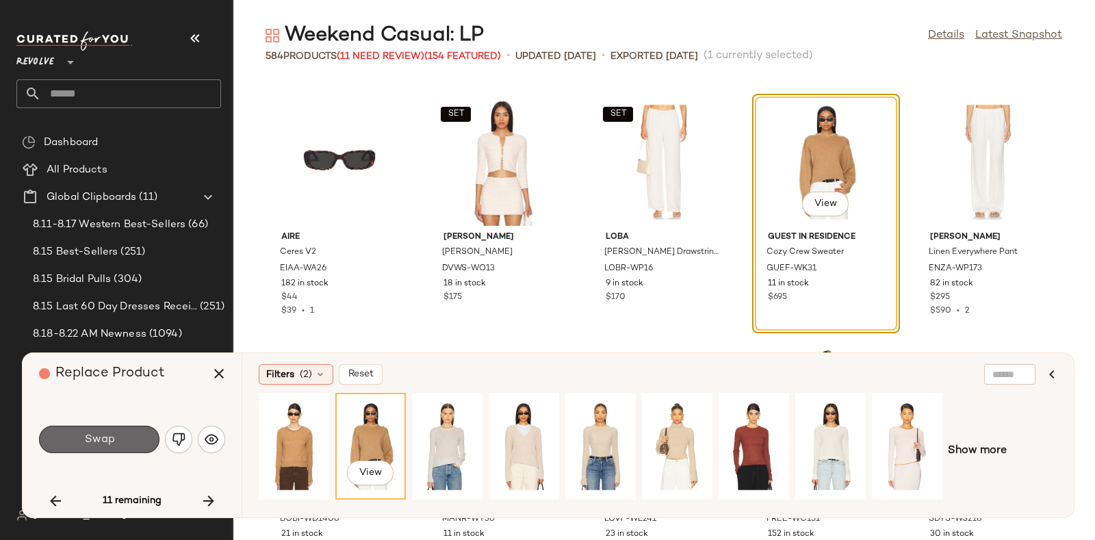
click at [130, 431] on button "Swap" at bounding box center [99, 439] width 120 height 27
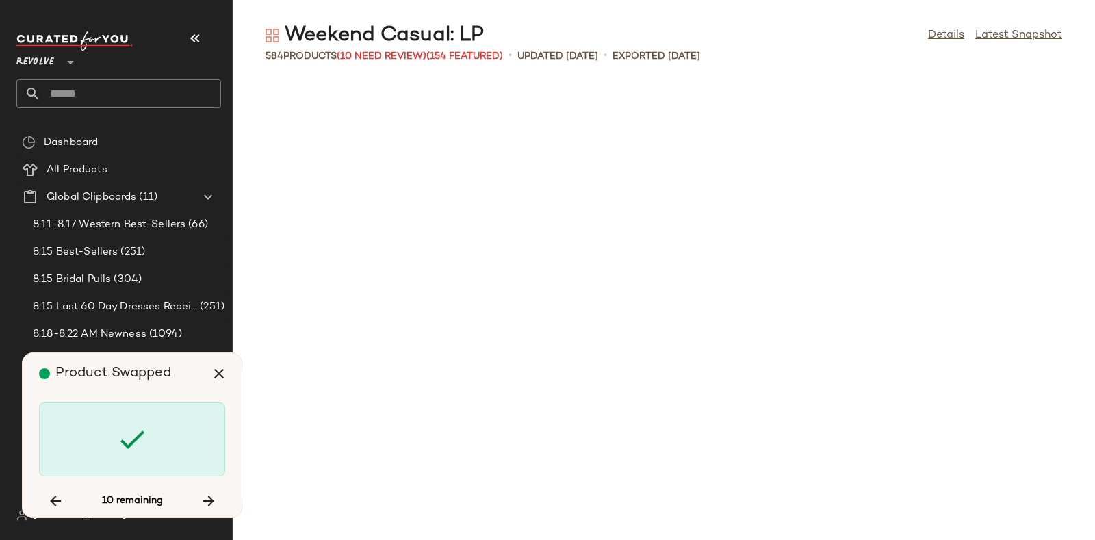
scroll to position [18786, 0]
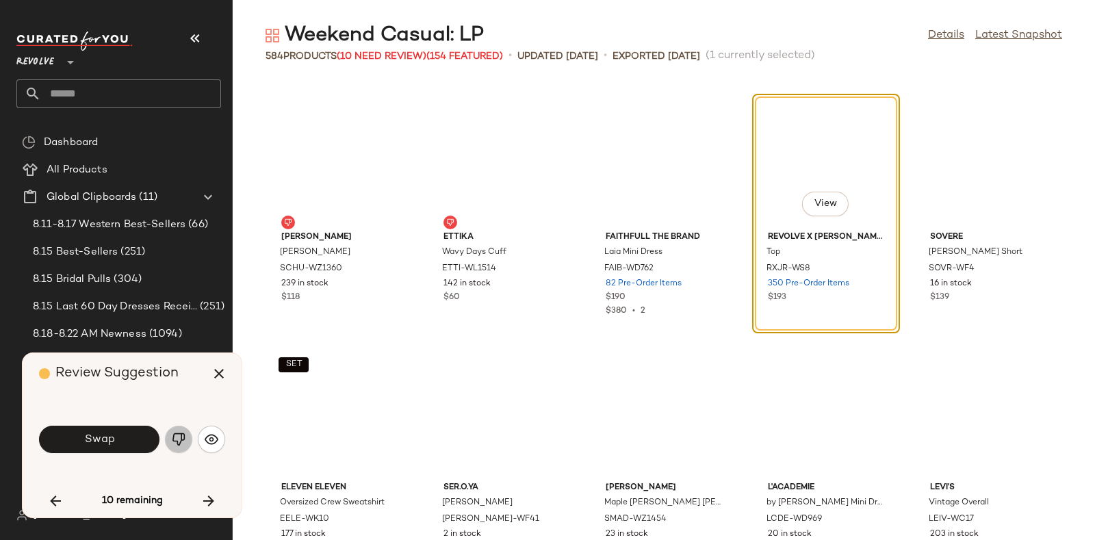
click at [178, 426] on button "button" at bounding box center [178, 439] width 27 height 27
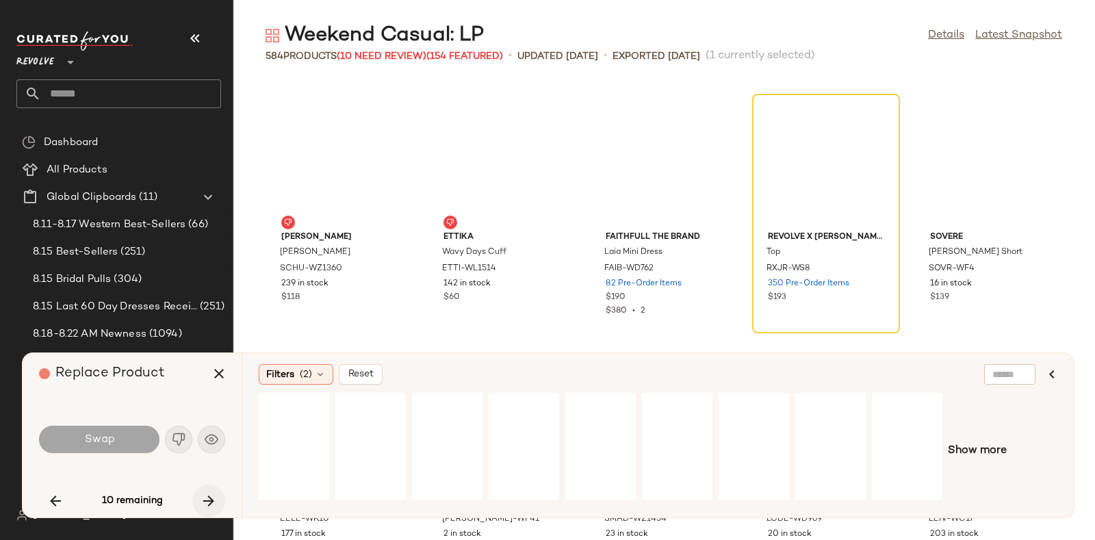
click at [205, 493] on icon "button" at bounding box center [209, 501] width 16 height 16
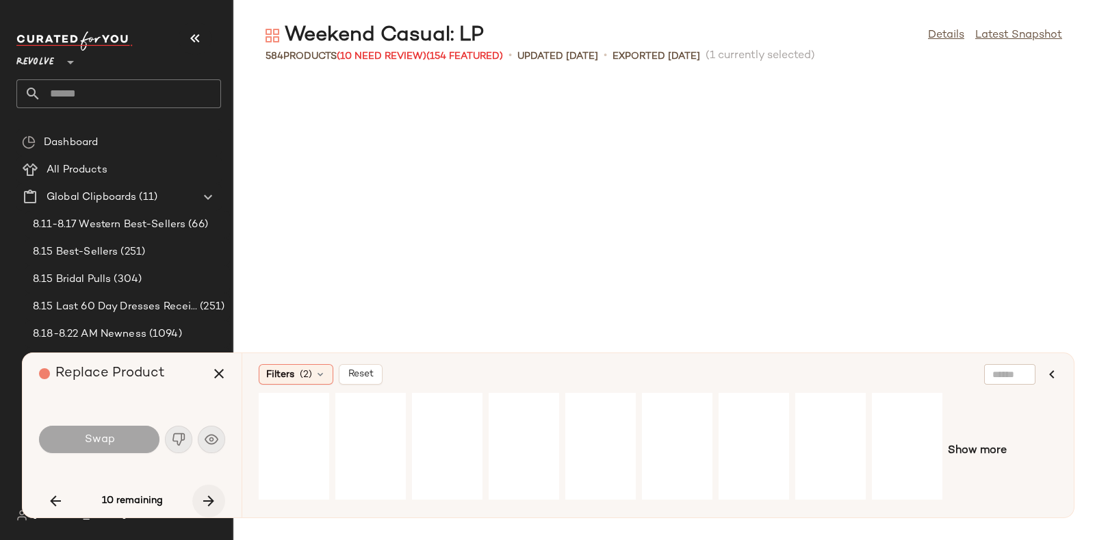
scroll to position [20039, 0]
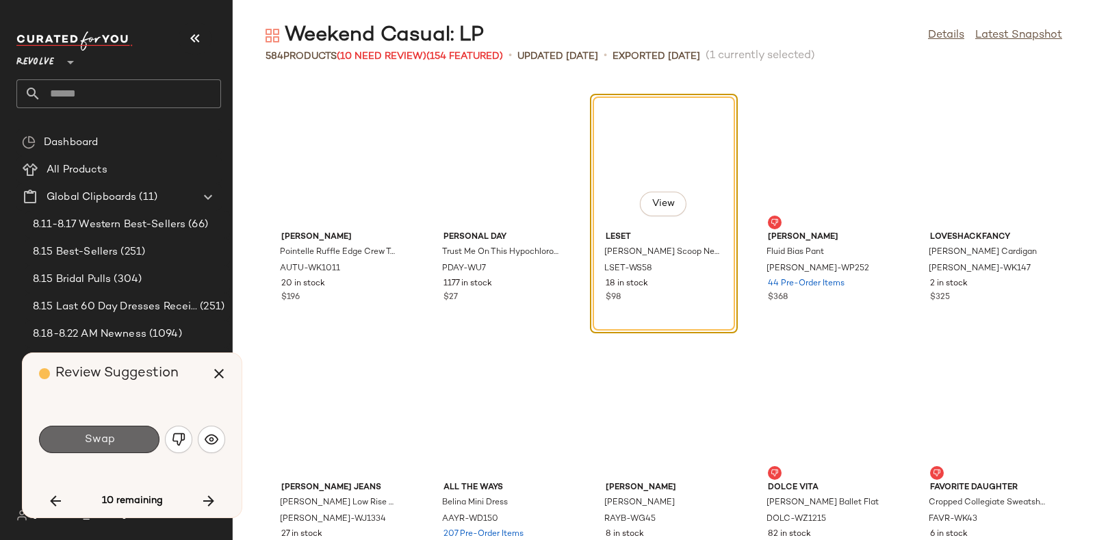
click at [135, 436] on button "Swap" at bounding box center [99, 439] width 120 height 27
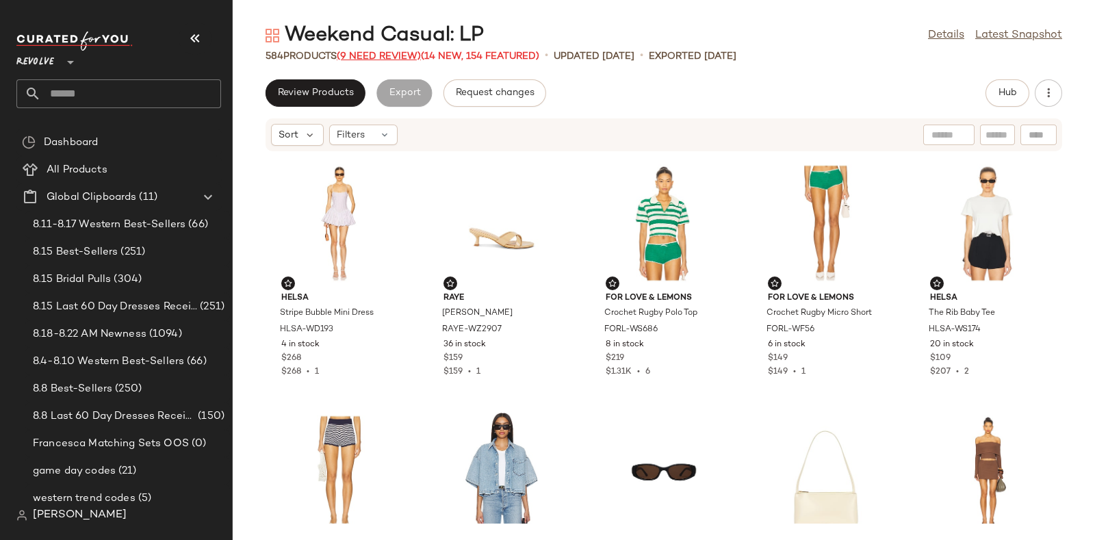
click at [390, 55] on span "(9 Need Review)" at bounding box center [379, 56] width 84 height 10
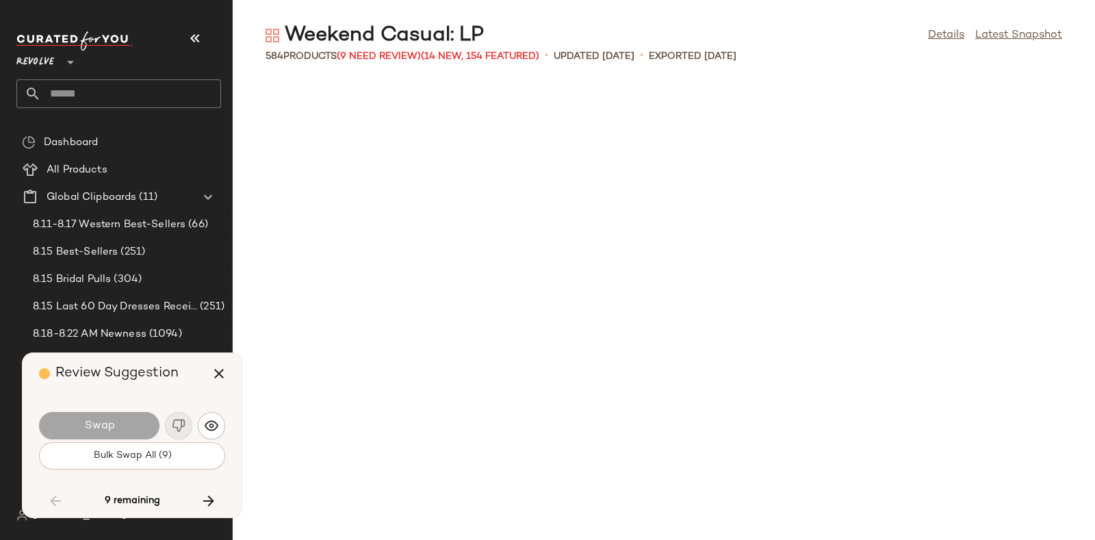
scroll to position [18786, 0]
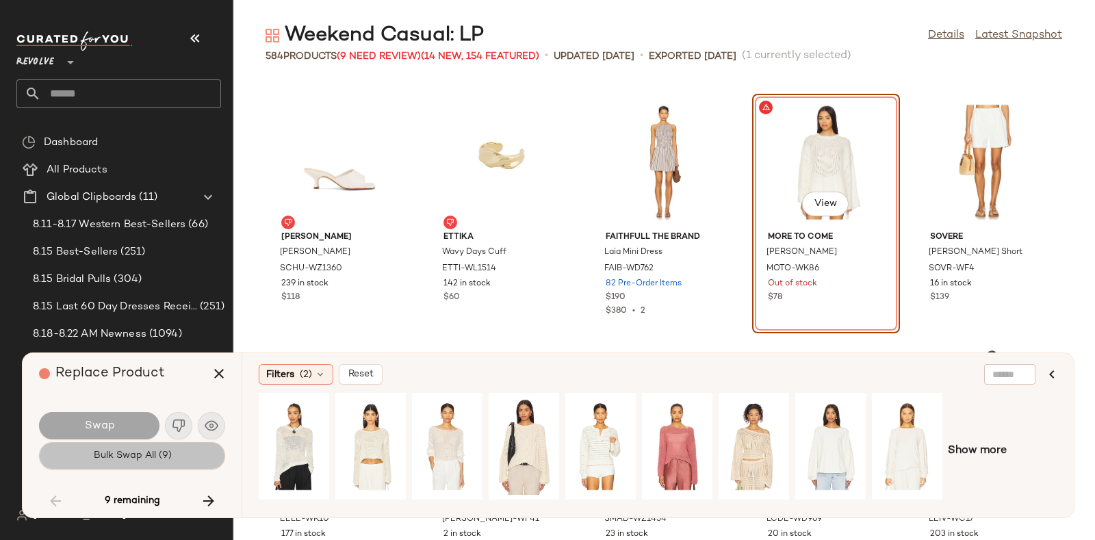
click at [156, 453] on span "Bulk Swap All (9)" at bounding box center [131, 455] width 79 height 11
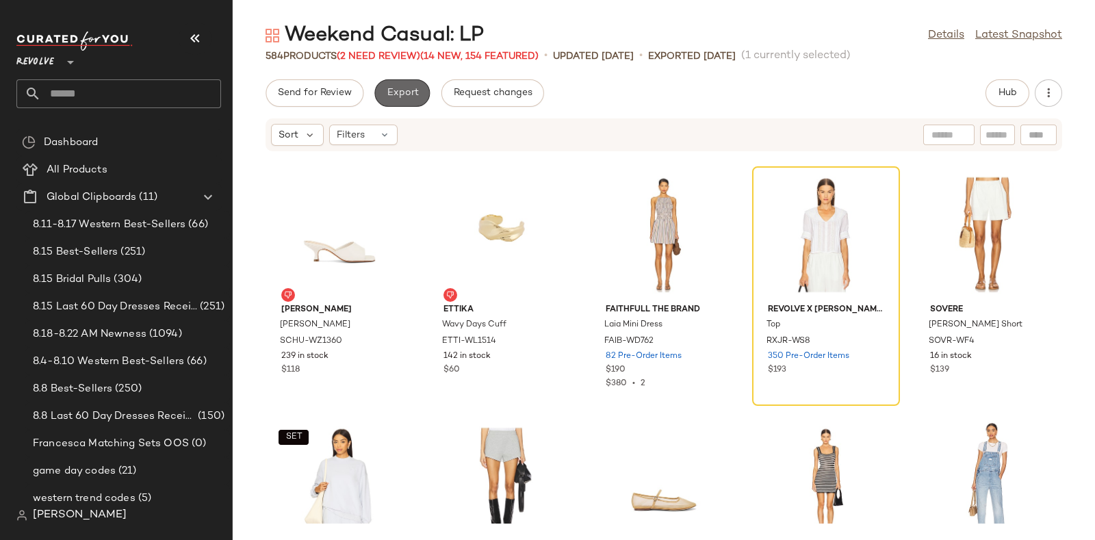
click at [399, 88] on span "Export" at bounding box center [402, 93] width 32 height 11
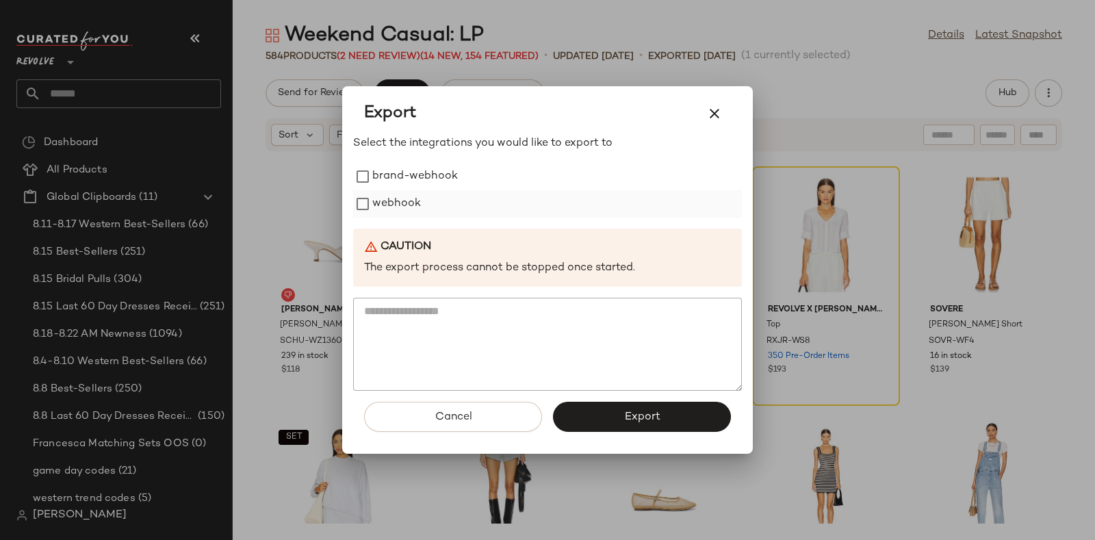
click at [400, 196] on label "webhook" at bounding box center [396, 203] width 49 height 27
click at [606, 410] on button "Export" at bounding box center [642, 417] width 178 height 30
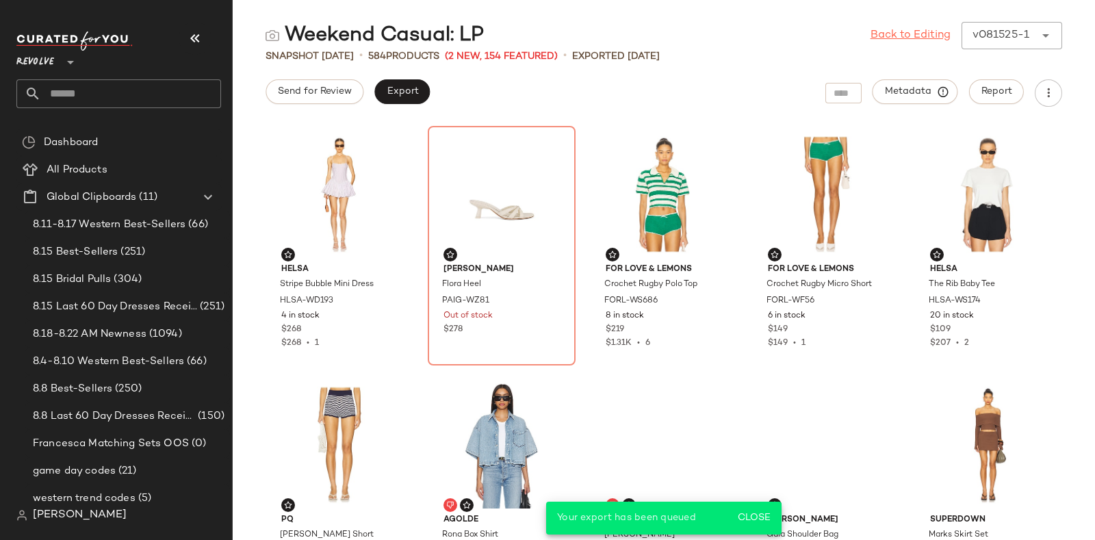
click at [908, 32] on link "Back to Editing" at bounding box center [911, 35] width 80 height 16
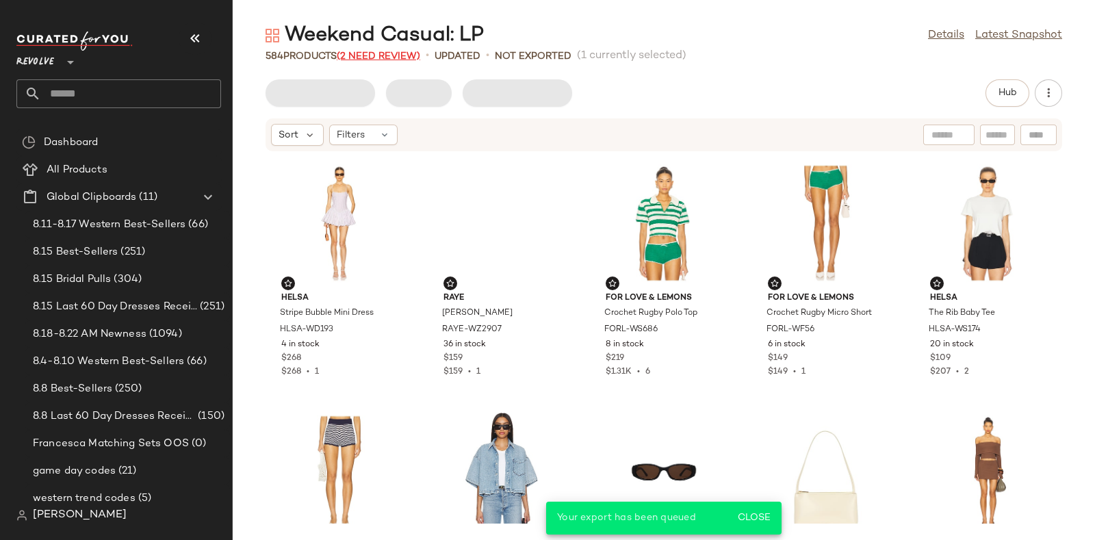
click at [368, 53] on span "(2 Need Review)" at bounding box center [378, 56] width 83 height 10
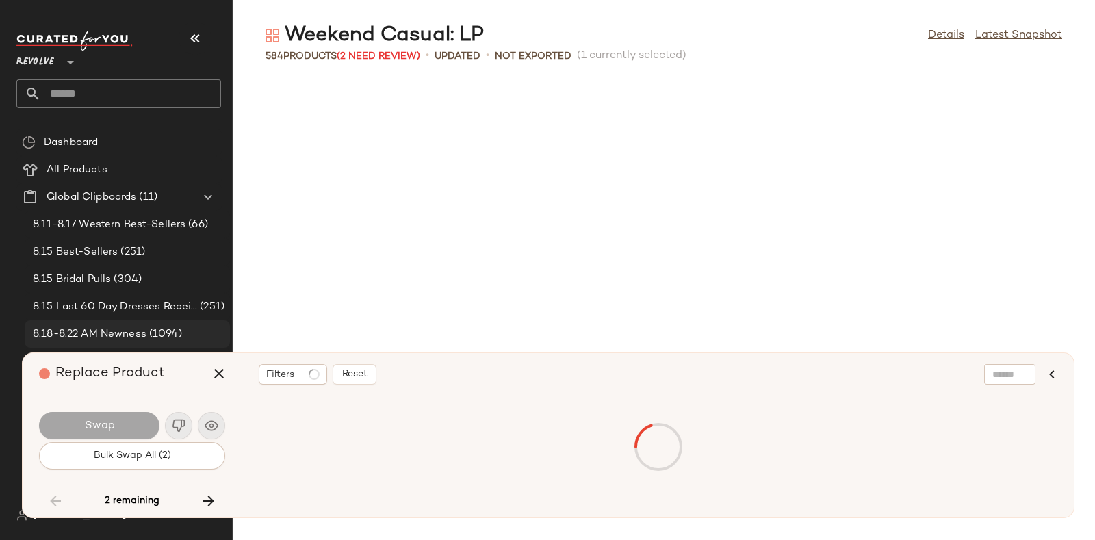
scroll to position [27304, 0]
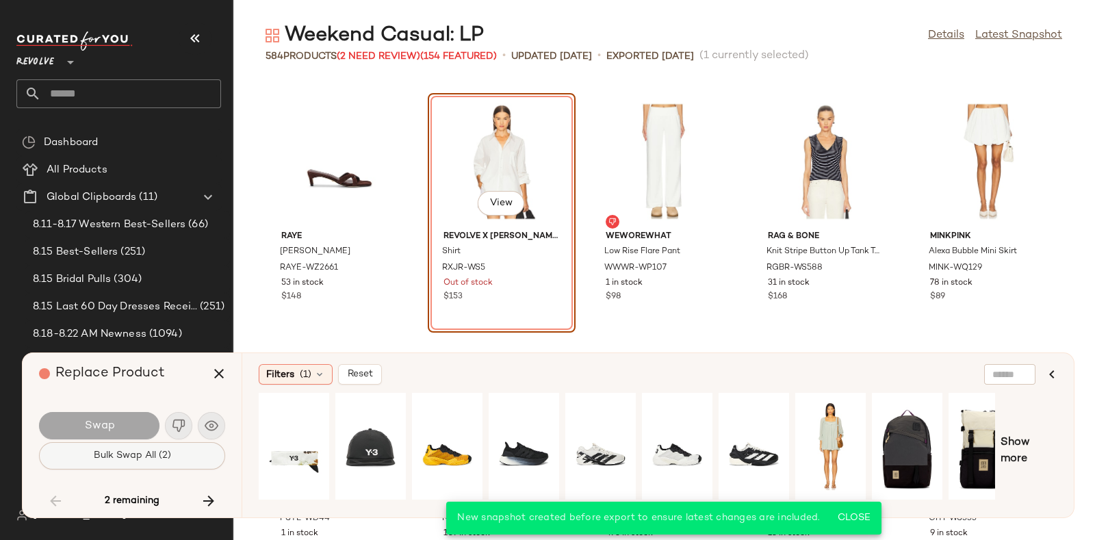
click at [172, 452] on button "Bulk Swap All (2)" at bounding box center [132, 455] width 186 height 27
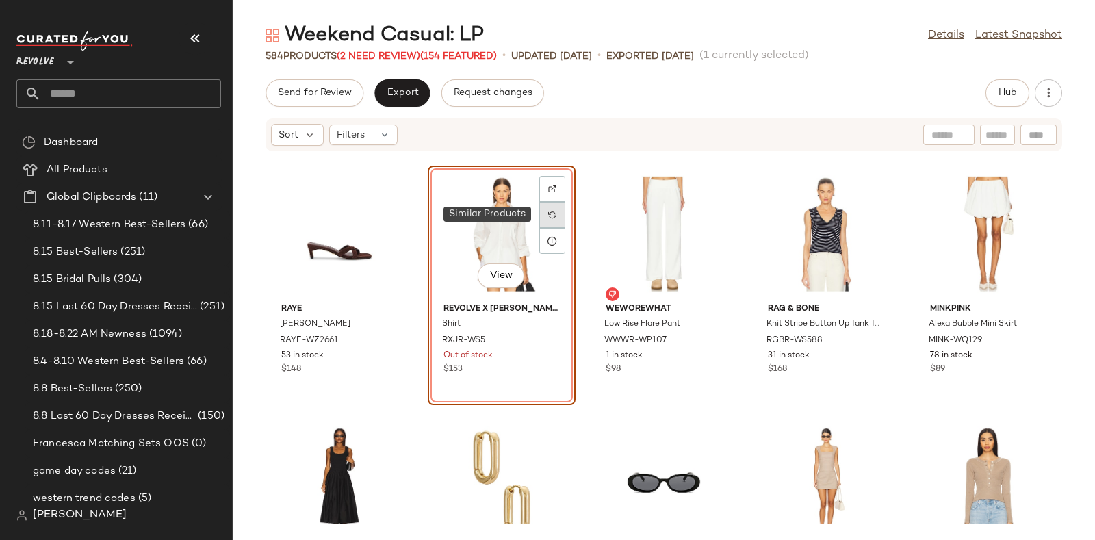
click at [552, 216] on img at bounding box center [552, 215] width 8 height 8
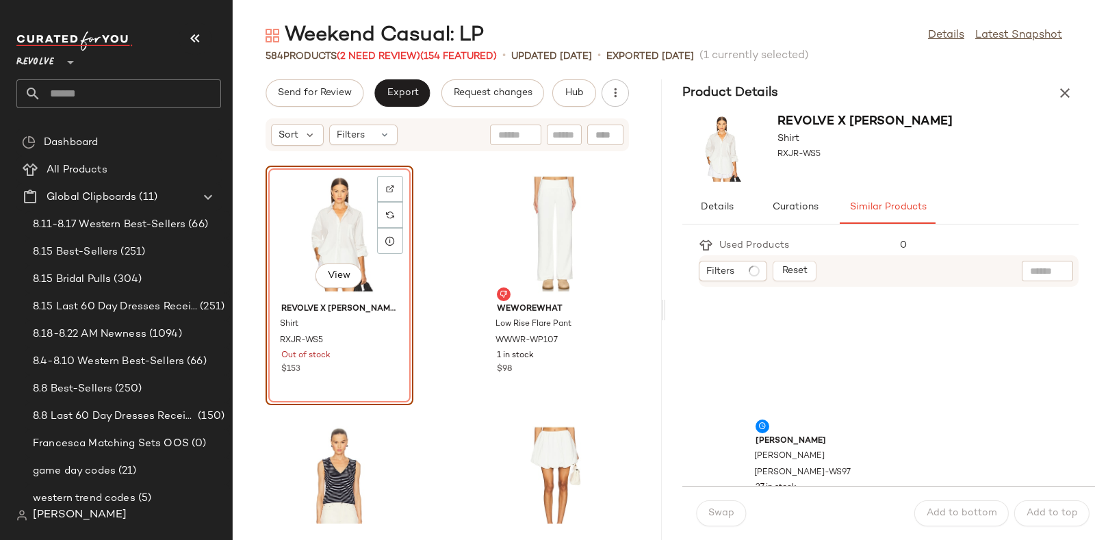
scroll to position [3, 0]
click at [796, 333] on div "View" at bounding box center [814, 362] width 138 height 127
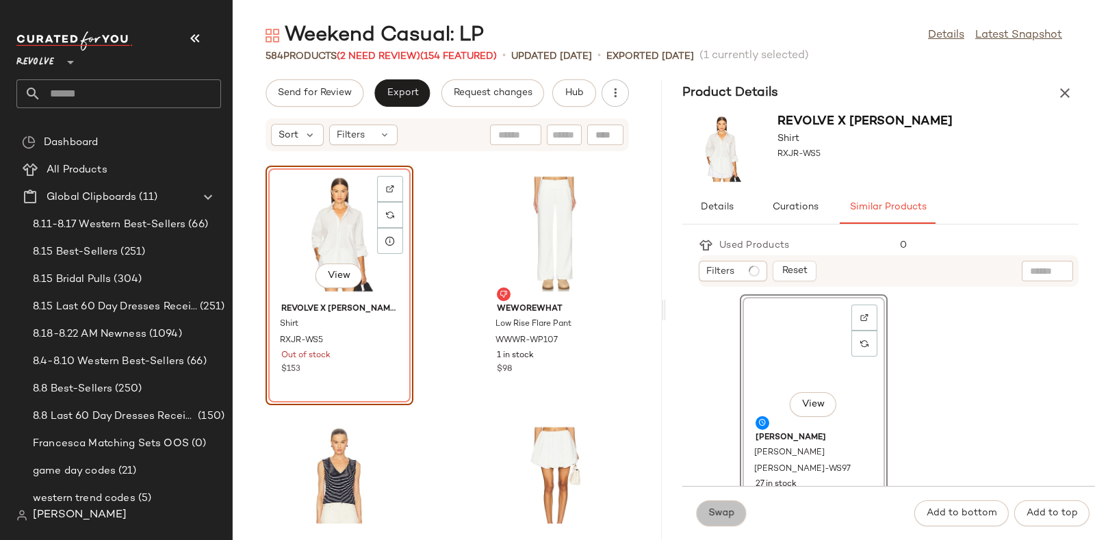
click at [711, 517] on span "Swap" at bounding box center [721, 513] width 27 height 11
click at [719, 509] on span "Swap" at bounding box center [721, 513] width 27 height 11
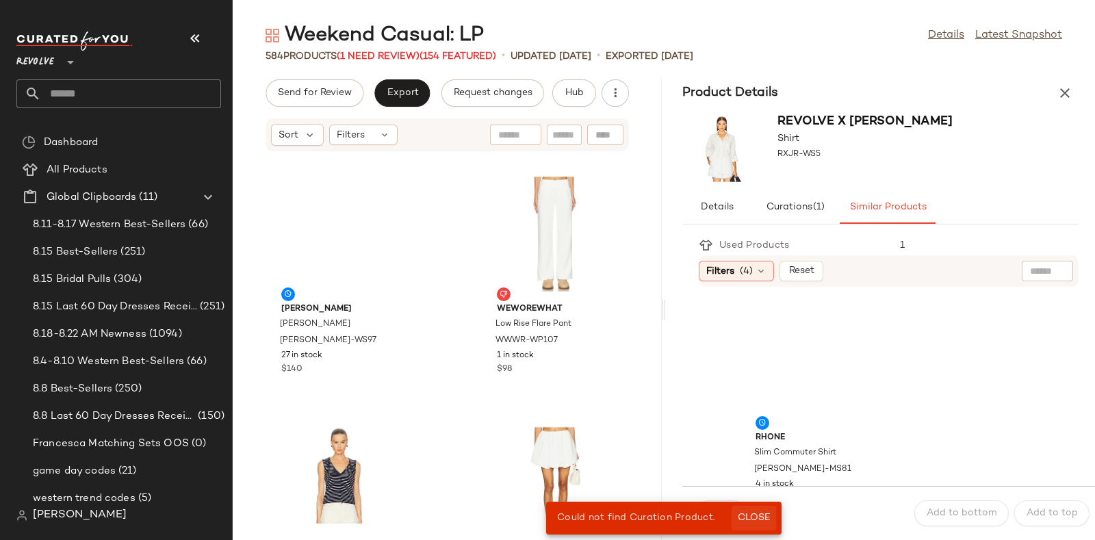
click at [749, 517] on span "Close" at bounding box center [754, 518] width 34 height 11
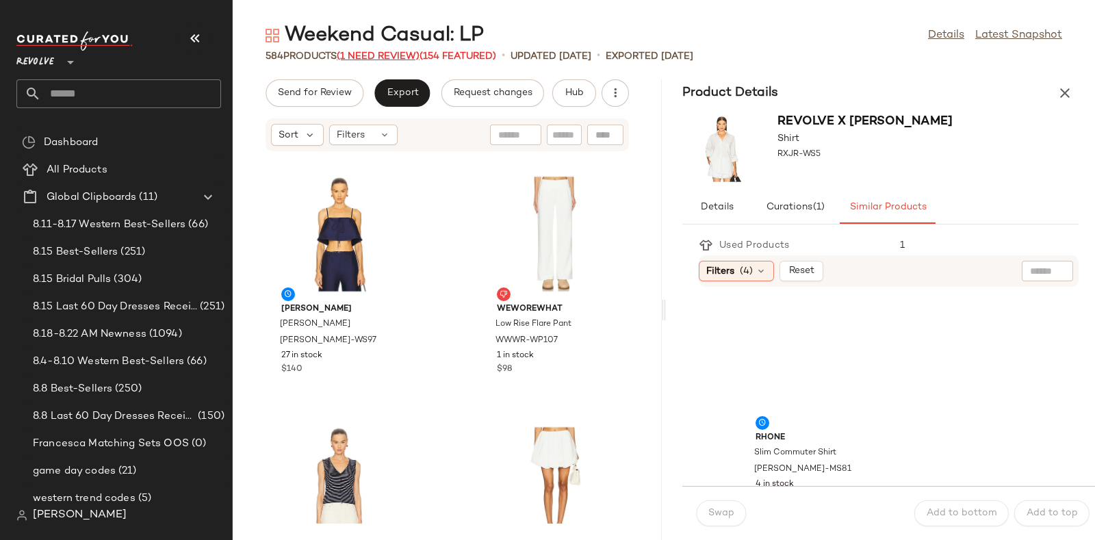
click at [371, 54] on span "(1 Need Review)" at bounding box center [378, 56] width 83 height 10
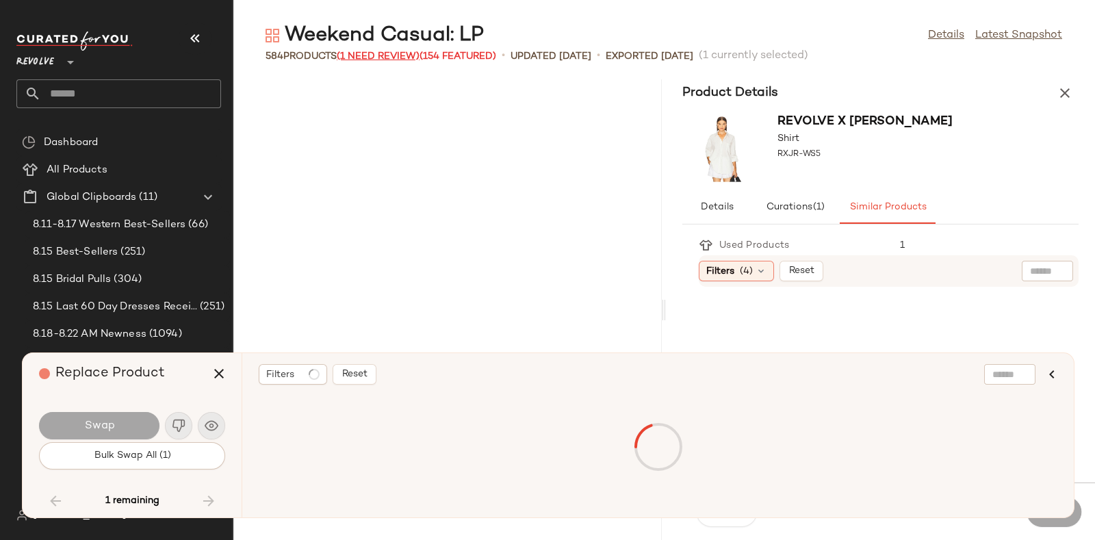
scroll to position [70638, 0]
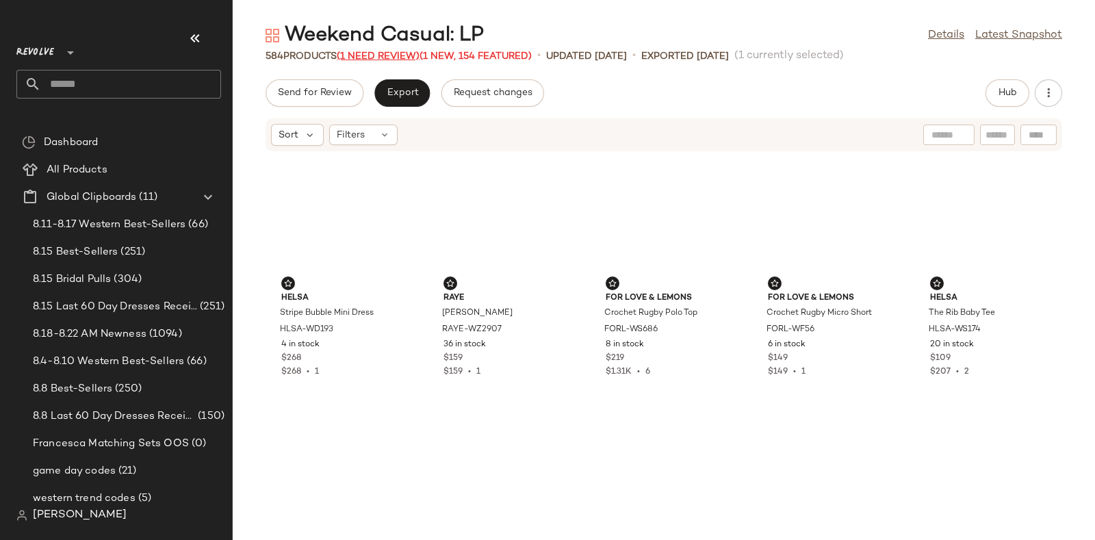
click at [367, 54] on span "(1 Need Review)" at bounding box center [378, 56] width 83 height 10
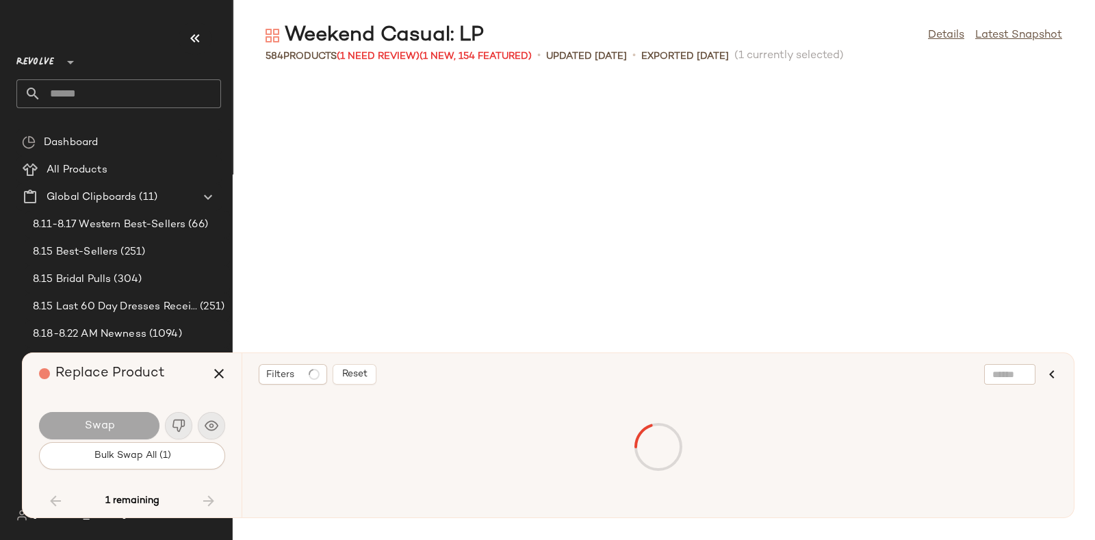
scroll to position [28054, 0]
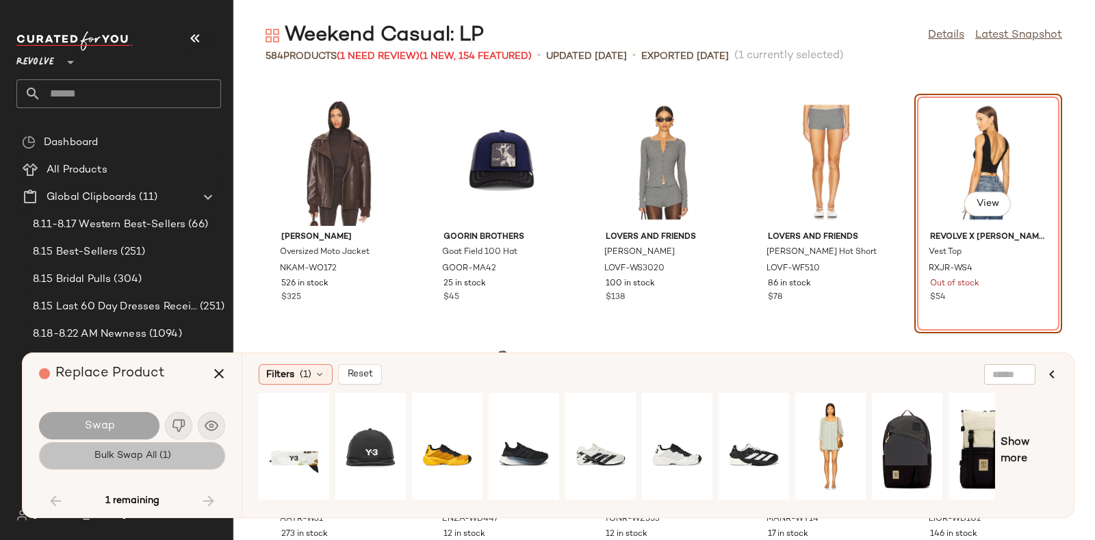
click at [183, 454] on button "Bulk Swap All (1)" at bounding box center [132, 455] width 186 height 27
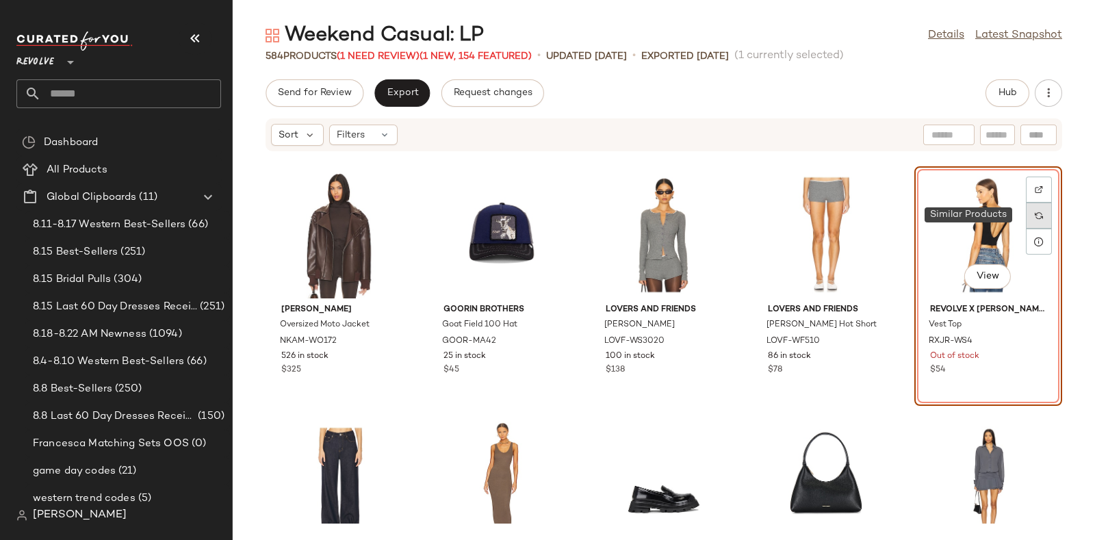
click at [1029, 207] on div at bounding box center [1039, 216] width 26 height 26
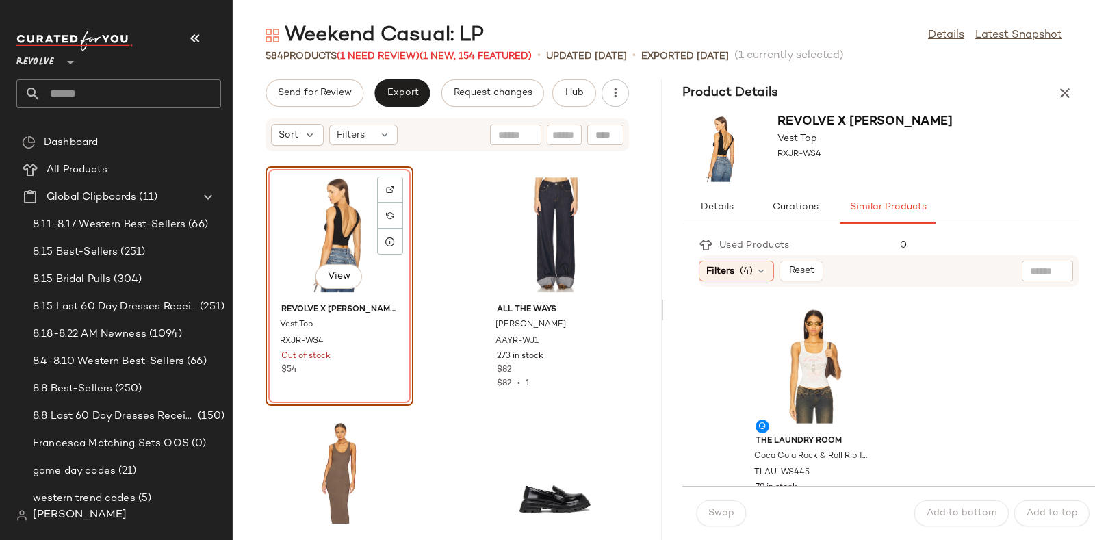
scroll to position [23, 0]
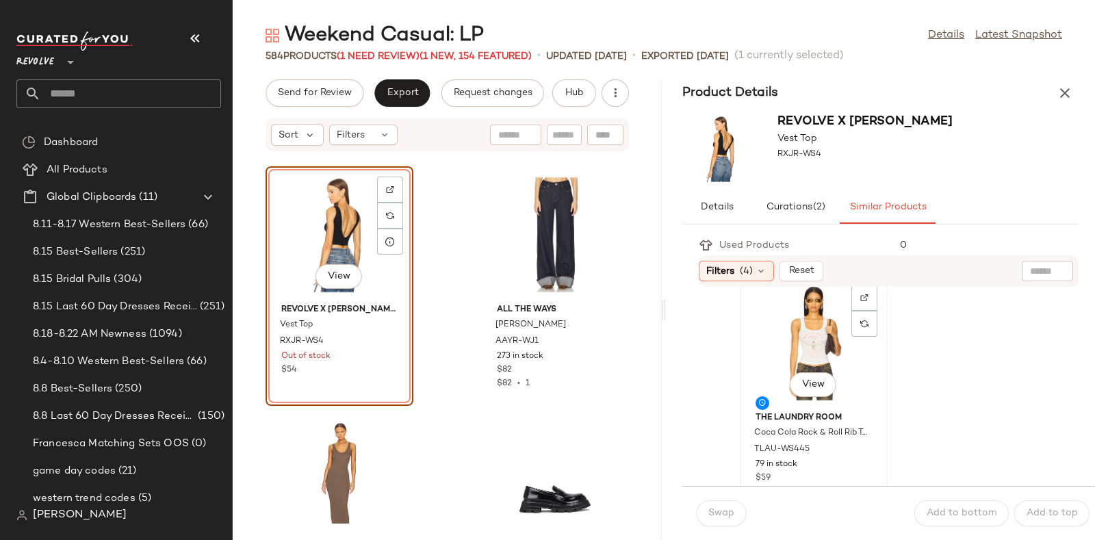
click at [821, 344] on div "View" at bounding box center [814, 342] width 138 height 127
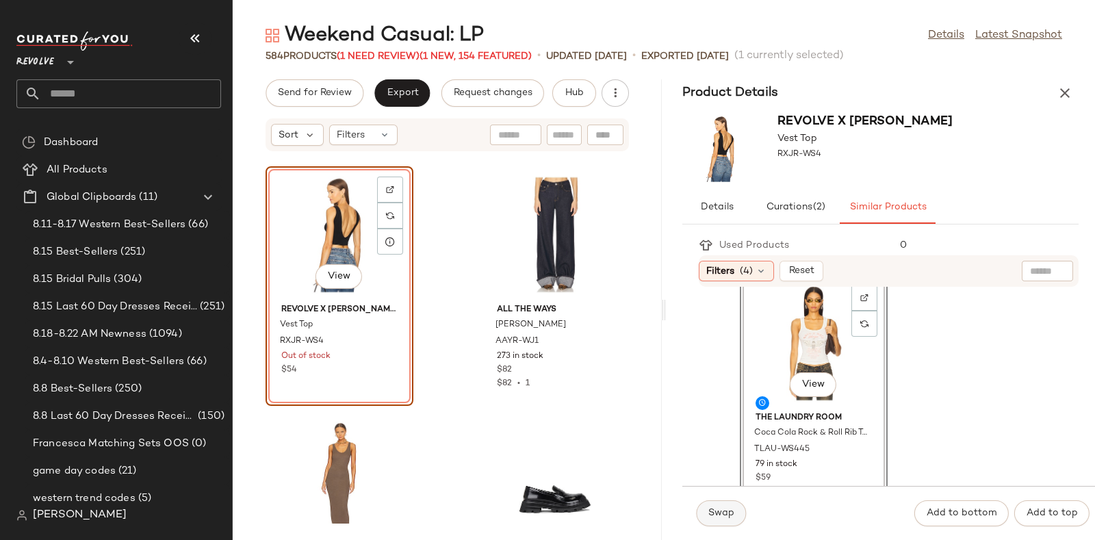
click at [712, 519] on span "Swap" at bounding box center [721, 513] width 27 height 11
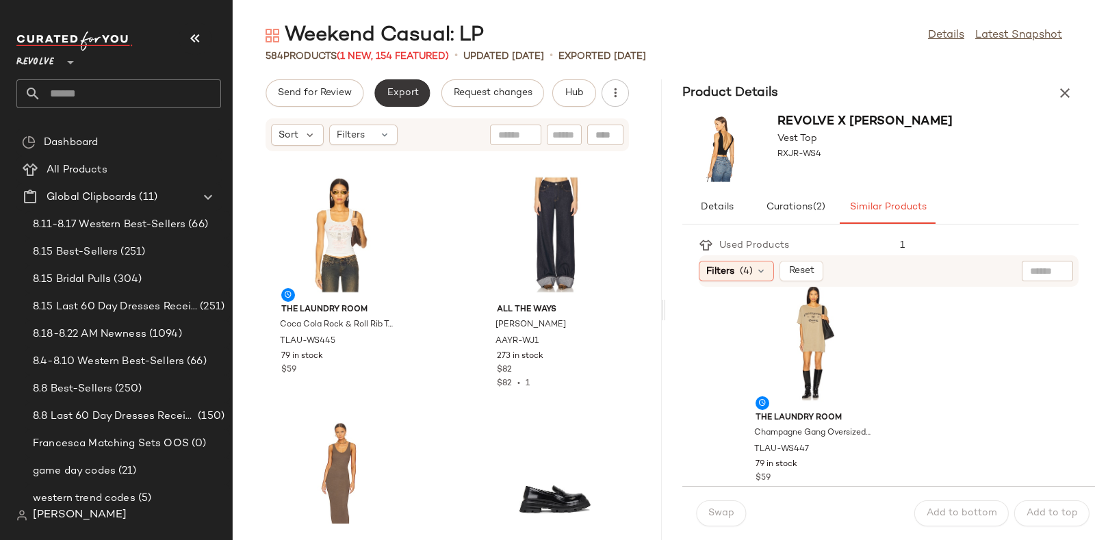
click at [393, 93] on span "Export" at bounding box center [402, 93] width 32 height 11
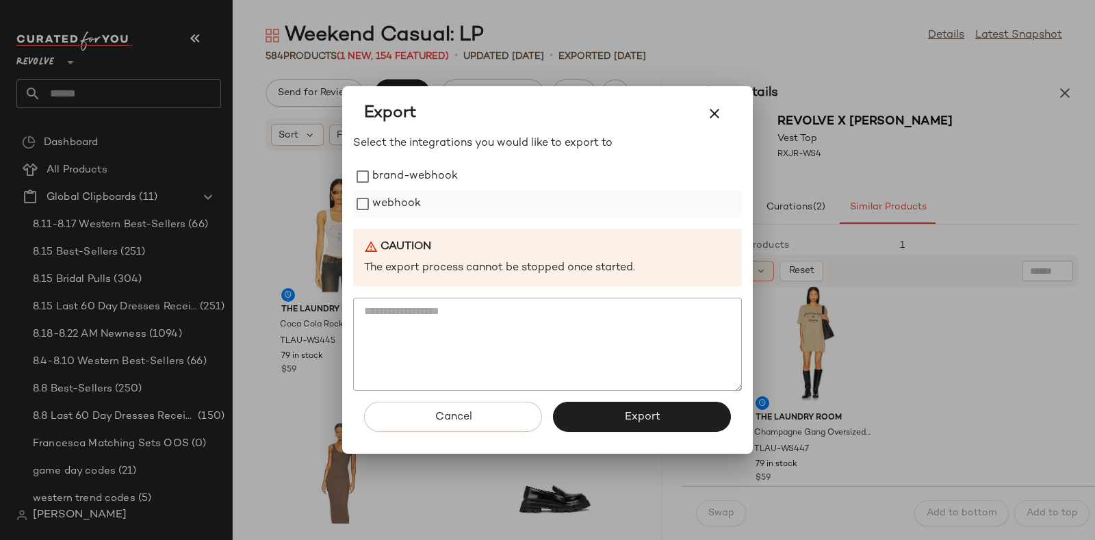
click at [395, 201] on label "webhook" at bounding box center [396, 203] width 49 height 27
click at [598, 406] on button "Export" at bounding box center [642, 417] width 178 height 30
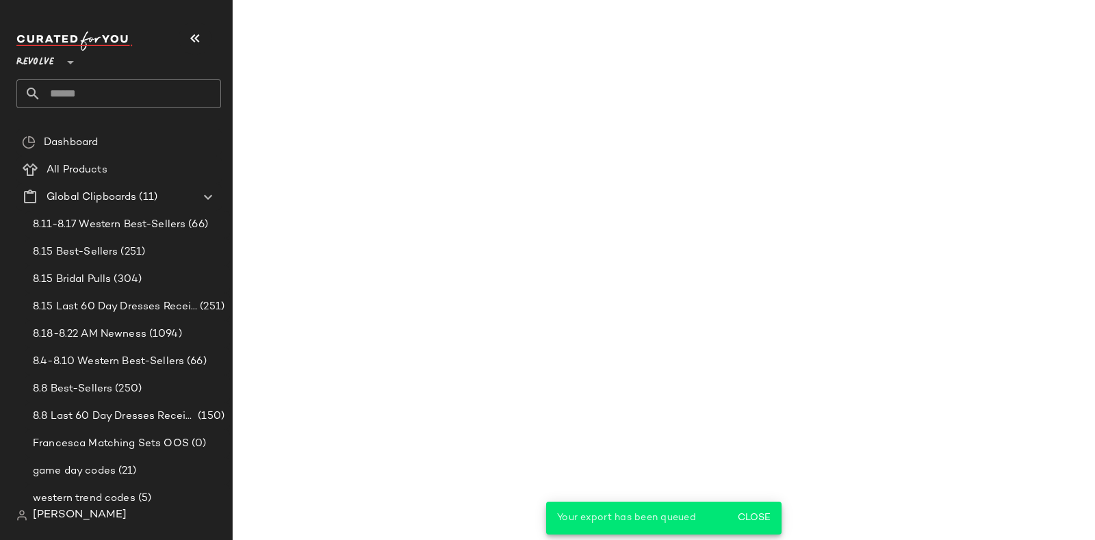
click at [1062, 86] on main "Weekend Casual: LP Details Latest Snapshot 584 Products (1 New, 154 Featured) •…" at bounding box center [547, 270] width 1095 height 540
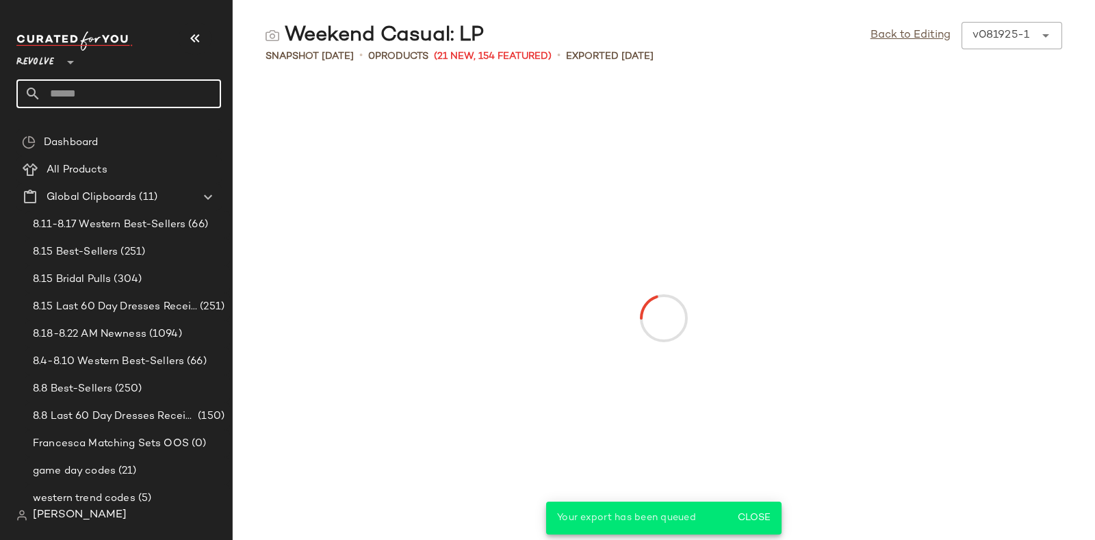
click at [137, 80] on input "text" at bounding box center [131, 93] width 180 height 29
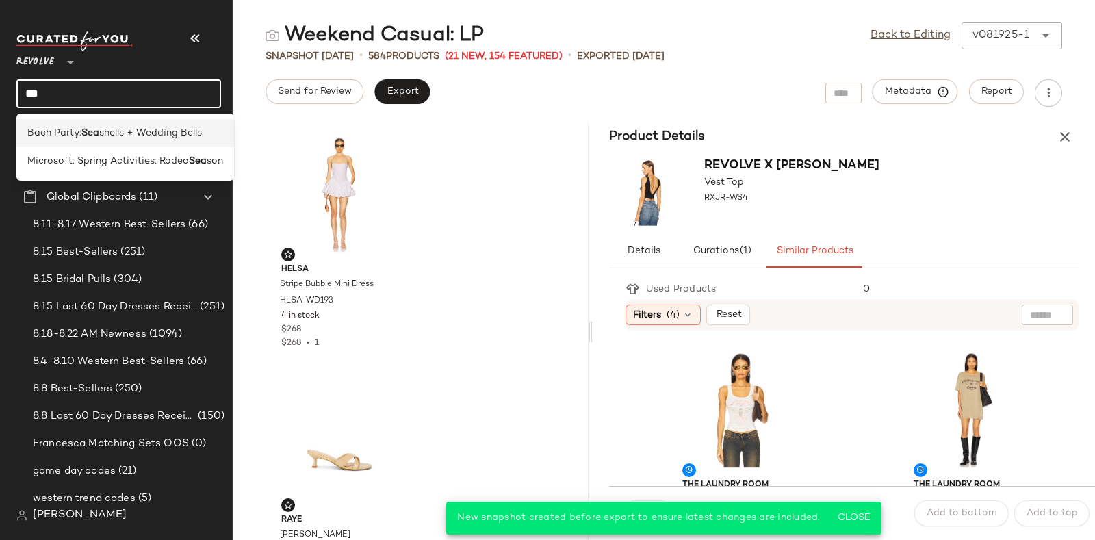
type input "***"
click at [175, 131] on span "shells + Wedding Bells" at bounding box center [150, 133] width 103 height 14
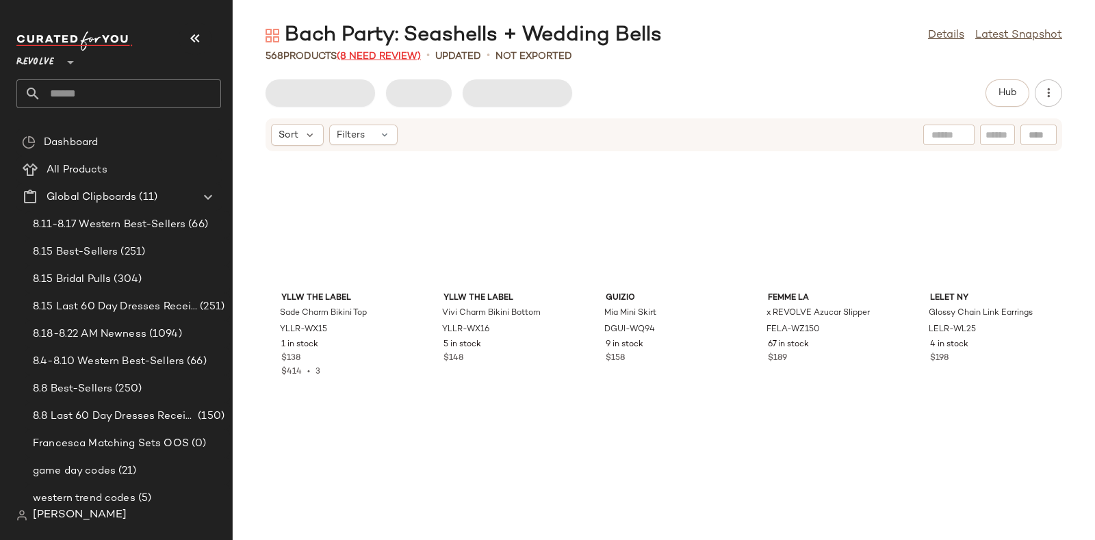
click at [388, 53] on span "(8 Need Review)" at bounding box center [379, 56] width 84 height 10
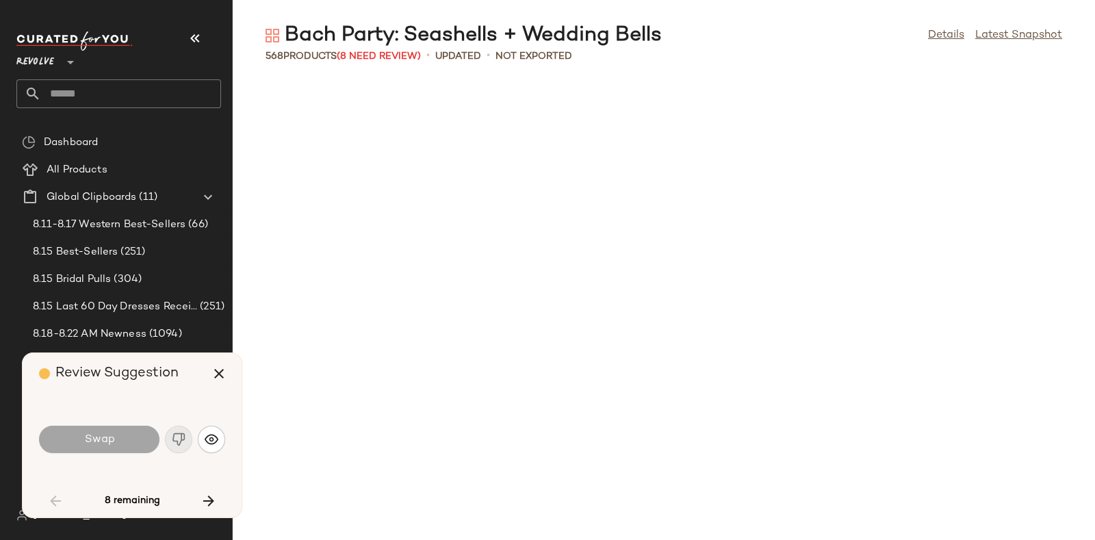
scroll to position [1753, 0]
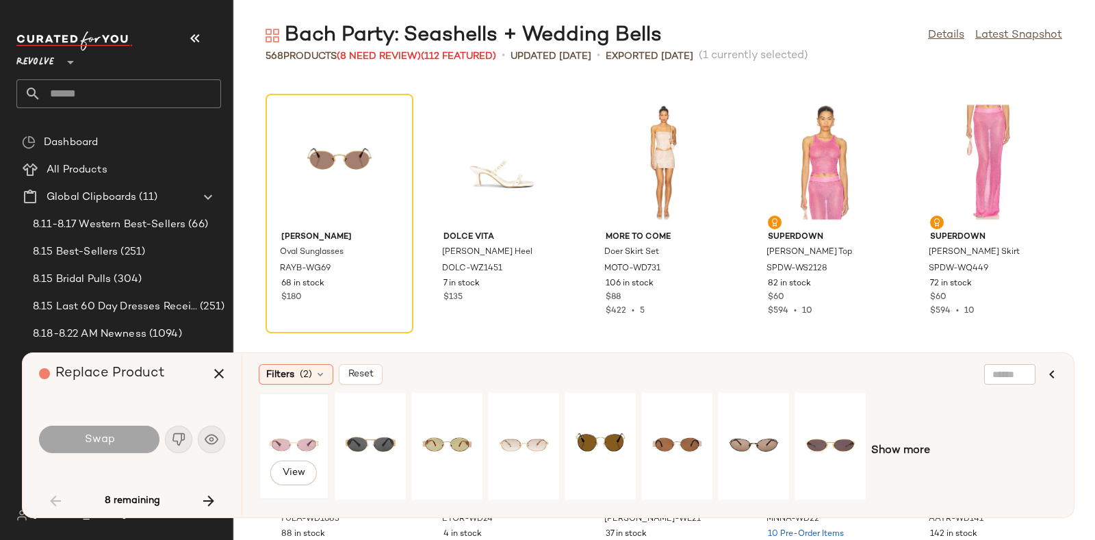
click at [271, 422] on div "View" at bounding box center [293, 446] width 61 height 97
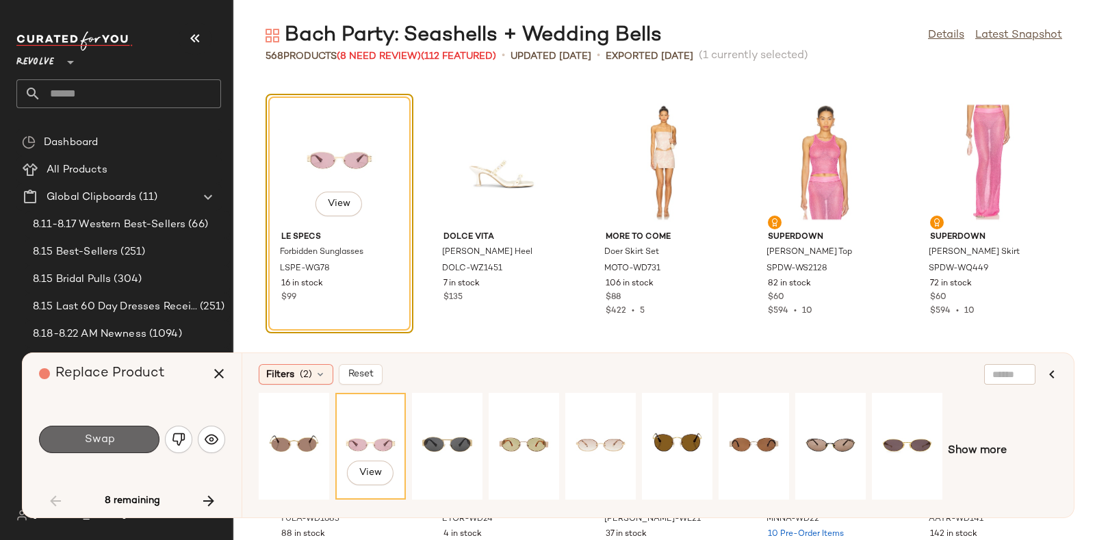
click at [112, 438] on span "Swap" at bounding box center [98, 439] width 31 height 13
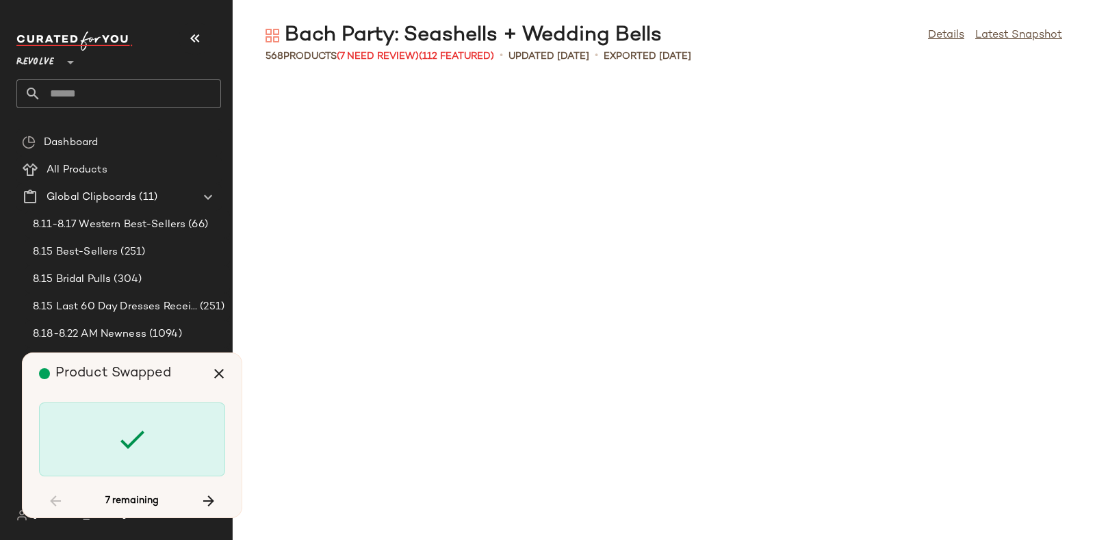
scroll to position [3256, 0]
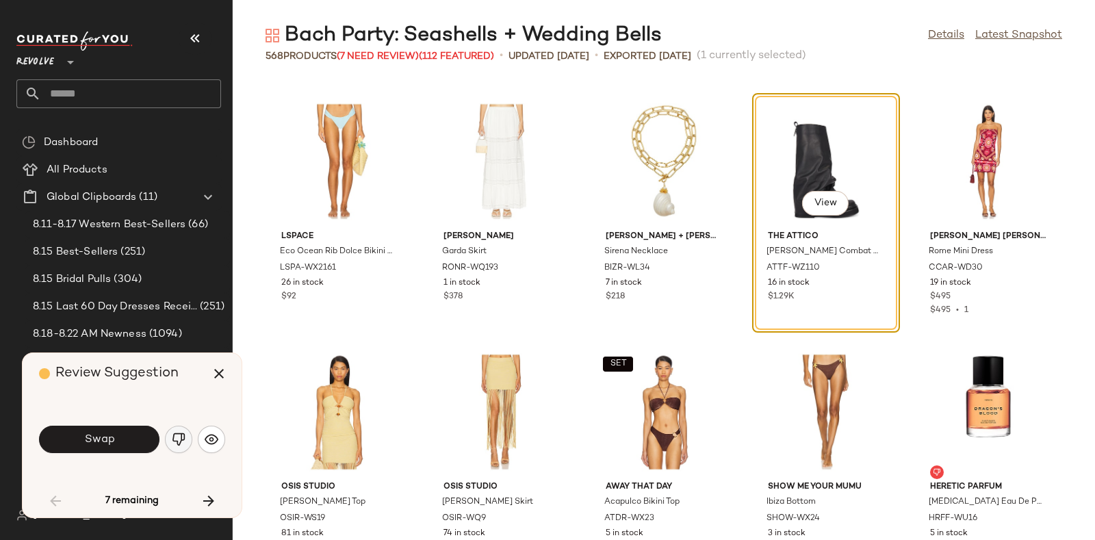
click at [183, 431] on button "button" at bounding box center [178, 439] width 27 height 27
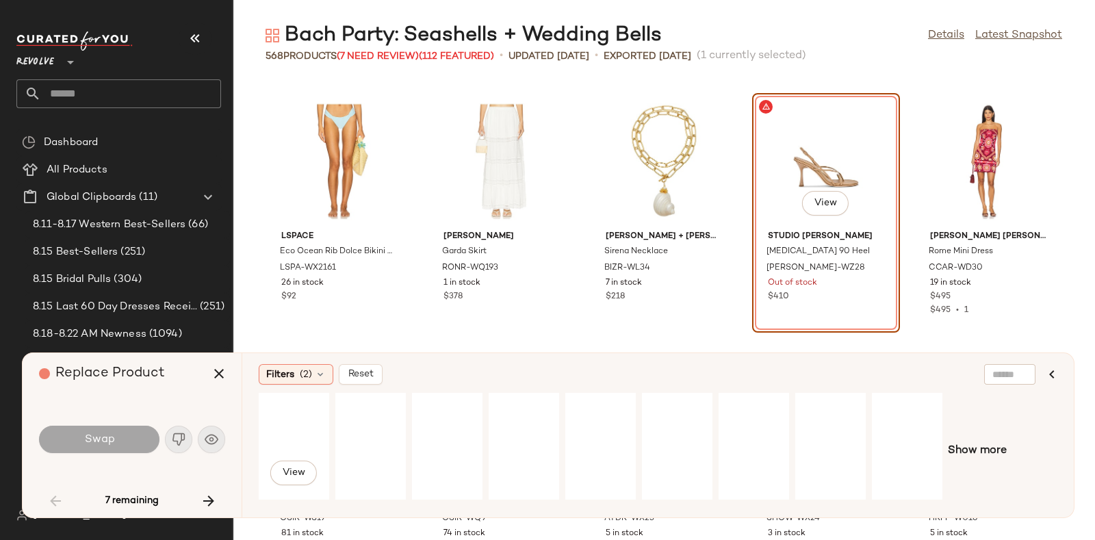
click at [325, 418] on div "View" at bounding box center [294, 446] width 68 height 104
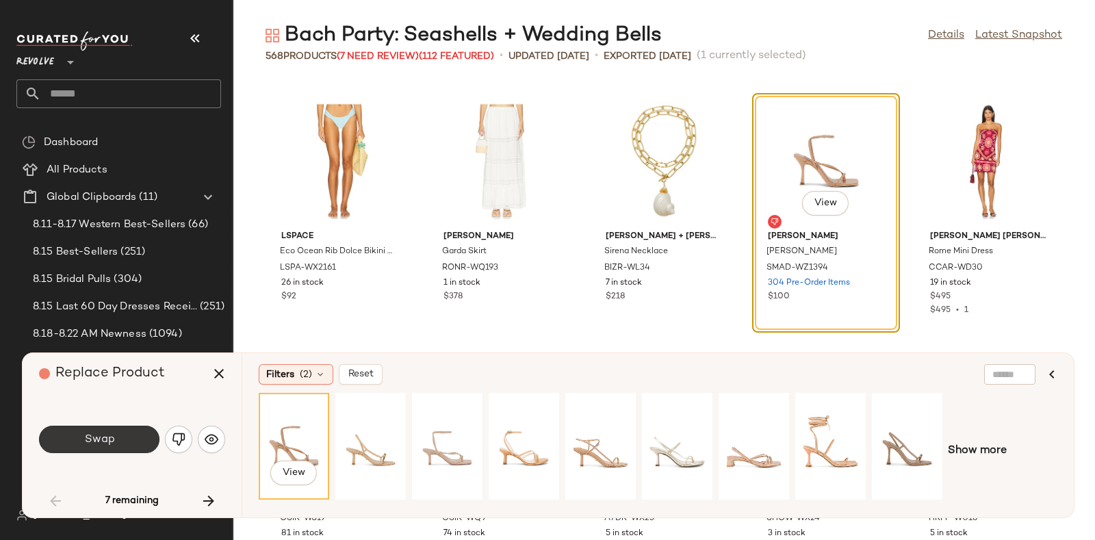
click at [143, 432] on button "Swap" at bounding box center [99, 439] width 120 height 27
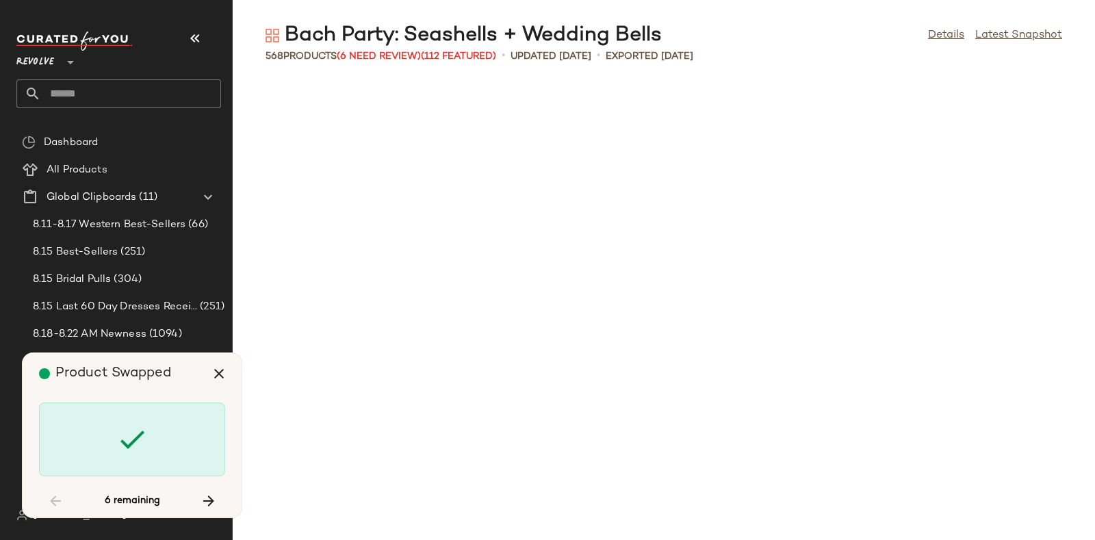
scroll to position [9769, 0]
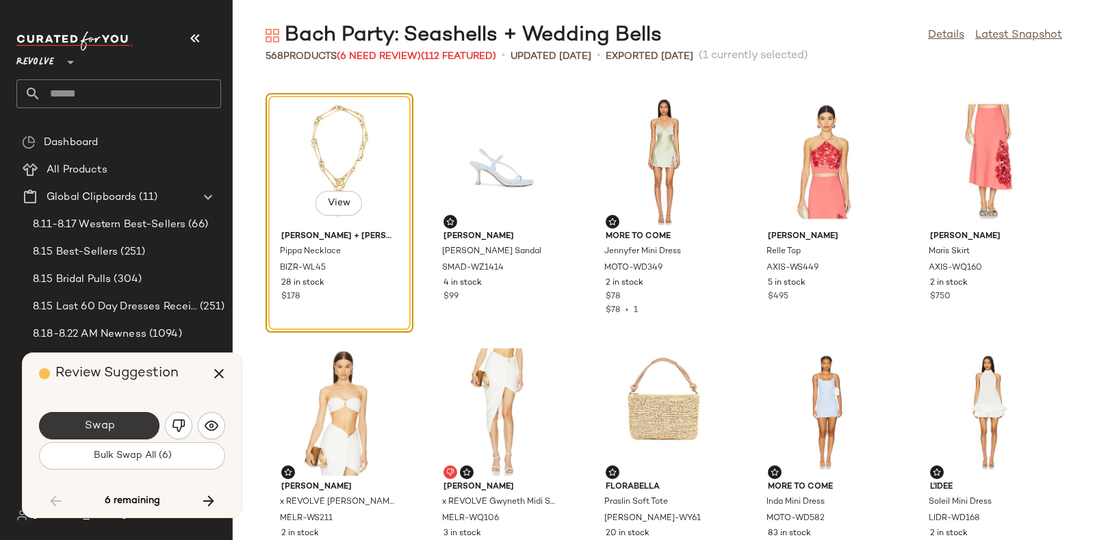
click at [133, 419] on button "Swap" at bounding box center [99, 425] width 120 height 27
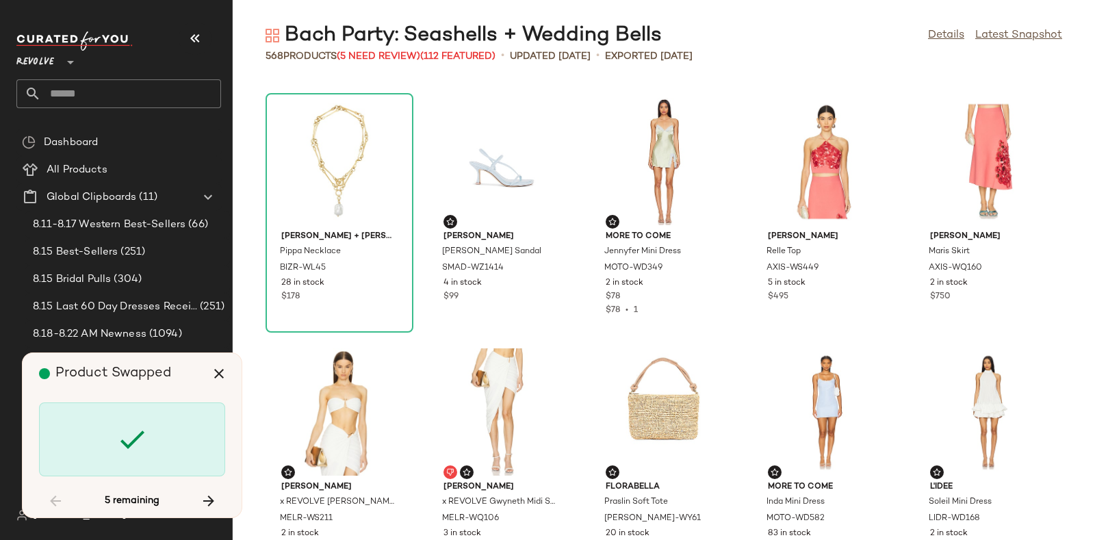
scroll to position [14277, 0]
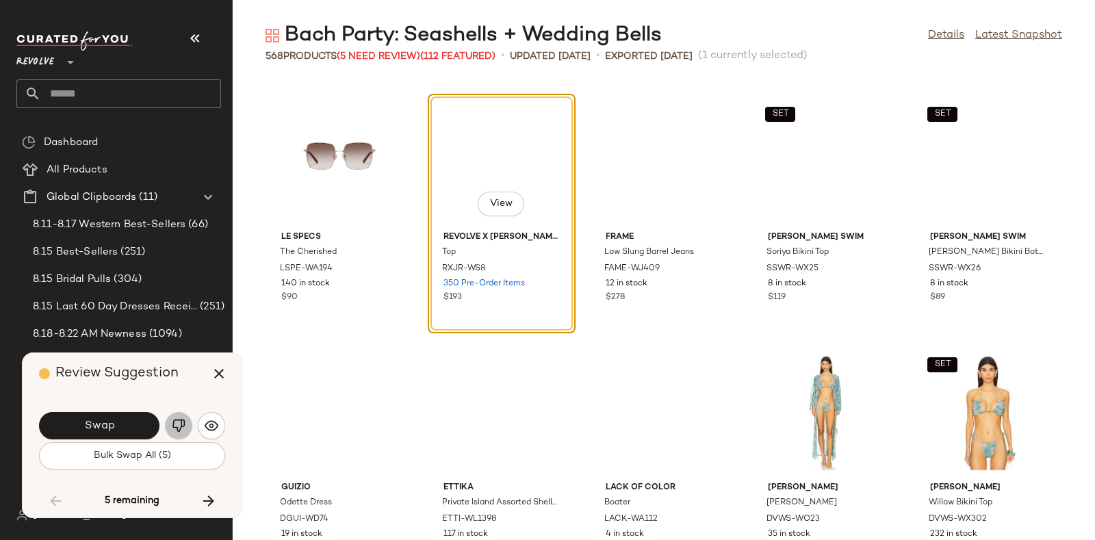
click at [179, 417] on button "button" at bounding box center [178, 425] width 27 height 27
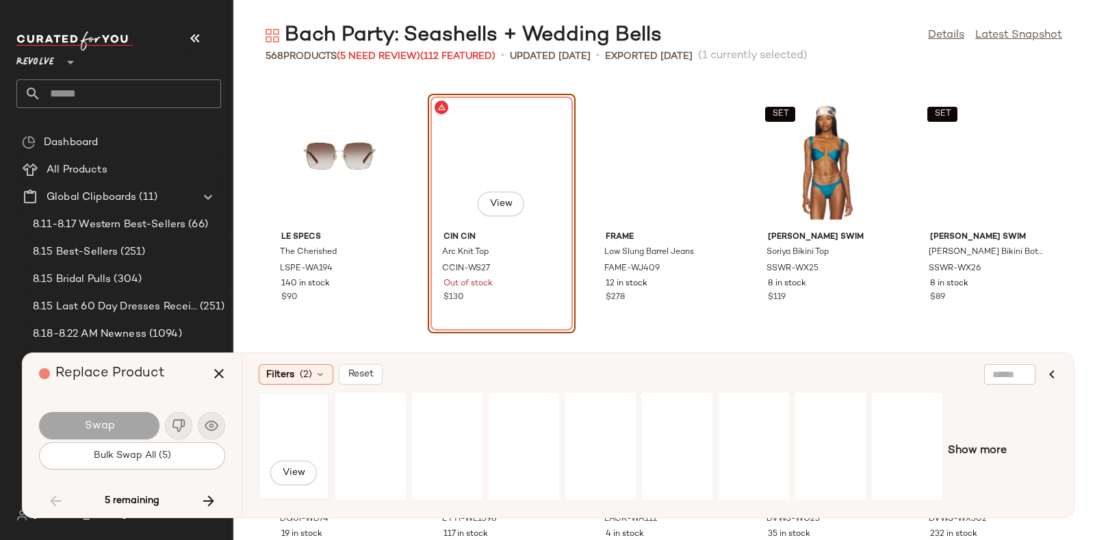
click at [295, 441] on div "View" at bounding box center [293, 446] width 61 height 97
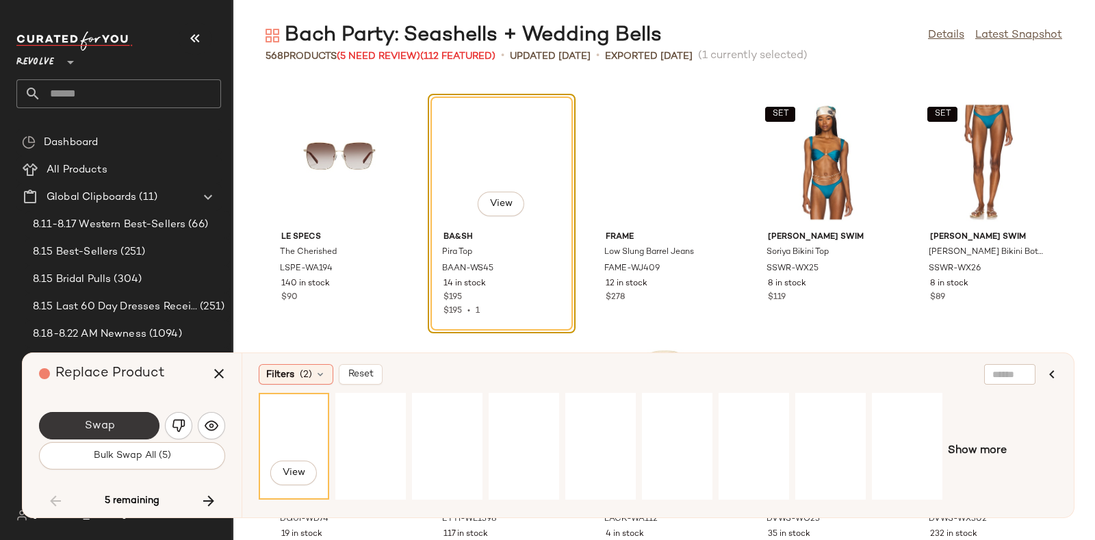
click at [107, 420] on span "Swap" at bounding box center [98, 426] width 31 height 13
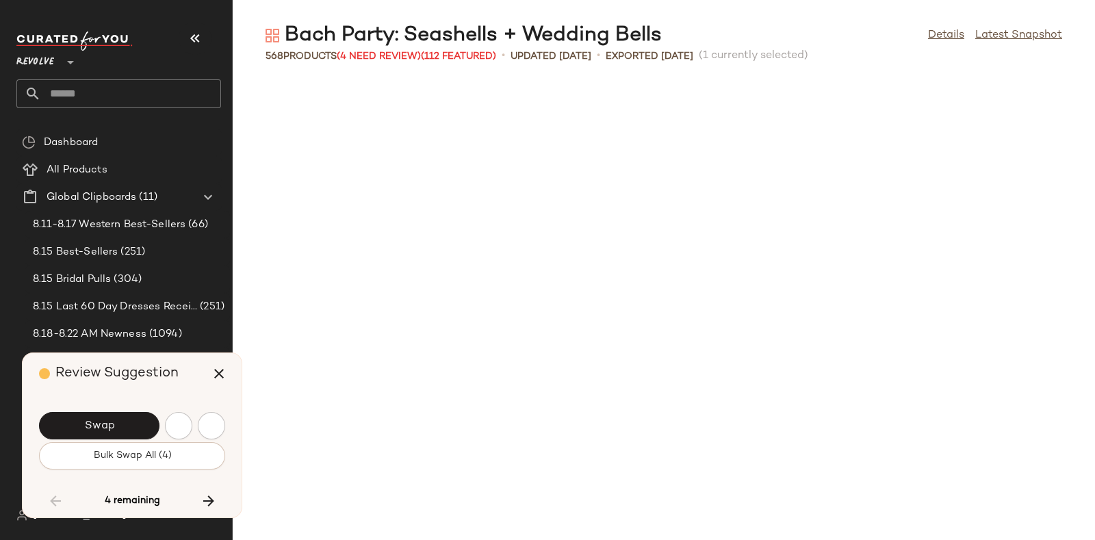
scroll to position [15030, 0]
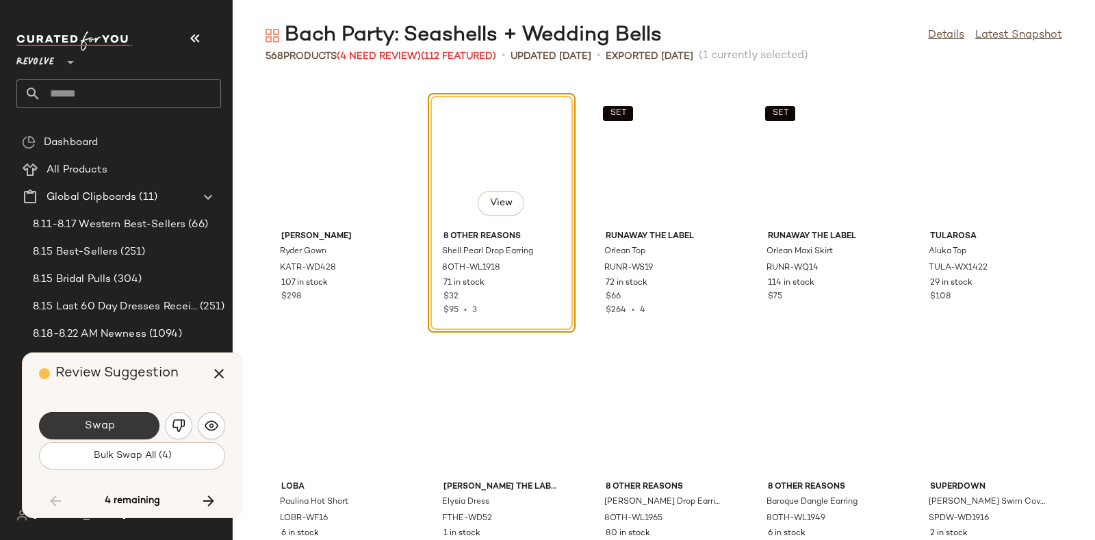
click at [131, 414] on button "Swap" at bounding box center [99, 425] width 120 height 27
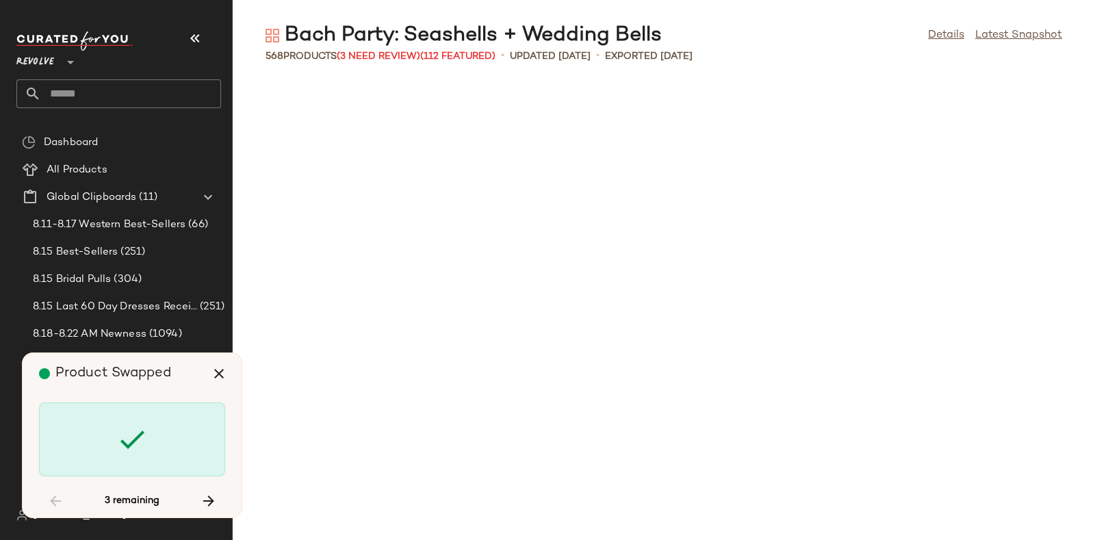
scroll to position [18536, 0]
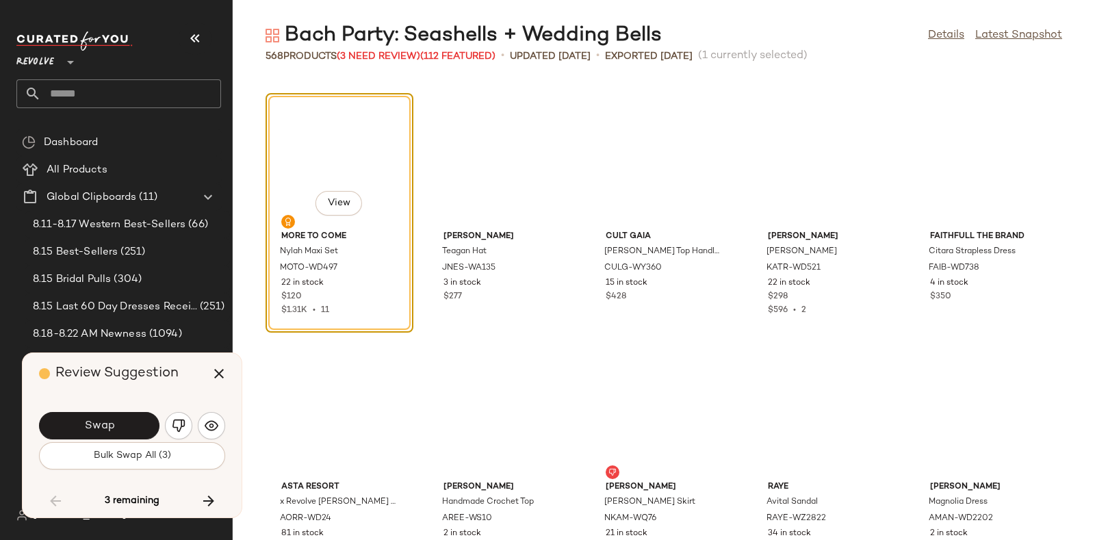
click at [181, 378] on div "Review Suggestion" at bounding box center [137, 373] width 196 height 41
click at [122, 421] on button "Swap" at bounding box center [99, 425] width 120 height 27
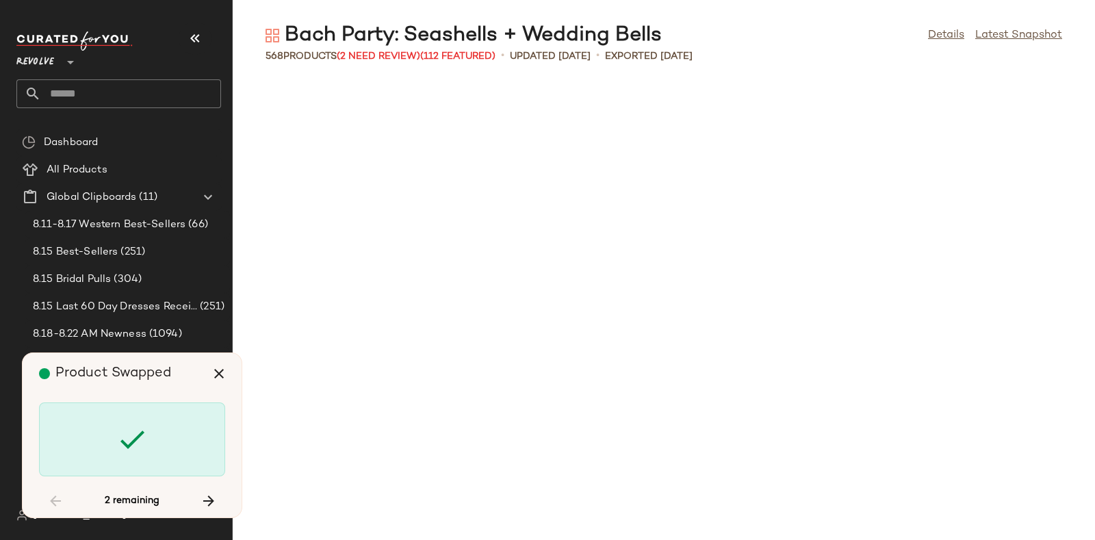
scroll to position [22294, 0]
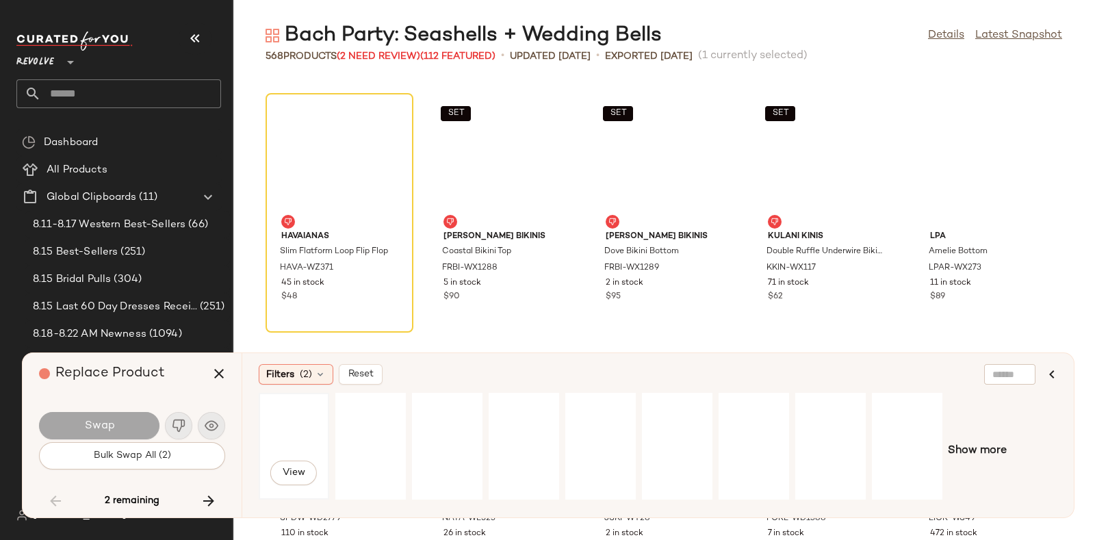
click at [280, 433] on div "View" at bounding box center [293, 446] width 61 height 97
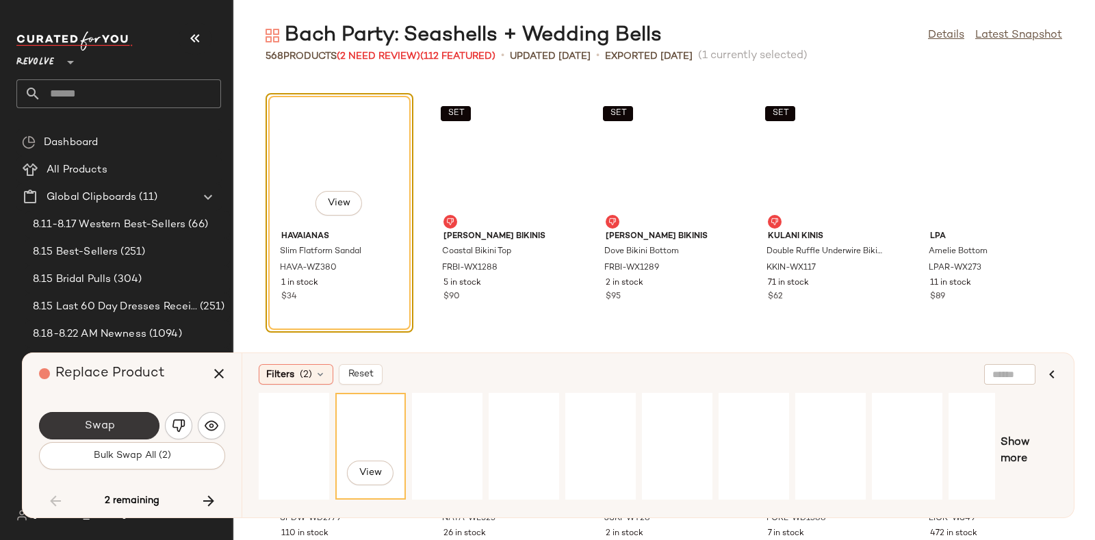
click at [125, 413] on button "Swap" at bounding box center [99, 425] width 120 height 27
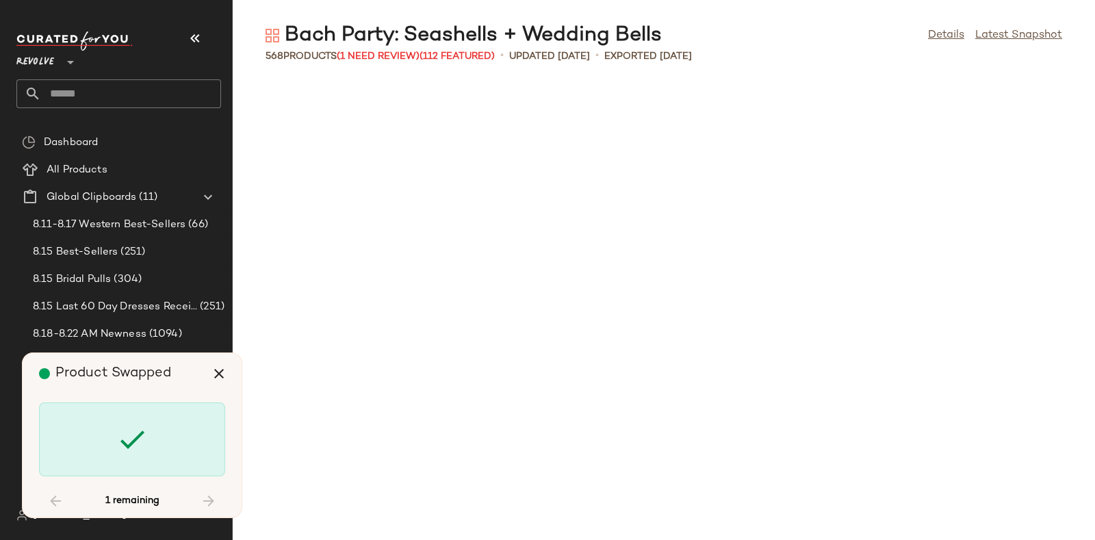
scroll to position [25801, 0]
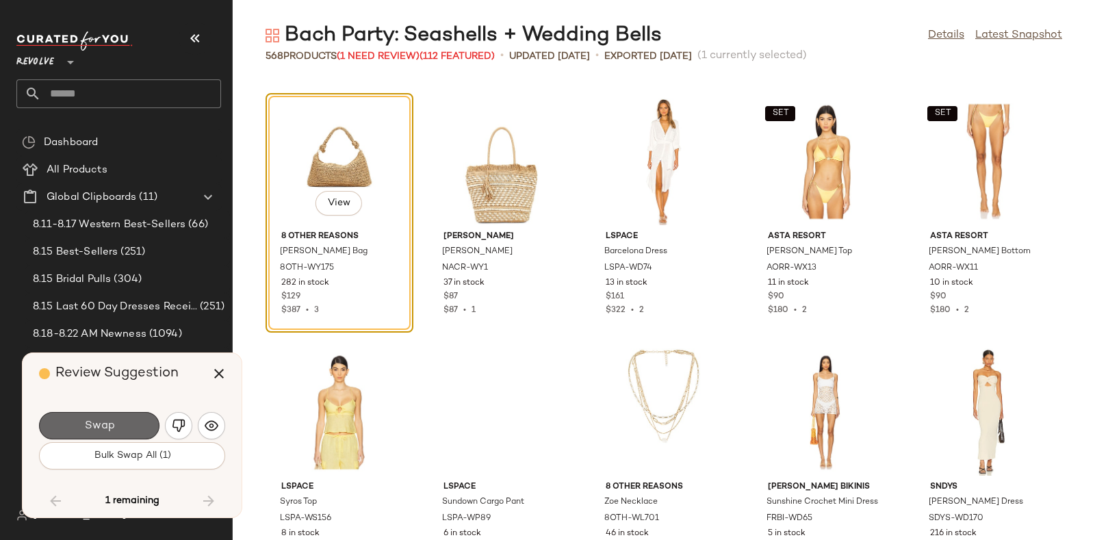
click at [142, 419] on button "Swap" at bounding box center [99, 425] width 120 height 27
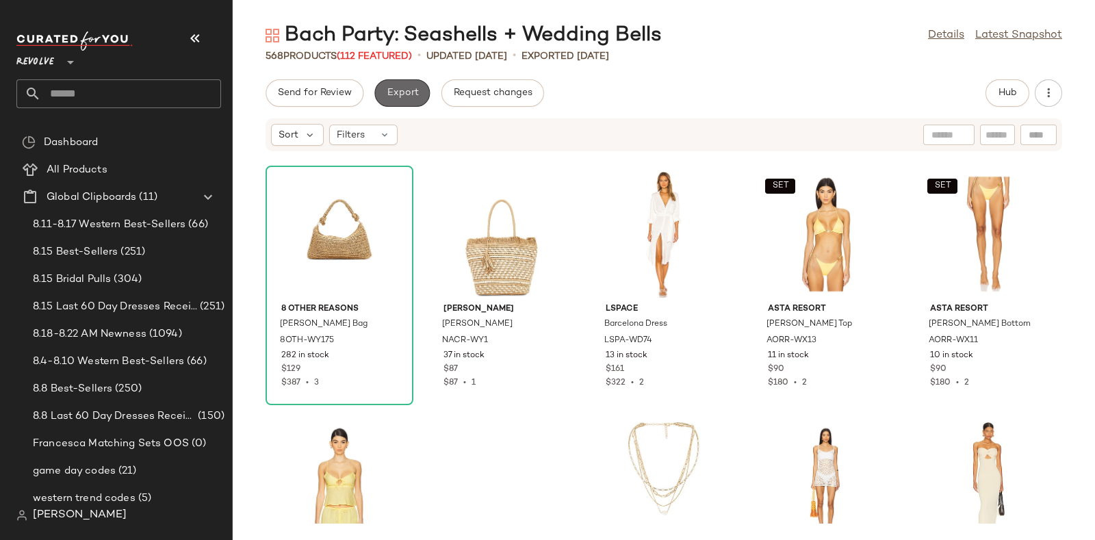
click at [404, 89] on span "Export" at bounding box center [402, 93] width 32 height 11
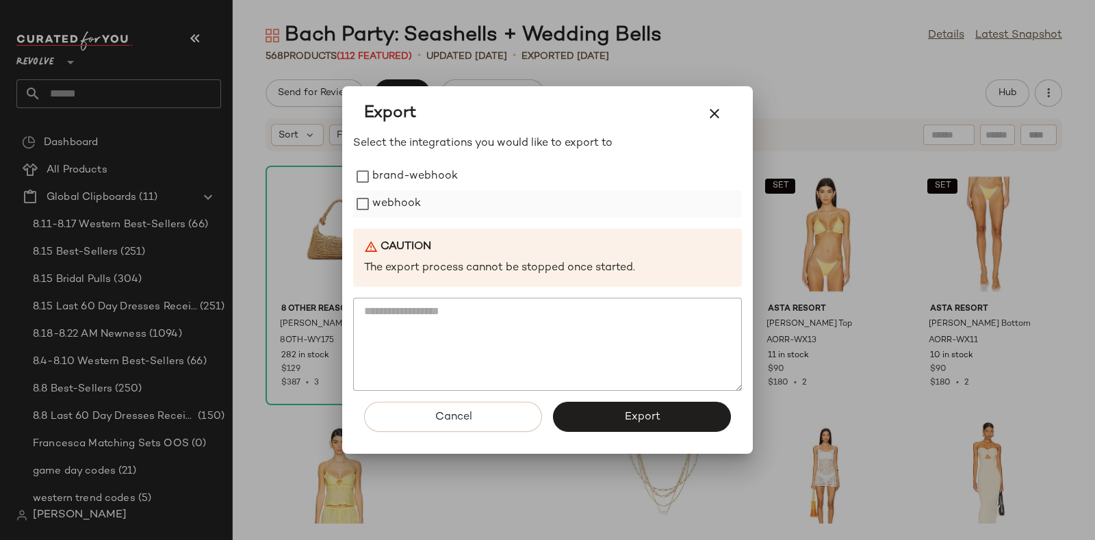
click at [400, 193] on label "webhook" at bounding box center [396, 203] width 49 height 27
click at [591, 413] on button "Export" at bounding box center [642, 417] width 178 height 30
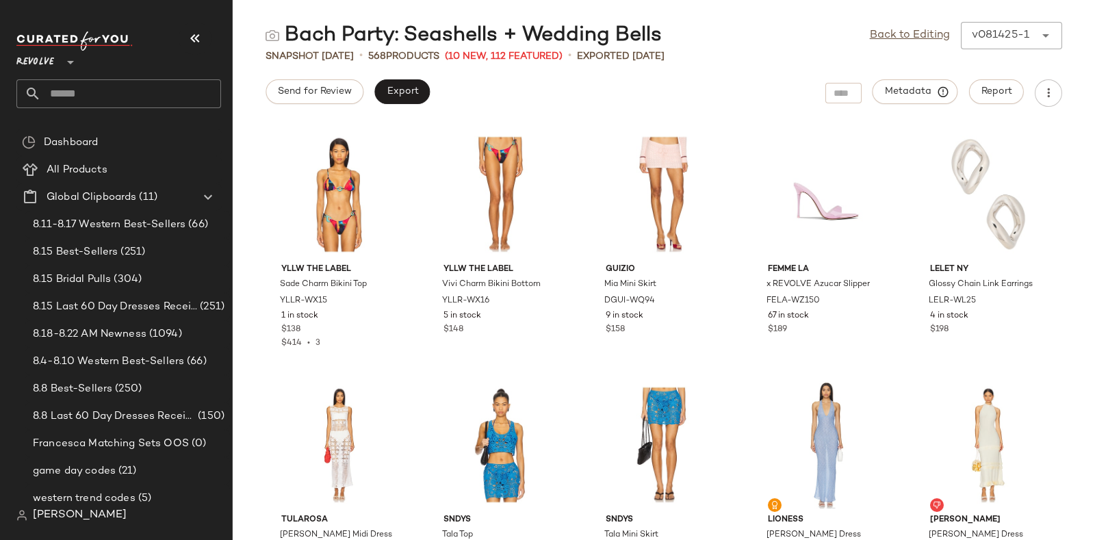
click at [181, 83] on input "text" at bounding box center [131, 93] width 180 height 29
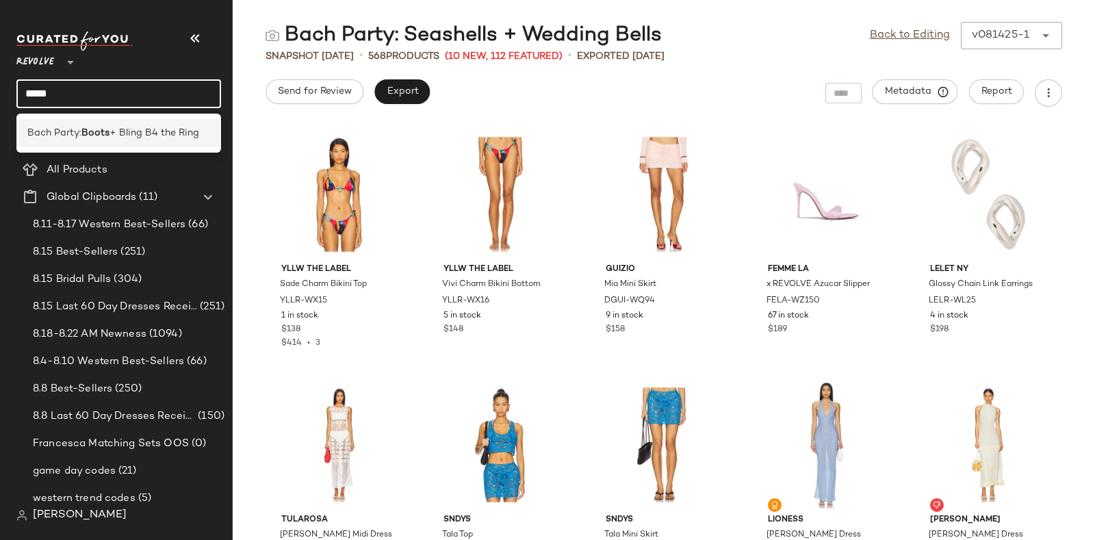
type input "*****"
click at [168, 126] on span "+ Bling B4 the Ring" at bounding box center [155, 133] width 90 height 14
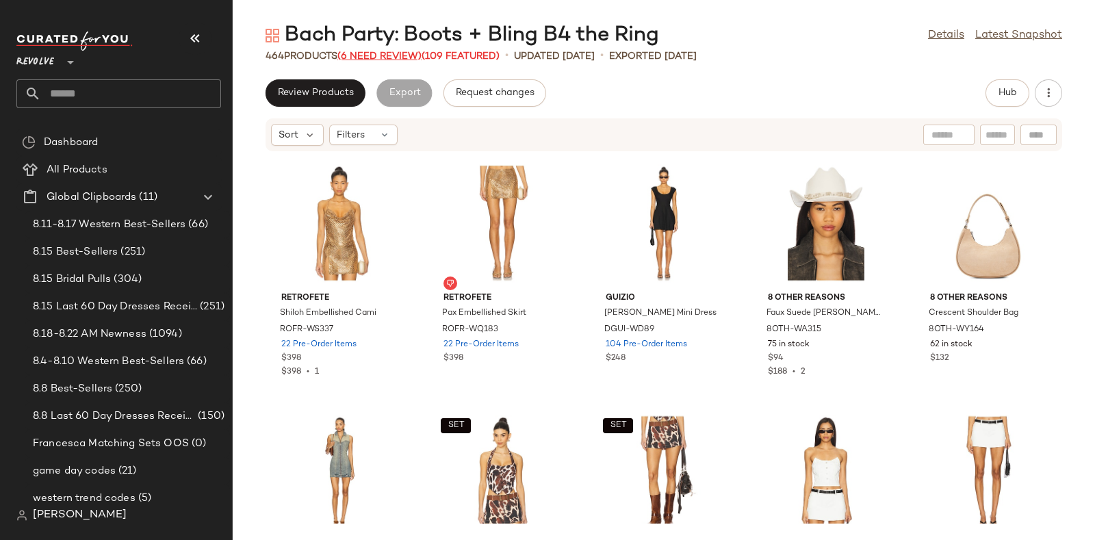
click at [394, 51] on span "(6 Need Review)" at bounding box center [379, 56] width 84 height 10
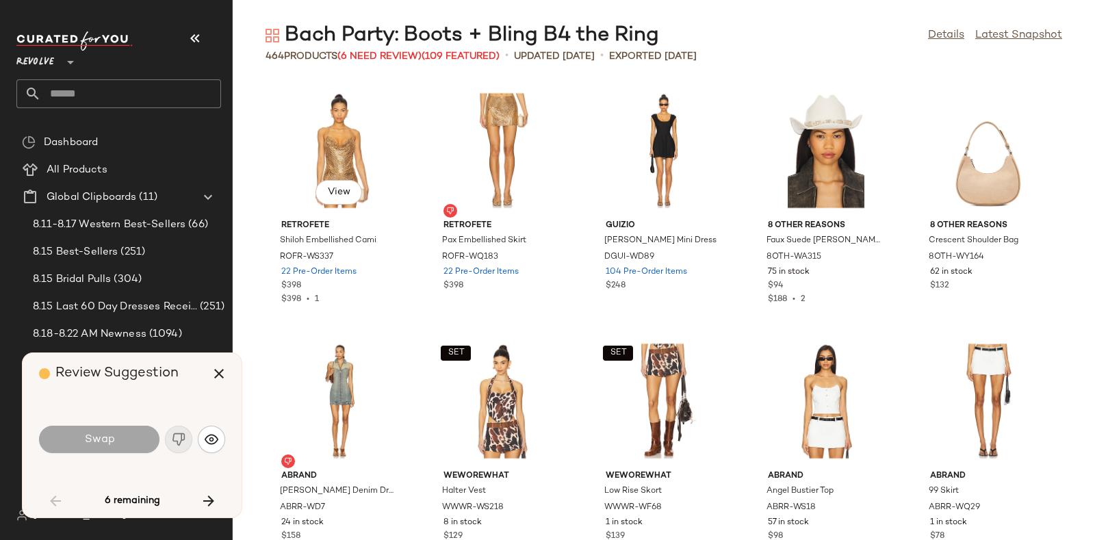
scroll to position [2254, 0]
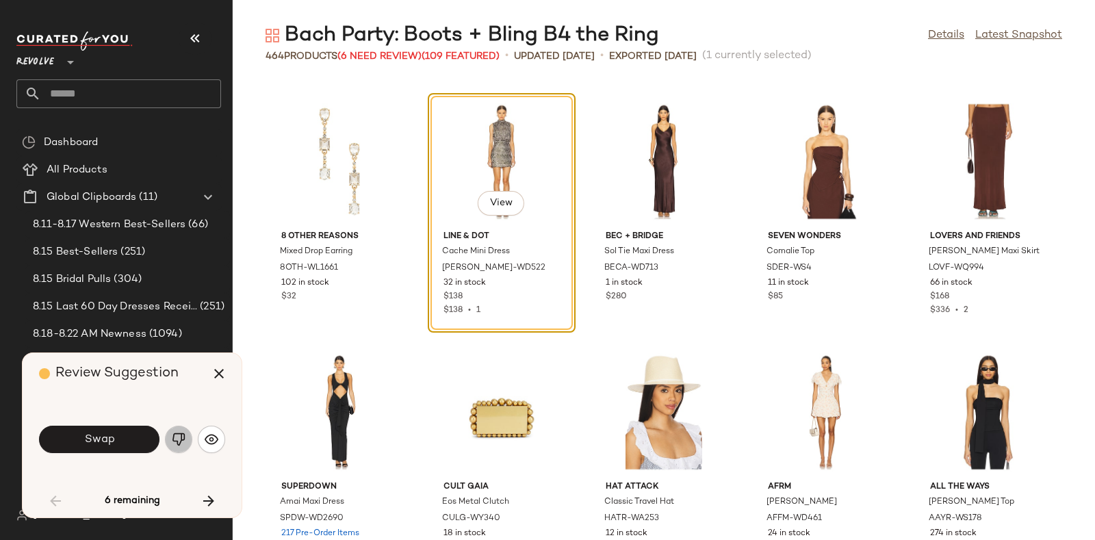
click at [177, 435] on img "button" at bounding box center [179, 440] width 14 height 14
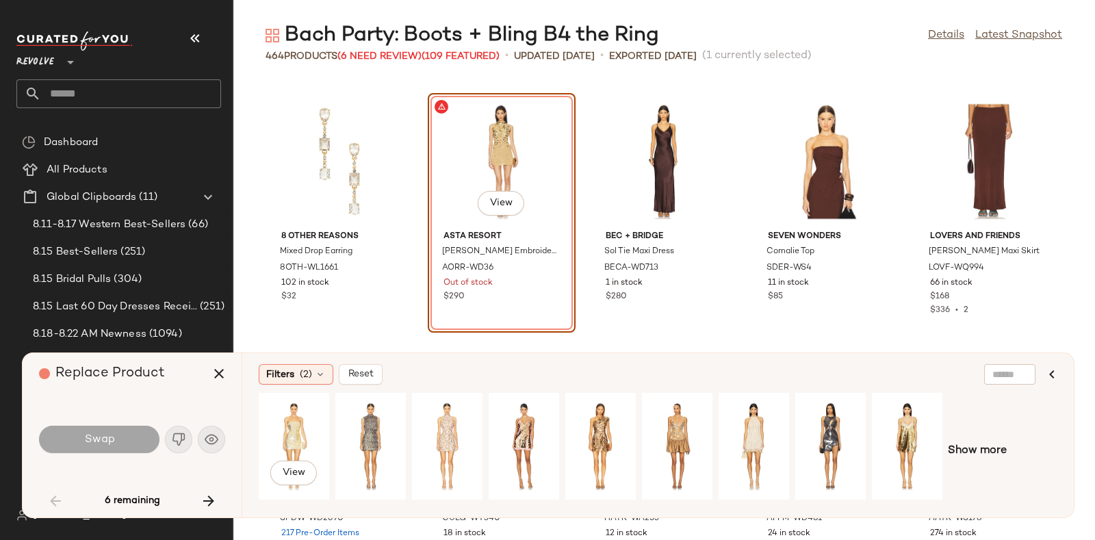
click at [298, 424] on div "View" at bounding box center [293, 446] width 61 height 97
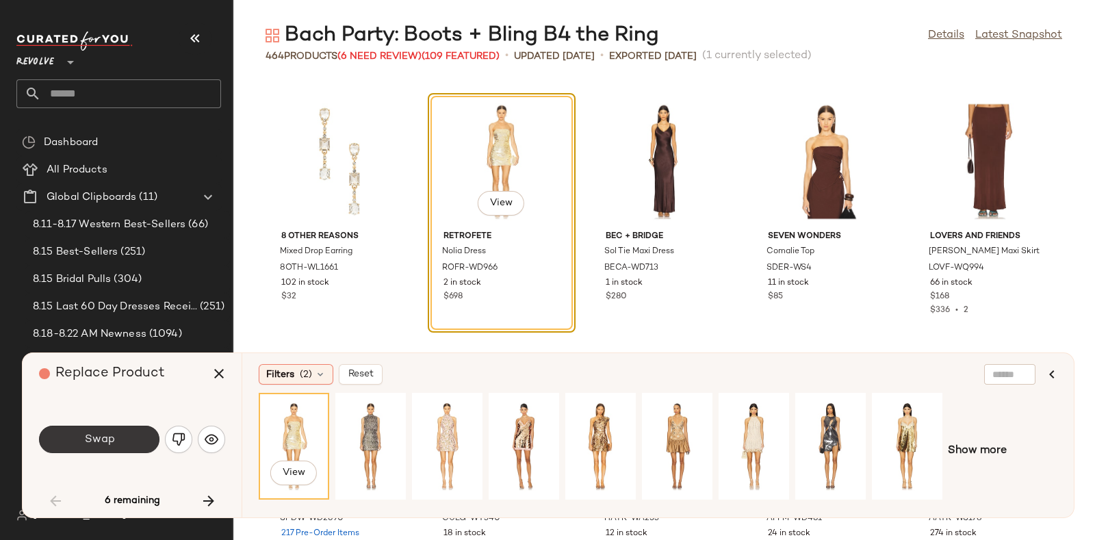
click at [122, 439] on button "Swap" at bounding box center [99, 439] width 120 height 27
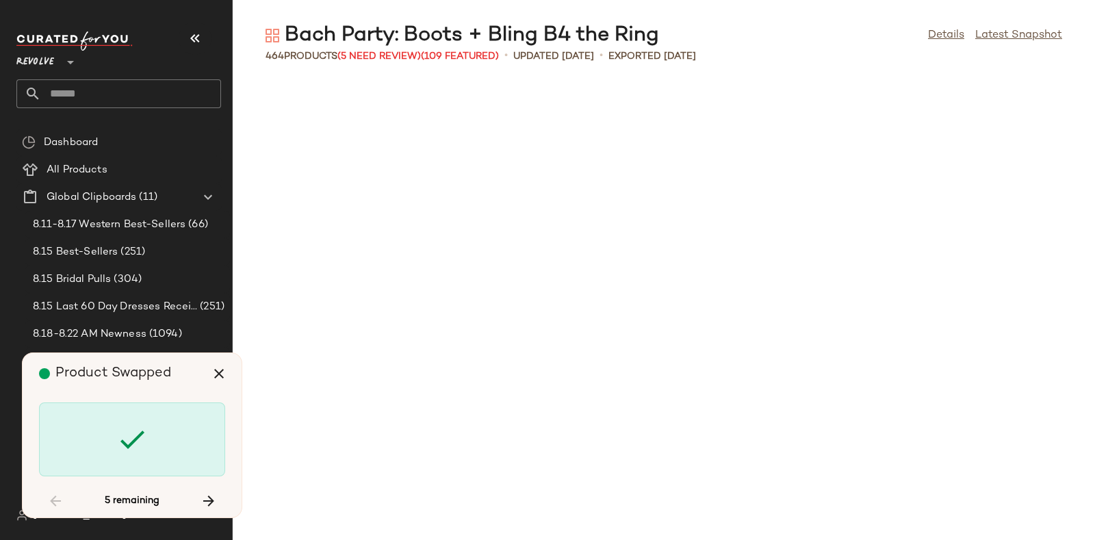
scroll to position [3256, 0]
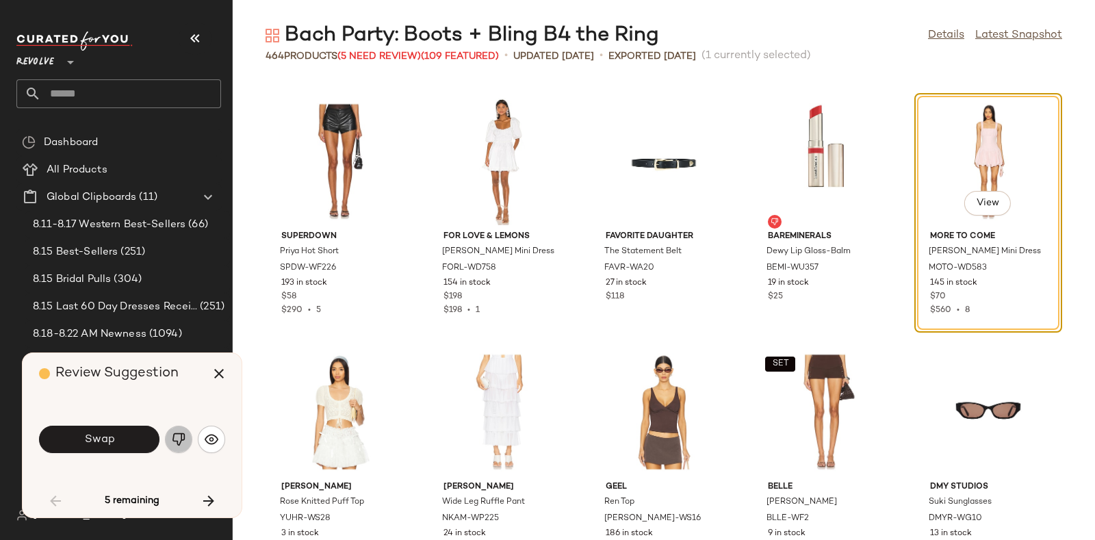
click at [177, 435] on img "button" at bounding box center [179, 440] width 14 height 14
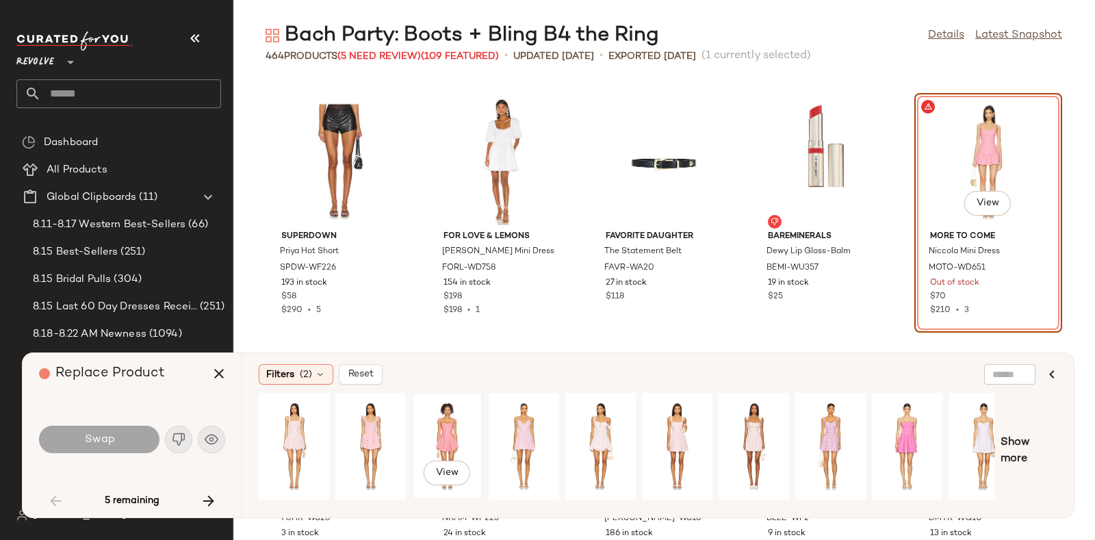
click at [456, 420] on div "View" at bounding box center [447, 446] width 61 height 97
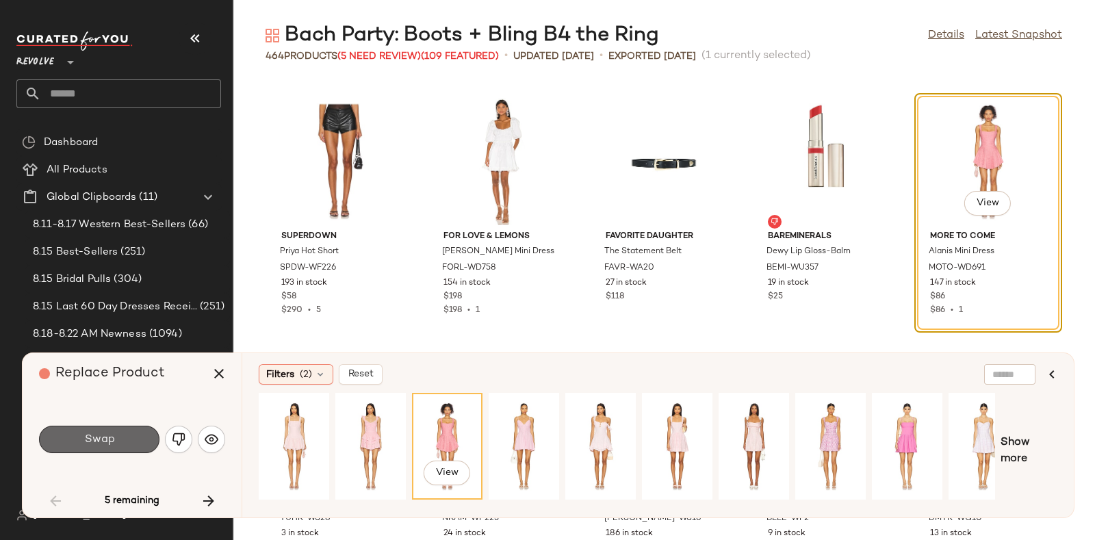
click at [110, 441] on span "Swap" at bounding box center [98, 439] width 31 height 13
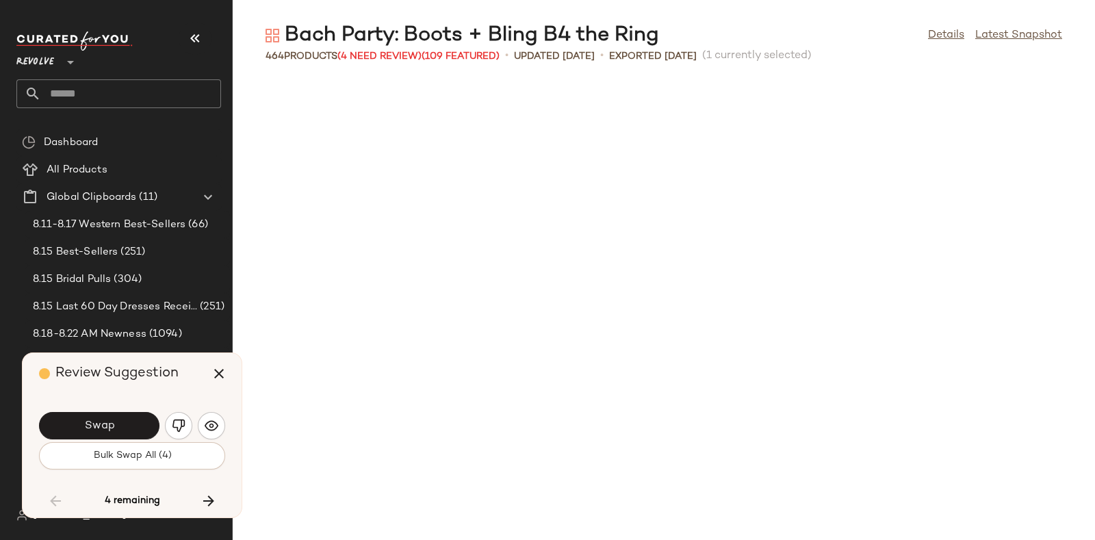
scroll to position [3757, 0]
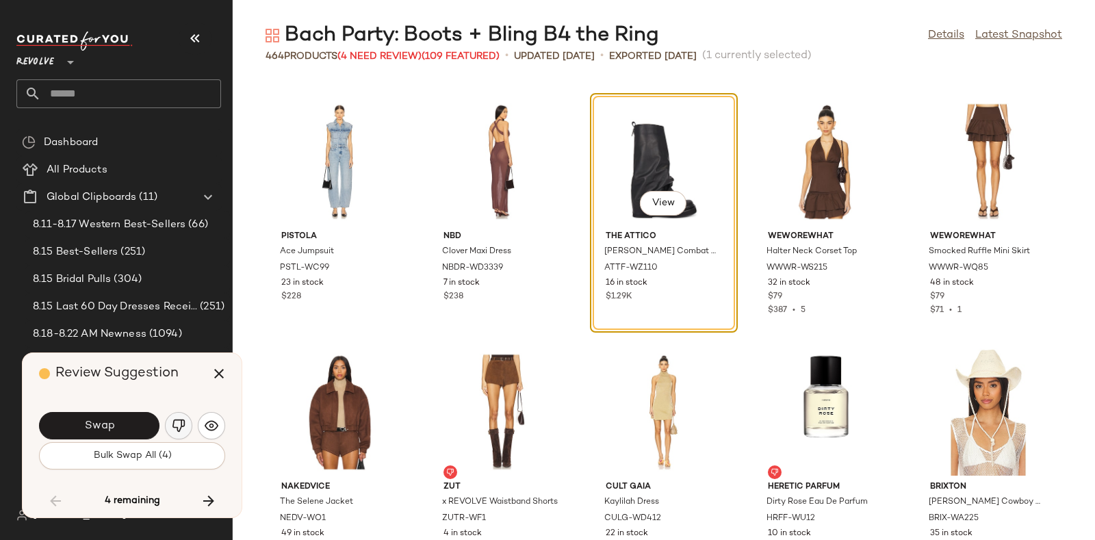
click at [178, 413] on button "button" at bounding box center [178, 425] width 27 height 27
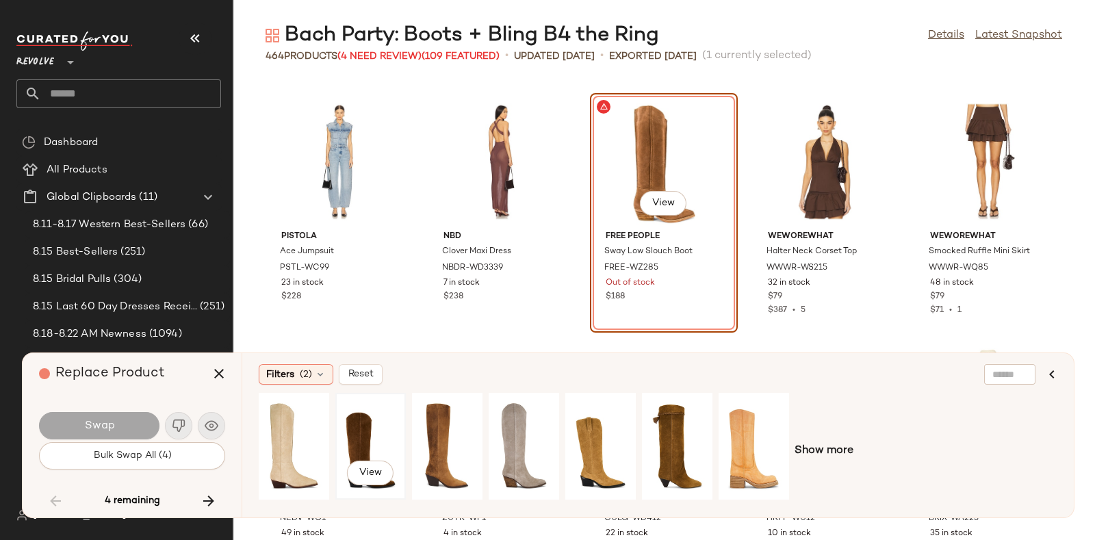
click at [345, 433] on div "View" at bounding box center [370, 446] width 61 height 97
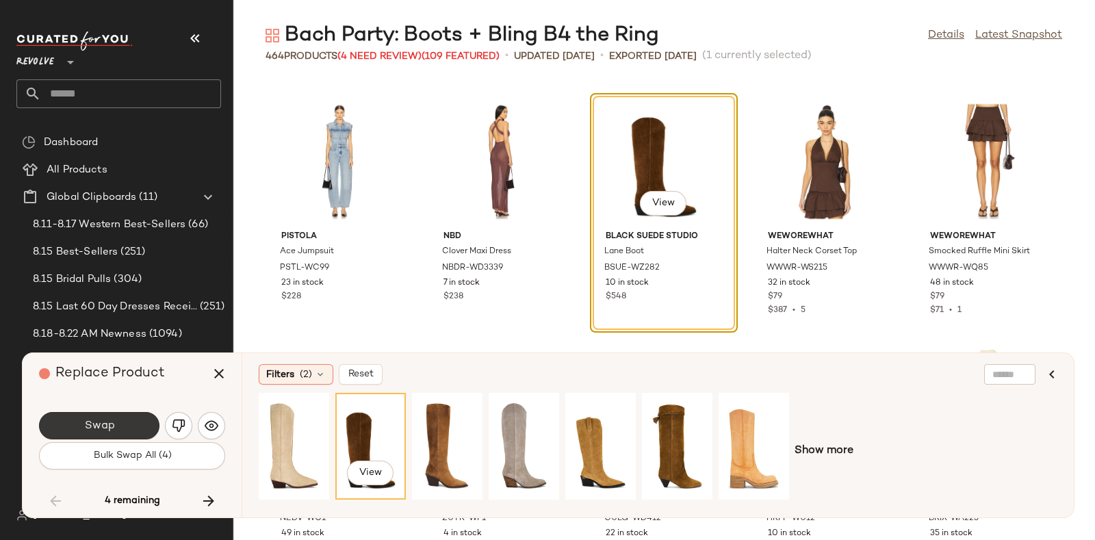
click at [127, 424] on button "Swap" at bounding box center [99, 425] width 120 height 27
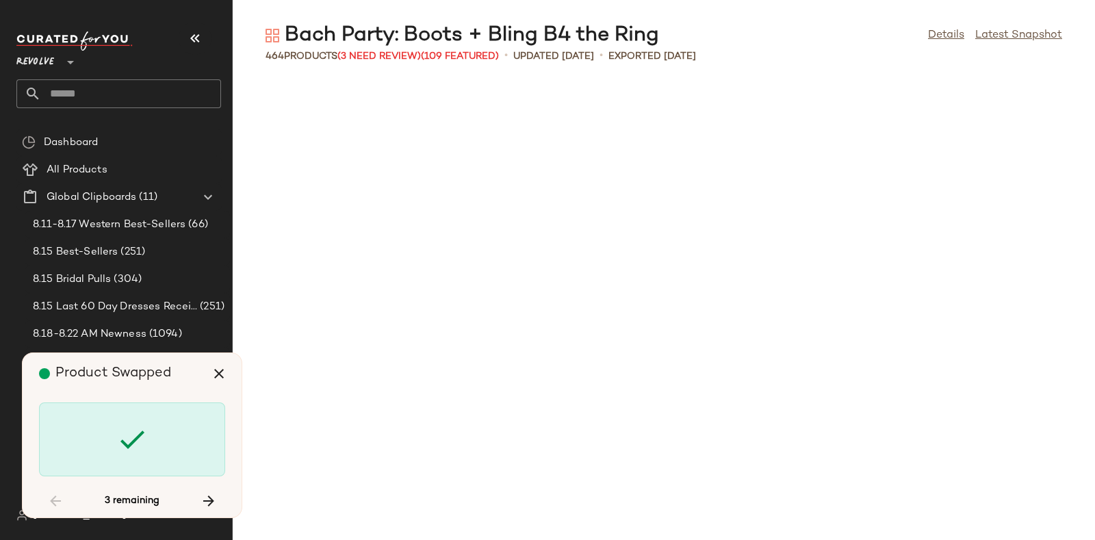
scroll to position [6012, 0]
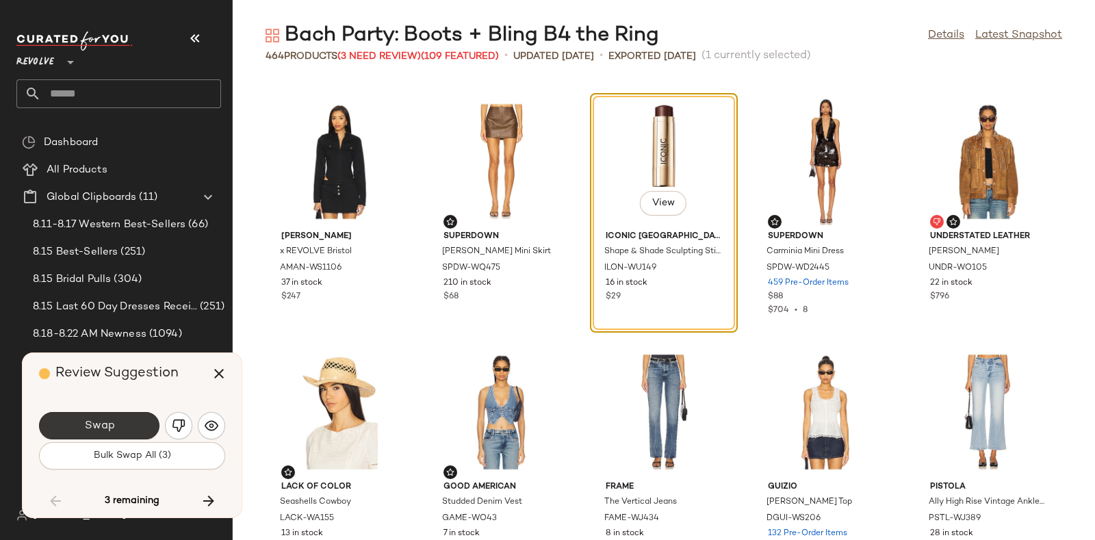
click at [133, 422] on button "Swap" at bounding box center [99, 425] width 120 height 27
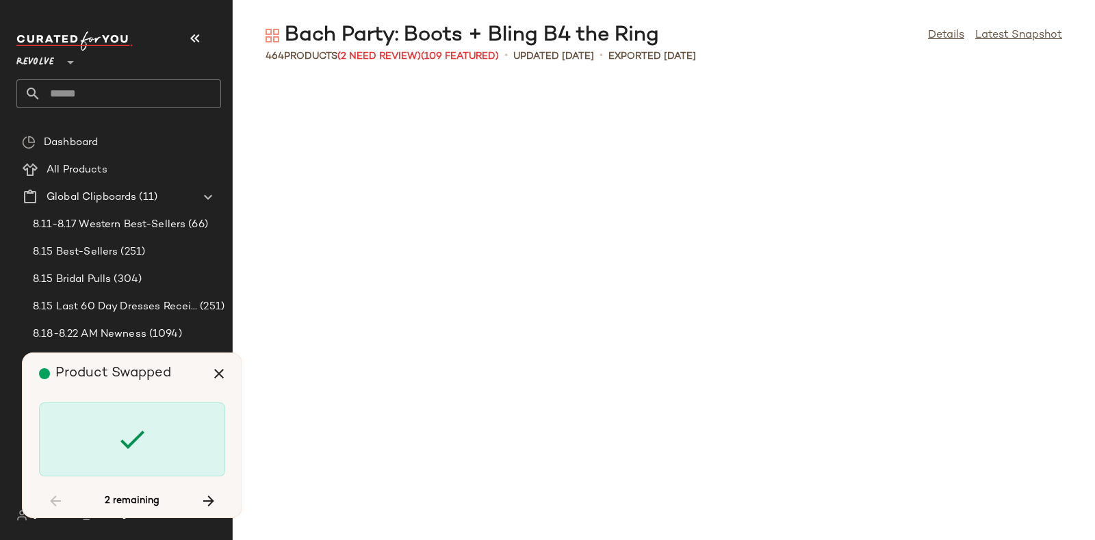
scroll to position [18035, 0]
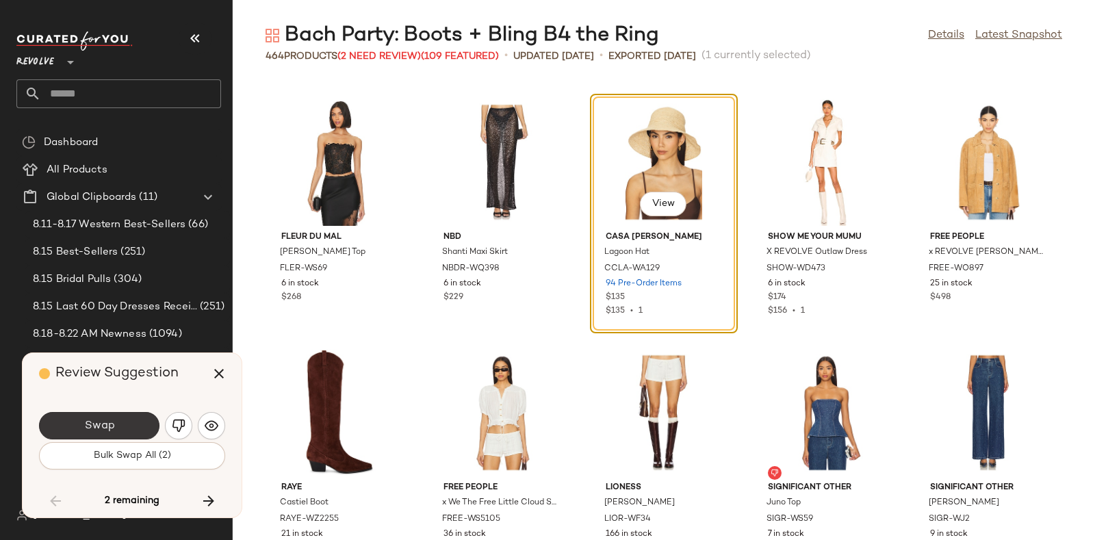
click at [132, 417] on button "Swap" at bounding box center [99, 425] width 120 height 27
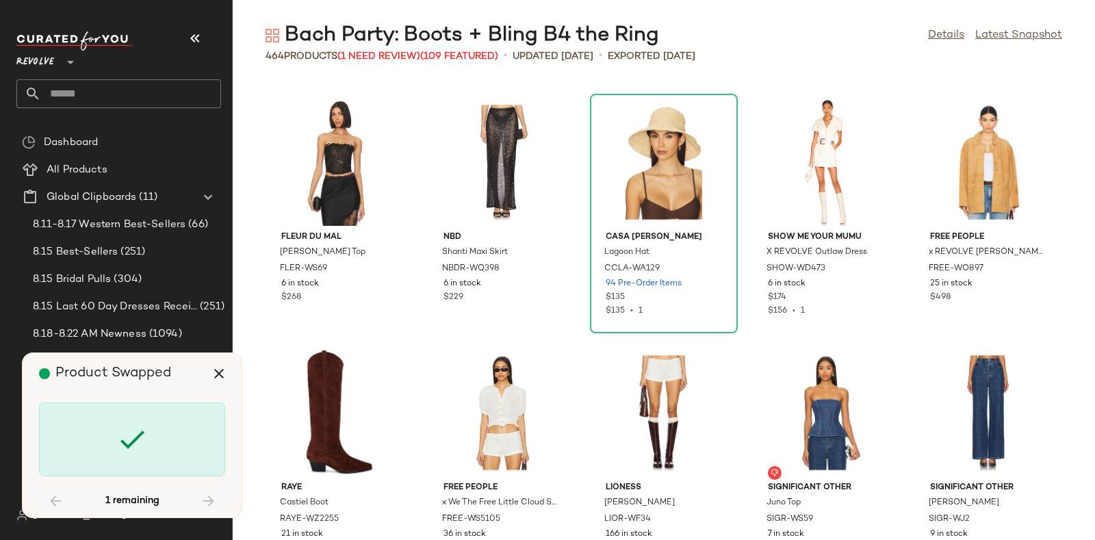
scroll to position [21542, 0]
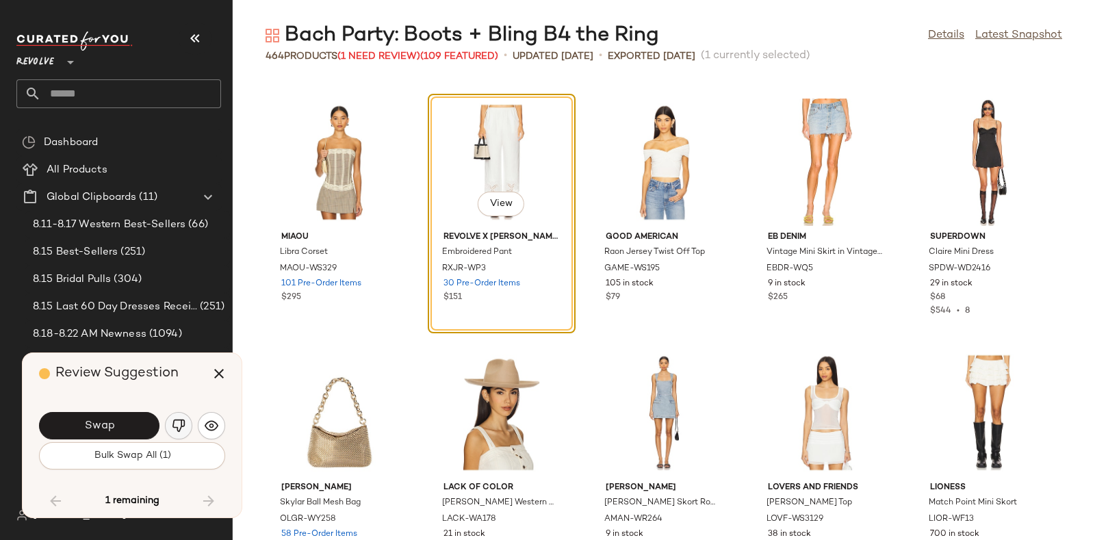
click at [179, 414] on button "button" at bounding box center [178, 425] width 27 height 27
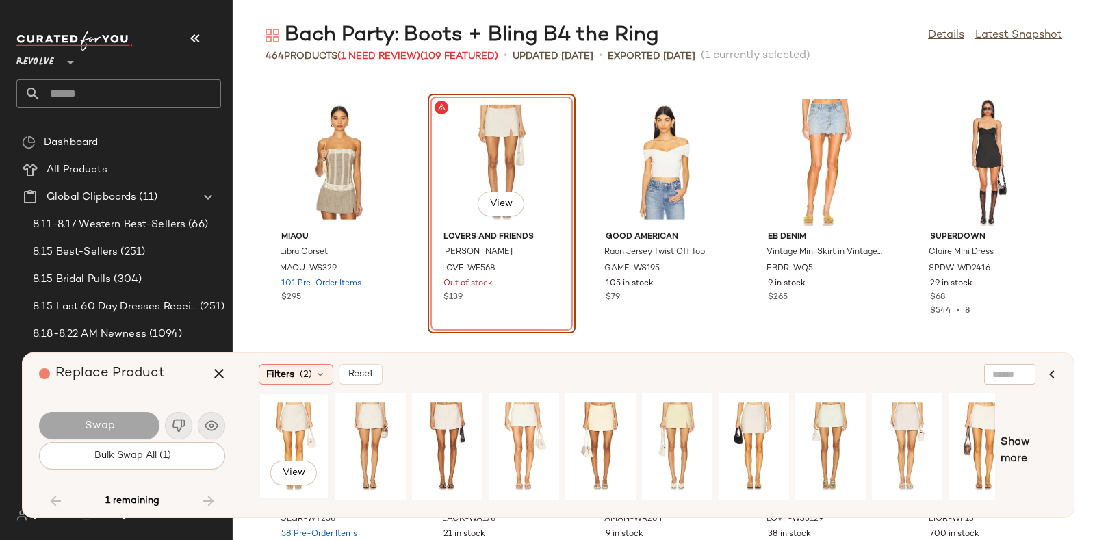
click at [298, 424] on div "View" at bounding box center [293, 446] width 61 height 97
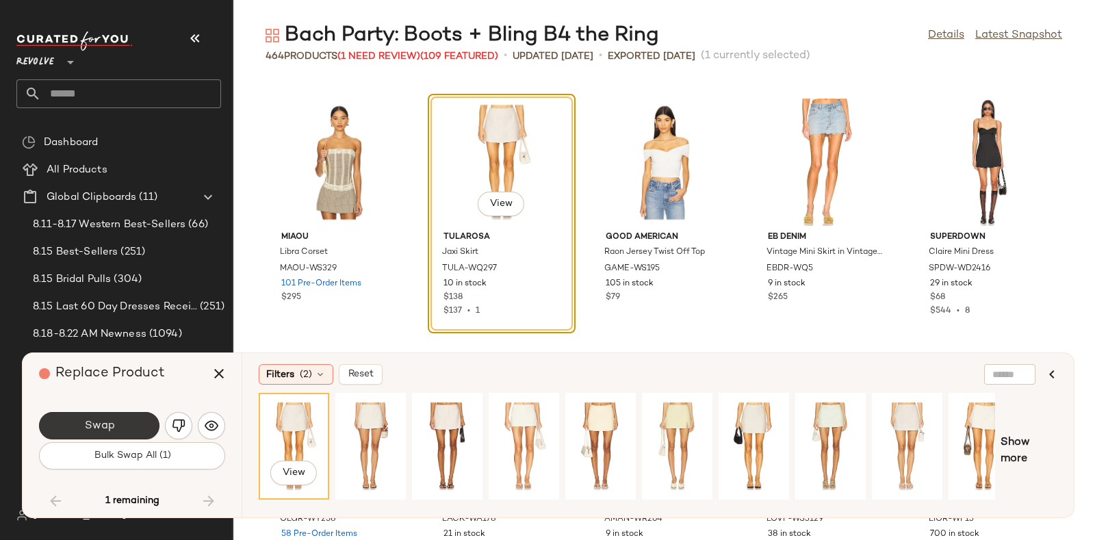
click at [140, 417] on button "Swap" at bounding box center [99, 425] width 120 height 27
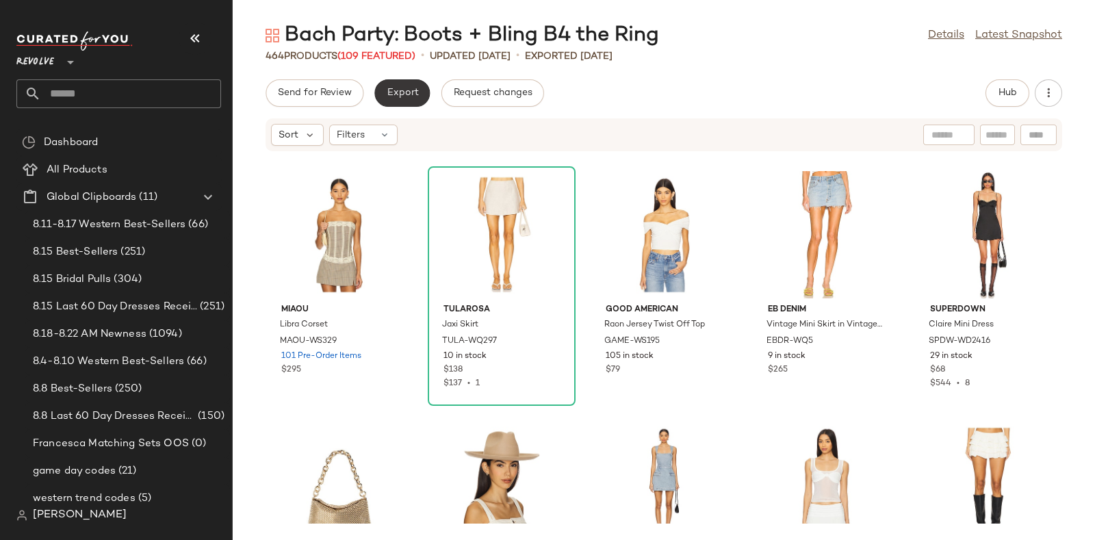
click at [400, 90] on span "Export" at bounding box center [402, 93] width 32 height 11
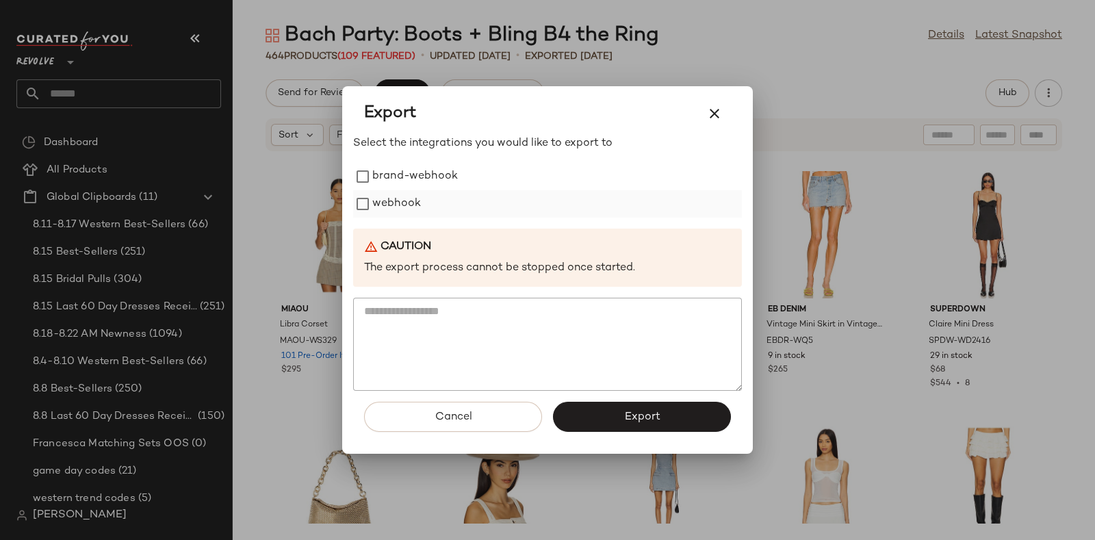
click at [406, 192] on label "webhook" at bounding box center [396, 203] width 49 height 27
click at [593, 412] on button "Export" at bounding box center [642, 417] width 178 height 30
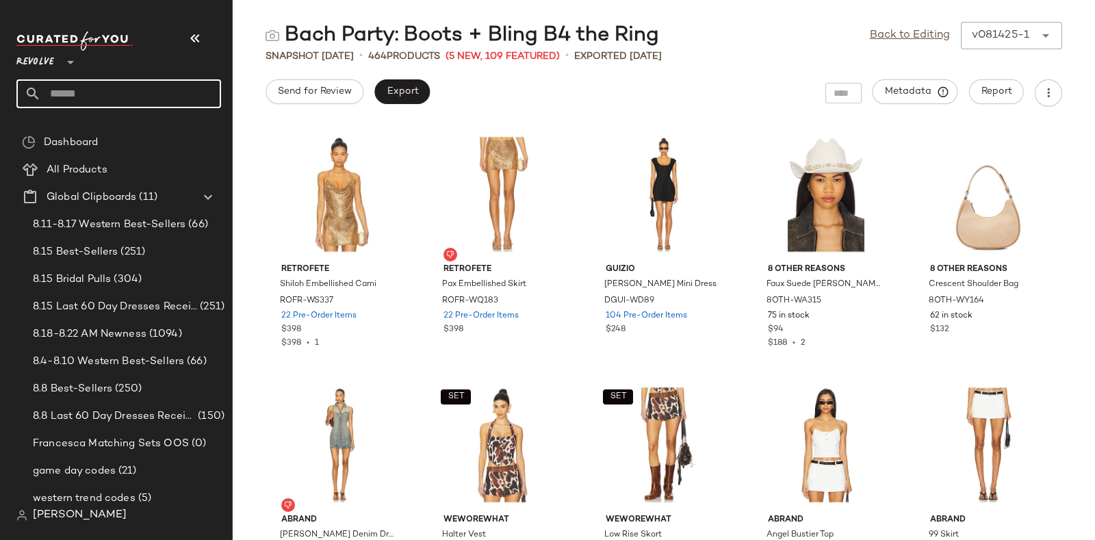
click at [138, 81] on input "text" at bounding box center [131, 93] width 180 height 29
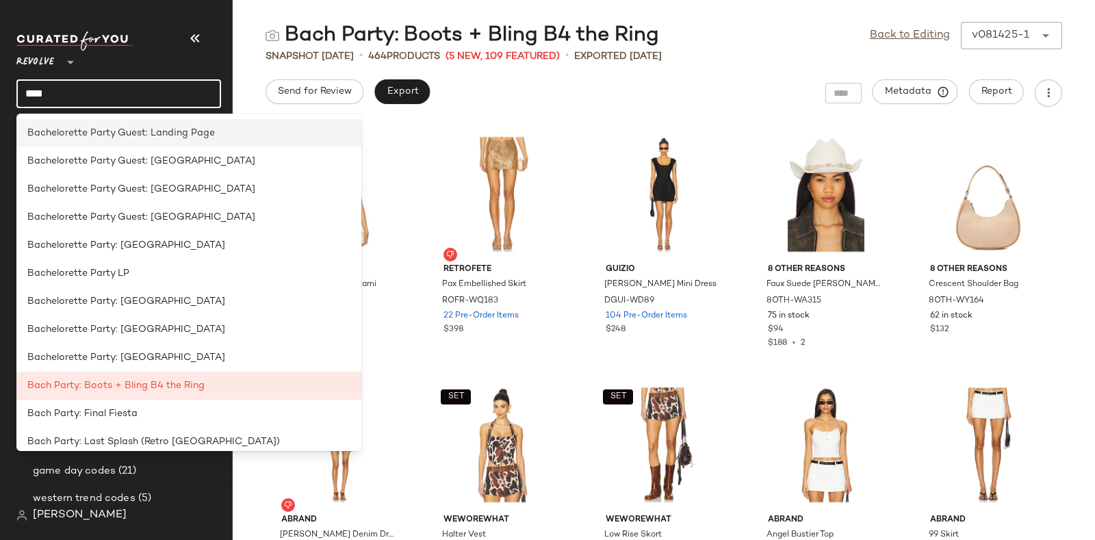
type input "****"
click at [141, 175] on div "Bachelorette Party Guest: Landing Page" at bounding box center [188, 189] width 345 height 28
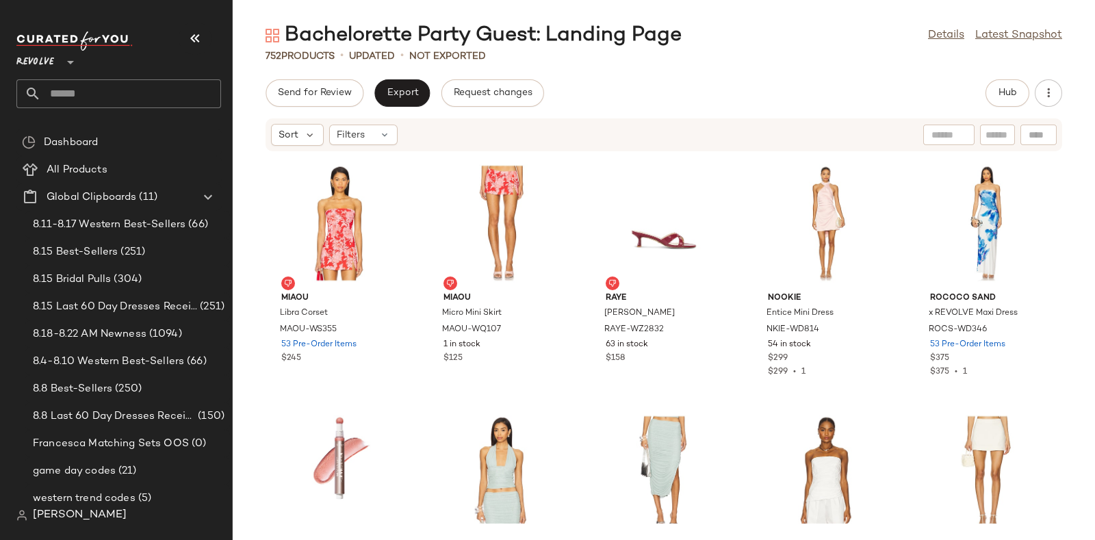
click at [192, 83] on input "text" at bounding box center [131, 93] width 180 height 29
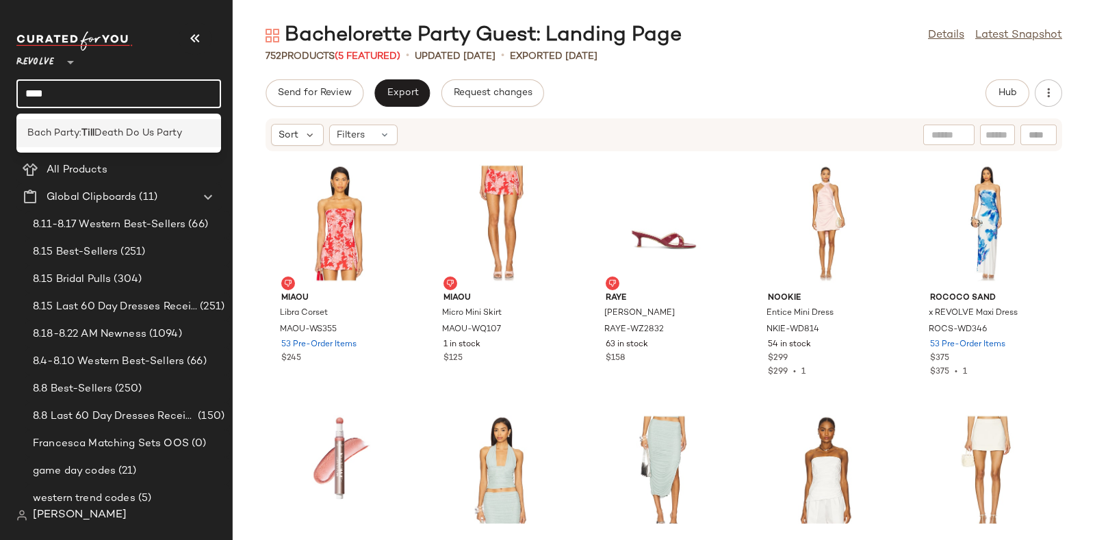
type input "****"
click at [168, 131] on span "Death Do Us Party" at bounding box center [138, 133] width 88 height 14
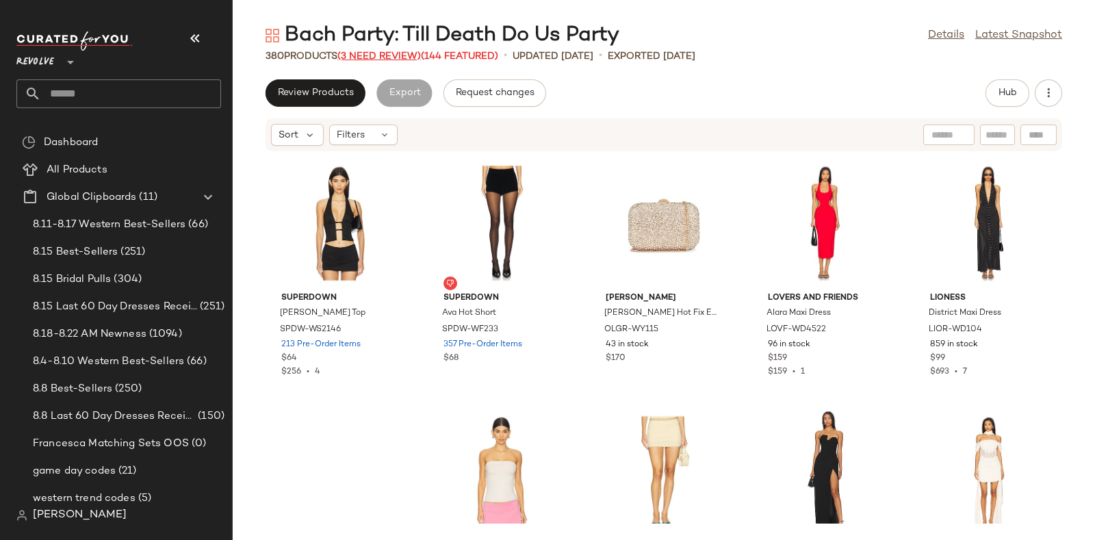
click at [391, 55] on span "(3 Need Review)" at bounding box center [378, 56] width 83 height 10
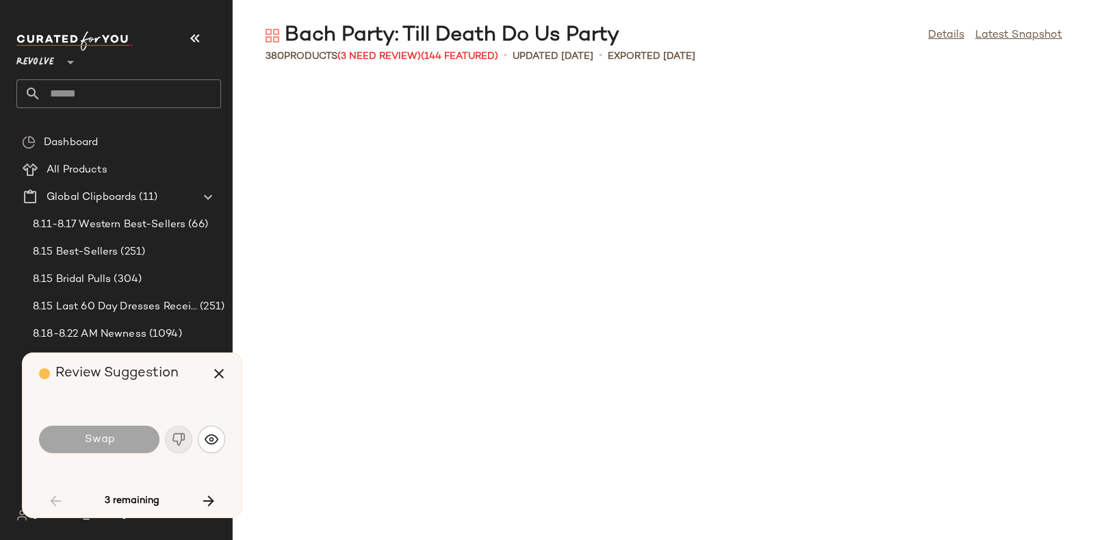
scroll to position [2504, 0]
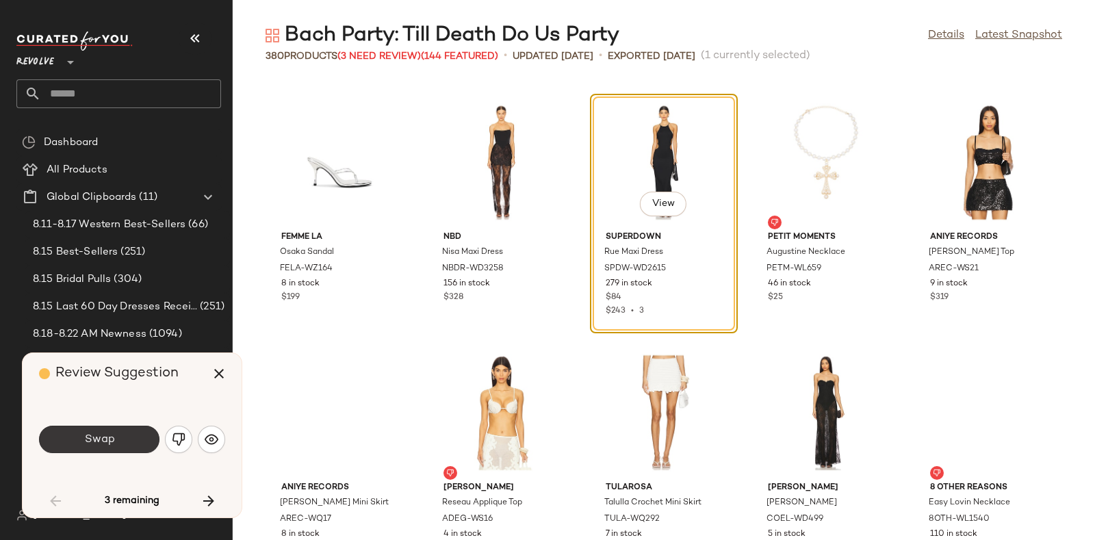
click at [125, 432] on button "Swap" at bounding box center [99, 439] width 120 height 27
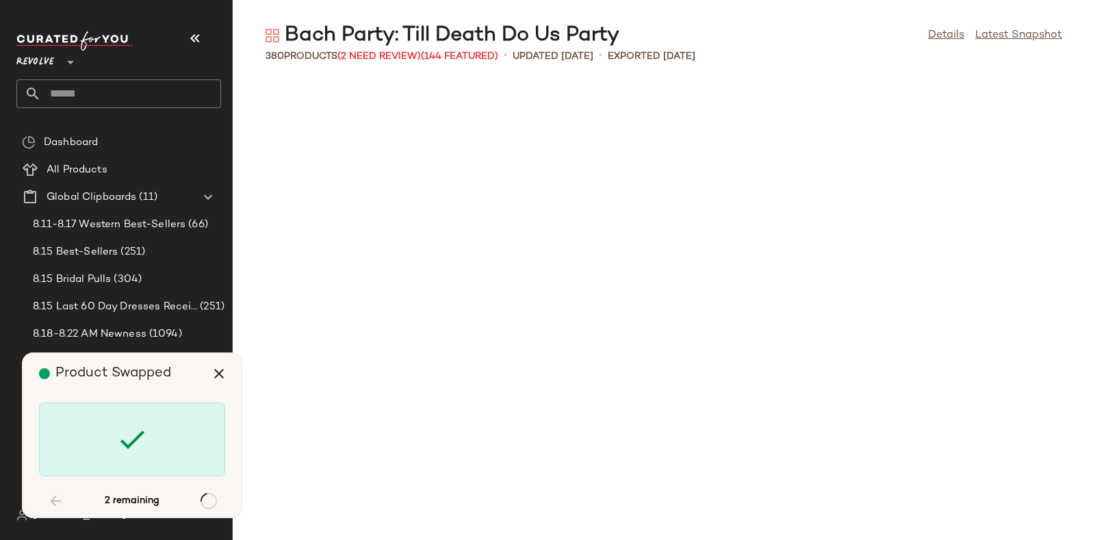
scroll to position [16782, 0]
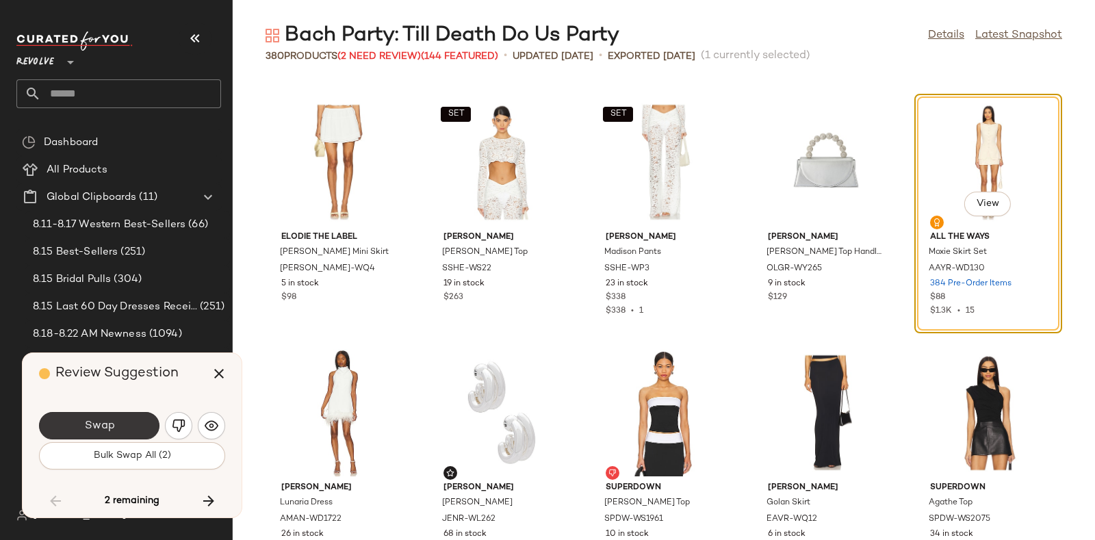
click at [140, 416] on button "Swap" at bounding box center [99, 425] width 120 height 27
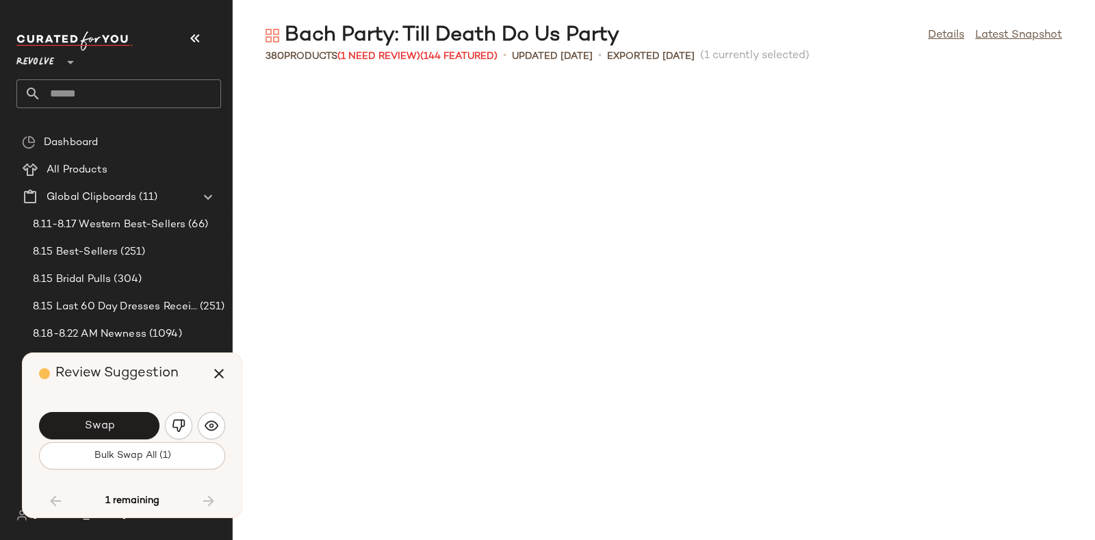
scroll to position [17534, 0]
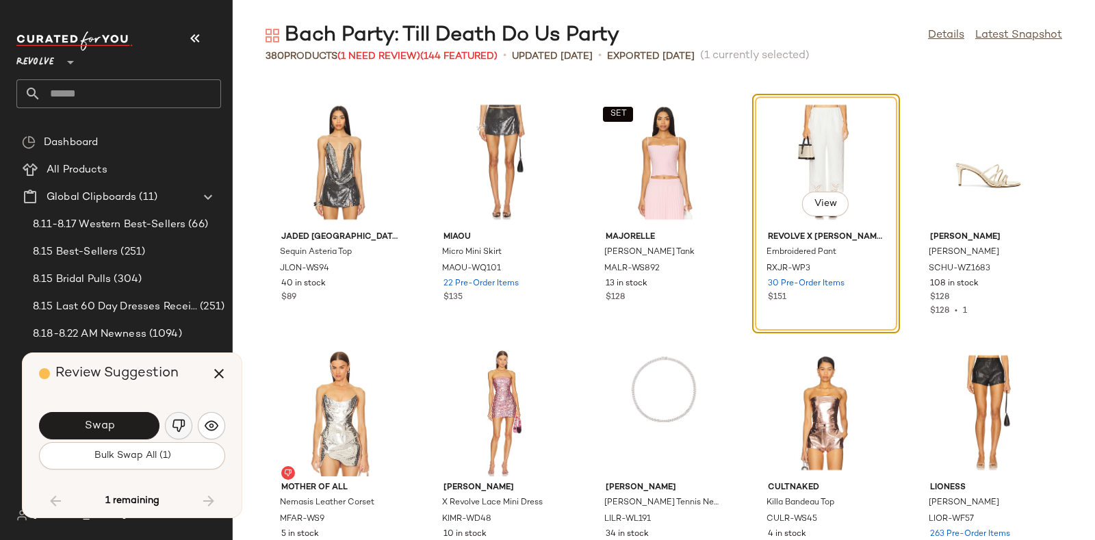
click at [178, 417] on button "button" at bounding box center [178, 425] width 27 height 27
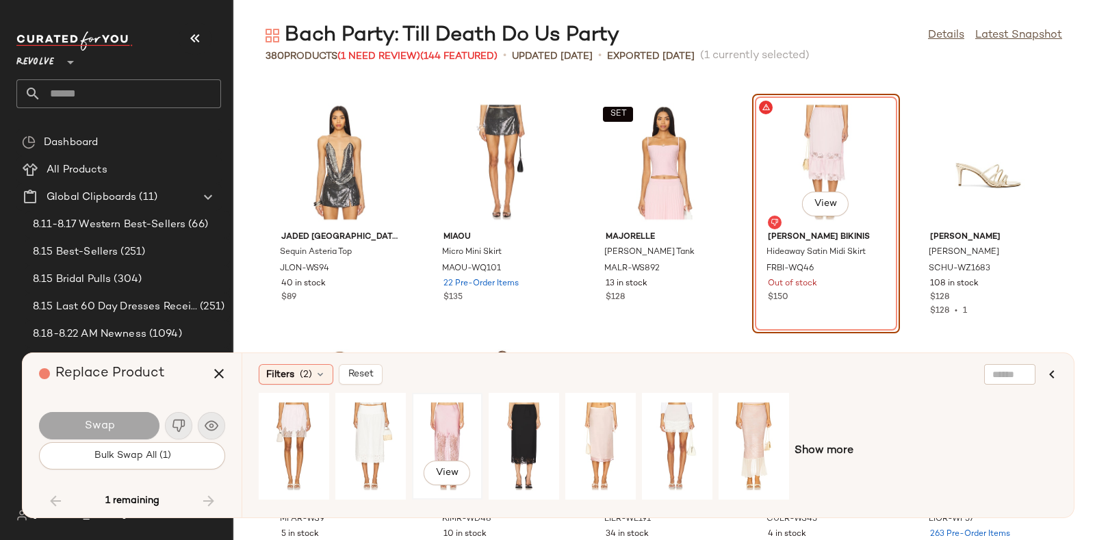
click at [452, 429] on div "View" at bounding box center [447, 446] width 61 height 97
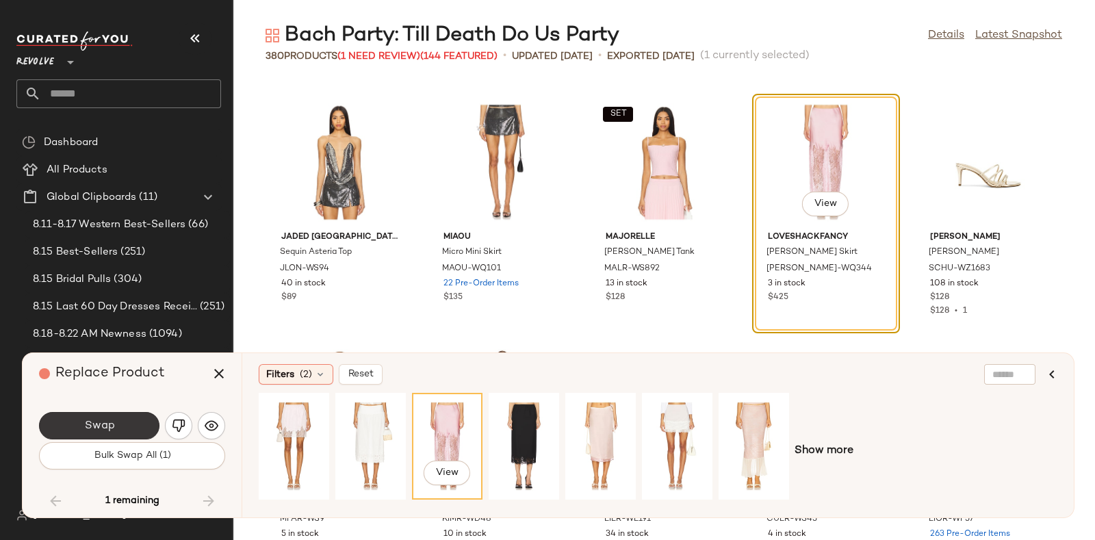
click at [116, 420] on button "Swap" at bounding box center [99, 425] width 120 height 27
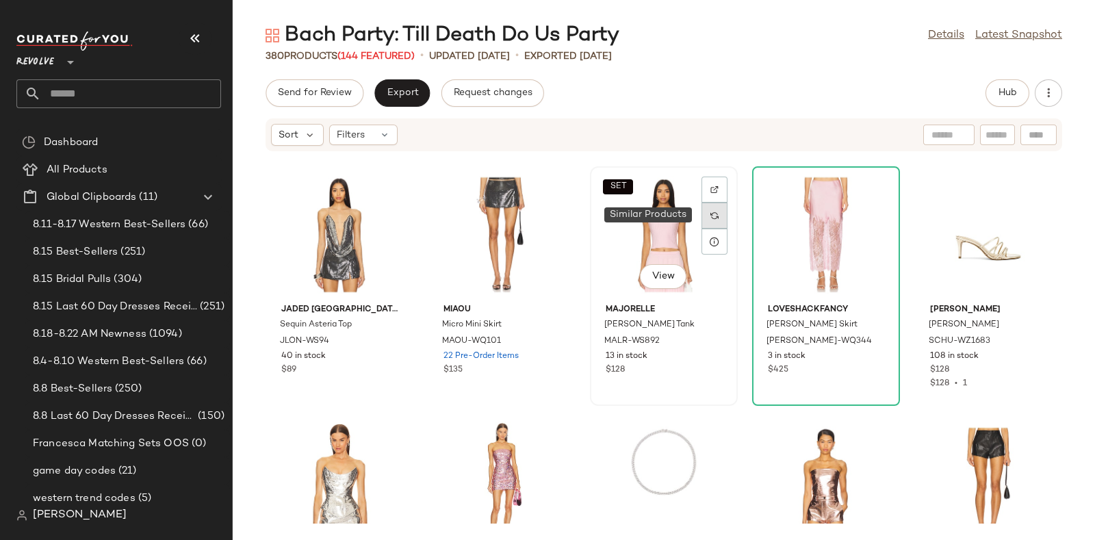
click at [708, 208] on div at bounding box center [715, 216] width 26 height 26
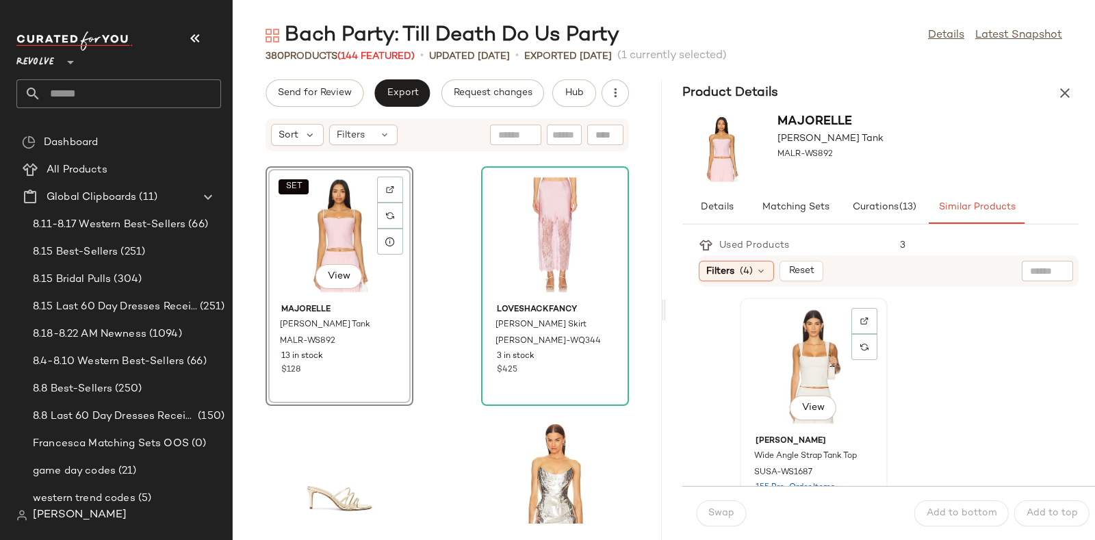
click at [827, 364] on div "View" at bounding box center [814, 366] width 138 height 127
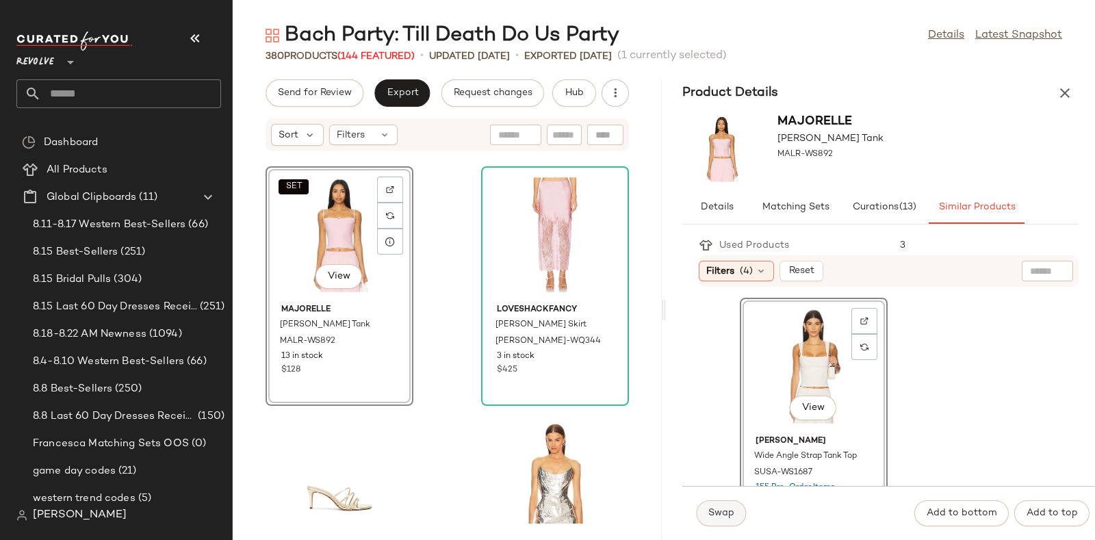
click at [721, 502] on button "Swap" at bounding box center [721, 513] width 50 height 26
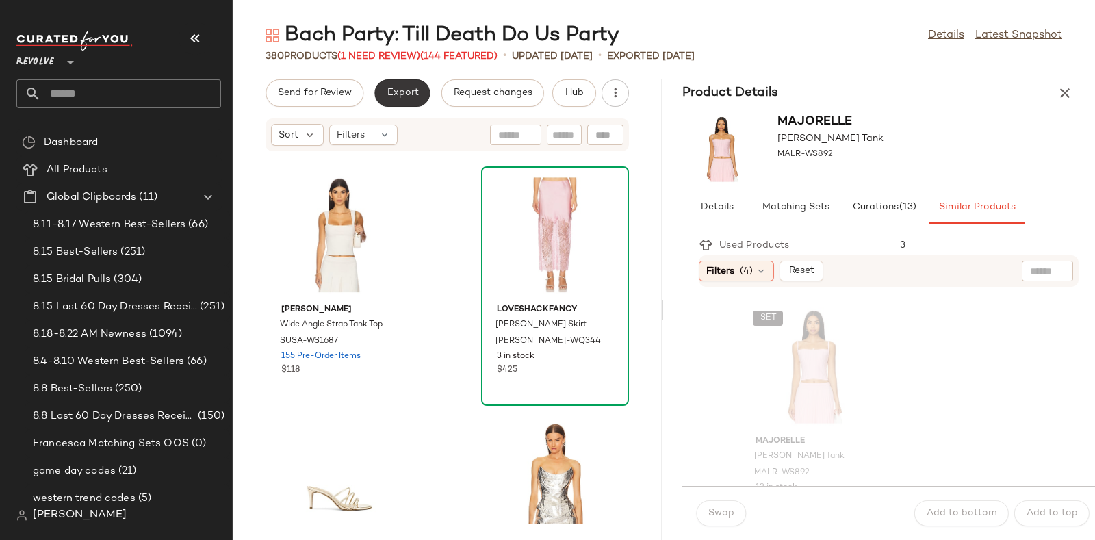
click at [398, 90] on span "Export" at bounding box center [402, 93] width 32 height 11
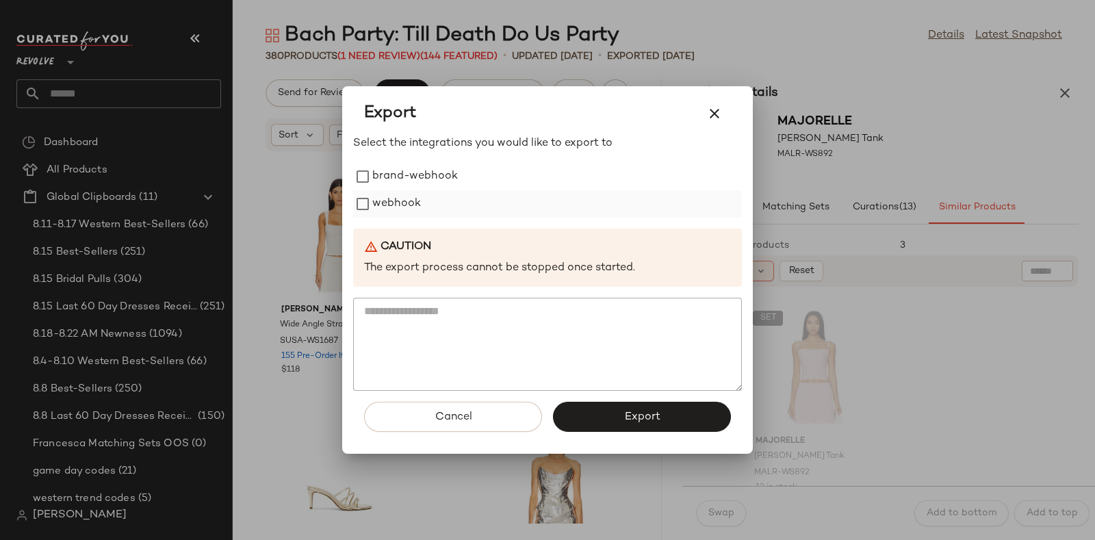
click at [387, 200] on label "webhook" at bounding box center [396, 203] width 49 height 27
click at [614, 411] on button "Export" at bounding box center [642, 417] width 178 height 30
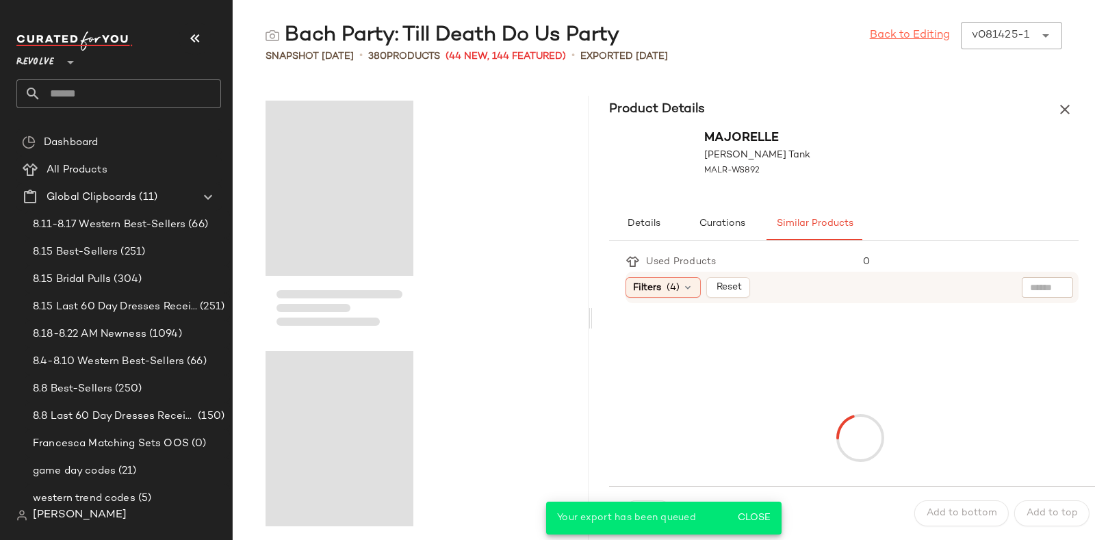
click at [905, 33] on link "Back to Editing" at bounding box center [910, 35] width 80 height 16
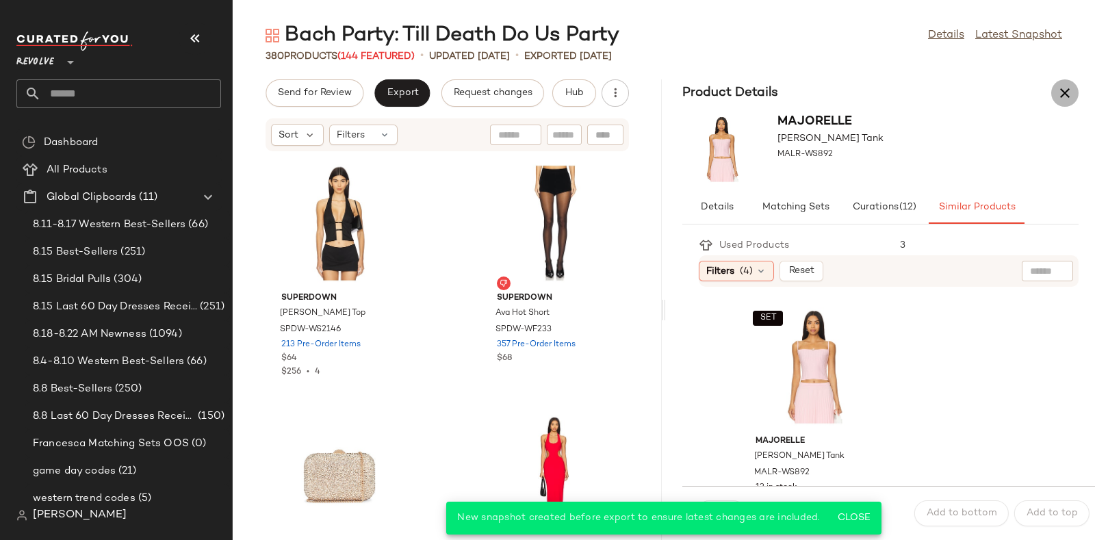
click at [1068, 90] on icon "button" at bounding box center [1065, 93] width 16 height 16
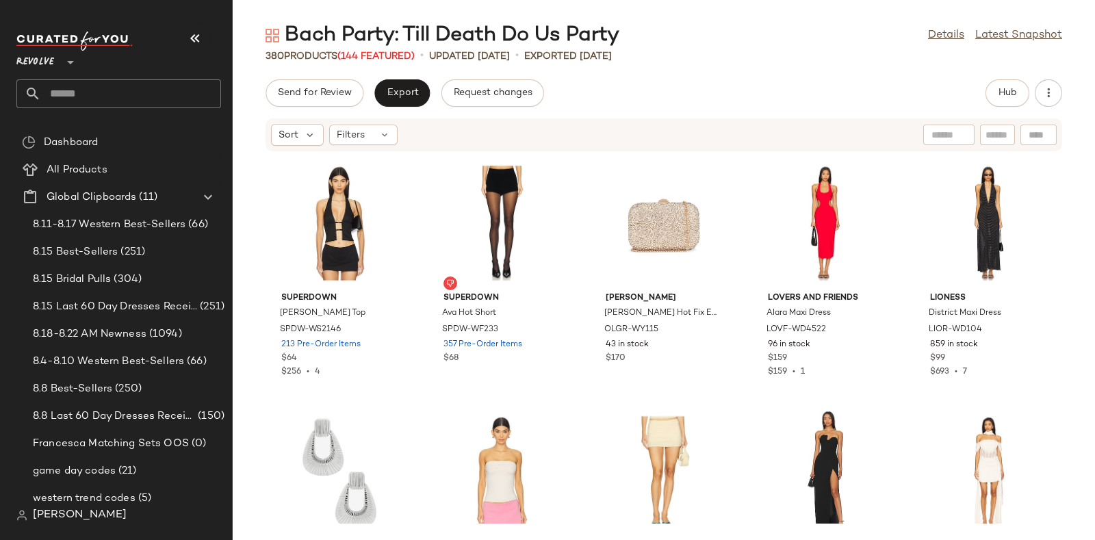
click at [123, 88] on input "text" at bounding box center [131, 93] width 180 height 29
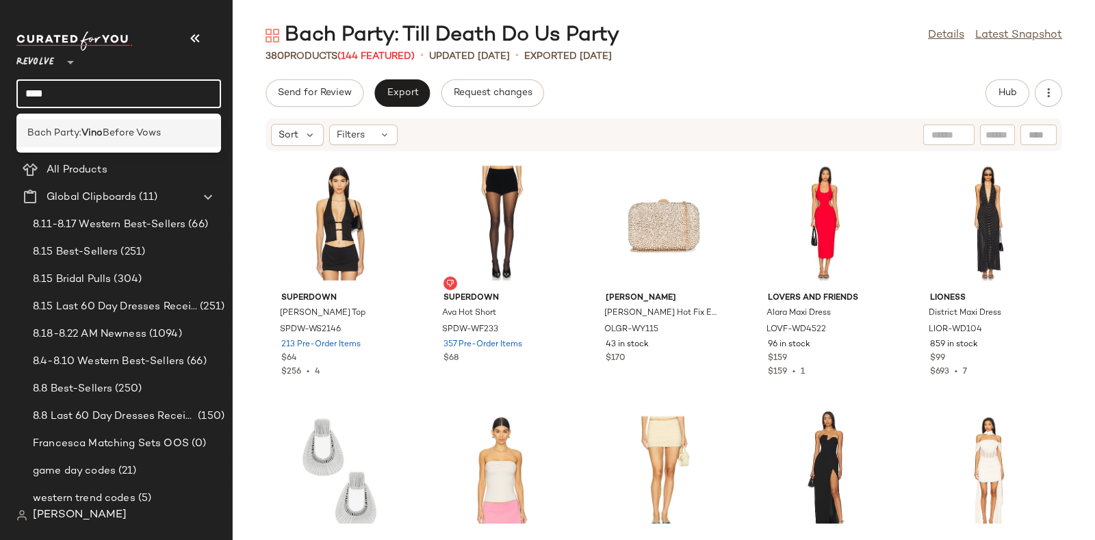
type input "****"
click at [143, 123] on div "Bach Party: Vino Before Vows" at bounding box center [118, 133] width 205 height 28
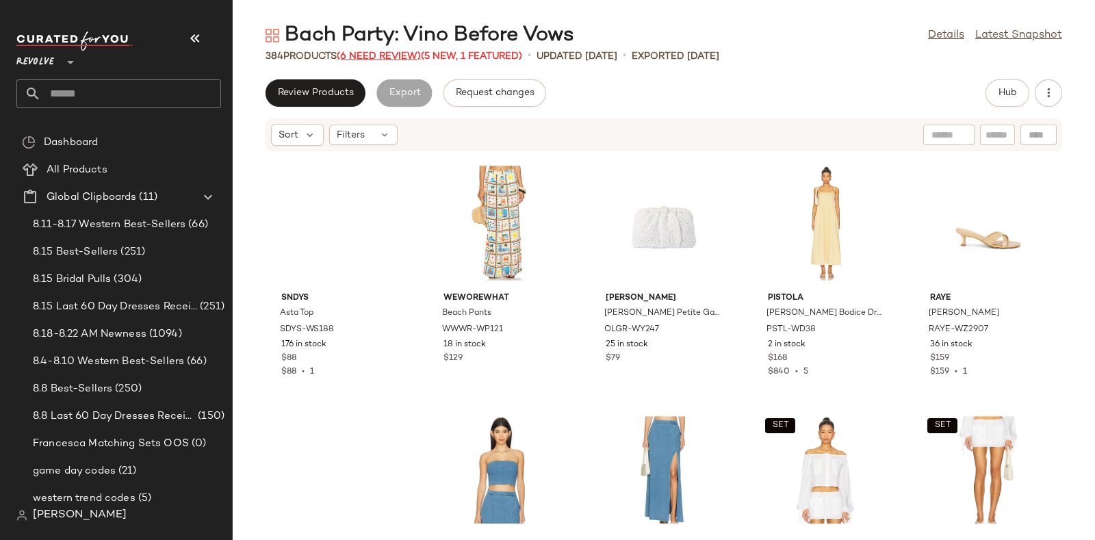
click at [376, 54] on span "(6 Need Review)" at bounding box center [379, 56] width 84 height 10
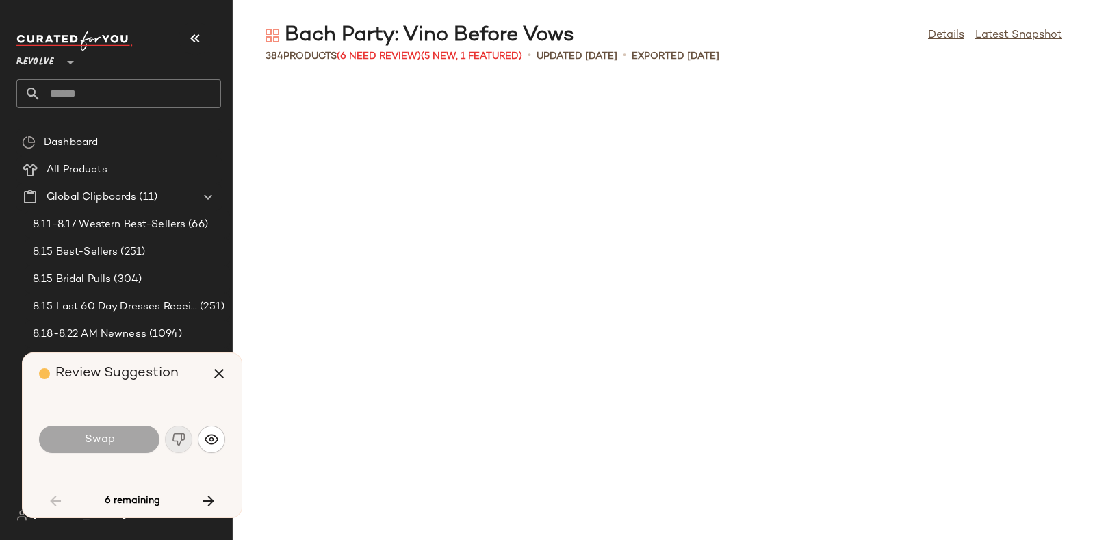
scroll to position [1753, 0]
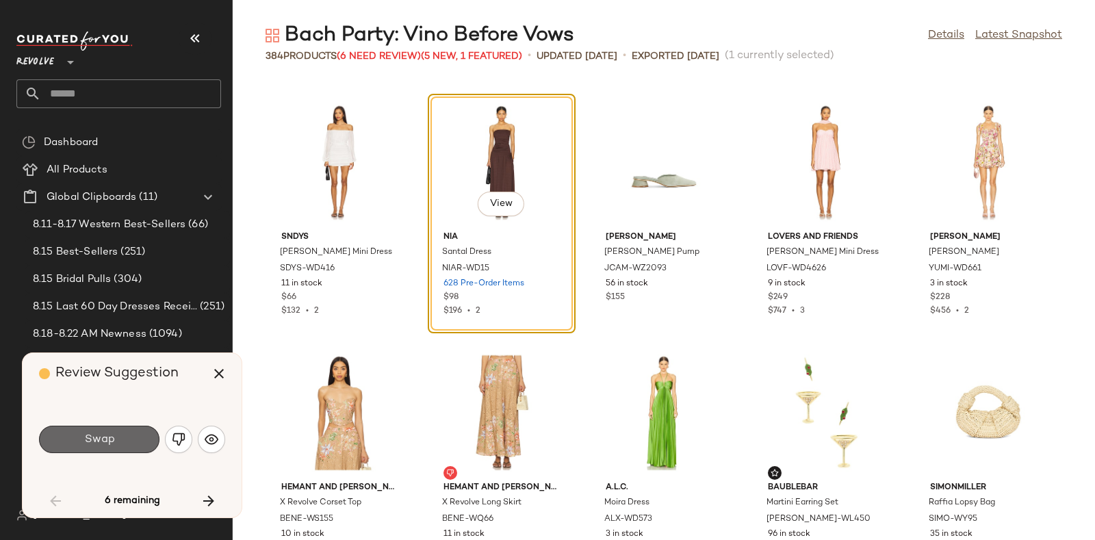
click at [126, 437] on button "Swap" at bounding box center [99, 439] width 120 height 27
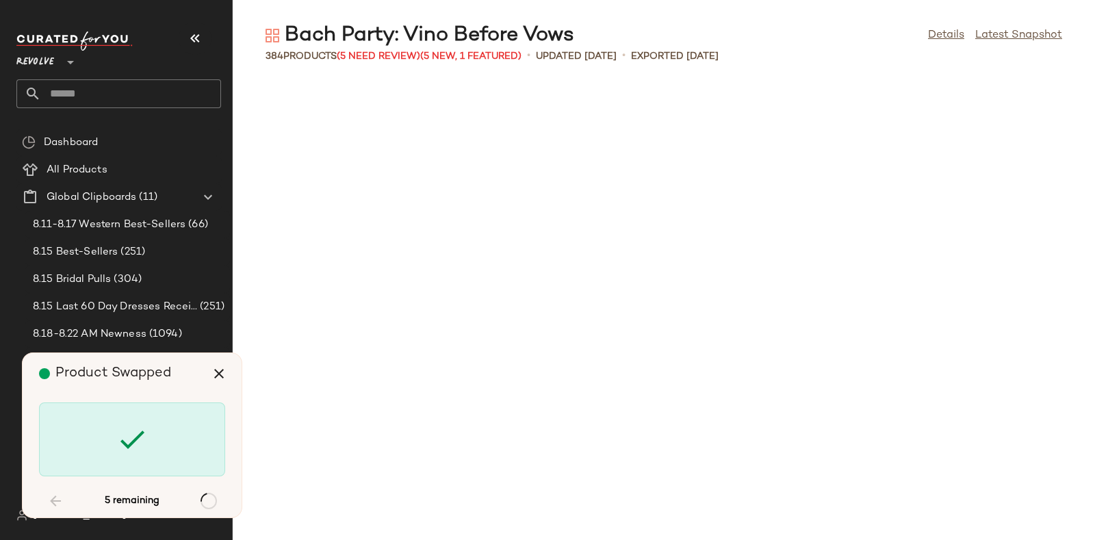
scroll to position [2755, 0]
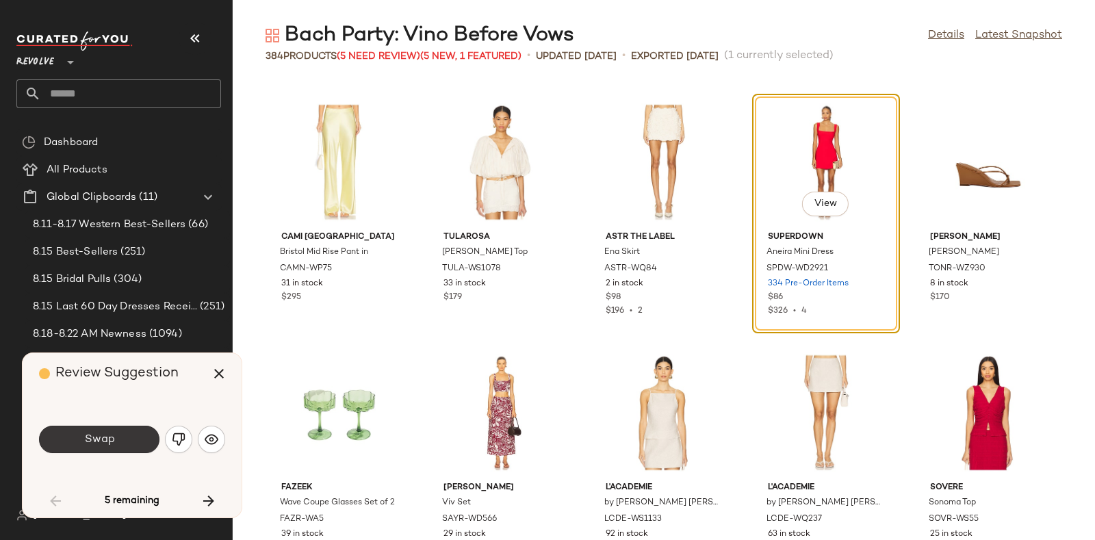
click at [112, 439] on span "Swap" at bounding box center [98, 439] width 31 height 13
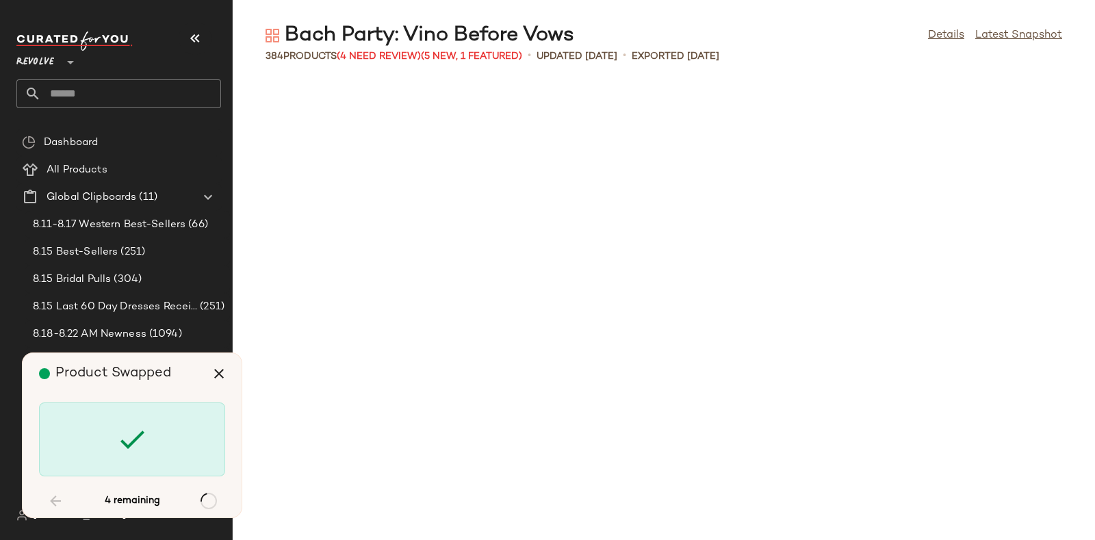
scroll to position [7014, 0]
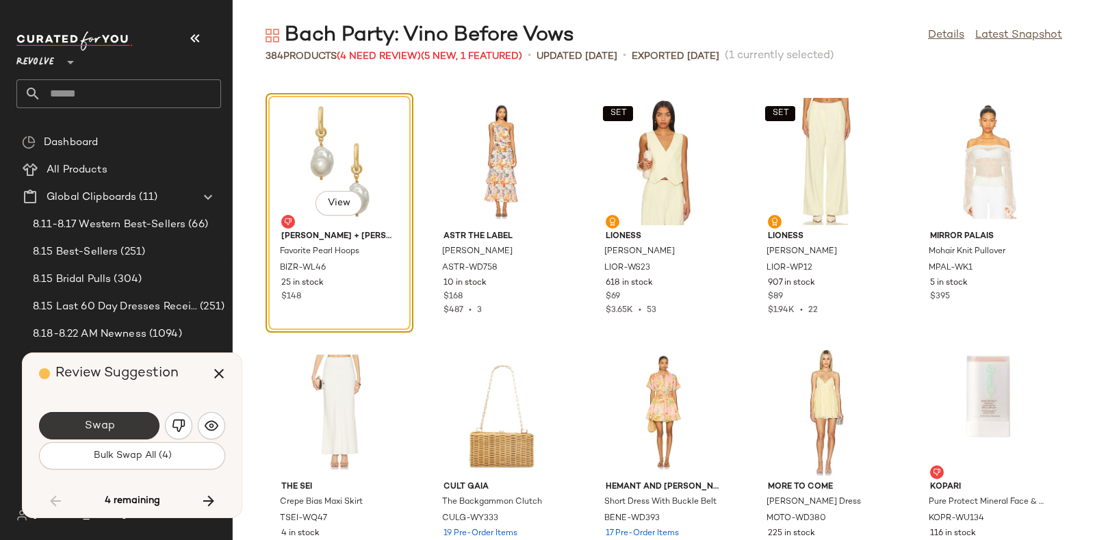
click at [108, 426] on span "Swap" at bounding box center [98, 426] width 31 height 13
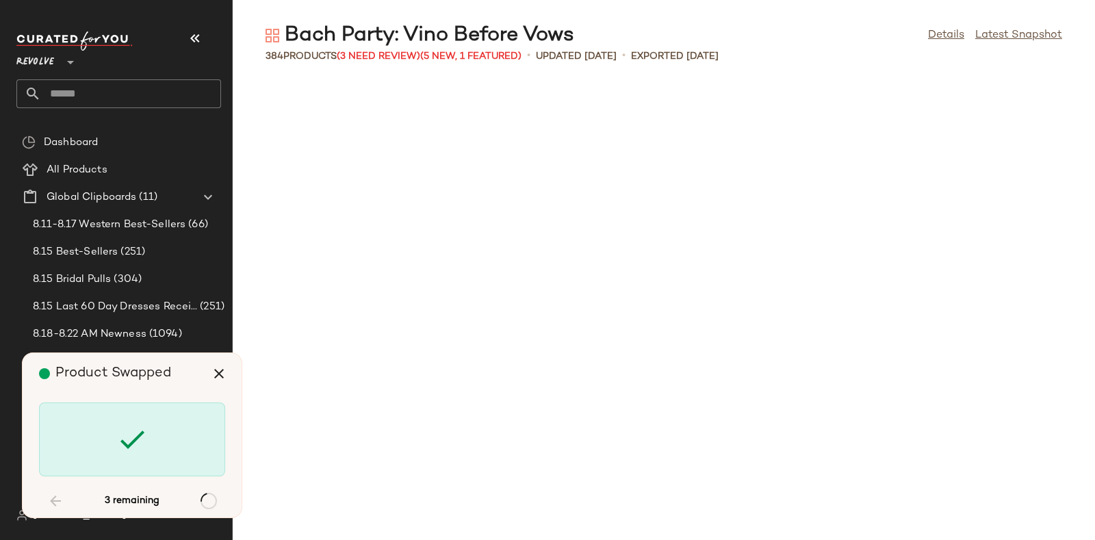
scroll to position [8767, 0]
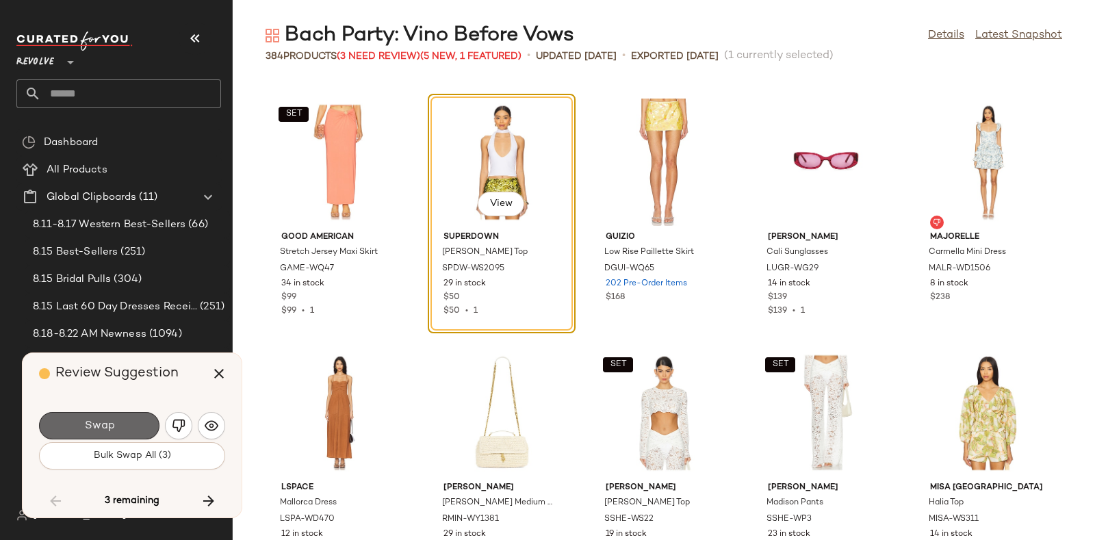
click at [129, 417] on button "Swap" at bounding box center [99, 425] width 120 height 27
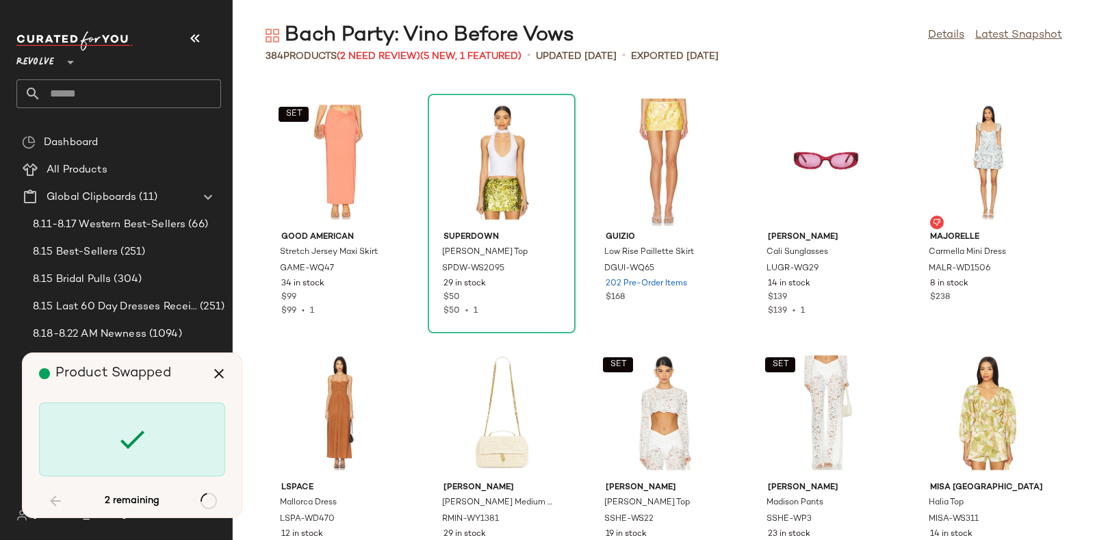
scroll to position [14277, 0]
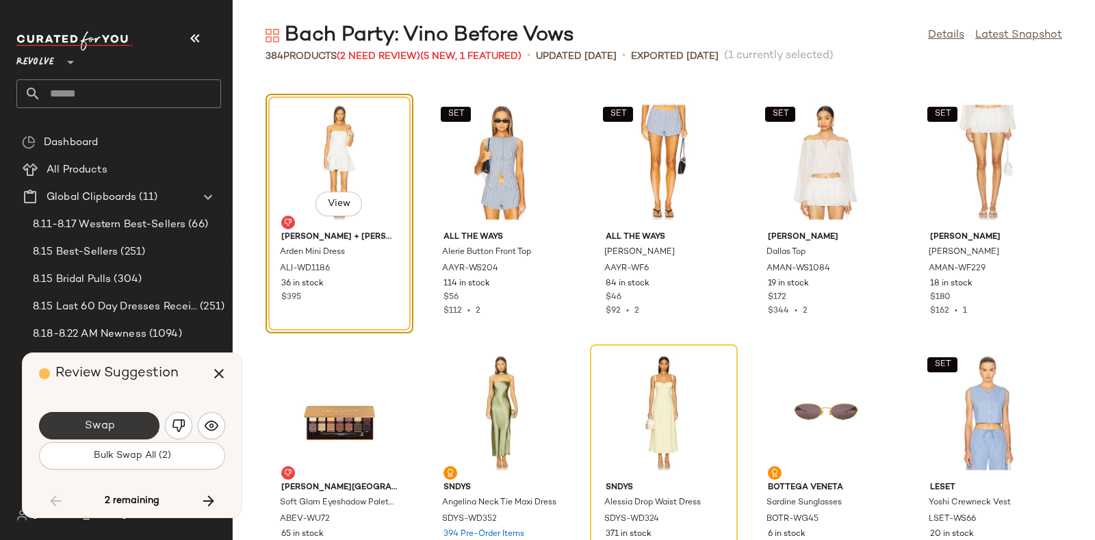
click at [133, 417] on button "Swap" at bounding box center [99, 425] width 120 height 27
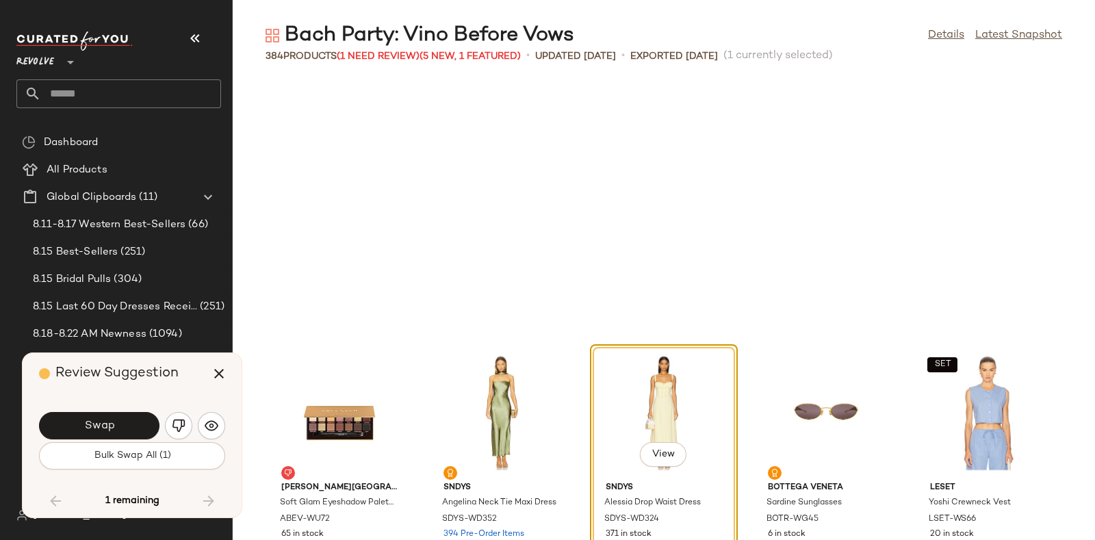
scroll to position [14529, 0]
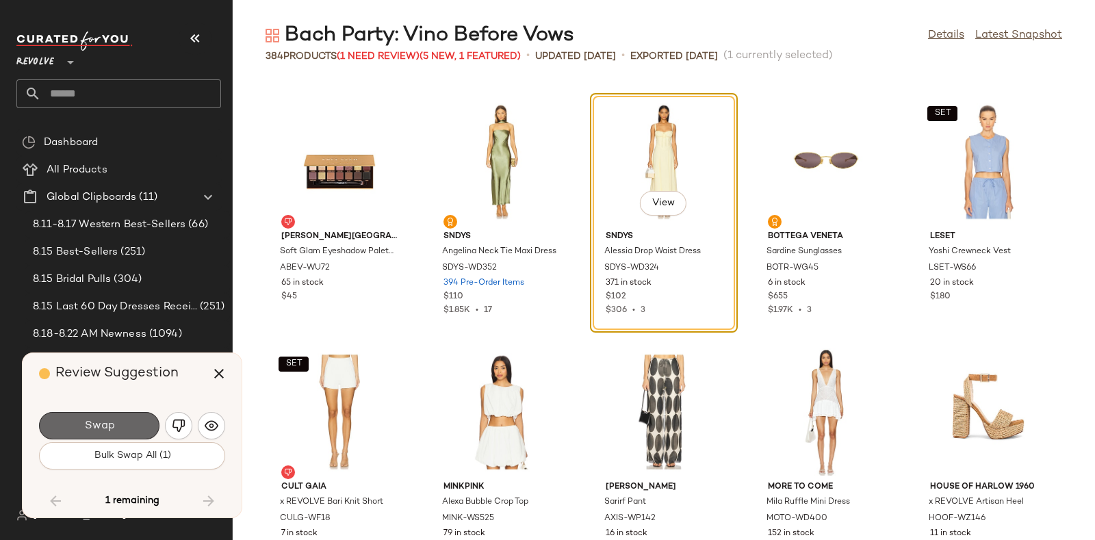
click at [130, 415] on button "Swap" at bounding box center [99, 425] width 120 height 27
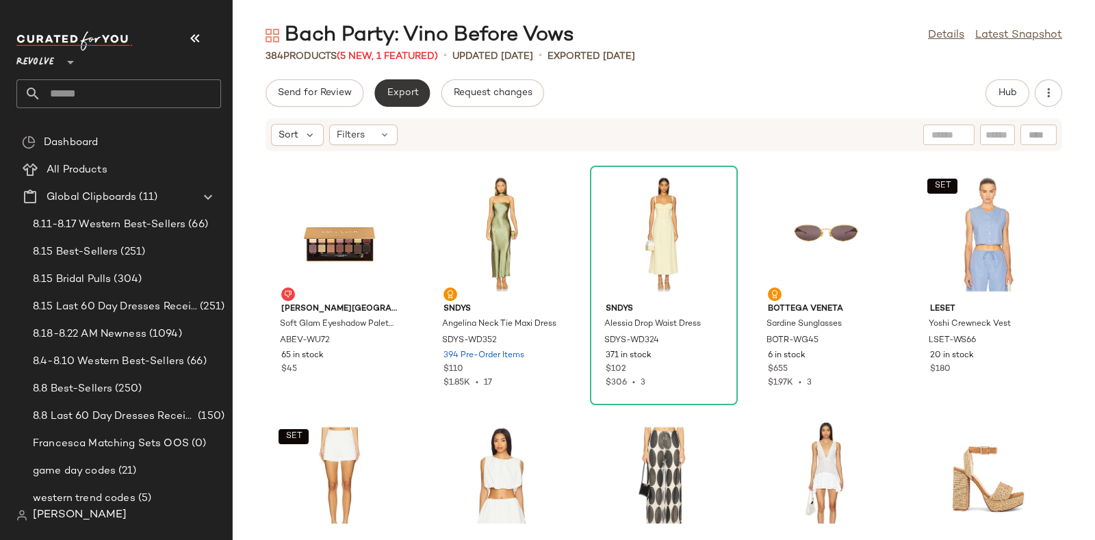
click at [400, 89] on span "Export" at bounding box center [402, 93] width 32 height 11
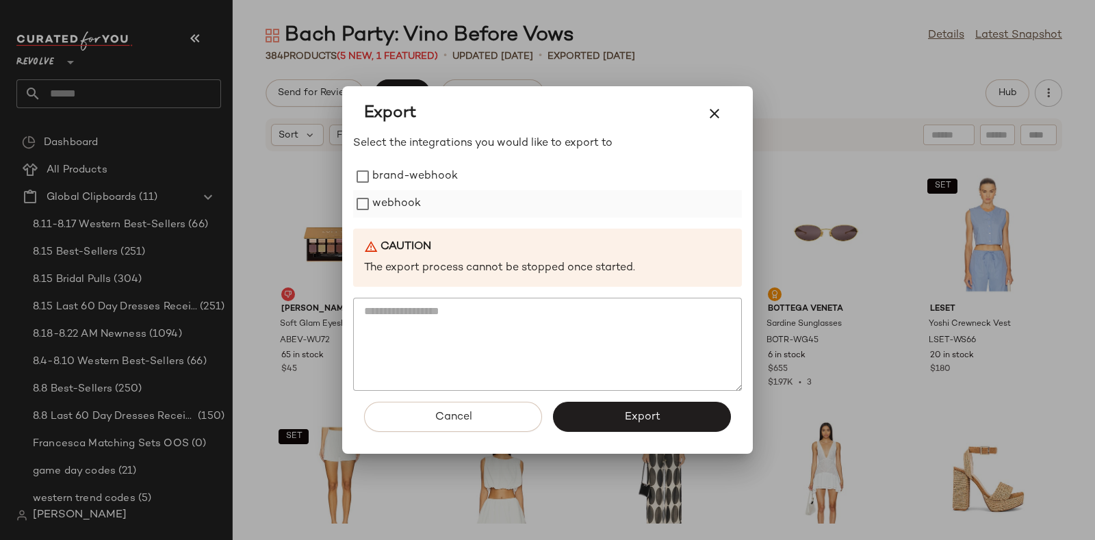
click at [409, 198] on label "webhook" at bounding box center [396, 203] width 49 height 27
click at [610, 407] on button "Export" at bounding box center [642, 417] width 178 height 30
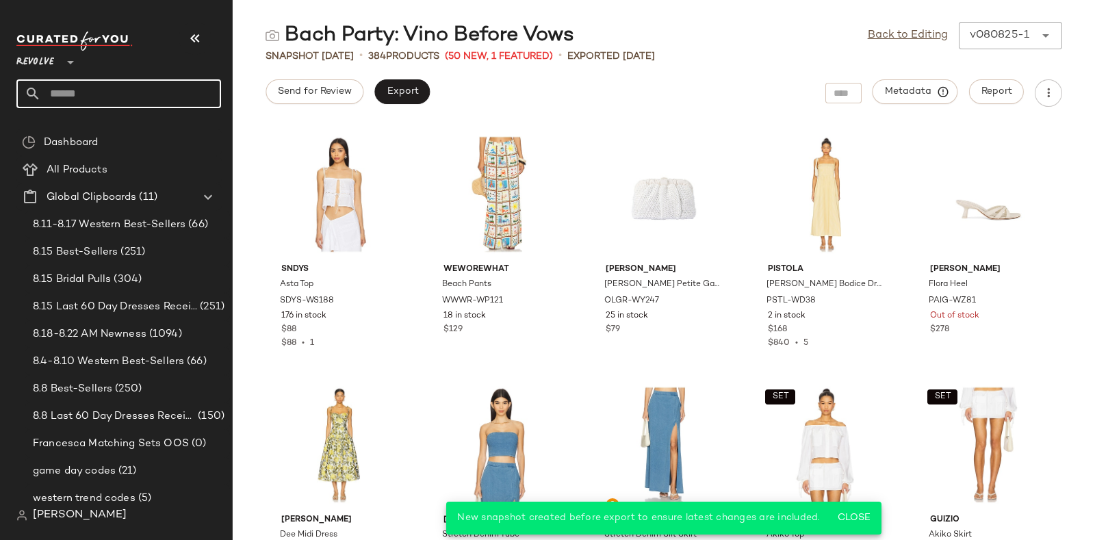
click at [160, 83] on input "text" at bounding box center [131, 93] width 180 height 29
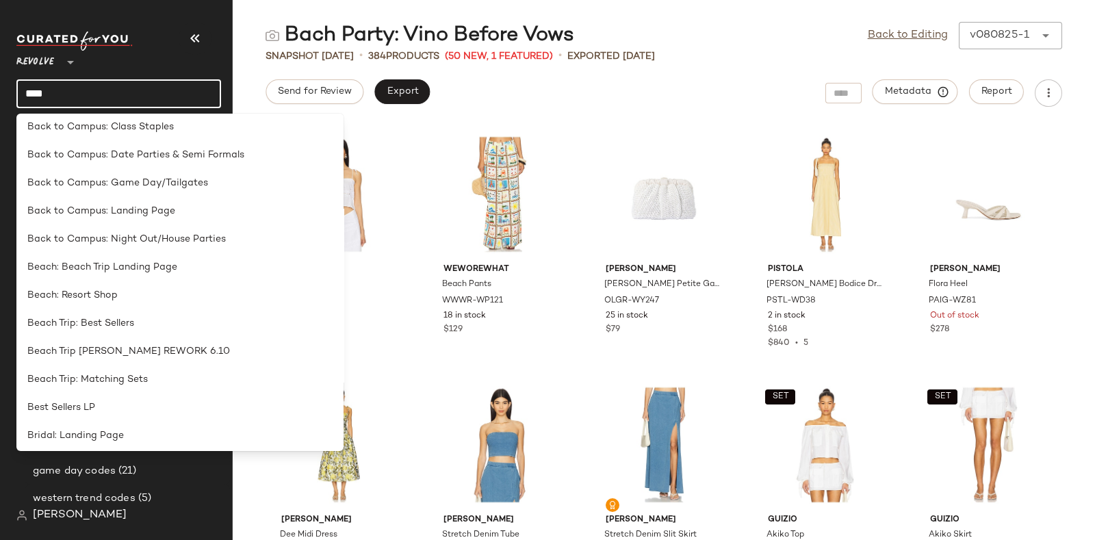
scroll to position [428, 0]
type input "****"
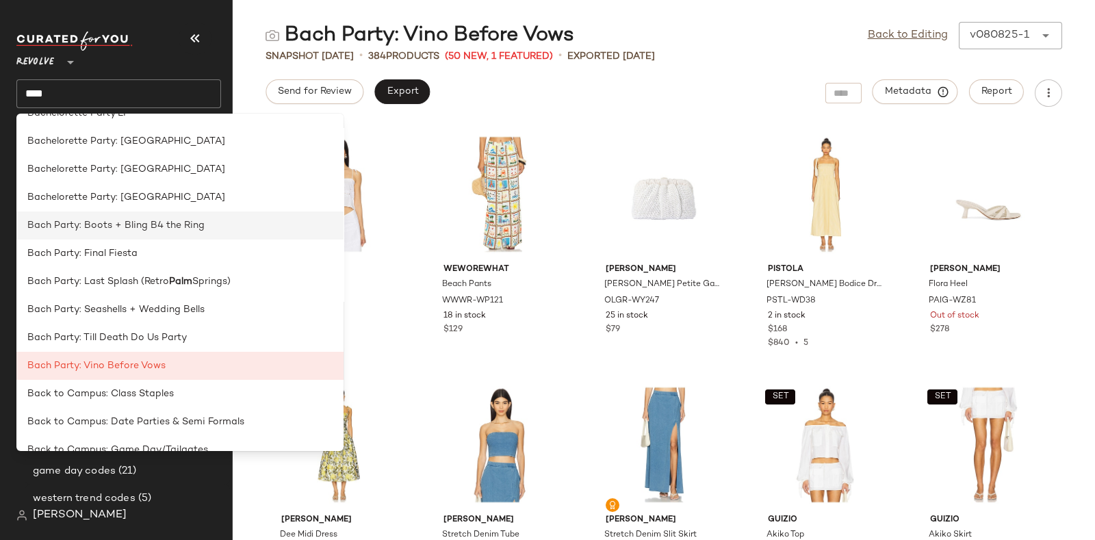
scroll to position [148, 0]
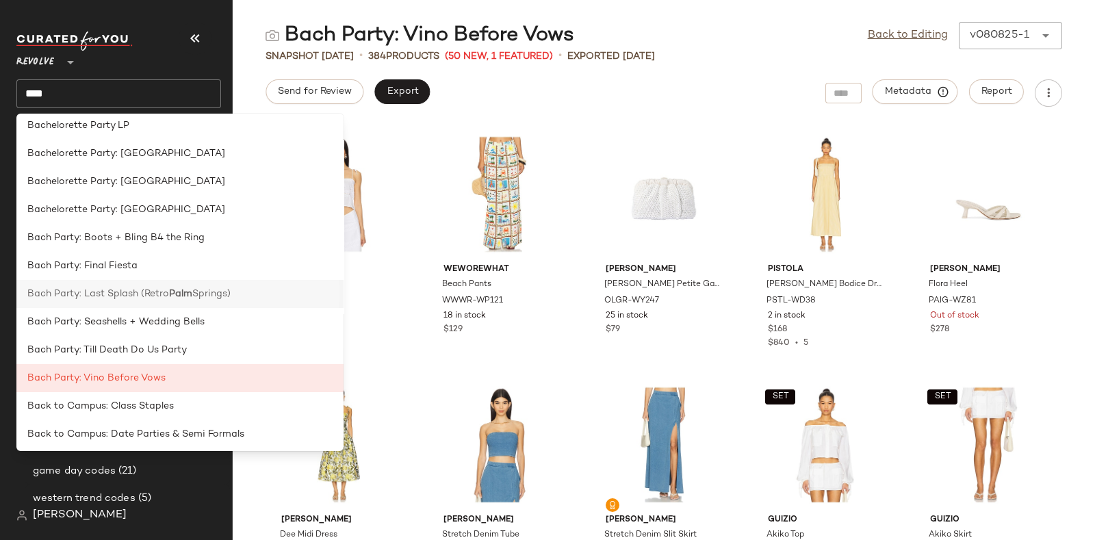
click at [242, 296] on div "Bach Party: Last Splash (Retro [GEOGRAPHIC_DATA])" at bounding box center [179, 294] width 305 height 14
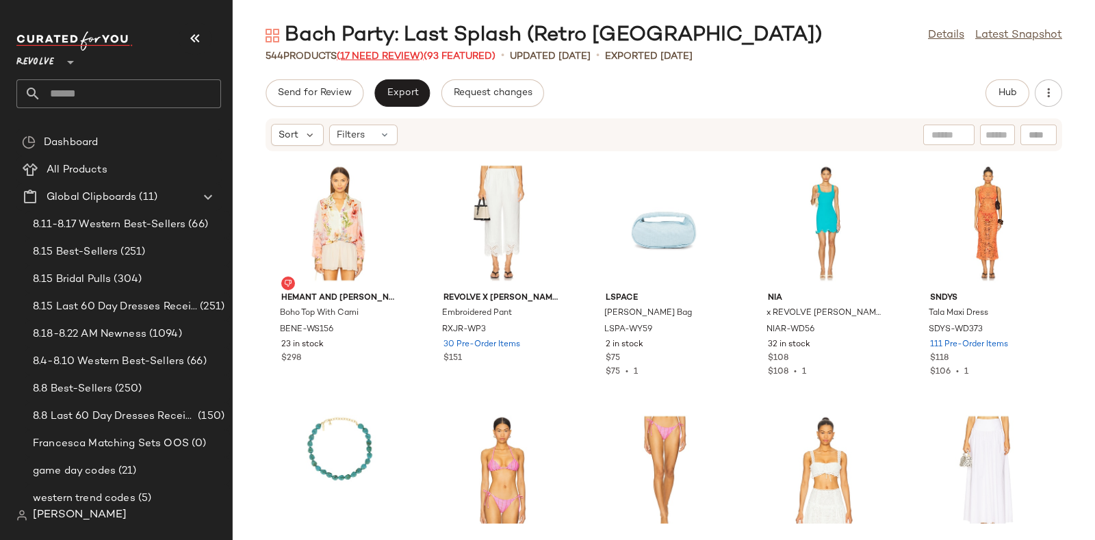
click at [371, 56] on span "(17 Need Review)" at bounding box center [380, 56] width 87 height 10
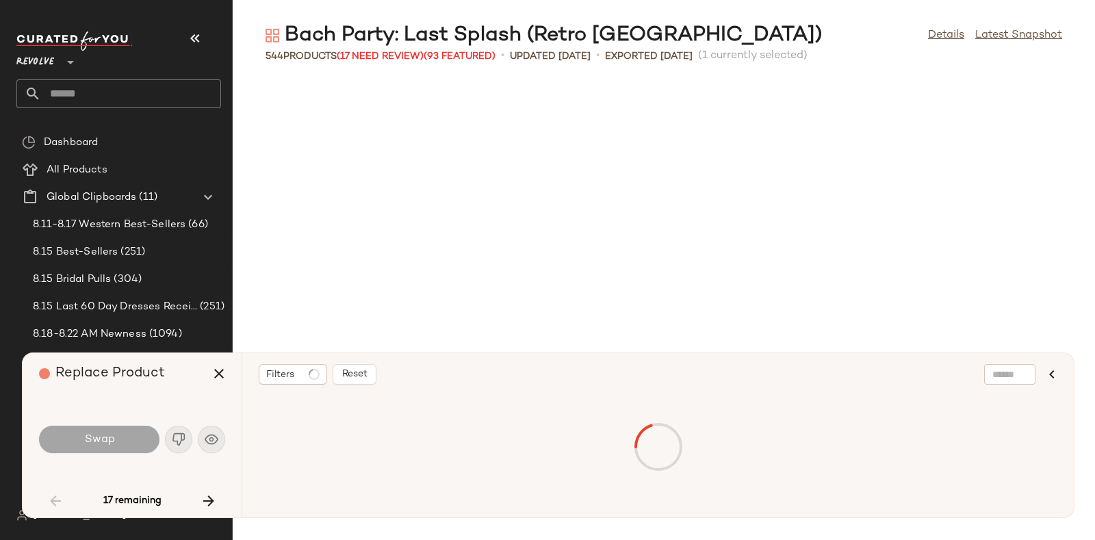
scroll to position [1252, 0]
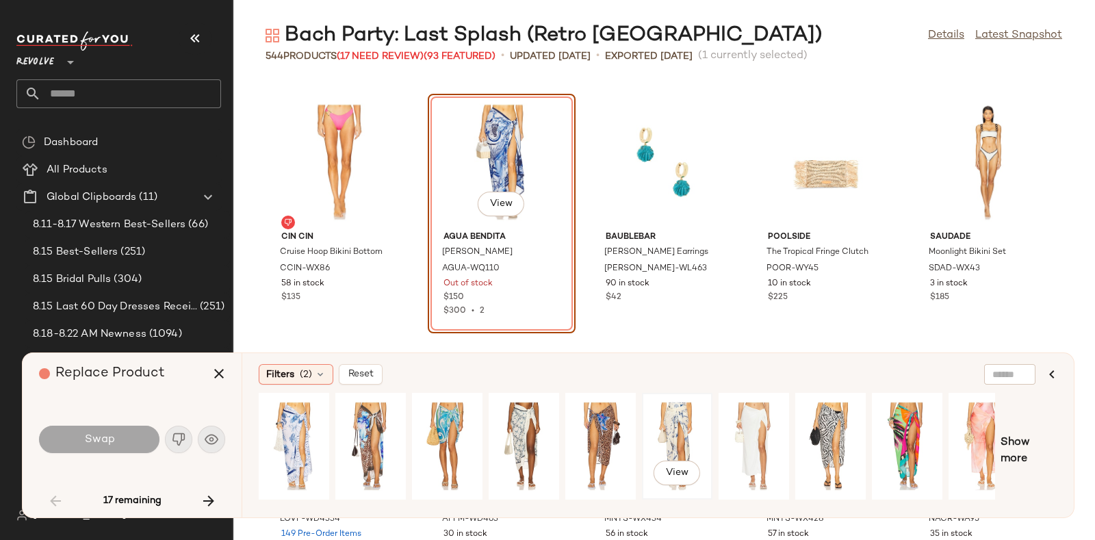
click at [675, 426] on div "View" at bounding box center [677, 446] width 61 height 97
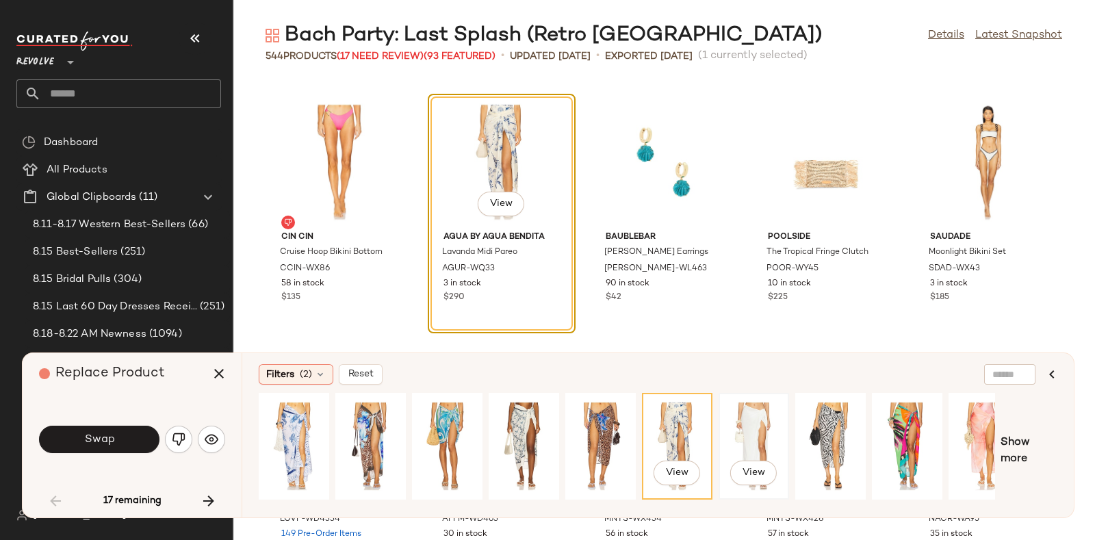
click at [743, 434] on div "View" at bounding box center [753, 446] width 61 height 97
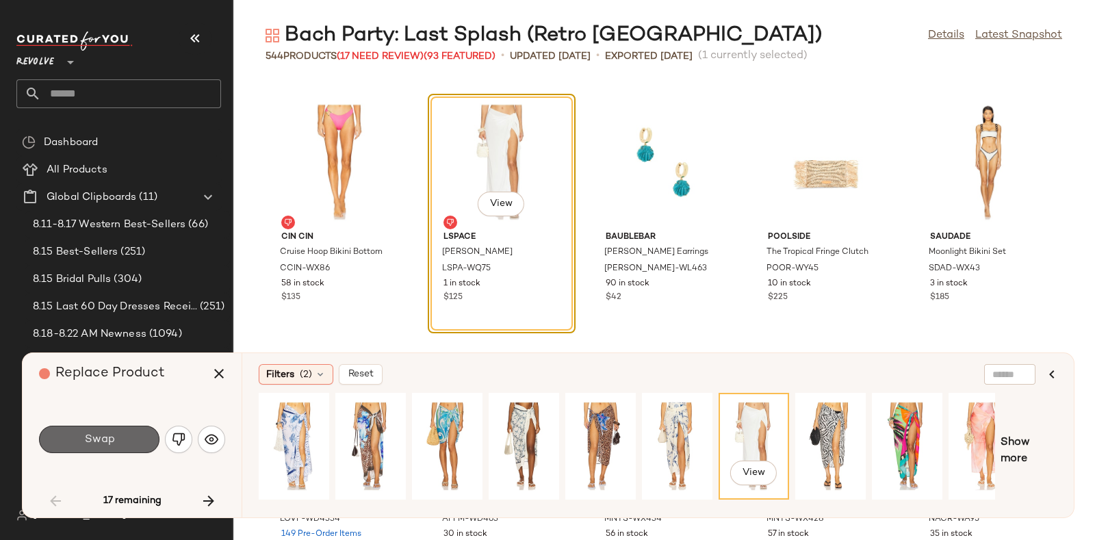
click at [120, 439] on button "Swap" at bounding box center [99, 439] width 120 height 27
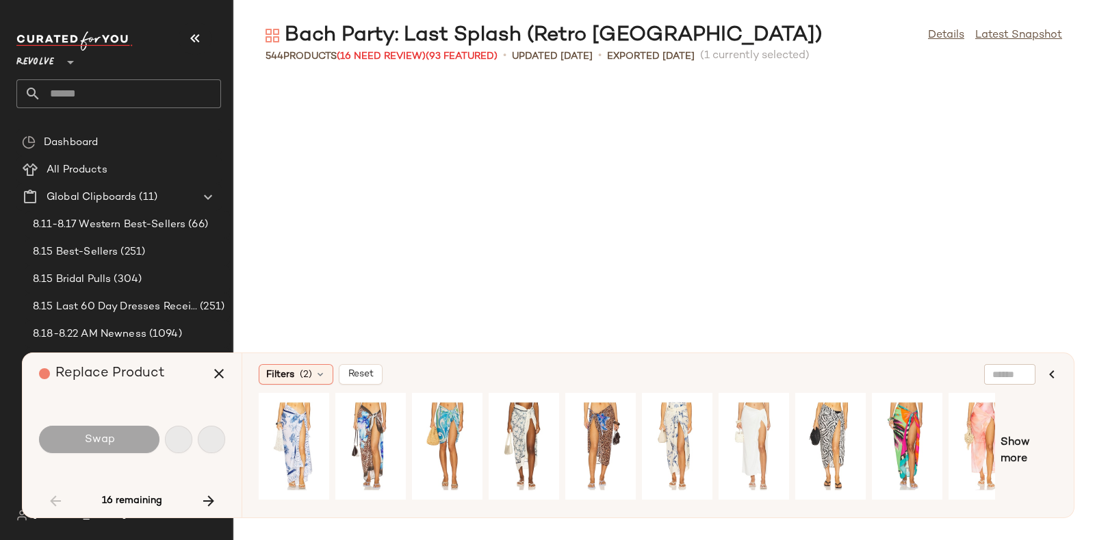
scroll to position [1753, 0]
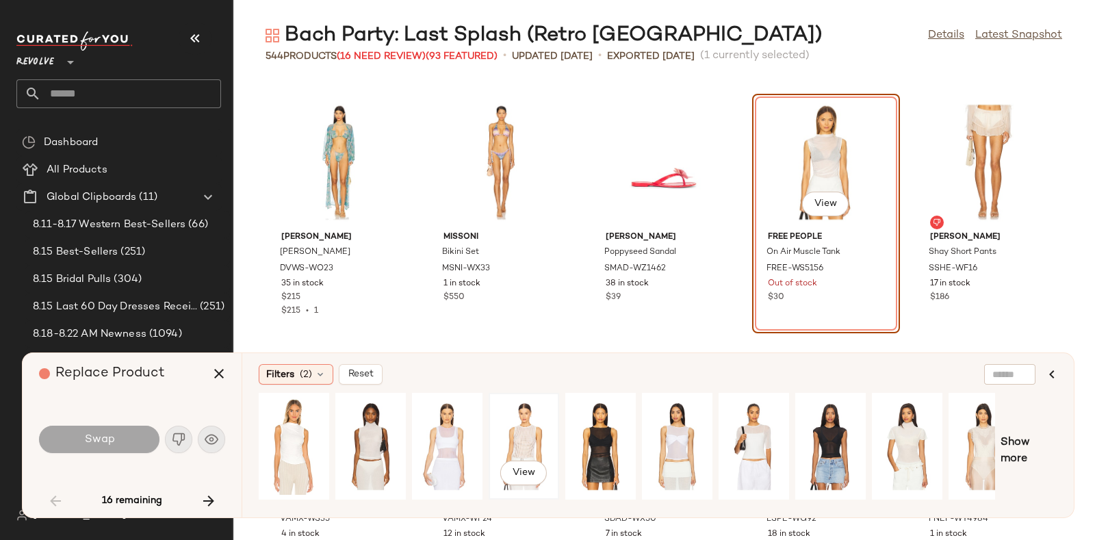
click at [509, 419] on div "View" at bounding box center [523, 446] width 61 height 97
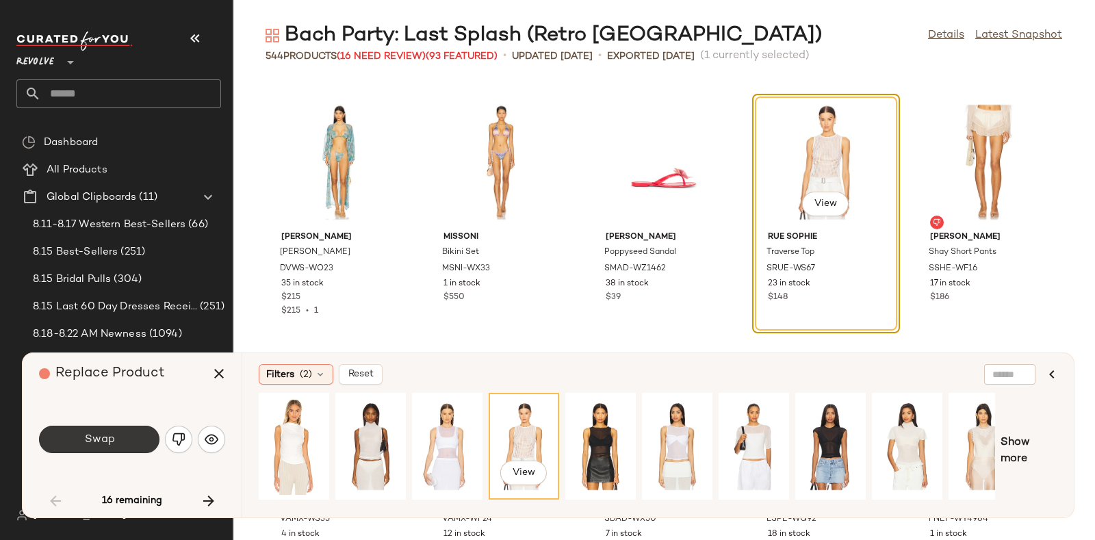
click at [113, 437] on span "Swap" at bounding box center [98, 439] width 31 height 13
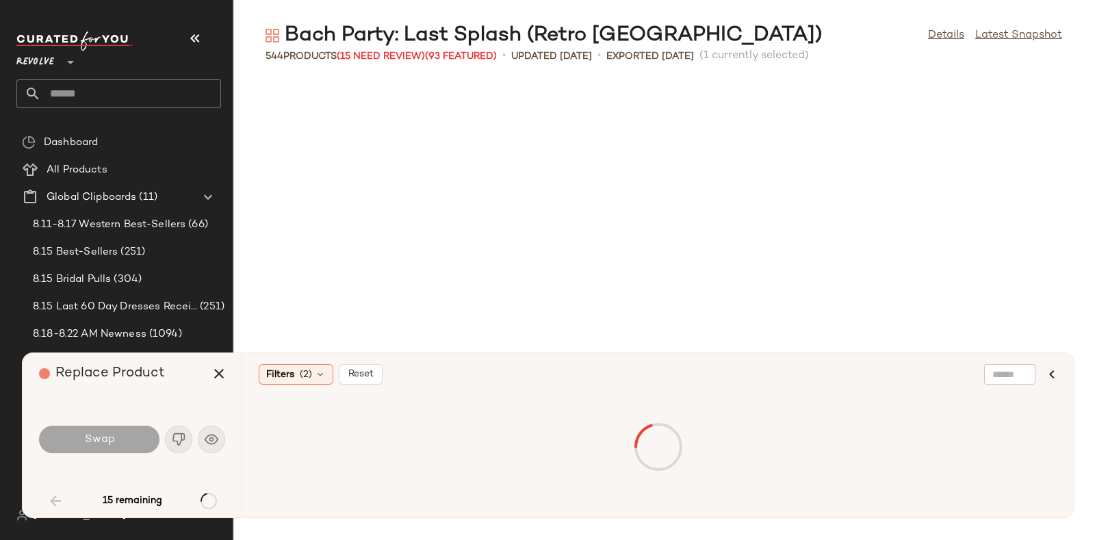
scroll to position [3507, 0]
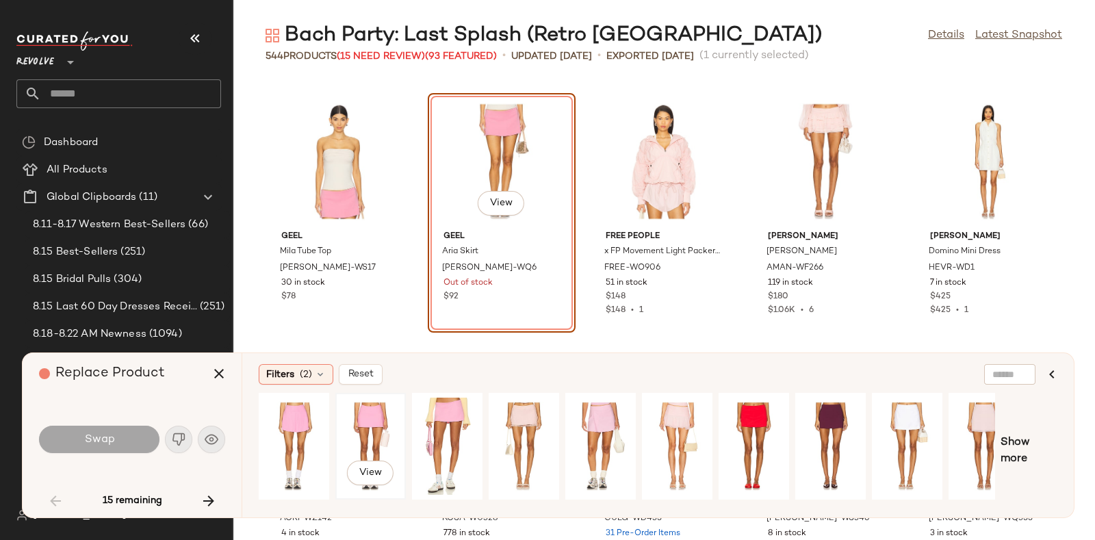
click at [379, 416] on div "View" at bounding box center [370, 446] width 61 height 97
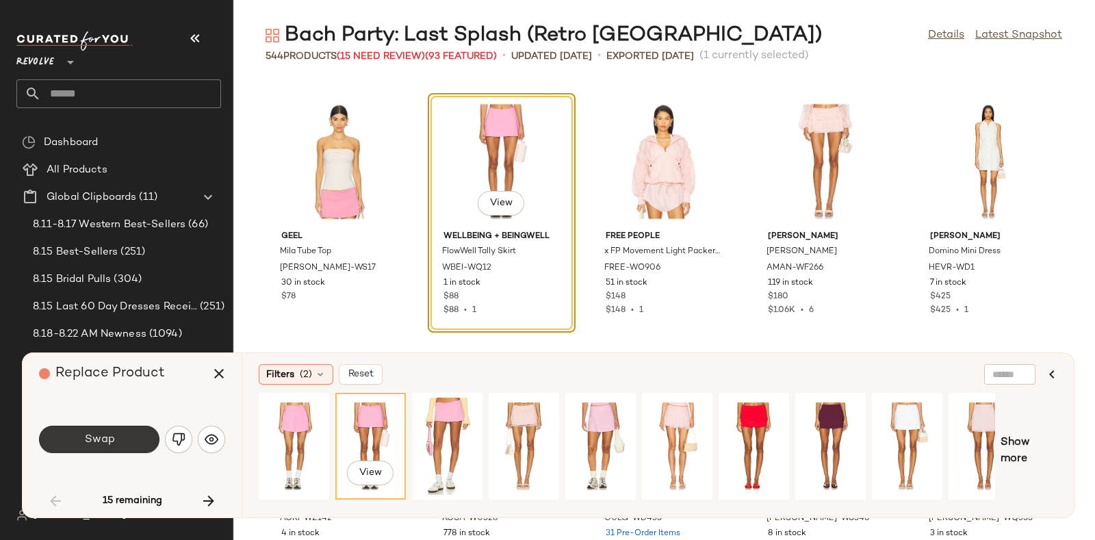
click at [131, 433] on button "Swap" at bounding box center [99, 439] width 120 height 27
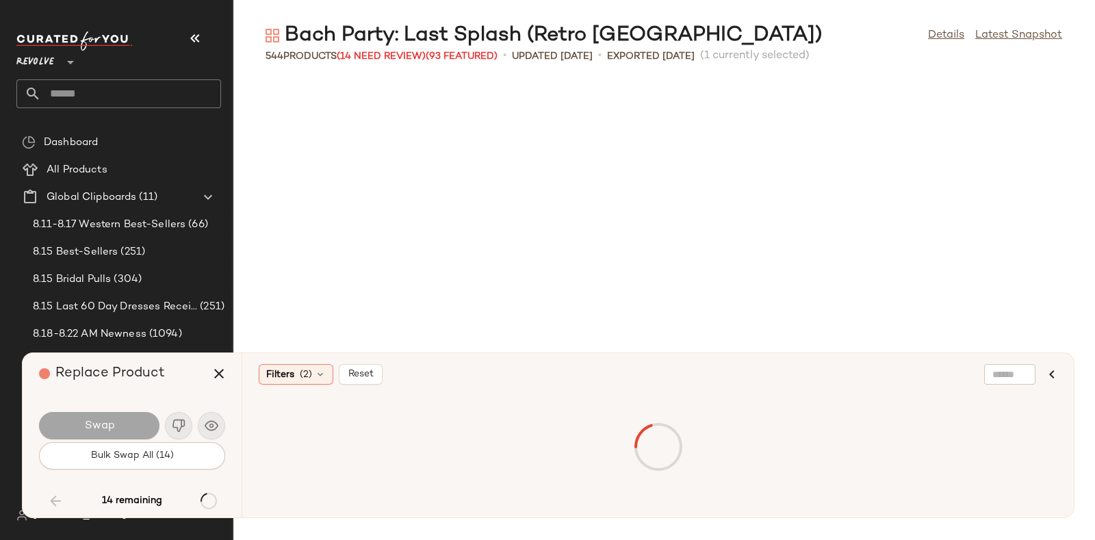
scroll to position [6763, 0]
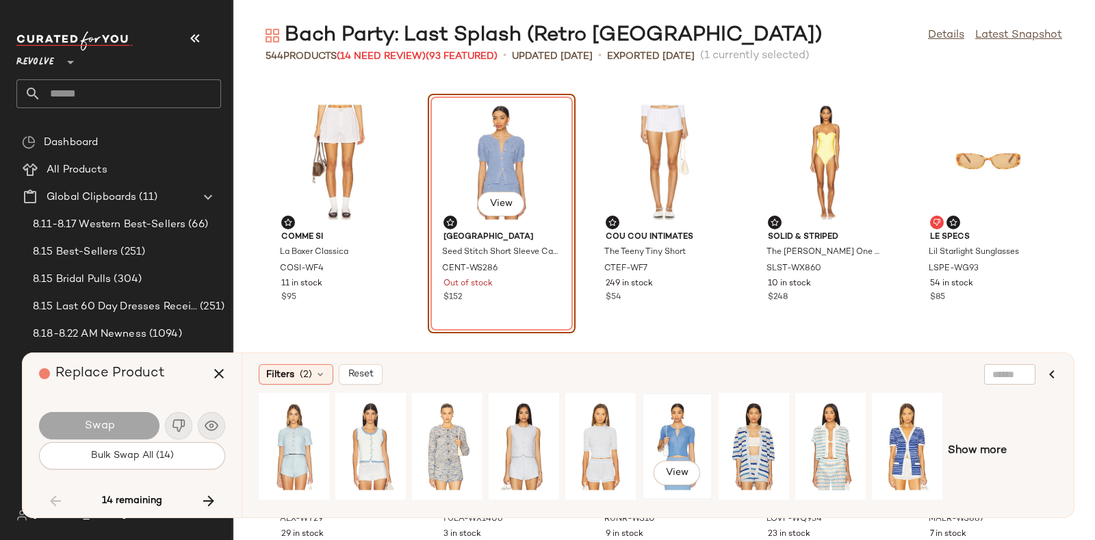
click at [684, 418] on div "View" at bounding box center [677, 446] width 61 height 97
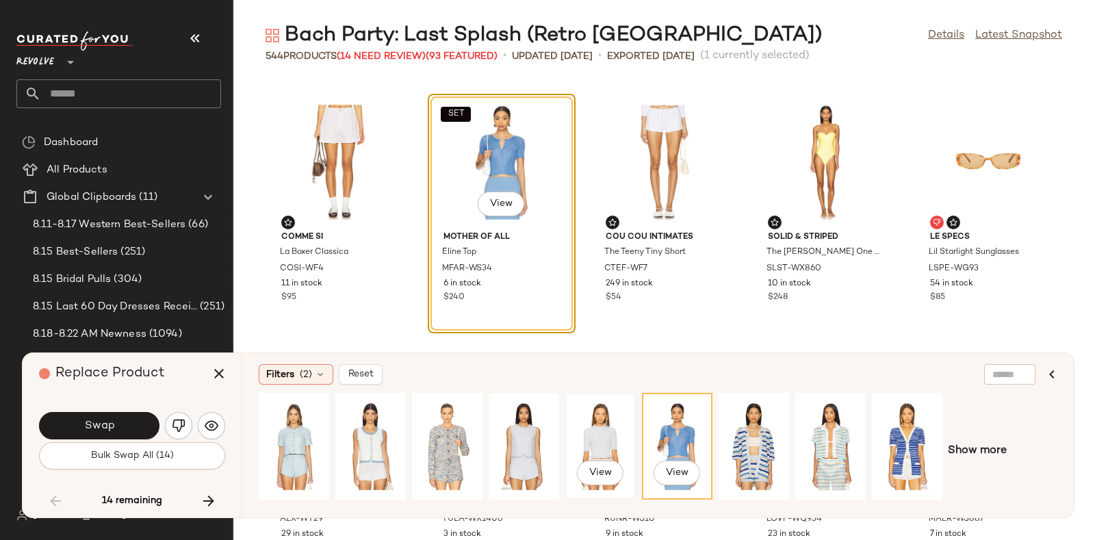
click at [602, 422] on div "View" at bounding box center [600, 446] width 61 height 97
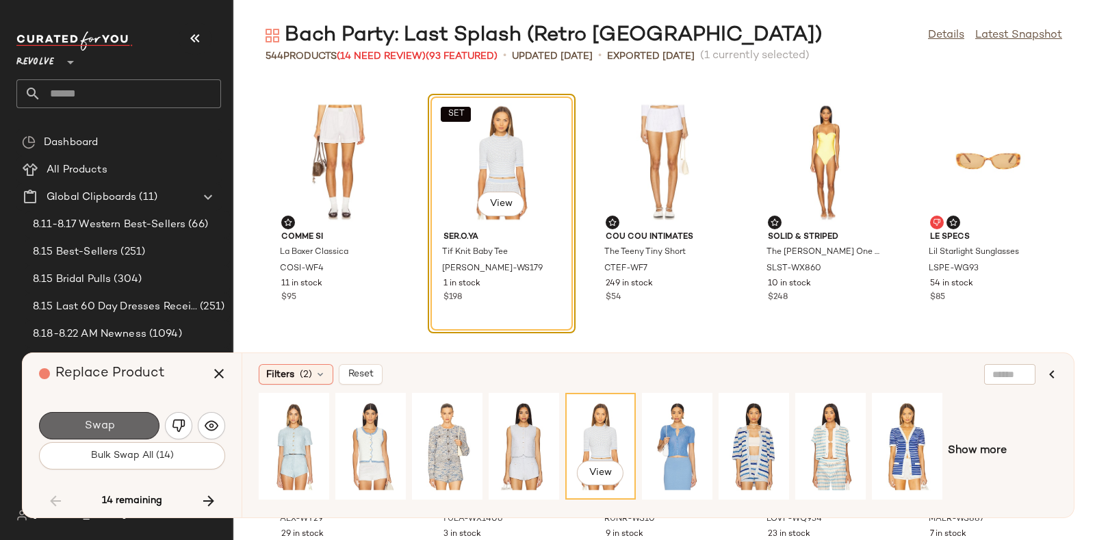
click at [135, 415] on button "Swap" at bounding box center [99, 425] width 120 height 27
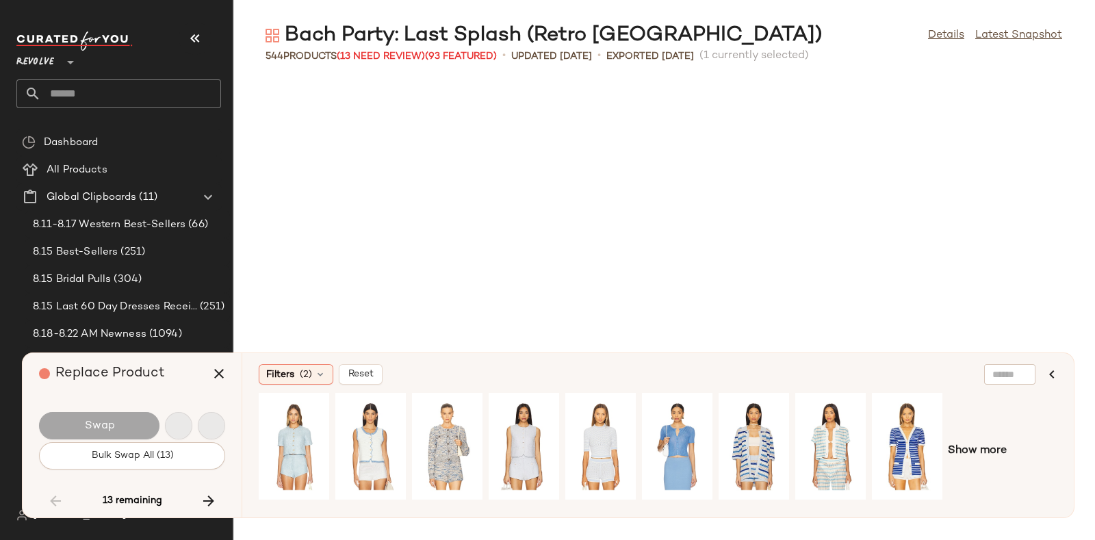
scroll to position [7264, 0]
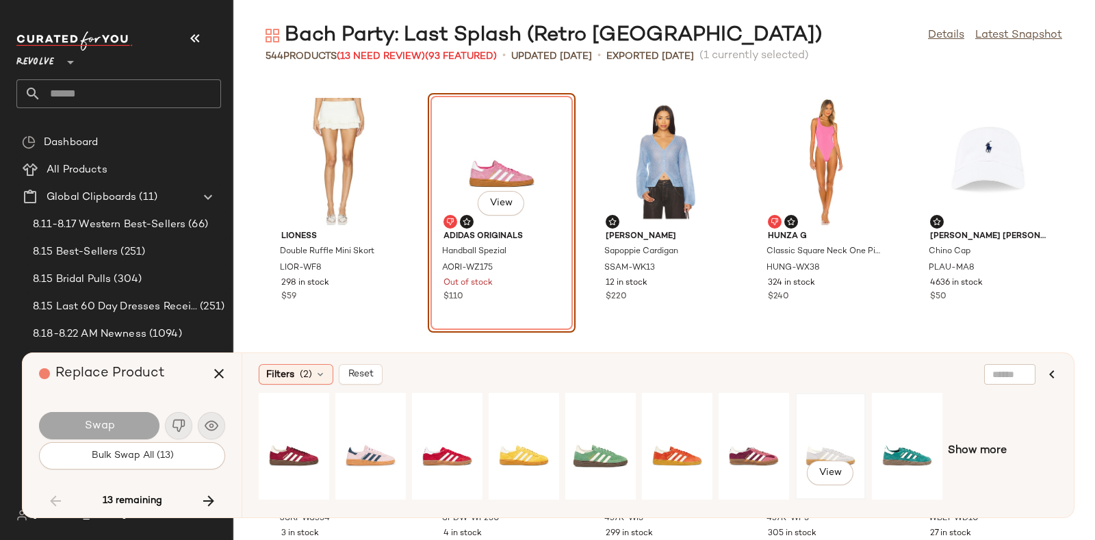
click at [817, 424] on div "View" at bounding box center [830, 446] width 61 height 97
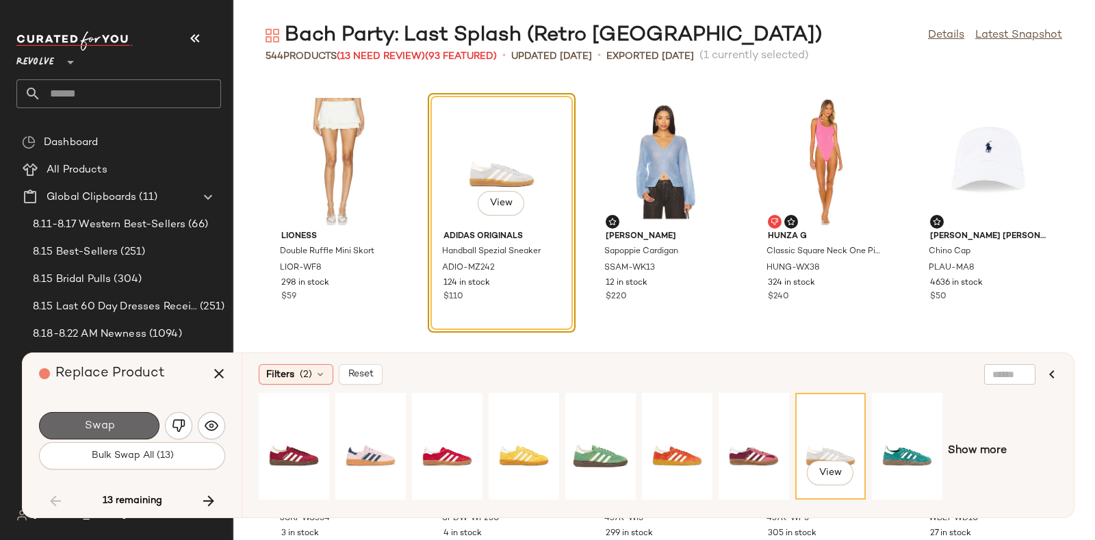
click at [113, 420] on span "Swap" at bounding box center [98, 426] width 31 height 13
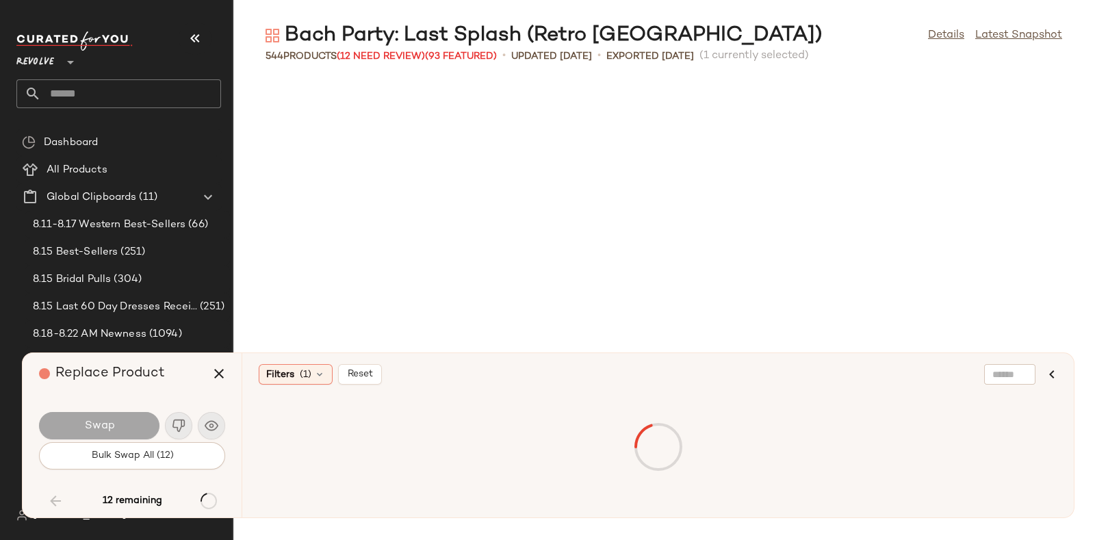
scroll to position [11772, 0]
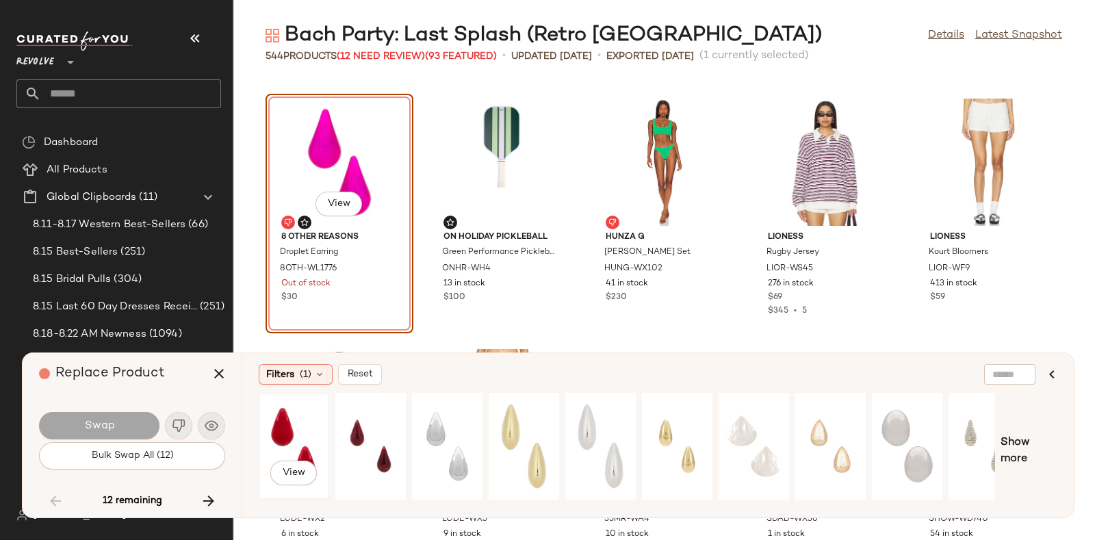
click at [286, 420] on div "View" at bounding box center [293, 446] width 61 height 97
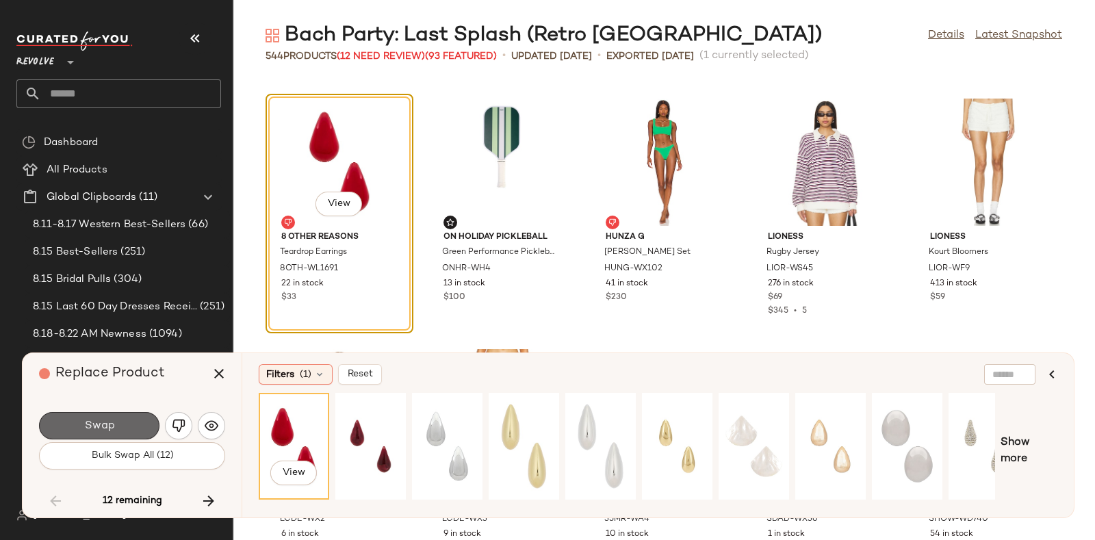
click at [122, 418] on button "Swap" at bounding box center [99, 425] width 120 height 27
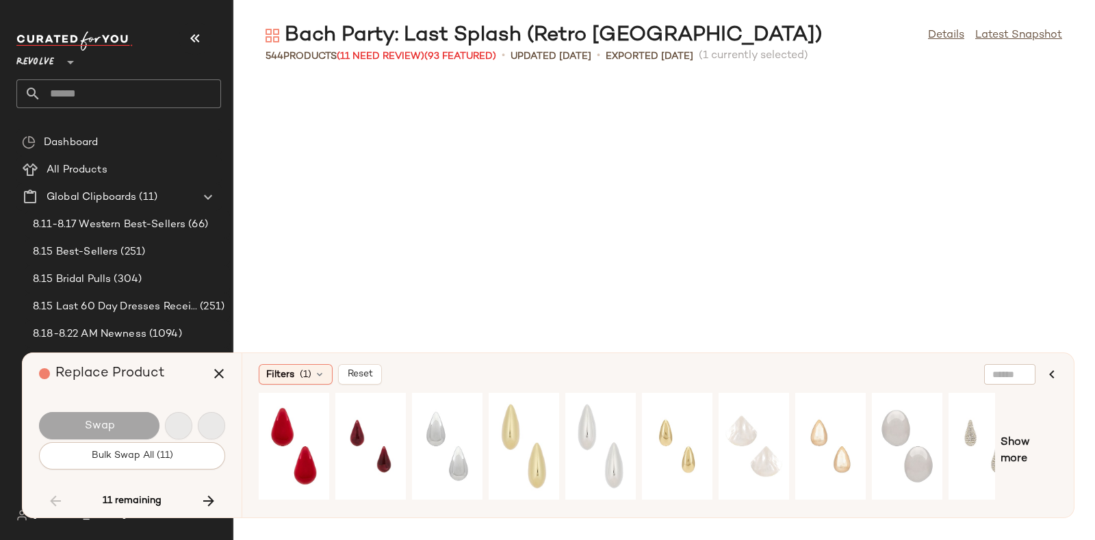
scroll to position [14779, 0]
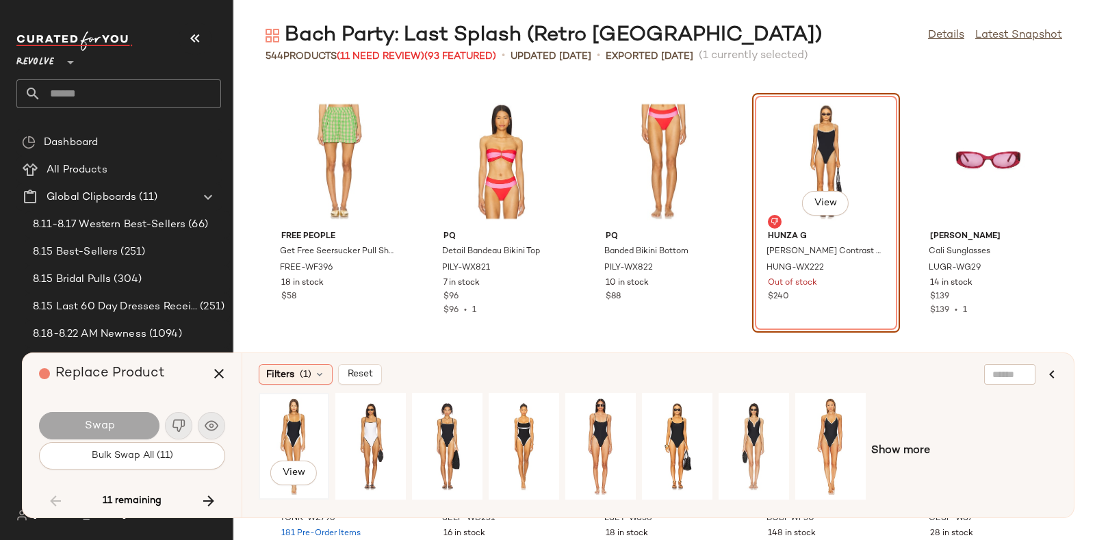
click at [291, 425] on div "View" at bounding box center [293, 446] width 61 height 97
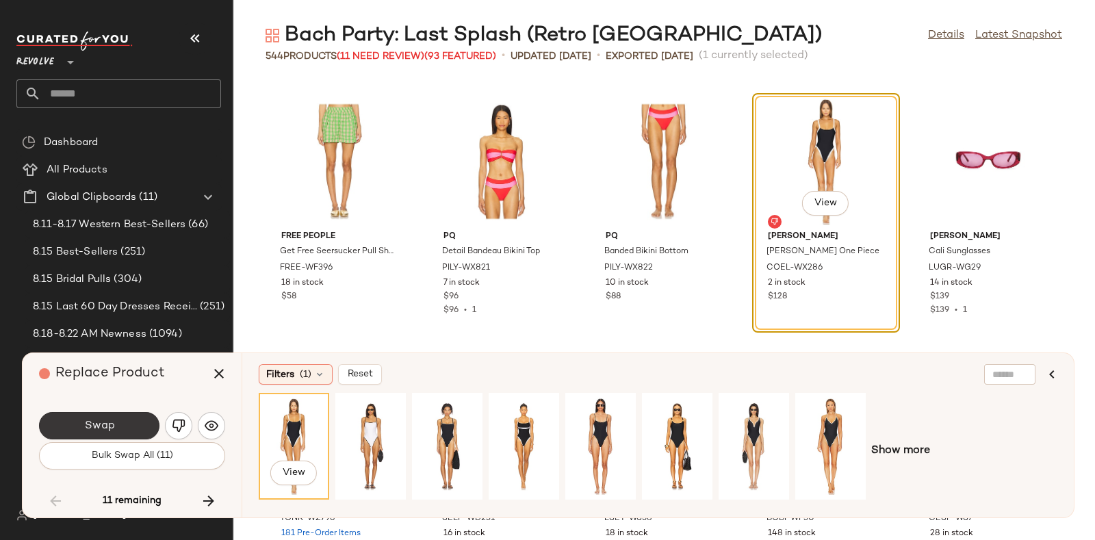
click at [136, 422] on button "Swap" at bounding box center [99, 425] width 120 height 27
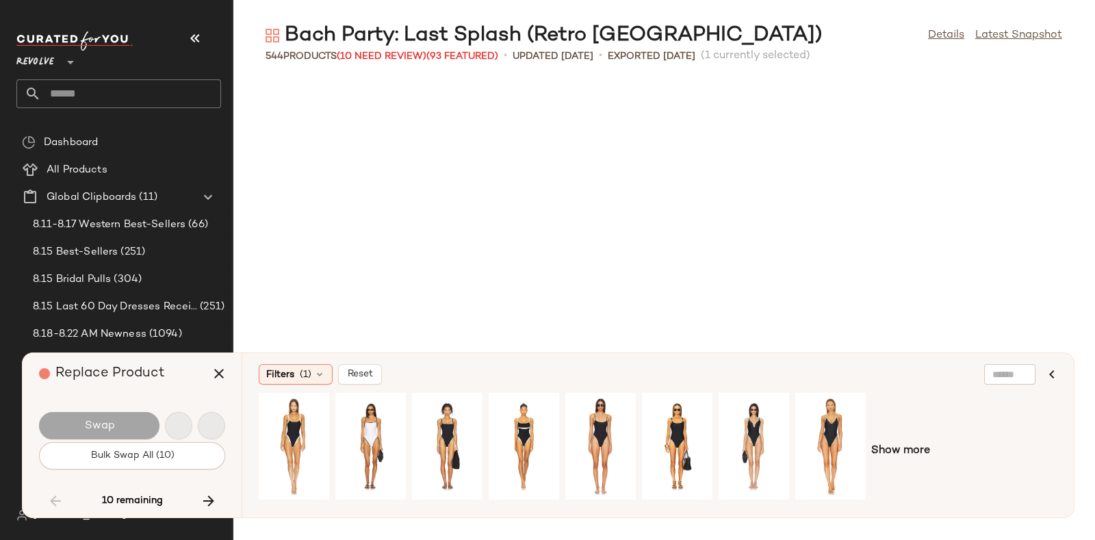
scroll to position [16532, 0]
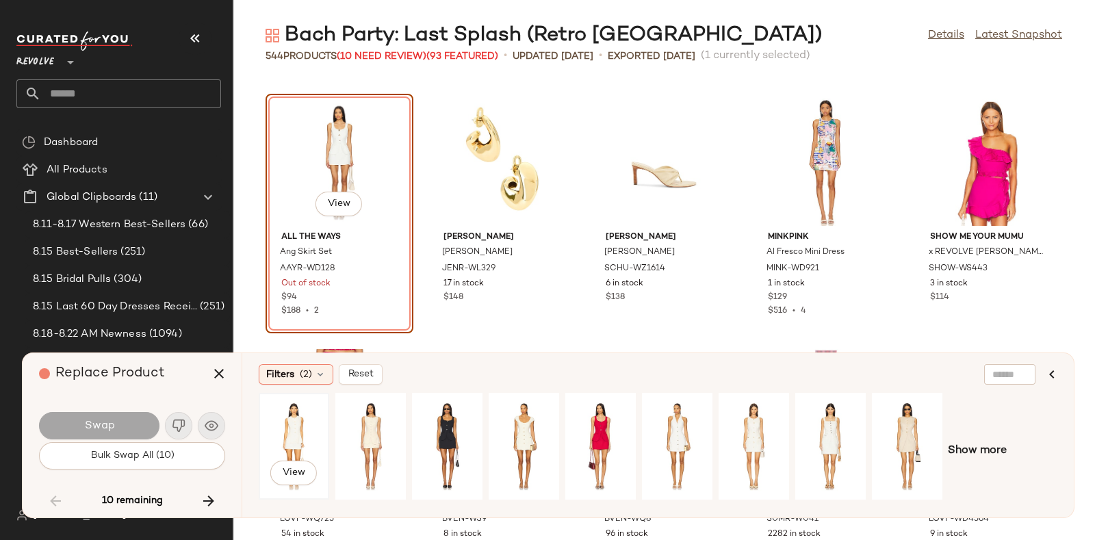
click at [292, 415] on div "View" at bounding box center [293, 446] width 61 height 97
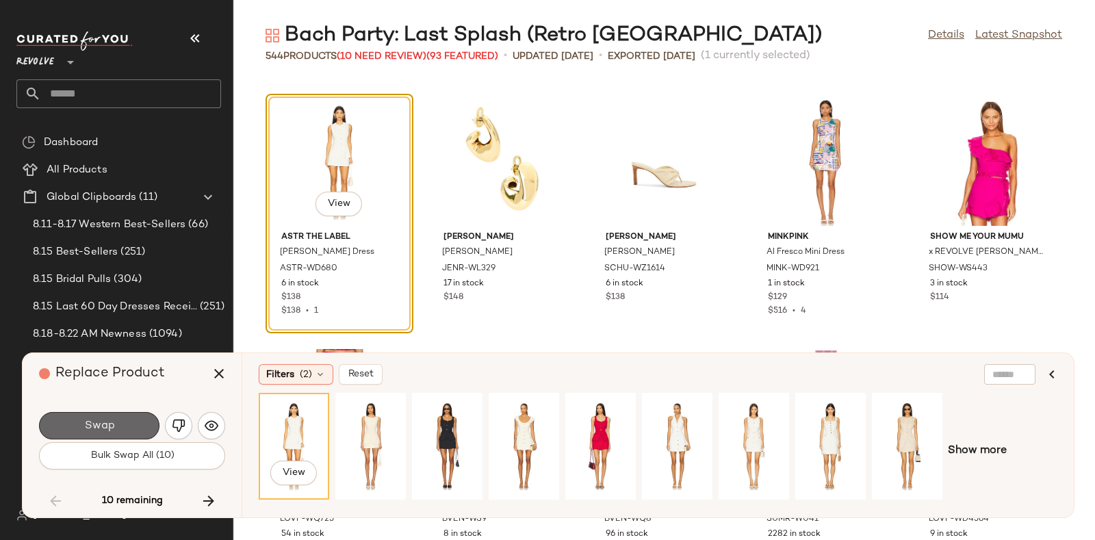
click at [135, 426] on button "Swap" at bounding box center [99, 425] width 120 height 27
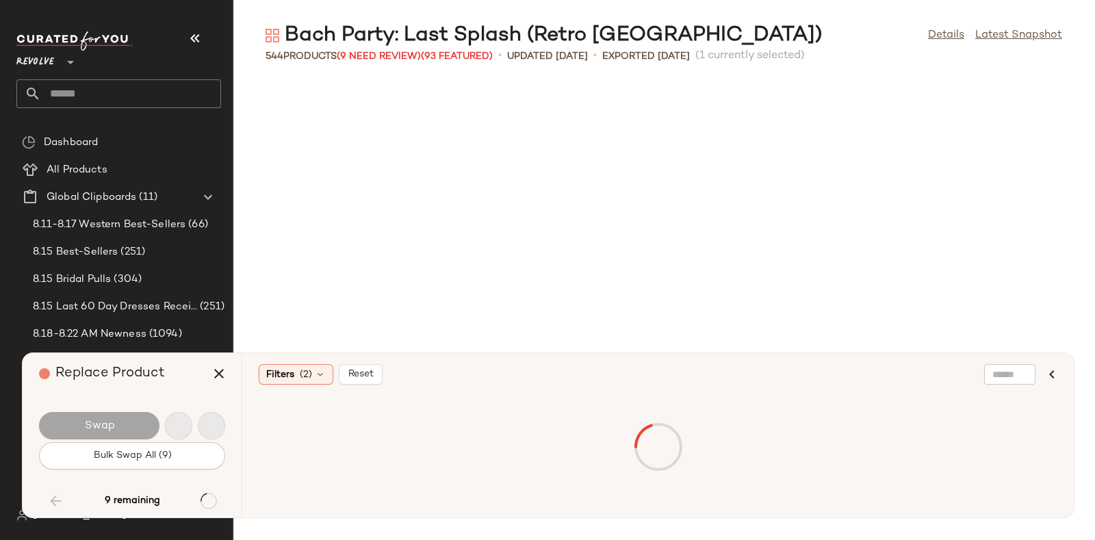
scroll to position [17534, 0]
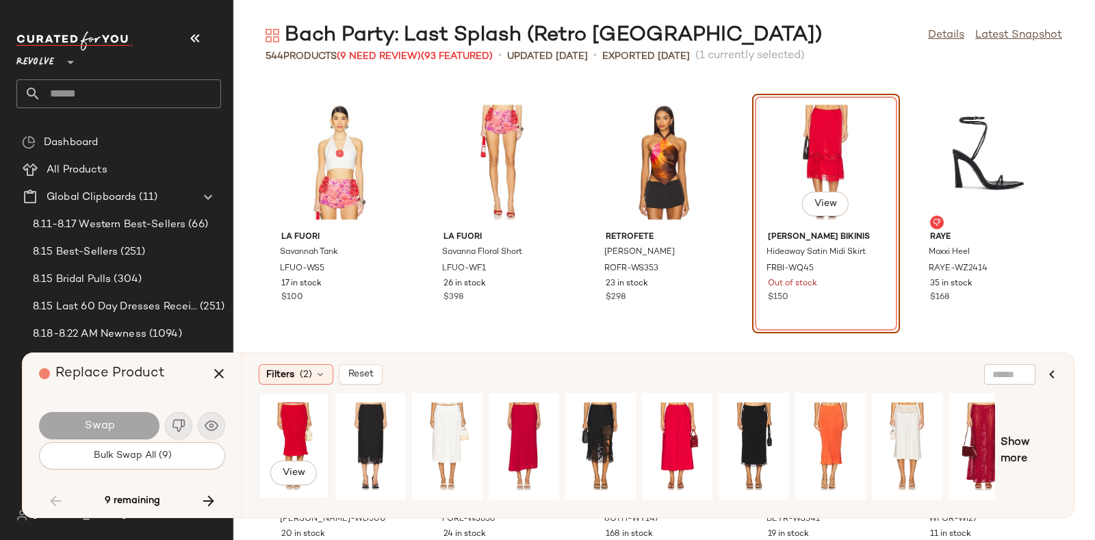
click at [277, 416] on div "View" at bounding box center [293, 446] width 61 height 97
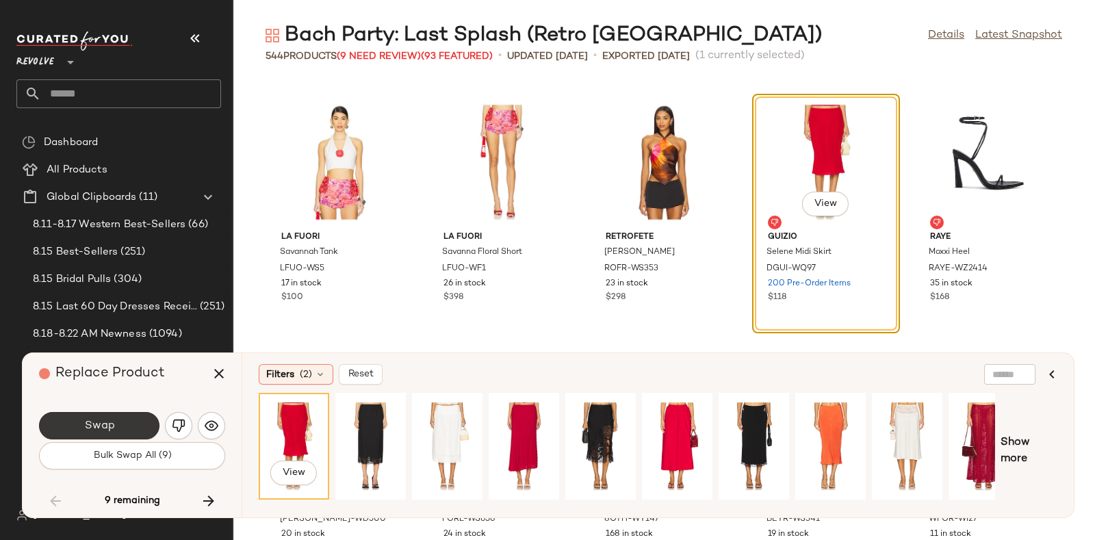
click at [137, 421] on button "Swap" at bounding box center [99, 425] width 120 height 27
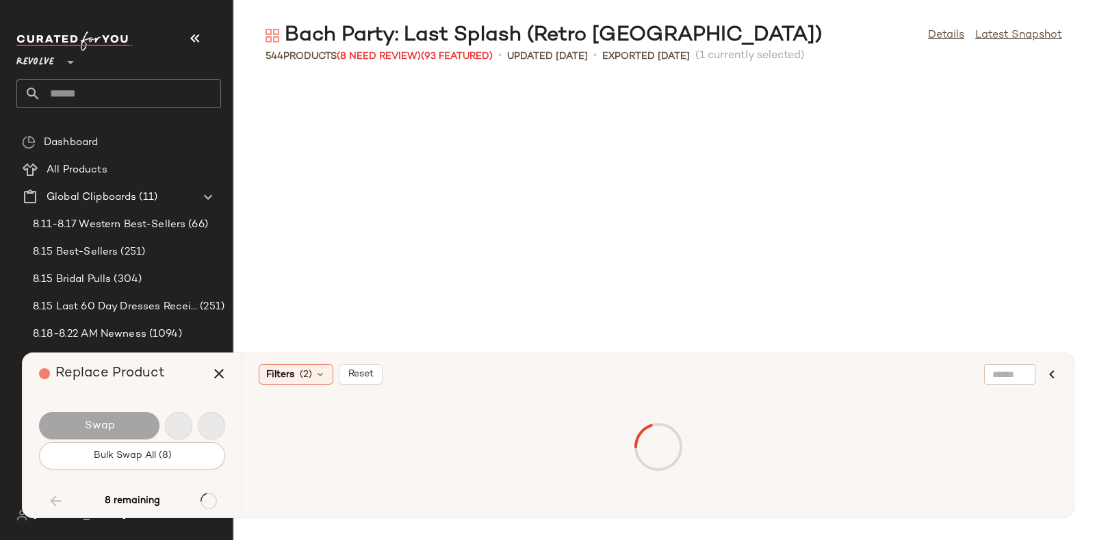
scroll to position [18035, 0]
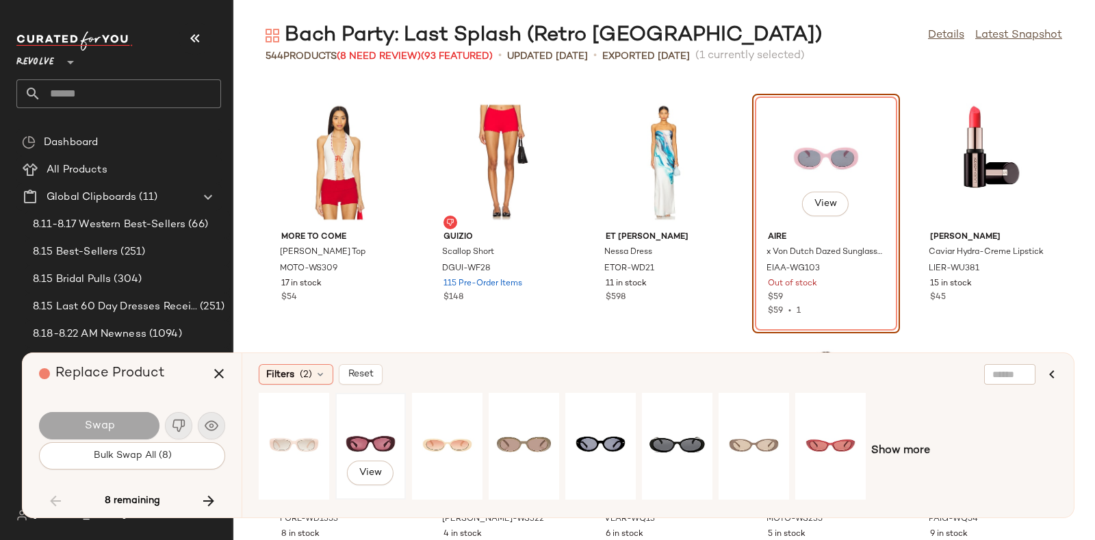
click at [345, 424] on div "View" at bounding box center [370, 446] width 61 height 97
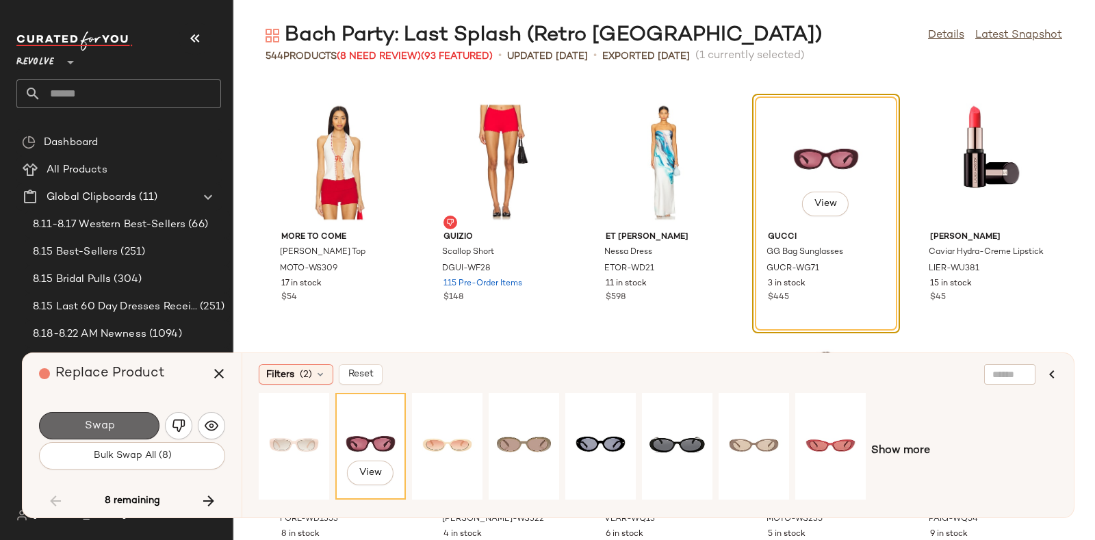
click at [133, 422] on button "Swap" at bounding box center [99, 425] width 120 height 27
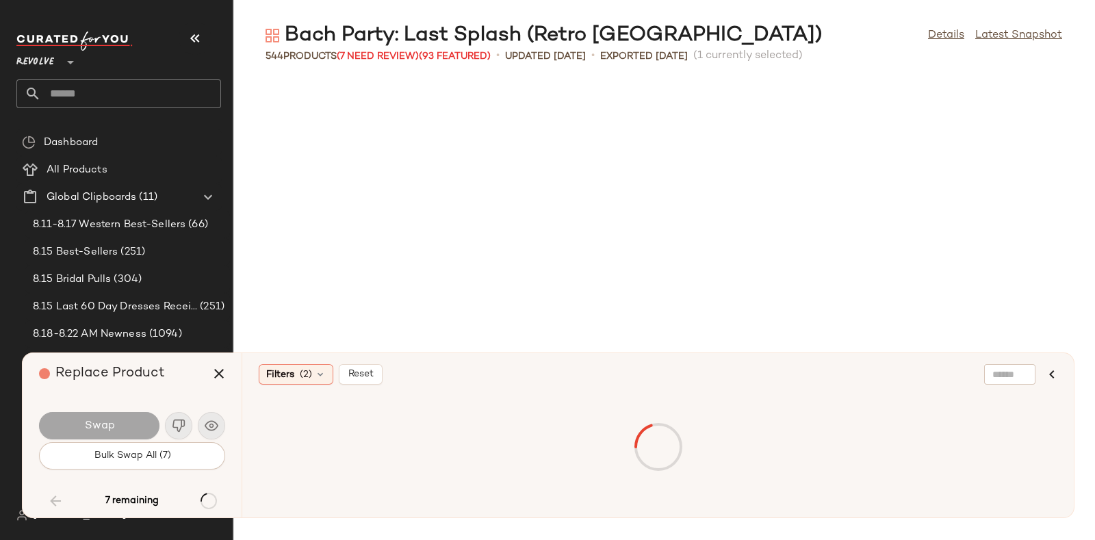
scroll to position [18536, 0]
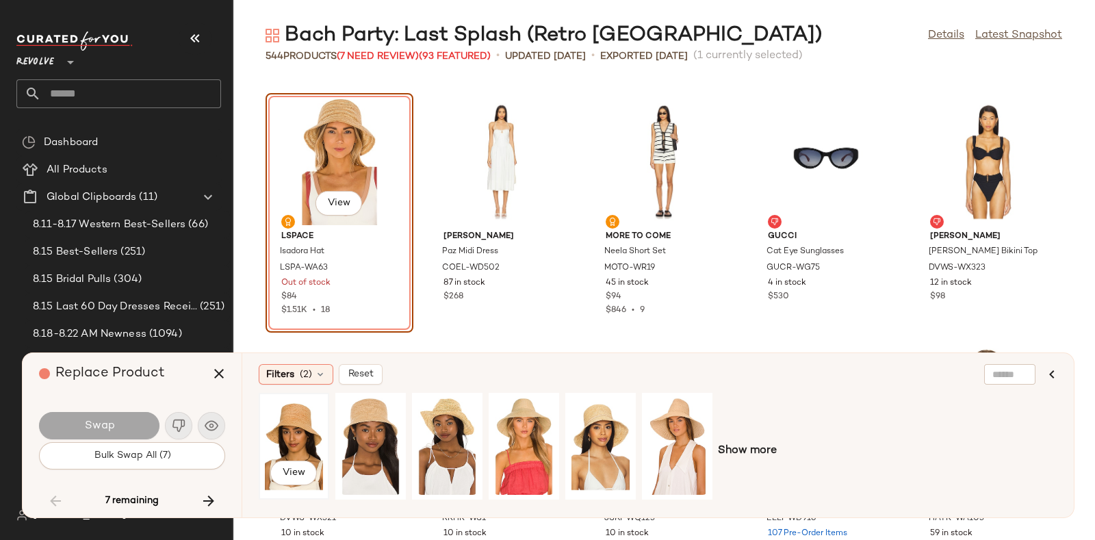
click at [279, 412] on div "View" at bounding box center [293, 446] width 61 height 97
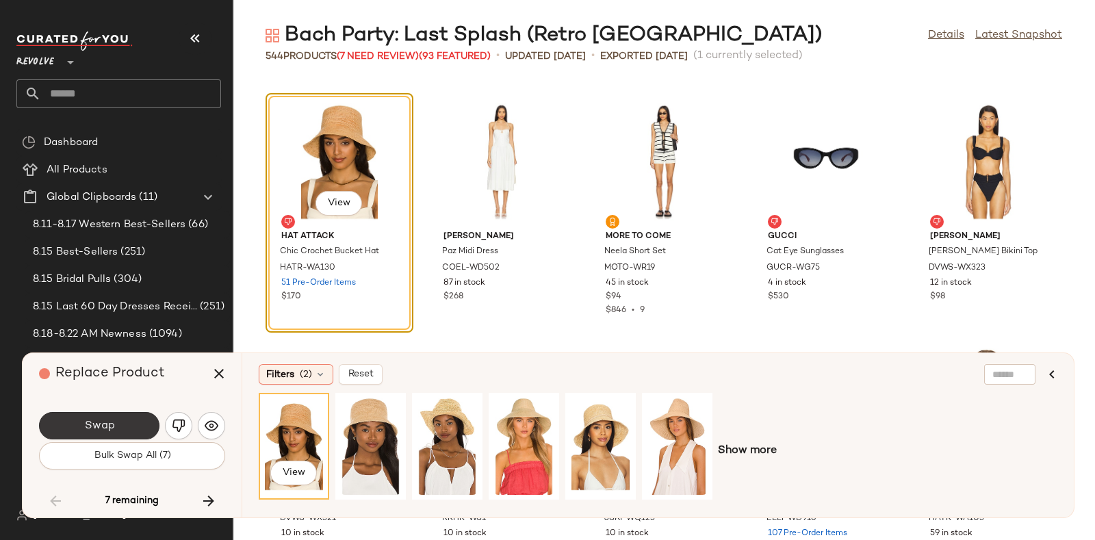
click at [119, 414] on button "Swap" at bounding box center [99, 425] width 120 height 27
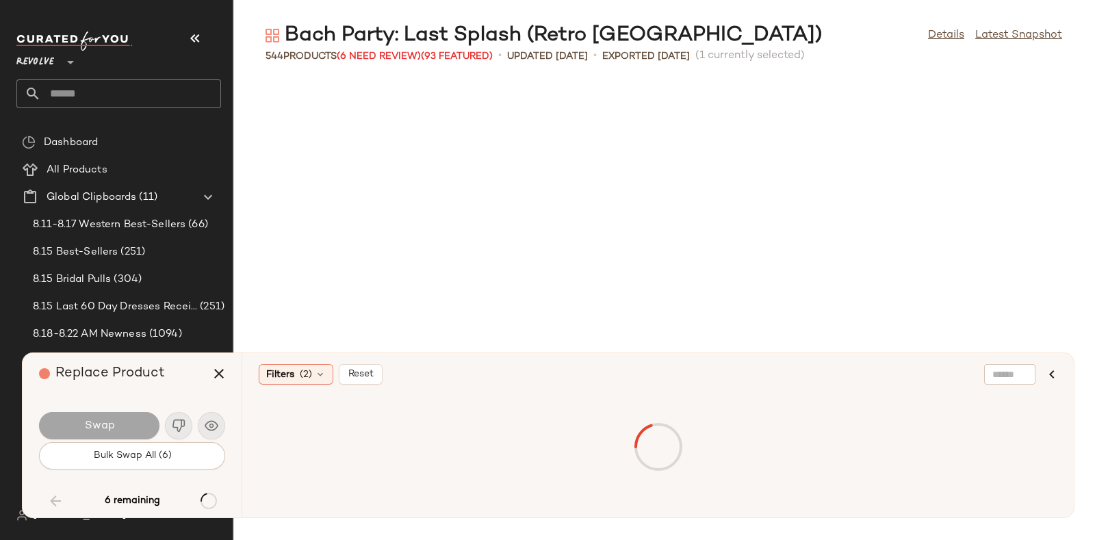
scroll to position [19287, 0]
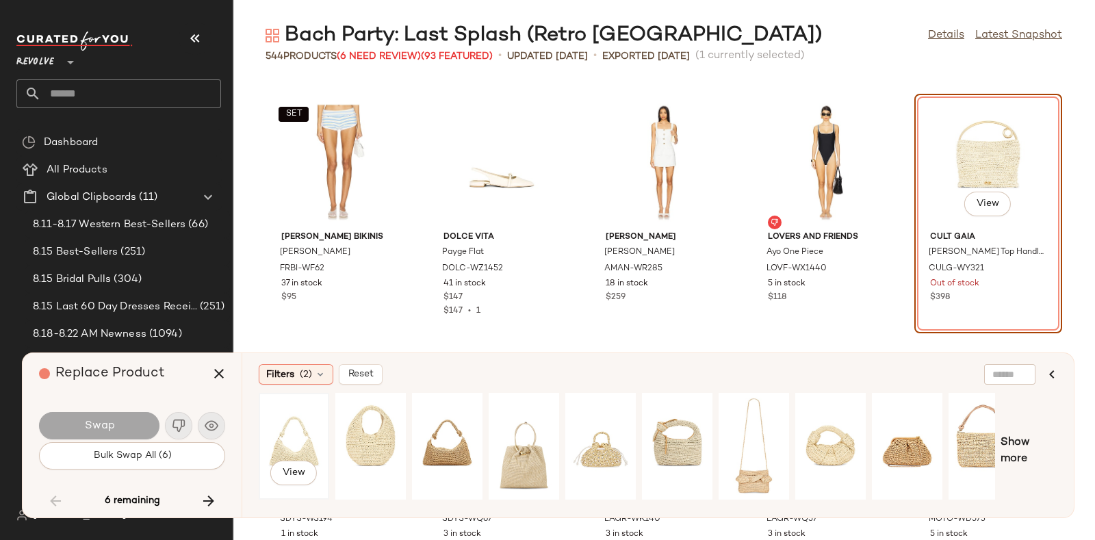
click at [287, 422] on div "View" at bounding box center [293, 446] width 61 height 97
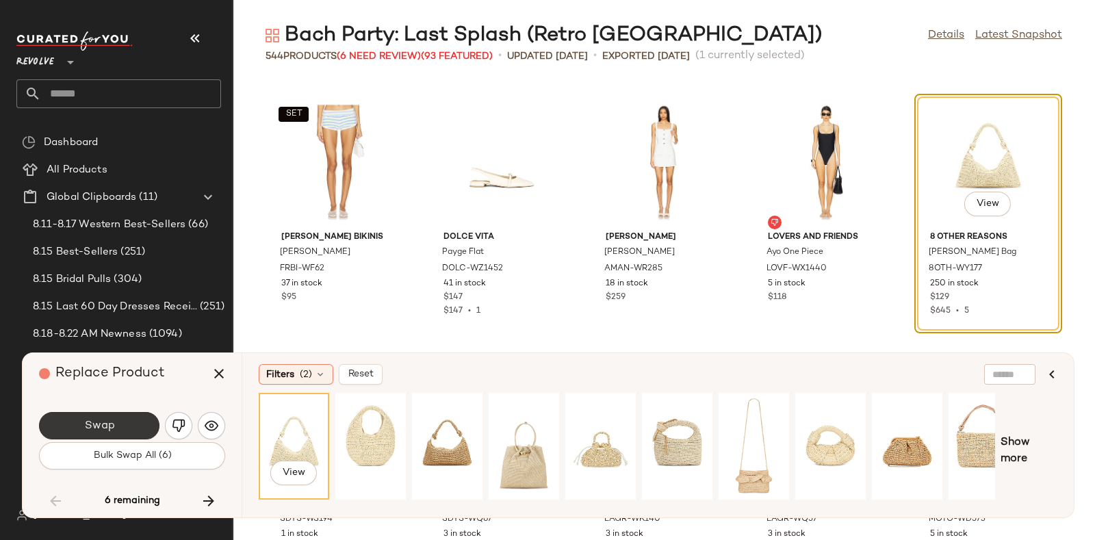
click at [130, 415] on button "Swap" at bounding box center [99, 425] width 120 height 27
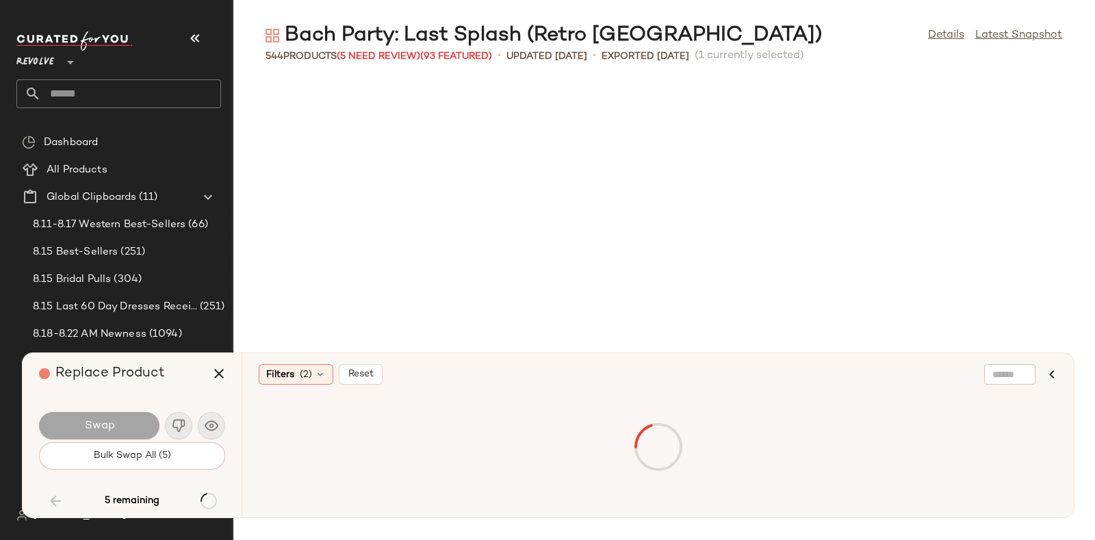
scroll to position [21792, 0]
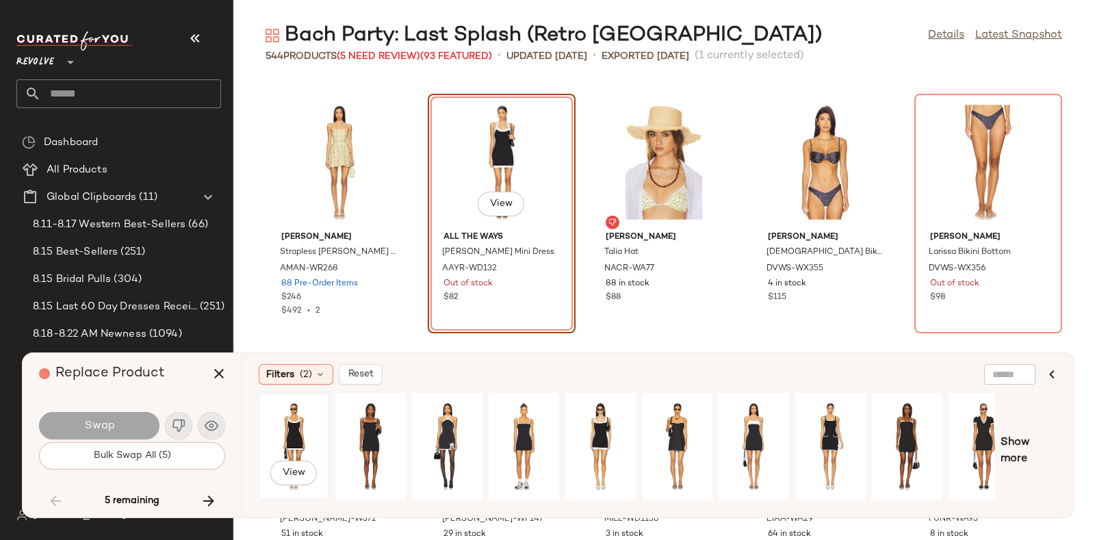
click at [287, 424] on div "View" at bounding box center [293, 446] width 61 height 97
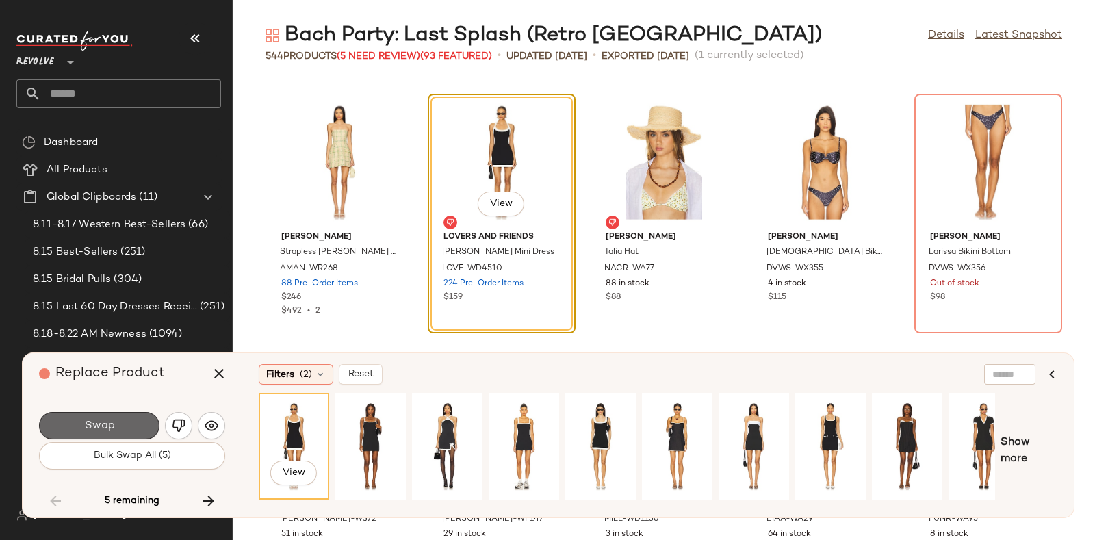
click at [131, 420] on button "Swap" at bounding box center [99, 425] width 120 height 27
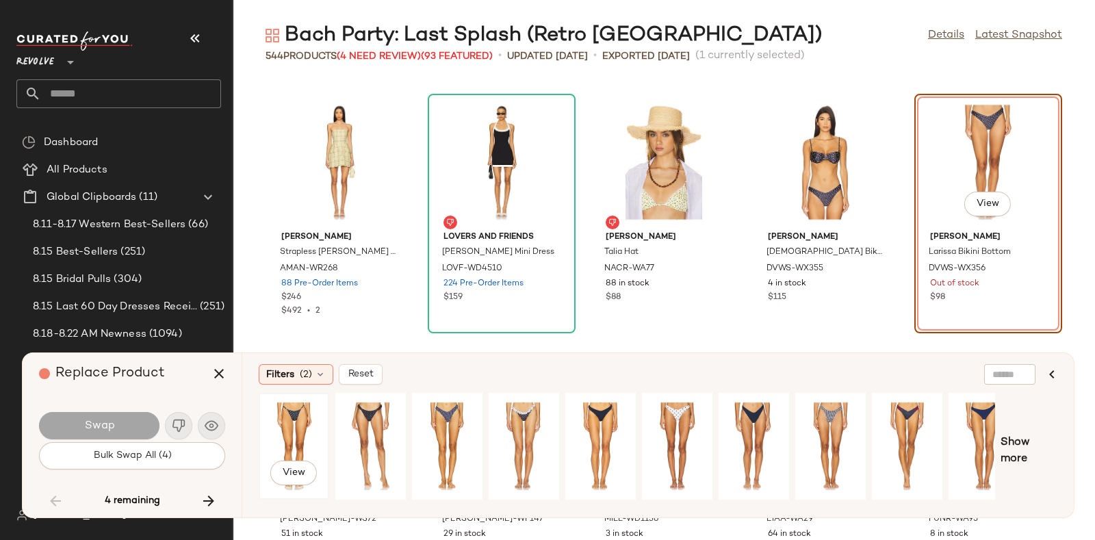
click at [302, 415] on div "View" at bounding box center [293, 446] width 61 height 97
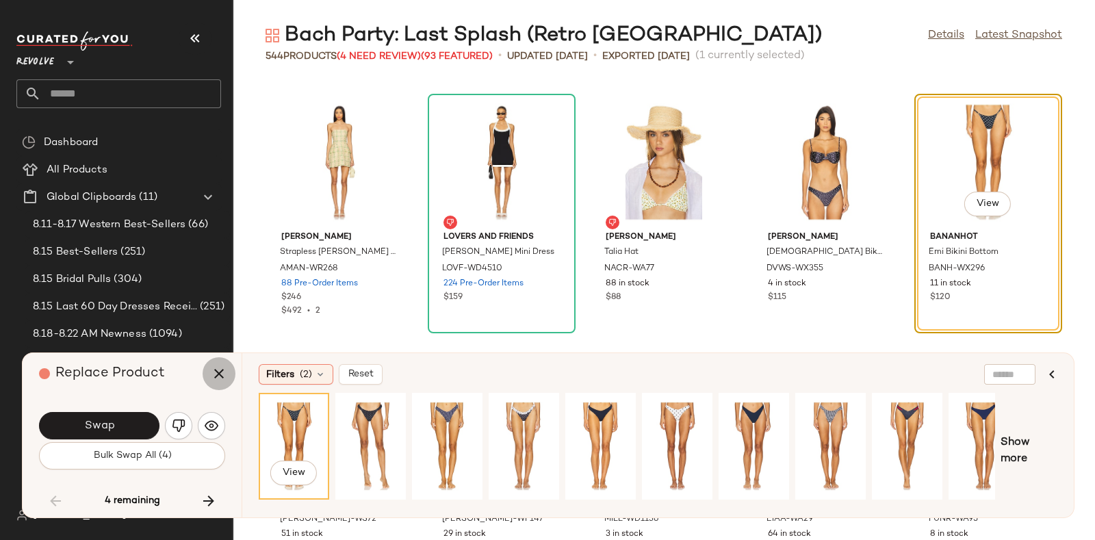
click at [219, 375] on icon "button" at bounding box center [219, 373] width 16 height 16
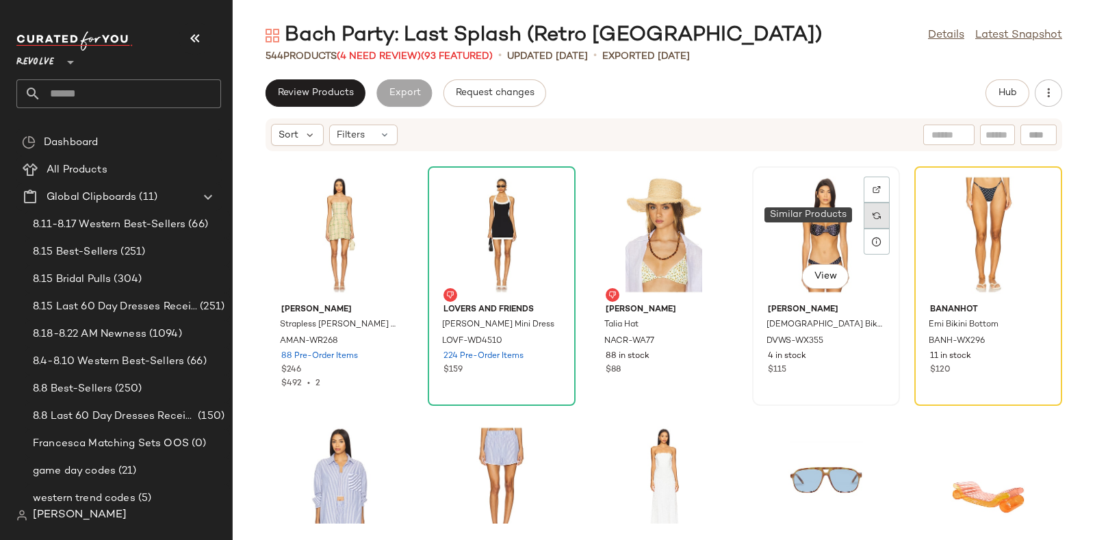
click at [882, 210] on div at bounding box center [877, 216] width 26 height 26
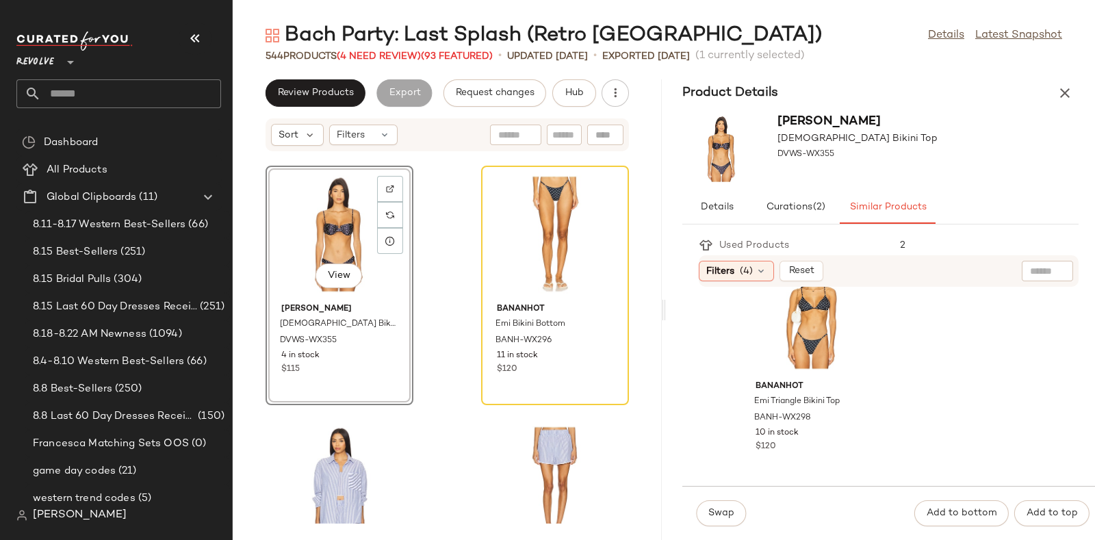
scroll to position [548, 0]
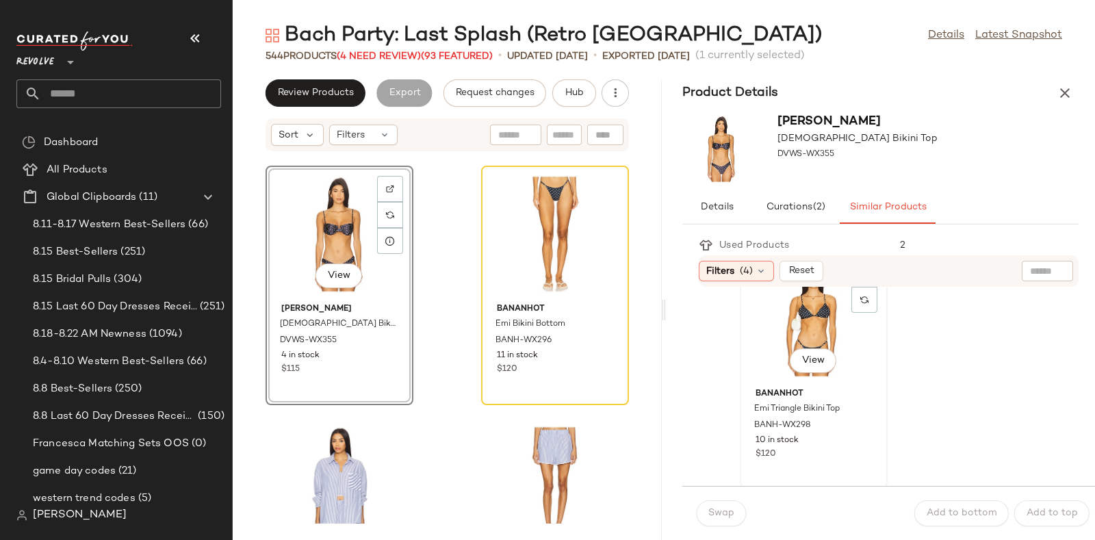
click at [814, 326] on div "View" at bounding box center [814, 318] width 138 height 127
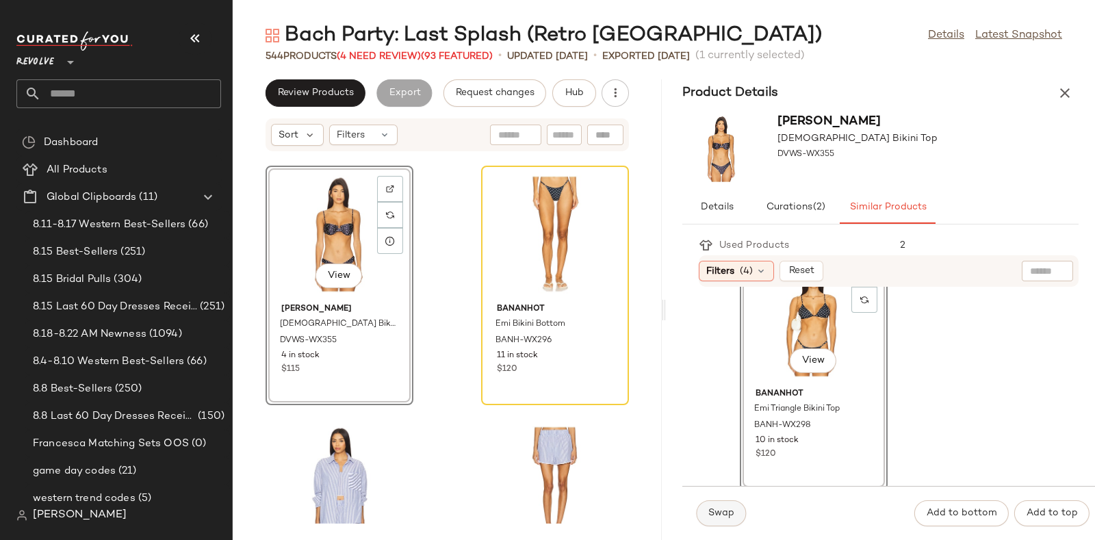
click at [725, 508] on span "Swap" at bounding box center [721, 513] width 27 height 11
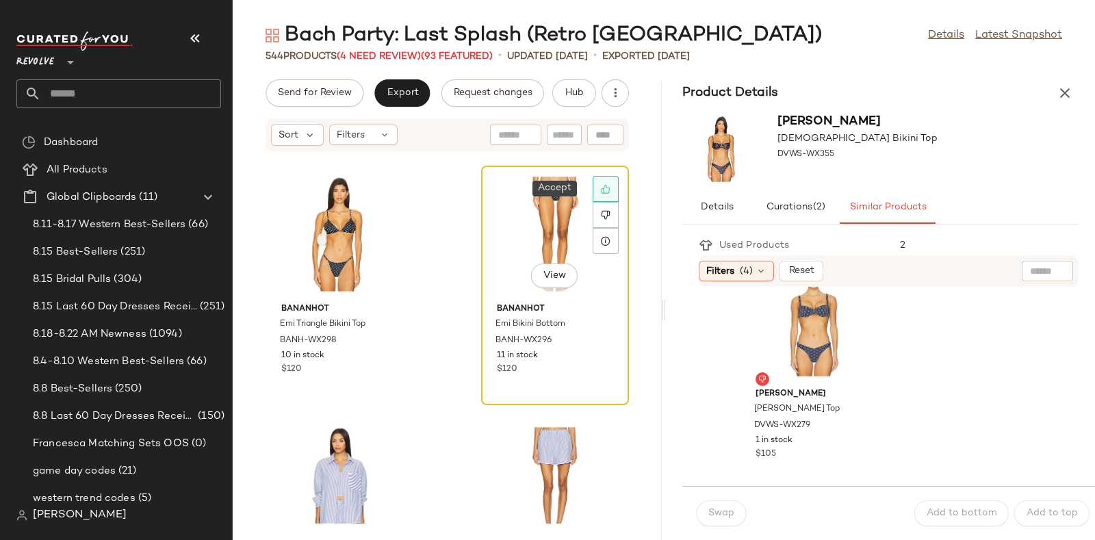
click at [601, 190] on icon at bounding box center [606, 189] width 10 height 10
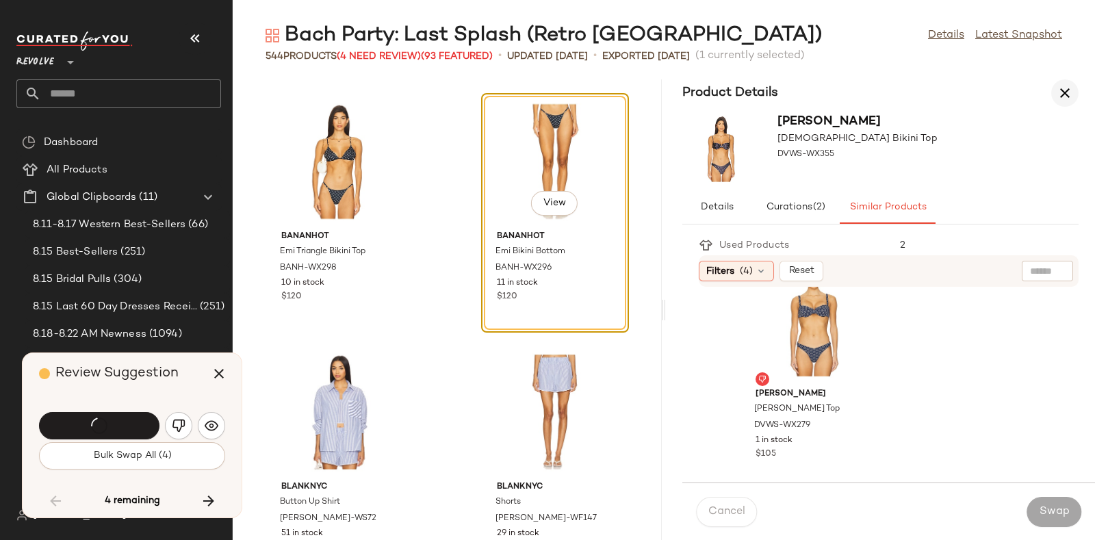
click at [1061, 95] on icon "button" at bounding box center [1065, 93] width 16 height 16
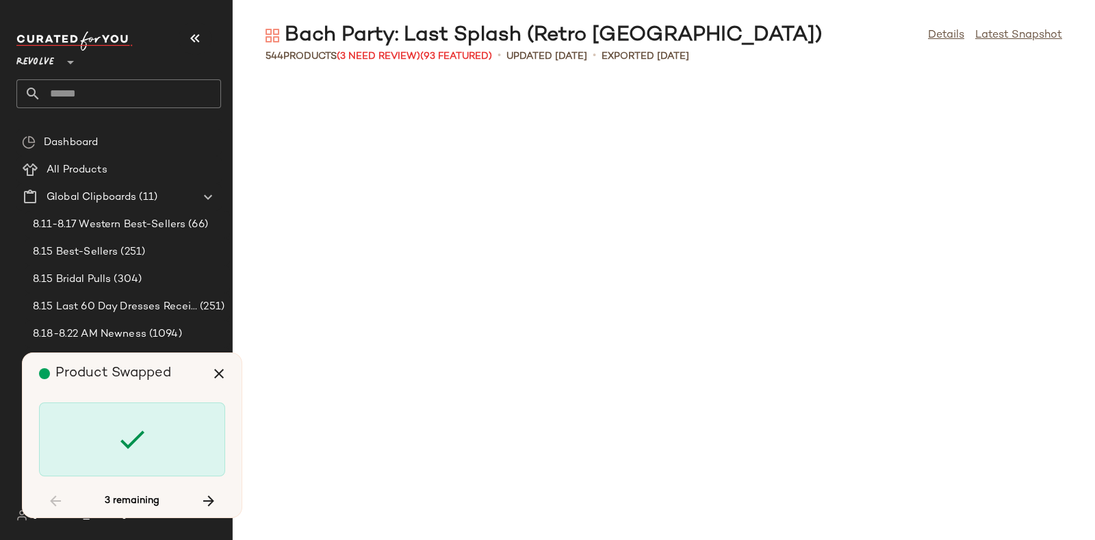
scroll to position [21792, 0]
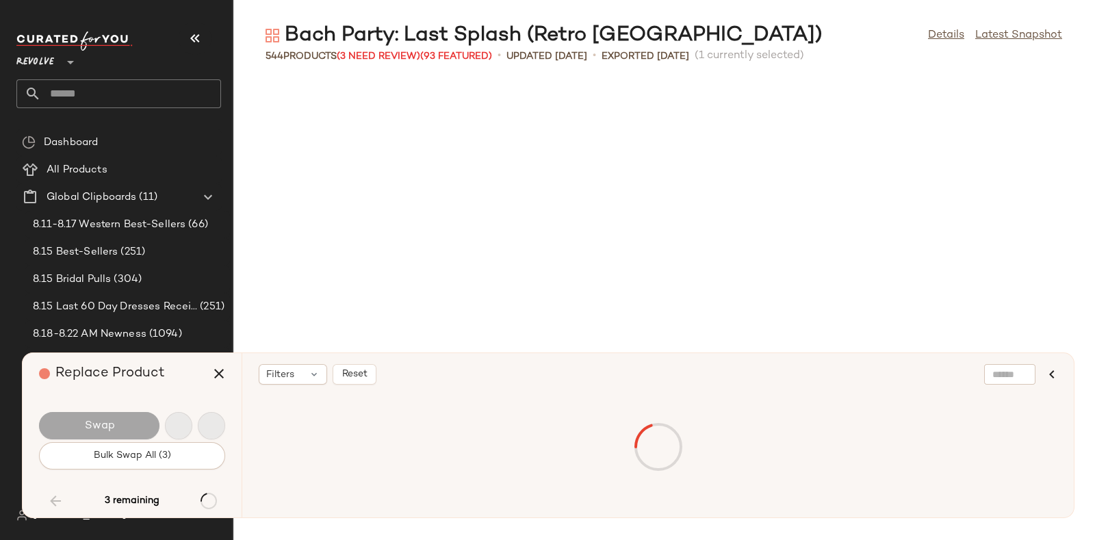
scroll to position [22294, 0]
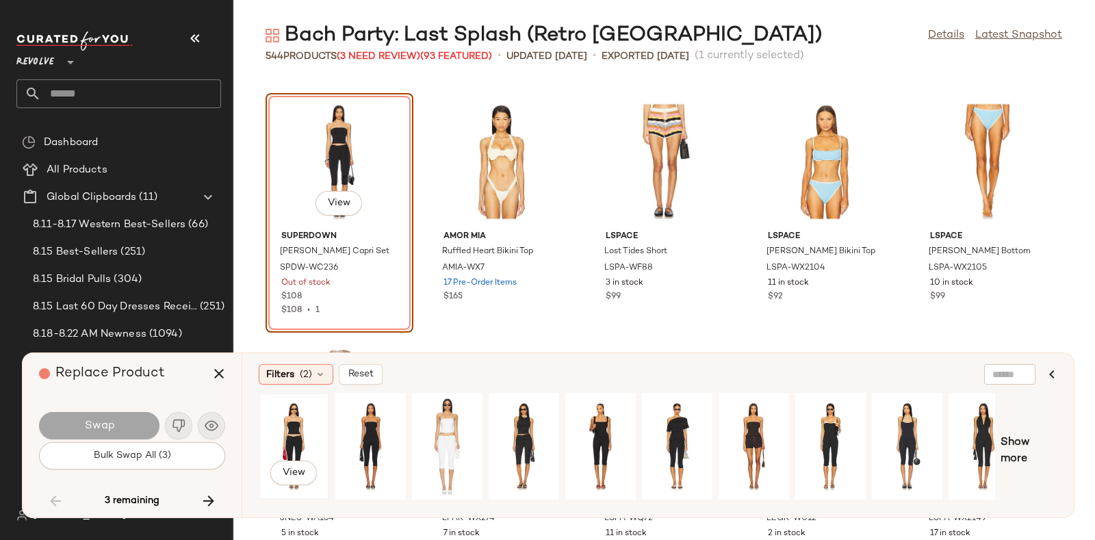
click at [307, 419] on div "View" at bounding box center [293, 446] width 61 height 97
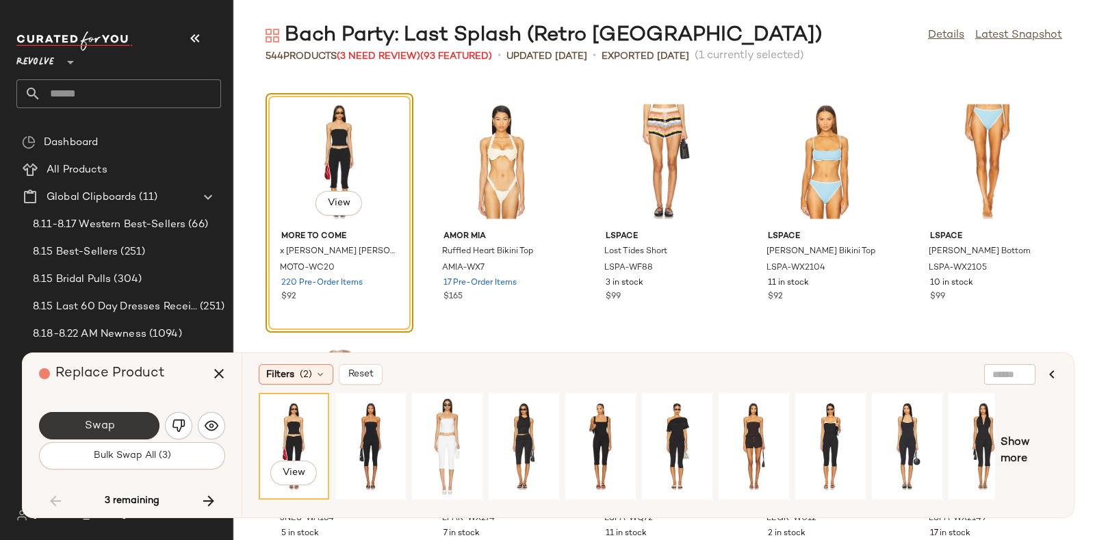
click at [134, 417] on button "Swap" at bounding box center [99, 425] width 120 height 27
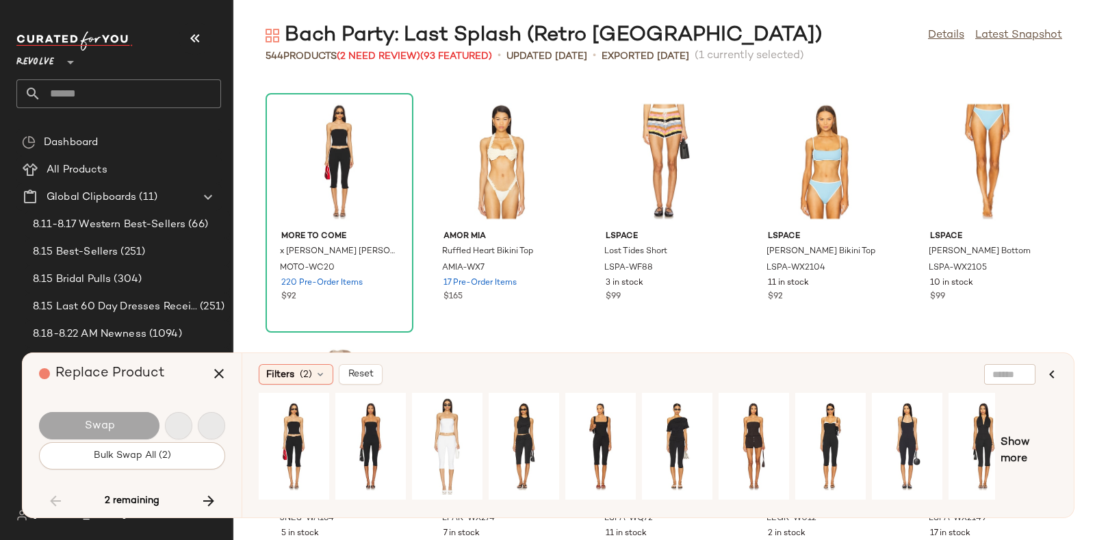
scroll to position [24047, 0]
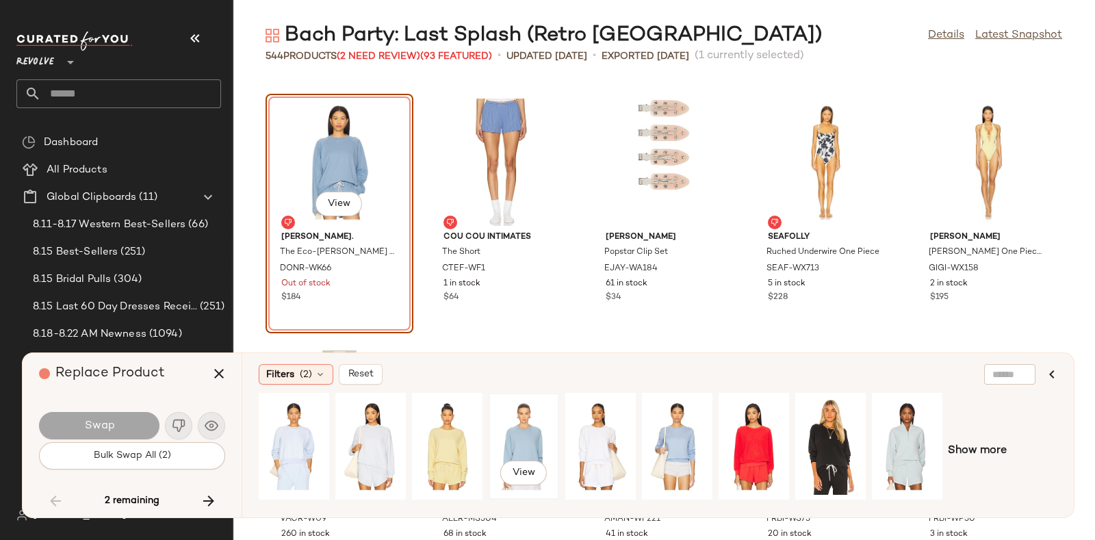
click at [520, 426] on div "View" at bounding box center [523, 446] width 61 height 97
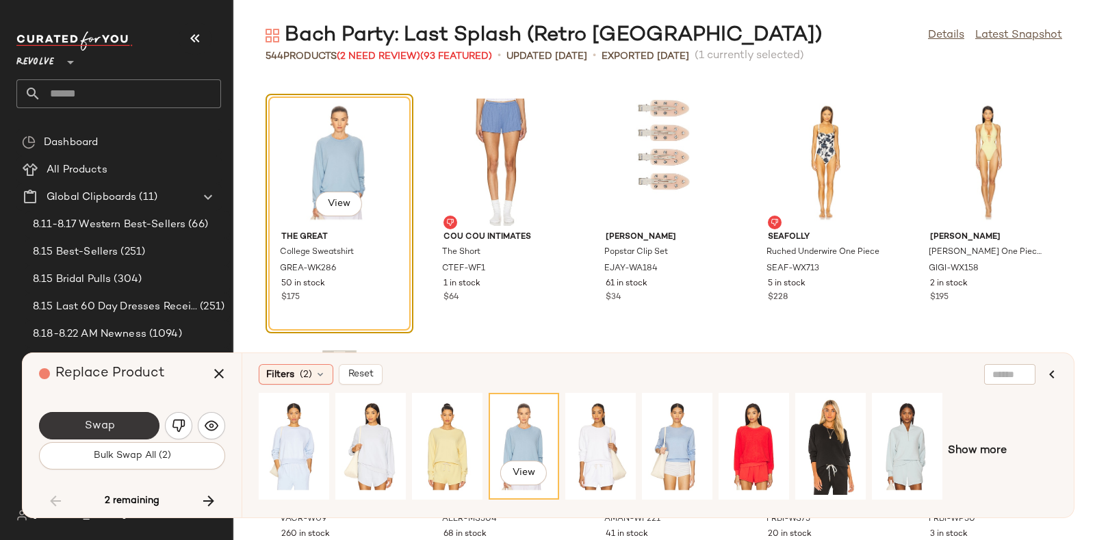
click at [137, 421] on button "Swap" at bounding box center [99, 425] width 120 height 27
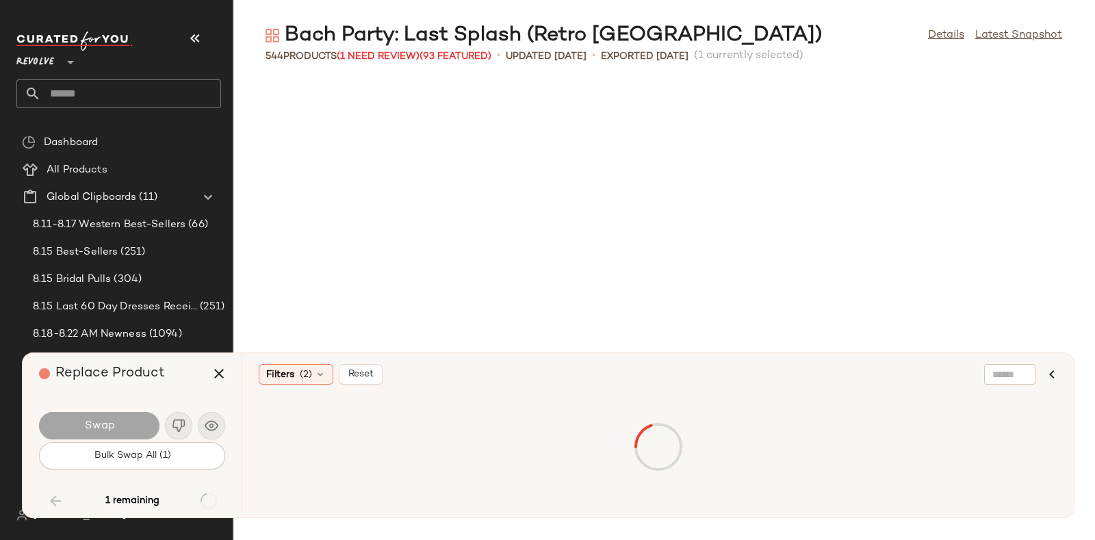
scroll to position [24799, 0]
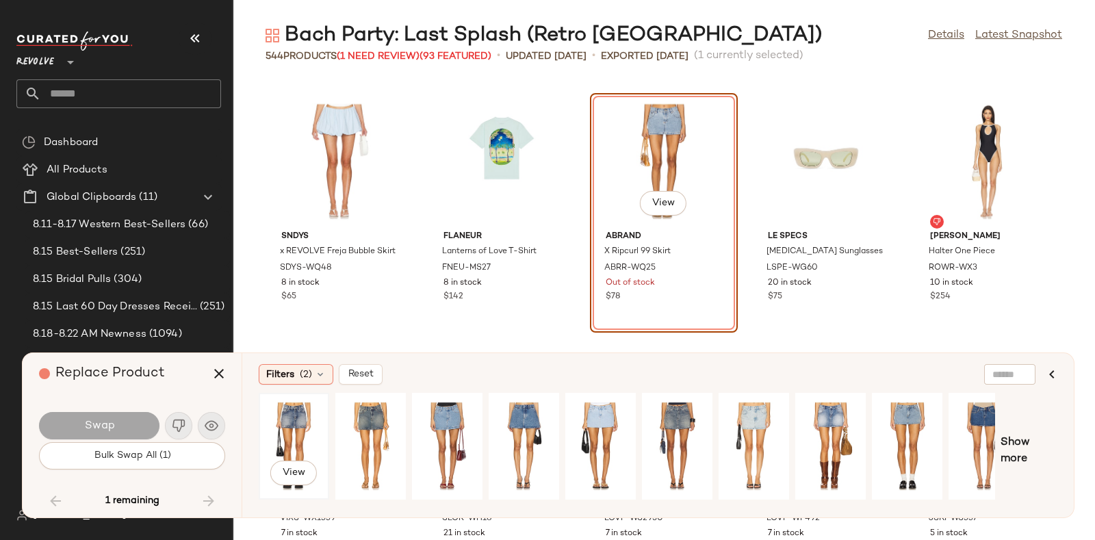
click at [280, 411] on div "View" at bounding box center [293, 446] width 61 height 97
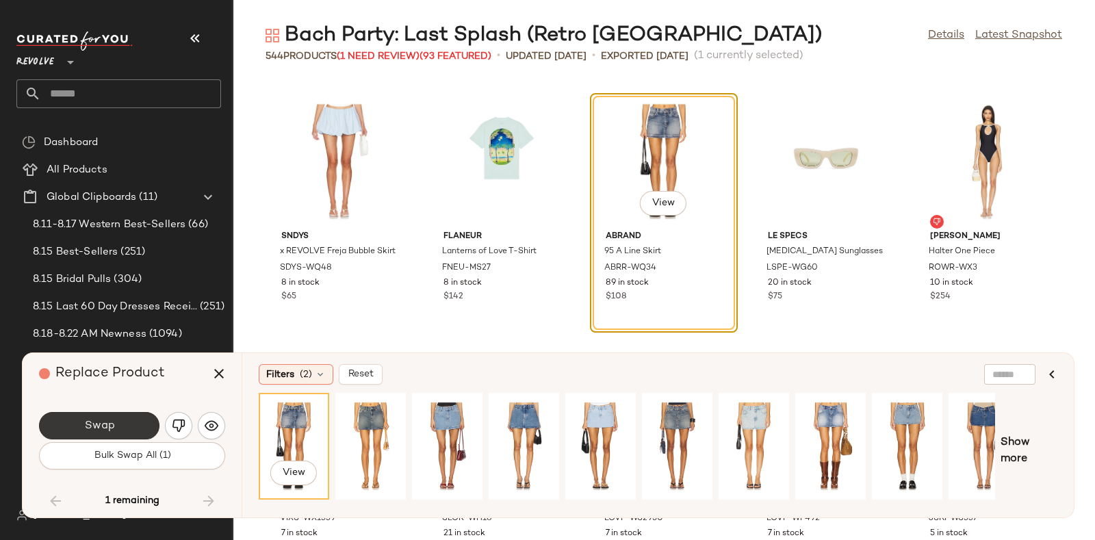
click at [131, 417] on button "Swap" at bounding box center [99, 425] width 120 height 27
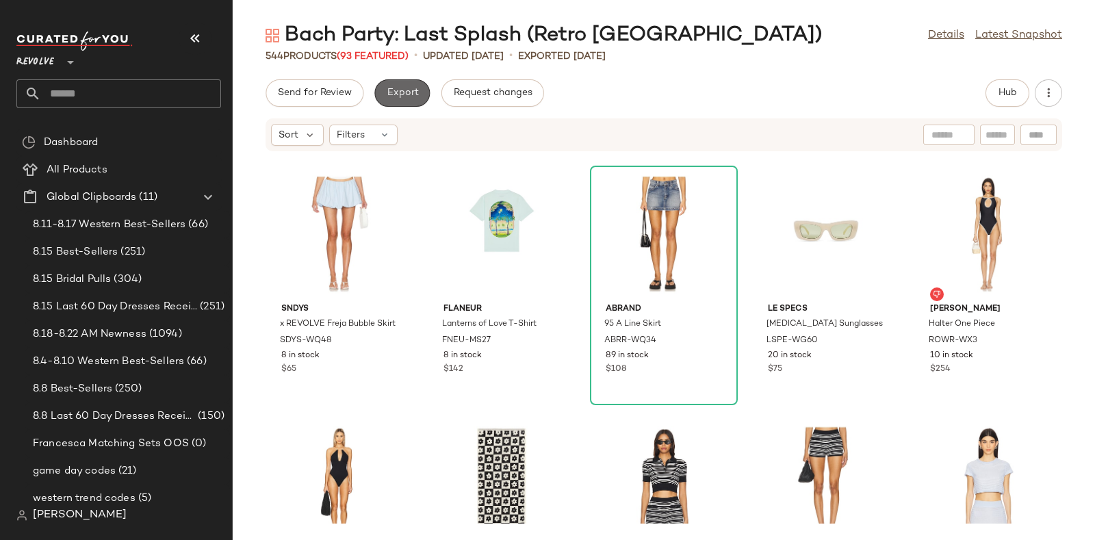
click at [397, 85] on button "Export" at bounding box center [401, 92] width 55 height 27
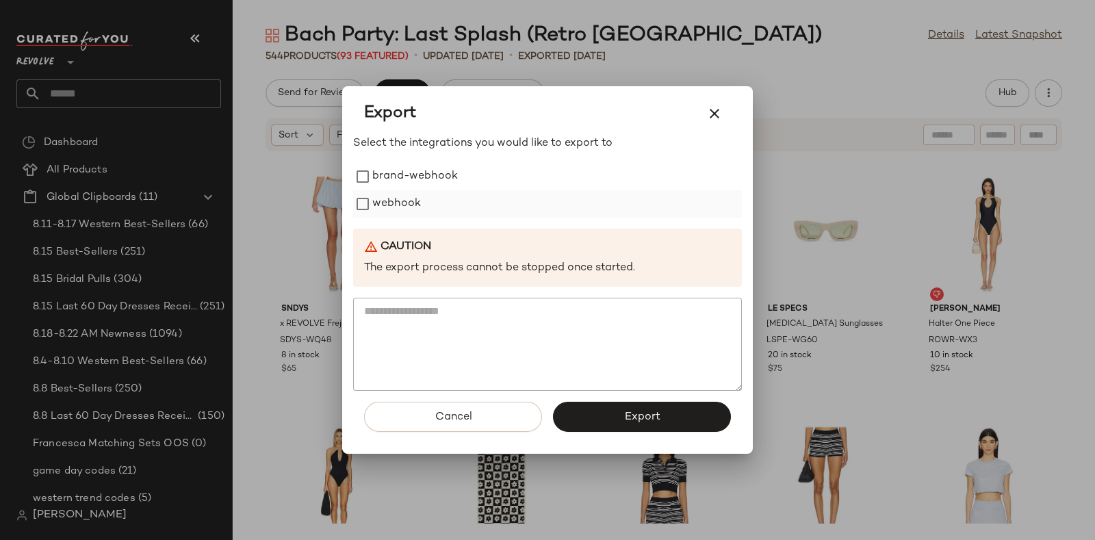
click at [404, 203] on label "webhook" at bounding box center [396, 203] width 49 height 27
click at [626, 409] on button "Export" at bounding box center [642, 417] width 178 height 30
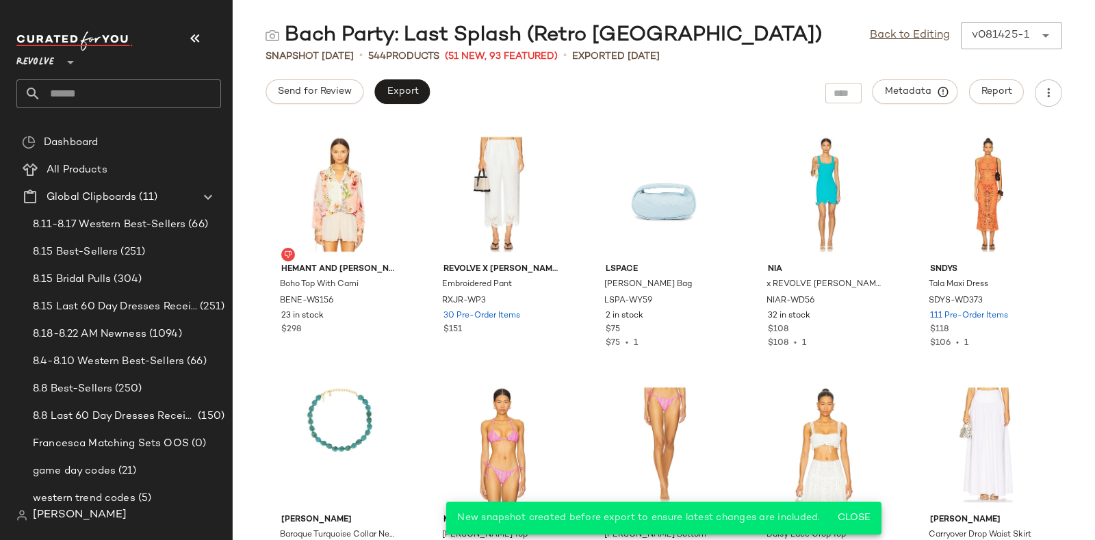
click at [126, 92] on input "text" at bounding box center [131, 93] width 180 height 29
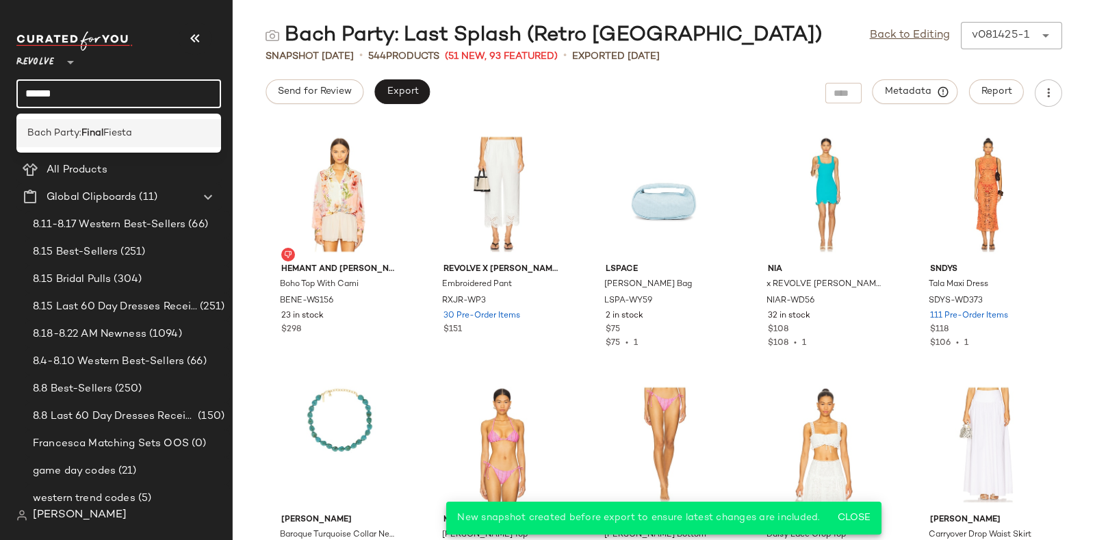
type input "*****"
click at [150, 128] on div "Bach Party: Final Fiesta" at bounding box center [118, 133] width 183 height 14
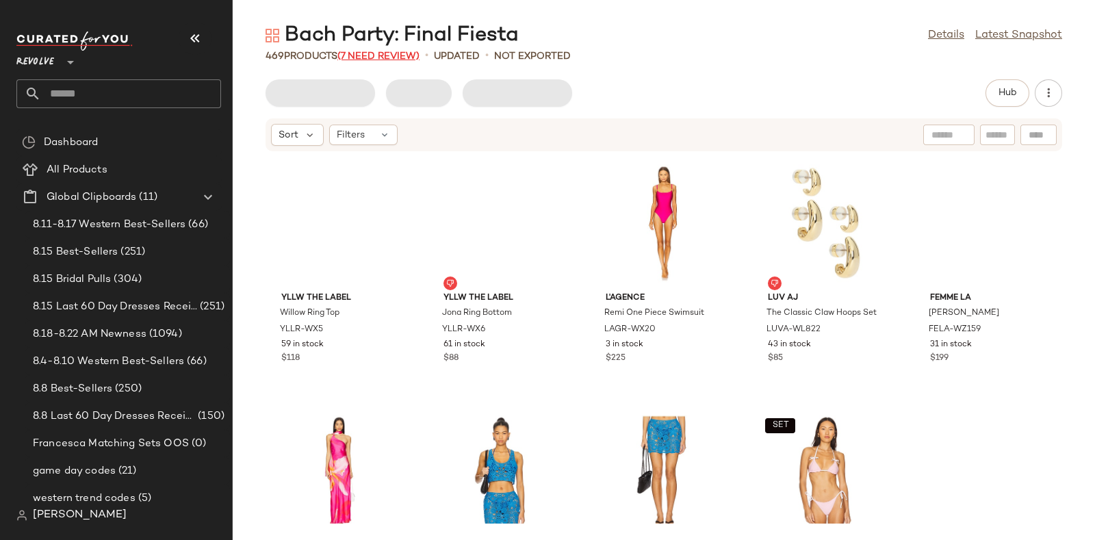
click at [370, 56] on span "(7 Need Review)" at bounding box center [378, 56] width 82 height 10
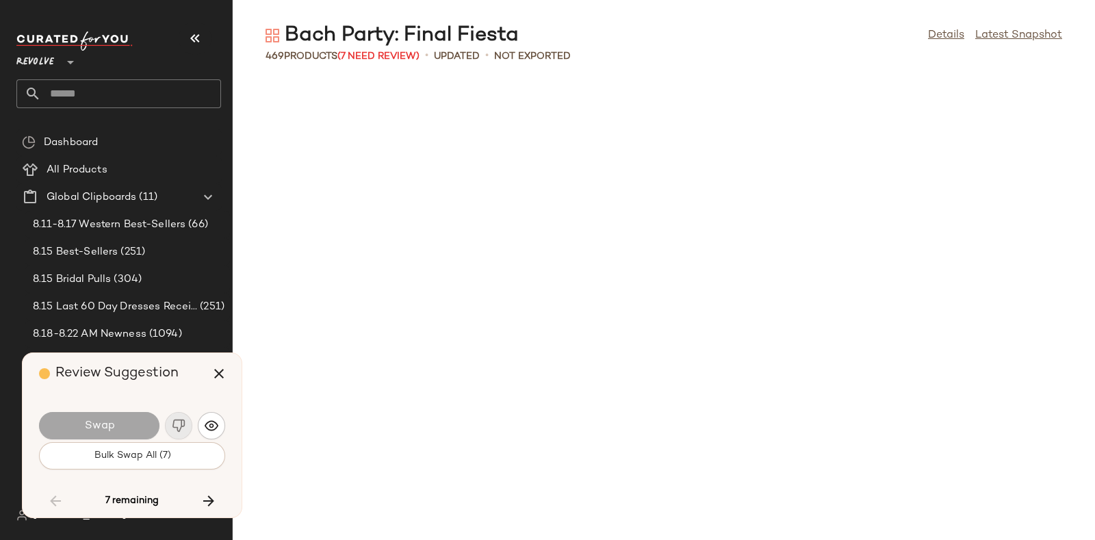
scroll to position [4007, 0]
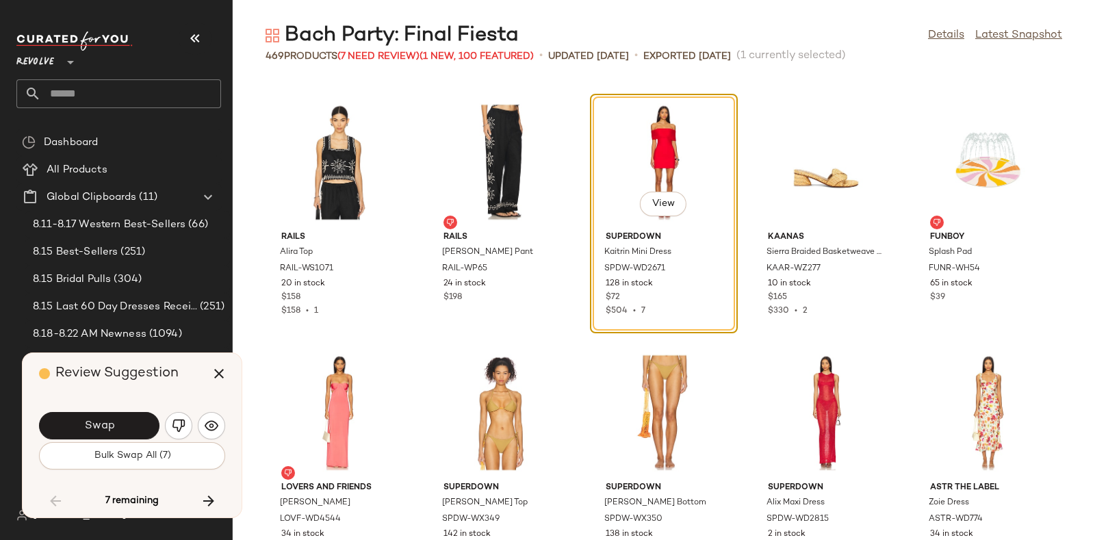
click at [126, 406] on div "Swap Bulk Swap All (7)" at bounding box center [132, 439] width 186 height 74
click at [135, 417] on button "Swap" at bounding box center [99, 425] width 120 height 27
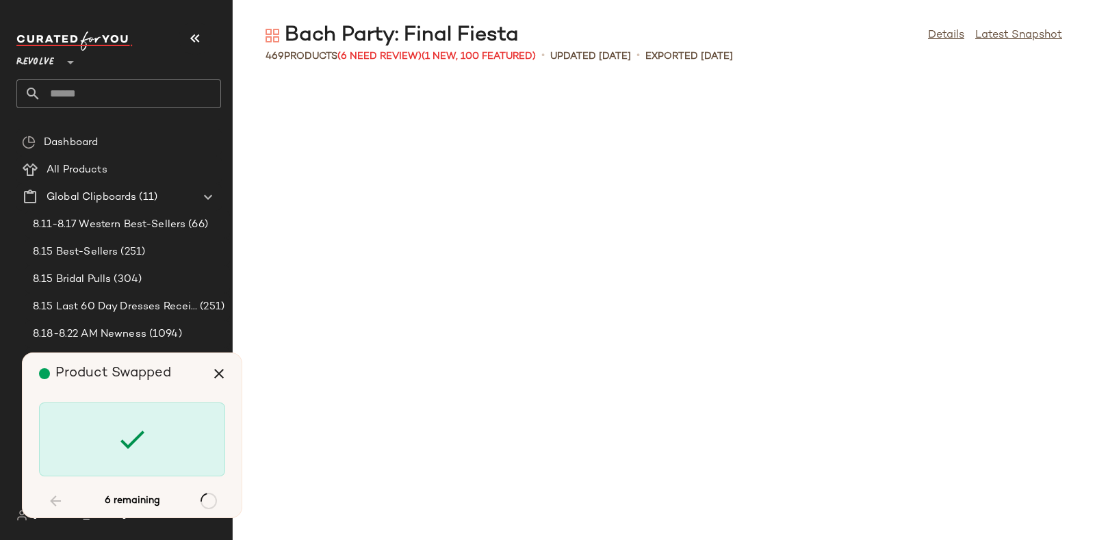
scroll to position [10019, 0]
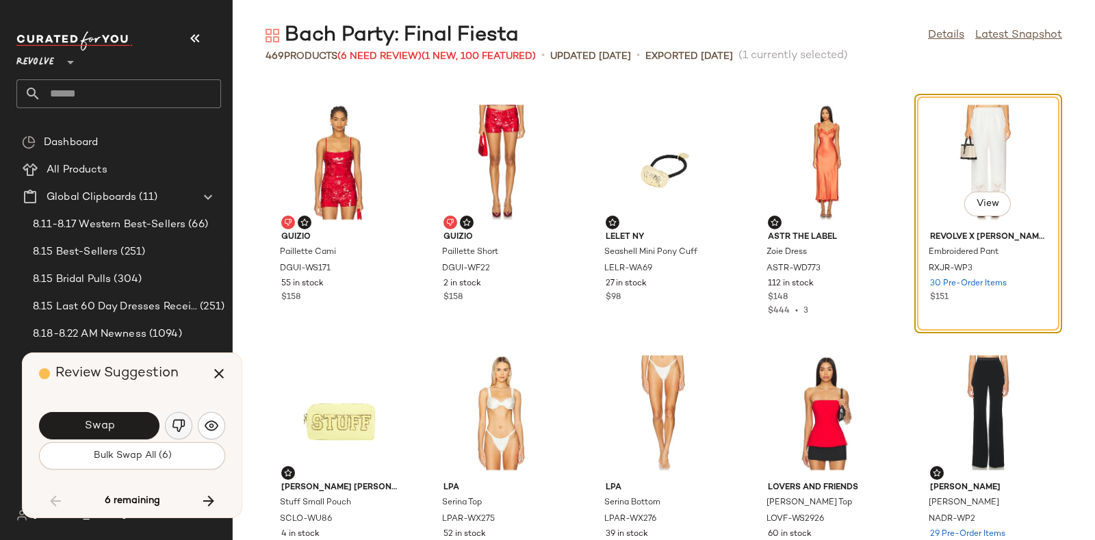
click at [176, 420] on img "button" at bounding box center [179, 426] width 14 height 14
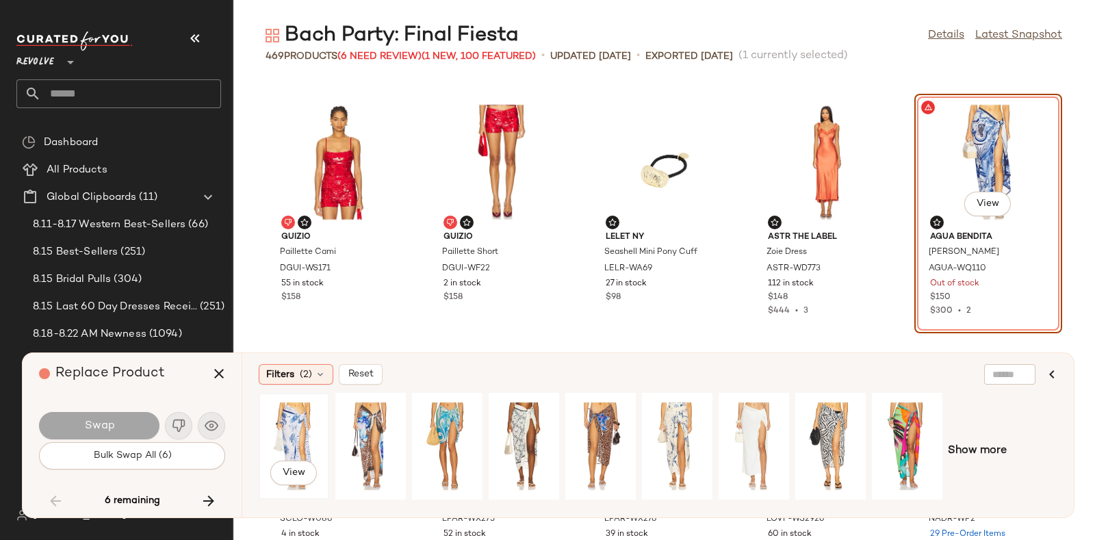
click at [272, 418] on div "View" at bounding box center [293, 446] width 61 height 97
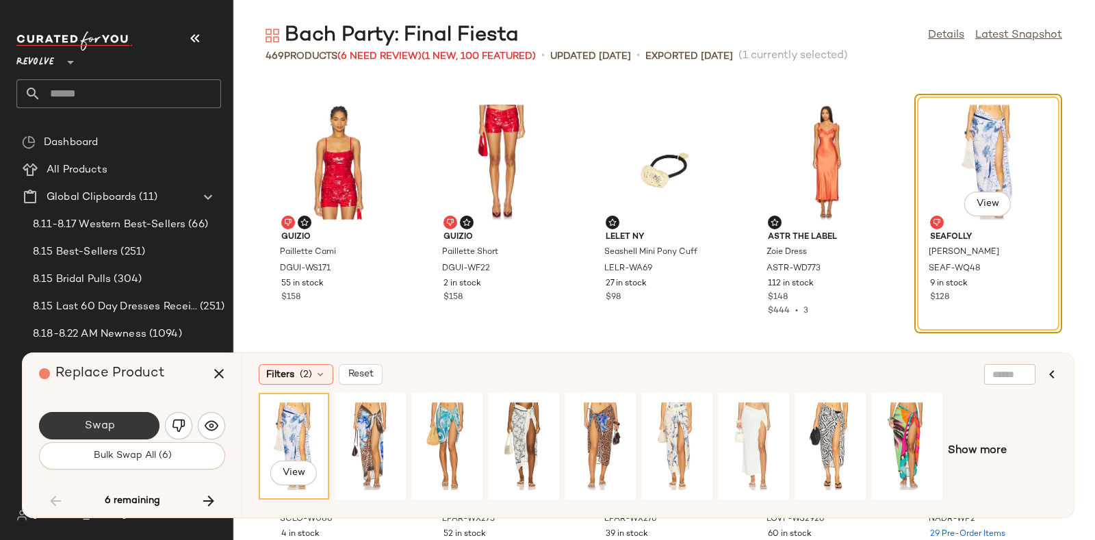
click at [112, 422] on span "Swap" at bounding box center [98, 426] width 31 height 13
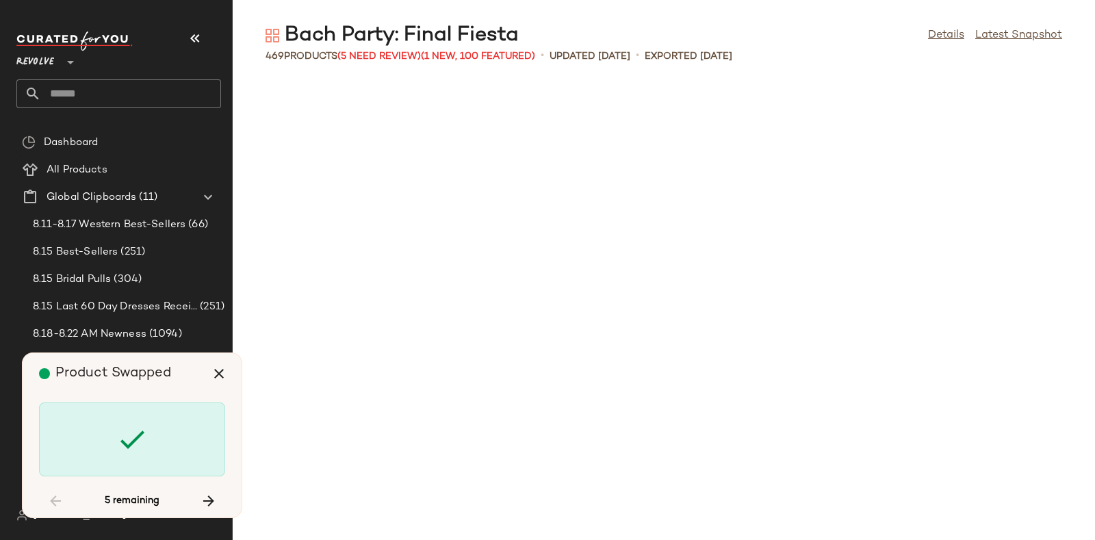
scroll to position [12024, 0]
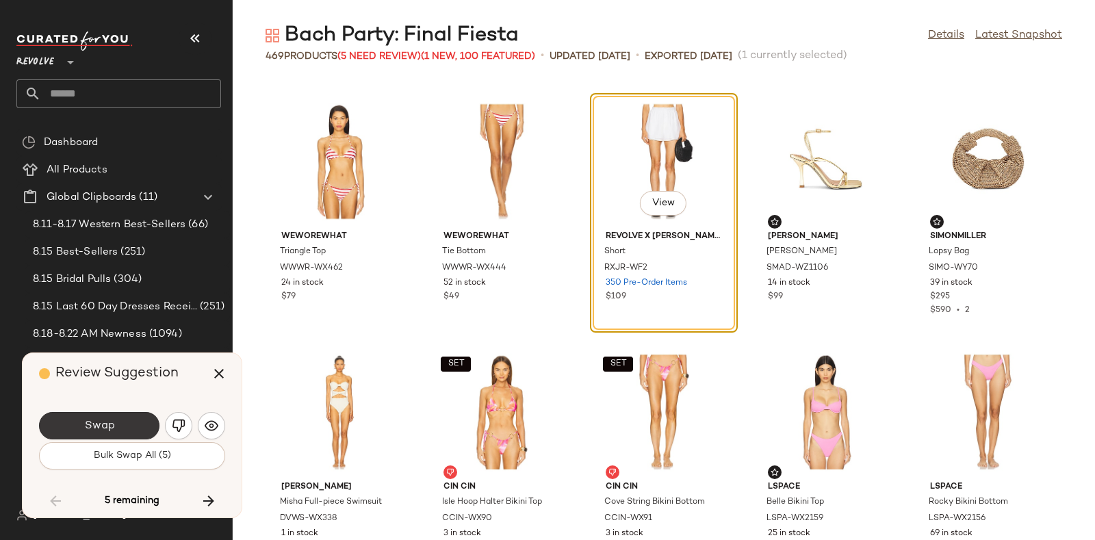
click at [130, 421] on button "Swap" at bounding box center [99, 425] width 120 height 27
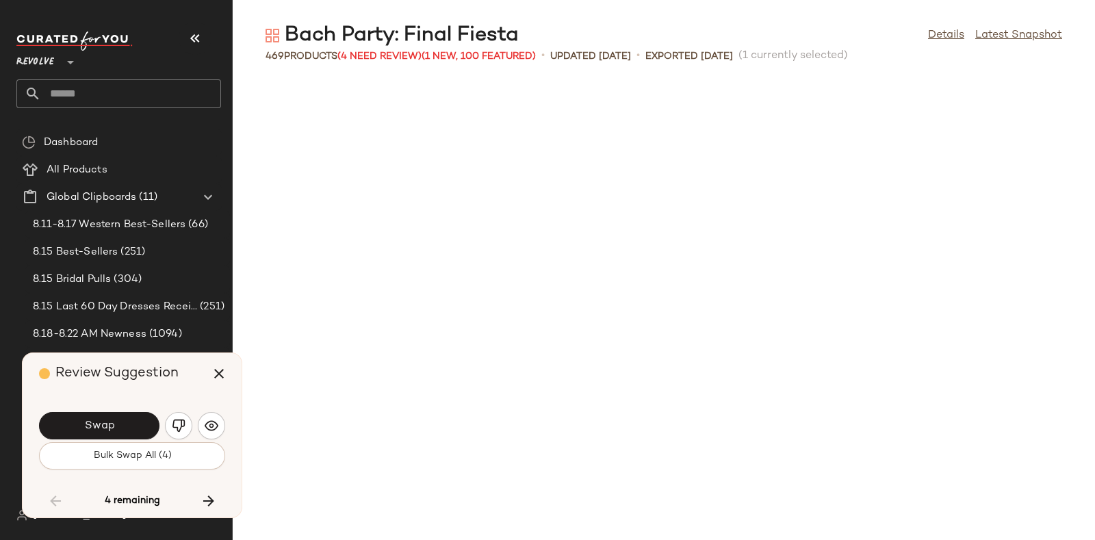
scroll to position [12525, 0]
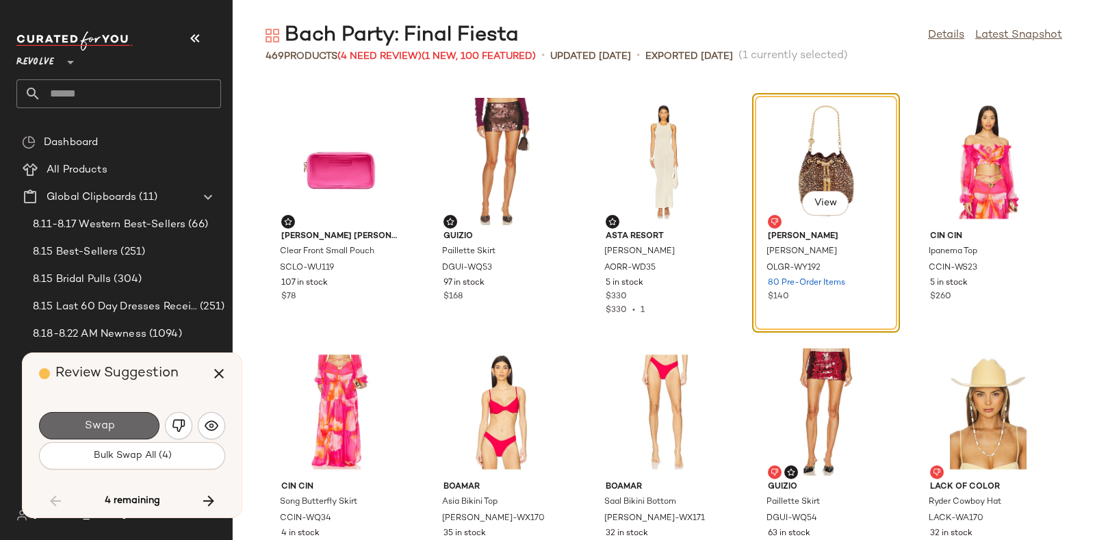
click at [130, 419] on button "Swap" at bounding box center [99, 425] width 120 height 27
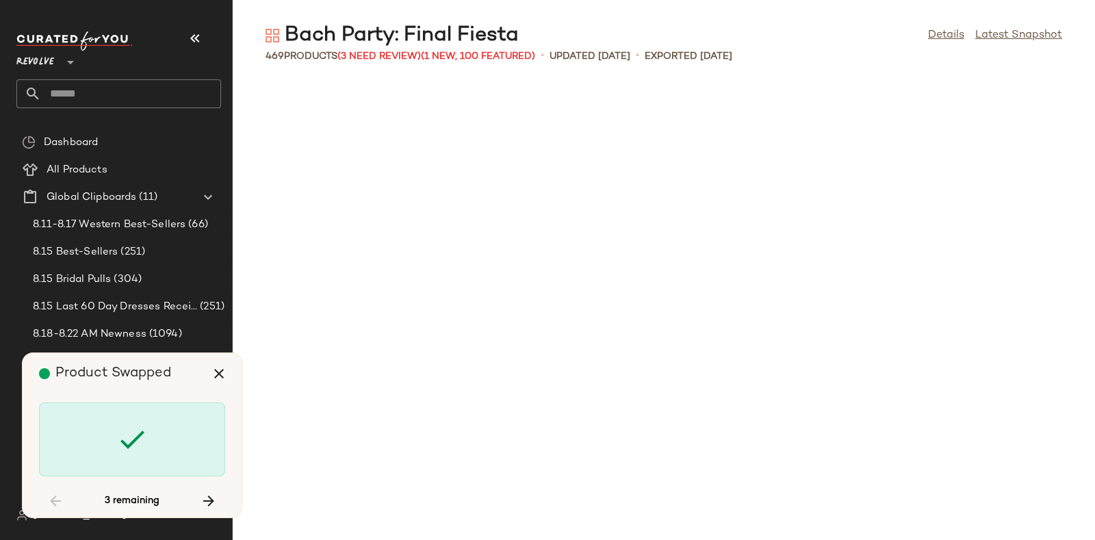
scroll to position [13527, 0]
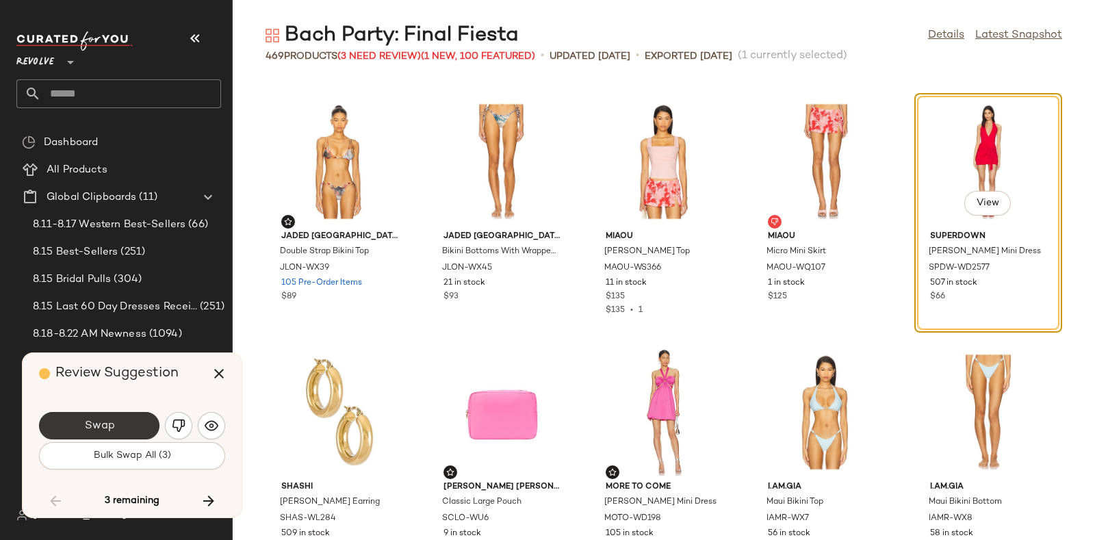
click at [136, 421] on button "Swap" at bounding box center [99, 425] width 120 height 27
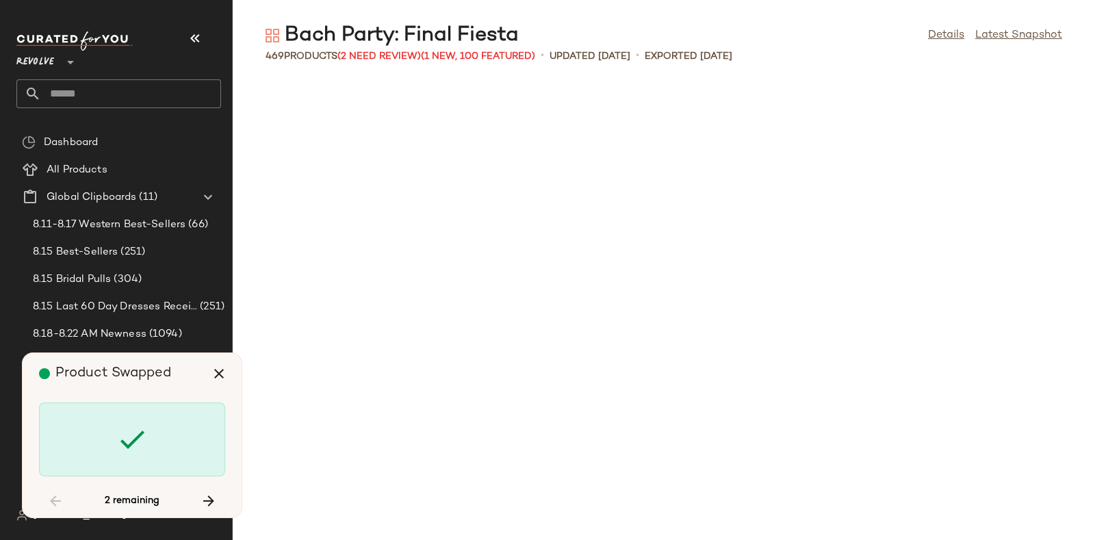
scroll to position [19037, 0]
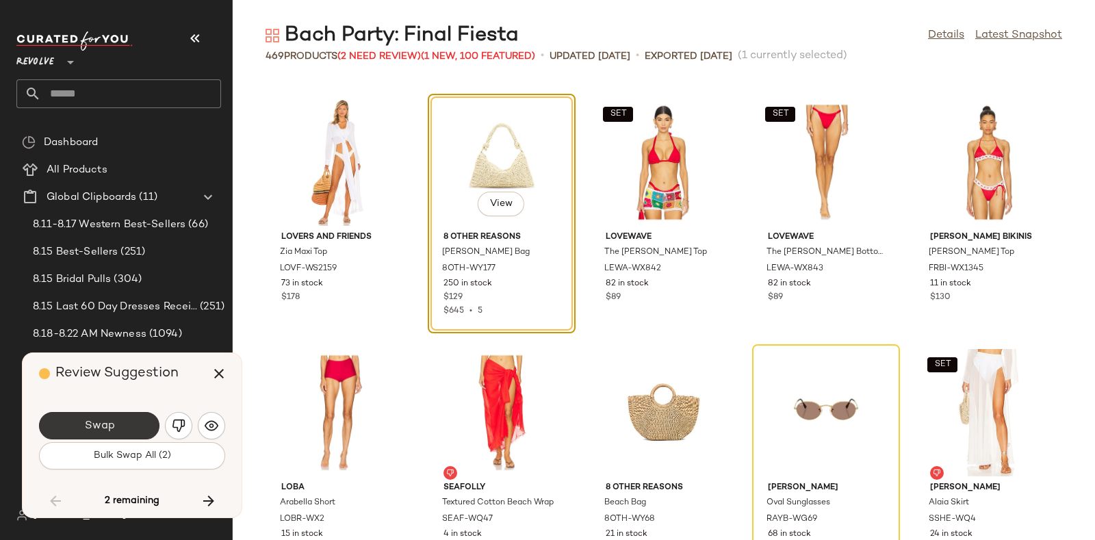
click at [125, 422] on button "Swap" at bounding box center [99, 425] width 120 height 27
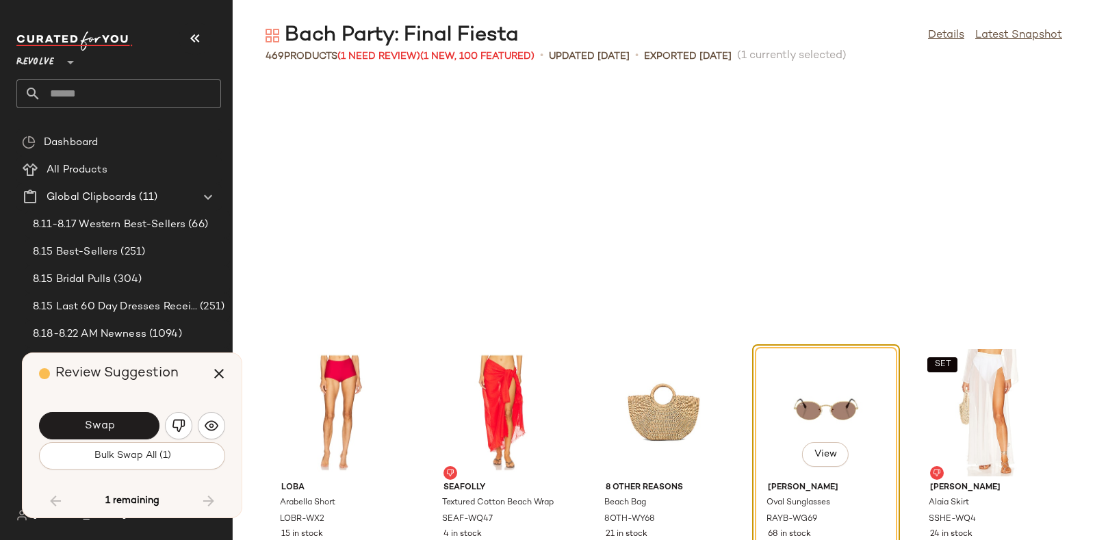
scroll to position [19287, 0]
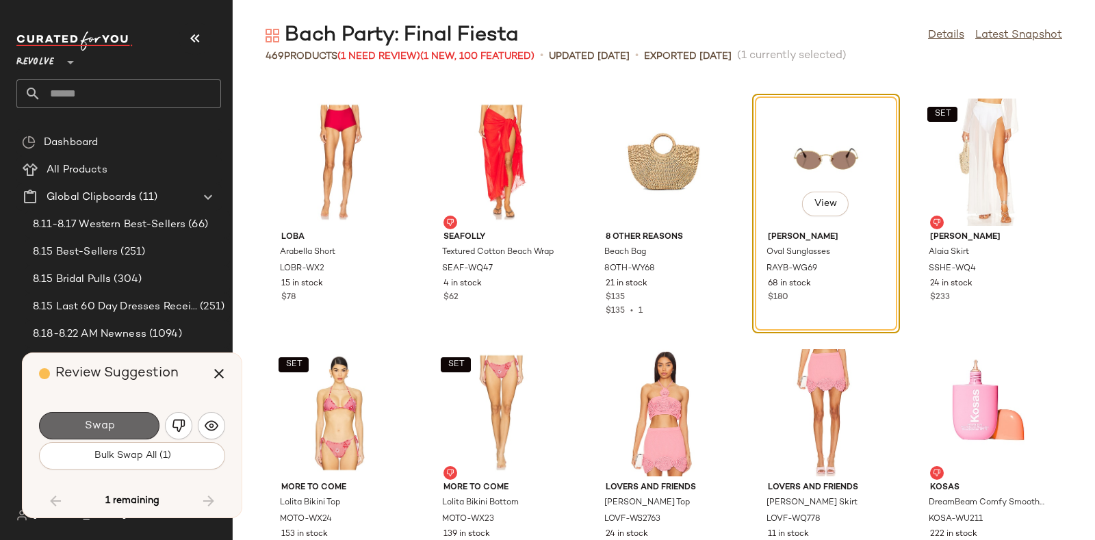
click at [130, 417] on button "Swap" at bounding box center [99, 425] width 120 height 27
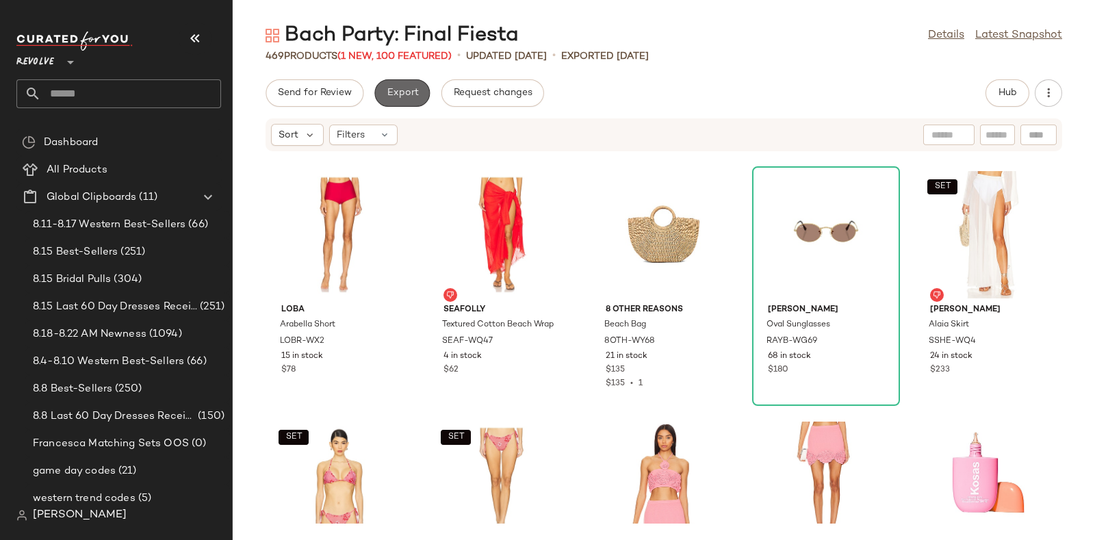
click at [407, 86] on button "Export" at bounding box center [401, 92] width 55 height 27
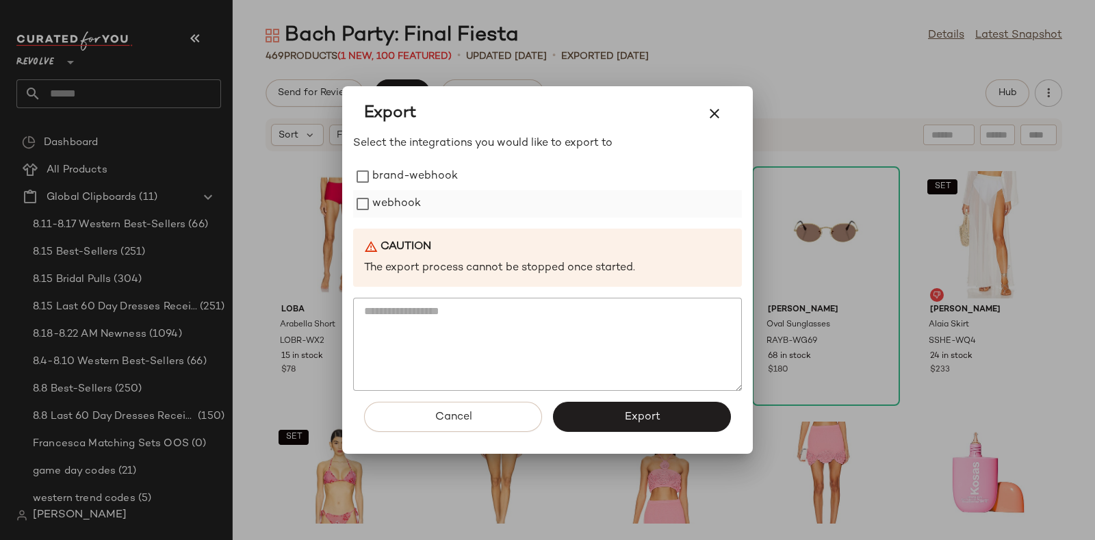
click at [411, 198] on label "webhook" at bounding box center [396, 203] width 49 height 27
click at [606, 408] on button "Export" at bounding box center [642, 417] width 178 height 30
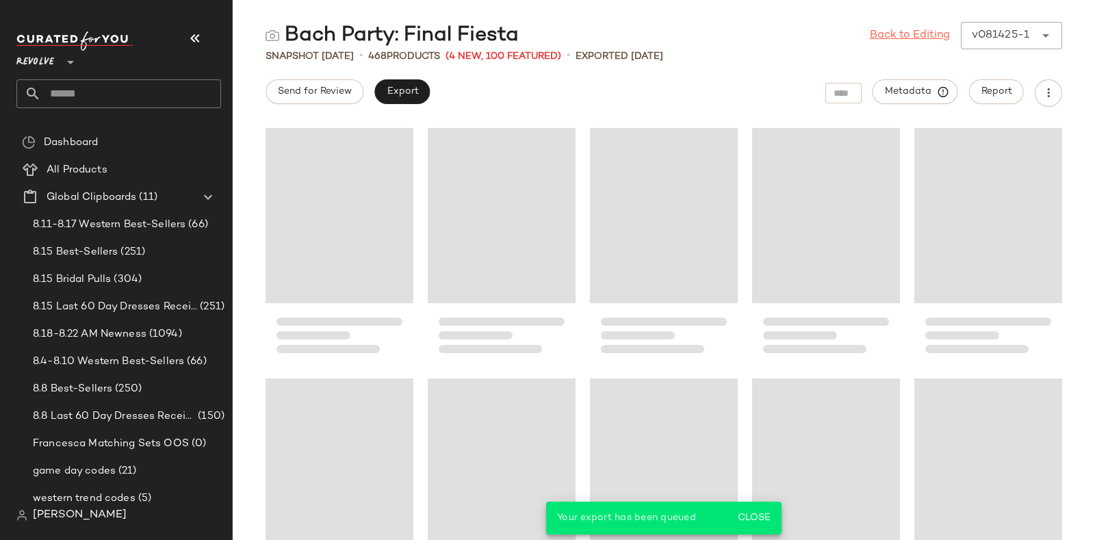
click at [901, 33] on link "Back to Editing" at bounding box center [910, 35] width 80 height 16
